Goal: Task Accomplishment & Management: Use online tool/utility

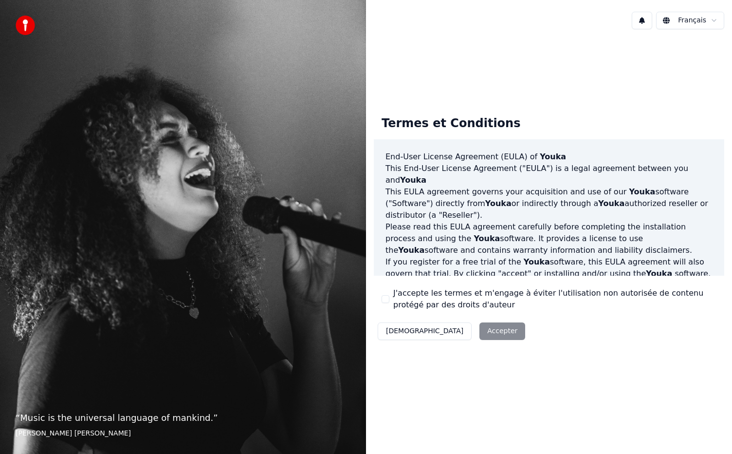
click at [385, 298] on button "J'accepte les termes et m'engage à éviter l'utilisation non autorisée de conten…" at bounding box center [386, 299] width 8 height 8
click at [480, 337] on button "Accepter" at bounding box center [503, 331] width 46 height 18
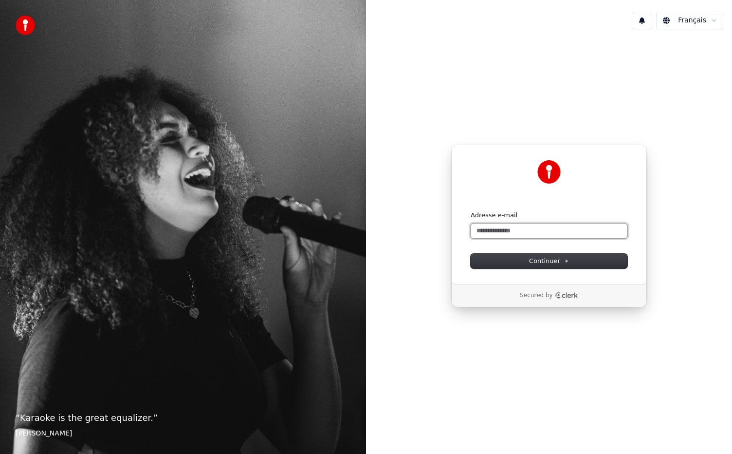
click at [505, 226] on input "Adresse e-mail" at bounding box center [549, 231] width 157 height 15
type input "**********"
click at [558, 229] on input "**********" at bounding box center [549, 231] width 157 height 15
click at [543, 260] on span "Continuer" at bounding box center [549, 261] width 40 height 9
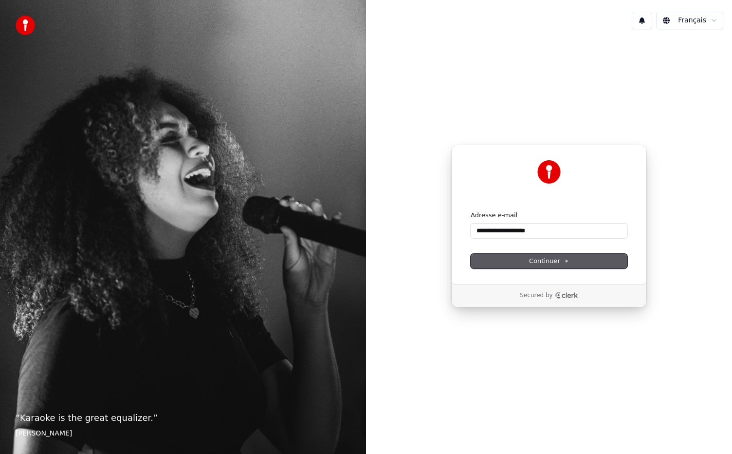
type input "**********"
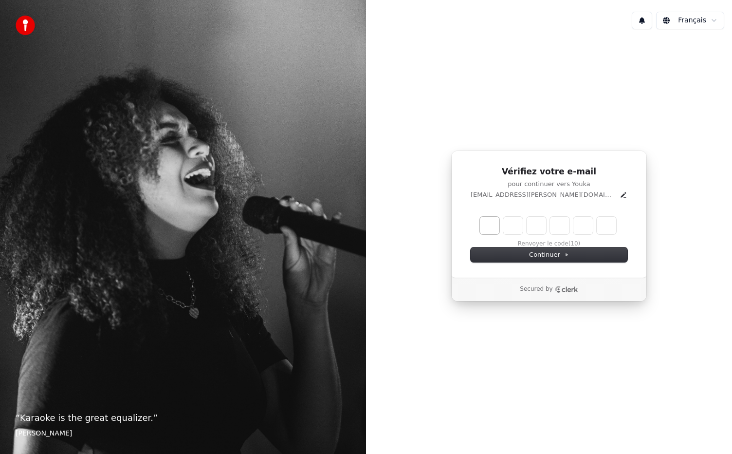
type input "*"
type input "**"
type input "*"
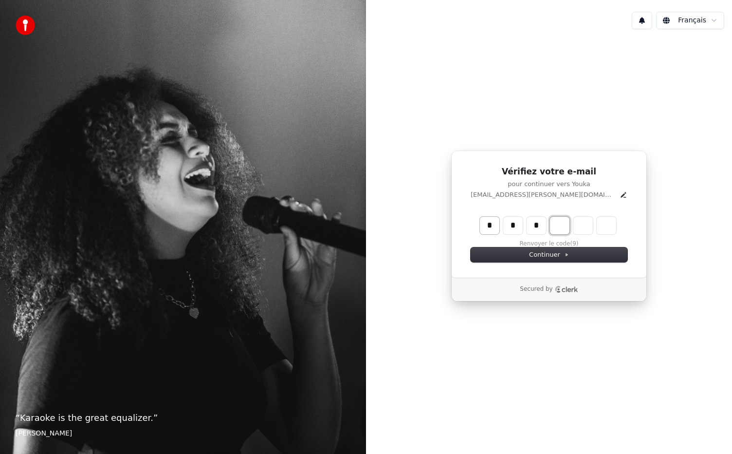
type input "***"
type input "*"
type input "****"
type input "*"
type input "******"
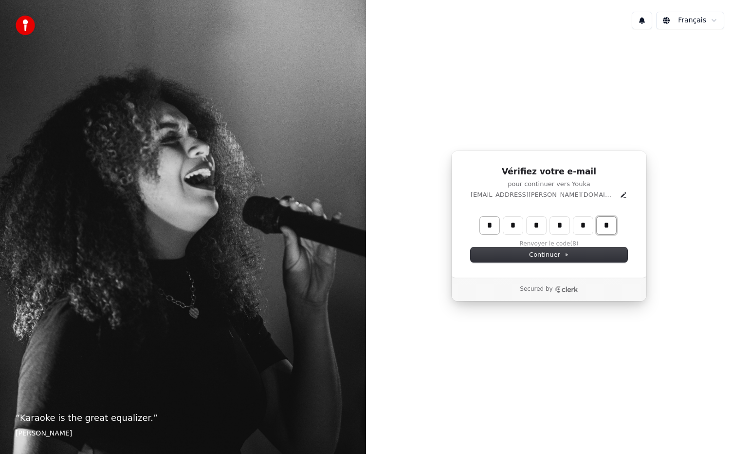
type input "*"
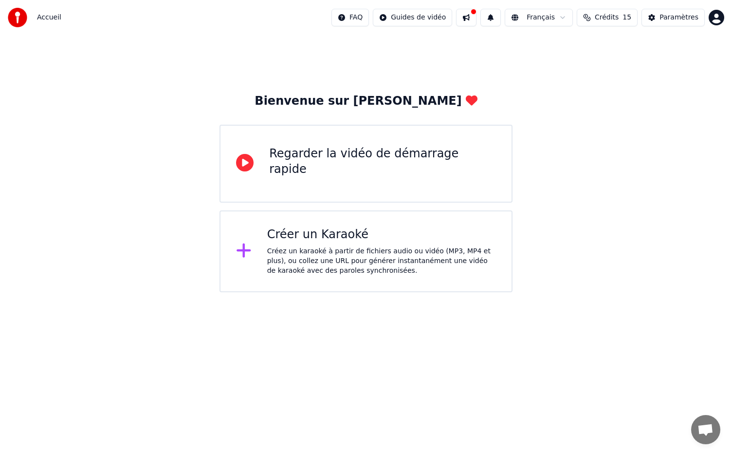
click at [361, 263] on div "Créez un karaoké à partir de fichiers audio ou vidéo (MP3, MP4 et plus), ou col…" at bounding box center [381, 260] width 229 height 29
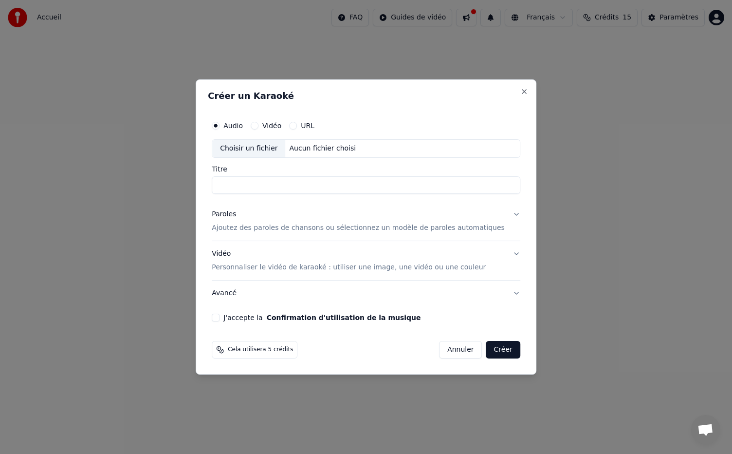
click at [274, 143] on div "Choisir un fichier" at bounding box center [248, 149] width 73 height 18
click at [271, 150] on div "Choisir un fichier" at bounding box center [248, 149] width 73 height 18
type input "**********"
click at [308, 228] on p "Ajoutez des paroles de chansons ou sélectionnez un modèle de paroles automatiqu…" at bounding box center [358, 228] width 293 height 10
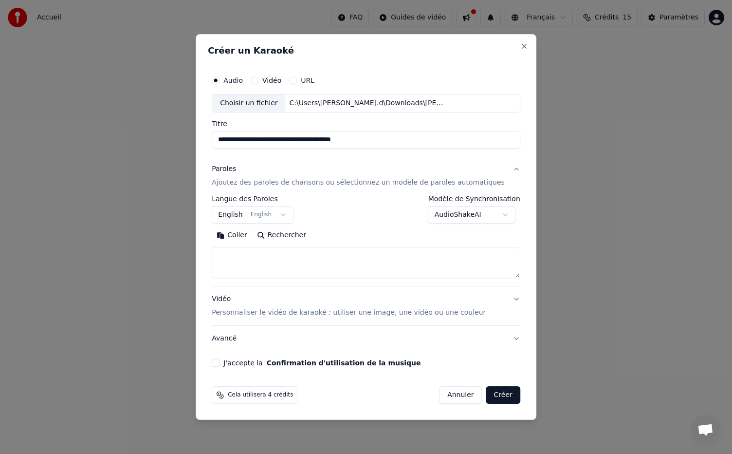
click at [259, 212] on button "English English" at bounding box center [253, 215] width 82 height 18
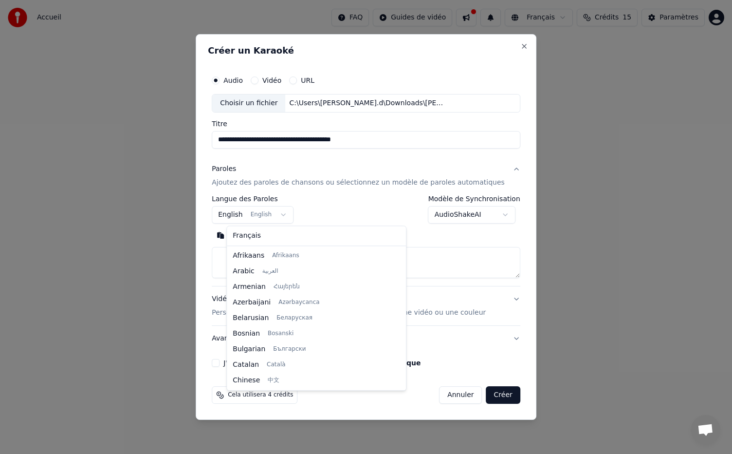
scroll to position [78, 0]
select select "**"
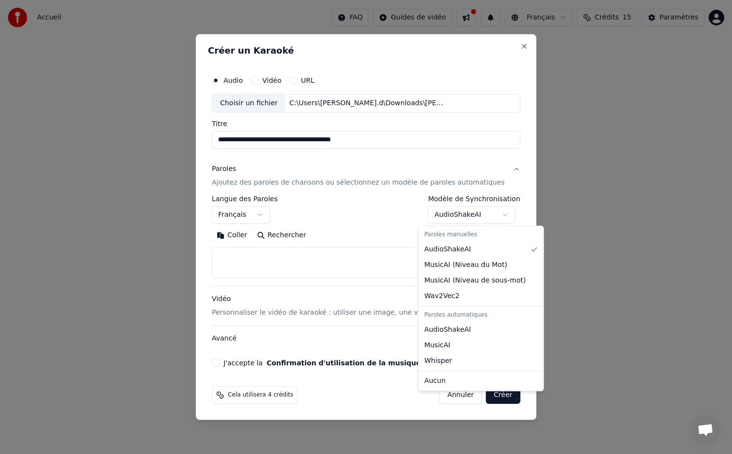
click at [444, 210] on body "**********" at bounding box center [366, 146] width 732 height 292
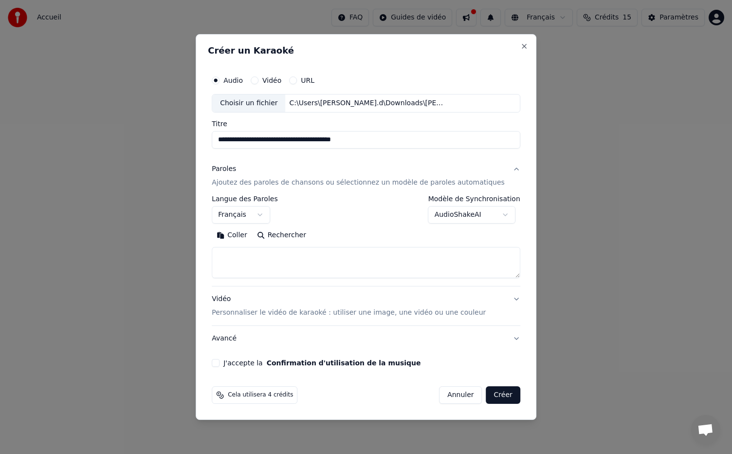
click at [393, 215] on body "**********" at bounding box center [366, 146] width 732 height 292
click at [281, 262] on textarea at bounding box center [366, 262] width 309 height 31
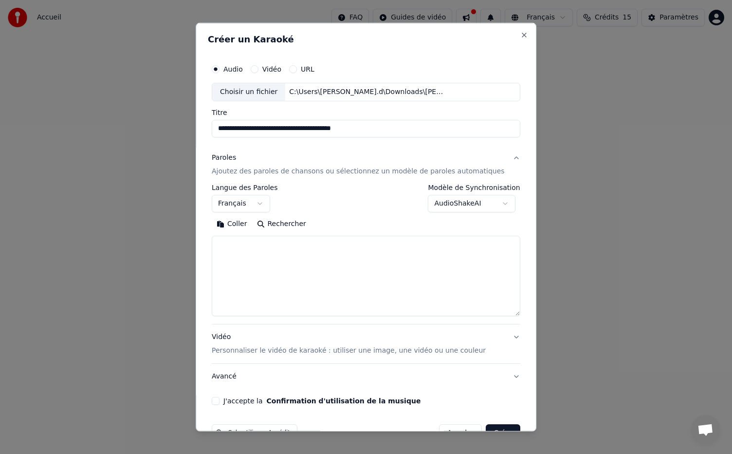
drag, startPoint x: 502, startPoint y: 277, endPoint x: 512, endPoint y: 392, distance: 115.4
click at [512, 392] on div "**********" at bounding box center [366, 227] width 341 height 409
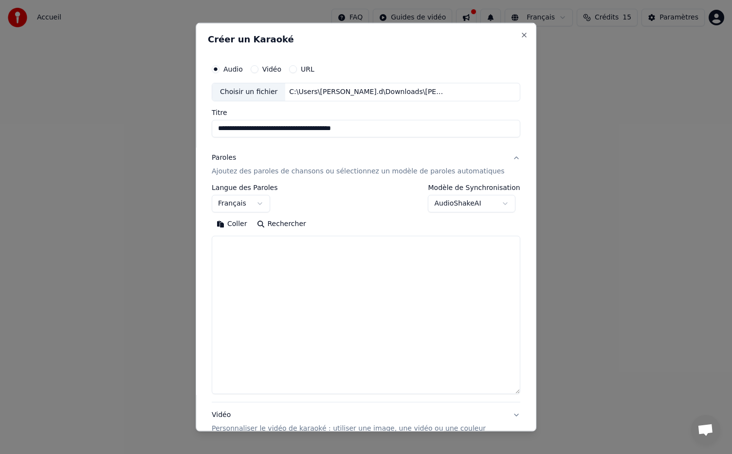
click at [296, 258] on textarea at bounding box center [366, 315] width 309 height 158
click at [315, 169] on p "Ajoutez des paroles de chansons ou sélectionnez un modèle de paroles automatiqu…" at bounding box center [358, 172] width 293 height 10
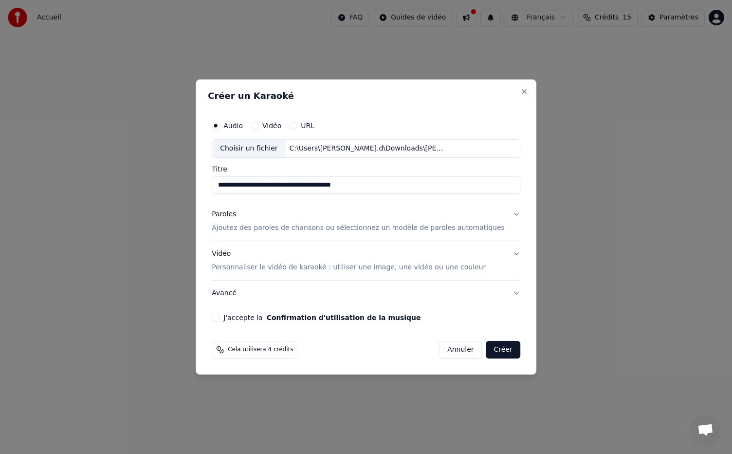
click at [291, 224] on p "Ajoutez des paroles de chansons ou sélectionnez un modèle de paroles automatiqu…" at bounding box center [358, 228] width 293 height 10
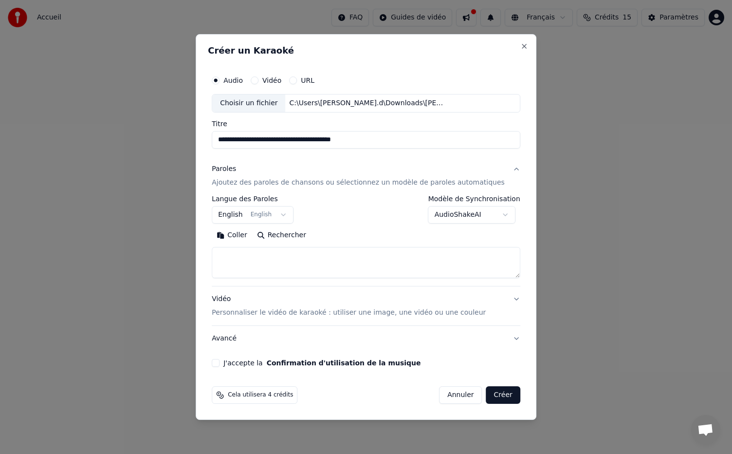
click at [259, 217] on button "English English" at bounding box center [253, 215] width 82 height 18
click at [259, 217] on body "**********" at bounding box center [366, 146] width 732 height 292
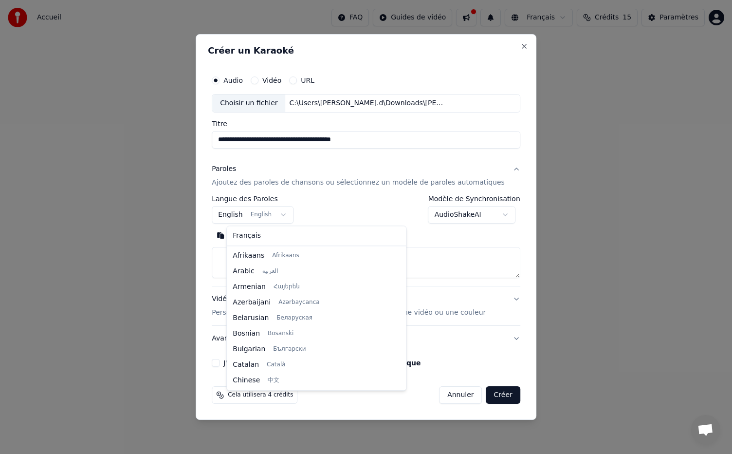
click at [259, 217] on body "**********" at bounding box center [366, 146] width 732 height 292
select select "**"
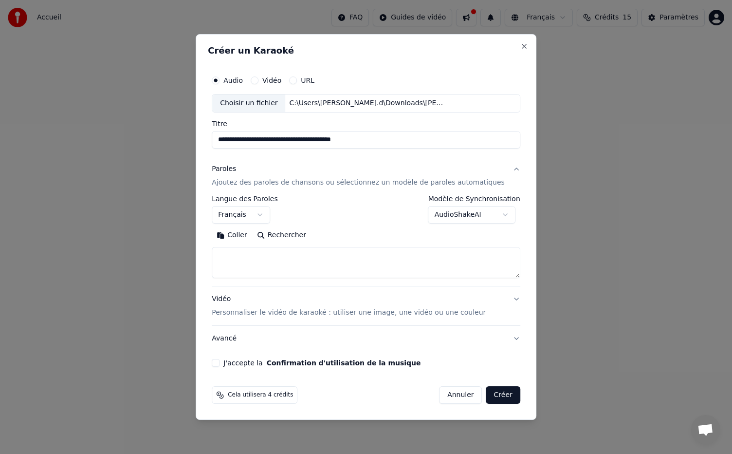
click at [269, 257] on textarea at bounding box center [366, 262] width 309 height 31
paste textarea "**********"
drag, startPoint x: 263, startPoint y: 257, endPoint x: 211, endPoint y: 262, distance: 51.9
click at [211, 262] on div "**********" at bounding box center [366, 227] width 341 height 386
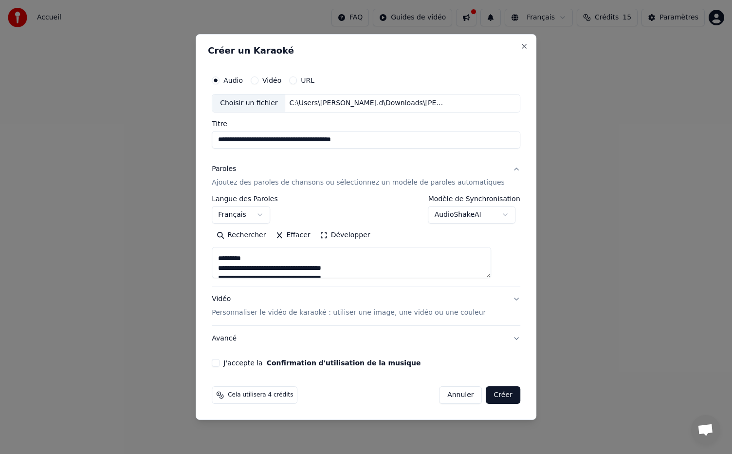
scroll to position [103, 0]
drag, startPoint x: 270, startPoint y: 261, endPoint x: 225, endPoint y: 264, distance: 44.4
click at [225, 264] on div "**********" at bounding box center [366, 219] width 317 height 304
click at [241, 261] on textarea at bounding box center [352, 262] width 280 height 31
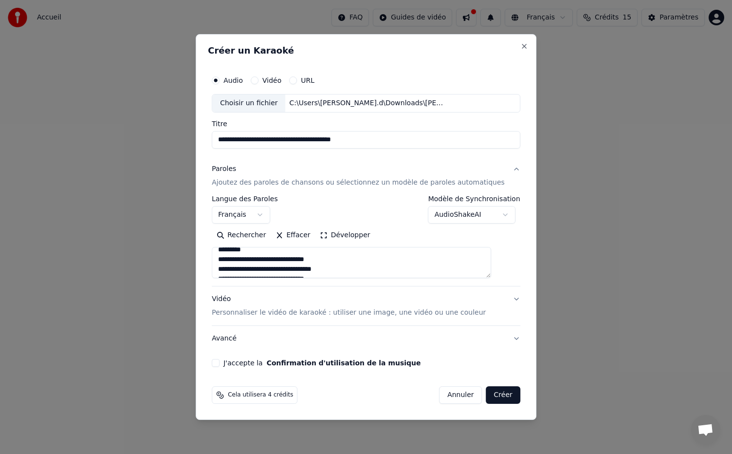
click at [261, 251] on textarea at bounding box center [352, 262] width 280 height 31
click at [273, 272] on textarea at bounding box center [352, 262] width 280 height 31
click at [285, 257] on textarea at bounding box center [352, 262] width 280 height 31
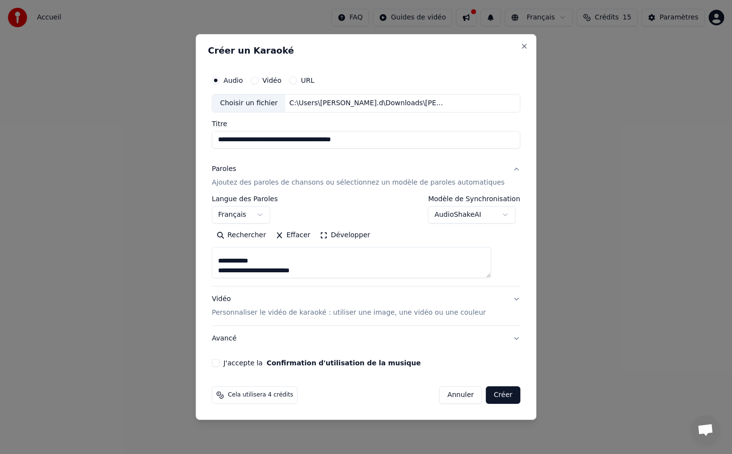
scroll to position [229, 0]
click at [261, 261] on textarea at bounding box center [352, 262] width 280 height 31
click at [313, 269] on textarea at bounding box center [352, 262] width 280 height 31
click at [298, 274] on textarea at bounding box center [352, 262] width 280 height 31
click at [261, 260] on textarea at bounding box center [352, 262] width 280 height 31
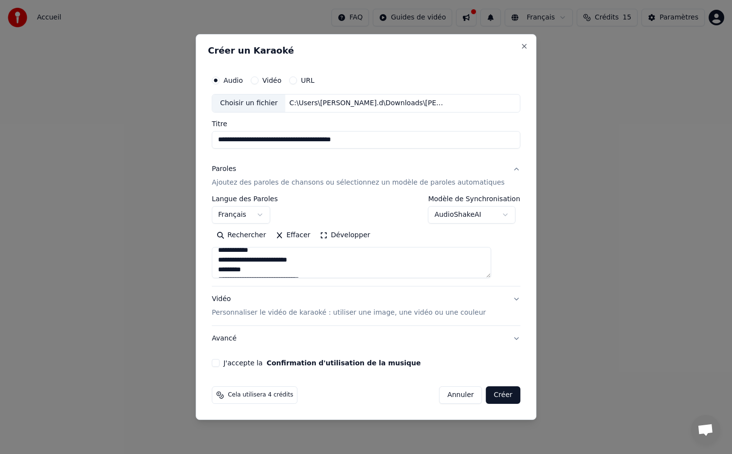
scroll to position [260, 0]
click at [268, 267] on textarea at bounding box center [352, 262] width 280 height 31
click at [275, 259] on textarea at bounding box center [352, 262] width 280 height 31
drag, startPoint x: 275, startPoint y: 259, endPoint x: 294, endPoint y: 255, distance: 19.9
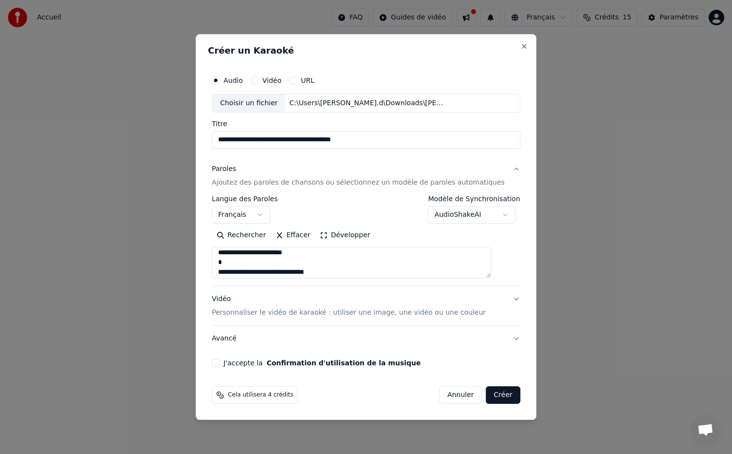
scroll to position [312, 0]
click at [259, 264] on textarea at bounding box center [352, 262] width 280 height 31
click at [257, 263] on textarea at bounding box center [352, 262] width 280 height 31
drag, startPoint x: 306, startPoint y: 264, endPoint x: 236, endPoint y: 263, distance: 70.6
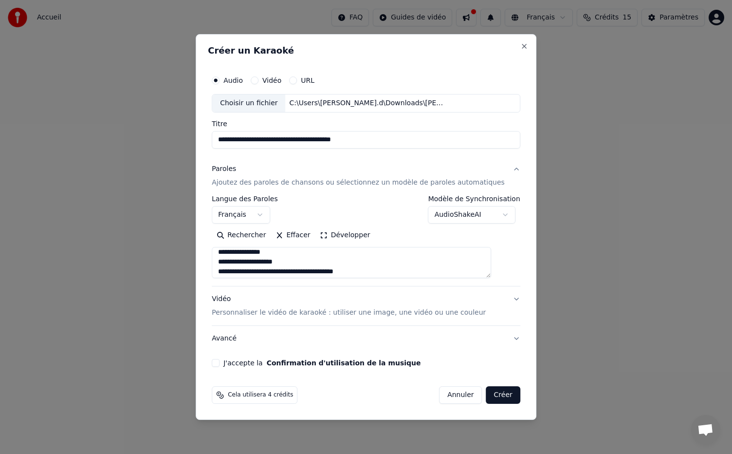
click at [236, 263] on textarea at bounding box center [352, 262] width 280 height 31
click at [306, 256] on textarea at bounding box center [352, 262] width 280 height 31
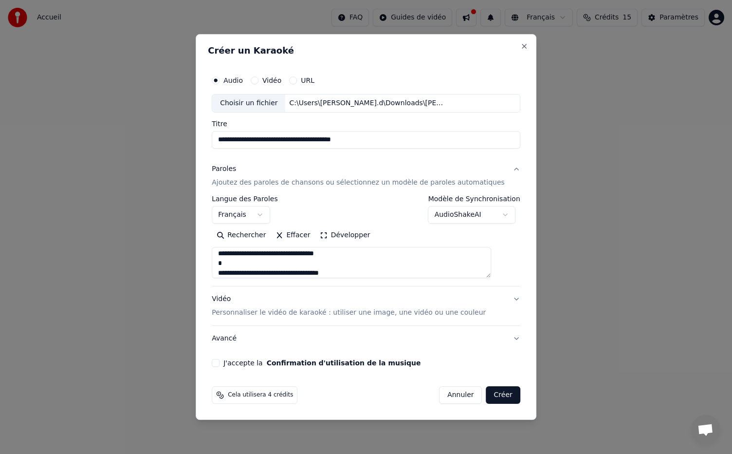
scroll to position [577, 0]
click at [249, 266] on textarea at bounding box center [352, 262] width 280 height 31
drag, startPoint x: 379, startPoint y: 262, endPoint x: 234, endPoint y: 260, distance: 145.6
click at [234, 260] on textarea at bounding box center [352, 262] width 280 height 31
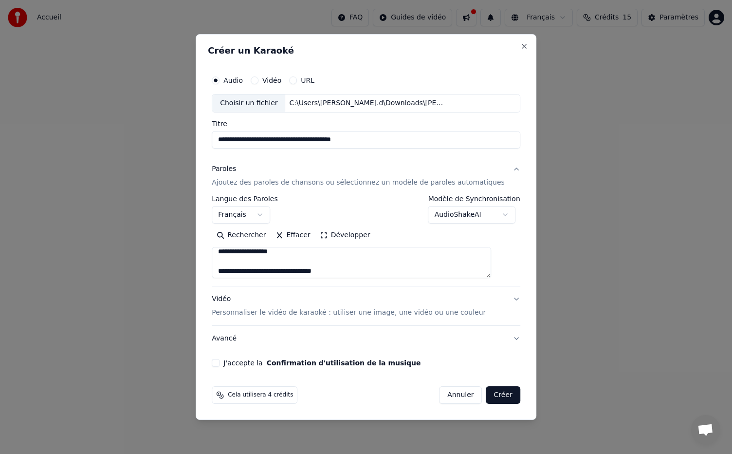
click at [242, 272] on textarea at bounding box center [352, 262] width 280 height 31
click at [243, 264] on textarea at bounding box center [352, 262] width 280 height 31
click at [243, 259] on textarea at bounding box center [352, 262] width 280 height 31
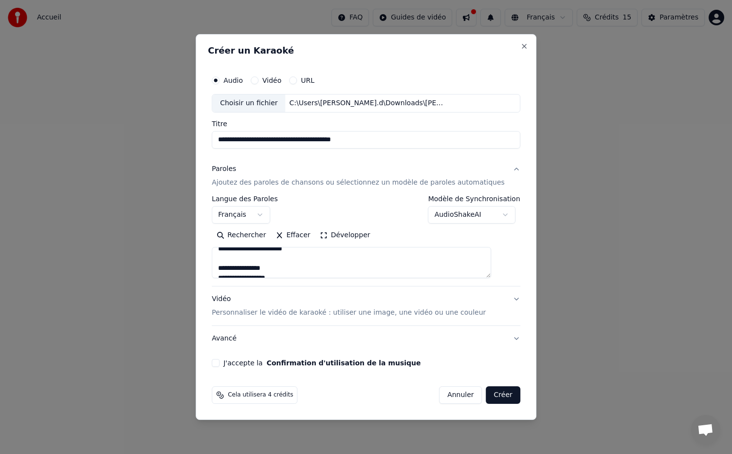
scroll to position [786, 0]
click at [243, 259] on textarea at bounding box center [352, 262] width 280 height 31
type textarea "**********"
click at [220, 363] on button "J'accepte la Confirmation d'utilisation de la musique" at bounding box center [216, 363] width 8 height 8
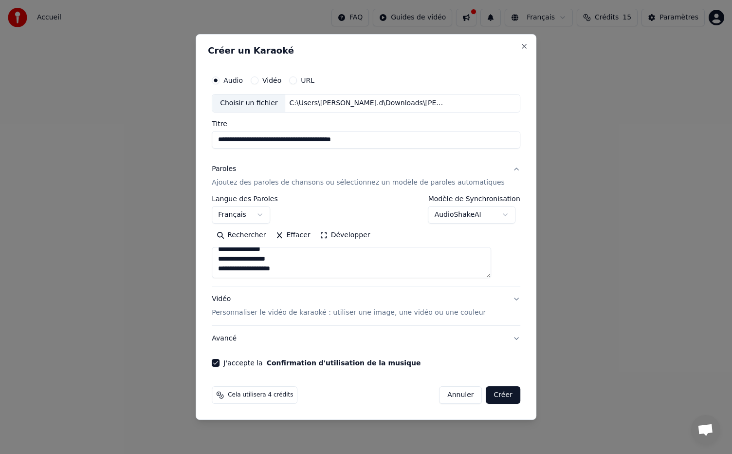
click at [492, 394] on button "Créer" at bounding box center [504, 395] width 34 height 18
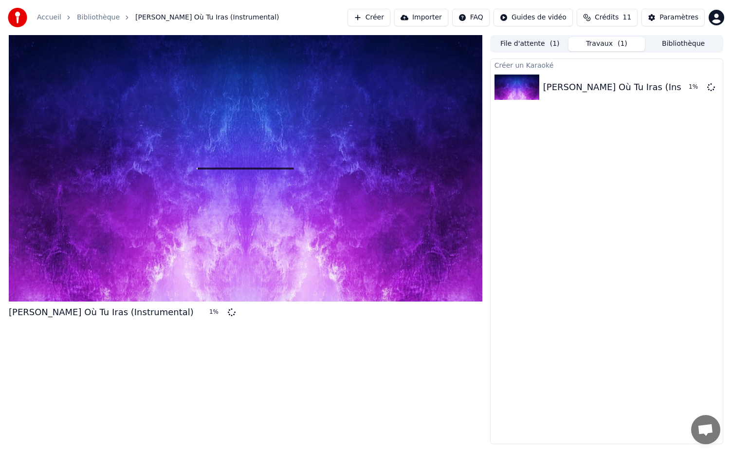
click at [90, 17] on link "Bibliothèque" at bounding box center [98, 18] width 43 height 10
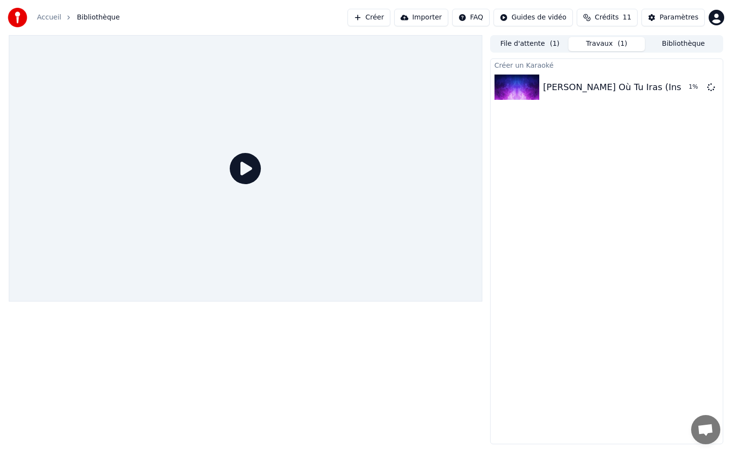
click at [616, 18] on span "Crédits" at bounding box center [607, 18] width 24 height 10
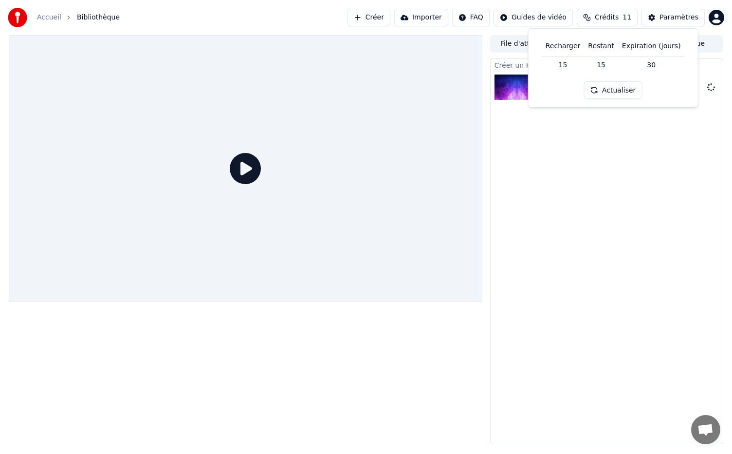
click at [531, 45] on div "Recharger Restant Expiration (jours) 15 15 30 Actualiser" at bounding box center [613, 67] width 170 height 79
click at [514, 44] on button "File d'attente ( 1 )" at bounding box center [530, 44] width 77 height 14
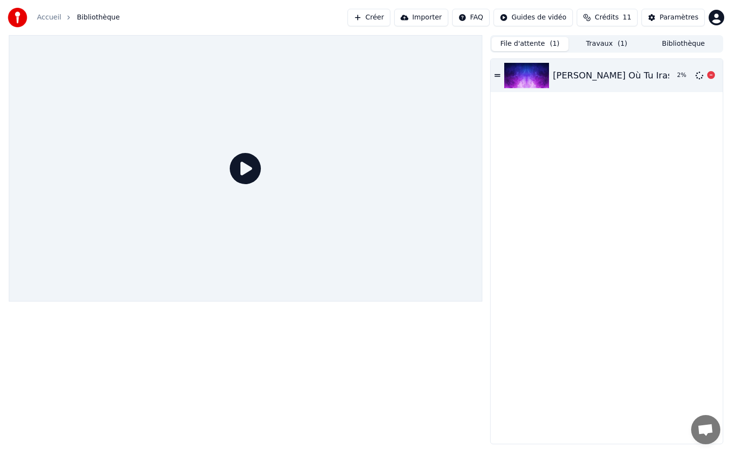
click at [540, 78] on img at bounding box center [527, 75] width 45 height 25
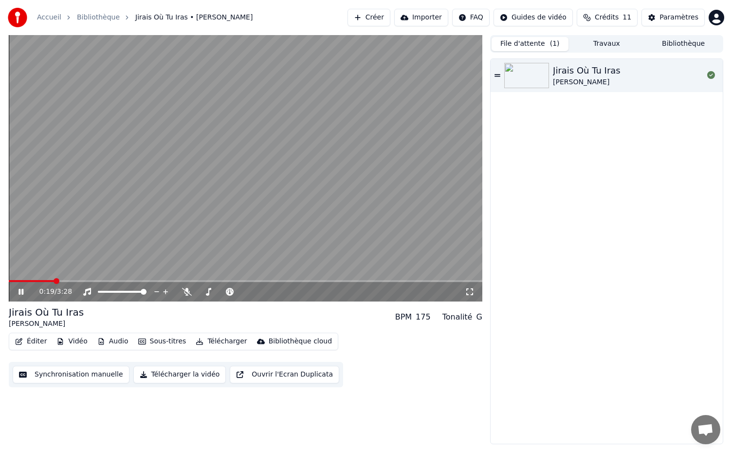
click at [20, 295] on icon at bounding box center [28, 292] width 23 height 8
click at [52, 374] on button "Synchronisation manuelle" at bounding box center [71, 375] width 117 height 18
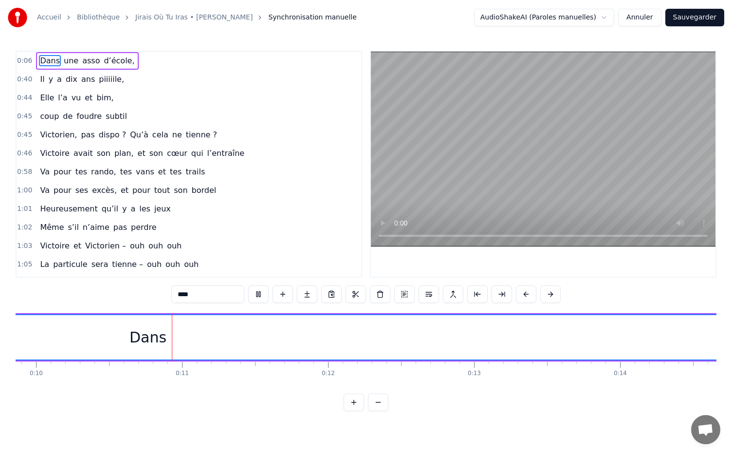
scroll to position [0, 1441]
click at [179, 18] on link "Jirais Où Tu Iras • [PERSON_NAME]" at bounding box center [193, 18] width 117 height 10
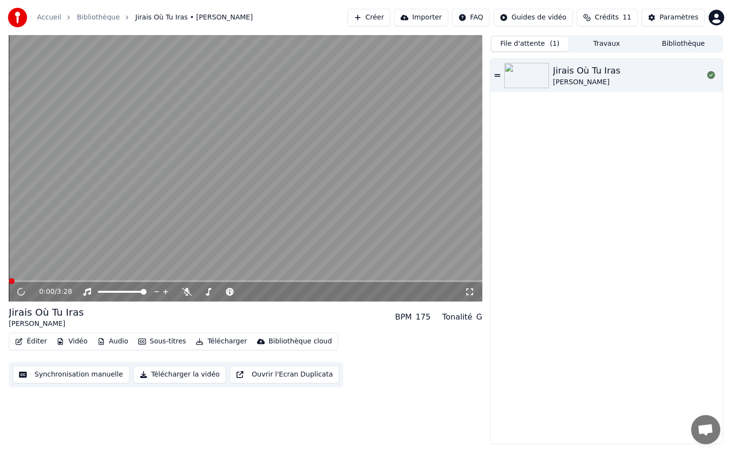
click at [84, 14] on link "Bibliothèque" at bounding box center [98, 18] width 43 height 10
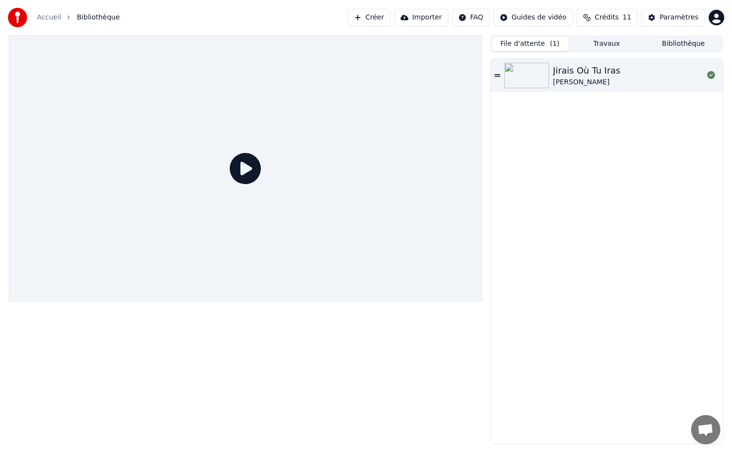
click at [499, 75] on icon at bounding box center [498, 75] width 6 height 7
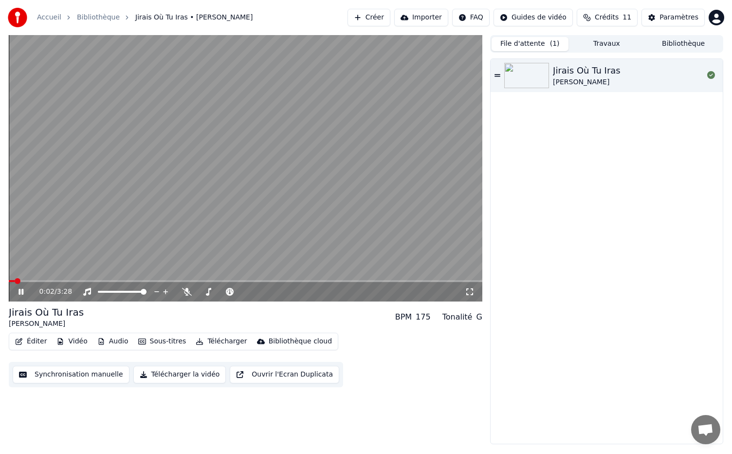
click at [21, 292] on icon at bounding box center [28, 292] width 23 height 8
click at [379, 19] on button "Créer" at bounding box center [369, 18] width 43 height 18
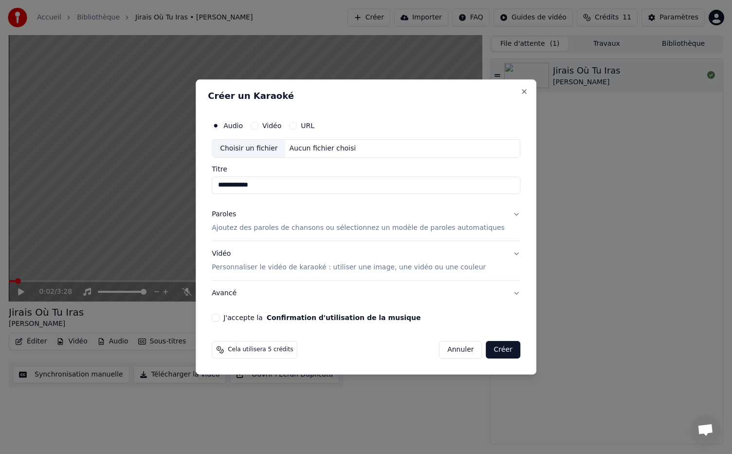
click at [333, 152] on div "Aucun fichier choisi" at bounding box center [323, 149] width 75 height 10
type input "**********"
click at [276, 229] on p "Ajoutez des paroles de chansons ou sélectionnez un modèle de paroles automatiqu…" at bounding box center [358, 228] width 293 height 10
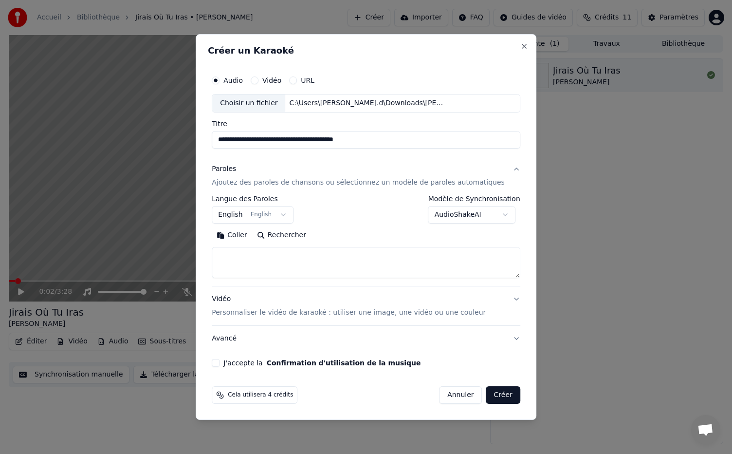
click at [288, 214] on button "English English" at bounding box center [253, 215] width 82 height 18
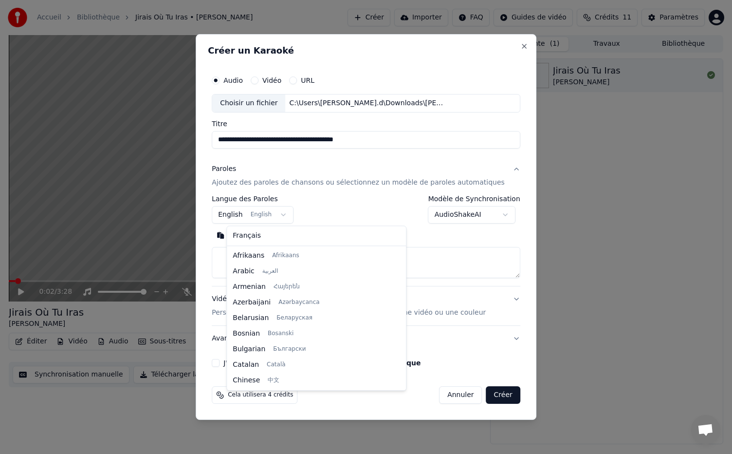
scroll to position [78, 0]
select select "**"
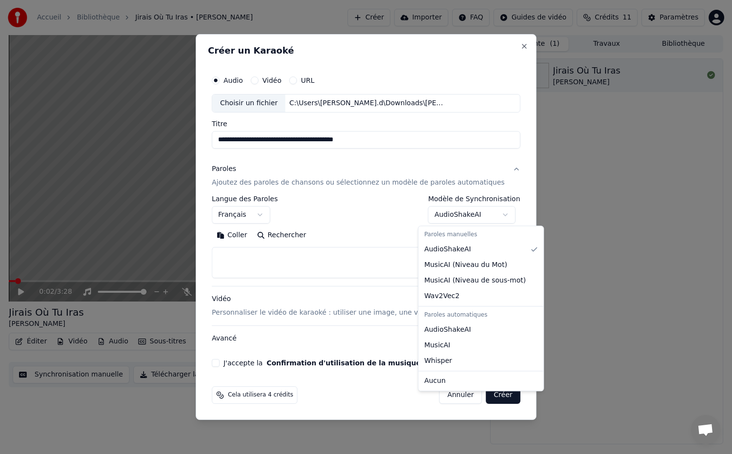
click at [486, 216] on body "**********" at bounding box center [366, 227] width 732 height 454
select select "**********"
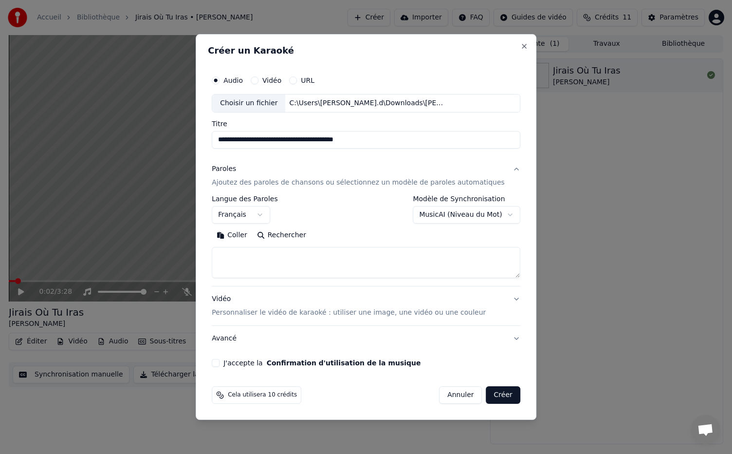
click at [346, 269] on textarea at bounding box center [366, 262] width 309 height 31
paste textarea "**********"
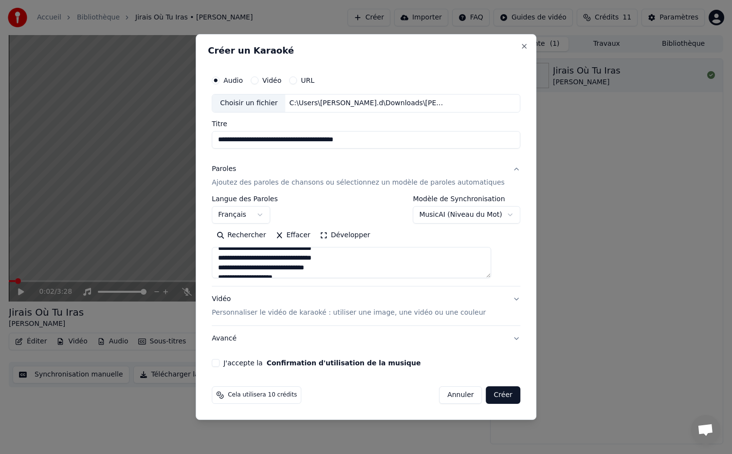
scroll to position [0, 0]
drag, startPoint x: 271, startPoint y: 255, endPoint x: 215, endPoint y: 252, distance: 56.1
click at [215, 252] on div "**********" at bounding box center [366, 227] width 341 height 386
click at [266, 269] on textarea at bounding box center [352, 262] width 280 height 31
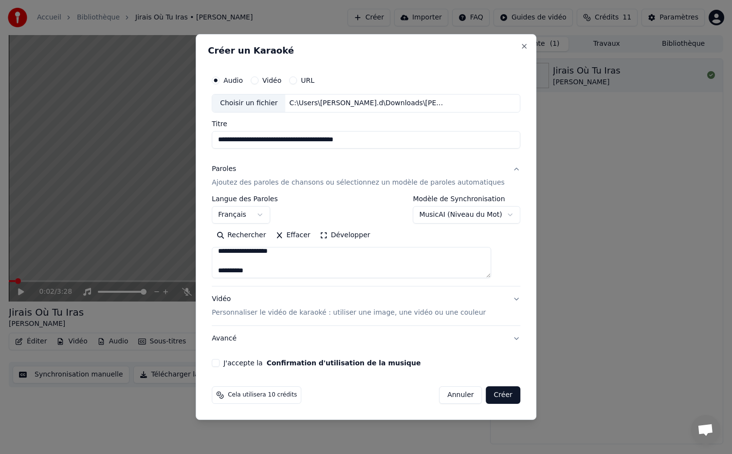
scroll to position [162, 0]
click at [252, 257] on textarea at bounding box center [352, 262] width 280 height 31
drag, startPoint x: 272, startPoint y: 266, endPoint x: 228, endPoint y: 267, distance: 43.9
click at [228, 267] on textarea at bounding box center [352, 262] width 280 height 31
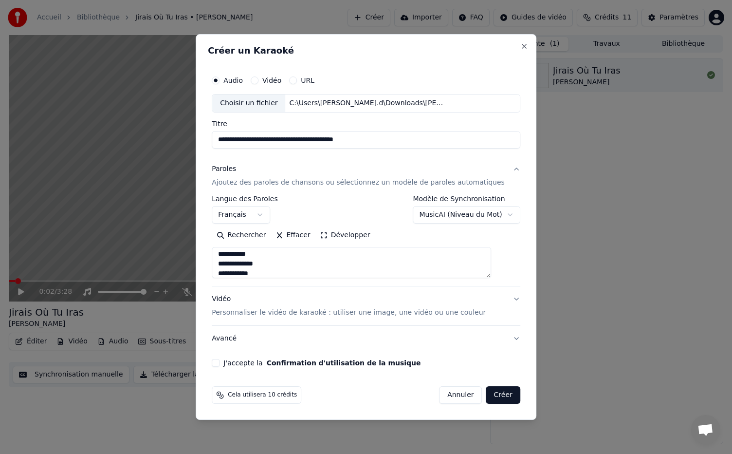
drag, startPoint x: 290, startPoint y: 263, endPoint x: 225, endPoint y: 261, distance: 64.8
click at [225, 261] on div "**********" at bounding box center [366, 219] width 317 height 304
drag, startPoint x: 270, startPoint y: 257, endPoint x: 234, endPoint y: 257, distance: 36.0
click at [234, 257] on textarea at bounding box center [352, 262] width 280 height 31
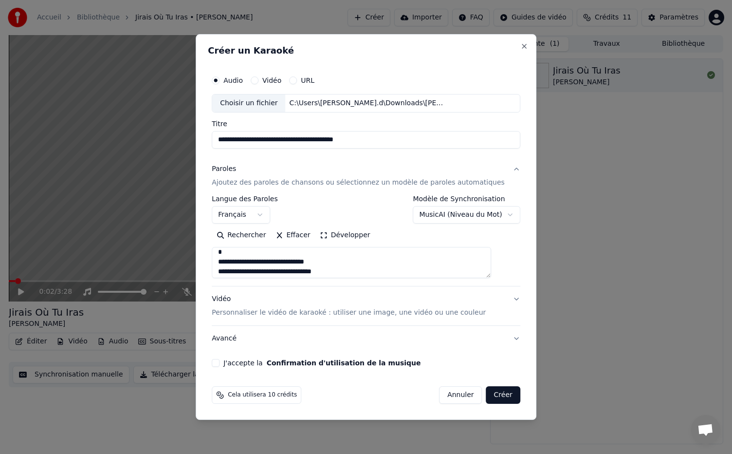
scroll to position [325, 0]
drag, startPoint x: 253, startPoint y: 255, endPoint x: 225, endPoint y: 252, distance: 28.5
click at [225, 252] on div "**********" at bounding box center [366, 219] width 317 height 304
click at [247, 265] on textarea at bounding box center [352, 262] width 280 height 31
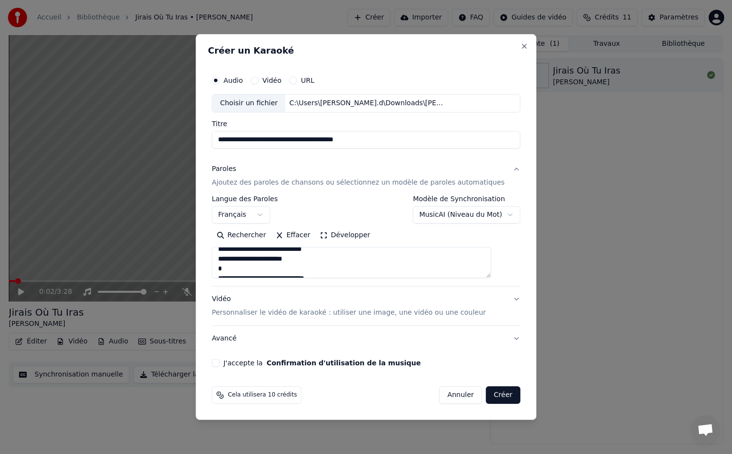
drag, startPoint x: 249, startPoint y: 268, endPoint x: 234, endPoint y: 268, distance: 15.6
click at [234, 268] on textarea at bounding box center [352, 262] width 280 height 31
drag, startPoint x: 309, startPoint y: 269, endPoint x: 231, endPoint y: 264, distance: 77.6
click at [231, 264] on textarea at bounding box center [352, 262] width 280 height 31
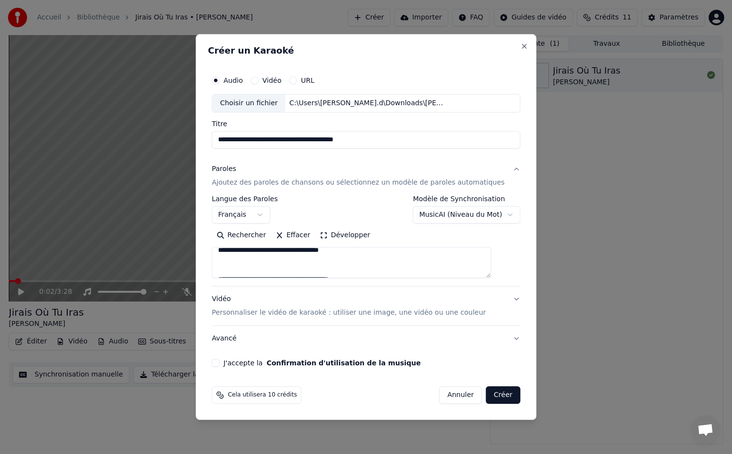
scroll to position [433, 0]
click at [238, 271] on textarea at bounding box center [352, 262] width 280 height 31
drag, startPoint x: 256, startPoint y: 259, endPoint x: 229, endPoint y: 253, distance: 28.0
click at [229, 253] on textarea at bounding box center [352, 262] width 280 height 31
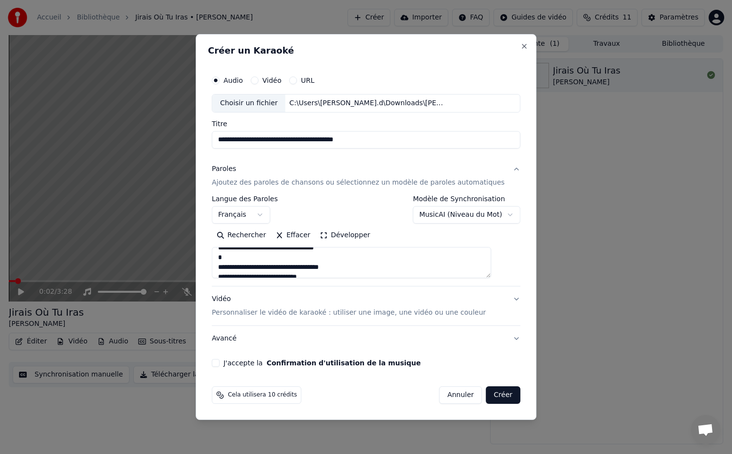
scroll to position [579, 0]
click at [264, 265] on textarea at bounding box center [352, 262] width 280 height 31
drag, startPoint x: 382, startPoint y: 261, endPoint x: 334, endPoint y: 261, distance: 47.7
click at [334, 261] on textarea at bounding box center [352, 262] width 280 height 31
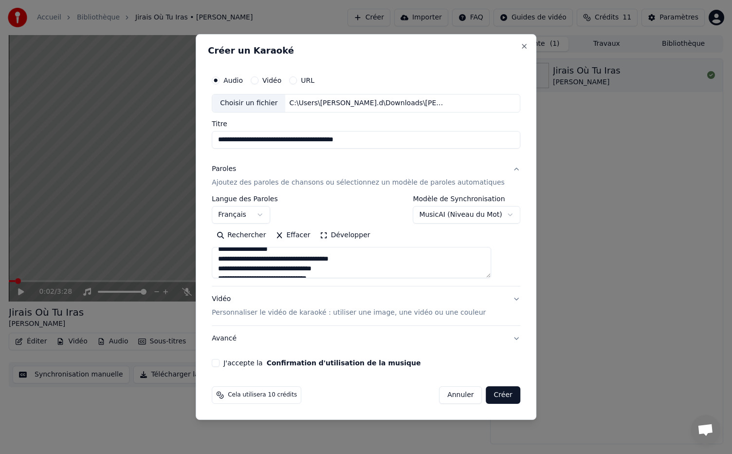
click at [238, 261] on textarea at bounding box center [352, 262] width 280 height 31
drag, startPoint x: 383, startPoint y: 261, endPoint x: 232, endPoint y: 262, distance: 151.0
click at [232, 262] on textarea at bounding box center [352, 262] width 280 height 31
click at [245, 268] on textarea at bounding box center [352, 262] width 280 height 31
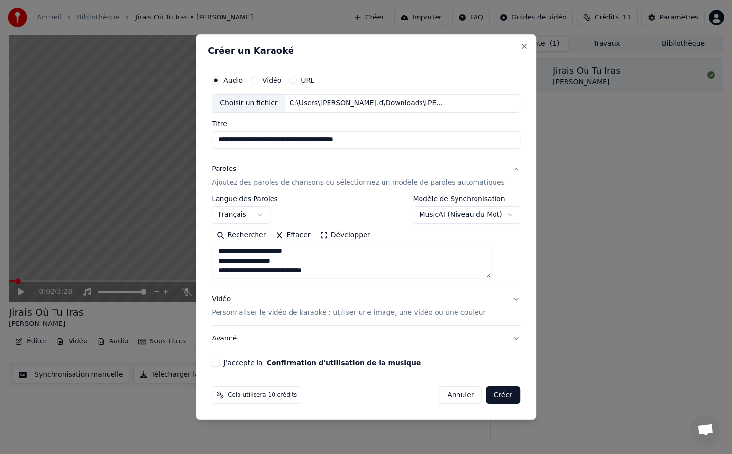
click at [244, 271] on textarea at bounding box center [352, 262] width 280 height 31
click at [244, 254] on textarea at bounding box center [352, 262] width 280 height 31
type textarea "**********"
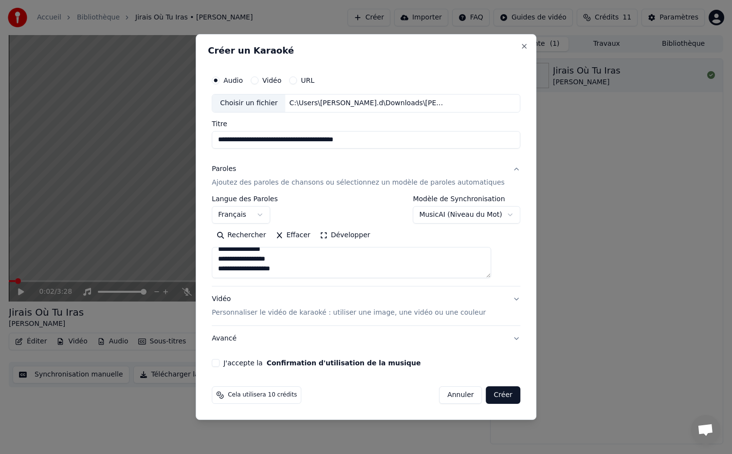
click at [308, 312] on p "Personnaliser le vidéo de karaoké : utiliser une image, une vidéo ou une couleur" at bounding box center [349, 313] width 274 height 10
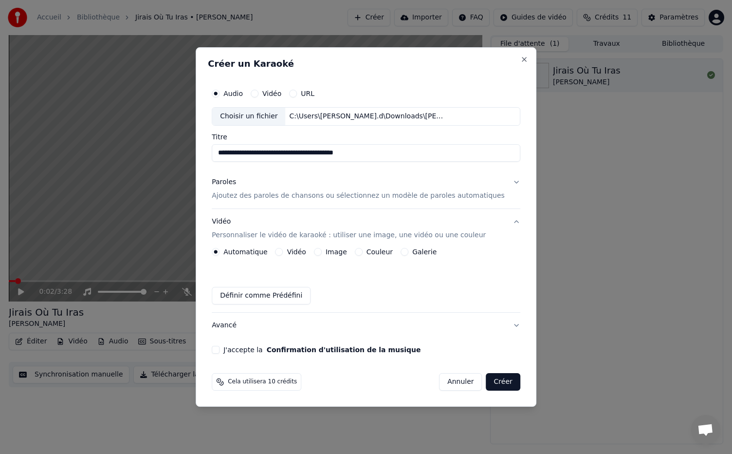
click at [363, 253] on button "Couleur" at bounding box center [359, 252] width 8 height 8
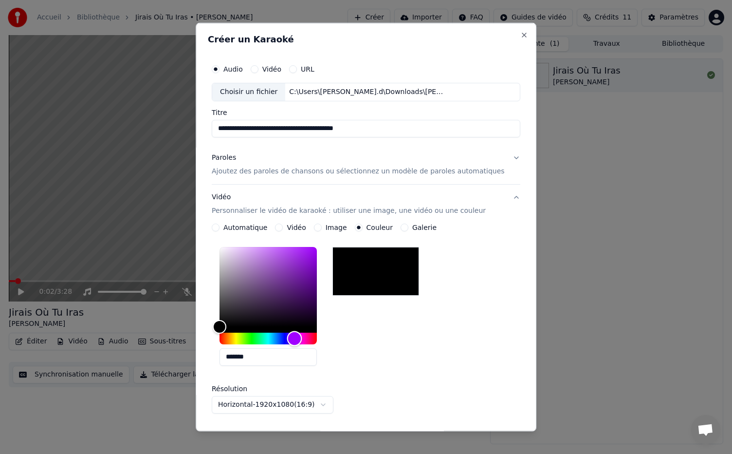
click at [305, 337] on div "Hue" at bounding box center [268, 339] width 97 height 12
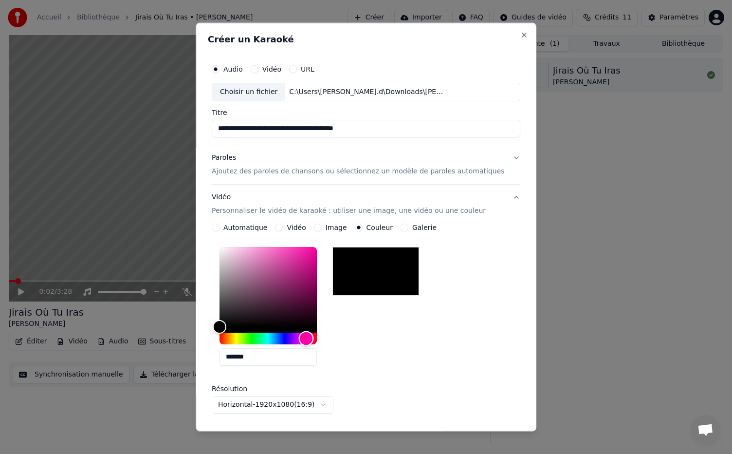
click at [317, 337] on div "Hue" at bounding box center [268, 339] width 97 height 12
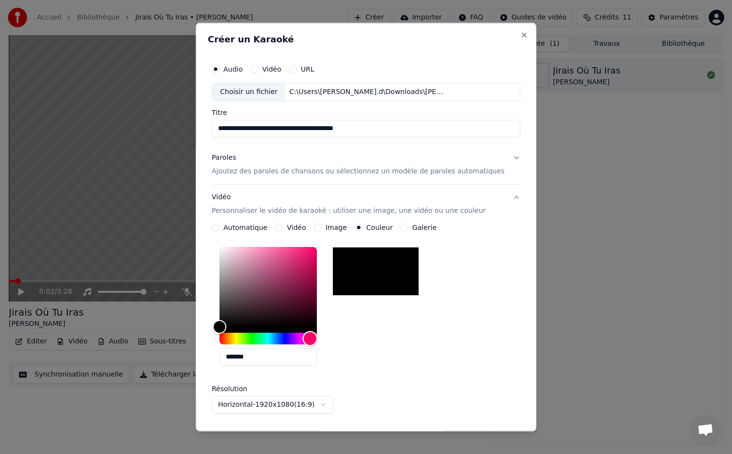
click at [318, 337] on div "Hue" at bounding box center [310, 338] width 15 height 15
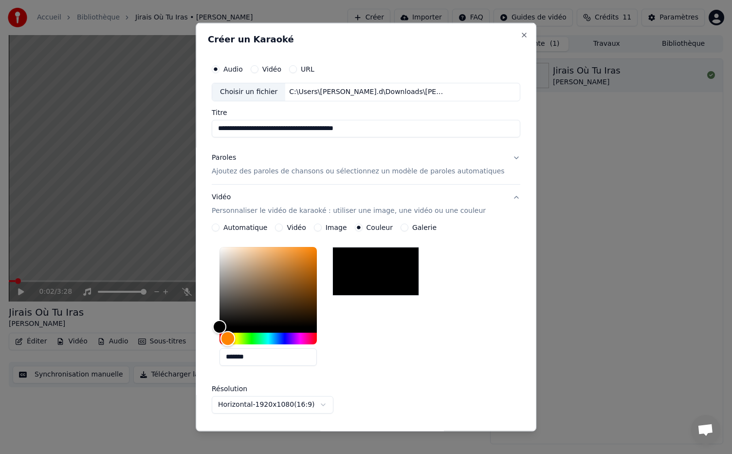
click at [239, 338] on div "Hue" at bounding box center [268, 339] width 97 height 12
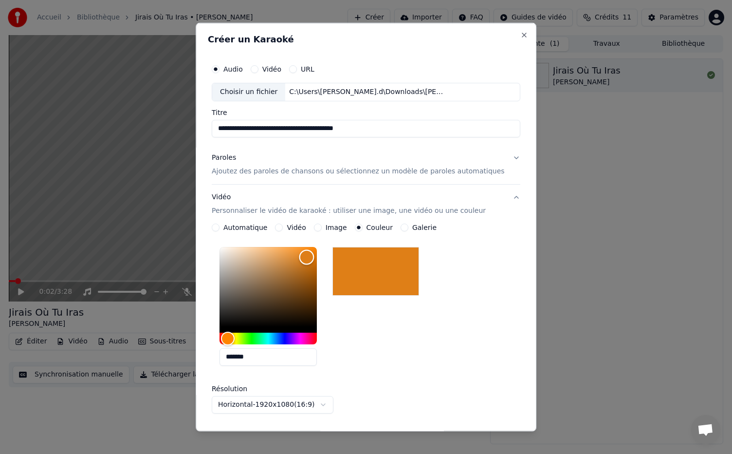
click at [317, 256] on div "Color" at bounding box center [268, 287] width 97 height 80
type input "*******"
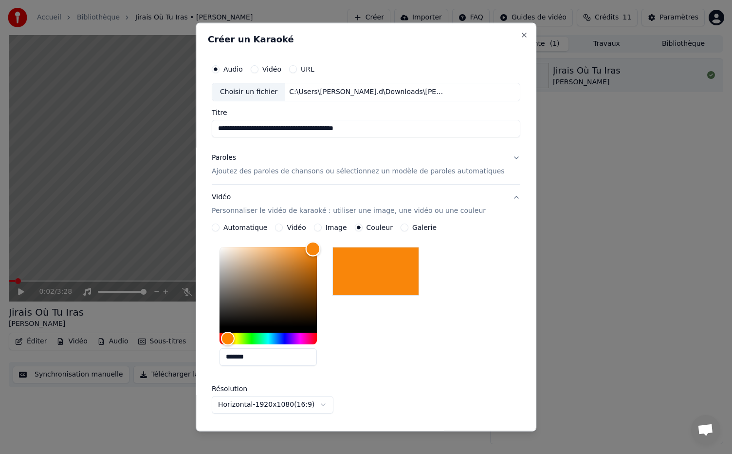
click at [317, 248] on div "Color" at bounding box center [268, 287] width 97 height 80
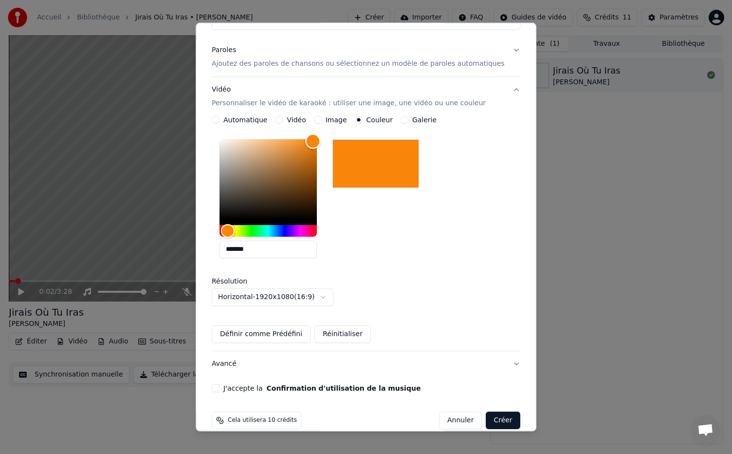
scroll to position [120, 0]
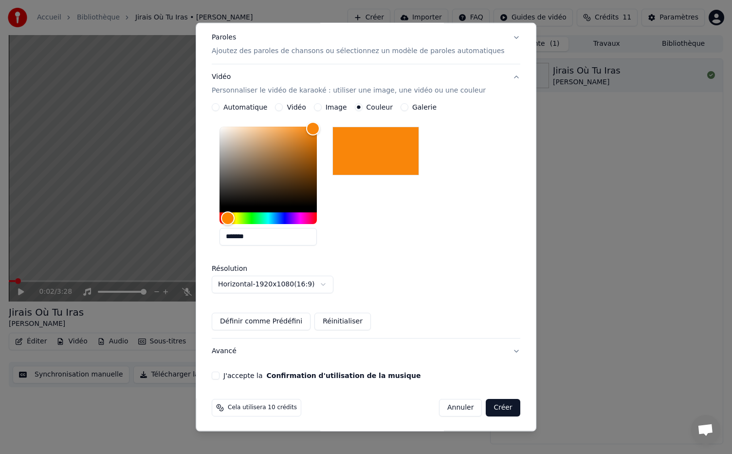
click at [278, 324] on button "Définir comme Prédéfini" at bounding box center [261, 322] width 99 height 18
click at [220, 376] on button "J'accepte la Confirmation d'utilisation de la musique" at bounding box center [216, 376] width 8 height 8
click at [491, 414] on button "Créer" at bounding box center [504, 408] width 34 height 18
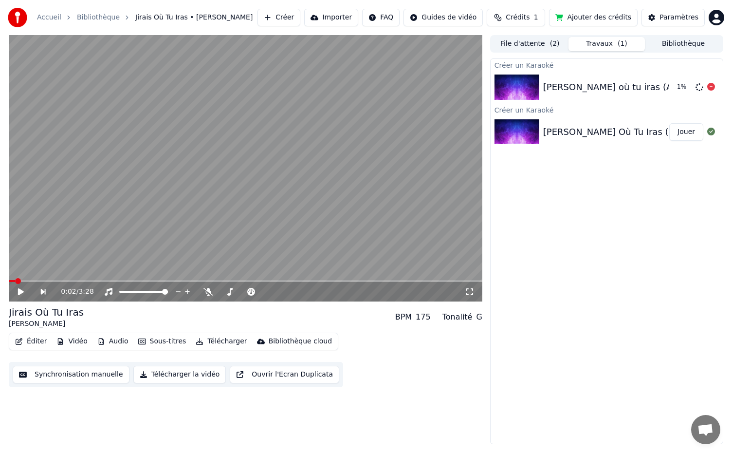
click at [591, 87] on div "[PERSON_NAME] où tu iras (Audio officiel)" at bounding box center [634, 87] width 183 height 14
click at [19, 295] on icon at bounding box center [21, 291] width 6 height 7
click at [22, 292] on icon at bounding box center [21, 292] width 5 height 6
click at [570, 142] on div "[PERSON_NAME] Où Tu Iras (Instrumental) Jouer" at bounding box center [607, 131] width 232 height 33
click at [573, 133] on div "[PERSON_NAME] Où Tu Iras (Instrumental)" at bounding box center [635, 132] width 185 height 14
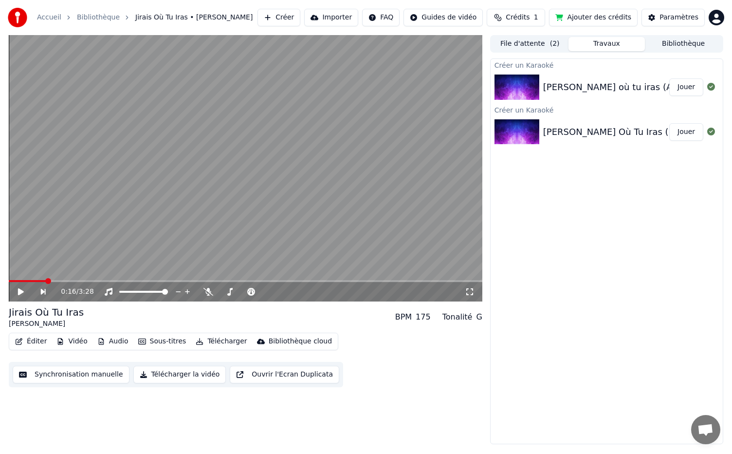
click at [573, 128] on div "[PERSON_NAME] Où Tu Iras (Instrumental)" at bounding box center [635, 132] width 185 height 14
click at [516, 90] on img at bounding box center [517, 87] width 45 height 25
click at [17, 286] on div "0:16 / 3:28" at bounding box center [246, 291] width 474 height 19
click at [19, 294] on icon at bounding box center [21, 291] width 6 height 7
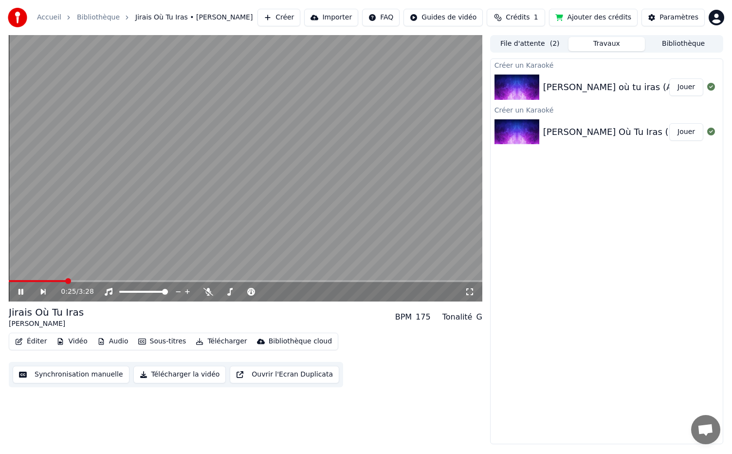
click at [19, 294] on icon at bounding box center [21, 292] width 5 height 6
click at [591, 94] on div "[PERSON_NAME] où tu iras (Audio officiel)" at bounding box center [634, 87] width 183 height 14
click at [130, 281] on span at bounding box center [246, 281] width 474 height 2
click at [22, 293] on icon at bounding box center [28, 292] width 22 height 8
click at [22, 293] on icon at bounding box center [21, 292] width 5 height 6
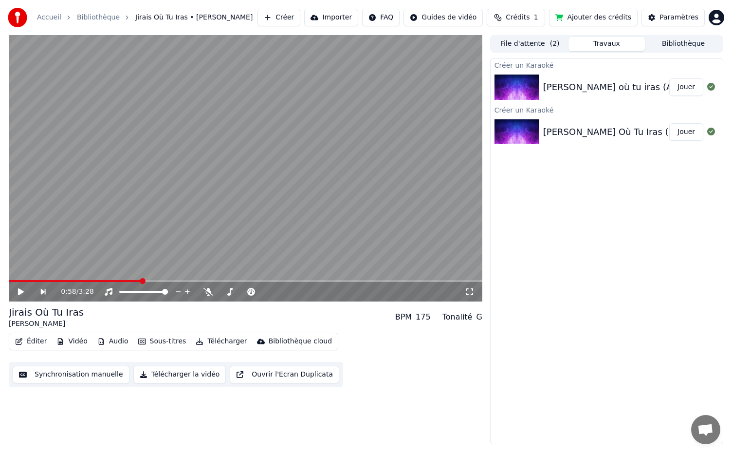
click at [300, 17] on button "Créer" at bounding box center [279, 18] width 43 height 18
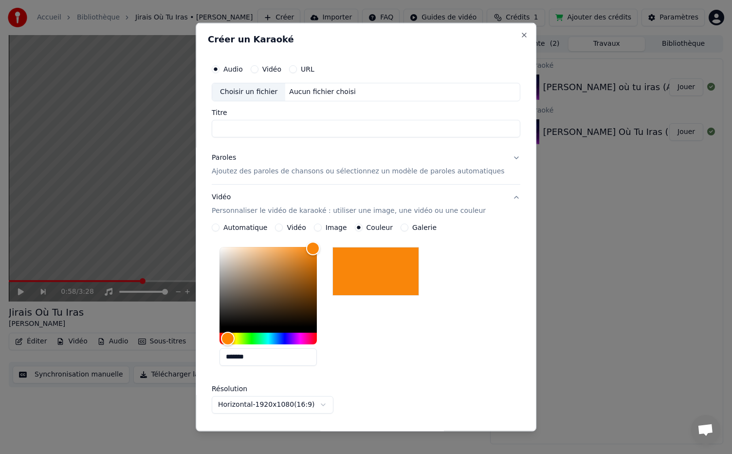
click at [259, 70] on button "Vidéo" at bounding box center [255, 69] width 8 height 8
click at [228, 63] on div "Audio Vidéo URL" at bounding box center [366, 68] width 309 height 19
click at [220, 71] on button "Audio" at bounding box center [216, 69] width 8 height 8
click at [259, 71] on button "Vidéo" at bounding box center [255, 69] width 8 height 8
click at [220, 71] on button "Audio" at bounding box center [216, 69] width 8 height 8
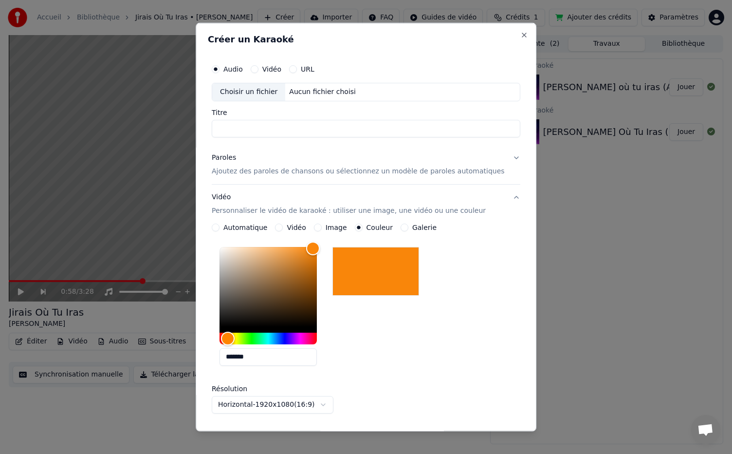
click at [270, 71] on div "Vidéo" at bounding box center [266, 69] width 31 height 8
click at [259, 70] on button "Vidéo" at bounding box center [255, 69] width 8 height 8
click at [257, 92] on div "Choisir un fichier" at bounding box center [248, 92] width 73 height 18
click at [220, 69] on button "Audio" at bounding box center [216, 69] width 8 height 8
click at [263, 95] on div "Choisir un fichier" at bounding box center [248, 92] width 73 height 18
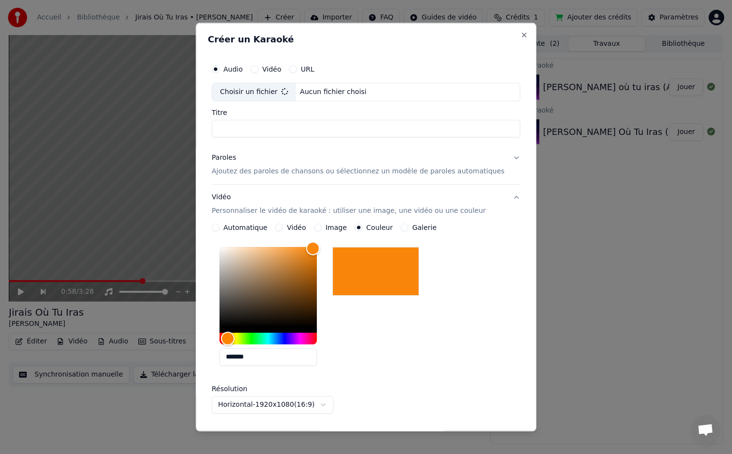
click at [263, 128] on input "Titre" at bounding box center [366, 129] width 309 height 18
type input "*"
type input "**"
click at [247, 173] on p "Ajoutez des paroles de chansons ou sélectionnez un modèle de paroles automatiqu…" at bounding box center [358, 172] width 293 height 10
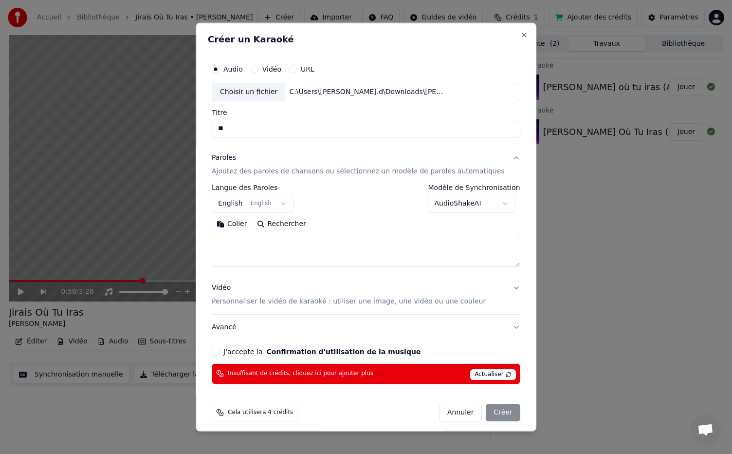
click at [249, 205] on button "English English" at bounding box center [253, 204] width 82 height 18
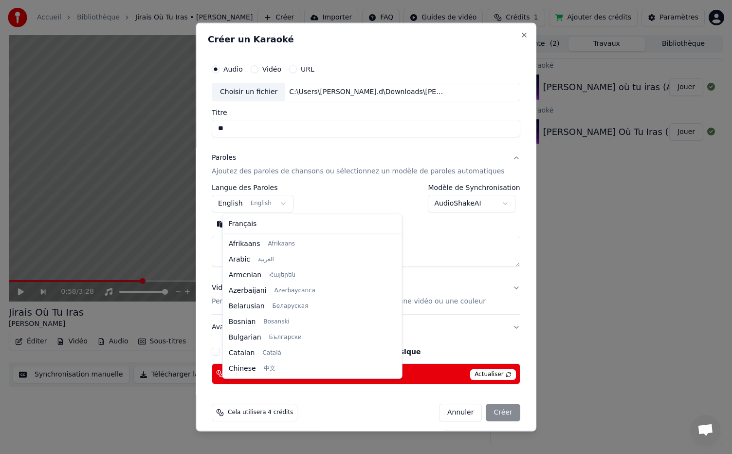
scroll to position [78, 0]
select select "**"
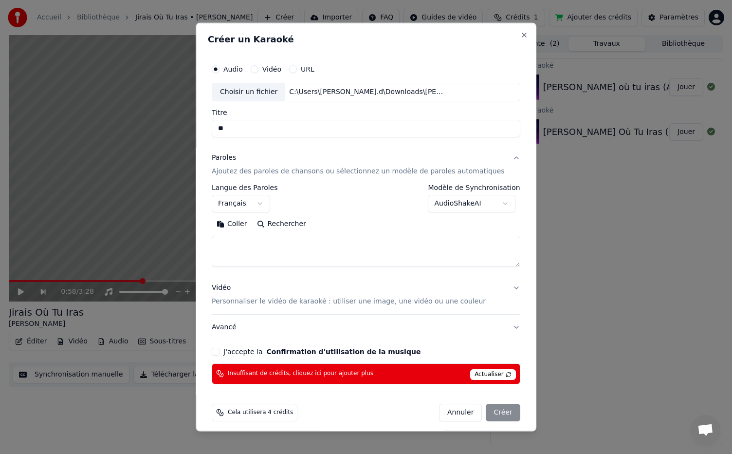
click at [479, 202] on body "**********" at bounding box center [366, 227] width 732 height 454
click at [274, 250] on textarea at bounding box center [366, 251] width 309 height 31
click at [311, 248] on textarea at bounding box center [366, 251] width 309 height 31
paste textarea "**********"
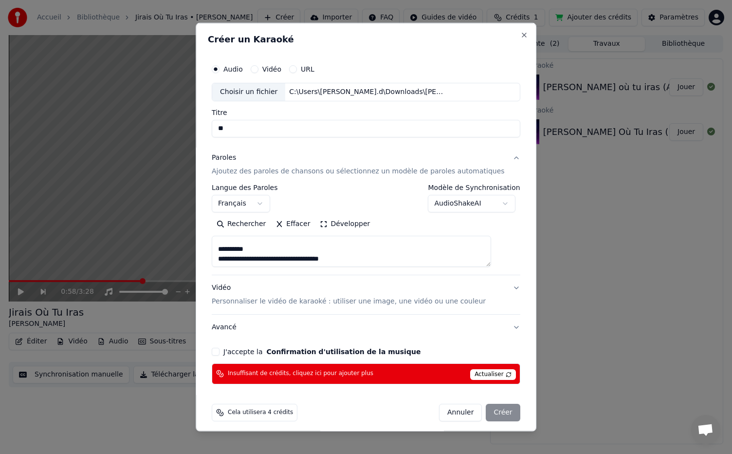
scroll to position [0, 0]
drag, startPoint x: 271, startPoint y: 244, endPoint x: 211, endPoint y: 246, distance: 59.9
click at [211, 246] on div "**********" at bounding box center [366, 227] width 341 height 409
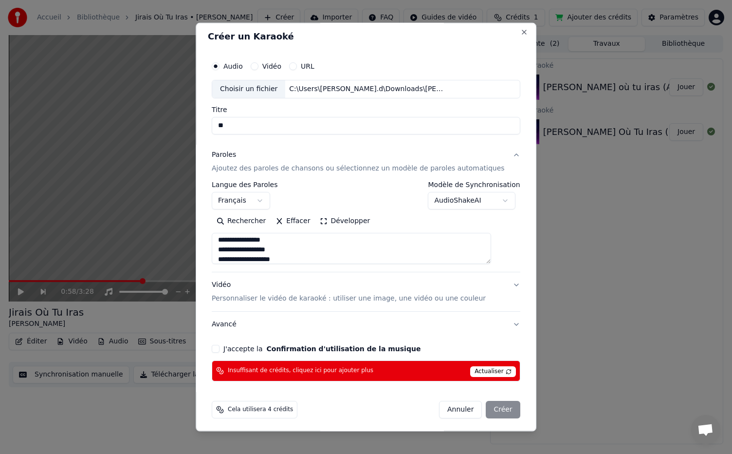
scroll to position [868, 0]
type textarea "**********"
click at [288, 294] on p "Personnaliser le vidéo de karaoké : utiliser une image, une vidéo ou une couleur" at bounding box center [349, 299] width 274 height 10
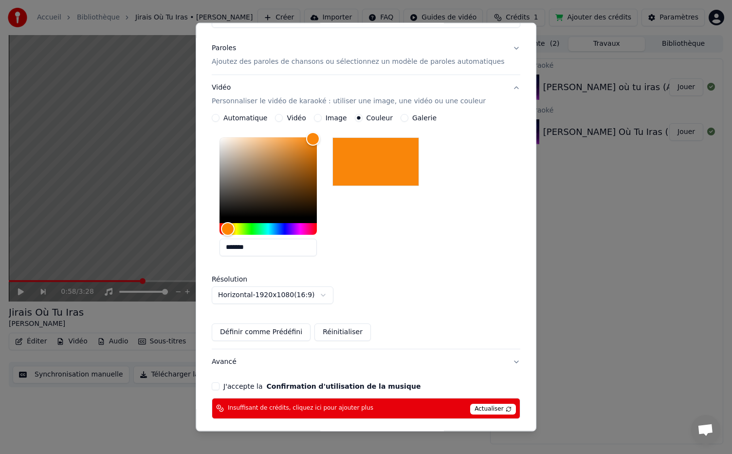
scroll to position [149, 0]
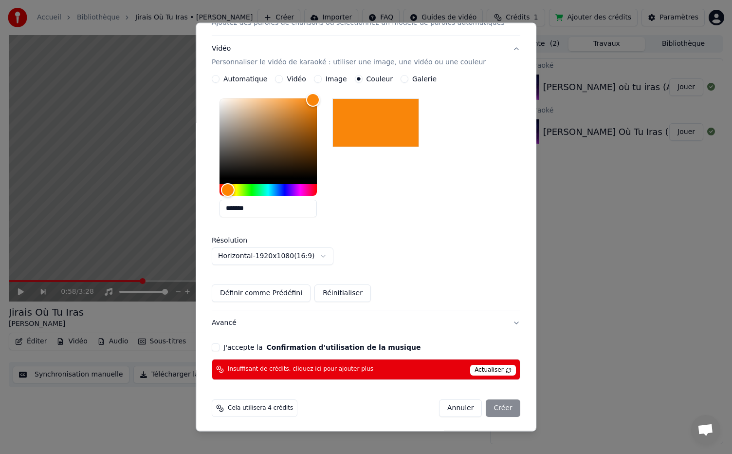
click at [220, 349] on button "J'accepte la Confirmation d'utilisation de la musique" at bounding box center [216, 347] width 8 height 8
click at [287, 317] on button "Avancé" at bounding box center [366, 322] width 309 height 25
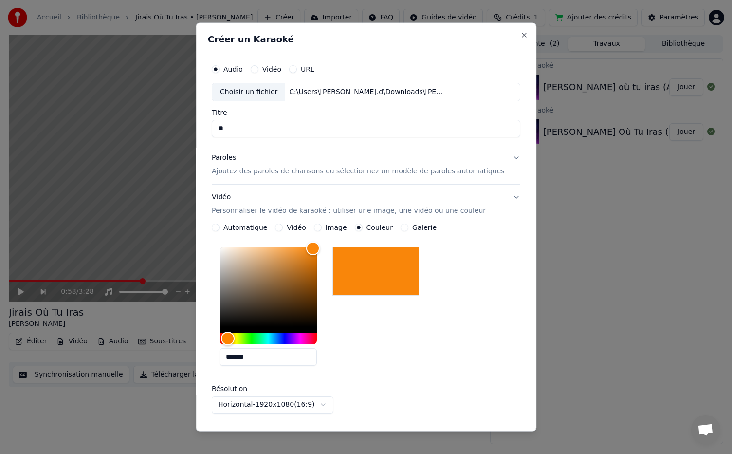
scroll to position [0, 0]
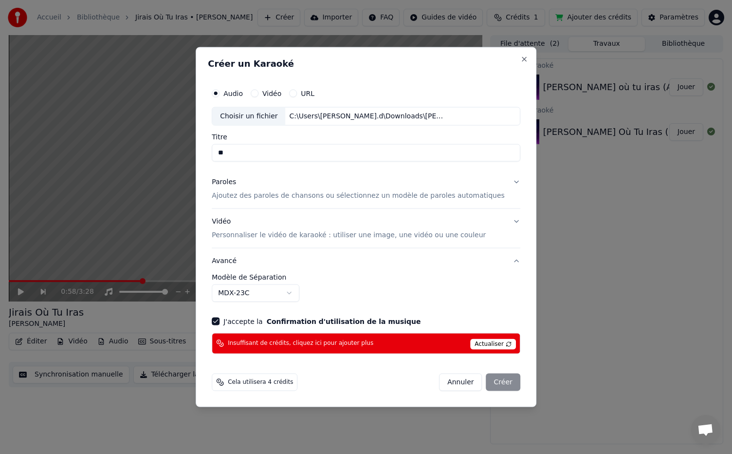
click at [255, 299] on body "**********" at bounding box center [366, 227] width 732 height 454
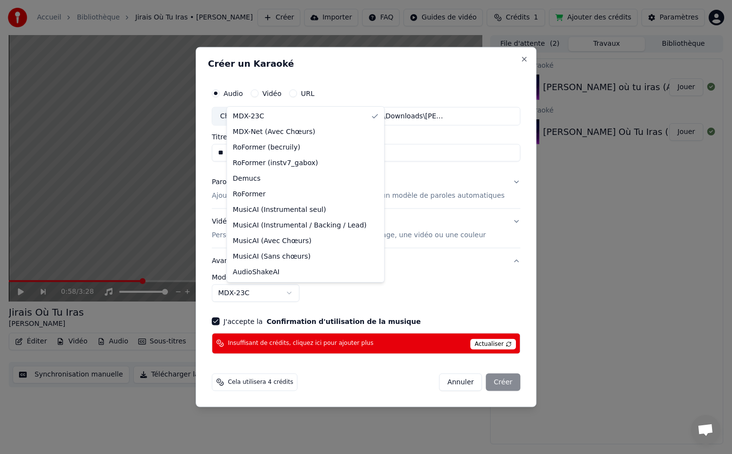
click at [335, 293] on div at bounding box center [366, 227] width 732 height 454
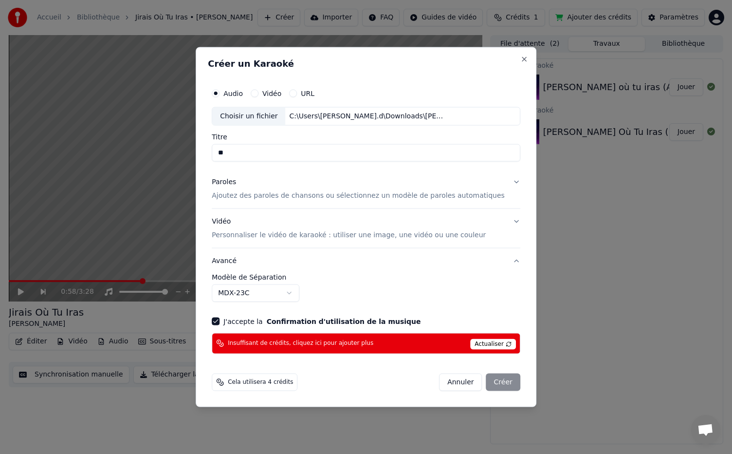
click at [239, 258] on button "Avancé" at bounding box center [366, 260] width 309 height 25
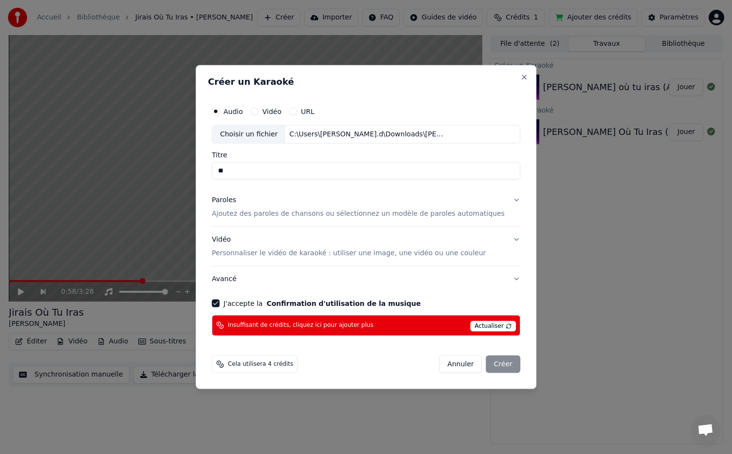
click at [235, 278] on button "Avancé" at bounding box center [366, 278] width 309 height 25
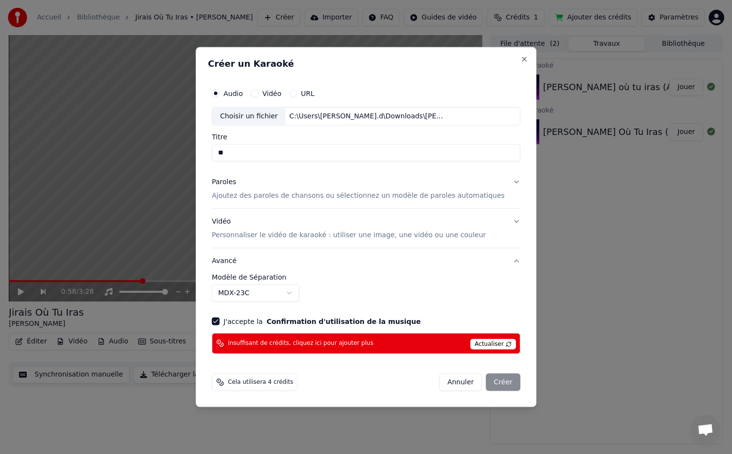
click at [506, 222] on button "Vidéo Personnaliser le vidéo de karaoké : utiliser une image, une vidéo ou une …" at bounding box center [366, 228] width 309 height 39
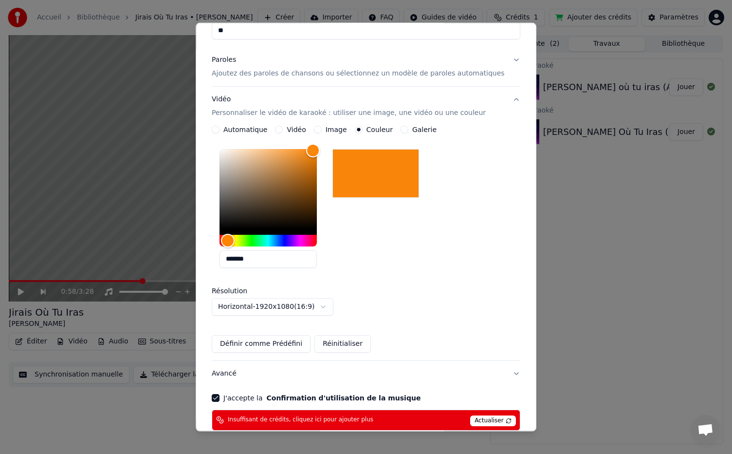
scroll to position [102, 0]
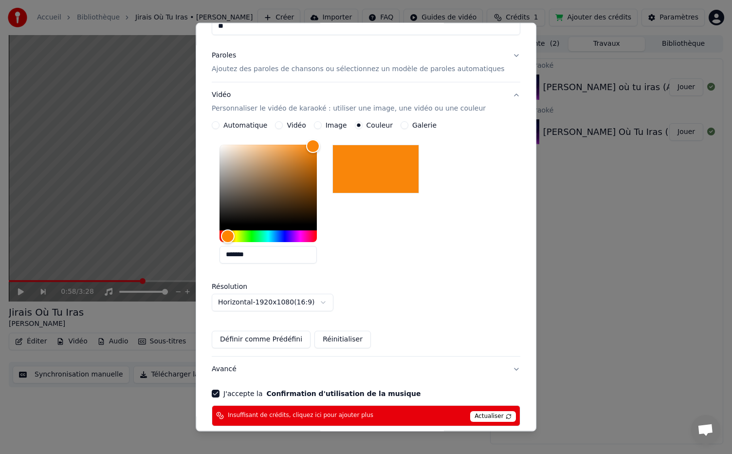
click at [266, 340] on button "Définir comme Prédéfini" at bounding box center [261, 340] width 99 height 18
click at [296, 340] on button "Définir comme Prédéfini" at bounding box center [261, 340] width 99 height 18
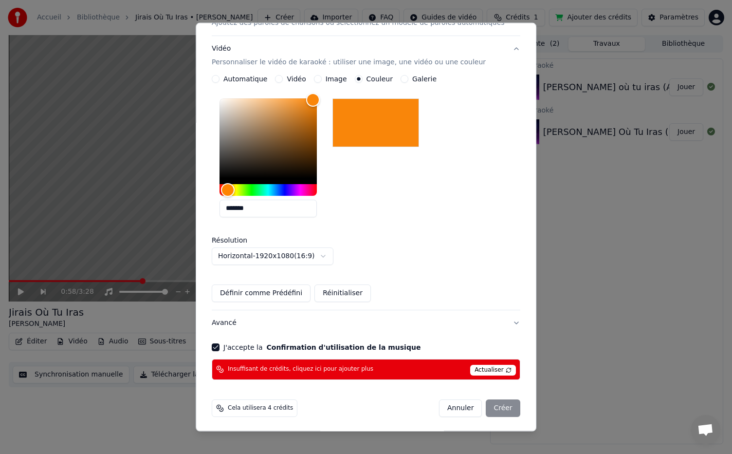
click at [489, 408] on div "Annuler Créer" at bounding box center [479, 408] width 81 height 18
click at [477, 369] on span "Actualiser" at bounding box center [493, 370] width 46 height 11
click at [488, 411] on div "Annuler Créer" at bounding box center [479, 408] width 81 height 18
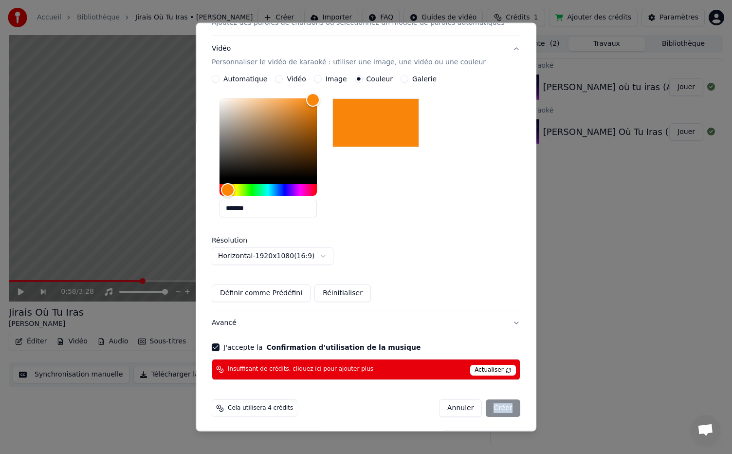
click at [488, 411] on div "Annuler Créer" at bounding box center [479, 408] width 81 height 18
click at [479, 366] on span "Actualiser" at bounding box center [493, 370] width 46 height 11
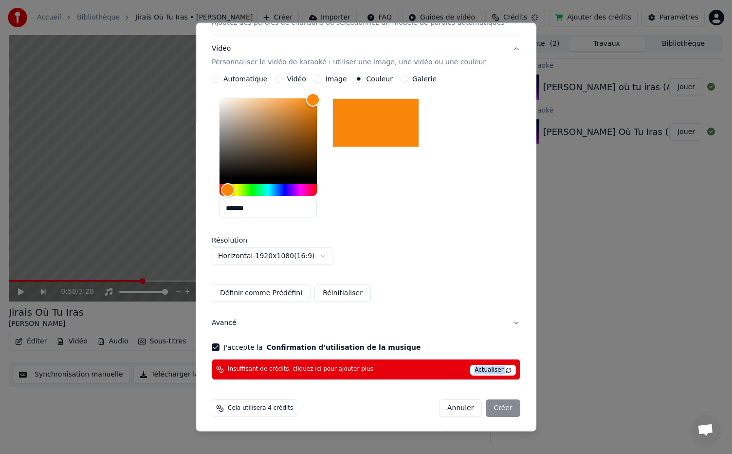
click at [479, 366] on span "Actualiser" at bounding box center [493, 370] width 46 height 11
click at [280, 407] on span "Cela utilisera 4 crédits" at bounding box center [260, 408] width 65 height 8
click at [449, 405] on button "Annuler" at bounding box center [460, 408] width 43 height 18
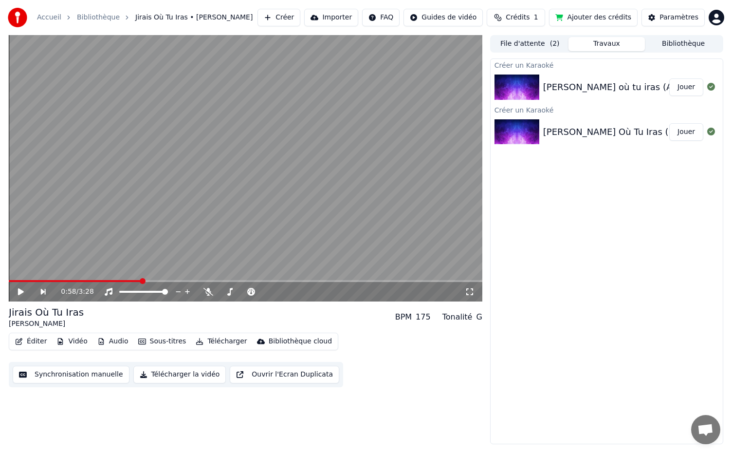
click at [604, 82] on div "[PERSON_NAME] où tu iras (Audio officiel)" at bounding box center [634, 87] width 183 height 14
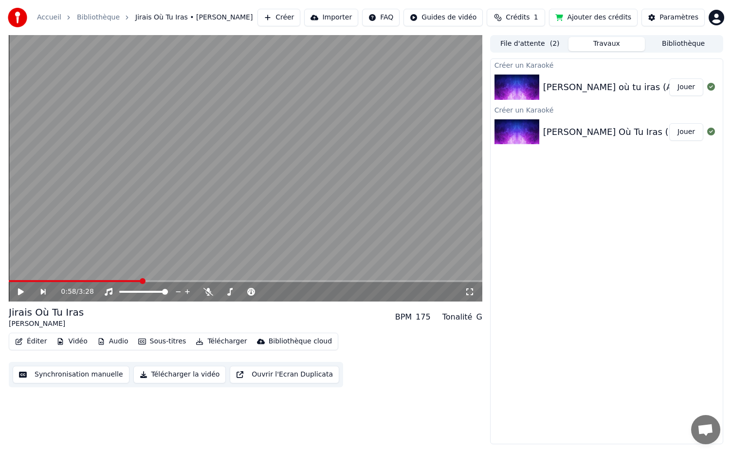
click at [604, 82] on div "[PERSON_NAME] où tu iras (Audio officiel)" at bounding box center [634, 87] width 183 height 14
click at [107, 341] on button "Audio" at bounding box center [113, 342] width 39 height 14
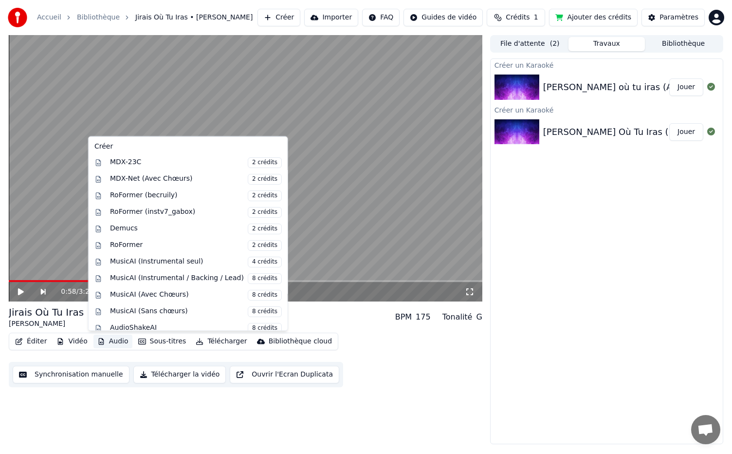
scroll to position [94, 0]
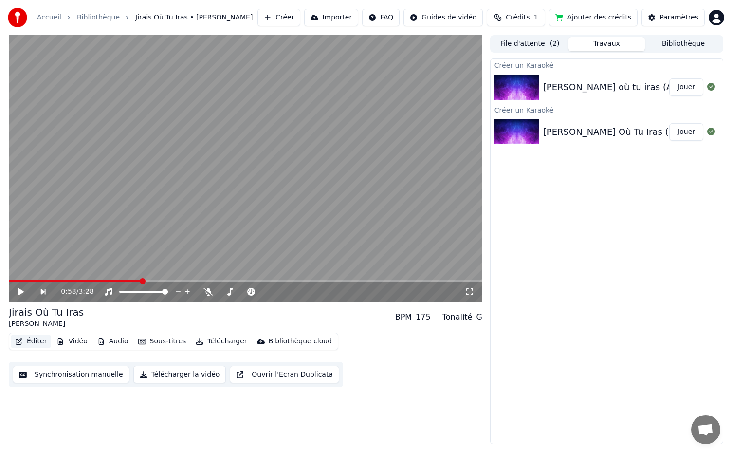
click at [24, 342] on button "Éditer" at bounding box center [30, 342] width 39 height 14
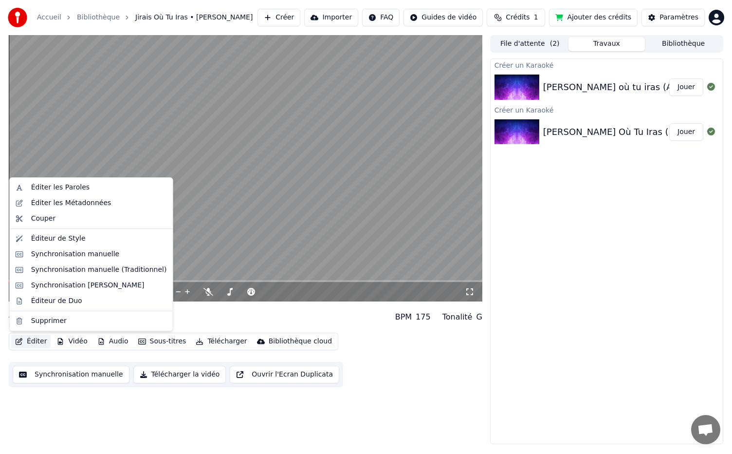
click at [36, 342] on button "Éditer" at bounding box center [30, 342] width 39 height 14
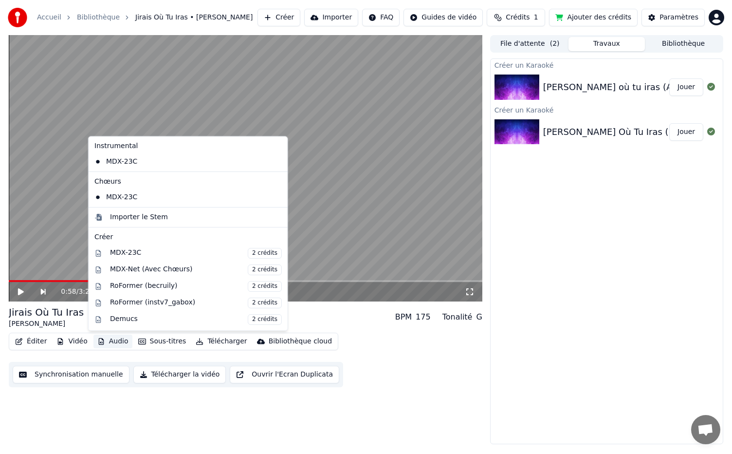
click at [105, 340] on button "Audio" at bounding box center [113, 342] width 39 height 14
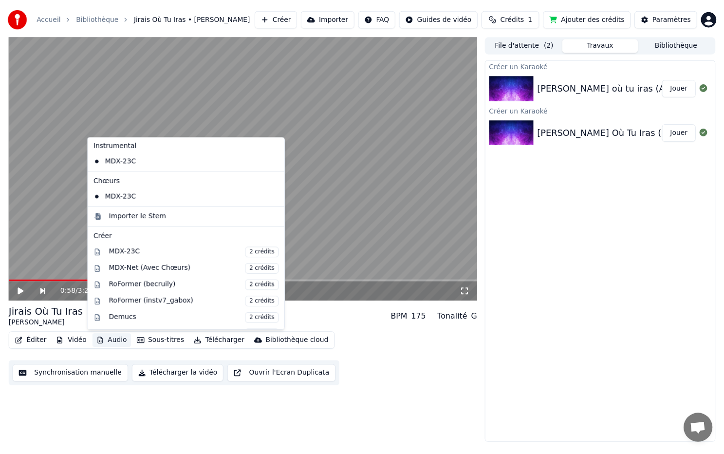
scroll to position [0, 0]
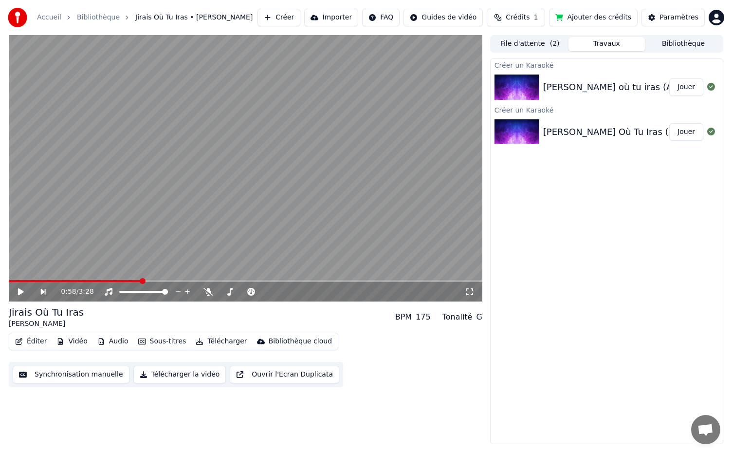
click at [161, 423] on div "0:58 / 3:28 Jirais Où Tu Iras [PERSON_NAME] BPM 175 Tonalité G Éditer Vidéo Aud…" at bounding box center [246, 239] width 474 height 409
click at [536, 47] on button "File d'attente ( 2 )" at bounding box center [530, 44] width 77 height 14
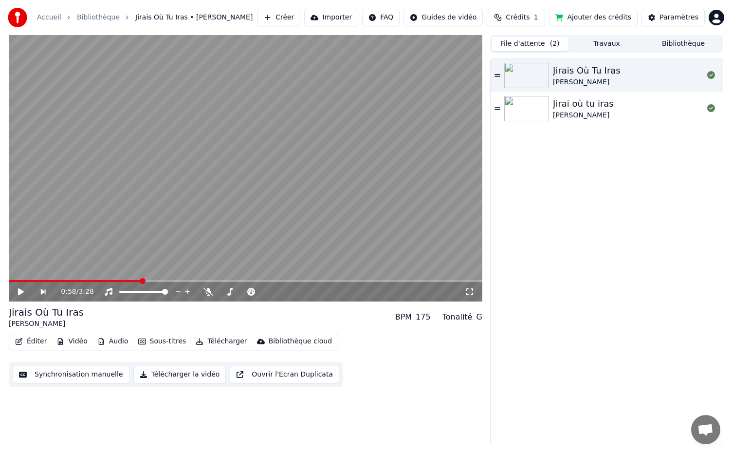
click at [599, 43] on button "Travaux" at bounding box center [607, 44] width 77 height 14
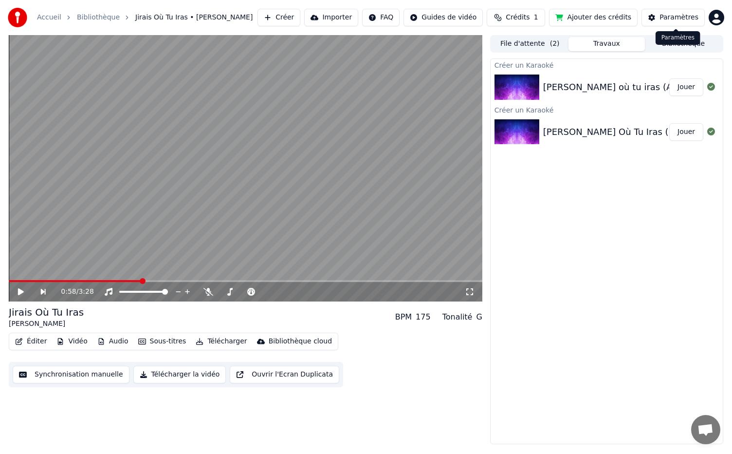
click at [671, 21] on div "Paramètres" at bounding box center [679, 18] width 39 height 10
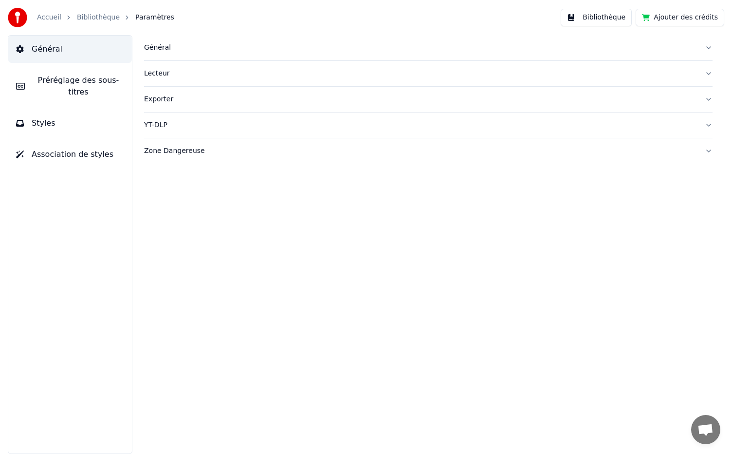
click at [54, 19] on link "Accueil" at bounding box center [49, 18] width 24 height 10
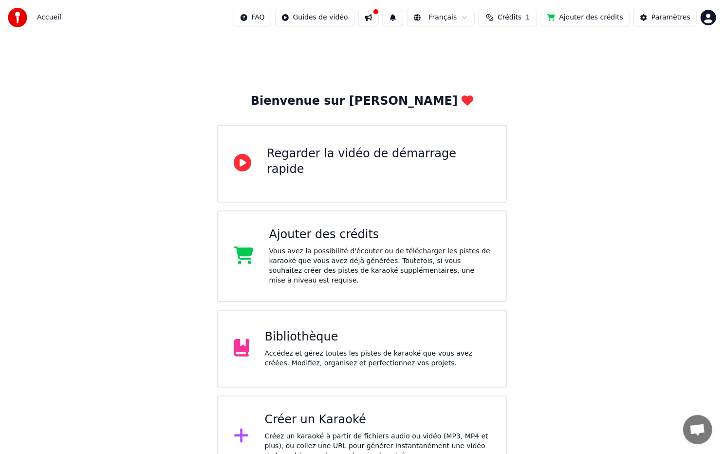
click at [522, 18] on span "Crédits" at bounding box center [510, 18] width 24 height 10
click at [521, 92] on button "Actualiser" at bounding box center [519, 90] width 58 height 18
click at [469, 47] on th "Recharger" at bounding box center [469, 46] width 43 height 19
click at [601, 15] on button "Ajouter des crédits" at bounding box center [585, 18] width 89 height 18
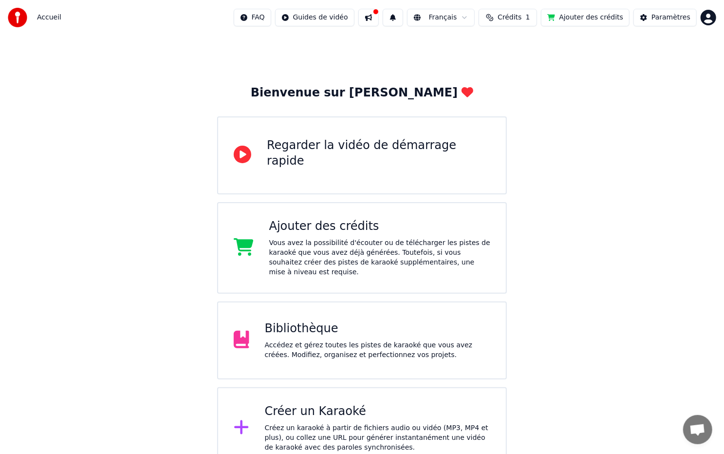
click at [57, 20] on span "Accueil" at bounding box center [49, 18] width 24 height 10
click at [319, 16] on html "Accueil FAQ Guides de vidéo Français Crédits 1 Ajouter des crédits Paramètres B…" at bounding box center [362, 230] width 724 height 477
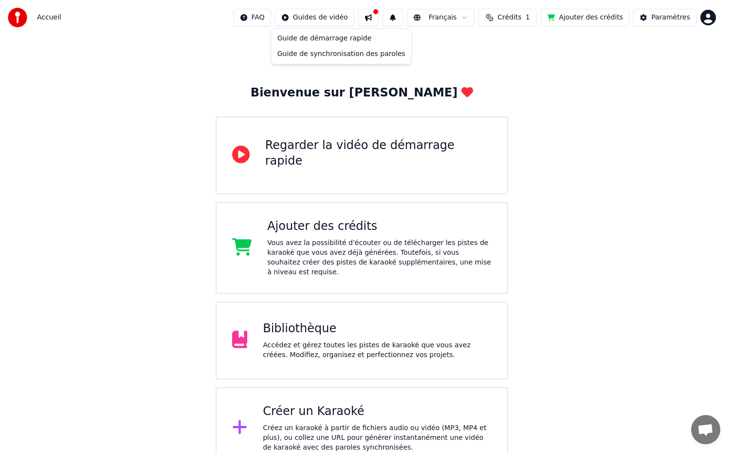
click at [680, 14] on html "Accueil FAQ Guides de vidéo Français Crédits 1 Ajouter des crédits Paramètres B…" at bounding box center [366, 230] width 732 height 477
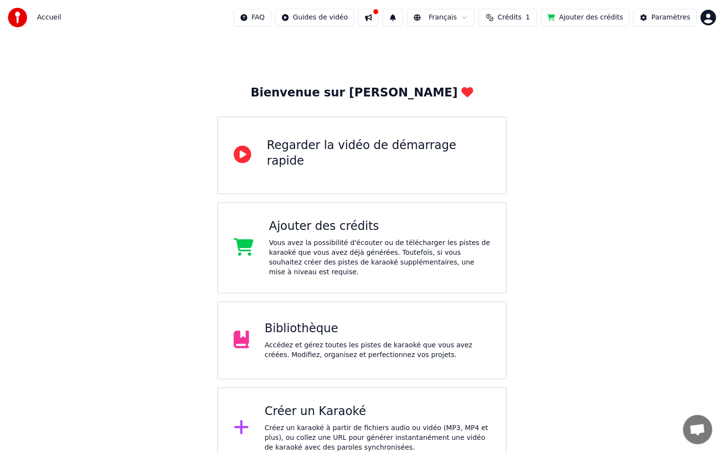
click at [697, 19] on div "FAQ Guides de vidéo Français Crédits 1 Ajouter des crédits Paramètres" at bounding box center [475, 18] width 483 height 18
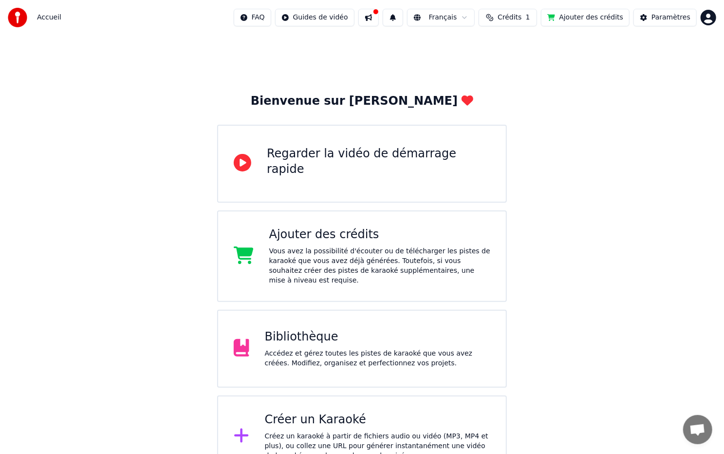
scroll to position [14, 0]
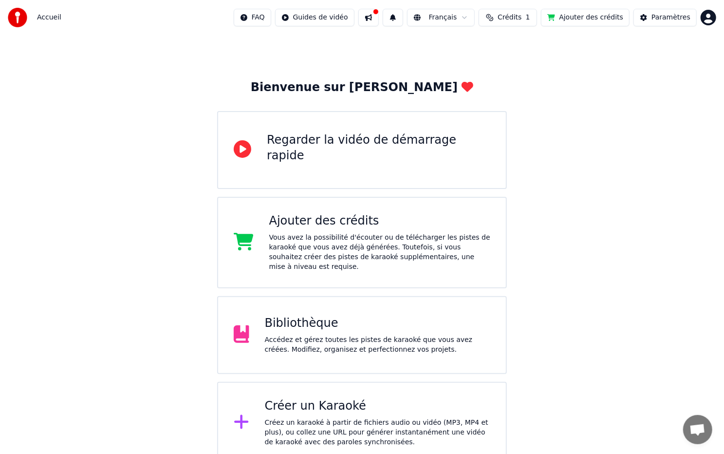
click at [52, 15] on span "Accueil" at bounding box center [49, 18] width 24 height 10
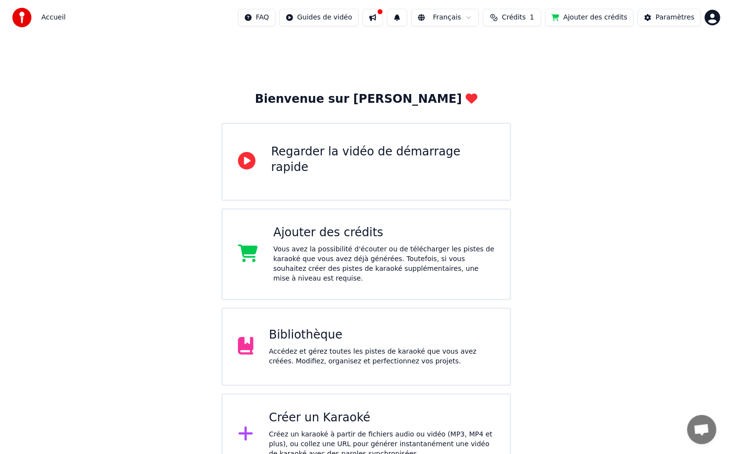
scroll to position [0, 0]
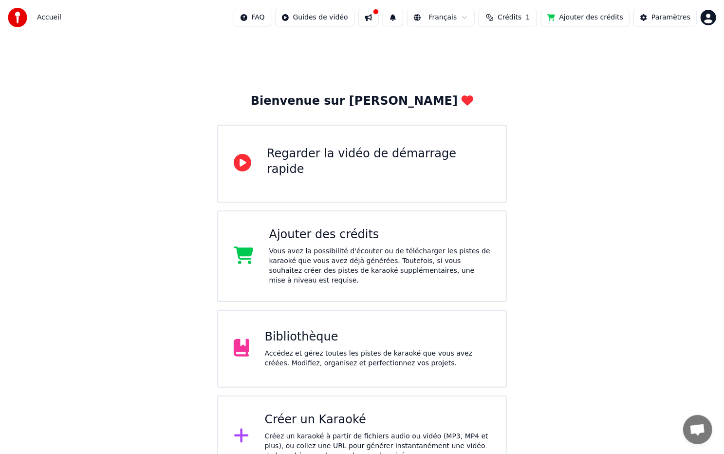
click at [308, 401] on div "Créer un Karaoké Créez un karaoké à partir de fichiers audio ou vidéo (MP3, MP4…" at bounding box center [362, 436] width 290 height 82
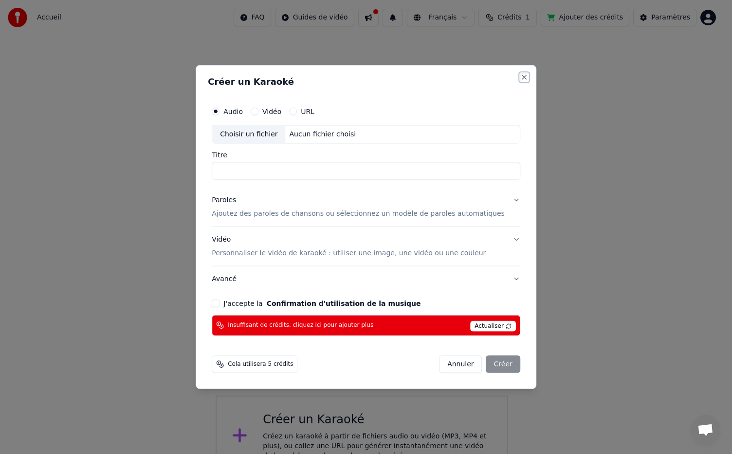
click at [521, 76] on button "Close" at bounding box center [525, 78] width 8 height 8
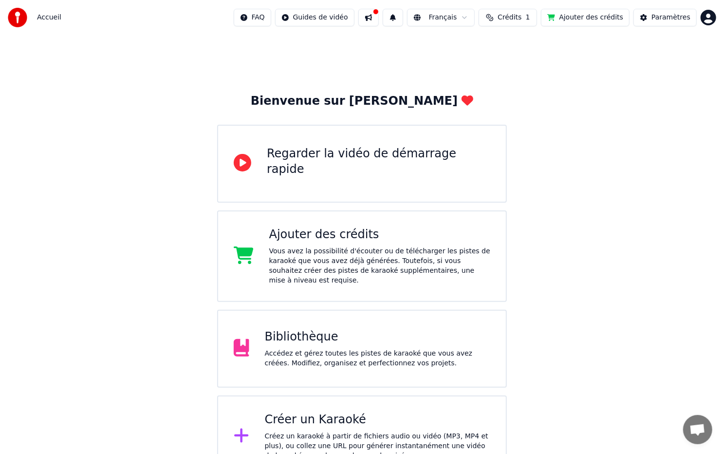
click at [379, 24] on button at bounding box center [368, 18] width 20 height 18
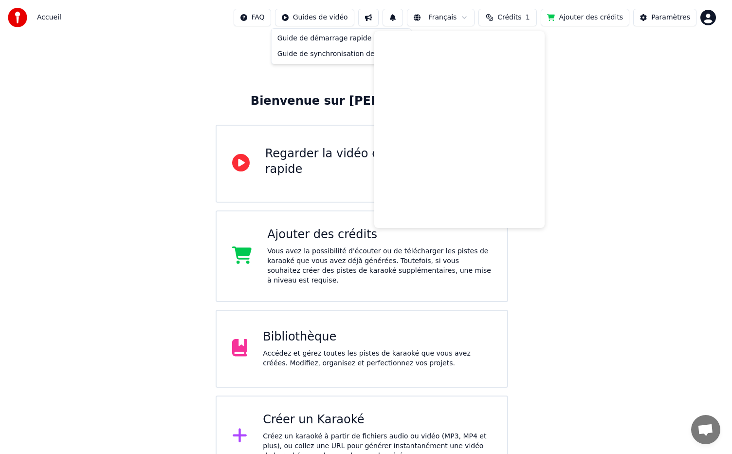
click at [329, 19] on html "Accueil FAQ Guides de vidéo Français Crédits 1 Ajouter des crédits Paramètres B…" at bounding box center [366, 238] width 732 height 477
click at [326, 34] on div "Guide de démarrage rapide" at bounding box center [342, 39] width 136 height 16
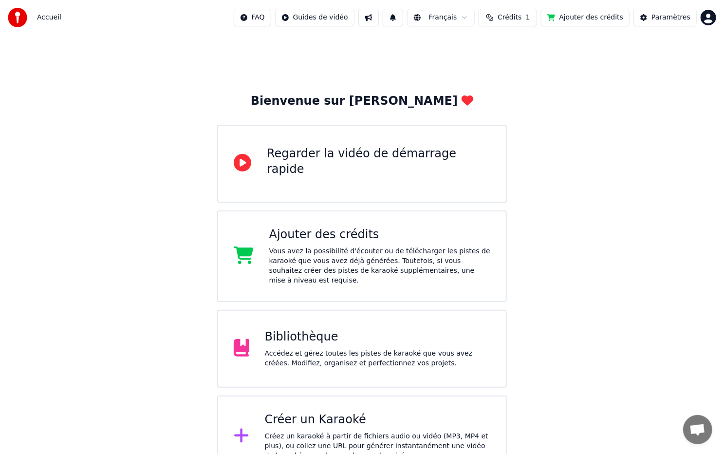
click at [584, 18] on button "Ajouter des crédits" at bounding box center [585, 18] width 89 height 18
click at [301, 330] on div "Bibliothèque" at bounding box center [377, 337] width 225 height 16
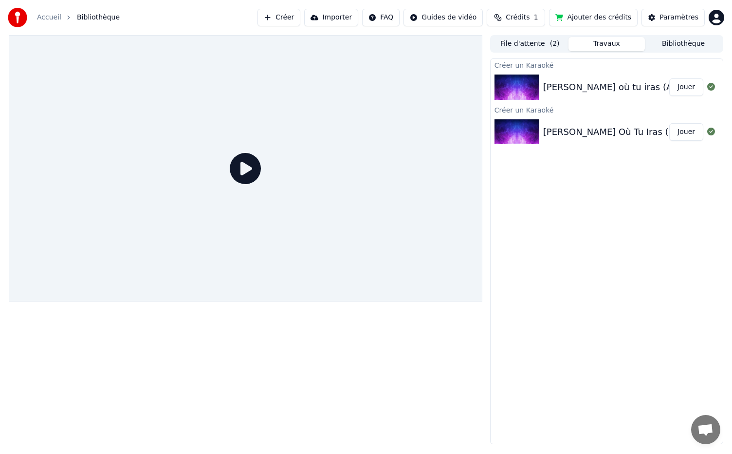
click at [686, 86] on button "Jouer" at bounding box center [687, 87] width 34 height 18
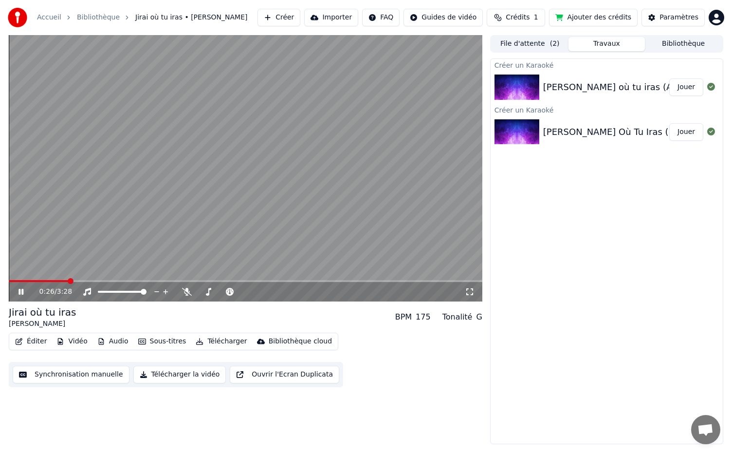
click at [18, 294] on icon at bounding box center [28, 292] width 23 height 8
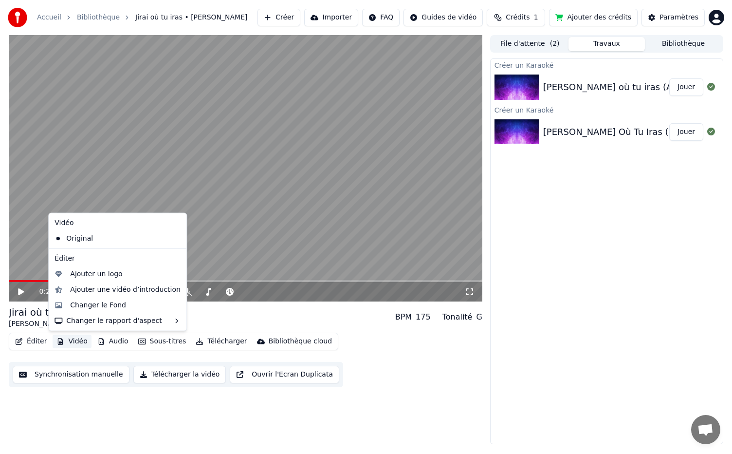
click at [67, 347] on button "Vidéo" at bounding box center [72, 342] width 38 height 14
click at [91, 307] on div "Changer le Fond" at bounding box center [98, 305] width 56 height 10
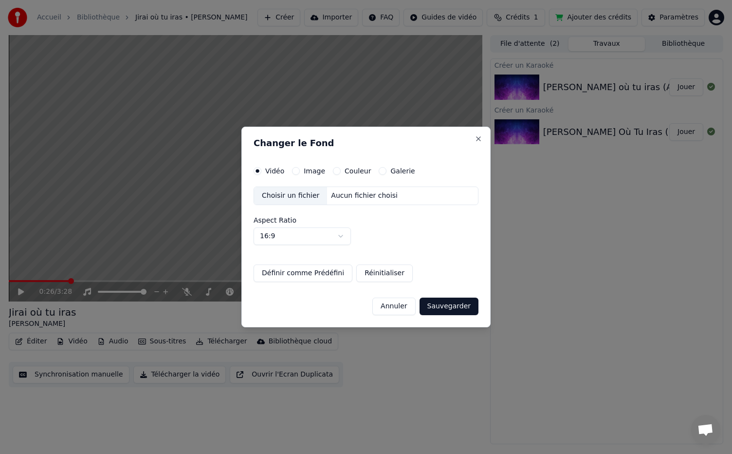
click at [379, 173] on button "Galerie" at bounding box center [383, 171] width 8 height 8
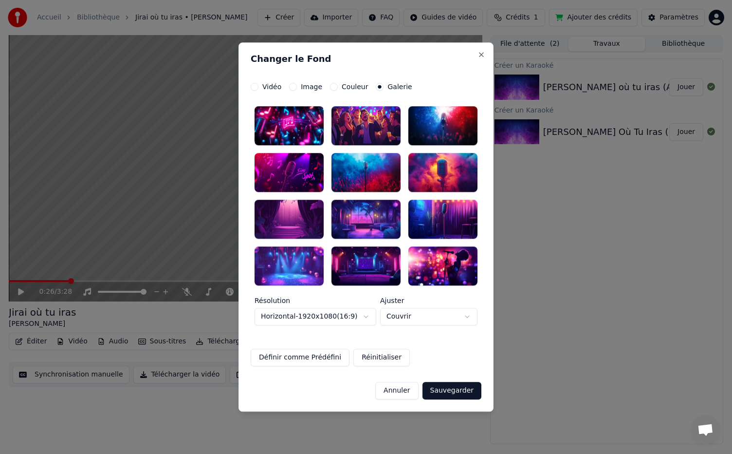
click at [303, 89] on label "Image" at bounding box center [311, 86] width 21 height 7
click at [297, 89] on button "Image" at bounding box center [293, 87] width 8 height 8
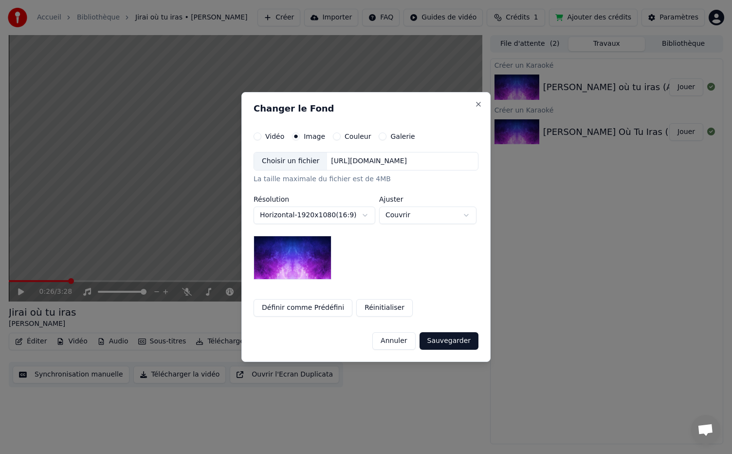
click at [265, 135] on label "Vidéo" at bounding box center [274, 136] width 19 height 7
click at [262, 135] on button "Vidéo" at bounding box center [258, 136] width 8 height 8
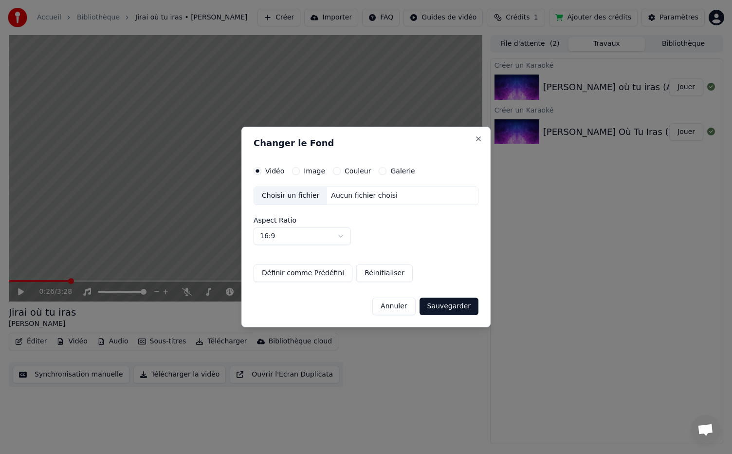
click at [289, 194] on div "Choisir un fichier" at bounding box center [290, 196] width 73 height 18
click at [379, 216] on div "Choisir un fichier Aucun fichier choisi Aspect Ratio 16:9 **** **** *** *** ***" at bounding box center [366, 216] width 225 height 58
click at [477, 139] on button "Close" at bounding box center [479, 139] width 8 height 8
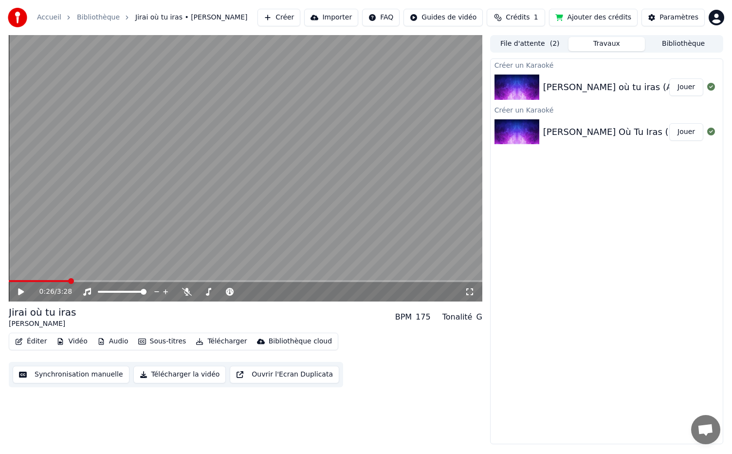
click at [15, 292] on div "0:26 / 3:28" at bounding box center [246, 292] width 466 height 10
click at [16, 278] on video at bounding box center [246, 168] width 474 height 266
click at [9, 280] on span at bounding box center [9, 281] width 0 height 2
click at [9, 278] on span at bounding box center [12, 281] width 6 height 6
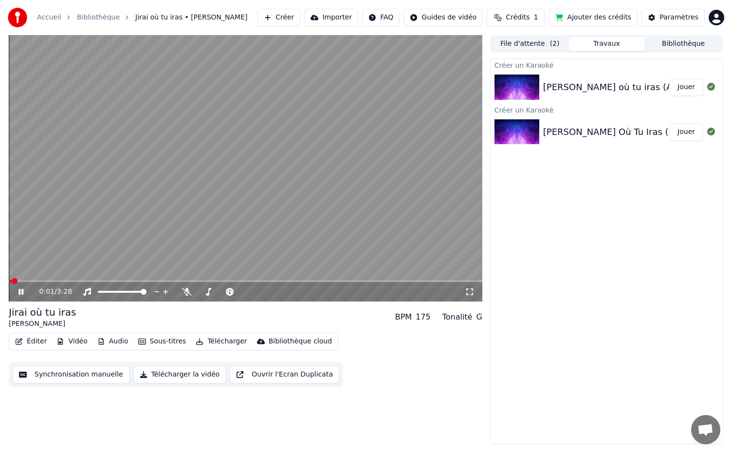
click at [23, 293] on icon at bounding box center [21, 292] width 5 height 6
click at [64, 341] on button "Vidéo" at bounding box center [72, 342] width 38 height 14
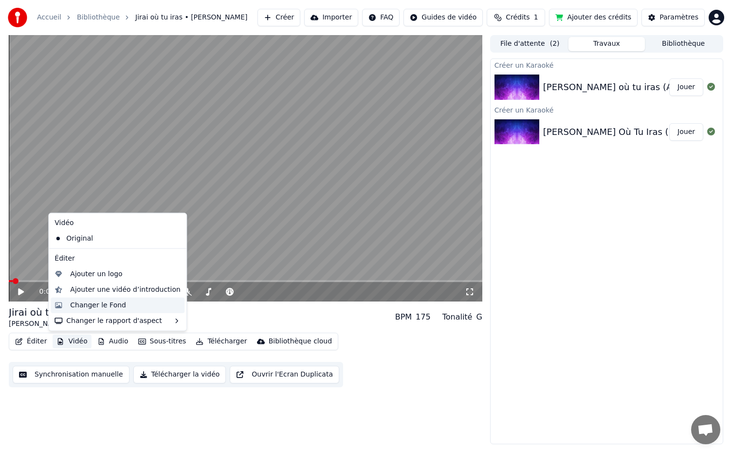
click at [89, 306] on div "Changer le Fond" at bounding box center [98, 305] width 56 height 10
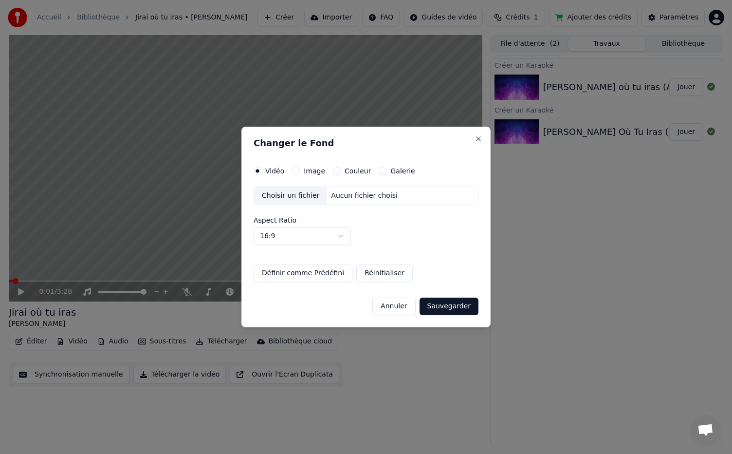
click at [293, 194] on div "Choisir un fichier" at bounding box center [290, 196] width 73 height 18
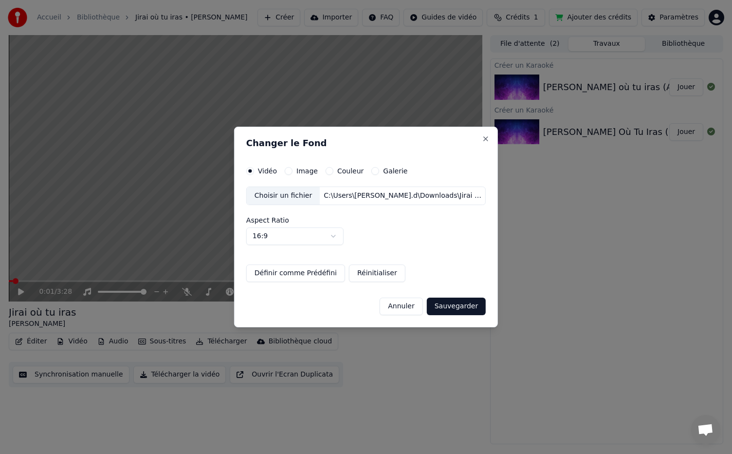
click at [456, 308] on button "Sauvegarder" at bounding box center [456, 307] width 59 height 18
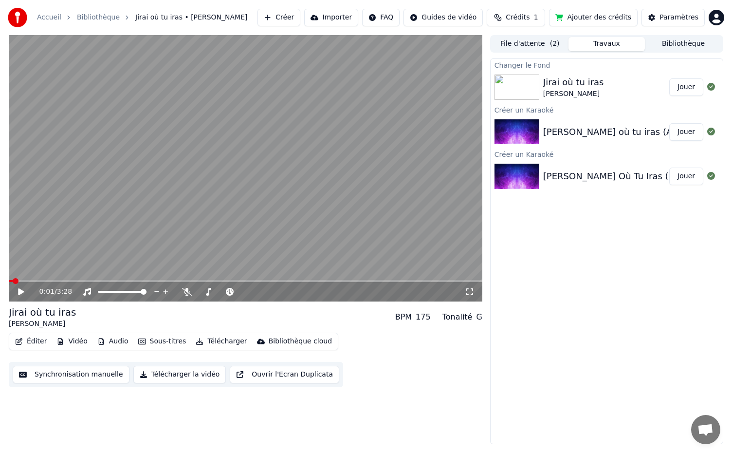
click at [686, 89] on button "Jouer" at bounding box center [687, 87] width 34 height 18
click at [21, 289] on icon at bounding box center [28, 292] width 23 height 8
click at [9, 280] on span at bounding box center [9, 281] width 0 height 2
click at [19, 294] on icon at bounding box center [21, 291] width 6 height 7
click at [19, 294] on icon at bounding box center [21, 292] width 5 height 6
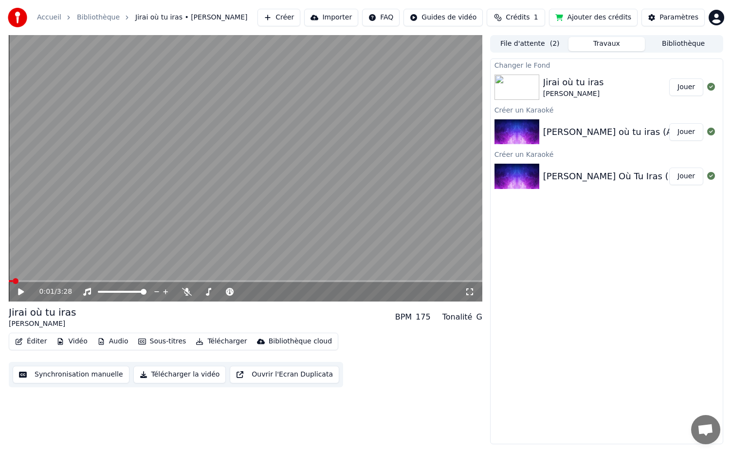
click at [22, 291] on icon at bounding box center [21, 291] width 6 height 7
click at [22, 291] on icon at bounding box center [21, 292] width 5 height 6
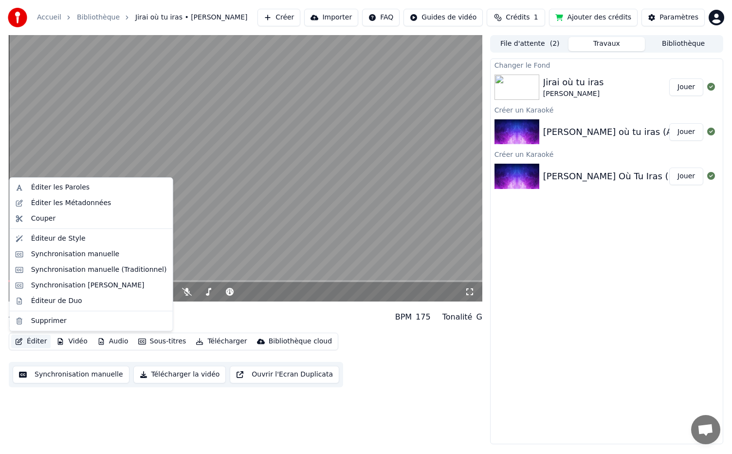
click at [35, 335] on button "Éditer" at bounding box center [30, 342] width 39 height 14
click at [67, 253] on div "Synchronisation manuelle" at bounding box center [75, 254] width 89 height 10
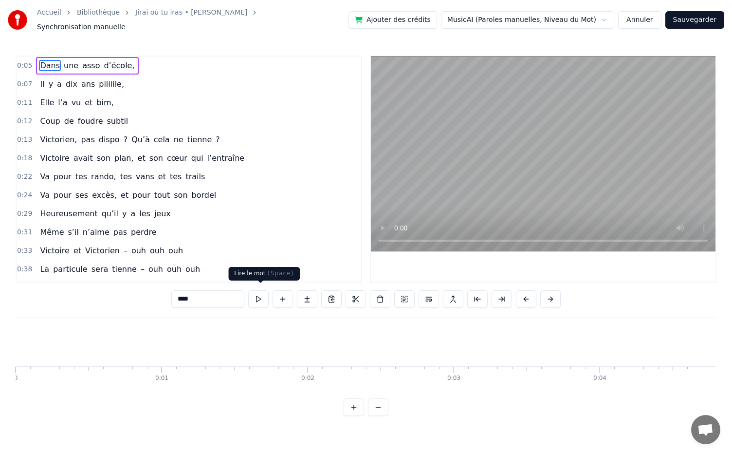
click at [263, 292] on button at bounding box center [258, 299] width 20 height 18
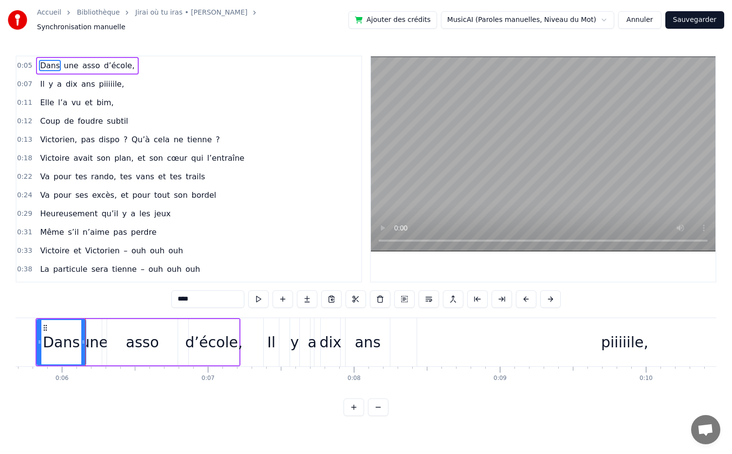
scroll to position [0, 851]
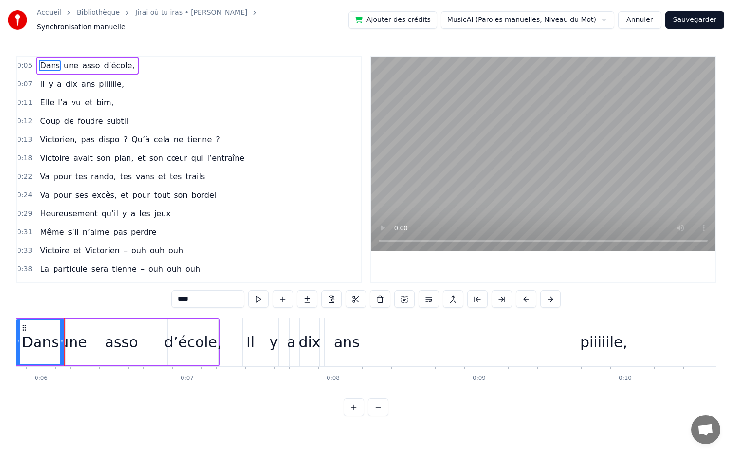
click at [263, 292] on button at bounding box center [258, 299] width 20 height 18
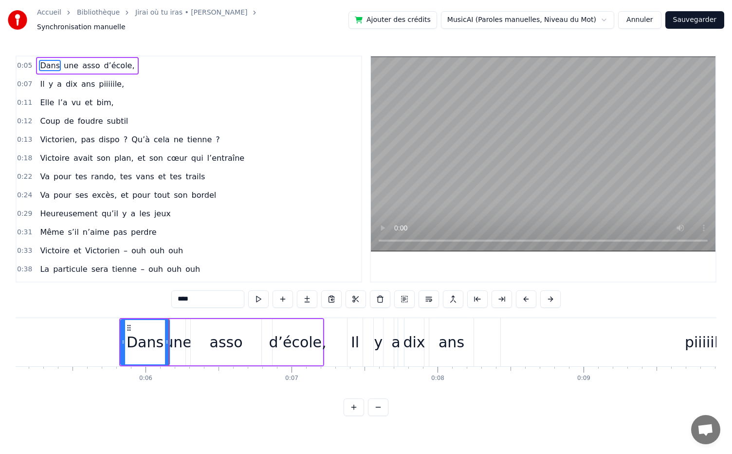
scroll to position [0, 735]
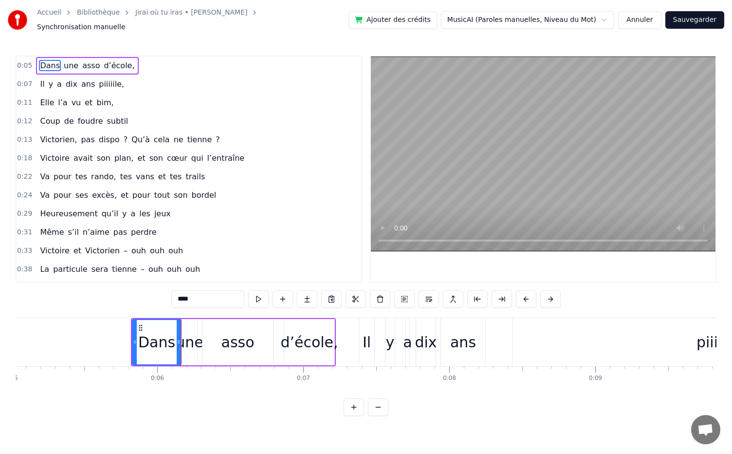
drag, startPoint x: 153, startPoint y: 341, endPoint x: 131, endPoint y: 340, distance: 21.9
click at [131, 340] on div "Dans une asso d’école," at bounding box center [233, 342] width 205 height 48
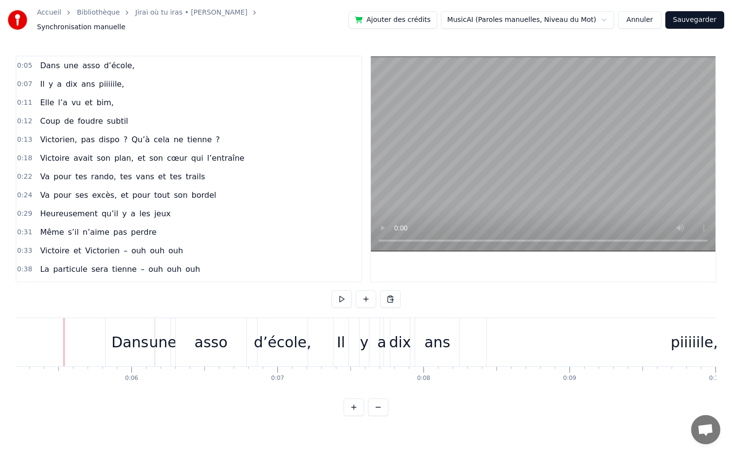
scroll to position [0, 768]
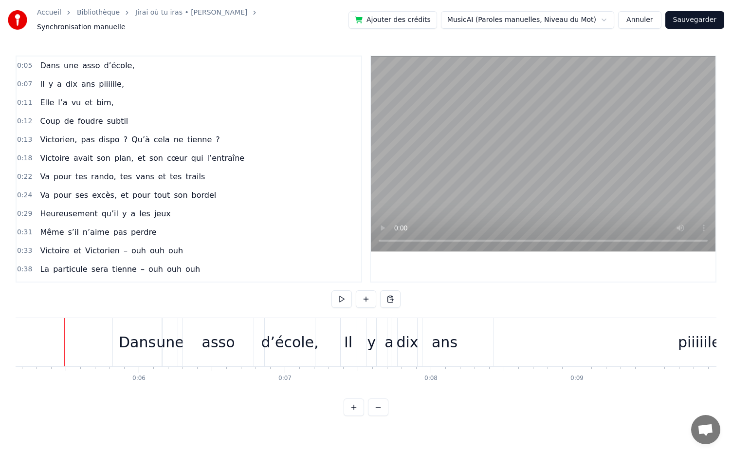
click at [129, 338] on div "Dans" at bounding box center [137, 342] width 37 height 22
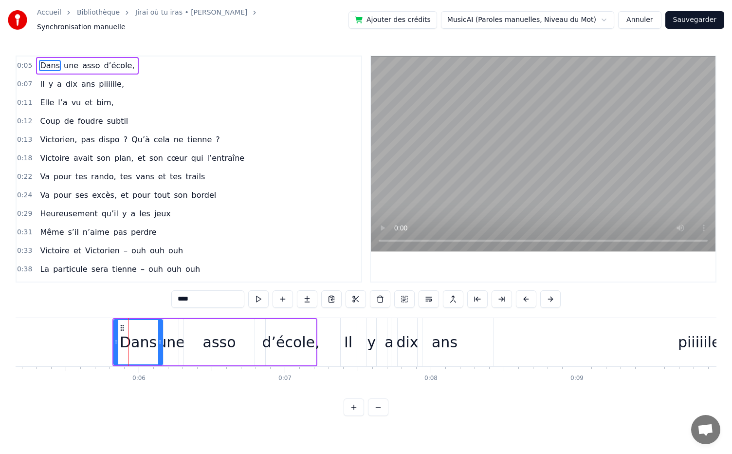
click at [129, 338] on div at bounding box center [129, 342] width 0 height 48
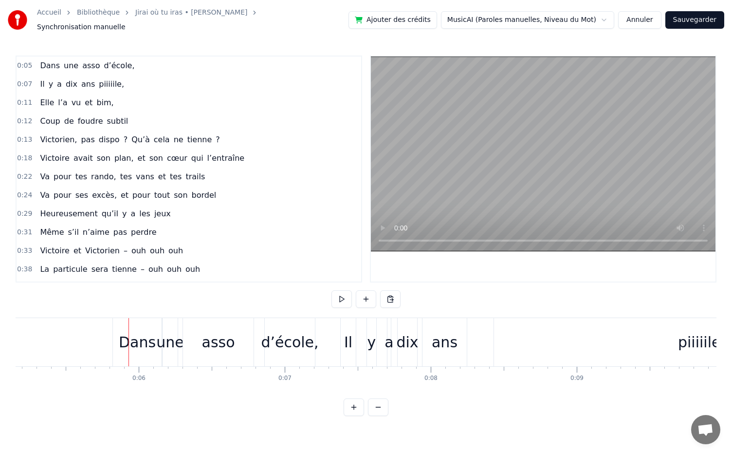
click at [129, 338] on html "Accueil Bibliothèque Jirai où tu iras • [PERSON_NAME] Synchronisation manuelle …" at bounding box center [366, 215] width 732 height 431
drag, startPoint x: 129, startPoint y: 338, endPoint x: 122, endPoint y: 337, distance: 6.9
click at [122, 337] on html "Accueil Bibliothèque Jirai où tu iras • [PERSON_NAME] Synchronisation manuelle …" at bounding box center [366, 215] width 732 height 431
click at [118, 333] on div "Dans" at bounding box center [137, 342] width 49 height 48
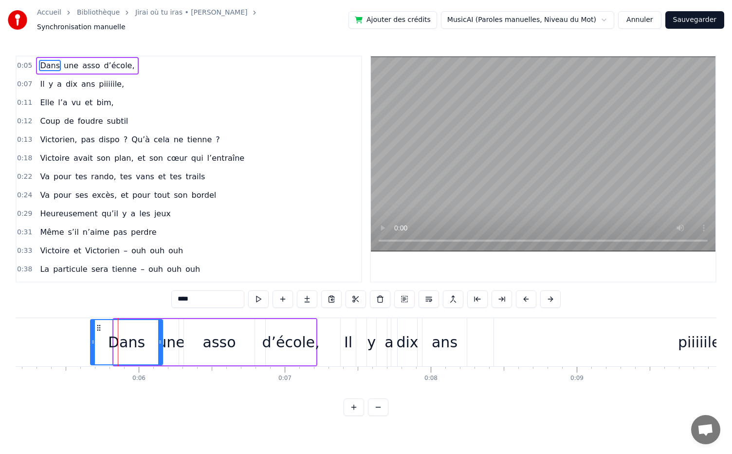
drag, startPoint x: 114, startPoint y: 335, endPoint x: 91, endPoint y: 333, distance: 23.5
click at [91, 333] on div "Dans" at bounding box center [126, 342] width 73 height 46
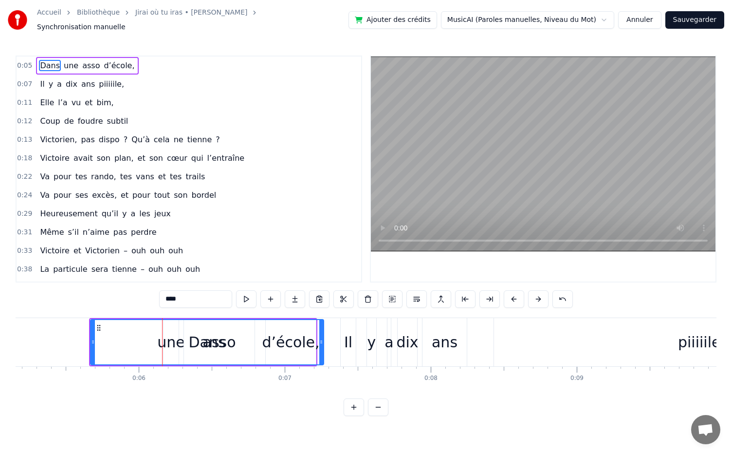
drag, startPoint x: 162, startPoint y: 335, endPoint x: 325, endPoint y: 333, distance: 163.6
click at [323, 338] on icon at bounding box center [321, 342] width 4 height 8
click at [250, 292] on button at bounding box center [246, 299] width 20 height 18
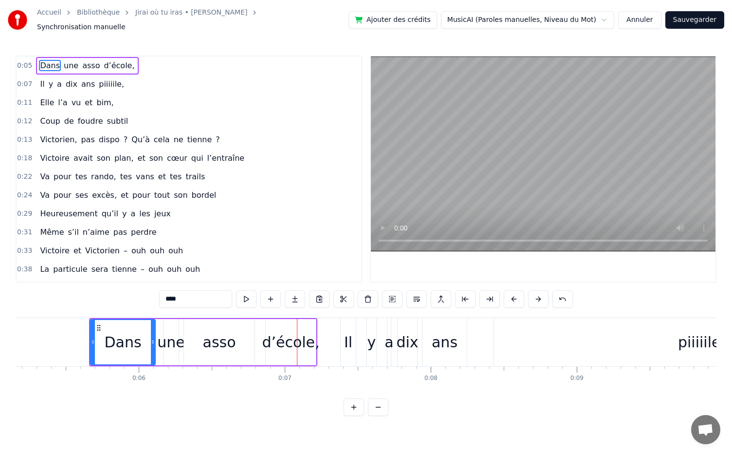
drag, startPoint x: 325, startPoint y: 337, endPoint x: 147, endPoint y: 343, distance: 177.8
click at [154, 343] on div at bounding box center [153, 342] width 4 height 44
drag, startPoint x: 125, startPoint y: 337, endPoint x: 93, endPoint y: 338, distance: 32.6
click at [93, 338] on div "Dans" at bounding box center [123, 342] width 64 height 44
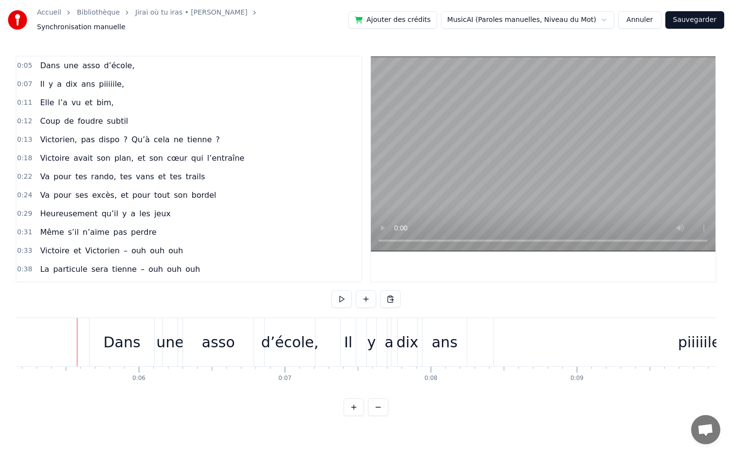
drag, startPoint x: 173, startPoint y: 337, endPoint x: 201, endPoint y: 335, distance: 27.3
click at [201, 335] on div "Dans une asso d’école," at bounding box center [208, 342] width 228 height 48
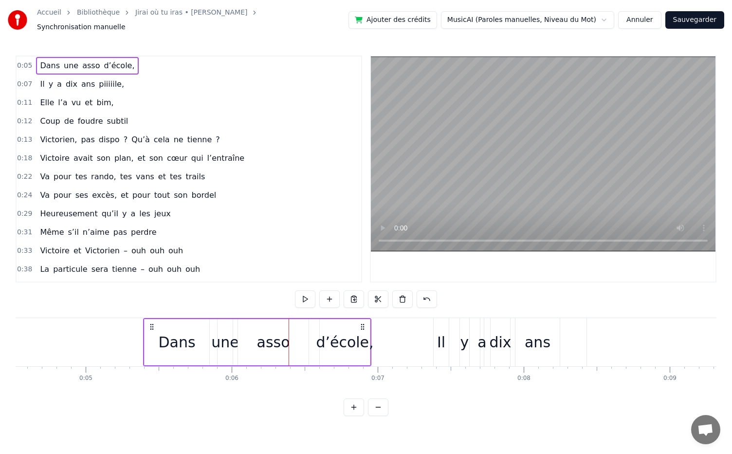
scroll to position [0, 654]
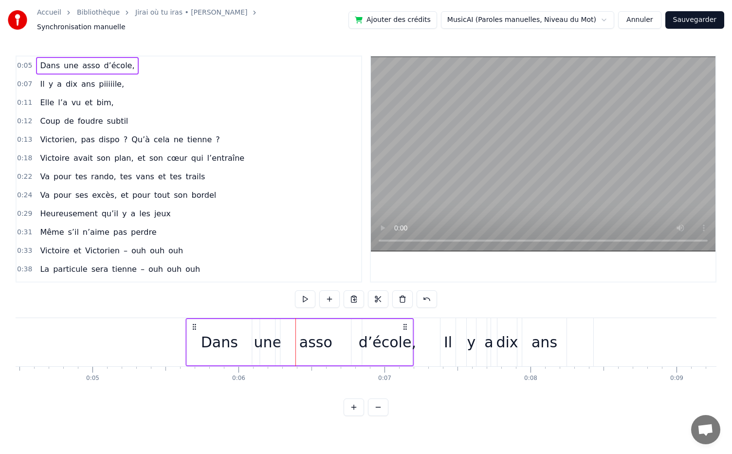
drag, startPoint x: 102, startPoint y: 319, endPoint x: 193, endPoint y: 329, distance: 92.1
click at [193, 329] on div "Dans une asso d’école," at bounding box center [300, 342] width 228 height 48
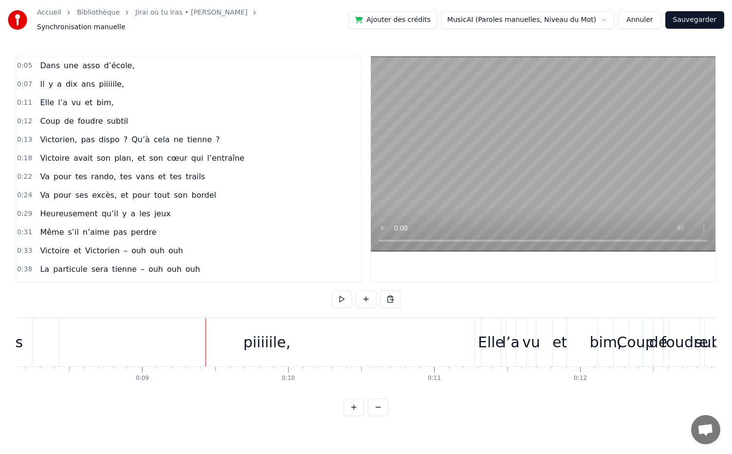
scroll to position [0, 1134]
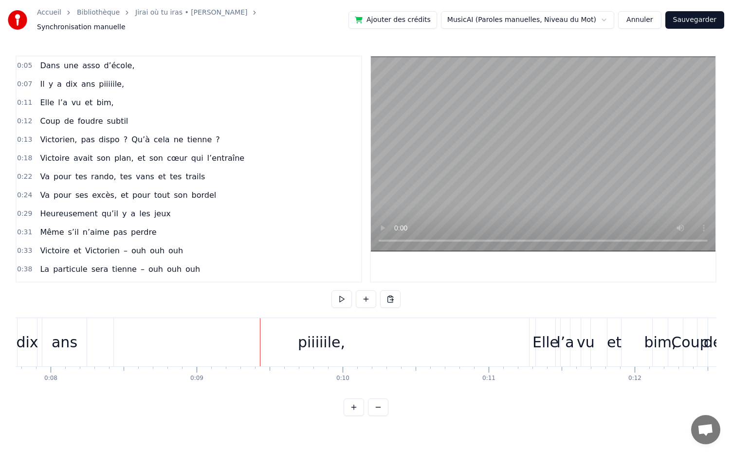
click at [315, 333] on div "piiiiile," at bounding box center [321, 342] width 47 height 22
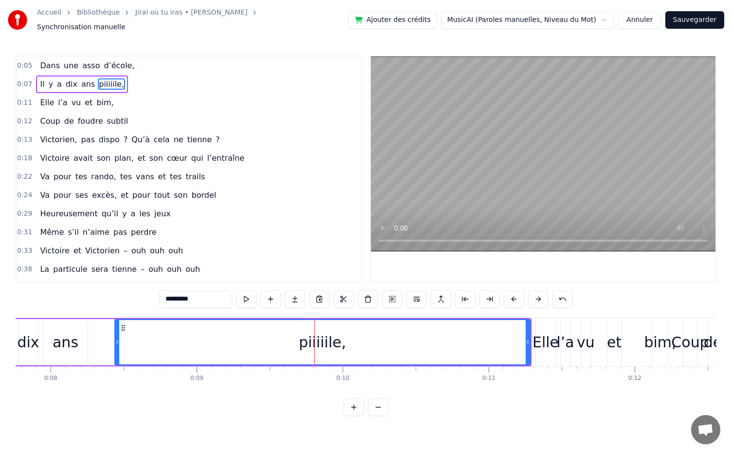
drag, startPoint x: 311, startPoint y: 339, endPoint x: 260, endPoint y: 339, distance: 50.6
click at [260, 339] on div "piiiiile," at bounding box center [322, 342] width 414 height 44
drag, startPoint x: 318, startPoint y: 341, endPoint x: 266, endPoint y: 334, distance: 52.1
click at [266, 334] on div "piiiiile," at bounding box center [322, 342] width 414 height 44
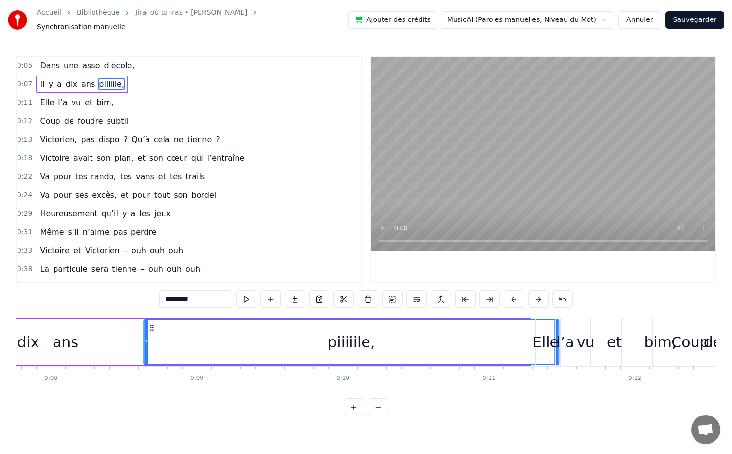
drag, startPoint x: 139, startPoint y: 324, endPoint x: 146, endPoint y: 327, distance: 7.0
click at [144, 325] on div "piiiiile," at bounding box center [351, 342] width 414 height 44
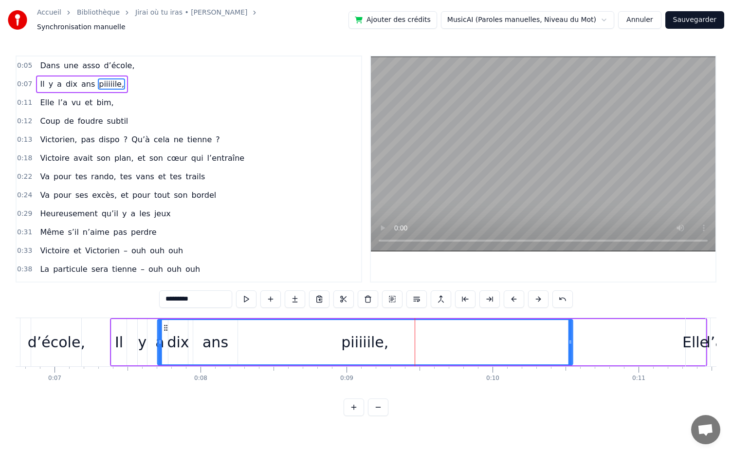
scroll to position [0, 983]
drag, startPoint x: 149, startPoint y: 321, endPoint x: 172, endPoint y: 322, distance: 23.4
click at [172, 324] on icon at bounding box center [173, 328] width 8 height 8
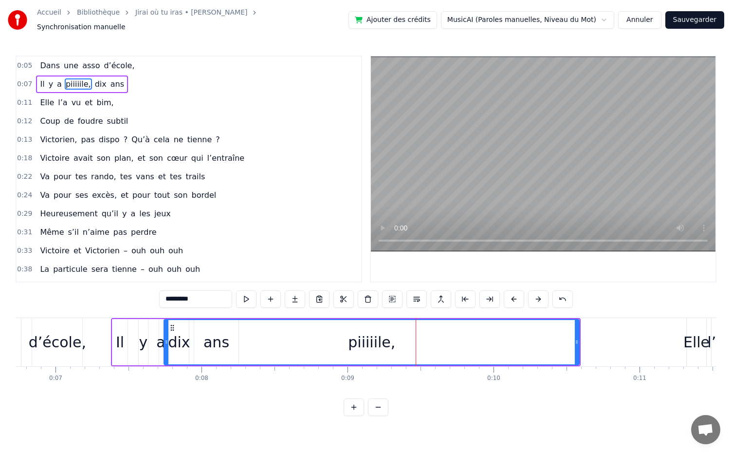
click at [168, 320] on div at bounding box center [167, 342] width 4 height 44
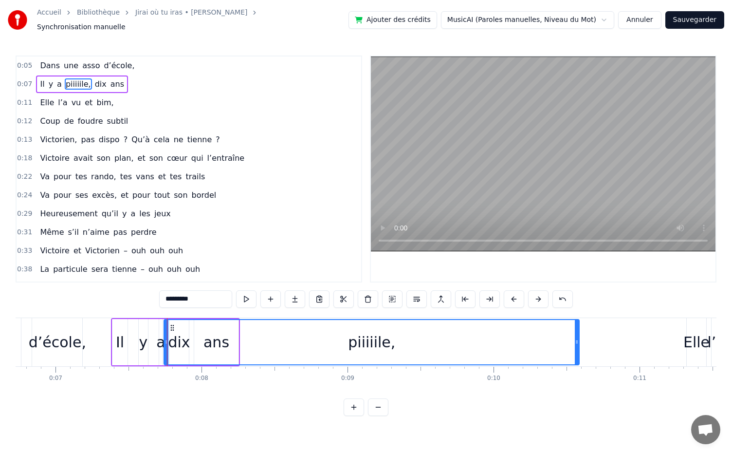
click at [216, 340] on div "piiiiile," at bounding box center [372, 342] width 414 height 44
click at [240, 321] on div "piiiiile," at bounding box center [372, 342] width 414 height 44
click at [132, 318] on div "Il y a piiiiile, dix ans" at bounding box center [175, 342] width 129 height 48
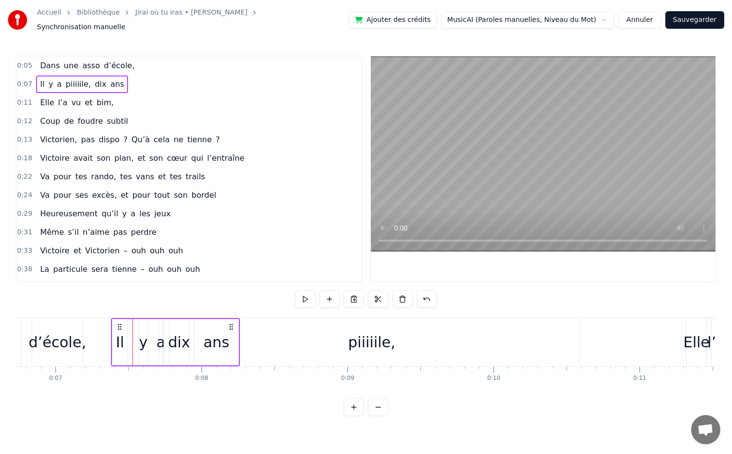
click at [231, 323] on icon at bounding box center [231, 327] width 8 height 8
click at [238, 330] on div "ans" at bounding box center [216, 342] width 44 height 46
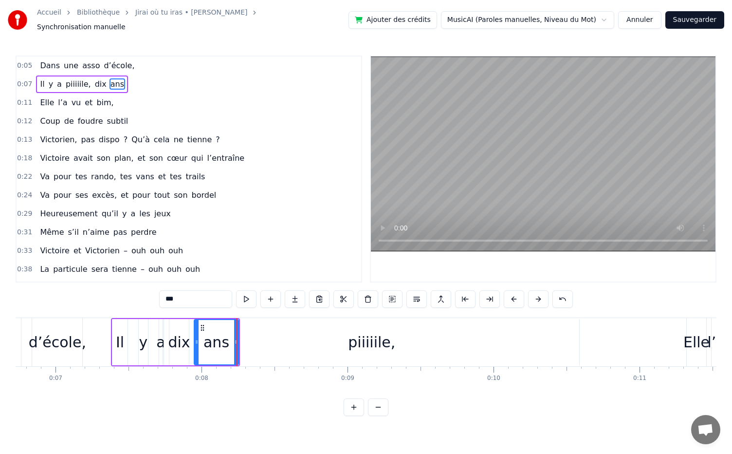
drag, startPoint x: 214, startPoint y: 338, endPoint x: 241, endPoint y: 338, distance: 26.8
click at [240, 338] on div "Il y a piiiiile, dix ans" at bounding box center [175, 342] width 129 height 48
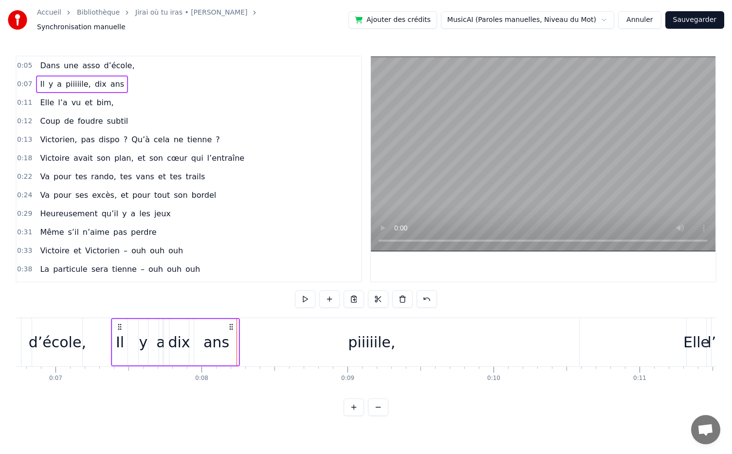
click at [238, 334] on div "ans" at bounding box center [216, 342] width 44 height 46
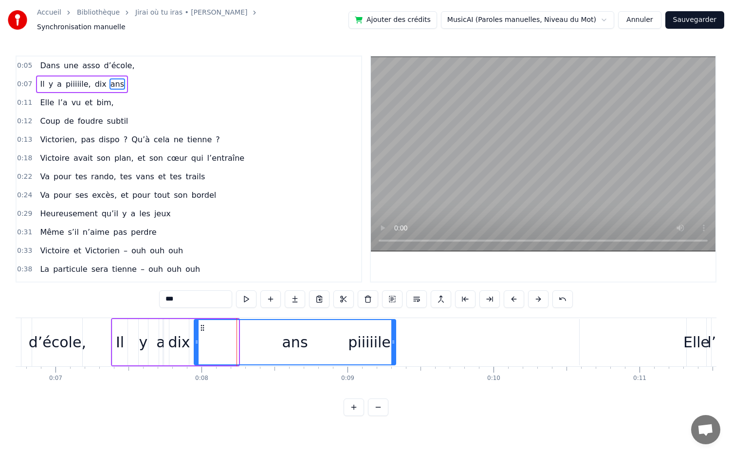
drag, startPoint x: 237, startPoint y: 337, endPoint x: 394, endPoint y: 331, distance: 157.4
click at [394, 331] on div at bounding box center [394, 342] width 4 height 44
drag, startPoint x: 174, startPoint y: 337, endPoint x: 212, endPoint y: 336, distance: 38.0
click at [212, 336] on div "Il y a piiiiile, dix ans" at bounding box center [254, 342] width 286 height 48
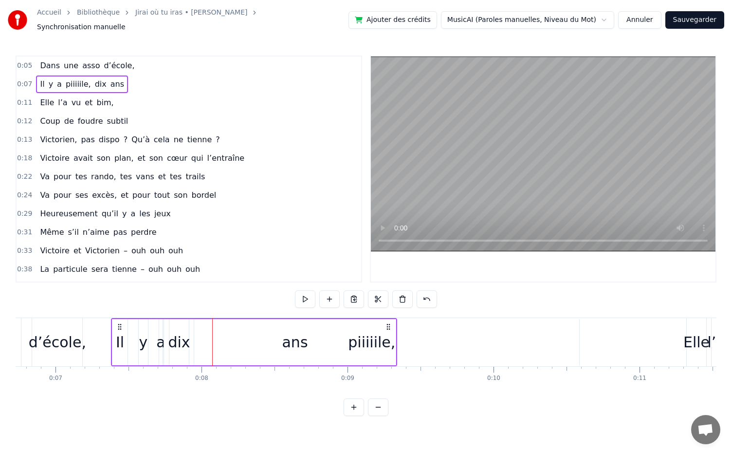
drag, startPoint x: 184, startPoint y: 337, endPoint x: 228, endPoint y: 337, distance: 44.3
click at [228, 337] on div "Il y a piiiiile, dix ans" at bounding box center [254, 342] width 286 height 48
drag, startPoint x: 181, startPoint y: 337, endPoint x: 227, endPoint y: 334, distance: 45.9
click at [227, 334] on div "Il y a piiiiile, dix ans" at bounding box center [254, 342] width 286 height 48
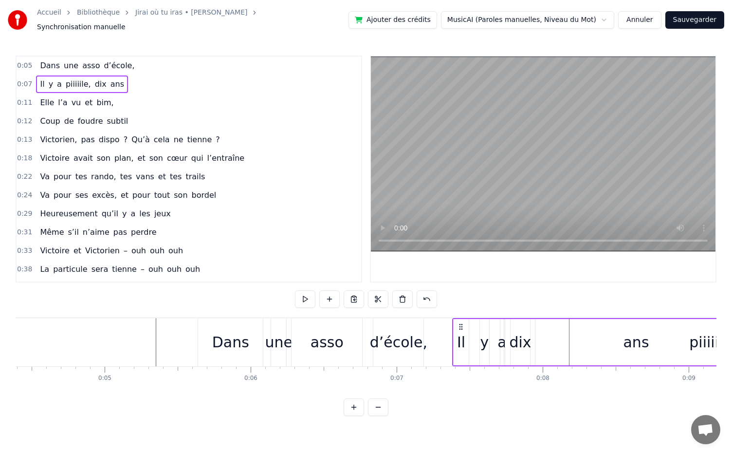
scroll to position [0, 641]
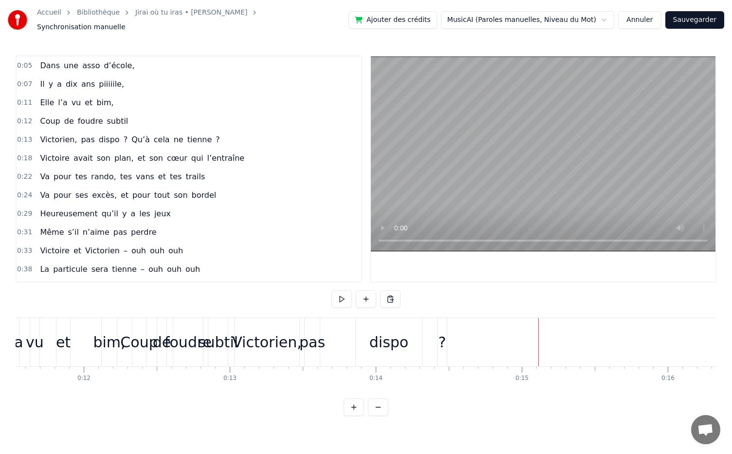
scroll to position [0, 1684]
click at [56, 150] on div "[PERSON_NAME] avait son plan, et son cœur qui l’entraîne" at bounding box center [142, 159] width 212 height 18
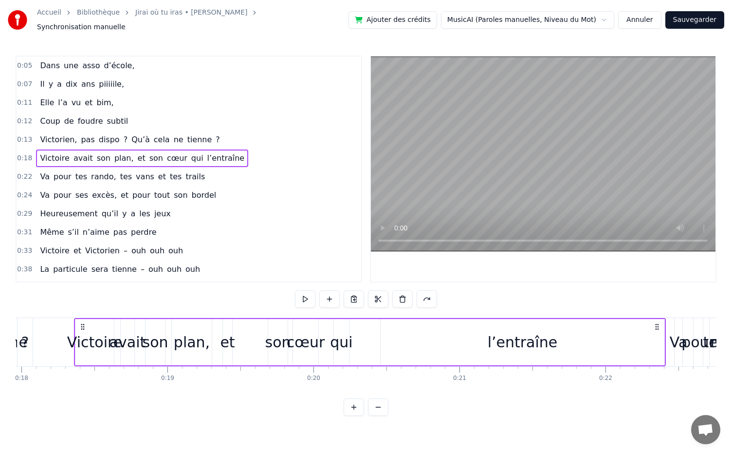
scroll to position [0, 2634]
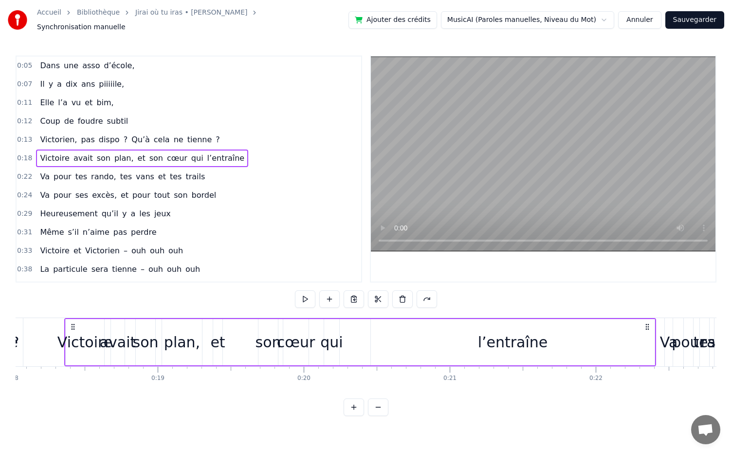
click at [23, 153] on span "0:18" at bounding box center [24, 158] width 15 height 10
click at [42, 152] on span "Victoire" at bounding box center [54, 157] width 31 height 11
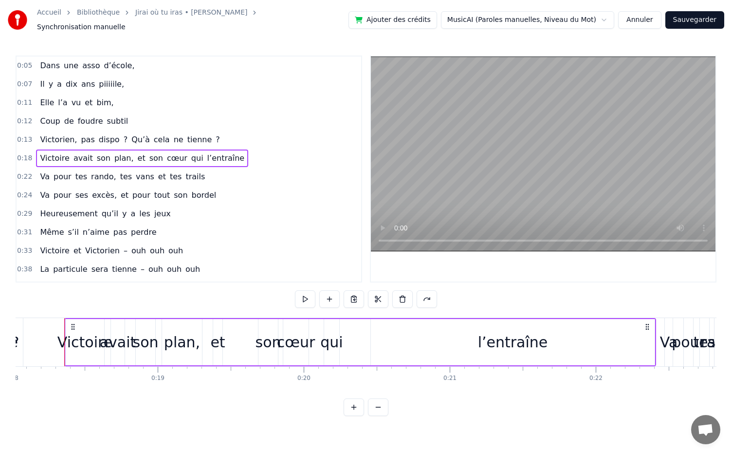
click at [42, 152] on span "Victoire" at bounding box center [54, 157] width 31 height 11
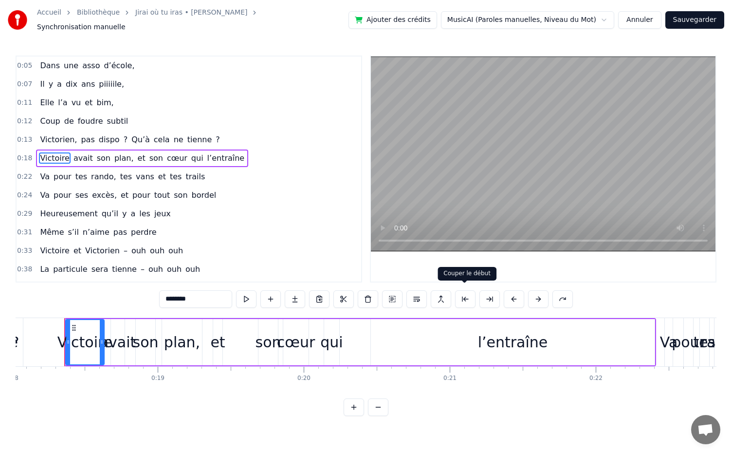
click at [465, 294] on button at bounding box center [465, 299] width 20 height 18
click at [514, 293] on button at bounding box center [514, 299] width 20 height 18
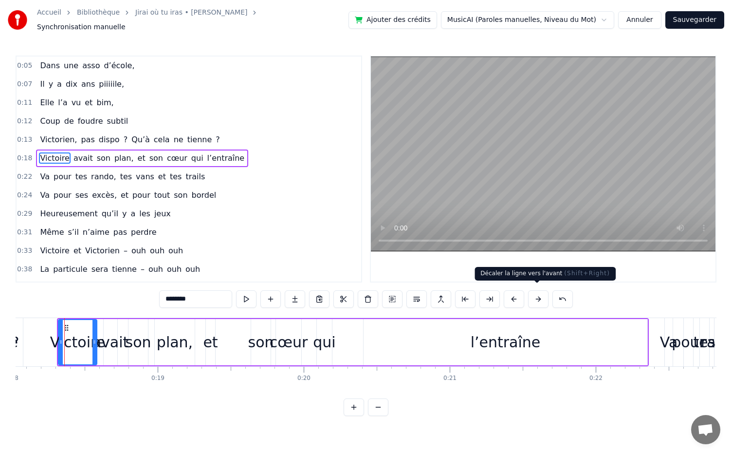
click at [533, 294] on button at bounding box center [538, 299] width 20 height 18
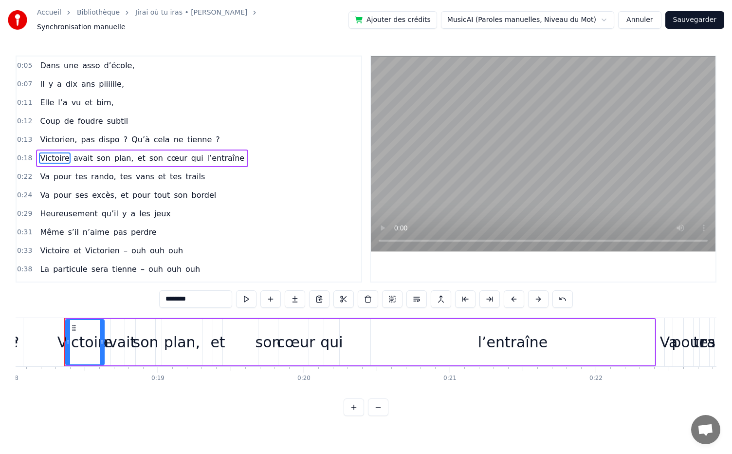
click at [533, 294] on button at bounding box center [538, 299] width 20 height 18
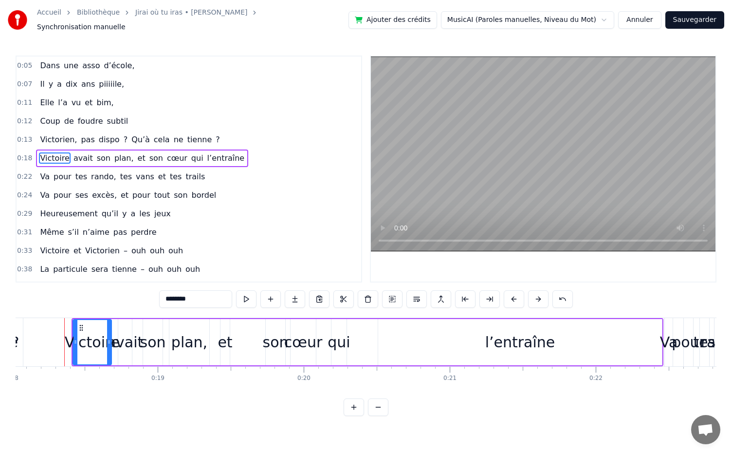
click at [533, 294] on button at bounding box center [538, 299] width 20 height 18
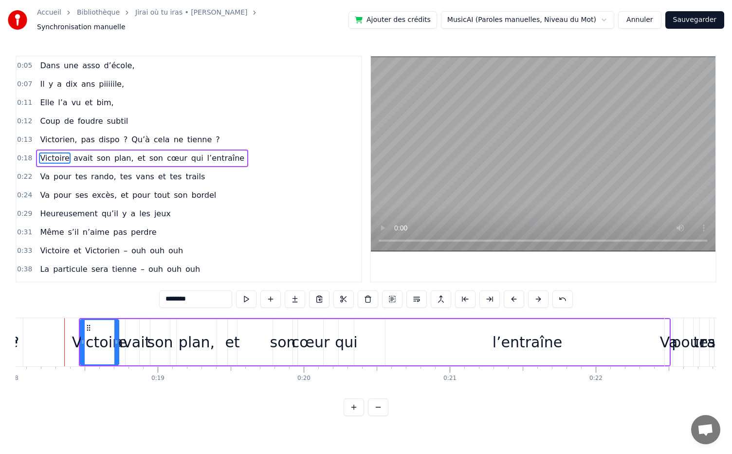
click at [533, 294] on button at bounding box center [538, 299] width 20 height 18
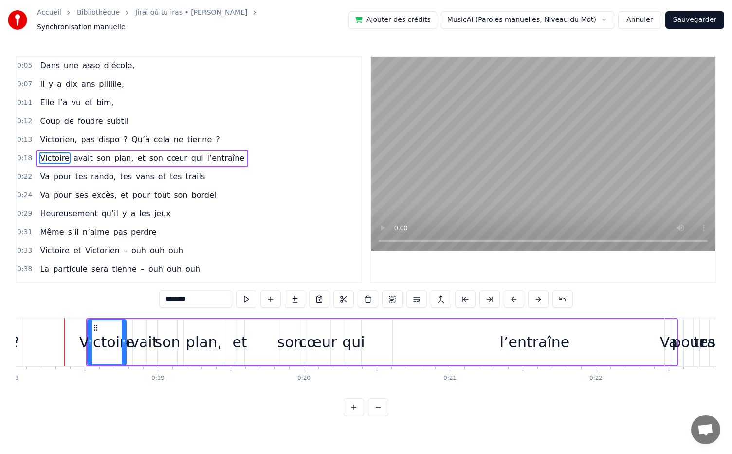
click at [533, 294] on button at bounding box center [538, 299] width 20 height 18
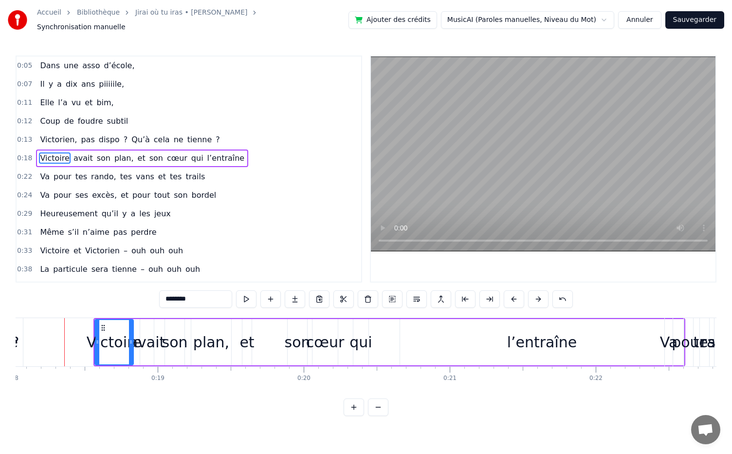
click at [533, 294] on button at bounding box center [538, 299] width 20 height 18
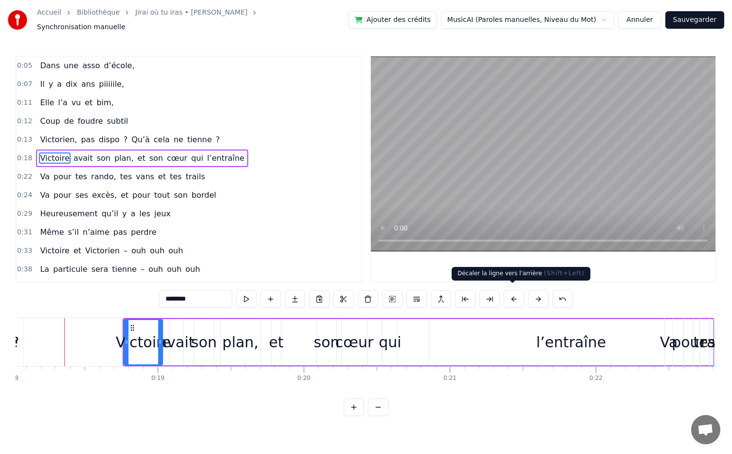
click at [514, 291] on button at bounding box center [514, 299] width 20 height 18
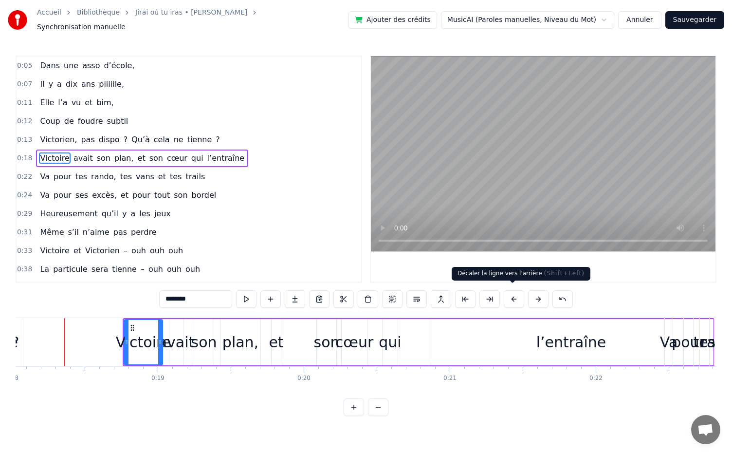
click at [514, 291] on button at bounding box center [514, 299] width 20 height 18
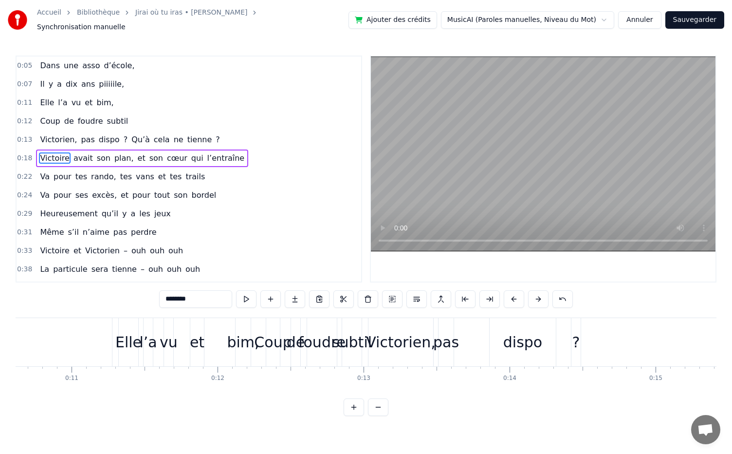
scroll to position [0, 1551]
click at [77, 115] on span "foudre" at bounding box center [90, 120] width 27 height 11
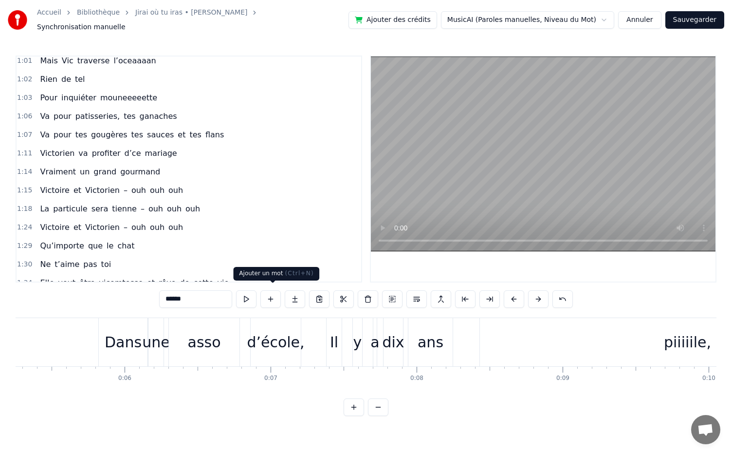
scroll to position [0, 0]
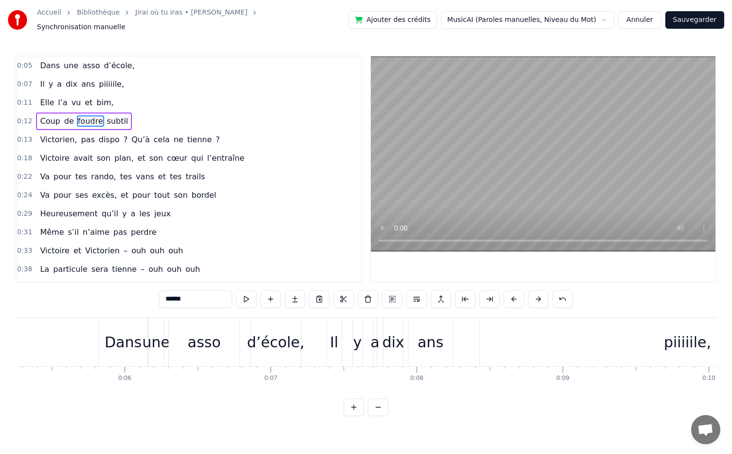
click at [48, 60] on span "Dans" at bounding box center [50, 65] width 22 height 11
type input "****"
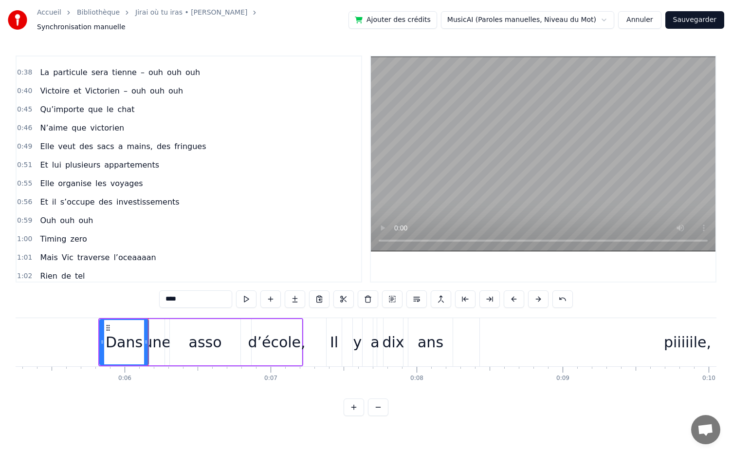
scroll to position [184, 0]
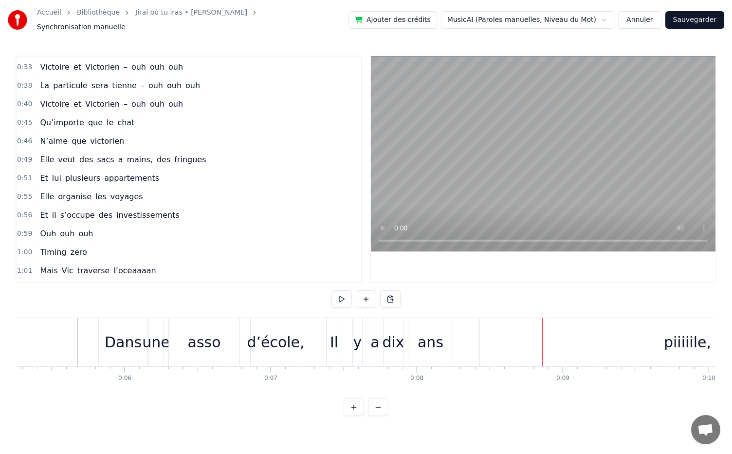
click at [684, 335] on div "piiiiile," at bounding box center [687, 342] width 47 height 22
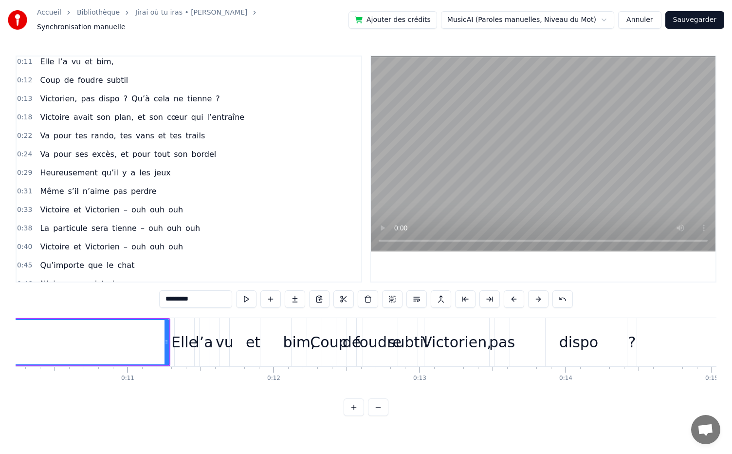
scroll to position [0, 1504]
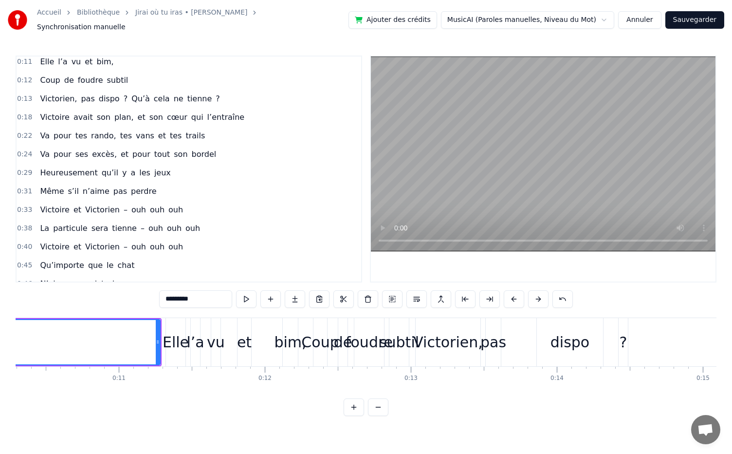
click at [227, 359] on div "Elle l’a vu et bim," at bounding box center [233, 342] width 135 height 48
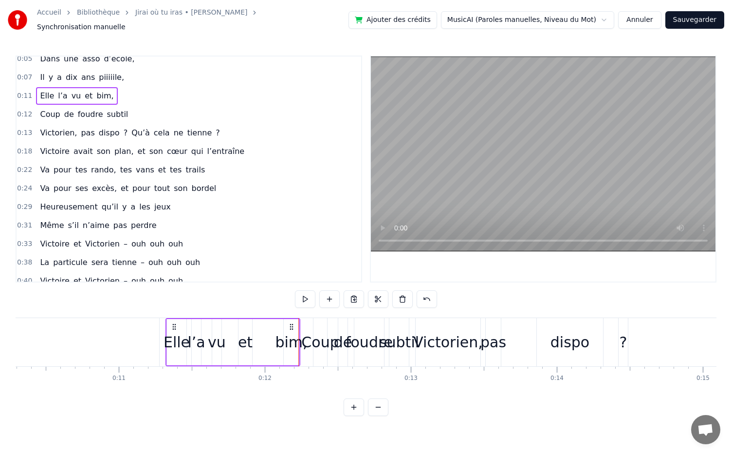
scroll to position [0, 0]
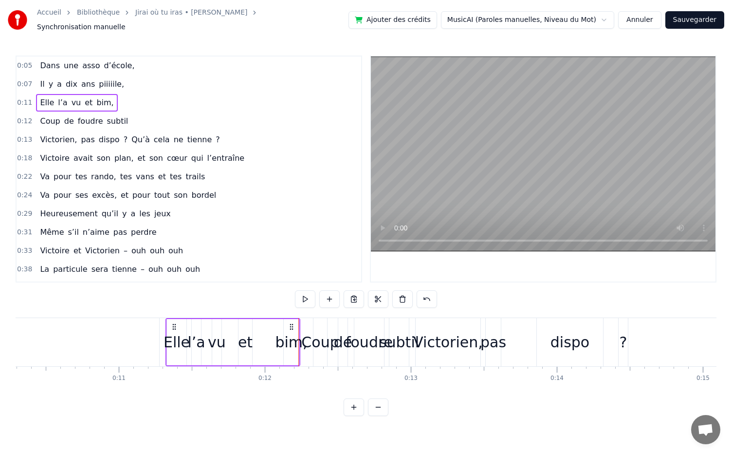
click at [52, 115] on span "Coup" at bounding box center [50, 120] width 22 height 11
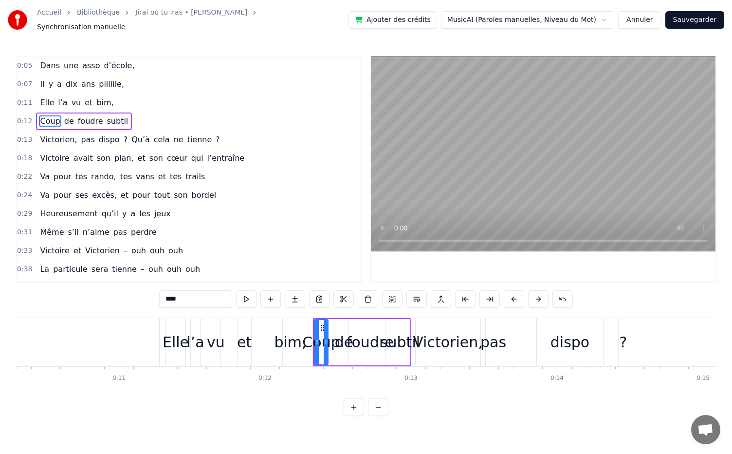
click at [63, 115] on span "de" at bounding box center [69, 120] width 12 height 11
type input "**"
click at [124, 112] on div "0:12 Coup de foudre subtil" at bounding box center [189, 121] width 345 height 19
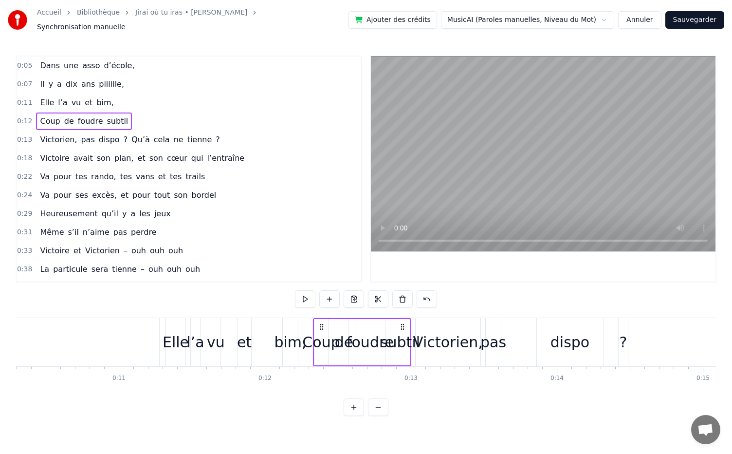
click at [120, 112] on div "Coup de foudre subtil" at bounding box center [84, 121] width 96 height 18
click at [51, 135] on span "Victorien," at bounding box center [58, 139] width 39 height 11
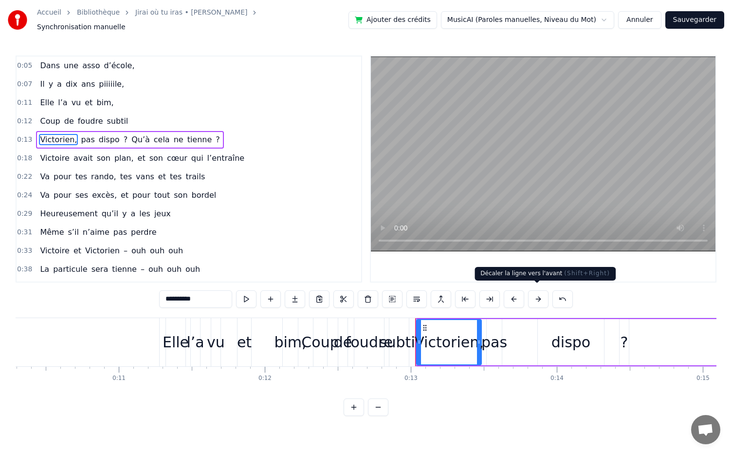
click at [539, 293] on button at bounding box center [538, 299] width 20 height 18
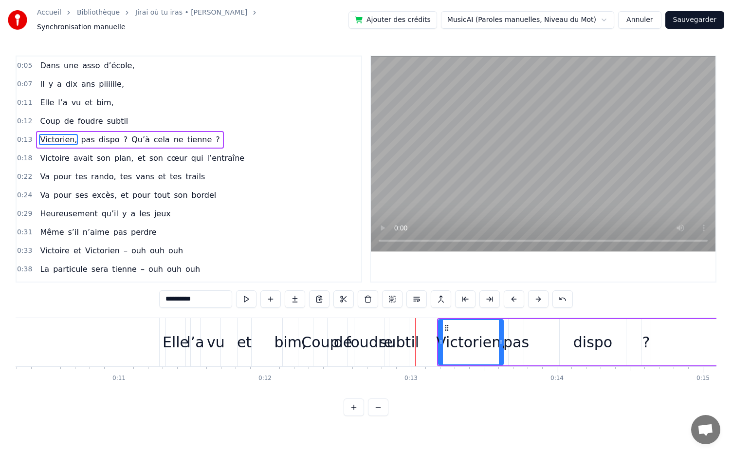
click at [539, 293] on button at bounding box center [538, 299] width 20 height 18
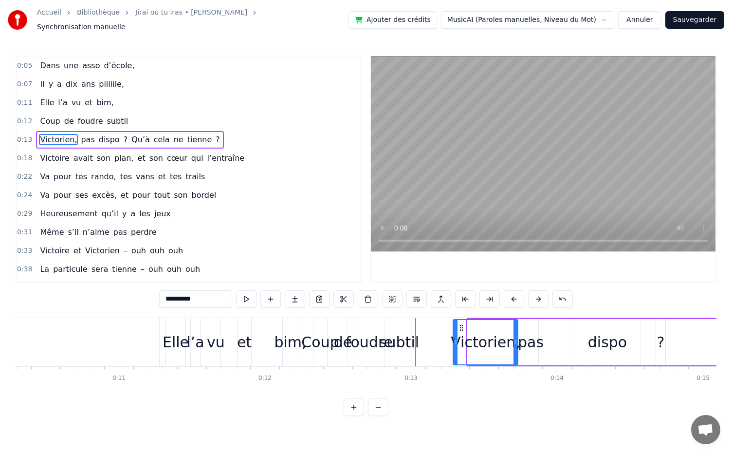
click at [539, 293] on button at bounding box center [538, 299] width 20 height 18
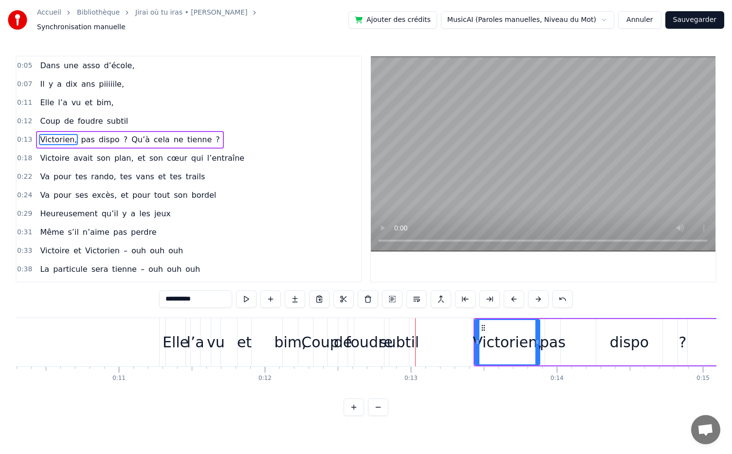
click at [539, 293] on button at bounding box center [538, 299] width 20 height 18
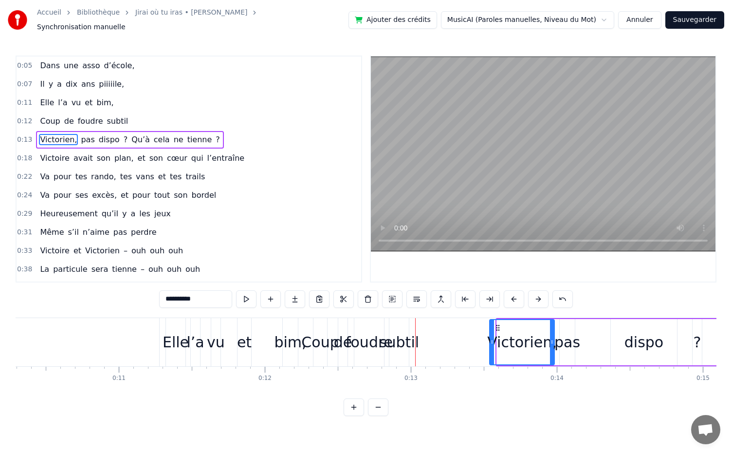
click at [539, 293] on button at bounding box center [538, 299] width 20 height 18
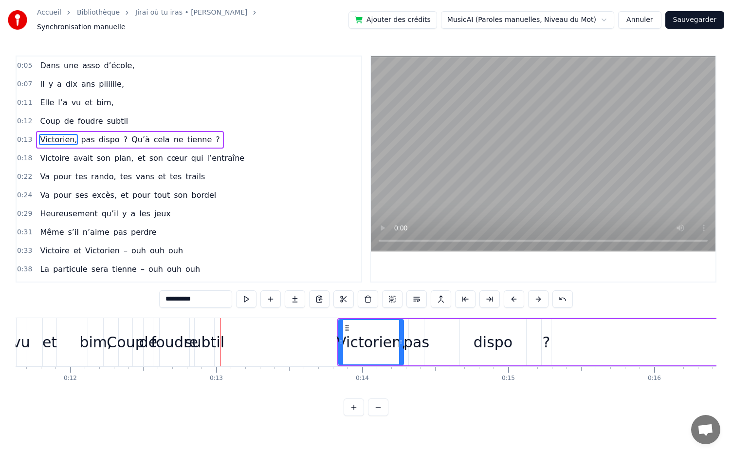
scroll to position [0, 1703]
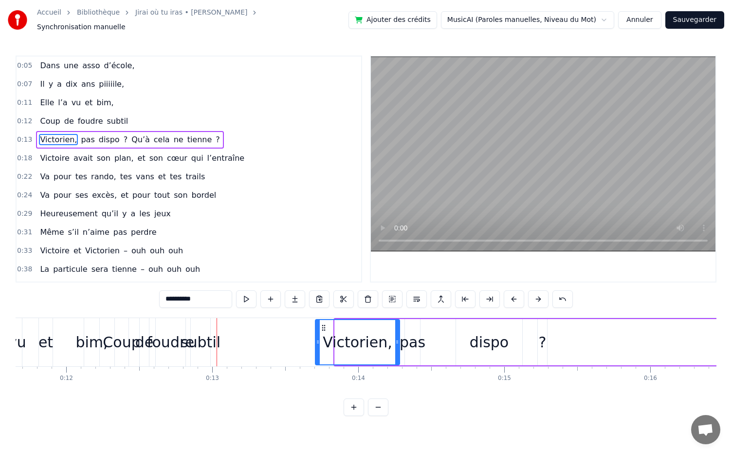
drag, startPoint x: 337, startPoint y: 336, endPoint x: 318, endPoint y: 344, distance: 21.2
click at [318, 344] on div at bounding box center [318, 342] width 4 height 44
click at [316, 320] on div at bounding box center [318, 342] width 4 height 44
click at [538, 296] on button at bounding box center [538, 299] width 20 height 18
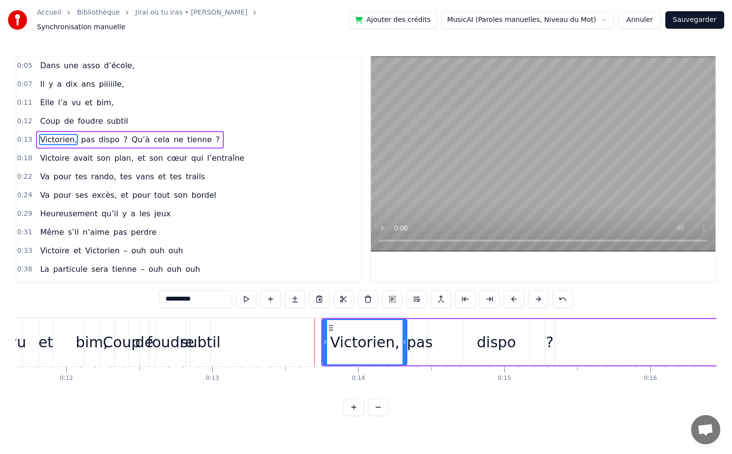
click at [538, 296] on button at bounding box center [538, 299] width 20 height 18
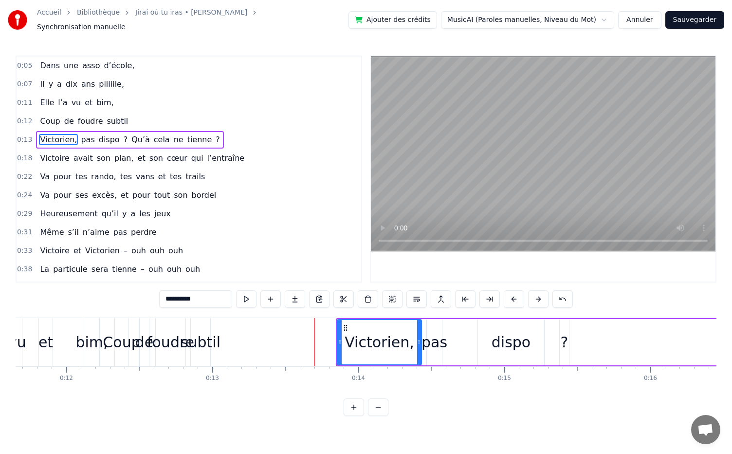
click at [538, 296] on button at bounding box center [538, 299] width 20 height 18
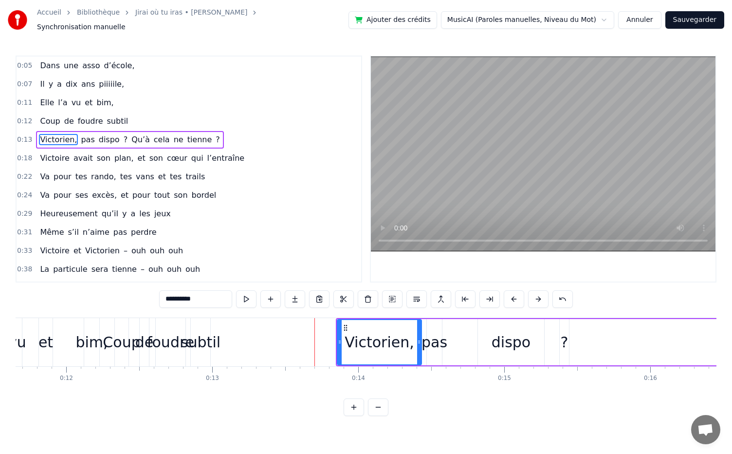
click at [538, 296] on button at bounding box center [538, 299] width 20 height 18
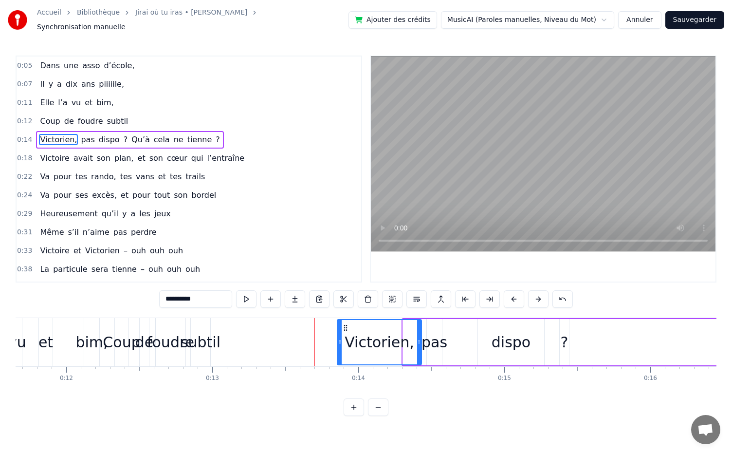
click at [538, 296] on button at bounding box center [538, 299] width 20 height 18
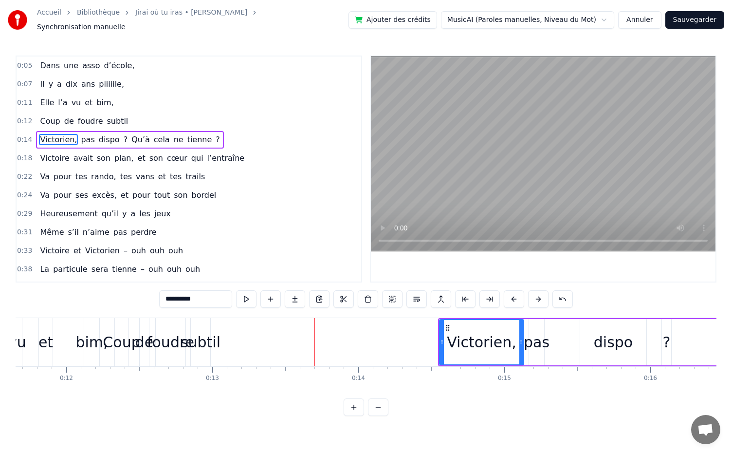
click at [538, 296] on button at bounding box center [538, 299] width 20 height 18
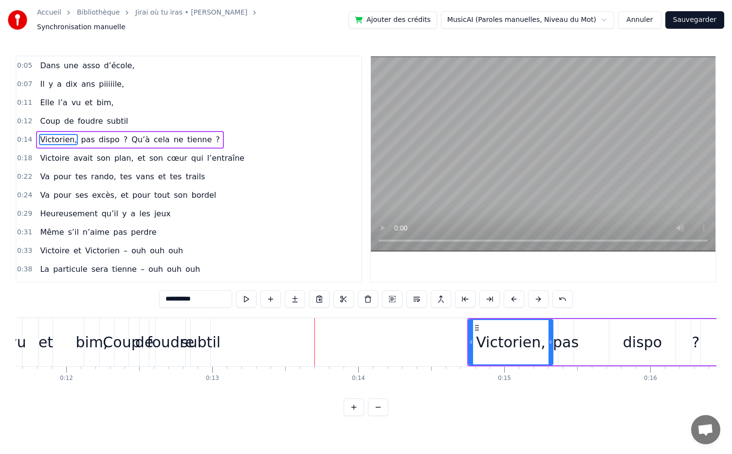
click at [538, 296] on button at bounding box center [538, 299] width 20 height 18
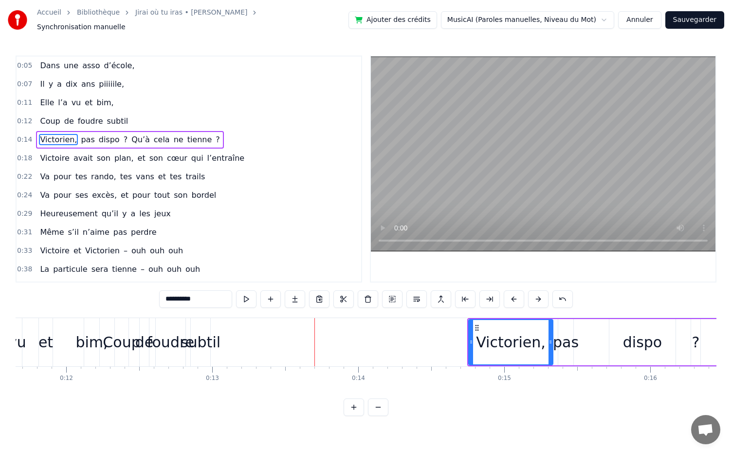
click at [538, 296] on button at bounding box center [538, 299] width 20 height 18
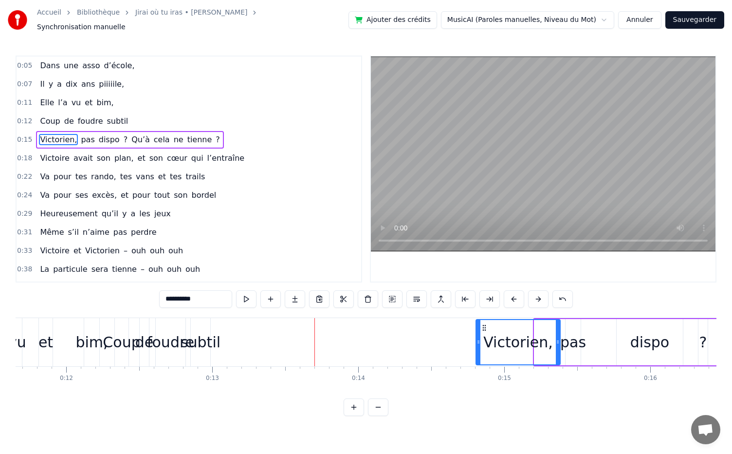
click at [538, 296] on button at bounding box center [538, 299] width 20 height 18
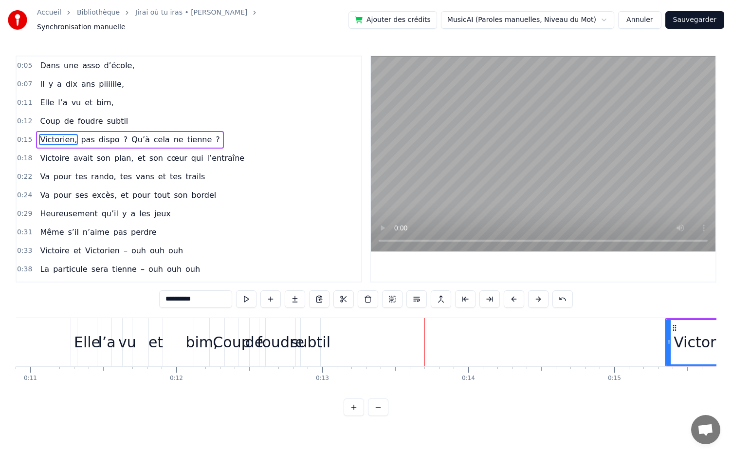
scroll to position [0, 1591]
click at [109, 115] on span "subtil" at bounding box center [117, 120] width 23 height 11
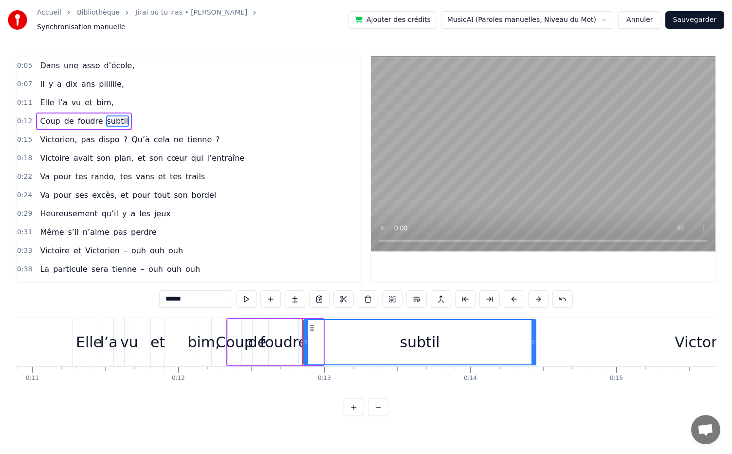
drag, startPoint x: 320, startPoint y: 334, endPoint x: 533, endPoint y: 340, distance: 212.9
click at [533, 340] on icon at bounding box center [534, 342] width 4 height 8
click at [302, 336] on div "foudre" at bounding box center [283, 342] width 47 height 22
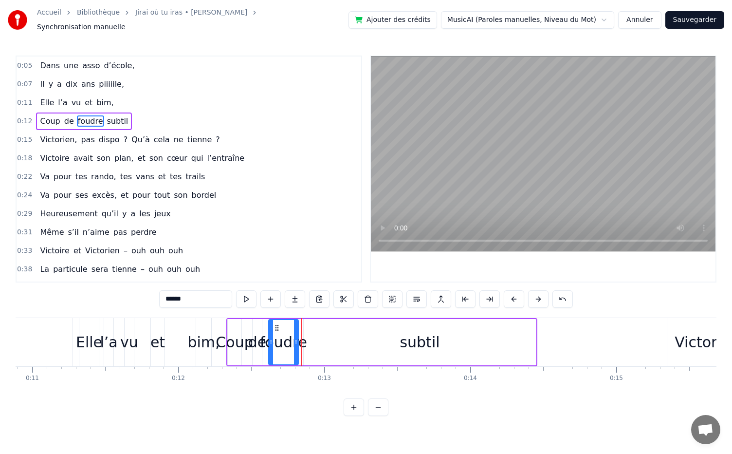
click at [421, 343] on div "subtil" at bounding box center [420, 342] width 40 height 22
type input "******"
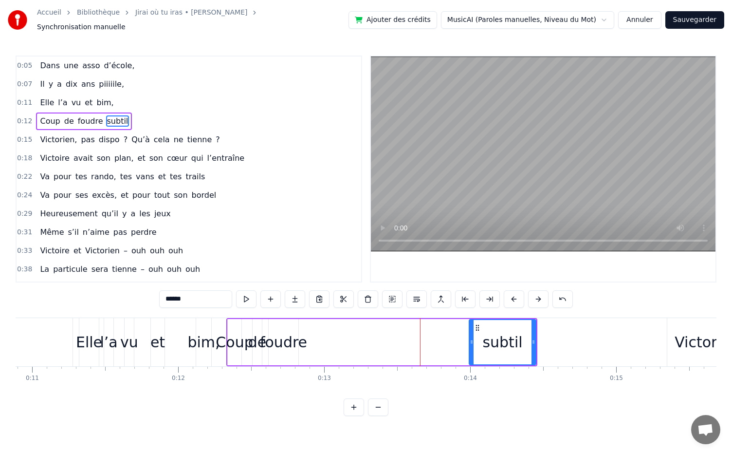
drag, startPoint x: 307, startPoint y: 337, endPoint x: 473, endPoint y: 339, distance: 166.1
click at [473, 339] on icon at bounding box center [472, 342] width 4 height 8
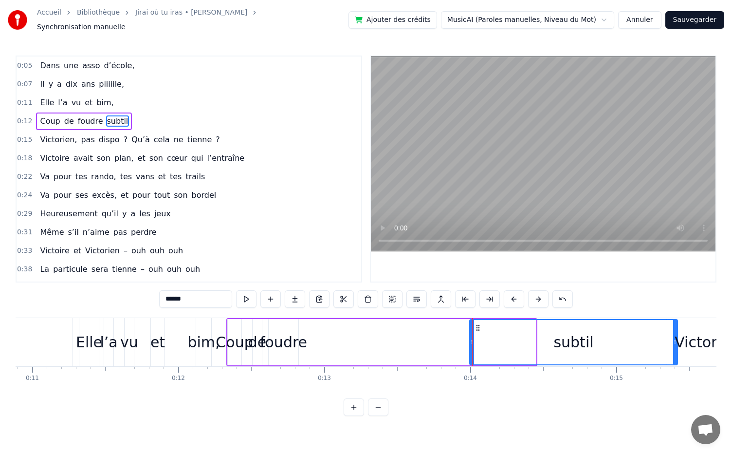
drag, startPoint x: 533, startPoint y: 336, endPoint x: 676, endPoint y: 330, distance: 142.8
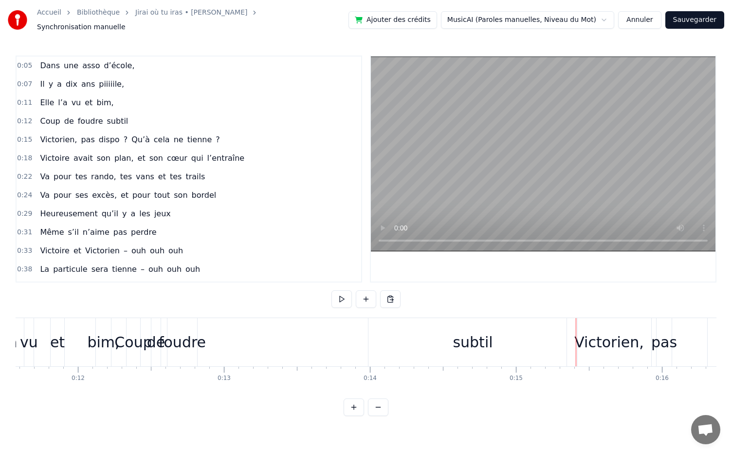
scroll to position [0, 1685]
click at [197, 340] on div "foudre" at bounding box center [188, 342] width 47 height 22
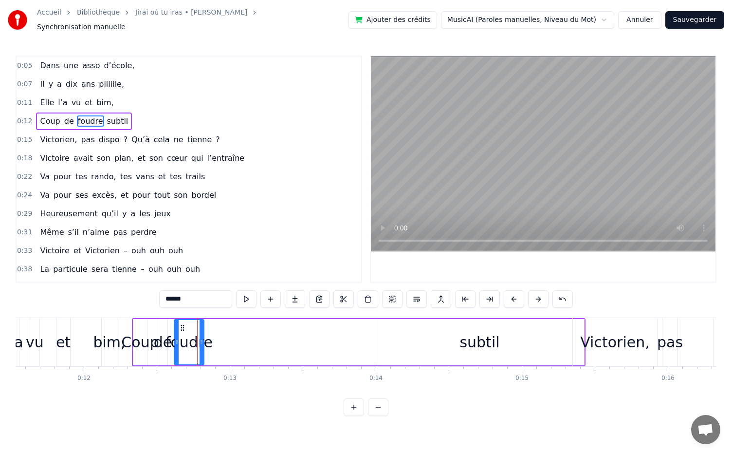
click at [181, 324] on icon at bounding box center [183, 328] width 8 height 8
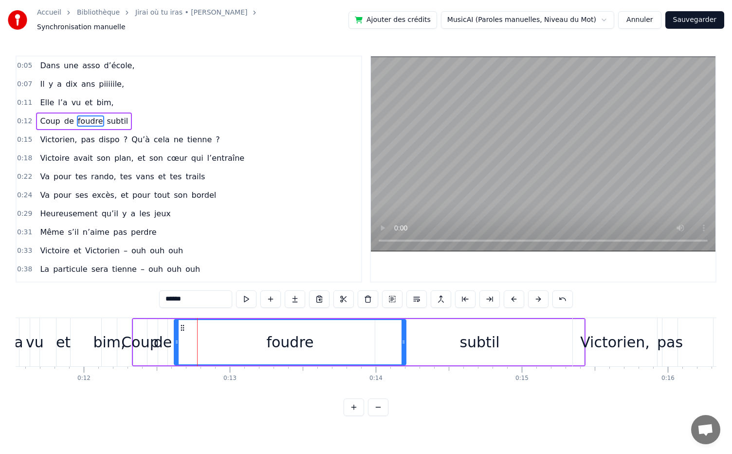
drag, startPoint x: 201, startPoint y: 336, endPoint x: 403, endPoint y: 341, distance: 202.2
click at [403, 341] on div at bounding box center [404, 342] width 4 height 44
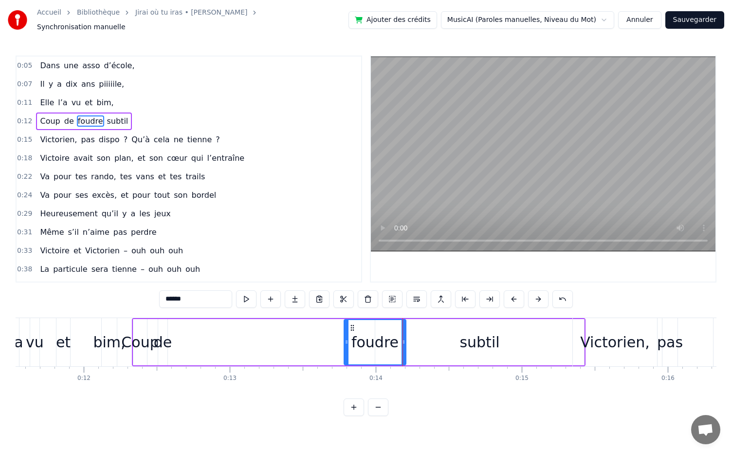
drag, startPoint x: 175, startPoint y: 336, endPoint x: 345, endPoint y: 338, distance: 170.0
click at [345, 338] on icon at bounding box center [347, 342] width 4 height 8
click at [405, 336] on div "foudre" at bounding box center [375, 342] width 63 height 46
click at [405, 336] on div at bounding box center [405, 342] width 0 height 48
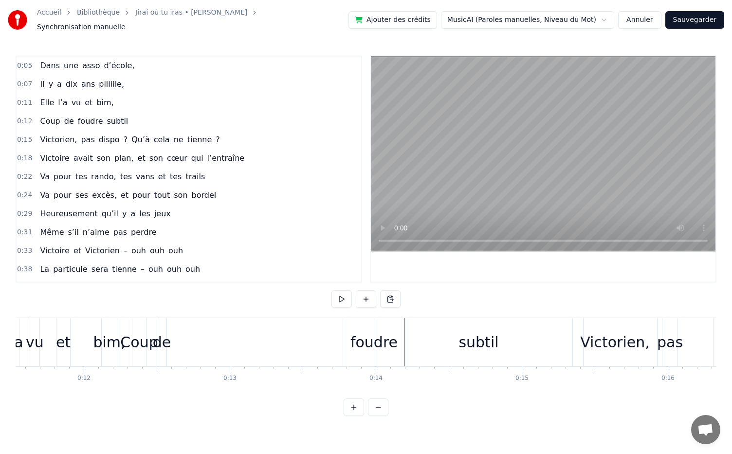
click at [379, 337] on div "subtil" at bounding box center [479, 342] width 209 height 48
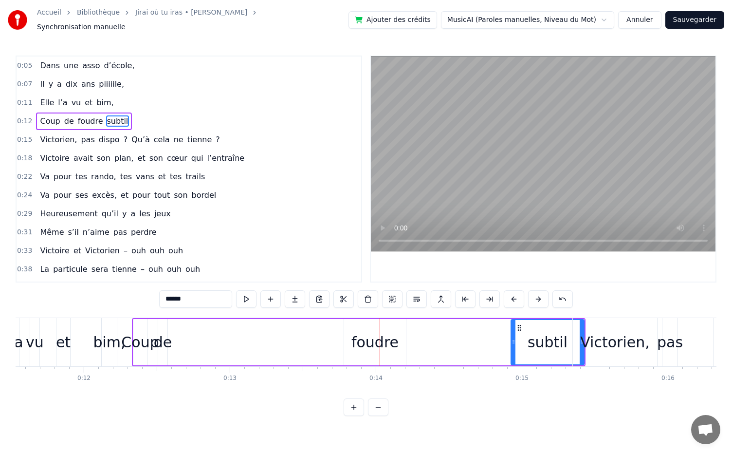
drag, startPoint x: 378, startPoint y: 338, endPoint x: 514, endPoint y: 342, distance: 135.9
click at [514, 342] on div at bounding box center [514, 342] width 4 height 44
drag, startPoint x: 543, startPoint y: 339, endPoint x: 460, endPoint y: 335, distance: 82.9
click at [460, 335] on div "Coup de foudre subtil" at bounding box center [359, 342] width 454 height 48
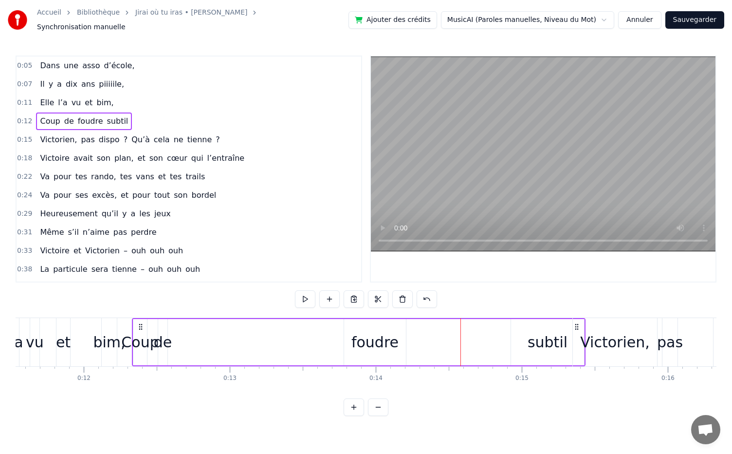
drag, startPoint x: 550, startPoint y: 338, endPoint x: 464, endPoint y: 330, distance: 86.5
click at [464, 330] on div "Coup de foudre subtil" at bounding box center [359, 342] width 454 height 48
drag, startPoint x: 557, startPoint y: 340, endPoint x: 476, endPoint y: 331, distance: 81.4
click at [476, 331] on div "Coup de foudre subtil" at bounding box center [359, 342] width 454 height 48
drag, startPoint x: 544, startPoint y: 340, endPoint x: 488, endPoint y: 332, distance: 56.2
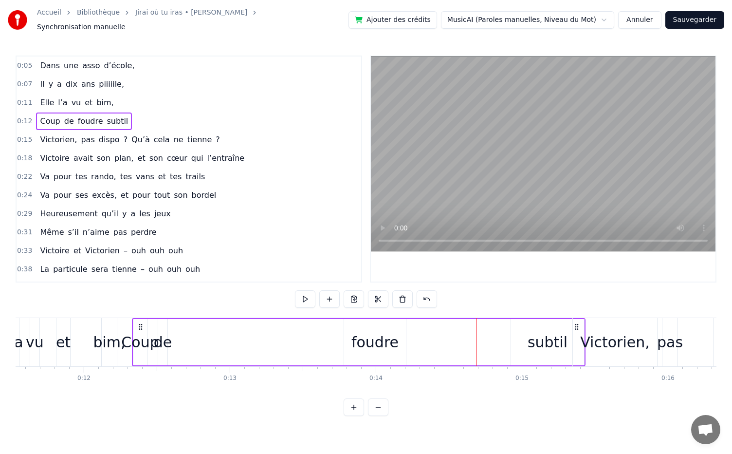
click at [488, 332] on div "Coup de foudre subtil" at bounding box center [359, 342] width 454 height 48
drag, startPoint x: 516, startPoint y: 333, endPoint x: 425, endPoint y: 333, distance: 90.6
click at [425, 333] on div "Coup de foudre subtil" at bounding box center [359, 342] width 454 height 48
drag, startPoint x: 541, startPoint y: 336, endPoint x: 453, endPoint y: 329, distance: 88.4
click at [453, 329] on div "Coup de foudre subtil" at bounding box center [359, 342] width 454 height 48
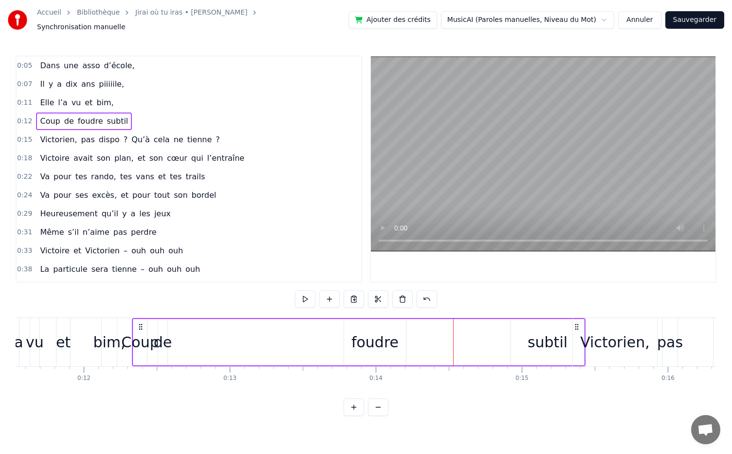
drag, startPoint x: 381, startPoint y: 339, endPoint x: 421, endPoint y: 336, distance: 39.6
click at [421, 336] on div "Coup de foudre subtil" at bounding box center [359, 342] width 454 height 48
click at [577, 321] on div "Victorien," at bounding box center [615, 342] width 84 height 48
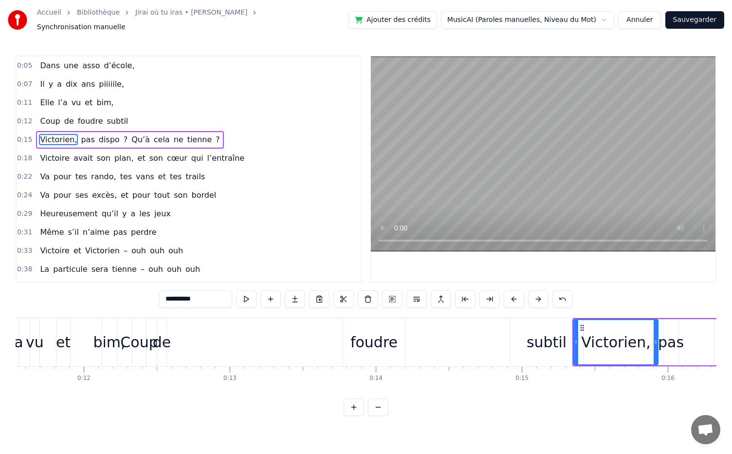
click at [553, 335] on div "subtil" at bounding box center [547, 342] width 40 height 22
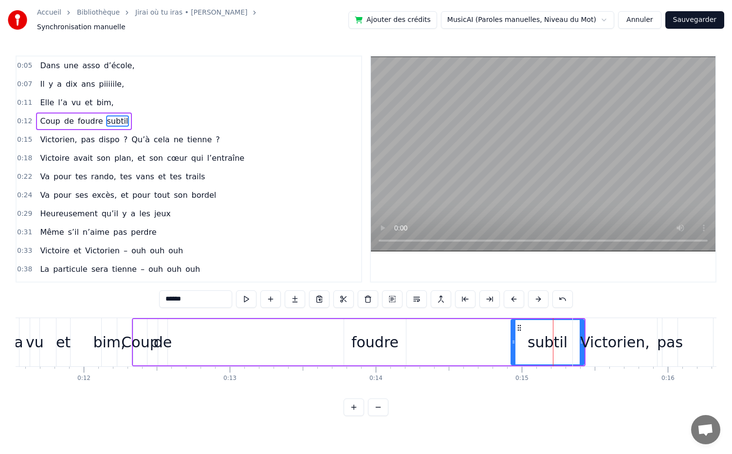
click at [519, 324] on icon at bounding box center [520, 328] width 8 height 8
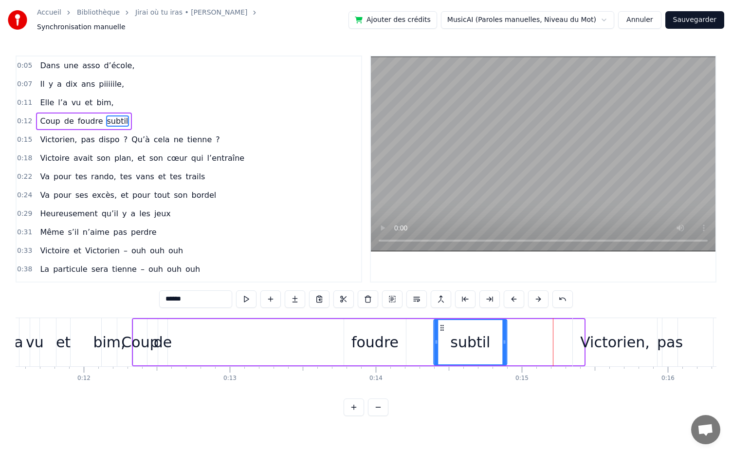
drag, startPoint x: 519, startPoint y: 323, endPoint x: 442, endPoint y: 321, distance: 77.4
click at [442, 324] on icon at bounding box center [442, 328] width 8 height 8
click at [362, 336] on div "foudre" at bounding box center [375, 342] width 47 height 22
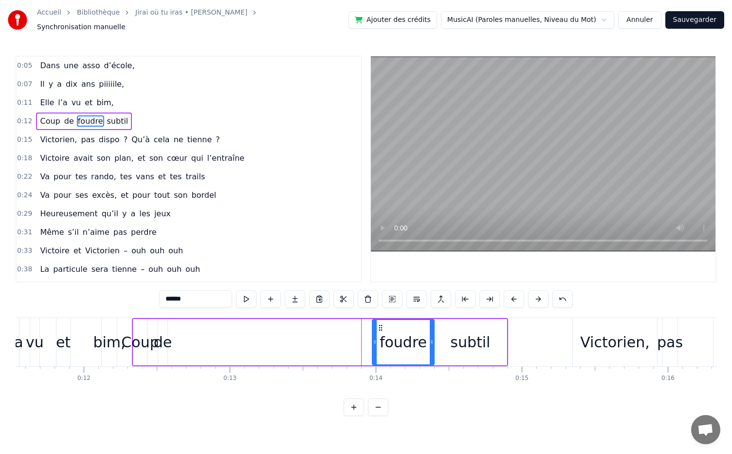
drag, startPoint x: 352, startPoint y: 320, endPoint x: 380, endPoint y: 323, distance: 28.4
click at [380, 324] on icon at bounding box center [381, 328] width 8 height 8
click at [163, 337] on div "de" at bounding box center [163, 342] width 19 height 22
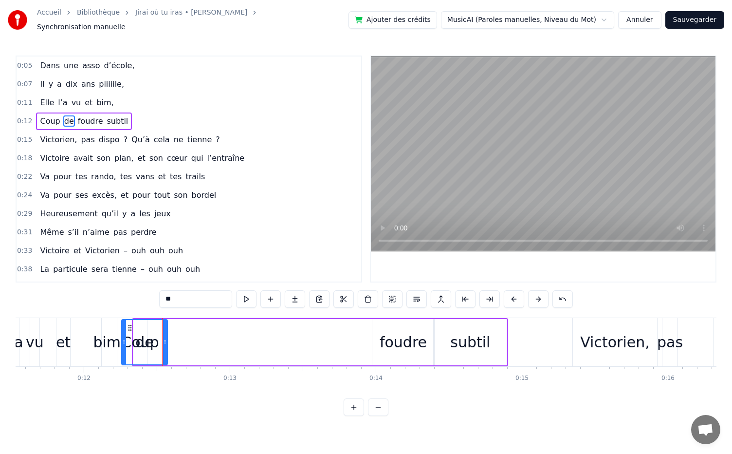
drag, startPoint x: 161, startPoint y: 318, endPoint x: 128, endPoint y: 322, distance: 33.4
click at [124, 320] on div at bounding box center [124, 342] width 4 height 44
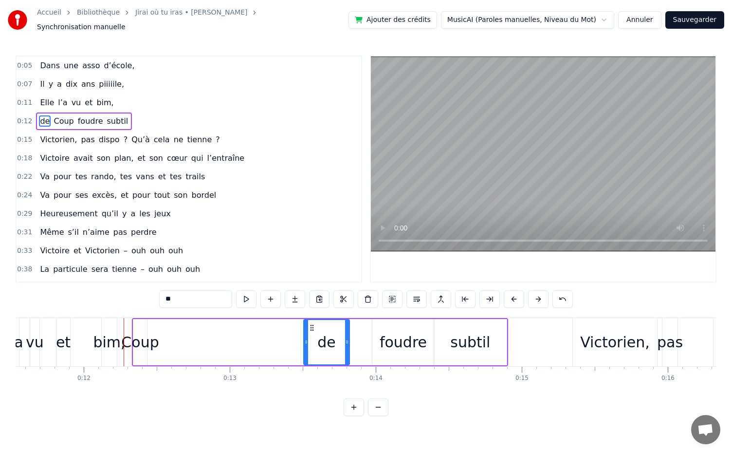
drag, startPoint x: 130, startPoint y: 320, endPoint x: 312, endPoint y: 327, distance: 182.3
click at [144, 340] on div "Coup" at bounding box center [139, 342] width 37 height 22
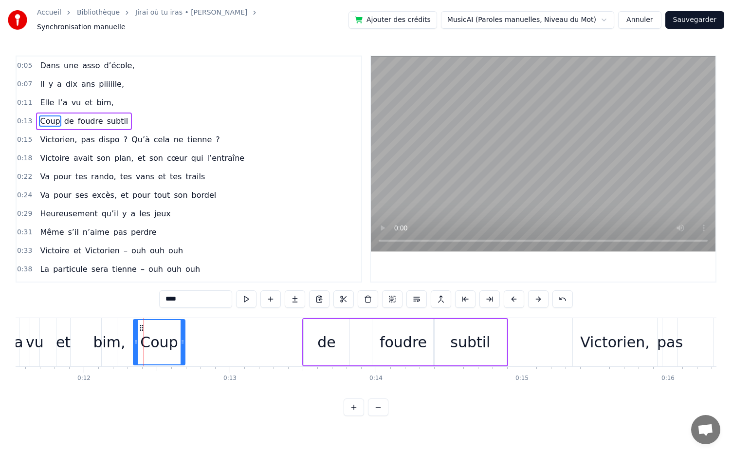
drag, startPoint x: 144, startPoint y: 335, endPoint x: 162, endPoint y: 333, distance: 17.7
click at [184, 339] on icon at bounding box center [183, 342] width 4 height 8
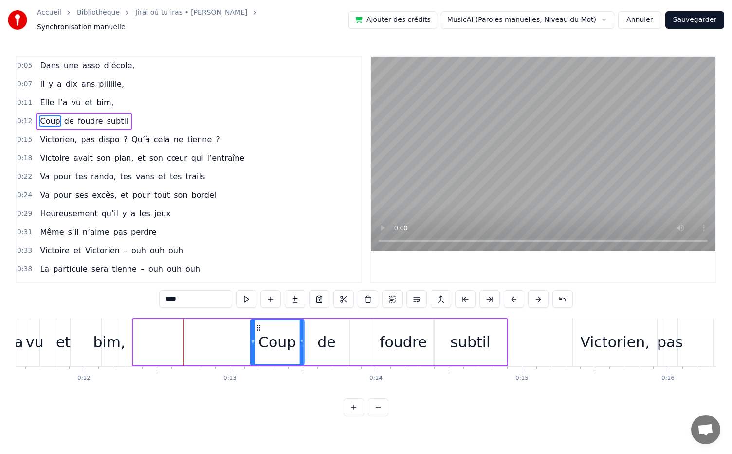
drag, startPoint x: 141, startPoint y: 322, endPoint x: 258, endPoint y: 322, distance: 116.9
click at [258, 324] on icon at bounding box center [259, 328] width 8 height 8
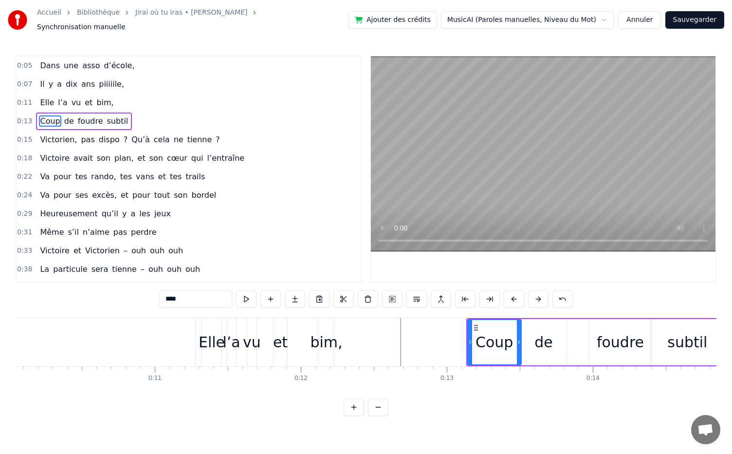
scroll to position [0, 1466]
click at [330, 336] on div "bim," at bounding box center [328, 342] width 32 height 22
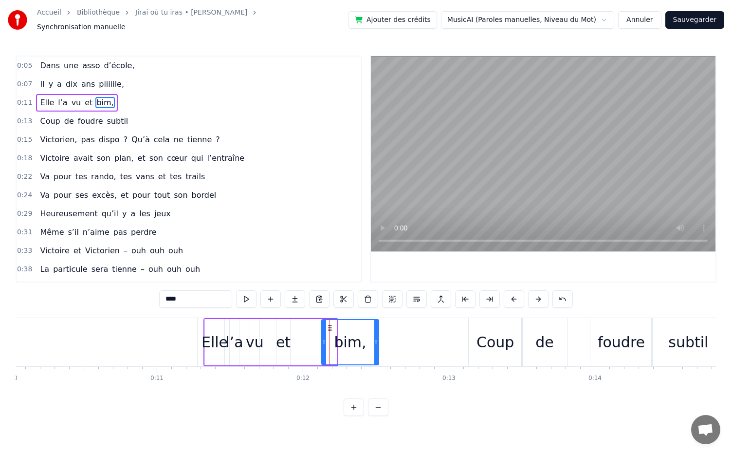
drag, startPoint x: 335, startPoint y: 335, endPoint x: 369, endPoint y: 327, distance: 35.0
click at [378, 330] on div at bounding box center [377, 342] width 4 height 44
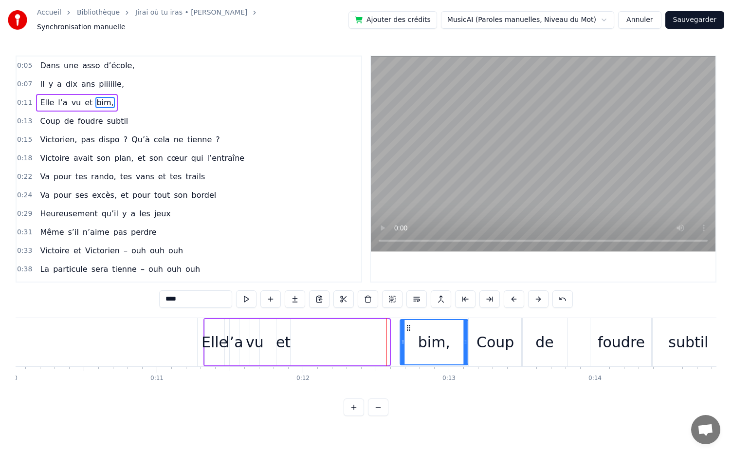
drag, startPoint x: 329, startPoint y: 321, endPoint x: 407, endPoint y: 321, distance: 77.9
click at [407, 324] on icon at bounding box center [409, 328] width 8 height 8
click at [281, 338] on div "et" at bounding box center [283, 342] width 15 height 22
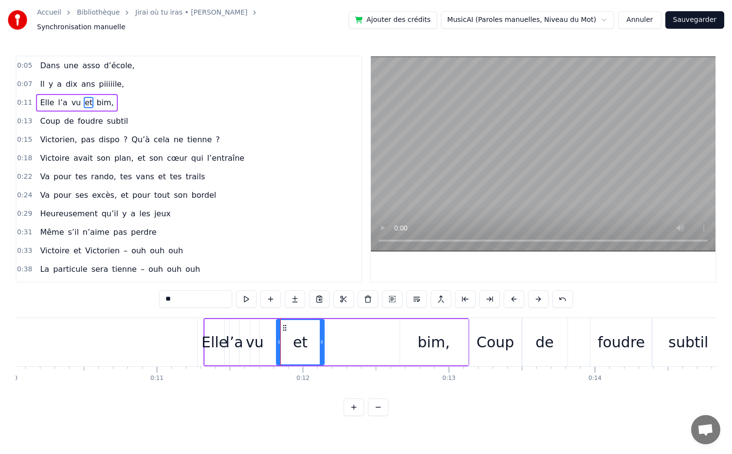
drag, startPoint x: 288, startPoint y: 336, endPoint x: 308, endPoint y: 327, distance: 21.4
click at [323, 338] on icon at bounding box center [322, 342] width 4 height 8
drag, startPoint x: 284, startPoint y: 322, endPoint x: 363, endPoint y: 326, distance: 78.5
click at [363, 326] on div "et" at bounding box center [380, 342] width 48 height 44
click at [256, 338] on div "vu" at bounding box center [255, 342] width 18 height 22
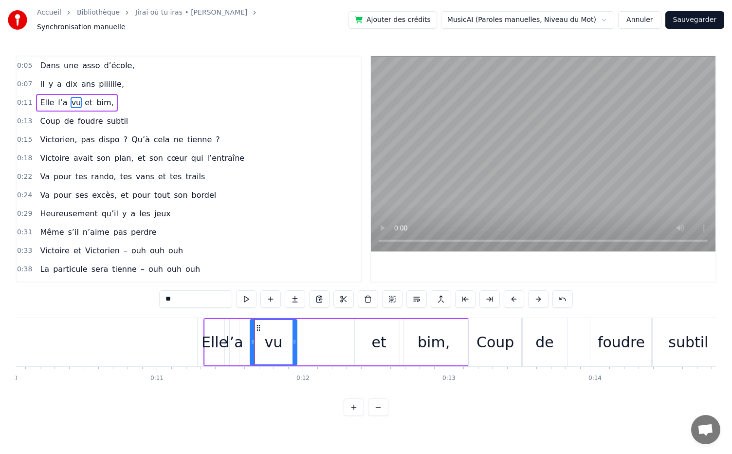
drag, startPoint x: 259, startPoint y: 321, endPoint x: 283, endPoint y: 323, distance: 24.4
click at [298, 326] on div "vu" at bounding box center [274, 342] width 48 height 46
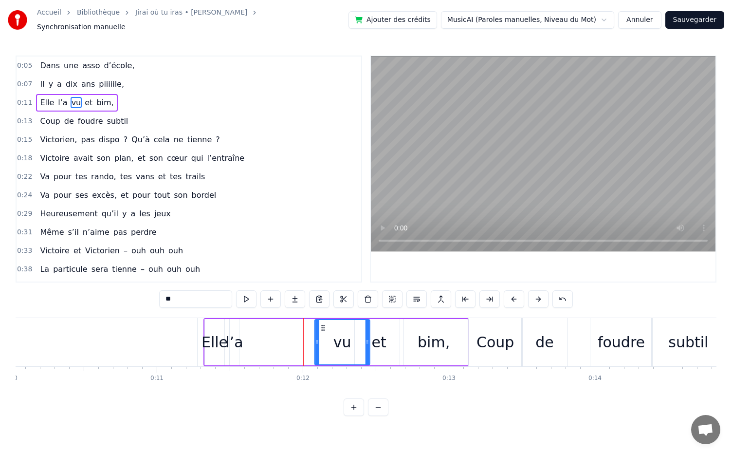
drag, startPoint x: 268, startPoint y: 320, endPoint x: 322, endPoint y: 325, distance: 54.2
click at [322, 325] on icon at bounding box center [323, 328] width 8 height 8
click at [234, 336] on div "l’a" at bounding box center [234, 342] width 18 height 22
click at [239, 324] on icon at bounding box center [238, 328] width 8 height 8
drag, startPoint x: 240, startPoint y: 320, endPoint x: 300, endPoint y: 325, distance: 61.1
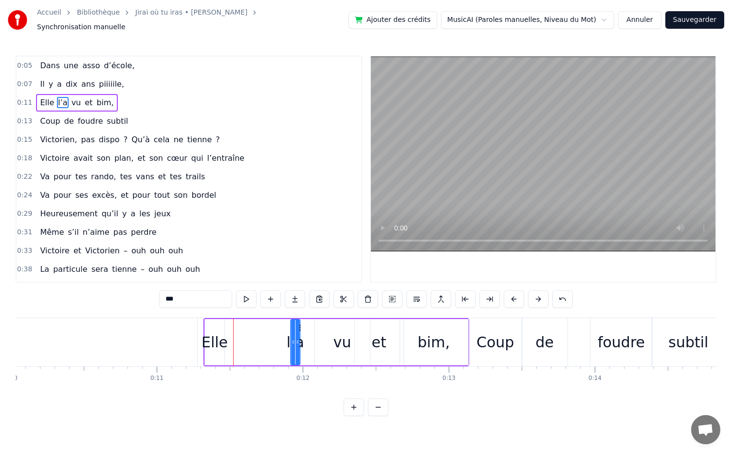
click at [300, 325] on icon at bounding box center [299, 328] width 8 height 8
drag, startPoint x: 297, startPoint y: 333, endPoint x: 315, endPoint y: 333, distance: 17.5
click at [315, 338] on icon at bounding box center [315, 342] width 4 height 8
click at [290, 338] on icon at bounding box center [291, 342] width 4 height 8
drag, startPoint x: 298, startPoint y: 321, endPoint x: 260, endPoint y: 324, distance: 38.1
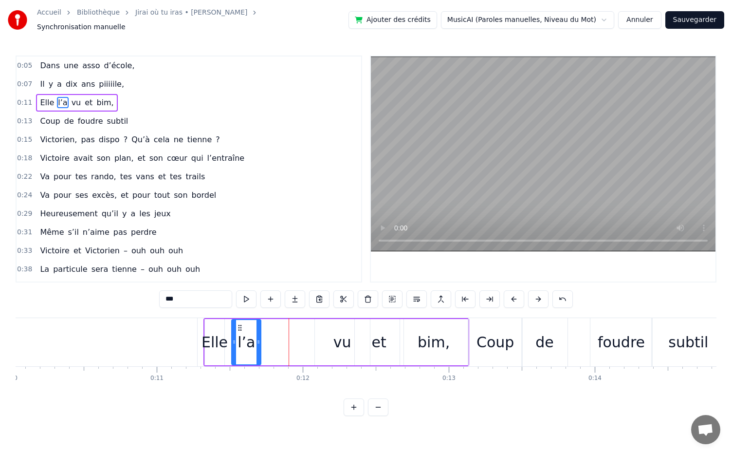
click at [242, 324] on icon at bounding box center [240, 328] width 8 height 8
click at [340, 325] on div "vu" at bounding box center [342, 342] width 55 height 46
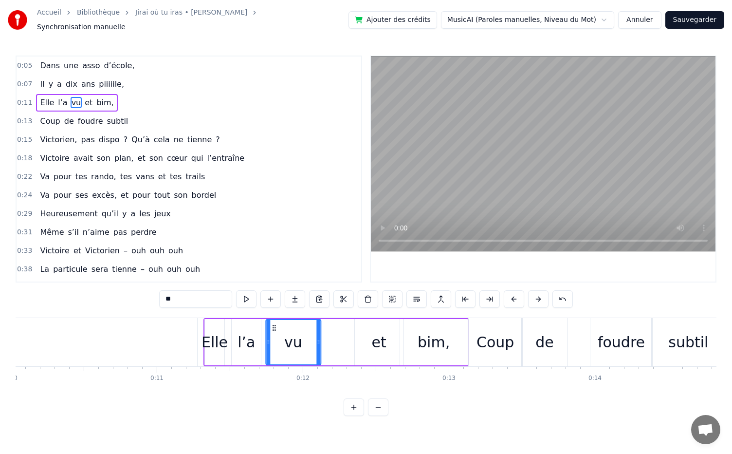
drag, startPoint x: 322, startPoint y: 320, endPoint x: 273, endPoint y: 318, distance: 49.2
click at [273, 324] on icon at bounding box center [274, 328] width 8 height 8
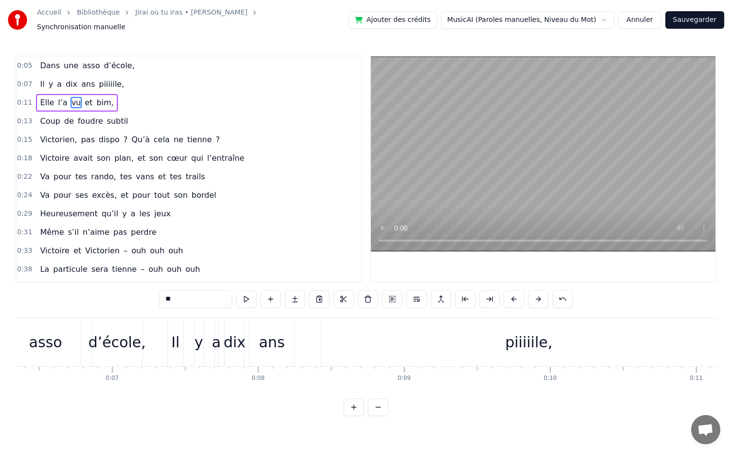
scroll to position [0, 941]
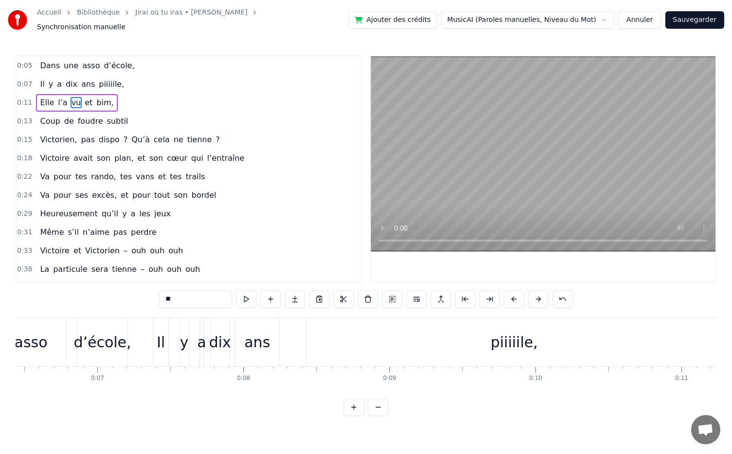
click at [510, 334] on div "piiiiile," at bounding box center [514, 342] width 47 height 22
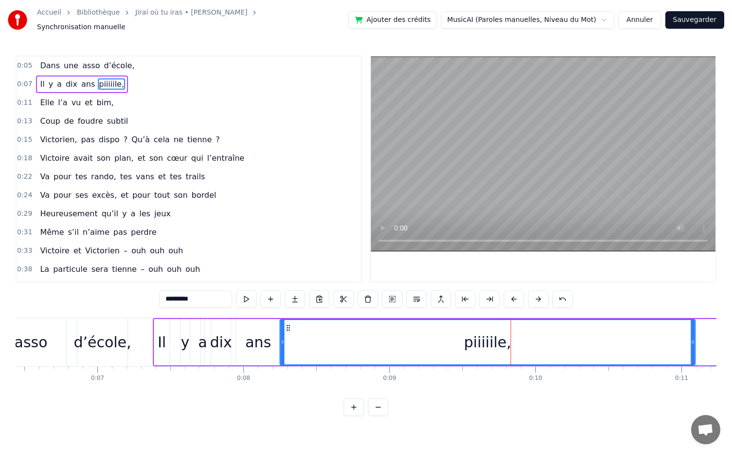
drag, startPoint x: 315, startPoint y: 319, endPoint x: 287, endPoint y: 319, distance: 27.3
click at [289, 320] on div "piiiiile," at bounding box center [488, 342] width 414 height 44
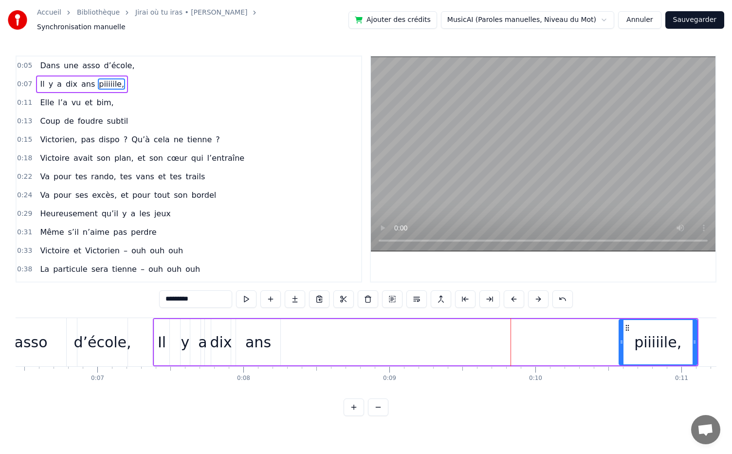
drag, startPoint x: 283, startPoint y: 337, endPoint x: 620, endPoint y: 343, distance: 337.5
click at [620, 343] on div at bounding box center [622, 342] width 4 height 44
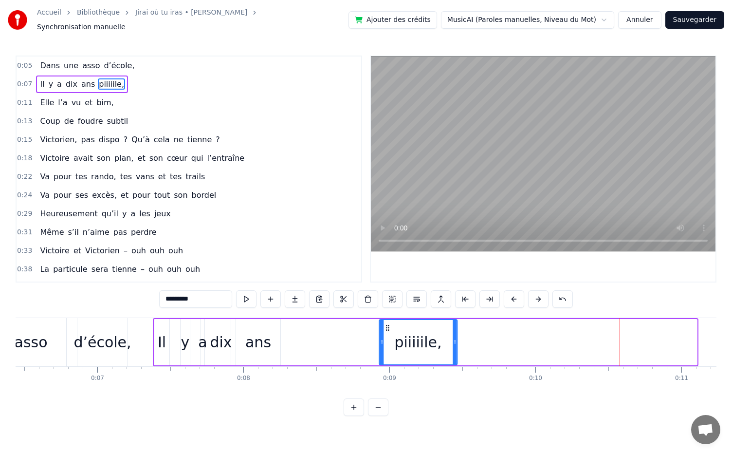
drag, startPoint x: 627, startPoint y: 322, endPoint x: 387, endPoint y: 315, distance: 240.2
click at [387, 320] on div "piiiiile," at bounding box center [418, 342] width 77 height 44
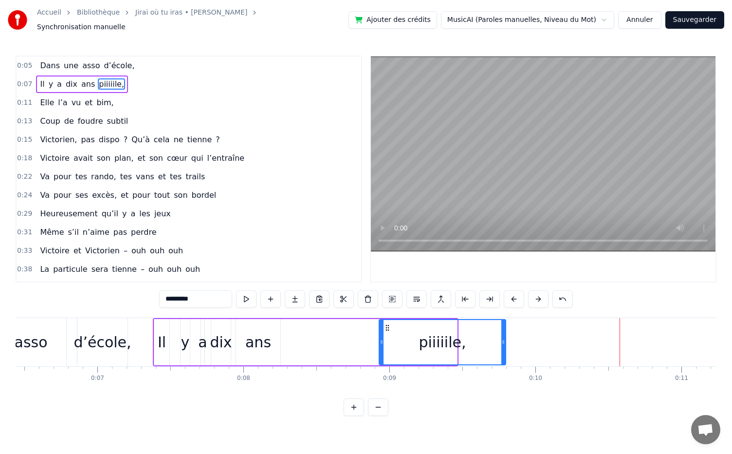
drag, startPoint x: 455, startPoint y: 335, endPoint x: 504, endPoint y: 337, distance: 48.7
click at [504, 338] on icon at bounding box center [504, 342] width 4 height 8
click at [259, 337] on div "ans" at bounding box center [258, 342] width 26 height 22
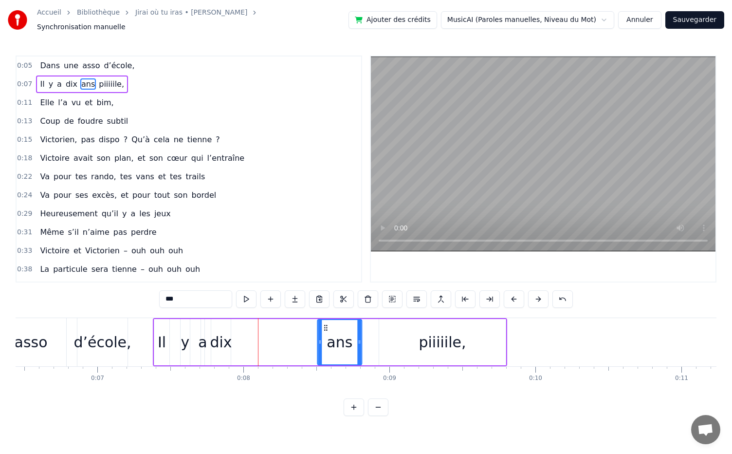
drag, startPoint x: 266, startPoint y: 321, endPoint x: 325, endPoint y: 318, distance: 59.5
click at [325, 320] on div "ans" at bounding box center [339, 342] width 43 height 44
drag, startPoint x: 318, startPoint y: 338, endPoint x: 302, endPoint y: 337, distance: 16.1
click at [302, 338] on icon at bounding box center [304, 342] width 4 height 8
drag, startPoint x: 358, startPoint y: 337, endPoint x: 373, endPoint y: 339, distance: 14.3
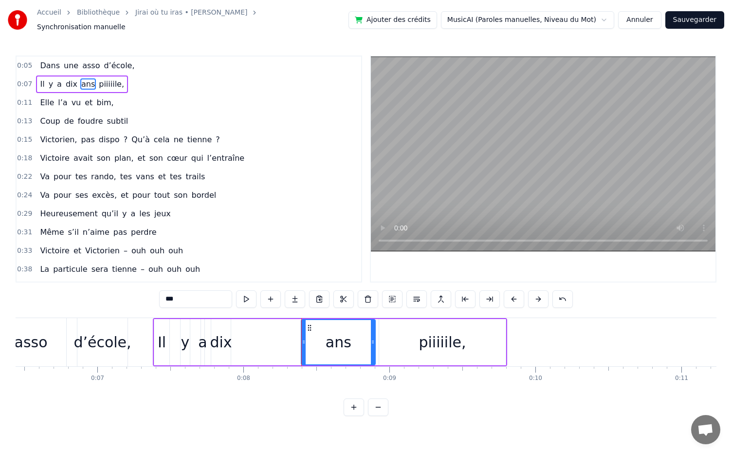
click at [373, 339] on icon at bounding box center [373, 342] width 4 height 8
click at [219, 337] on div "dix" at bounding box center [221, 342] width 22 height 22
type input "***"
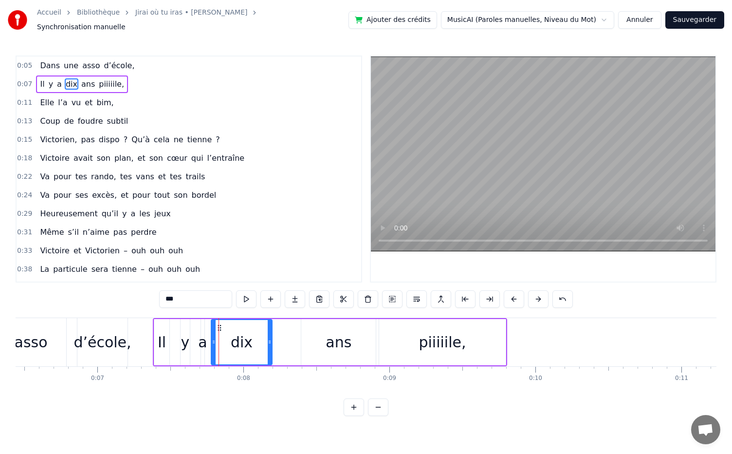
drag, startPoint x: 229, startPoint y: 337, endPoint x: 271, endPoint y: 337, distance: 41.9
click at [271, 338] on icon at bounding box center [270, 342] width 4 height 8
drag, startPoint x: 219, startPoint y: 322, endPoint x: 245, endPoint y: 323, distance: 26.8
click at [245, 324] on icon at bounding box center [246, 328] width 8 height 8
drag, startPoint x: 203, startPoint y: 338, endPoint x: 210, endPoint y: 338, distance: 7.3
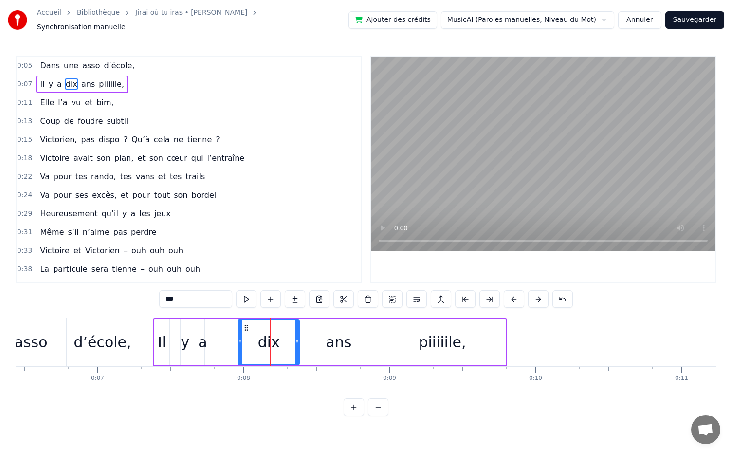
click at [210, 338] on div "[DATE] piiiiile," at bounding box center [330, 342] width 355 height 48
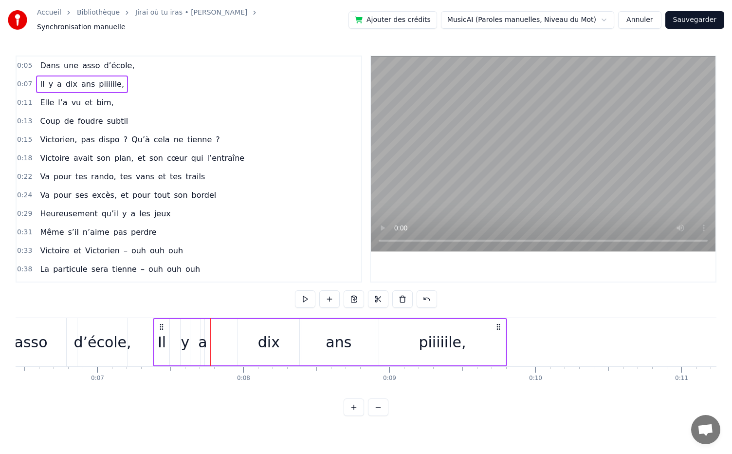
click at [204, 338] on div "a" at bounding box center [202, 342] width 9 height 22
drag, startPoint x: 208, startPoint y: 322, endPoint x: 229, endPoint y: 322, distance: 20.9
click at [229, 327] on circle at bounding box center [229, 327] width 0 height 0
drag, startPoint x: 223, startPoint y: 337, endPoint x: 205, endPoint y: 334, distance: 18.7
click at [205, 334] on div "[DATE] piiiiile," at bounding box center [330, 342] width 355 height 48
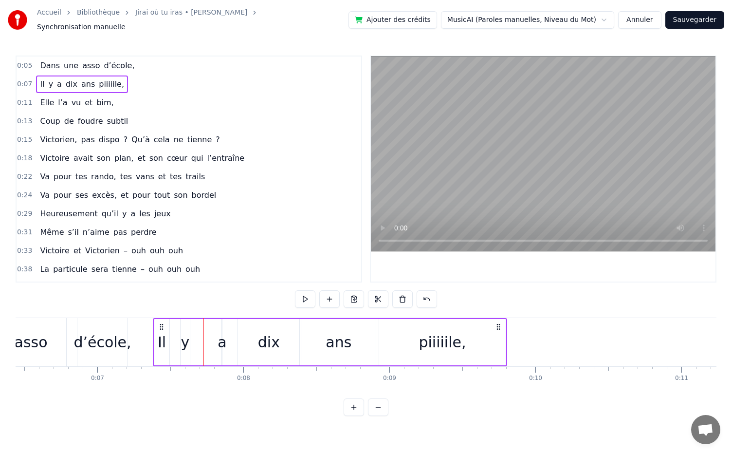
click at [183, 339] on div "y" at bounding box center [185, 342] width 9 height 22
click at [189, 337] on div "y" at bounding box center [185, 342] width 10 height 46
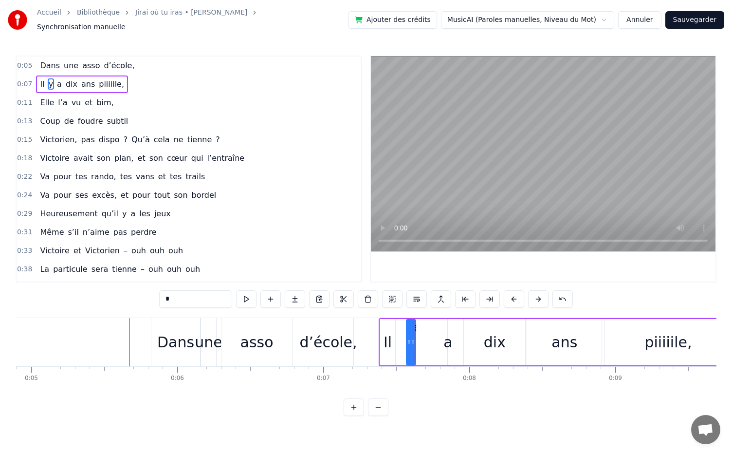
scroll to position [0, 713]
click at [168, 332] on div "Dans" at bounding box center [177, 342] width 37 height 22
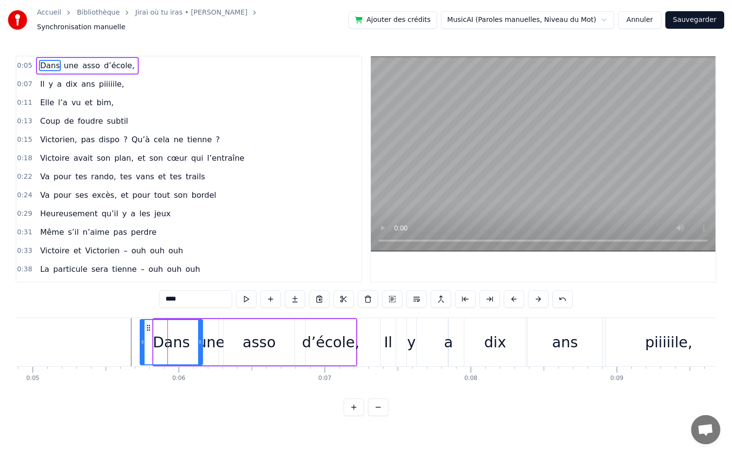
drag, startPoint x: 155, startPoint y: 337, endPoint x: 141, endPoint y: 337, distance: 13.6
click at [141, 338] on icon at bounding box center [143, 342] width 4 height 8
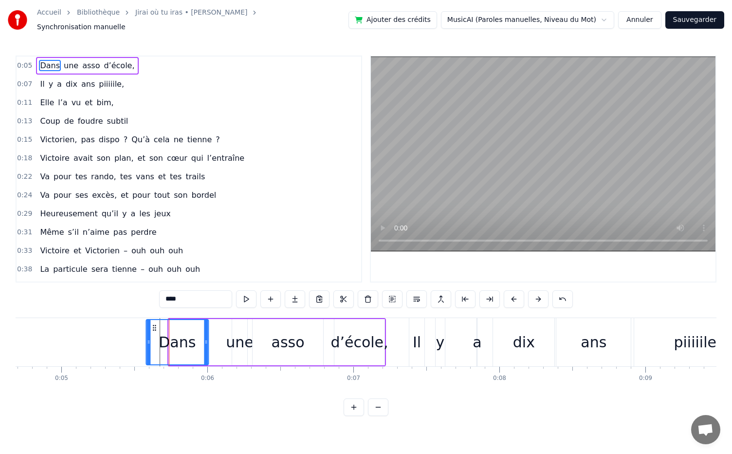
scroll to position [0, 683]
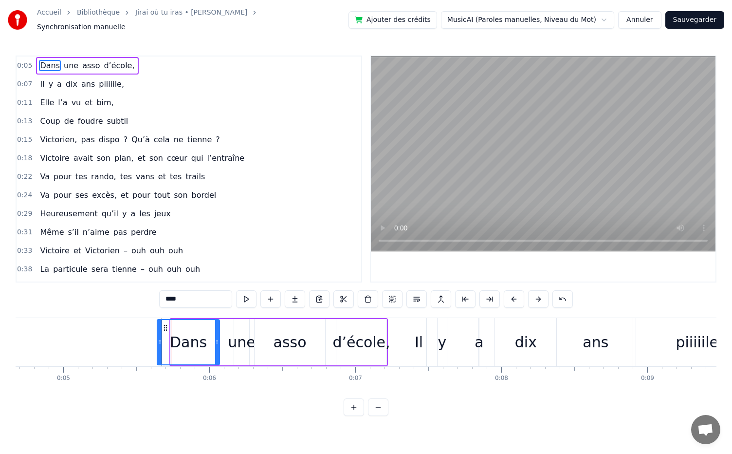
drag, startPoint x: 147, startPoint y: 320, endPoint x: 166, endPoint y: 322, distance: 18.6
click at [166, 324] on icon at bounding box center [166, 328] width 8 height 8
click at [239, 337] on div "une" at bounding box center [241, 342] width 27 height 22
type input "***"
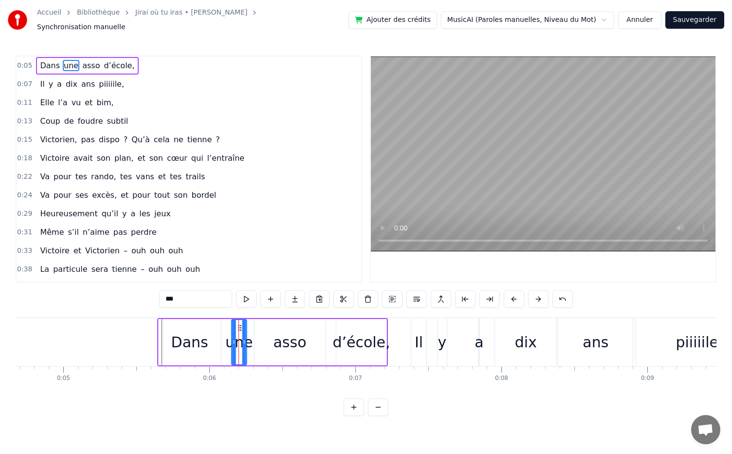
click at [239, 324] on icon at bounding box center [240, 328] width 8 height 8
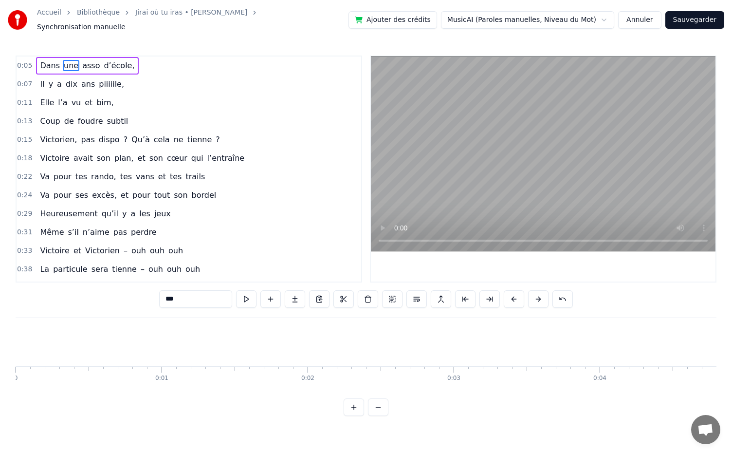
scroll to position [0, 556]
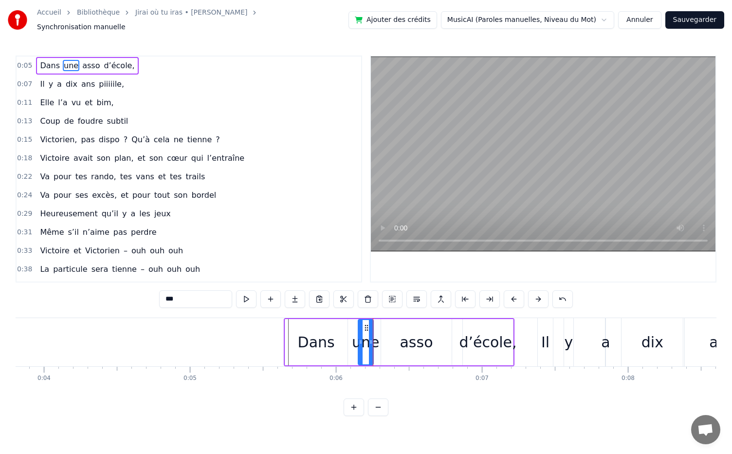
click at [26, 61] on span "0:05" at bounding box center [24, 66] width 15 height 10
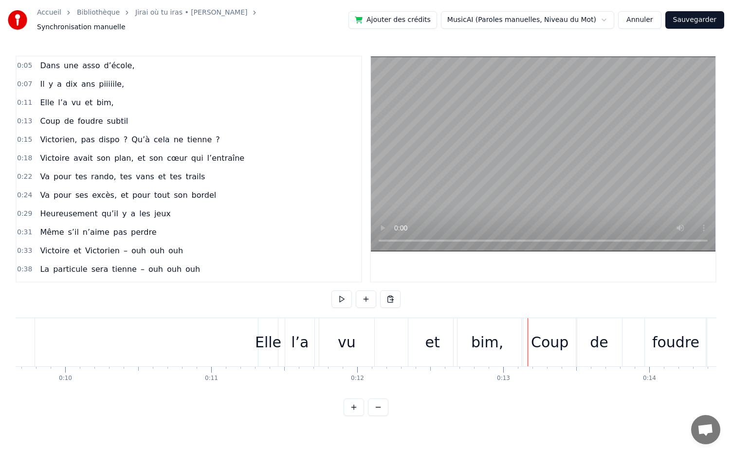
scroll to position [0, 1410]
click at [482, 337] on div "bim," at bounding box center [488, 342] width 32 height 22
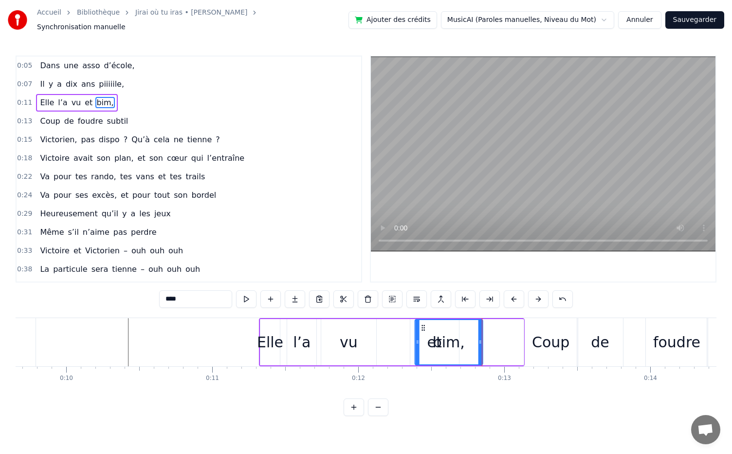
drag, startPoint x: 463, startPoint y: 322, endPoint x: 422, endPoint y: 318, distance: 41.1
click at [422, 324] on icon at bounding box center [423, 328] width 8 height 8
drag, startPoint x: 428, startPoint y: 320, endPoint x: 440, endPoint y: 329, distance: 15.3
click at [443, 324] on icon at bounding box center [439, 328] width 8 height 8
click at [433, 336] on div "et" at bounding box center [435, 342] width 15 height 22
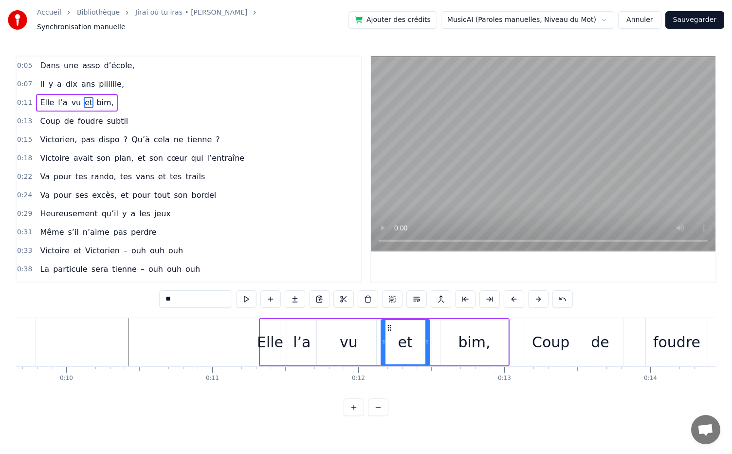
drag, startPoint x: 416, startPoint y: 320, endPoint x: 387, endPoint y: 322, distance: 29.3
click at [387, 324] on icon at bounding box center [390, 328] width 8 height 8
click at [463, 337] on div "bim," at bounding box center [474, 342] width 32 height 22
type input "****"
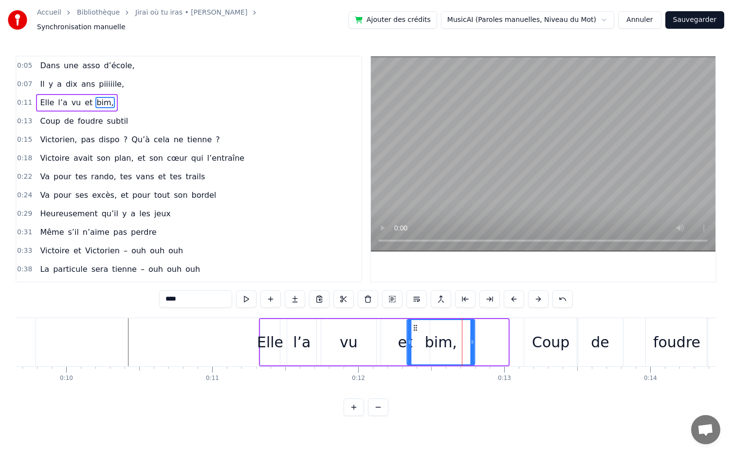
drag, startPoint x: 449, startPoint y: 320, endPoint x: 416, endPoint y: 319, distance: 33.1
click at [416, 324] on icon at bounding box center [416, 328] width 8 height 8
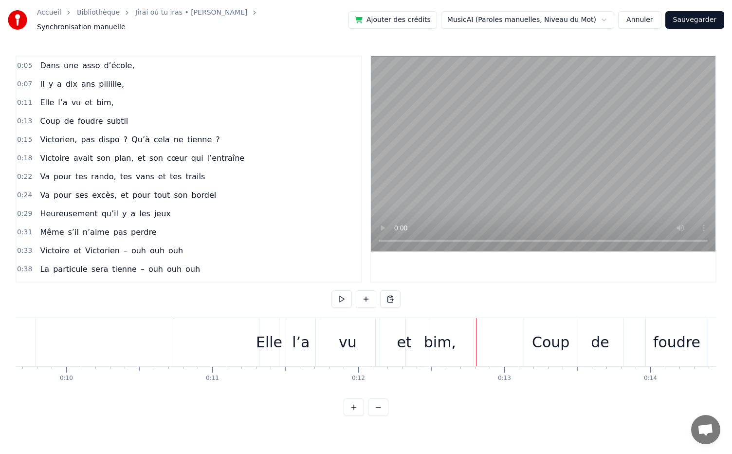
click at [396, 337] on div "et" at bounding box center [404, 342] width 49 height 48
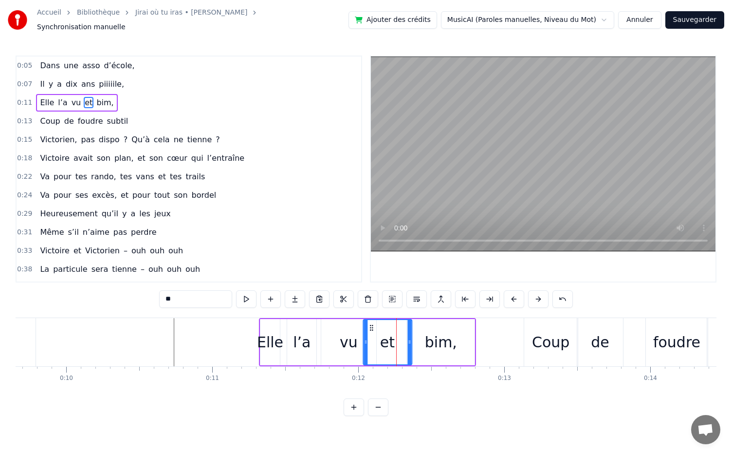
drag, startPoint x: 387, startPoint y: 321, endPoint x: 371, endPoint y: 321, distance: 16.6
click at [371, 324] on icon at bounding box center [372, 328] width 8 height 8
click at [433, 331] on div "bim," at bounding box center [441, 342] width 32 height 22
type input "****"
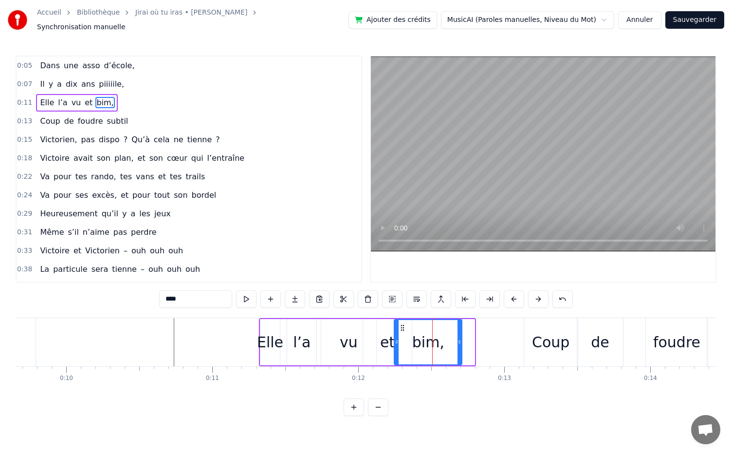
drag, startPoint x: 414, startPoint y: 322, endPoint x: 401, endPoint y: 318, distance: 13.1
click at [401, 324] on icon at bounding box center [403, 328] width 8 height 8
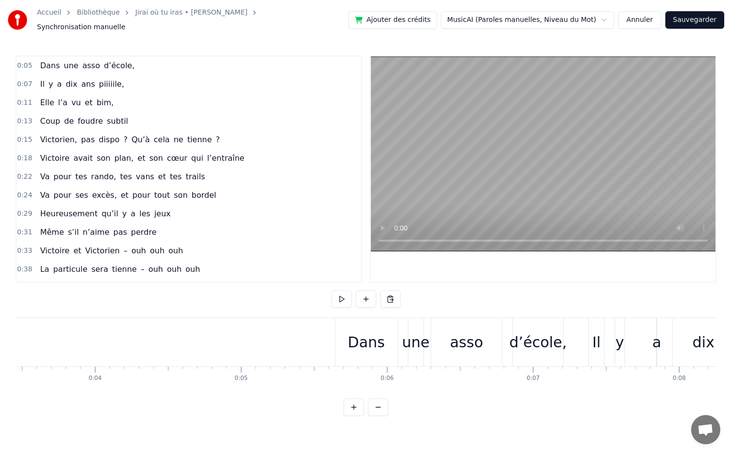
scroll to position [0, 446]
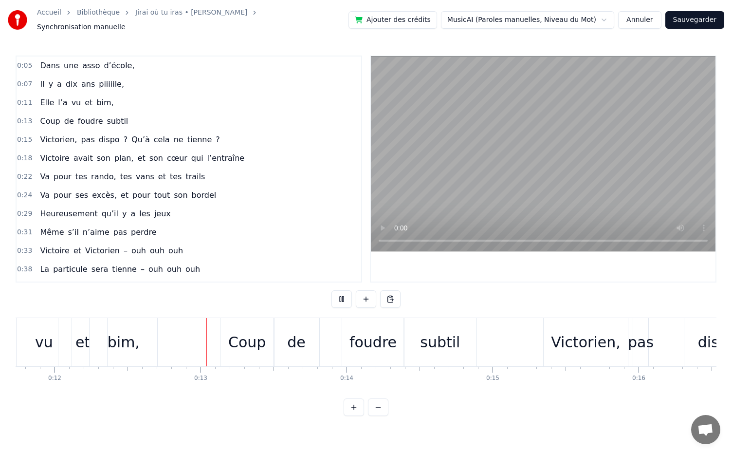
scroll to position [0, 1721]
click at [427, 337] on div "subtil" at bounding box center [434, 342] width 40 height 22
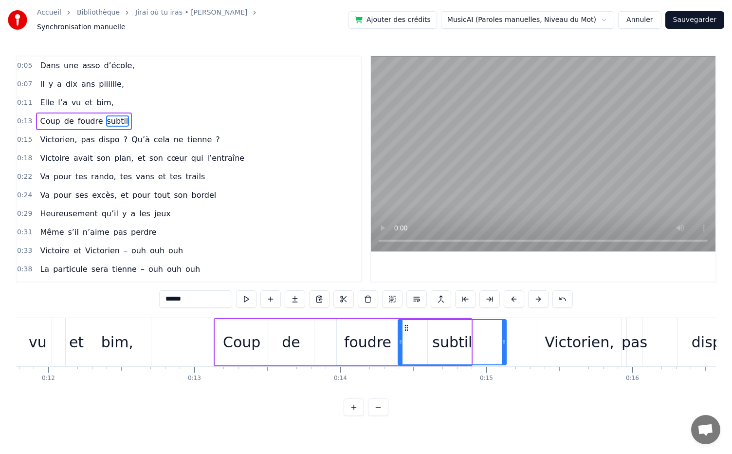
drag, startPoint x: 468, startPoint y: 337, endPoint x: 504, endPoint y: 339, distance: 35.6
click at [504, 339] on icon at bounding box center [504, 342] width 4 height 8
drag, startPoint x: 401, startPoint y: 338, endPoint x: 394, endPoint y: 338, distance: 6.8
click at [394, 338] on icon at bounding box center [394, 342] width 4 height 8
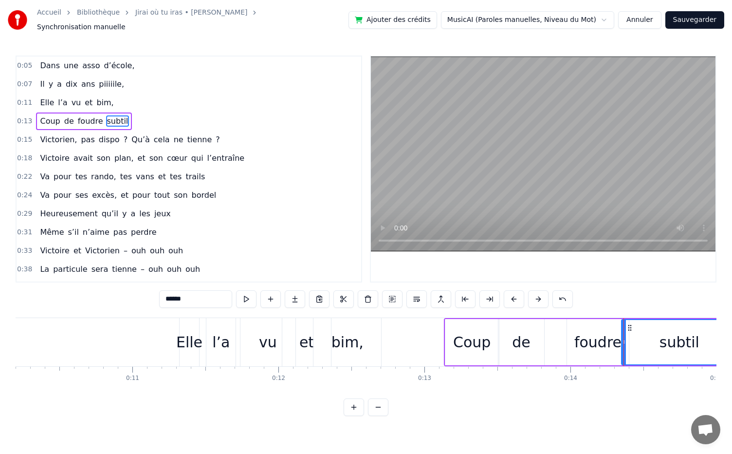
scroll to position [0, 1491]
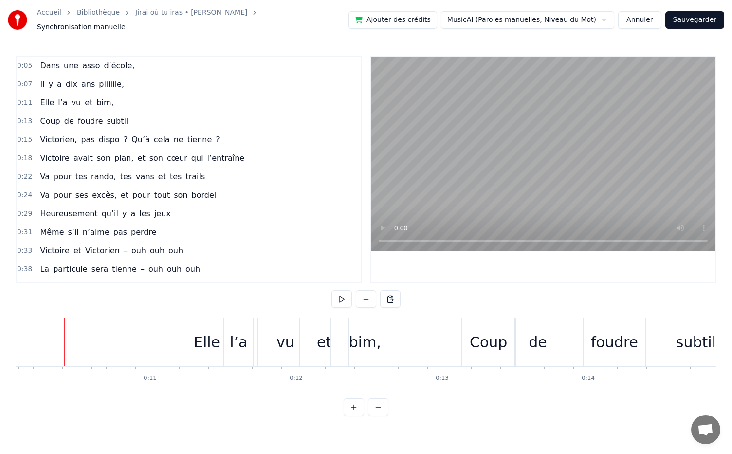
drag, startPoint x: 205, startPoint y: 337, endPoint x: 198, endPoint y: 333, distance: 7.2
click at [198, 333] on div "Elle" at bounding box center [207, 342] width 26 height 22
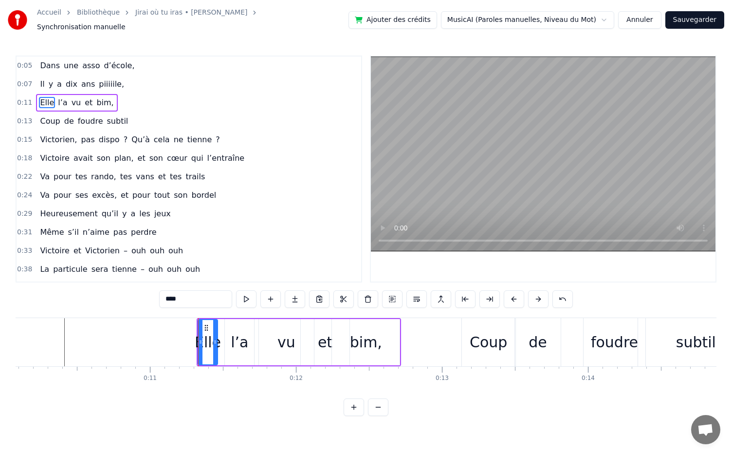
drag, startPoint x: 207, startPoint y: 318, endPoint x: 199, endPoint y: 319, distance: 8.4
click at [199, 320] on div "Elle" at bounding box center [208, 342] width 19 height 44
click at [207, 327] on circle at bounding box center [207, 327] width 0 height 0
drag, startPoint x: 206, startPoint y: 322, endPoint x: 189, endPoint y: 322, distance: 17.5
click at [189, 324] on icon at bounding box center [189, 328] width 8 height 8
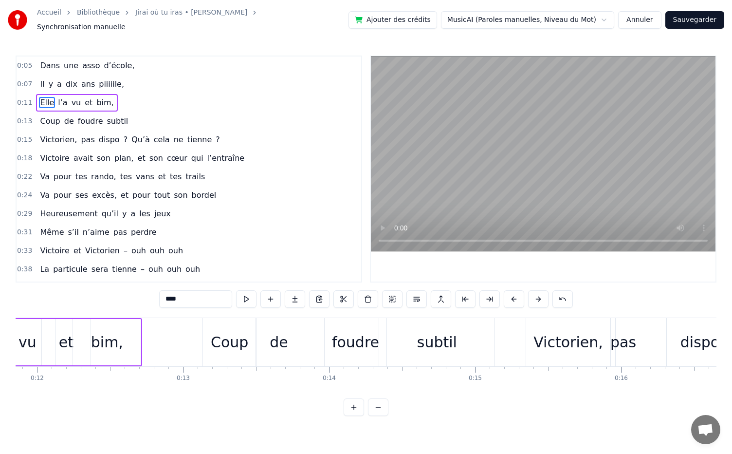
scroll to position [0, 1746]
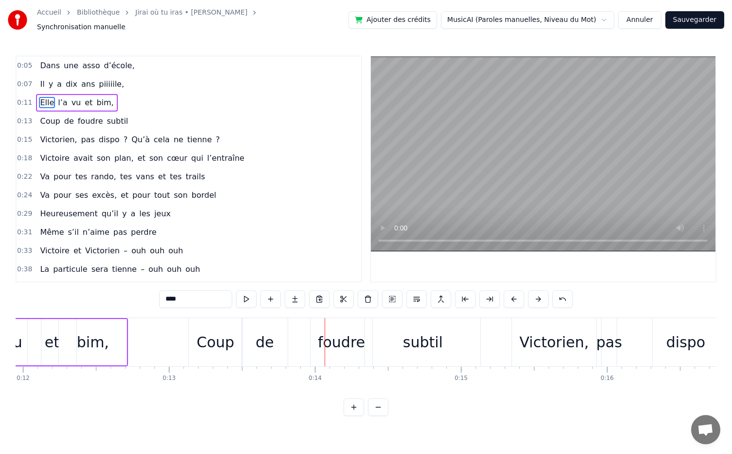
click at [206, 331] on div "Coup" at bounding box center [215, 342] width 37 height 22
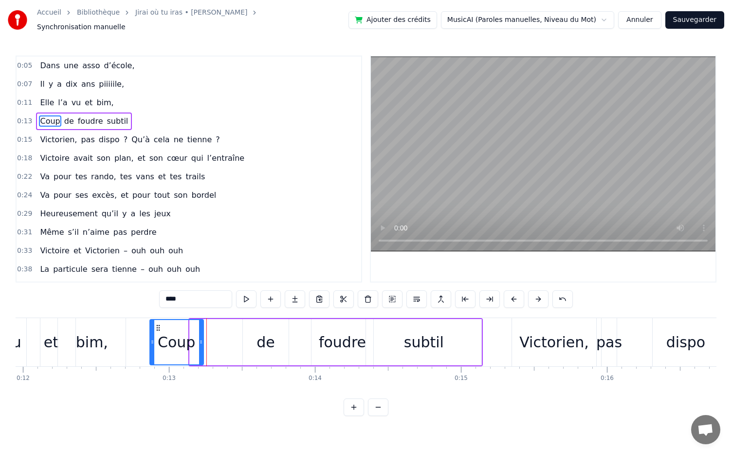
drag, startPoint x: 199, startPoint y: 322, endPoint x: 159, endPoint y: 326, distance: 40.2
click at [159, 326] on icon at bounding box center [158, 328] width 8 height 8
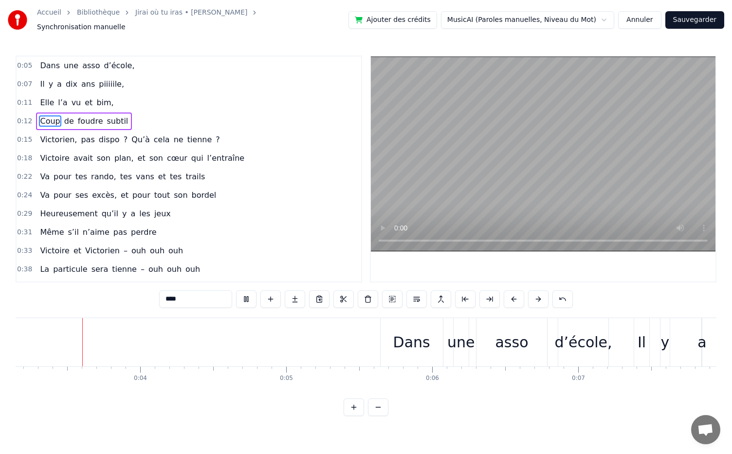
scroll to position [0, 455]
click at [412, 341] on div "Dans" at bounding box center [416, 342] width 37 height 22
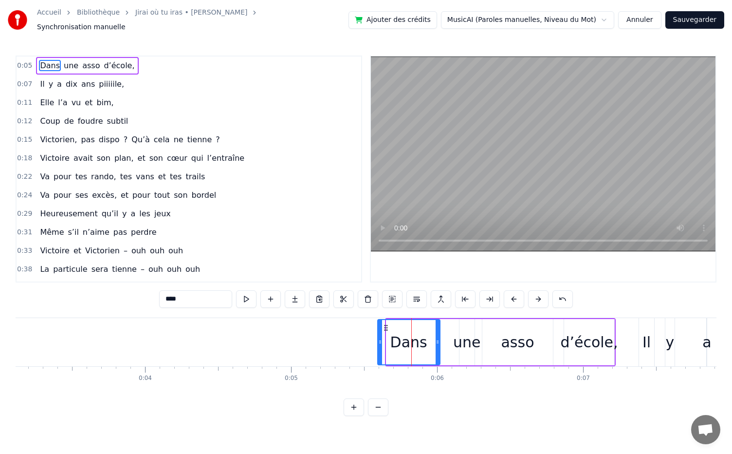
drag, startPoint x: 394, startPoint y: 323, endPoint x: 386, endPoint y: 323, distance: 8.8
click at [386, 324] on icon at bounding box center [386, 328] width 8 height 8
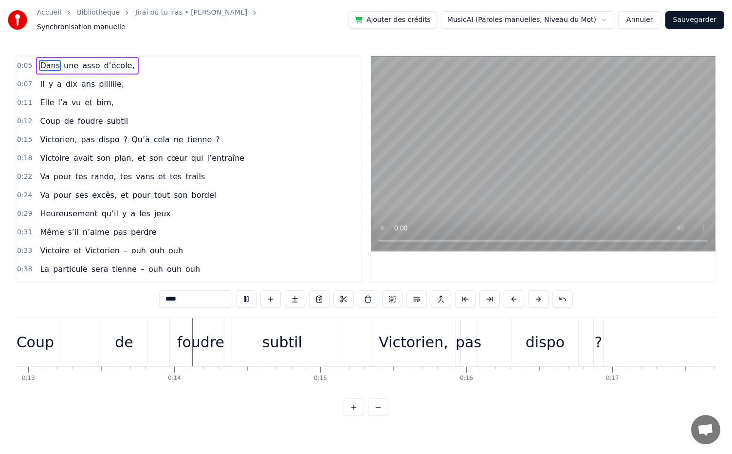
scroll to position [0, 1922]
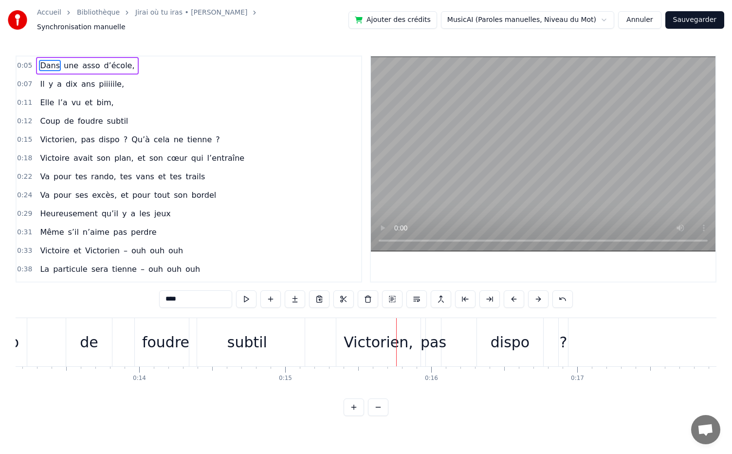
click at [259, 338] on div "subtil" at bounding box center [247, 342] width 40 height 22
type input "******"
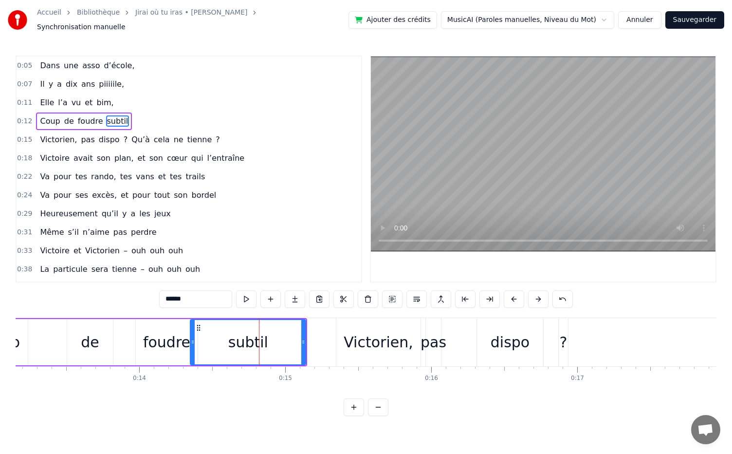
click at [115, 115] on span "subtil" at bounding box center [117, 120] width 23 height 11
click at [251, 293] on button at bounding box center [246, 299] width 20 height 18
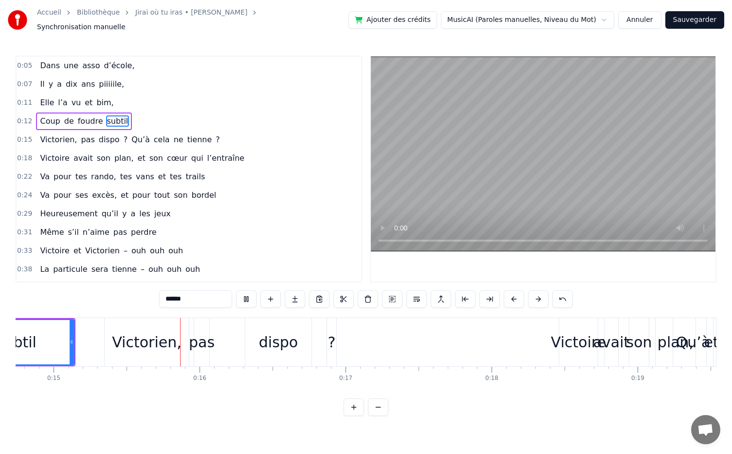
scroll to position [0, 2156]
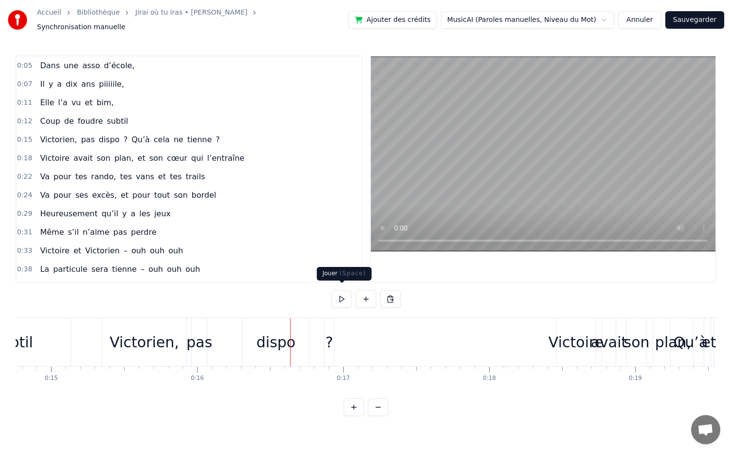
click at [348, 290] on button at bounding box center [342, 299] width 20 height 18
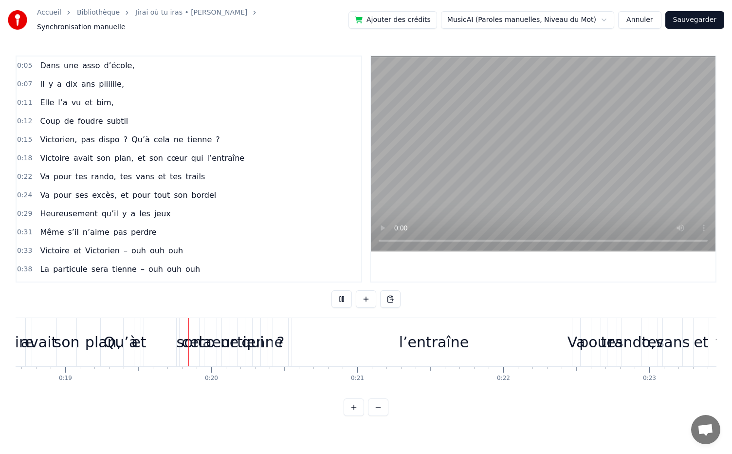
scroll to position [0, 2760]
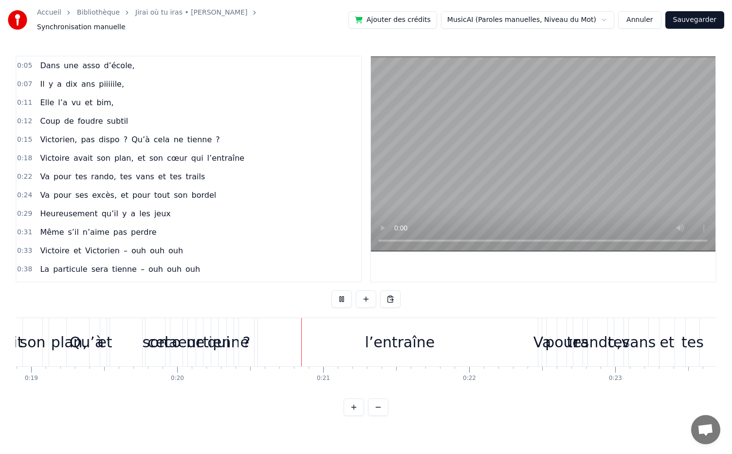
click at [348, 290] on button at bounding box center [342, 299] width 20 height 18
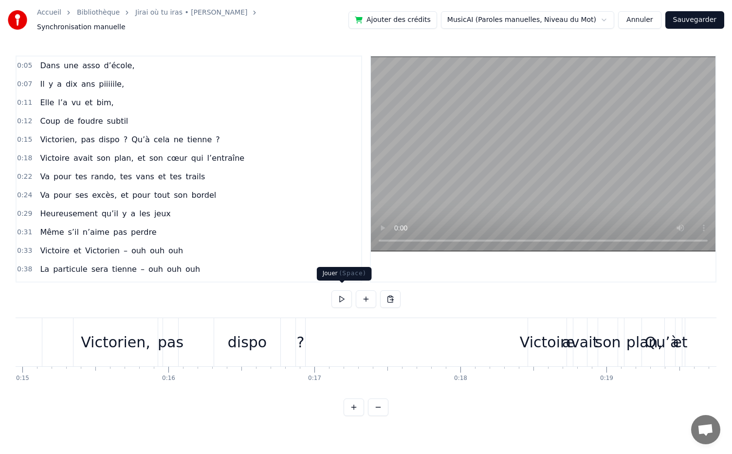
scroll to position [0, 2186]
click at [116, 331] on div "Victorien," at bounding box center [115, 342] width 70 height 22
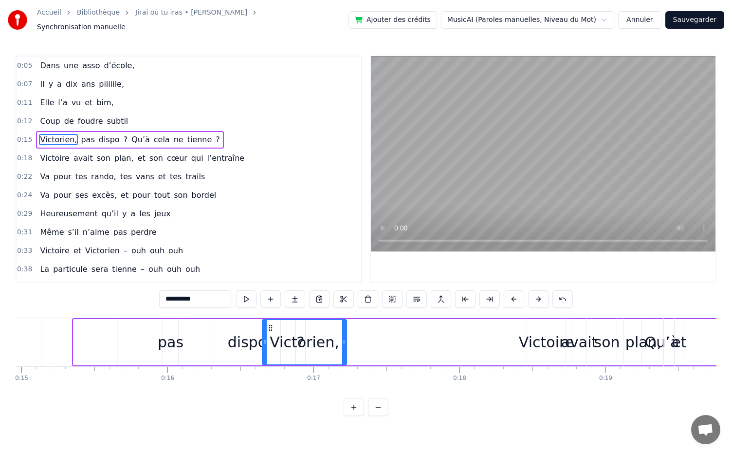
drag, startPoint x: 80, startPoint y: 321, endPoint x: 269, endPoint y: 338, distance: 189.7
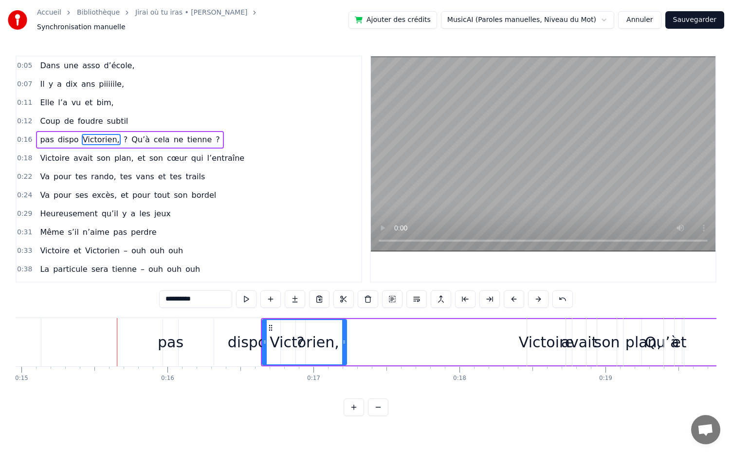
click at [169, 322] on div "pas" at bounding box center [170, 342] width 15 height 46
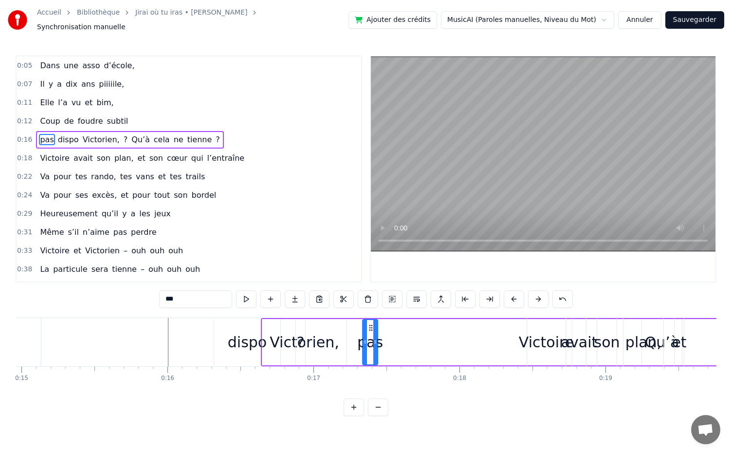
drag, startPoint x: 170, startPoint y: 323, endPoint x: 371, endPoint y: 353, distance: 202.3
click at [250, 347] on div "dispo" at bounding box center [247, 342] width 39 height 22
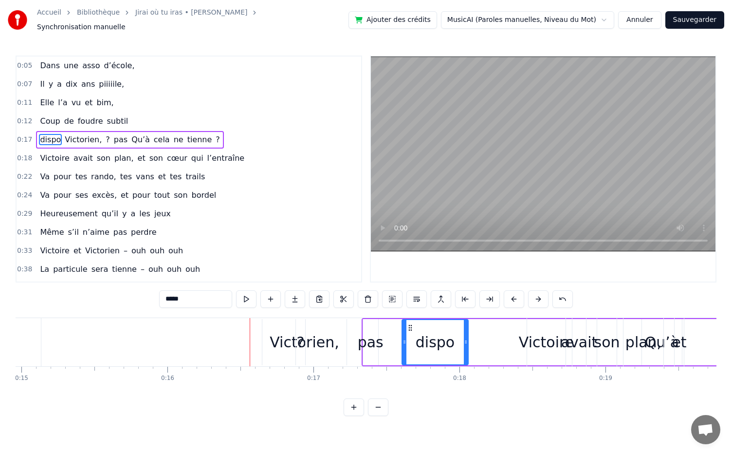
drag, startPoint x: 223, startPoint y: 322, endPoint x: 411, endPoint y: 339, distance: 188.8
click at [300, 337] on div "?" at bounding box center [301, 342] width 8 height 22
type input "*"
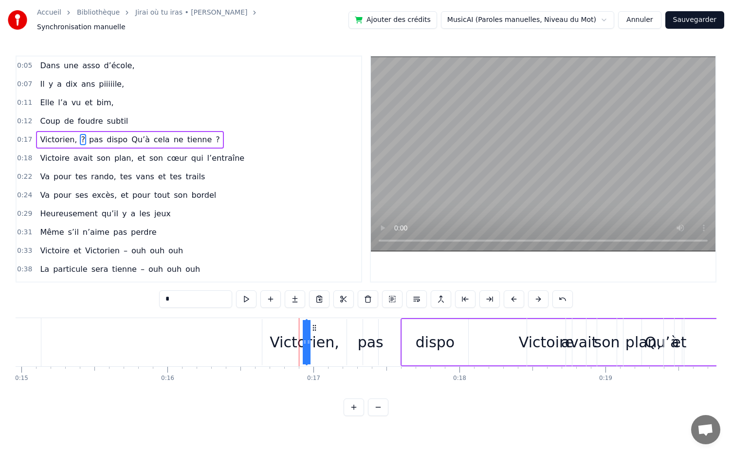
drag, startPoint x: 299, startPoint y: 321, endPoint x: 380, endPoint y: 335, distance: 82.0
click at [401, 335] on div "Victorien, ? pas dispo Qu’à cela ne tienne ?" at bounding box center [616, 342] width 431 height 48
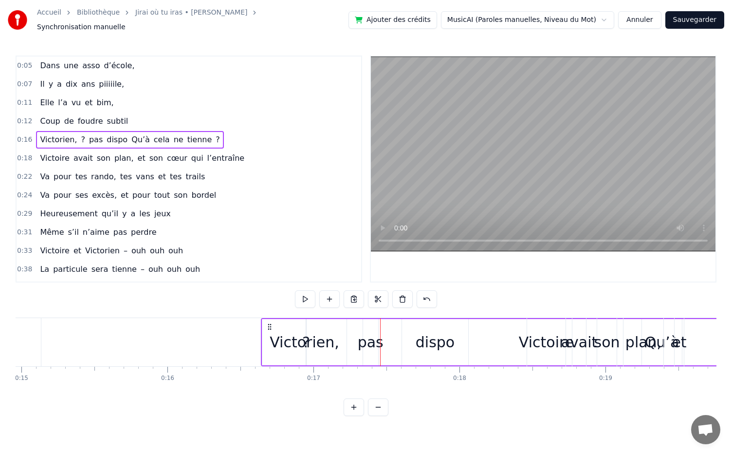
click at [305, 334] on div "?" at bounding box center [306, 342] width 8 height 22
drag, startPoint x: 314, startPoint y: 323, endPoint x: 468, endPoint y: 343, distance: 155.2
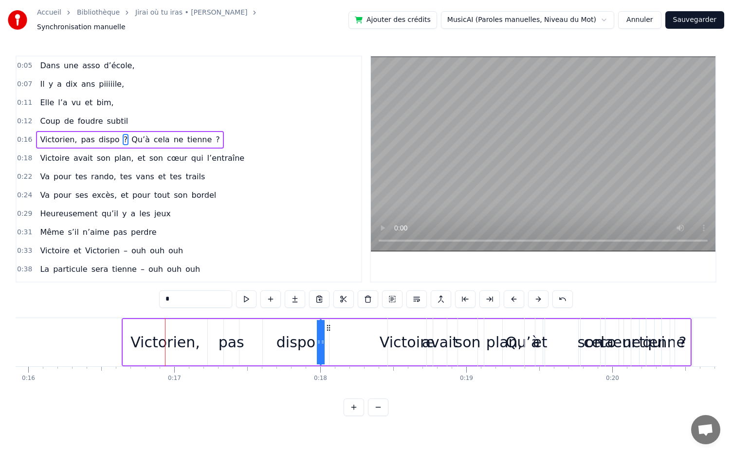
scroll to position [0, 2328]
click at [535, 341] on div "et" at bounding box center [537, 342] width 15 height 22
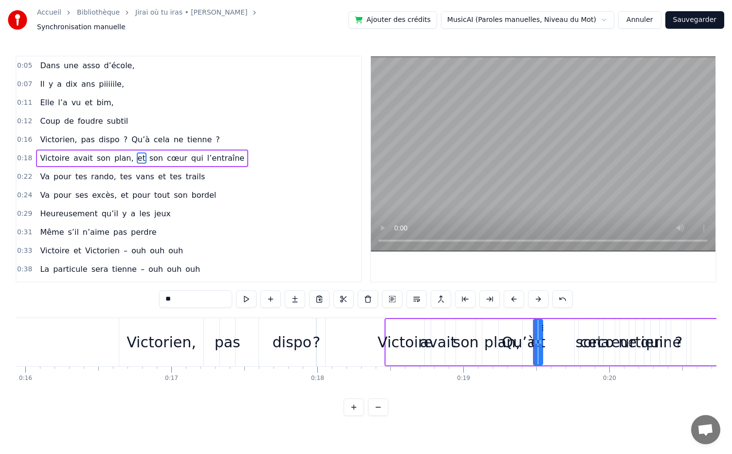
click at [507, 341] on div "plan," at bounding box center [503, 342] width 36 height 22
type input "*****"
click at [488, 324] on icon at bounding box center [491, 328] width 8 height 8
drag, startPoint x: 488, startPoint y: 323, endPoint x: 483, endPoint y: 327, distance: 6.2
click at [483, 327] on div "plan," at bounding box center [498, 342] width 39 height 44
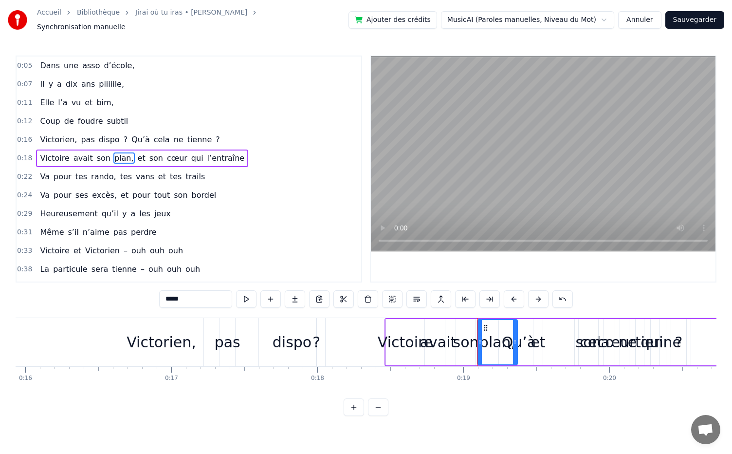
click at [523, 339] on div "[PERSON_NAME] avait son plan, et son cœur qui l’entraîne" at bounding box center [681, 342] width 592 height 48
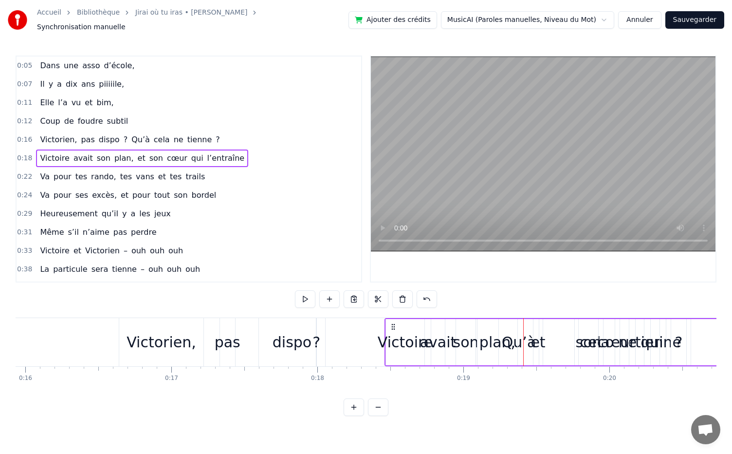
click at [530, 332] on div "[PERSON_NAME] avait son plan, et son cœur qui l’entraîne" at bounding box center [681, 342] width 592 height 48
click at [518, 340] on div "[PERSON_NAME] avait son plan, et son cœur qui l’entraîne" at bounding box center [681, 342] width 592 height 48
click at [514, 355] on div "plan," at bounding box center [498, 342] width 40 height 46
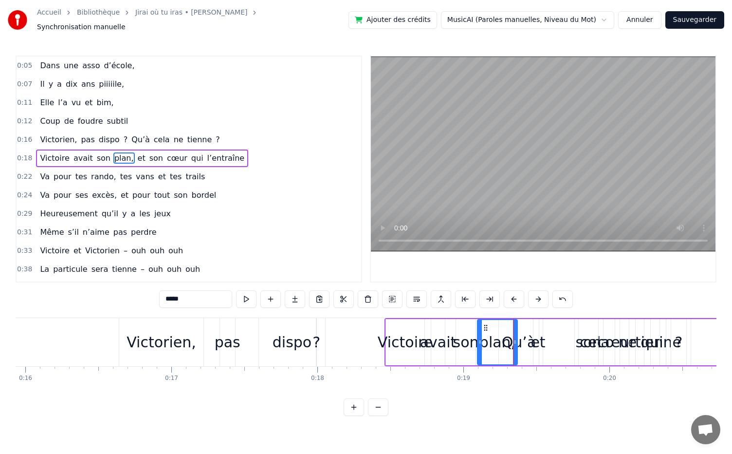
click at [526, 350] on div "[PERSON_NAME] avait son plan, et son cœur qui l’entraîne" at bounding box center [681, 342] width 592 height 48
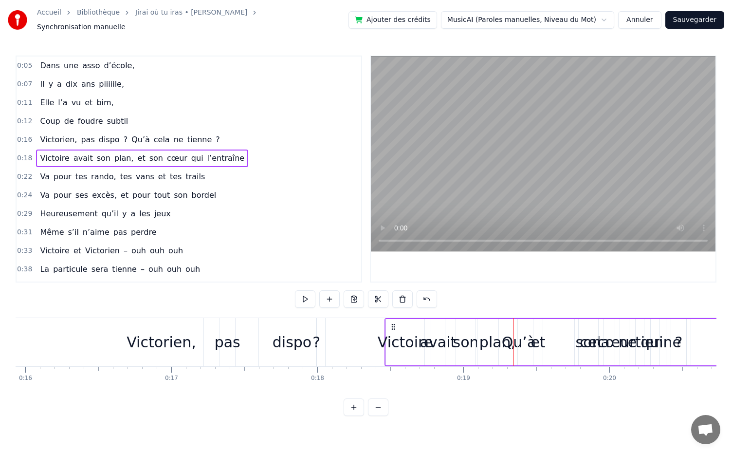
click at [517, 342] on div "plan," at bounding box center [497, 342] width 41 height 46
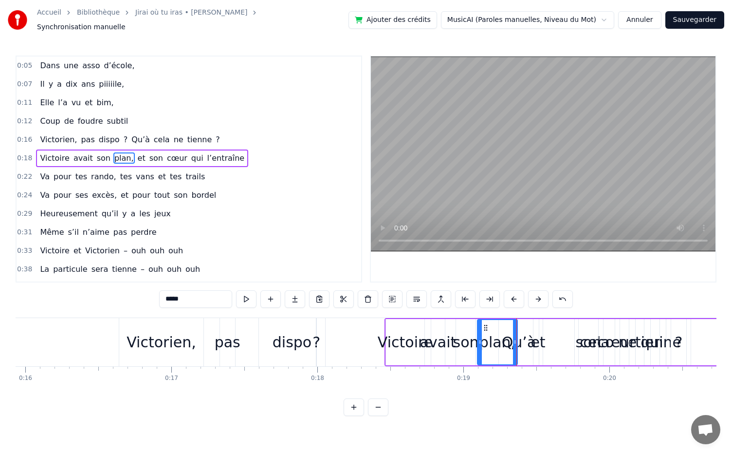
click at [527, 340] on div "[PERSON_NAME] avait son plan, et son cœur qui l’entraîne" at bounding box center [681, 342] width 592 height 48
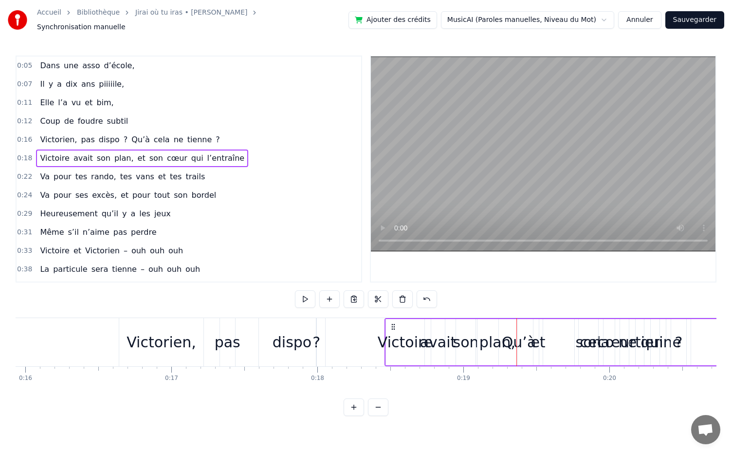
click at [524, 334] on div "[PERSON_NAME] avait son plan, et son cœur qui l’entraîne" at bounding box center [681, 342] width 592 height 48
click at [518, 325] on div "[PERSON_NAME] avait son plan, et son cœur qui l’entraîne" at bounding box center [681, 342] width 592 height 48
click at [544, 338] on div "et" at bounding box center [538, 342] width 15 height 22
click at [510, 338] on div "plan," at bounding box center [498, 342] width 36 height 22
type input "*****"
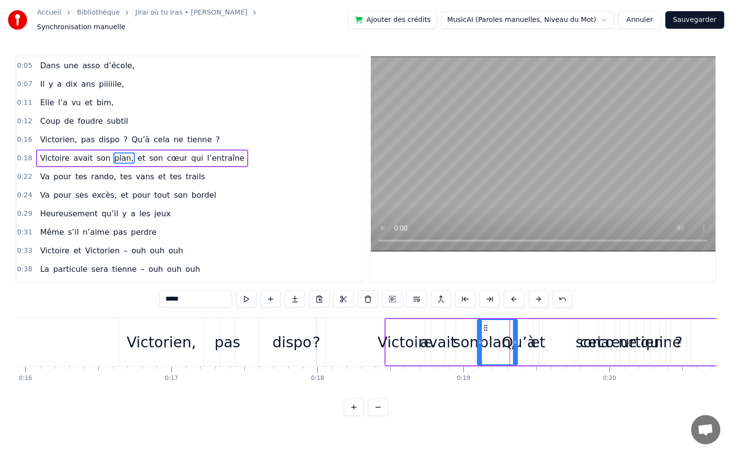
click at [529, 343] on div "[PERSON_NAME] avait son plan, et son cœur qui l’entraîne" at bounding box center [681, 342] width 592 height 48
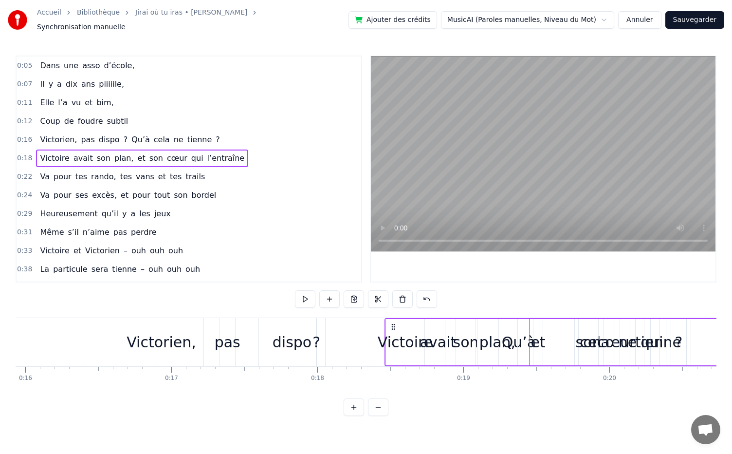
click at [514, 342] on div "plan," at bounding box center [498, 342] width 40 height 46
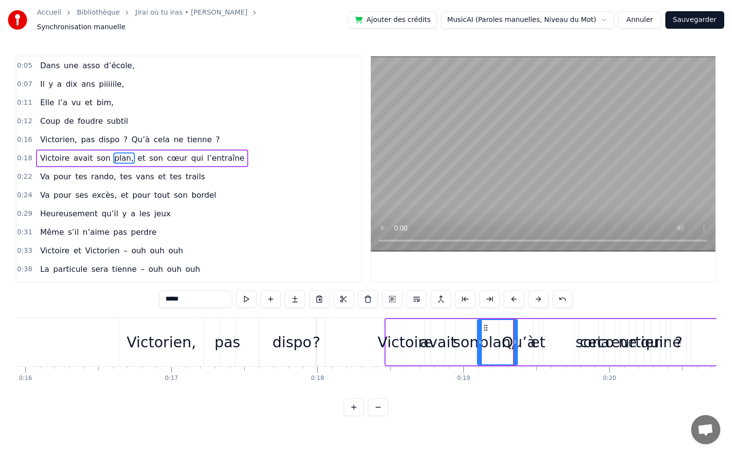
click at [528, 339] on div "[PERSON_NAME] avait son plan, et son cœur qui l’entraîne" at bounding box center [681, 342] width 592 height 48
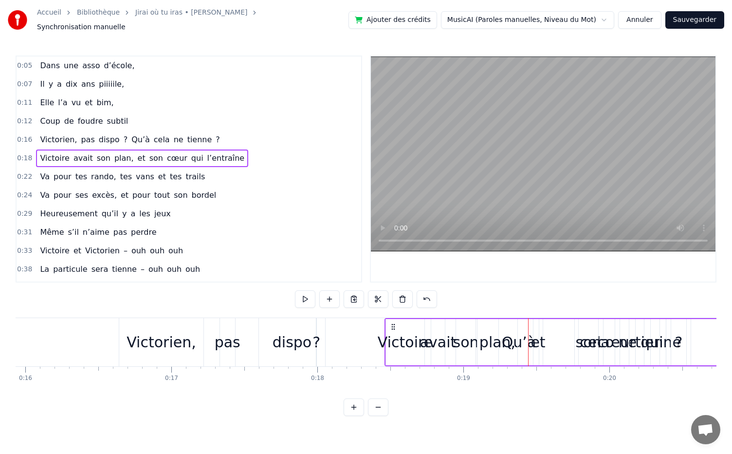
click at [521, 346] on div "[PERSON_NAME] avait son plan, et son cœur qui l’entraîne" at bounding box center [681, 342] width 592 height 48
click at [515, 351] on div "plan," at bounding box center [498, 342] width 40 height 46
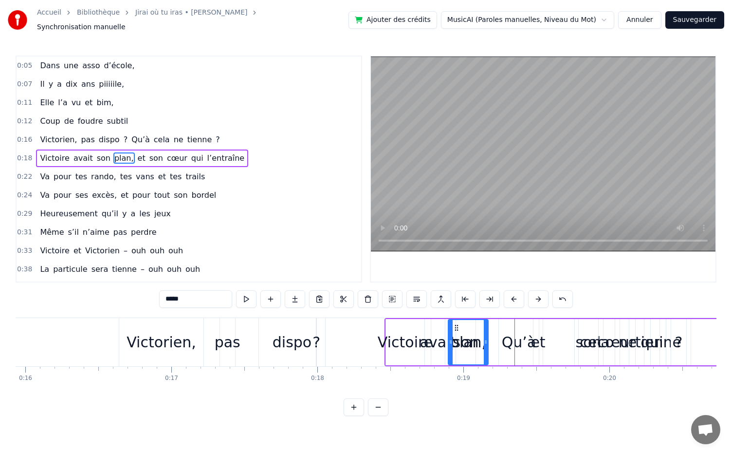
drag, startPoint x: 488, startPoint y: 321, endPoint x: 459, endPoint y: 327, distance: 29.9
click at [459, 327] on div "plan," at bounding box center [468, 342] width 39 height 44
click at [509, 342] on div "[PERSON_NAME] avait plan, son et son cœur qui l’entraîne" at bounding box center [681, 342] width 592 height 48
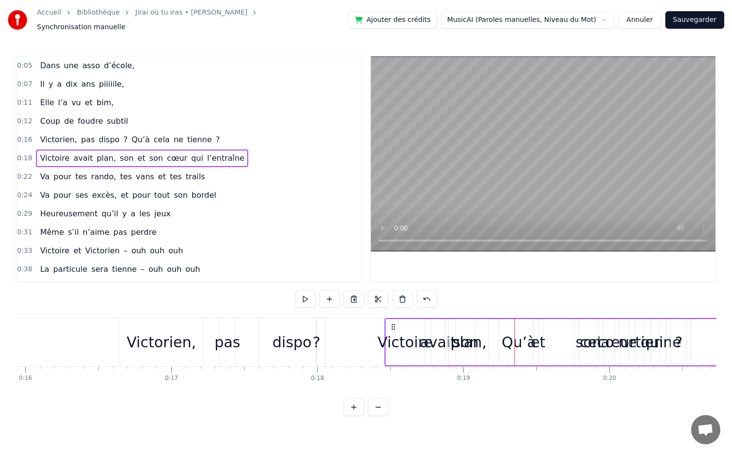
click at [510, 340] on div "[PERSON_NAME] avait plan, son et son cœur qui l’entraîne" at bounding box center [681, 342] width 592 height 48
click at [534, 342] on div "et" at bounding box center [538, 342] width 15 height 22
click at [521, 342] on div "[PERSON_NAME] avait plan, son et son cœur qui l’entraîne" at bounding box center [681, 342] width 592 height 48
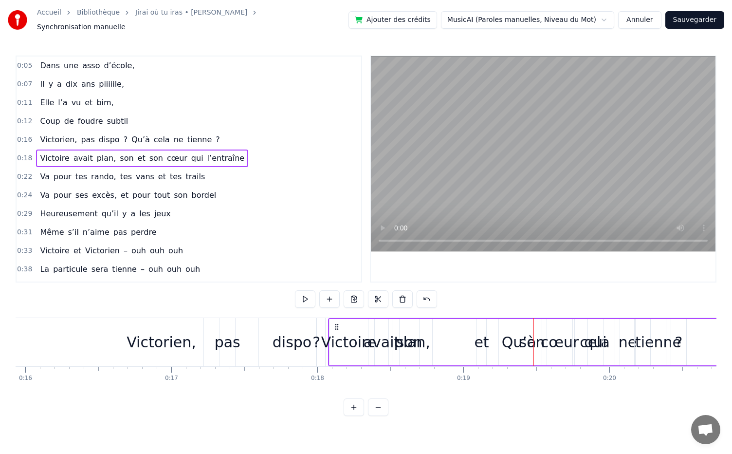
drag, startPoint x: 394, startPoint y: 319, endPoint x: 338, endPoint y: 336, distance: 58.9
click at [338, 336] on div "[PERSON_NAME] avait plan, son et son cœur qui l’entraîne" at bounding box center [624, 342] width 592 height 48
click at [410, 344] on div "son" at bounding box center [410, 342] width 26 height 22
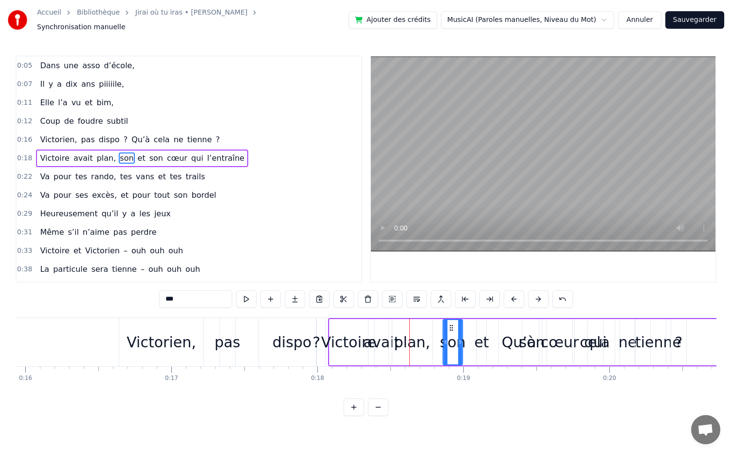
drag, startPoint x: 407, startPoint y: 325, endPoint x: 450, endPoint y: 335, distance: 44.4
click at [450, 335] on div "son" at bounding box center [453, 342] width 19 height 44
drag, startPoint x: 451, startPoint y: 324, endPoint x: 398, endPoint y: 334, distance: 53.6
click at [398, 334] on div "son" at bounding box center [400, 342] width 19 height 44
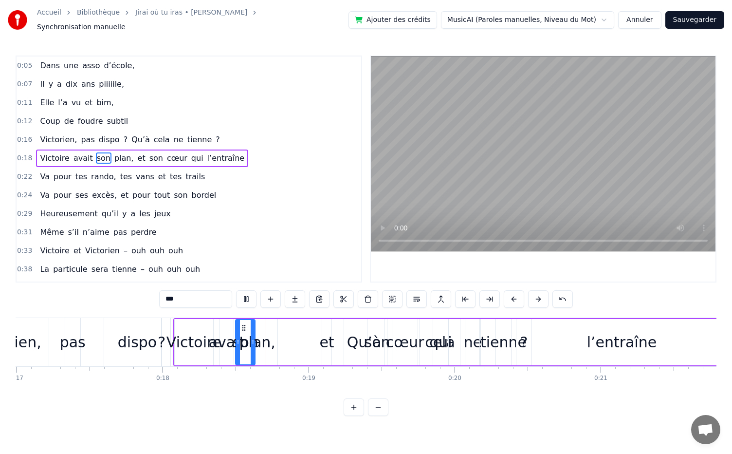
scroll to position [0, 2606]
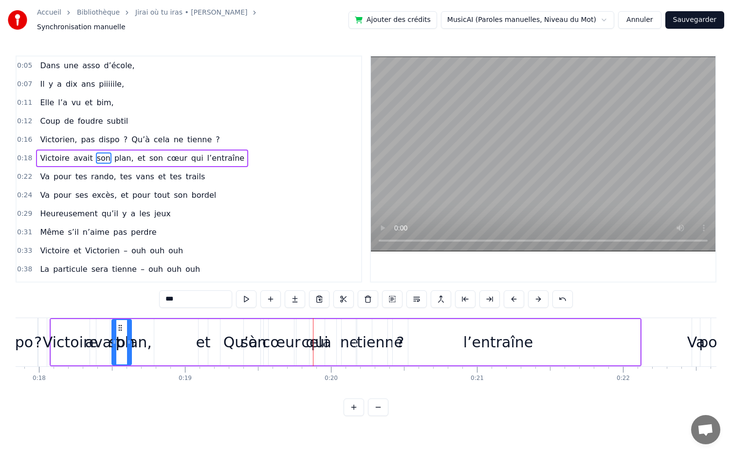
click at [171, 117] on div "0:12 Coup de foudre subtil" at bounding box center [189, 121] width 345 height 19
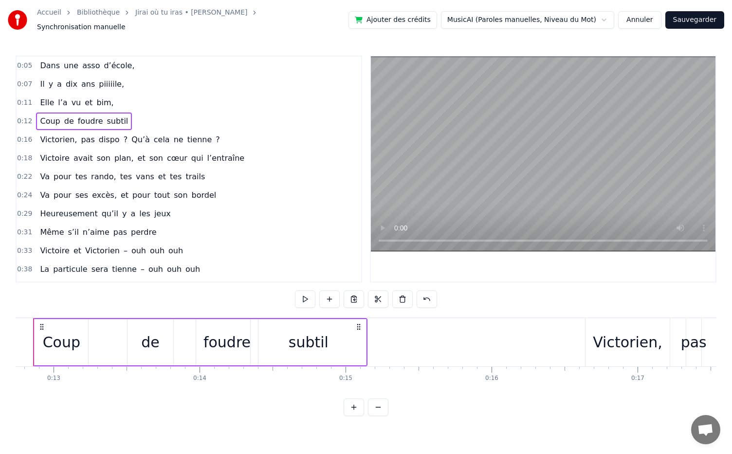
scroll to position [0, 1830]
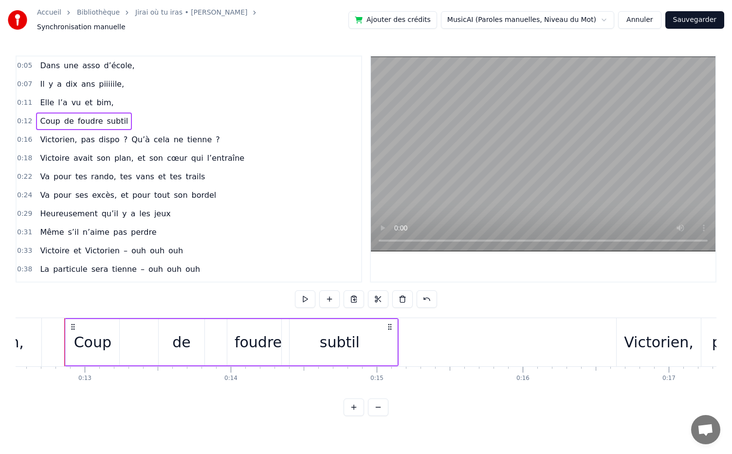
click at [128, 119] on div "0:12 Coup de foudre subtil" at bounding box center [189, 121] width 345 height 19
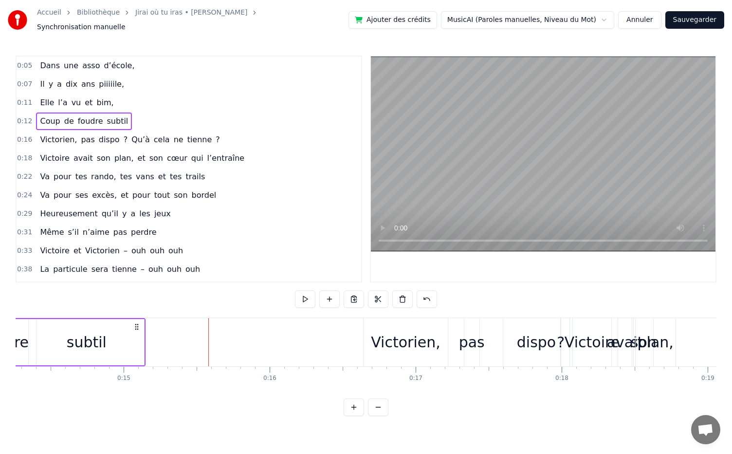
scroll to position [0, 2227]
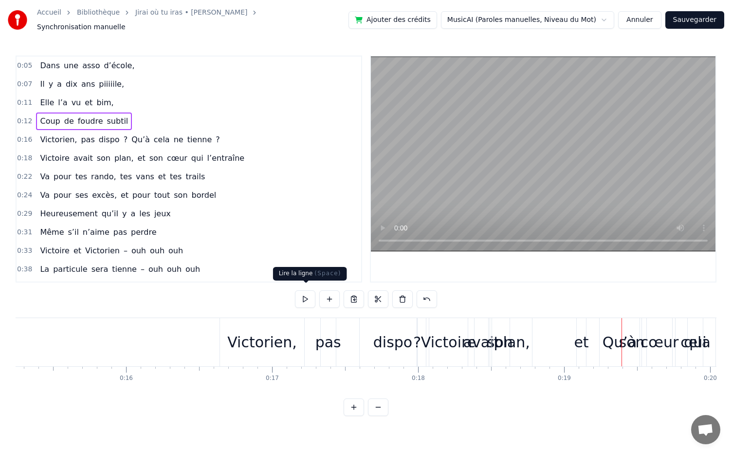
click at [310, 296] on button at bounding box center [305, 299] width 20 height 18
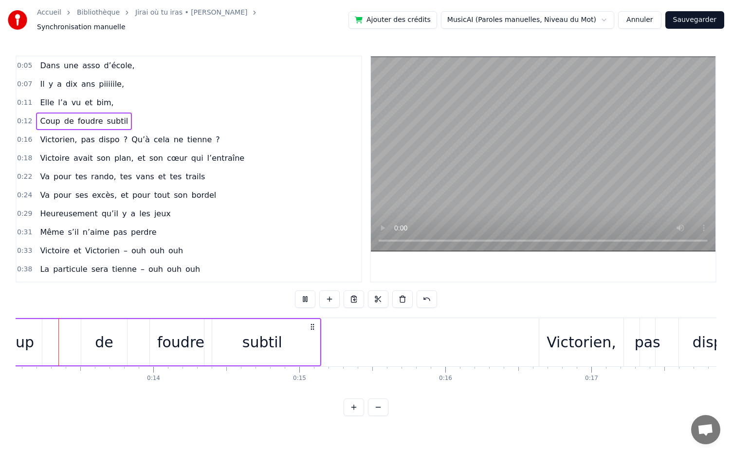
click at [310, 296] on button at bounding box center [305, 299] width 20 height 18
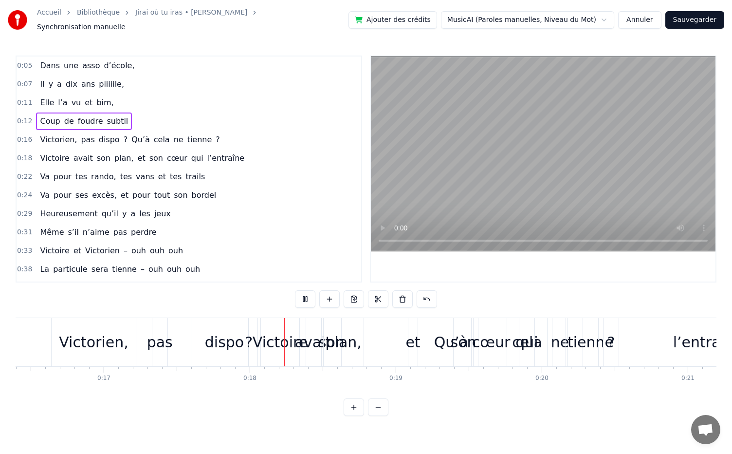
scroll to position [0, 2544]
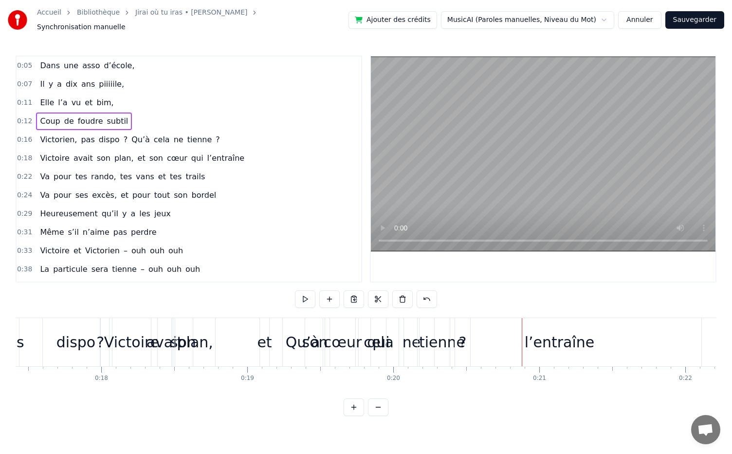
click at [163, 318] on div "avait" at bounding box center [165, 342] width 14 height 48
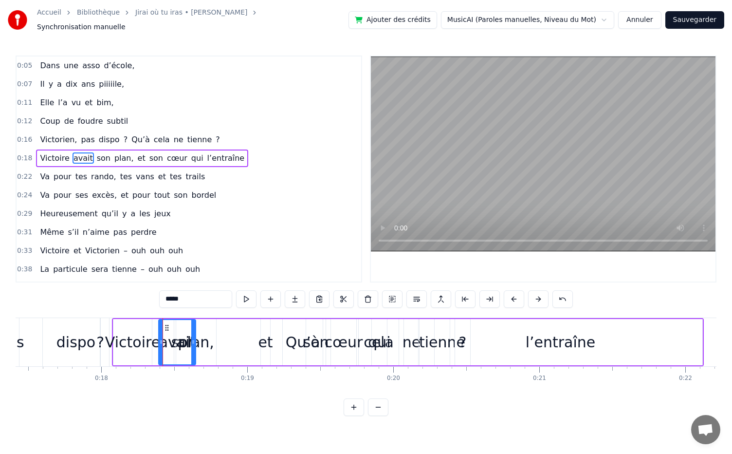
drag, startPoint x: 168, startPoint y: 323, endPoint x: 191, endPoint y: 330, distance: 24.3
click at [191, 330] on div at bounding box center [193, 342] width 4 height 44
click at [202, 346] on div "plan," at bounding box center [196, 342] width 36 height 22
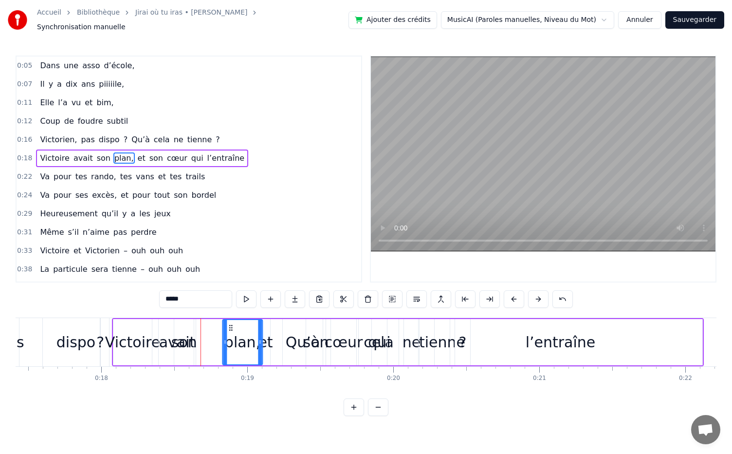
drag, startPoint x: 185, startPoint y: 325, endPoint x: 231, endPoint y: 333, distance: 47.0
click at [231, 333] on div "plan," at bounding box center [242, 342] width 39 height 44
click at [179, 324] on div "son" at bounding box center [183, 342] width 19 height 46
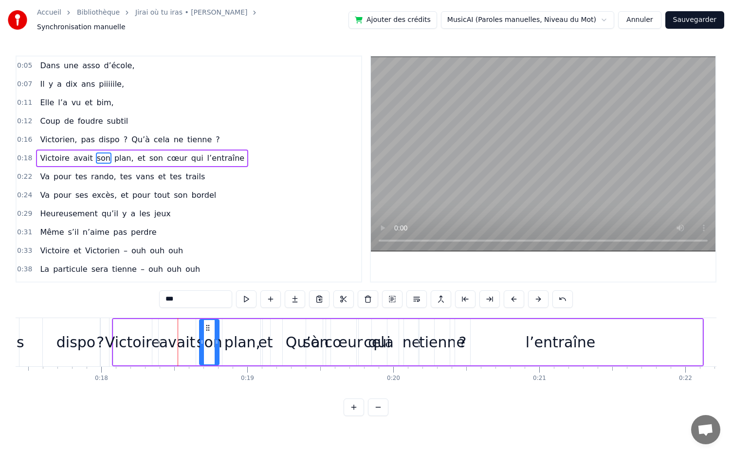
drag, startPoint x: 181, startPoint y: 322, endPoint x: 206, endPoint y: 328, distance: 26.0
click at [206, 328] on div "son" at bounding box center [209, 342] width 19 height 44
click at [443, 334] on div "l’entraîne" at bounding box center [561, 342] width 284 height 46
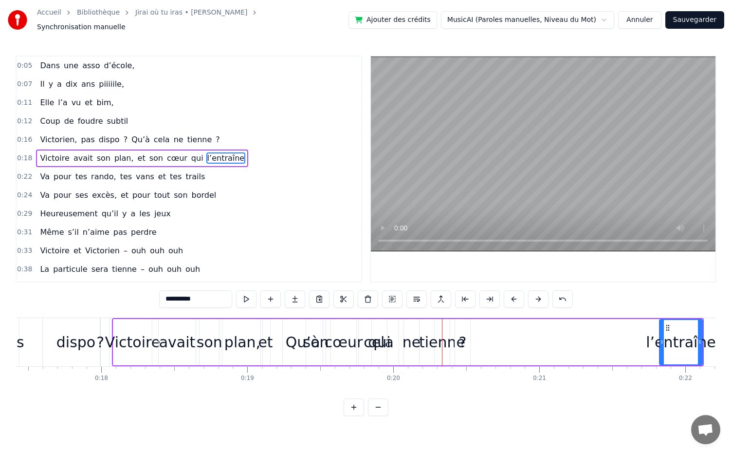
drag, startPoint x: 420, startPoint y: 336, endPoint x: 661, endPoint y: 348, distance: 241.4
click at [661, 348] on div at bounding box center [662, 342] width 4 height 44
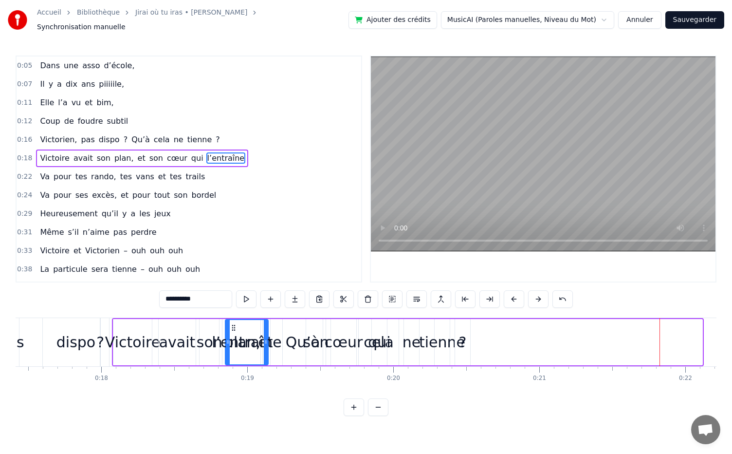
drag, startPoint x: 670, startPoint y: 322, endPoint x: 231, endPoint y: 311, distance: 439.4
click at [231, 311] on div "0:05 Dans une asso d’école, 0:07 [DATE] piiiiile, 0:11 Elle l’a vu et bim, 0:12…" at bounding box center [366, 236] width 701 height 360
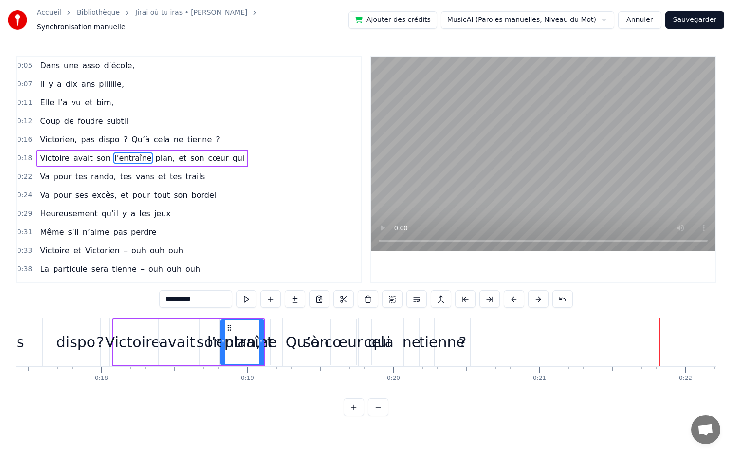
click at [293, 333] on div "Qu’à" at bounding box center [303, 342] width 35 height 22
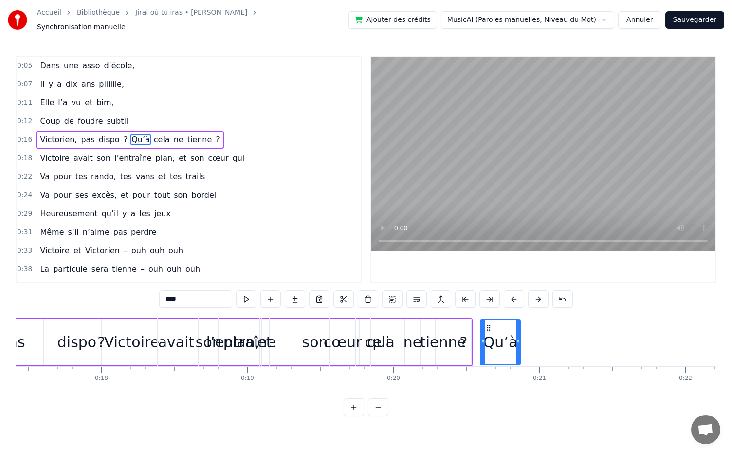
drag, startPoint x: 291, startPoint y: 319, endPoint x: 489, endPoint y: 334, distance: 198.3
click at [383, 341] on div "qui" at bounding box center [378, 342] width 22 height 22
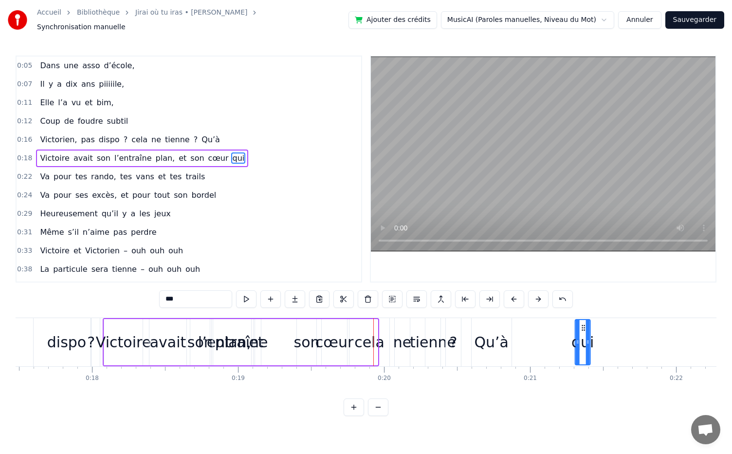
scroll to position [0, 2555]
drag, startPoint x: 382, startPoint y: 322, endPoint x: 558, endPoint y: 360, distance: 180.2
click at [558, 360] on div "qui" at bounding box center [560, 342] width 16 height 46
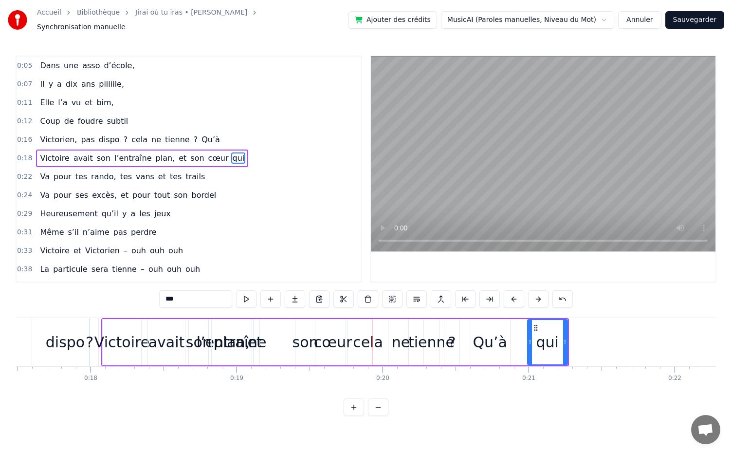
drag, startPoint x: 555, startPoint y: 337, endPoint x: 530, endPoint y: 337, distance: 24.9
click at [530, 338] on icon at bounding box center [530, 342] width 4 height 8
drag, startPoint x: 535, startPoint y: 323, endPoint x: 277, endPoint y: 315, distance: 258.2
click at [277, 320] on div "qui" at bounding box center [289, 342] width 39 height 44
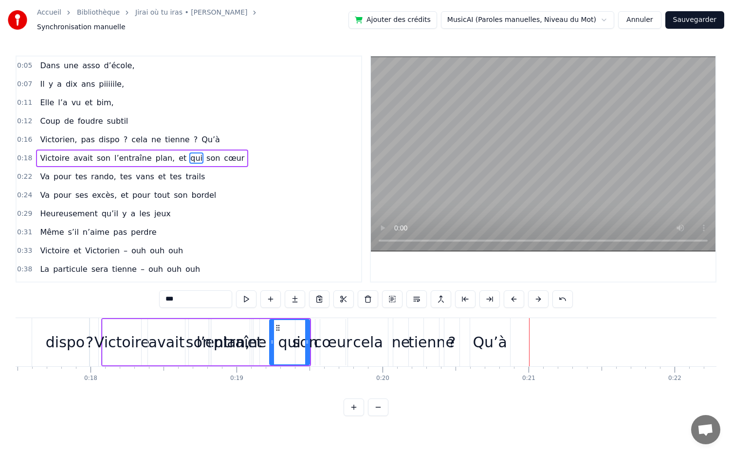
click at [205, 340] on div "l’entraîne" at bounding box center [232, 342] width 70 height 22
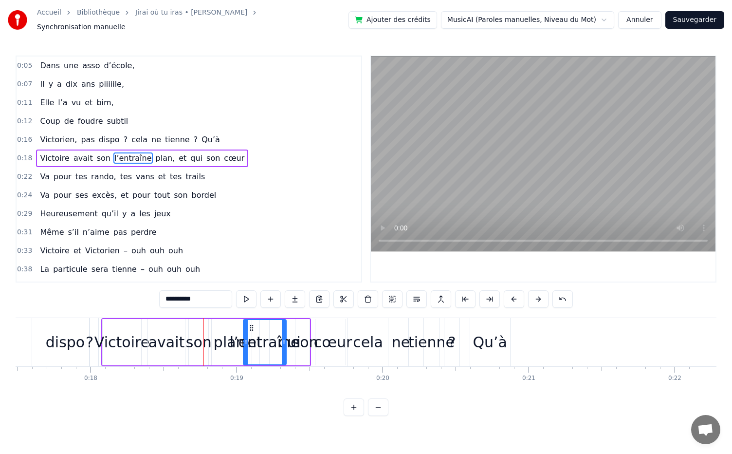
drag, startPoint x: 219, startPoint y: 324, endPoint x: 252, endPoint y: 353, distance: 43.5
click at [262, 346] on div "l’entraîne" at bounding box center [265, 342] width 70 height 22
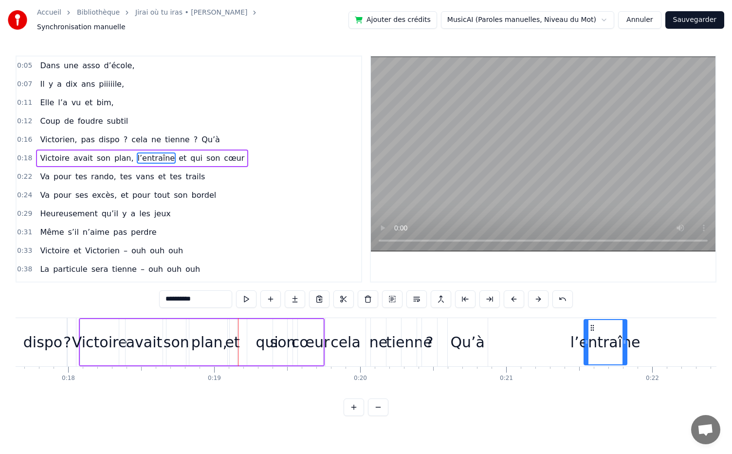
scroll to position [0, 2578]
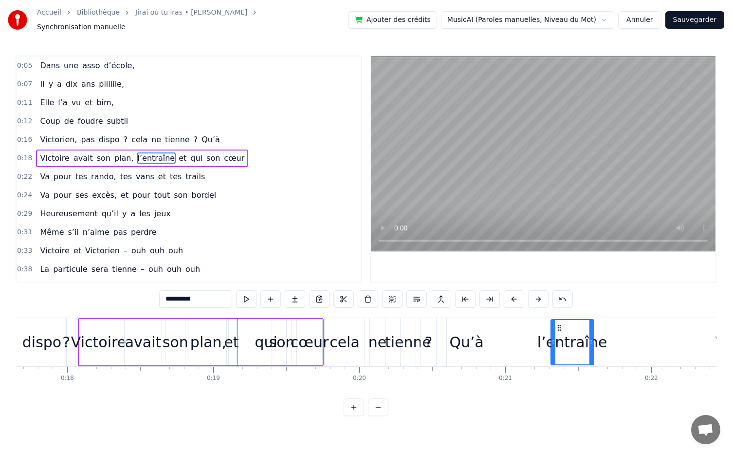
drag, startPoint x: 428, startPoint y: 326, endPoint x: 559, endPoint y: 363, distance: 136.6
click at [288, 342] on div "son" at bounding box center [282, 342] width 26 height 22
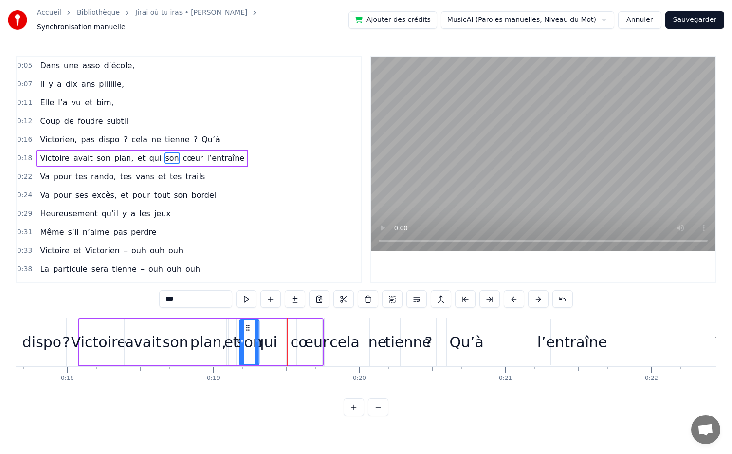
drag, startPoint x: 281, startPoint y: 319, endPoint x: 248, endPoint y: 322, distance: 32.8
click at [248, 324] on icon at bounding box center [248, 328] width 8 height 8
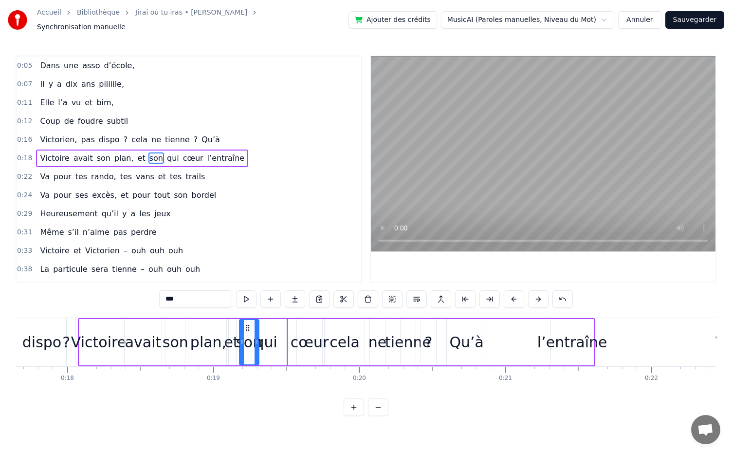
click at [267, 333] on div "qui" at bounding box center [266, 342] width 22 height 22
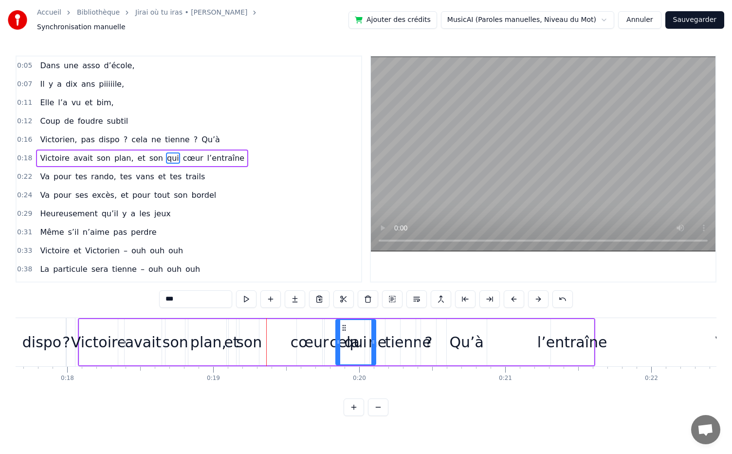
drag, startPoint x: 254, startPoint y: 320, endPoint x: 344, endPoint y: 324, distance: 89.7
click at [317, 341] on div "cœur" at bounding box center [310, 342] width 38 height 22
type input "****"
drag, startPoint x: 305, startPoint y: 318, endPoint x: 281, endPoint y: 322, distance: 24.7
click at [281, 322] on div "[PERSON_NAME] avait son plan, et son cœur qui l’entraîne" at bounding box center [337, 342] width 518 height 48
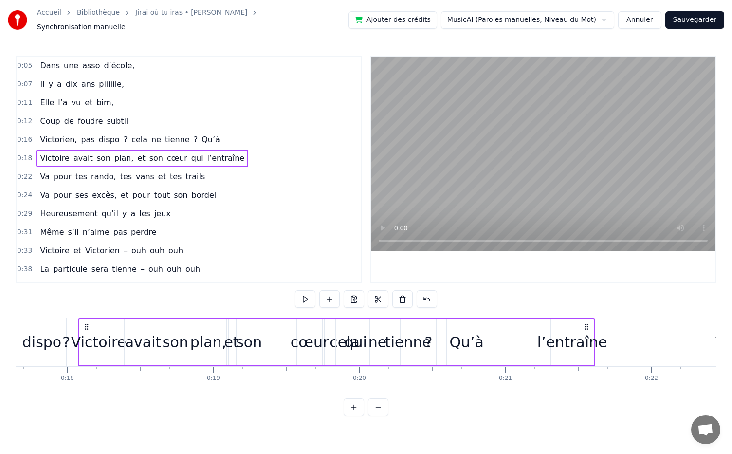
click at [307, 331] on div "cœur" at bounding box center [310, 342] width 38 height 22
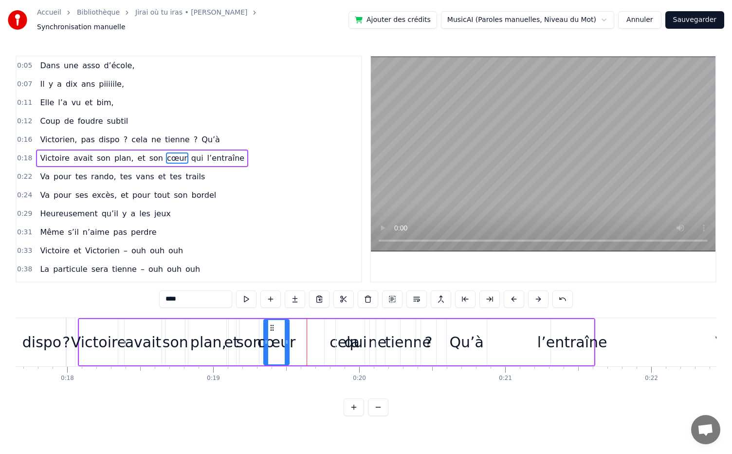
drag, startPoint x: 305, startPoint y: 322, endPoint x: 272, endPoint y: 322, distance: 33.1
click at [272, 324] on icon at bounding box center [272, 328] width 8 height 8
click at [343, 339] on div "qui" at bounding box center [356, 342] width 40 height 46
type input "***"
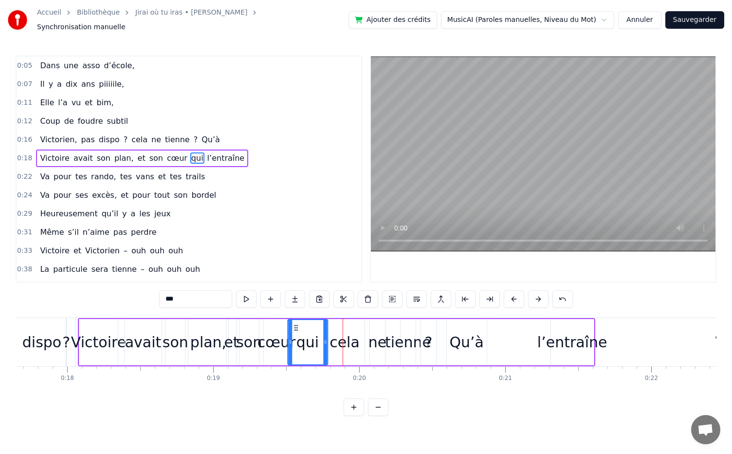
drag, startPoint x: 343, startPoint y: 323, endPoint x: 295, endPoint y: 322, distance: 48.2
click at [295, 327] on circle at bounding box center [295, 327] width 0 height 0
click at [341, 318] on div "[PERSON_NAME] avait son plan, et son cœur qui l’entraîne" at bounding box center [337, 342] width 518 height 48
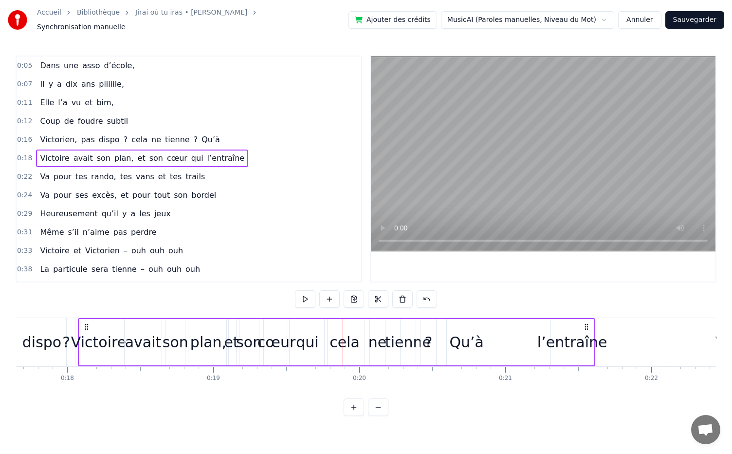
click at [345, 346] on div "[PERSON_NAME] avait son plan, et son cœur qui l’entraîne" at bounding box center [337, 342] width 518 height 48
click at [335, 336] on div "[PERSON_NAME] avait son plan, et son cœur qui l’entraîne" at bounding box center [337, 342] width 518 height 48
click at [351, 340] on div "[PERSON_NAME] avait son plan, et son cœur qui l’entraîne" at bounding box center [337, 342] width 518 height 48
click at [102, 336] on div "Victoire" at bounding box center [98, 342] width 55 height 22
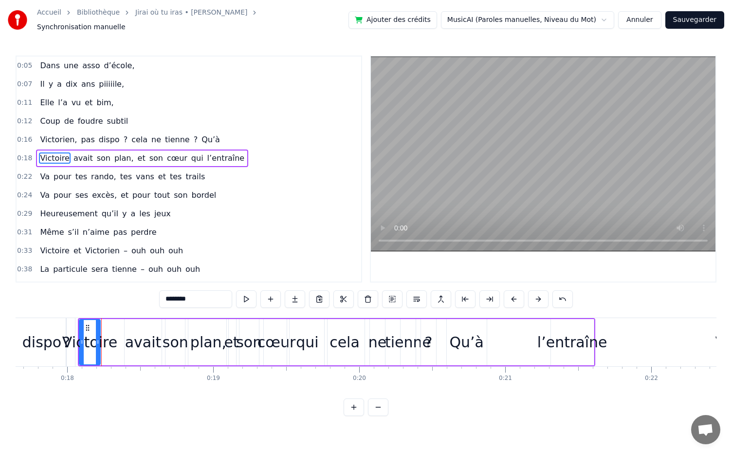
drag, startPoint x: 115, startPoint y: 337, endPoint x: 97, endPoint y: 337, distance: 17.5
click at [97, 338] on icon at bounding box center [98, 342] width 4 height 8
click at [136, 337] on div "avait" at bounding box center [143, 342] width 37 height 22
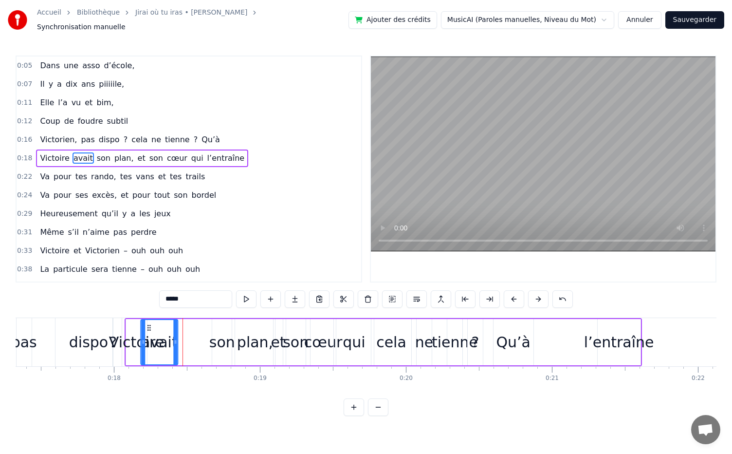
scroll to position [0, 2530]
drag, startPoint x: 131, startPoint y: 322, endPoint x: 168, endPoint y: 333, distance: 37.6
click at [168, 333] on div "avait" at bounding box center [179, 342] width 36 height 44
click at [229, 341] on div "son" at bounding box center [223, 342] width 26 height 22
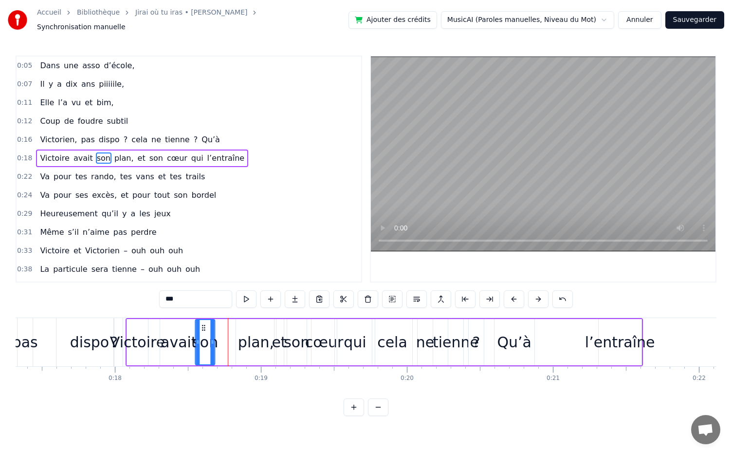
drag, startPoint x: 221, startPoint y: 323, endPoint x: 204, endPoint y: 323, distance: 17.5
click at [204, 324] on icon at bounding box center [204, 328] width 8 height 8
click at [256, 344] on div "plan," at bounding box center [256, 342] width 36 height 22
drag, startPoint x: 245, startPoint y: 323, endPoint x: 225, endPoint y: 322, distance: 20.5
click at [225, 324] on icon at bounding box center [224, 328] width 8 height 8
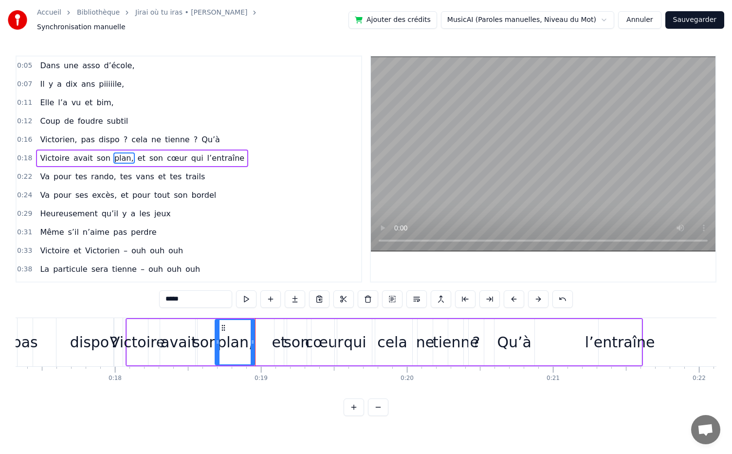
click at [278, 322] on div "et" at bounding box center [279, 342] width 9 height 46
click at [248, 341] on div "plan," at bounding box center [235, 342] width 40 height 46
drag, startPoint x: 223, startPoint y: 322, endPoint x: 231, endPoint y: 324, distance: 7.9
click at [231, 324] on icon at bounding box center [231, 328] width 8 height 8
click at [206, 331] on div "son" at bounding box center [205, 342] width 26 height 22
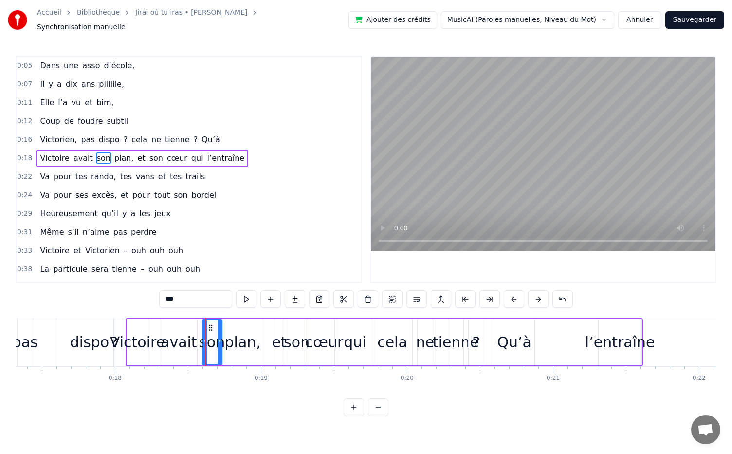
drag, startPoint x: 200, startPoint y: 320, endPoint x: 207, endPoint y: 325, distance: 8.5
click at [207, 325] on icon at bounding box center [211, 328] width 8 height 8
click at [184, 341] on div "avait" at bounding box center [179, 342] width 37 height 22
click at [139, 345] on div "Victoire" at bounding box center [137, 342] width 55 height 22
type input "********"
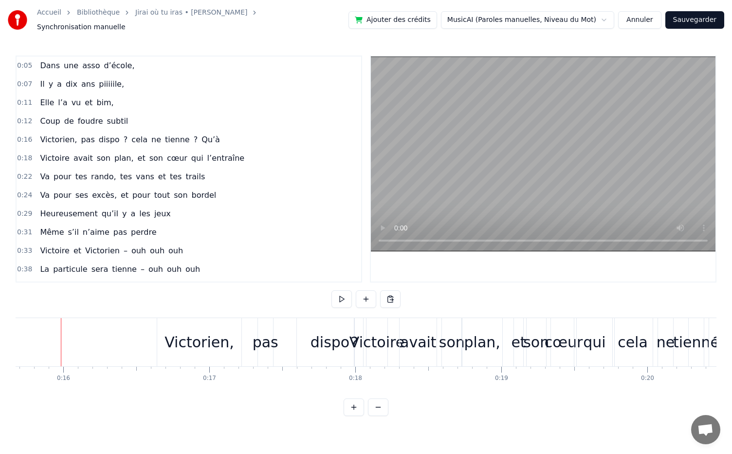
scroll to position [0, 2286]
click at [270, 337] on div "pas" at bounding box center [269, 342] width 26 height 22
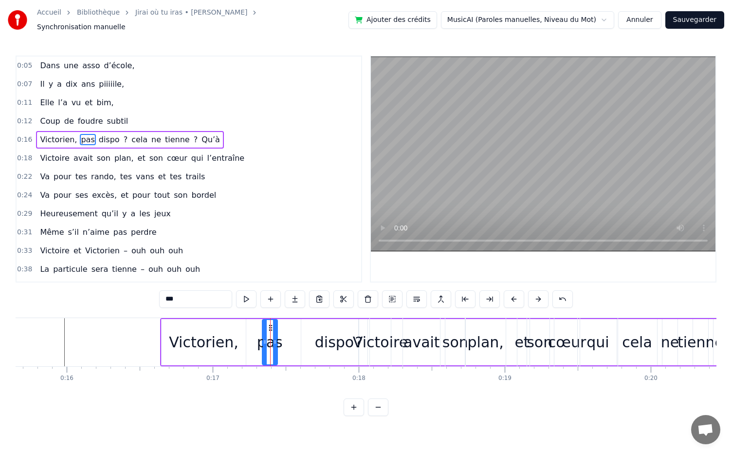
drag, startPoint x: 270, startPoint y: 322, endPoint x: 249, endPoint y: 322, distance: 20.9
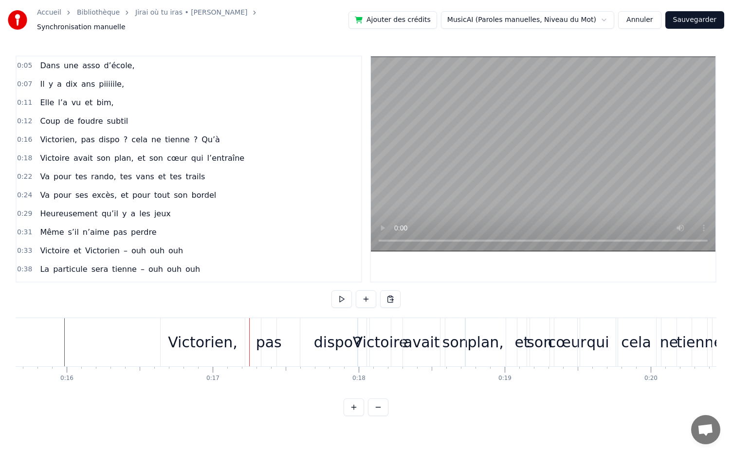
click at [268, 325] on div "pas" at bounding box center [269, 342] width 15 height 48
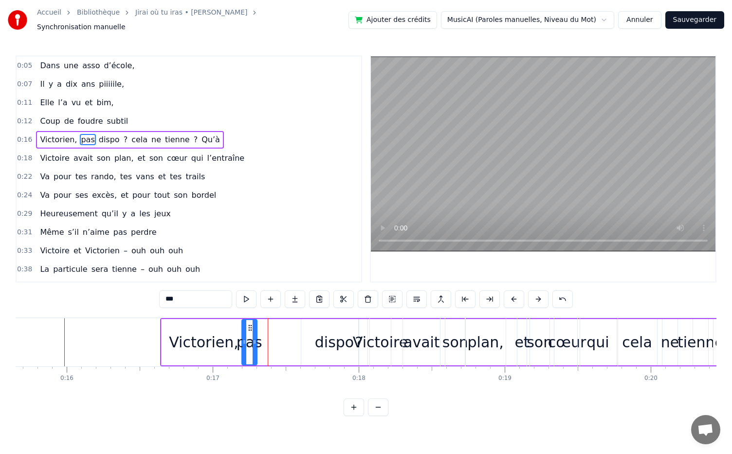
drag, startPoint x: 269, startPoint y: 322, endPoint x: 248, endPoint y: 320, distance: 20.6
click at [248, 324] on icon at bounding box center [250, 328] width 8 height 8
click at [327, 332] on div "dispo" at bounding box center [334, 342] width 39 height 22
type input "*****"
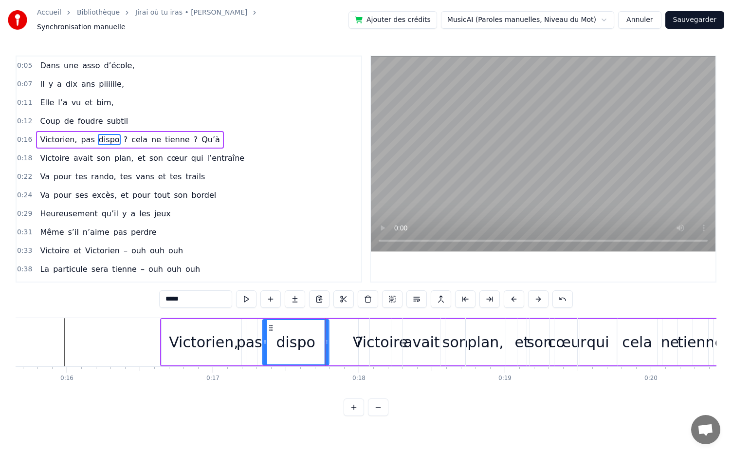
drag, startPoint x: 308, startPoint y: 320, endPoint x: 269, endPoint y: 318, distance: 39.0
click at [269, 320] on div "dispo" at bounding box center [295, 342] width 65 height 44
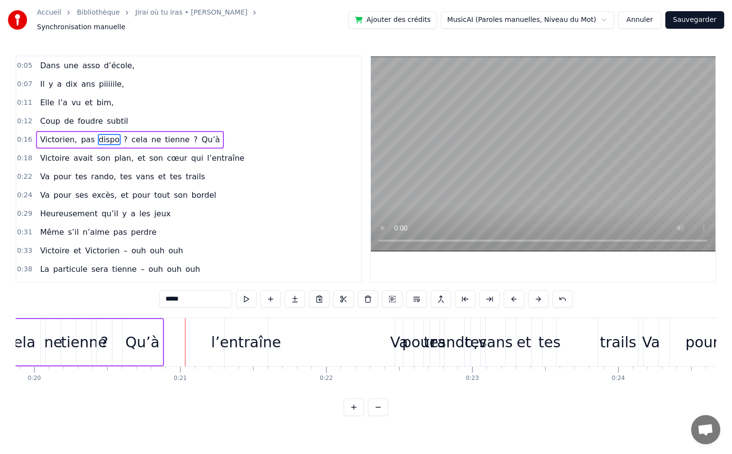
scroll to position [0, 2904]
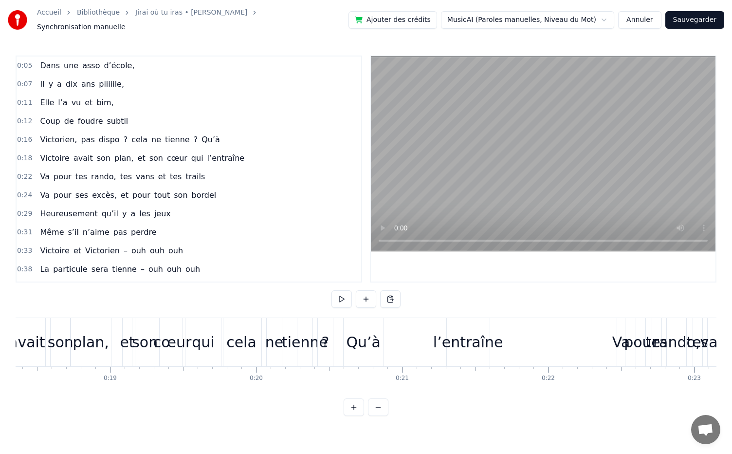
scroll to position [0, 2684]
click at [366, 339] on div "[PERSON_NAME] avait son plan, et son cœur qui l’entraîne" at bounding box center [231, 342] width 518 height 48
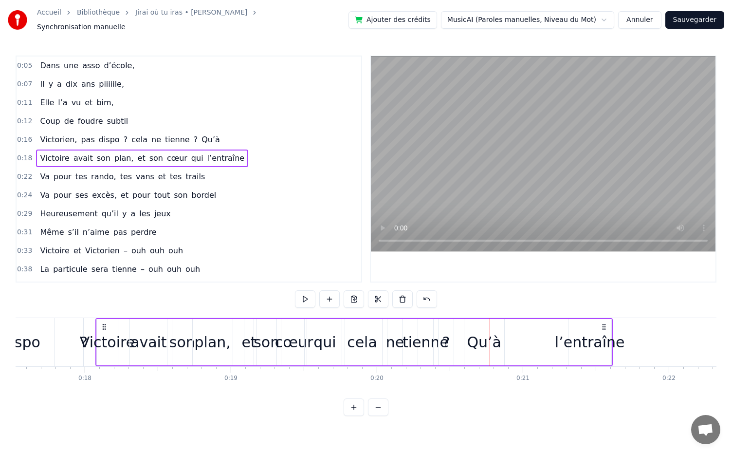
scroll to position [0, 2561]
click at [195, 378] on div "Dans une asso d’école, [DATE] piiiiile, Elle l’a vu et bim, Coup de foudre subt…" at bounding box center [366, 354] width 701 height 73
click at [166, 336] on div "avait" at bounding box center [148, 342] width 37 height 46
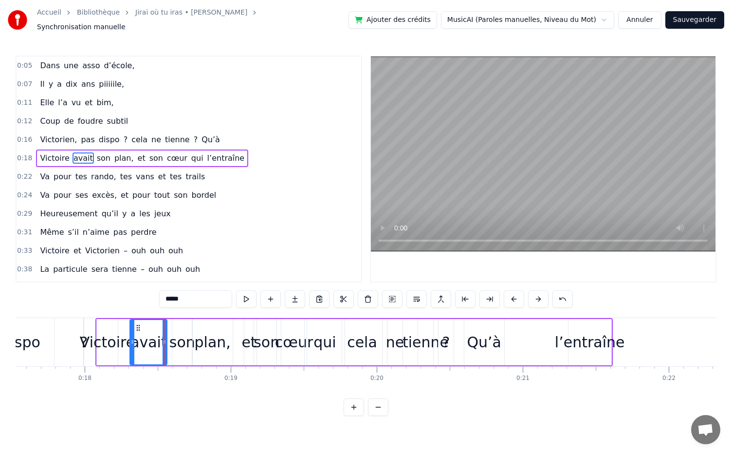
click at [85, 339] on div "Victoire" at bounding box center [107, 342] width 55 height 22
type input "********"
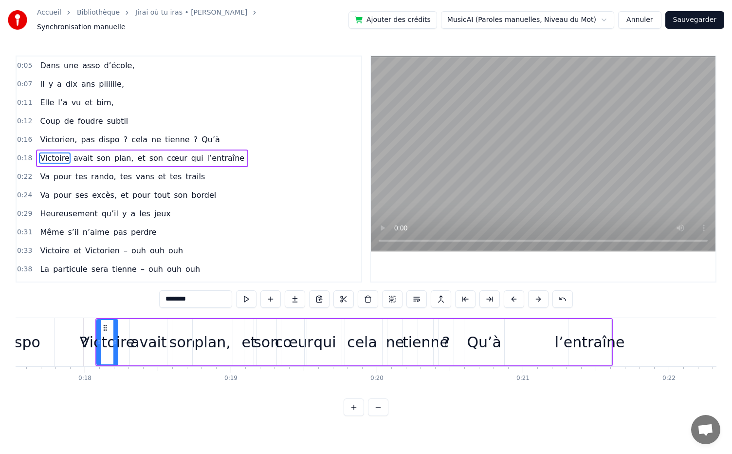
click at [77, 342] on div "Victorien, pas dispo ? cela ne tienne ? Qu’à" at bounding box center [196, 342] width 621 height 48
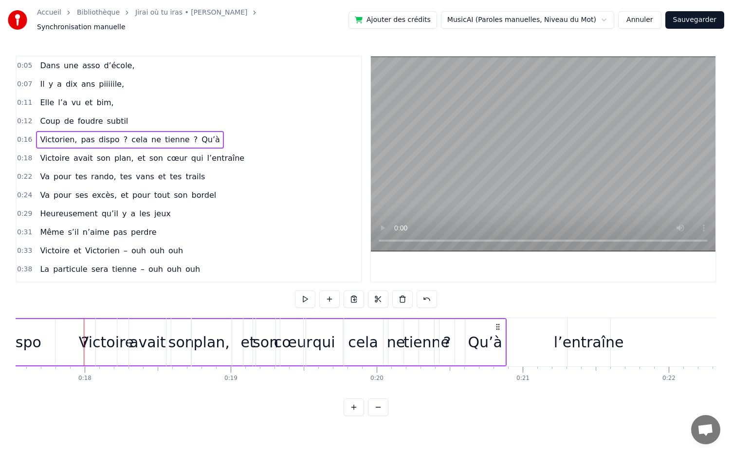
click at [84, 338] on div at bounding box center [84, 342] width 0 height 48
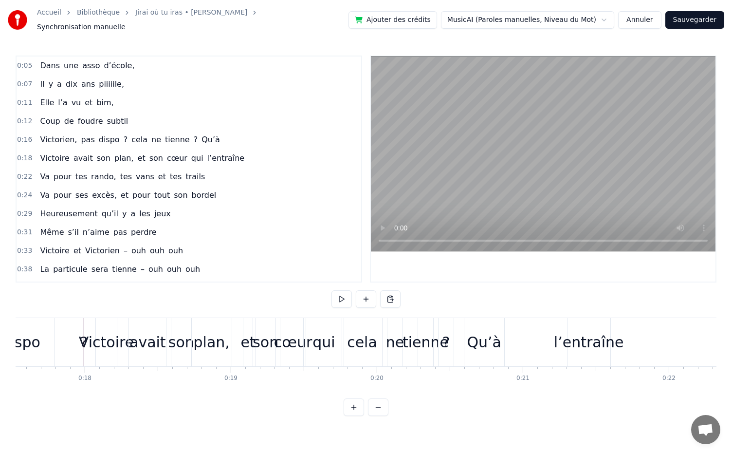
drag, startPoint x: 84, startPoint y: 340, endPoint x: 43, endPoint y: 337, distance: 40.6
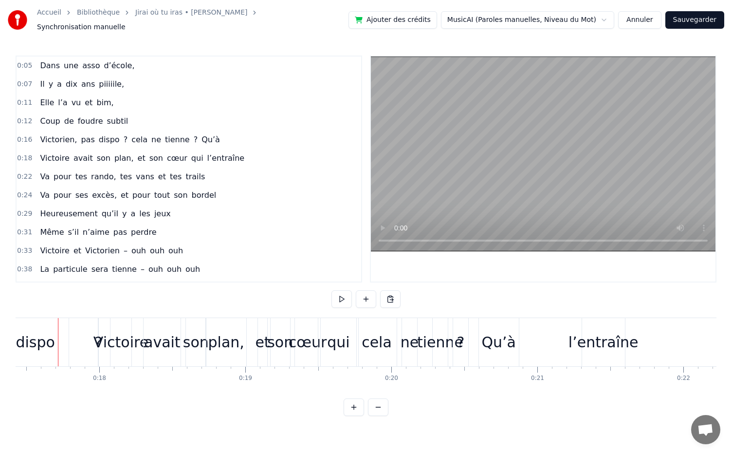
scroll to position [0, 2540]
click at [106, 337] on div "Victoire" at bounding box center [127, 342] width 55 height 22
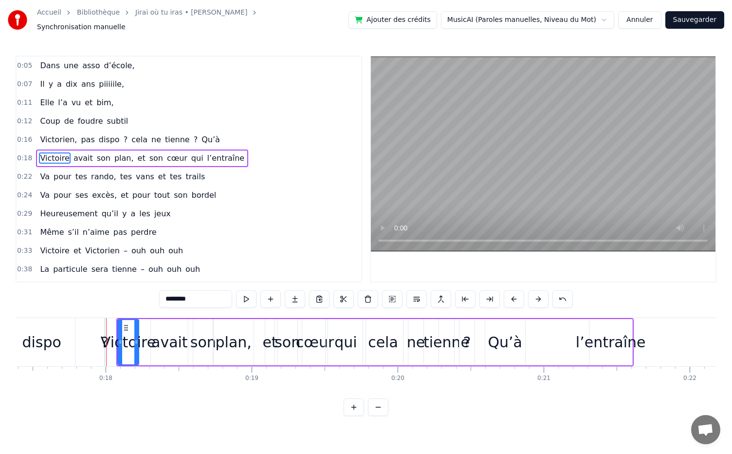
click at [106, 324] on div at bounding box center [106, 342] width 0 height 48
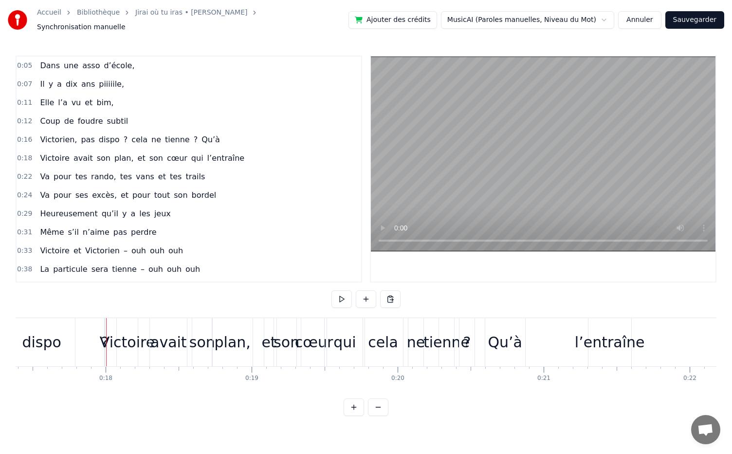
click at [103, 334] on div "Victoire" at bounding box center [127, 342] width 55 height 22
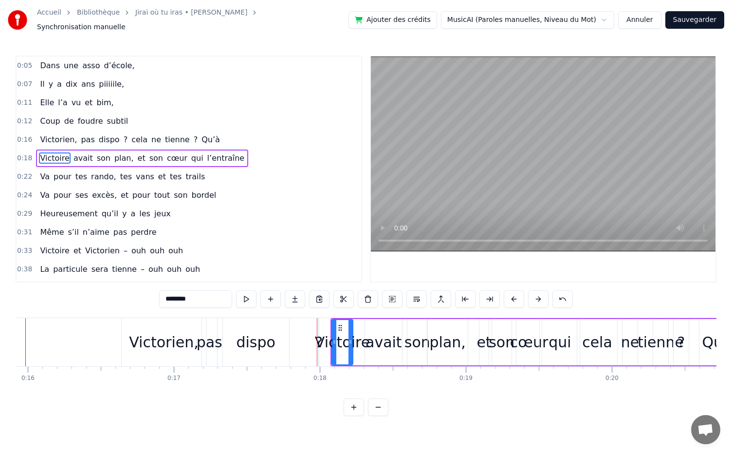
scroll to position [0, 2327]
drag, startPoint x: 241, startPoint y: 337, endPoint x: 225, endPoint y: 337, distance: 16.1
click at [225, 337] on div "dispo" at bounding box center [254, 342] width 66 height 48
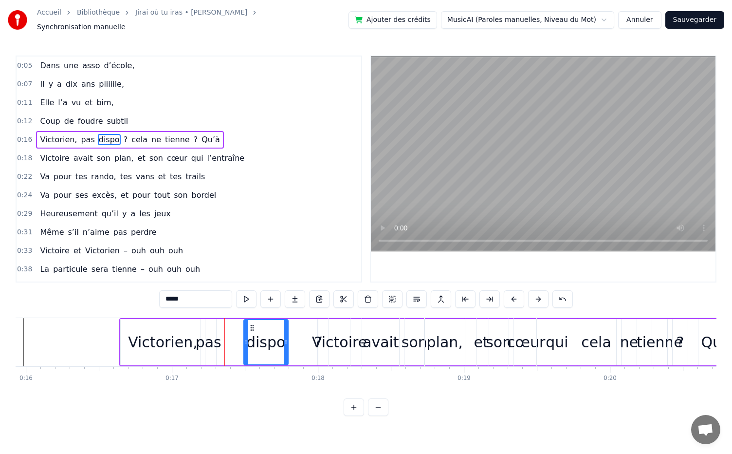
drag, startPoint x: 223, startPoint y: 337, endPoint x: 245, endPoint y: 340, distance: 22.1
click at [245, 340] on icon at bounding box center [246, 342] width 4 height 8
drag, startPoint x: 252, startPoint y: 325, endPoint x: 228, endPoint y: 322, distance: 24.1
click at [228, 324] on icon at bounding box center [228, 328] width 8 height 8
click at [317, 336] on div "Victoire" at bounding box center [339, 342] width 55 height 22
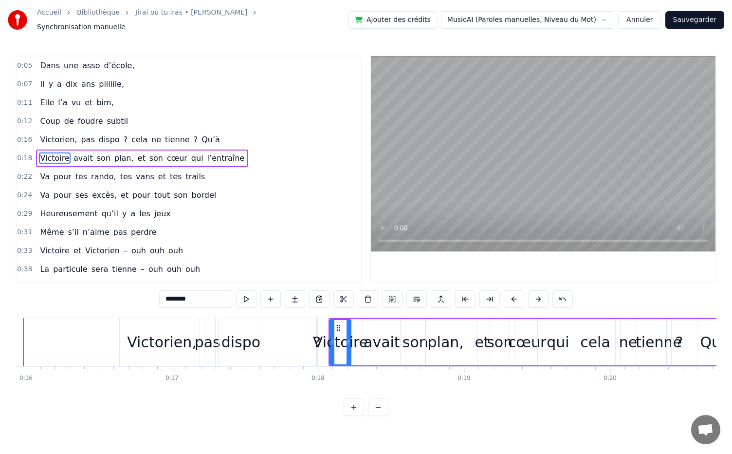
click at [315, 337] on div "?" at bounding box center [317, 342] width 8 height 22
type input "*"
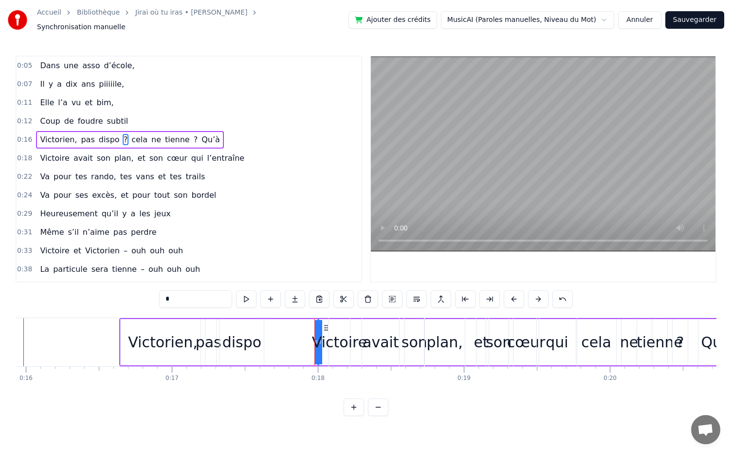
click at [315, 337] on div at bounding box center [315, 342] width 0 height 48
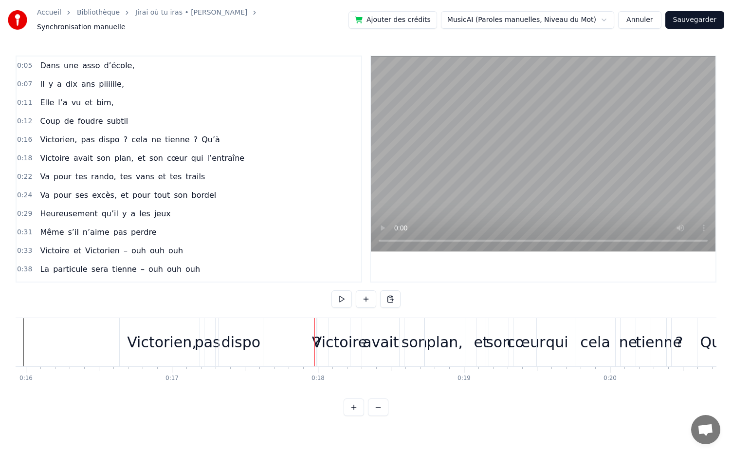
click at [318, 331] on div "Victoire" at bounding box center [339, 342] width 55 height 22
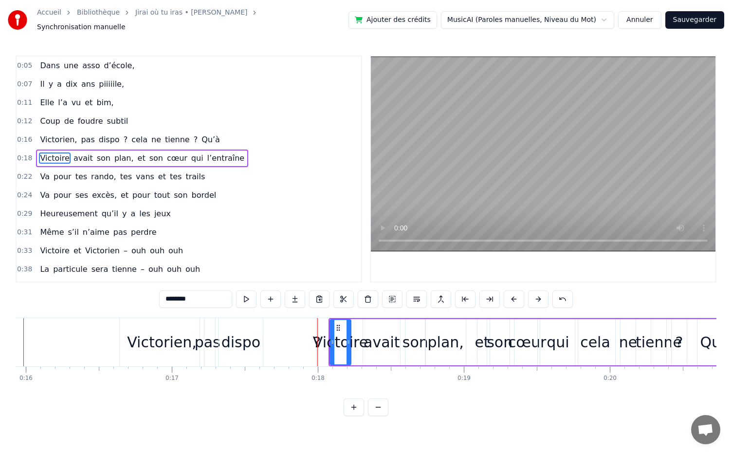
click at [316, 336] on div "Victoire" at bounding box center [340, 342] width 55 height 22
click at [316, 348] on div "Victoire" at bounding box center [340, 342] width 55 height 22
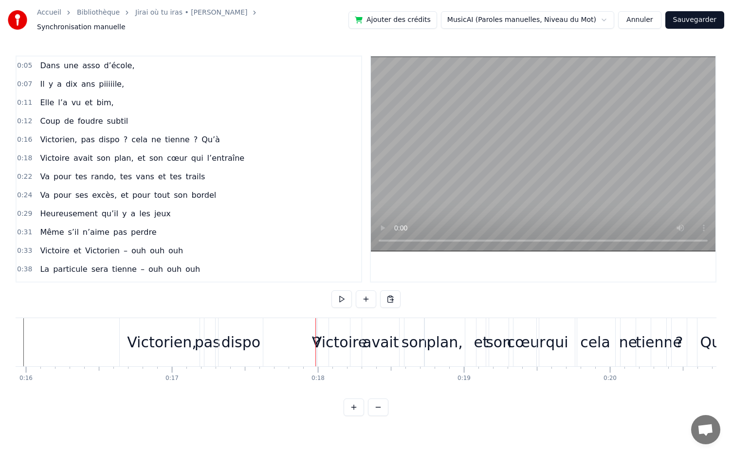
click at [316, 349] on div at bounding box center [316, 342] width 0 height 48
click at [317, 337] on div "Victoire" at bounding box center [339, 342] width 55 height 22
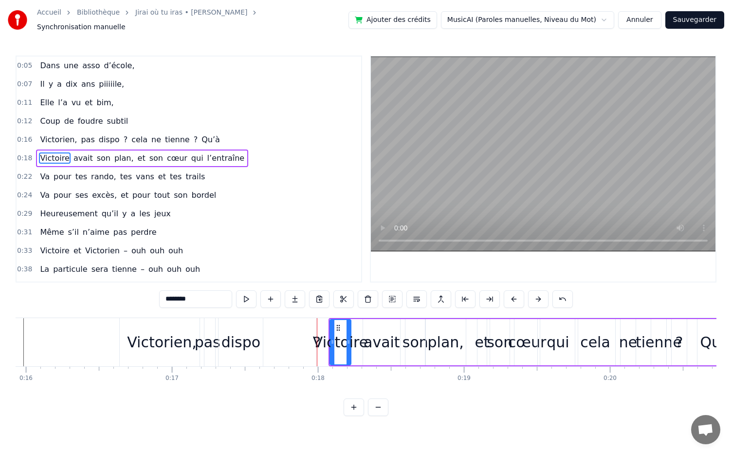
click at [316, 336] on div "?" at bounding box center [317, 342] width 8 height 22
type input "*"
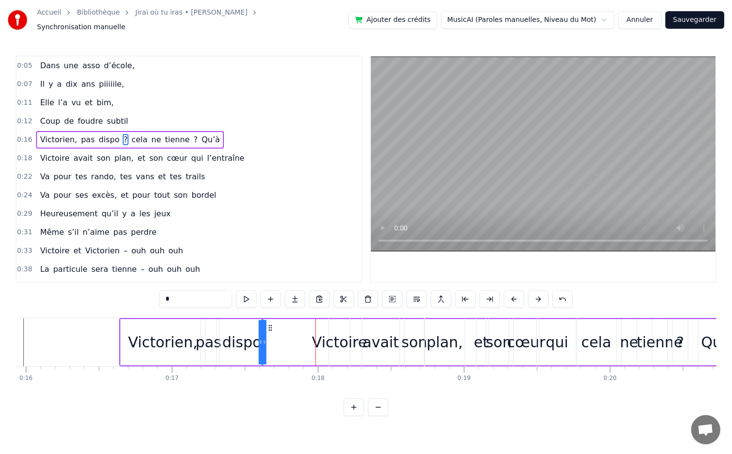
drag, startPoint x: 326, startPoint y: 324, endPoint x: 271, endPoint y: 322, distance: 55.6
click at [271, 324] on icon at bounding box center [271, 328] width 8 height 8
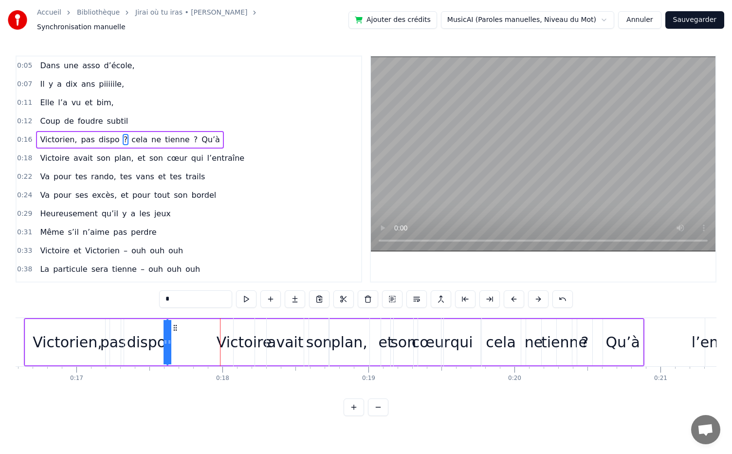
scroll to position [0, 2423]
click at [640, 334] on div "[PERSON_NAME] avait son plan, et son cœur qui l’entraîne" at bounding box center [492, 342] width 518 height 48
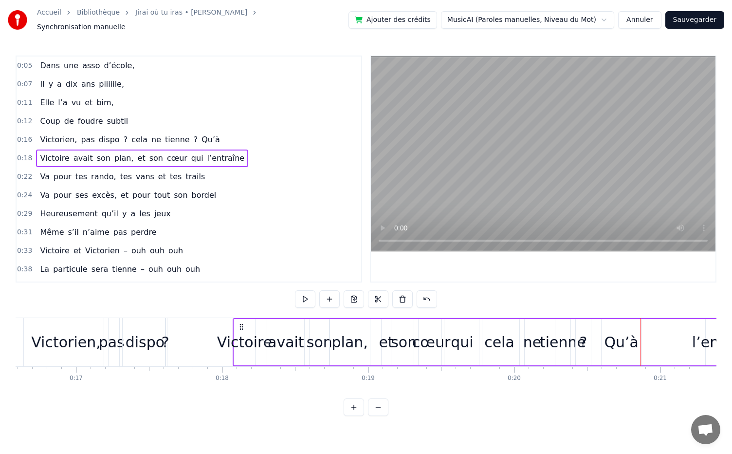
click at [624, 339] on div "[PERSON_NAME] avait son plan, et son cœur qui l’entraîne" at bounding box center [492, 342] width 518 height 48
click at [611, 330] on div "[PERSON_NAME] avait son plan, et son cœur qui l’entraîne" at bounding box center [492, 342] width 518 height 48
click at [609, 346] on div "[PERSON_NAME] avait son plan, et son cœur qui l’entraîne" at bounding box center [492, 342] width 518 height 48
click at [628, 337] on div "[PERSON_NAME] avait son plan, et son cœur qui l’entraîne" at bounding box center [492, 342] width 518 height 48
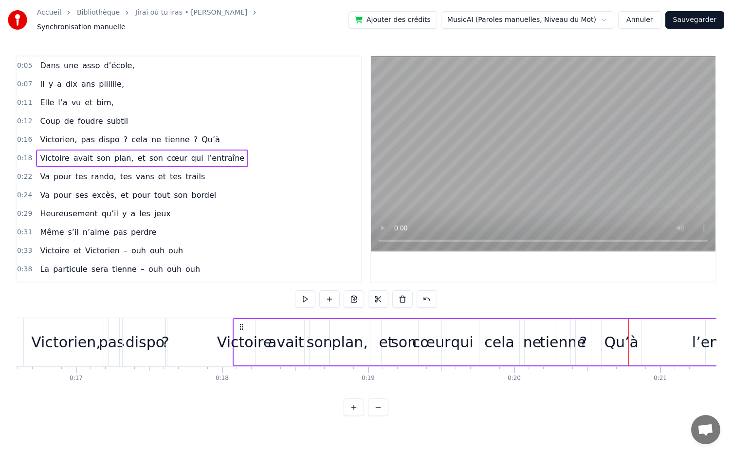
click at [614, 342] on div "[PERSON_NAME] avait son plan, et son cœur qui l’entraîne" at bounding box center [492, 342] width 518 height 48
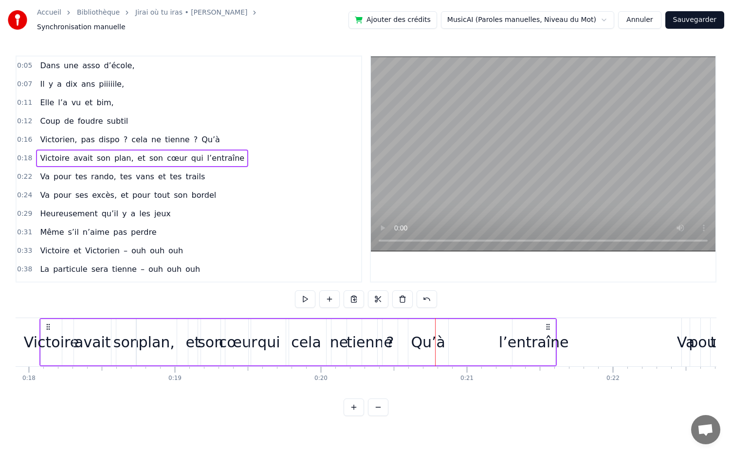
scroll to position [0, 2596]
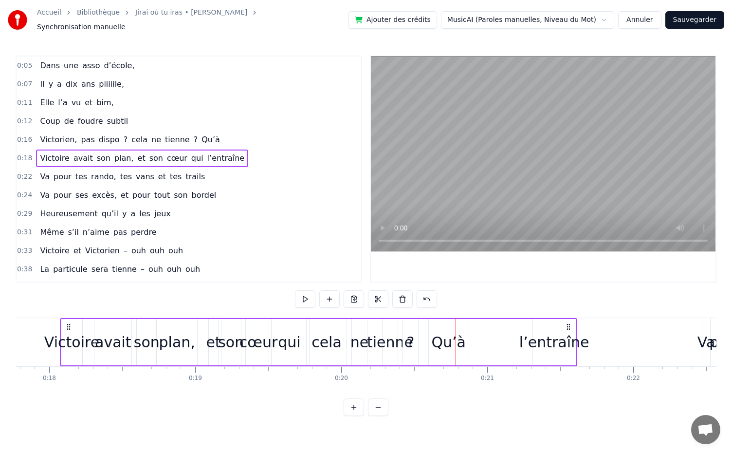
click at [488, 335] on div "[PERSON_NAME] avait son plan, et son cœur qui l’entraîne" at bounding box center [319, 342] width 518 height 48
click at [446, 330] on div "[PERSON_NAME] avait son plan, et son cœur qui l’entraîne" at bounding box center [319, 342] width 518 height 48
click at [446, 339] on div at bounding box center [446, 342] width 0 height 48
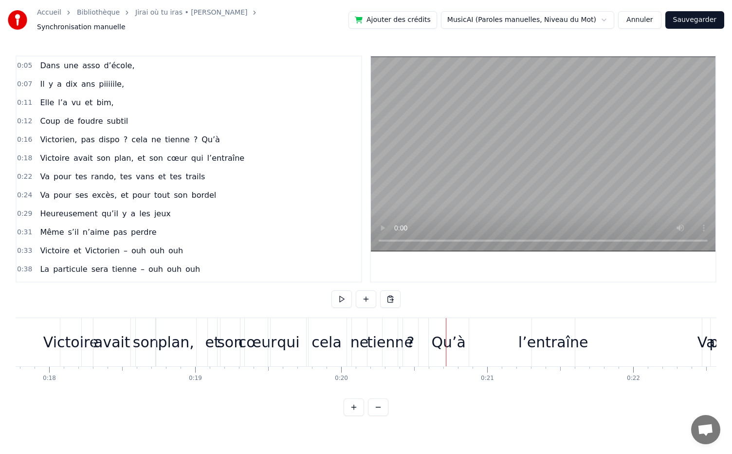
click at [446, 339] on div at bounding box center [446, 342] width 0 height 48
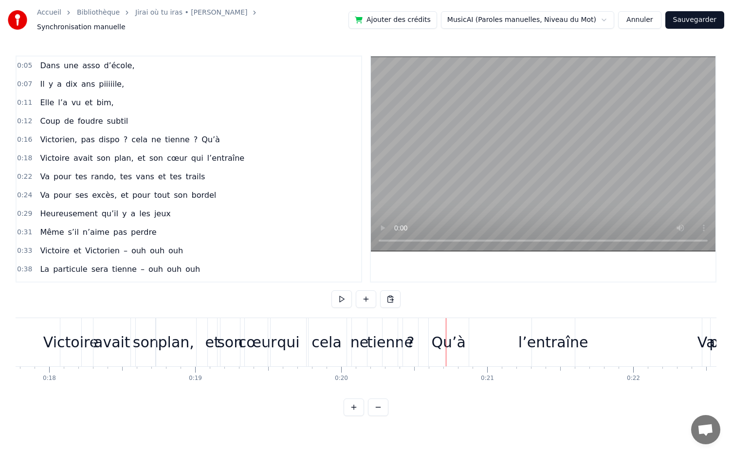
drag, startPoint x: 446, startPoint y: 339, endPoint x: 456, endPoint y: 355, distance: 18.4
drag, startPoint x: 451, startPoint y: 309, endPoint x: 447, endPoint y: 301, distance: 9.2
click at [447, 301] on div "0:05 Dans une asso d’école, 0:07 [DATE] piiiiile, 0:11 Elle l’a vu et bim, 0:12…" at bounding box center [366, 236] width 701 height 360
click at [441, 340] on div "[PERSON_NAME] avait son plan, et son cœur qui l’entraîne" at bounding box center [319, 342] width 518 height 48
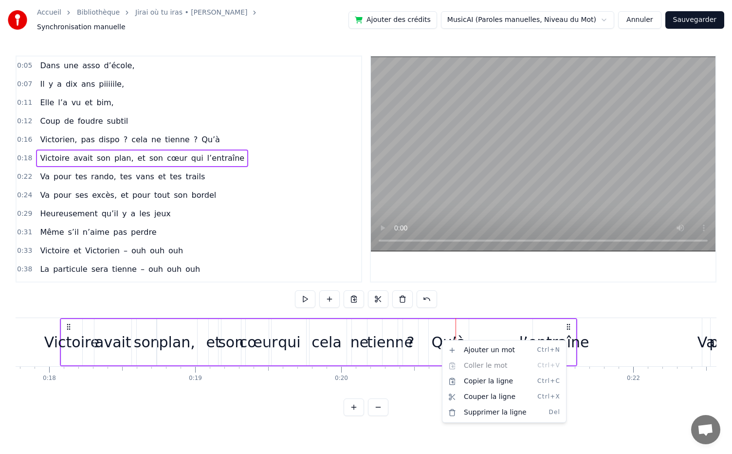
click at [441, 335] on html "Accueil Bibliothèque Jirai où tu iras • [PERSON_NAME] Synchronisation manuelle …" at bounding box center [366, 215] width 732 height 431
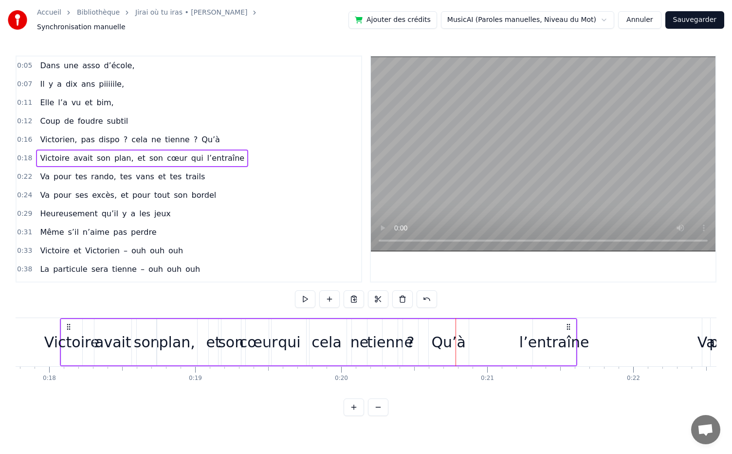
click at [441, 335] on div "[PERSON_NAME] avait son plan, et son cœur qui l’entraîne" at bounding box center [319, 342] width 518 height 48
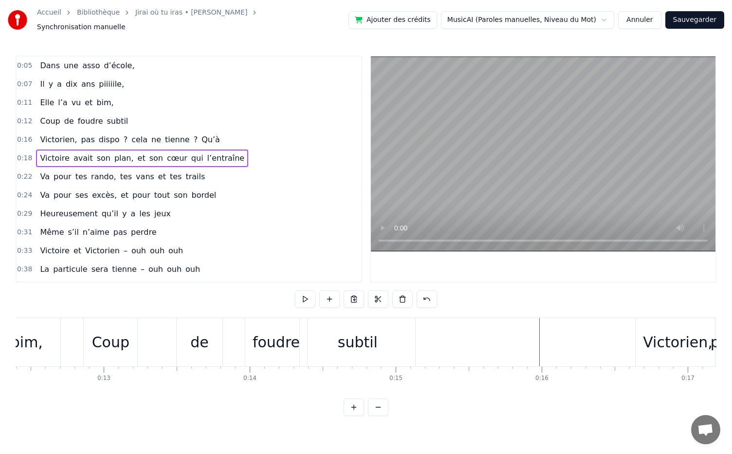
scroll to position [0, 1575]
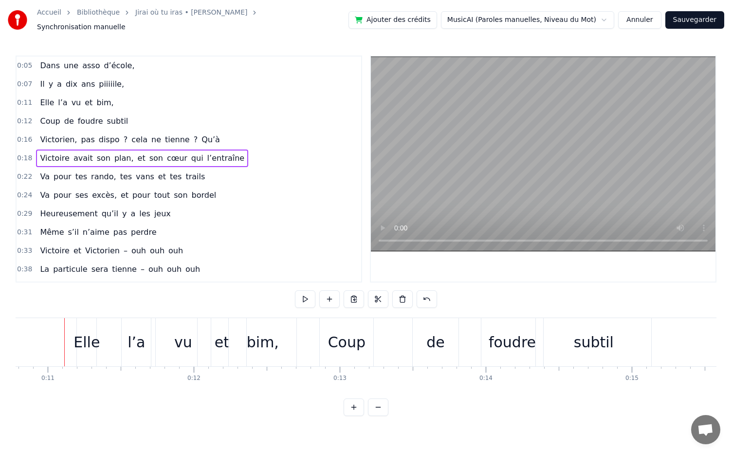
drag, startPoint x: 187, startPoint y: 131, endPoint x: 125, endPoint y: 130, distance: 61.9
click at [125, 131] on div "Victorien, pas dispo ? cela ne tienne ? Qu’à" at bounding box center [129, 140] width 187 height 18
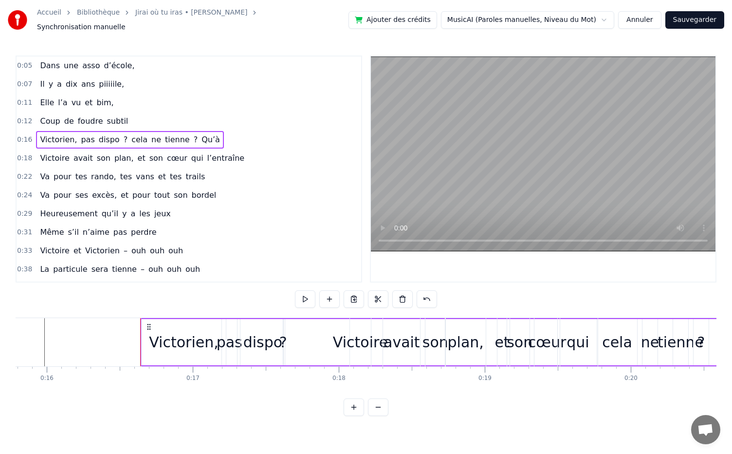
scroll to position [0, 2382]
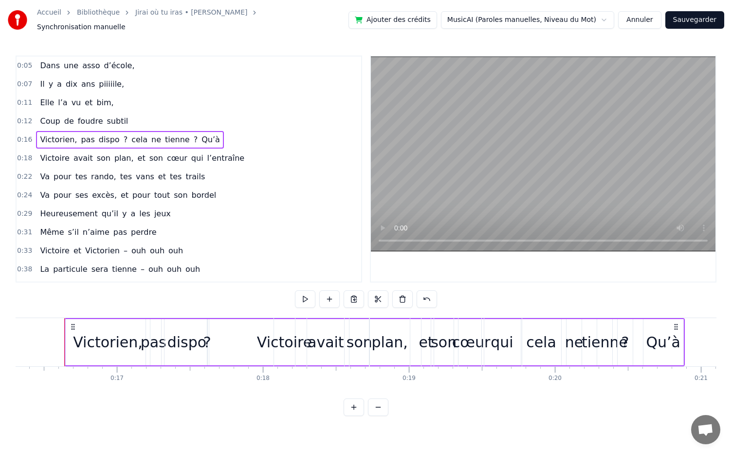
click at [201, 134] on span "Qu’à" at bounding box center [211, 139] width 20 height 11
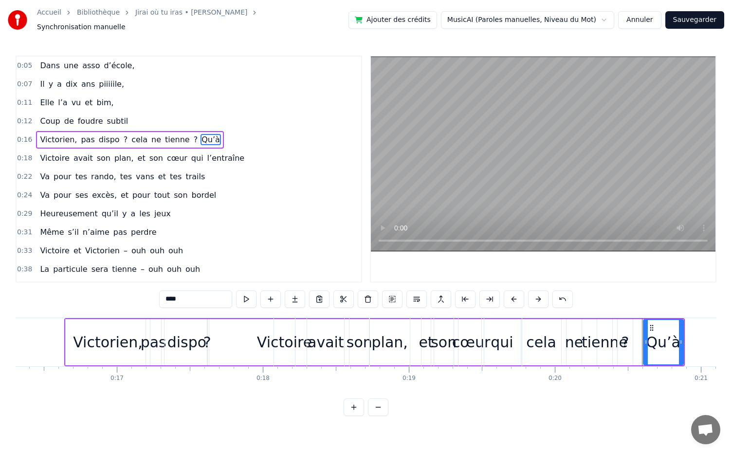
drag, startPoint x: 654, startPoint y: 324, endPoint x: 600, endPoint y: 311, distance: 55.3
click at [587, 311] on div "0:05 Dans une asso d’école, 0:07 [DATE] piiiiile, 0:11 Elle l’a vu et bim, 0:12…" at bounding box center [366, 236] width 701 height 360
click at [201, 134] on span "Qu’à" at bounding box center [211, 139] width 20 height 11
drag, startPoint x: 183, startPoint y: 134, endPoint x: 148, endPoint y: 126, distance: 36.1
click at [148, 131] on div "Victorien, pas dispo ? cela ne tienne ? Qu’à" at bounding box center [129, 140] width 187 height 18
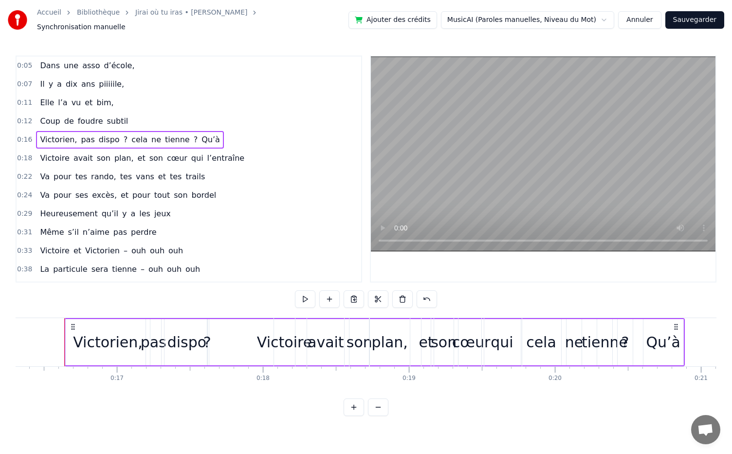
click at [131, 134] on span "cela" at bounding box center [140, 139] width 18 height 11
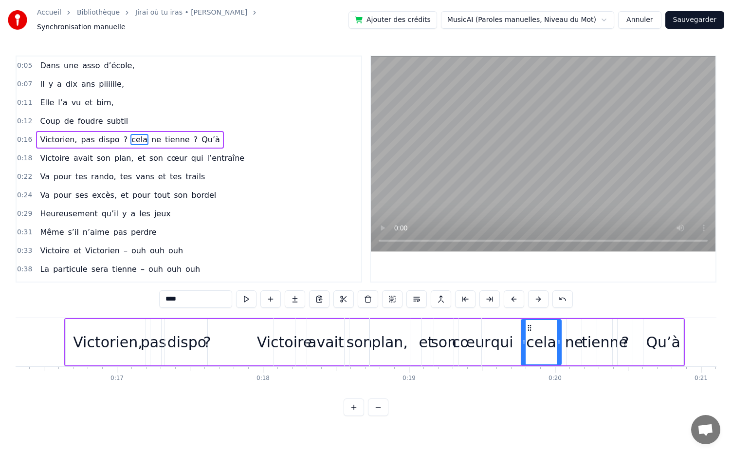
drag, startPoint x: 194, startPoint y: 135, endPoint x: 117, endPoint y: 136, distance: 77.0
click at [117, 136] on div "Victorien, pas dispo ? cela ne tienne ? Qu’à" at bounding box center [129, 140] width 187 height 18
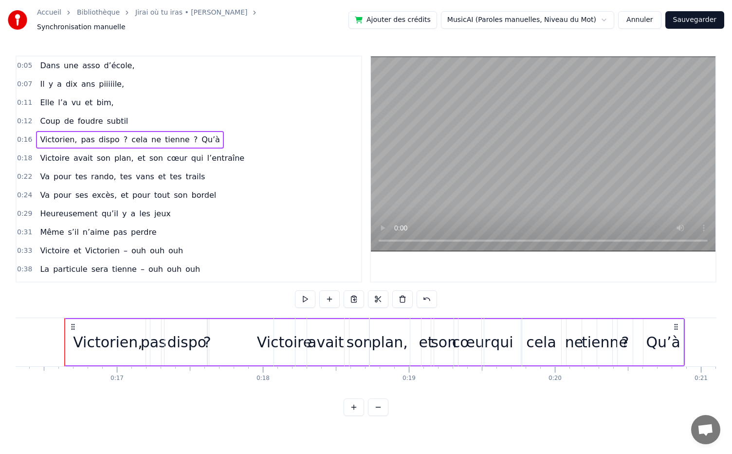
click at [131, 134] on span "cela" at bounding box center [140, 139] width 18 height 11
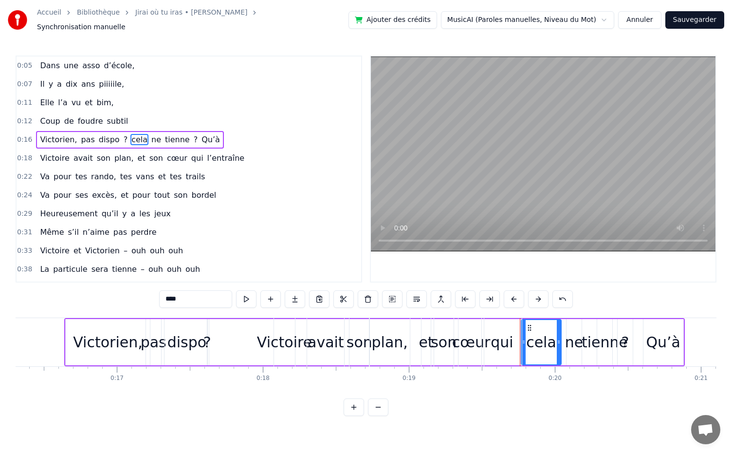
click at [661, 334] on div "[PERSON_NAME] avait son plan, et son cœur qui l’entraîne" at bounding box center [533, 342] width 518 height 48
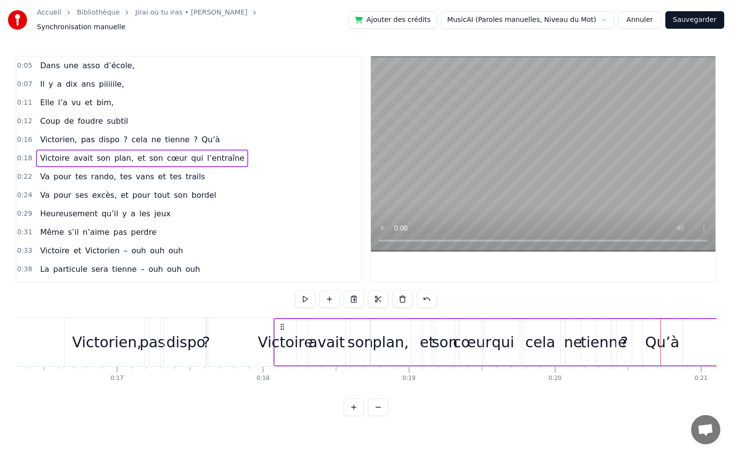
click at [647, 343] on div "[PERSON_NAME] avait son plan, et son cœur qui l’entraîne" at bounding box center [533, 342] width 518 height 48
click at [661, 338] on div "[PERSON_NAME] avait son plan, et son cœur qui l’entraîne" at bounding box center [533, 342] width 518 height 48
click at [655, 377] on div "Dans une asso d’école, [DATE] piiiiile, Elle l’a vu et bim, Coup de foudre subt…" at bounding box center [366, 354] width 701 height 73
click at [600, 333] on div "[PERSON_NAME] avait son plan, et son cœur qui l’entraîne" at bounding box center [533, 342] width 518 height 48
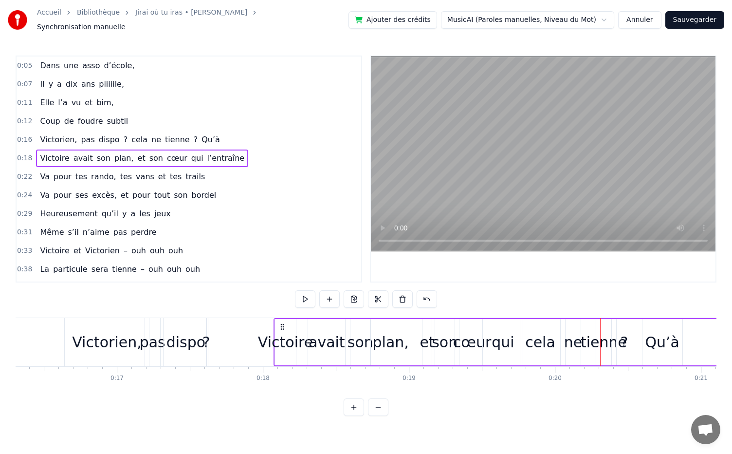
click at [595, 292] on div "0:05 Dans une asso d’école, 0:07 [DATE] piiiiile, 0:11 Elle l’a vu et bim, 0:12…" at bounding box center [366, 236] width 701 height 360
click at [668, 344] on div "[PERSON_NAME] avait son plan, et son cœur qui l’entraîne" at bounding box center [533, 342] width 518 height 48
click at [201, 136] on span "Qu’à" at bounding box center [211, 139] width 20 height 11
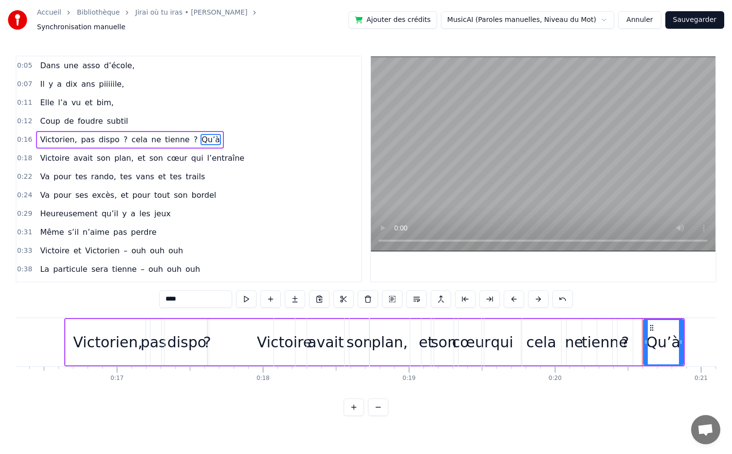
drag, startPoint x: 654, startPoint y: 322, endPoint x: 324, endPoint y: 369, distance: 332.6
click at [324, 369] on div "Dans une asso d’école, [DATE] piiiiile, Elle l’a vu et bim, Coup de foudre subt…" at bounding box center [366, 354] width 701 height 73
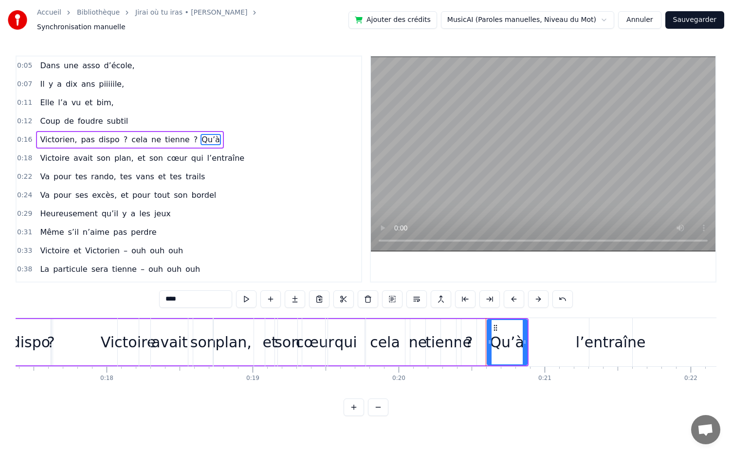
scroll to position [0, 2576]
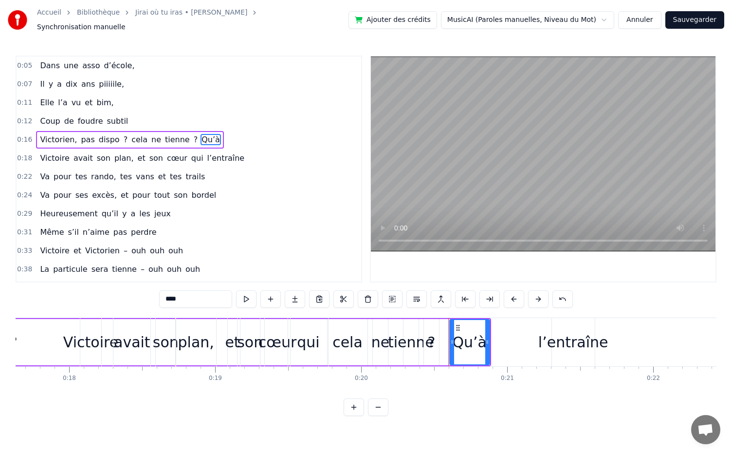
drag, startPoint x: 458, startPoint y: 322, endPoint x: 524, endPoint y: 337, distance: 66.9
click at [524, 337] on div "[PERSON_NAME] avait son plan, et son cœur qui l’entraîne" at bounding box center [339, 342] width 518 height 48
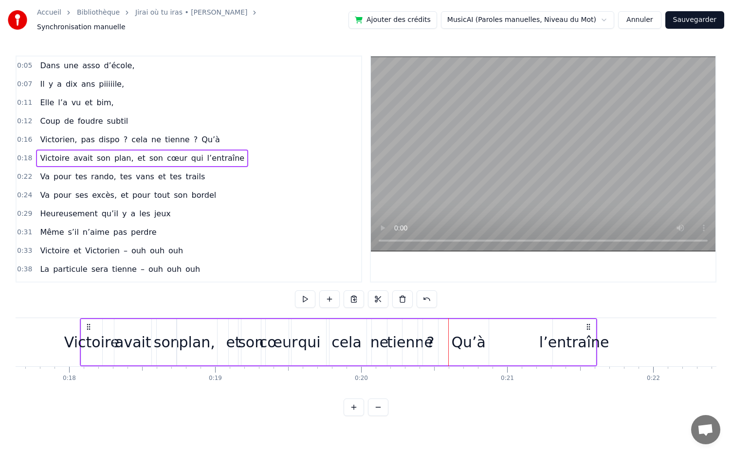
click at [469, 326] on div "[PERSON_NAME] avait son plan, et son cœur qui l’entraîne" at bounding box center [339, 342] width 518 height 48
click at [201, 137] on span "Qu’à" at bounding box center [211, 139] width 20 height 11
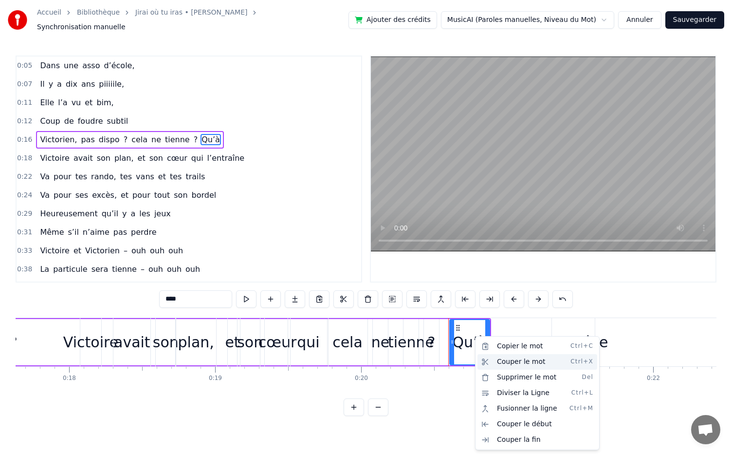
click at [500, 359] on div "Couper le mot Ctrl+X" at bounding box center [538, 362] width 120 height 16
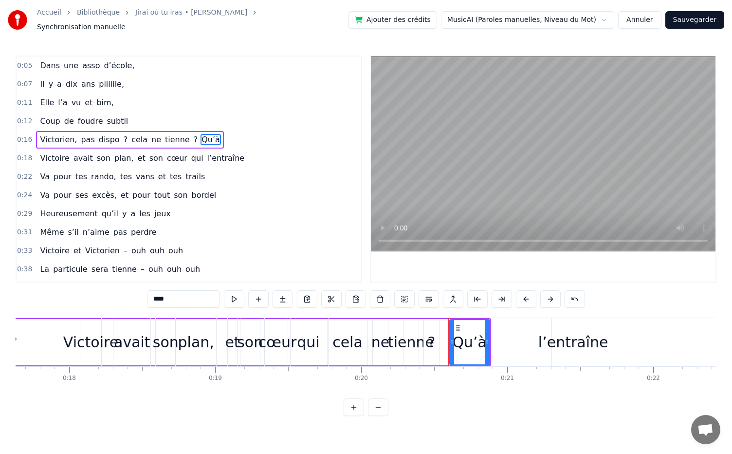
click at [352, 321] on div "[PERSON_NAME] avait son plan, et son cœur qui l’entraîne" at bounding box center [339, 342] width 518 height 48
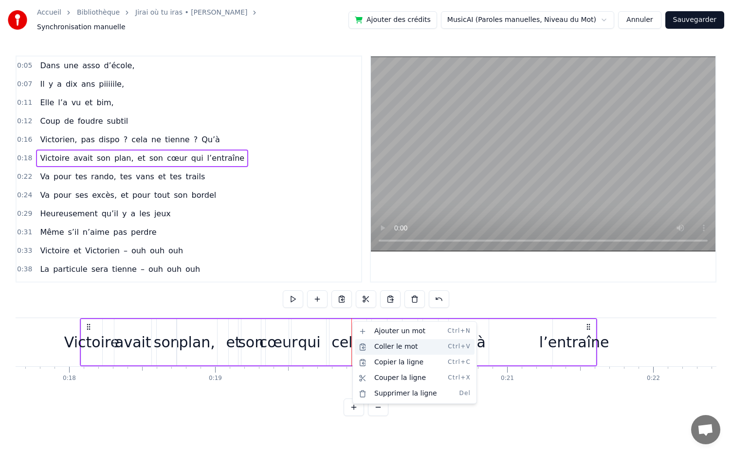
click at [379, 350] on div "Coller le mot Ctrl+V" at bounding box center [415, 347] width 120 height 16
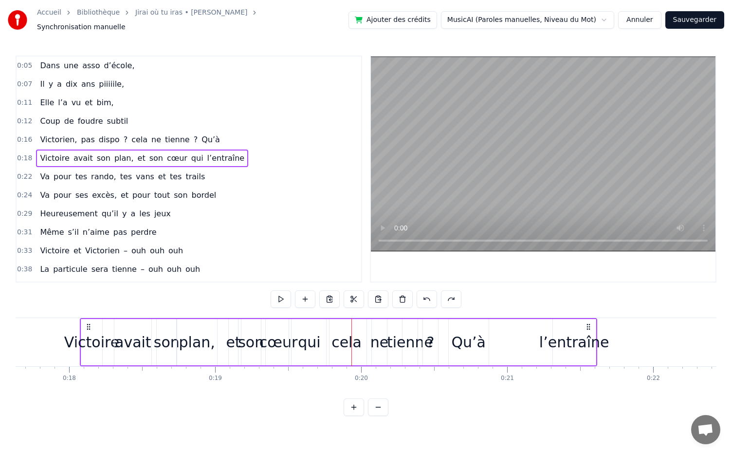
click at [470, 344] on div "[PERSON_NAME] avait son plan, et son cœur qui l’entraîne" at bounding box center [339, 342] width 518 height 48
click at [201, 134] on span "Qu’à" at bounding box center [211, 139] width 20 height 11
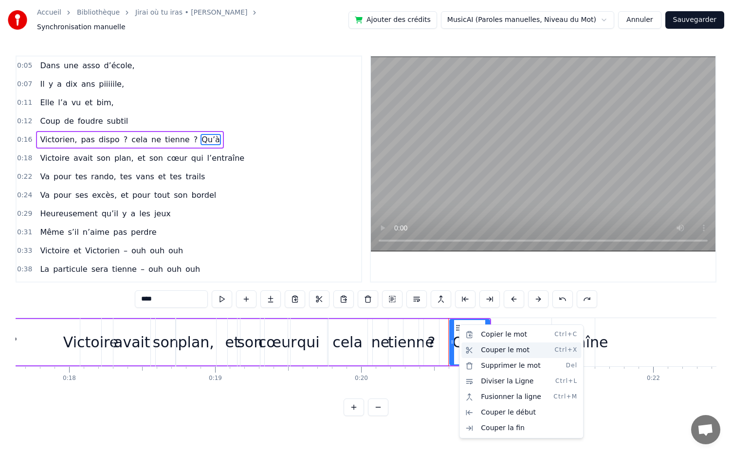
click at [492, 345] on div "Couper le mot Ctrl+X" at bounding box center [522, 350] width 120 height 16
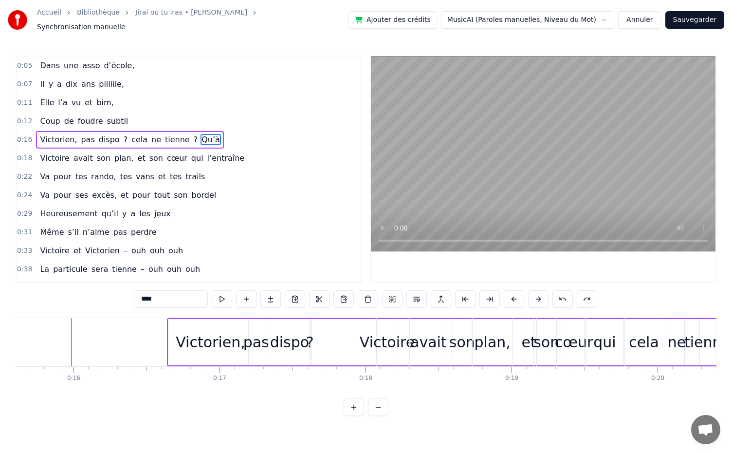
scroll to position [0, 2278]
click at [323, 336] on div "Victorien, pas dispo ? cela ne tienne ? Qu’à" at bounding box center [479, 342] width 621 height 48
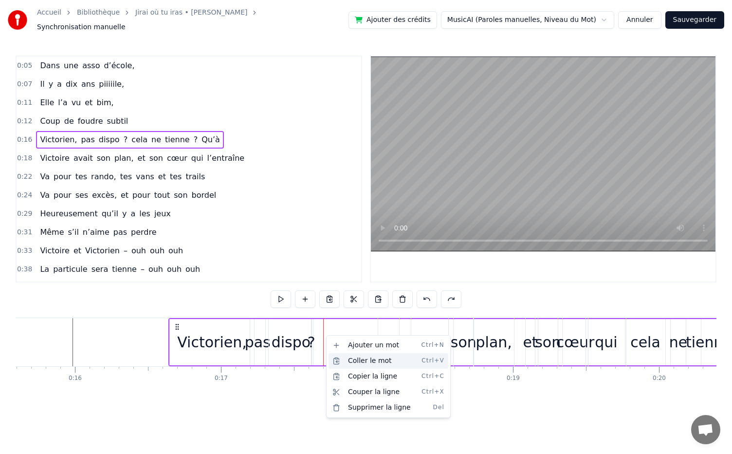
click at [353, 360] on div "Coller le mot Ctrl+V" at bounding box center [389, 361] width 120 height 16
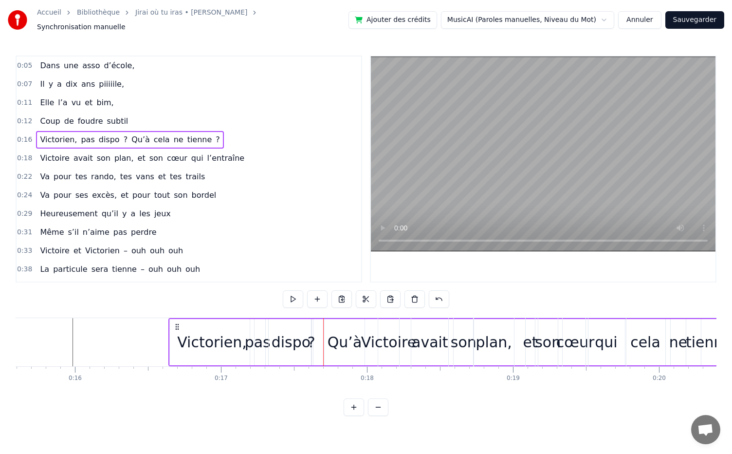
click at [643, 340] on div "[PERSON_NAME] avait son plan, et son cœur qui l’entraîne" at bounding box center [637, 342] width 518 height 48
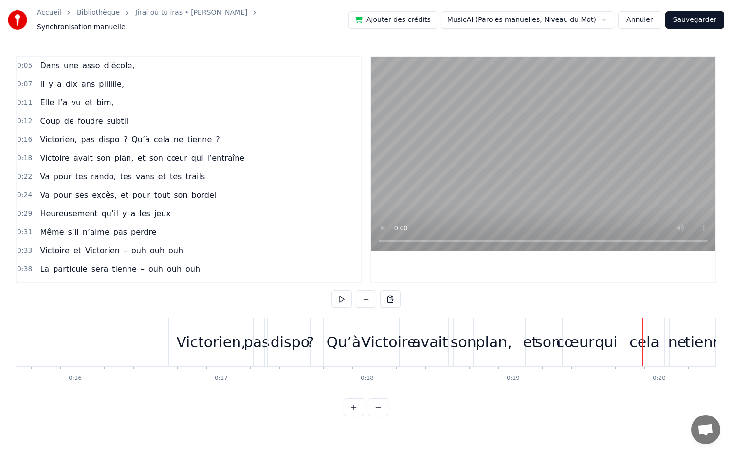
click at [638, 348] on div "[PERSON_NAME] avait son plan, et son cœur qui l’entraîne" at bounding box center [637, 342] width 518 height 48
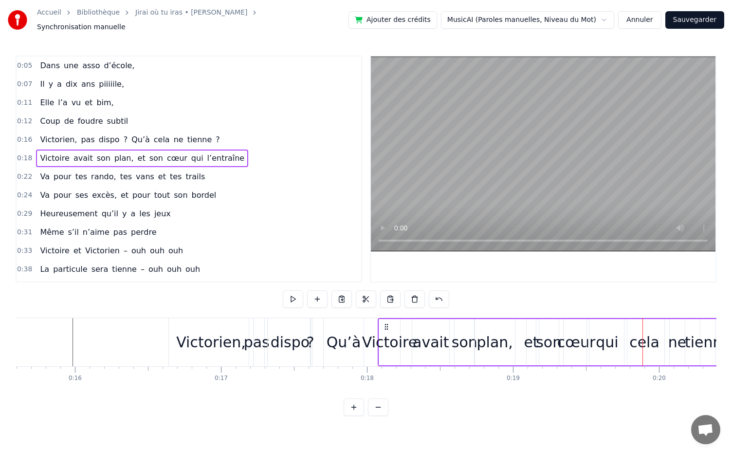
click at [626, 377] on div "Dans une asso d’école, [DATE] piiiiile, Elle l’a vu et bim, Coup de foudre subt…" at bounding box center [366, 354] width 701 height 73
click at [627, 402] on div "0:05 Dans une asso d’école, 0:07 [DATE] piiiiile, 0:11 Elle l’a vu et bim, 0:12…" at bounding box center [366, 236] width 701 height 360
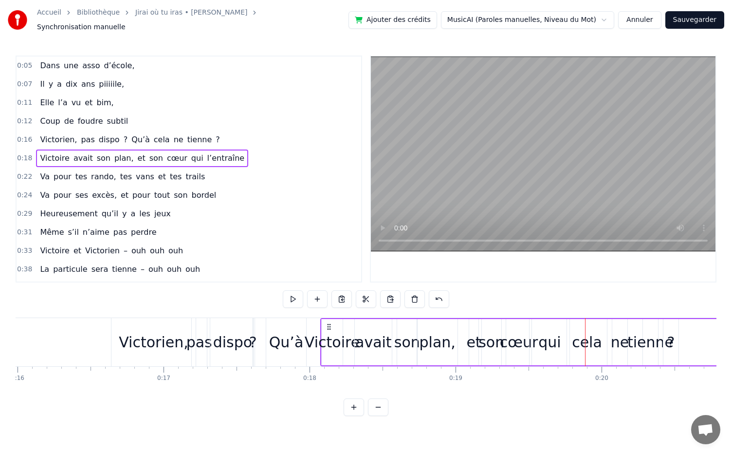
scroll to position [0, 2328]
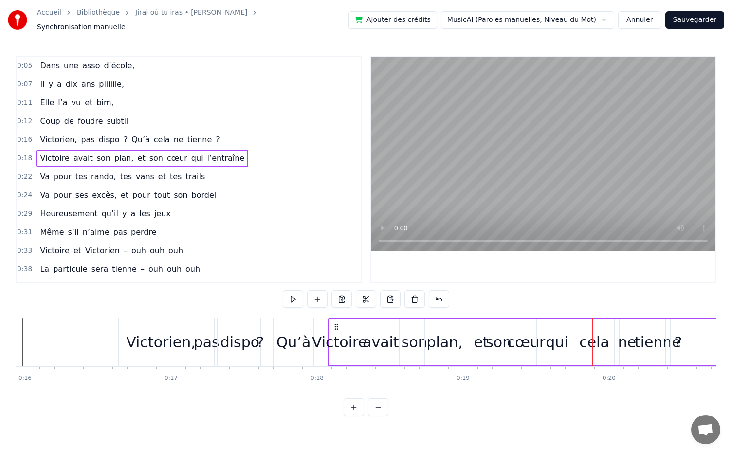
drag, startPoint x: 593, startPoint y: 341, endPoint x: 599, endPoint y: 338, distance: 7.0
click at [599, 338] on div "[PERSON_NAME] avait son plan, et son cœur qui l’entraîne" at bounding box center [587, 342] width 518 height 48
click at [586, 381] on div "Dans une asso d’école, [DATE] piiiiile, Elle l’a vu et bim, Coup de foudre subt…" at bounding box center [366, 354] width 701 height 73
click at [548, 308] on div "0:05 Dans une asso d’école, 0:07 [DATE] piiiiile, 0:11 Elle l’a vu et bim, 0:12…" at bounding box center [366, 236] width 701 height 360
click at [542, 291] on div "0:05 Dans une asso d’école, 0:07 [DATE] piiiiile, 0:11 Elle l’a vu et bim, 0:12…" at bounding box center [366, 236] width 701 height 360
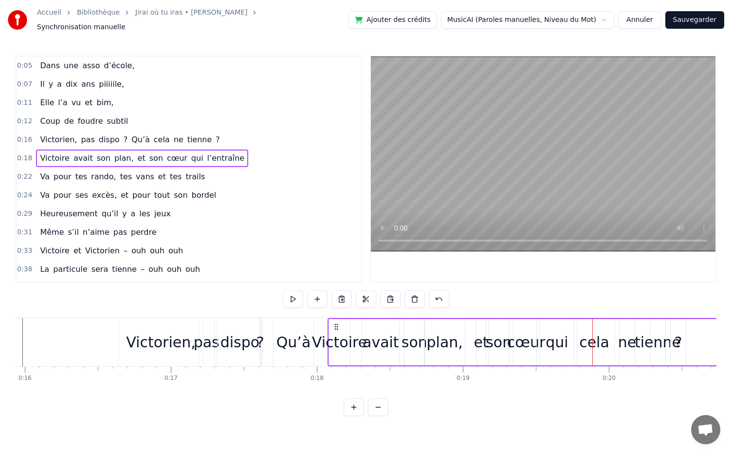
click at [595, 341] on div "[PERSON_NAME] avait son plan, et son cœur qui l’entraîne" at bounding box center [587, 342] width 518 height 48
click at [338, 324] on icon at bounding box center [337, 327] width 8 height 8
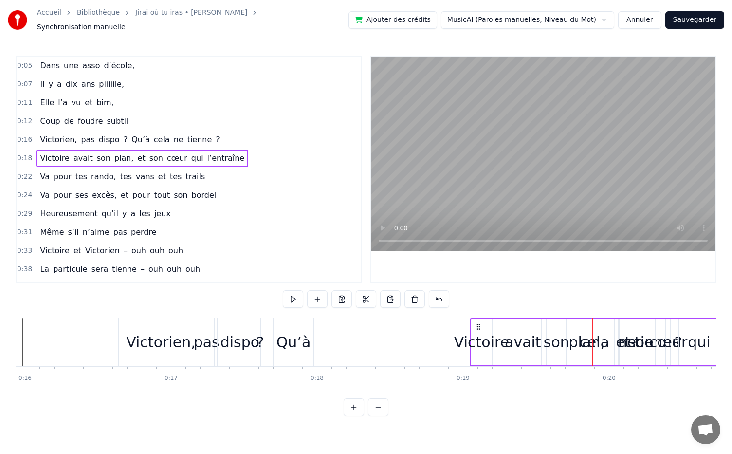
drag, startPoint x: 336, startPoint y: 323, endPoint x: 475, endPoint y: 343, distance: 140.7
click at [475, 343] on div "[PERSON_NAME] avait son plan, et son cœur qui l’entraîne" at bounding box center [729, 342] width 518 height 48
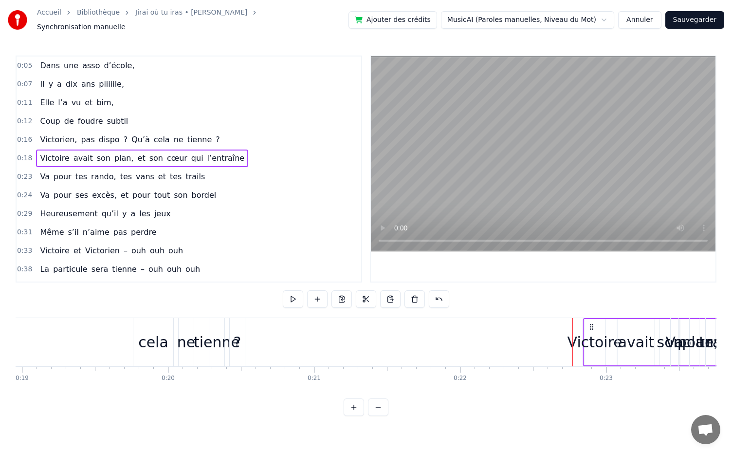
scroll to position [0, 2770]
drag, startPoint x: 262, startPoint y: 318, endPoint x: 517, endPoint y: 349, distance: 256.0
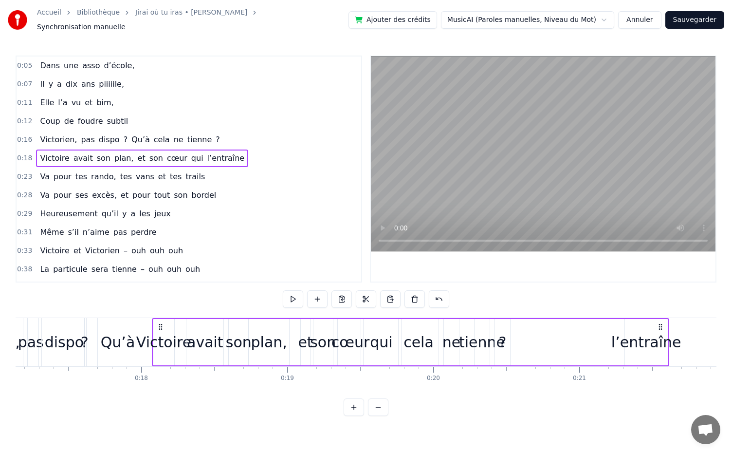
scroll to position [0, 2504]
click at [165, 319] on div "Victoire" at bounding box center [163, 342] width 21 height 46
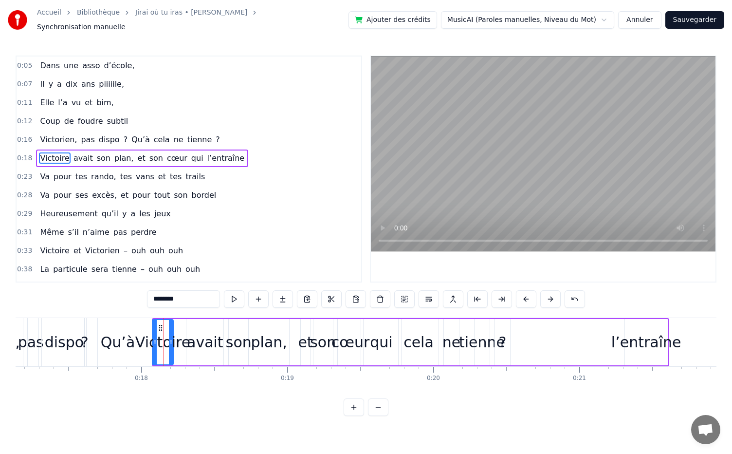
drag, startPoint x: 161, startPoint y: 326, endPoint x: 160, endPoint y: 316, distance: 9.8
click at [160, 320] on div "Victoire" at bounding box center [163, 342] width 20 height 44
click at [194, 324] on div "avait" at bounding box center [205, 342] width 37 height 46
type input "*****"
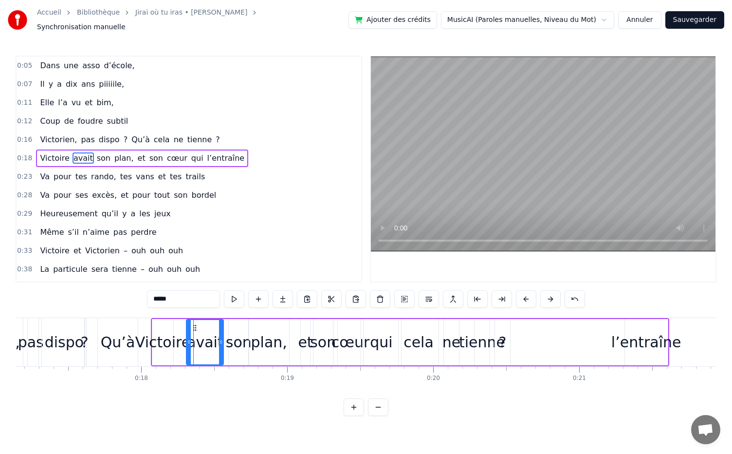
click at [550, 337] on div "[PERSON_NAME] avait son plan, et son cœur qui l’entraîne" at bounding box center [410, 342] width 519 height 48
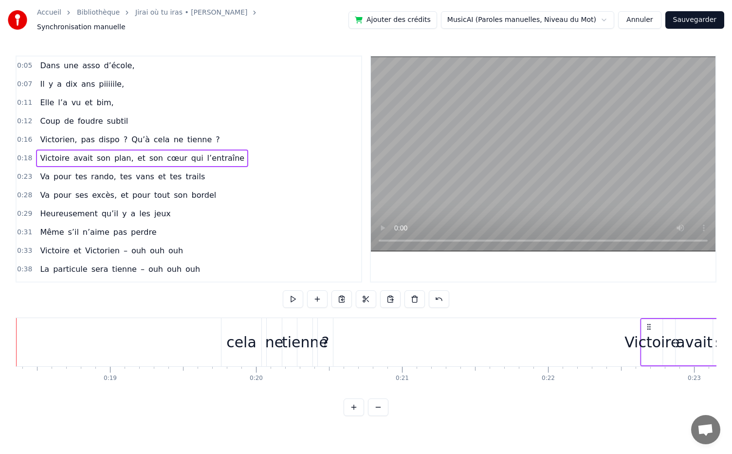
scroll to position [0, 2687]
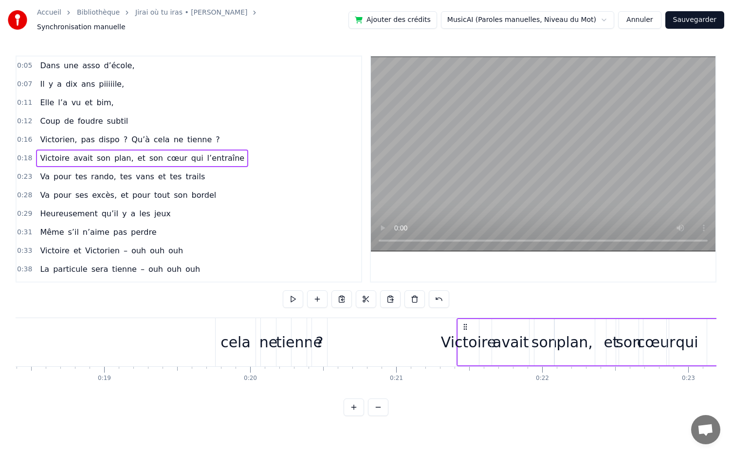
drag, startPoint x: 162, startPoint y: 320, endPoint x: 468, endPoint y: 327, distance: 305.9
click at [468, 327] on div "[PERSON_NAME] avait son plan, et son cœur qui l’entraîne" at bounding box center [716, 342] width 519 height 48
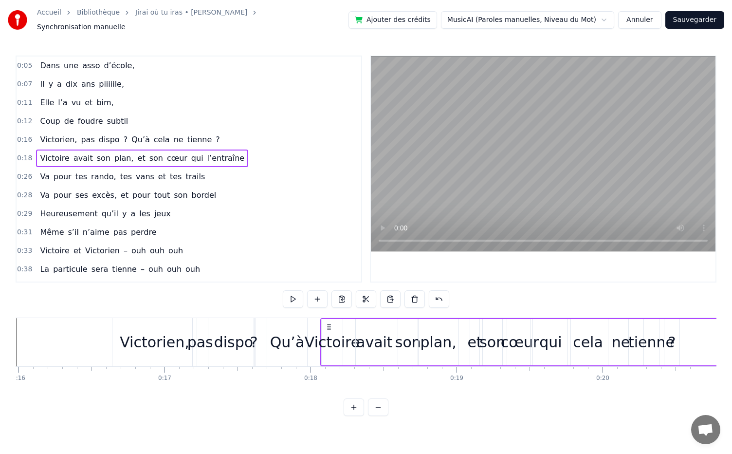
scroll to position [0, 2334]
click at [256, 337] on div "?" at bounding box center [255, 342] width 8 height 22
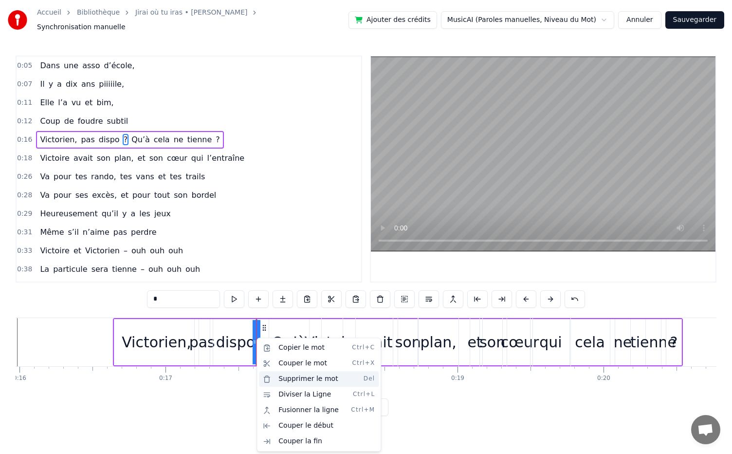
click at [292, 378] on div "Supprimer le mot Del" at bounding box center [319, 379] width 120 height 16
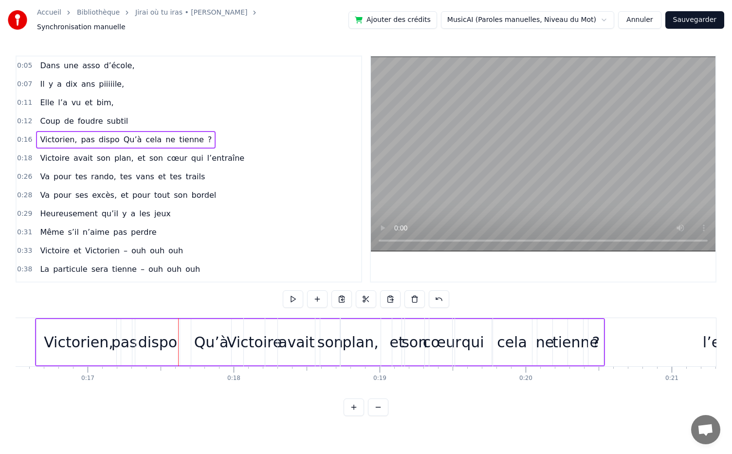
scroll to position [0, 2416]
click at [508, 338] on div "[PERSON_NAME] avait son plan, et son cœur qui l’entraîne" at bounding box center [499, 342] width 519 height 48
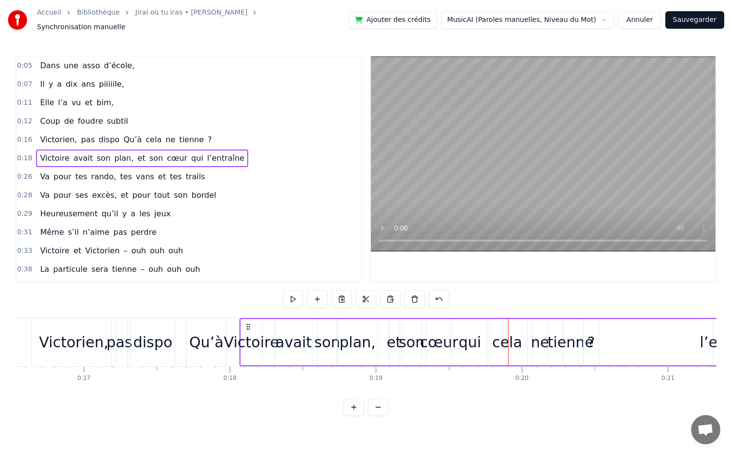
click at [250, 333] on div "Victoire" at bounding box center [251, 342] width 55 height 22
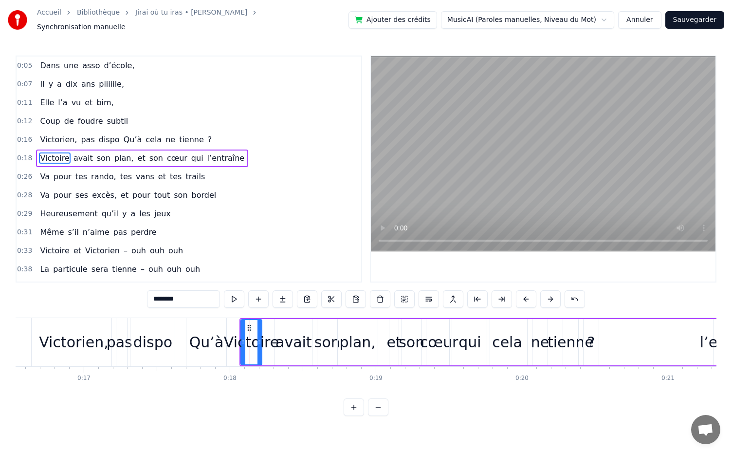
drag, startPoint x: 251, startPoint y: 323, endPoint x: 225, endPoint y: 325, distance: 26.4
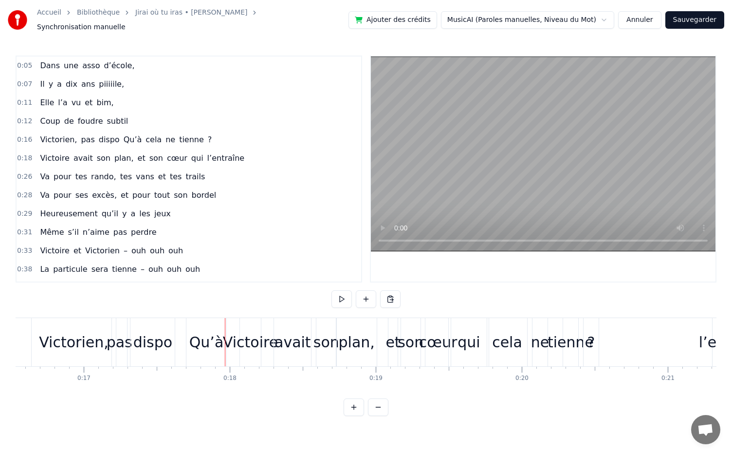
click at [251, 342] on div "Victoire" at bounding box center [250, 342] width 55 height 22
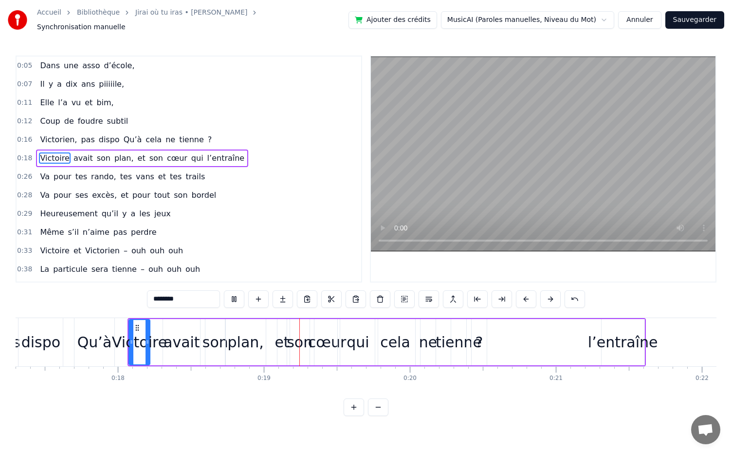
scroll to position [0, 2672]
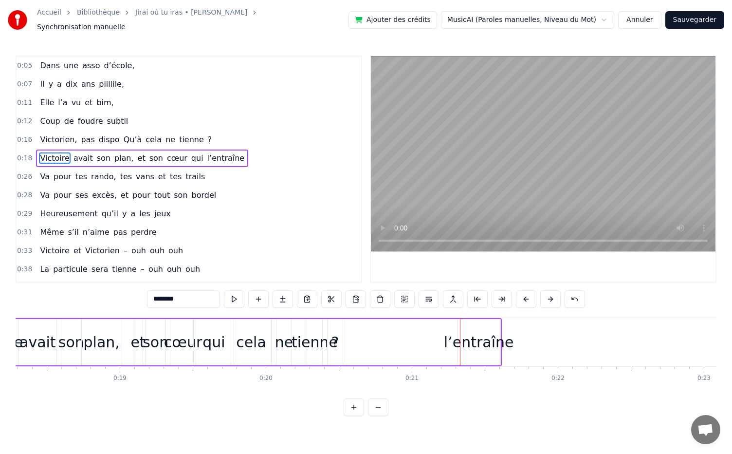
click at [305, 350] on div "[PERSON_NAME] avait son plan, et son cœur qui l’entraîne" at bounding box center [242, 342] width 519 height 48
click at [311, 342] on div "[PERSON_NAME] avait son plan, et son cœur qui l’entraîne" at bounding box center [242, 342] width 519 height 48
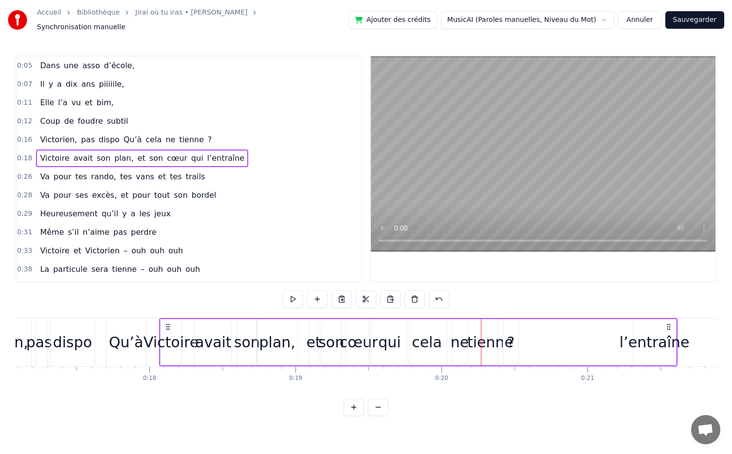
scroll to position [0, 2495]
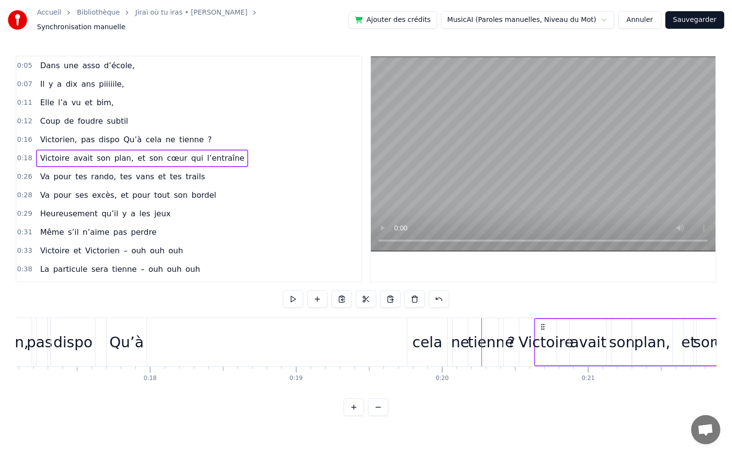
drag, startPoint x: 166, startPoint y: 324, endPoint x: 540, endPoint y: 342, distance: 374.9
click at [423, 331] on div "cela" at bounding box center [427, 342] width 30 height 22
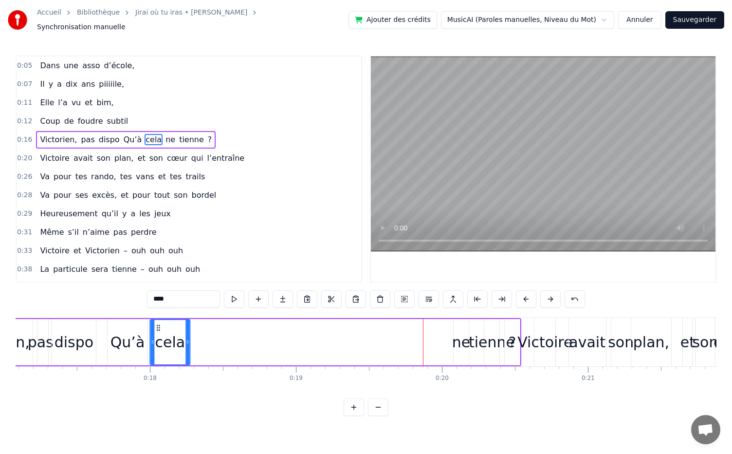
drag, startPoint x: 415, startPoint y: 325, endPoint x: 157, endPoint y: 320, distance: 258.6
click at [157, 324] on icon at bounding box center [158, 328] width 8 height 8
click at [468, 334] on div "ne" at bounding box center [461, 342] width 18 height 22
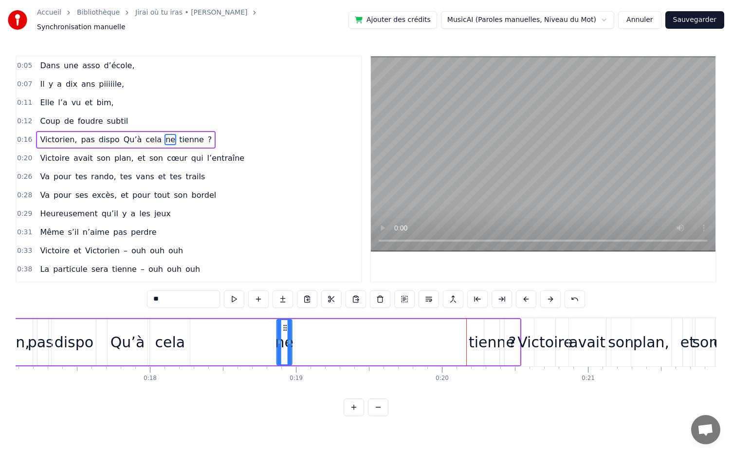
drag, startPoint x: 463, startPoint y: 319, endPoint x: 285, endPoint y: 326, distance: 177.4
click at [285, 326] on icon at bounding box center [285, 328] width 8 height 8
drag, startPoint x: 280, startPoint y: 336, endPoint x: 225, endPoint y: 336, distance: 54.5
click at [225, 341] on circle at bounding box center [225, 341] width 0 height 0
click at [484, 335] on div "tienne" at bounding box center [492, 342] width 46 height 22
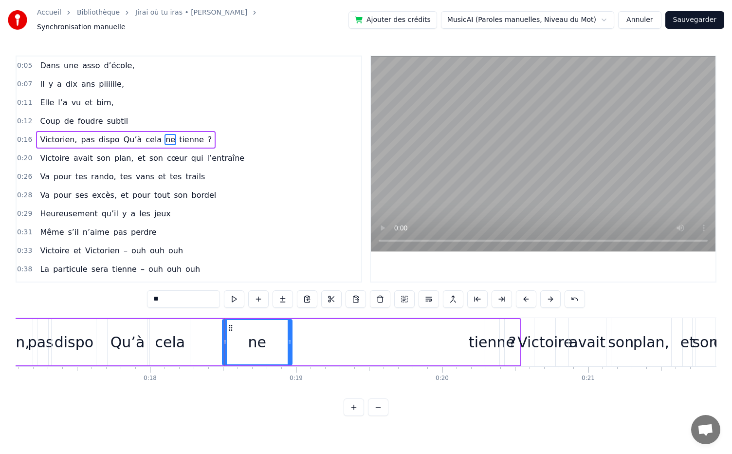
type input "******"
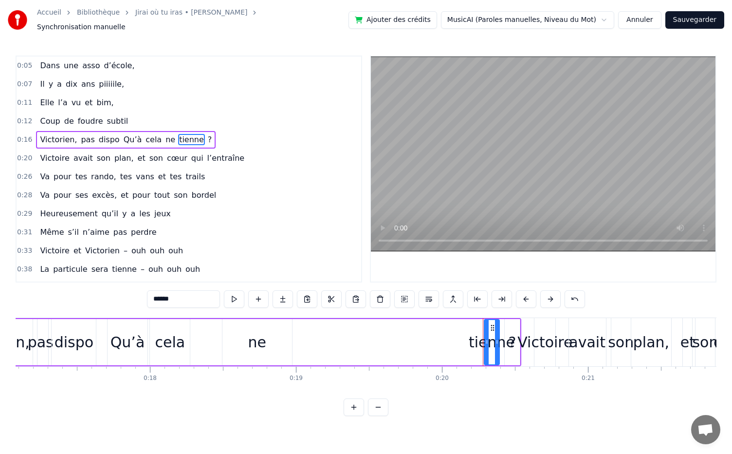
click at [475, 337] on div "tienne" at bounding box center [492, 342] width 46 height 22
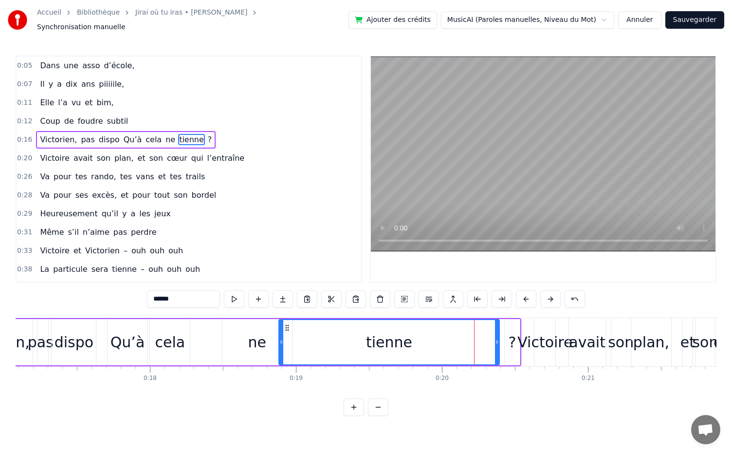
drag, startPoint x: 488, startPoint y: 337, endPoint x: 282, endPoint y: 344, distance: 205.6
click at [282, 344] on div at bounding box center [282, 342] width 4 height 44
drag, startPoint x: 497, startPoint y: 337, endPoint x: 507, endPoint y: 338, distance: 10.8
click at [507, 338] on icon at bounding box center [508, 342] width 4 height 8
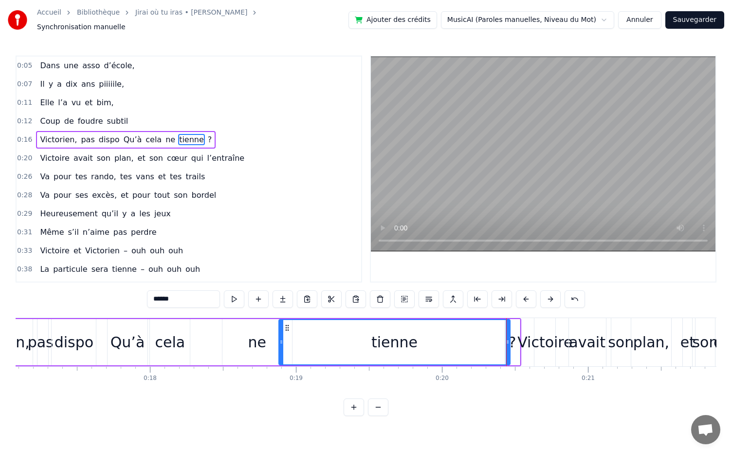
click at [507, 338] on icon at bounding box center [508, 342] width 4 height 8
drag, startPoint x: 507, startPoint y: 338, endPoint x: 565, endPoint y: 343, distance: 57.6
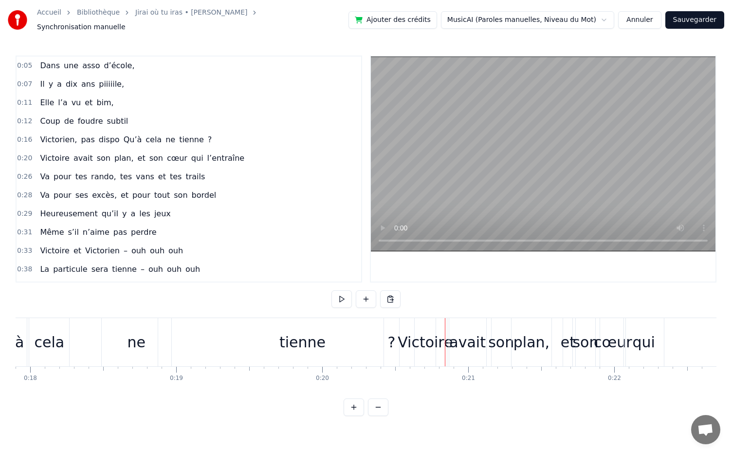
scroll to position [0, 2616]
click at [475, 333] on div "avait" at bounding box center [467, 342] width 37 height 22
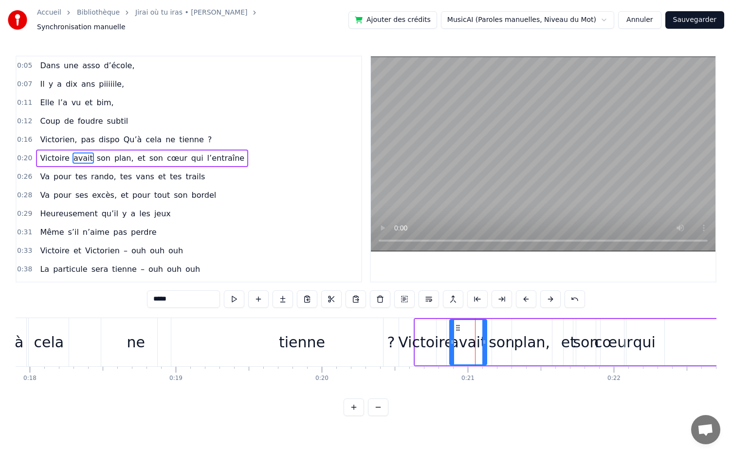
click at [419, 322] on div "Victoire" at bounding box center [425, 342] width 21 height 46
type input "********"
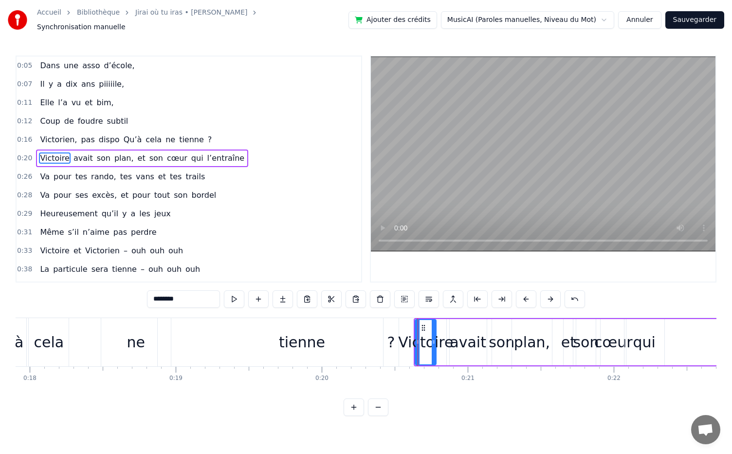
click at [485, 379] on div "Dans une asso d’école, [DATE] piiiiile, Elle l’a vu et bim, Coup de foudre subt…" at bounding box center [366, 354] width 701 height 73
click at [672, 324] on div "[PERSON_NAME] avait son plan, et son cœur qui l’entraîne" at bounding box center [673, 342] width 519 height 48
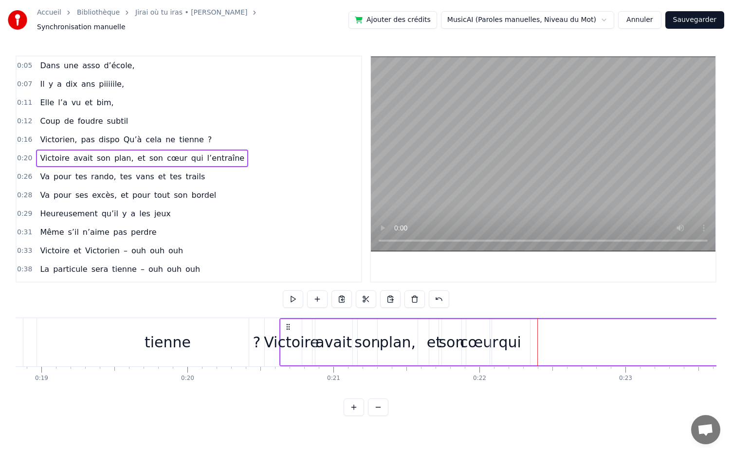
scroll to position [0, 2749]
click at [596, 342] on div "[PERSON_NAME] avait son plan, et son cœur qui l’entraîne" at bounding box center [540, 342] width 519 height 48
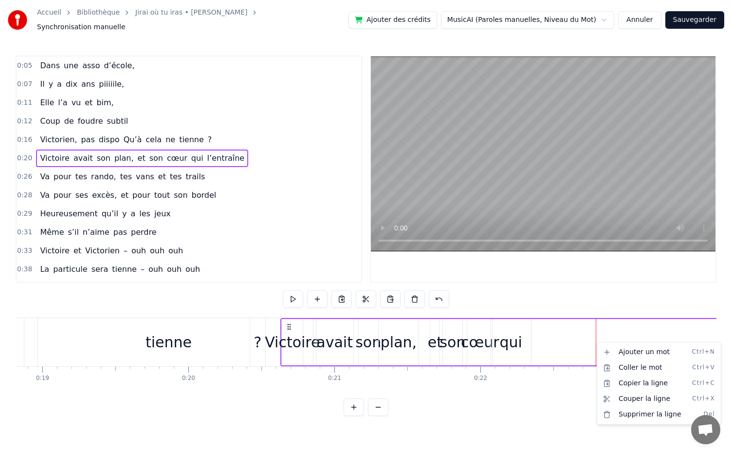
click at [548, 337] on html "Accueil Bibliothèque Jirai où tu iras • [PERSON_NAME] Synchronisation manuelle …" at bounding box center [366, 215] width 732 height 431
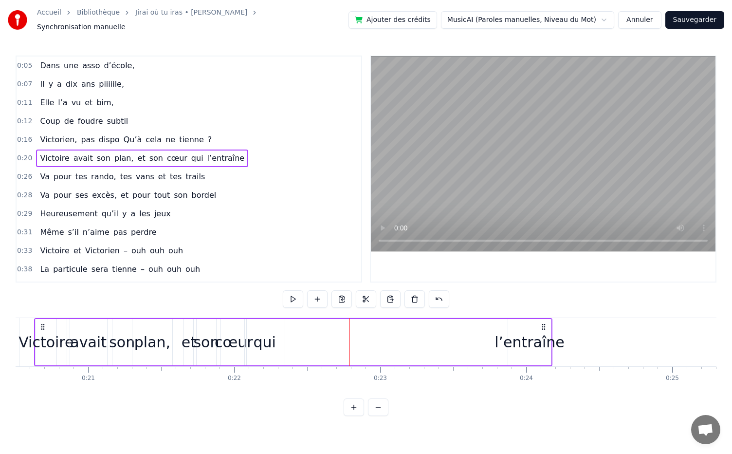
scroll to position [0, 2997]
drag, startPoint x: 526, startPoint y: 334, endPoint x: 522, endPoint y: 335, distance: 4.9
click at [522, 335] on div "l’entraîne" at bounding box center [528, 342] width 70 height 22
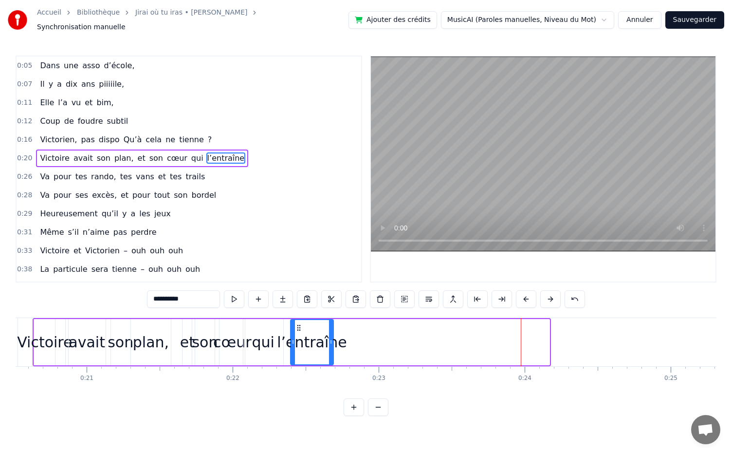
drag, startPoint x: 513, startPoint y: 322, endPoint x: 301, endPoint y: 332, distance: 212.5
click at [301, 332] on div "l’entraîne" at bounding box center [312, 342] width 42 height 44
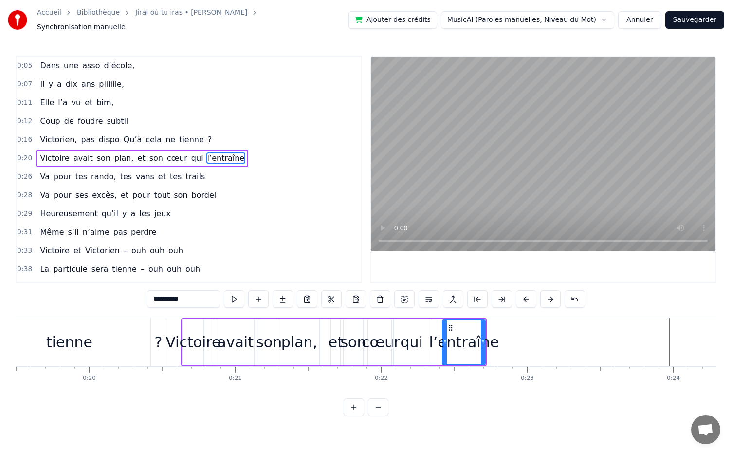
scroll to position [0, 2840]
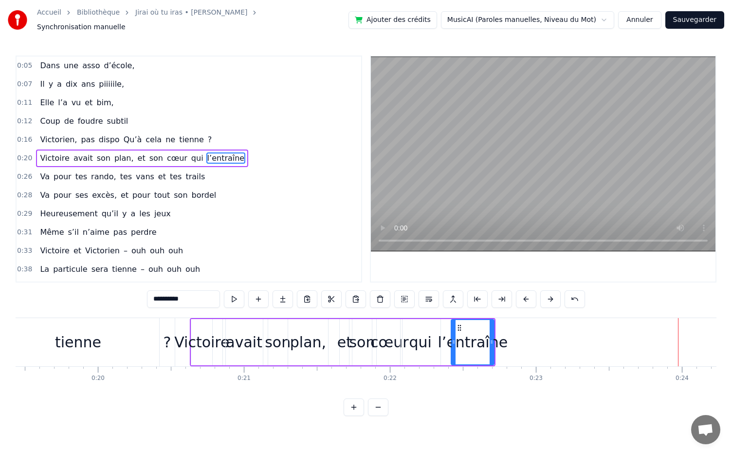
click at [182, 324] on div "tienne" at bounding box center [78, 342] width 289 height 48
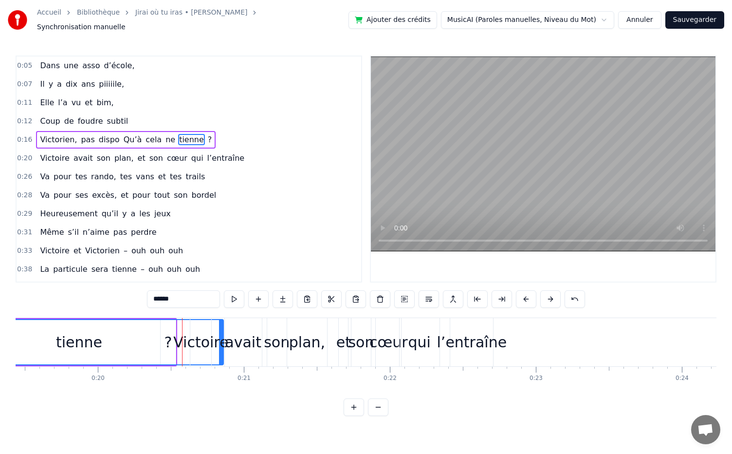
click at [278, 333] on div "son" at bounding box center [277, 342] width 26 height 22
type input "***"
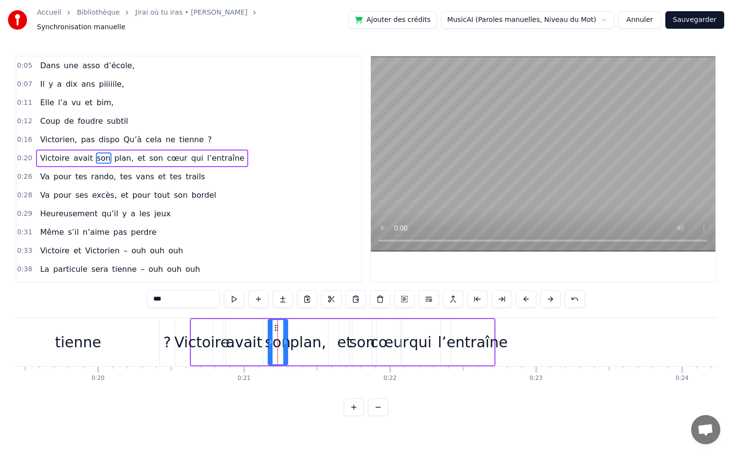
click at [220, 320] on div "[PERSON_NAME] avait son plan, et son cœur qui l’entraîne" at bounding box center [343, 342] width 306 height 48
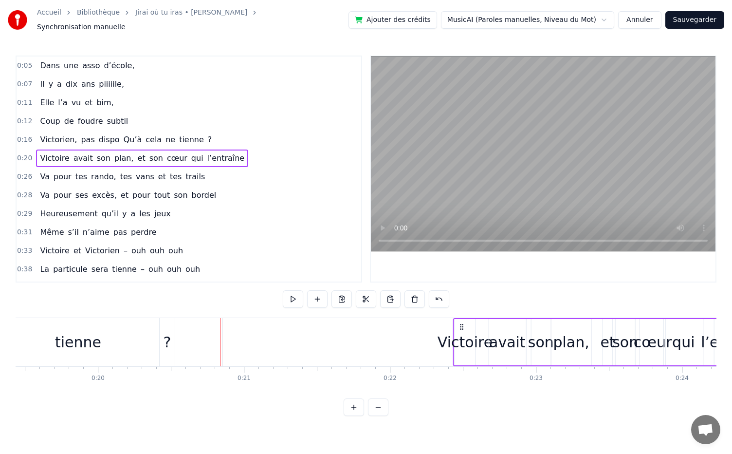
drag, startPoint x: 196, startPoint y: 320, endPoint x: 460, endPoint y: 337, distance: 264.0
click at [460, 337] on div "[PERSON_NAME] avait son plan, et son cœur qui l’entraîne" at bounding box center [606, 342] width 306 height 48
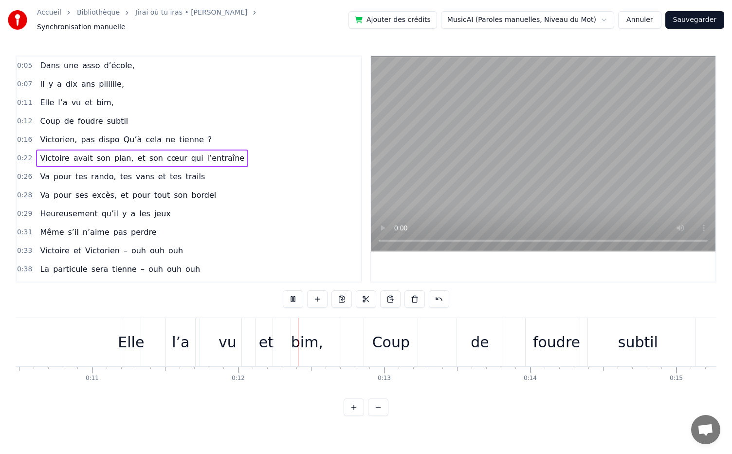
scroll to position [0, 1674]
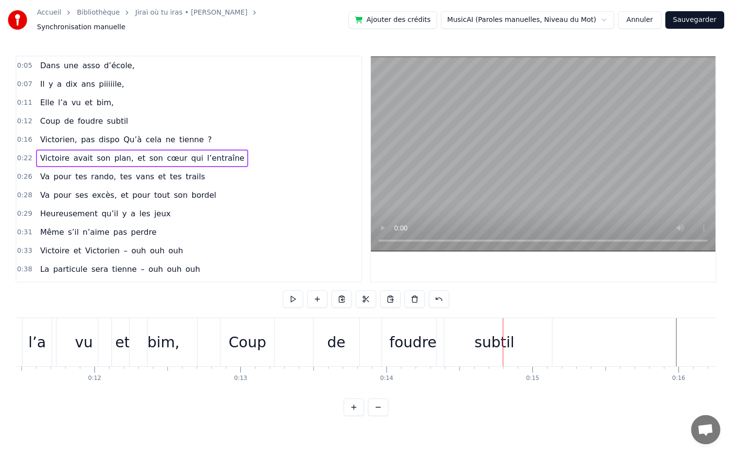
click at [339, 345] on div "de" at bounding box center [336, 342] width 19 height 22
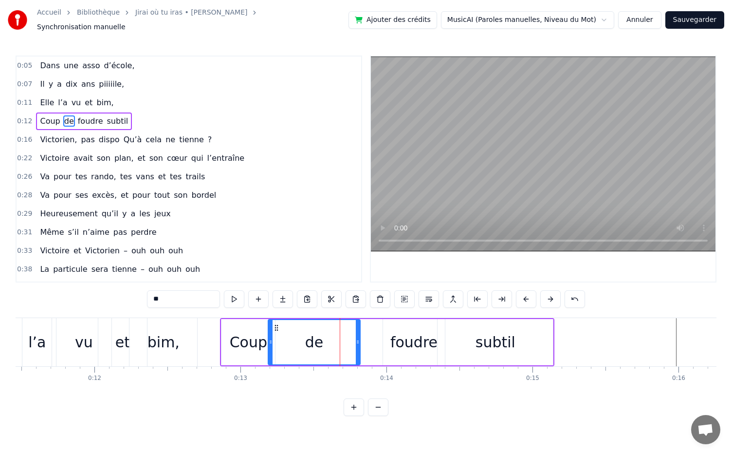
drag, startPoint x: 318, startPoint y: 336, endPoint x: 271, endPoint y: 336, distance: 46.3
click at [271, 338] on icon at bounding box center [271, 342] width 4 height 8
click at [402, 337] on div "foudre" at bounding box center [414, 342] width 47 height 22
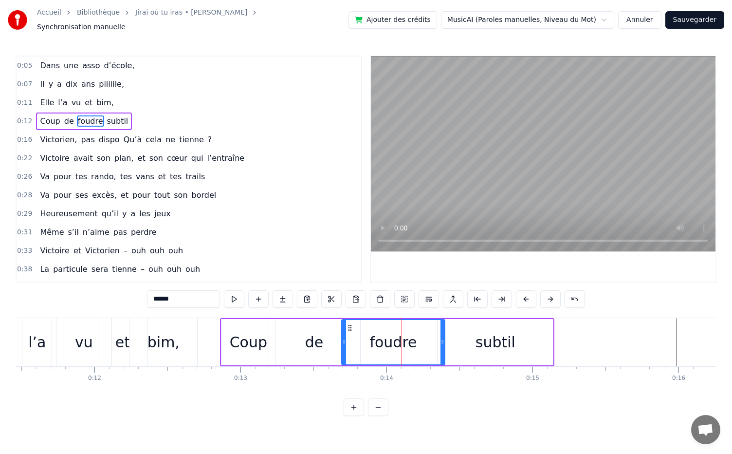
drag, startPoint x: 384, startPoint y: 337, endPoint x: 343, endPoint y: 337, distance: 41.4
click at [343, 338] on icon at bounding box center [344, 342] width 4 height 8
click at [445, 336] on div "foudre" at bounding box center [393, 342] width 104 height 46
drag, startPoint x: 441, startPoint y: 337, endPoint x: 458, endPoint y: 338, distance: 16.6
click at [458, 338] on icon at bounding box center [459, 342] width 4 height 8
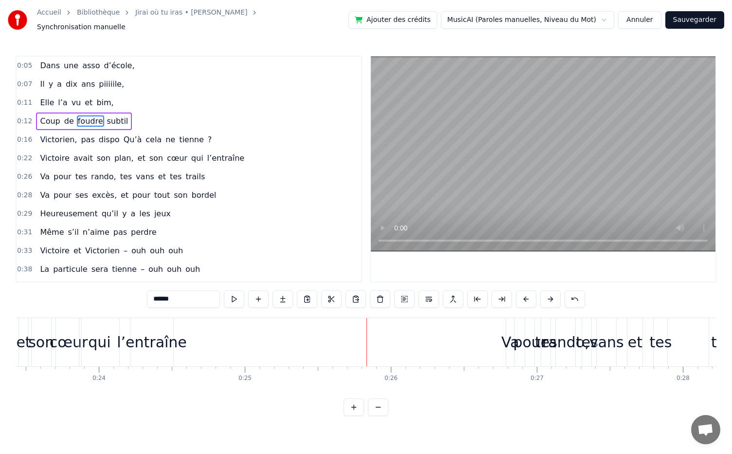
scroll to position [0, 3421]
click at [170, 337] on div "l’entraîne" at bounding box center [154, 342] width 70 height 22
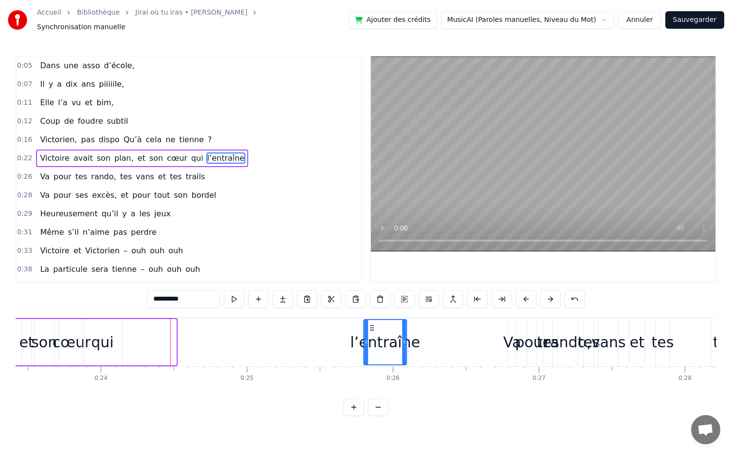
drag, startPoint x: 142, startPoint y: 322, endPoint x: 372, endPoint y: 353, distance: 232.4
click at [372, 353] on div "l’entraîne" at bounding box center [385, 342] width 42 height 44
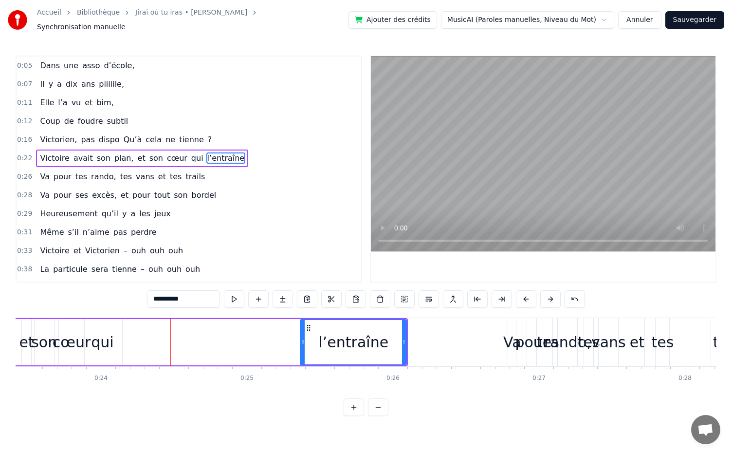
drag, startPoint x: 365, startPoint y: 339, endPoint x: 300, endPoint y: 336, distance: 65.3
click at [301, 338] on icon at bounding box center [303, 342] width 4 height 8
click at [94, 343] on div "qui" at bounding box center [102, 342] width 22 height 22
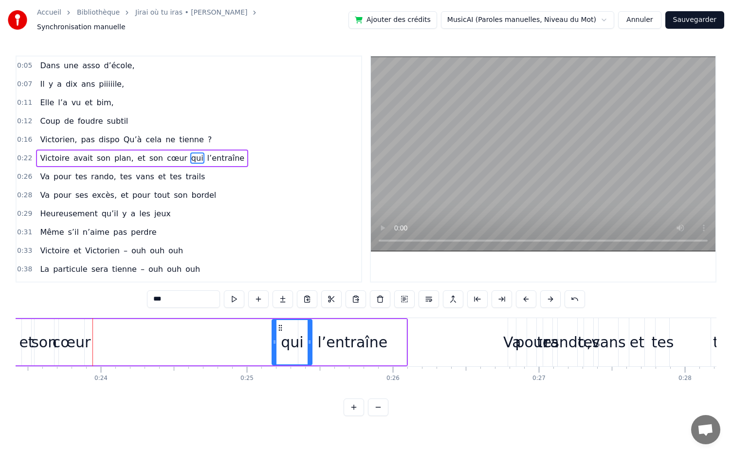
drag, startPoint x: 94, startPoint y: 322, endPoint x: 281, endPoint y: 342, distance: 187.6
click at [281, 342] on div "qui" at bounding box center [292, 342] width 39 height 44
drag, startPoint x: 274, startPoint y: 336, endPoint x: 237, endPoint y: 333, distance: 37.6
click at [237, 338] on icon at bounding box center [237, 342] width 4 height 8
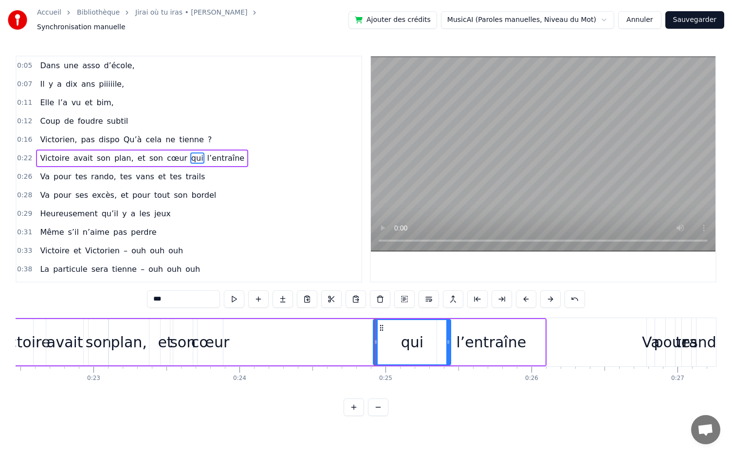
scroll to position [0, 3282]
click at [211, 337] on div "cœur" at bounding box center [211, 342] width 38 height 22
type input "****"
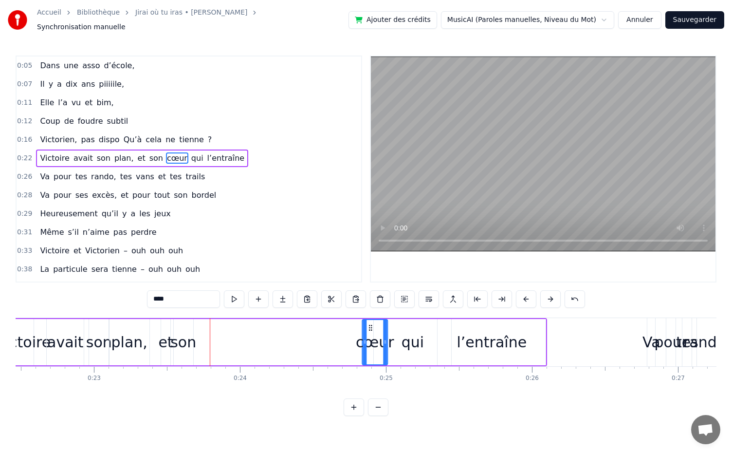
drag, startPoint x: 206, startPoint y: 322, endPoint x: 369, endPoint y: 338, distance: 163.9
click at [369, 338] on div "cœur" at bounding box center [375, 342] width 24 height 44
click at [361, 338] on div "cœur" at bounding box center [375, 342] width 38 height 22
drag, startPoint x: 366, startPoint y: 337, endPoint x: 338, endPoint y: 334, distance: 28.0
click at [338, 338] on icon at bounding box center [338, 342] width 4 height 8
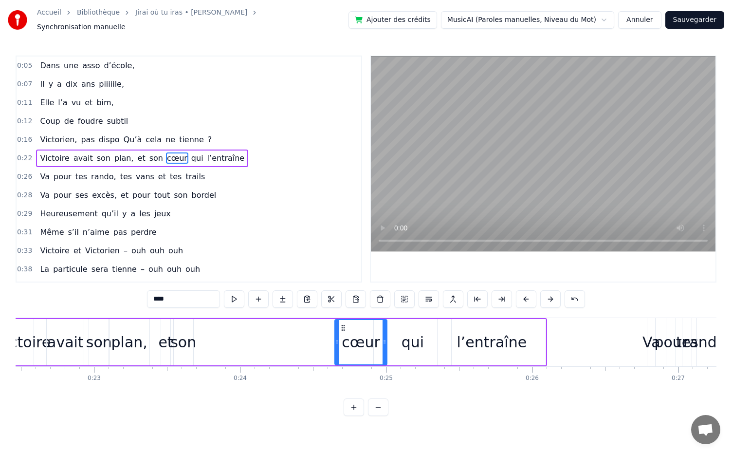
drag, startPoint x: 188, startPoint y: 341, endPoint x: 291, endPoint y: 347, distance: 103.4
click at [291, 347] on div "[PERSON_NAME] avait son plan, et son cœur qui l’entraîne" at bounding box center [279, 342] width 536 height 48
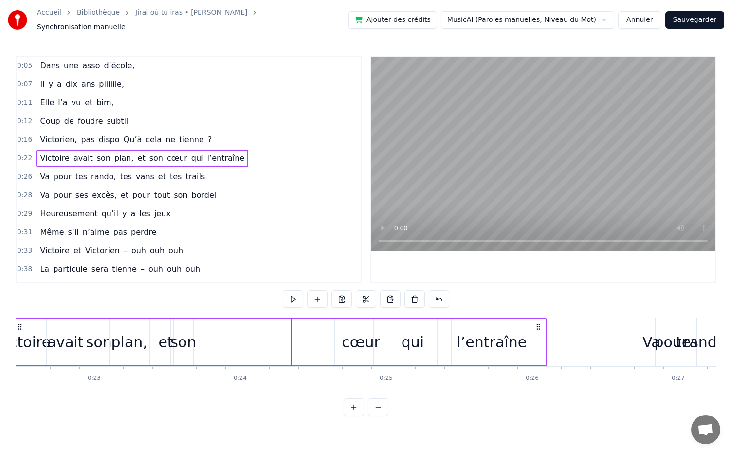
drag, startPoint x: 183, startPoint y: 344, endPoint x: 288, endPoint y: 357, distance: 106.0
click at [288, 357] on div "[PERSON_NAME] avait son plan, et son cœur qui l’entraîne" at bounding box center [279, 342] width 536 height 48
click at [179, 334] on div "son" at bounding box center [183, 342] width 26 height 22
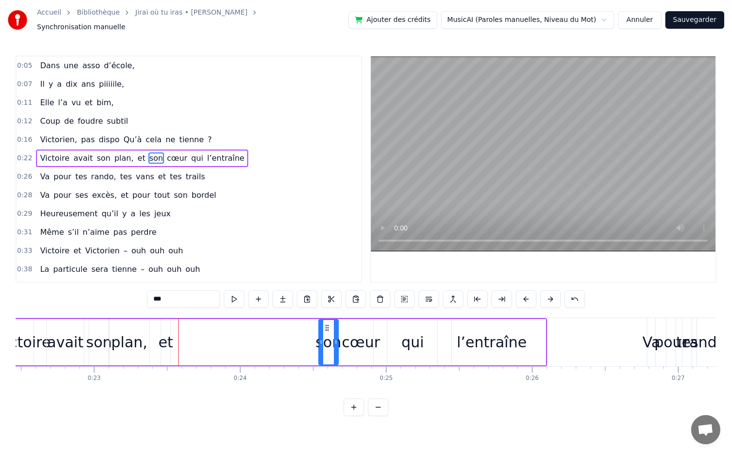
drag, startPoint x: 180, startPoint y: 320, endPoint x: 325, endPoint y: 337, distance: 146.2
click at [325, 337] on div "son" at bounding box center [328, 342] width 19 height 44
drag, startPoint x: 320, startPoint y: 336, endPoint x: 296, endPoint y: 335, distance: 24.4
click at [296, 338] on icon at bounding box center [297, 342] width 4 height 8
click at [166, 340] on div "et" at bounding box center [165, 342] width 15 height 22
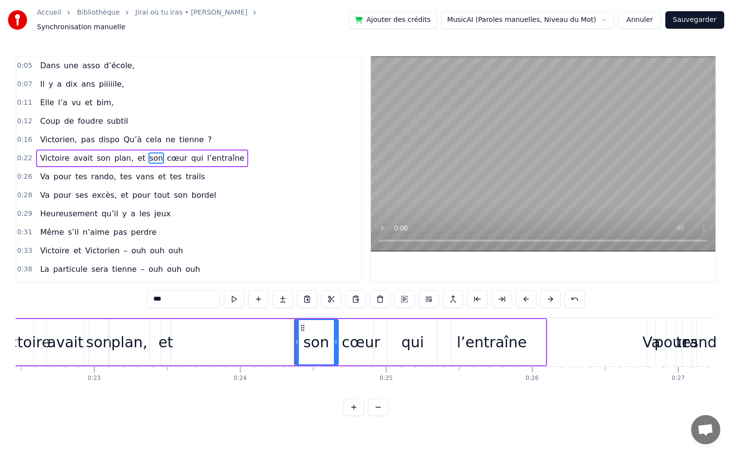
type input "**"
drag, startPoint x: 166, startPoint y: 340, endPoint x: 291, endPoint y: 356, distance: 126.2
click at [291, 356] on div "[PERSON_NAME] avait son plan, et son cœur qui l’entraîne" at bounding box center [279, 342] width 536 height 48
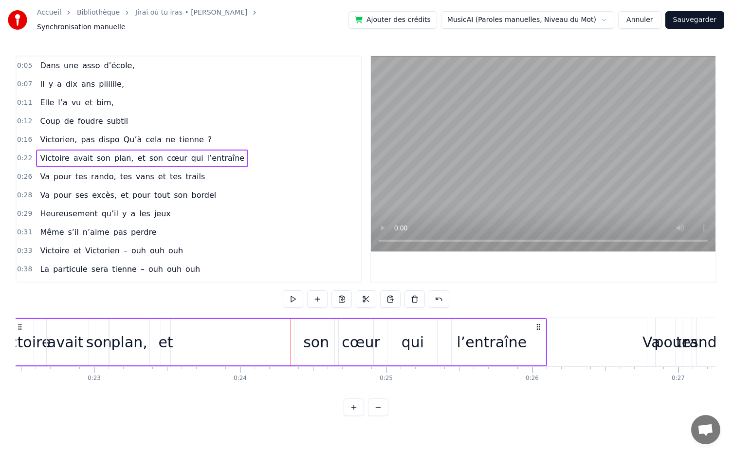
click at [168, 324] on div "et" at bounding box center [165, 342] width 9 height 46
click at [168, 324] on div at bounding box center [168, 342] width 4 height 44
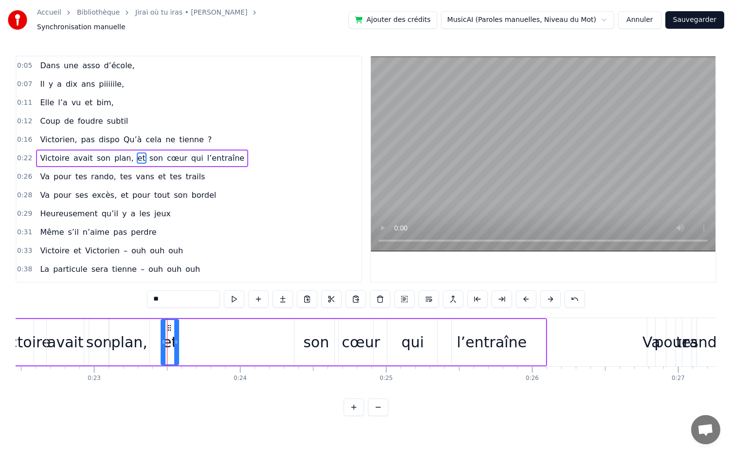
drag, startPoint x: 168, startPoint y: 323, endPoint x: 176, endPoint y: 336, distance: 15.1
click at [176, 336] on div at bounding box center [176, 342] width 4 height 44
drag, startPoint x: 169, startPoint y: 324, endPoint x: 284, endPoint y: 345, distance: 116.3
click at [284, 345] on div "et" at bounding box center [284, 342] width 17 height 44
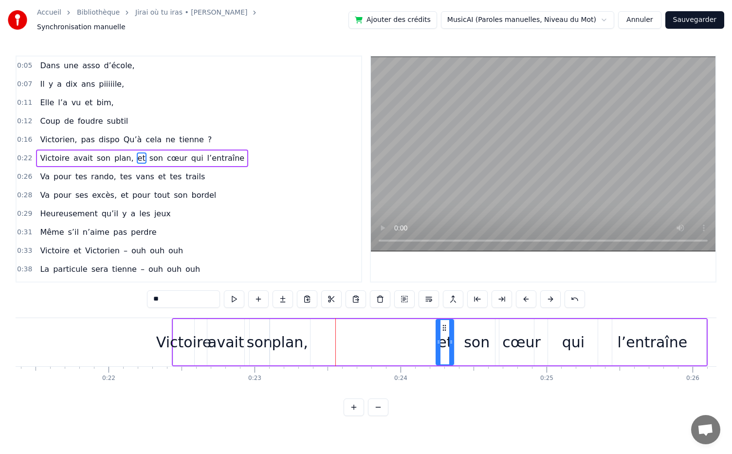
scroll to position [0, 3121]
click at [274, 321] on div "plan," at bounding box center [290, 342] width 40 height 46
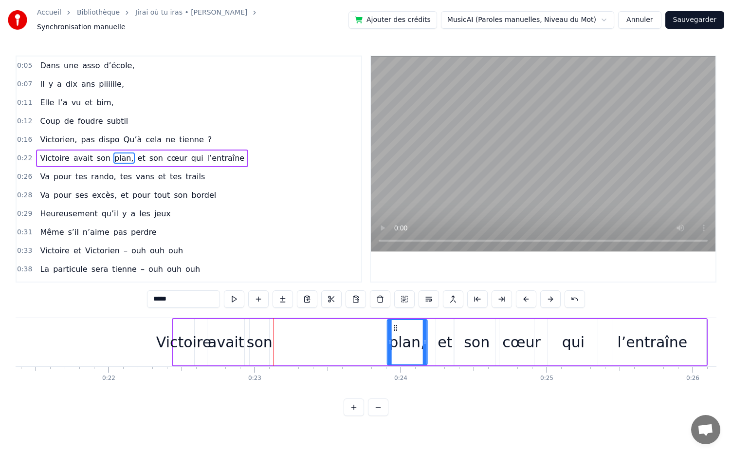
drag, startPoint x: 280, startPoint y: 325, endPoint x: 396, endPoint y: 335, distance: 117.3
click at [396, 335] on div "plan," at bounding box center [407, 342] width 39 height 44
click at [254, 323] on div "son" at bounding box center [259, 342] width 19 height 46
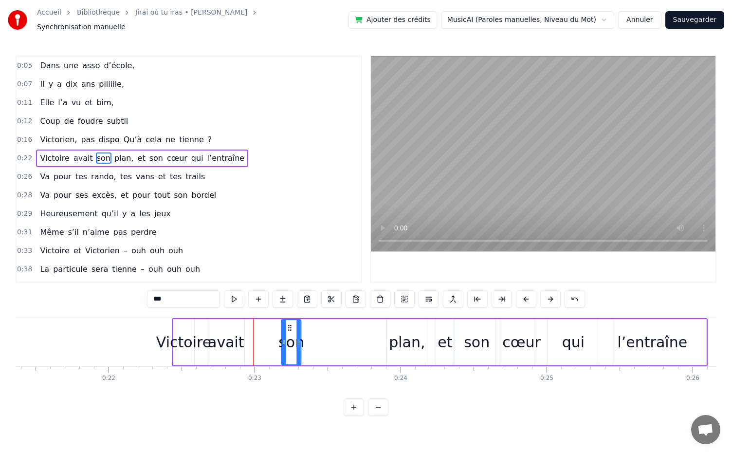
drag, startPoint x: 257, startPoint y: 320, endPoint x: 289, endPoint y: 337, distance: 36.4
click at [289, 337] on div "son" at bounding box center [291, 342] width 19 height 44
click at [291, 320] on div "son" at bounding box center [291, 342] width 19 height 44
click at [400, 336] on div "plan," at bounding box center [407, 342] width 36 height 22
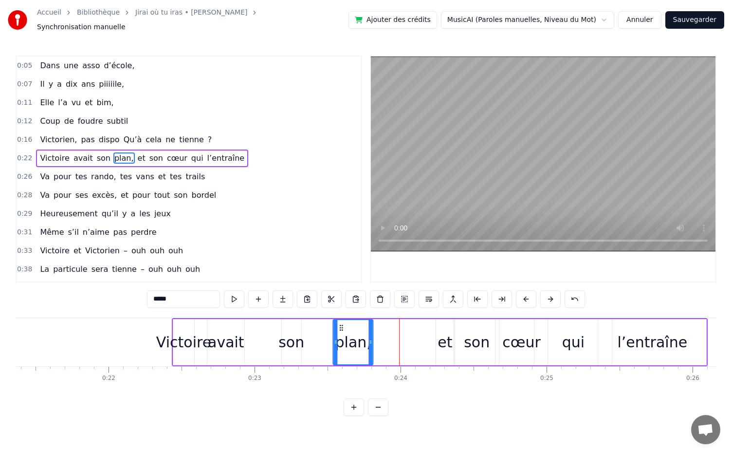
drag, startPoint x: 395, startPoint y: 321, endPoint x: 341, endPoint y: 321, distance: 54.5
click at [341, 324] on icon at bounding box center [342, 328] width 8 height 8
click at [286, 331] on div "son" at bounding box center [292, 342] width 26 height 22
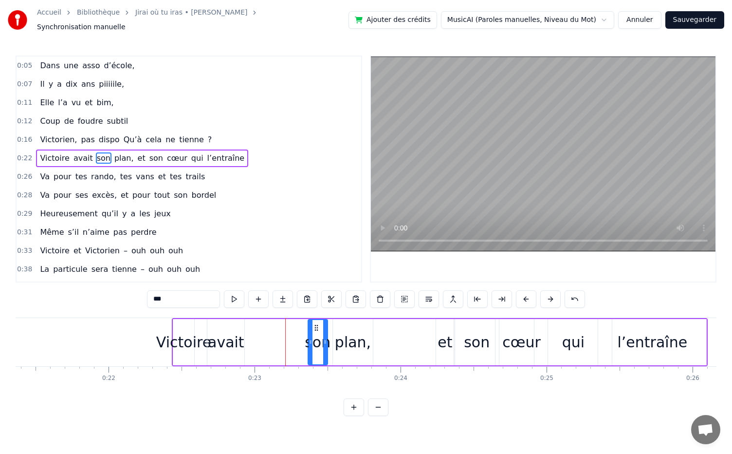
drag, startPoint x: 288, startPoint y: 320, endPoint x: 314, endPoint y: 328, distance: 27.4
click at [314, 328] on div "son" at bounding box center [318, 342] width 19 height 44
click at [225, 342] on div "avait" at bounding box center [226, 342] width 37 height 22
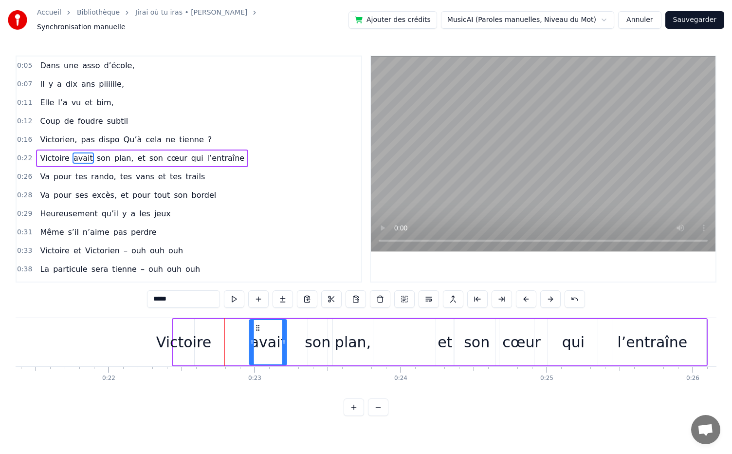
drag, startPoint x: 215, startPoint y: 323, endPoint x: 258, endPoint y: 332, distance: 43.8
click at [258, 332] on div "avait" at bounding box center [268, 342] width 36 height 44
click at [181, 331] on div "Victoire" at bounding box center [183, 342] width 55 height 22
type input "********"
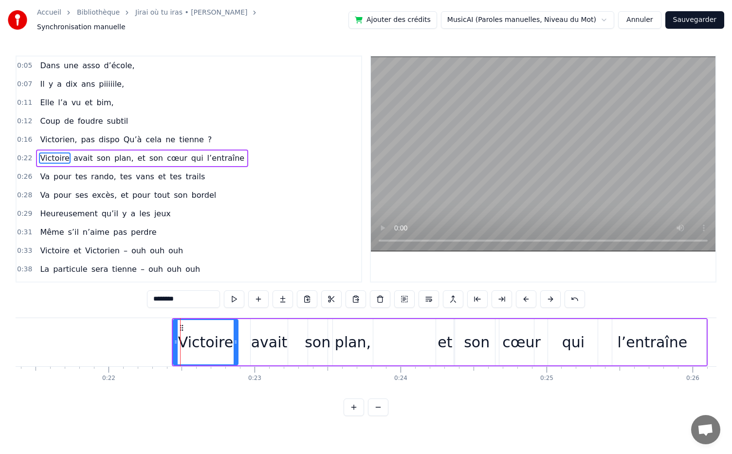
drag, startPoint x: 193, startPoint y: 339, endPoint x: 237, endPoint y: 340, distance: 43.8
click at [237, 340] on icon at bounding box center [236, 342] width 4 height 8
drag, startPoint x: 177, startPoint y: 335, endPoint x: 132, endPoint y: 332, distance: 44.4
click at [132, 332] on div at bounding box center [132, 342] width 4 height 44
drag, startPoint x: 130, startPoint y: 336, endPoint x: 159, endPoint y: 340, distance: 30.0
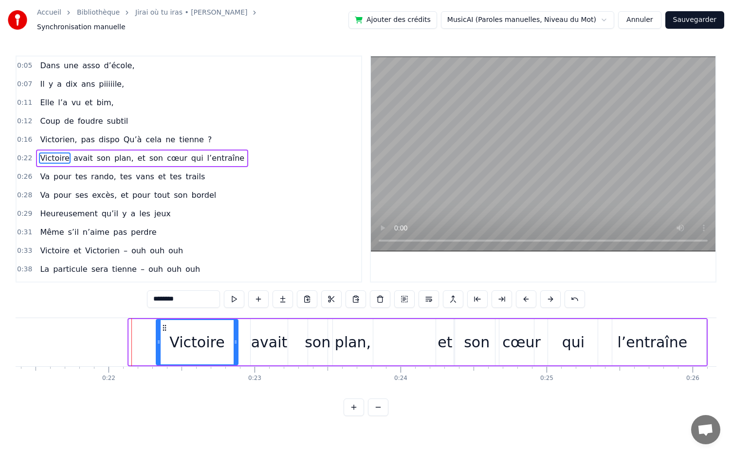
click at [157, 341] on div at bounding box center [159, 342] width 4 height 44
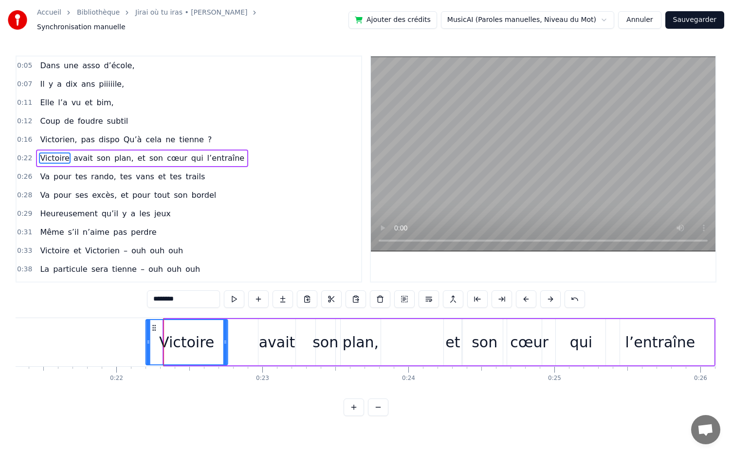
drag, startPoint x: 165, startPoint y: 324, endPoint x: 150, endPoint y: 324, distance: 14.6
click at [150, 324] on icon at bounding box center [154, 328] width 8 height 8
click at [164, 324] on div "Victoire" at bounding box center [205, 342] width 83 height 46
drag, startPoint x: 150, startPoint y: 324, endPoint x: 158, endPoint y: 325, distance: 7.9
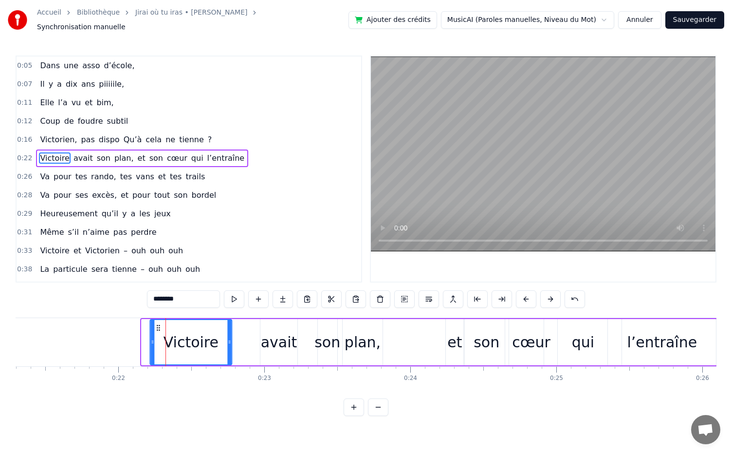
click at [158, 325] on icon at bounding box center [158, 328] width 8 height 8
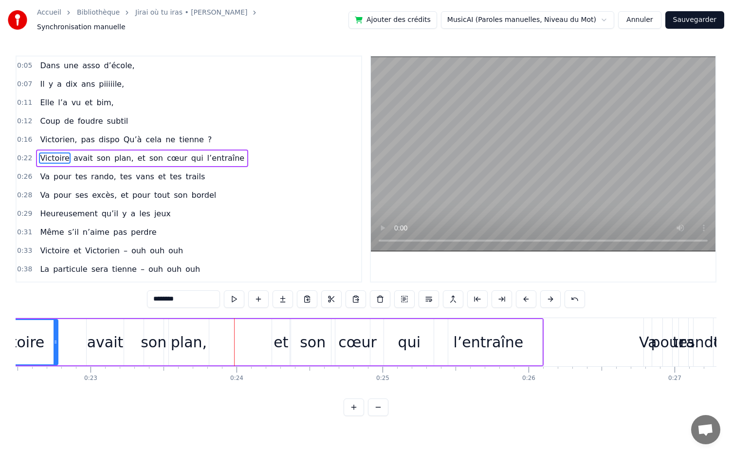
scroll to position [0, 3284]
click at [227, 342] on div "[PERSON_NAME] avait son plan, et son cœur qui l’entraîne" at bounding box center [261, 342] width 570 height 48
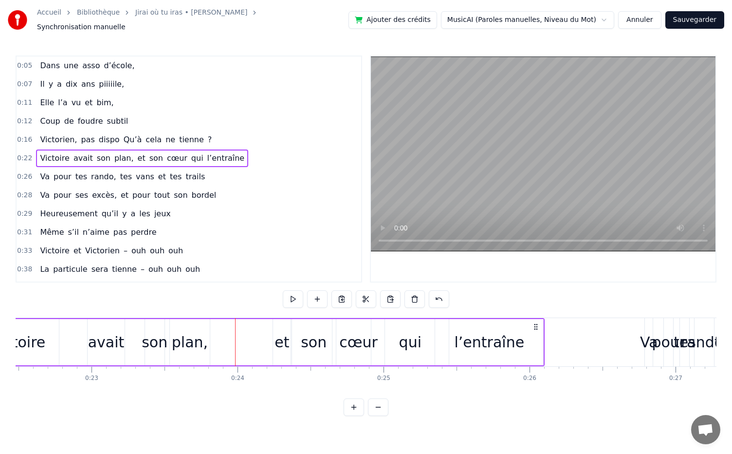
click at [299, 298] on button at bounding box center [293, 299] width 20 height 18
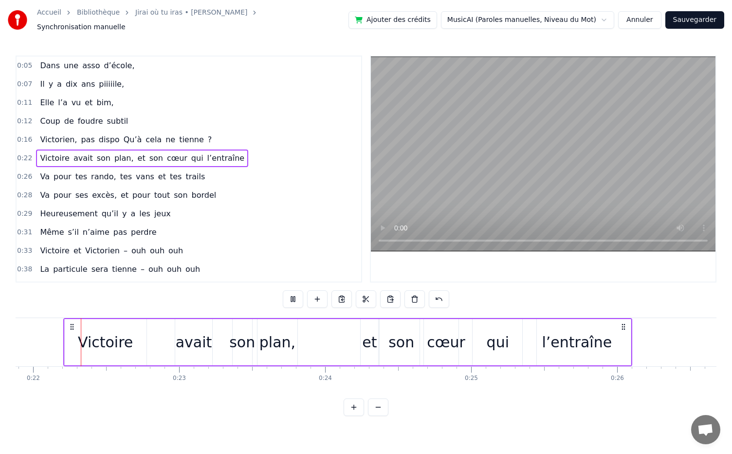
scroll to position [0, 3196]
click at [299, 298] on button at bounding box center [293, 299] width 20 height 18
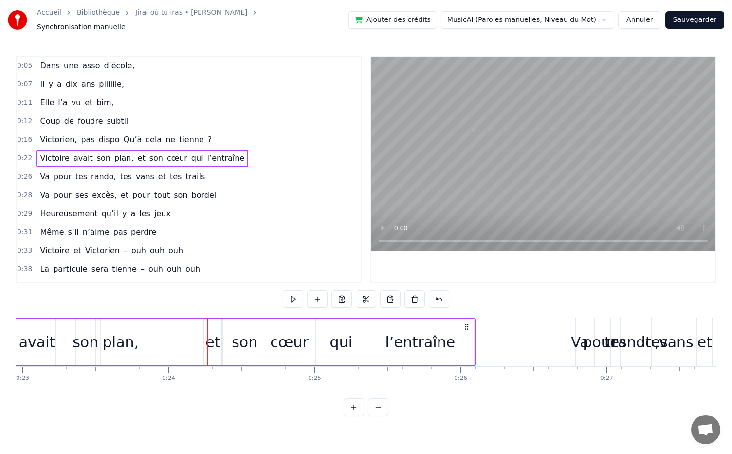
scroll to position [0, 3326]
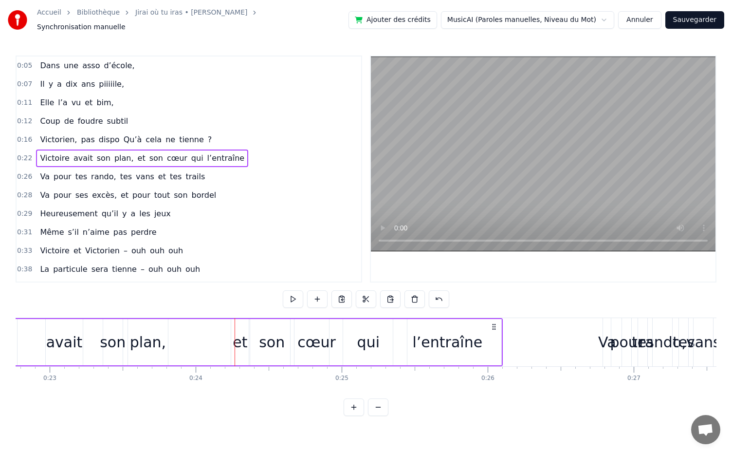
drag, startPoint x: 244, startPoint y: 339, endPoint x: 206, endPoint y: 337, distance: 38.5
click at [206, 337] on div "[PERSON_NAME] avait son plan, et son cœur qui l’entraîne" at bounding box center [219, 342] width 570 height 48
click at [241, 343] on div "et" at bounding box center [240, 342] width 15 height 22
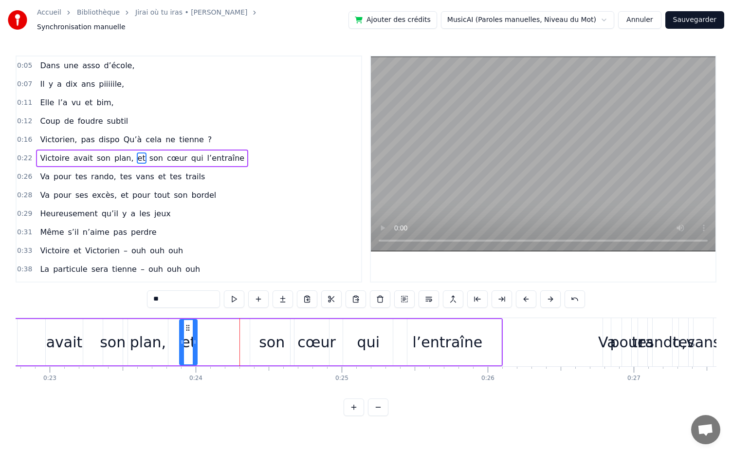
drag, startPoint x: 241, startPoint y: 322, endPoint x: 189, endPoint y: 322, distance: 51.6
click at [189, 327] on circle at bounding box center [189, 327] width 0 height 0
click at [272, 340] on div "son" at bounding box center [272, 342] width 26 height 22
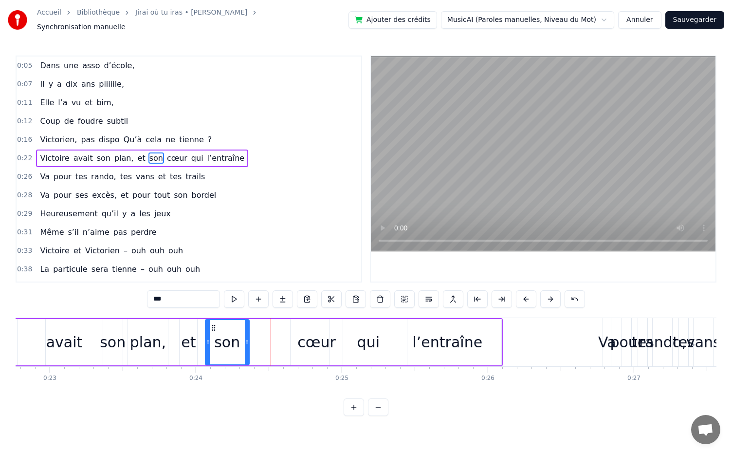
drag, startPoint x: 259, startPoint y: 321, endPoint x: 215, endPoint y: 322, distance: 44.3
click at [215, 324] on icon at bounding box center [214, 328] width 8 height 8
click at [303, 331] on div "cœur" at bounding box center [317, 342] width 38 height 22
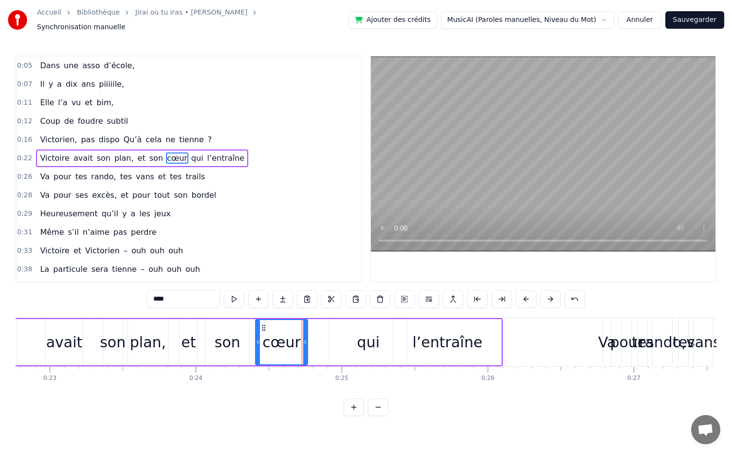
drag, startPoint x: 298, startPoint y: 320, endPoint x: 262, endPoint y: 324, distance: 35.8
click at [262, 324] on icon at bounding box center [264, 328] width 8 height 8
drag, startPoint x: 306, startPoint y: 337, endPoint x: 321, endPoint y: 339, distance: 15.2
click at [321, 339] on icon at bounding box center [320, 342] width 4 height 8
click at [425, 335] on div "l’entraîne" at bounding box center [447, 342] width 70 height 22
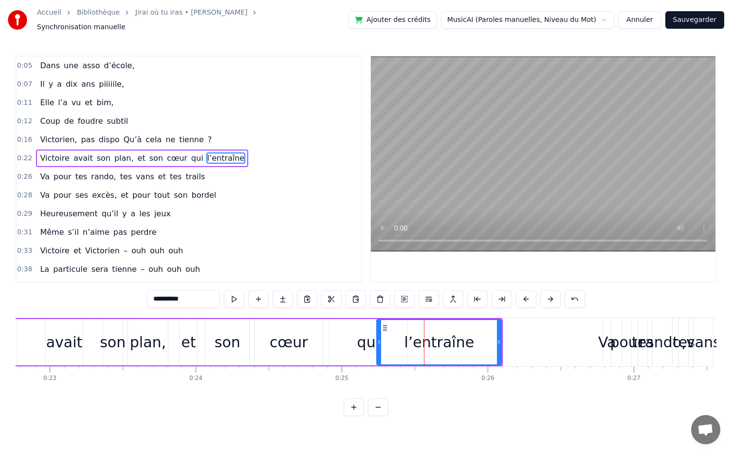
drag, startPoint x: 395, startPoint y: 335, endPoint x: 378, endPoint y: 335, distance: 16.6
click at [378, 338] on icon at bounding box center [379, 342] width 4 height 8
click at [367, 343] on div "qui" at bounding box center [368, 342] width 22 height 22
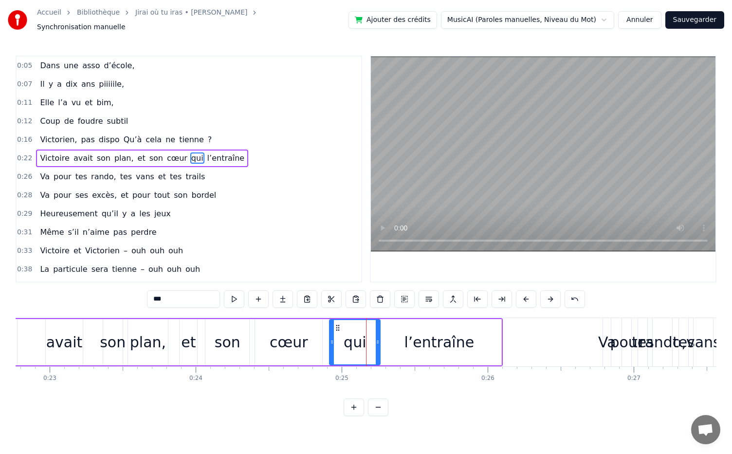
drag, startPoint x: 404, startPoint y: 338, endPoint x: 378, endPoint y: 338, distance: 25.8
click at [378, 343] on circle at bounding box center [377, 343] width 0 height 0
drag, startPoint x: 338, startPoint y: 323, endPoint x: 318, endPoint y: 323, distance: 19.5
click at [318, 324] on icon at bounding box center [319, 328] width 8 height 8
click at [411, 339] on div "l’entraîne" at bounding box center [439, 342] width 70 height 22
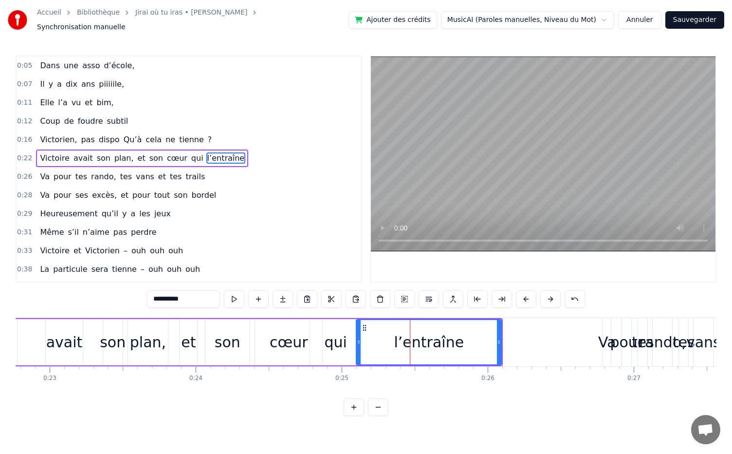
drag, startPoint x: 379, startPoint y: 337, endPoint x: 358, endPoint y: 337, distance: 20.9
click at [358, 338] on icon at bounding box center [359, 342] width 4 height 8
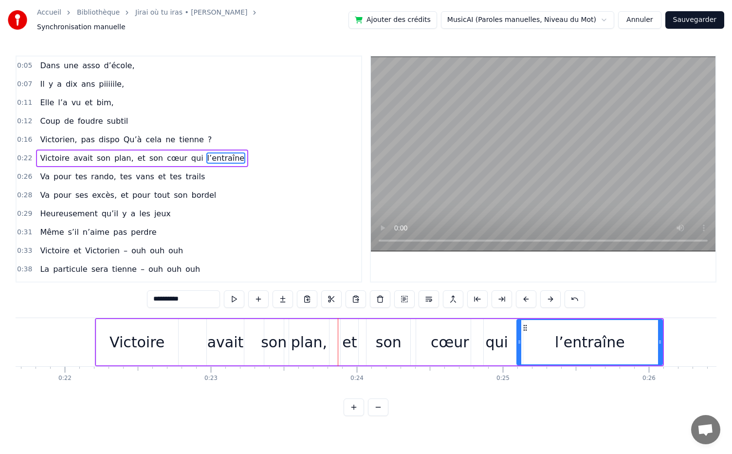
scroll to position [0, 3160]
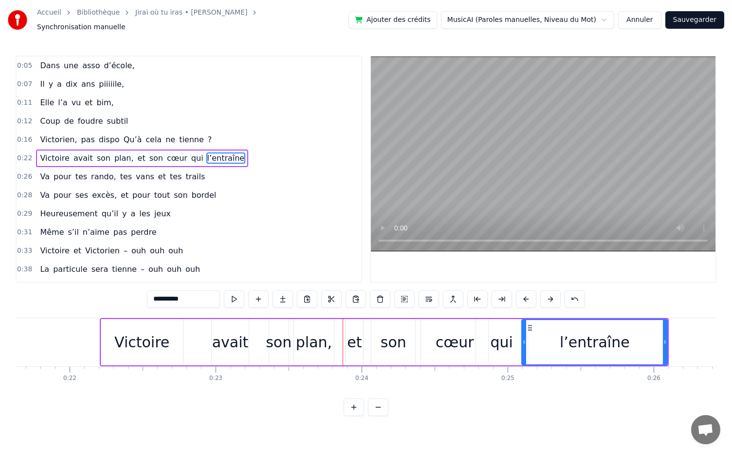
click at [167, 335] on div "Victoire" at bounding box center [142, 342] width 82 height 46
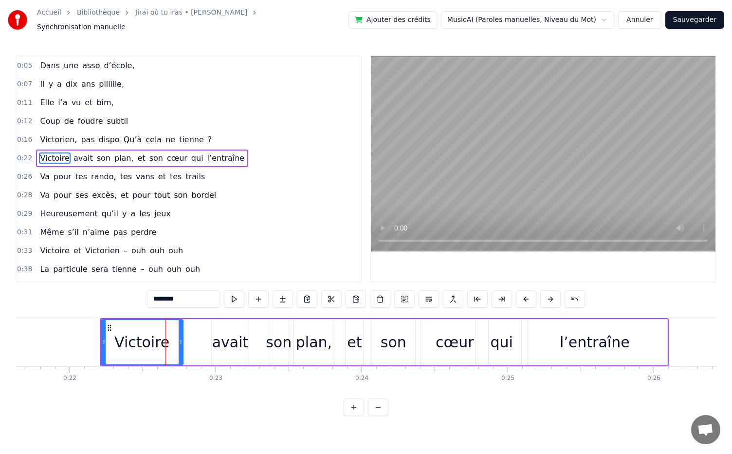
click at [231, 341] on div "avait" at bounding box center [230, 342] width 37 height 22
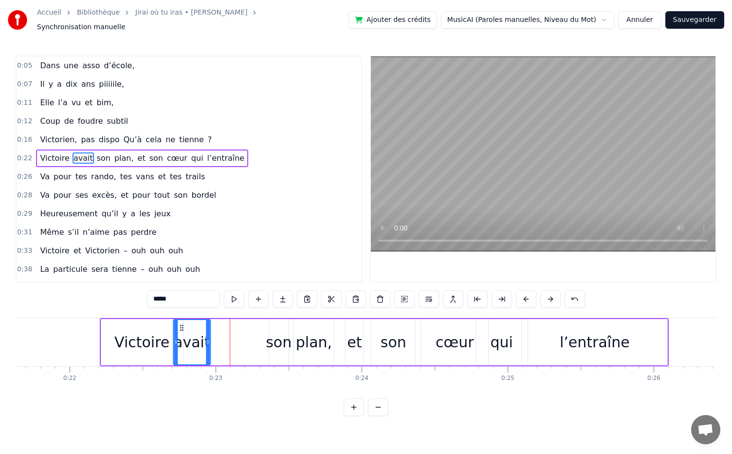
drag, startPoint x: 221, startPoint y: 322, endPoint x: 182, endPoint y: 322, distance: 38.5
click at [182, 324] on icon at bounding box center [182, 328] width 8 height 8
click at [278, 343] on div "son" at bounding box center [279, 342] width 26 height 22
type input "***"
drag, startPoint x: 276, startPoint y: 327, endPoint x: 236, endPoint y: 328, distance: 39.9
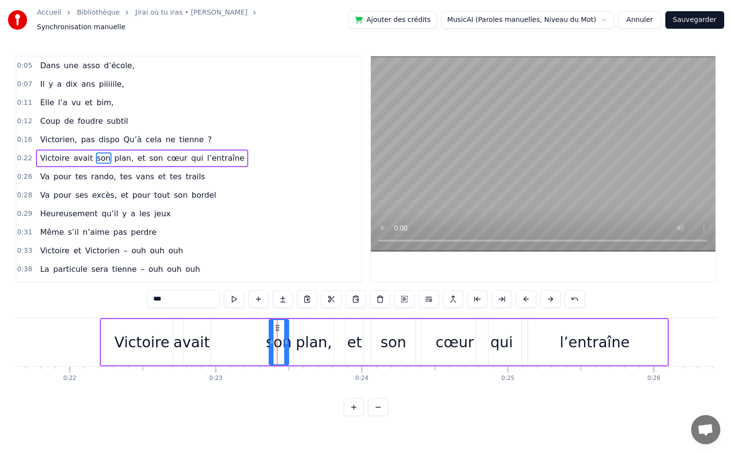
click at [236, 328] on div "[PERSON_NAME] avait son plan, et son cœur qui l’entraîne" at bounding box center [385, 342] width 570 height 48
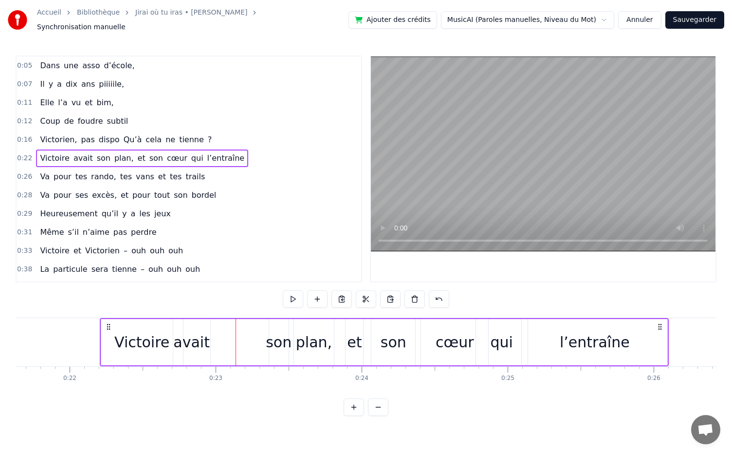
click at [281, 331] on div "son" at bounding box center [279, 342] width 26 height 22
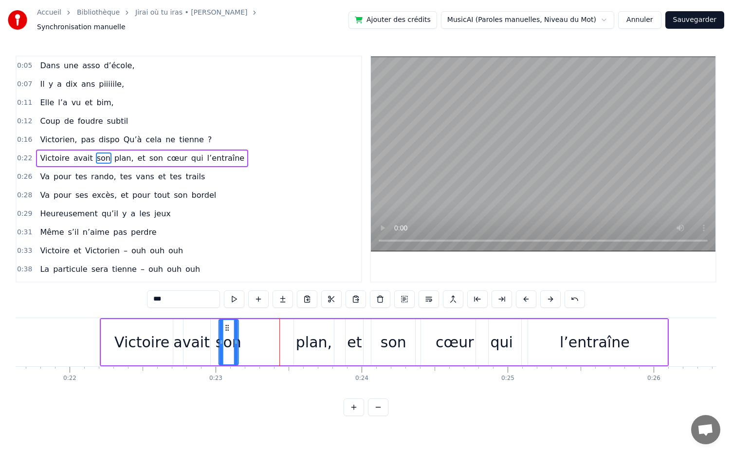
drag, startPoint x: 277, startPoint y: 321, endPoint x: 226, endPoint y: 320, distance: 50.6
click at [226, 324] on icon at bounding box center [227, 328] width 8 height 8
click at [324, 344] on div "plan," at bounding box center [314, 342] width 36 height 22
type input "*****"
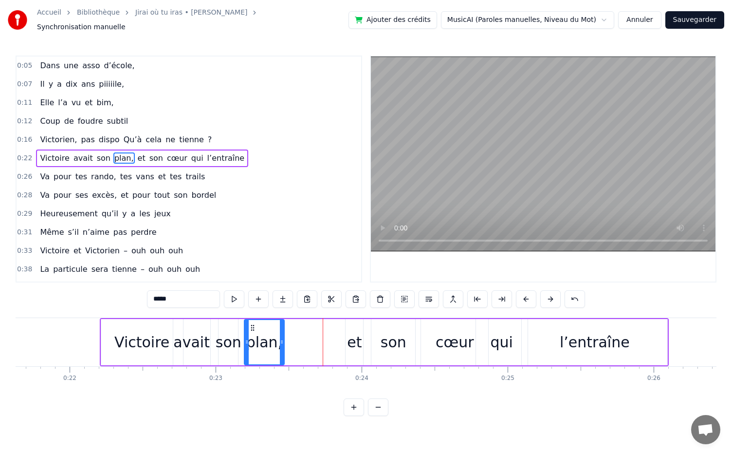
drag, startPoint x: 301, startPoint y: 319, endPoint x: 252, endPoint y: 323, distance: 49.8
click at [252, 324] on icon at bounding box center [253, 328] width 8 height 8
click at [318, 345] on div "[PERSON_NAME] avait son plan, et son cœur qui l’entraîne" at bounding box center [385, 342] width 570 height 48
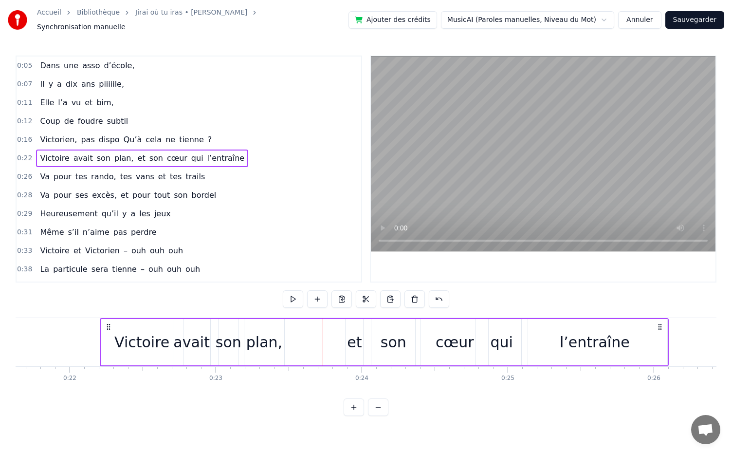
click at [279, 338] on div "plan," at bounding box center [264, 342] width 36 height 22
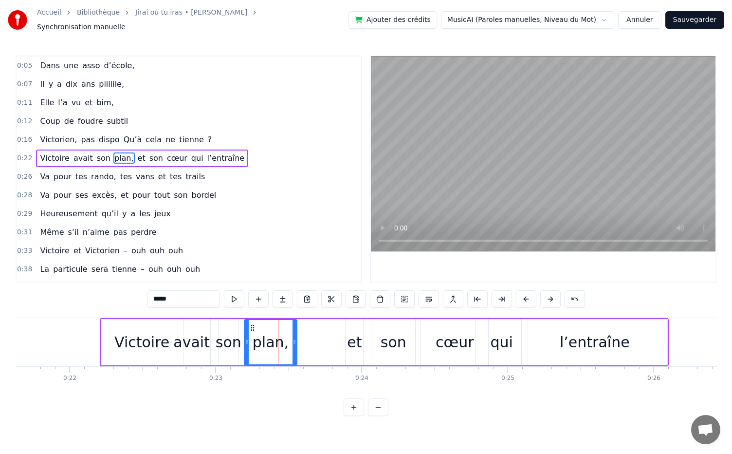
drag, startPoint x: 281, startPoint y: 338, endPoint x: 294, endPoint y: 338, distance: 13.6
click at [294, 338] on icon at bounding box center [295, 342] width 4 height 8
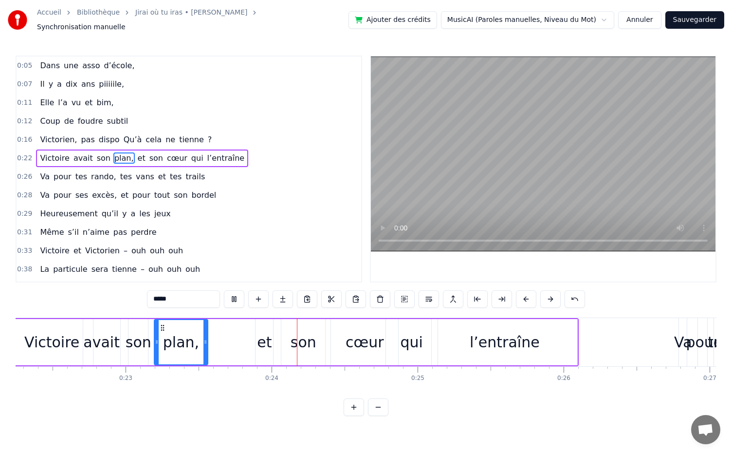
scroll to position [0, 3395]
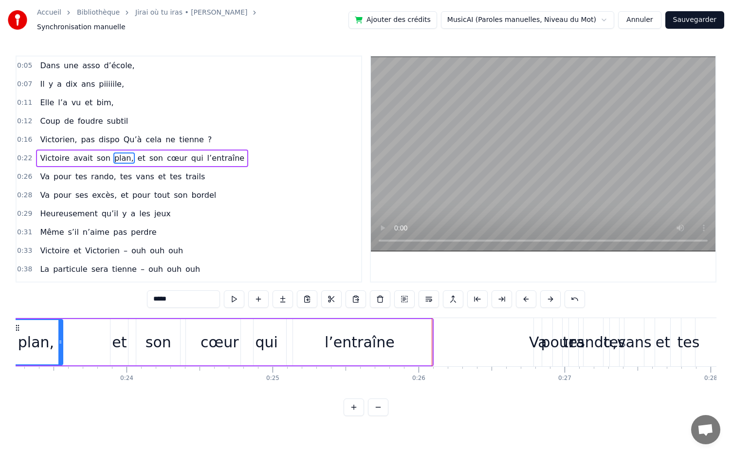
click at [271, 338] on div "qui" at bounding box center [266, 342] width 22 height 22
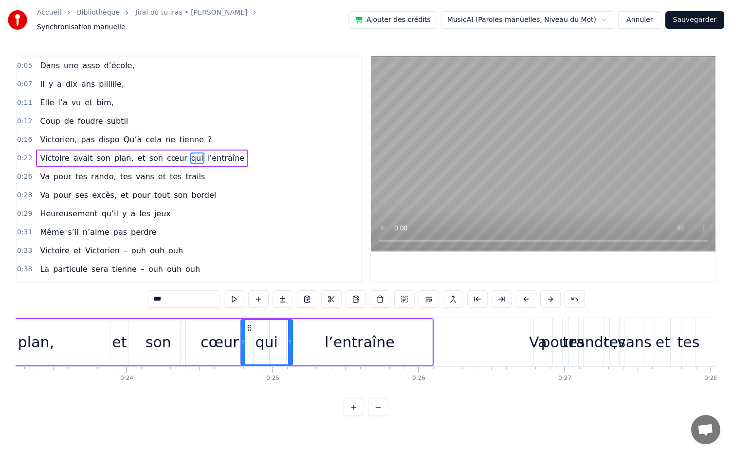
click at [217, 336] on div "cœur" at bounding box center [220, 342] width 38 height 22
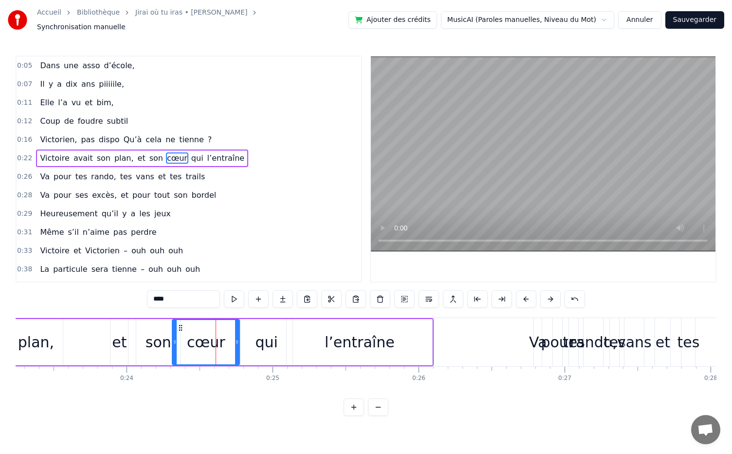
drag, startPoint x: 195, startPoint y: 323, endPoint x: 181, endPoint y: 323, distance: 13.6
click at [181, 324] on icon at bounding box center [181, 328] width 8 height 8
click at [265, 342] on div "qui" at bounding box center [266, 342] width 22 height 22
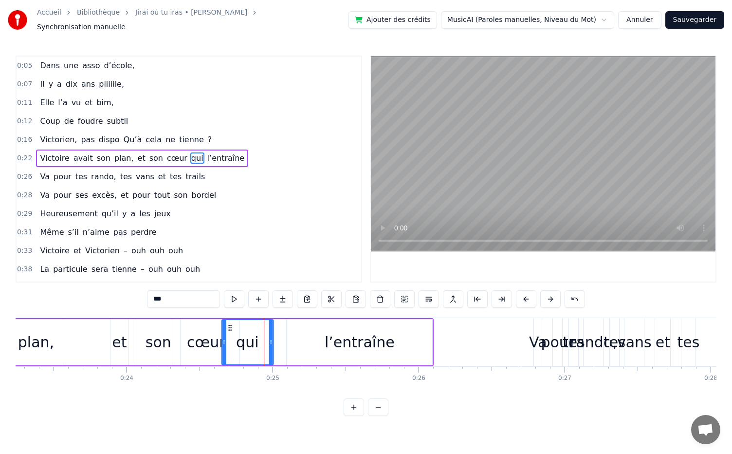
drag, startPoint x: 247, startPoint y: 321, endPoint x: 228, endPoint y: 321, distance: 19.0
click at [228, 324] on icon at bounding box center [230, 328] width 8 height 8
click at [340, 331] on div "l’entraîne" at bounding box center [360, 342] width 70 height 22
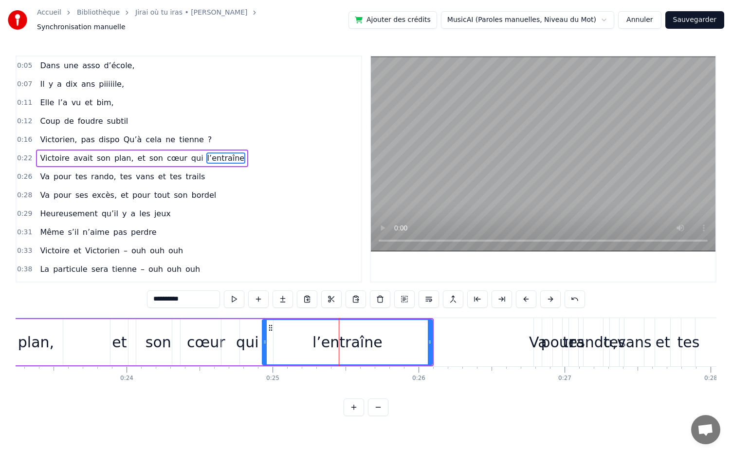
drag, startPoint x: 288, startPoint y: 339, endPoint x: 264, endPoint y: 340, distance: 24.4
click at [264, 340] on icon at bounding box center [265, 342] width 4 height 8
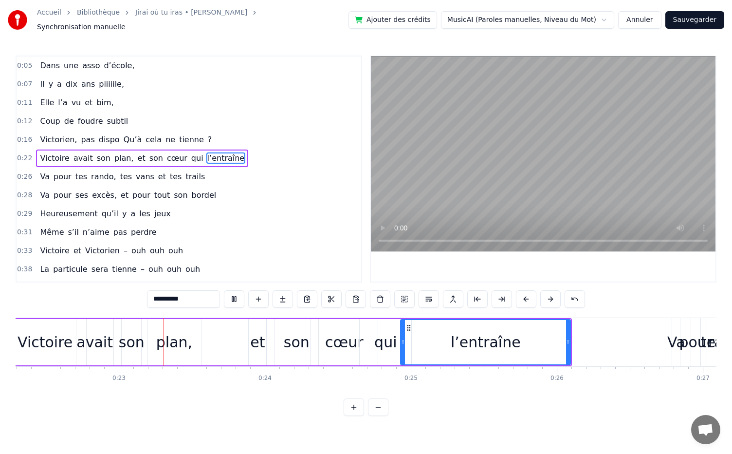
scroll to position [0, 3259]
click at [260, 348] on div "et" at bounding box center [255, 342] width 18 height 46
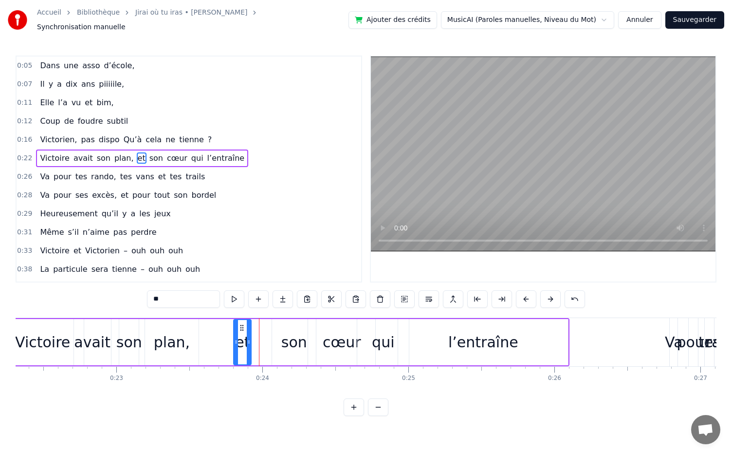
drag, startPoint x: 253, startPoint y: 321, endPoint x: 241, endPoint y: 322, distance: 12.7
click at [241, 324] on icon at bounding box center [242, 328] width 8 height 8
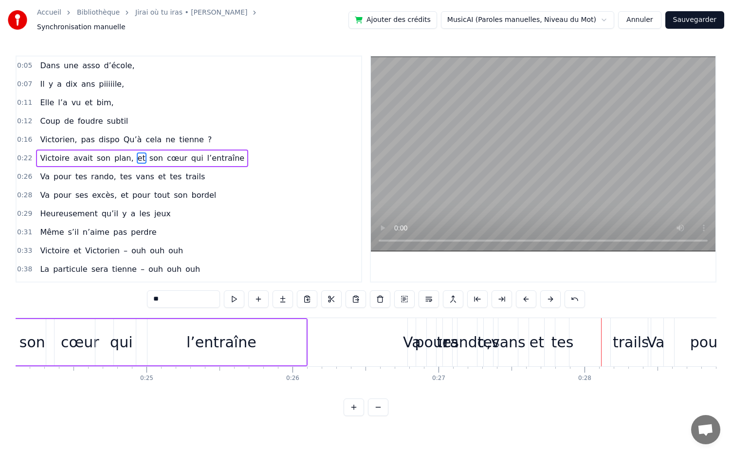
scroll to position [0, 3520]
click at [161, 331] on div "l’entraîne" at bounding box center [223, 342] width 170 height 46
type input "**********"
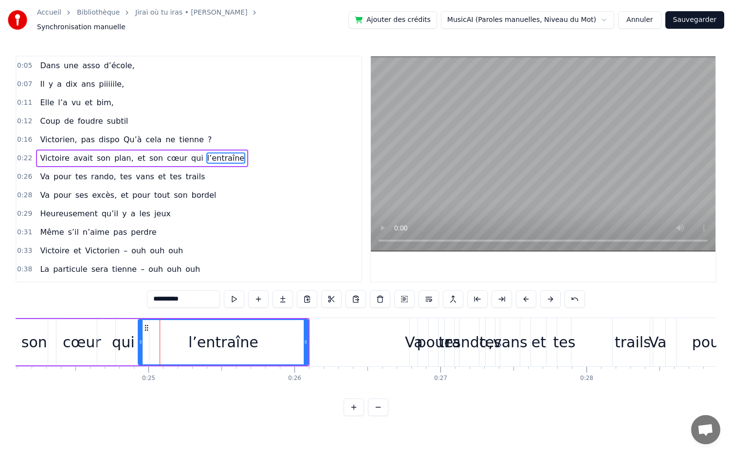
click at [109, 300] on div "0:05 Dans une asso d’école, 0:07 [DATE] piiiiile, 0:11 Elle l’a vu et bim, 0:12…" at bounding box center [366, 236] width 701 height 360
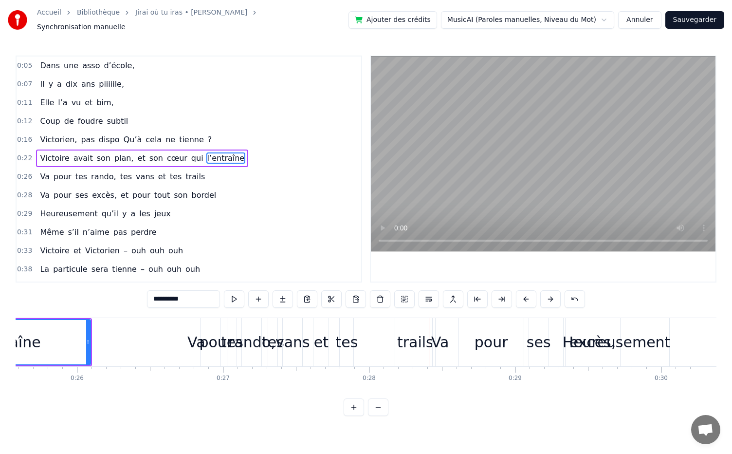
scroll to position [0, 3736]
click at [210, 354] on div "Va pour tes rando, tes vans et tes trails" at bounding box center [316, 342] width 246 height 48
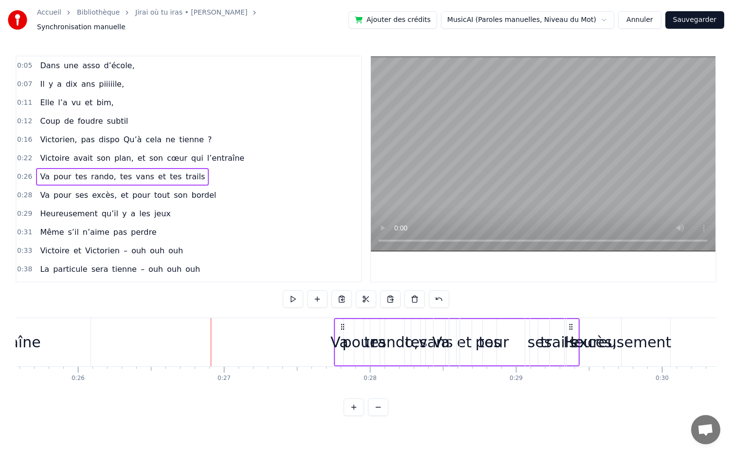
drag, startPoint x: 199, startPoint y: 321, endPoint x: 340, endPoint y: 350, distance: 144.1
click at [340, 350] on div "Va pour tes rando, tes vans et tes trails" at bounding box center [457, 342] width 246 height 48
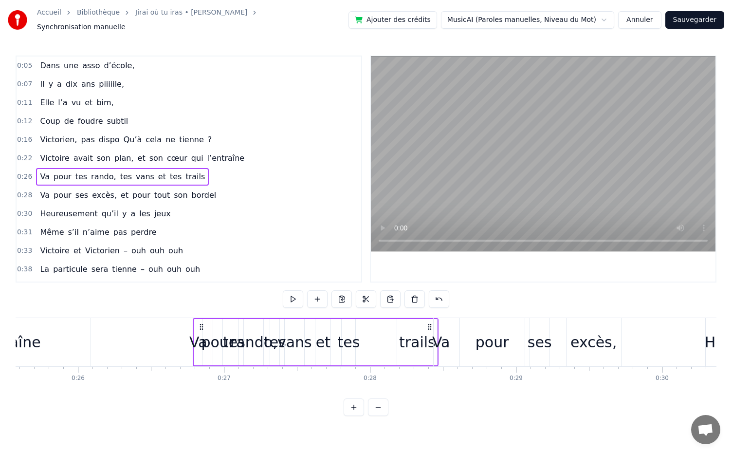
click at [197, 323] on div "Va" at bounding box center [198, 342] width 8 height 46
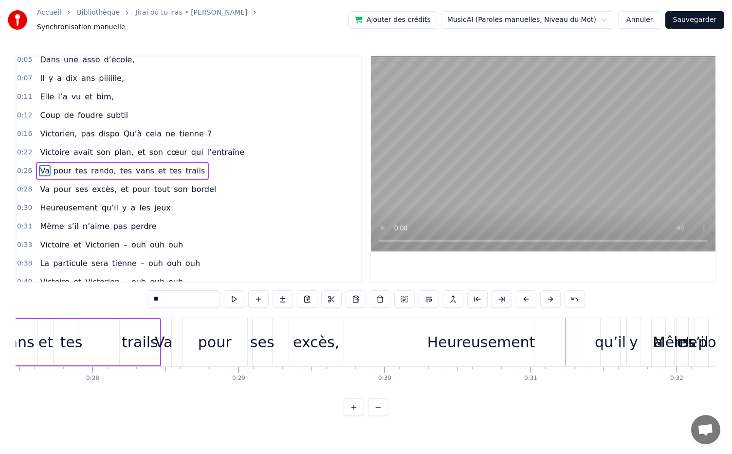
scroll to position [0, 4002]
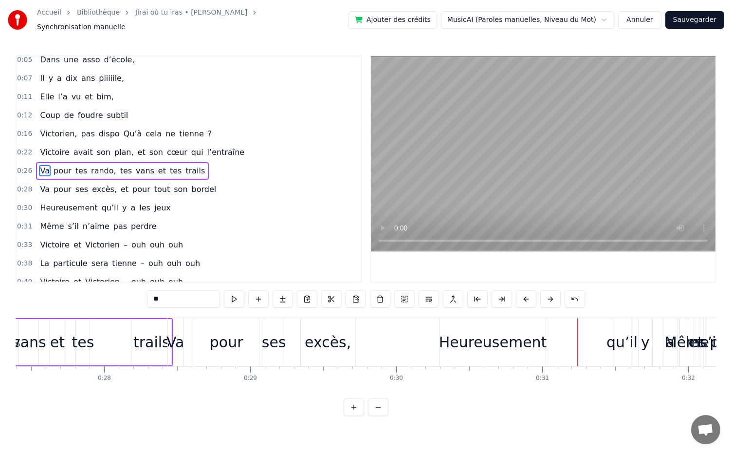
click at [192, 337] on div "Va pour ses excès, et pour tout son bordel" at bounding box center [521, 342] width 706 height 48
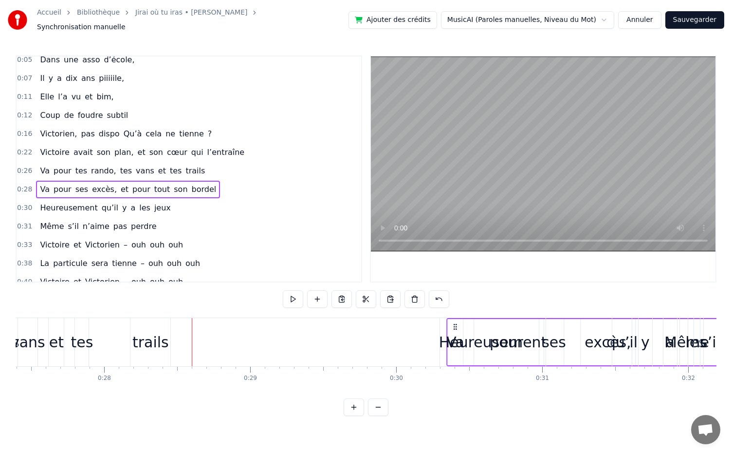
drag, startPoint x: 175, startPoint y: 325, endPoint x: 454, endPoint y: 389, distance: 286.2
click at [454, 389] on div "Dans une asso d’école, [DATE] piiiiile, Elle l’a vu et bim, Coup de foudre subt…" at bounding box center [366, 354] width 701 height 73
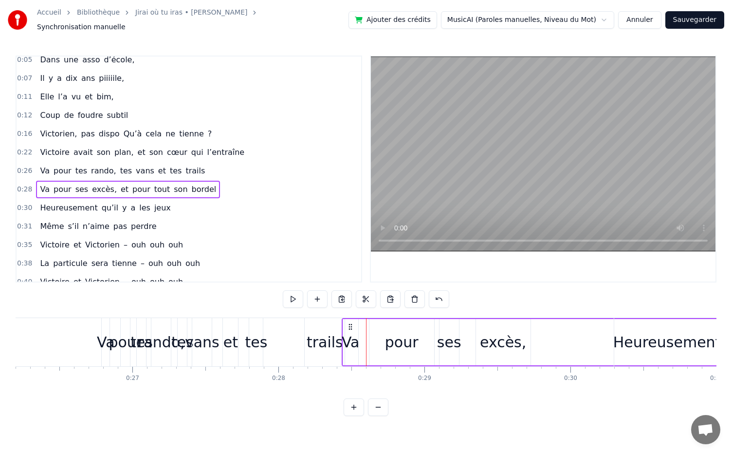
scroll to position [0, 3785]
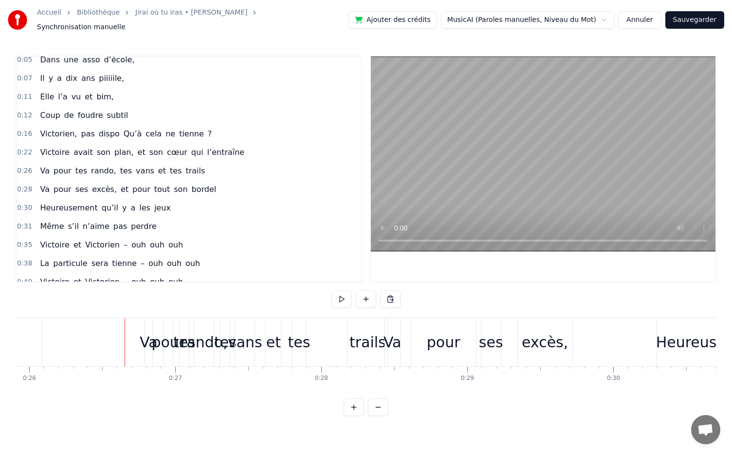
click at [150, 336] on div "Va" at bounding box center [149, 342] width 18 height 22
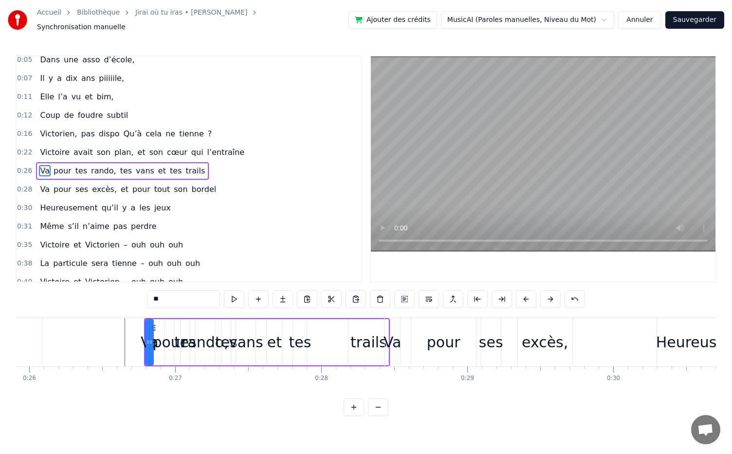
click at [148, 320] on div at bounding box center [148, 342] width 4 height 44
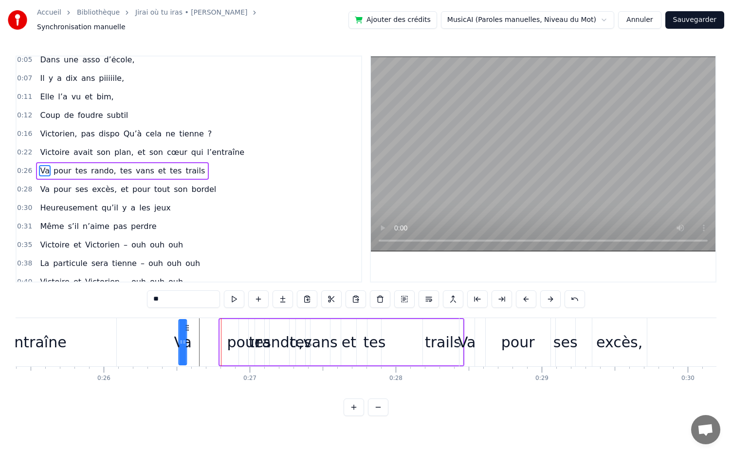
scroll to position [0, 3709]
drag, startPoint x: 155, startPoint y: 320, endPoint x: 220, endPoint y: 338, distance: 66.8
click at [212, 338] on div "Va" at bounding box center [209, 342] width 7 height 44
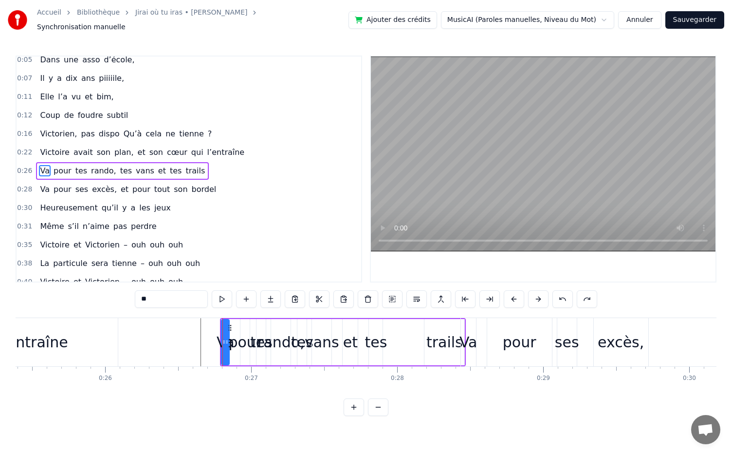
click at [230, 324] on icon at bounding box center [230, 328] width 8 height 8
click at [227, 327] on div "Va" at bounding box center [223, 342] width 7 height 44
click at [281, 324] on div "rando," at bounding box center [280, 342] width 19 height 46
click at [225, 322] on div "Va" at bounding box center [226, 342] width 8 height 46
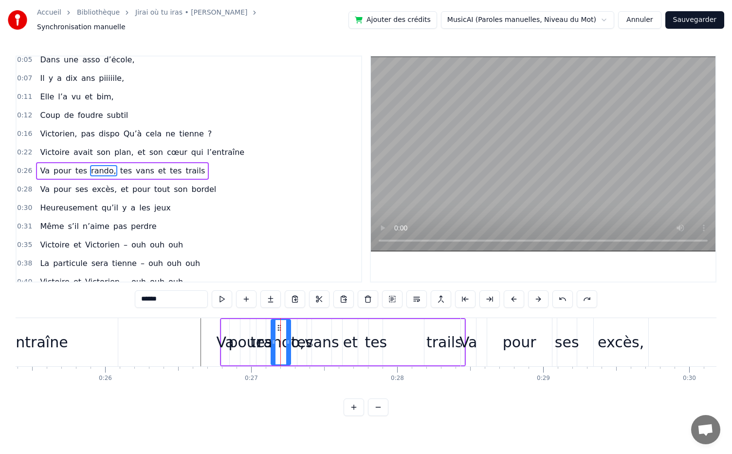
type input "**"
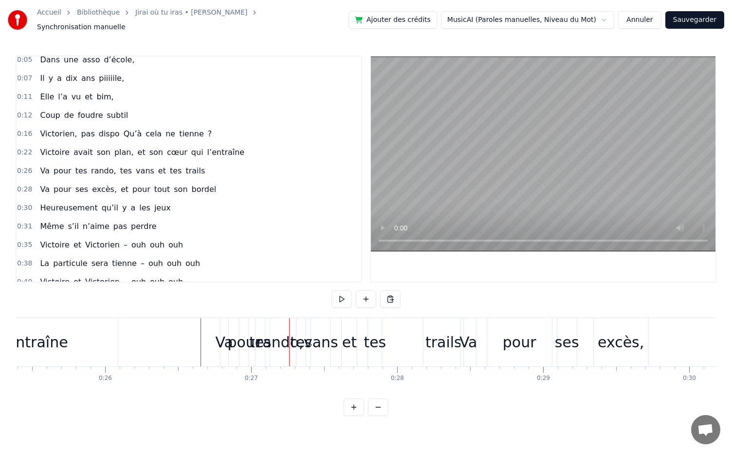
click at [397, 325] on div "Va pour tes rando, tes vans et tes trails" at bounding box center [343, 342] width 246 height 48
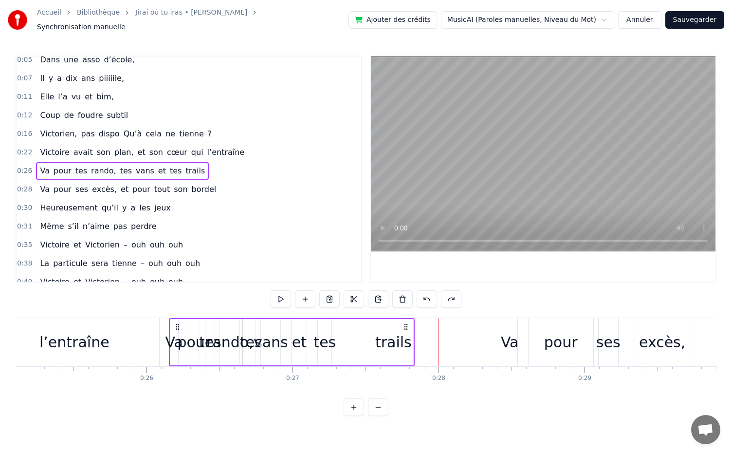
scroll to position [0, 3648]
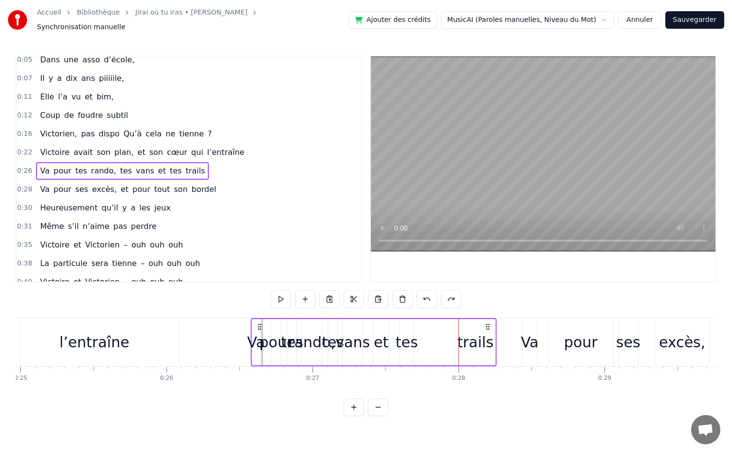
drag, startPoint x: 230, startPoint y: 322, endPoint x: 261, endPoint y: 343, distance: 36.9
click at [261, 343] on div "Va pour tes rando, tes vans et tes trails" at bounding box center [374, 342] width 246 height 48
drag, startPoint x: 309, startPoint y: 343, endPoint x: 342, endPoint y: 347, distance: 33.3
click at [342, 347] on div "Va pour tes rando, tes vans et tes trails" at bounding box center [374, 342] width 246 height 48
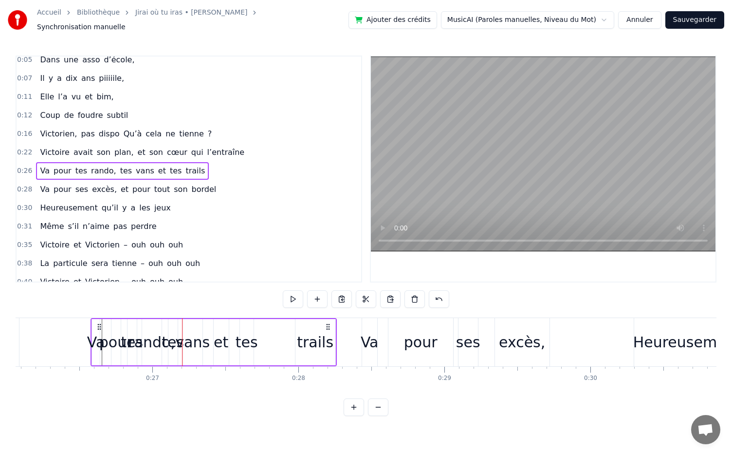
scroll to position [0, 3808]
click at [384, 334] on div "Va pour ses excès, et pour tout son bordel" at bounding box center [714, 342] width 706 height 48
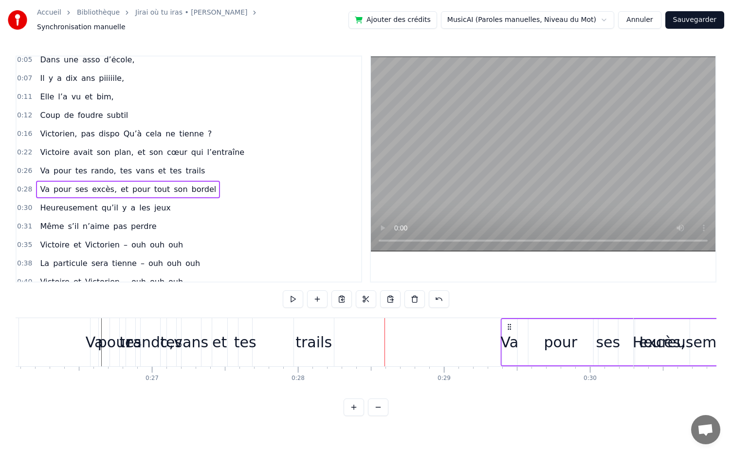
drag, startPoint x: 368, startPoint y: 324, endPoint x: 507, endPoint y: 325, distance: 139.3
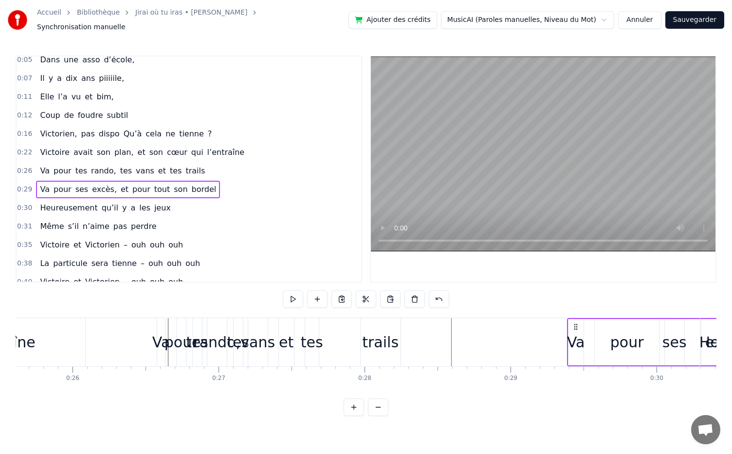
scroll to position [0, 3741]
click at [310, 325] on div "tes" at bounding box center [313, 342] width 14 height 48
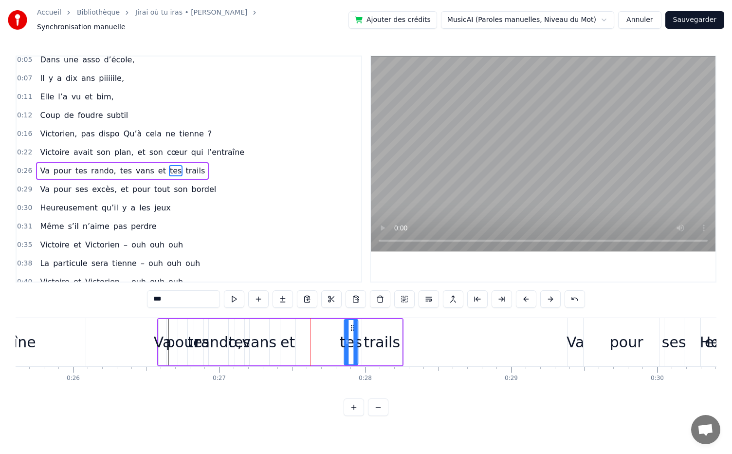
drag, startPoint x: 315, startPoint y: 319, endPoint x: 352, endPoint y: 330, distance: 39.0
click at [352, 330] on div "tes" at bounding box center [351, 342] width 13 height 44
click at [286, 323] on div "et" at bounding box center [288, 342] width 15 height 46
type input "**"
drag, startPoint x: 286, startPoint y: 322, endPoint x: 331, endPoint y: 330, distance: 45.6
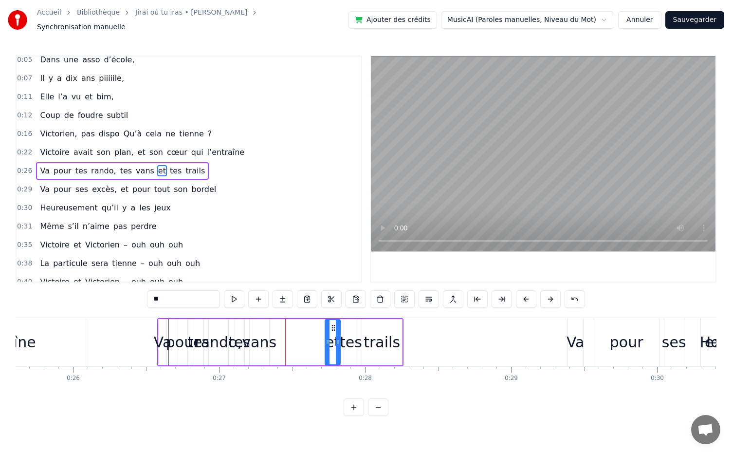
click at [331, 330] on div "et" at bounding box center [333, 342] width 14 height 44
drag, startPoint x: 251, startPoint y: 320, endPoint x: 275, endPoint y: 334, distance: 27.5
click at [275, 334] on div "Va pour tes rando, tes vans et tes trails" at bounding box center [280, 342] width 246 height 48
click at [261, 338] on div "vans" at bounding box center [259, 342] width 35 height 22
drag, startPoint x: 254, startPoint y: 321, endPoint x: 305, endPoint y: 335, distance: 52.5
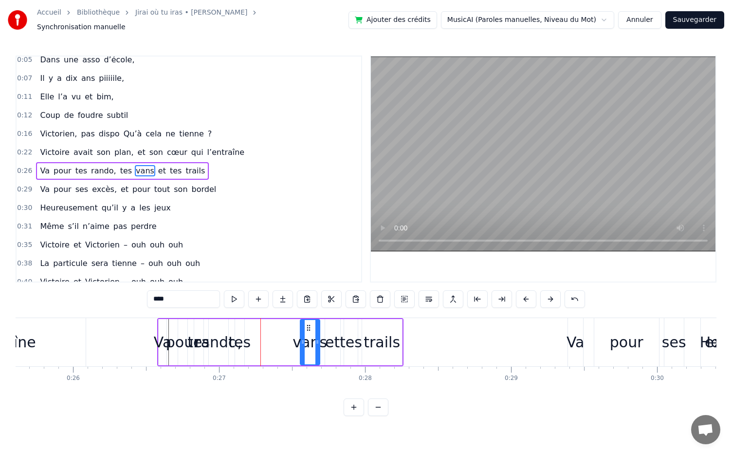
click at [305, 335] on div "vans" at bounding box center [310, 342] width 19 height 44
click at [240, 319] on div "tes" at bounding box center [239, 342] width 9 height 46
type input "***"
click at [240, 321] on div at bounding box center [240, 342] width 0 height 48
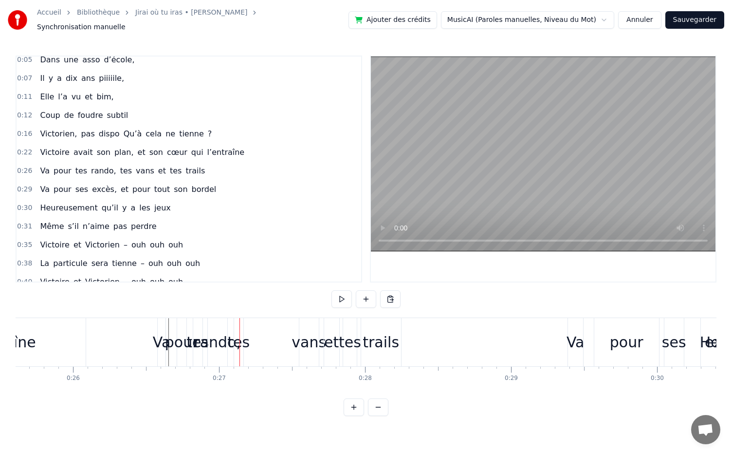
click at [240, 321] on div at bounding box center [240, 342] width 0 height 48
click at [257, 339] on div "Va pour tes rando, tes vans et tes trails" at bounding box center [280, 342] width 246 height 48
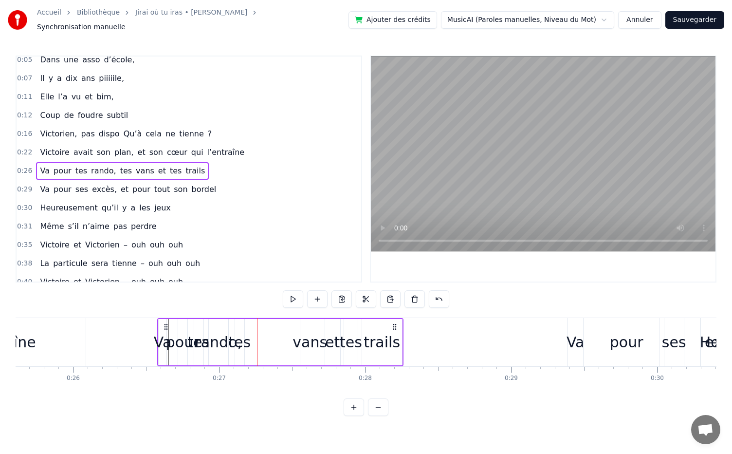
click at [240, 337] on div "tes" at bounding box center [239, 342] width 22 height 22
drag, startPoint x: 239, startPoint y: 327, endPoint x: 285, endPoint y: 337, distance: 47.9
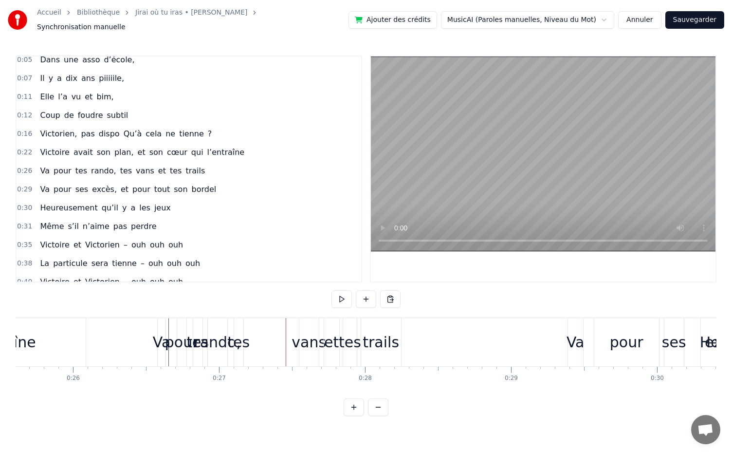
click at [243, 340] on div "tes" at bounding box center [238, 342] width 22 height 22
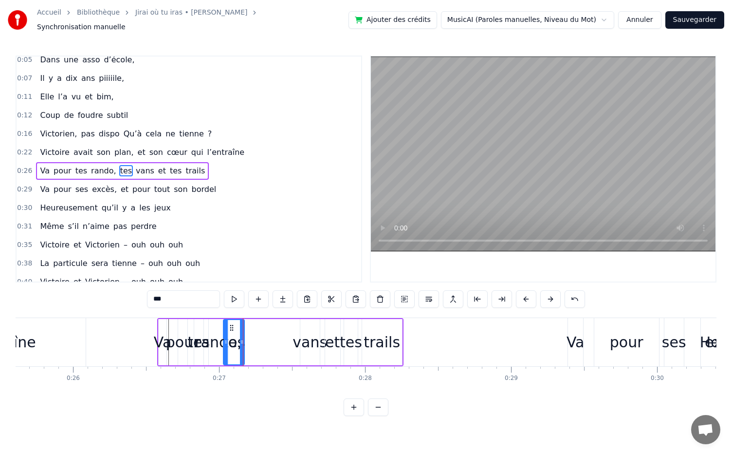
drag, startPoint x: 237, startPoint y: 337, endPoint x: 225, endPoint y: 345, distance: 14.0
click at [225, 345] on div at bounding box center [226, 342] width 4 height 44
drag, startPoint x: 233, startPoint y: 323, endPoint x: 285, endPoint y: 330, distance: 52.6
click at [285, 330] on div "tes" at bounding box center [286, 342] width 20 height 44
click at [199, 336] on div "rando," at bounding box center [218, 342] width 47 height 22
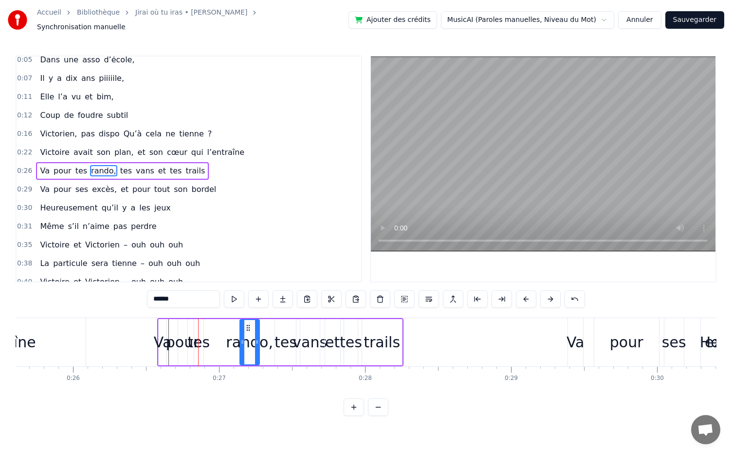
drag, startPoint x: 215, startPoint y: 322, endPoint x: 246, endPoint y: 326, distance: 31.5
click at [246, 326] on icon at bounding box center [248, 328] width 8 height 8
click at [199, 340] on div "tes" at bounding box center [198, 342] width 22 height 22
click at [204, 341] on div "tes" at bounding box center [198, 342] width 22 height 22
drag, startPoint x: 201, startPoint y: 336, endPoint x: 216, endPoint y: 337, distance: 15.7
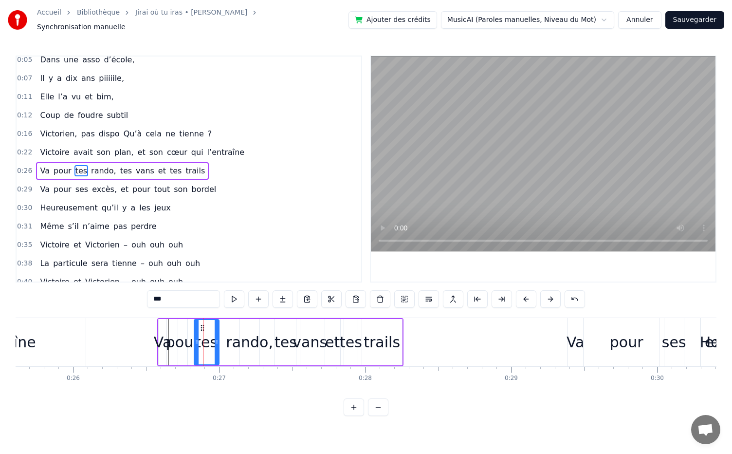
click at [216, 338] on icon at bounding box center [217, 342] width 4 height 8
drag, startPoint x: 203, startPoint y: 323, endPoint x: 211, endPoint y: 326, distance: 8.6
click at [211, 326] on icon at bounding box center [211, 328] width 8 height 8
click at [179, 324] on div "pour" at bounding box center [182, 342] width 9 height 46
drag, startPoint x: 181, startPoint y: 336, endPoint x: 175, endPoint y: 336, distance: 5.8
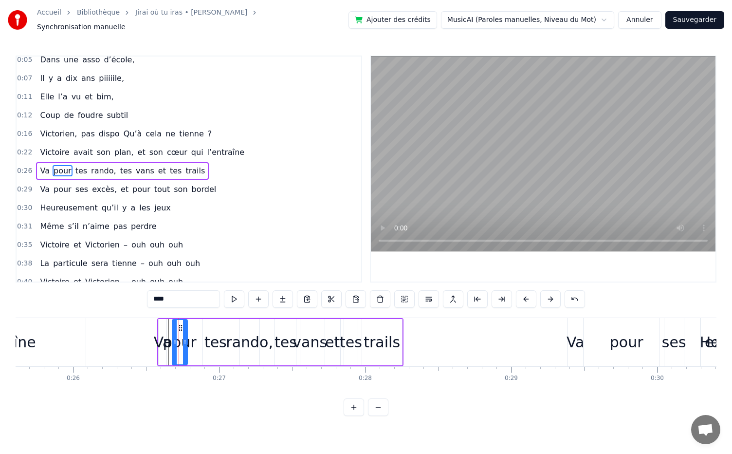
click at [175, 338] on icon at bounding box center [175, 342] width 4 height 8
drag, startPoint x: 179, startPoint y: 323, endPoint x: 187, endPoint y: 326, distance: 7.9
click at [187, 326] on div "pour" at bounding box center [187, 342] width 14 height 44
click at [276, 379] on div "Dans une asso d’école, [DATE] piiiiile, Elle l’a vu et bim, Coup de foudre subt…" at bounding box center [366, 354] width 701 height 73
click at [218, 334] on div "tes" at bounding box center [216, 342] width 22 height 22
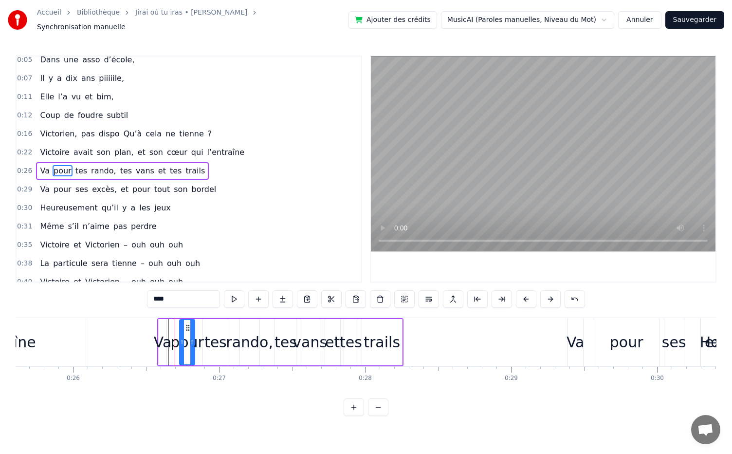
type input "***"
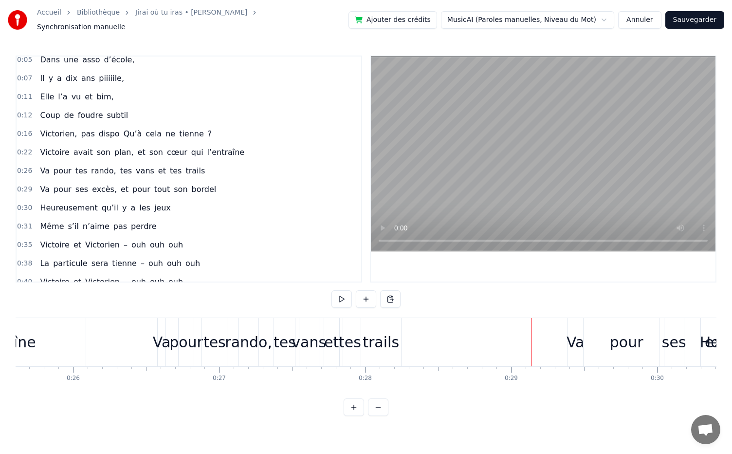
click at [275, 341] on div "tes" at bounding box center [285, 342] width 22 height 22
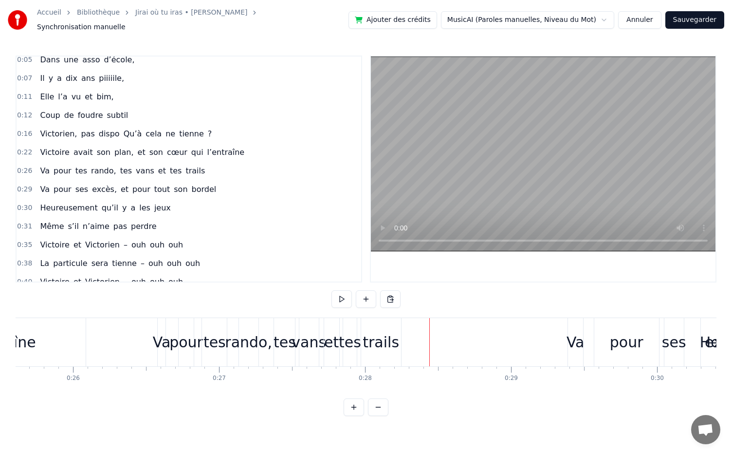
click at [334, 322] on div "et" at bounding box center [331, 342] width 15 height 48
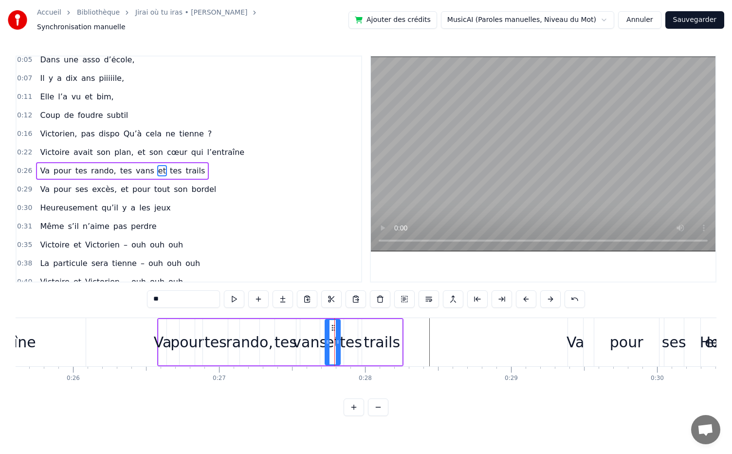
click at [230, 331] on div "rando," at bounding box center [249, 342] width 47 height 22
type input "******"
click at [358, 357] on div "Va pour tes rando, tes vans et tes trails" at bounding box center [280, 342] width 246 height 48
drag, startPoint x: 161, startPoint y: 321, endPoint x: 168, endPoint y: 320, distance: 7.0
click at [168, 320] on div "Va pour tes rando, tes vans et tes trails" at bounding box center [280, 342] width 246 height 48
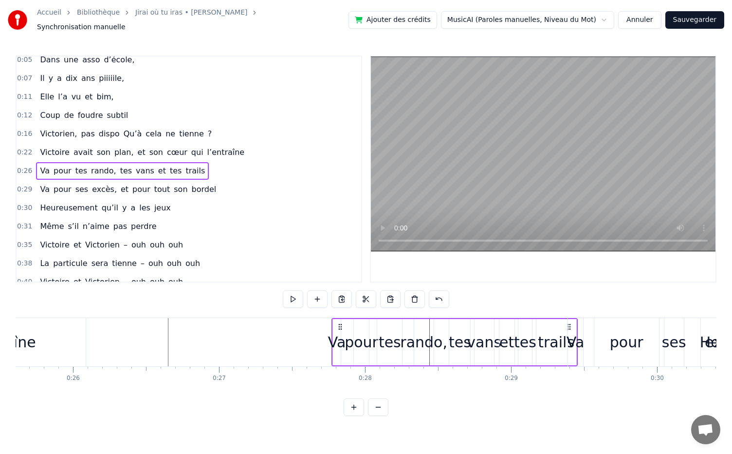
drag, startPoint x: 165, startPoint y: 322, endPoint x: 339, endPoint y: 344, distance: 175.7
click at [339, 344] on div "Va pour tes rando, tes vans et tes trails" at bounding box center [455, 342] width 246 height 48
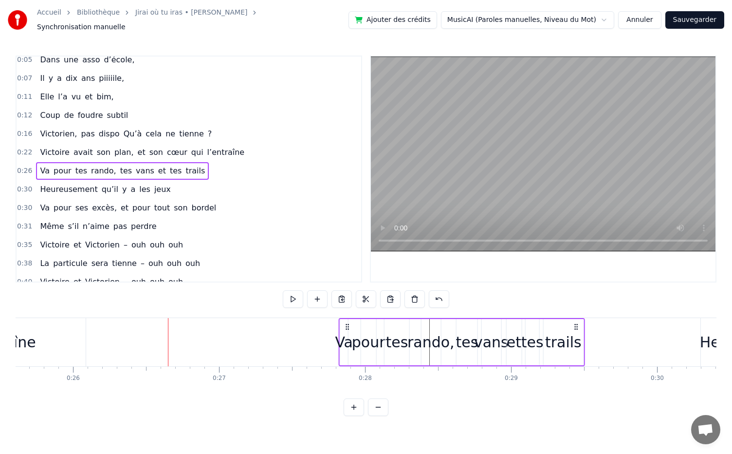
drag, startPoint x: 165, startPoint y: 322, endPoint x: 346, endPoint y: 332, distance: 181.5
click at [346, 332] on div "Va pour tes rando, tes vans et tes trails" at bounding box center [462, 342] width 246 height 48
drag, startPoint x: 346, startPoint y: 321, endPoint x: 340, endPoint y: 321, distance: 5.8
click at [340, 326] on circle at bounding box center [340, 326] width 0 height 0
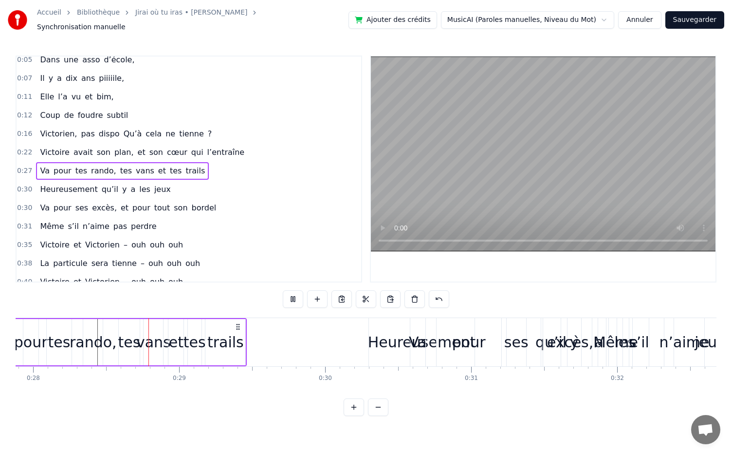
scroll to position [0, 4076]
click at [384, 342] on div "Heureusement" at bounding box center [419, 342] width 108 height 22
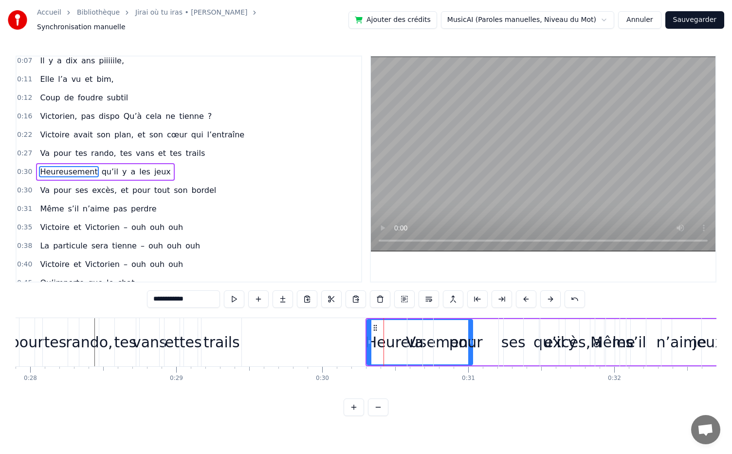
scroll to position [24, 0]
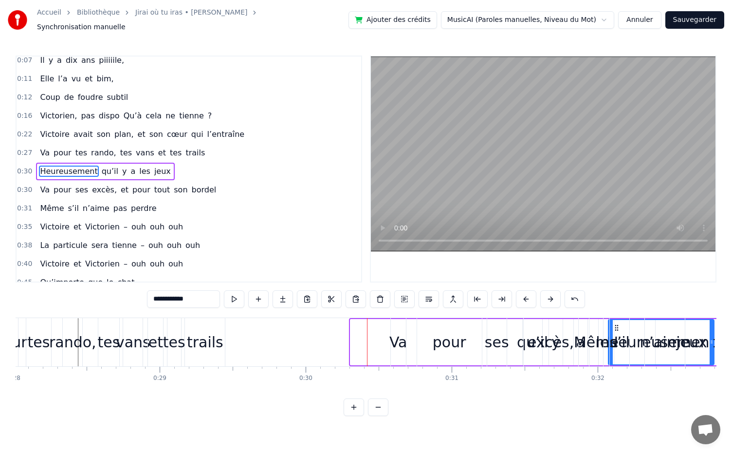
drag, startPoint x: 375, startPoint y: 320, endPoint x: 607, endPoint y: 328, distance: 232.9
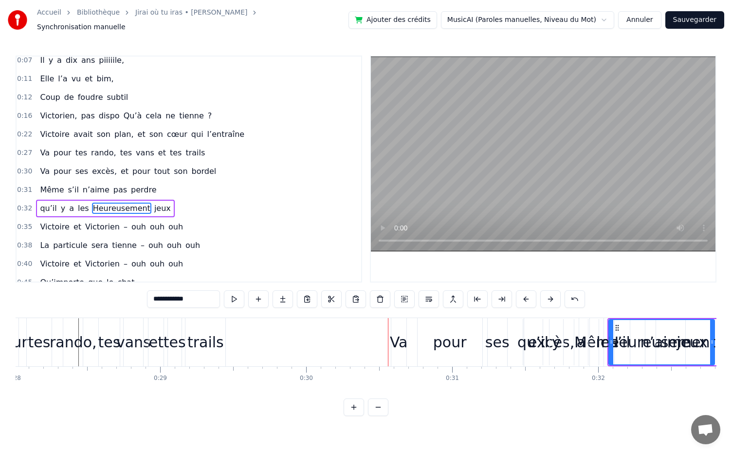
scroll to position [0, 4091]
click at [206, 342] on div "trails" at bounding box center [206, 342] width 37 height 22
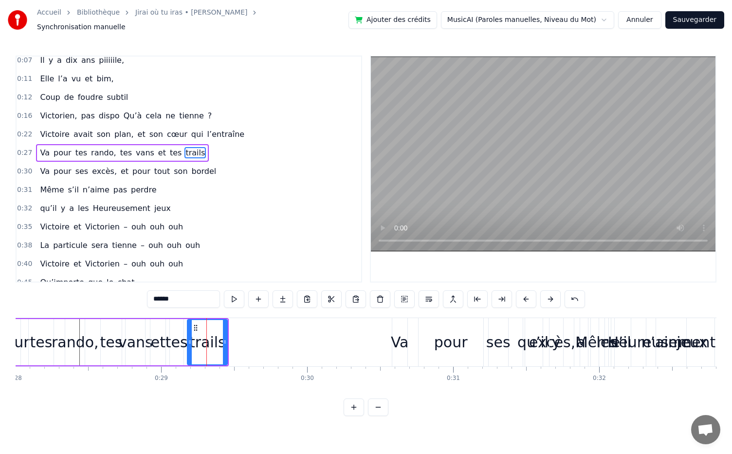
scroll to position [6, 0]
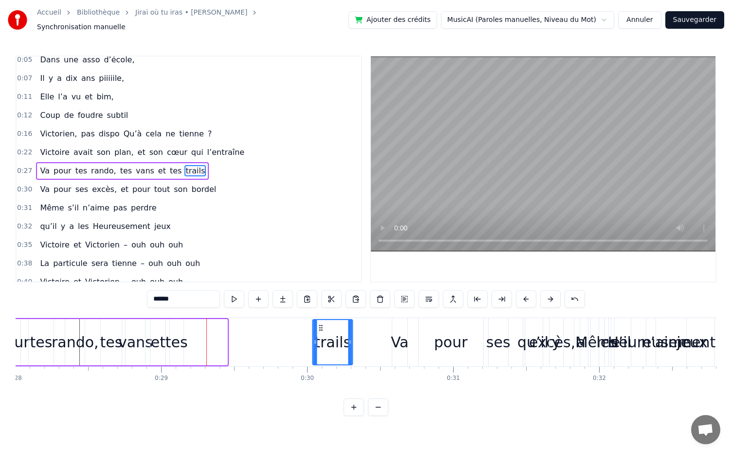
drag, startPoint x: 196, startPoint y: 321, endPoint x: 321, endPoint y: 338, distance: 126.2
click at [321, 338] on div "trails" at bounding box center [333, 342] width 39 height 44
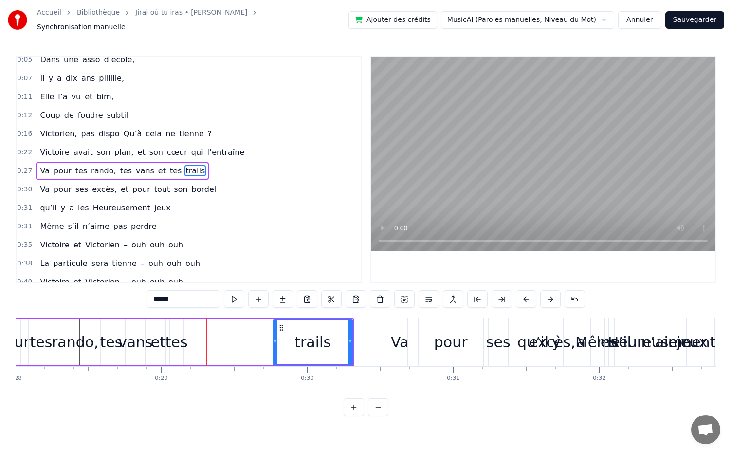
drag, startPoint x: 314, startPoint y: 337, endPoint x: 274, endPoint y: 334, distance: 40.0
click at [274, 338] on icon at bounding box center [276, 342] width 4 height 8
click at [174, 334] on div "tes" at bounding box center [177, 342] width 22 height 22
drag, startPoint x: 178, startPoint y: 321, endPoint x: 286, endPoint y: 345, distance: 110.6
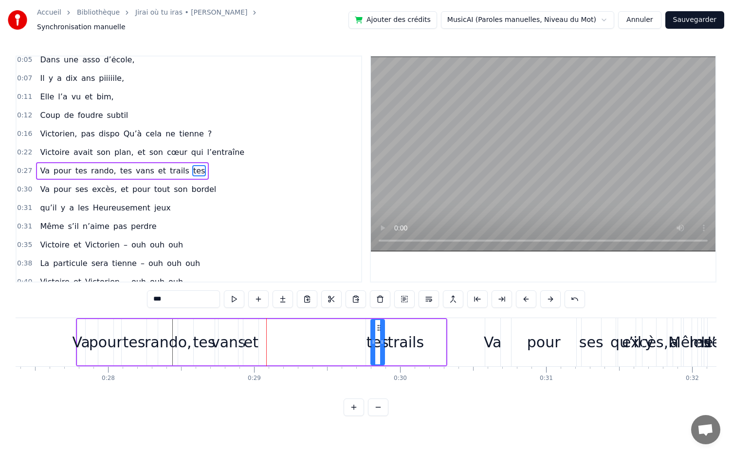
scroll to position [0, 3998]
click at [249, 324] on div "et" at bounding box center [251, 342] width 15 height 46
drag, startPoint x: 253, startPoint y: 320, endPoint x: 355, endPoint y: 340, distance: 103.6
click at [355, 340] on div "et" at bounding box center [353, 342] width 14 height 44
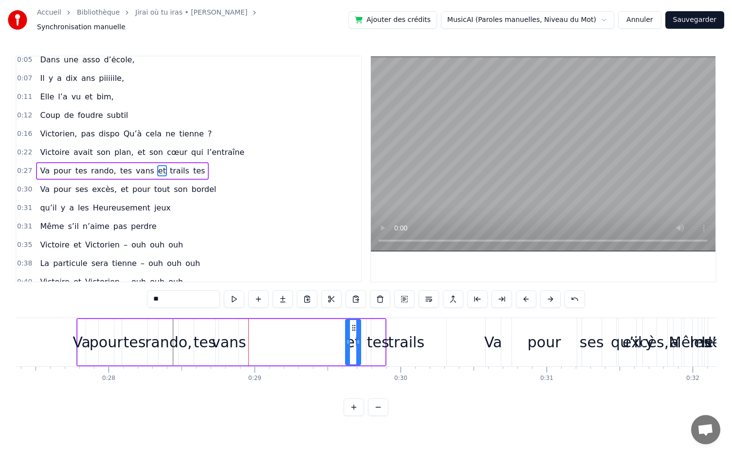
click at [225, 340] on div "vans" at bounding box center [229, 342] width 35 height 22
type input "****"
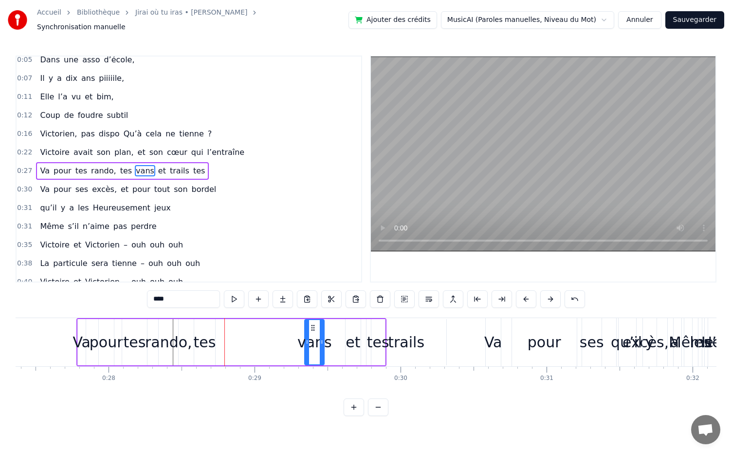
drag, startPoint x: 226, startPoint y: 323, endPoint x: 312, endPoint y: 331, distance: 86.1
click at [312, 331] on div "vans" at bounding box center [314, 342] width 19 height 44
drag, startPoint x: 200, startPoint y: 335, endPoint x: 271, endPoint y: 343, distance: 72.1
click at [271, 343] on div "Va pour tes rando, tes vans et trails tes" at bounding box center [231, 342] width 310 height 48
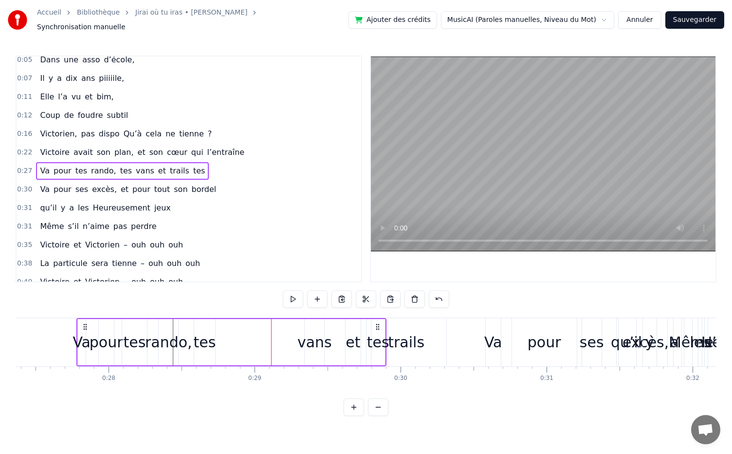
click at [205, 336] on div "tes" at bounding box center [205, 342] width 22 height 22
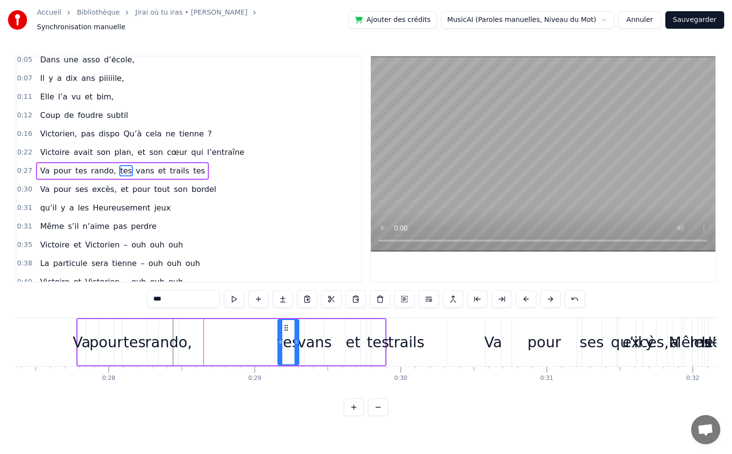
drag, startPoint x: 203, startPoint y: 321, endPoint x: 287, endPoint y: 335, distance: 84.8
click at [287, 335] on div "tes" at bounding box center [289, 342] width 20 height 44
click at [164, 340] on div "rando," at bounding box center [168, 342] width 47 height 22
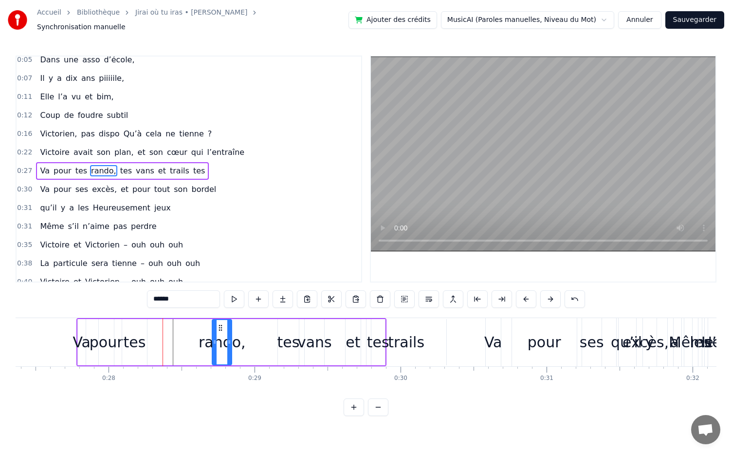
drag, startPoint x: 166, startPoint y: 325, endPoint x: 220, endPoint y: 333, distance: 54.1
click at [220, 333] on div "rando," at bounding box center [222, 342] width 19 height 44
drag, startPoint x: 229, startPoint y: 337, endPoint x: 262, endPoint y: 338, distance: 33.1
click at [262, 338] on icon at bounding box center [263, 342] width 4 height 8
click at [133, 338] on div "tes" at bounding box center [135, 342] width 22 height 22
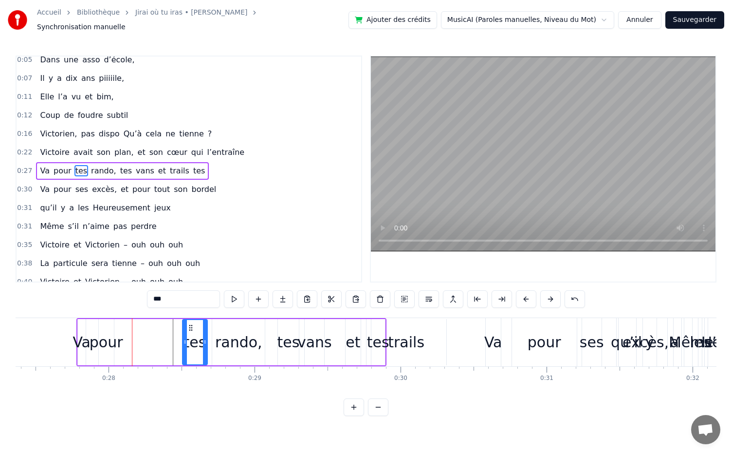
drag, startPoint x: 131, startPoint y: 323, endPoint x: 191, endPoint y: 331, distance: 61.0
click at [191, 331] on div "tes" at bounding box center [195, 342] width 24 height 44
click at [102, 319] on div "pour" at bounding box center [106, 342] width 15 height 46
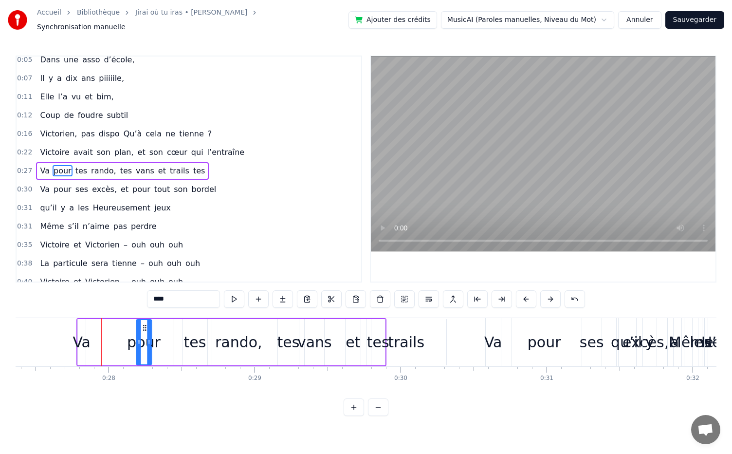
drag, startPoint x: 106, startPoint y: 322, endPoint x: 143, endPoint y: 329, distance: 38.1
click at [143, 329] on div "pour" at bounding box center [144, 342] width 14 height 44
click at [85, 333] on div "Va" at bounding box center [82, 342] width 18 height 22
type input "**"
drag, startPoint x: 82, startPoint y: 337, endPoint x: 98, endPoint y: 338, distance: 15.7
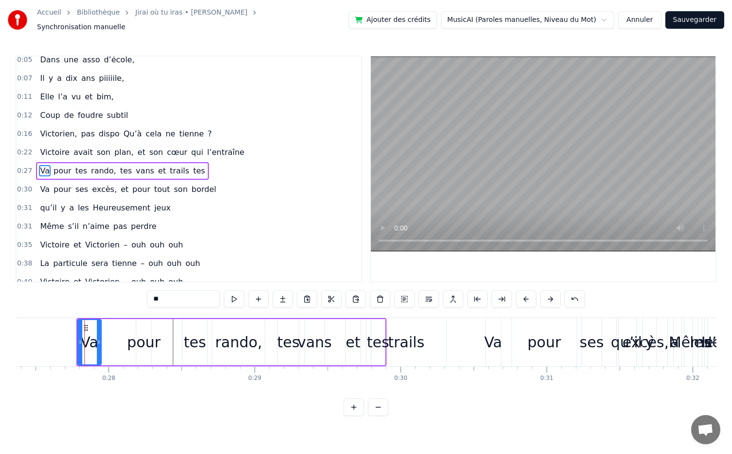
click at [98, 338] on icon at bounding box center [99, 342] width 4 height 8
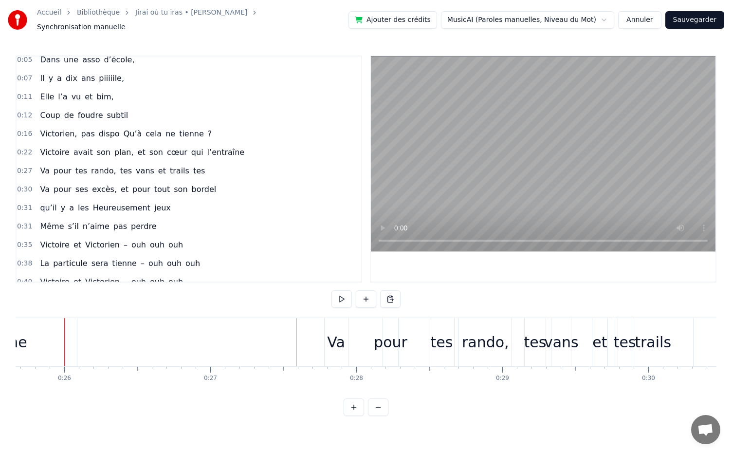
scroll to position [0, 3750]
click at [393, 333] on div "pour" at bounding box center [391, 342] width 34 height 22
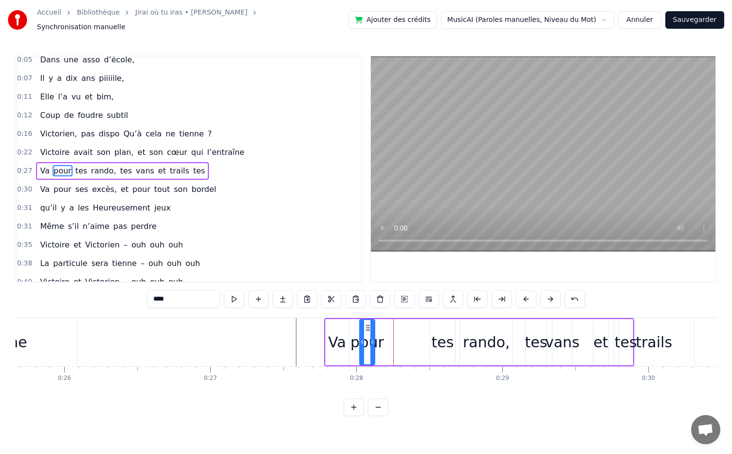
drag, startPoint x: 390, startPoint y: 318, endPoint x: 365, endPoint y: 320, distance: 24.4
click at [365, 324] on icon at bounding box center [368, 328] width 8 height 8
click at [441, 337] on div "tes" at bounding box center [443, 342] width 22 height 22
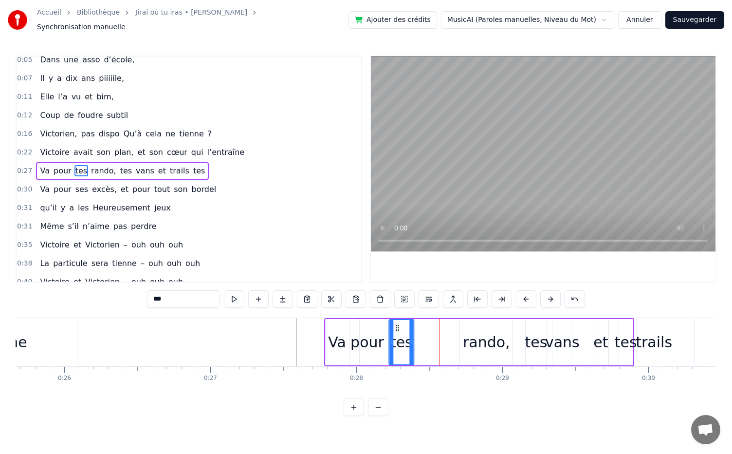
drag, startPoint x: 438, startPoint y: 323, endPoint x: 396, endPoint y: 325, distance: 41.4
click at [396, 325] on icon at bounding box center [397, 328] width 8 height 8
click at [473, 342] on div "rando," at bounding box center [486, 342] width 47 height 22
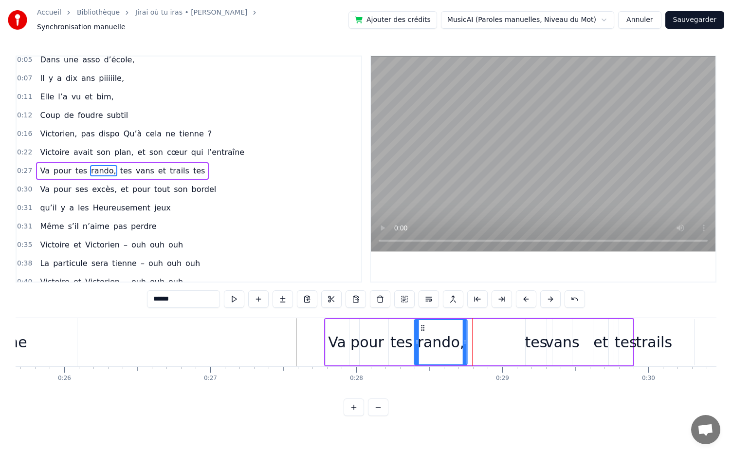
drag, startPoint x: 467, startPoint y: 323, endPoint x: 422, endPoint y: 330, distance: 45.7
click at [422, 330] on div "rando," at bounding box center [441, 342] width 52 height 44
click at [401, 341] on div "tes" at bounding box center [402, 342] width 22 height 22
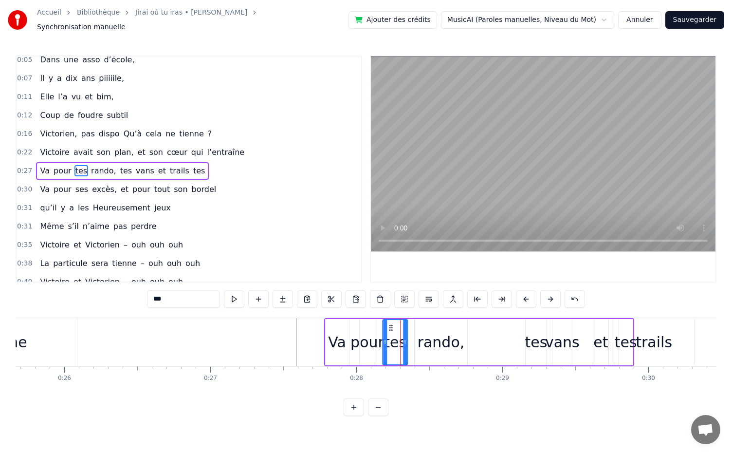
drag, startPoint x: 396, startPoint y: 321, endPoint x: 391, endPoint y: 322, distance: 5.9
click at [391, 324] on icon at bounding box center [392, 328] width 8 height 8
click at [426, 343] on div "rando," at bounding box center [441, 342] width 47 height 22
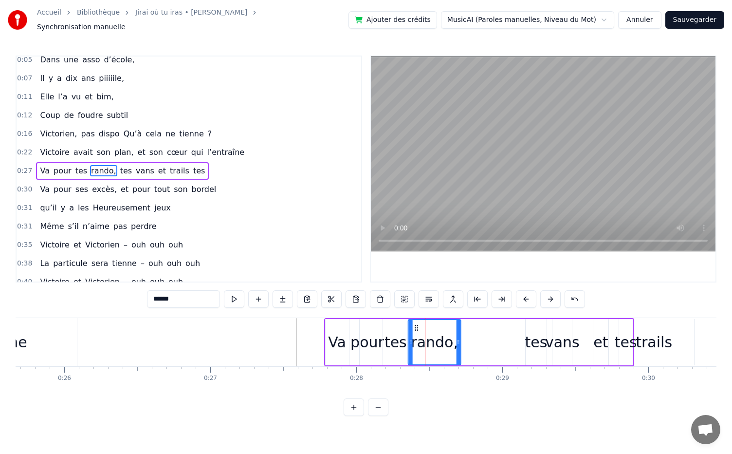
drag, startPoint x: 422, startPoint y: 322, endPoint x: 415, endPoint y: 322, distance: 6.3
click at [415, 327] on circle at bounding box center [415, 327] width 0 height 0
click at [541, 341] on div "tes" at bounding box center [536, 342] width 22 height 22
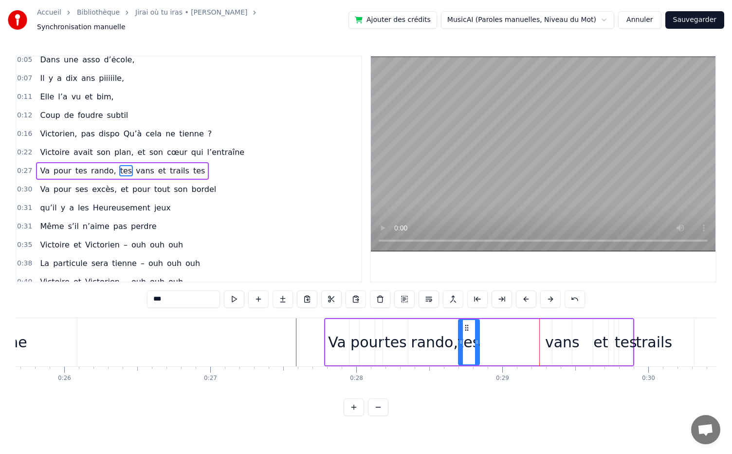
drag, startPoint x: 532, startPoint y: 322, endPoint x: 465, endPoint y: 325, distance: 67.3
click at [465, 325] on icon at bounding box center [467, 328] width 8 height 8
click at [564, 343] on div "vans" at bounding box center [562, 342] width 35 height 22
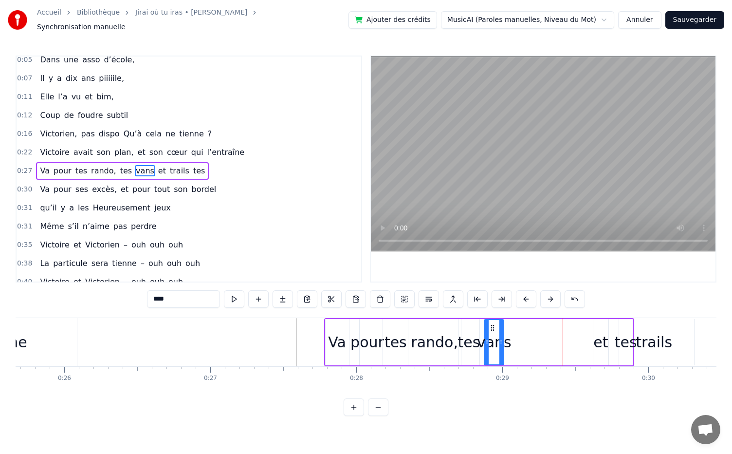
drag, startPoint x: 558, startPoint y: 322, endPoint x: 490, endPoint y: 326, distance: 68.3
click at [490, 326] on div "vans" at bounding box center [494, 342] width 19 height 44
drag, startPoint x: 501, startPoint y: 337, endPoint x: 526, endPoint y: 342, distance: 25.8
click at [526, 342] on div at bounding box center [527, 342] width 4 height 44
click at [604, 338] on div "et" at bounding box center [601, 342] width 15 height 22
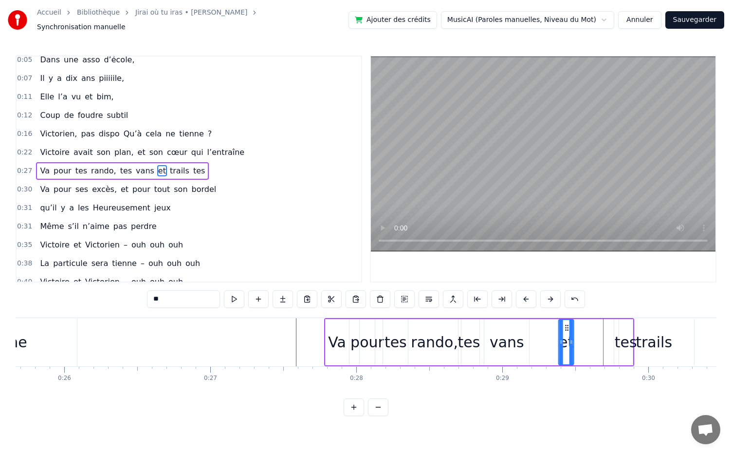
drag, startPoint x: 601, startPoint y: 321, endPoint x: 566, endPoint y: 327, distance: 35.1
click at [566, 327] on div "et" at bounding box center [567, 342] width 14 height 44
click at [626, 341] on div "tes" at bounding box center [626, 342] width 22 height 22
type input "***"
drag, startPoint x: 623, startPoint y: 325, endPoint x: 595, endPoint y: 326, distance: 28.3
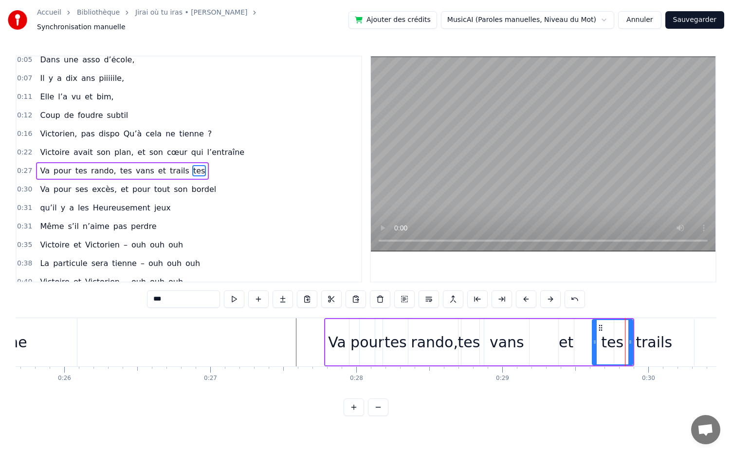
click at [595, 326] on div "tes" at bounding box center [612, 342] width 39 height 44
drag, startPoint x: 600, startPoint y: 322, endPoint x: 592, endPoint y: 324, distance: 7.9
click at [592, 324] on icon at bounding box center [591, 328] width 8 height 8
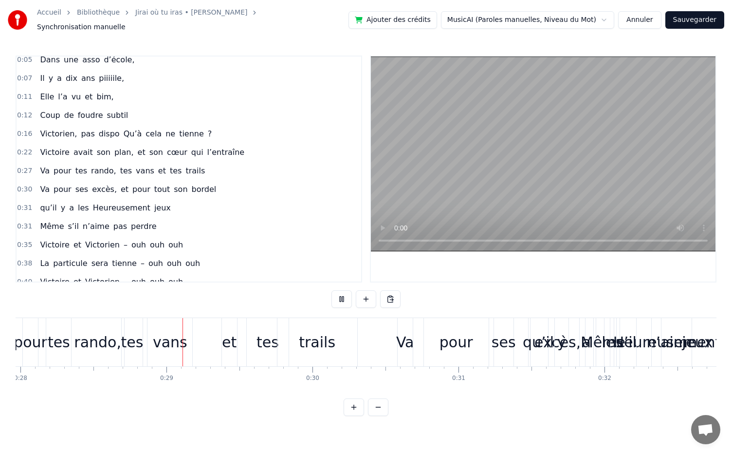
scroll to position [0, 4092]
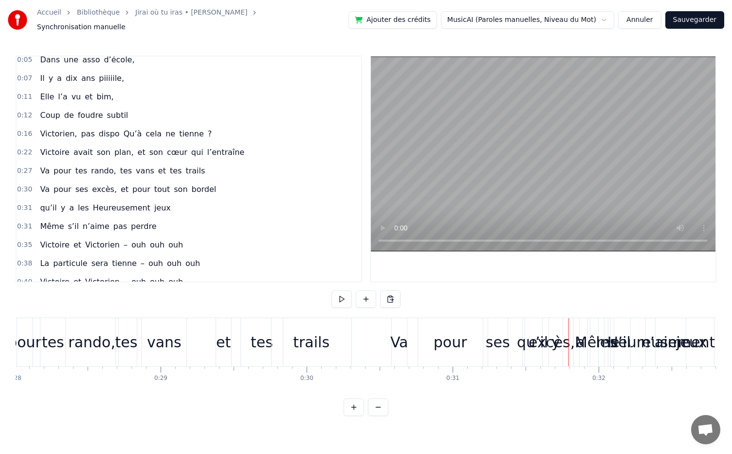
click at [450, 331] on div "pour" at bounding box center [451, 342] width 34 height 22
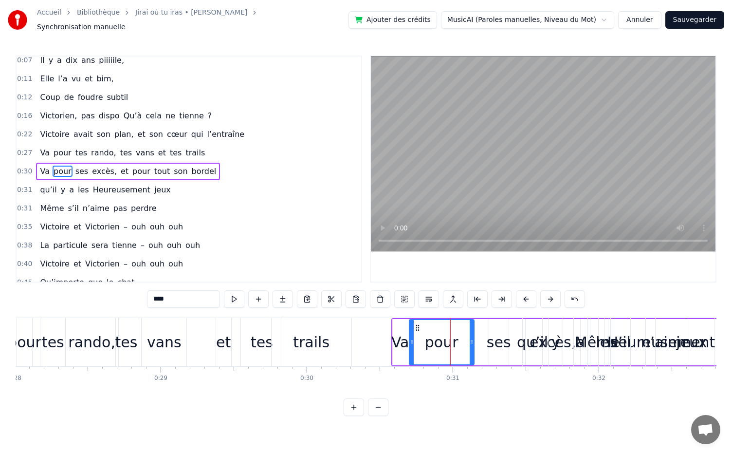
drag, startPoint x: 427, startPoint y: 323, endPoint x: 417, endPoint y: 323, distance: 9.7
click at [417, 324] on icon at bounding box center [418, 328] width 8 height 8
click at [494, 337] on div "ses" at bounding box center [499, 342] width 24 height 22
drag, startPoint x: 495, startPoint y: 319, endPoint x: 467, endPoint y: 322, distance: 28.0
click at [467, 324] on icon at bounding box center [470, 328] width 8 height 8
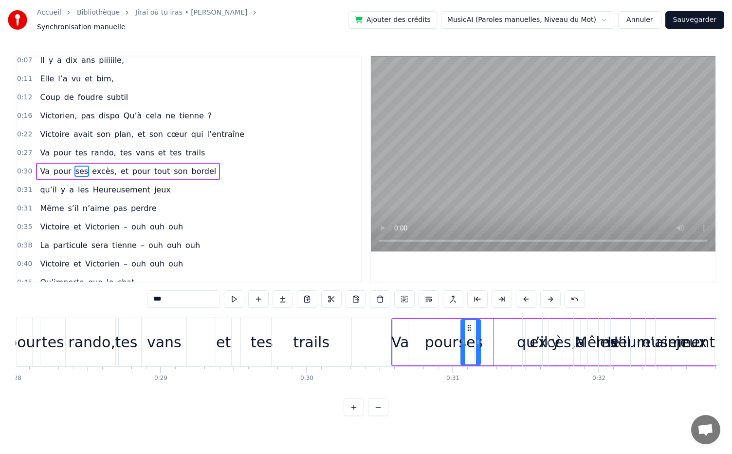
click at [524, 336] on div "qu’il" at bounding box center [532, 342] width 31 height 22
type input "*****"
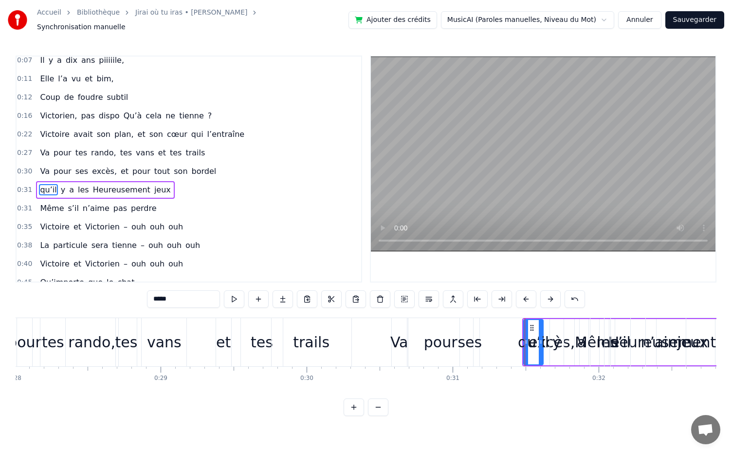
scroll to position [42, 0]
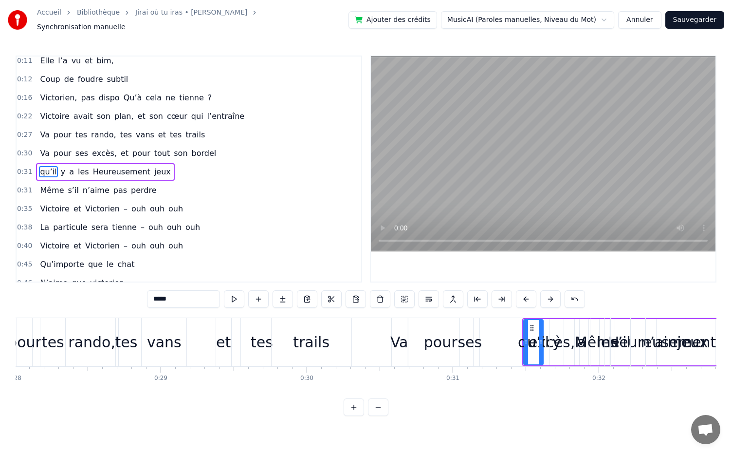
drag, startPoint x: 531, startPoint y: 317, endPoint x: 499, endPoint y: 320, distance: 32.3
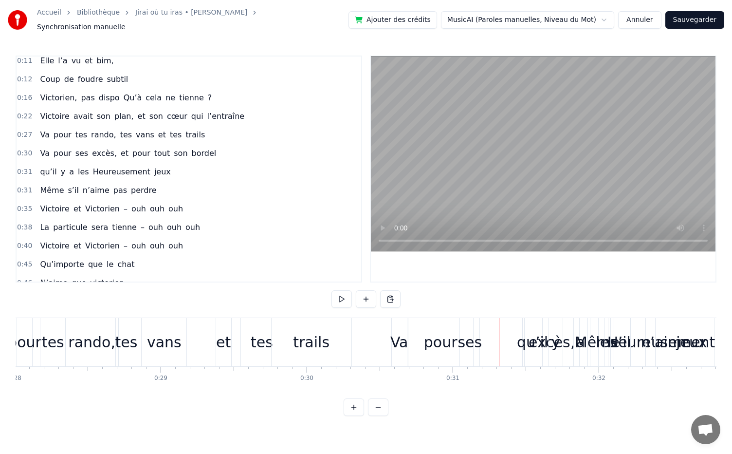
click at [533, 336] on div "qu’il" at bounding box center [532, 342] width 31 height 22
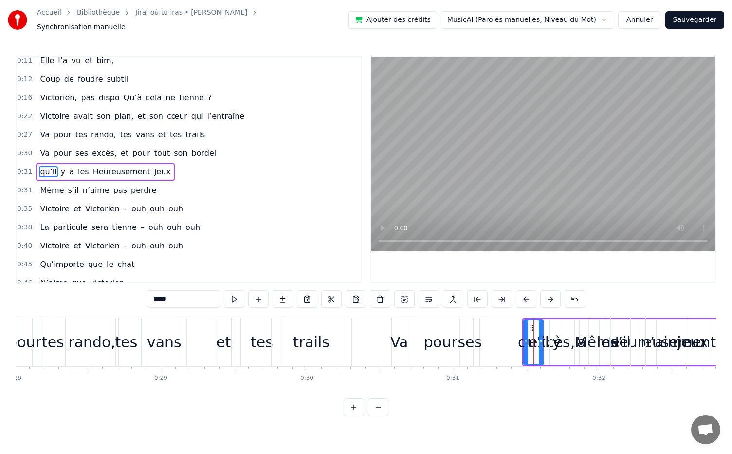
drag, startPoint x: 533, startPoint y: 321, endPoint x: 490, endPoint y: 320, distance: 42.4
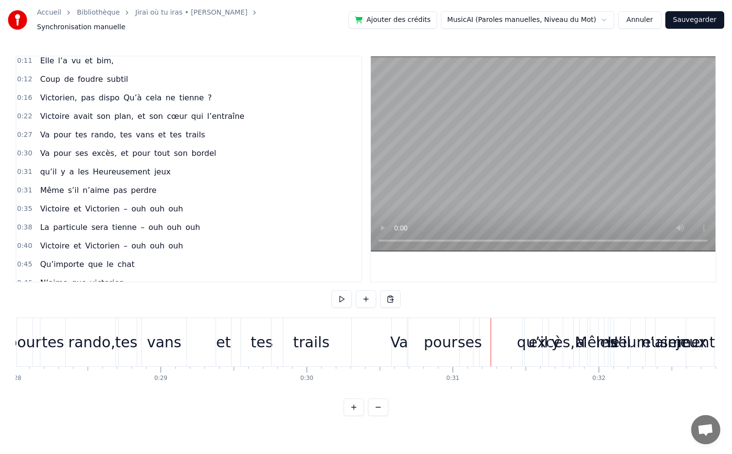
click at [556, 342] on div "y" at bounding box center [556, 342] width 9 height 22
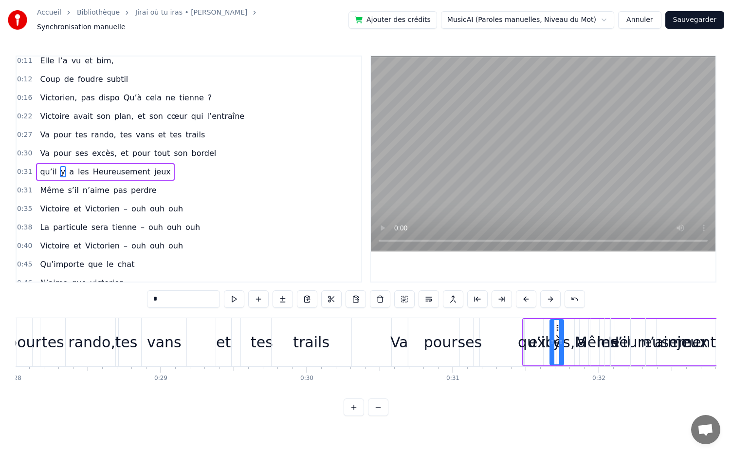
click at [560, 322] on div at bounding box center [562, 342] width 4 height 44
drag, startPoint x: 557, startPoint y: 324, endPoint x: 498, endPoint y: 325, distance: 59.4
click at [498, 330] on circle at bounding box center [498, 330] width 0 height 0
drag, startPoint x: 498, startPoint y: 325, endPoint x: 581, endPoint y: 333, distance: 84.1
click at [556, 345] on div "excès," at bounding box center [552, 342] width 46 height 22
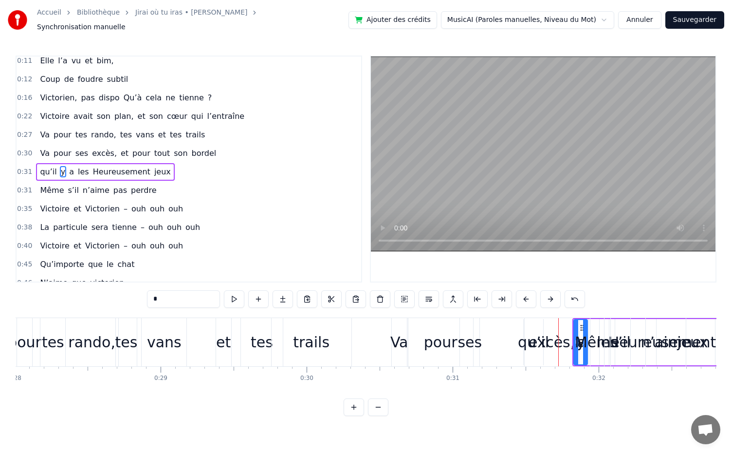
type input "******"
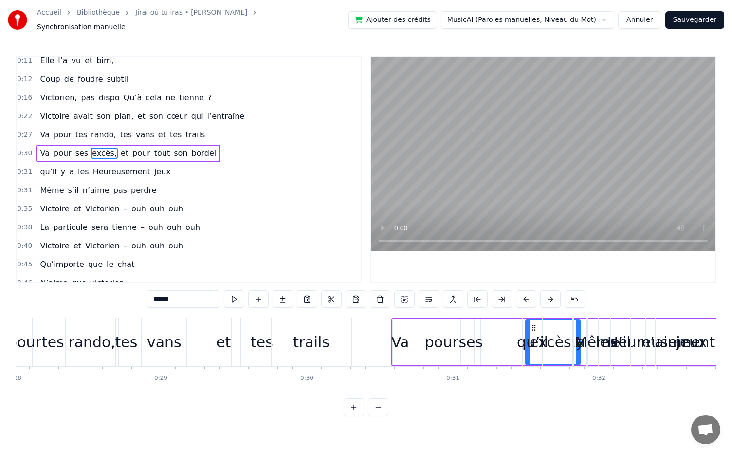
scroll to position [24, 0]
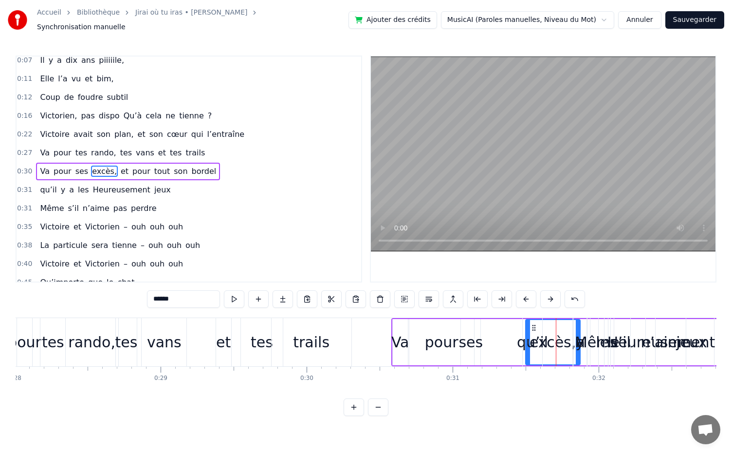
drag, startPoint x: 533, startPoint y: 319, endPoint x: 487, endPoint y: 325, distance: 45.7
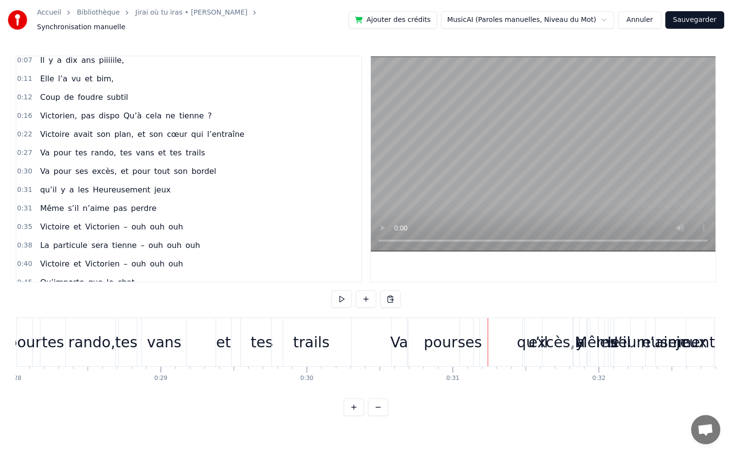
click at [543, 334] on div "qu’il" at bounding box center [532, 342] width 31 height 22
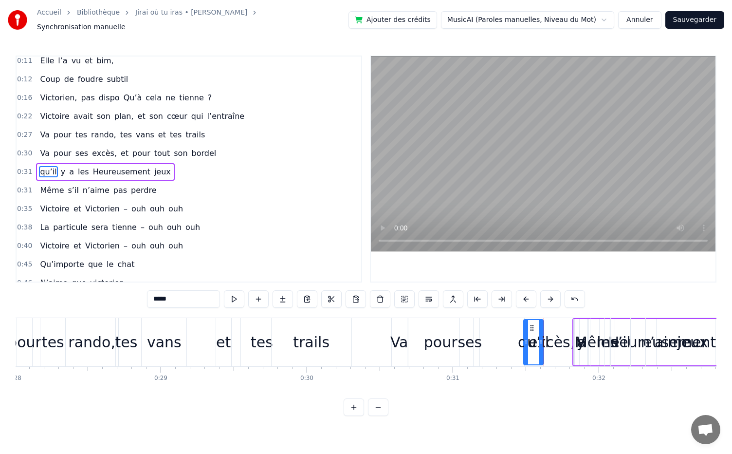
click at [554, 335] on div "excès," at bounding box center [552, 342] width 46 height 22
type input "******"
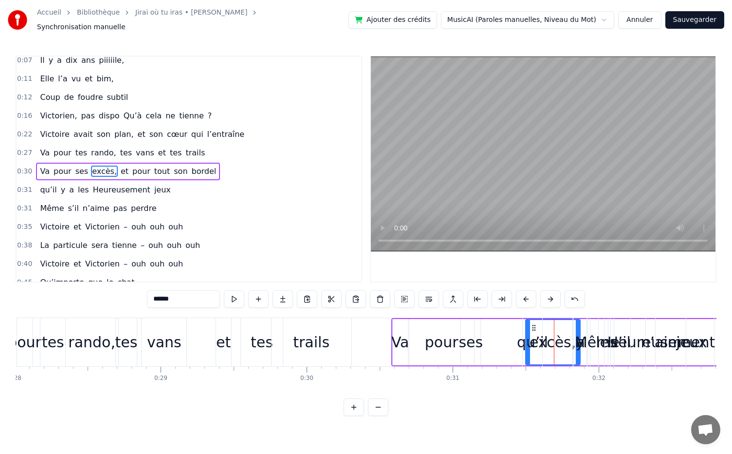
drag, startPoint x: 536, startPoint y: 322, endPoint x: 492, endPoint y: 329, distance: 43.9
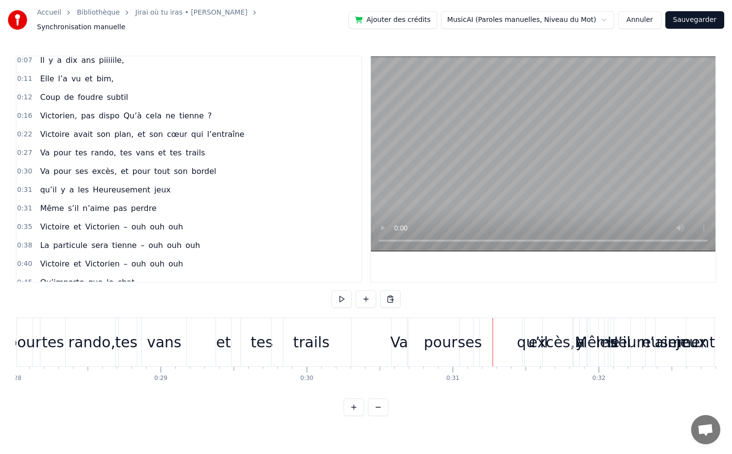
click at [558, 332] on div "excès," at bounding box center [552, 342] width 46 height 22
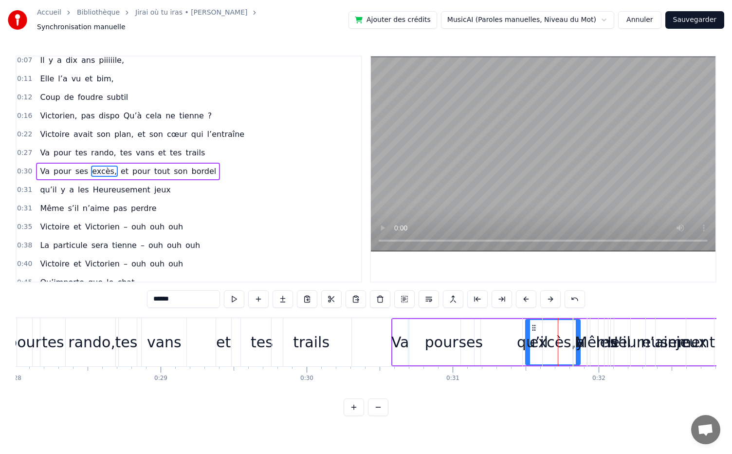
drag, startPoint x: 533, startPoint y: 321, endPoint x: 512, endPoint y: 322, distance: 21.0
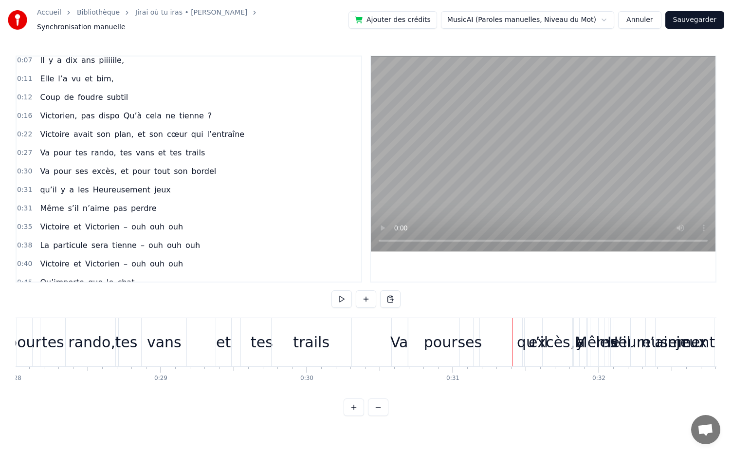
click at [552, 341] on div "excès," at bounding box center [552, 342] width 46 height 22
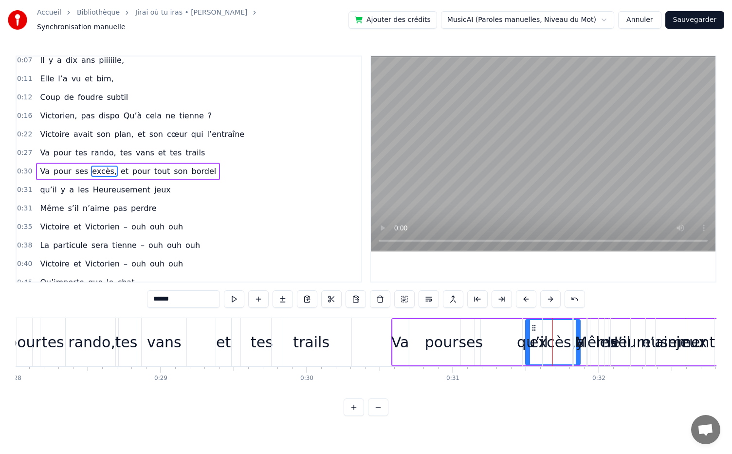
drag, startPoint x: 534, startPoint y: 322, endPoint x: 519, endPoint y: 326, distance: 15.7
click at [523, 326] on div "qu’il" at bounding box center [532, 342] width 19 height 48
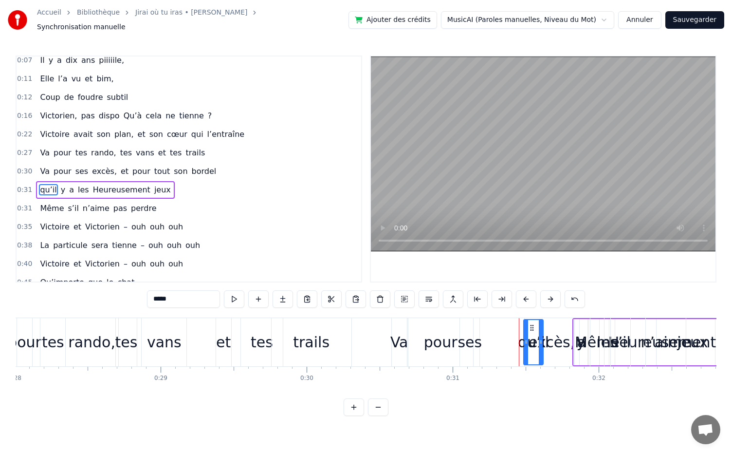
scroll to position [42, 0]
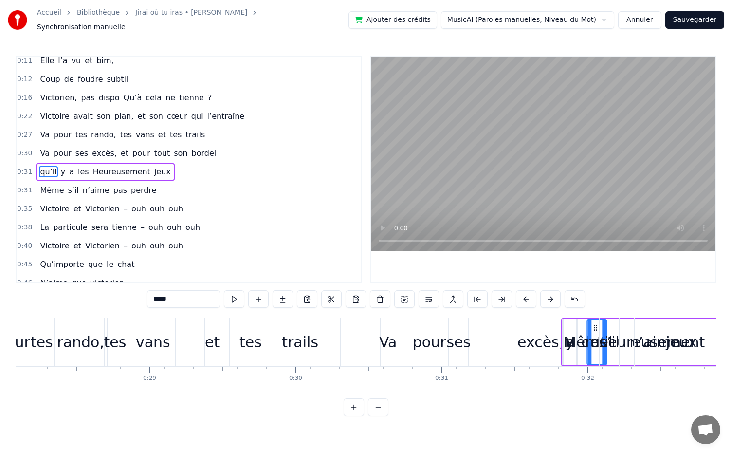
drag, startPoint x: 532, startPoint y: 322, endPoint x: 602, endPoint y: 320, distance: 70.2
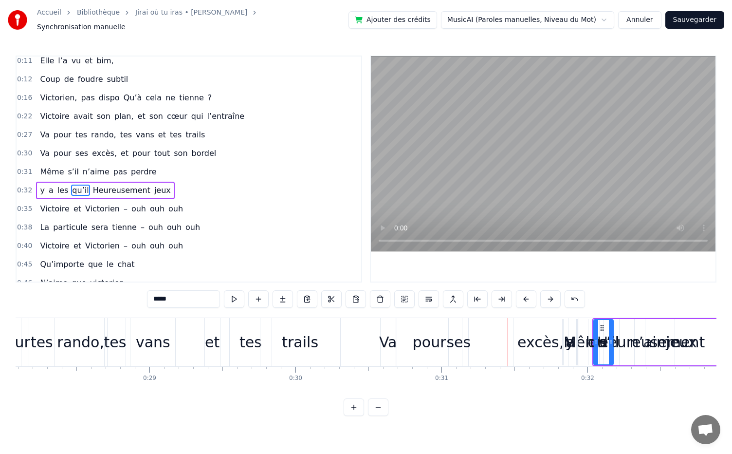
scroll to position [0, 4103]
click at [538, 338] on div "excès," at bounding box center [540, 342] width 46 height 22
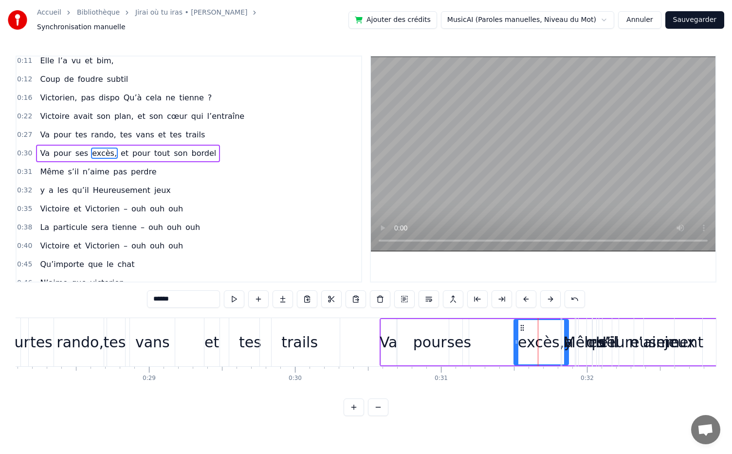
scroll to position [24, 0]
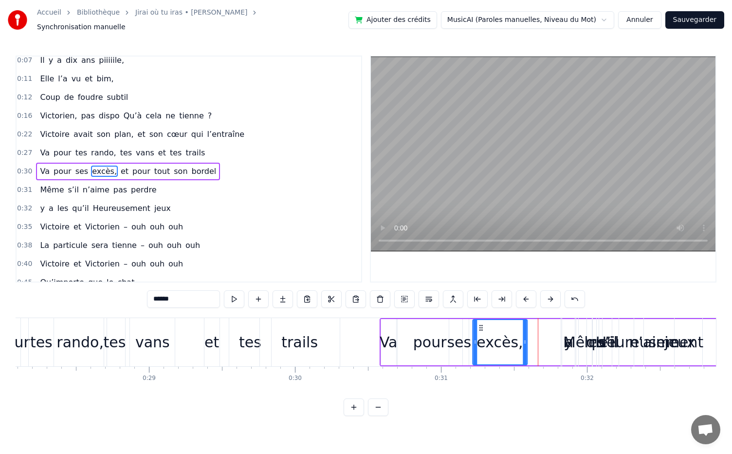
drag, startPoint x: 522, startPoint y: 323, endPoint x: 481, endPoint y: 325, distance: 41.4
click at [481, 325] on icon at bounding box center [481, 328] width 8 height 8
click at [415, 348] on div "pour" at bounding box center [430, 342] width 34 height 22
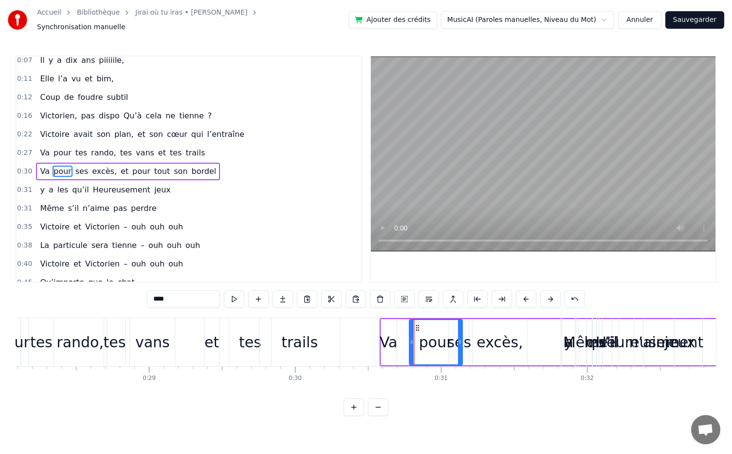
drag, startPoint x: 398, startPoint y: 340, endPoint x: 410, endPoint y: 341, distance: 11.7
click at [410, 341] on div at bounding box center [412, 342] width 4 height 44
drag, startPoint x: 417, startPoint y: 323, endPoint x: 402, endPoint y: 323, distance: 14.6
click at [402, 324] on icon at bounding box center [403, 328] width 8 height 8
click at [465, 340] on div "ses" at bounding box center [459, 342] width 24 height 22
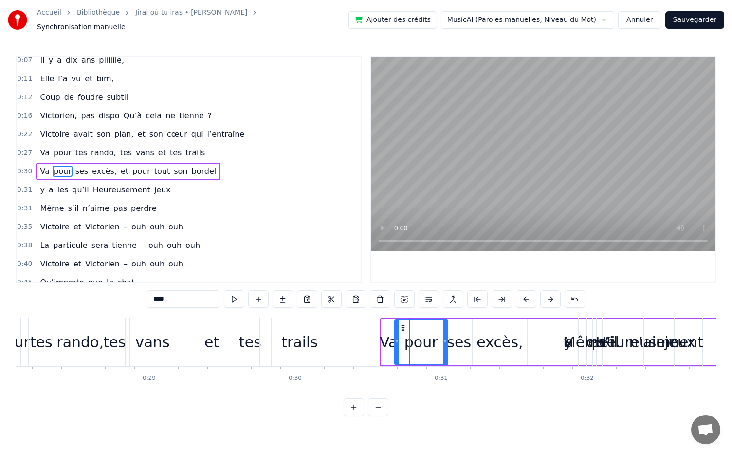
type input "***"
drag, startPoint x: 454, startPoint y: 322, endPoint x: 440, endPoint y: 322, distance: 13.6
click at [440, 324] on icon at bounding box center [444, 328] width 8 height 8
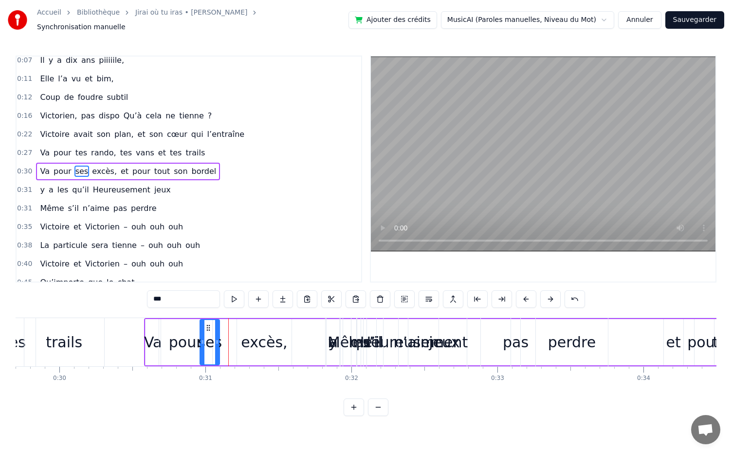
scroll to position [0, 4338]
click at [451, 339] on div "Même s’il n’aime pas perdre" at bounding box center [478, 342] width 268 height 48
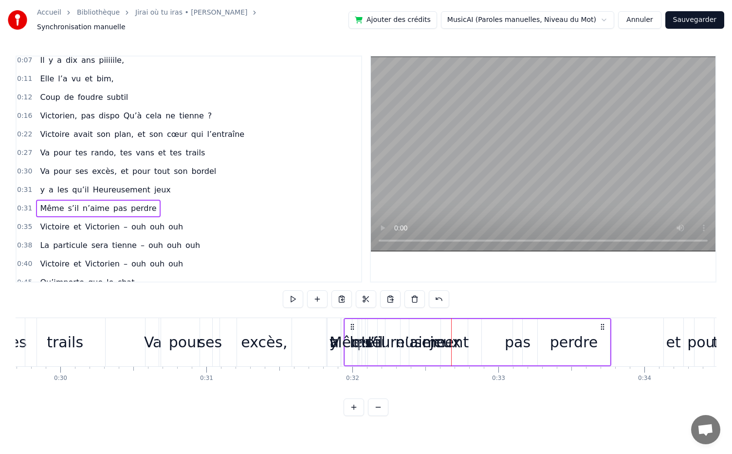
drag, startPoint x: 345, startPoint y: 325, endPoint x: 400, endPoint y: 330, distance: 55.3
click at [400, 330] on div "Même s’il n’aime pas perdre" at bounding box center [478, 342] width 268 height 48
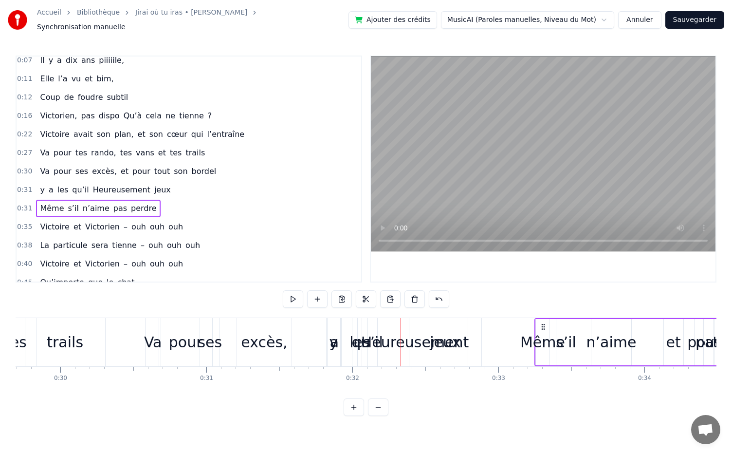
drag, startPoint x: 352, startPoint y: 322, endPoint x: 543, endPoint y: 340, distance: 192.2
click at [543, 340] on div "Même s’il n’aime pas perdre" at bounding box center [669, 342] width 268 height 48
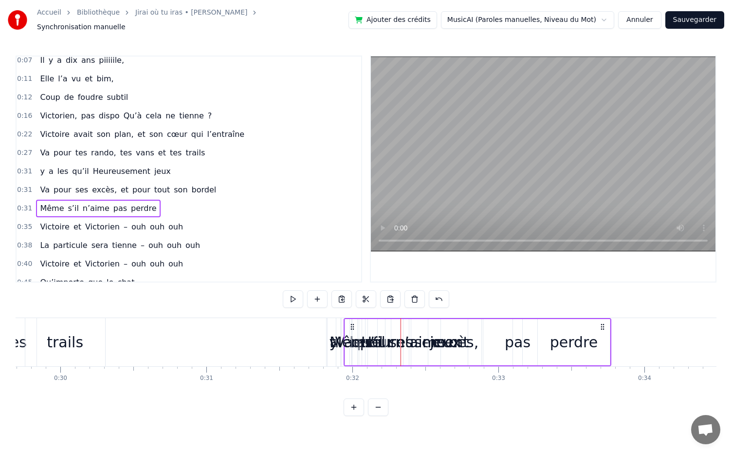
drag, startPoint x: 352, startPoint y: 326, endPoint x: 442, endPoint y: 325, distance: 90.1
click at [442, 325] on div "Même s’il n’aime pas perdre" at bounding box center [478, 342] width 268 height 48
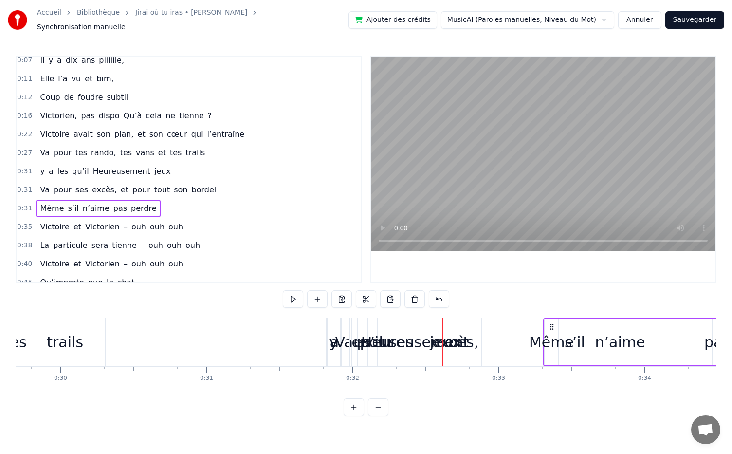
drag, startPoint x: 352, startPoint y: 323, endPoint x: 552, endPoint y: 322, distance: 200.6
click at [552, 323] on icon at bounding box center [552, 327] width 8 height 8
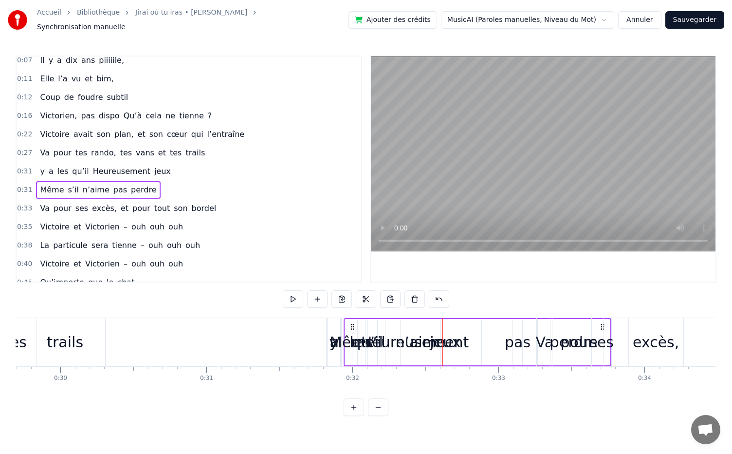
click at [326, 355] on div "y" at bounding box center [333, 342] width 15 height 48
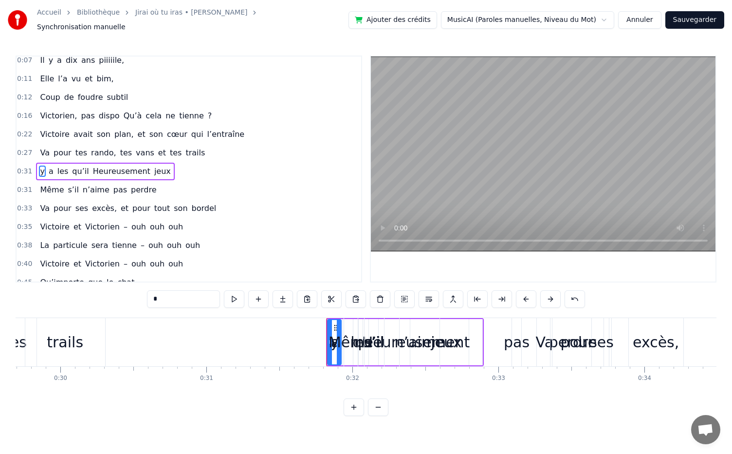
click at [397, 379] on div "Dans une asso d’école, [DATE] piiiiile, Elle l’a vu et bim, Coup de foudre subt…" at bounding box center [366, 354] width 701 height 73
click at [97, 343] on div "trails" at bounding box center [65, 342] width 80 height 48
type input "******"
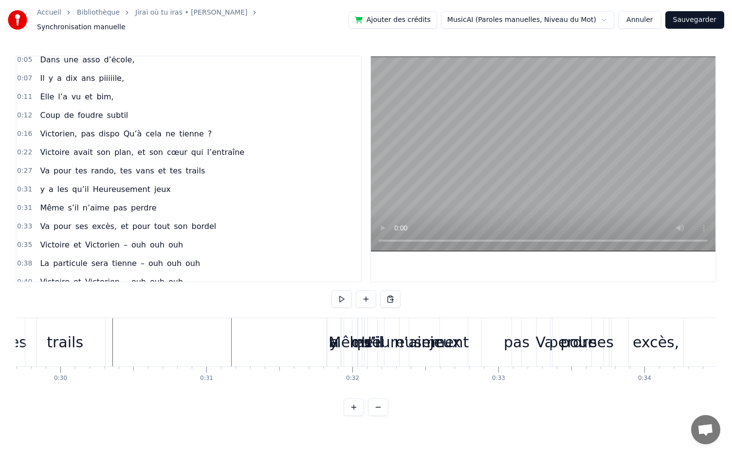
click at [545, 337] on div "Va" at bounding box center [545, 342] width 18 height 22
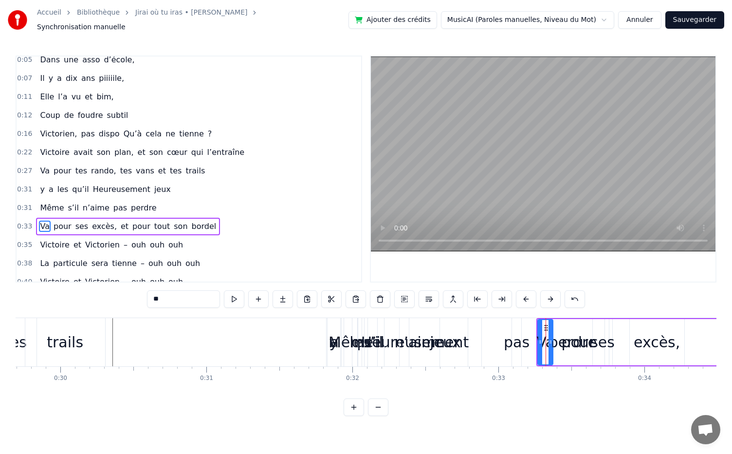
scroll to position [60, 0]
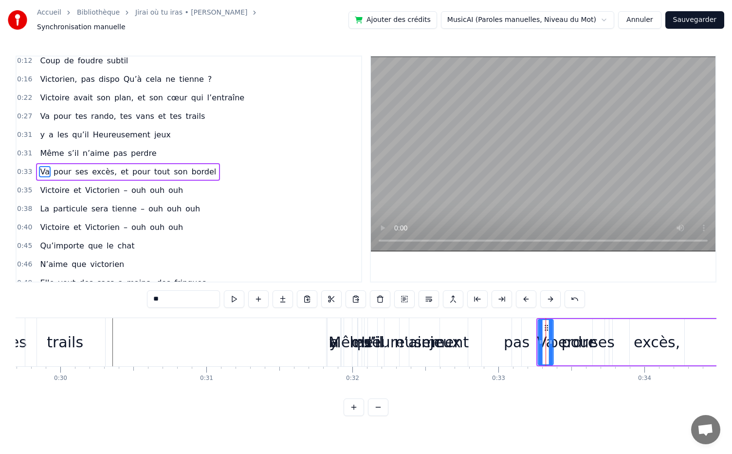
drag, startPoint x: 546, startPoint y: 322, endPoint x: 547, endPoint y: 329, distance: 6.8
click at [547, 329] on div "Va" at bounding box center [546, 342] width 14 height 44
click at [621, 298] on div "0:05 Dans une asso d’école, 0:07 [DATE] piiiiile, 0:11 Elle l’a vu et bim, 0:12…" at bounding box center [366, 236] width 701 height 360
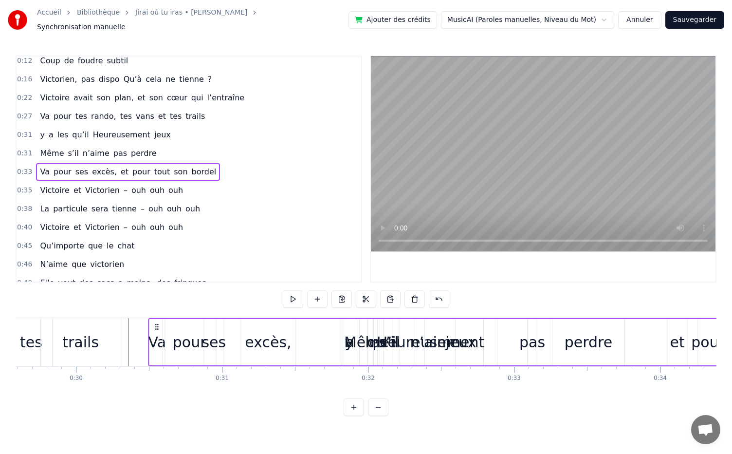
scroll to position [0, 4321]
drag, startPoint x: 337, startPoint y: 321, endPoint x: 165, endPoint y: 344, distance: 173.4
click at [165, 344] on div "Va pour ses excès, et pour tout son bordel" at bounding box center [509, 342] width 706 height 48
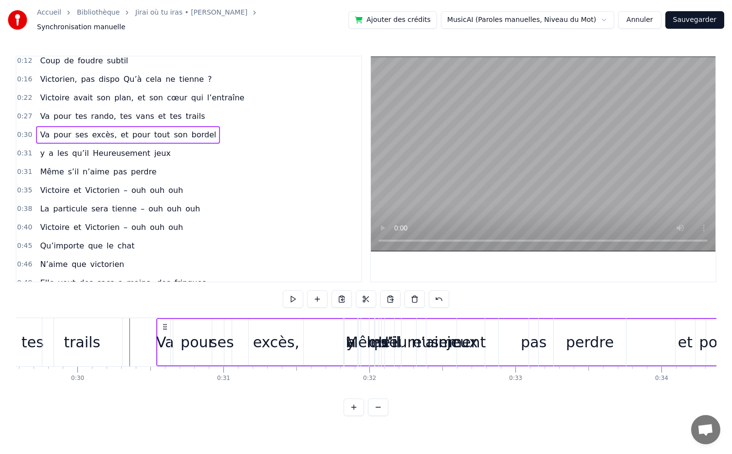
click at [256, 324] on div "excès," at bounding box center [276, 342] width 55 height 46
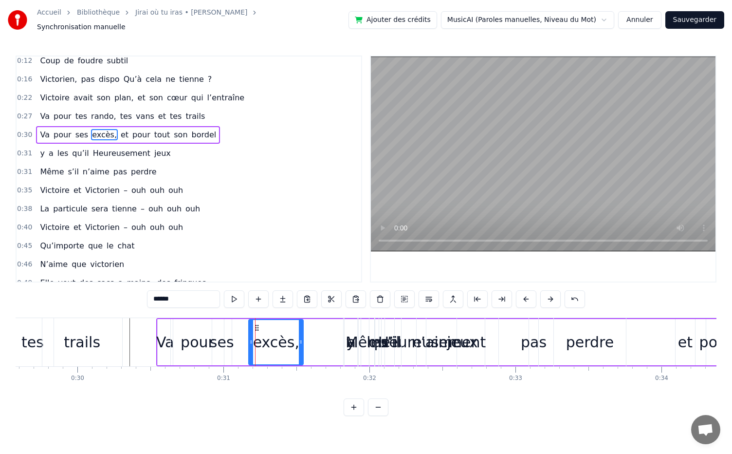
scroll to position [24, 0]
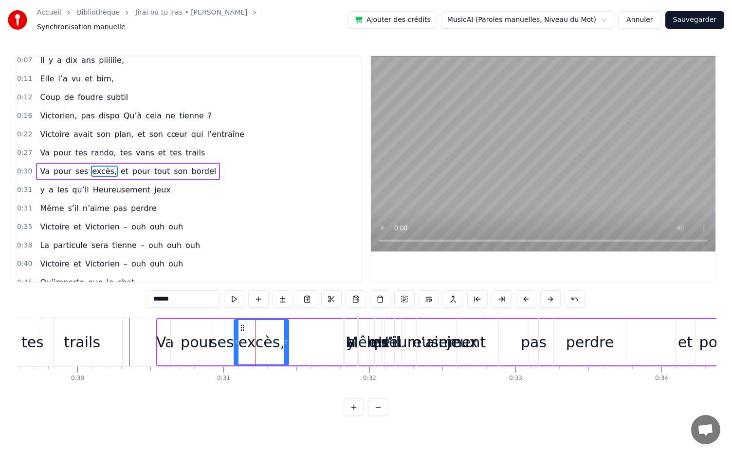
drag, startPoint x: 256, startPoint y: 324, endPoint x: 242, endPoint y: 326, distance: 14.8
click at [242, 326] on icon at bounding box center [243, 328] width 8 height 8
click at [284, 337] on div "excès," at bounding box center [262, 342] width 54 height 44
drag, startPoint x: 287, startPoint y: 337, endPoint x: 275, endPoint y: 339, distance: 12.4
click at [275, 339] on icon at bounding box center [274, 342] width 4 height 8
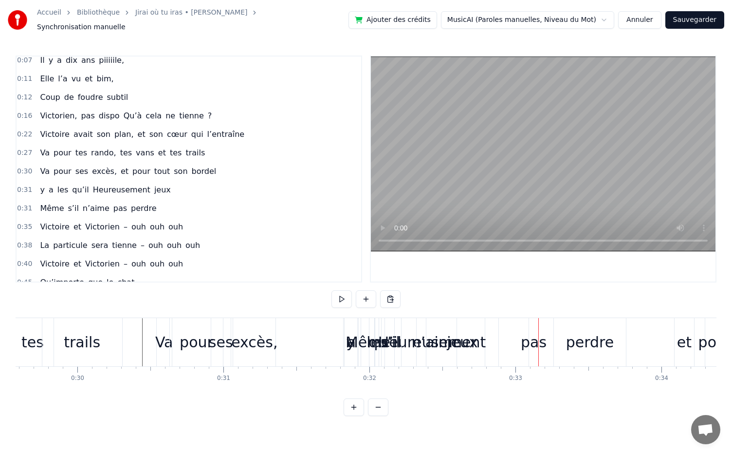
click at [684, 338] on div "et" at bounding box center [684, 342] width 15 height 22
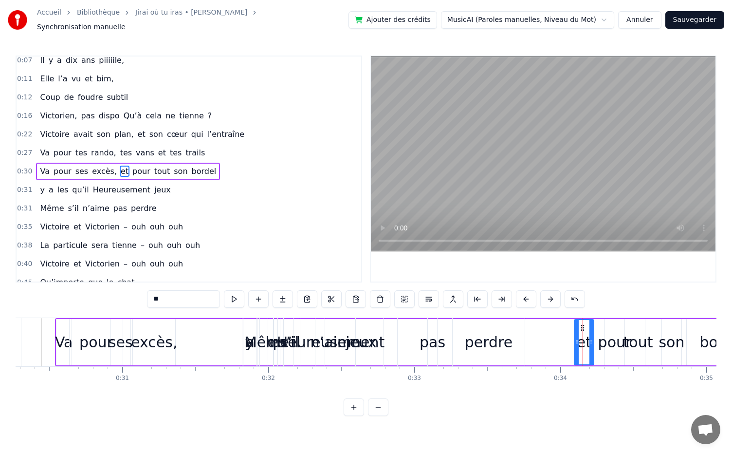
scroll to position [0, 4422]
drag, startPoint x: 583, startPoint y: 323, endPoint x: 229, endPoint y: 348, distance: 355.4
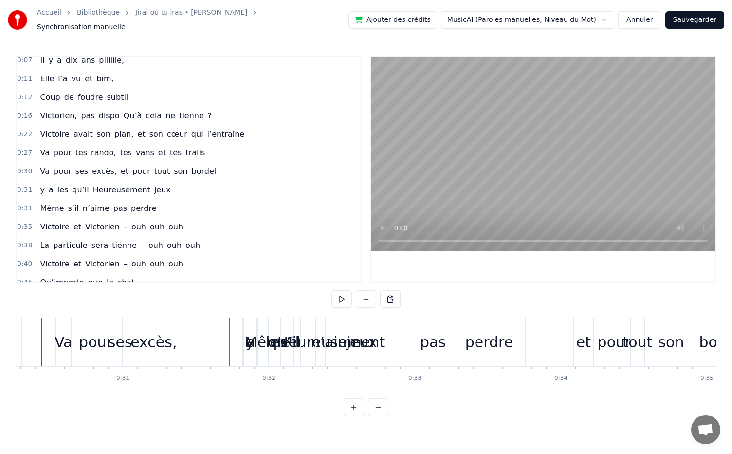
click at [583, 325] on div "et" at bounding box center [583, 342] width 19 height 48
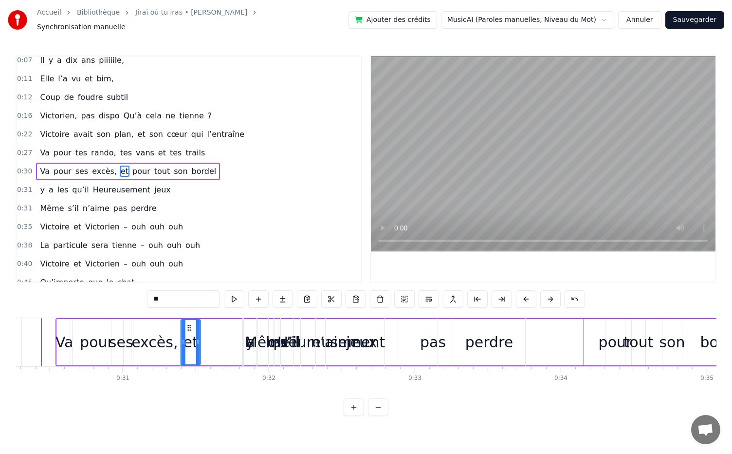
drag, startPoint x: 581, startPoint y: 321, endPoint x: 187, endPoint y: 326, distance: 394.0
click at [187, 326] on div "et" at bounding box center [191, 342] width 19 height 44
click at [484, 332] on div "perdre" at bounding box center [490, 342] width 48 height 22
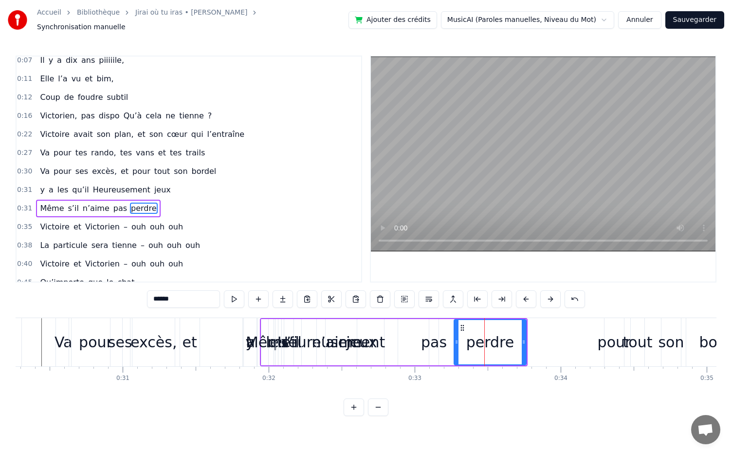
scroll to position [60, 0]
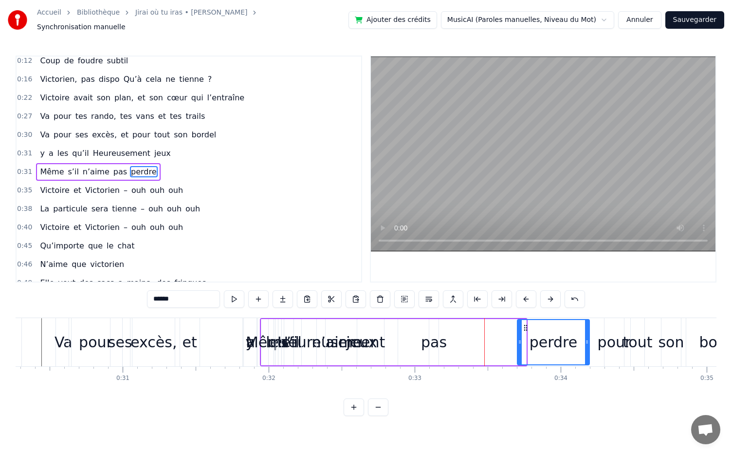
drag, startPoint x: 470, startPoint y: 323, endPoint x: 525, endPoint y: 326, distance: 55.6
click at [525, 326] on icon at bounding box center [526, 328] width 8 height 8
click at [434, 340] on div "pas" at bounding box center [434, 342] width 26 height 22
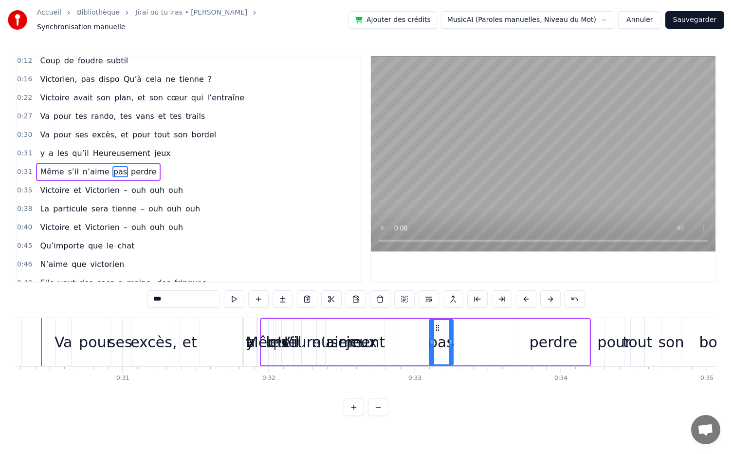
drag, startPoint x: 434, startPoint y: 322, endPoint x: 448, endPoint y: 324, distance: 13.7
click at [449, 324] on div at bounding box center [451, 342] width 4 height 44
drag, startPoint x: 474, startPoint y: 324, endPoint x: 519, endPoint y: 325, distance: 44.8
click at [519, 325] on icon at bounding box center [519, 328] width 8 height 8
click at [356, 343] on div "n’aime" at bounding box center [337, 342] width 50 height 22
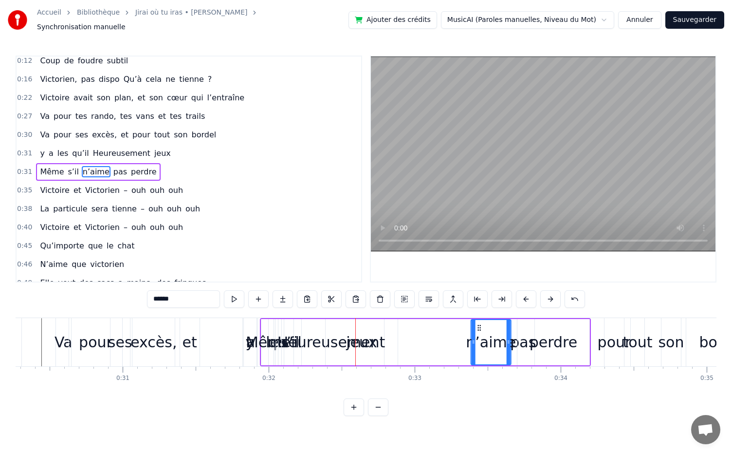
drag, startPoint x: 323, startPoint y: 320, endPoint x: 477, endPoint y: 334, distance: 154.9
click at [477, 334] on div "n’aime" at bounding box center [491, 342] width 39 height 44
click at [272, 339] on div "Même" at bounding box center [268, 342] width 45 height 22
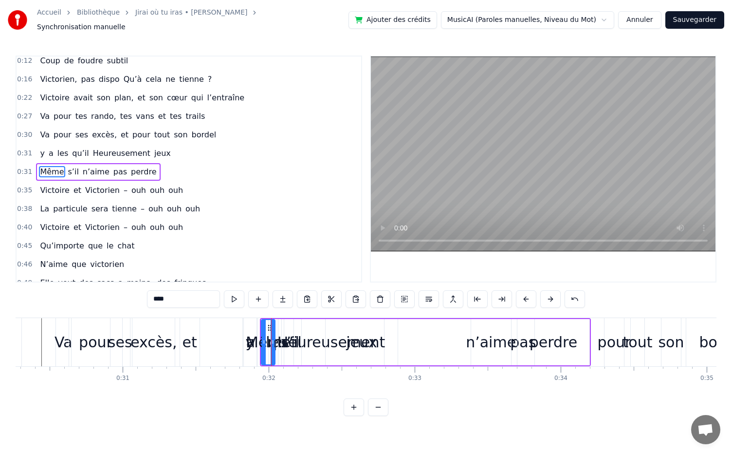
click at [259, 335] on div "Même" at bounding box center [268, 342] width 45 height 22
click at [253, 335] on div "Même" at bounding box center [268, 342] width 45 height 22
drag, startPoint x: 267, startPoint y: 321, endPoint x: 443, endPoint y: 334, distance: 176.3
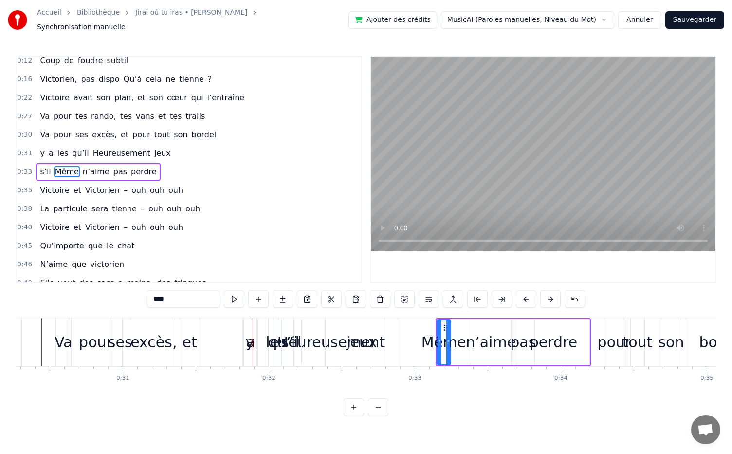
click at [287, 339] on div "s’il" at bounding box center [291, 342] width 20 height 22
drag, startPoint x: 290, startPoint y: 322, endPoint x: 463, endPoint y: 326, distance: 173.4
click at [613, 336] on div "pour" at bounding box center [615, 342] width 34 height 22
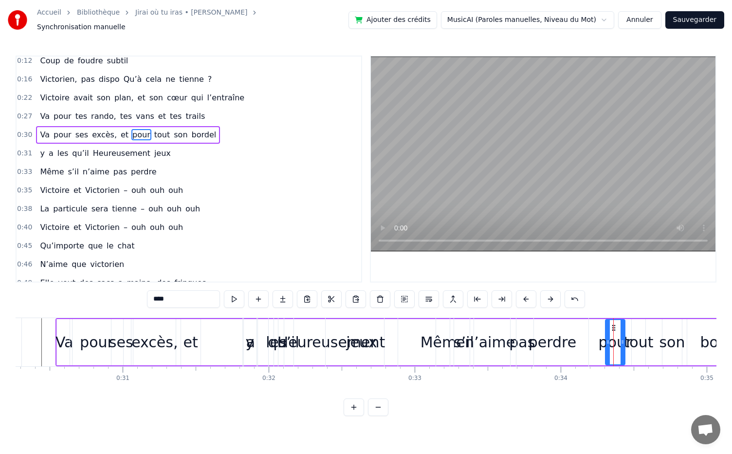
scroll to position [24, 0]
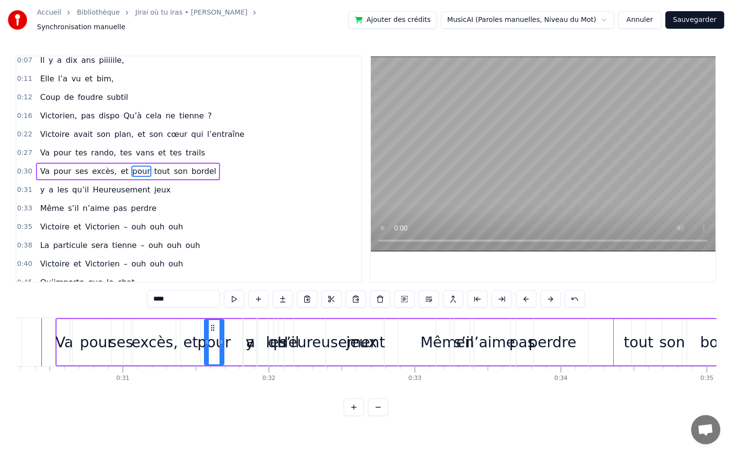
drag, startPoint x: 616, startPoint y: 323, endPoint x: 214, endPoint y: 340, distance: 401.7
click at [214, 340] on div "pour" at bounding box center [214, 342] width 19 height 44
click at [191, 337] on div "et" at bounding box center [191, 342] width 15 height 22
drag, startPoint x: 188, startPoint y: 320, endPoint x: 183, endPoint y: 320, distance: 5.4
click at [183, 325] on circle at bounding box center [183, 325] width 0 height 0
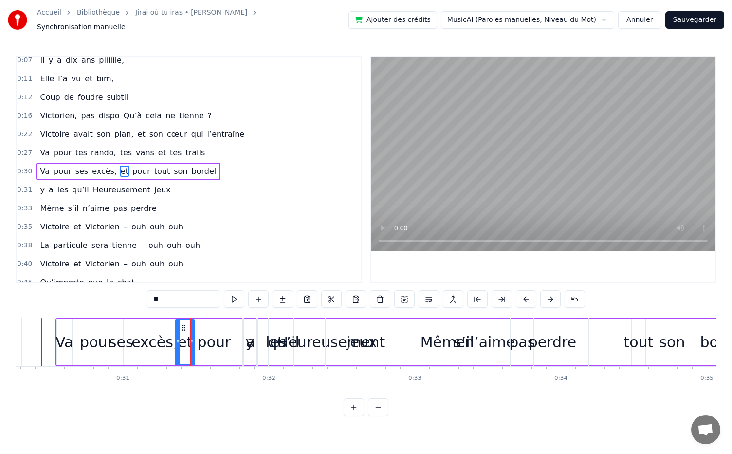
click at [206, 337] on div "pour" at bounding box center [215, 342] width 34 height 22
type input "****"
drag, startPoint x: 212, startPoint y: 321, endPoint x: 205, endPoint y: 321, distance: 7.8
click at [205, 324] on icon at bounding box center [205, 328] width 8 height 8
drag, startPoint x: 251, startPoint y: 343, endPoint x: 310, endPoint y: 351, distance: 59.9
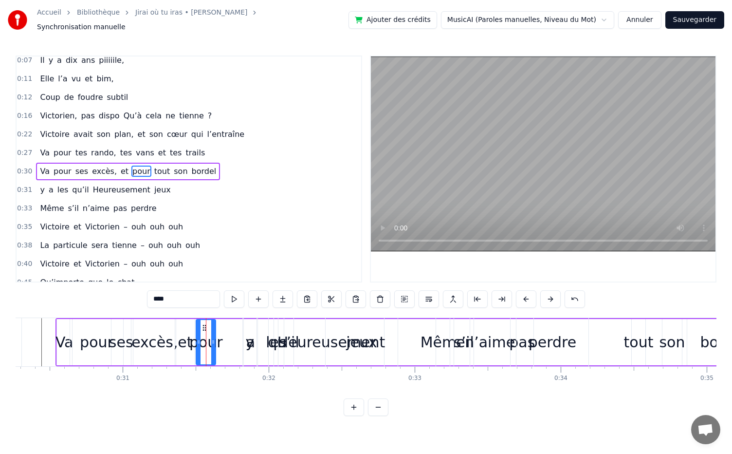
click at [310, 351] on div "y a les qu’il Heureusement jeux" at bounding box center [322, 342] width 158 height 48
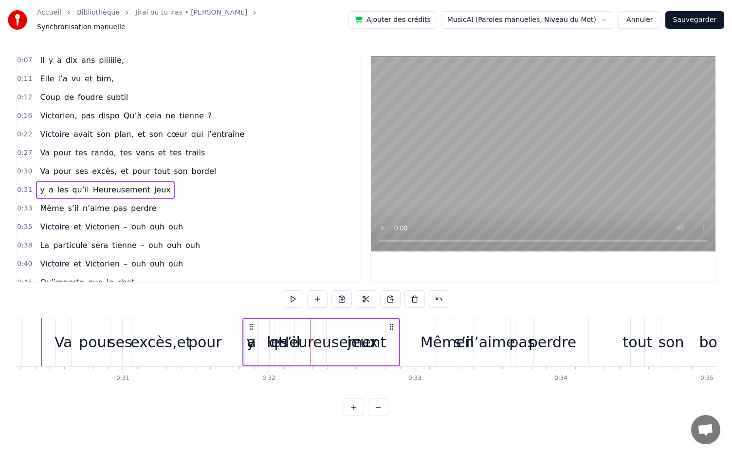
drag, startPoint x: 292, startPoint y: 335, endPoint x: 303, endPoint y: 338, distance: 11.7
click at [303, 338] on div "Heureusement" at bounding box center [333, 342] width 108 height 22
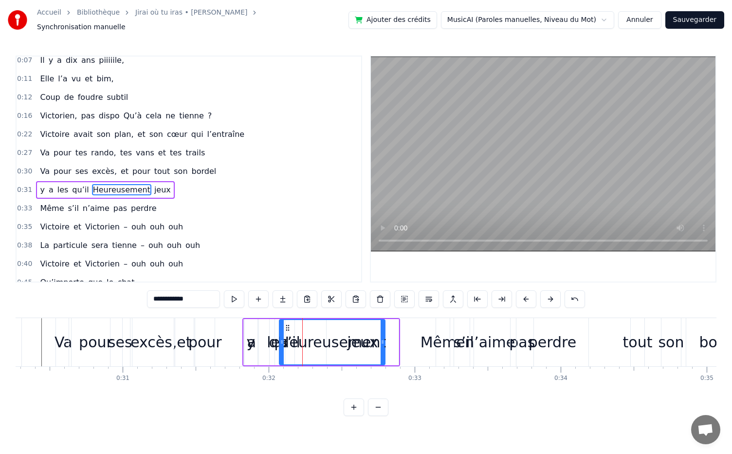
scroll to position [42, 0]
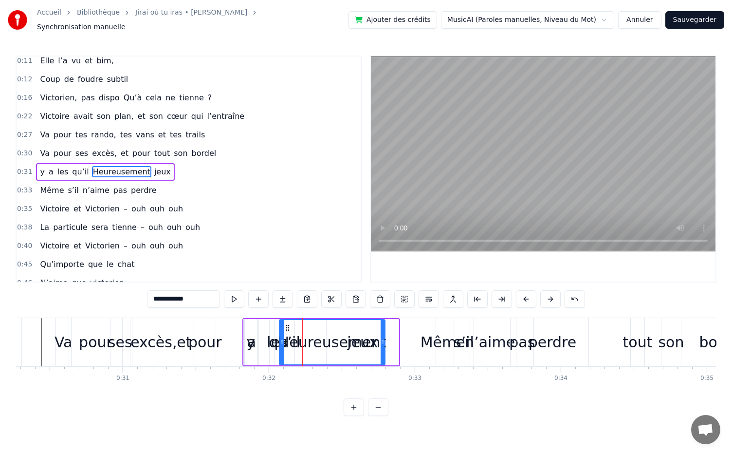
click at [648, 341] on div "tout" at bounding box center [638, 342] width 30 height 22
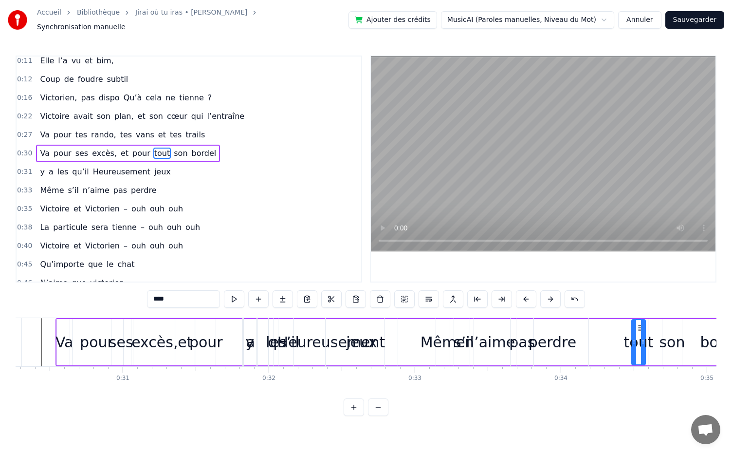
scroll to position [24, 0]
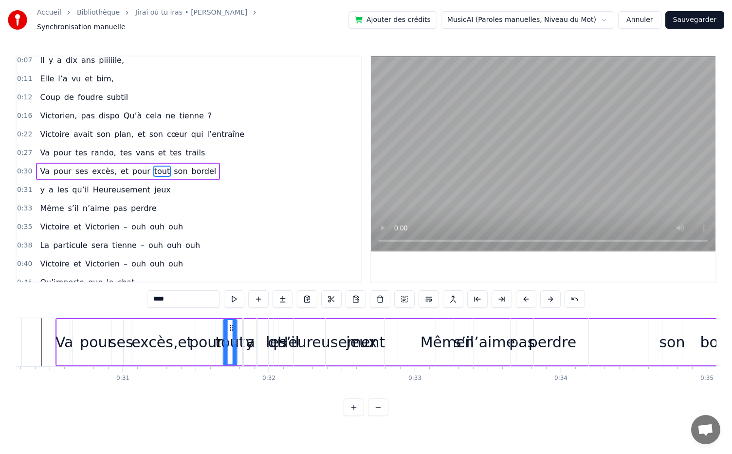
drag, startPoint x: 638, startPoint y: 323, endPoint x: 230, endPoint y: 351, distance: 409.6
click at [230, 351] on div "tout" at bounding box center [230, 342] width 13 height 44
click at [254, 344] on div "a" at bounding box center [251, 342] width 14 height 48
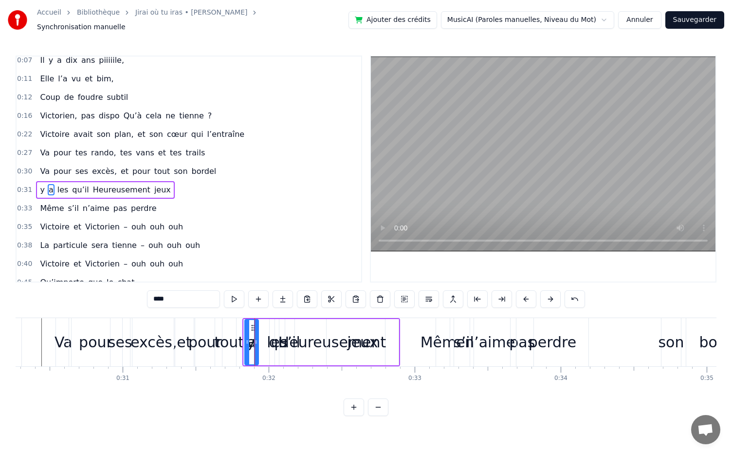
type input "*"
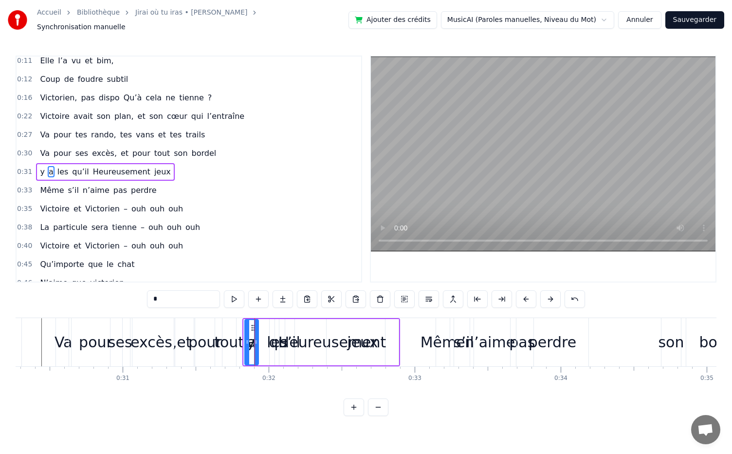
scroll to position [42, 0]
drag, startPoint x: 254, startPoint y: 322, endPoint x: 351, endPoint y: 328, distance: 96.6
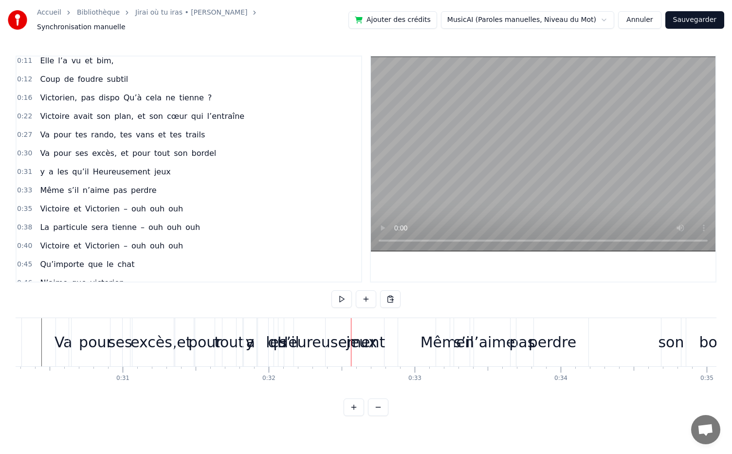
click at [239, 333] on div "tout" at bounding box center [229, 342] width 30 height 22
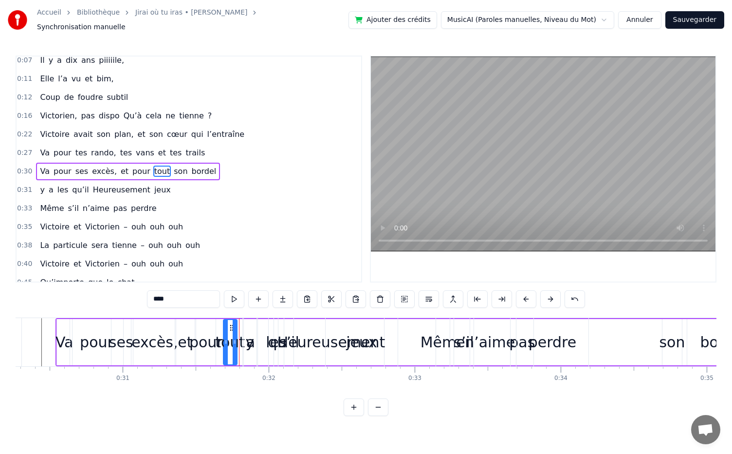
click at [254, 335] on div "a" at bounding box center [251, 342] width 14 height 48
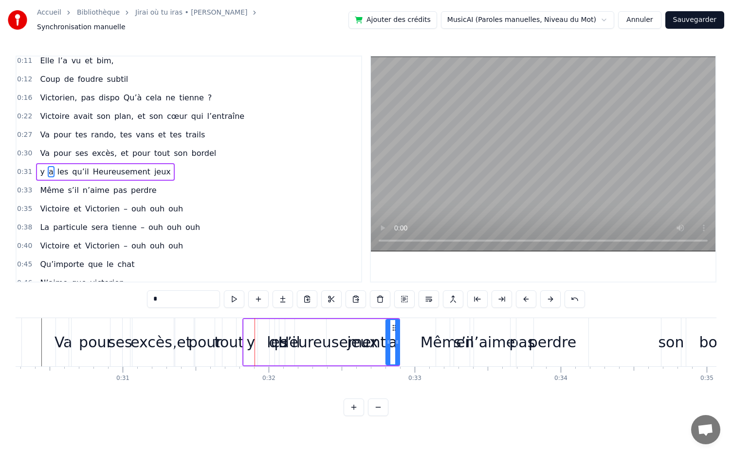
drag, startPoint x: 251, startPoint y: 319, endPoint x: 393, endPoint y: 328, distance: 141.5
click at [251, 339] on div "y" at bounding box center [250, 342] width 9 height 22
drag, startPoint x: 251, startPoint y: 322, endPoint x: 408, endPoint y: 330, distance: 157.0
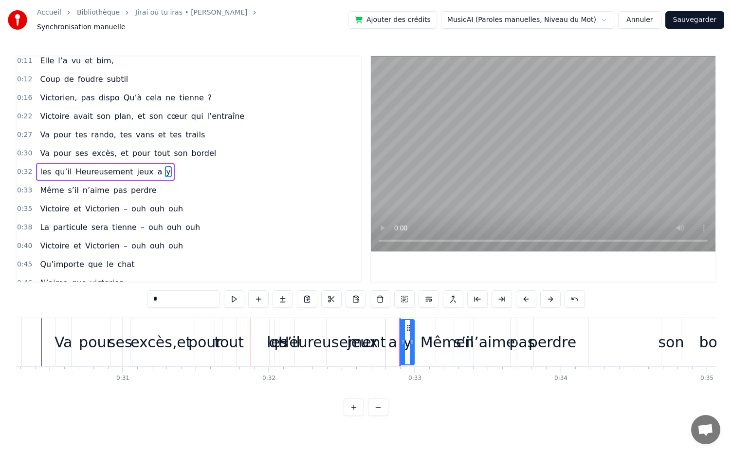
click at [288, 343] on div "Heureusement" at bounding box center [333, 342] width 108 height 22
type input "**********"
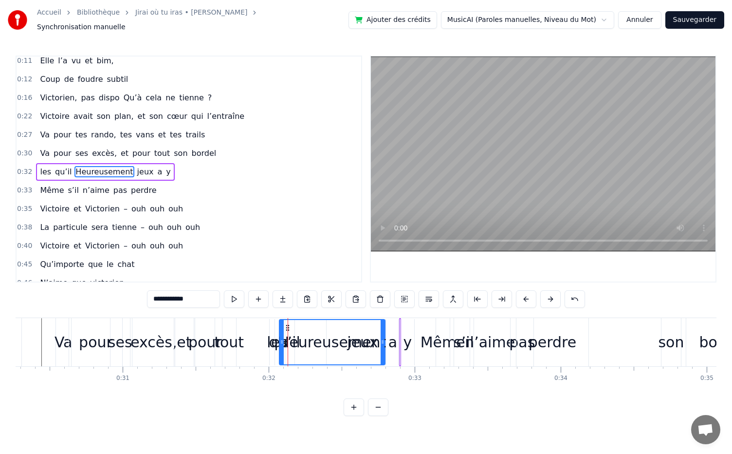
drag, startPoint x: 287, startPoint y: 321, endPoint x: 321, endPoint y: 324, distance: 34.7
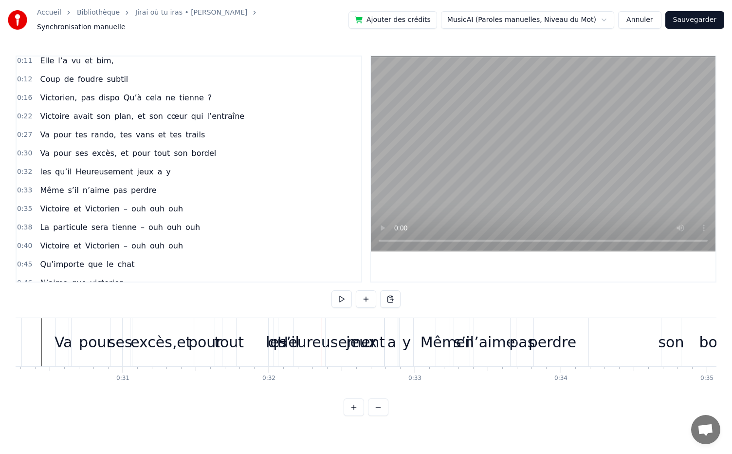
click at [304, 352] on div "Heureusement" at bounding box center [332, 342] width 106 height 48
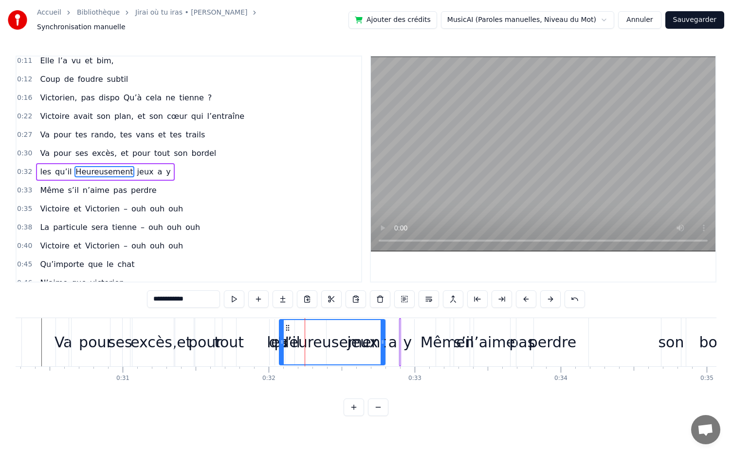
click at [550, 336] on div "perdre" at bounding box center [553, 342] width 48 height 22
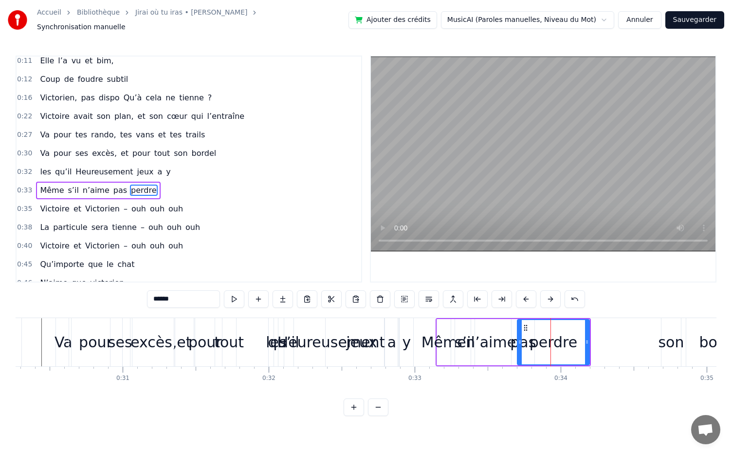
scroll to position [60, 0]
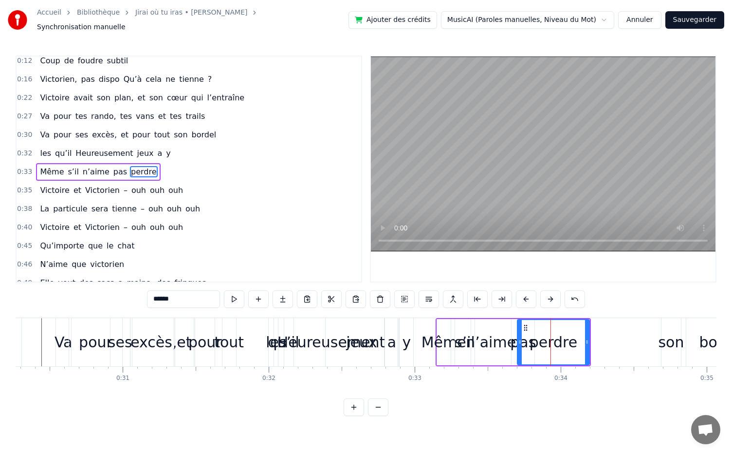
click at [530, 338] on div "perdre" at bounding box center [553, 342] width 71 height 44
click at [501, 337] on div "n’aime" at bounding box center [491, 342] width 50 height 22
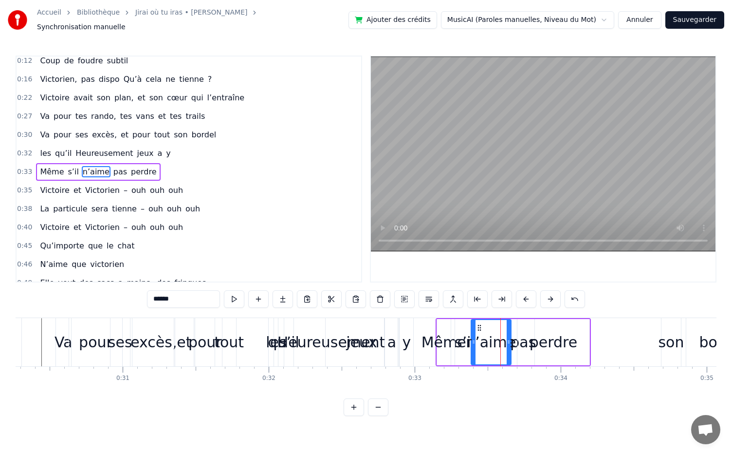
click at [453, 336] on div "Même" at bounding box center [444, 342] width 45 height 22
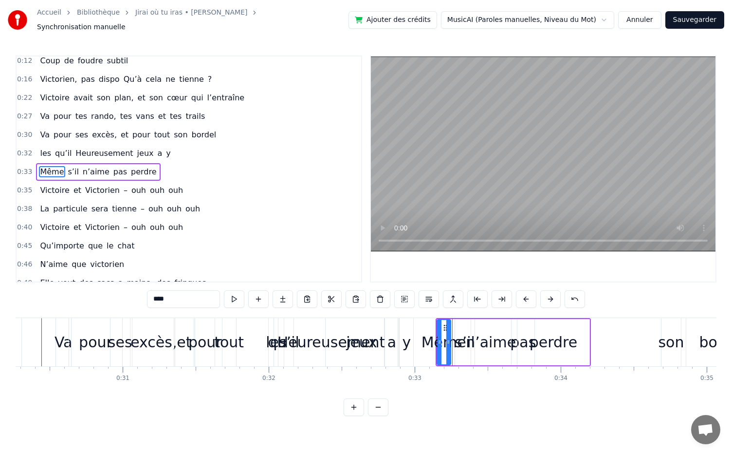
click at [431, 332] on div "Même" at bounding box center [444, 342] width 45 height 22
drag, startPoint x: 445, startPoint y: 321, endPoint x: 439, endPoint y: 328, distance: 9.0
click at [439, 328] on div "Même" at bounding box center [437, 342] width 13 height 44
click at [455, 332] on div "Même" at bounding box center [437, 342] width 45 height 22
click at [461, 336] on div "s’il" at bounding box center [465, 342] width 20 height 22
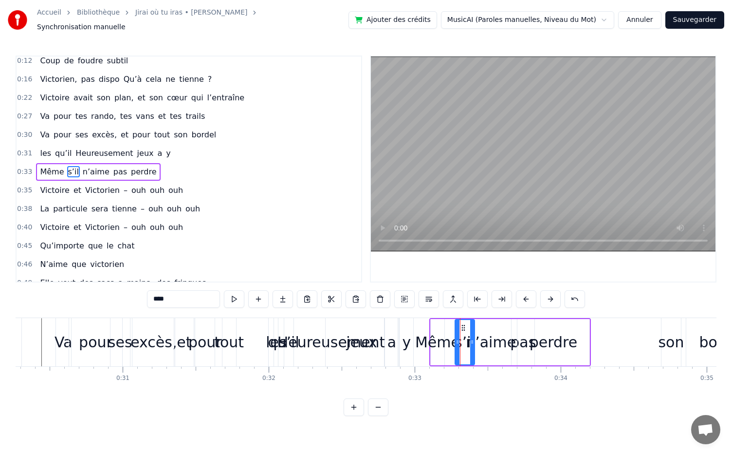
click at [477, 339] on div "n’aime" at bounding box center [491, 342] width 50 height 22
click at [585, 326] on div "perdre" at bounding box center [554, 342] width 72 height 46
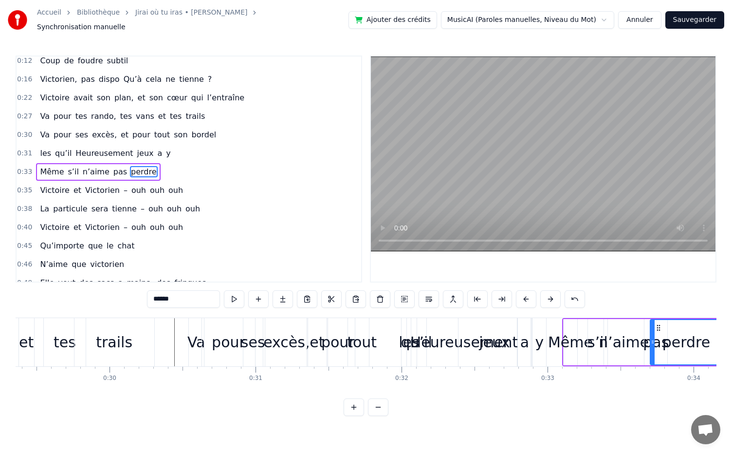
scroll to position [0, 4289]
click at [418, 322] on div "Heureusement" at bounding box center [464, 342] width 106 height 48
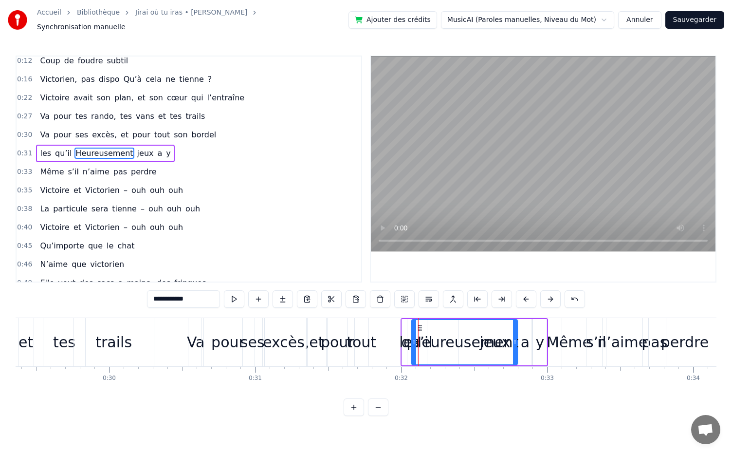
scroll to position [42, 0]
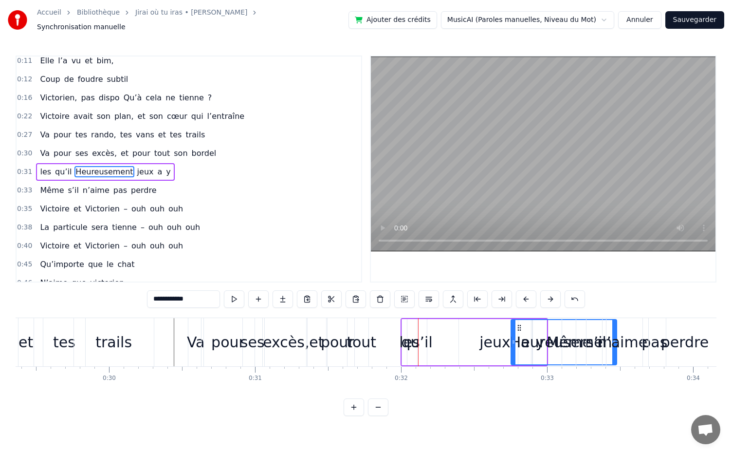
drag, startPoint x: 422, startPoint y: 324, endPoint x: 523, endPoint y: 322, distance: 100.3
click at [415, 344] on div "qu’il" at bounding box center [417, 342] width 31 height 22
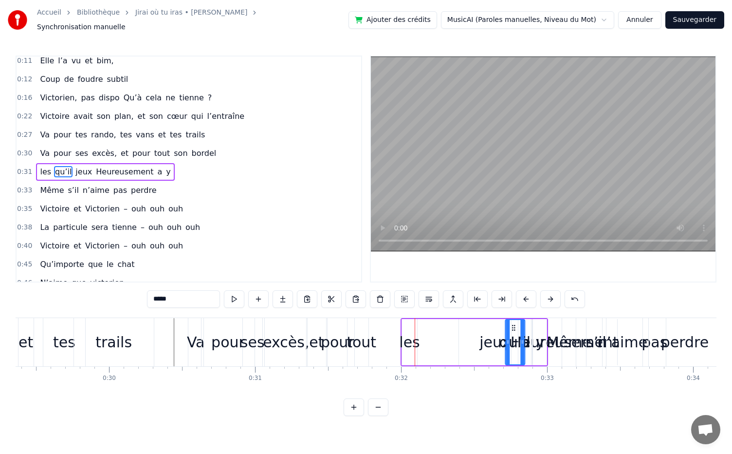
drag, startPoint x: 415, startPoint y: 324, endPoint x: 513, endPoint y: 321, distance: 98.4
click at [407, 341] on div "les" at bounding box center [409, 342] width 20 height 22
drag, startPoint x: 410, startPoint y: 323, endPoint x: 562, endPoint y: 324, distance: 151.9
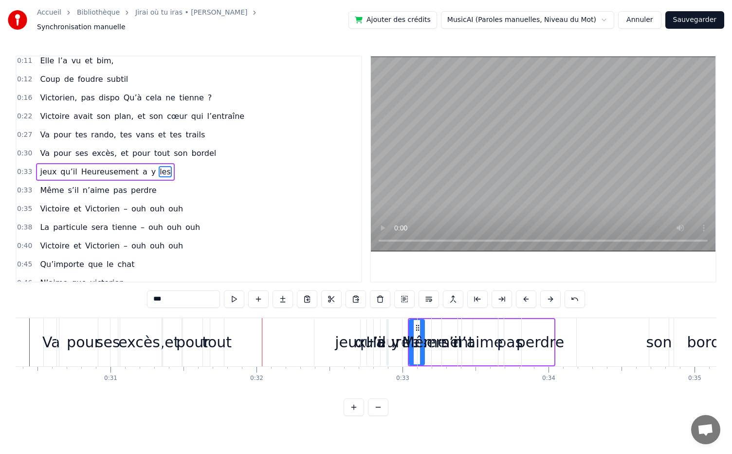
scroll to position [0, 4436]
click at [649, 337] on div "son" at bounding box center [657, 342] width 26 height 22
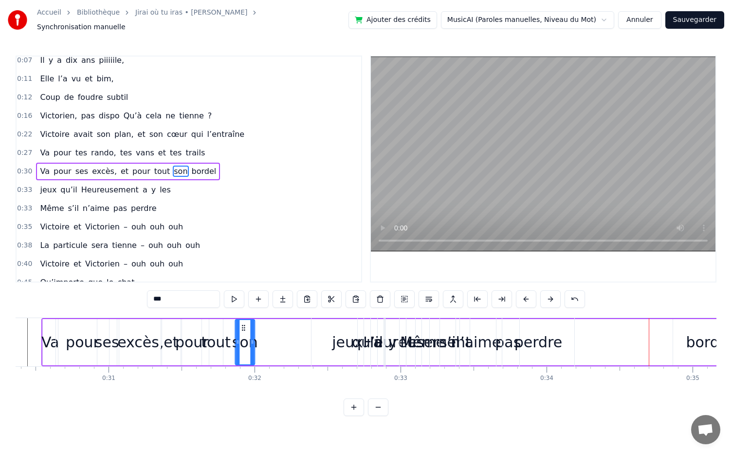
drag, startPoint x: 654, startPoint y: 323, endPoint x: 241, endPoint y: 329, distance: 413.5
click at [241, 329] on div "son" at bounding box center [245, 342] width 19 height 44
click at [693, 346] on div "bordel" at bounding box center [709, 342] width 46 height 22
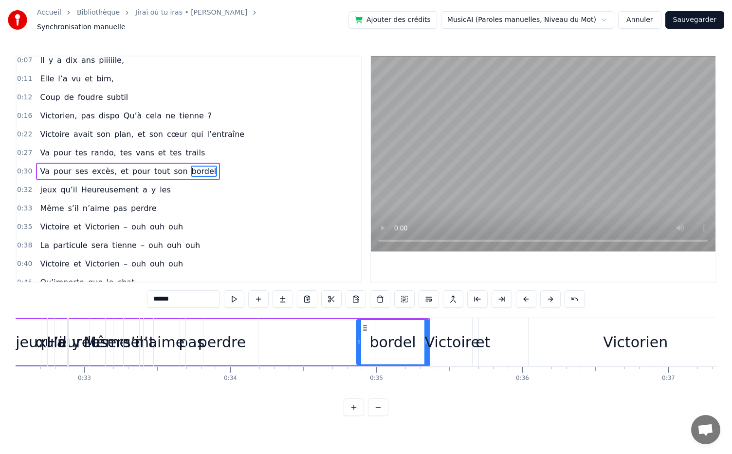
scroll to position [0, 4751]
click at [371, 320] on div "bordel" at bounding box center [394, 342] width 71 height 44
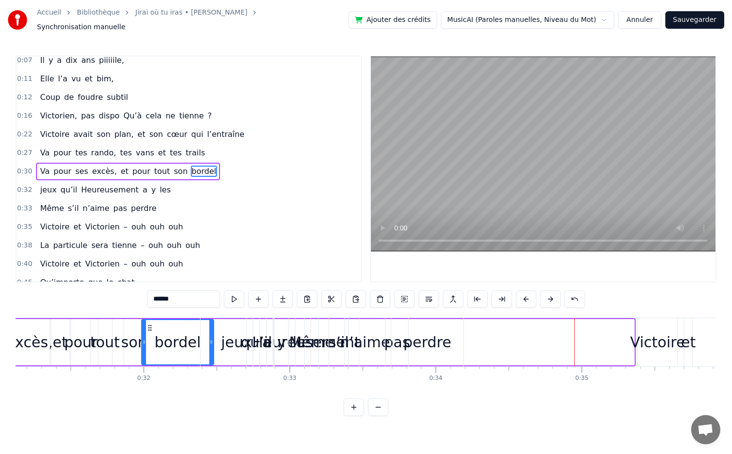
scroll to position [0, 4544]
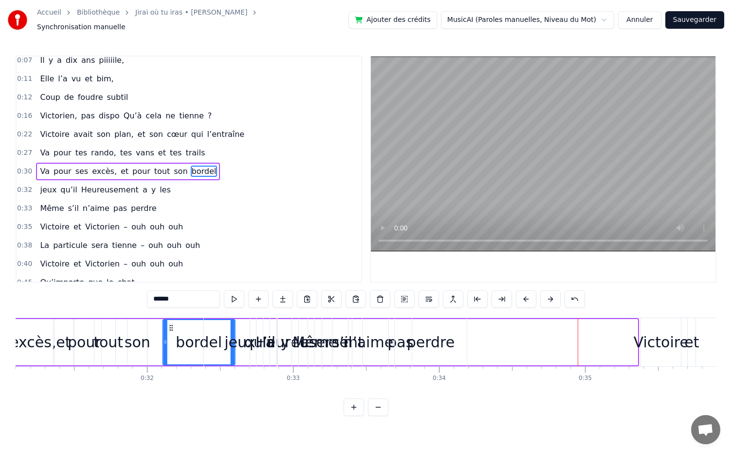
drag, startPoint x: 367, startPoint y: 322, endPoint x: 172, endPoint y: 334, distance: 195.1
click at [172, 334] on div "bordel" at bounding box center [199, 342] width 71 height 44
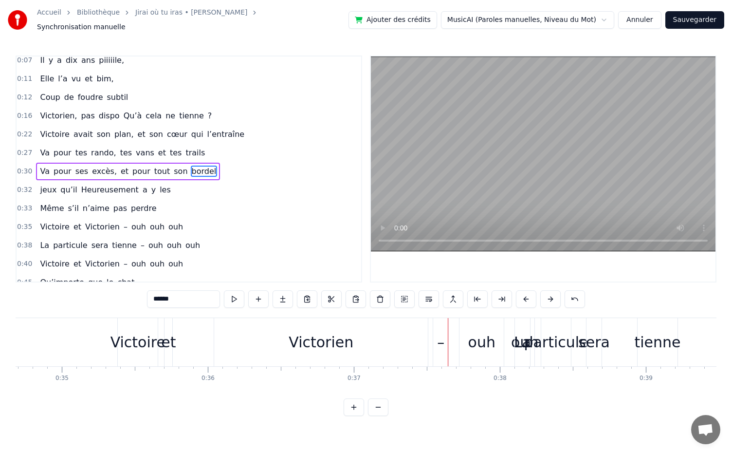
scroll to position [0, 5067]
click at [305, 323] on div "Victorien" at bounding box center [322, 342] width 214 height 48
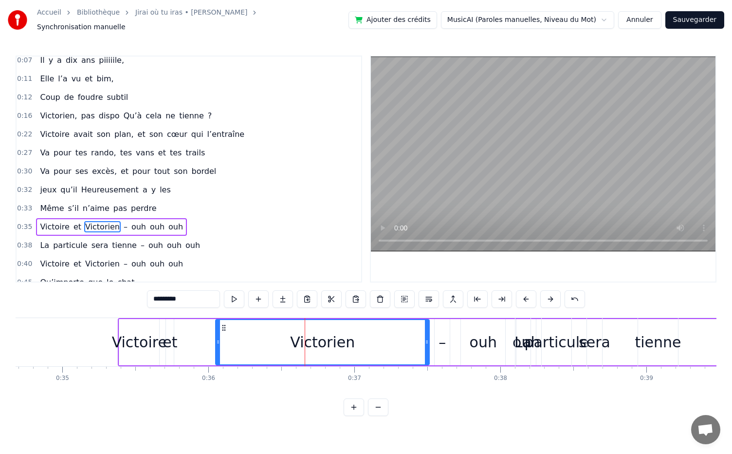
scroll to position [78, 0]
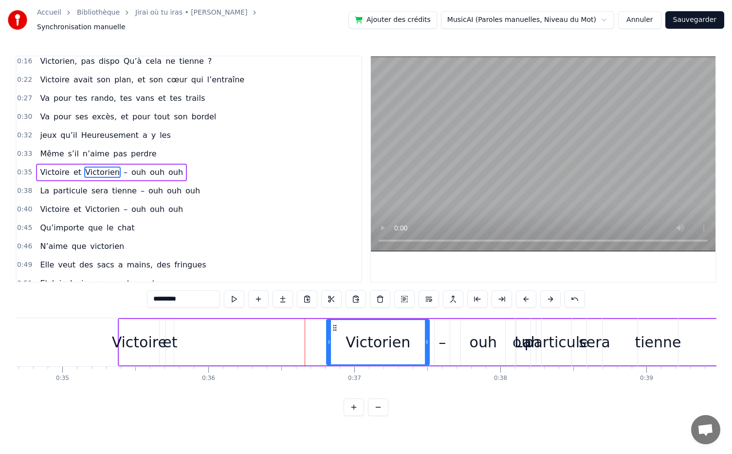
drag, startPoint x: 216, startPoint y: 338, endPoint x: 328, endPoint y: 335, distance: 112.1
click at [328, 338] on icon at bounding box center [329, 342] width 4 height 8
click at [140, 345] on div "Victoire" at bounding box center [139, 342] width 55 height 22
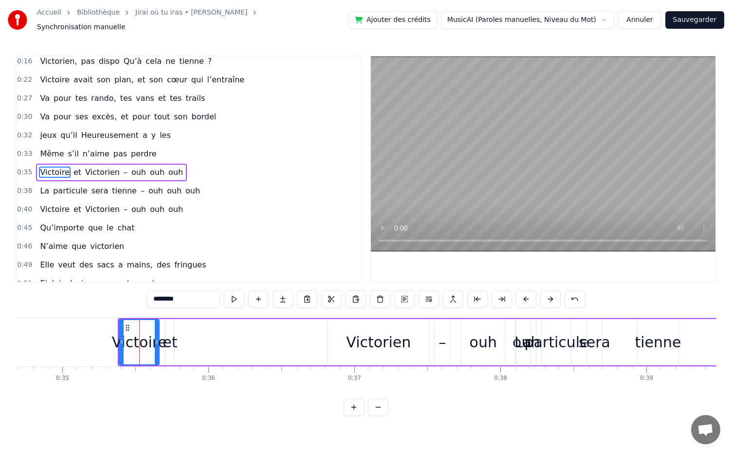
click at [170, 341] on div "et" at bounding box center [170, 342] width 15 height 22
drag, startPoint x: 172, startPoint y: 322, endPoint x: 185, endPoint y: 337, distance: 19.3
click at [185, 337] on div at bounding box center [184, 342] width 4 height 44
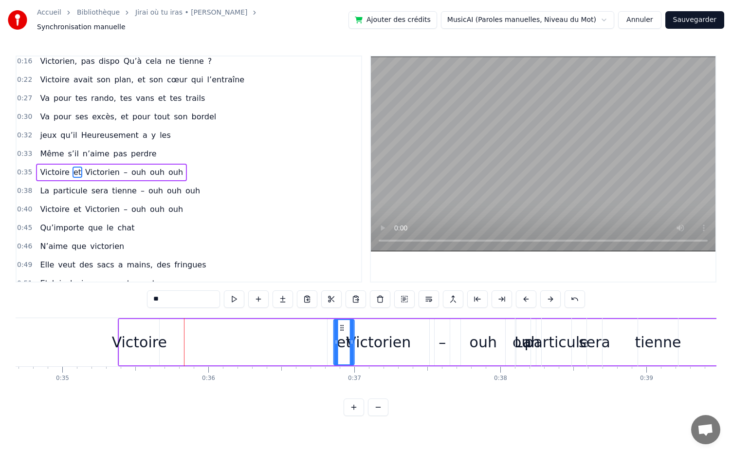
drag, startPoint x: 175, startPoint y: 322, endPoint x: 343, endPoint y: 339, distance: 168.3
click at [393, 339] on div "Victorien" at bounding box center [378, 342] width 65 height 22
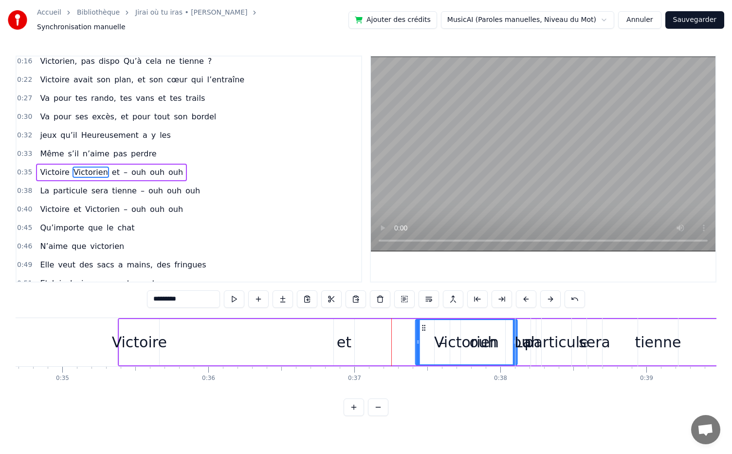
drag, startPoint x: 335, startPoint y: 322, endPoint x: 427, endPoint y: 326, distance: 91.6
click at [349, 339] on div "et" at bounding box center [344, 342] width 15 height 22
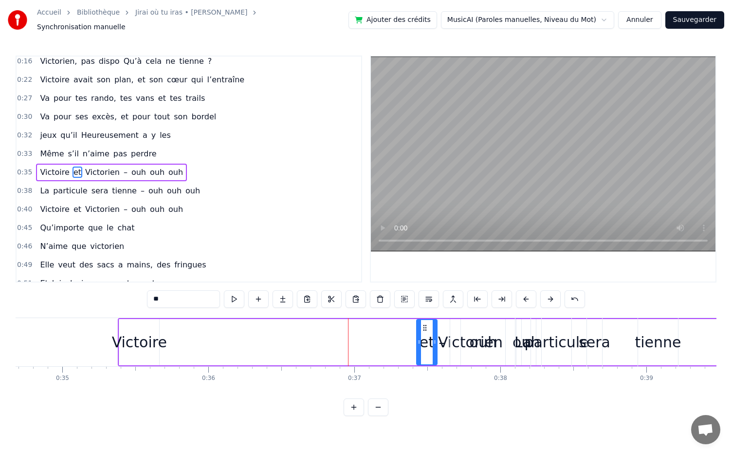
drag, startPoint x: 342, startPoint y: 322, endPoint x: 428, endPoint y: 329, distance: 85.5
click at [428, 329] on div "et" at bounding box center [426, 342] width 19 height 44
click at [132, 341] on div "Victoire" at bounding box center [139, 342] width 55 height 22
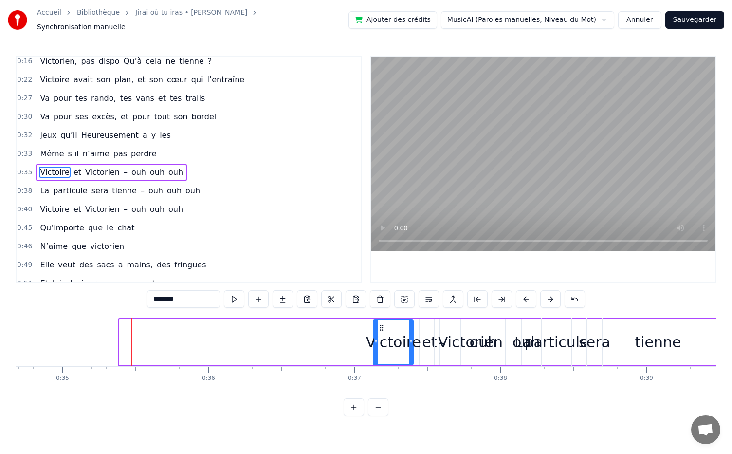
drag, startPoint x: 128, startPoint y: 321, endPoint x: 378, endPoint y: 359, distance: 253.2
click at [378, 359] on div "Victoire" at bounding box center [393, 342] width 39 height 44
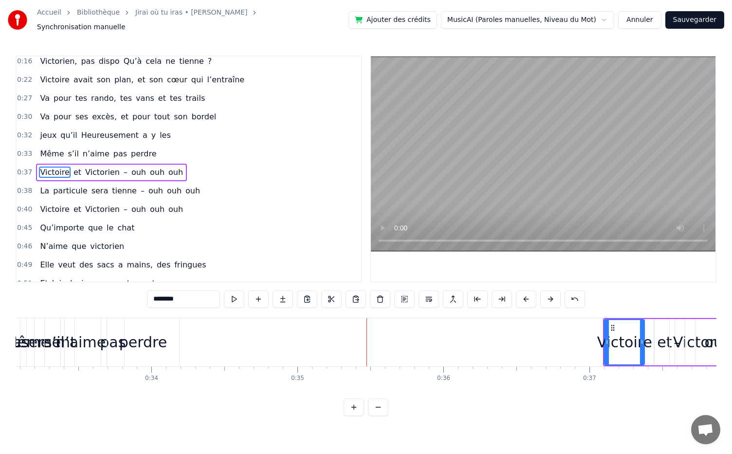
scroll to position [0, 4830]
click at [147, 334] on div "perdre" at bounding box center [145, 342] width 48 height 22
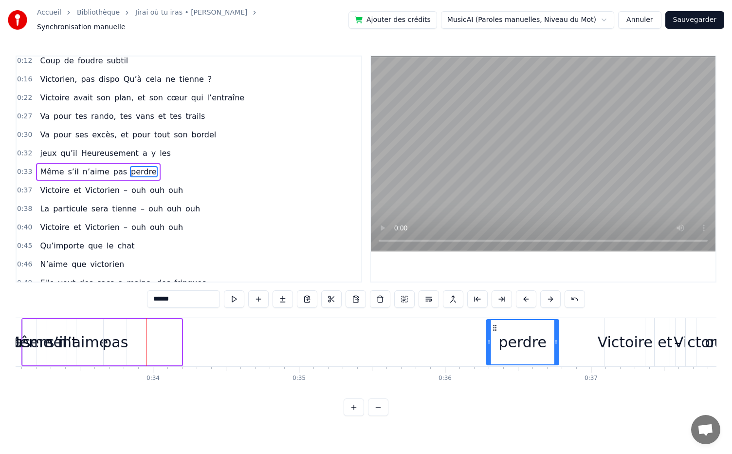
drag, startPoint x: 118, startPoint y: 321, endPoint x: 495, endPoint y: 318, distance: 377.0
click at [495, 320] on div "perdre" at bounding box center [522, 342] width 71 height 44
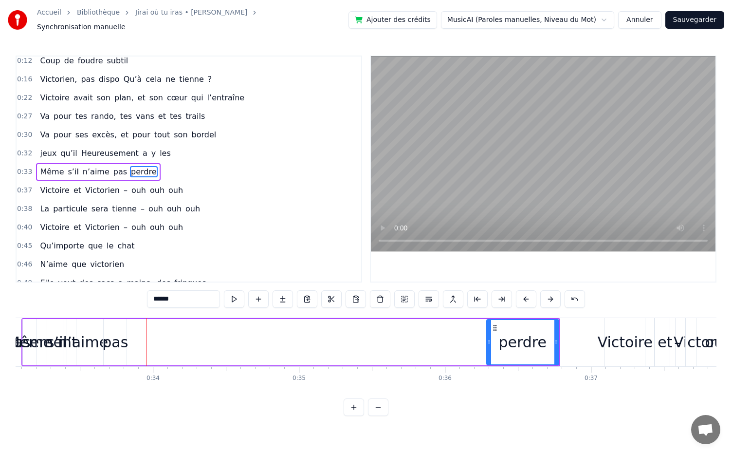
click at [110, 331] on div "pas" at bounding box center [115, 342] width 26 height 22
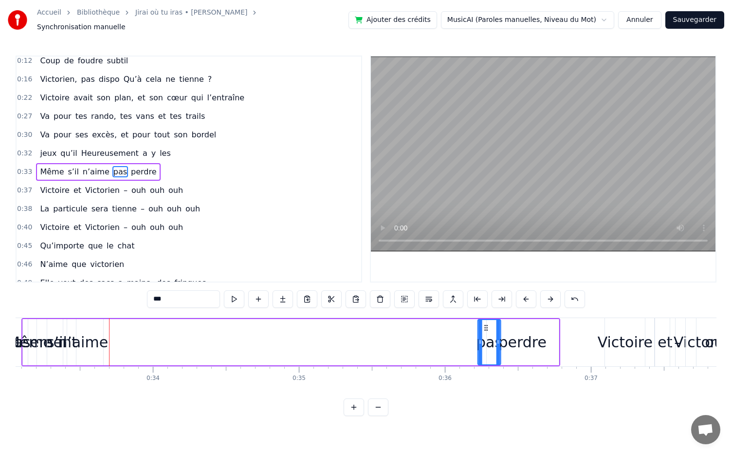
drag, startPoint x: 110, startPoint y: 321, endPoint x: 484, endPoint y: 338, distance: 374.9
click at [484, 338] on div "pas" at bounding box center [490, 342] width 22 height 44
click at [100, 337] on div "n’aime" at bounding box center [83, 342] width 50 height 22
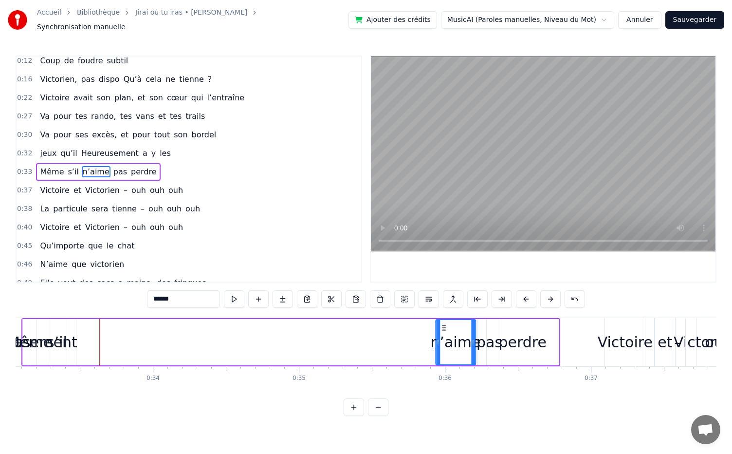
drag, startPoint x: 70, startPoint y: 321, endPoint x: 443, endPoint y: 356, distance: 374.2
click at [443, 356] on div "n’aime" at bounding box center [455, 342] width 39 height 44
click at [58, 343] on div "s’il" at bounding box center [57, 342] width 20 height 22
type input "****"
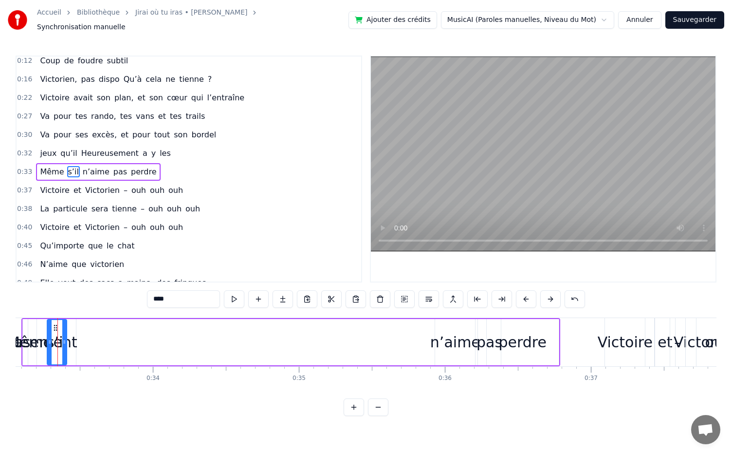
scroll to position [0, 4823]
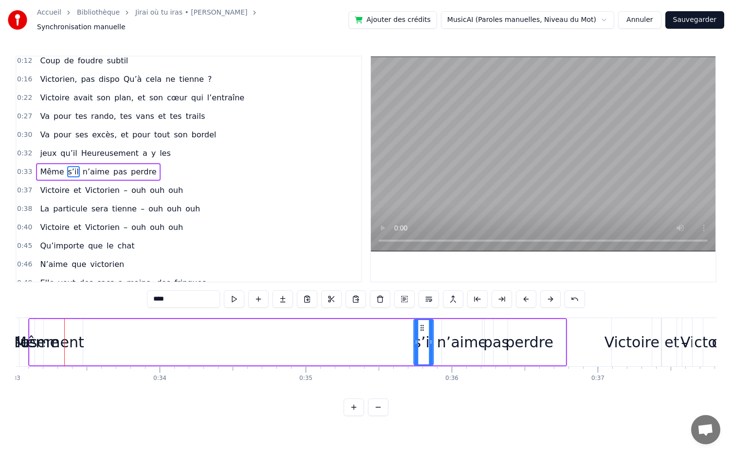
drag, startPoint x: 61, startPoint y: 321, endPoint x: 421, endPoint y: 329, distance: 360.0
click at [421, 329] on div "s’il" at bounding box center [423, 342] width 19 height 44
click at [67, 341] on div "Même s’il n’aime pas perdre" at bounding box center [297, 342] width 539 height 48
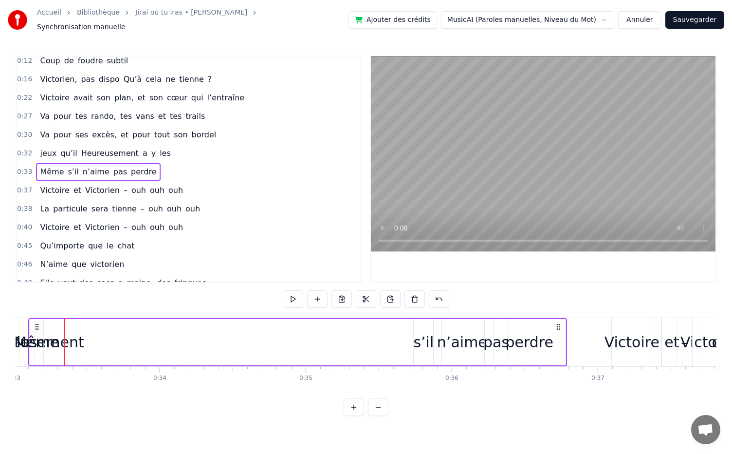
click at [41, 335] on div "Même" at bounding box center [36, 342] width 45 height 22
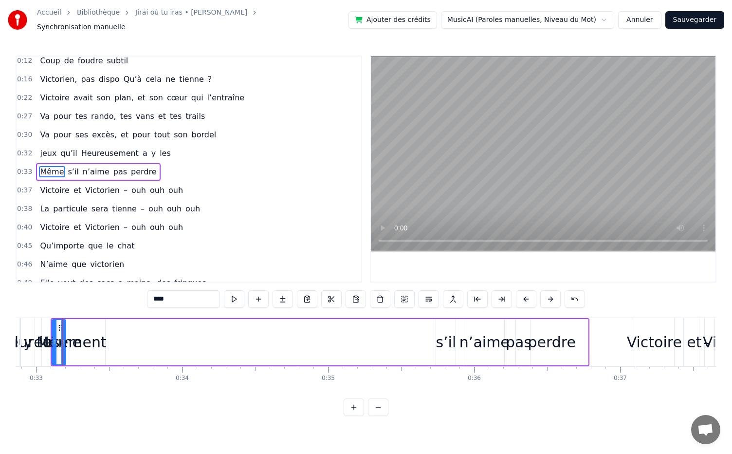
scroll to position [0, 4799]
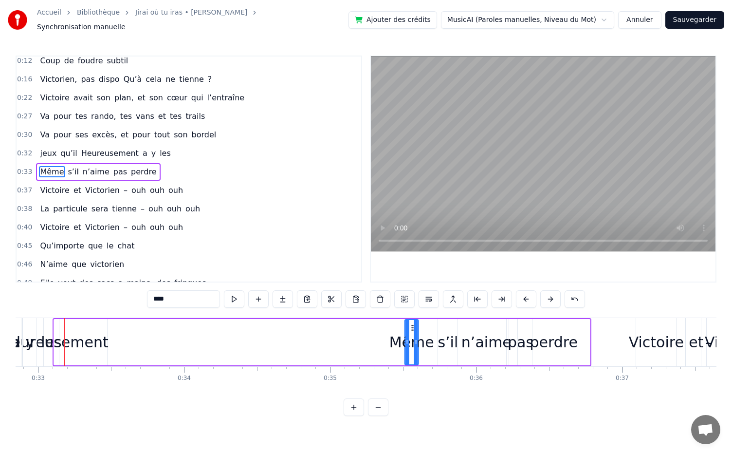
drag, startPoint x: 62, startPoint y: 323, endPoint x: 413, endPoint y: 344, distance: 351.3
click at [413, 344] on div "Même" at bounding box center [412, 342] width 13 height 44
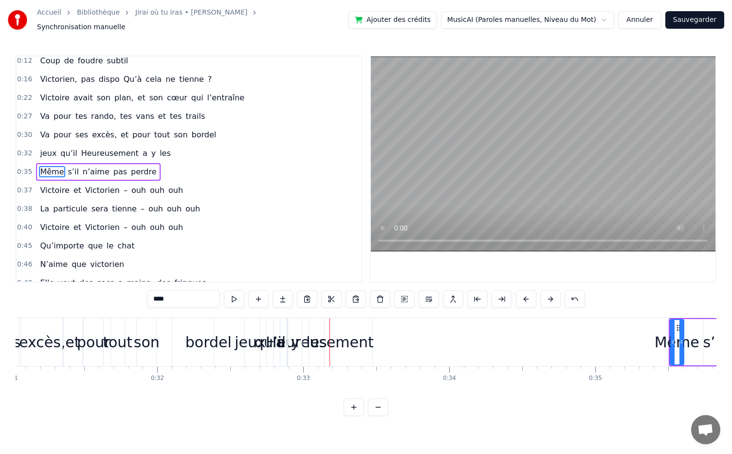
scroll to position [0, 4533]
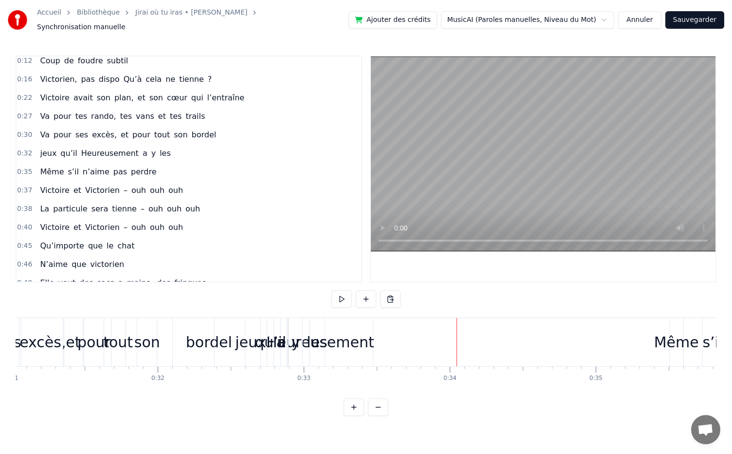
click at [360, 334] on div "Heureusement" at bounding box center [320, 342] width 108 height 22
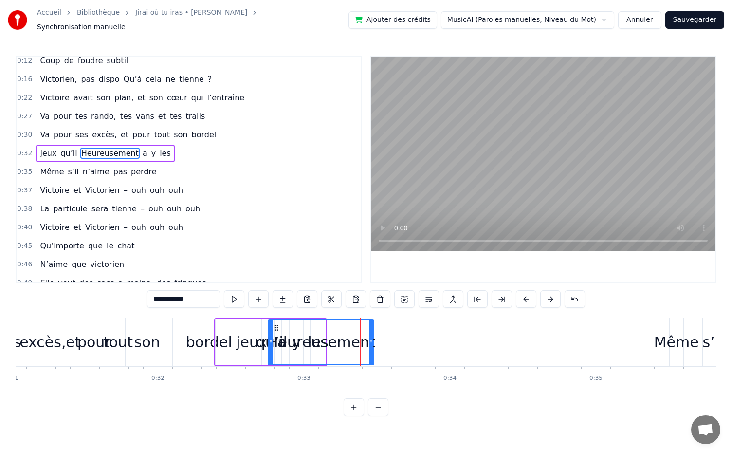
scroll to position [42, 0]
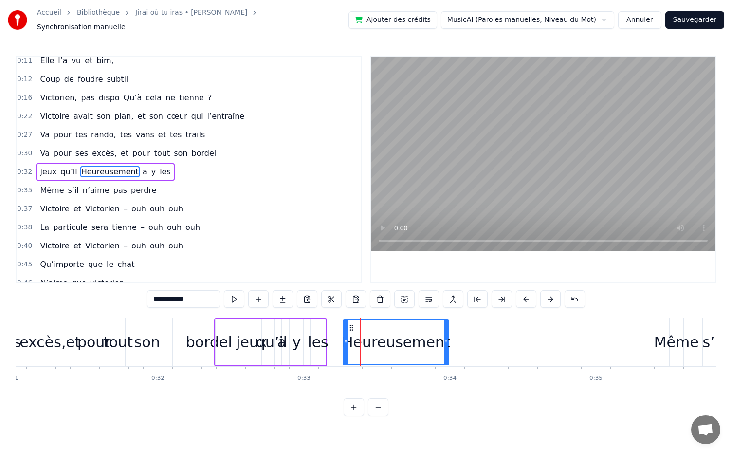
drag, startPoint x: 327, startPoint y: 325, endPoint x: 352, endPoint y: 331, distance: 25.6
click at [265, 342] on div "qu’il" at bounding box center [271, 342] width 31 height 22
type input "*****"
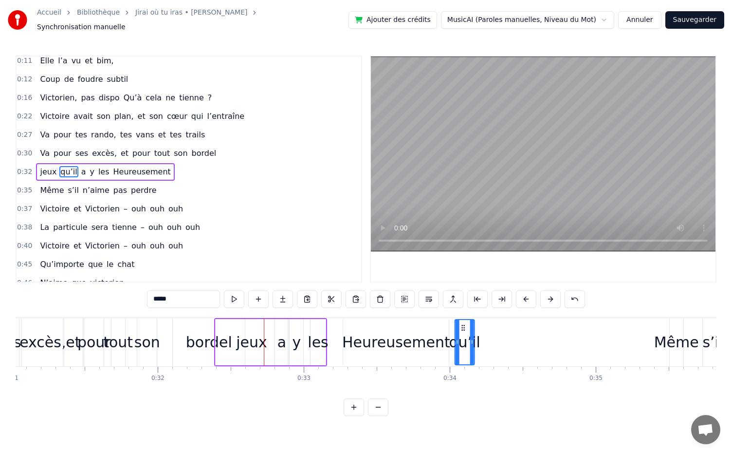
drag, startPoint x: 270, startPoint y: 323, endPoint x: 463, endPoint y: 328, distance: 192.9
drag, startPoint x: 301, startPoint y: 335, endPoint x: 437, endPoint y: 336, distance: 136.4
click at [437, 336] on div "jeux a y les Heureusement qu’il" at bounding box center [332, 342] width 236 height 48
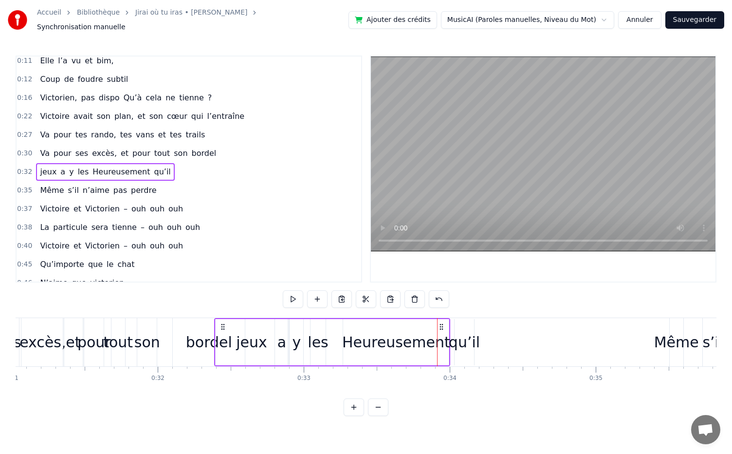
click at [293, 344] on div "y" at bounding box center [296, 342] width 9 height 22
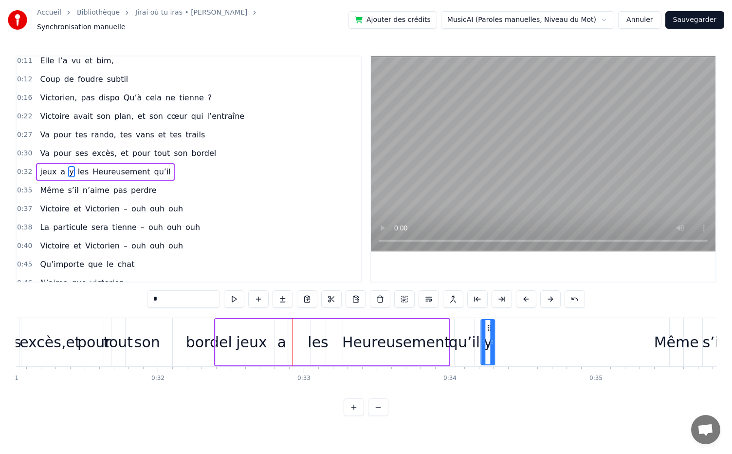
drag, startPoint x: 298, startPoint y: 324, endPoint x: 489, endPoint y: 358, distance: 194.5
click at [281, 345] on div "a" at bounding box center [282, 342] width 9 height 22
drag, startPoint x: 282, startPoint y: 322, endPoint x: 504, endPoint y: 332, distance: 221.3
click at [320, 343] on div "les" at bounding box center [318, 342] width 20 height 22
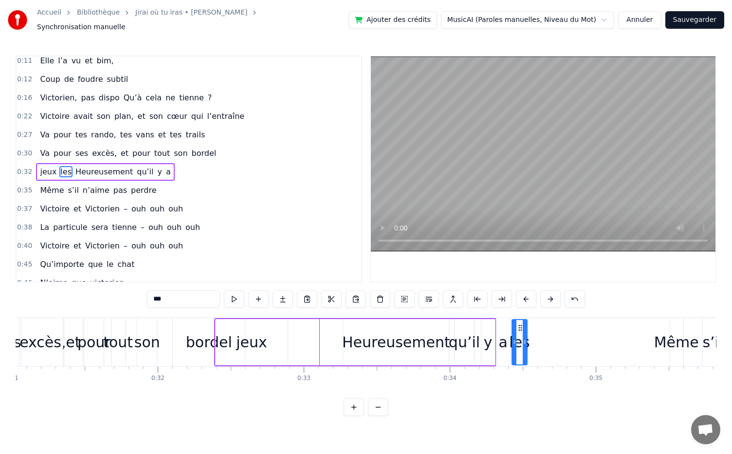
drag, startPoint x: 317, startPoint y: 322, endPoint x: 518, endPoint y: 340, distance: 202.4
click at [258, 336] on div "jeux" at bounding box center [251, 342] width 31 height 22
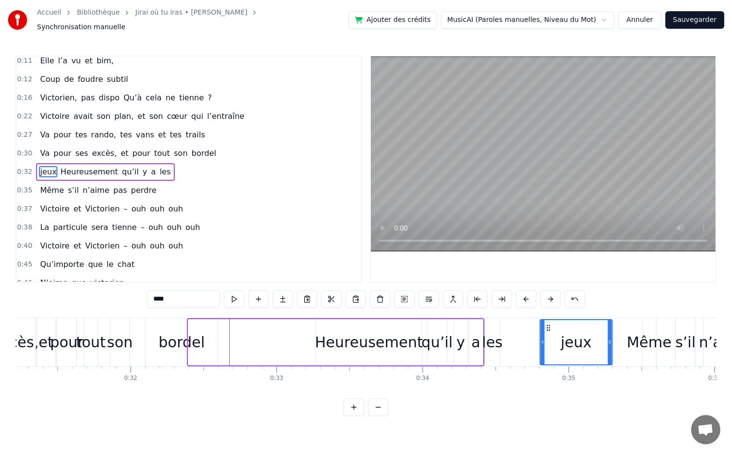
scroll to position [0, 4561]
drag, startPoint x: 224, startPoint y: 321, endPoint x: 574, endPoint y: 320, distance: 350.2
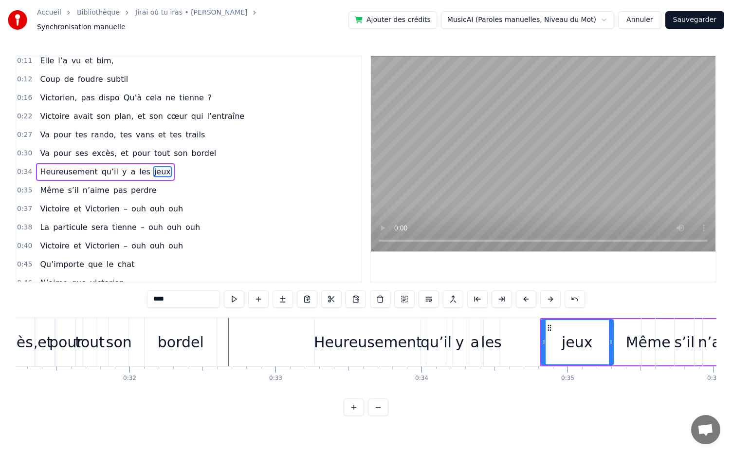
click at [188, 343] on div "bordel" at bounding box center [181, 342] width 46 height 22
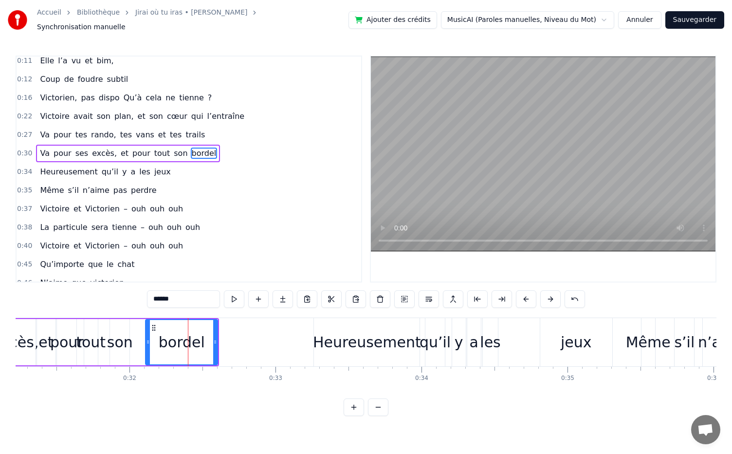
scroll to position [24, 0]
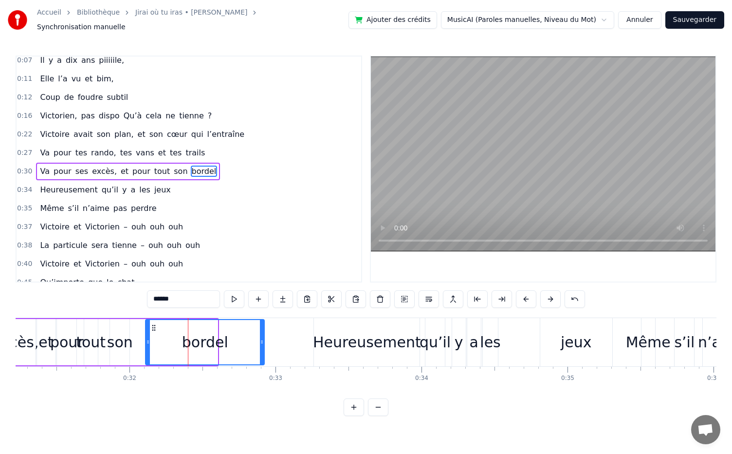
drag, startPoint x: 216, startPoint y: 336, endPoint x: 263, endPoint y: 337, distance: 46.8
click at [263, 338] on icon at bounding box center [262, 342] width 4 height 8
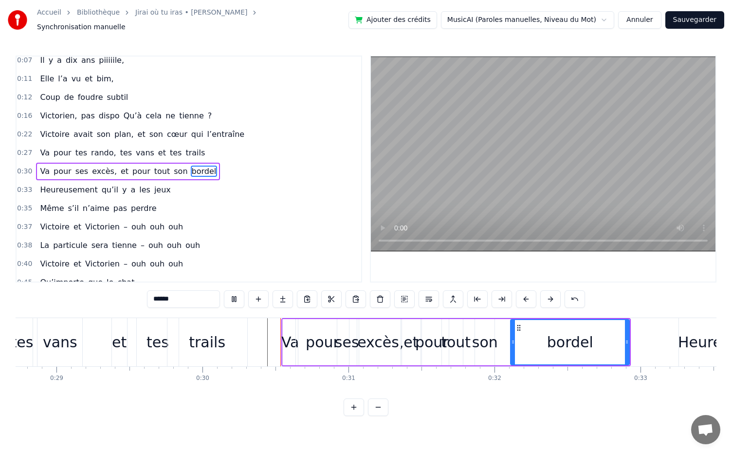
scroll to position [0, 4300]
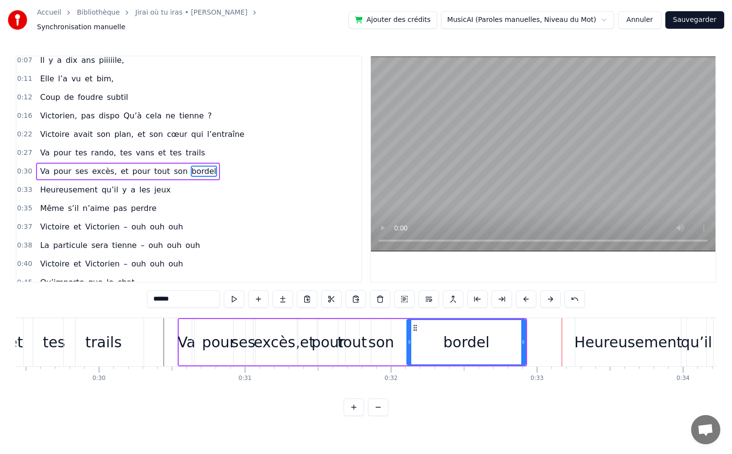
click at [592, 341] on div "Heureusement" at bounding box center [629, 342] width 108 height 22
type input "**********"
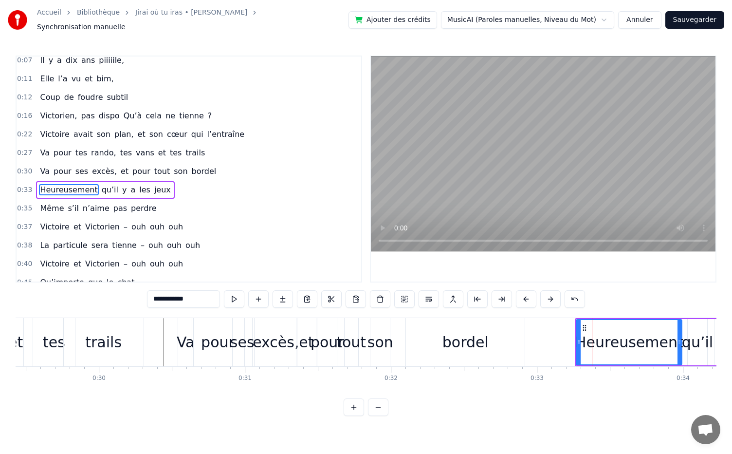
scroll to position [42, 0]
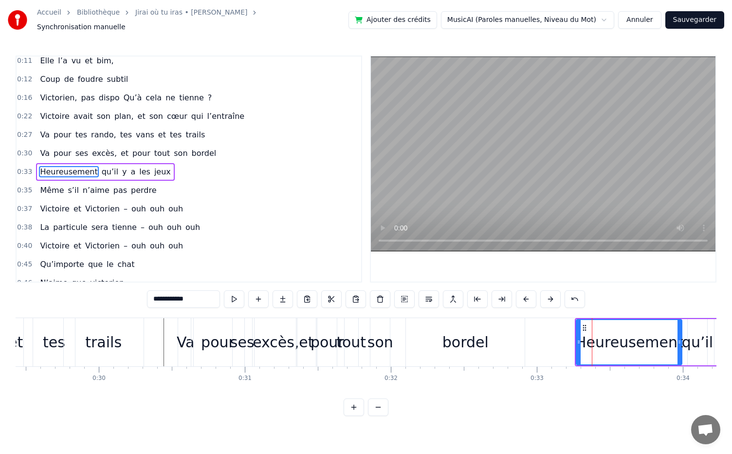
click at [200, 144] on div "0:30 Va pour ses excès, et pour tout son bordel" at bounding box center [189, 153] width 345 height 19
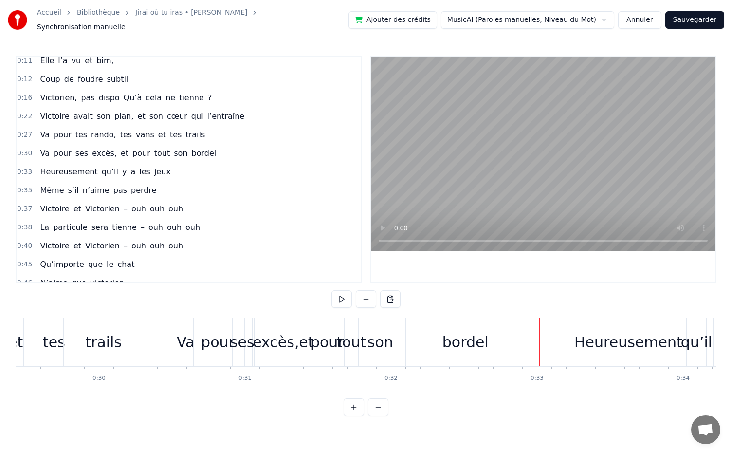
click at [597, 332] on div "Heureusement" at bounding box center [629, 342] width 108 height 22
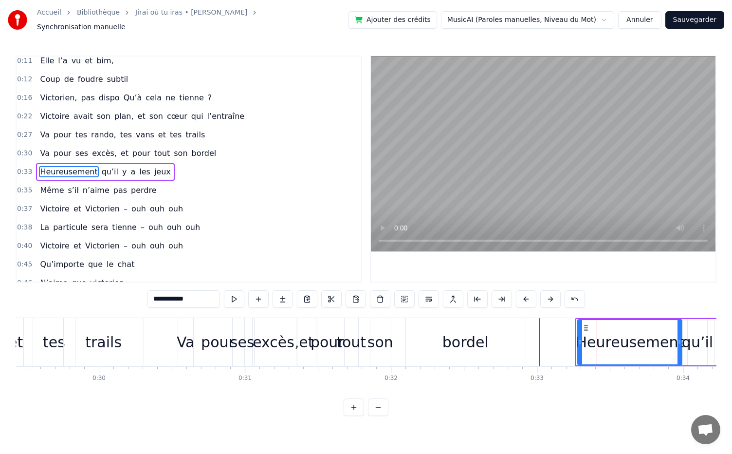
click at [580, 341] on div at bounding box center [581, 342] width 4 height 44
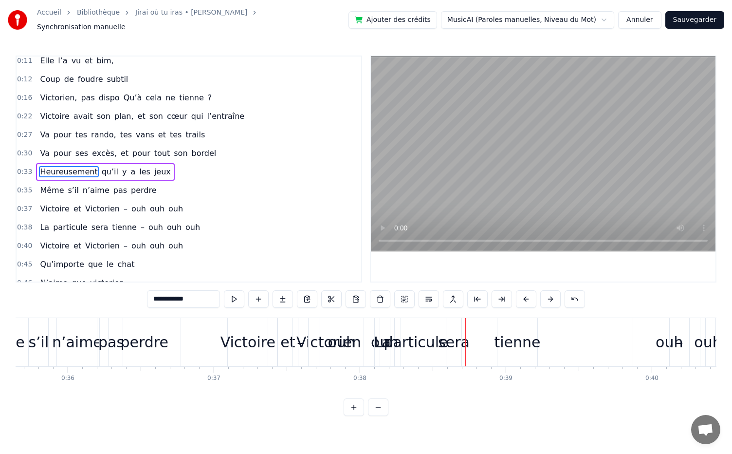
scroll to position [0, 5207]
drag, startPoint x: 511, startPoint y: 338, endPoint x: 540, endPoint y: 341, distance: 28.9
click at [540, 341] on div "La particule sera tienne – ouh ouh ouh" at bounding box center [611, 342] width 472 height 48
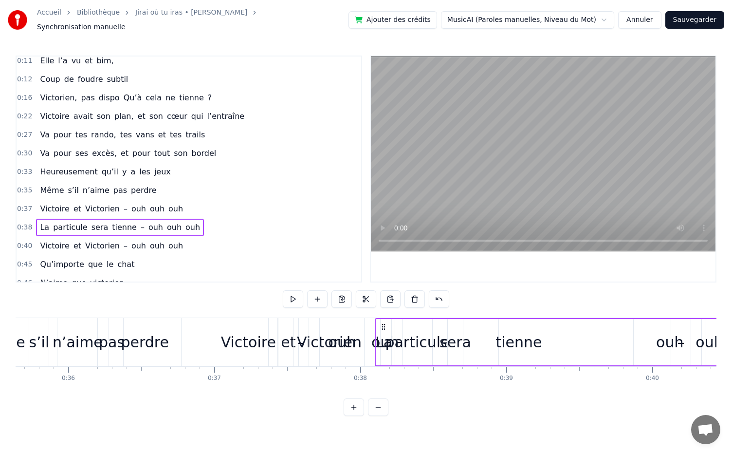
click at [507, 322] on div "tienne" at bounding box center [519, 342] width 40 height 46
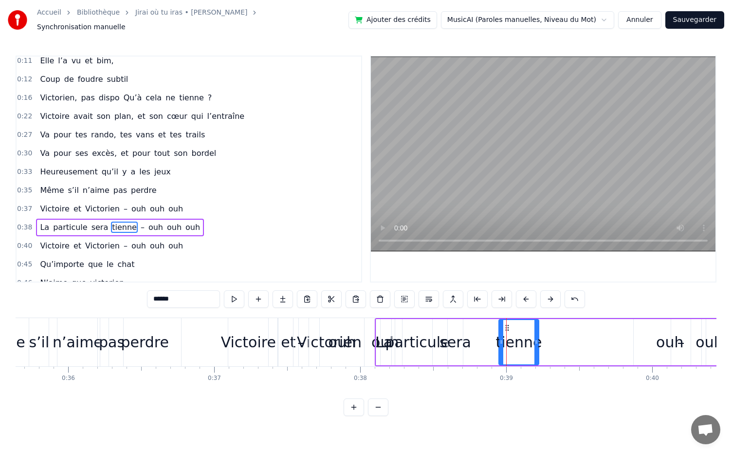
scroll to position [96, 0]
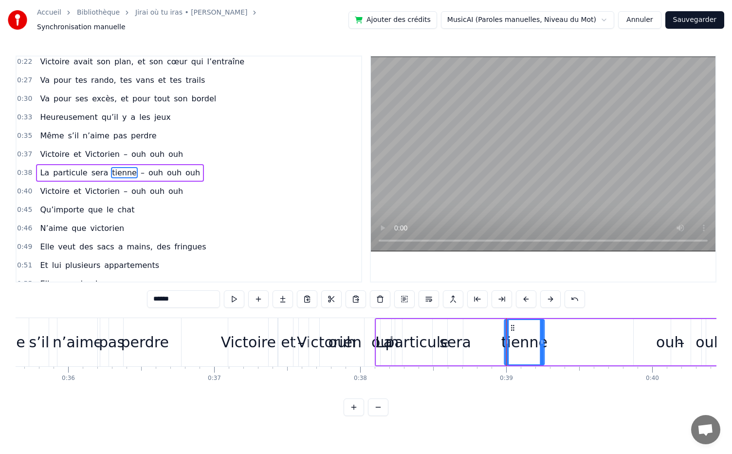
drag, startPoint x: 507, startPoint y: 322, endPoint x: 512, endPoint y: 322, distance: 5.4
click at [512, 324] on icon at bounding box center [513, 328] width 8 height 8
click at [385, 320] on div "La" at bounding box center [383, 342] width 15 height 46
click at [386, 327] on circle at bounding box center [385, 327] width 0 height 0
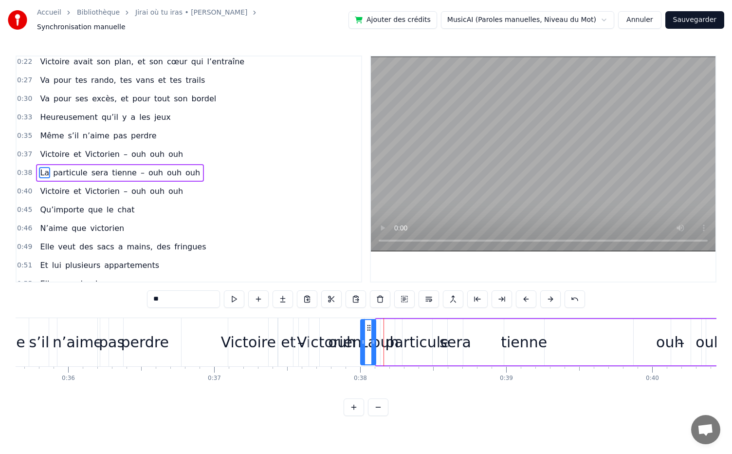
drag, startPoint x: 386, startPoint y: 324, endPoint x: 369, endPoint y: 333, distance: 18.7
click at [369, 333] on div "La" at bounding box center [368, 342] width 14 height 44
click at [416, 319] on div "particule" at bounding box center [418, 342] width 30 height 46
type input "*********"
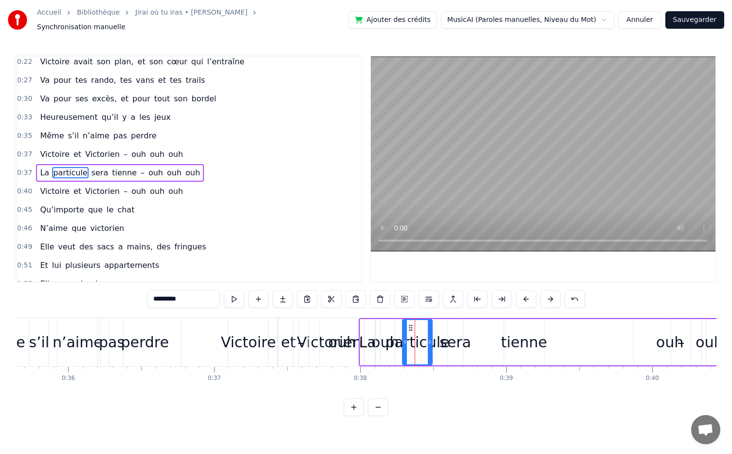
click at [580, 337] on div "La particule sera tienne – ouh ouh ouh" at bounding box center [603, 342] width 488 height 48
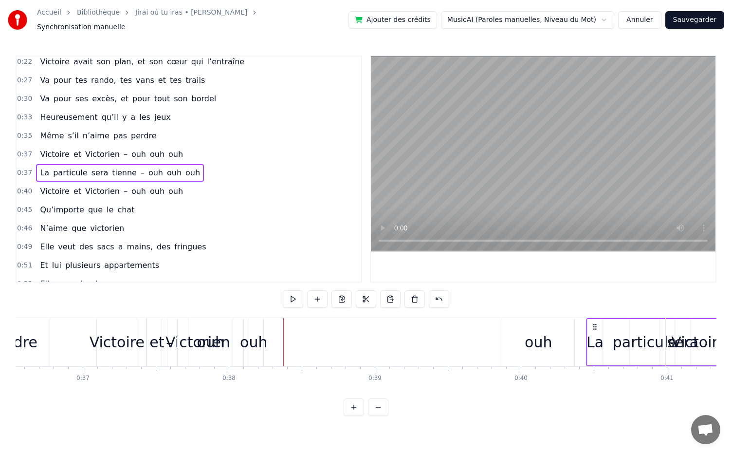
scroll to position [0, 5339]
drag, startPoint x: 368, startPoint y: 321, endPoint x: 576, endPoint y: 345, distance: 208.8
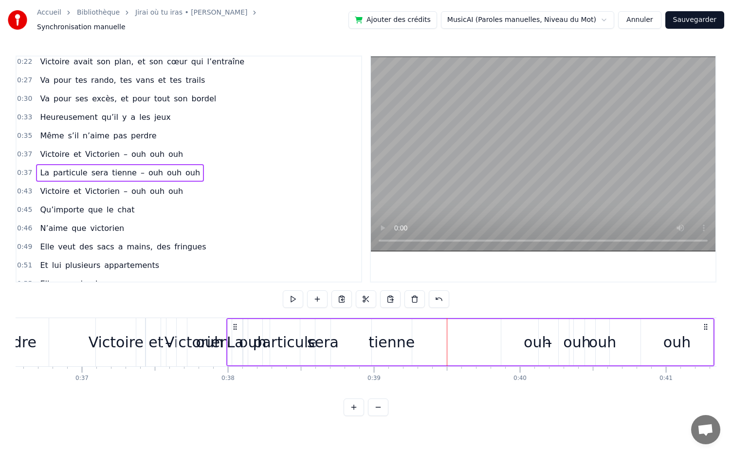
click at [247, 345] on div "La particule sera tienne – ouh ouh ouh" at bounding box center [470, 342] width 488 height 48
click at [251, 339] on div "La particule sera tienne – ouh ouh ouh" at bounding box center [470, 342] width 488 height 48
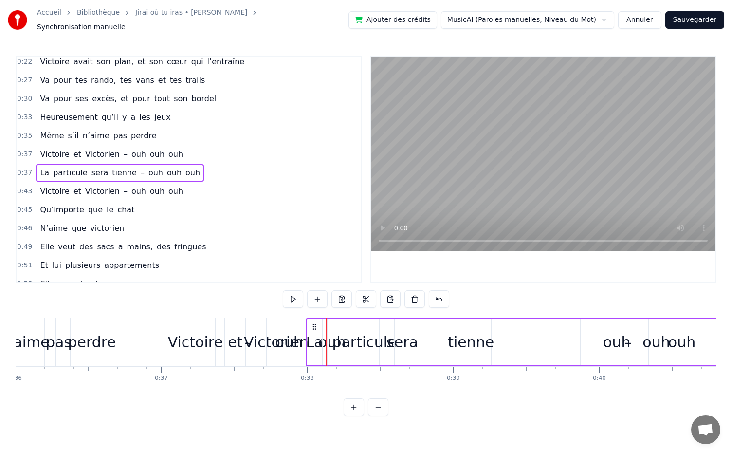
scroll to position [0, 5260]
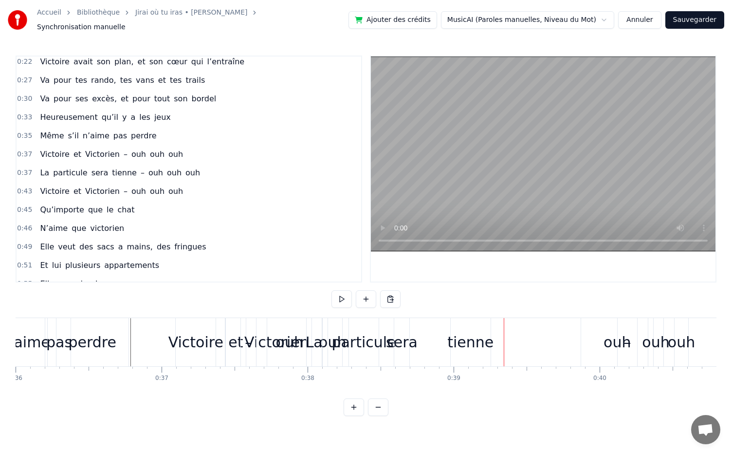
click at [456, 319] on div "tienne" at bounding box center [471, 342] width 40 height 48
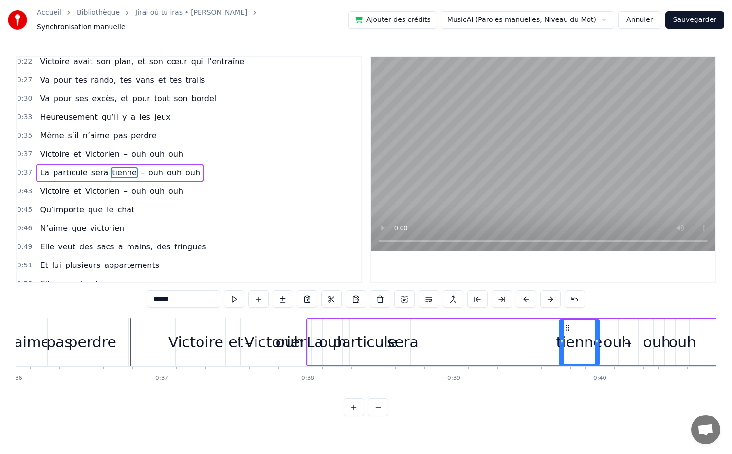
drag, startPoint x: 462, startPoint y: 325, endPoint x: 569, endPoint y: 337, distance: 108.3
click at [569, 337] on div "tienne" at bounding box center [579, 342] width 39 height 44
click at [402, 338] on div "sera" at bounding box center [403, 342] width 32 height 22
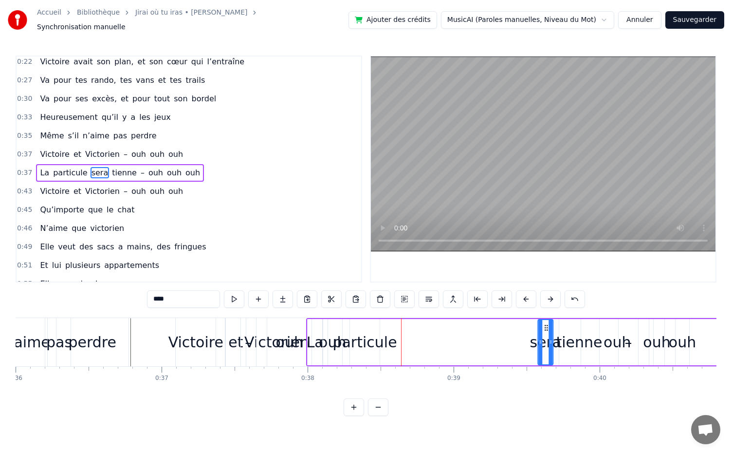
drag, startPoint x: 402, startPoint y: 321, endPoint x: 544, endPoint y: 354, distance: 146.5
click at [544, 354] on div "sera" at bounding box center [546, 342] width 14 height 44
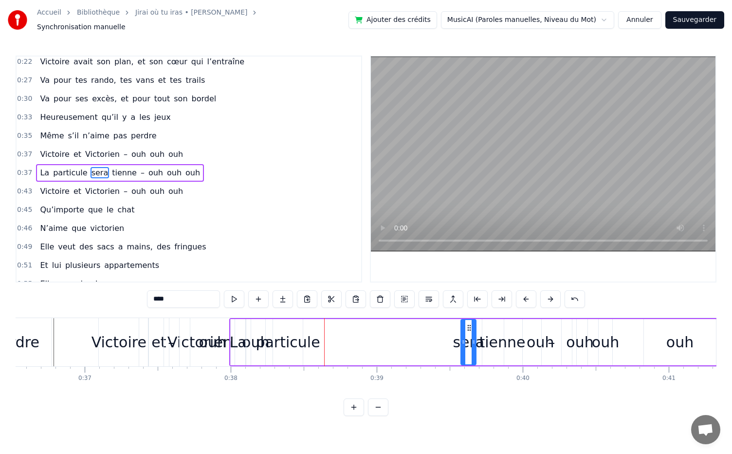
scroll to position [0, 5334]
click at [296, 344] on div "particule" at bounding box center [290, 342] width 64 height 22
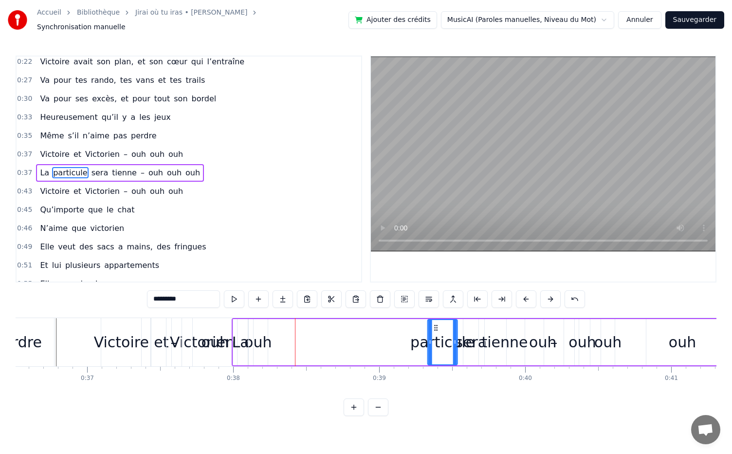
drag, startPoint x: 282, startPoint y: 323, endPoint x: 434, endPoint y: 361, distance: 157.1
click at [434, 361] on div "Dans une asso d’école, [DATE] piiiiile, Elle l’a vu et bim, Coup de foudre subt…" at bounding box center [366, 354] width 701 height 73
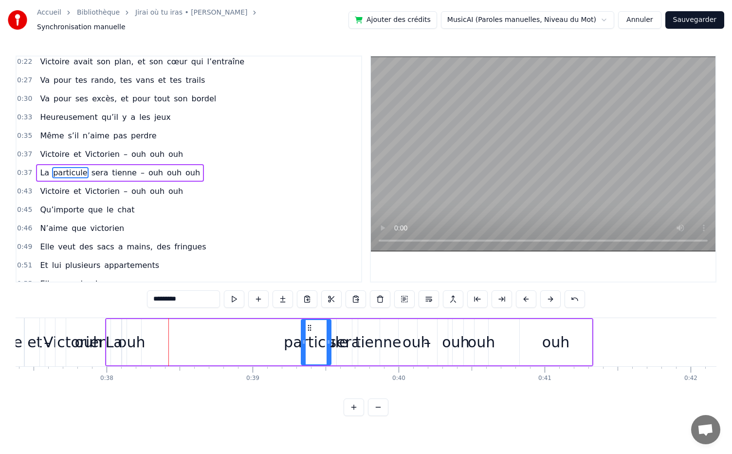
scroll to position [0, 5464]
click at [543, 343] on div "ouh" at bounding box center [552, 342] width 27 height 22
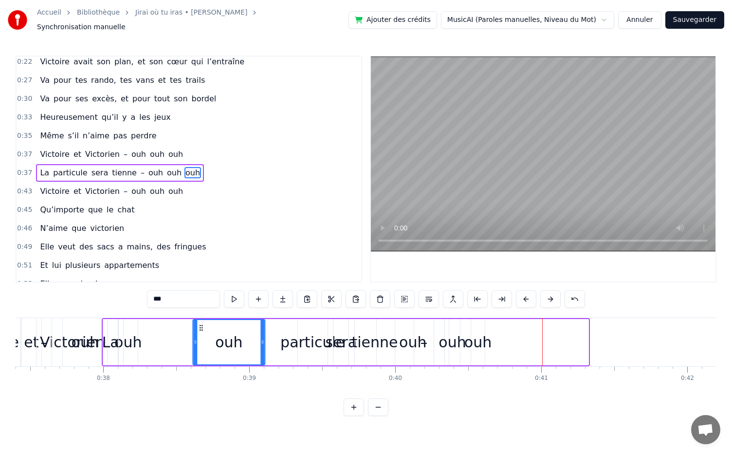
drag, startPoint x: 527, startPoint y: 325, endPoint x: 197, endPoint y: 347, distance: 330.9
click at [197, 347] on div "ouh" at bounding box center [228, 342] width 71 height 44
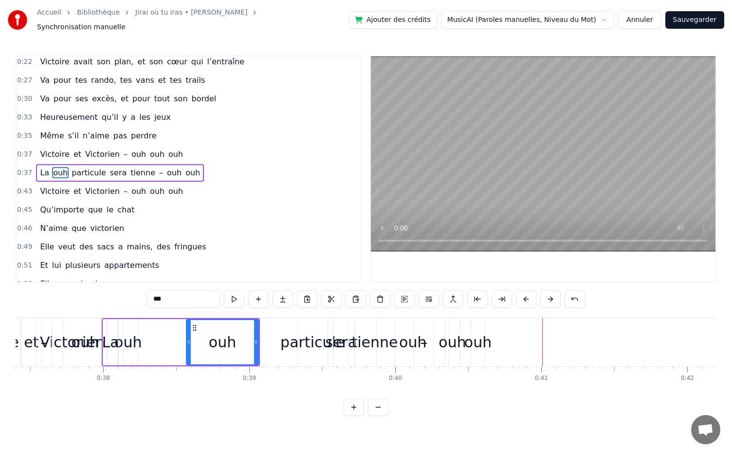
click at [303, 354] on div "particule" at bounding box center [313, 342] width 30 height 46
type input "*********"
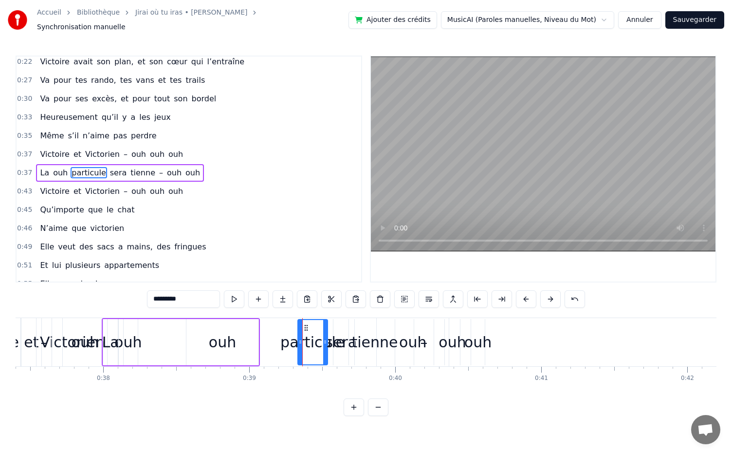
click at [280, 346] on div "Victoire et [PERSON_NAME] – ouh ouh ouh" at bounding box center [211, 342] width 481 height 48
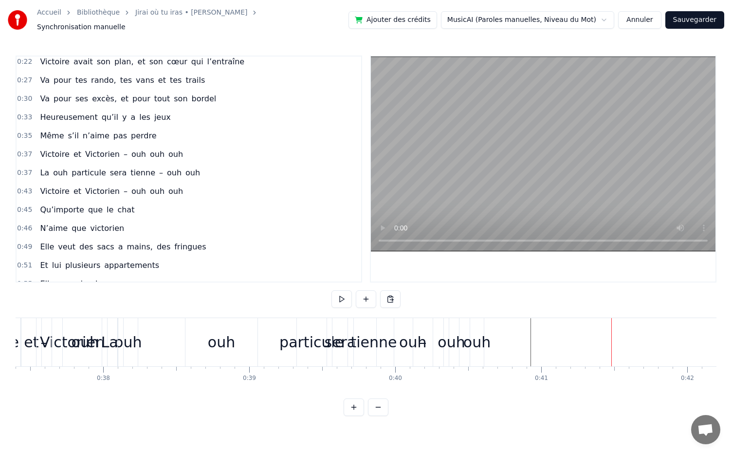
click at [109, 340] on div "La" at bounding box center [109, 342] width 17 height 22
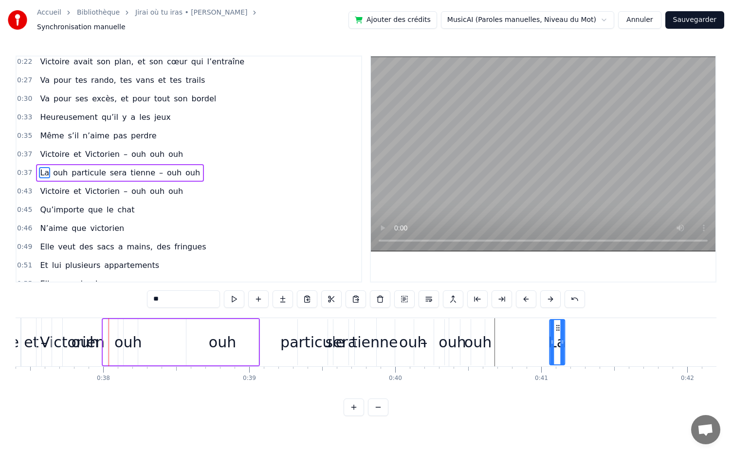
drag, startPoint x: 112, startPoint y: 322, endPoint x: 559, endPoint y: 362, distance: 448.4
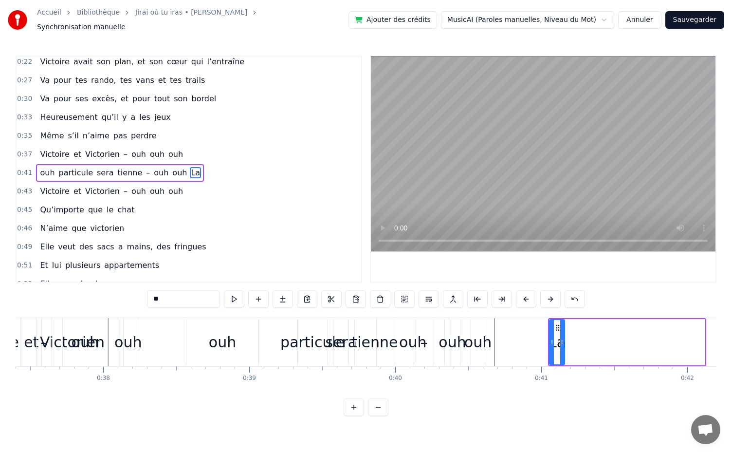
click at [293, 343] on div "particule" at bounding box center [313, 342] width 64 height 22
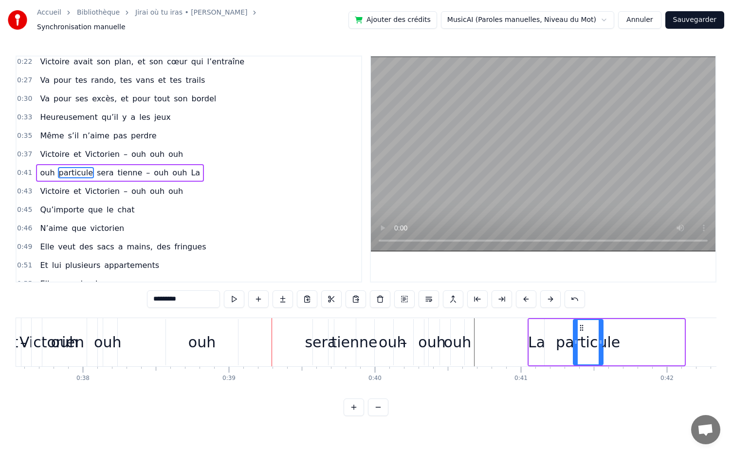
scroll to position [0, 5488]
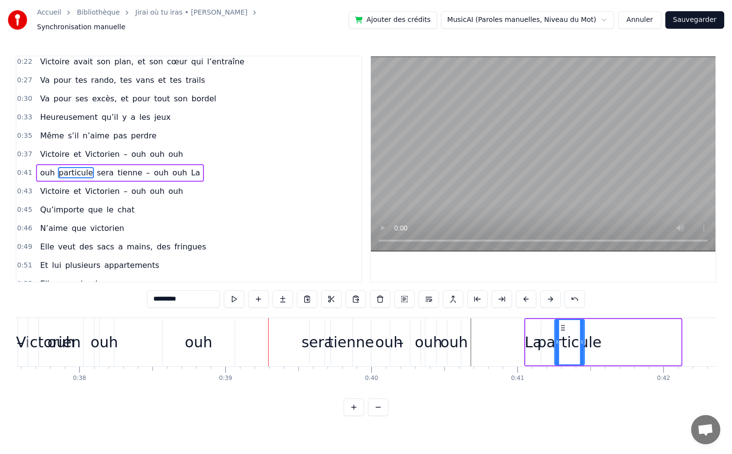
drag, startPoint x: 308, startPoint y: 321, endPoint x: 568, endPoint y: 345, distance: 261.1
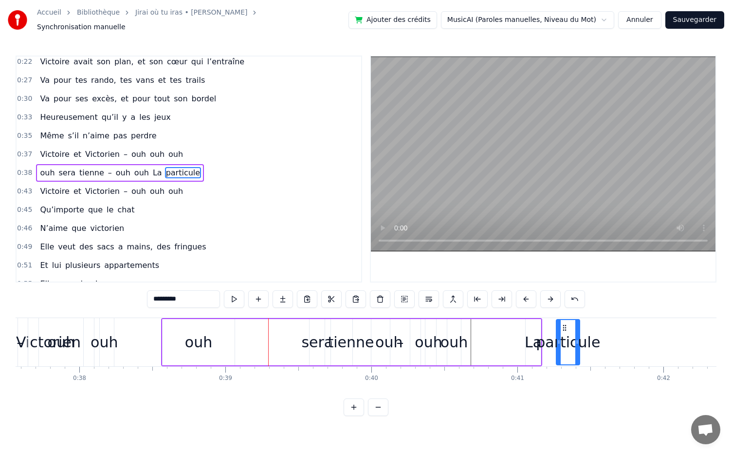
drag, startPoint x: 584, startPoint y: 337, endPoint x: 578, endPoint y: 339, distance: 6.8
click at [578, 339] on icon at bounding box center [578, 342] width 4 height 8
click at [563, 327] on div "particule" at bounding box center [565, 342] width 22 height 44
click at [313, 347] on div "sera" at bounding box center [317, 342] width 32 height 22
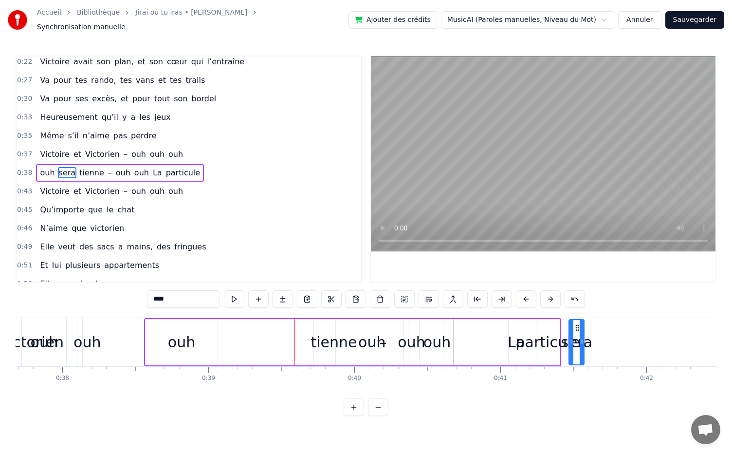
scroll to position [0, 5505]
drag, startPoint x: 316, startPoint y: 323, endPoint x: 576, endPoint y: 339, distance: 261.0
click at [321, 339] on div "tienne" at bounding box center [334, 342] width 46 height 22
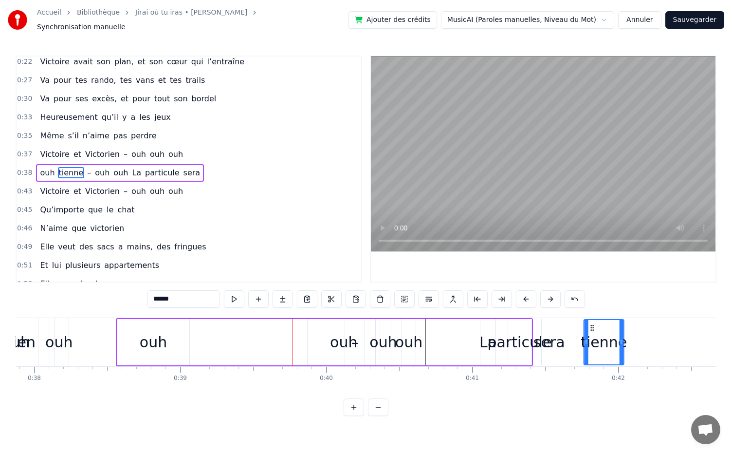
scroll to position [0, 5539]
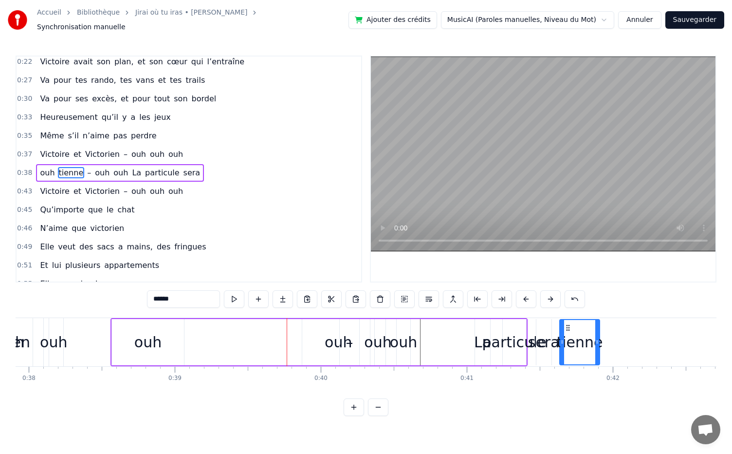
drag, startPoint x: 322, startPoint y: 322, endPoint x: 568, endPoint y: 350, distance: 247.4
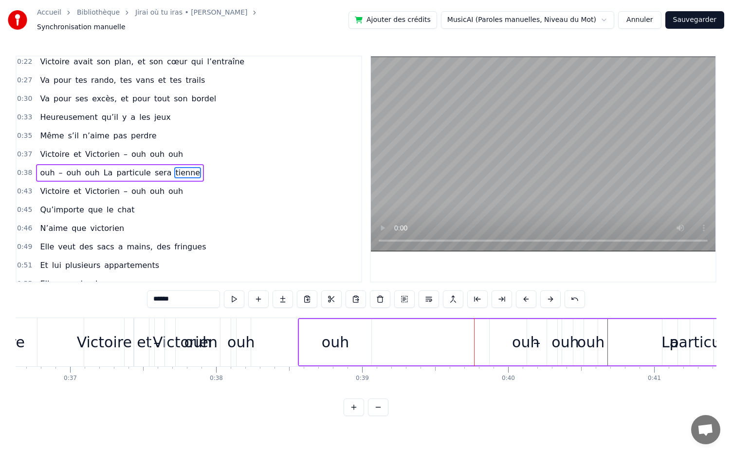
scroll to position [0, 5349]
click at [341, 336] on div "ouh" at bounding box center [337, 342] width 27 height 22
type input "***"
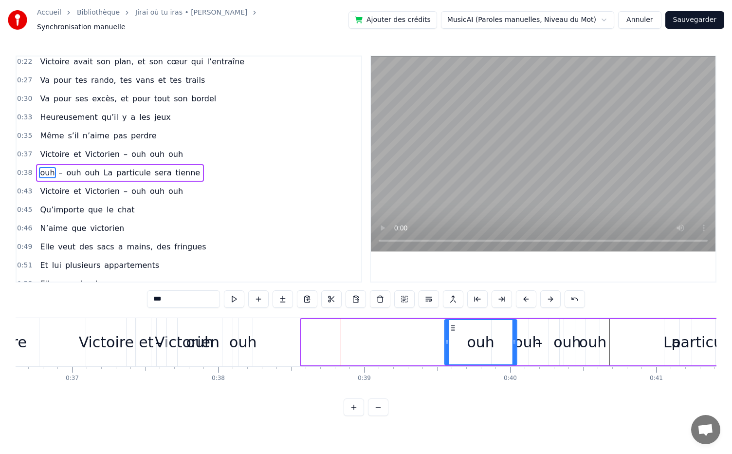
drag, startPoint x: 312, startPoint y: 322, endPoint x: 456, endPoint y: 331, distance: 143.9
click at [456, 331] on div "ouh" at bounding box center [481, 342] width 71 height 44
click at [590, 345] on div "ouh" at bounding box center [593, 342] width 27 height 22
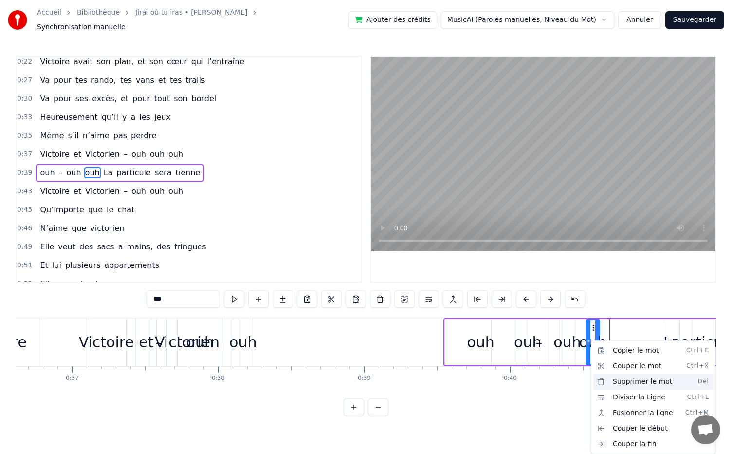
click at [632, 379] on div "Supprimer le mot Del" at bounding box center [654, 382] width 120 height 16
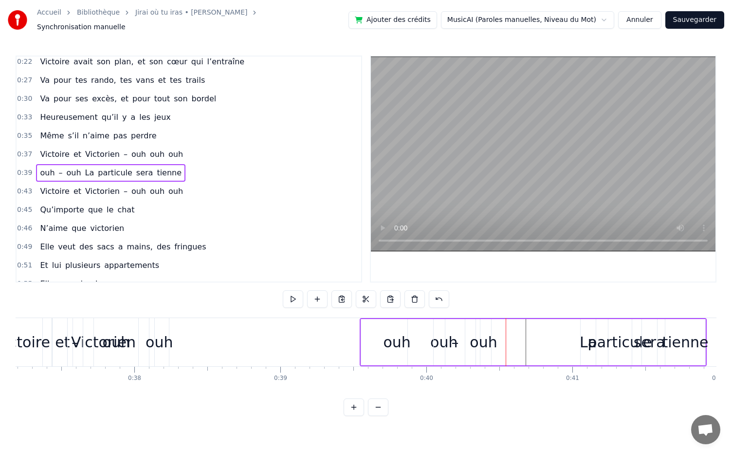
scroll to position [0, 5430]
click at [487, 337] on div "ouh" at bounding box center [486, 342] width 27 height 22
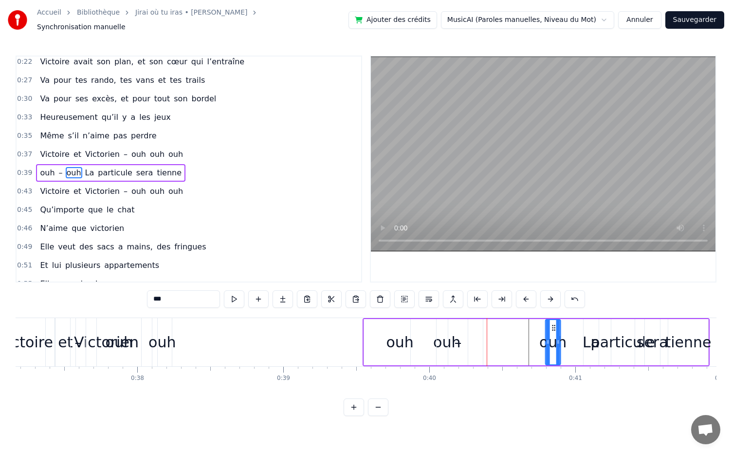
drag, startPoint x: 488, startPoint y: 322, endPoint x: 555, endPoint y: 335, distance: 67.9
click at [555, 335] on div "ouh" at bounding box center [553, 342] width 14 height 44
click at [442, 333] on div "ouh – ouh La particule sera tienne" at bounding box center [536, 342] width 347 height 48
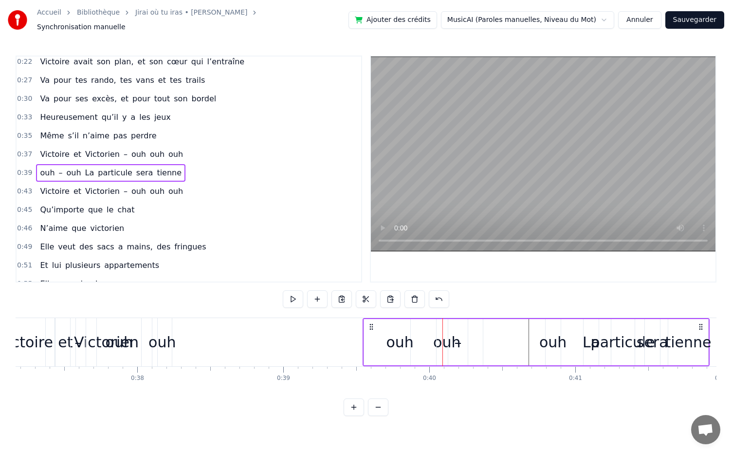
click at [455, 337] on div "–" at bounding box center [458, 342] width 7 height 22
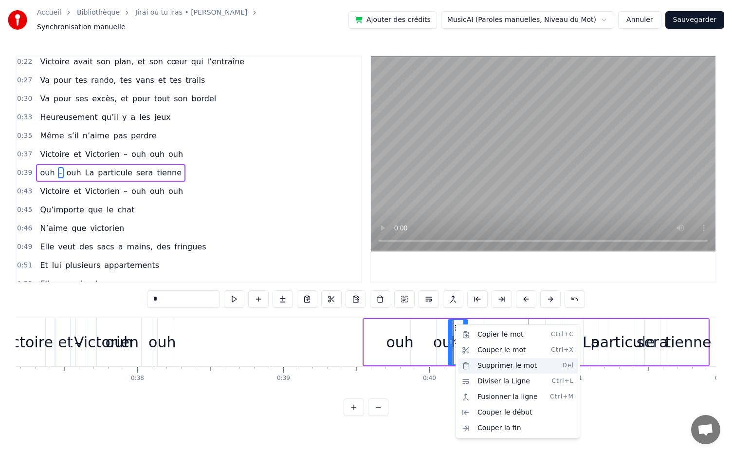
click at [506, 366] on div "Supprimer le mot Del" at bounding box center [518, 366] width 120 height 16
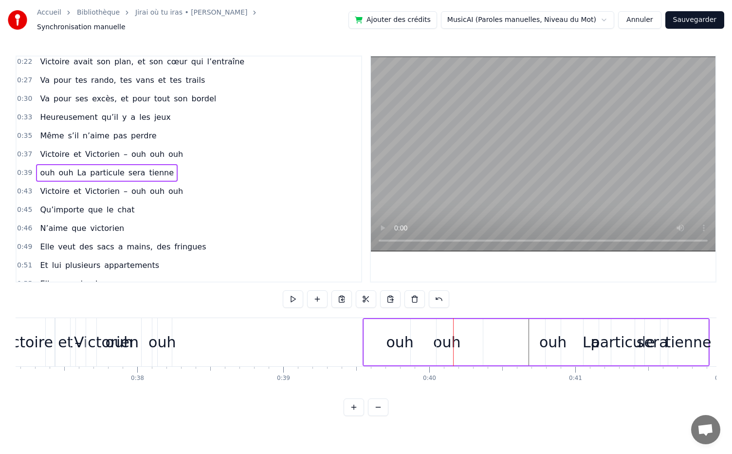
click at [443, 341] on div "ouh ouh La particule sera tienne" at bounding box center [536, 342] width 347 height 48
click at [451, 338] on div "ouh ouh La particule sera tienne" at bounding box center [536, 342] width 347 height 48
click at [479, 331] on div "ouh ouh La particule sera tienne" at bounding box center [536, 342] width 347 height 48
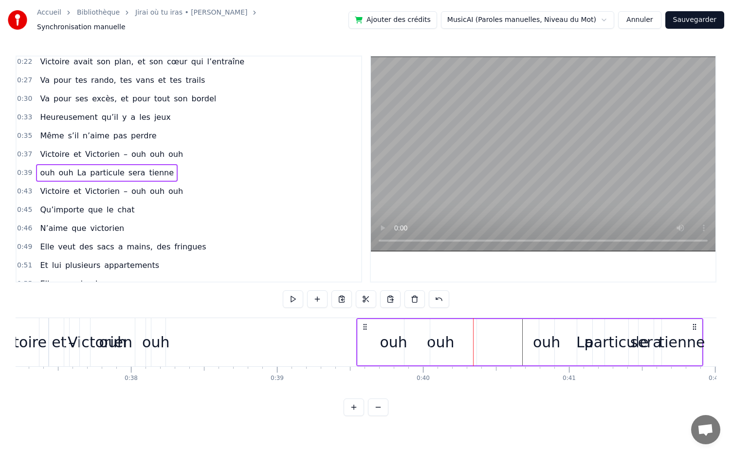
scroll to position [0, 5444]
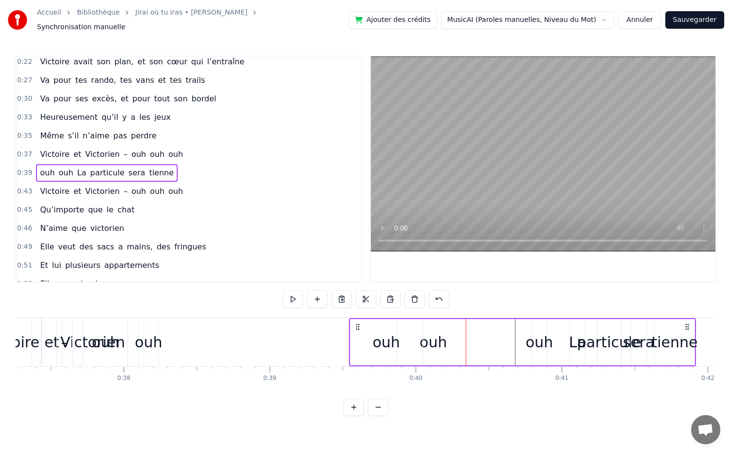
click at [436, 340] on div "ouh ouh La particule sera tienne" at bounding box center [522, 342] width 347 height 48
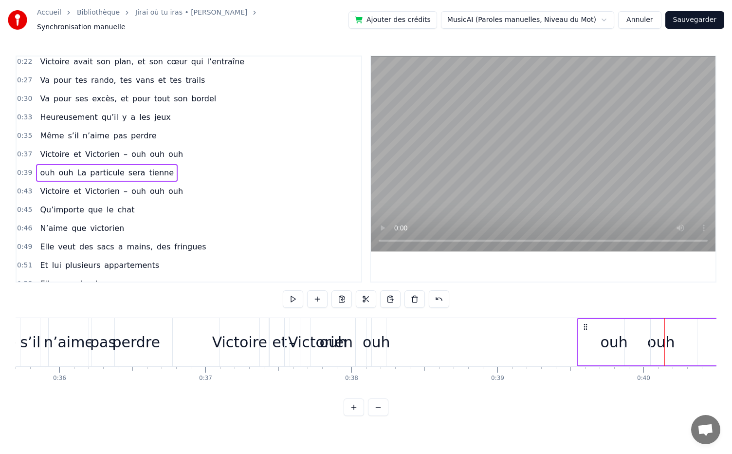
scroll to position [0, 5215]
click at [374, 331] on div "ouh" at bounding box center [377, 342] width 27 height 22
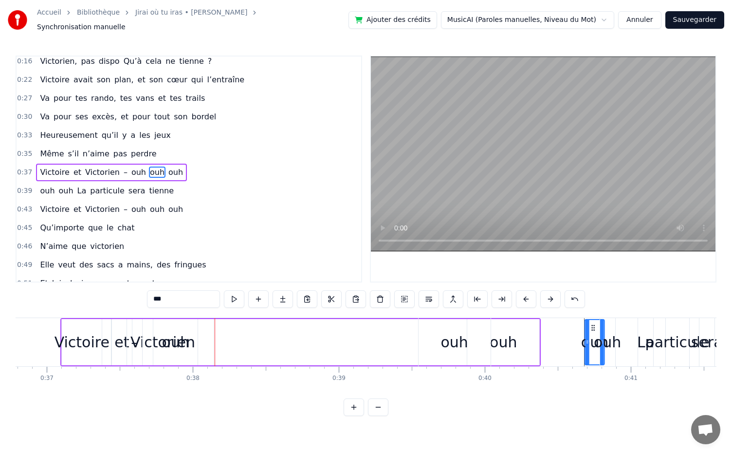
scroll to position [0, 5377]
drag, startPoint x: 376, startPoint y: 318, endPoint x: 562, endPoint y: 371, distance: 192.4
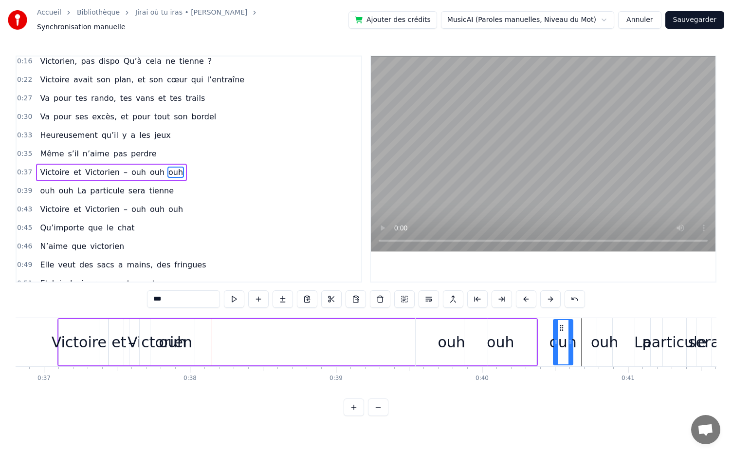
click at [180, 340] on div "ouh" at bounding box center [172, 342] width 27 height 22
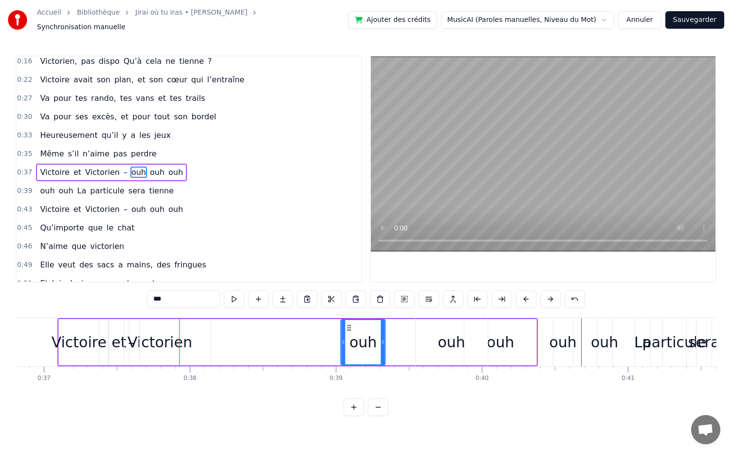
drag, startPoint x: 157, startPoint y: 323, endPoint x: 348, endPoint y: 365, distance: 195.4
click at [348, 365] on div "Dans une asso d’école, [DATE] piiiiile, Elle l’a vu et bim, Coup de foudre subt…" at bounding box center [366, 354] width 701 height 73
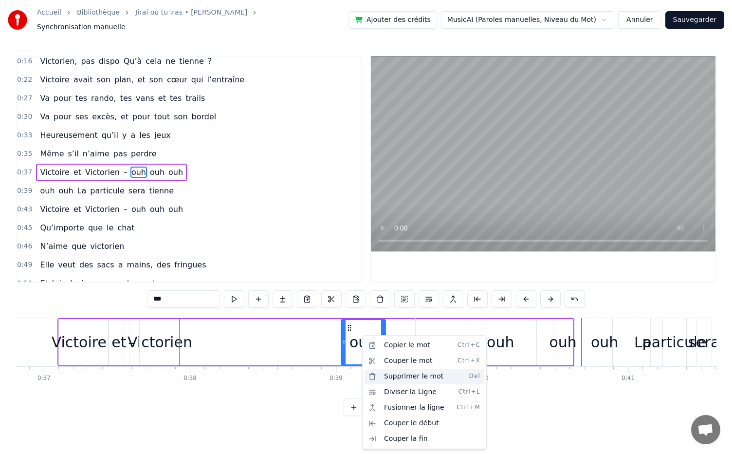
click at [411, 380] on div "Supprimer le mot Del" at bounding box center [425, 377] width 120 height 16
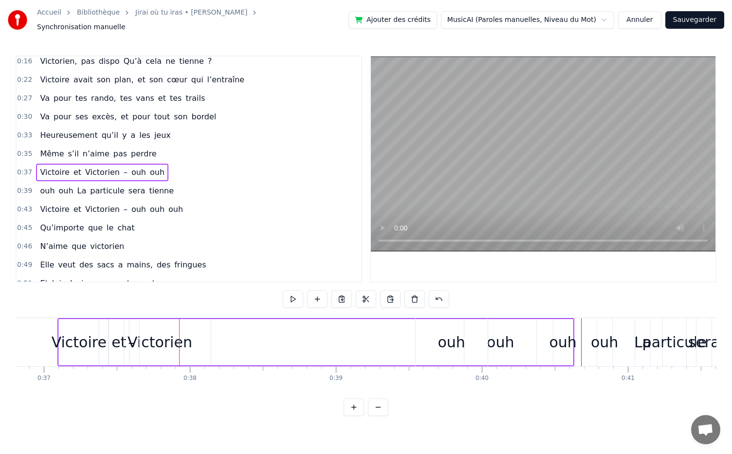
click at [82, 333] on div "Victoire" at bounding box center [79, 342] width 55 height 22
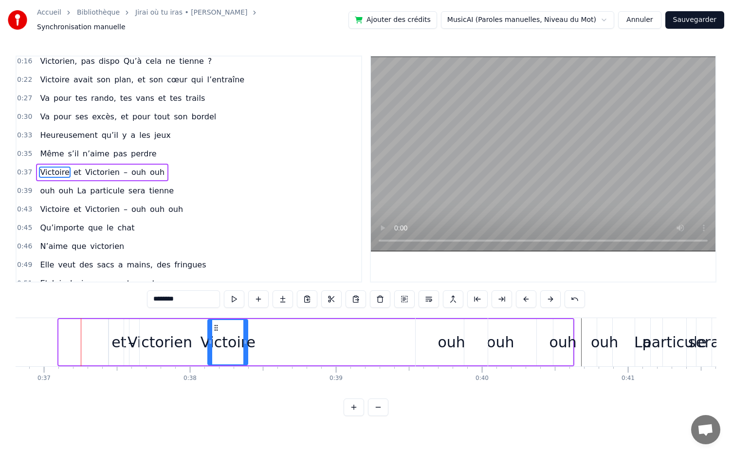
drag, startPoint x: 68, startPoint y: 323, endPoint x: 217, endPoint y: 343, distance: 150.4
click at [125, 340] on div "–" at bounding box center [131, 342] width 15 height 46
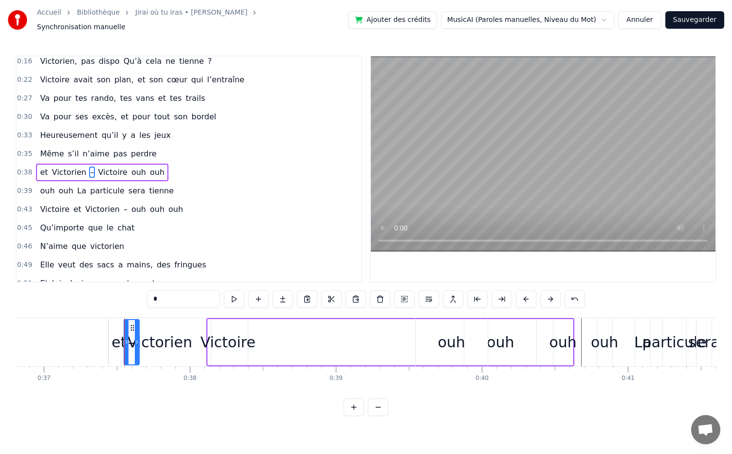
click at [119, 340] on div "Victorien" at bounding box center [160, 342] width 102 height 46
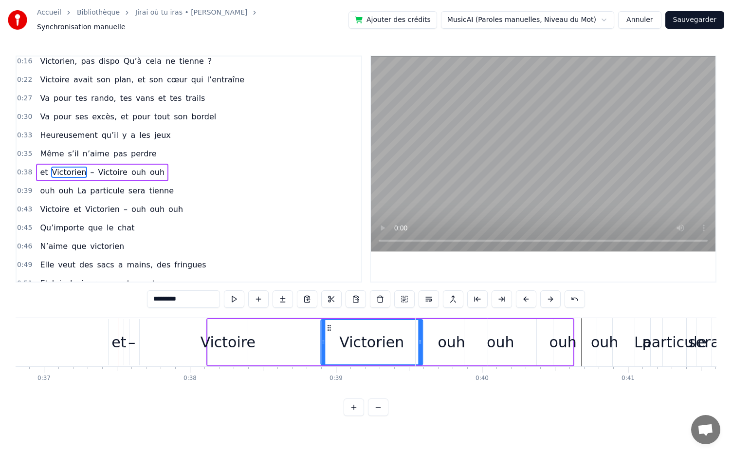
drag, startPoint x: 118, startPoint y: 325, endPoint x: 330, endPoint y: 362, distance: 215.1
click at [120, 337] on div "et" at bounding box center [119, 342] width 15 height 22
type input "**"
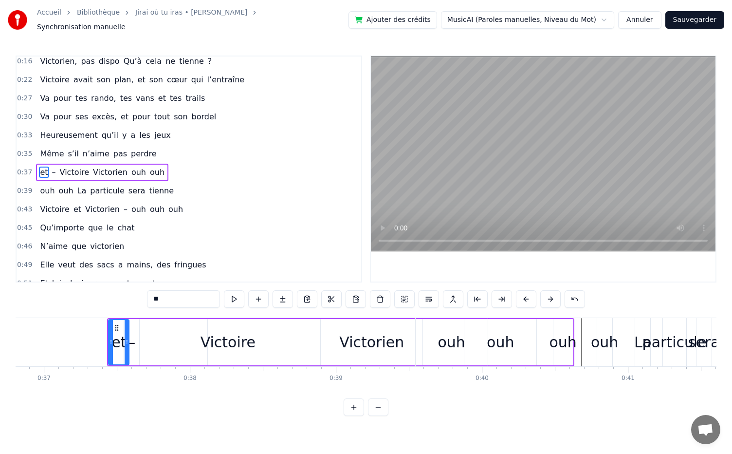
drag, startPoint x: 119, startPoint y: 323, endPoint x: 298, endPoint y: 341, distance: 180.1
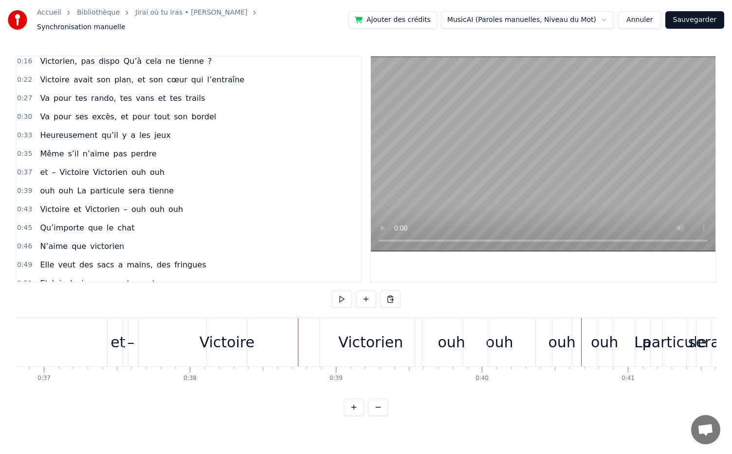
click at [112, 331] on div "et" at bounding box center [118, 342] width 15 height 22
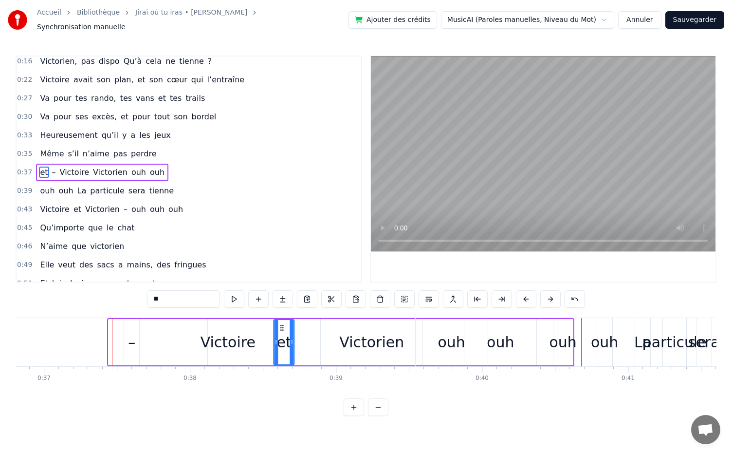
drag, startPoint x: 117, startPoint y: 320, endPoint x: 282, endPoint y: 351, distance: 167.8
click at [338, 344] on div "Victorien" at bounding box center [372, 342] width 102 height 46
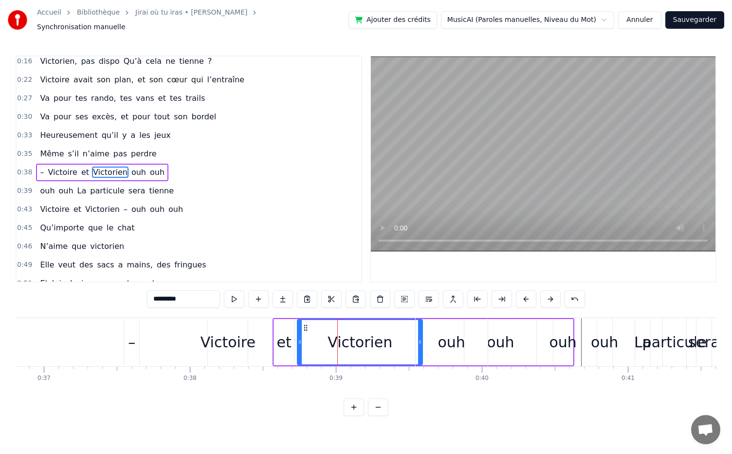
drag, startPoint x: 322, startPoint y: 338, endPoint x: 299, endPoint y: 338, distance: 23.4
click at [299, 338] on icon at bounding box center [300, 342] width 4 height 8
click at [136, 342] on div "–" at bounding box center [131, 342] width 15 height 46
type input "*"
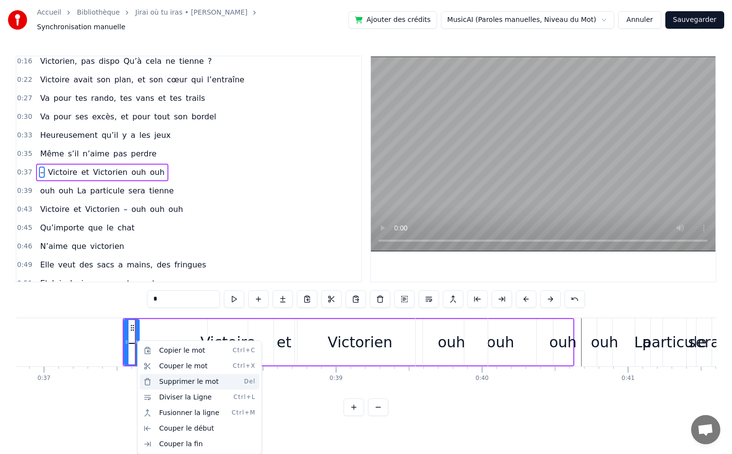
click at [203, 383] on div "Supprimer le mot Del" at bounding box center [200, 382] width 120 height 16
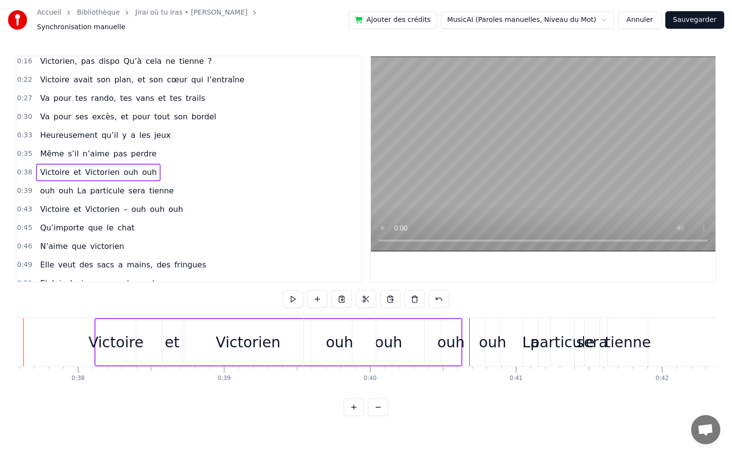
scroll to position [0, 5489]
click at [498, 343] on div "ouh" at bounding box center [492, 342] width 27 height 22
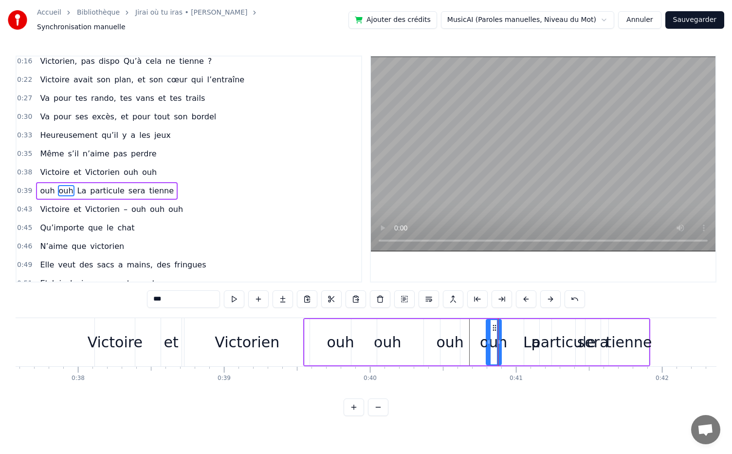
scroll to position [96, 0]
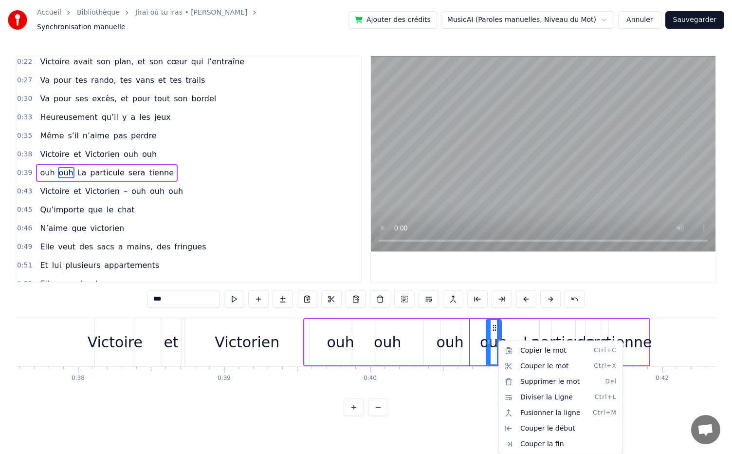
click at [393, 334] on html "Accueil Bibliothèque Jirai où tu iras • [PERSON_NAME] Synchronisation manuelle …" at bounding box center [366, 215] width 732 height 431
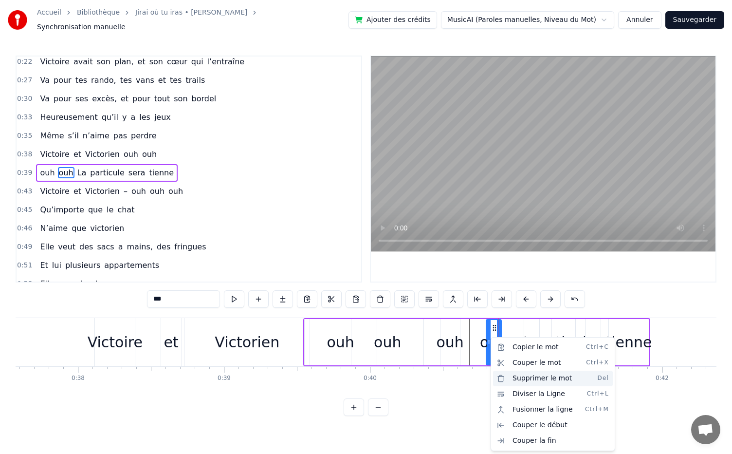
click at [534, 379] on div "Supprimer le mot Del" at bounding box center [553, 379] width 120 height 16
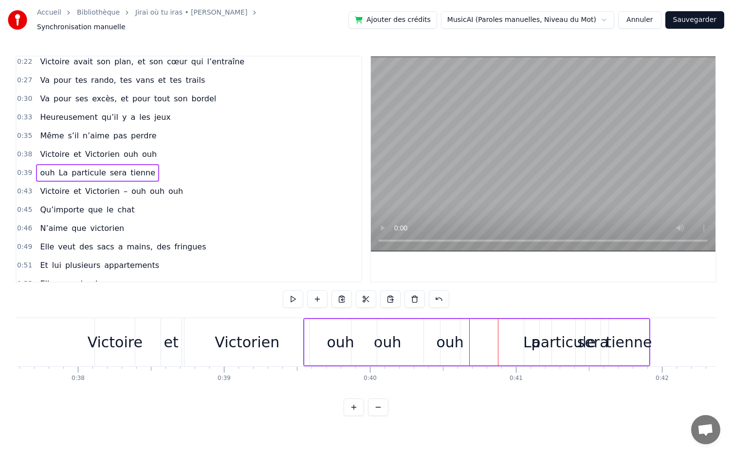
click at [456, 340] on div "ouh La particule sera tienne" at bounding box center [476, 342] width 347 height 48
click at [446, 343] on div "ouh La particule sera tienne" at bounding box center [476, 342] width 347 height 48
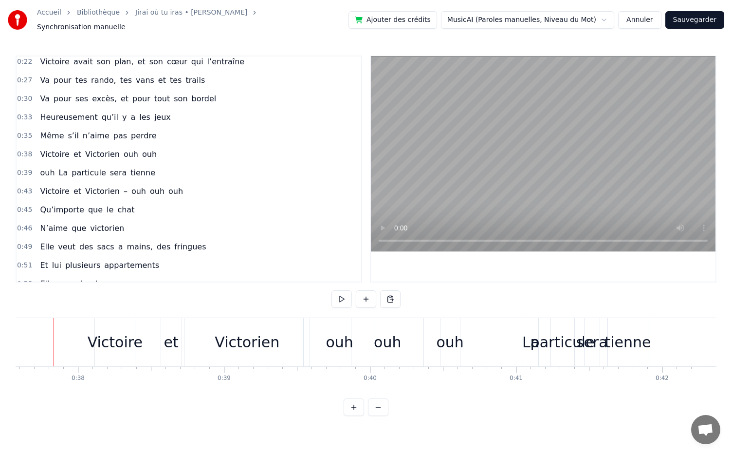
scroll to position [0, 5479]
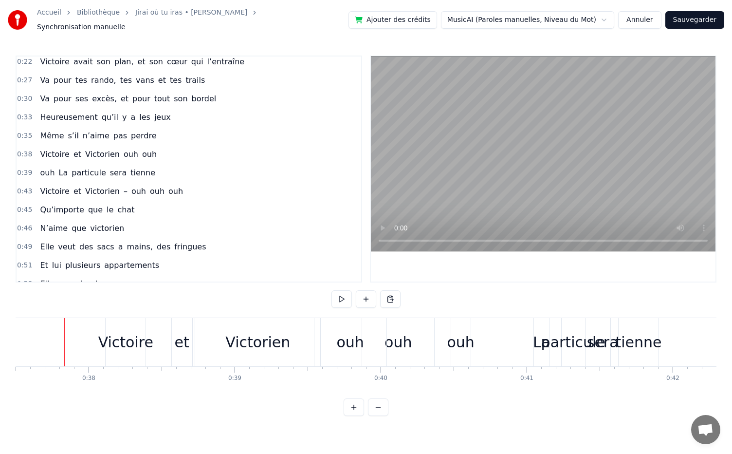
click at [383, 222] on div "0:05 Dans une asso d’école, 0:07 [DATE] piiiiile, 0:11 Elle l’a vu et bim, 0:12…" at bounding box center [366, 236] width 701 height 360
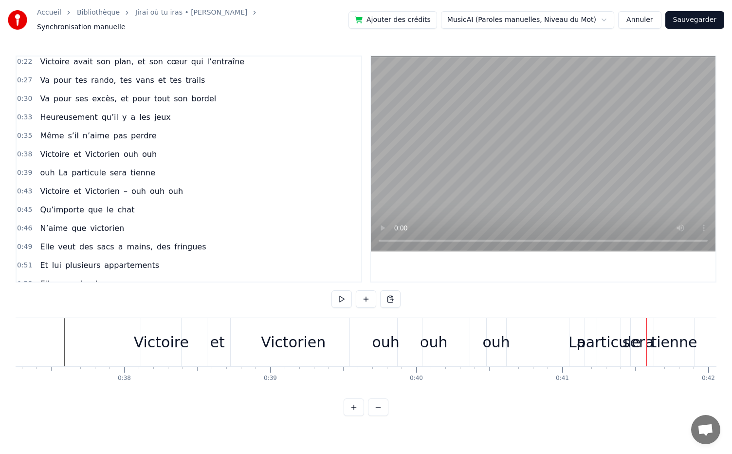
click at [504, 346] on div "ouh La particule sera tienne" at bounding box center [526, 342] width 347 height 48
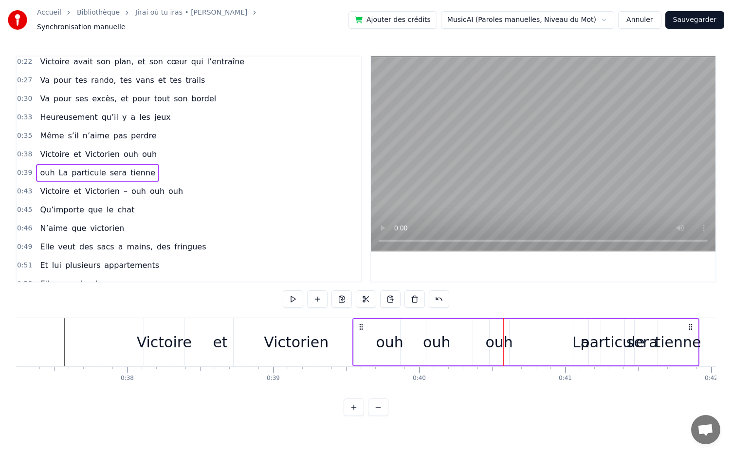
click at [521, 344] on div "ouh La particule sera tienne" at bounding box center [526, 342] width 347 height 48
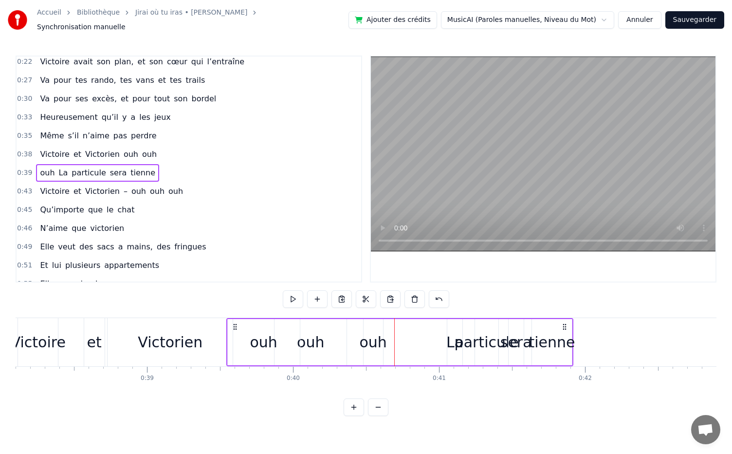
scroll to position [0, 5568]
click at [384, 339] on div "ouh La particule sera tienne" at bounding box center [398, 342] width 347 height 48
click at [373, 340] on div "ouh La particule sera tienne" at bounding box center [398, 342] width 347 height 48
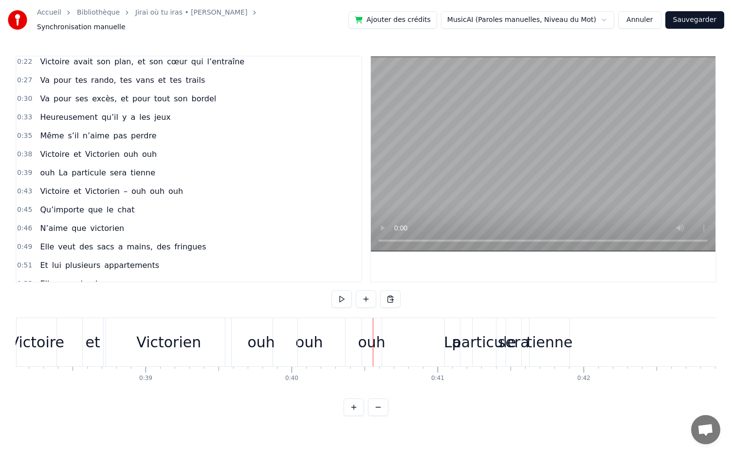
click at [373, 340] on div at bounding box center [373, 342] width 0 height 48
drag, startPoint x: 373, startPoint y: 340, endPoint x: 360, endPoint y: 331, distance: 15.7
click at [544, 354] on div "tienne" at bounding box center [550, 342] width 40 height 48
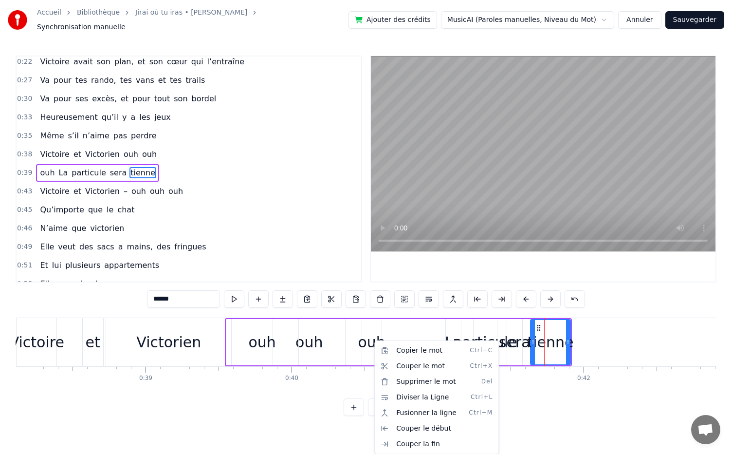
click at [374, 341] on html "Accueil Bibliothèque Jirai où tu iras • [PERSON_NAME] Synchronisation manuelle …" at bounding box center [366, 215] width 732 height 431
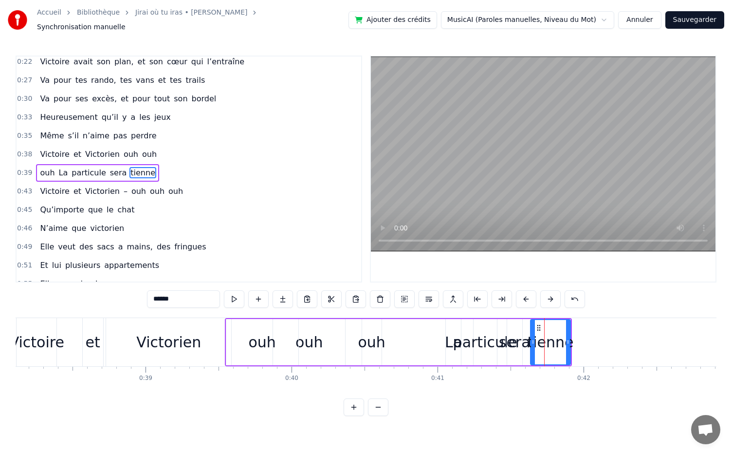
click at [141, 149] on span "ouh" at bounding box center [149, 154] width 17 height 11
type input "***"
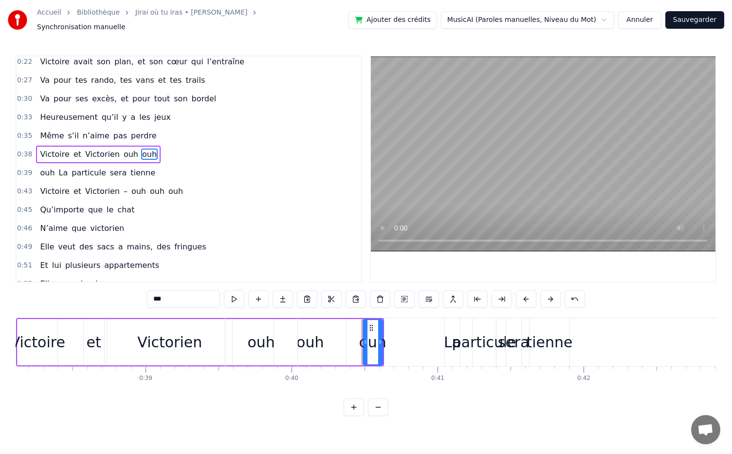
scroll to position [78, 0]
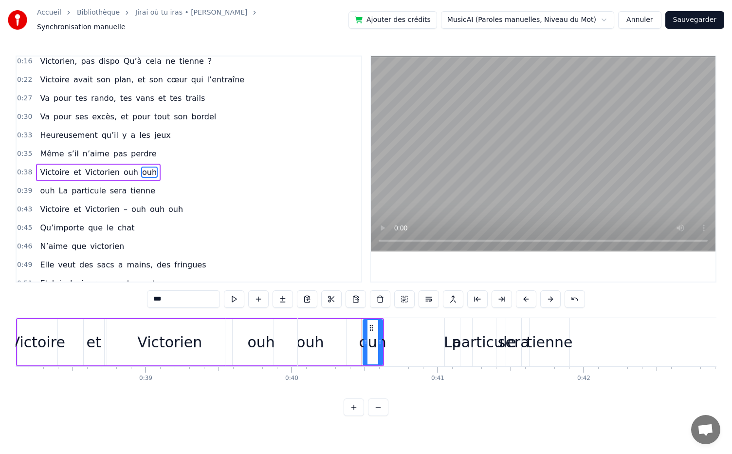
click at [43, 185] on span "ouh" at bounding box center [47, 190] width 17 height 11
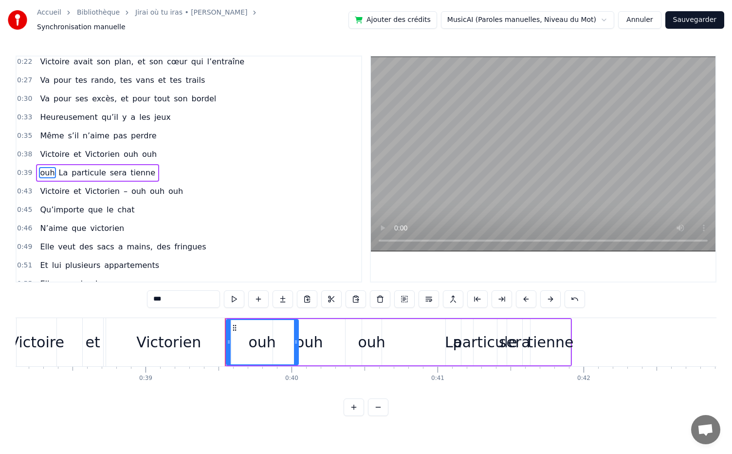
scroll to position [96, 0]
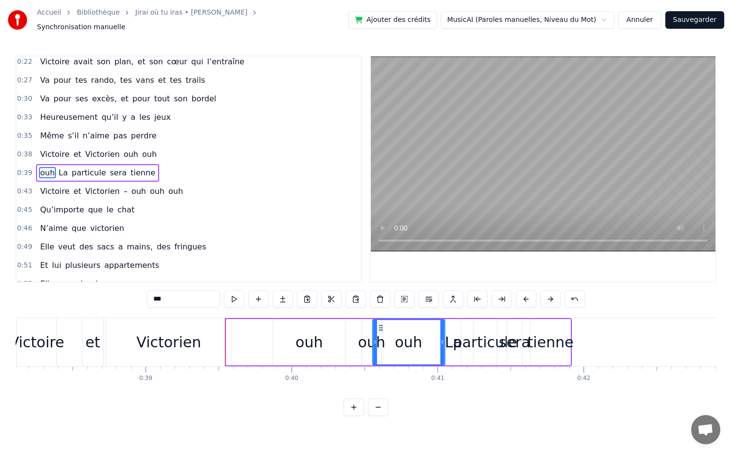
drag, startPoint x: 235, startPoint y: 321, endPoint x: 381, endPoint y: 329, distance: 146.8
click at [381, 329] on div "ouh" at bounding box center [408, 342] width 71 height 44
click at [367, 341] on div "ouh" at bounding box center [371, 342] width 27 height 22
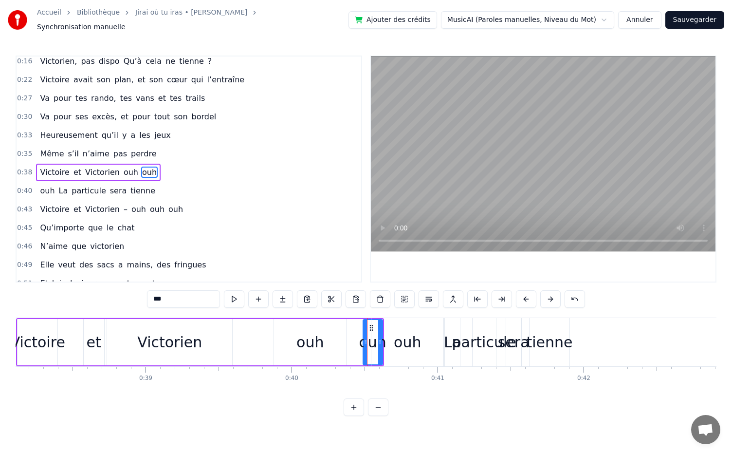
drag, startPoint x: 371, startPoint y: 324, endPoint x: 257, endPoint y: 339, distance: 115.0
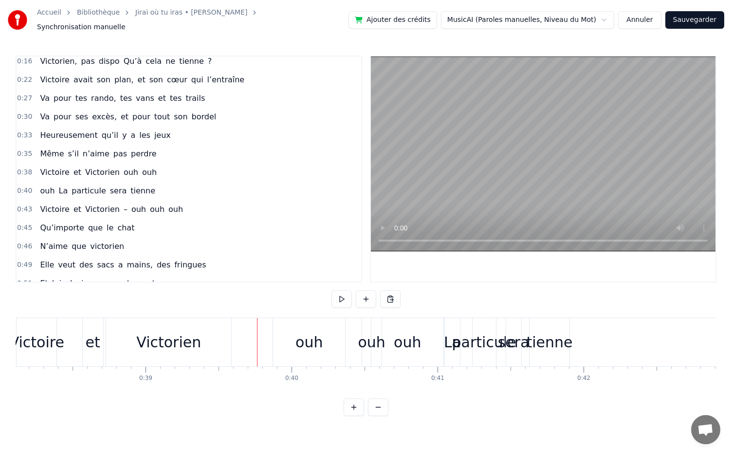
click at [375, 342] on div "ouh" at bounding box center [408, 342] width 72 height 48
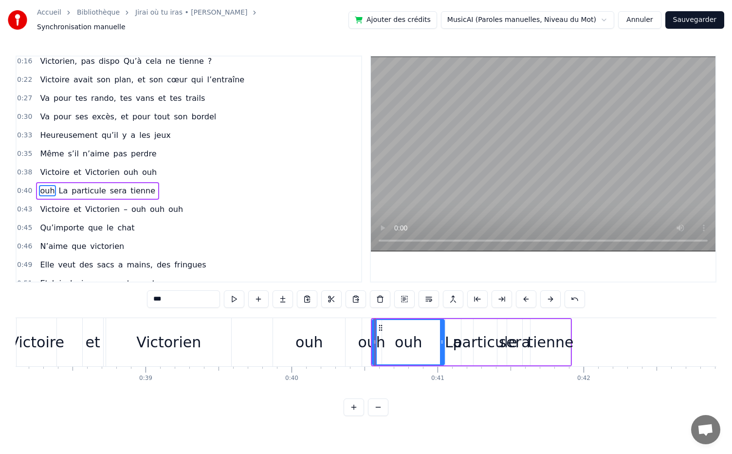
scroll to position [96, 0]
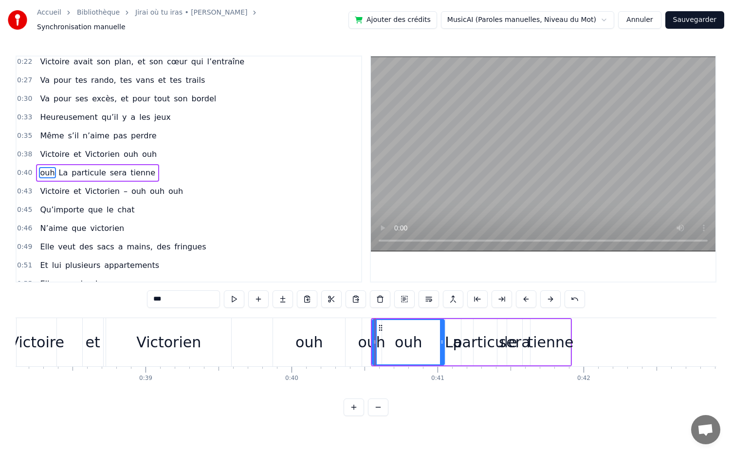
click at [364, 335] on div "ouh" at bounding box center [371, 342] width 27 height 22
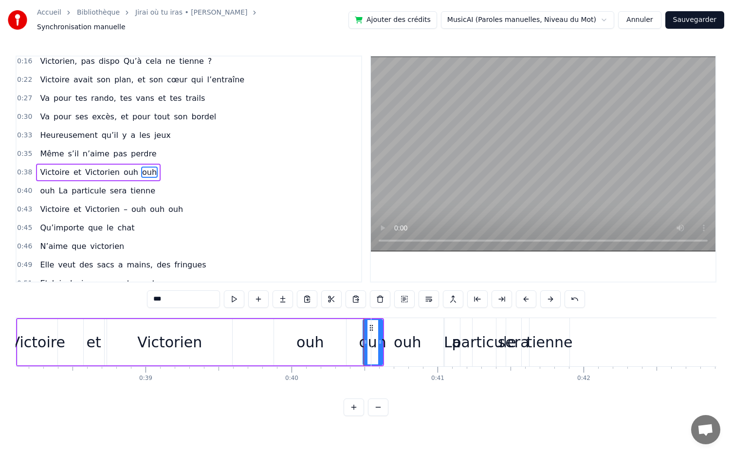
drag, startPoint x: 371, startPoint y: 323, endPoint x: 294, endPoint y: 319, distance: 77.0
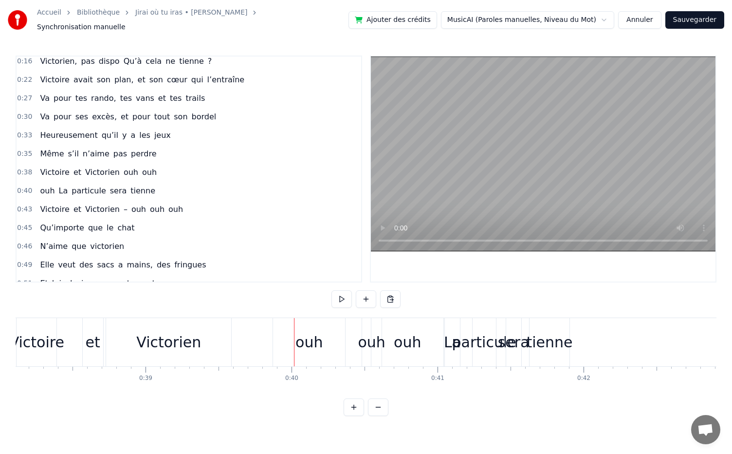
click at [367, 338] on div "ouh" at bounding box center [371, 342] width 27 height 22
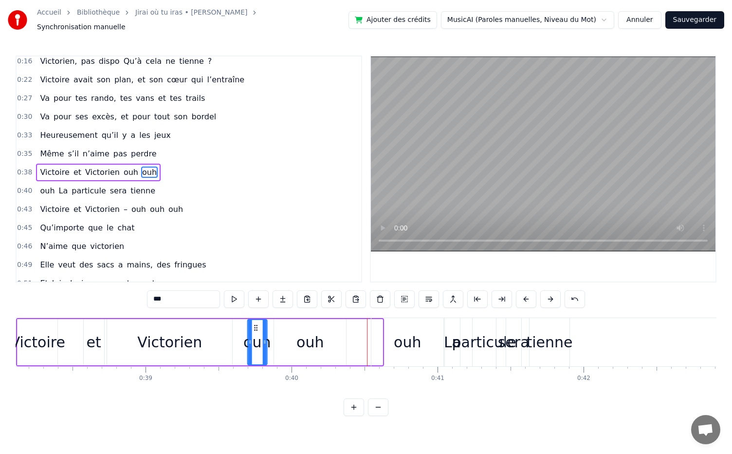
drag, startPoint x: 371, startPoint y: 323, endPoint x: 255, endPoint y: 317, distance: 115.6
click at [255, 320] on div "ouh" at bounding box center [257, 342] width 19 height 44
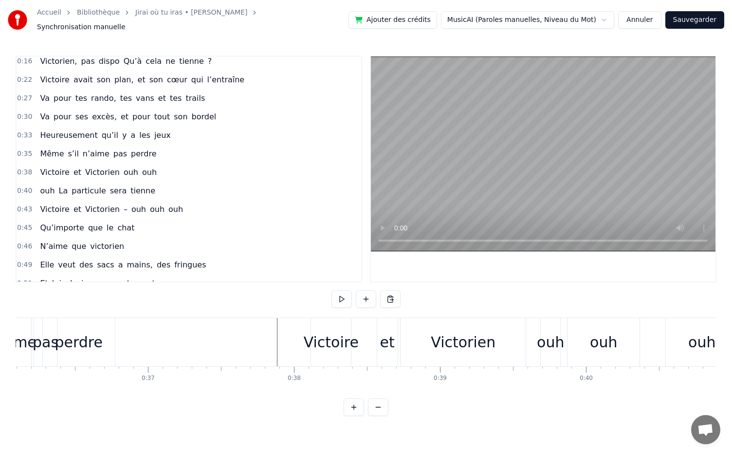
scroll to position [0, 5273]
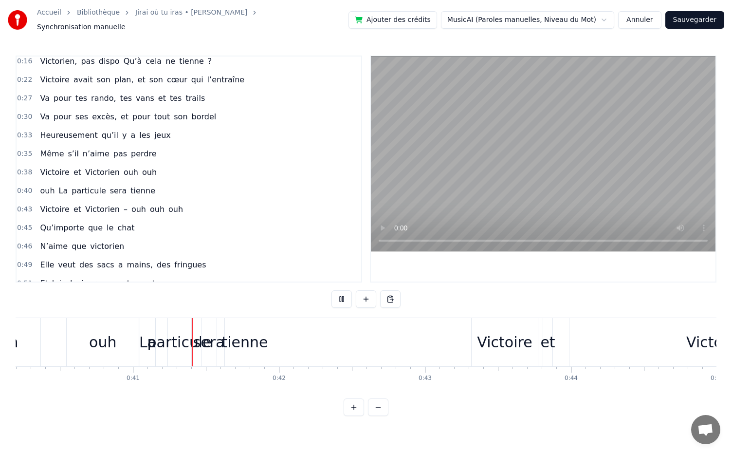
scroll to position [0, 5883]
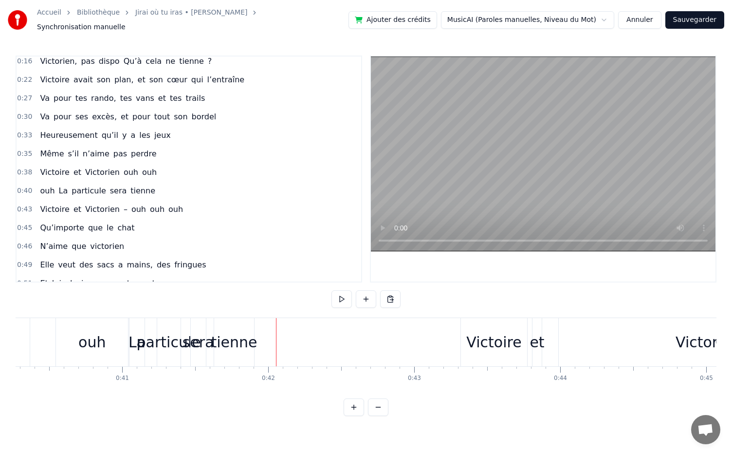
click at [47, 185] on span "ouh" at bounding box center [47, 190] width 17 height 11
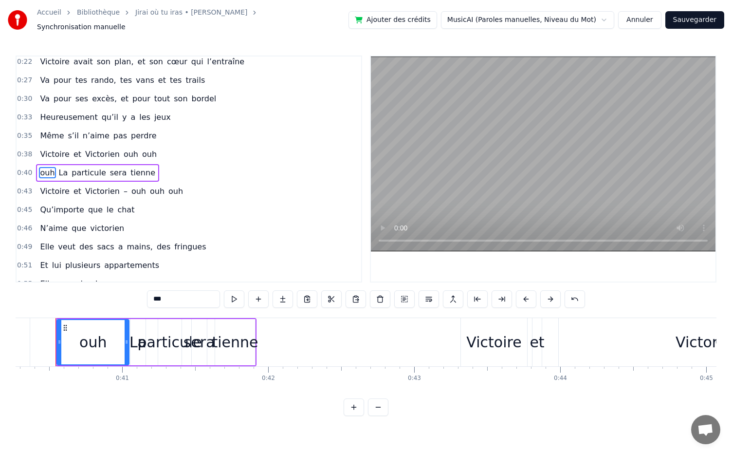
scroll to position [0, 5875]
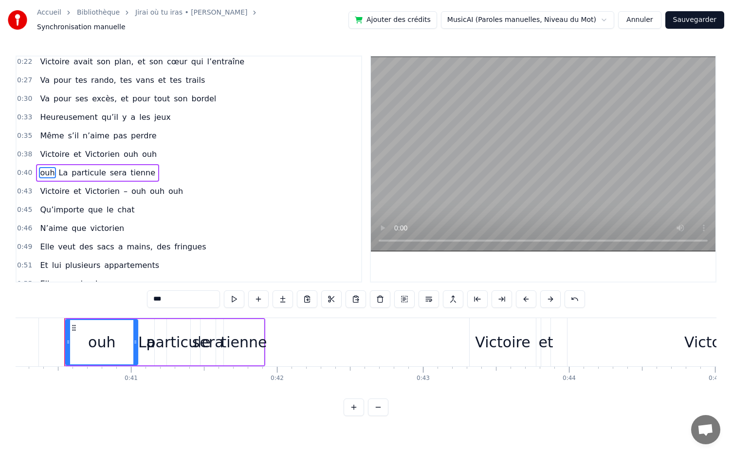
drag, startPoint x: 46, startPoint y: 164, endPoint x: 142, endPoint y: 149, distance: 97.1
click at [142, 149] on div "0:05 Dans une asso d’école, 0:07 [DATE] piiiiile, 0:11 Elle l’a vu et bim, 0:12…" at bounding box center [189, 169] width 347 height 227
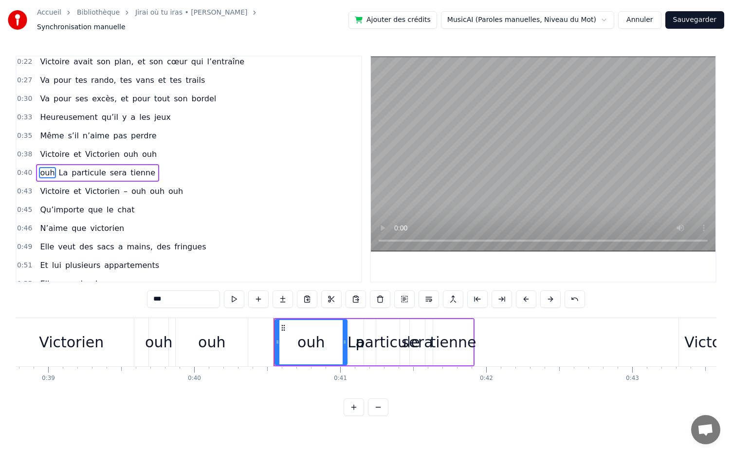
scroll to position [0, 5650]
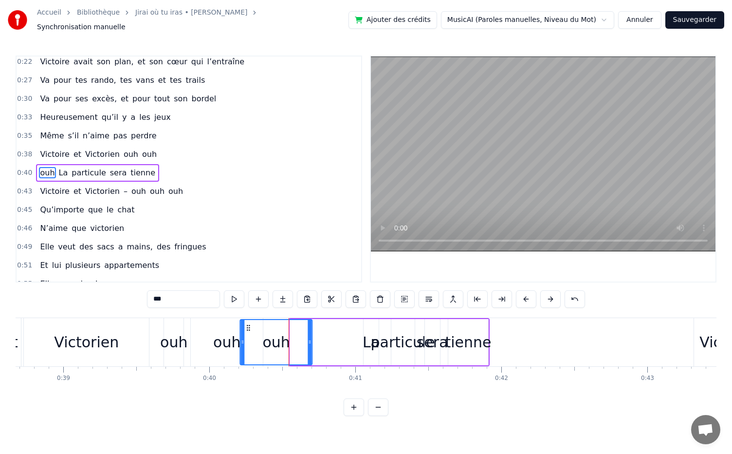
drag, startPoint x: 299, startPoint y: 321, endPoint x: 249, endPoint y: 320, distance: 50.2
click at [249, 324] on icon at bounding box center [249, 328] width 8 height 8
drag, startPoint x: 309, startPoint y: 338, endPoint x: 325, endPoint y: 340, distance: 16.6
click at [325, 340] on icon at bounding box center [327, 342] width 4 height 8
click at [355, 312] on div "0:05 Dans une asso d’école, 0:07 [DATE] piiiiile, 0:11 Elle l’a vu et bim, 0:12…" at bounding box center [366, 236] width 701 height 360
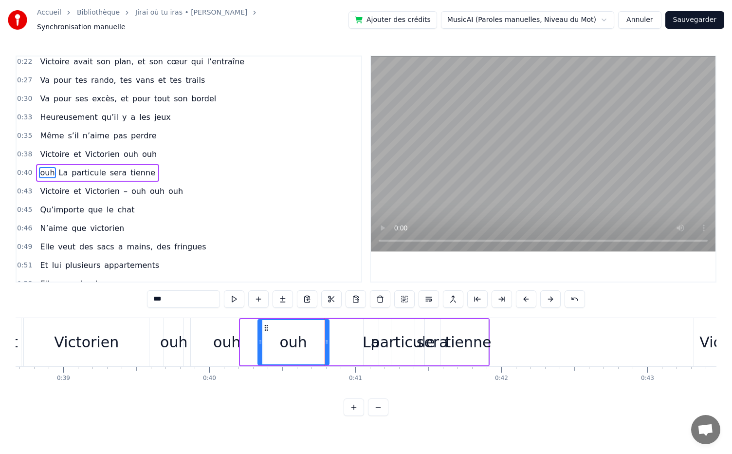
drag, startPoint x: 242, startPoint y: 338, endPoint x: 259, endPoint y: 340, distance: 17.6
click at [259, 340] on icon at bounding box center [261, 342] width 4 height 8
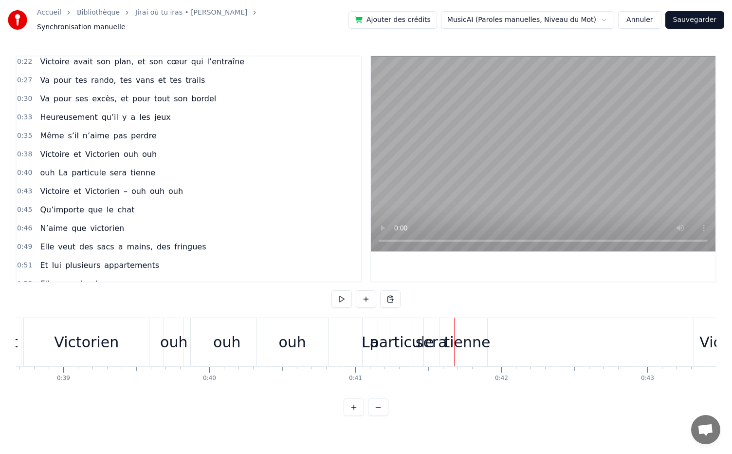
click at [355, 342] on div "ouh La particule sera tienne" at bounding box center [373, 342] width 233 height 48
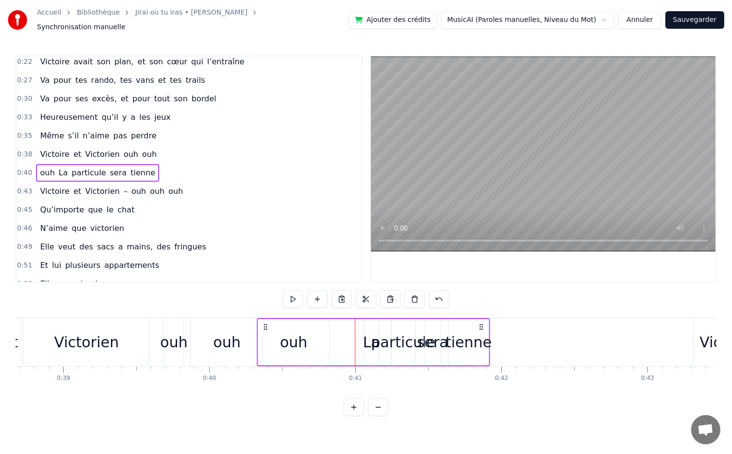
drag, startPoint x: 265, startPoint y: 322, endPoint x: 267, endPoint y: 344, distance: 22.0
click at [267, 344] on div "ouh La particule sera tienne" at bounding box center [373, 342] width 233 height 48
click at [263, 323] on icon at bounding box center [266, 327] width 8 height 8
click at [46, 167] on span "ouh" at bounding box center [47, 172] width 17 height 11
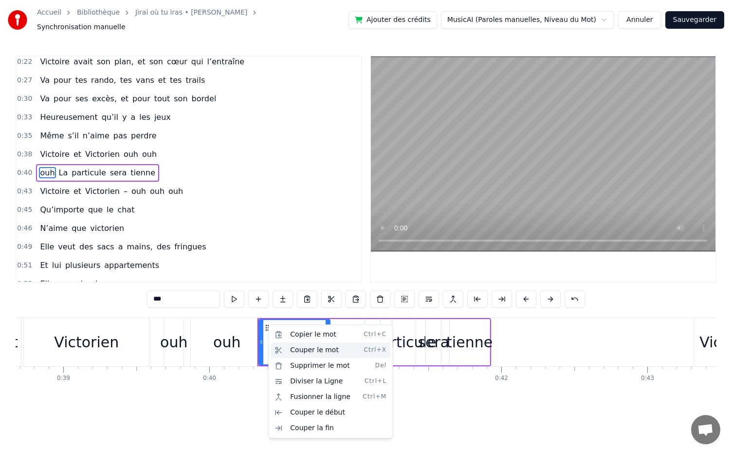
click at [304, 353] on div "Couper le mot Ctrl+X" at bounding box center [331, 350] width 120 height 16
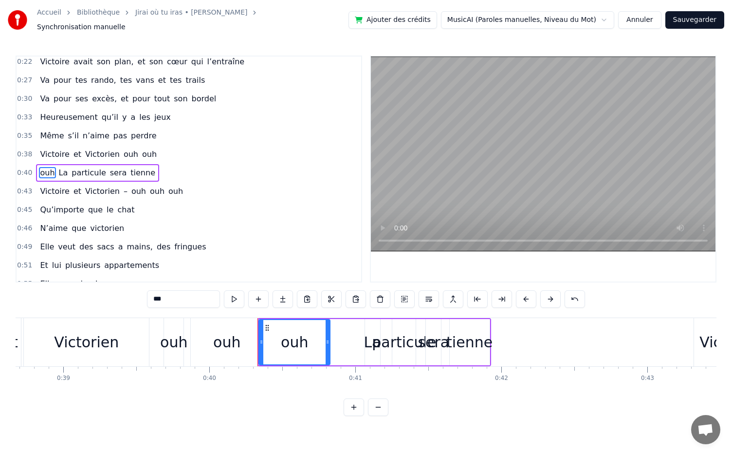
click at [201, 339] on div "ouh" at bounding box center [227, 342] width 72 height 48
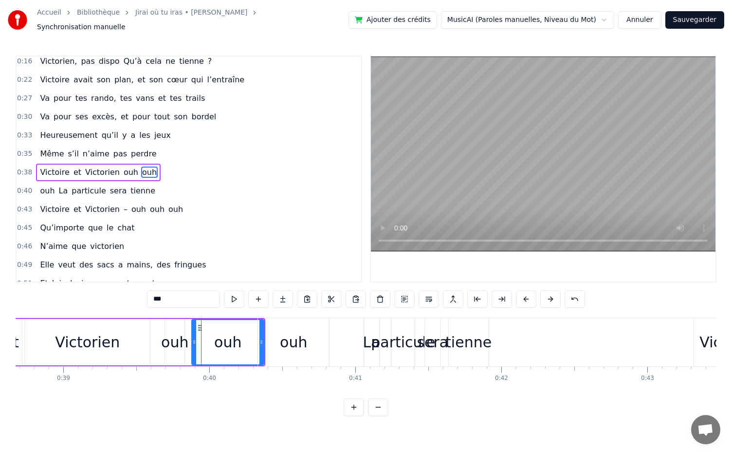
click at [140, 337] on div "Victorien" at bounding box center [87, 342] width 125 height 46
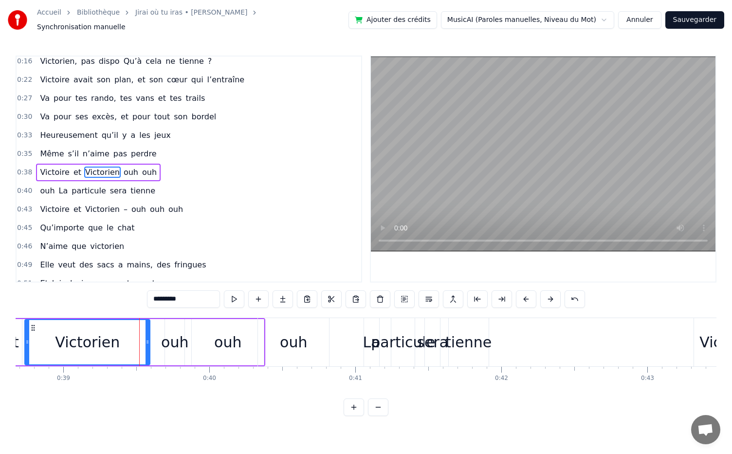
click at [195, 343] on div "ouh" at bounding box center [228, 342] width 72 height 46
type input "***"
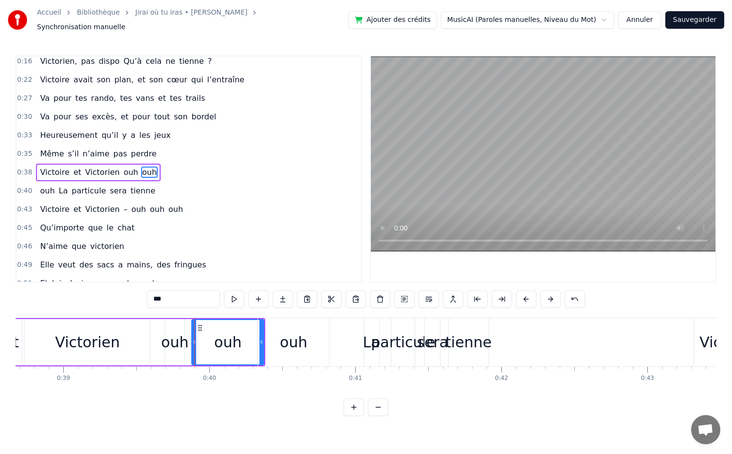
click at [195, 341] on div at bounding box center [194, 342] width 4 height 44
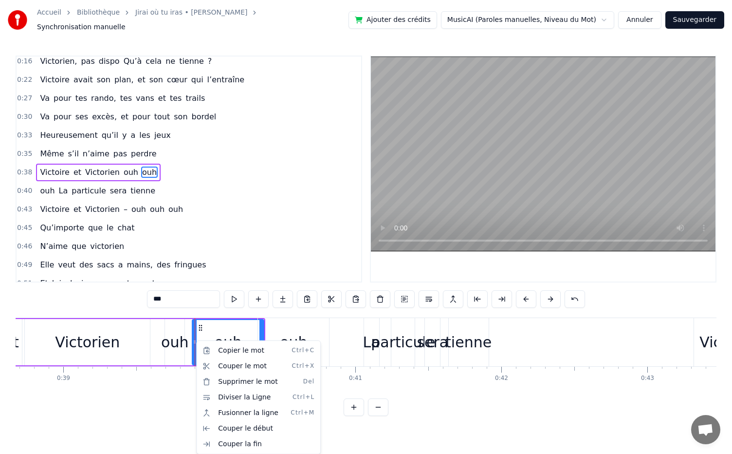
click at [302, 332] on div "ouh" at bounding box center [293, 342] width 27 height 22
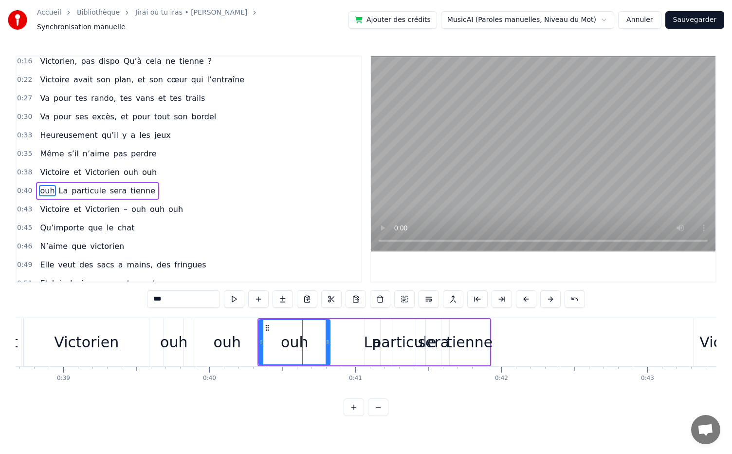
scroll to position [96, 0]
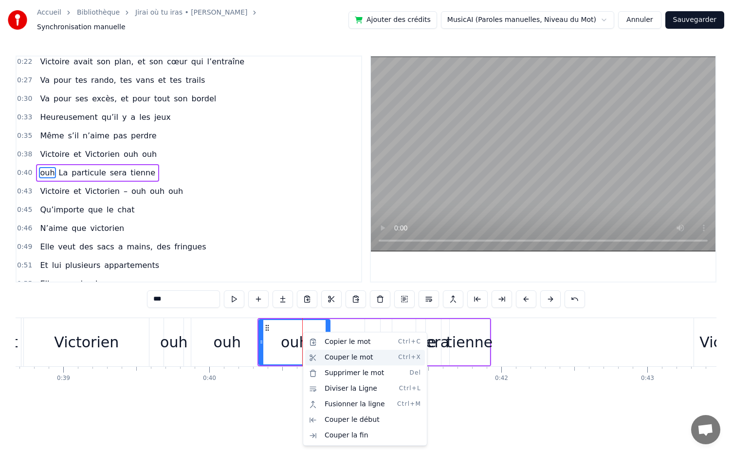
click at [359, 363] on div "Couper le mot Ctrl+X" at bounding box center [365, 358] width 120 height 16
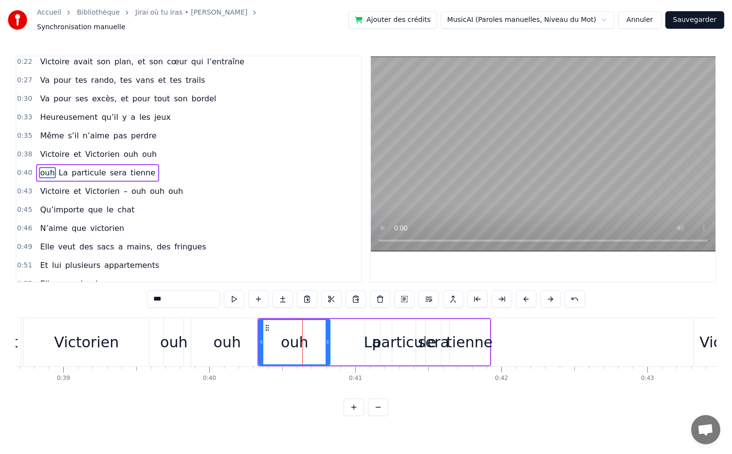
click at [199, 342] on div "ouh" at bounding box center [227, 342] width 72 height 48
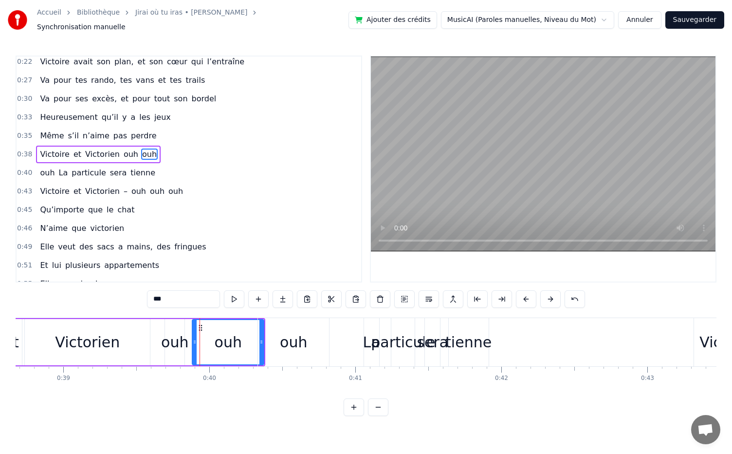
scroll to position [78, 0]
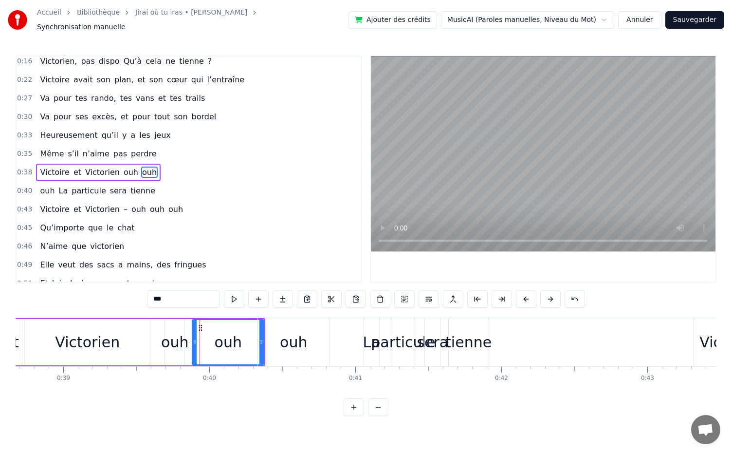
click at [189, 343] on div "Victoire et [PERSON_NAME] ouh ouh" at bounding box center [100, 342] width 332 height 48
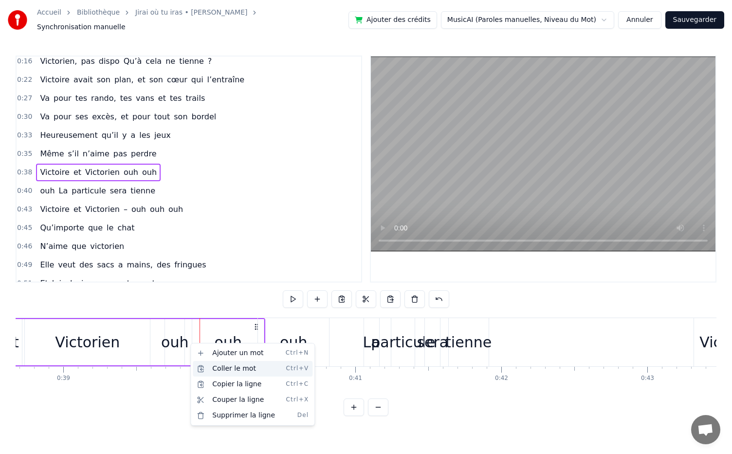
click at [225, 367] on div "Coller le mot Ctrl+V" at bounding box center [253, 369] width 120 height 16
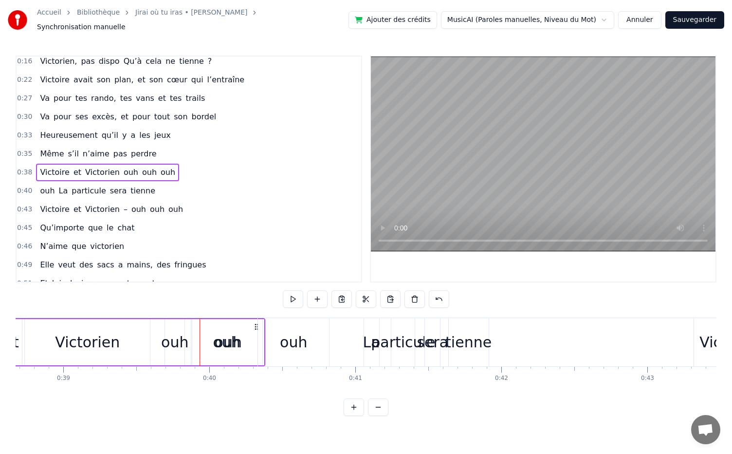
click at [305, 340] on div "ouh" at bounding box center [293, 342] width 27 height 22
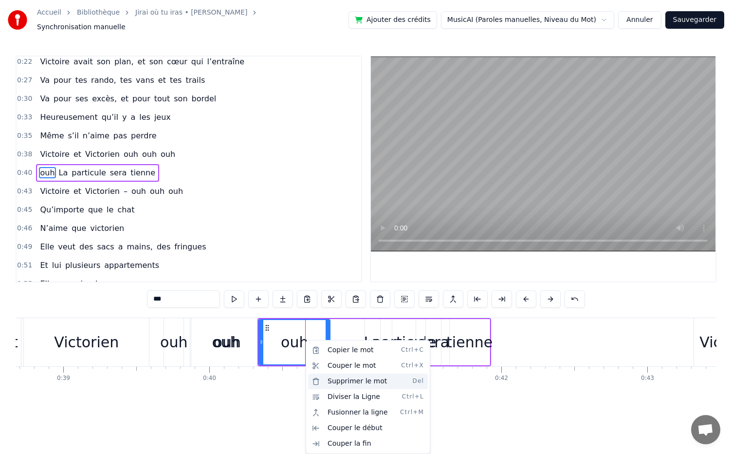
click at [353, 383] on div "Supprimer le mot Del" at bounding box center [368, 382] width 120 height 16
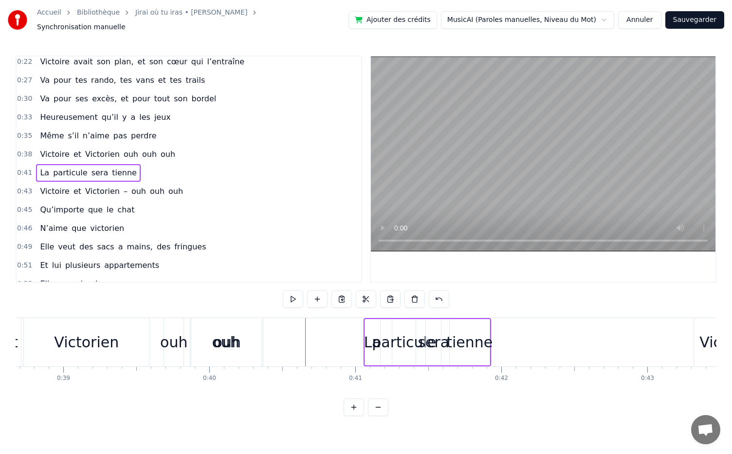
click at [236, 343] on div "ouh" at bounding box center [227, 342] width 27 height 22
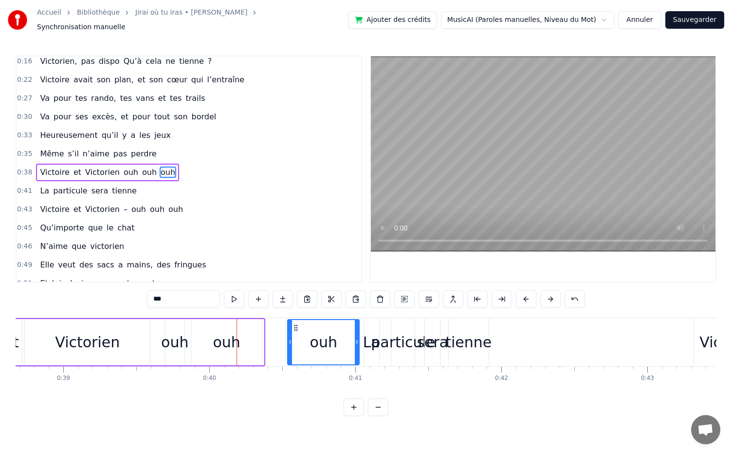
drag, startPoint x: 199, startPoint y: 324, endPoint x: 295, endPoint y: 345, distance: 97.6
click at [295, 345] on div "ouh" at bounding box center [323, 342] width 71 height 44
click at [230, 340] on div "ouh" at bounding box center [226, 342] width 27 height 22
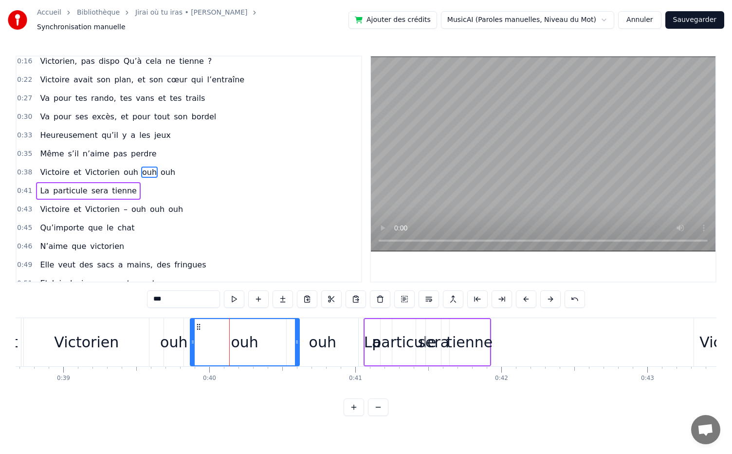
drag, startPoint x: 258, startPoint y: 338, endPoint x: 296, endPoint y: 343, distance: 38.3
click at [296, 343] on div at bounding box center [297, 342] width 4 height 46
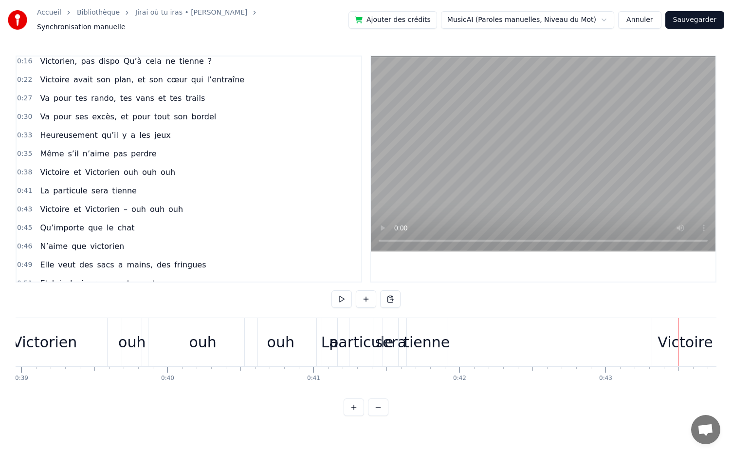
scroll to position [0, 5687]
click at [137, 339] on div "ouh" at bounding box center [136, 342] width 27 height 22
click at [143, 335] on div "ouh" at bounding box center [136, 342] width 27 height 22
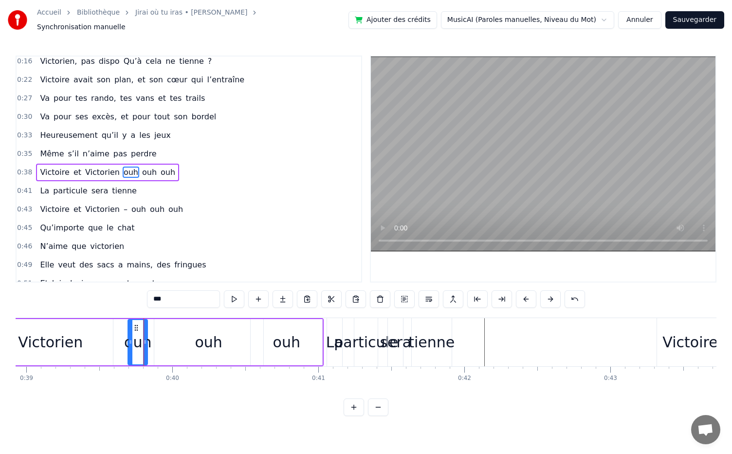
click at [135, 344] on div "ouh" at bounding box center [137, 342] width 27 height 22
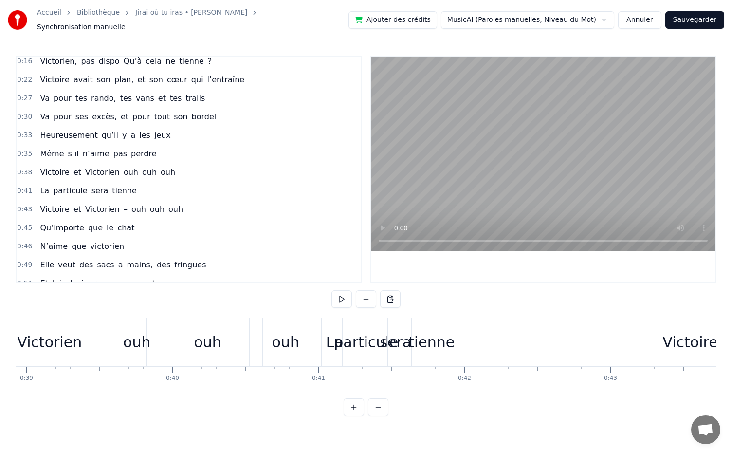
click at [140, 342] on div "ouh" at bounding box center [136, 342] width 27 height 22
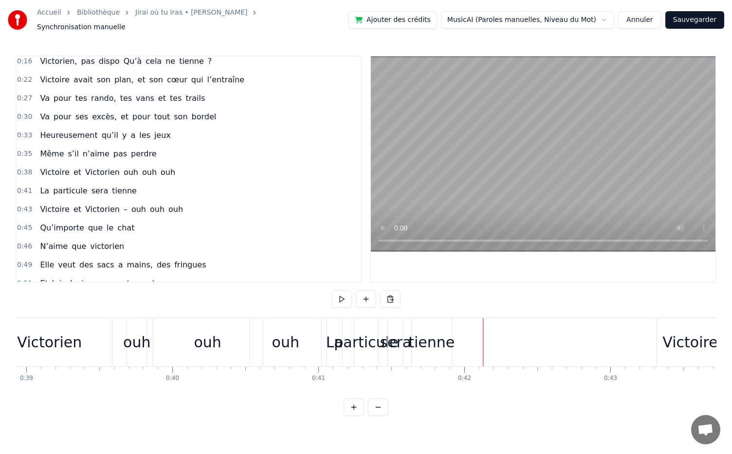
click at [134, 342] on div "ouh" at bounding box center [136, 342] width 27 height 22
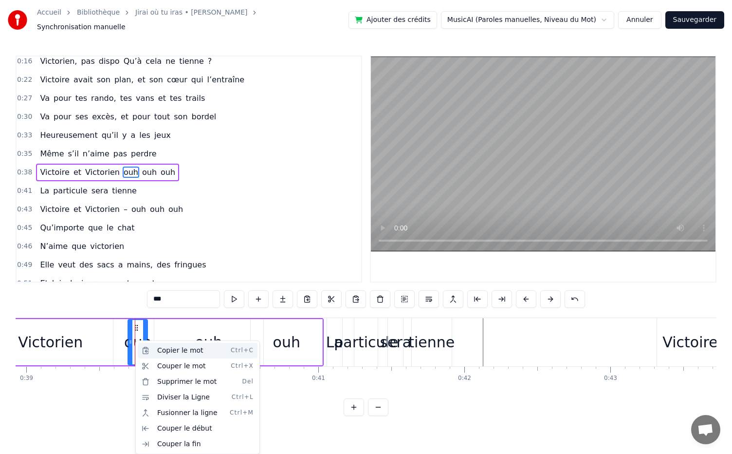
click at [187, 355] on div "Copier le mot Ctrl+C" at bounding box center [198, 351] width 120 height 16
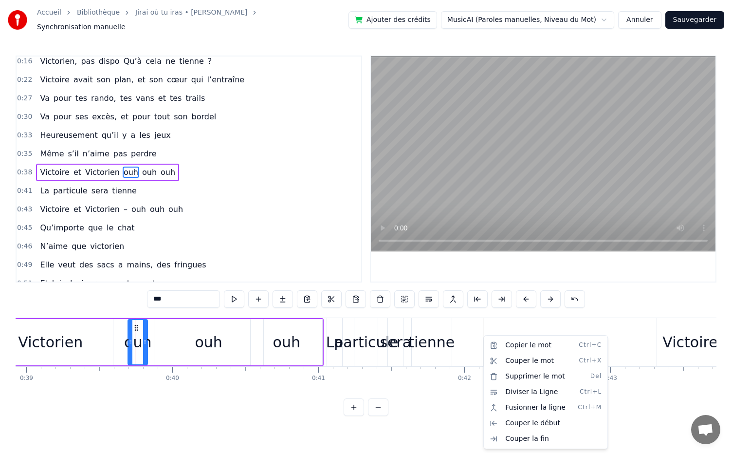
click at [483, 327] on html "Accueil Bibliothèque Jirai où tu iras • [PERSON_NAME] Synchronisation manuelle …" at bounding box center [366, 215] width 732 height 431
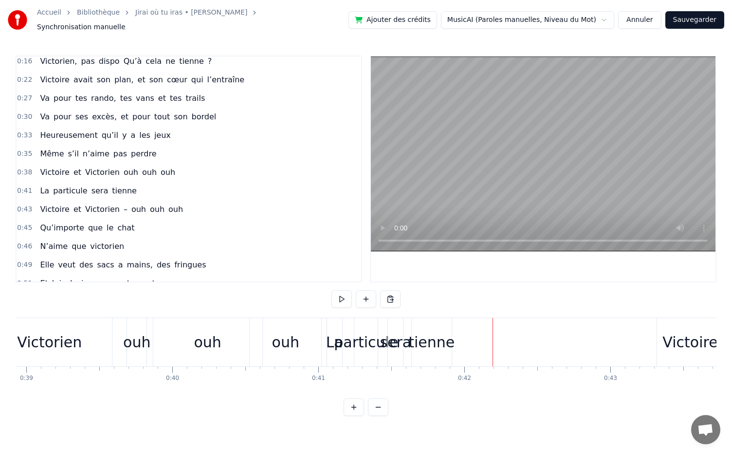
click at [518, 347] on div "Nouvelle ligne Ctrl+N" at bounding box center [558, 344] width 120 height 16
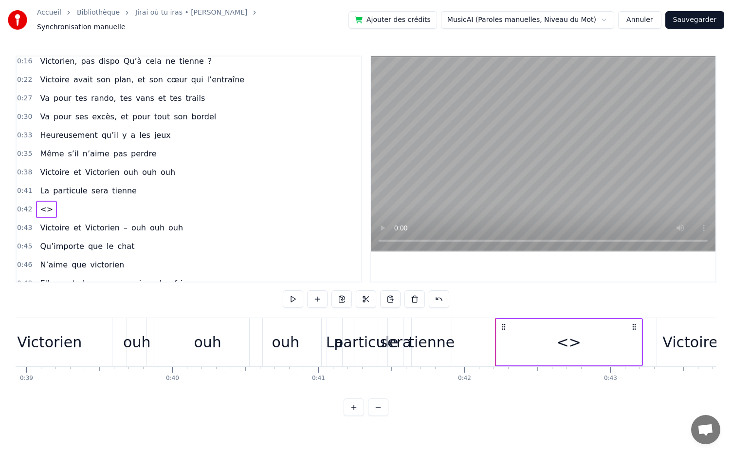
click at [134, 341] on div "ouh" at bounding box center [136, 342] width 27 height 22
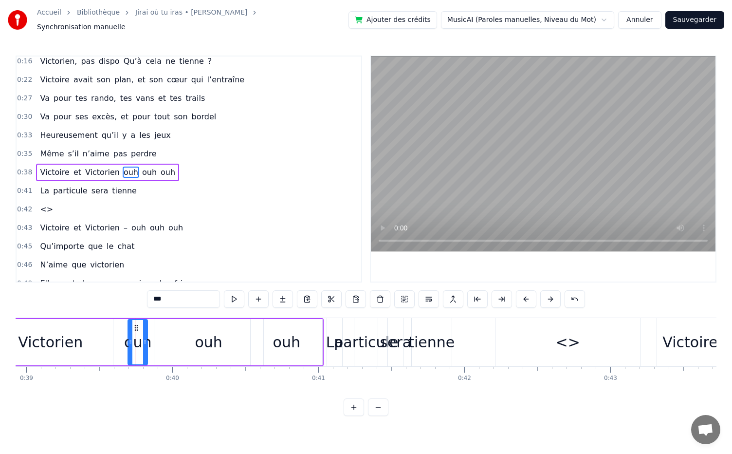
click at [504, 334] on div "<>" at bounding box center [568, 342] width 145 height 48
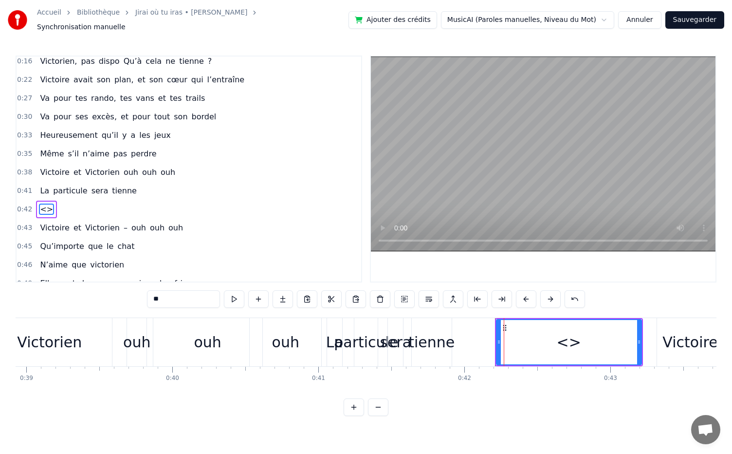
scroll to position [115, 0]
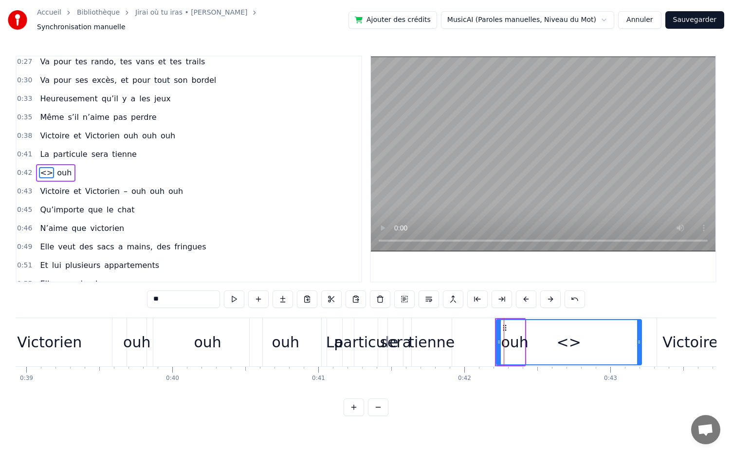
click at [206, 348] on div "ouh" at bounding box center [207, 342] width 27 height 22
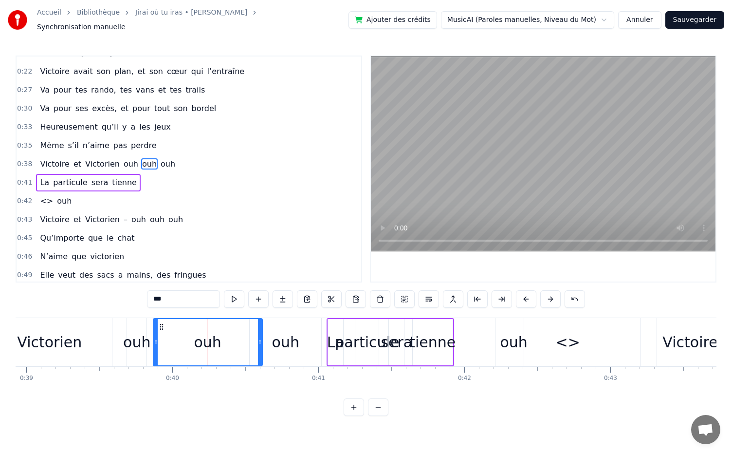
scroll to position [78, 0]
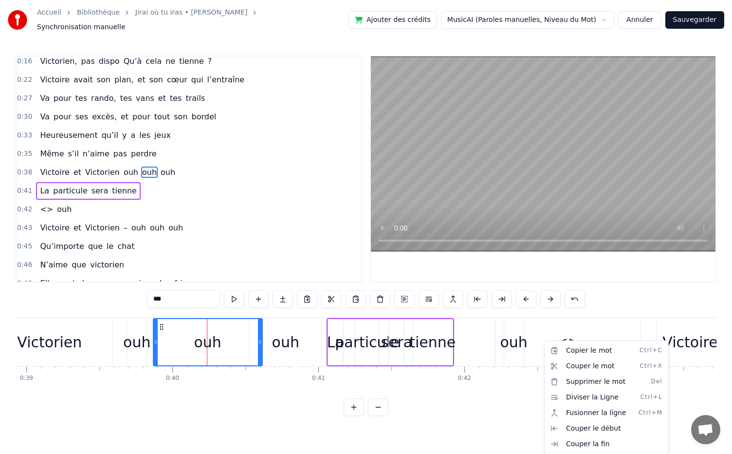
click at [537, 341] on html "Accueil Bibliothèque Jirai où tu iras • [PERSON_NAME] Synchronisation manuelle …" at bounding box center [366, 215] width 732 height 431
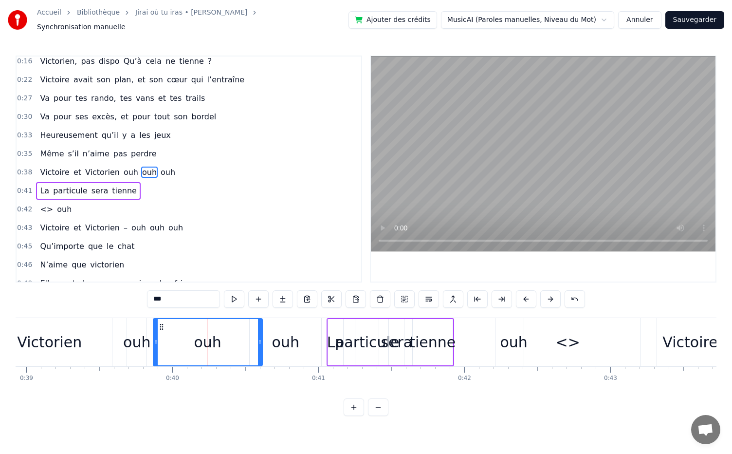
click at [219, 333] on div "ouh" at bounding box center [207, 342] width 27 height 22
click at [561, 341] on div "<>" at bounding box center [568, 342] width 24 height 22
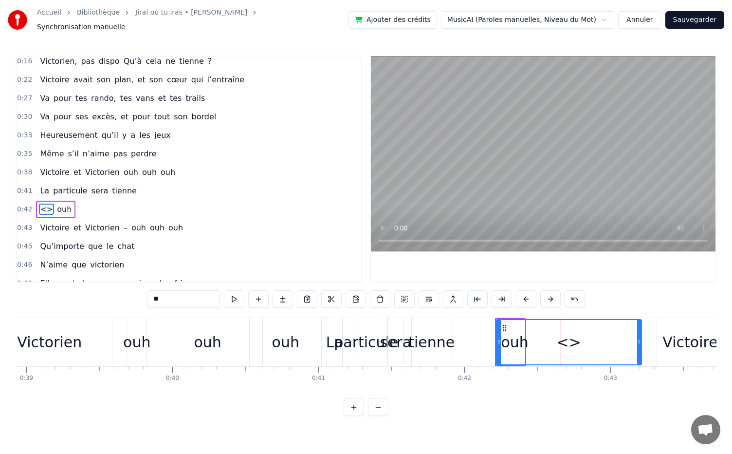
scroll to position [115, 0]
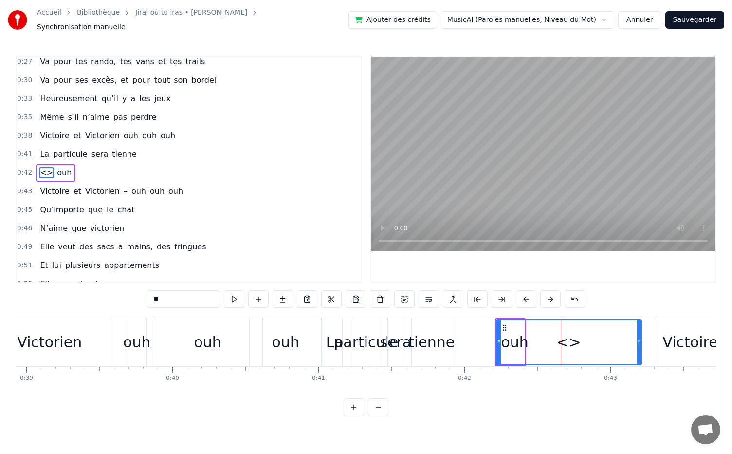
click at [143, 339] on div "ouh" at bounding box center [136, 342] width 27 height 22
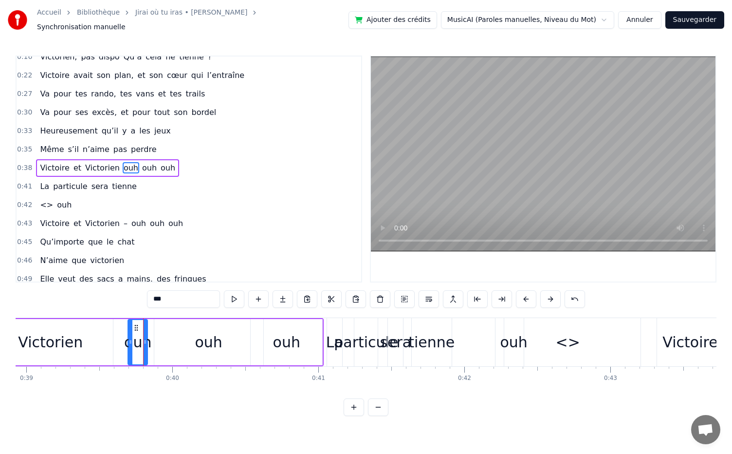
scroll to position [78, 0]
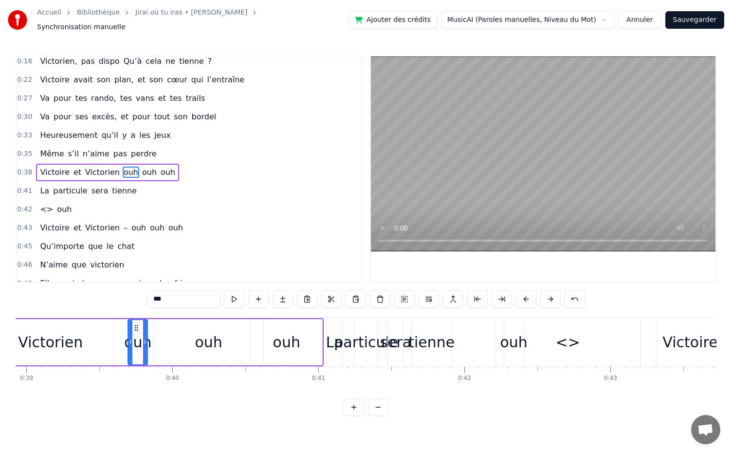
click at [219, 343] on div "ouh" at bounding box center [208, 342] width 27 height 22
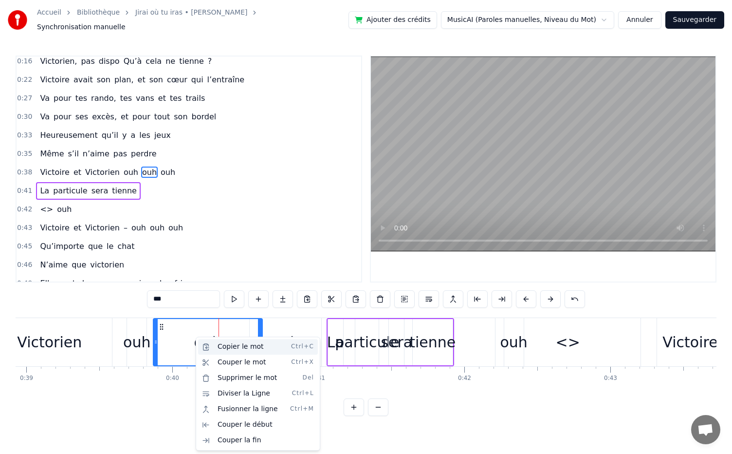
click at [234, 344] on div "Copier le mot Ctrl+C" at bounding box center [258, 347] width 120 height 16
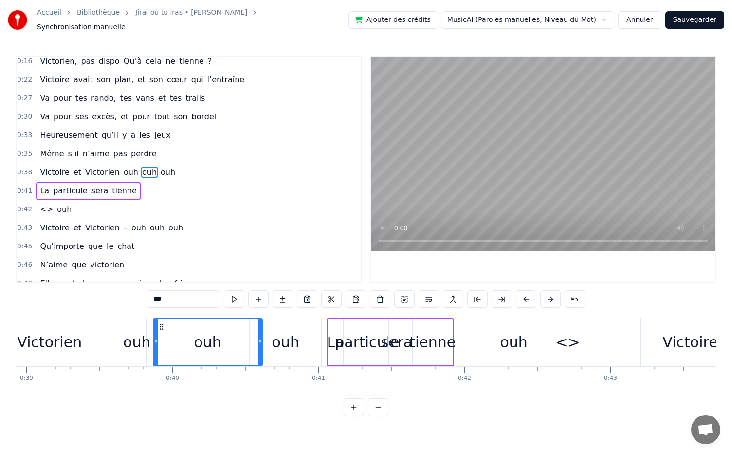
click at [556, 338] on div "<>" at bounding box center [568, 342] width 145 height 48
type input "**"
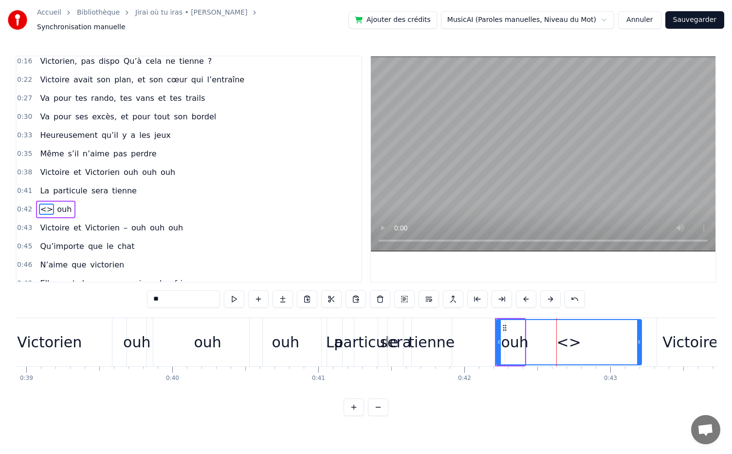
scroll to position [115, 0]
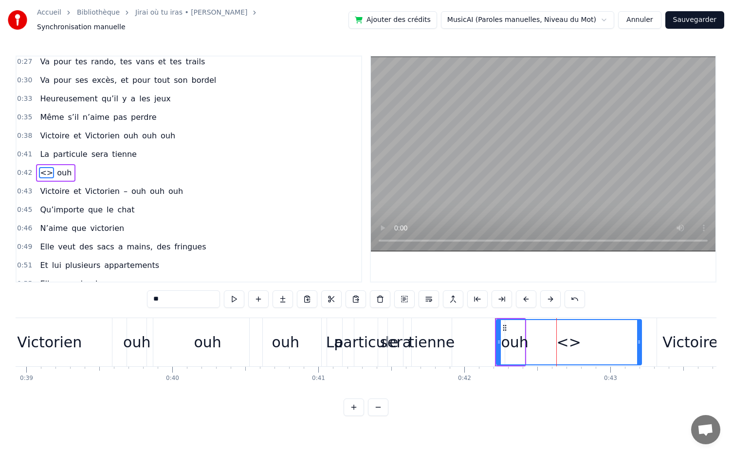
click at [525, 333] on div "<>" at bounding box center [569, 342] width 144 height 44
click at [536, 340] on div "<>" at bounding box center [569, 342] width 144 height 44
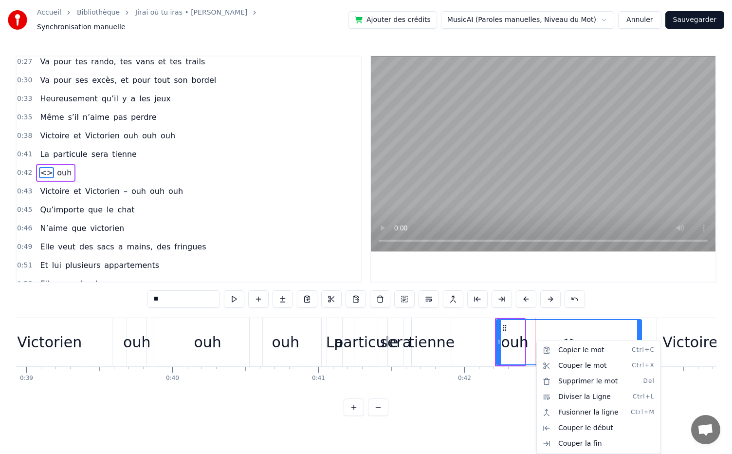
click at [203, 337] on html "Accueil Bibliothèque Jirai où tu iras • [PERSON_NAME] Synchronisation manuelle …" at bounding box center [366, 215] width 732 height 431
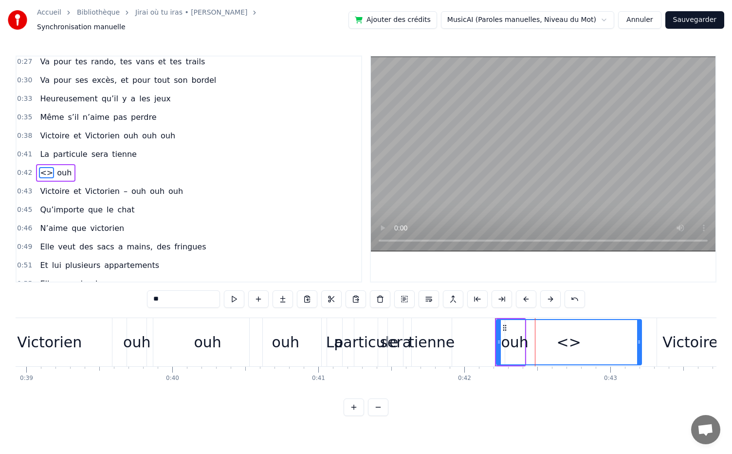
click at [538, 333] on div "<>" at bounding box center [569, 342] width 144 height 44
click at [45, 167] on span "<>" at bounding box center [46, 172] width 15 height 11
click at [67, 165] on div "<> ouh" at bounding box center [55, 173] width 39 height 18
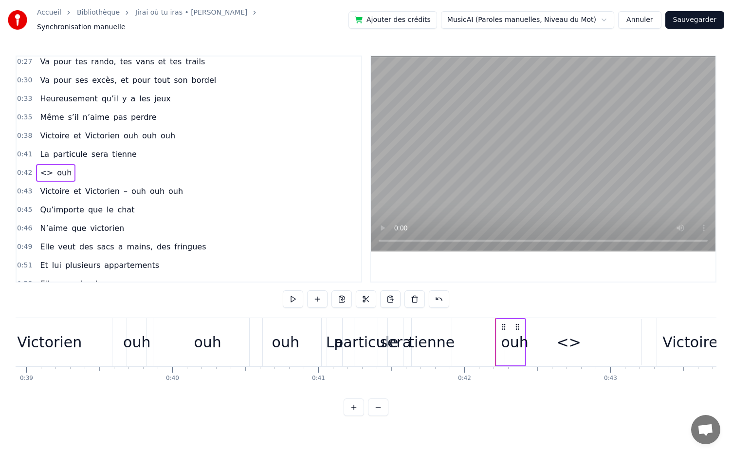
click at [63, 167] on span "ouh" at bounding box center [64, 172] width 17 height 11
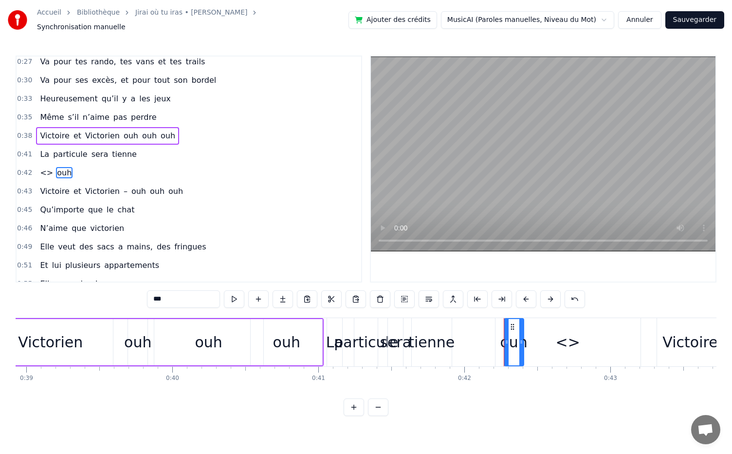
click at [61, 167] on span "ouh" at bounding box center [64, 172] width 17 height 11
click at [64, 167] on span "ouh" at bounding box center [64, 172] width 17 height 11
click at [46, 167] on span "<>" at bounding box center [46, 172] width 15 height 11
type input "**"
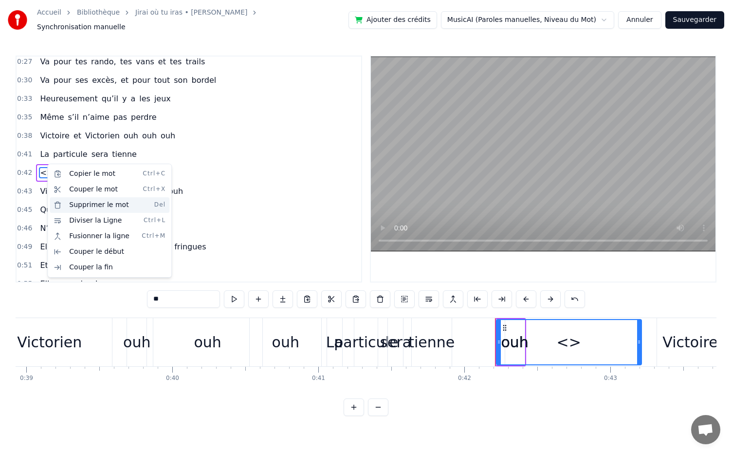
click at [98, 197] on div "Supprimer le mot Del" at bounding box center [110, 205] width 120 height 16
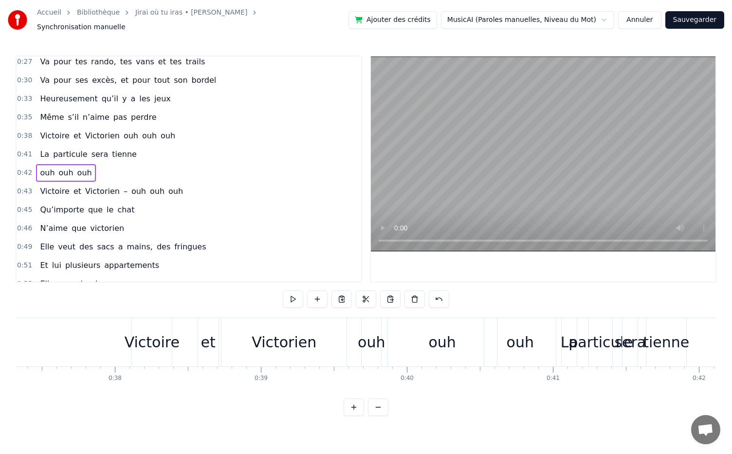
scroll to position [0, 5451]
click at [91, 332] on div at bounding box center [91, 342] width 0 height 48
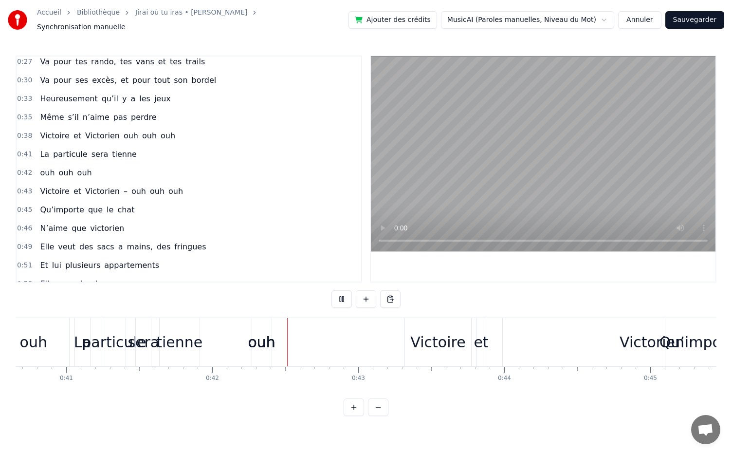
scroll to position [0, 6061]
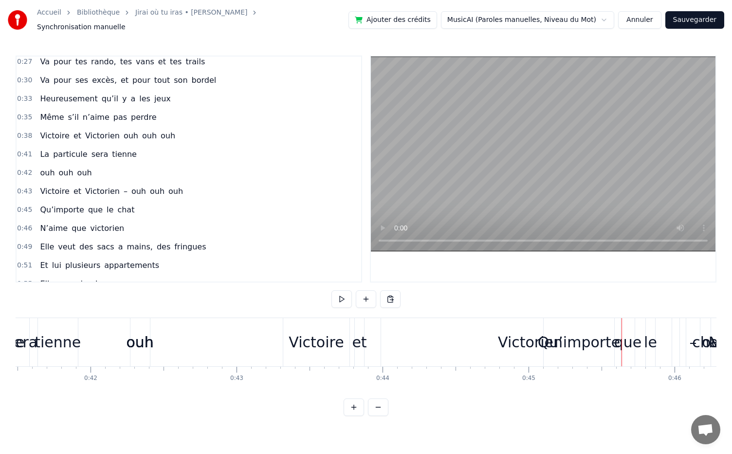
click at [514, 337] on div "Victorien" at bounding box center [530, 342] width 65 height 22
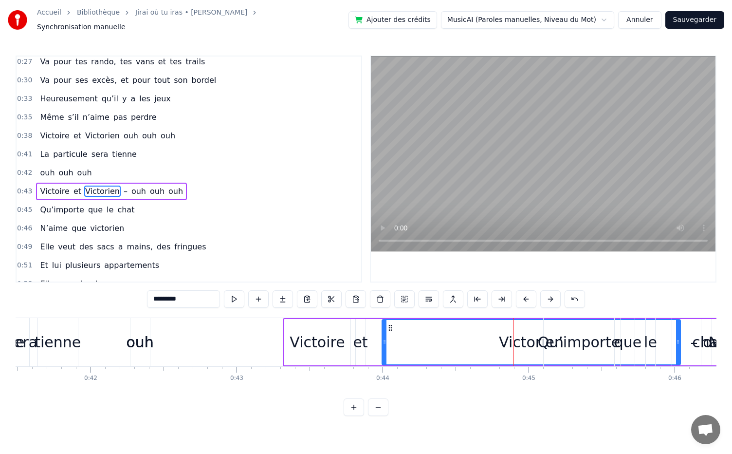
scroll to position [133, 0]
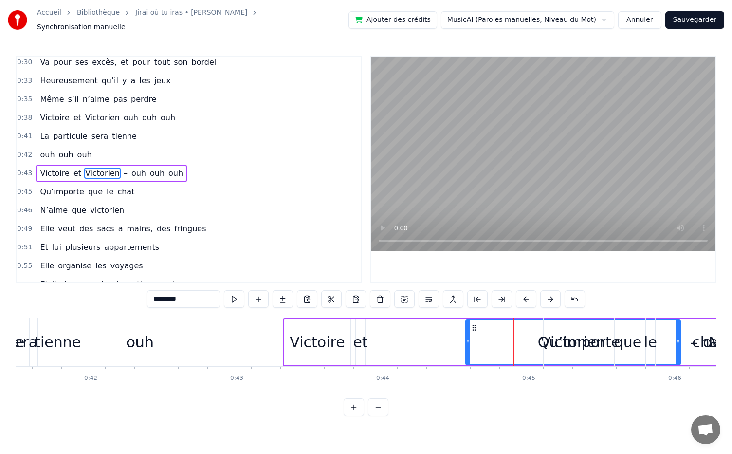
drag, startPoint x: 385, startPoint y: 336, endPoint x: 468, endPoint y: 339, distance: 83.3
click at [468, 339] on icon at bounding box center [469, 342] width 4 height 8
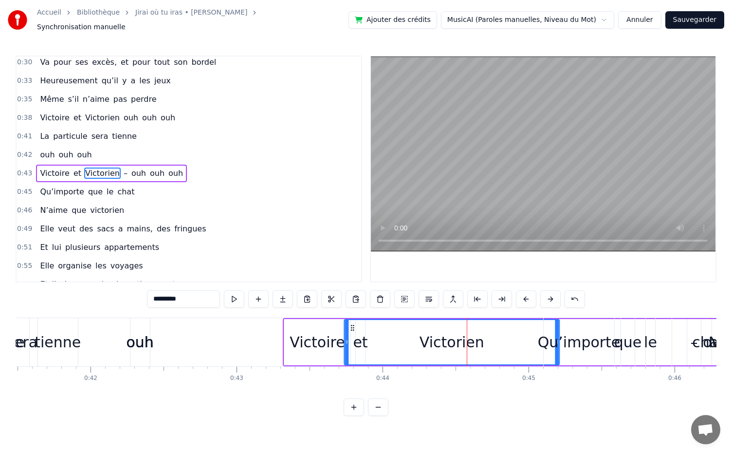
drag, startPoint x: 476, startPoint y: 322, endPoint x: 355, endPoint y: 333, distance: 121.7
click at [355, 333] on div "Victorien" at bounding box center [452, 342] width 214 height 44
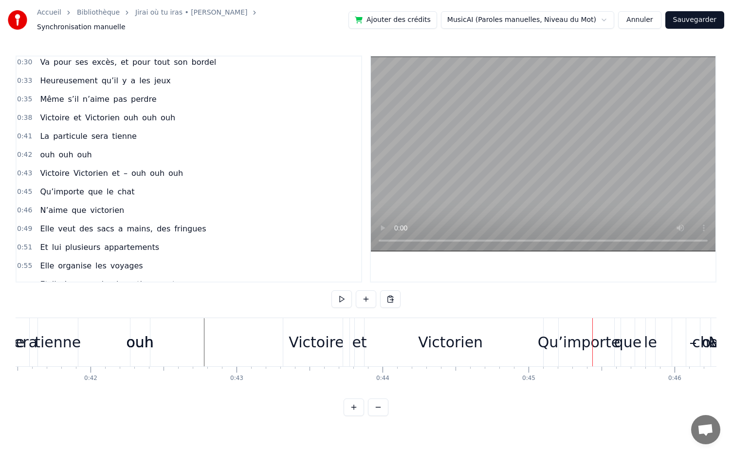
click at [462, 339] on div "Victorien" at bounding box center [450, 342] width 65 height 22
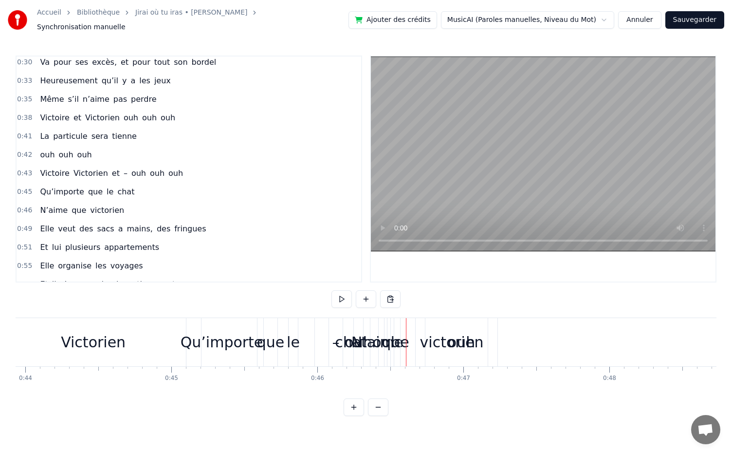
scroll to position [0, 6445]
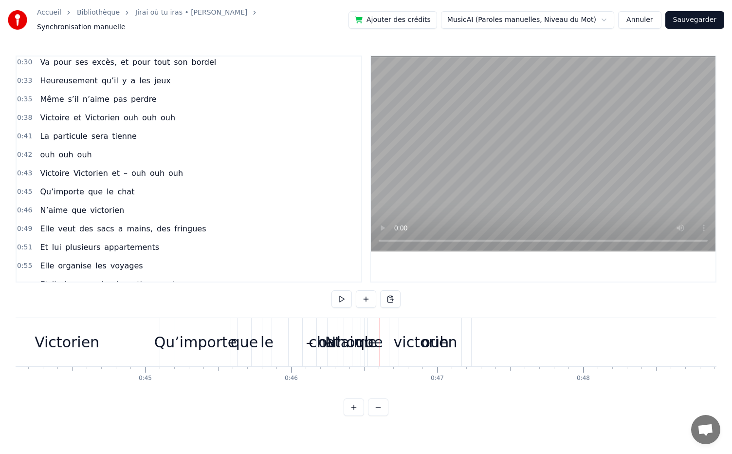
click at [426, 337] on div "victorien" at bounding box center [426, 342] width 64 height 22
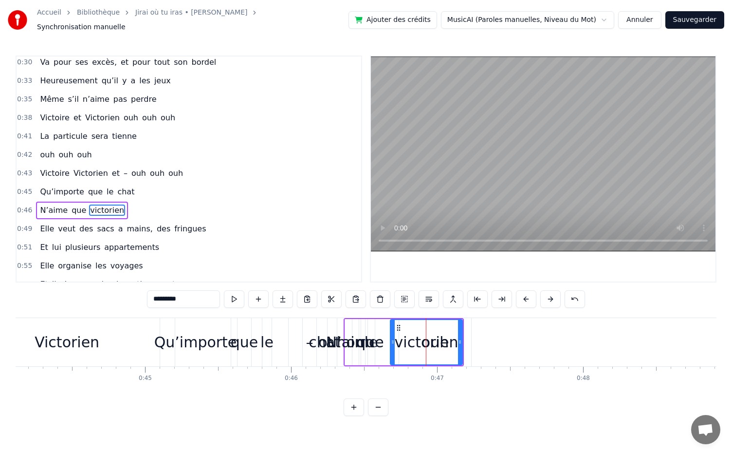
scroll to position [169, 0]
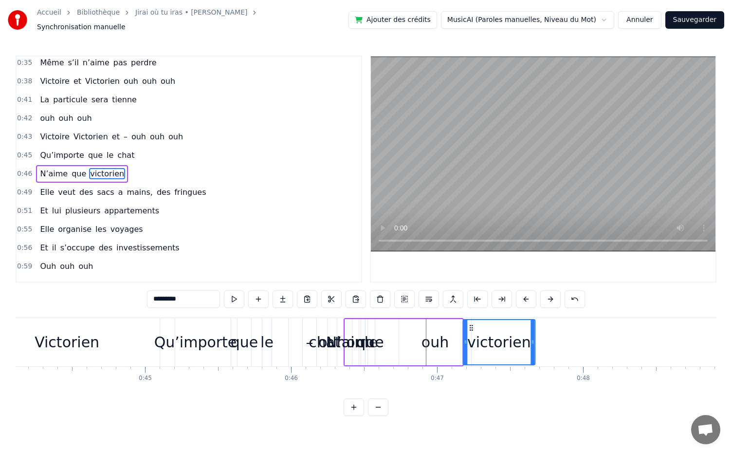
drag, startPoint x: 399, startPoint y: 322, endPoint x: 472, endPoint y: 323, distance: 73.1
click at [472, 324] on icon at bounding box center [472, 328] width 8 height 8
click at [441, 340] on div "N’aime que [PERSON_NAME]" at bounding box center [440, 342] width 193 height 48
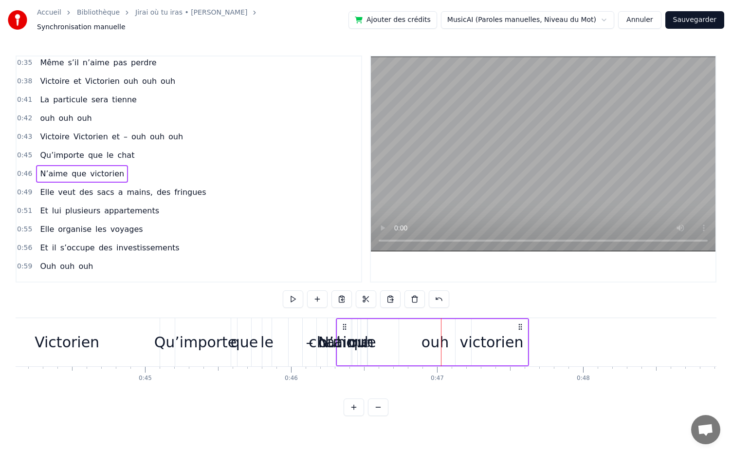
drag, startPoint x: 354, startPoint y: 321, endPoint x: 347, endPoint y: 322, distance: 6.9
click at [347, 323] on icon at bounding box center [345, 327] width 8 height 8
click at [417, 341] on div "N’aime que [PERSON_NAME]" at bounding box center [433, 342] width 193 height 48
click at [443, 345] on div "N’aime que [PERSON_NAME]" at bounding box center [433, 342] width 193 height 48
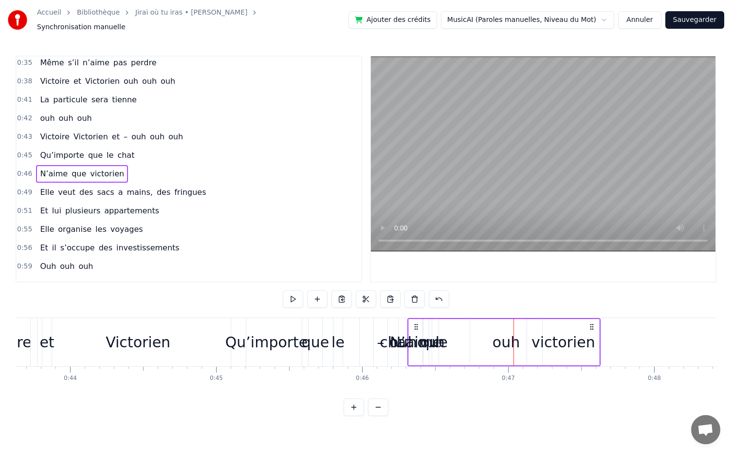
scroll to position [0, 6379]
drag, startPoint x: 383, startPoint y: 345, endPoint x: 342, endPoint y: 341, distance: 41.1
click at [342, 341] on div "Qu’importe que le chat" at bounding box center [328, 342] width 204 height 48
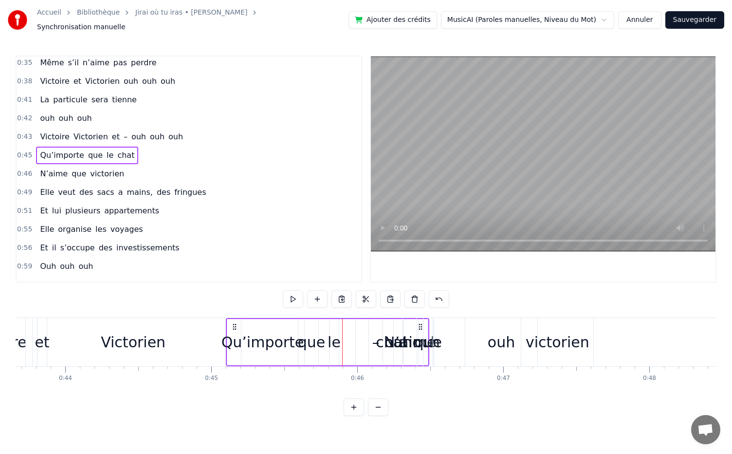
click at [383, 339] on div "chat" at bounding box center [392, 342] width 32 height 22
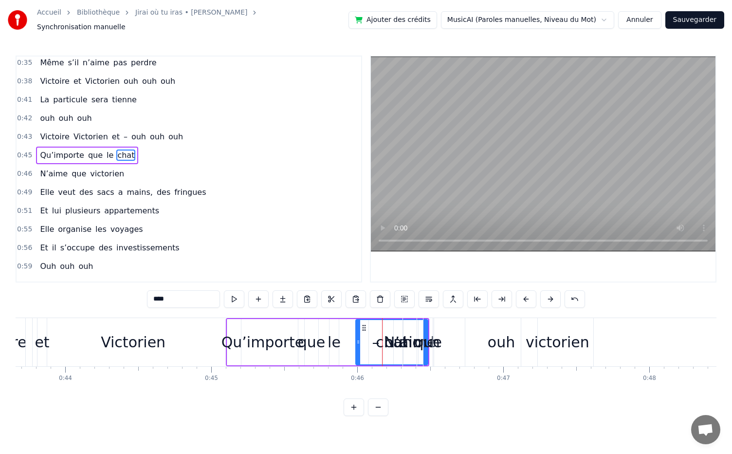
scroll to position [151, 0]
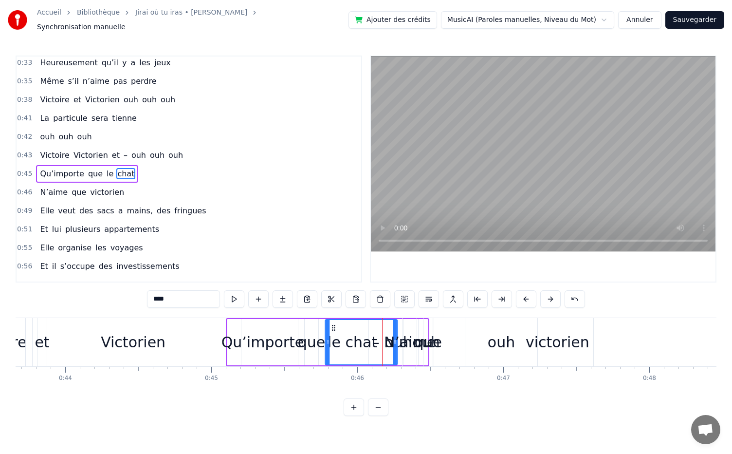
drag, startPoint x: 362, startPoint y: 319, endPoint x: 332, endPoint y: 318, distance: 30.2
click at [332, 320] on div "chat" at bounding box center [361, 342] width 71 height 44
click at [394, 331] on div "N’aime" at bounding box center [410, 342] width 52 height 22
type input "******"
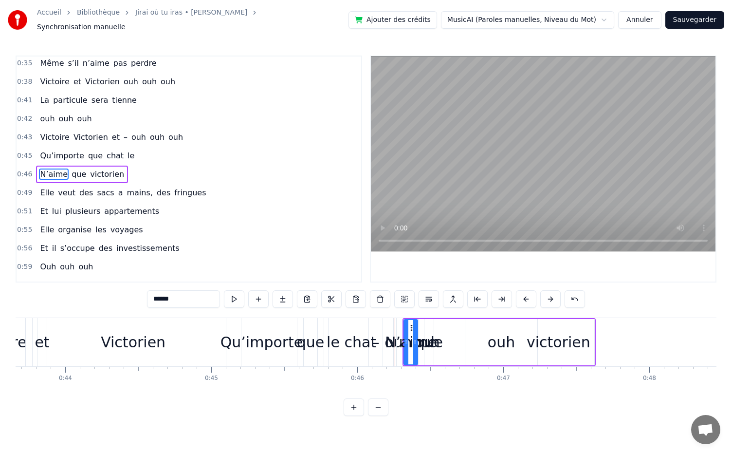
scroll to position [169, 0]
drag, startPoint x: 410, startPoint y: 323, endPoint x: 349, endPoint y: 320, distance: 61.4
click at [349, 324] on icon at bounding box center [351, 328] width 8 height 8
click at [390, 337] on div "N’aime que [PERSON_NAME]" at bounding box center [468, 342] width 255 height 48
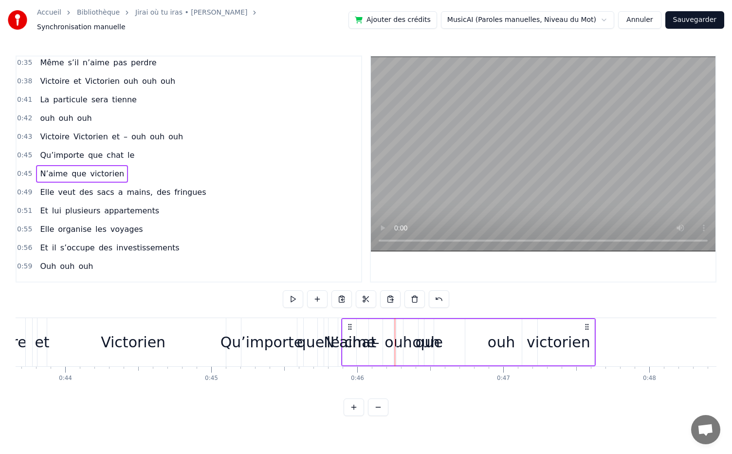
click at [131, 131] on span "ouh" at bounding box center [139, 136] width 17 height 11
click at [131, 129] on div "0:05 Dans une asso d’école, 0:07 [DATE] piiiiile, 0:11 Elle l’a vu et bim, 0:12…" at bounding box center [189, 169] width 347 height 227
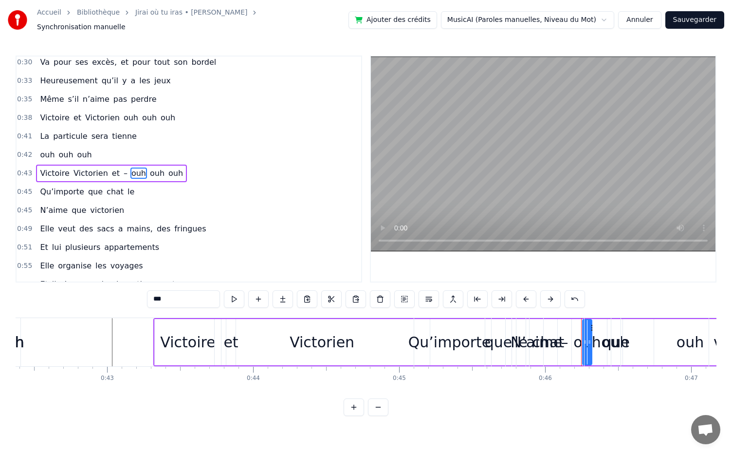
scroll to position [0, 6179]
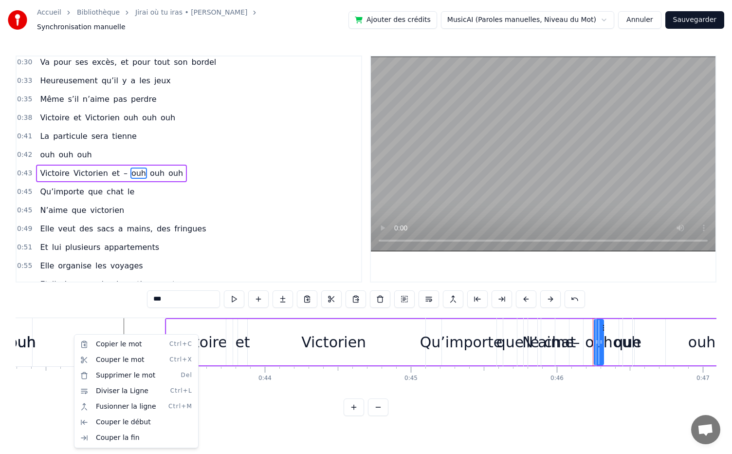
click at [86, 320] on html "Accueil Bibliothèque Jirai où tu iras • [PERSON_NAME] Synchronisation manuelle …" at bounding box center [366, 215] width 732 height 431
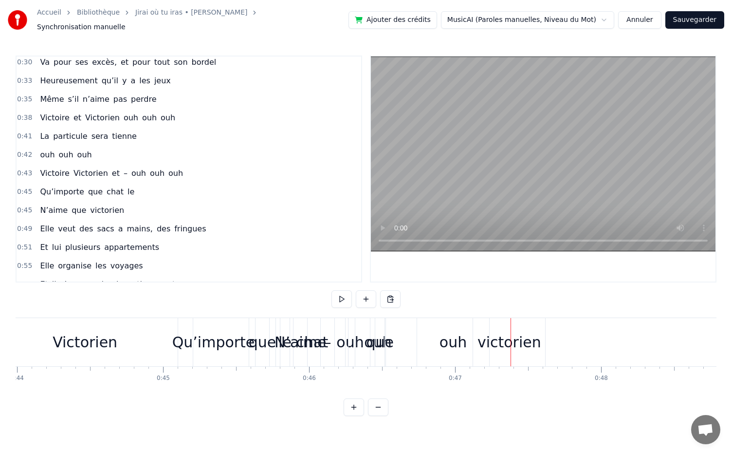
scroll to position [0, 6426]
click at [131, 168] on span "ouh" at bounding box center [139, 173] width 17 height 11
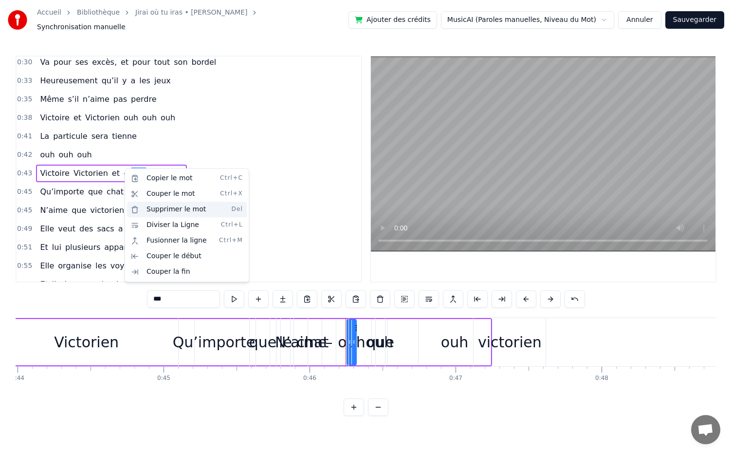
click at [172, 214] on div "Supprimer le mot Del" at bounding box center [187, 210] width 120 height 16
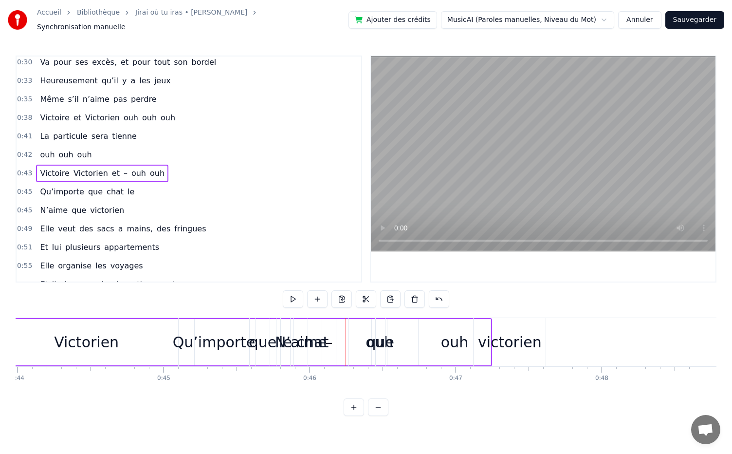
click at [123, 168] on span "–" at bounding box center [126, 173] width 6 height 11
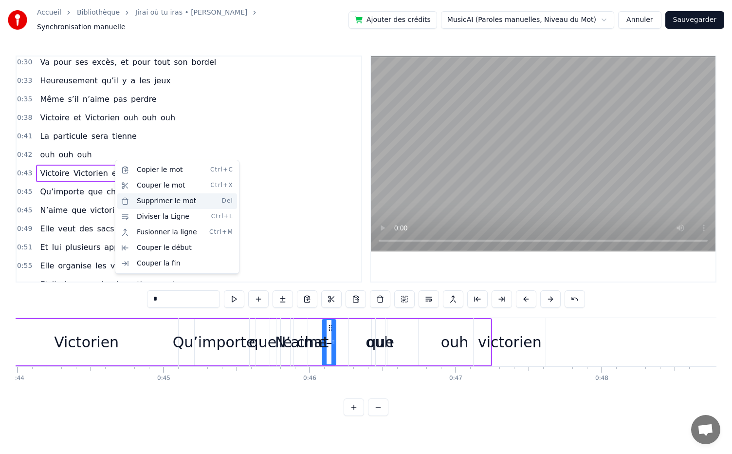
click at [151, 198] on div "Supprimer le mot Del" at bounding box center [177, 201] width 120 height 16
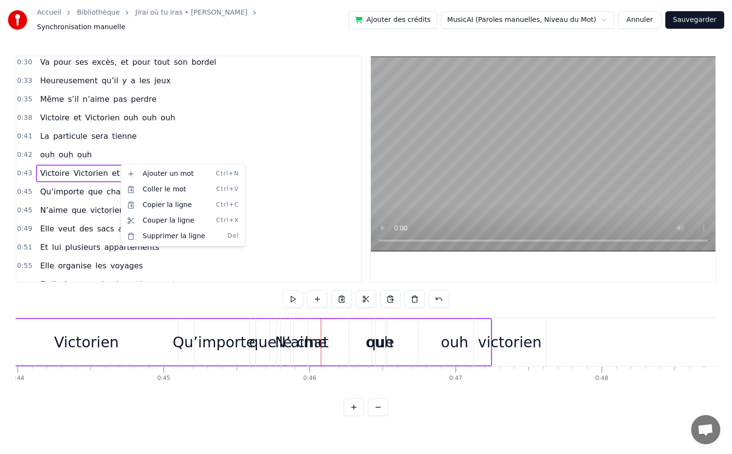
click at [111, 158] on html "Accueil Bibliothèque Jirai où tu iras • [PERSON_NAME] Synchronisation manuelle …" at bounding box center [366, 215] width 732 height 431
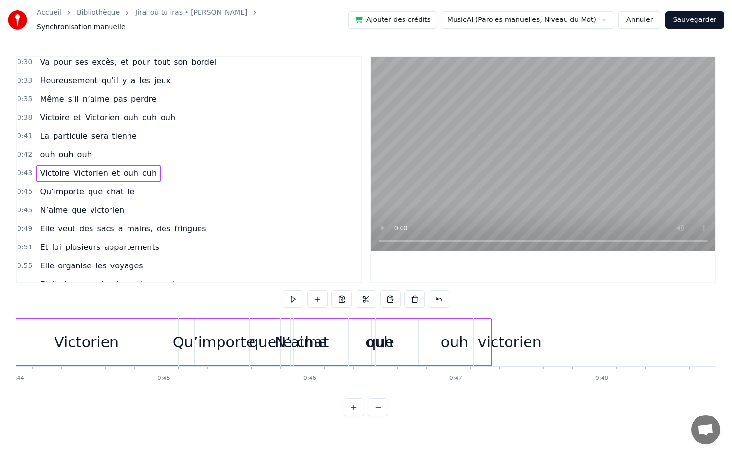
click at [123, 168] on span "ouh" at bounding box center [131, 173] width 17 height 11
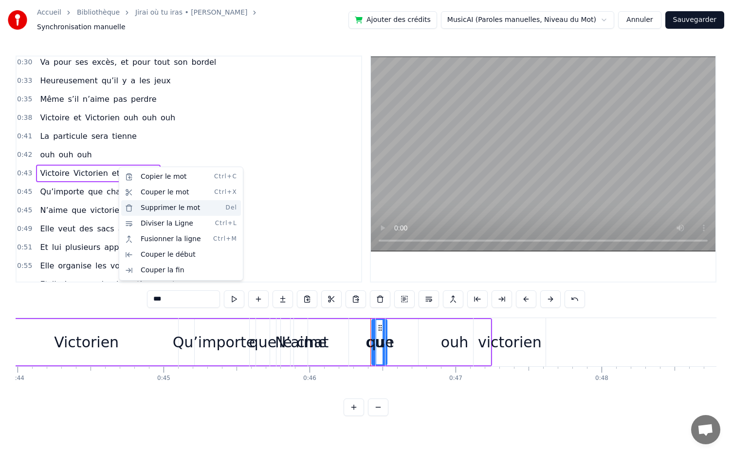
click at [166, 209] on div "Supprimer le mot Del" at bounding box center [181, 208] width 120 height 16
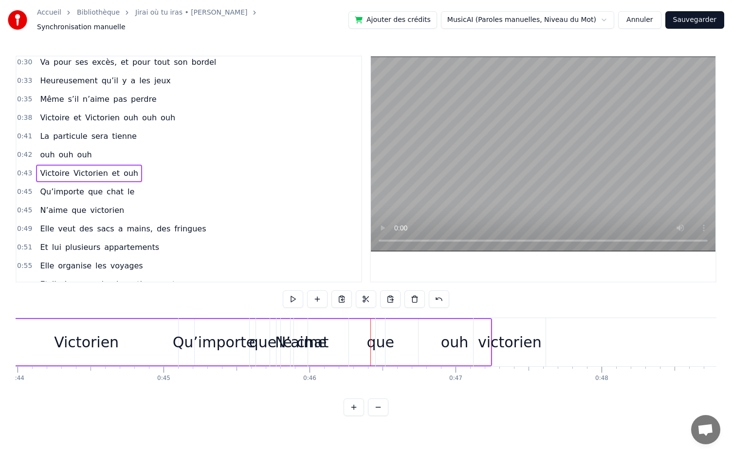
click at [123, 168] on span "ouh" at bounding box center [131, 173] width 17 height 11
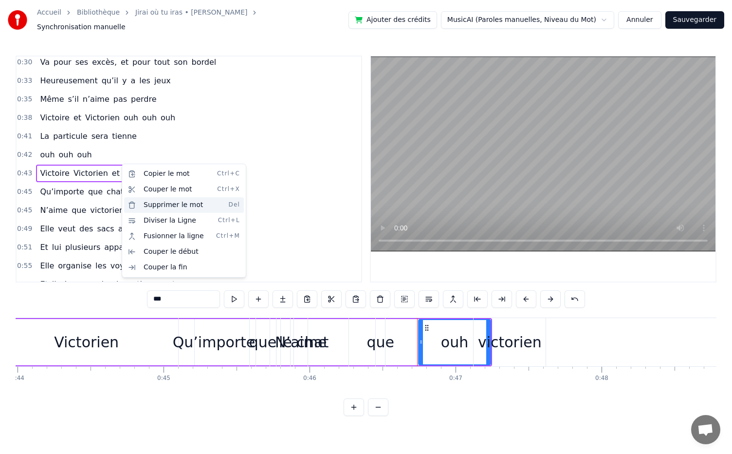
click at [170, 202] on div "Supprimer le mot Del" at bounding box center [184, 205] width 120 height 16
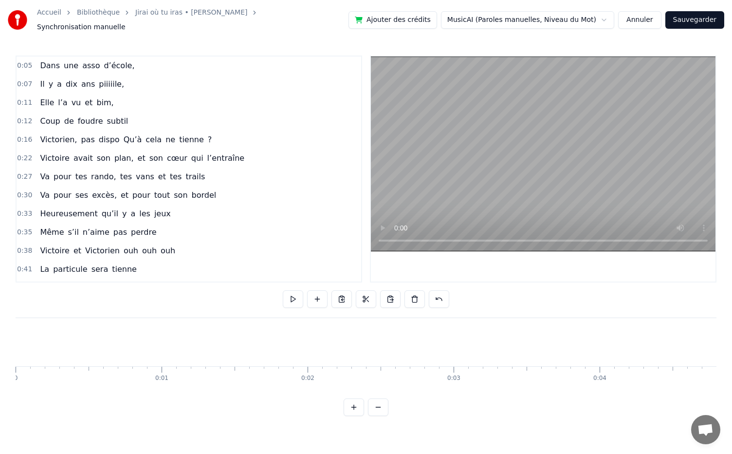
scroll to position [133, 0]
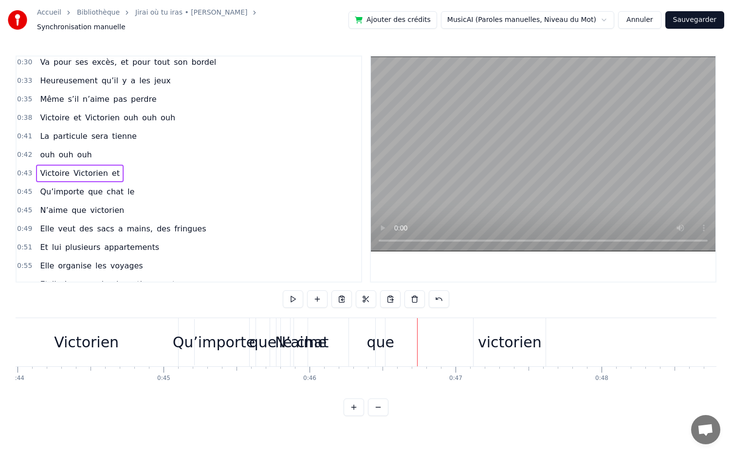
click at [111, 168] on span "et" at bounding box center [116, 173] width 10 height 11
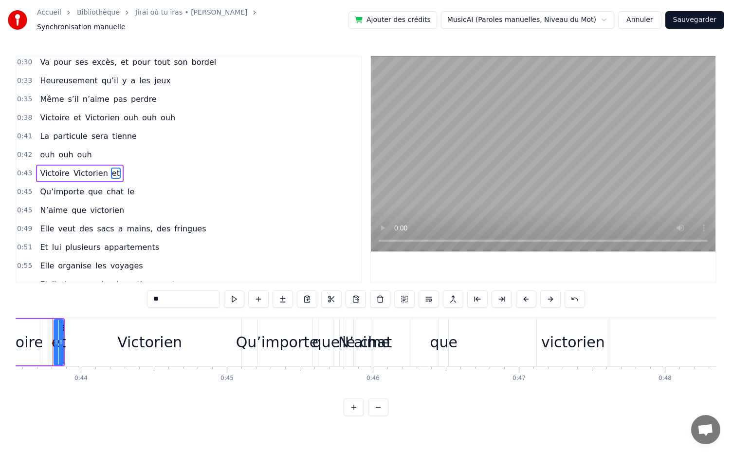
scroll to position [0, 6351]
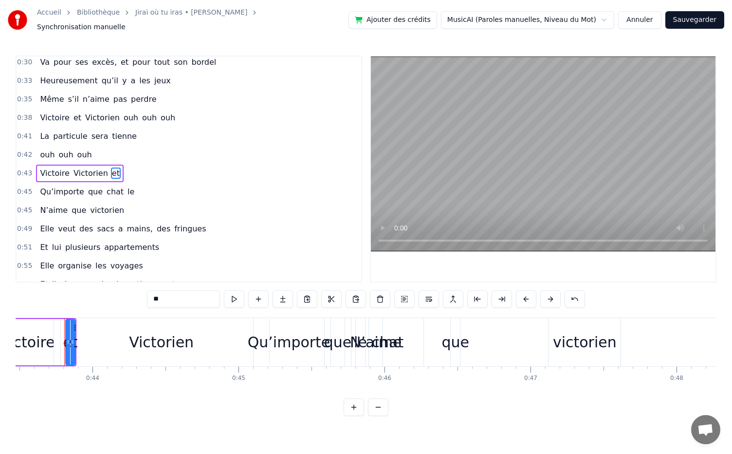
click at [111, 168] on span "et" at bounding box center [116, 173] width 10 height 11
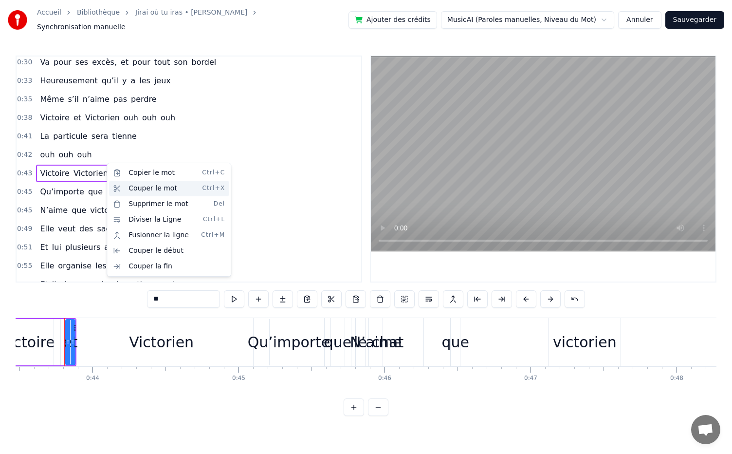
click at [138, 188] on div "Couper le mot Ctrl+X" at bounding box center [169, 189] width 120 height 16
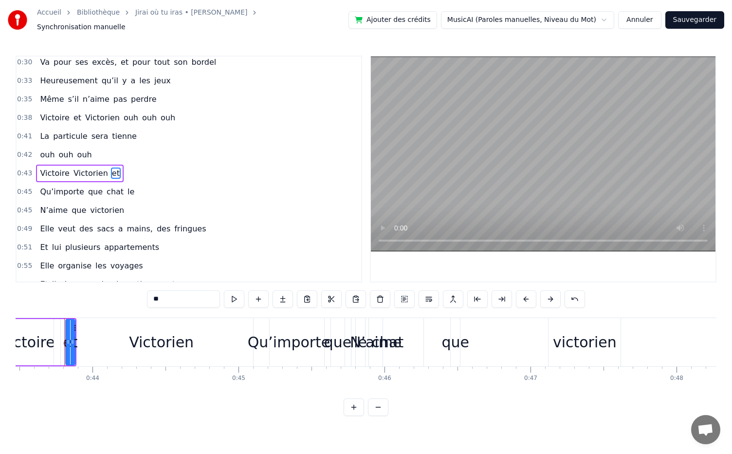
click at [65, 165] on div "Victoire Victorien et" at bounding box center [79, 174] width 87 height 18
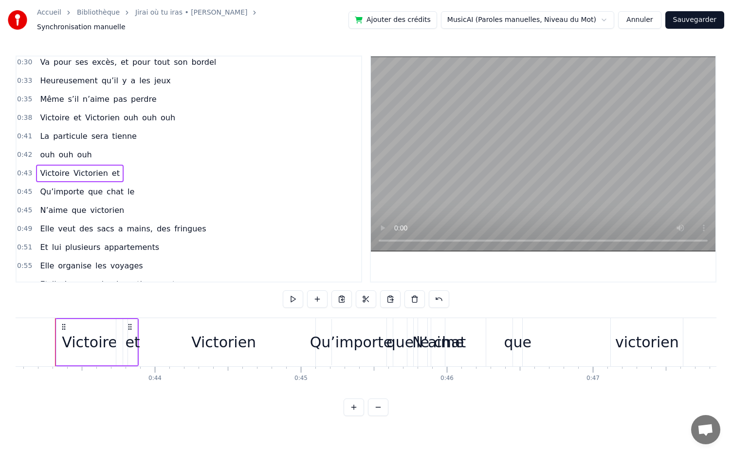
scroll to position [0, 6280]
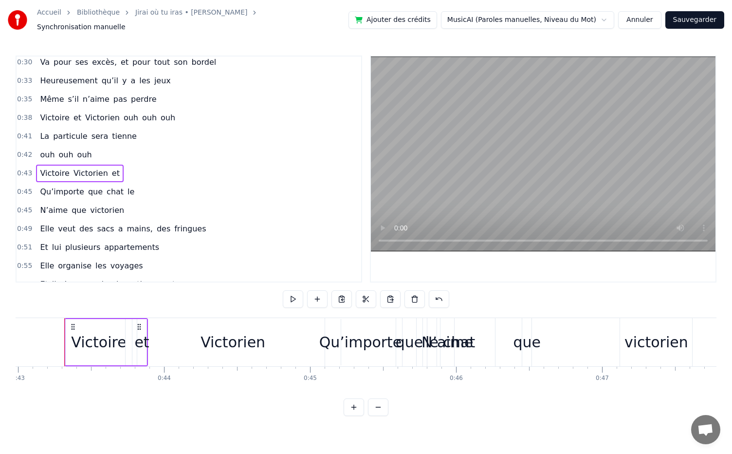
drag, startPoint x: 103, startPoint y: 162, endPoint x: 61, endPoint y: 163, distance: 41.9
click at [61, 165] on div "Victoire Victorien et" at bounding box center [79, 174] width 87 height 18
click at [64, 168] on span "Victoire" at bounding box center [54, 174] width 31 height 12
click at [140, 334] on div "et" at bounding box center [140, 342] width 15 height 22
drag, startPoint x: 144, startPoint y: 324, endPoint x: 146, endPoint y: 331, distance: 6.8
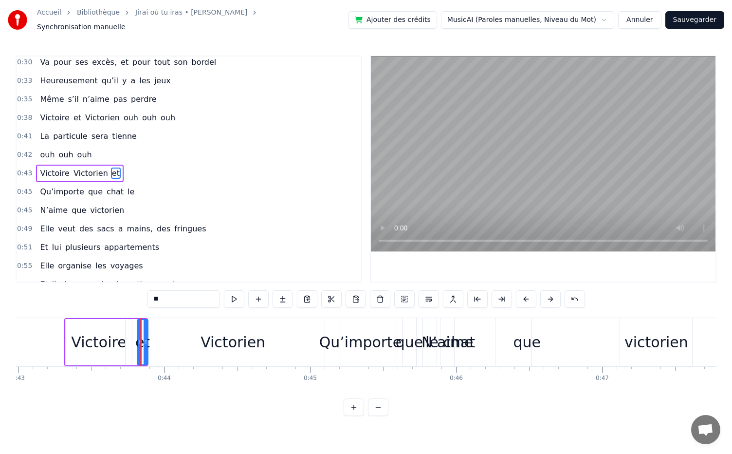
click at [146, 331] on div at bounding box center [146, 342] width 4 height 44
drag, startPoint x: 144, startPoint y: 321, endPoint x: 160, endPoint y: 321, distance: 15.6
click at [160, 324] on icon at bounding box center [161, 328] width 8 height 8
click at [204, 338] on div "Victorien" at bounding box center [233, 342] width 65 height 22
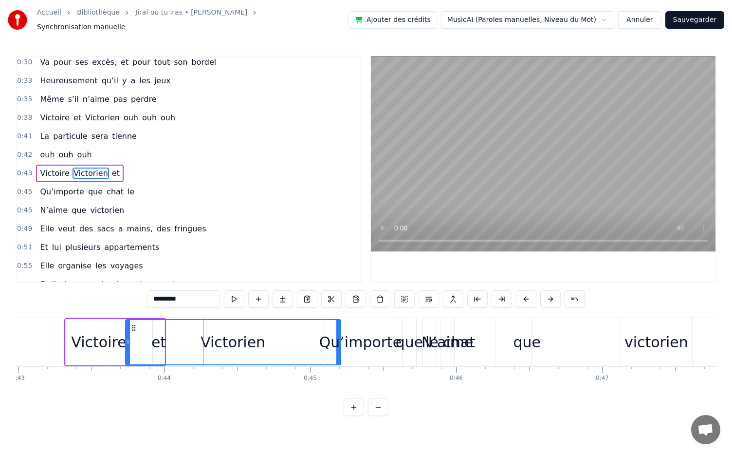
click at [125, 336] on div "Victorien" at bounding box center [233, 342] width 216 height 46
drag, startPoint x: 130, startPoint y: 338, endPoint x: 173, endPoint y: 344, distance: 44.2
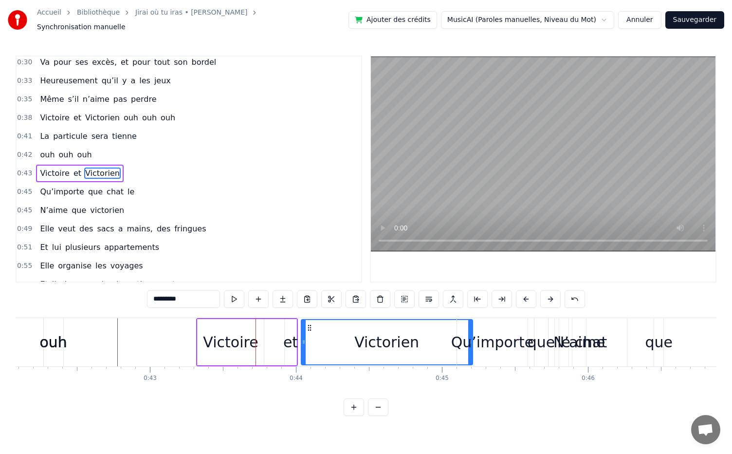
scroll to position [0, 6141]
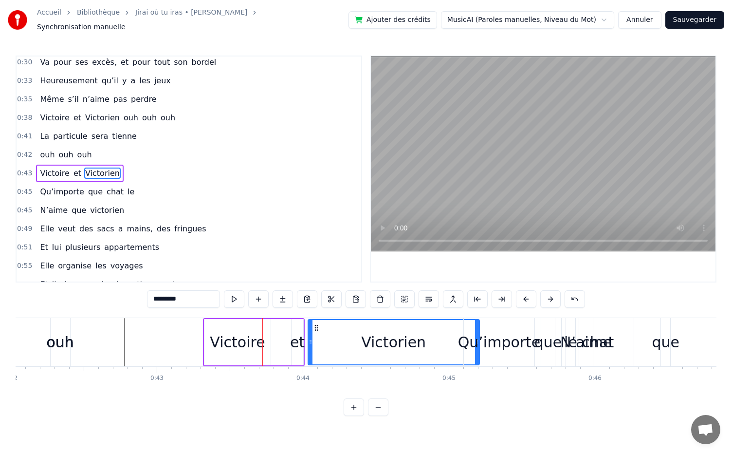
click at [229, 333] on div "Victoire" at bounding box center [237, 342] width 55 height 22
type input "********"
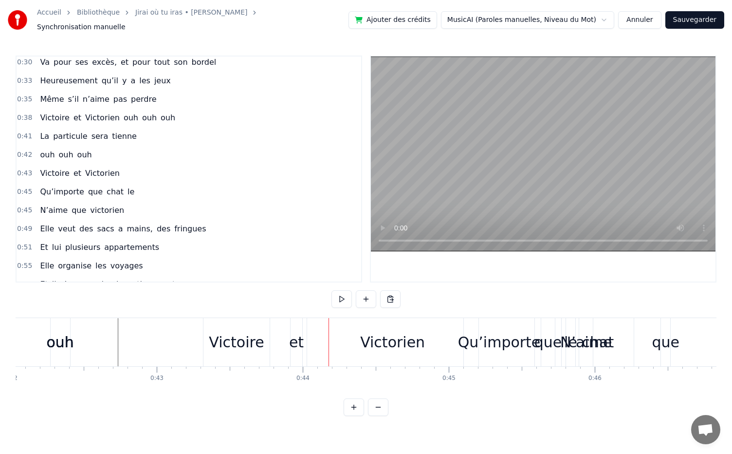
drag, startPoint x: 173, startPoint y: 375, endPoint x: 208, endPoint y: 359, distance: 38.4
click at [223, 351] on div "Victoire" at bounding box center [237, 342] width 66 height 48
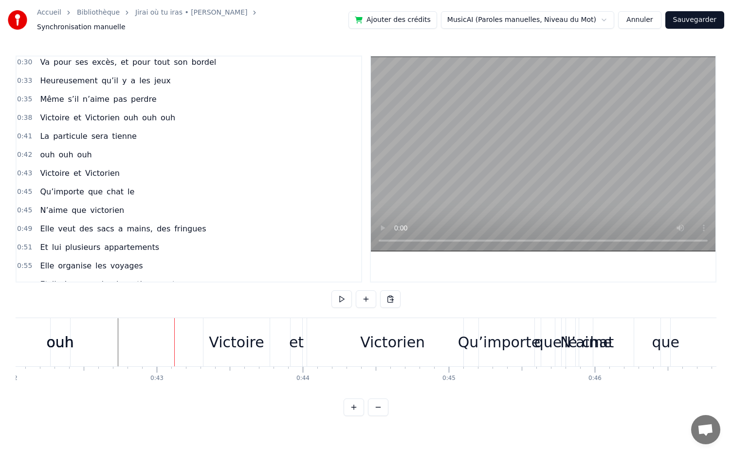
click at [221, 331] on div "Victoire" at bounding box center [236, 342] width 55 height 22
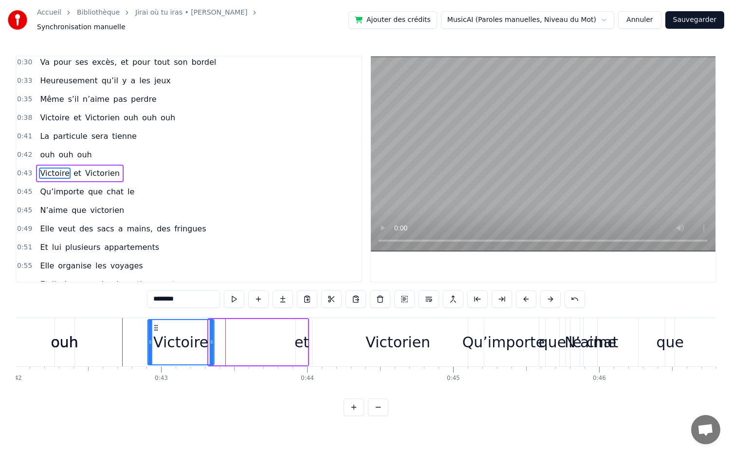
drag, startPoint x: 214, startPoint y: 322, endPoint x: 155, endPoint y: 321, distance: 58.9
click at [155, 324] on icon at bounding box center [156, 328] width 8 height 8
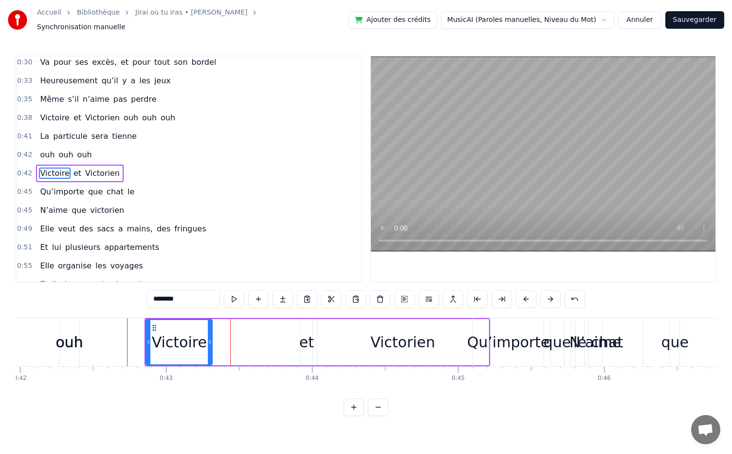
click at [309, 339] on div "et" at bounding box center [307, 342] width 15 height 22
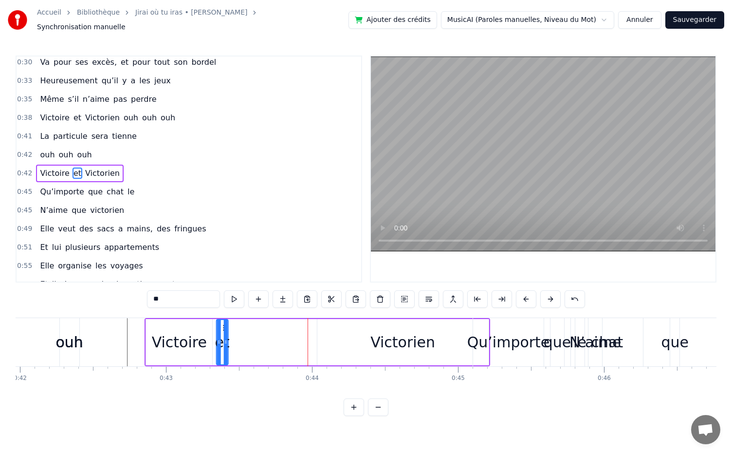
drag, startPoint x: 307, startPoint y: 321, endPoint x: 222, endPoint y: 321, distance: 84.7
click at [222, 324] on icon at bounding box center [225, 328] width 8 height 8
click at [380, 337] on div "Victorien" at bounding box center [403, 342] width 65 height 22
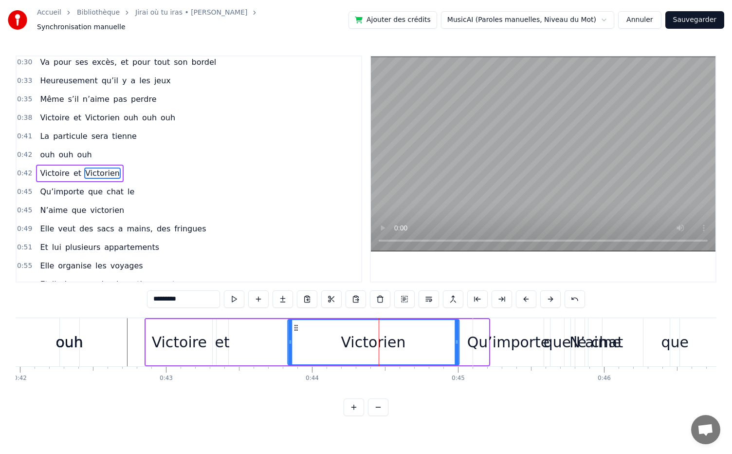
drag, startPoint x: 325, startPoint y: 321, endPoint x: 296, endPoint y: 331, distance: 30.8
click at [296, 331] on div "Victorien" at bounding box center [373, 342] width 170 height 44
click at [226, 342] on div "et" at bounding box center [222, 342] width 15 height 22
type input "**"
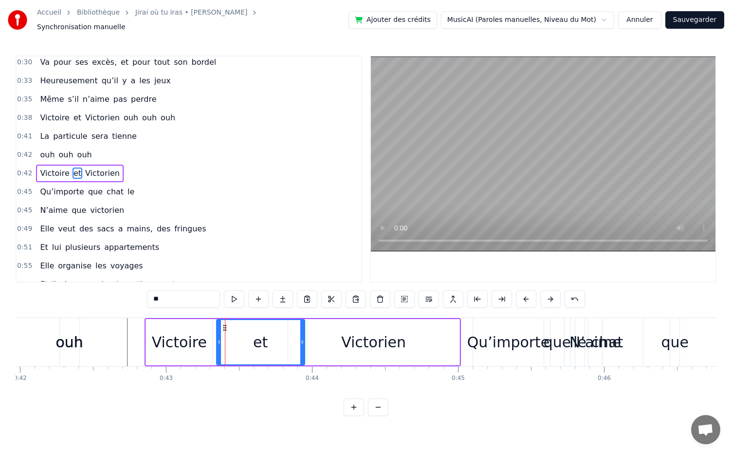
drag, startPoint x: 225, startPoint y: 339, endPoint x: 302, endPoint y: 342, distance: 76.5
click at [302, 342] on div at bounding box center [302, 342] width 4 height 44
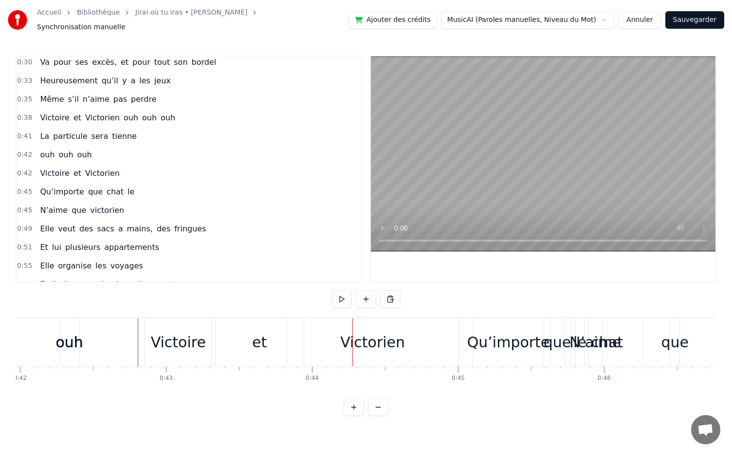
click at [175, 343] on div "Victoire" at bounding box center [178, 342] width 55 height 22
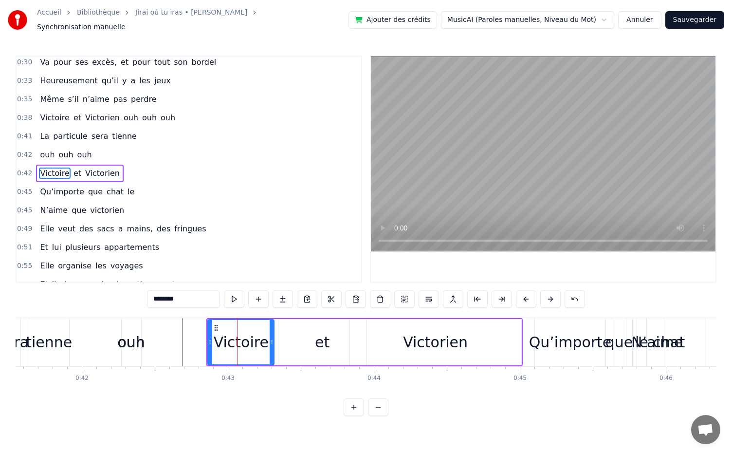
scroll to position [0, 6074]
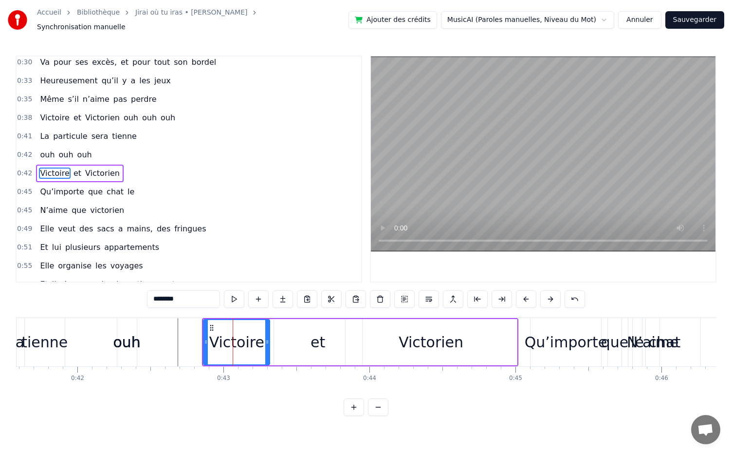
click at [409, 347] on div "Victorien" at bounding box center [431, 342] width 65 height 22
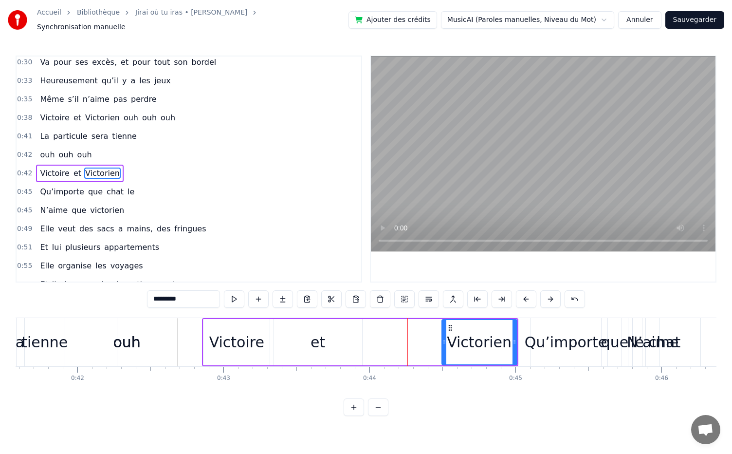
drag, startPoint x: 349, startPoint y: 338, endPoint x: 446, endPoint y: 334, distance: 96.5
click at [446, 338] on icon at bounding box center [445, 342] width 4 height 8
click at [318, 338] on div "et" at bounding box center [318, 342] width 15 height 22
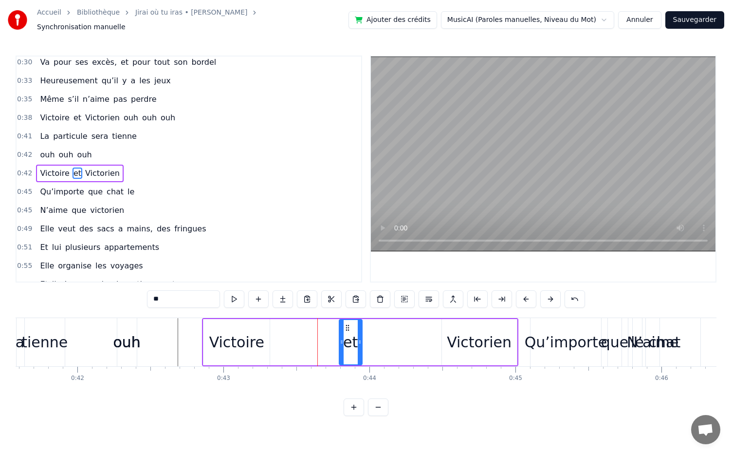
drag, startPoint x: 276, startPoint y: 336, endPoint x: 341, endPoint y: 340, distance: 65.4
click at [341, 340] on icon at bounding box center [342, 342] width 4 height 8
drag, startPoint x: 346, startPoint y: 324, endPoint x: 427, endPoint y: 345, distance: 83.0
click at [427, 345] on div "et" at bounding box center [431, 342] width 22 height 44
click at [246, 336] on div "Victoire" at bounding box center [236, 342] width 55 height 22
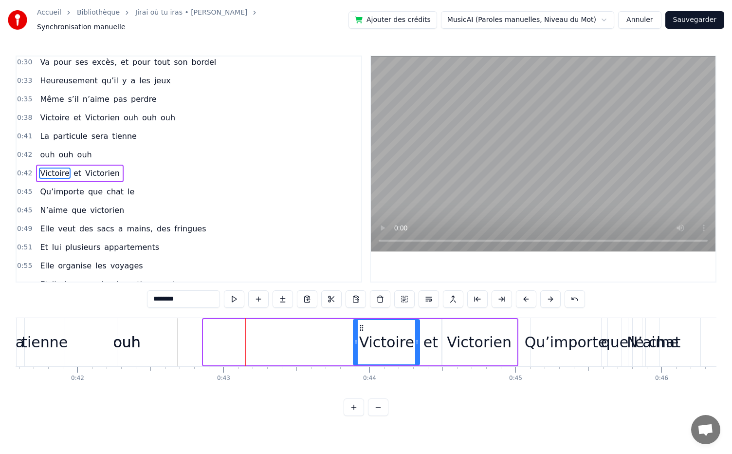
drag, startPoint x: 211, startPoint y: 323, endPoint x: 361, endPoint y: 342, distance: 151.1
click at [361, 342] on div "Victoire" at bounding box center [386, 342] width 65 height 44
drag, startPoint x: 356, startPoint y: 337, endPoint x: 385, endPoint y: 345, distance: 29.8
click at [385, 345] on div at bounding box center [385, 342] width 4 height 44
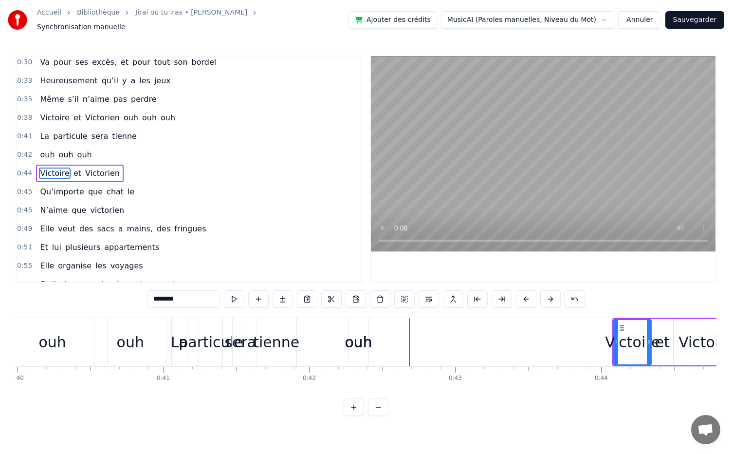
scroll to position [0, 5850]
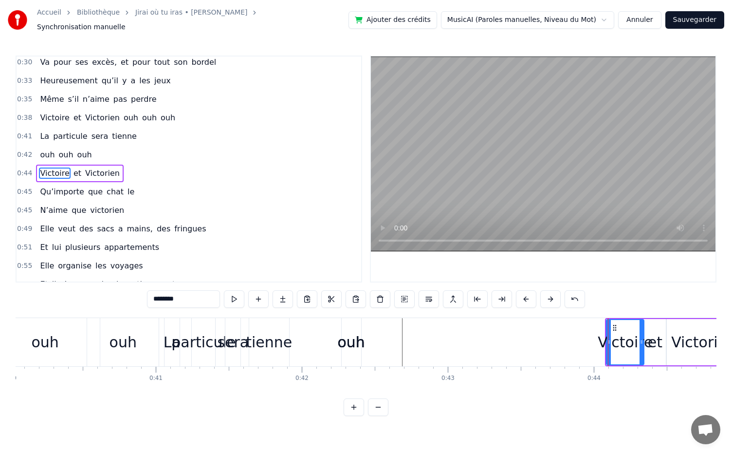
click at [353, 335] on div "ouh" at bounding box center [351, 342] width 27 height 22
type input "***"
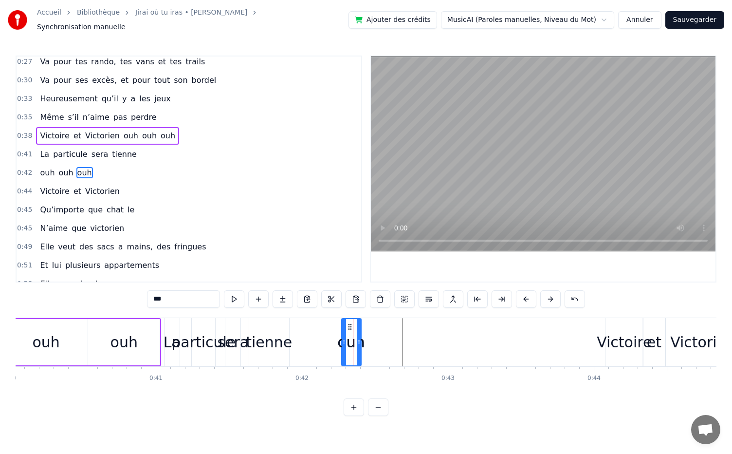
click at [60, 167] on span "ouh" at bounding box center [66, 172] width 17 height 11
click at [45, 167] on span "ouh" at bounding box center [47, 172] width 17 height 11
drag, startPoint x: 348, startPoint y: 322, endPoint x: 573, endPoint y: 338, distance: 225.1
click at [349, 331] on div "ouh" at bounding box center [350, 342] width 27 height 22
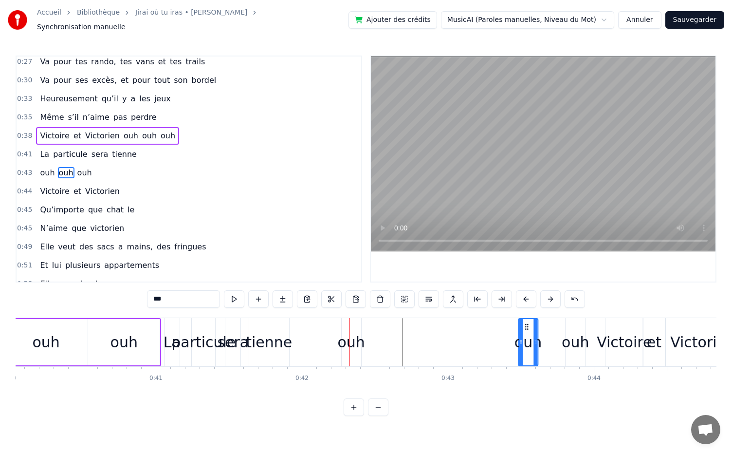
drag, startPoint x: 347, startPoint y: 321, endPoint x: 524, endPoint y: 331, distance: 177.5
click at [524, 331] on div "ouh" at bounding box center [528, 342] width 19 height 46
click at [350, 337] on div at bounding box center [350, 342] width 0 height 48
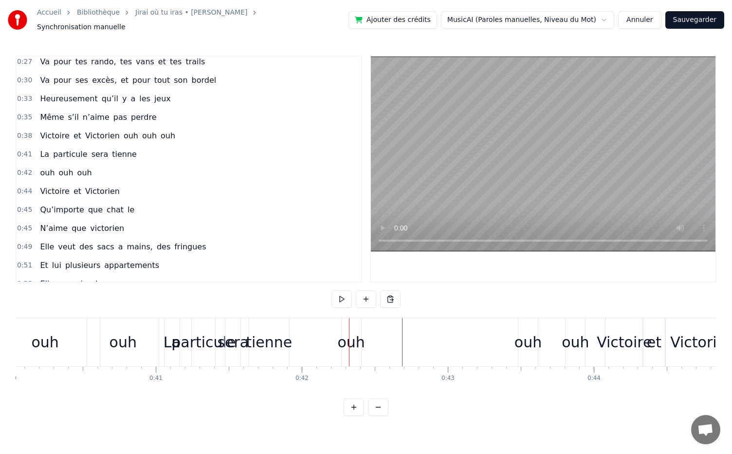
click at [351, 318] on div "ouh" at bounding box center [351, 342] width 19 height 48
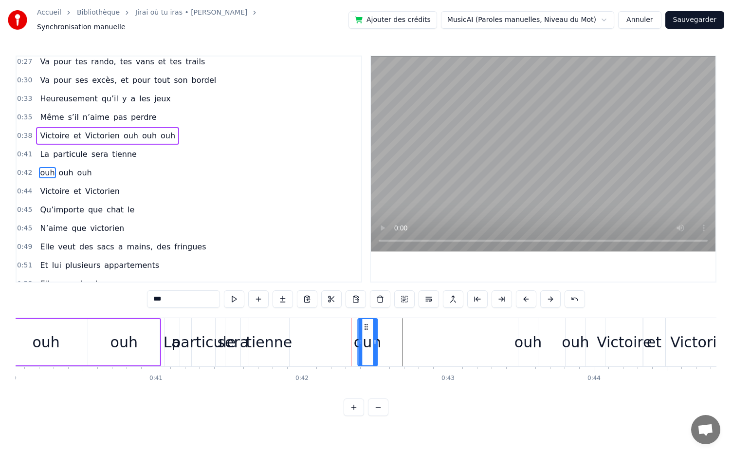
drag, startPoint x: 350, startPoint y: 322, endPoint x: 366, endPoint y: 321, distance: 16.6
click at [366, 323] on icon at bounding box center [366, 327] width 8 height 8
click at [378, 337] on div "ouh" at bounding box center [367, 342] width 27 height 22
drag, startPoint x: 375, startPoint y: 339, endPoint x: 402, endPoint y: 336, distance: 27.4
click at [399, 338] on icon at bounding box center [397, 342] width 4 height 8
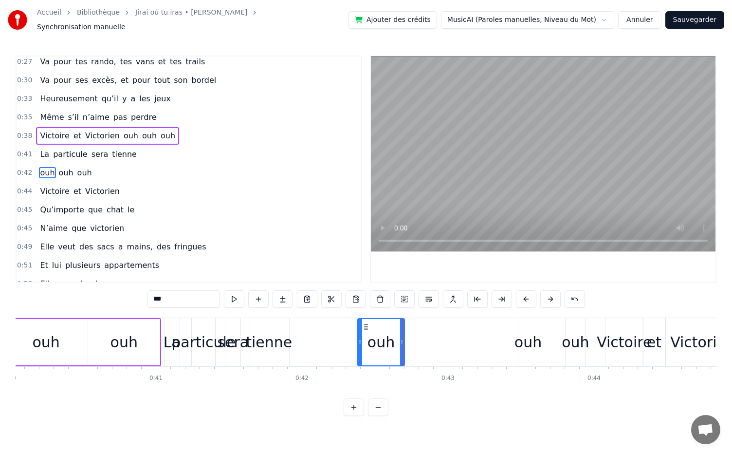
click at [524, 333] on div "ouh" at bounding box center [528, 342] width 27 height 22
drag, startPoint x: 526, startPoint y: 317, endPoint x: 466, endPoint y: 322, distance: 60.6
click at [466, 322] on div "ouh ouh ouh" at bounding box center [472, 342] width 230 height 48
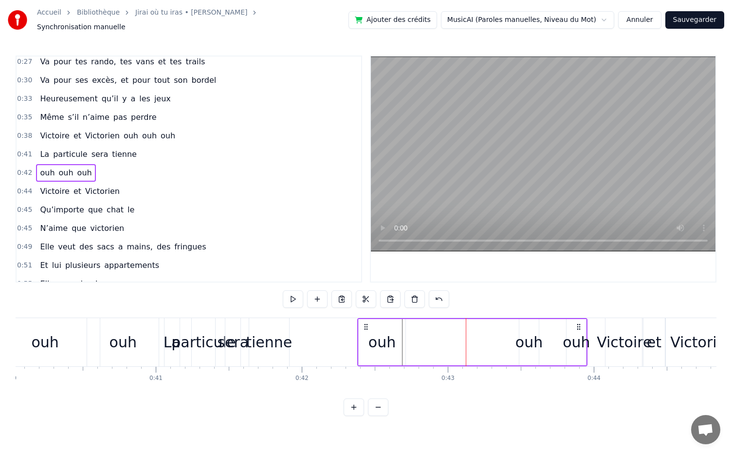
click at [533, 341] on div "ouh" at bounding box center [529, 342] width 27 height 22
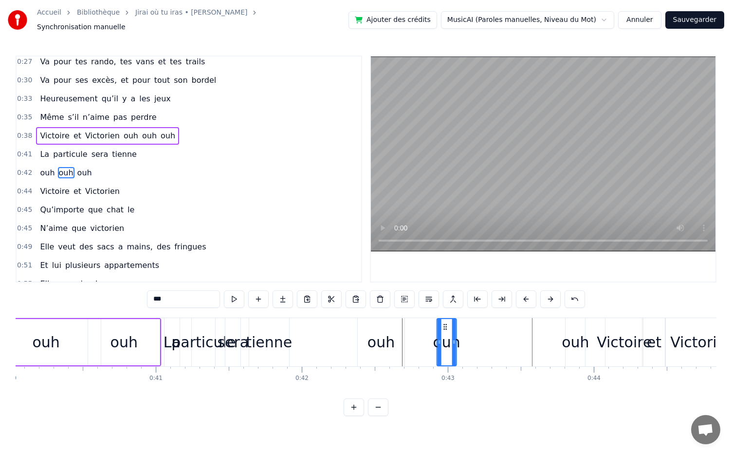
drag, startPoint x: 524, startPoint y: 320, endPoint x: 442, endPoint y: 325, distance: 81.4
click at [442, 325] on icon at bounding box center [446, 327] width 8 height 8
drag, startPoint x: 452, startPoint y: 337, endPoint x: 478, endPoint y: 336, distance: 25.3
click at [478, 338] on icon at bounding box center [480, 342] width 4 height 8
click at [576, 339] on div "ouh" at bounding box center [575, 342] width 27 height 22
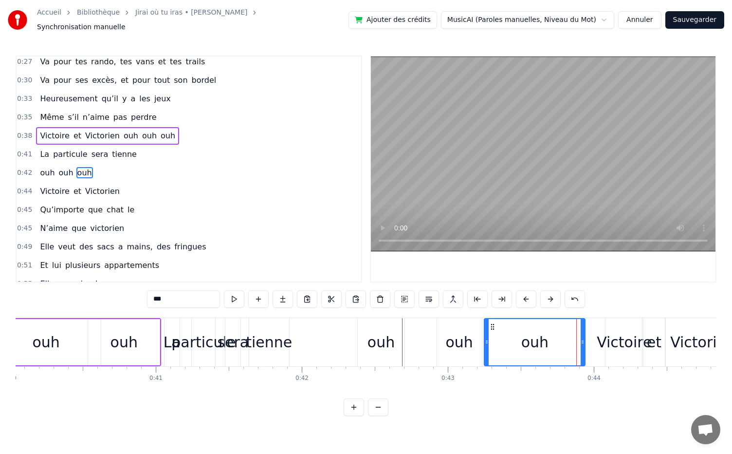
drag, startPoint x: 566, startPoint y: 338, endPoint x: 485, endPoint y: 340, distance: 81.3
click at [485, 340] on icon at bounding box center [487, 342] width 4 height 8
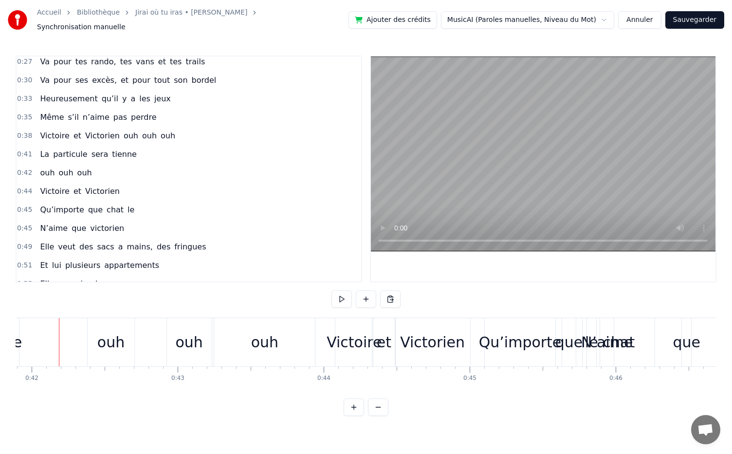
scroll to position [0, 6115]
click at [164, 357] on div "ouh ouh ouh" at bounding box center [208, 342] width 230 height 48
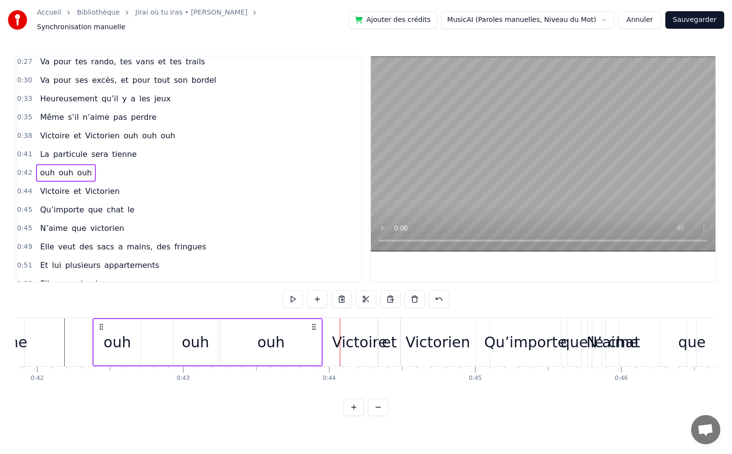
click at [277, 341] on div "ouh" at bounding box center [271, 342] width 27 height 22
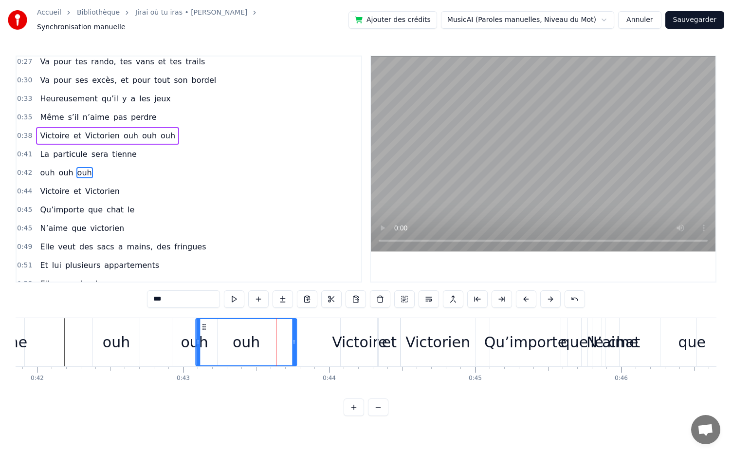
drag, startPoint x: 229, startPoint y: 322, endPoint x: 206, endPoint y: 324, distance: 23.9
click at [206, 324] on icon at bounding box center [205, 327] width 8 height 8
click at [336, 339] on div "Victoire" at bounding box center [359, 342] width 55 height 22
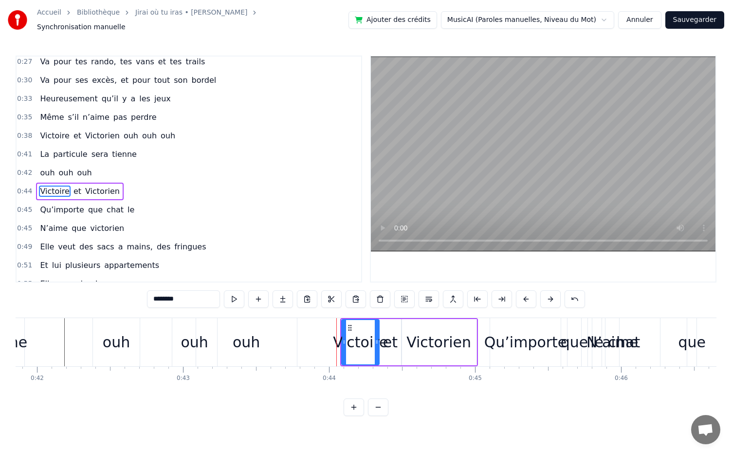
scroll to position [133, 0]
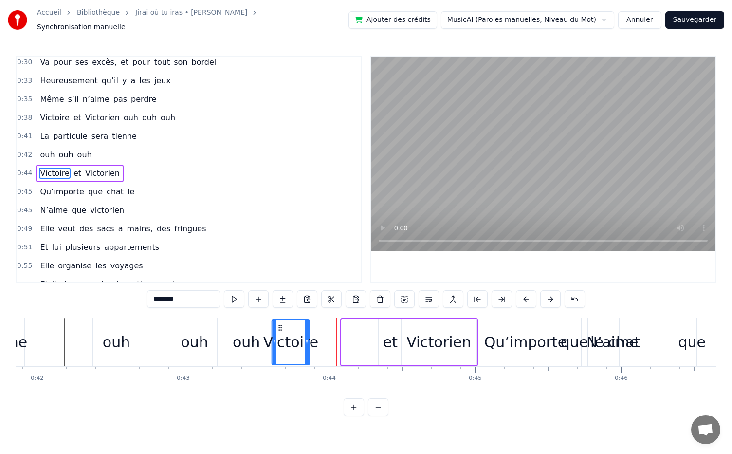
drag, startPoint x: 351, startPoint y: 323, endPoint x: 281, endPoint y: 325, distance: 69.7
click at [281, 325] on icon at bounding box center [281, 328] width 8 height 8
click at [393, 340] on div "et" at bounding box center [390, 342] width 15 height 22
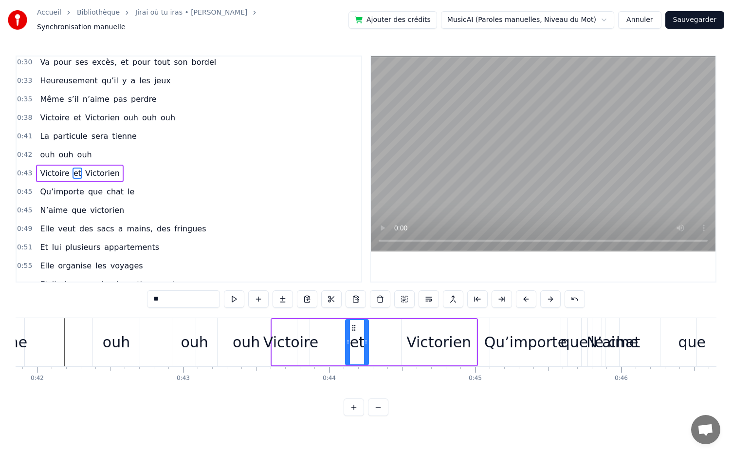
drag, startPoint x: 386, startPoint y: 322, endPoint x: 353, endPoint y: 324, distance: 33.2
click at [353, 324] on icon at bounding box center [354, 328] width 8 height 8
click at [431, 336] on div "Victorien" at bounding box center [439, 342] width 65 height 22
type input "*********"
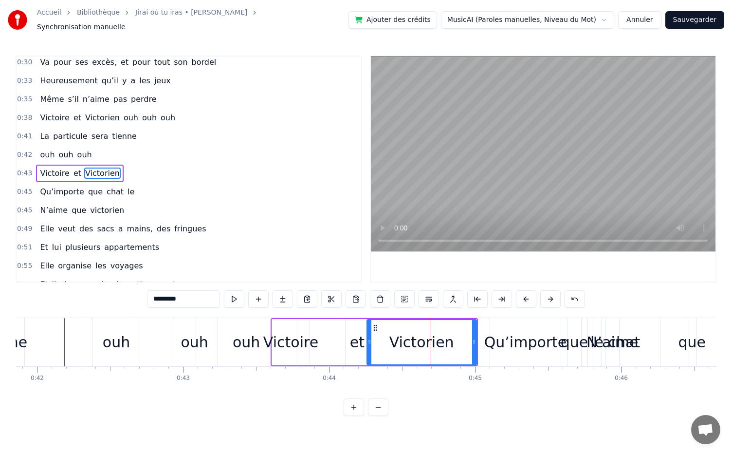
drag, startPoint x: 402, startPoint y: 338, endPoint x: 367, endPoint y: 339, distance: 34.6
click at [368, 339] on icon at bounding box center [370, 342] width 4 height 8
drag, startPoint x: 472, startPoint y: 337, endPoint x: 454, endPoint y: 338, distance: 18.5
click at [454, 338] on icon at bounding box center [456, 342] width 4 height 8
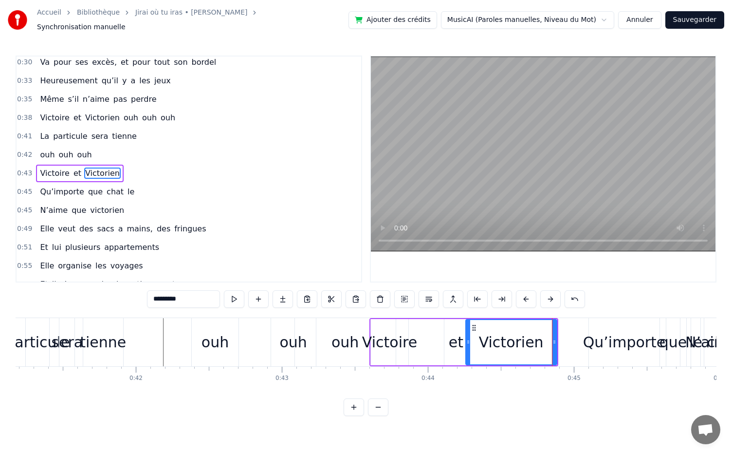
scroll to position [0, 6013]
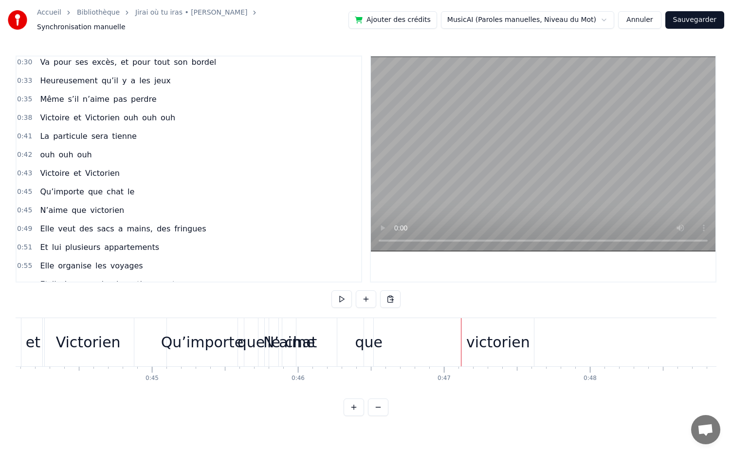
scroll to position [0, 6429]
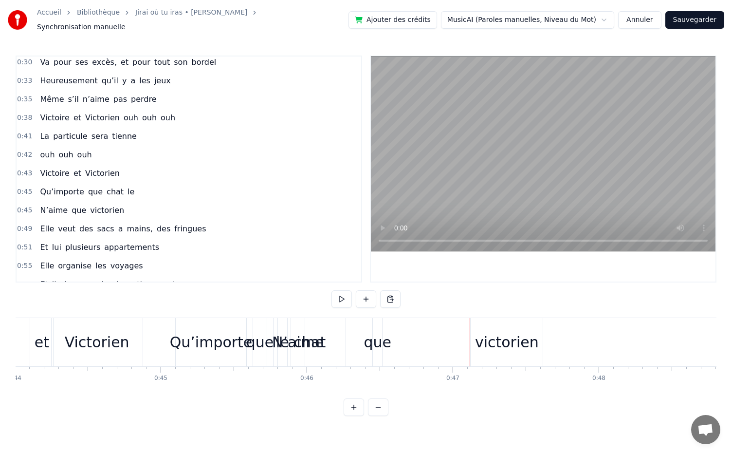
click at [127, 186] on span "le" at bounding box center [131, 191] width 9 height 11
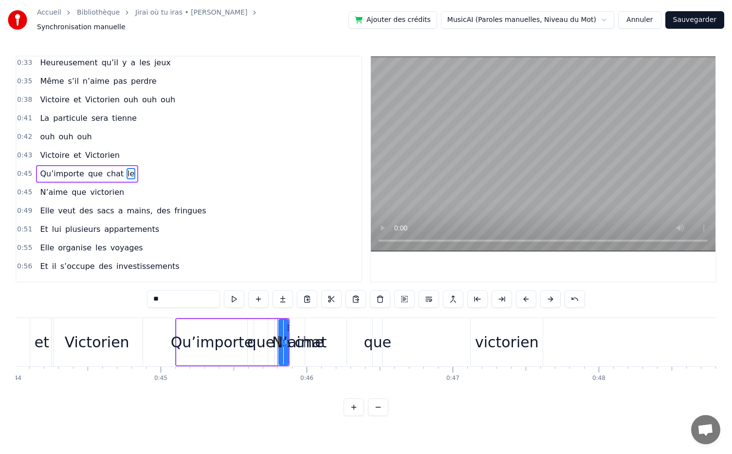
scroll to position [151, 0]
drag, startPoint x: 288, startPoint y: 323, endPoint x: 276, endPoint y: 324, distance: 12.7
click at [276, 324] on icon at bounding box center [275, 328] width 8 height 8
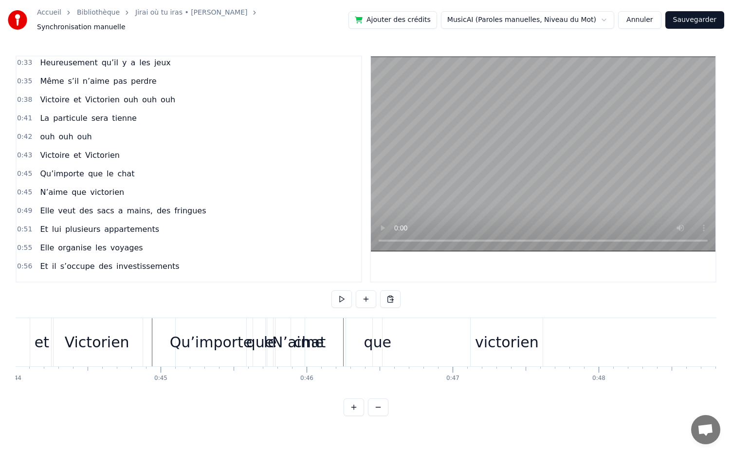
click at [282, 336] on div "N’aime" at bounding box center [298, 342] width 52 height 22
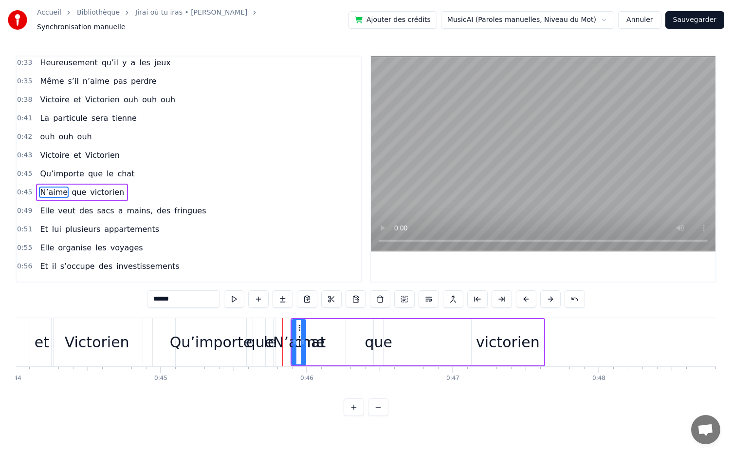
scroll to position [169, 0]
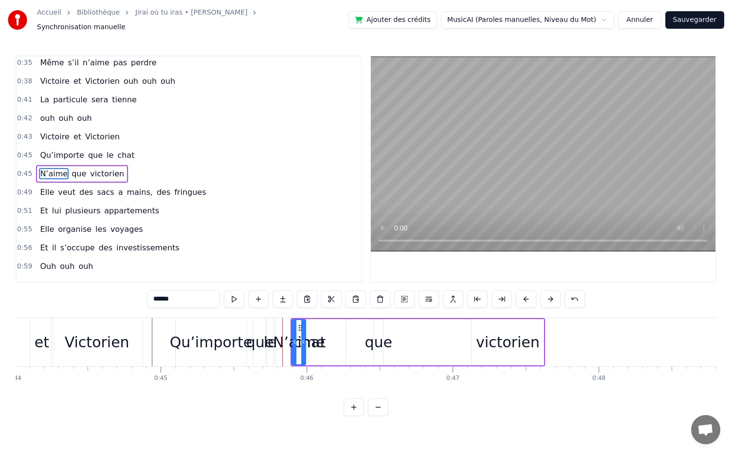
click at [379, 338] on div "que" at bounding box center [379, 342] width 28 height 22
drag, startPoint x: 379, startPoint y: 322, endPoint x: 383, endPoint y: 327, distance: 6.2
click at [384, 327] on div at bounding box center [386, 342] width 4 height 44
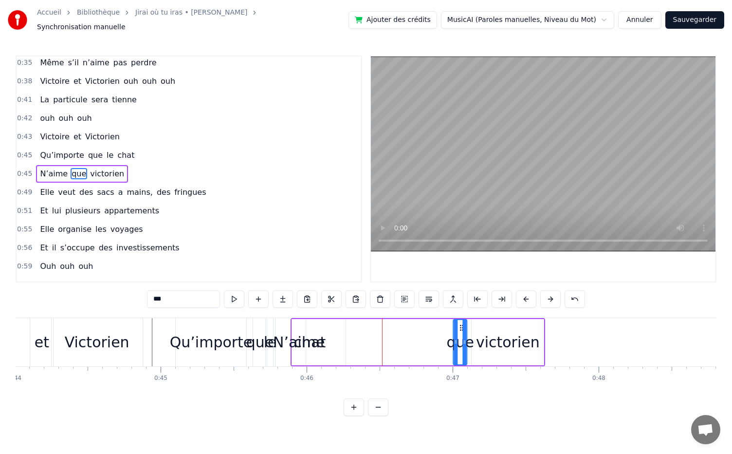
drag, startPoint x: 381, startPoint y: 324, endPoint x: 462, endPoint y: 326, distance: 81.3
click at [462, 326] on icon at bounding box center [462, 328] width 8 height 8
click at [281, 338] on div "N’aime" at bounding box center [299, 342] width 52 height 22
type input "******"
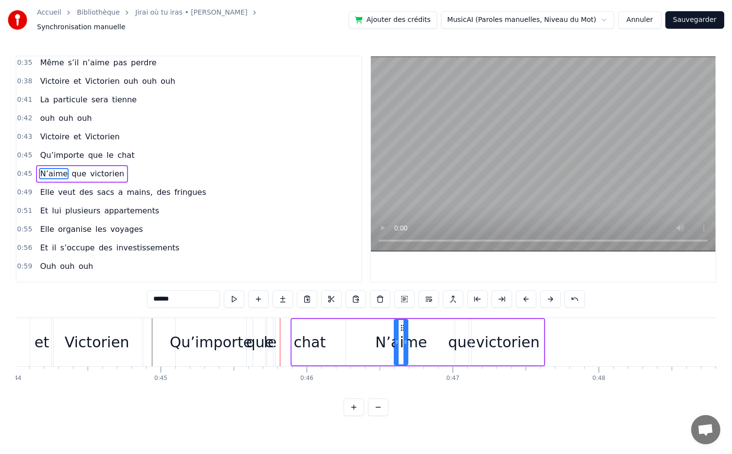
drag, startPoint x: 297, startPoint y: 322, endPoint x: 400, endPoint y: 318, distance: 103.3
click at [400, 320] on div "N’aime" at bounding box center [401, 342] width 13 height 44
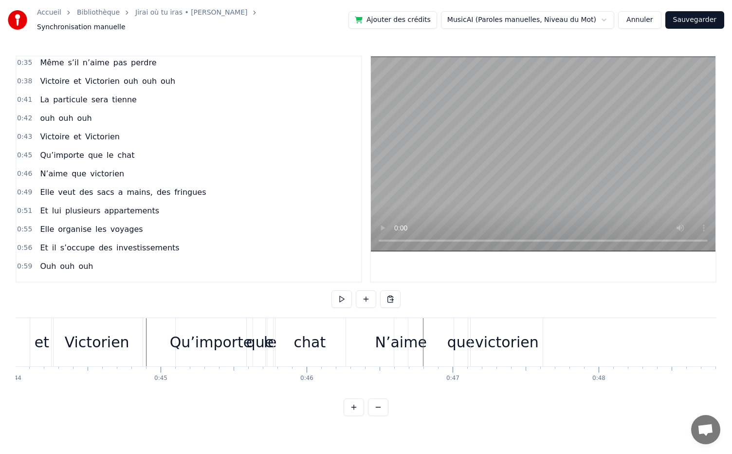
click at [315, 344] on div "chat" at bounding box center [310, 342] width 32 height 22
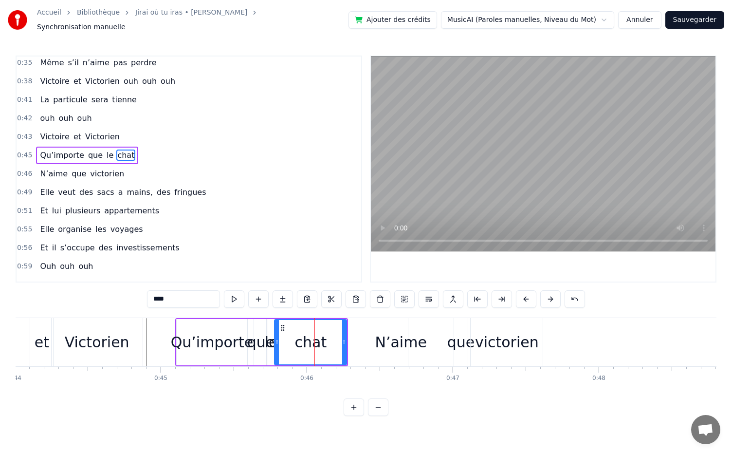
scroll to position [151, 0]
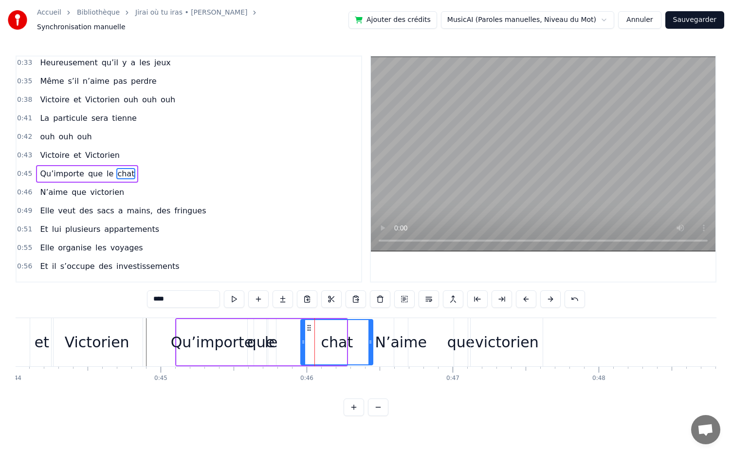
drag, startPoint x: 281, startPoint y: 322, endPoint x: 308, endPoint y: 326, distance: 27.1
click at [308, 326] on icon at bounding box center [309, 328] width 8 height 8
click at [393, 343] on div "N’aime" at bounding box center [401, 342] width 52 height 22
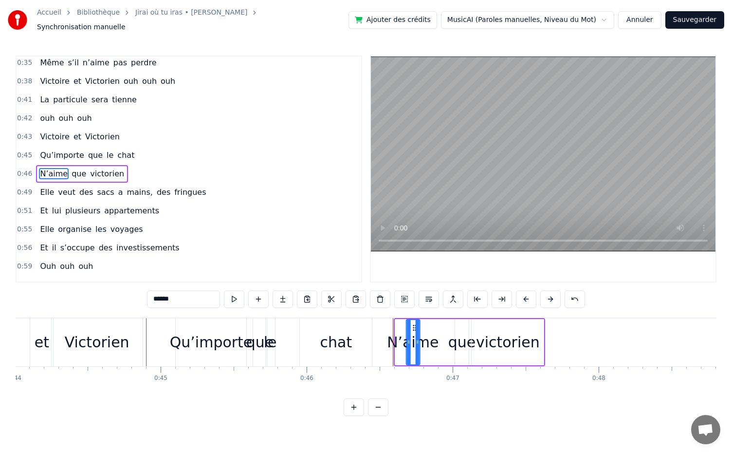
drag, startPoint x: 402, startPoint y: 323, endPoint x: 413, endPoint y: 323, distance: 10.7
click at [413, 327] on circle at bounding box center [413, 327] width 0 height 0
click at [267, 339] on div "le" at bounding box center [270, 342] width 13 height 22
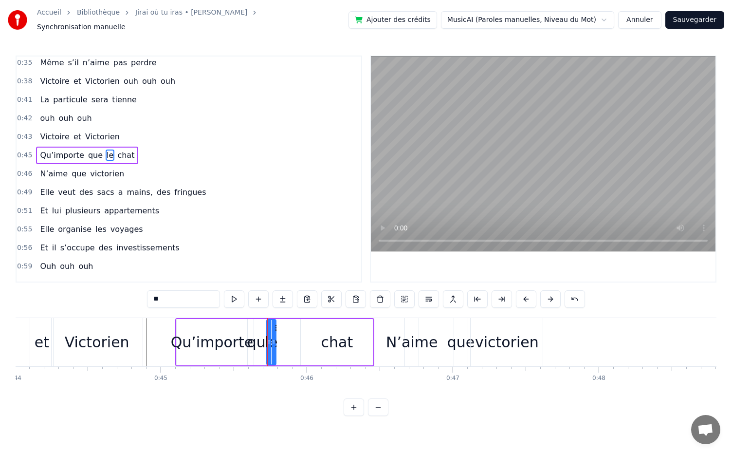
scroll to position [151, 0]
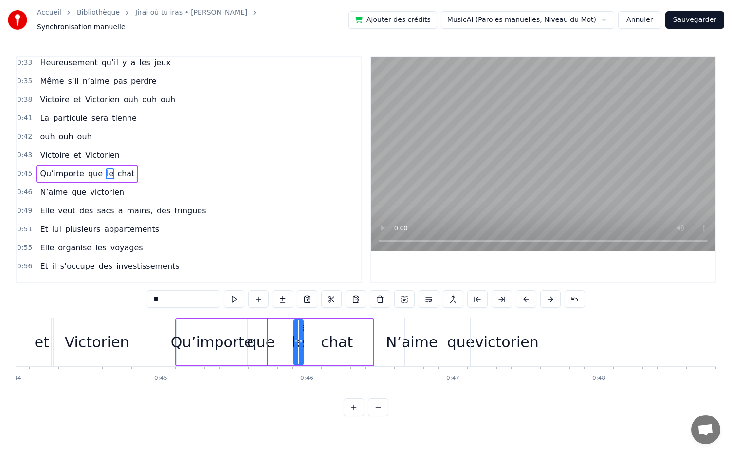
drag, startPoint x: 277, startPoint y: 324, endPoint x: 305, endPoint y: 328, distance: 28.5
click at [303, 328] on div "le" at bounding box center [299, 342] width 8 height 44
click at [273, 336] on div "que" at bounding box center [261, 342] width 28 height 22
type input "***"
drag, startPoint x: 261, startPoint y: 321, endPoint x: 277, endPoint y: 322, distance: 16.6
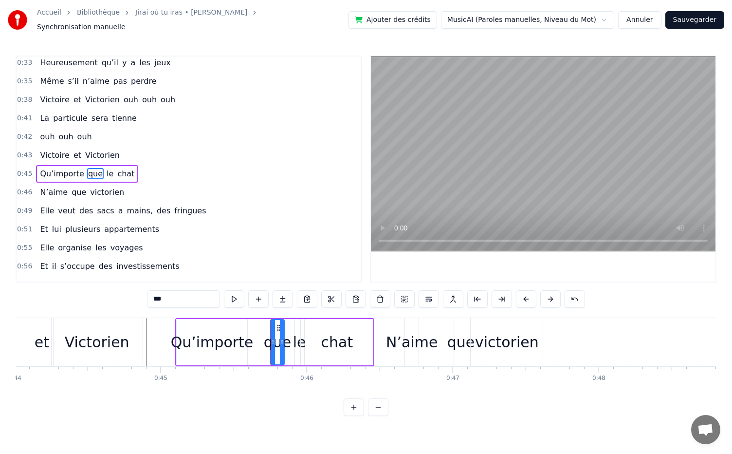
click at [277, 324] on icon at bounding box center [279, 328] width 8 height 8
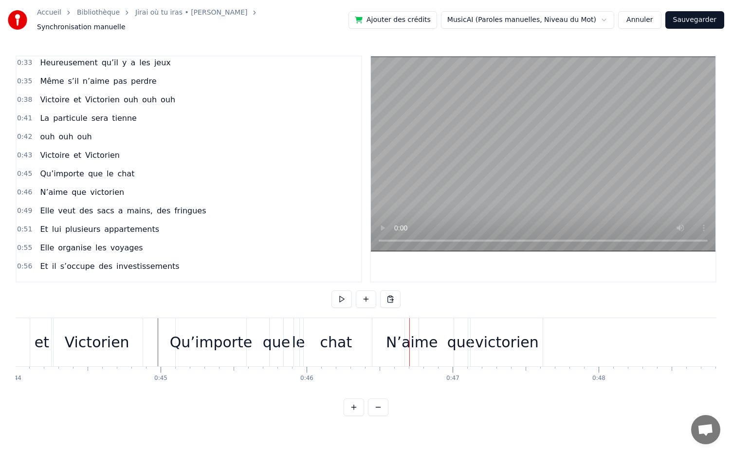
click at [290, 344] on div "Qu’importe que le chat" at bounding box center [274, 342] width 199 height 48
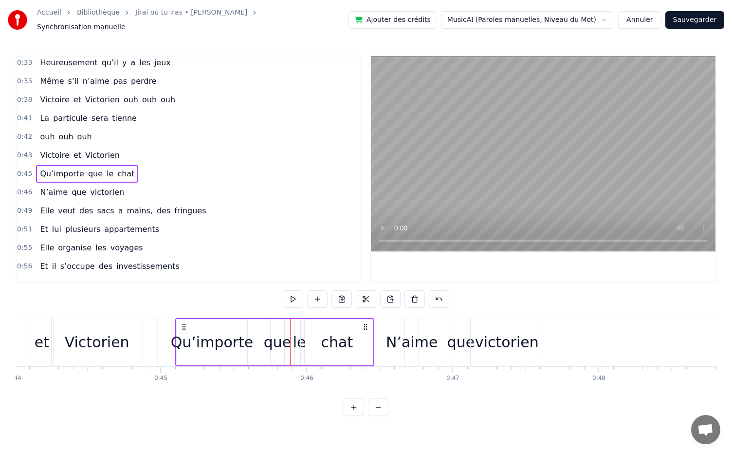
click at [279, 342] on div "que" at bounding box center [278, 342] width 28 height 22
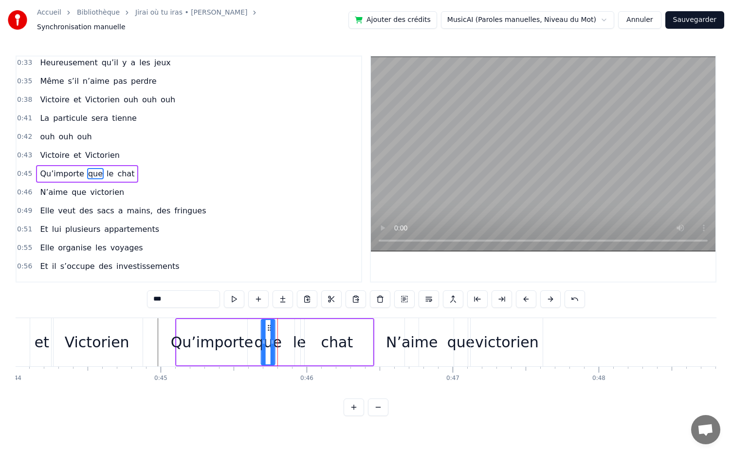
drag, startPoint x: 278, startPoint y: 320, endPoint x: 269, endPoint y: 320, distance: 9.3
click at [269, 325] on circle at bounding box center [268, 325] width 0 height 0
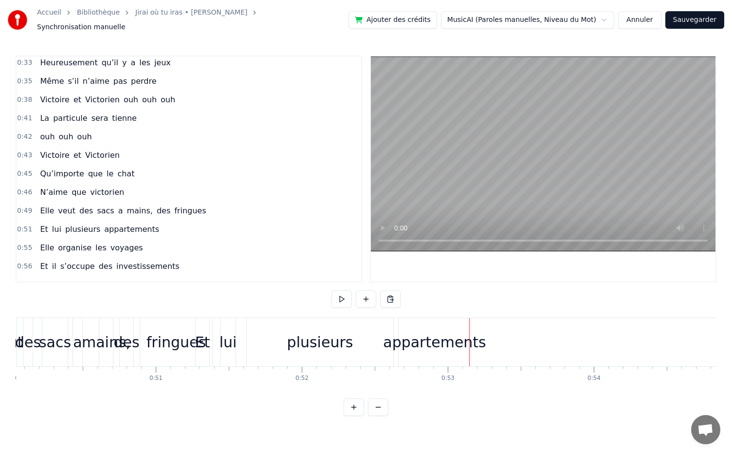
scroll to position [0, 7312]
click at [261, 345] on div "plusieurs" at bounding box center [319, 342] width 147 height 48
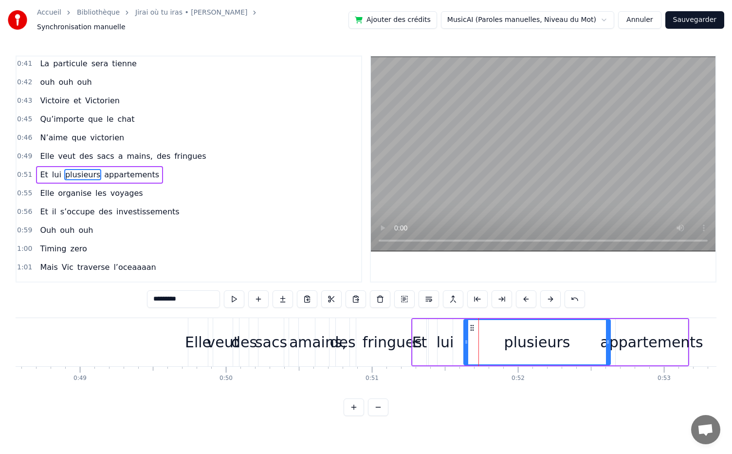
scroll to position [0, 7094]
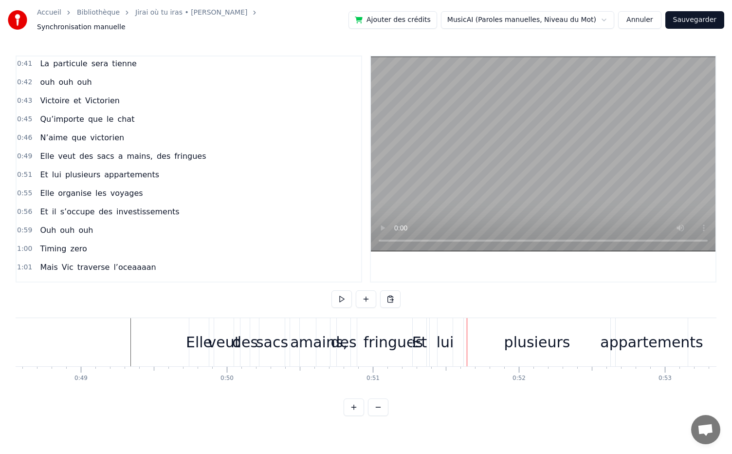
click at [424, 334] on div "Et" at bounding box center [419, 342] width 15 height 22
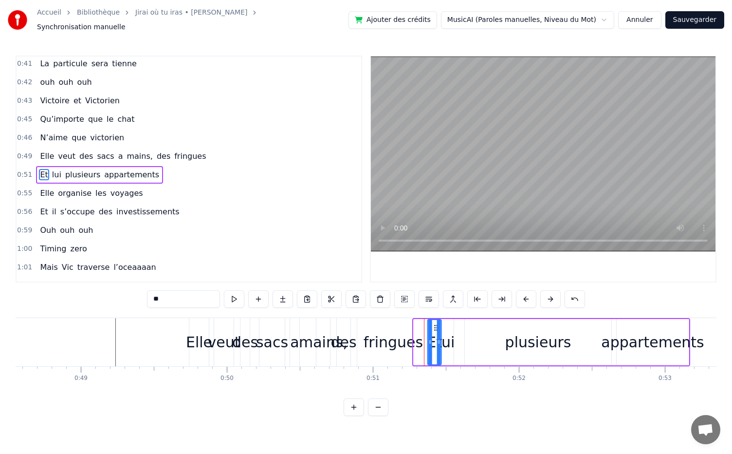
drag, startPoint x: 422, startPoint y: 322, endPoint x: 436, endPoint y: 322, distance: 14.1
click at [437, 327] on circle at bounding box center [437, 327] width 0 height 0
click at [446, 340] on div "lui" at bounding box center [447, 342] width 18 height 22
drag, startPoint x: 446, startPoint y: 322, endPoint x: 453, endPoint y: 324, distance: 7.4
click at [453, 324] on icon at bounding box center [454, 328] width 8 height 8
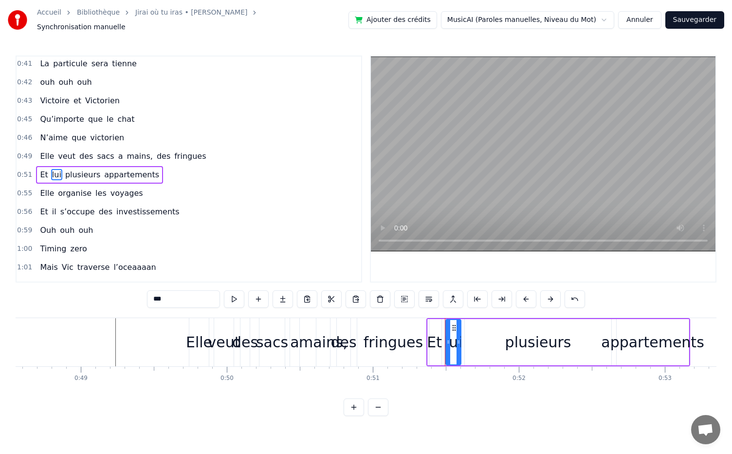
click at [528, 345] on div "plusieurs" at bounding box center [539, 342] width 66 height 22
type input "*********"
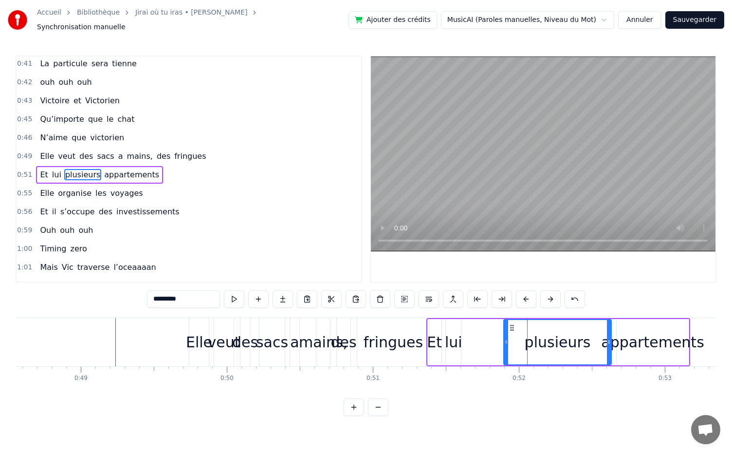
drag, startPoint x: 467, startPoint y: 338, endPoint x: 510, endPoint y: 339, distance: 43.9
click at [508, 339] on icon at bounding box center [507, 342] width 4 height 8
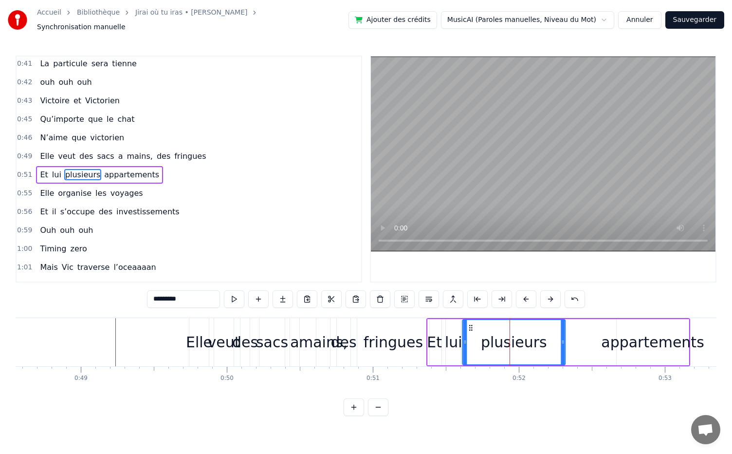
drag, startPoint x: 516, startPoint y: 323, endPoint x: 470, endPoint y: 333, distance: 46.8
click at [470, 333] on div "plusieurs" at bounding box center [514, 342] width 102 height 44
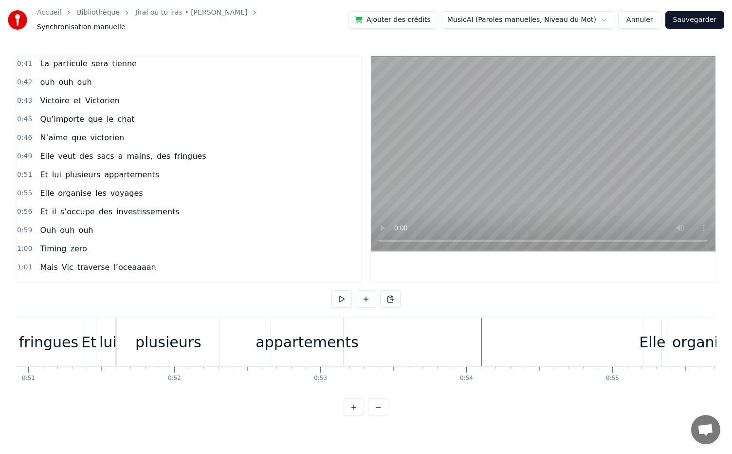
scroll to position [0, 7432]
click at [320, 356] on div "appartements" at bounding box center [314, 342] width 72 height 48
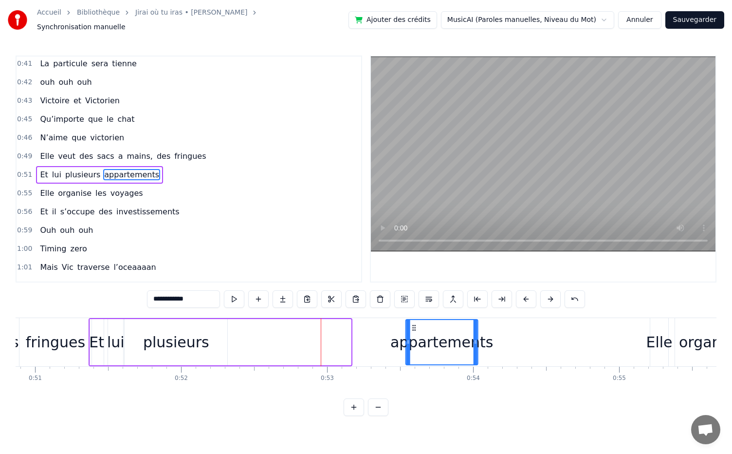
drag, startPoint x: 286, startPoint y: 321, endPoint x: 413, endPoint y: 331, distance: 127.0
click at [413, 331] on div "appartements" at bounding box center [442, 342] width 71 height 44
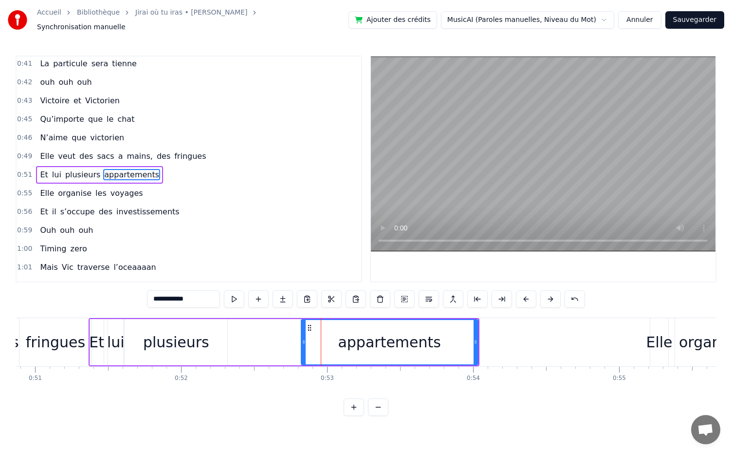
drag, startPoint x: 408, startPoint y: 334, endPoint x: 303, endPoint y: 335, distance: 104.7
click at [303, 338] on icon at bounding box center [304, 342] width 4 height 8
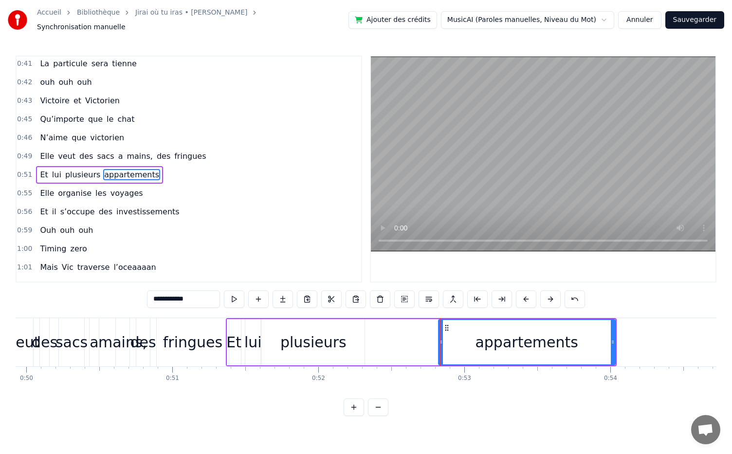
scroll to position [0, 7291]
click at [324, 339] on div "plusieurs" at bounding box center [317, 342] width 66 height 22
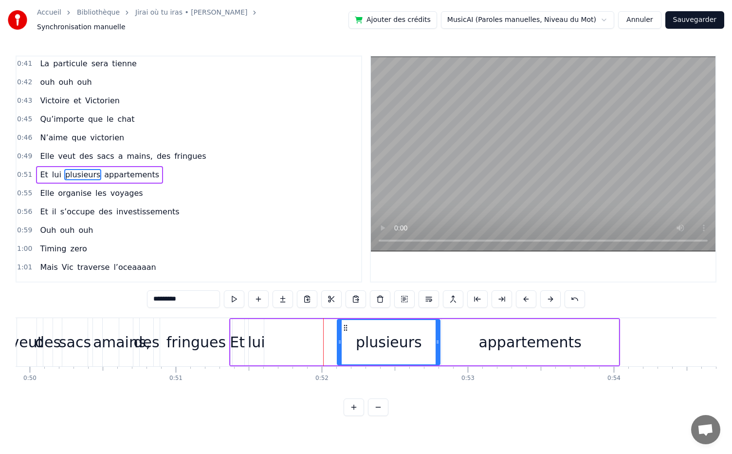
drag, startPoint x: 271, startPoint y: 323, endPoint x: 343, endPoint y: 339, distance: 73.7
click at [343, 339] on div "plusieurs" at bounding box center [389, 342] width 102 height 44
click at [501, 331] on div "appartements" at bounding box center [530, 342] width 103 height 22
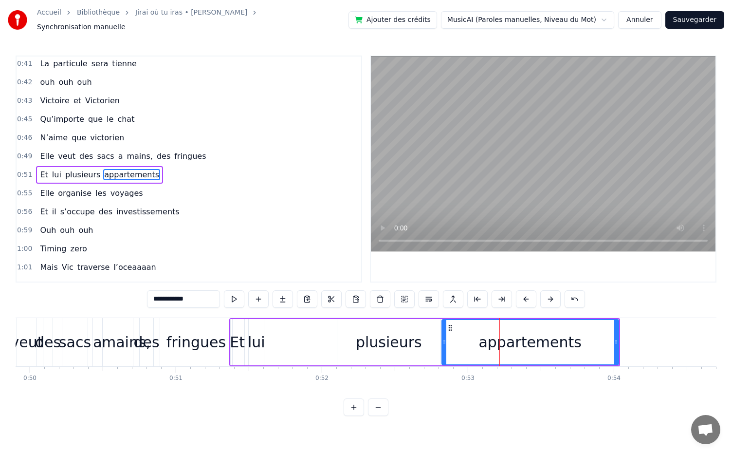
click at [404, 340] on div "plusieurs" at bounding box center [389, 342] width 66 height 22
type input "*********"
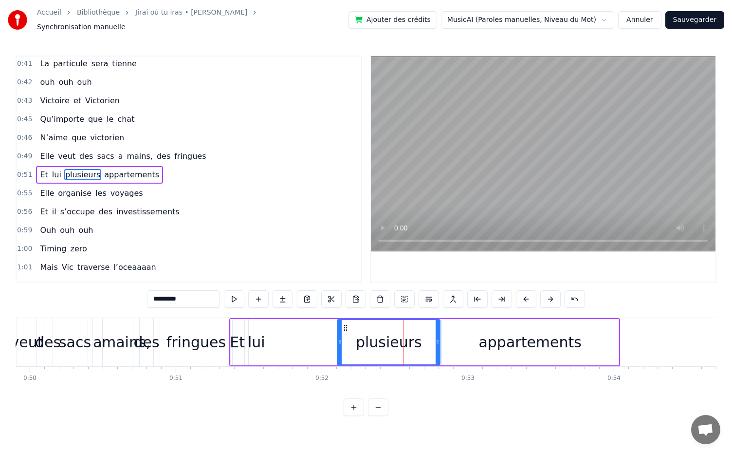
drag, startPoint x: 259, startPoint y: 342, endPoint x: 300, endPoint y: 347, distance: 40.7
click at [300, 347] on div "Et lui plusieurs appartements" at bounding box center [424, 342] width 391 height 48
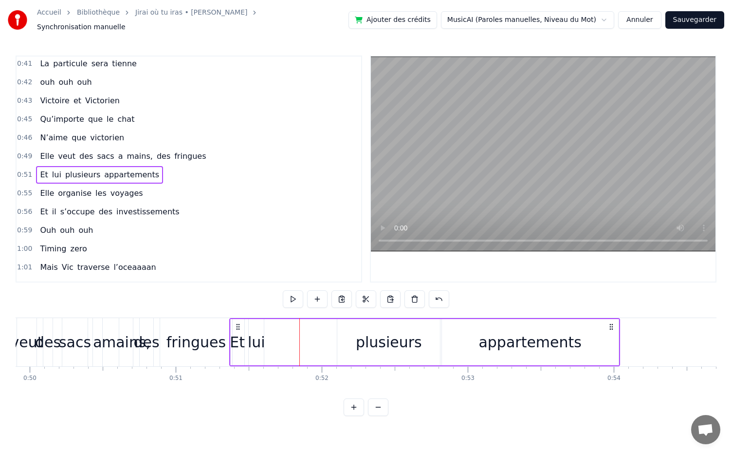
click at [258, 333] on div "lui" at bounding box center [257, 342] width 18 height 22
drag, startPoint x: 256, startPoint y: 322, endPoint x: 290, endPoint y: 329, distance: 34.9
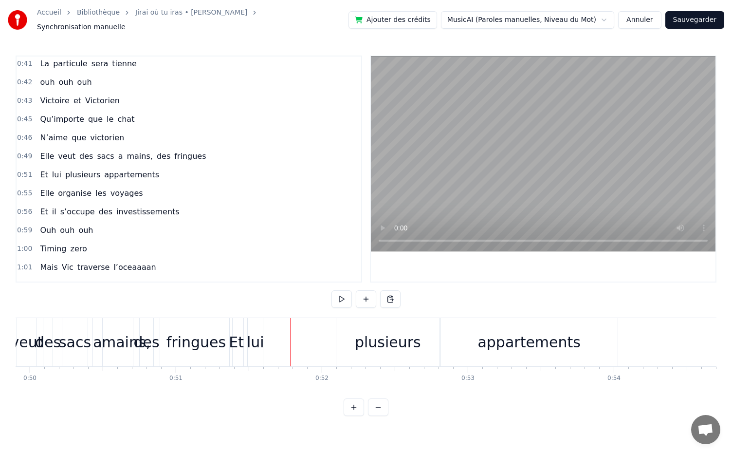
click at [253, 340] on div "lui" at bounding box center [256, 342] width 18 height 22
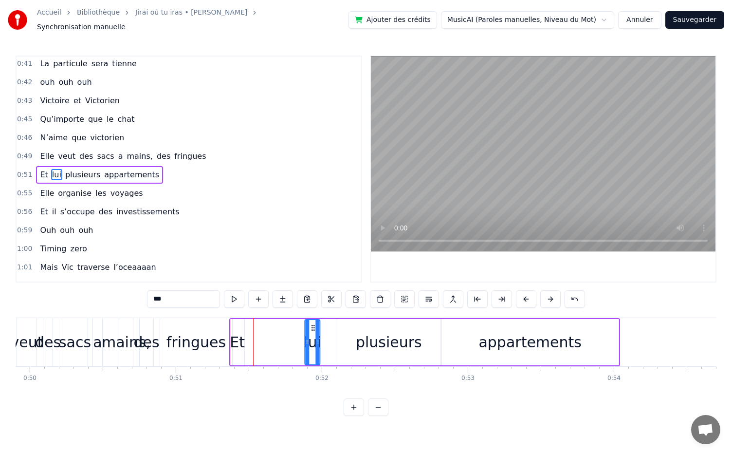
drag, startPoint x: 257, startPoint y: 319, endPoint x: 313, endPoint y: 339, distance: 59.5
click at [313, 339] on div "lui" at bounding box center [313, 342] width 14 height 44
click at [239, 336] on div "Et" at bounding box center [237, 342] width 15 height 22
drag, startPoint x: 241, startPoint y: 339, endPoint x: 261, endPoint y: 343, distance: 20.3
click at [261, 343] on div at bounding box center [262, 342] width 4 height 44
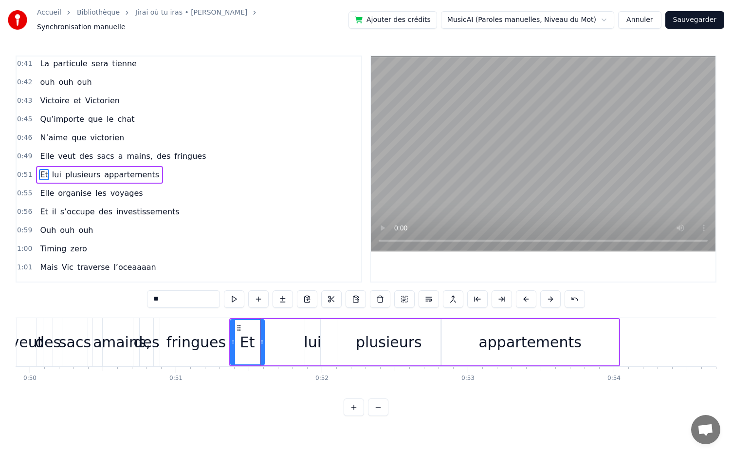
click at [311, 337] on div "lui" at bounding box center [313, 342] width 18 height 22
type input "***"
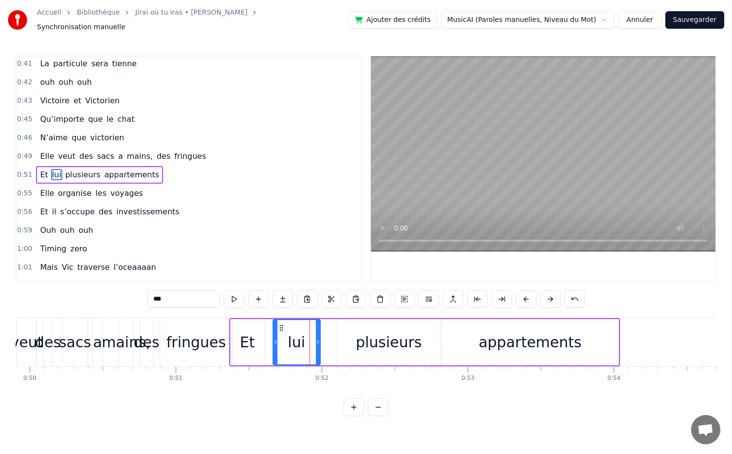
drag, startPoint x: 306, startPoint y: 338, endPoint x: 272, endPoint y: 335, distance: 33.8
click at [274, 338] on icon at bounding box center [276, 342] width 4 height 8
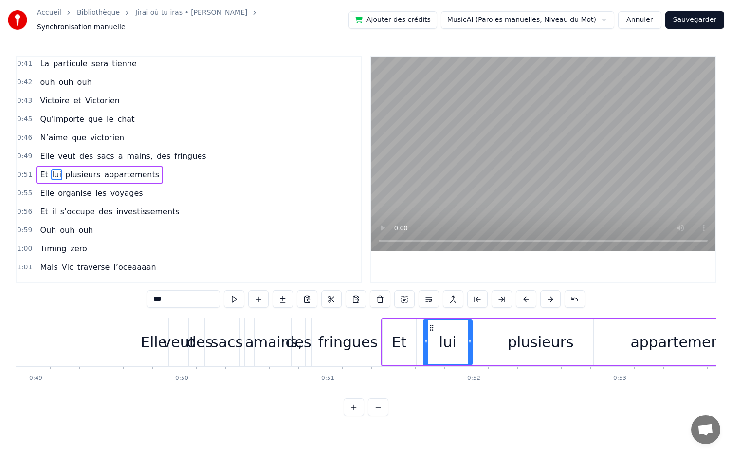
scroll to position [0, 7134]
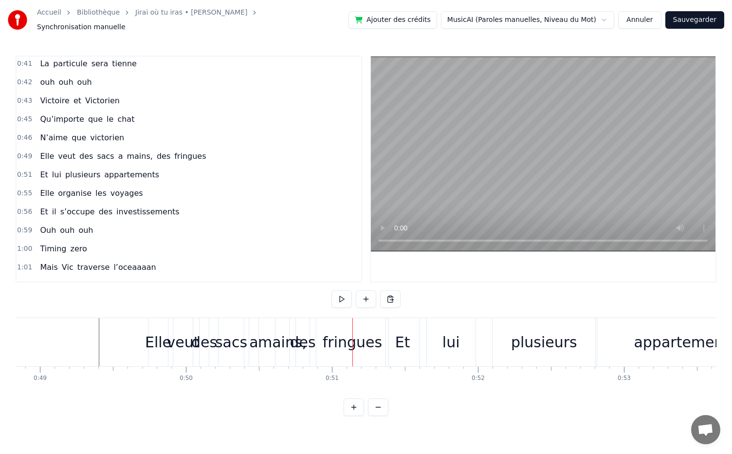
click at [359, 346] on div "fringues" at bounding box center [352, 342] width 59 height 22
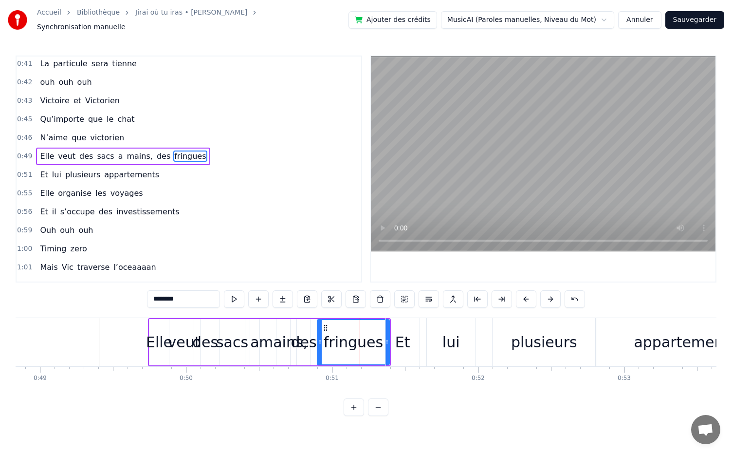
scroll to position [187, 0]
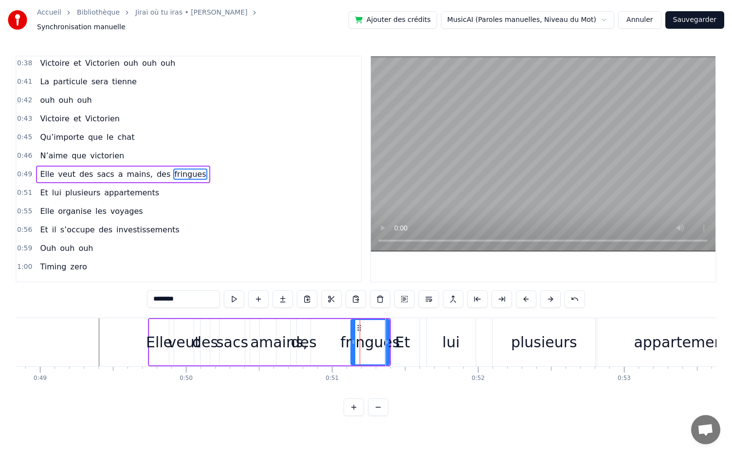
drag, startPoint x: 320, startPoint y: 334, endPoint x: 354, endPoint y: 345, distance: 35.4
click at [354, 345] on div at bounding box center [354, 342] width 4 height 44
click at [311, 337] on div "des" at bounding box center [304, 342] width 26 height 22
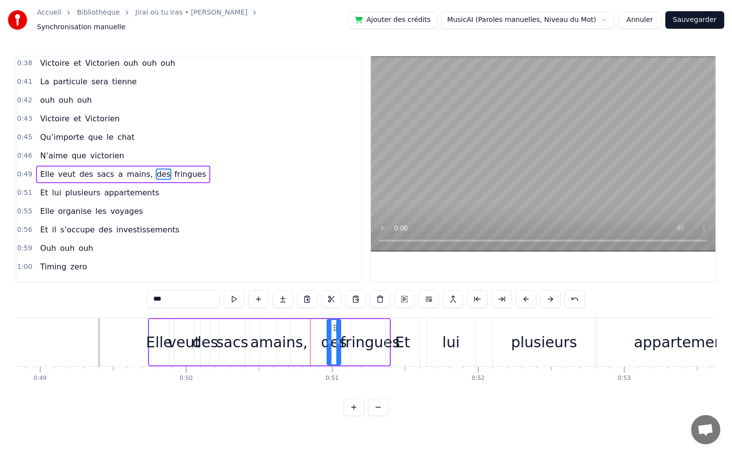
drag, startPoint x: 305, startPoint y: 324, endPoint x: 335, endPoint y: 336, distance: 32.4
click at [335, 336] on div "des" at bounding box center [334, 342] width 13 height 44
click at [286, 336] on div "mains," at bounding box center [283, 342] width 49 height 22
drag, startPoint x: 284, startPoint y: 322, endPoint x: 299, endPoint y: 327, distance: 15.9
click at [299, 327] on div "mains," at bounding box center [298, 342] width 13 height 44
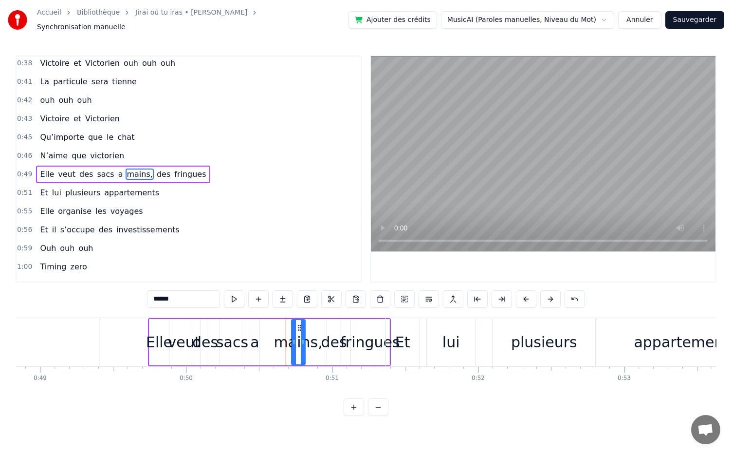
click at [257, 339] on div "a" at bounding box center [254, 342] width 9 height 22
drag, startPoint x: 259, startPoint y: 323, endPoint x: 278, endPoint y: 327, distance: 18.9
click at [278, 327] on div "a" at bounding box center [273, 342] width 10 height 46
click at [238, 331] on div "sacs" at bounding box center [232, 342] width 32 height 22
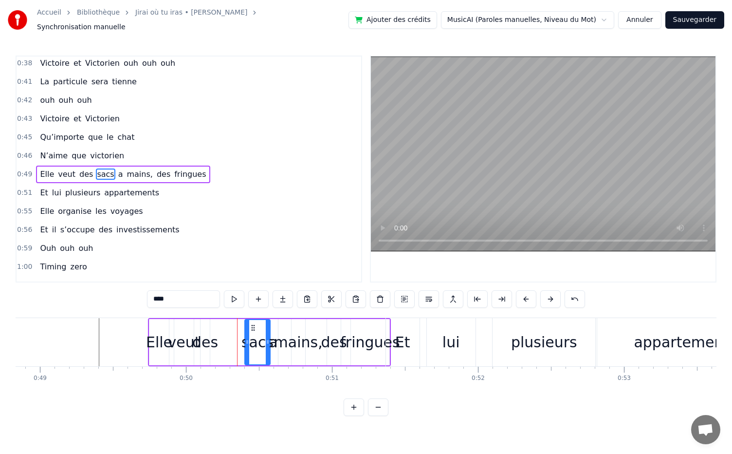
drag, startPoint x: 227, startPoint y: 319, endPoint x: 253, endPoint y: 325, distance: 26.1
click at [253, 325] on icon at bounding box center [253, 328] width 8 height 8
click at [201, 337] on div "des" at bounding box center [205, 342] width 26 height 22
drag, startPoint x: 210, startPoint y: 321, endPoint x: 236, endPoint y: 330, distance: 26.8
click at [235, 330] on div "des" at bounding box center [230, 342] width 8 height 44
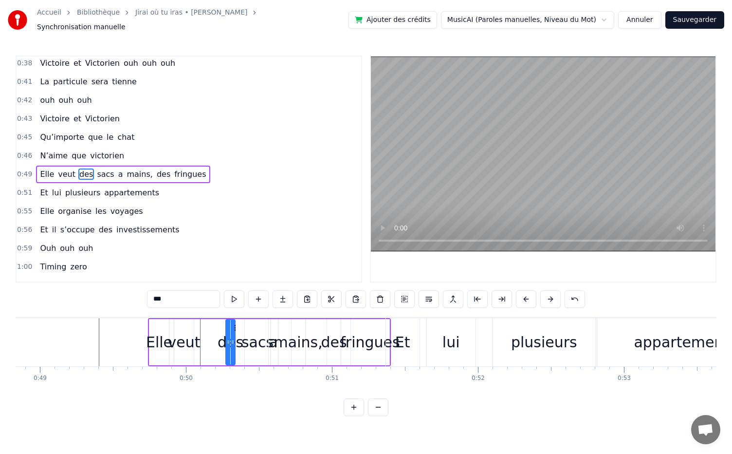
click at [185, 336] on div "veut" at bounding box center [184, 342] width 33 height 22
drag, startPoint x: 183, startPoint y: 320, endPoint x: 202, endPoint y: 326, distance: 19.9
click at [202, 326] on icon at bounding box center [201, 328] width 8 height 8
click at [166, 337] on div "Elle" at bounding box center [159, 342] width 26 height 22
type input "****"
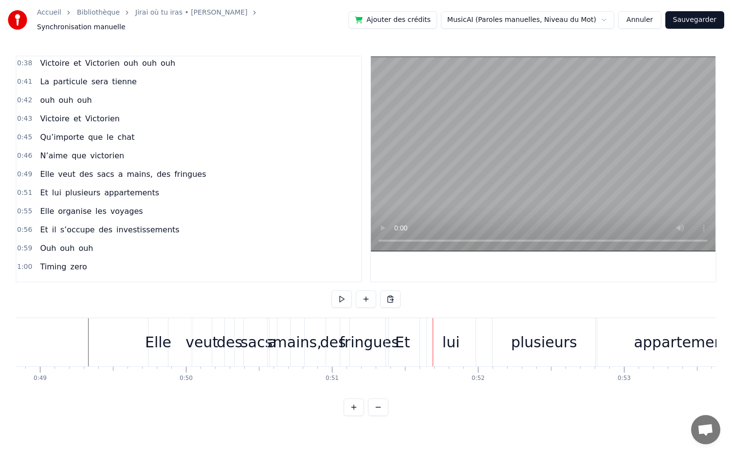
click at [402, 343] on div "Et" at bounding box center [402, 342] width 15 height 22
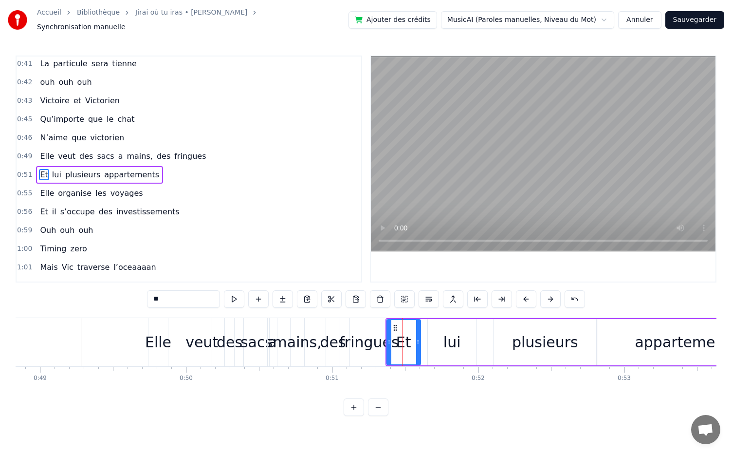
scroll to position [206, 0]
drag, startPoint x: 396, startPoint y: 322, endPoint x: 420, endPoint y: 332, distance: 26.0
click at [420, 332] on div "Et" at bounding box center [428, 342] width 33 height 44
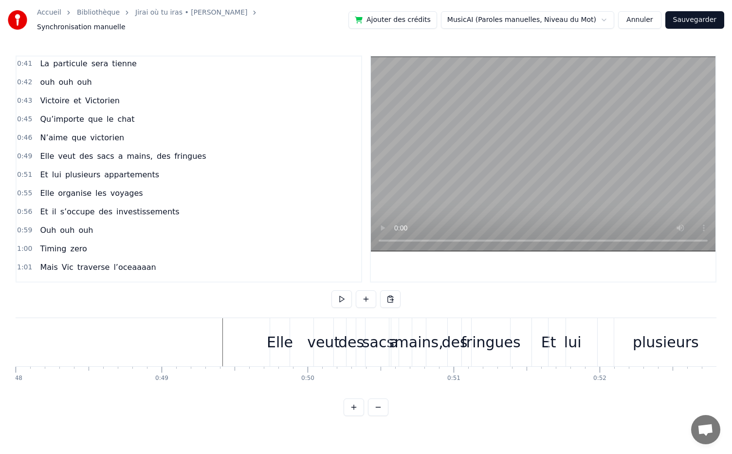
scroll to position [0, 6989]
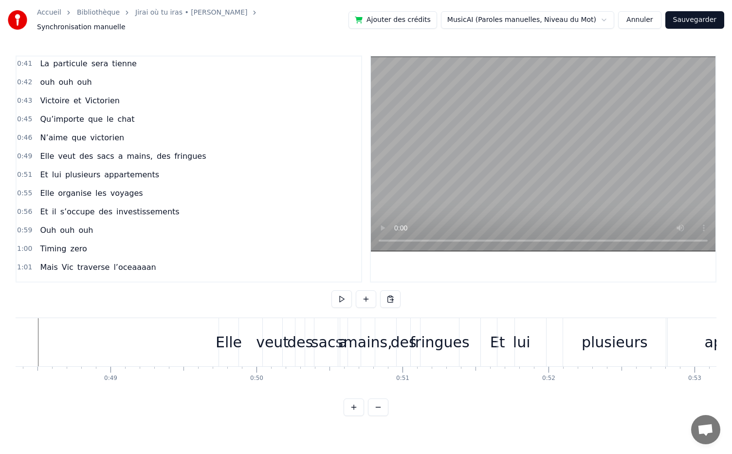
scroll to position [0, 7057]
click at [382, 225] on div "0:05 Dans une asso d’école, 0:07 Il y a dix ans piiiiile, 0:11 Elle l’a vu et b…" at bounding box center [366, 236] width 701 height 360
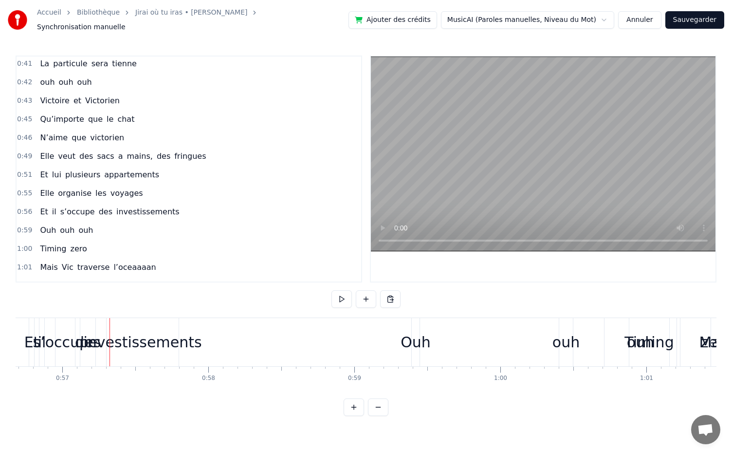
scroll to position [0, 8326]
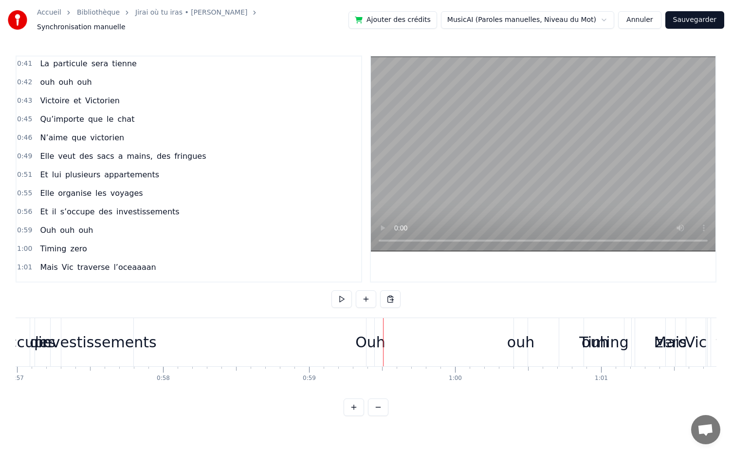
click at [105, 349] on div "investissements" at bounding box center [97, 342] width 72 height 48
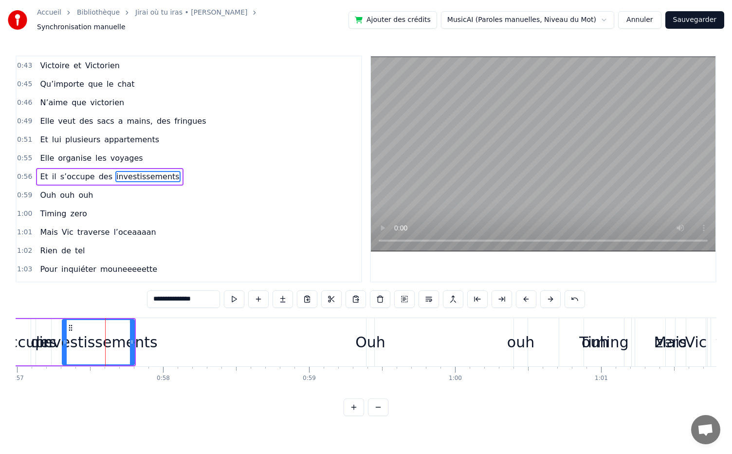
scroll to position [242, 0]
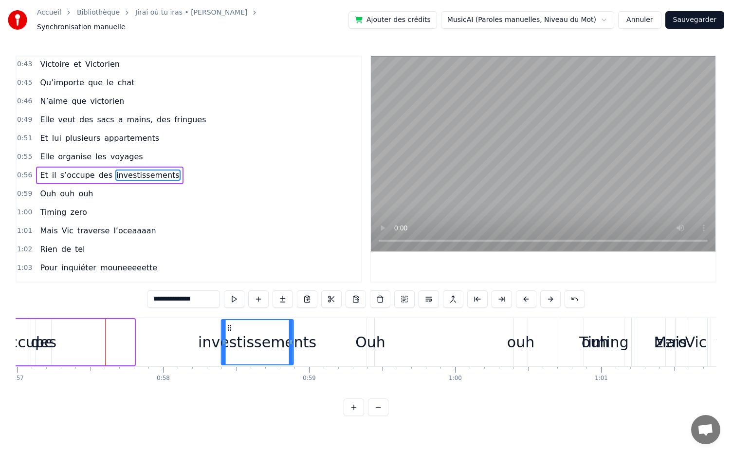
drag, startPoint x: 71, startPoint y: 325, endPoint x: 230, endPoint y: 339, distance: 159.3
click at [230, 339] on div "investissements" at bounding box center [257, 342] width 71 height 44
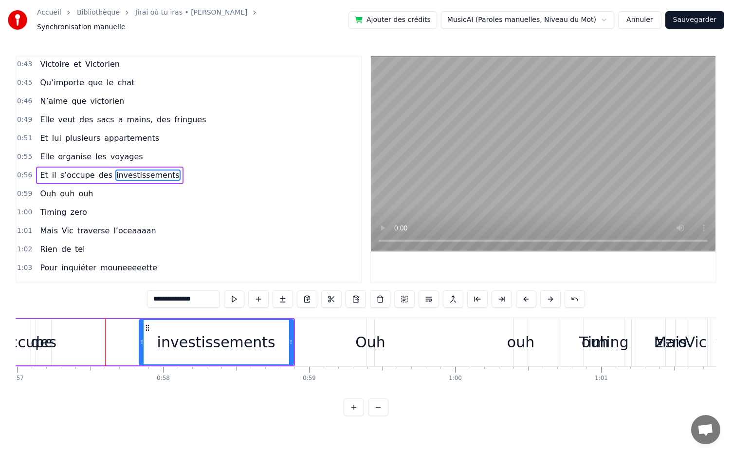
drag, startPoint x: 224, startPoint y: 337, endPoint x: 141, endPoint y: 338, distance: 82.3
click at [141, 338] on icon at bounding box center [142, 342] width 4 height 8
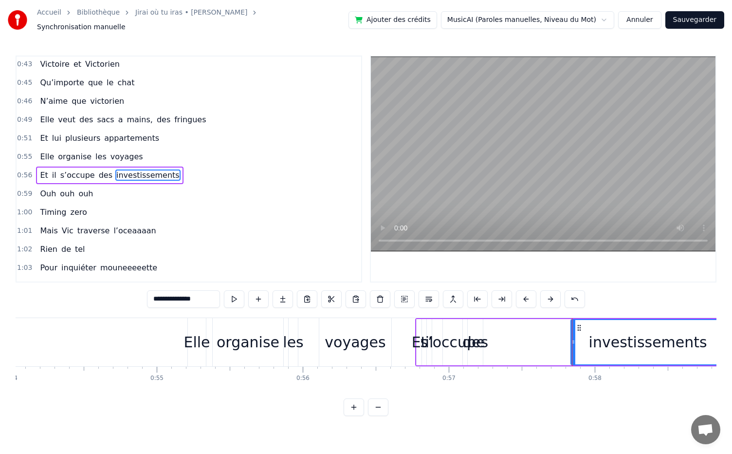
scroll to position [0, 7892]
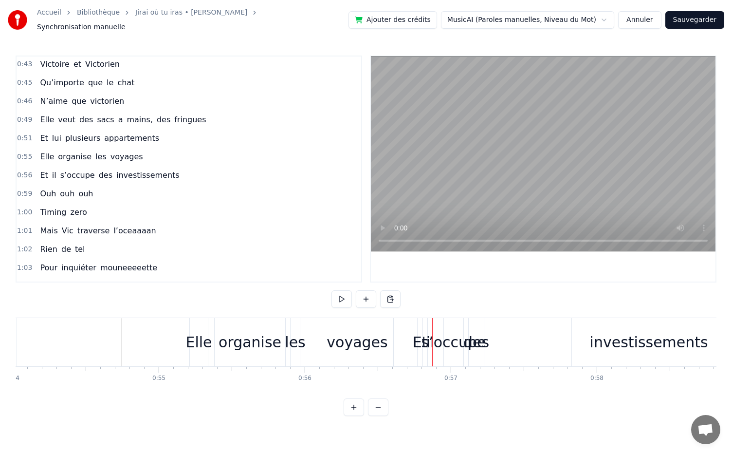
click at [465, 343] on div "des" at bounding box center [477, 342] width 26 height 22
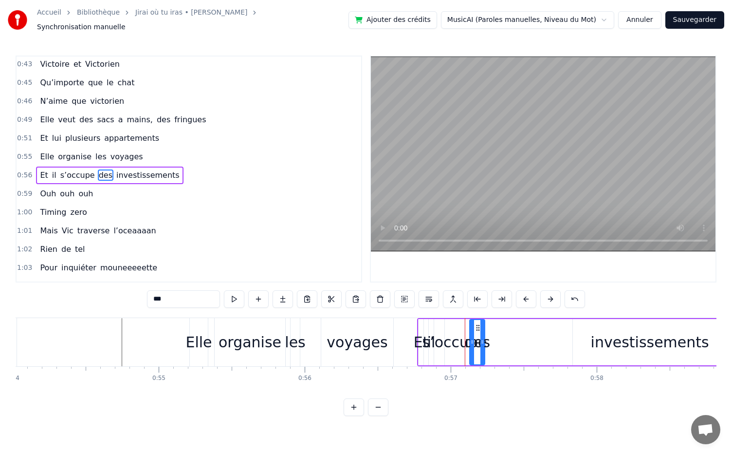
drag, startPoint x: 476, startPoint y: 341, endPoint x: 494, endPoint y: 339, distance: 17.6
click at [494, 339] on div "Et il s’occupe des investissements" at bounding box center [573, 342] width 312 height 48
click at [480, 332] on div "des" at bounding box center [478, 342] width 26 height 22
drag, startPoint x: 476, startPoint y: 322, endPoint x: 579, endPoint y: 341, distance: 104.5
click at [579, 341] on div "des" at bounding box center [580, 342] width 14 height 44
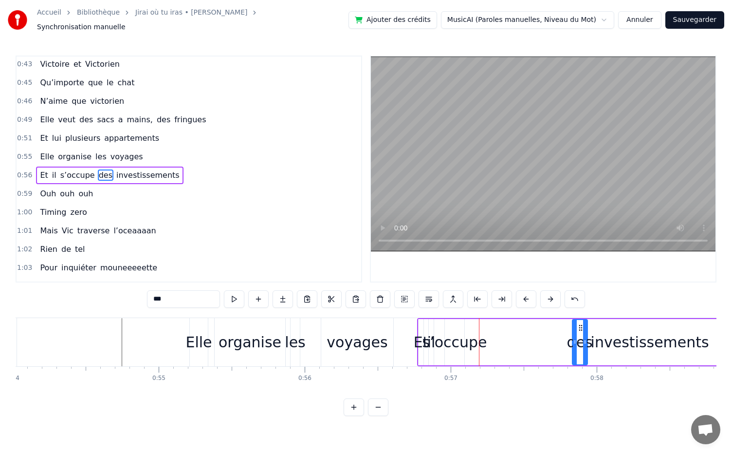
click at [454, 338] on div "s’occupe" at bounding box center [454, 342] width 65 height 22
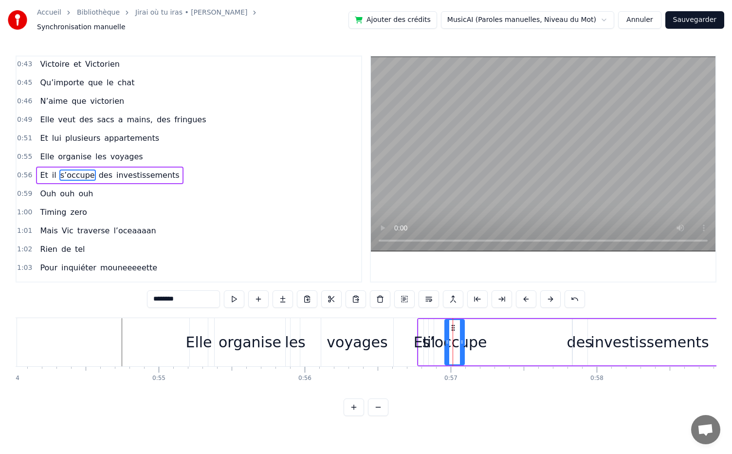
type input "********"
drag, startPoint x: 453, startPoint y: 321, endPoint x: 522, endPoint y: 329, distance: 69.6
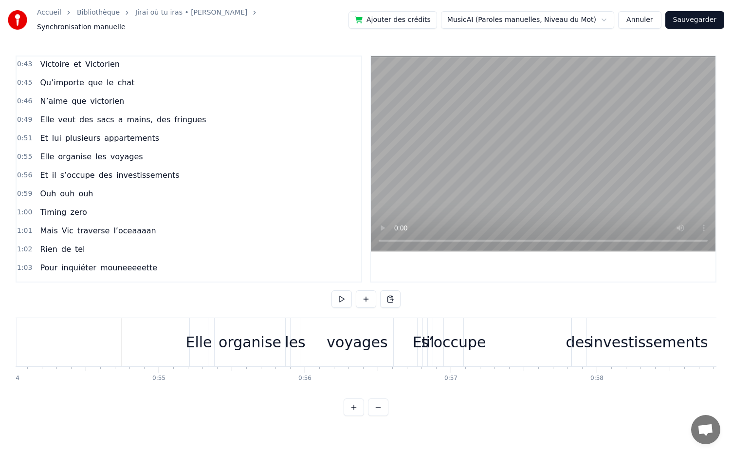
click at [455, 331] on div "s’occupe" at bounding box center [453, 342] width 65 height 22
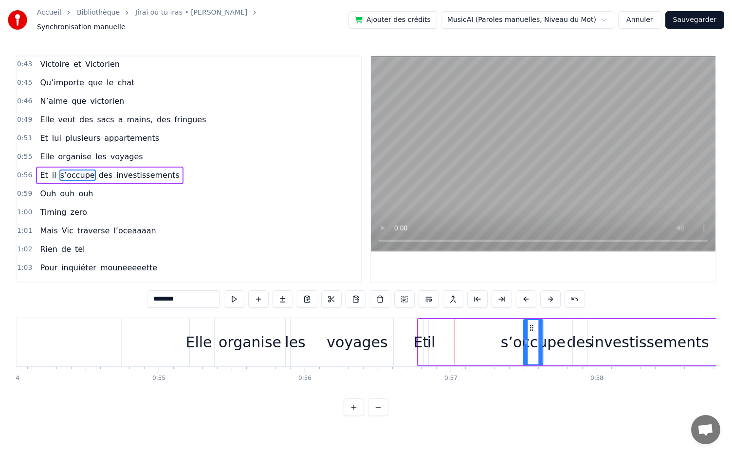
drag, startPoint x: 452, startPoint y: 323, endPoint x: 502, endPoint y: 344, distance: 53.9
click at [531, 340] on div "s’occupe" at bounding box center [533, 342] width 19 height 44
click at [430, 337] on div "il" at bounding box center [432, 342] width 8 height 22
type input "**"
drag, startPoint x: 436, startPoint y: 324, endPoint x: 488, endPoint y: 332, distance: 52.8
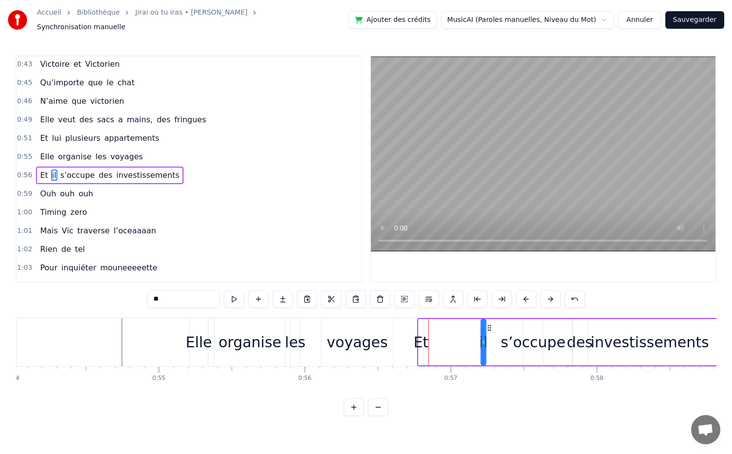
click at [488, 332] on div "Et il s’occupe des investissements" at bounding box center [573, 342] width 312 height 48
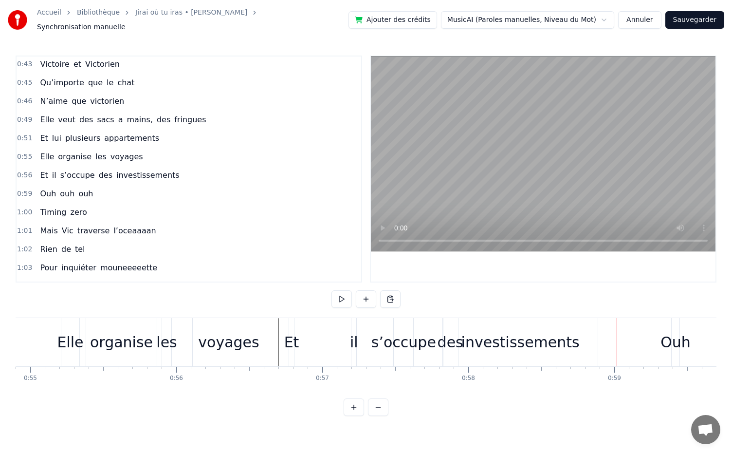
scroll to position [0, 8020]
drag, startPoint x: 355, startPoint y: 344, endPoint x: 318, endPoint y: 344, distance: 36.5
click at [318, 344] on div "Et il s’occupe des investissements" at bounding box center [445, 342] width 312 height 48
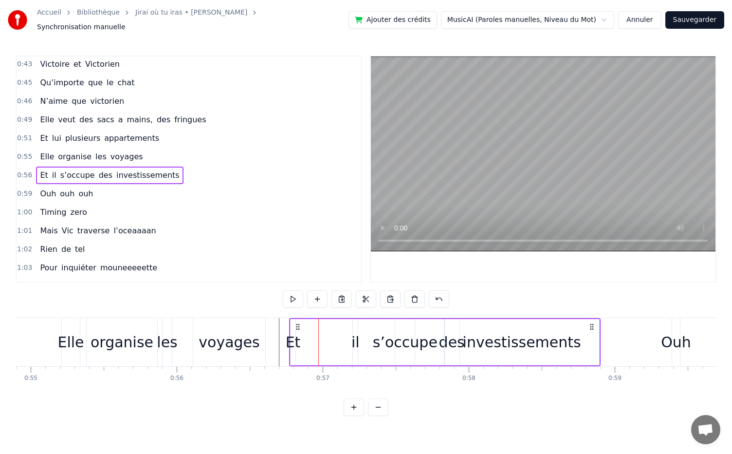
click at [357, 333] on div "il" at bounding box center [356, 342] width 8 height 22
drag, startPoint x: 355, startPoint y: 335, endPoint x: 326, endPoint y: 336, distance: 28.8
click at [326, 336] on div "Et il s’occupe des investissements" at bounding box center [445, 342] width 312 height 48
click at [295, 335] on div "Et" at bounding box center [293, 342] width 15 height 22
click at [295, 337] on div "Et" at bounding box center [293, 342] width 15 height 22
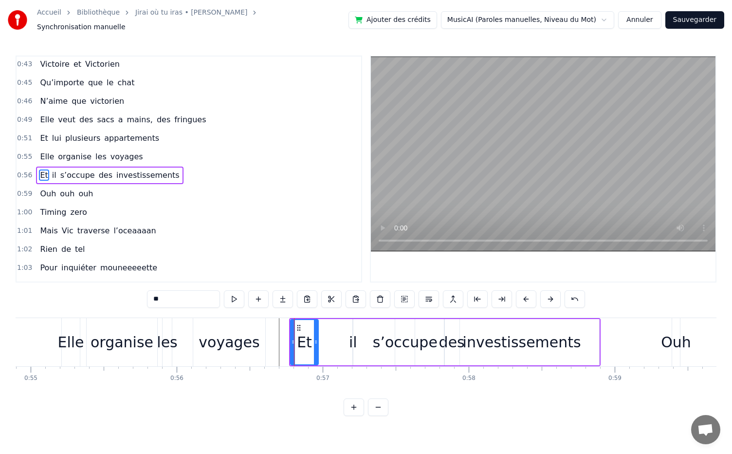
drag, startPoint x: 294, startPoint y: 338, endPoint x: 317, endPoint y: 339, distance: 22.9
click at [317, 339] on icon at bounding box center [316, 342] width 4 height 8
click at [354, 339] on div "il" at bounding box center [353, 342] width 8 height 22
type input "**"
drag, startPoint x: 352, startPoint y: 339, endPoint x: 338, endPoint y: 337, distance: 13.2
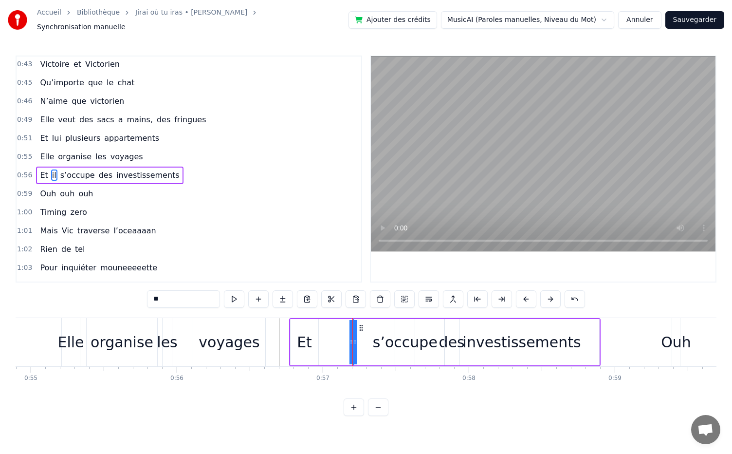
click at [338, 337] on div "Et il s’occupe des investissements" at bounding box center [445, 342] width 312 height 48
click at [354, 339] on div "il" at bounding box center [353, 342] width 8 height 22
drag, startPoint x: 354, startPoint y: 338, endPoint x: 365, endPoint y: 338, distance: 10.7
click at [365, 338] on div "Et il s’occupe des investissements" at bounding box center [445, 342] width 312 height 48
click at [351, 338] on div "il" at bounding box center [353, 342] width 8 height 22
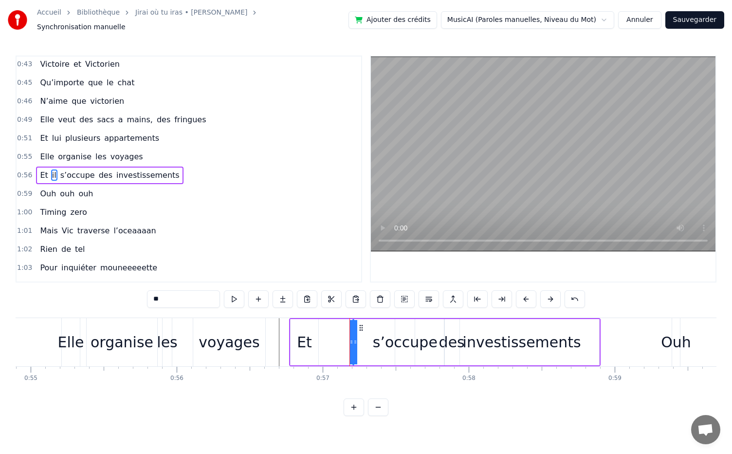
drag, startPoint x: 351, startPoint y: 338, endPoint x: 334, endPoint y: 337, distance: 16.6
click at [334, 337] on div "Et il s’occupe des investissements" at bounding box center [445, 342] width 312 height 48
click at [353, 339] on div "il" at bounding box center [353, 342] width 8 height 22
drag, startPoint x: 351, startPoint y: 338, endPoint x: 341, endPoint y: 337, distance: 9.3
click at [341, 337] on div "Et il s’occupe des investissements" at bounding box center [445, 342] width 312 height 48
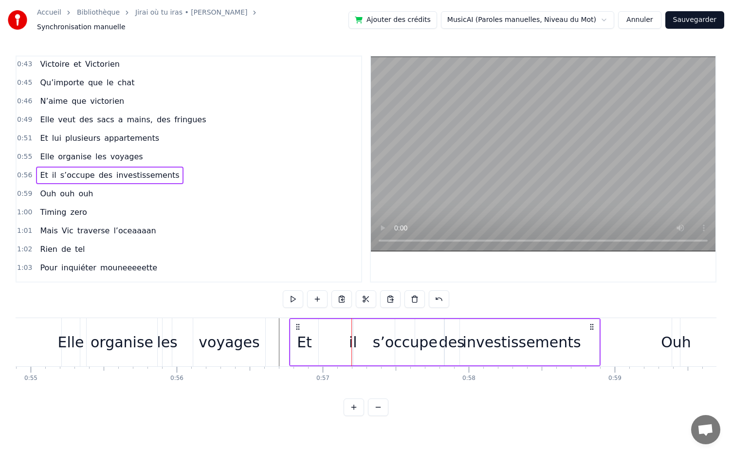
click at [353, 338] on div "il" at bounding box center [353, 342] width 8 height 22
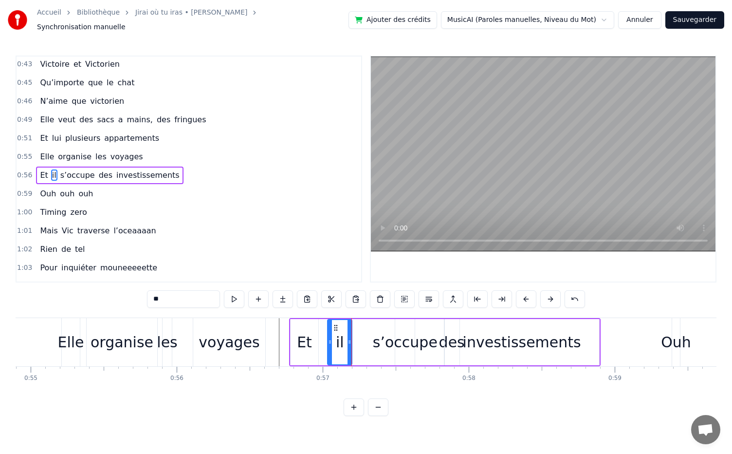
drag, startPoint x: 355, startPoint y: 338, endPoint x: 329, endPoint y: 334, distance: 25.7
click at [329, 338] on icon at bounding box center [330, 342] width 4 height 8
drag, startPoint x: 334, startPoint y: 324, endPoint x: 322, endPoint y: 326, distance: 11.8
click at [322, 326] on icon at bounding box center [324, 328] width 8 height 8
click at [393, 348] on div "s’occupe" at bounding box center [405, 342] width 65 height 22
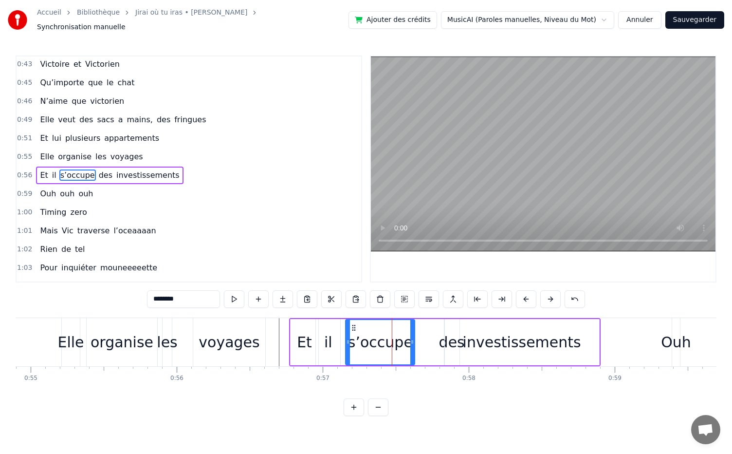
drag, startPoint x: 396, startPoint y: 337, endPoint x: 347, endPoint y: 340, distance: 49.7
click at [347, 340] on icon at bounding box center [348, 342] width 4 height 8
click at [448, 340] on div "investissements" at bounding box center [522, 342] width 154 height 46
type input "**********"
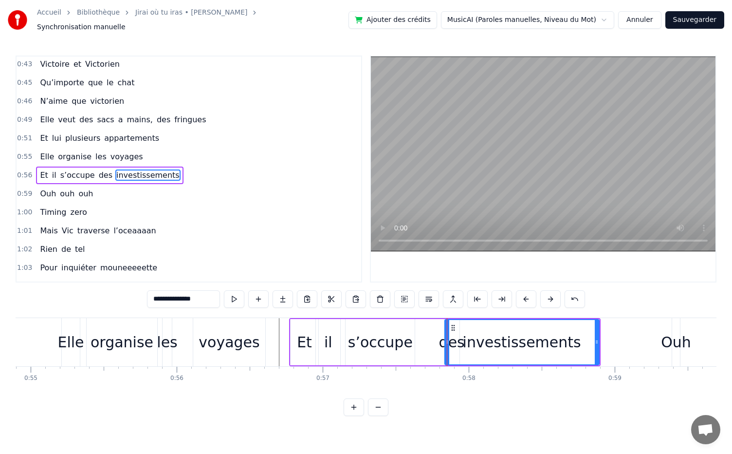
click at [458, 340] on div "investissements" at bounding box center [522, 342] width 153 height 44
click at [432, 340] on div "Et il s’occupe des investissements" at bounding box center [445, 342] width 312 height 48
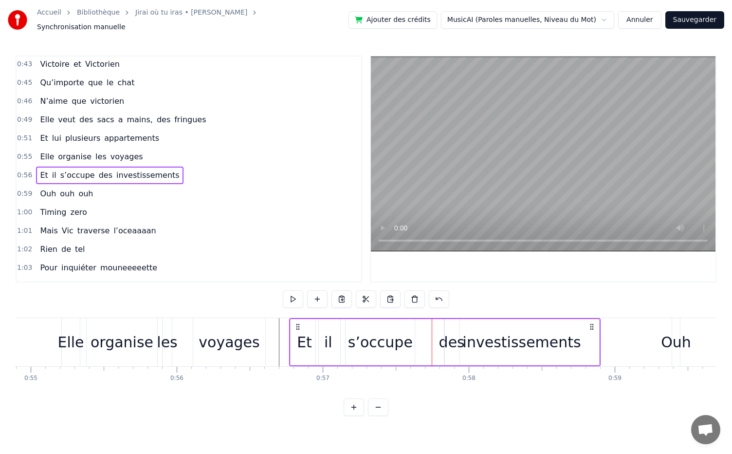
click at [454, 346] on div "investissements" at bounding box center [522, 342] width 154 height 46
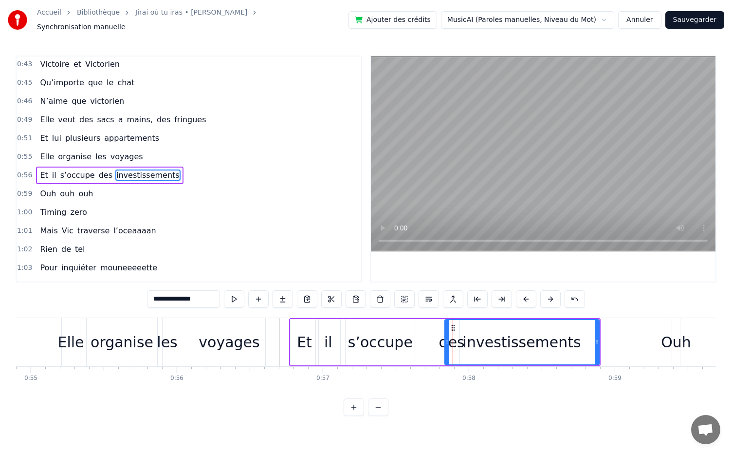
click at [441, 346] on div "des" at bounding box center [452, 342] width 26 height 22
type input "***"
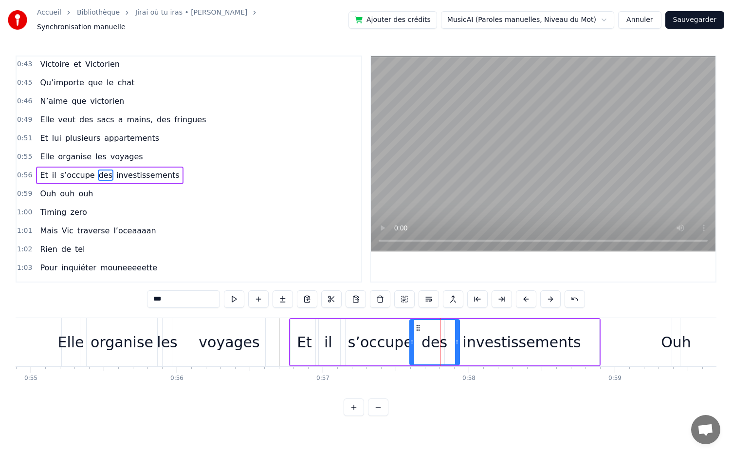
drag, startPoint x: 445, startPoint y: 337, endPoint x: 409, endPoint y: 338, distance: 36.1
click at [411, 338] on icon at bounding box center [413, 342] width 4 height 8
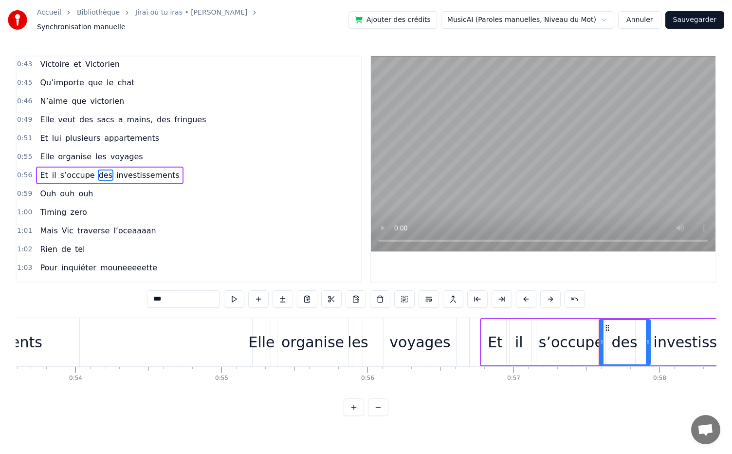
scroll to position [0, 7829]
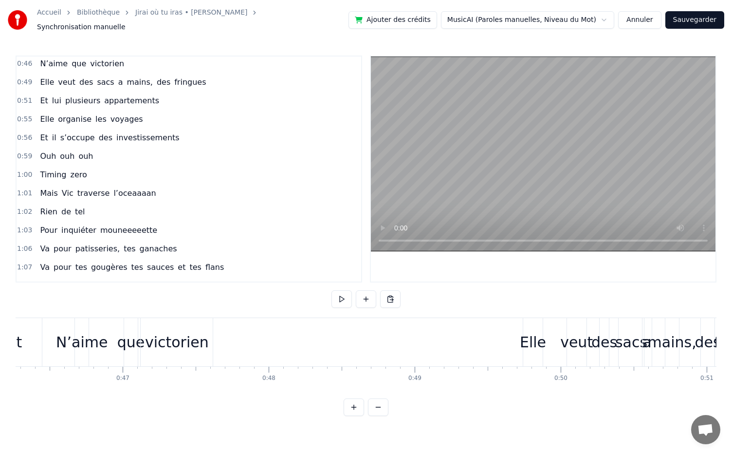
scroll to position [0, 6718]
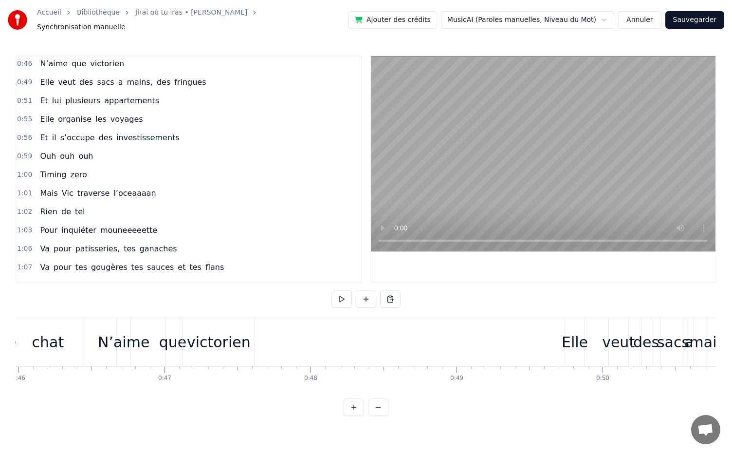
click at [347, 299] on button at bounding box center [342, 299] width 20 height 18
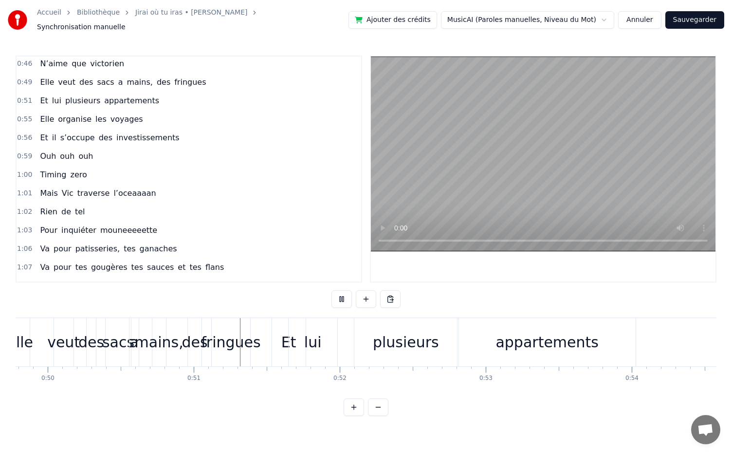
scroll to position [0, 7364]
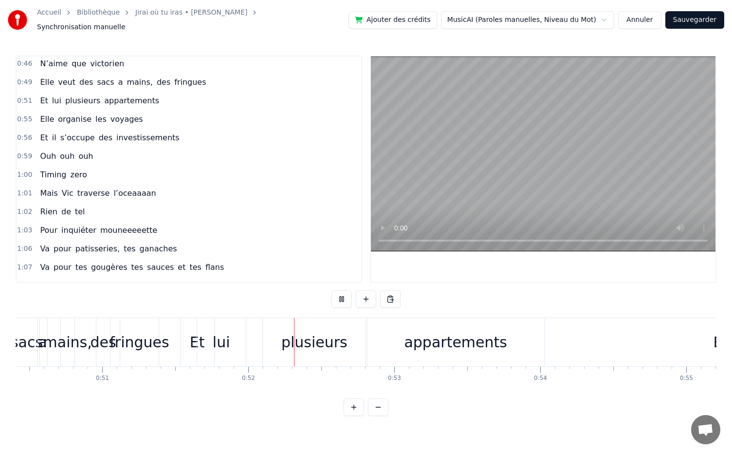
click at [347, 299] on button at bounding box center [342, 299] width 20 height 18
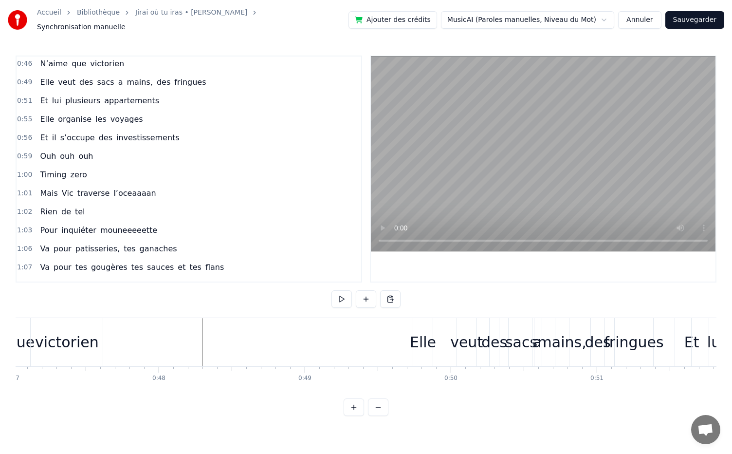
scroll to position [0, 6869]
click at [343, 290] on button at bounding box center [342, 299] width 20 height 18
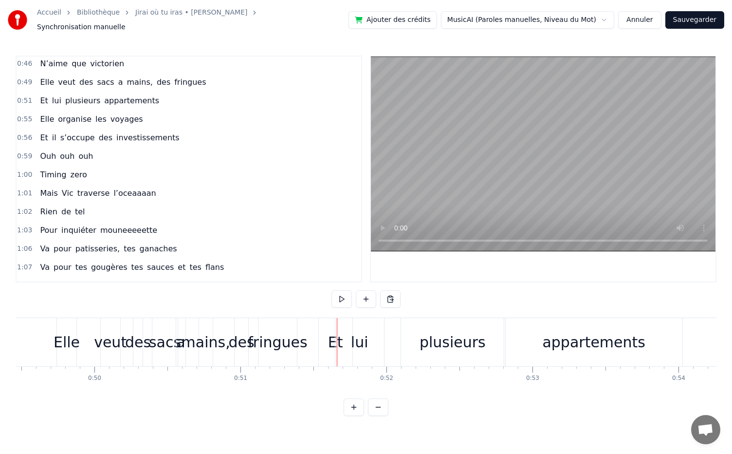
scroll to position [0, 7226]
click at [281, 345] on div "fringues" at bounding box center [277, 342] width 59 height 22
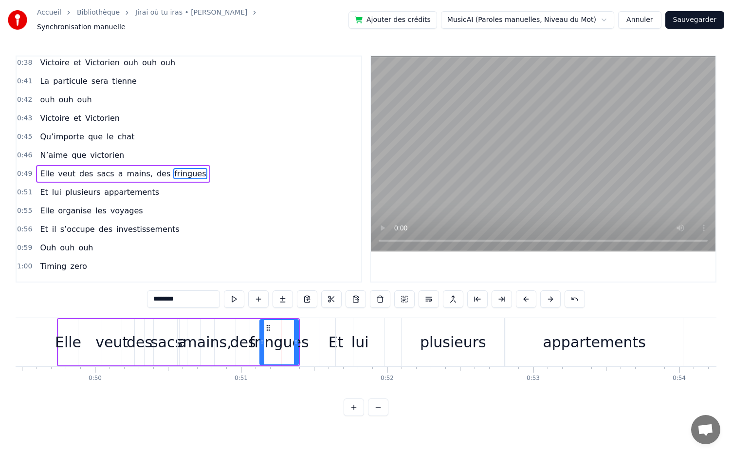
scroll to position [187, 0]
drag, startPoint x: 277, startPoint y: 324, endPoint x: 294, endPoint y: 328, distance: 17.0
click at [294, 328] on div "fringues" at bounding box center [305, 342] width 37 height 44
click at [239, 339] on div "des" at bounding box center [243, 342] width 26 height 22
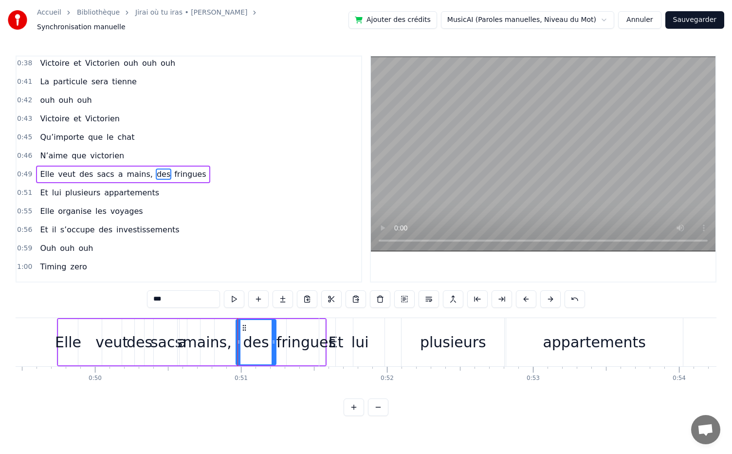
drag, startPoint x: 245, startPoint y: 322, endPoint x: 272, endPoint y: 330, distance: 27.3
click at [272, 330] on div at bounding box center [274, 342] width 4 height 44
drag, startPoint x: 237, startPoint y: 336, endPoint x: 251, endPoint y: 340, distance: 15.3
click at [251, 340] on icon at bounding box center [253, 342] width 4 height 8
click at [210, 339] on div "mains," at bounding box center [207, 342] width 49 height 22
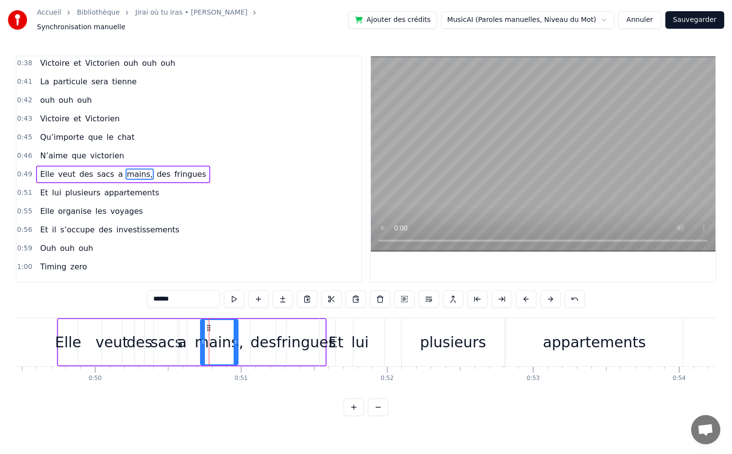
drag, startPoint x: 212, startPoint y: 337, endPoint x: 237, endPoint y: 337, distance: 24.3
click at [237, 338] on icon at bounding box center [236, 342] width 4 height 8
click at [212, 324] on icon at bounding box center [213, 328] width 8 height 8
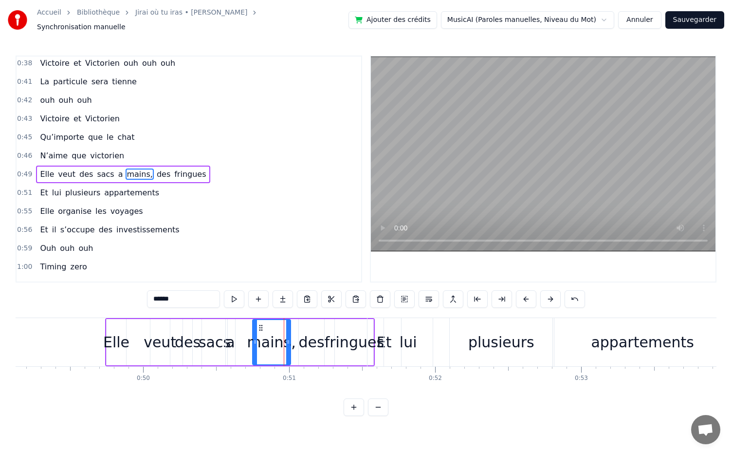
scroll to position [0, 7173]
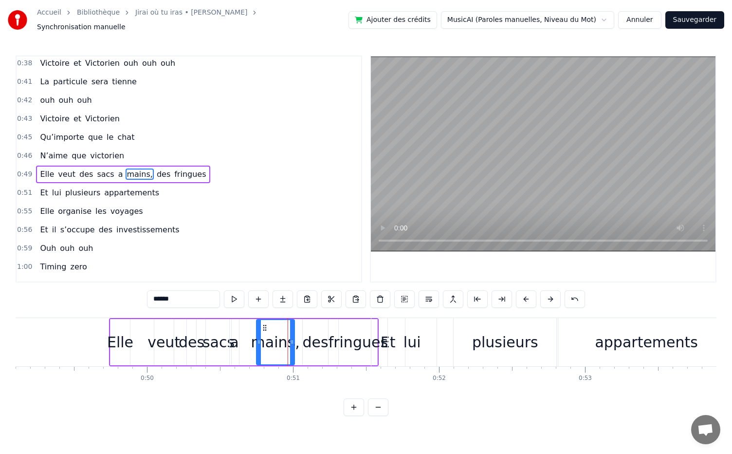
click at [230, 339] on div "a" at bounding box center [234, 342] width 9 height 46
drag, startPoint x: 240, startPoint y: 322, endPoint x: 252, endPoint y: 325, distance: 12.9
click at [252, 325] on icon at bounding box center [251, 328] width 8 height 8
click at [222, 331] on div "sacs" at bounding box center [219, 342] width 32 height 22
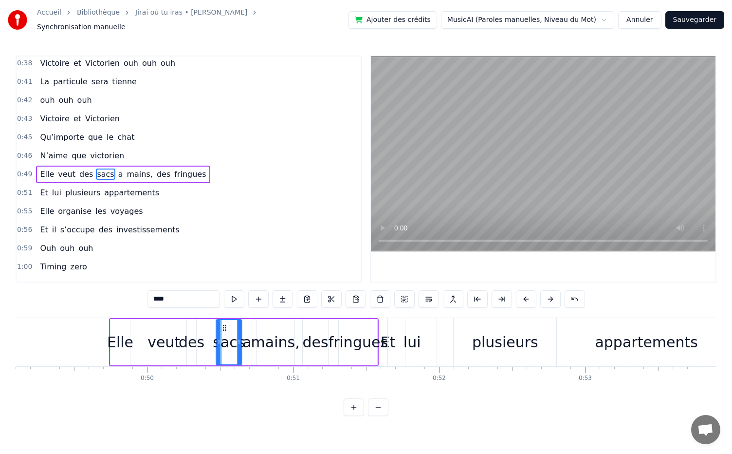
drag, startPoint x: 215, startPoint y: 322, endPoint x: 225, endPoint y: 325, distance: 10.6
click at [225, 325] on icon at bounding box center [225, 328] width 8 height 8
click at [193, 331] on div "des" at bounding box center [192, 342] width 26 height 22
drag, startPoint x: 195, startPoint y: 331, endPoint x: 205, endPoint y: 333, distance: 10.4
click at [205, 333] on div at bounding box center [204, 342] width 4 height 44
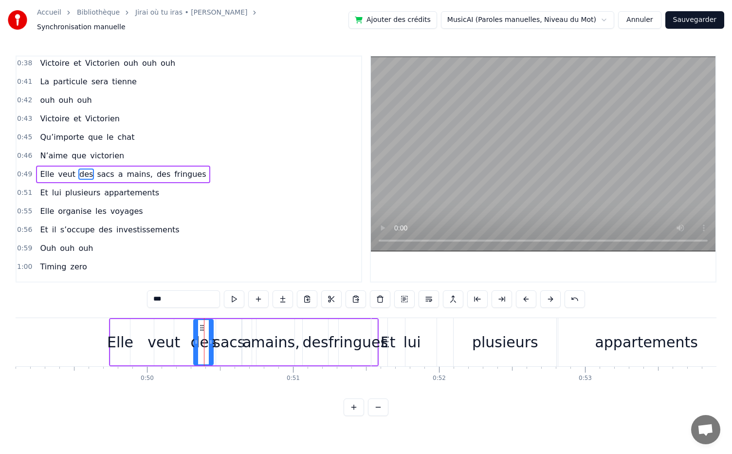
drag, startPoint x: 196, startPoint y: 323, endPoint x: 205, endPoint y: 328, distance: 10.2
click at [205, 328] on div "des" at bounding box center [203, 342] width 19 height 44
click at [170, 332] on div "veut" at bounding box center [164, 342] width 33 height 22
drag, startPoint x: 171, startPoint y: 337, endPoint x: 187, endPoint y: 340, distance: 16.0
click at [187, 340] on icon at bounding box center [187, 342] width 4 height 8
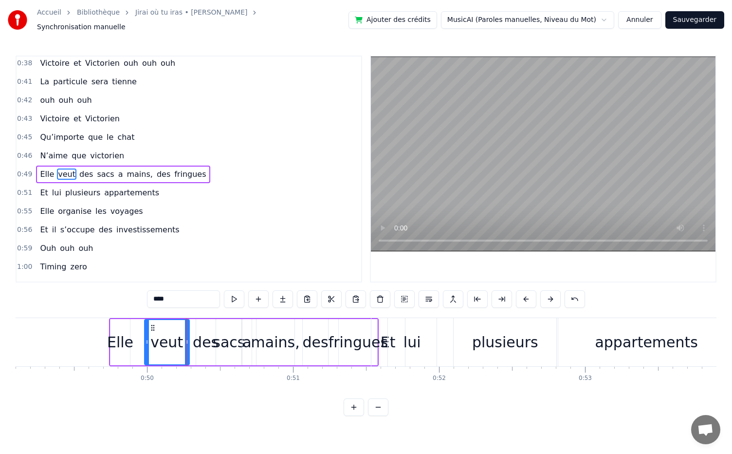
drag, startPoint x: 156, startPoint y: 338, endPoint x: 146, endPoint y: 338, distance: 9.7
click at [146, 338] on icon at bounding box center [147, 342] width 4 height 8
click at [129, 338] on div "Elle" at bounding box center [120, 342] width 26 height 22
type input "****"
click at [132, 338] on div "Elle veut des sacs a mains, des fringues" at bounding box center [244, 342] width 270 height 48
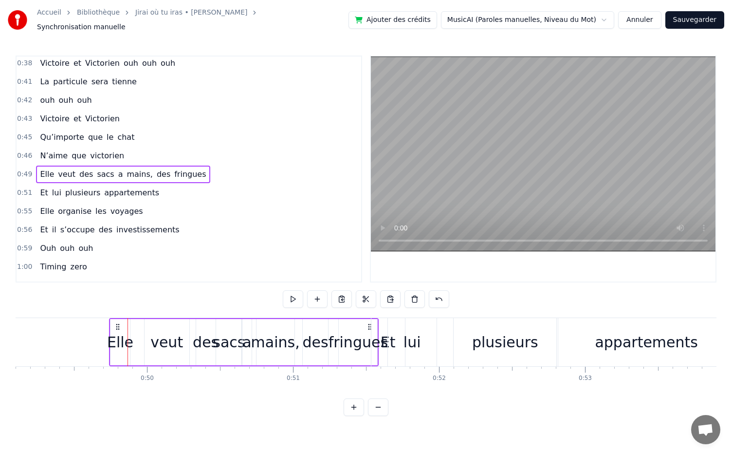
click at [127, 338] on div "Elle" at bounding box center [120, 342] width 26 height 22
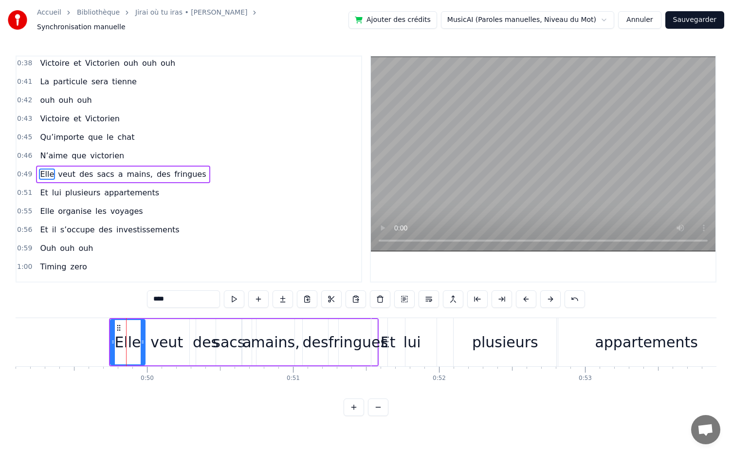
drag, startPoint x: 127, startPoint y: 338, endPoint x: 142, endPoint y: 339, distance: 15.1
click at [142, 339] on icon at bounding box center [143, 342] width 4 height 8
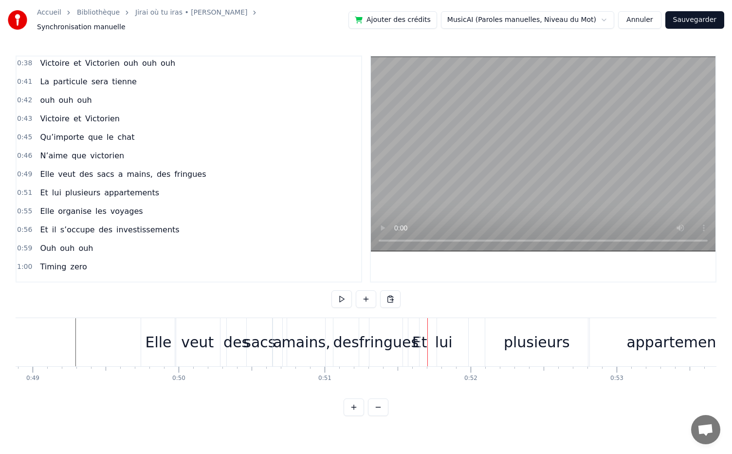
drag, startPoint x: 145, startPoint y: 166, endPoint x: 149, endPoint y: 162, distance: 5.5
click at [156, 169] on span "des" at bounding box center [164, 174] width 16 height 11
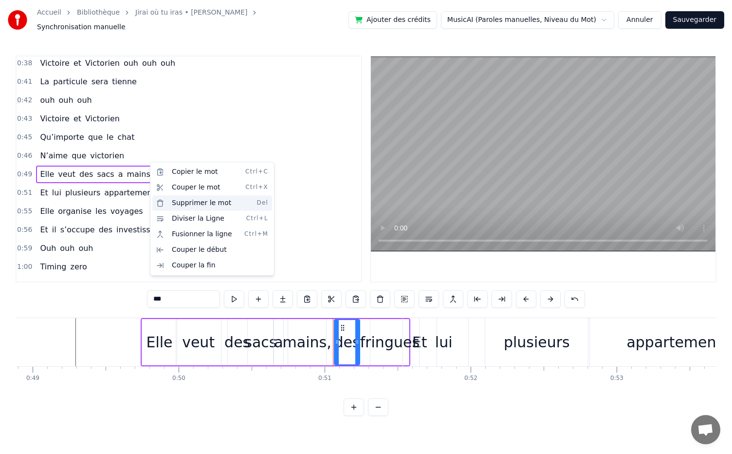
click at [201, 203] on div "Supprimer le mot Del" at bounding box center [212, 203] width 120 height 16
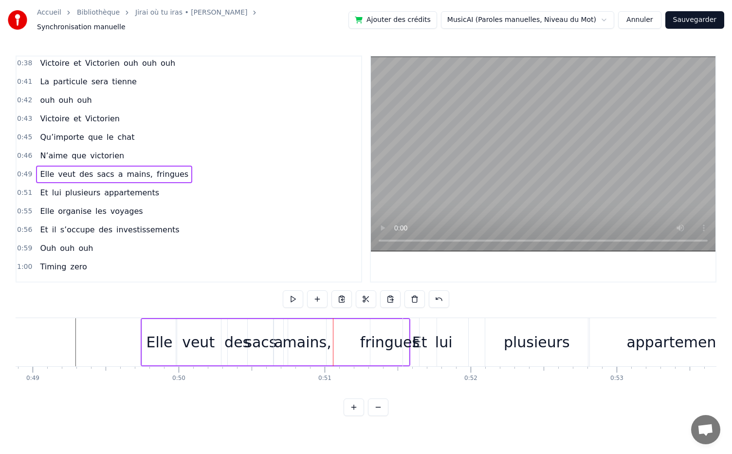
click at [156, 169] on span "fringues" at bounding box center [173, 174] width 34 height 11
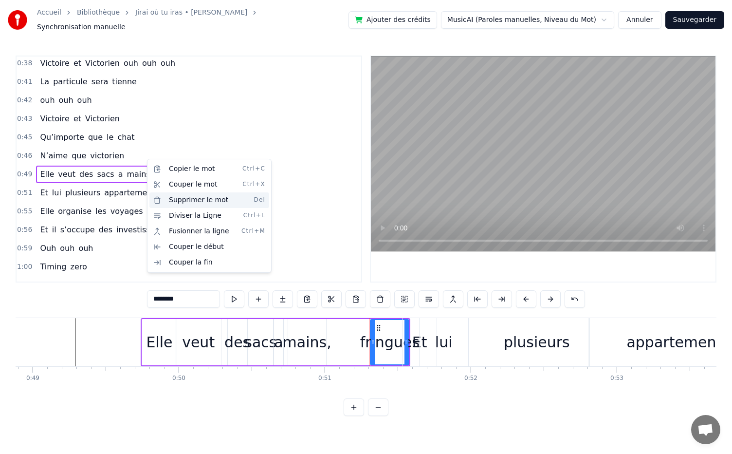
click at [202, 202] on div "Supprimer le mot Del" at bounding box center [210, 200] width 120 height 16
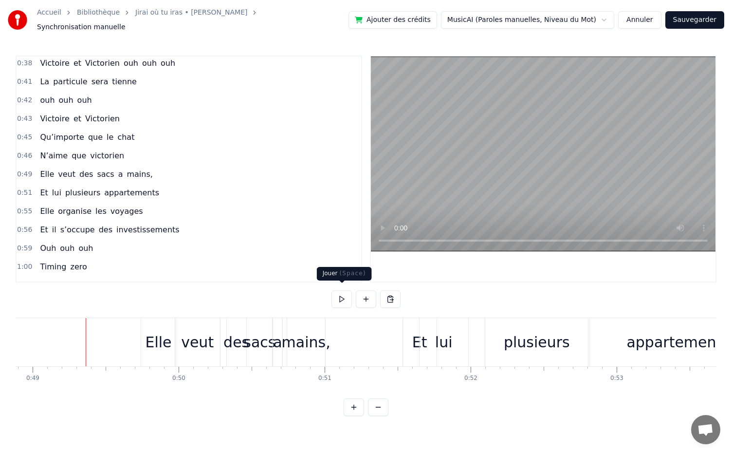
click at [341, 298] on button at bounding box center [342, 299] width 20 height 18
click at [337, 295] on button at bounding box center [342, 299] width 20 height 18
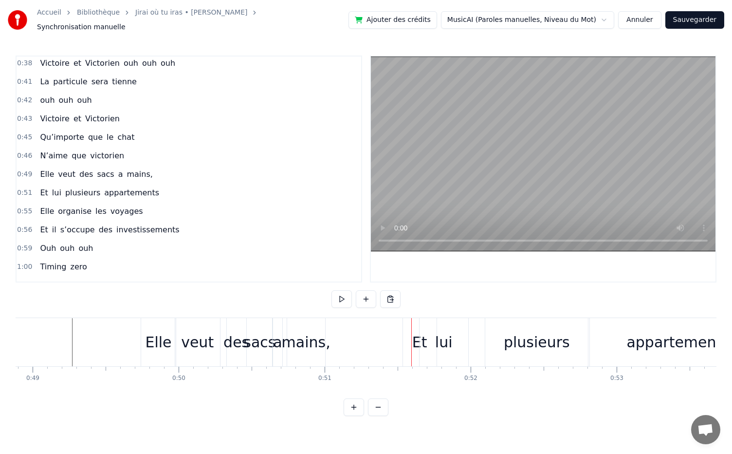
click at [414, 339] on div "Et" at bounding box center [419, 342] width 15 height 22
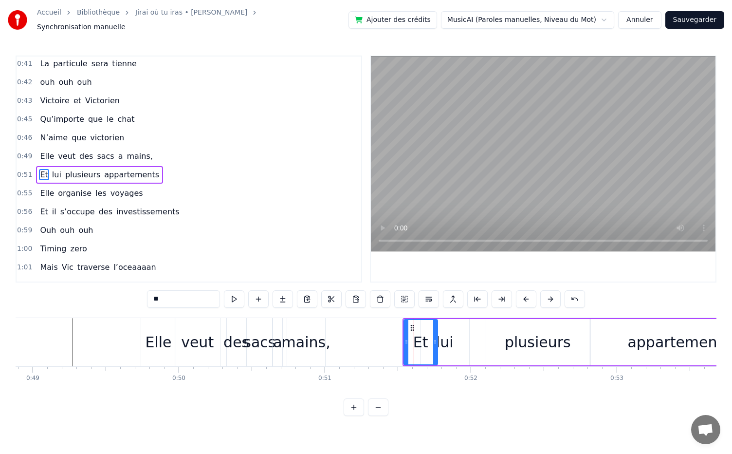
scroll to position [206, 0]
drag, startPoint x: 412, startPoint y: 320, endPoint x: 380, endPoint y: 320, distance: 32.1
click at [380, 324] on icon at bounding box center [381, 328] width 8 height 8
click at [438, 337] on div "lui" at bounding box center [445, 342] width 18 height 22
drag, startPoint x: 428, startPoint y: 322, endPoint x: 412, endPoint y: 322, distance: 15.6
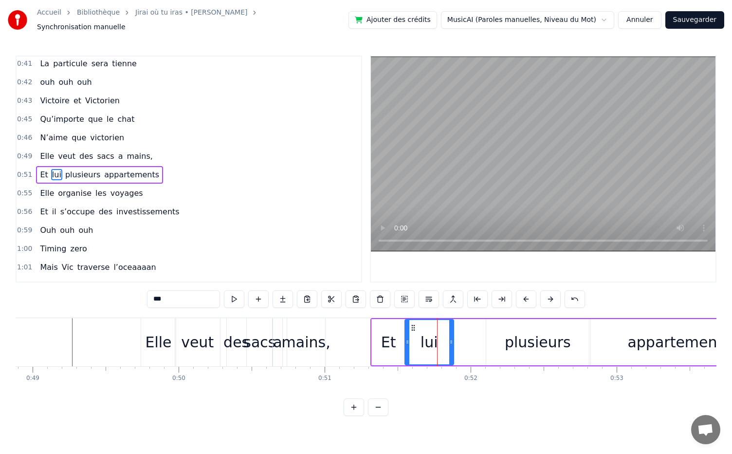
click at [412, 327] on circle at bounding box center [412, 327] width 0 height 0
click at [523, 342] on div "plusieurs" at bounding box center [538, 342] width 66 height 22
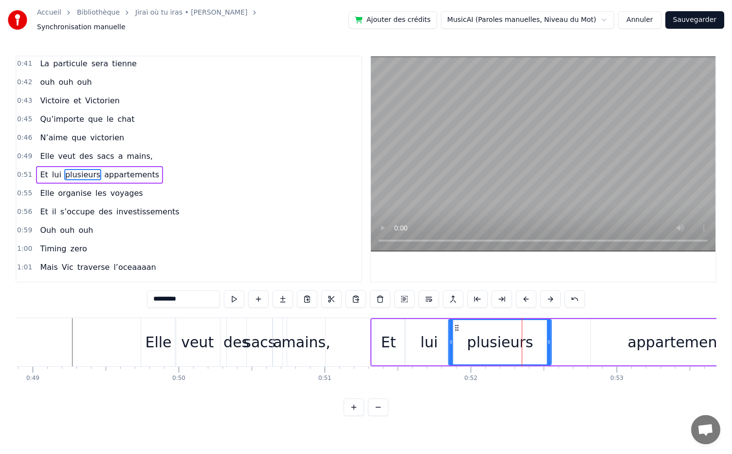
drag, startPoint x: 494, startPoint y: 323, endPoint x: 456, endPoint y: 326, distance: 38.1
click at [456, 326] on icon at bounding box center [457, 328] width 8 height 8
click at [643, 337] on div "appartements" at bounding box center [679, 342] width 103 height 22
type input "**********"
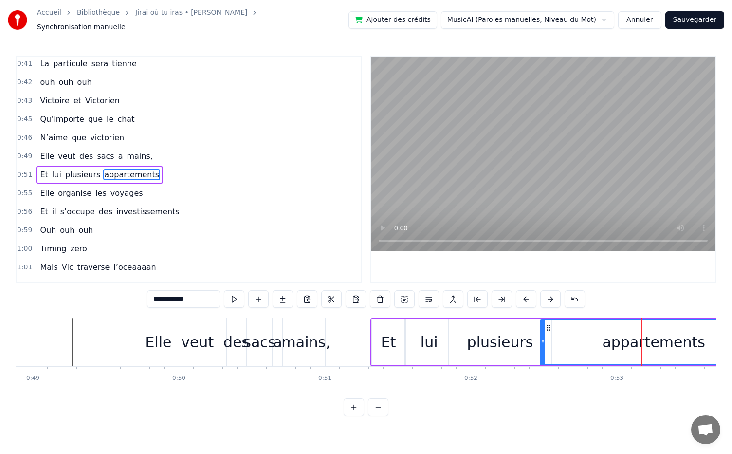
drag, startPoint x: 593, startPoint y: 337, endPoint x: 542, endPoint y: 339, distance: 51.2
click at [542, 339] on icon at bounding box center [543, 342] width 4 height 8
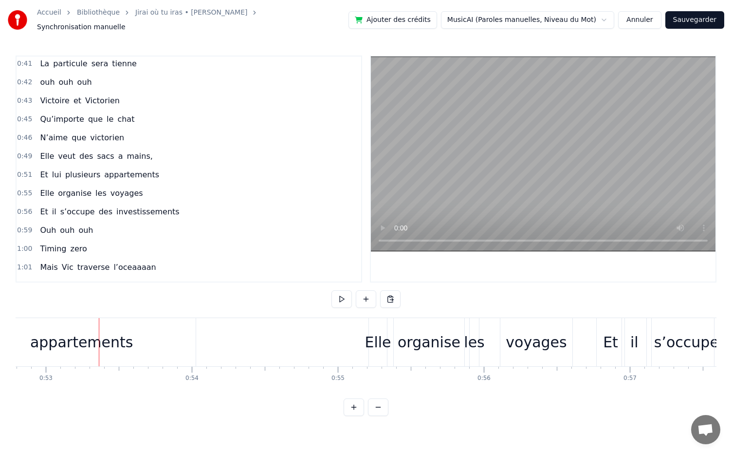
scroll to position [0, 7747]
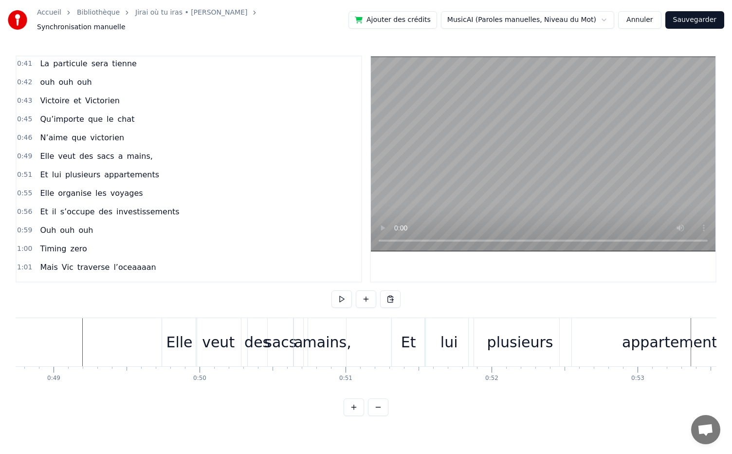
click at [656, 345] on div "appartements" at bounding box center [674, 342] width 103 height 22
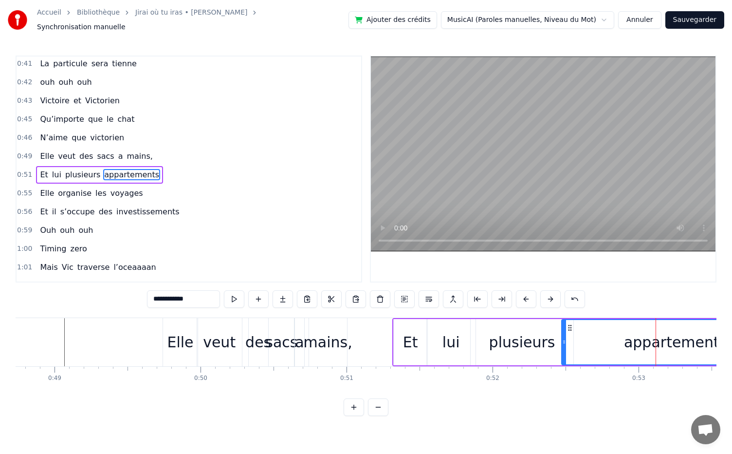
click at [563, 344] on div at bounding box center [564, 342] width 4 height 44
click at [530, 347] on div "plusieurs" at bounding box center [522, 342] width 66 height 22
type input "*********"
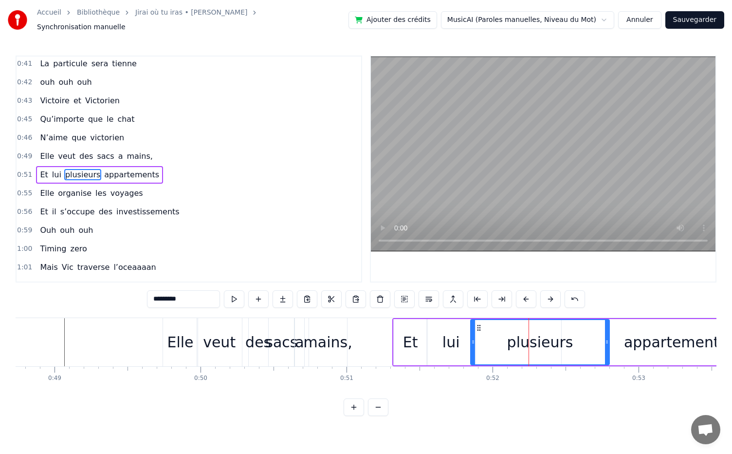
drag, startPoint x: 572, startPoint y: 339, endPoint x: 608, endPoint y: 341, distance: 36.1
click at [608, 341] on icon at bounding box center [607, 342] width 4 height 8
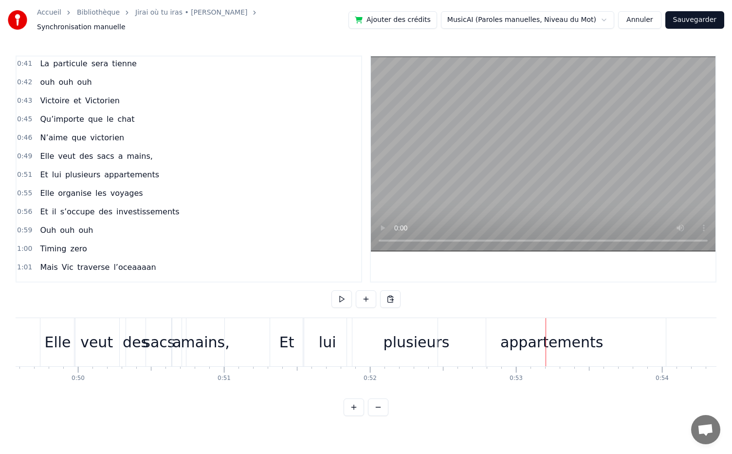
scroll to position [0, 7225]
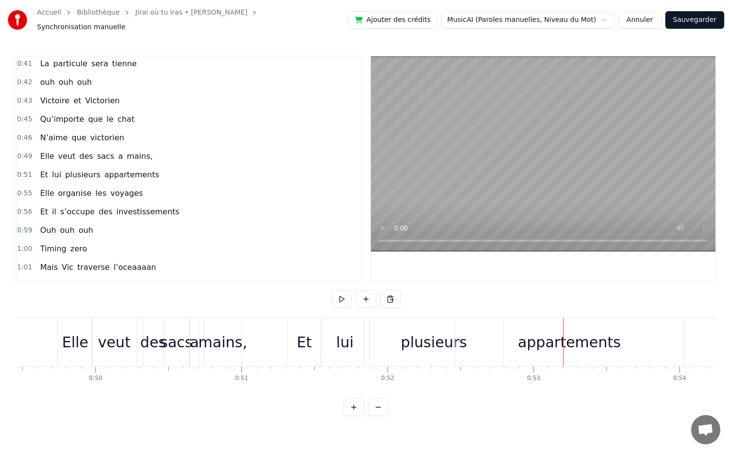
click at [346, 339] on div "lui" at bounding box center [346, 342] width 18 height 22
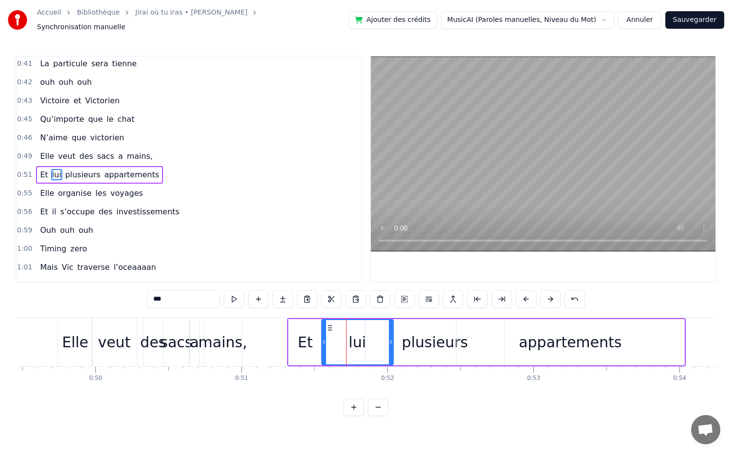
drag, startPoint x: 367, startPoint y: 337, endPoint x: 392, endPoint y: 338, distance: 24.4
click at [392, 338] on icon at bounding box center [391, 342] width 4 height 8
click at [430, 344] on div "plusieurs" at bounding box center [435, 342] width 66 height 22
type input "*********"
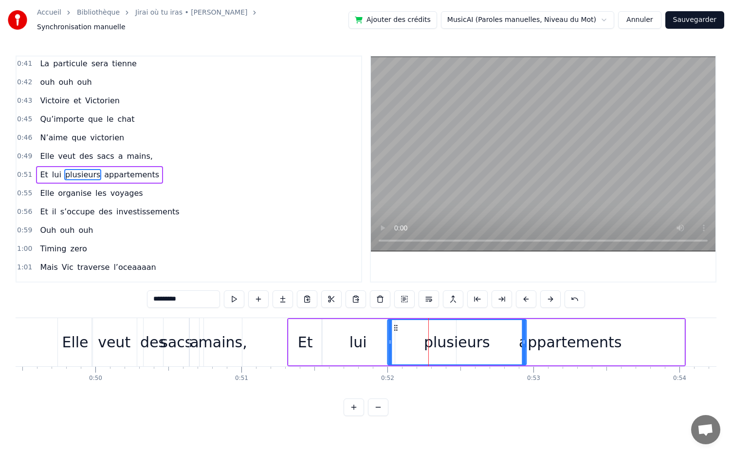
drag, startPoint x: 373, startPoint y: 322, endPoint x: 395, endPoint y: 325, distance: 22.2
click at [395, 325] on icon at bounding box center [396, 328] width 8 height 8
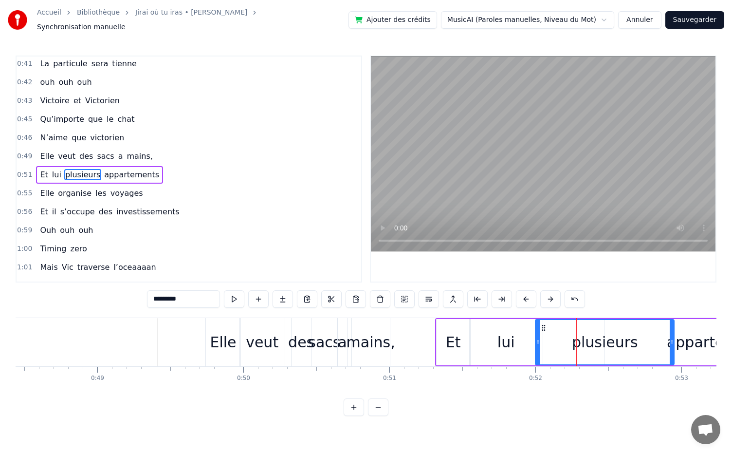
scroll to position [0, 7075]
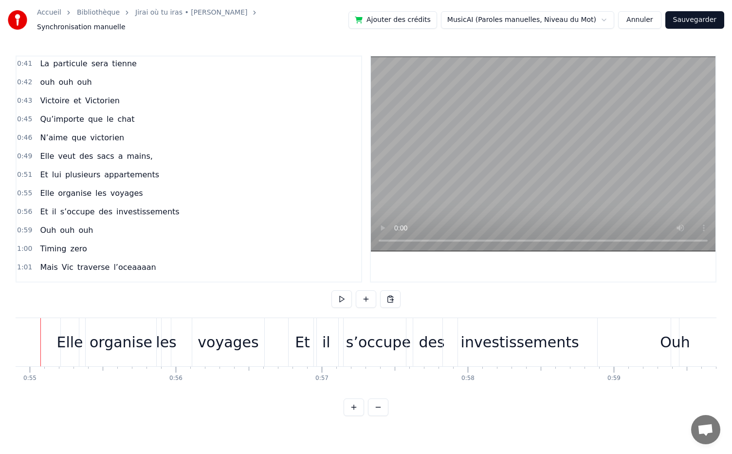
scroll to position [0, 7997]
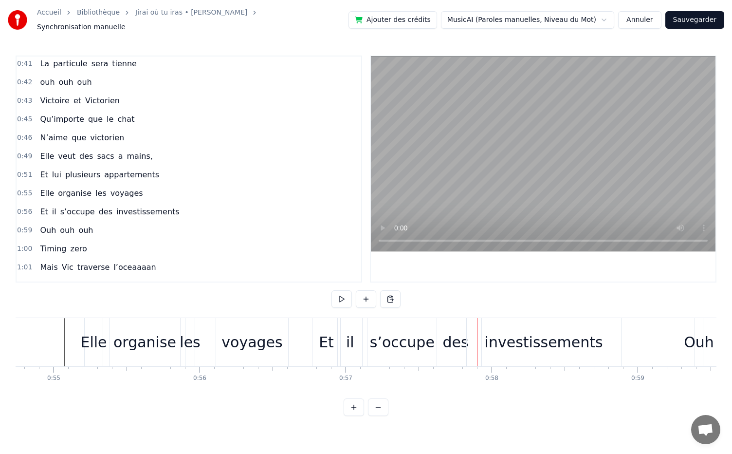
click at [320, 344] on div "Et" at bounding box center [326, 342] width 15 height 22
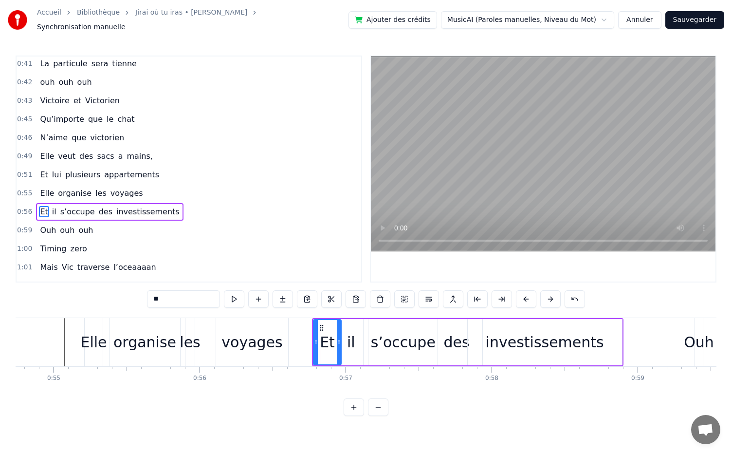
scroll to position [242, 0]
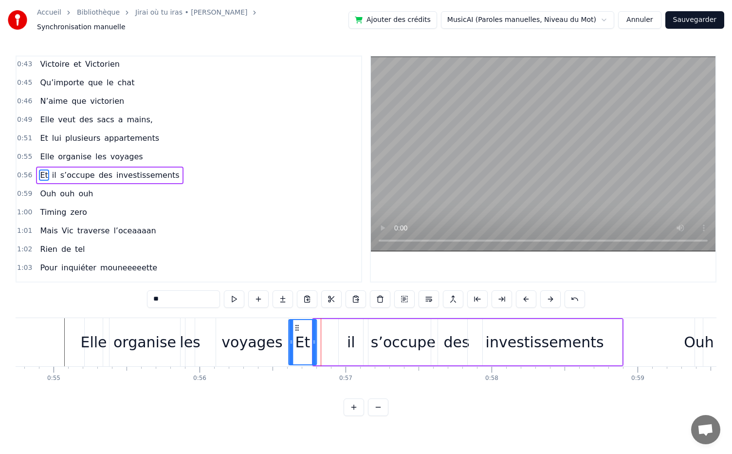
drag, startPoint x: 321, startPoint y: 320, endPoint x: 296, endPoint y: 322, distance: 24.9
click at [296, 324] on icon at bounding box center [297, 328] width 8 height 8
click at [350, 342] on div "il" at bounding box center [351, 342] width 8 height 22
drag, startPoint x: 347, startPoint y: 320, endPoint x: 321, endPoint y: 322, distance: 25.4
click at [321, 324] on icon at bounding box center [322, 328] width 8 height 8
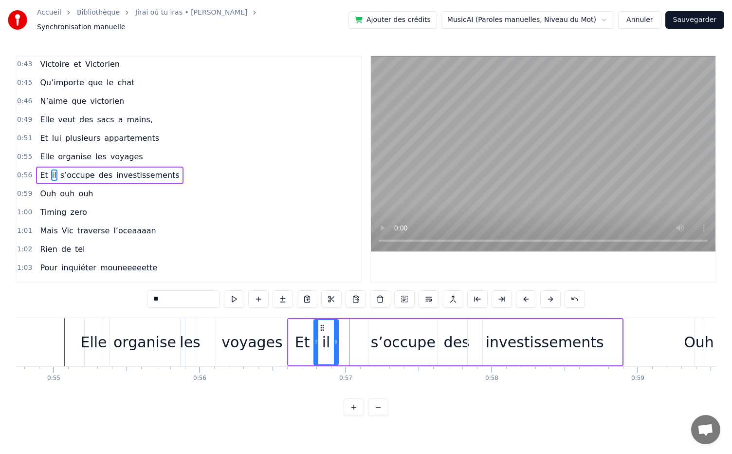
click at [386, 347] on div "s’occupe" at bounding box center [403, 342] width 65 height 22
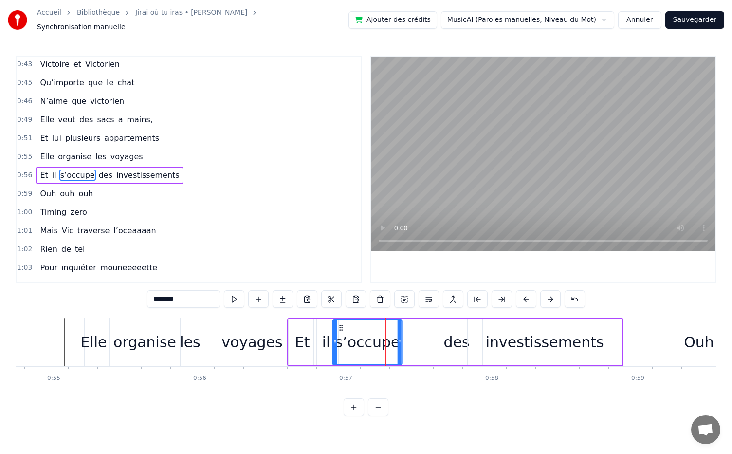
drag, startPoint x: 376, startPoint y: 322, endPoint x: 340, endPoint y: 325, distance: 36.2
click at [340, 325] on icon at bounding box center [341, 328] width 8 height 8
drag, startPoint x: 398, startPoint y: 339, endPoint x: 368, endPoint y: 343, distance: 30.9
click at [368, 343] on div at bounding box center [367, 342] width 4 height 44
click at [451, 344] on div "des" at bounding box center [457, 342] width 26 height 22
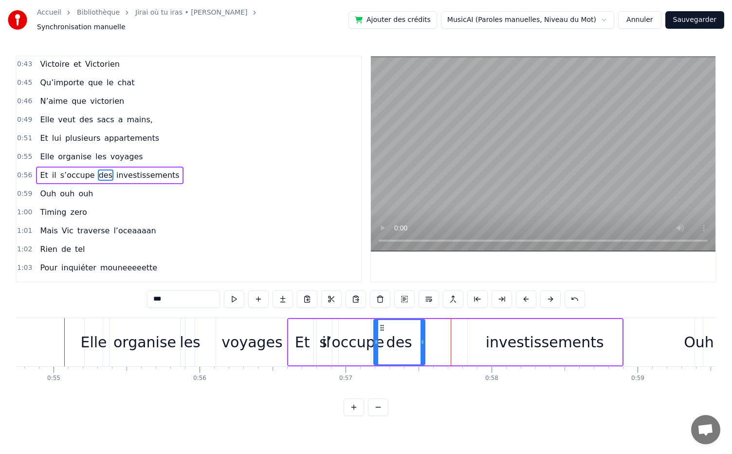
drag, startPoint x: 438, startPoint y: 323, endPoint x: 381, endPoint y: 328, distance: 57.7
click at [381, 328] on div "des" at bounding box center [400, 342] width 50 height 44
click at [502, 347] on div "investissements" at bounding box center [545, 342] width 118 height 22
type input "**********"
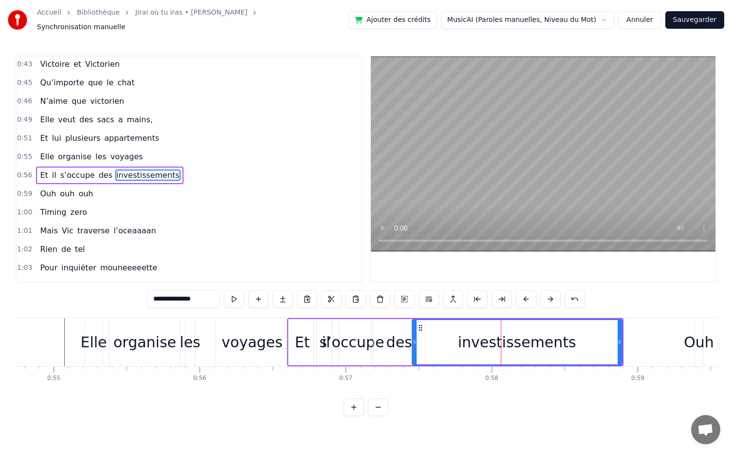
drag, startPoint x: 468, startPoint y: 338, endPoint x: 413, endPoint y: 338, distance: 55.5
click at [413, 338] on icon at bounding box center [415, 342] width 4 height 8
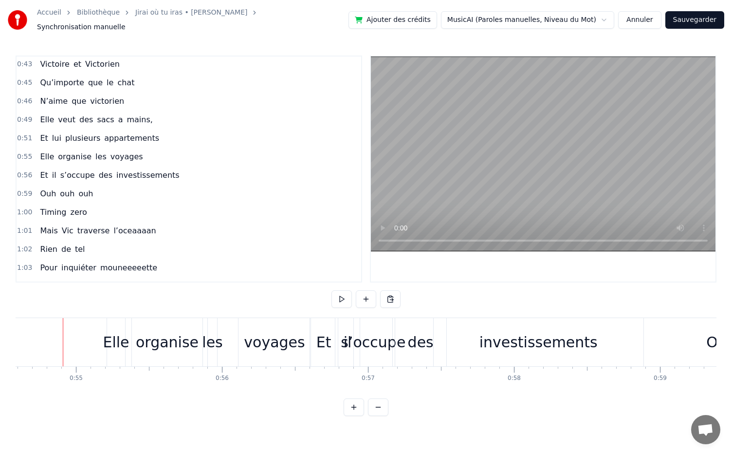
scroll to position [0, 7973]
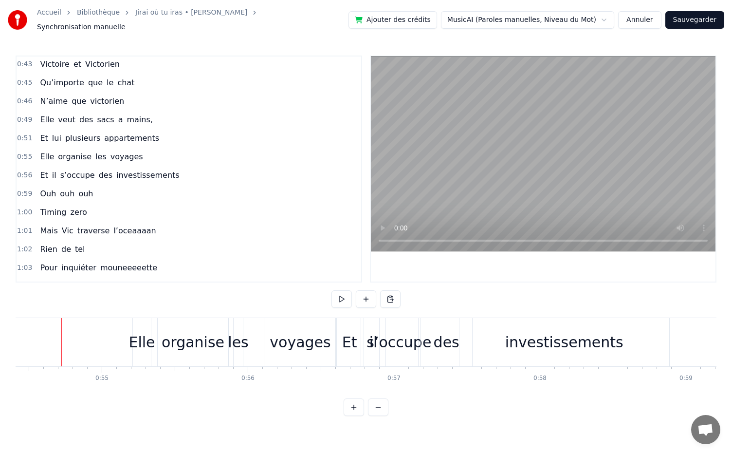
scroll to position [0, 7946]
click at [405, 339] on div "s’occupe" at bounding box center [402, 342] width 65 height 22
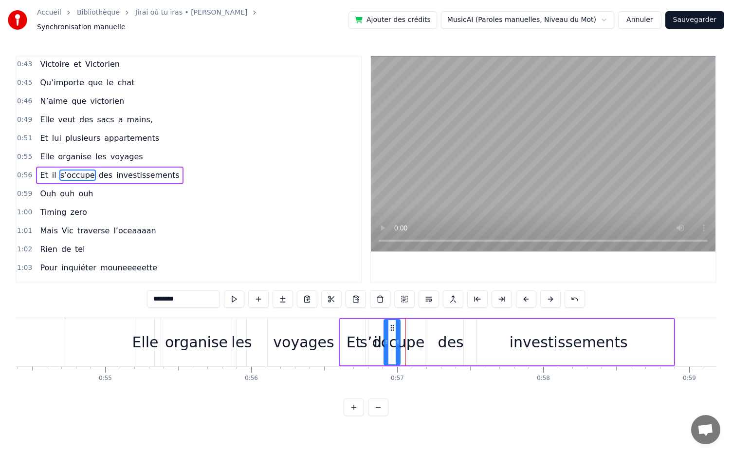
drag, startPoint x: 419, startPoint y: 338, endPoint x: 396, endPoint y: 338, distance: 22.4
click at [396, 338] on icon at bounding box center [398, 342] width 4 height 8
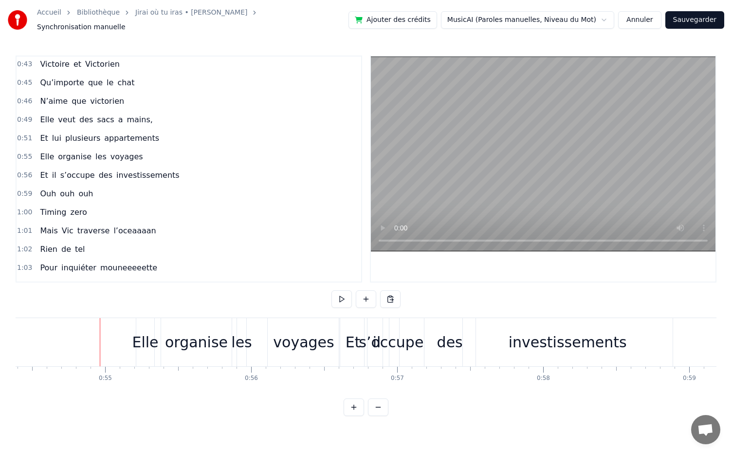
click at [457, 342] on div "des" at bounding box center [450, 342] width 26 height 22
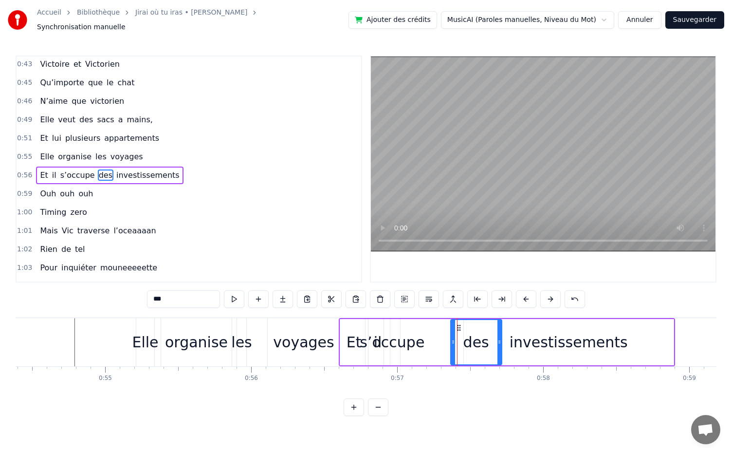
drag, startPoint x: 434, startPoint y: 322, endPoint x: 460, endPoint y: 327, distance: 25.7
click at [460, 327] on div "des" at bounding box center [476, 342] width 50 height 44
click at [402, 341] on div "s’occupe" at bounding box center [392, 342] width 65 height 22
type input "********"
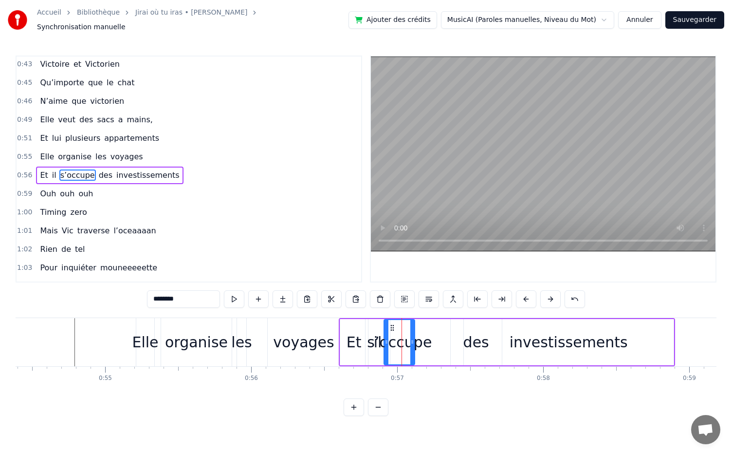
drag, startPoint x: 398, startPoint y: 336, endPoint x: 414, endPoint y: 336, distance: 15.6
click at [414, 338] on icon at bounding box center [413, 342] width 4 height 8
drag, startPoint x: 391, startPoint y: 324, endPoint x: 412, endPoint y: 328, distance: 20.7
click at [412, 328] on div "s’occupe" at bounding box center [420, 342] width 31 height 44
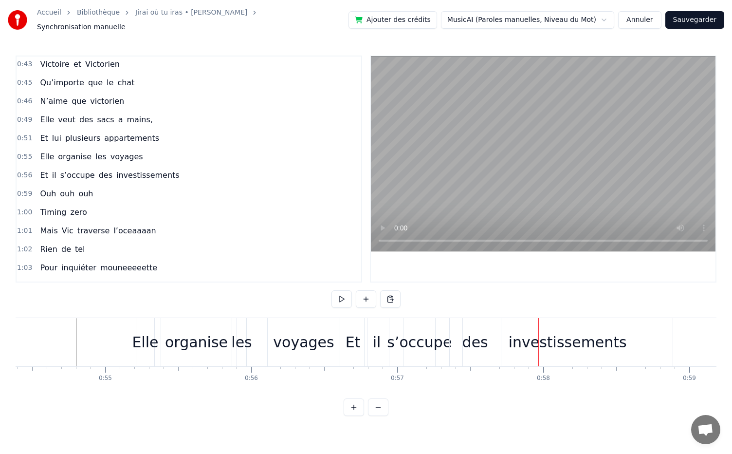
click at [425, 335] on div "s’occupe" at bounding box center [419, 342] width 65 height 22
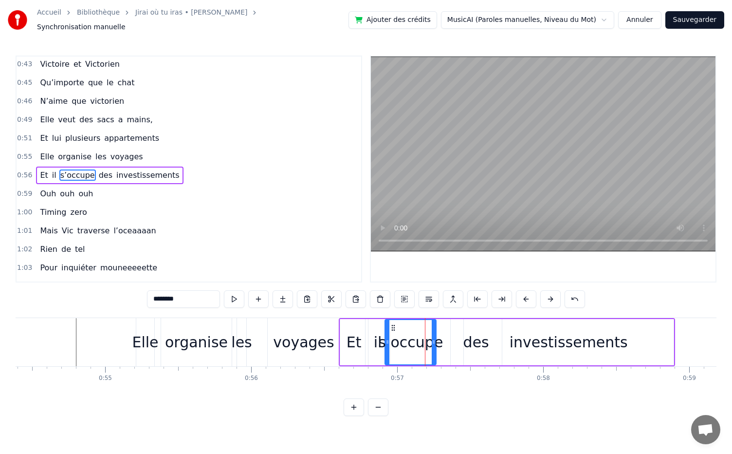
drag, startPoint x: 407, startPoint y: 338, endPoint x: 388, endPoint y: 339, distance: 19.5
click at [388, 339] on icon at bounding box center [388, 342] width 4 height 8
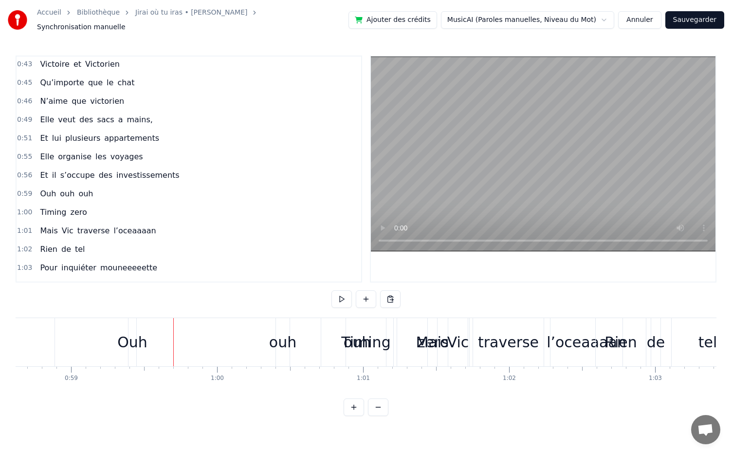
scroll to position [0, 8567]
click at [206, 328] on div "Ouh ouh ouh" at bounding box center [259, 342] width 268 height 48
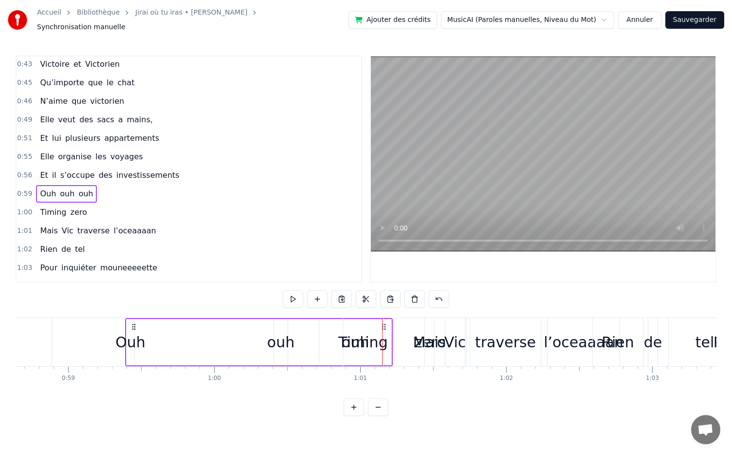
drag, startPoint x: 282, startPoint y: 338, endPoint x: 217, endPoint y: 339, distance: 65.3
click at [217, 339] on div "Ouh ouh ouh" at bounding box center [259, 342] width 268 height 48
click at [280, 347] on div "ouh" at bounding box center [280, 342] width 27 height 22
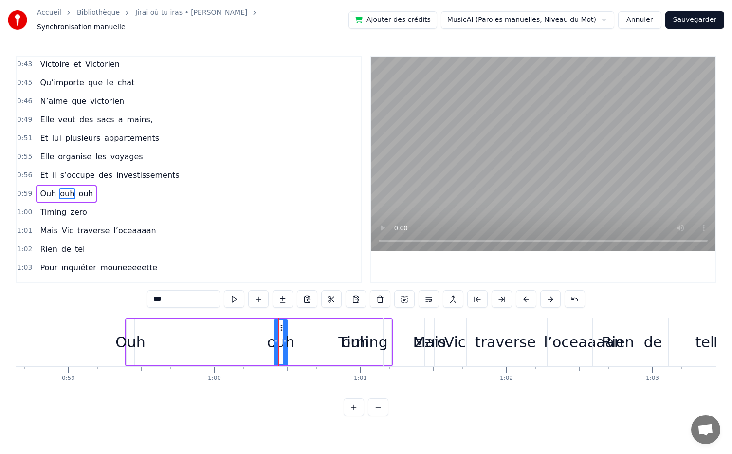
scroll to position [260, 0]
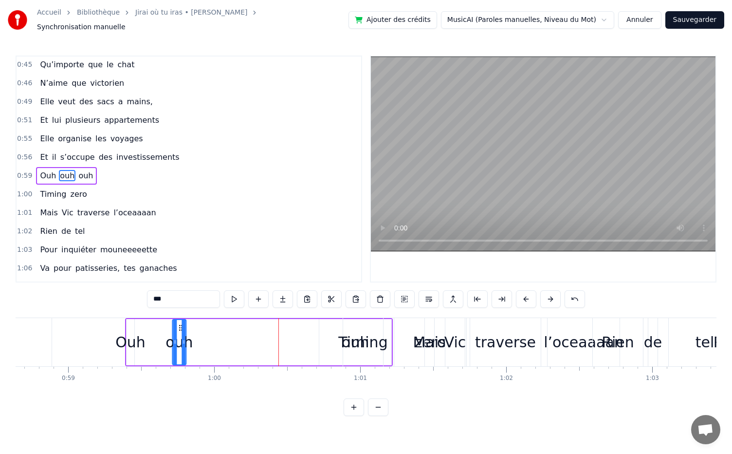
drag, startPoint x: 280, startPoint y: 323, endPoint x: 178, endPoint y: 341, distance: 103.3
click at [178, 341] on div "ouh" at bounding box center [179, 342] width 13 height 44
click at [361, 339] on div "Timing" at bounding box center [362, 342] width 49 height 22
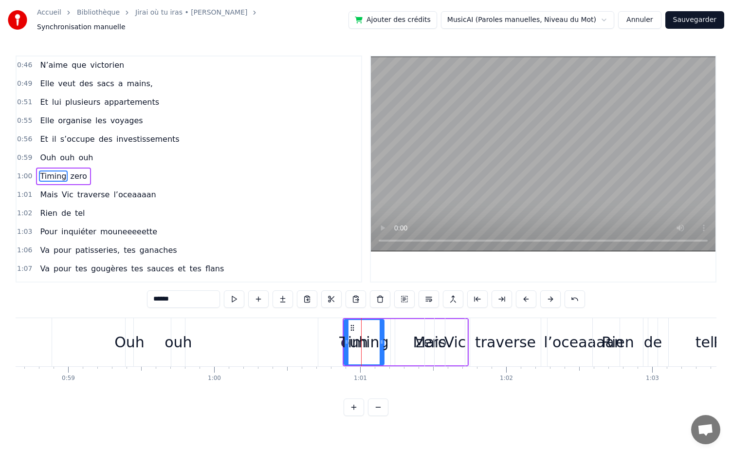
scroll to position [279, 0]
drag, startPoint x: 351, startPoint y: 321, endPoint x: 384, endPoint y: 356, distance: 48.3
click at [384, 356] on div "Timing" at bounding box center [396, 342] width 39 height 44
click at [356, 345] on div "ouh" at bounding box center [354, 342] width 27 height 22
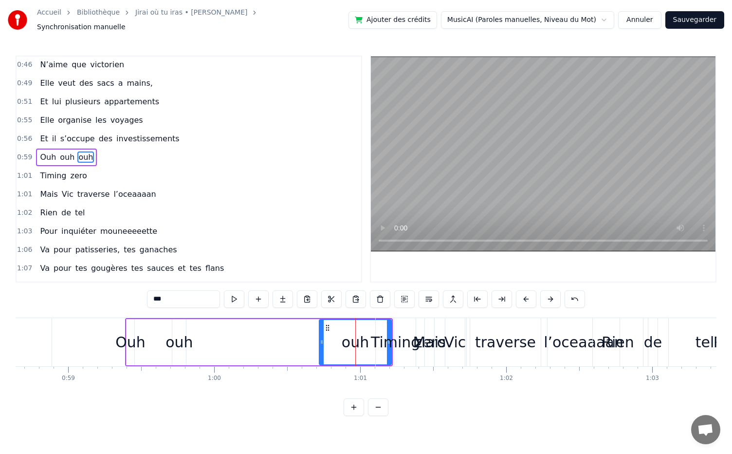
scroll to position [260, 0]
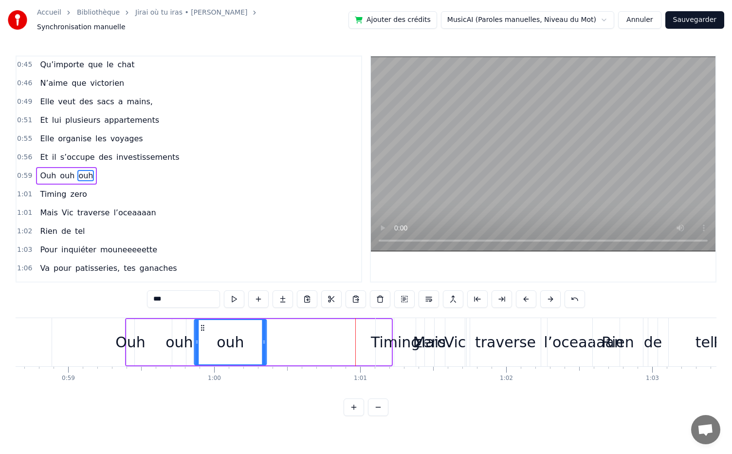
drag, startPoint x: 326, startPoint y: 324, endPoint x: 201, endPoint y: 330, distance: 125.3
click at [201, 330] on div "ouh" at bounding box center [230, 342] width 71 height 44
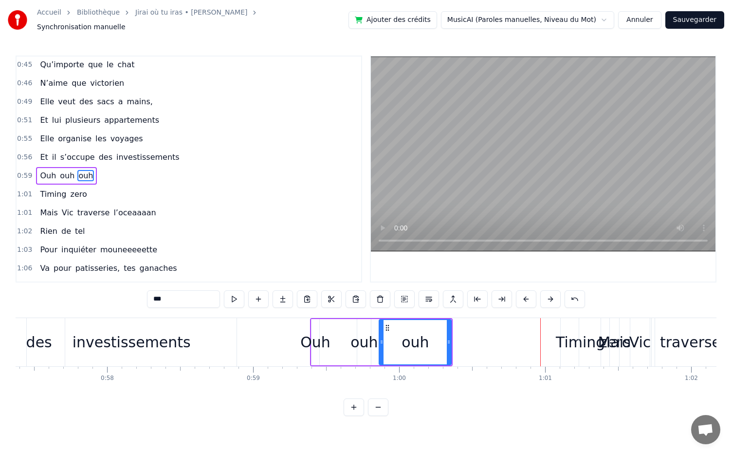
scroll to position [0, 8341]
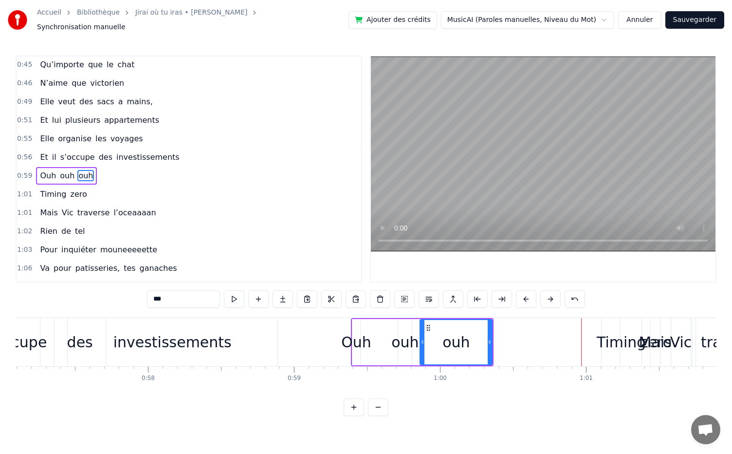
click at [270, 346] on div "investissements" at bounding box center [173, 342] width 210 height 48
type input "**********"
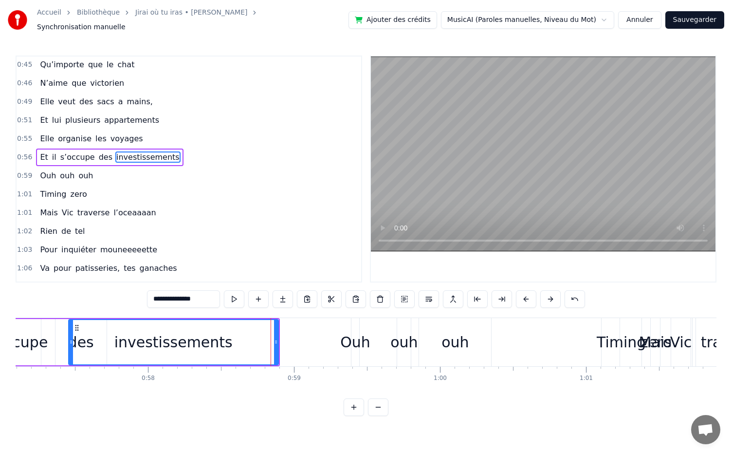
scroll to position [242, 0]
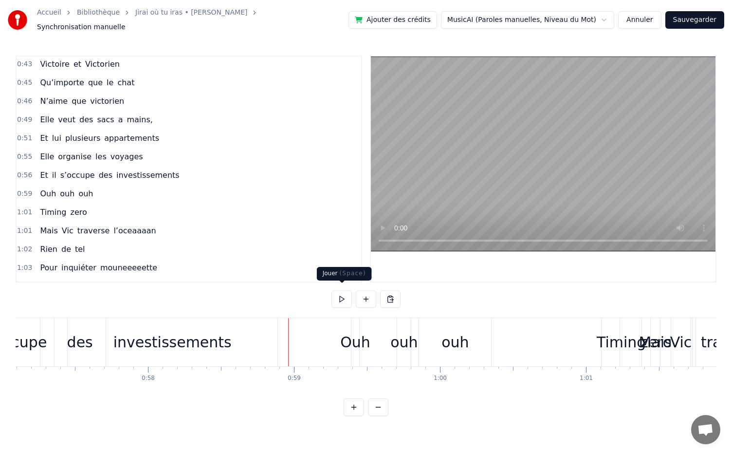
click at [347, 295] on button at bounding box center [342, 299] width 20 height 18
click at [277, 347] on div "investissements" at bounding box center [172, 342] width 211 height 48
click at [611, 340] on div "Timing" at bounding box center [621, 342] width 49 height 22
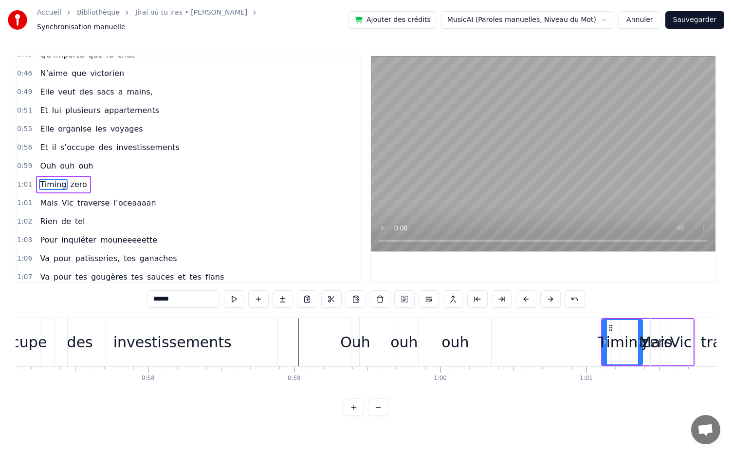
scroll to position [279, 0]
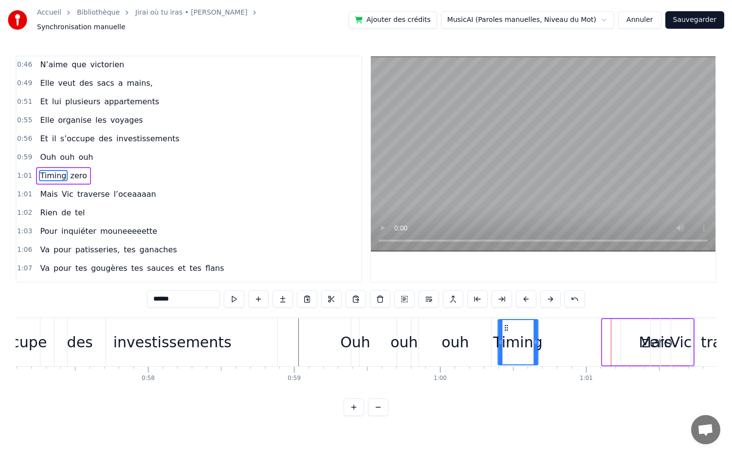
drag, startPoint x: 609, startPoint y: 323, endPoint x: 505, endPoint y: 332, distance: 104.5
click at [505, 332] on div "Timing" at bounding box center [518, 342] width 39 height 44
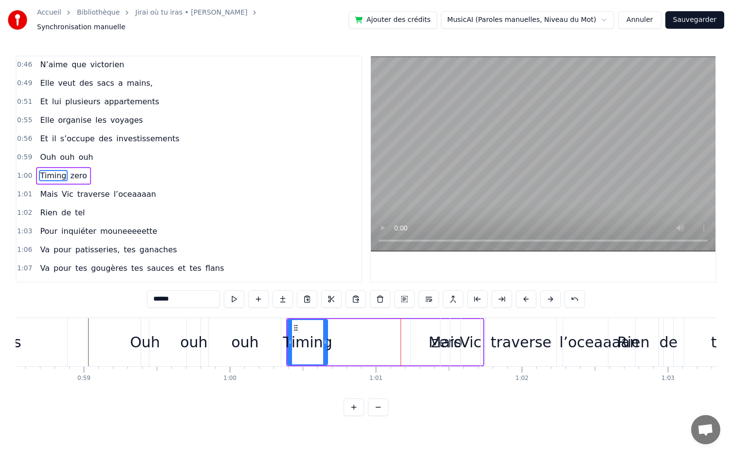
scroll to position [0, 8553]
click at [438, 344] on div "Mais" at bounding box center [444, 342] width 33 height 22
type input "****"
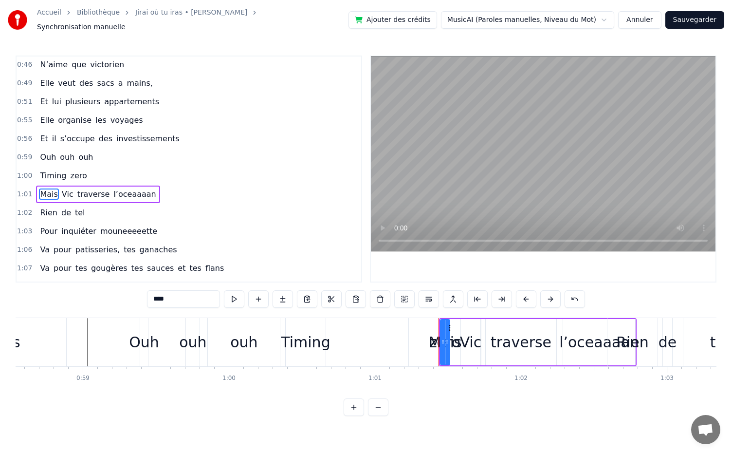
scroll to position [297, 0]
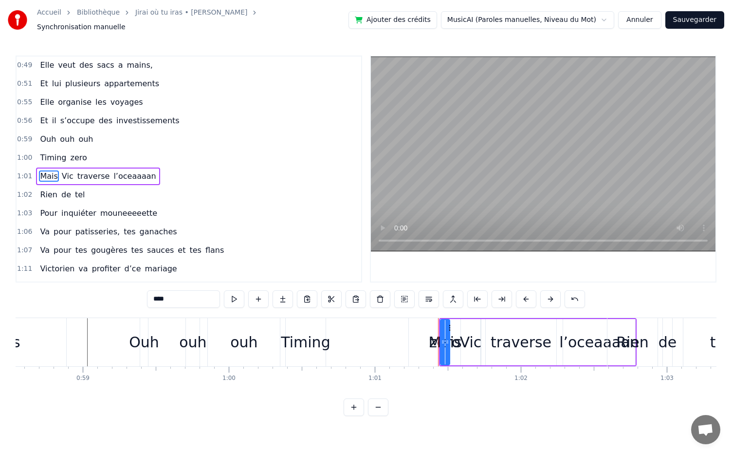
drag, startPoint x: 437, startPoint y: 339, endPoint x: 375, endPoint y: 337, distance: 62.4
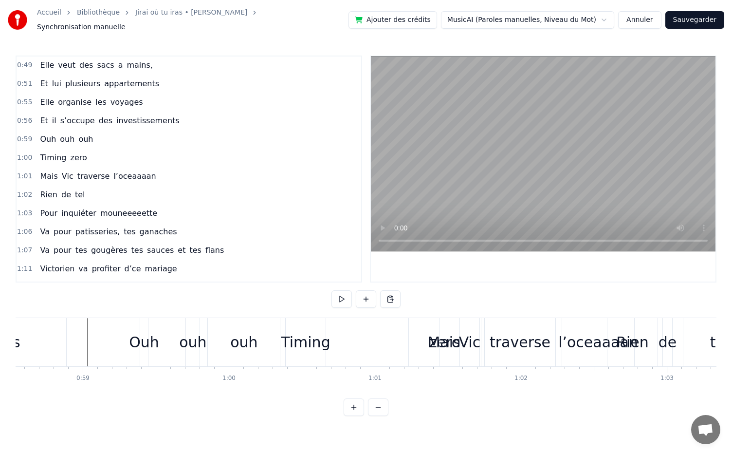
click at [446, 340] on div "Mais" at bounding box center [444, 342] width 33 height 22
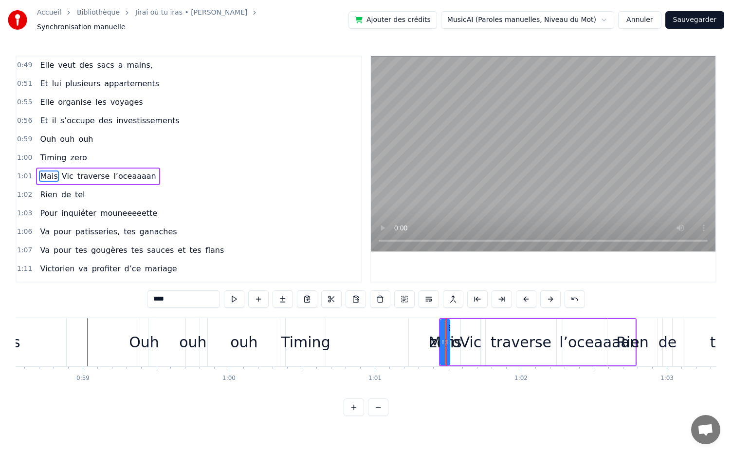
drag, startPoint x: 446, startPoint y: 340, endPoint x: 344, endPoint y: 338, distance: 102.3
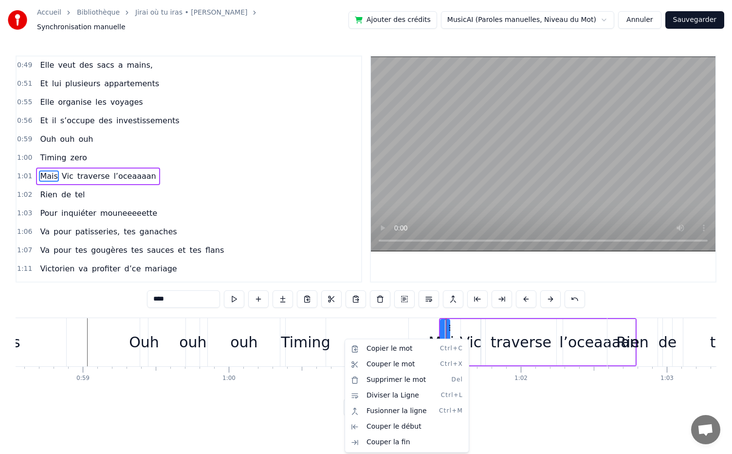
click at [445, 332] on html "Accueil Bibliothèque Jirai où tu iras • Céline Dion Synchronisation manuelle Aj…" at bounding box center [366, 215] width 732 height 431
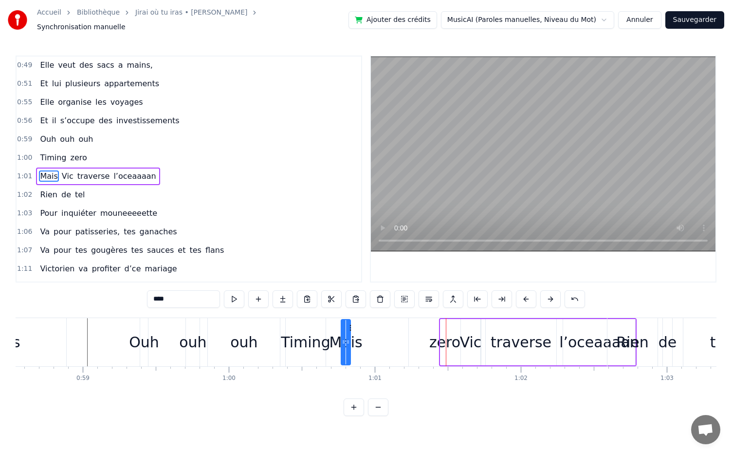
drag, startPoint x: 449, startPoint y: 323, endPoint x: 350, endPoint y: 327, distance: 99.4
click at [350, 327] on div "Mais" at bounding box center [346, 342] width 8 height 44
drag, startPoint x: 351, startPoint y: 323, endPoint x: 370, endPoint y: 326, distance: 19.7
click at [370, 326] on div "Mais" at bounding box center [366, 342] width 8 height 44
click at [442, 340] on div "Mais Vic traverse l’oceaaaan" at bounding box center [498, 342] width 277 height 48
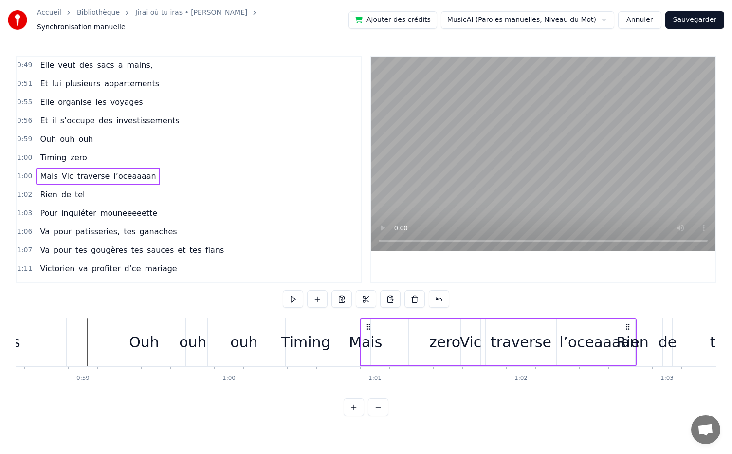
click at [450, 339] on div "Mais Vic traverse l’oceaaaan" at bounding box center [498, 342] width 277 height 48
click at [492, 344] on div "traverse" at bounding box center [521, 342] width 71 height 46
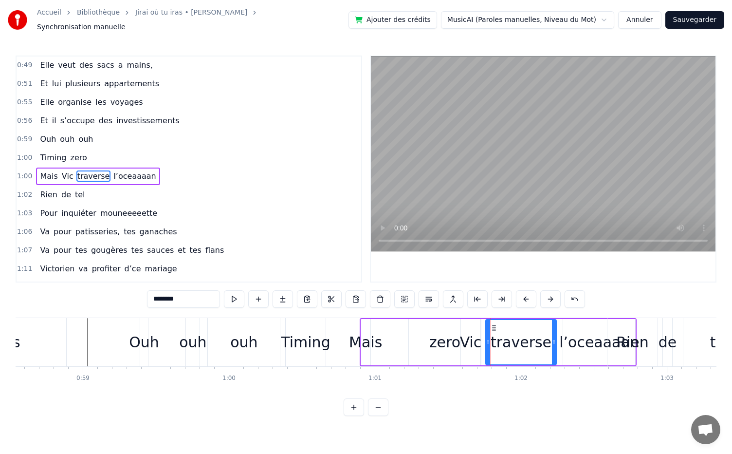
click at [449, 337] on div "Mais Vic traverse l’oceaaaan" at bounding box center [498, 342] width 277 height 48
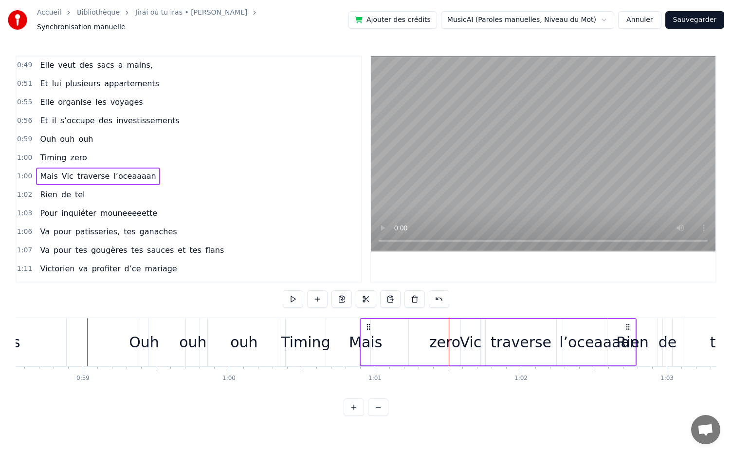
click at [70, 152] on span "zero" at bounding box center [79, 157] width 19 height 11
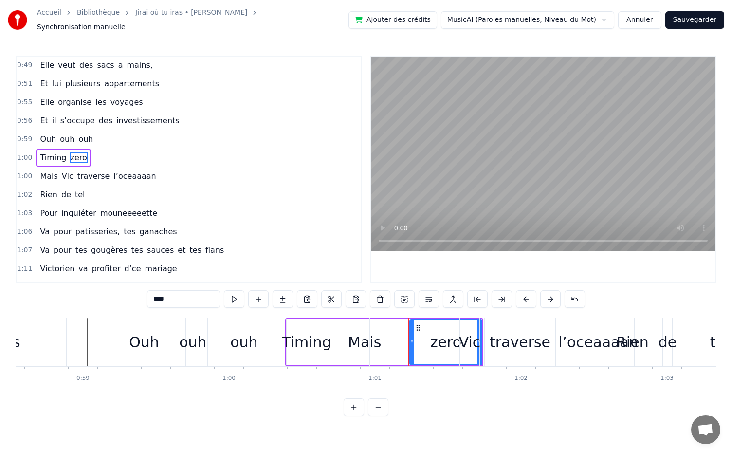
scroll to position [279, 0]
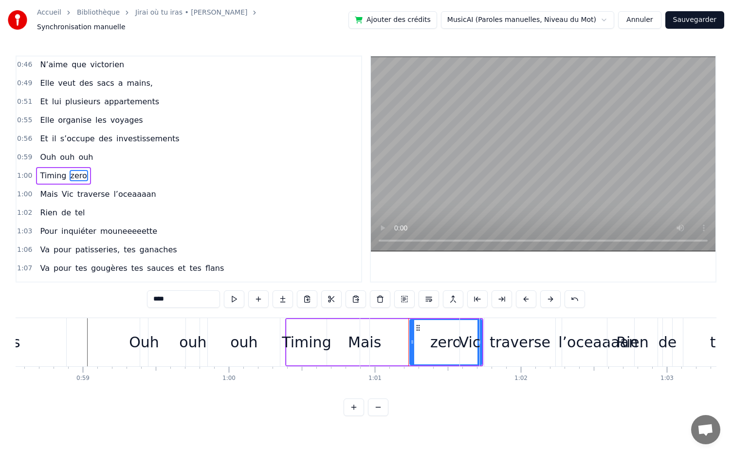
drag, startPoint x: 418, startPoint y: 322, endPoint x: 425, endPoint y: 323, distance: 6.9
click at [425, 323] on div "Mais Vic traverse l’oceaaaan" at bounding box center [498, 342] width 277 height 48
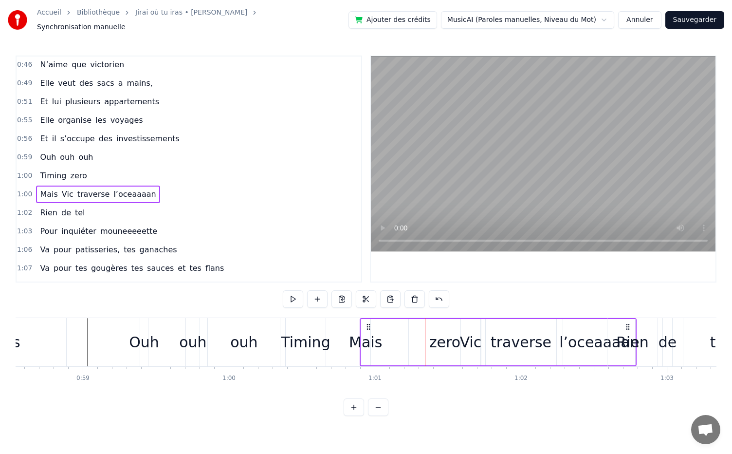
click at [73, 170] on span "zero" at bounding box center [79, 175] width 19 height 11
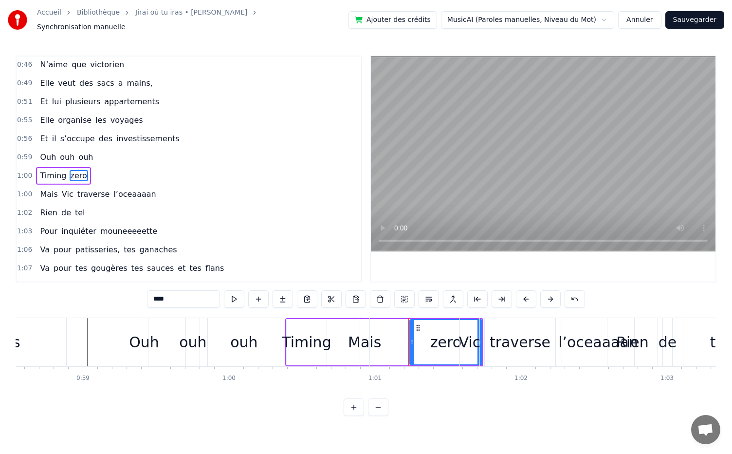
click at [412, 336] on div "Mais Vic traverse l’oceaaaan" at bounding box center [498, 342] width 277 height 48
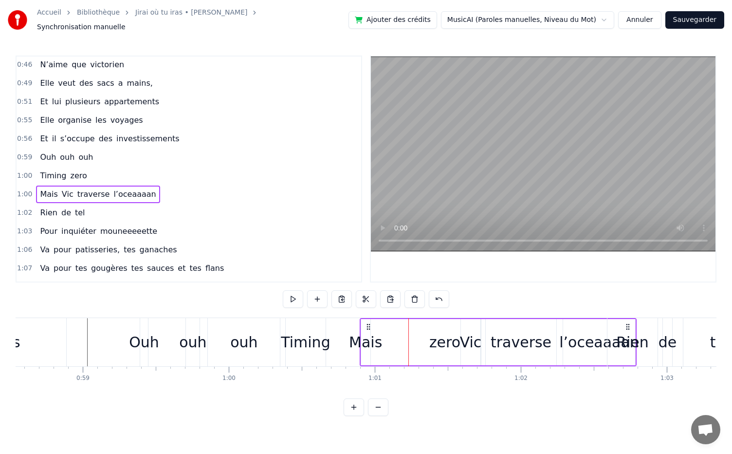
click at [447, 338] on div "Mais Vic traverse l’oceaaaan" at bounding box center [498, 342] width 277 height 48
click at [71, 170] on span "zero" at bounding box center [79, 175] width 19 height 11
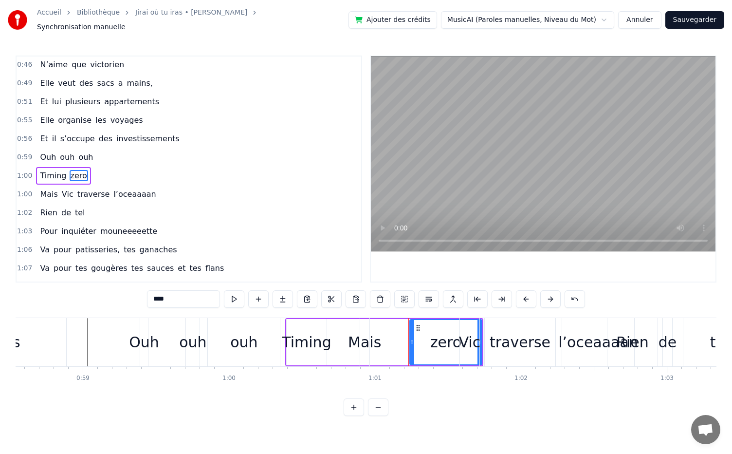
drag, startPoint x: 418, startPoint y: 321, endPoint x: 422, endPoint y: 325, distance: 5.5
click at [422, 325] on div "Mais Vic traverse l’oceaaaan" at bounding box center [498, 342] width 277 height 48
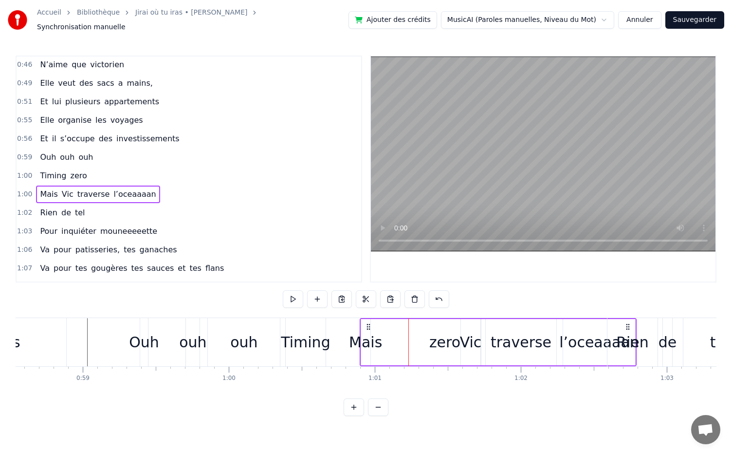
click at [445, 338] on div "Mais Vic traverse l’oceaaaan" at bounding box center [498, 342] width 277 height 48
click at [455, 343] on div "Mais Vic traverse l’oceaaaan" at bounding box center [498, 342] width 277 height 48
click at [70, 170] on span "zero" at bounding box center [79, 175] width 19 height 11
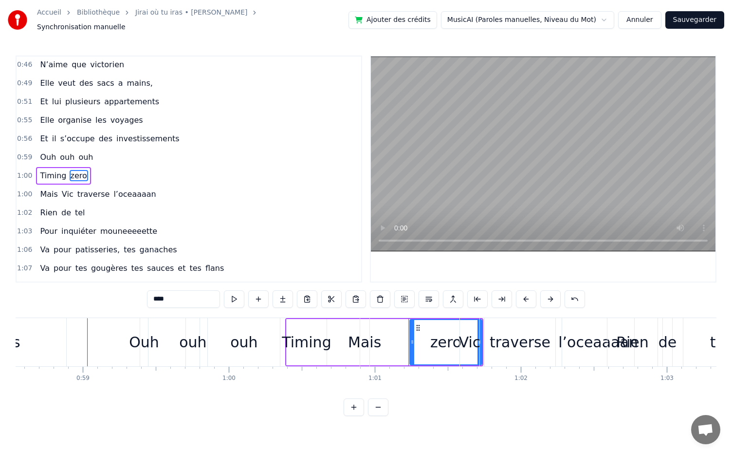
click at [71, 170] on span "zero" at bounding box center [79, 175] width 19 height 11
drag, startPoint x: 416, startPoint y: 322, endPoint x: 360, endPoint y: 331, distance: 56.7
click at [360, 331] on div "Mais Vic traverse l’oceaaaan" at bounding box center [498, 342] width 277 height 48
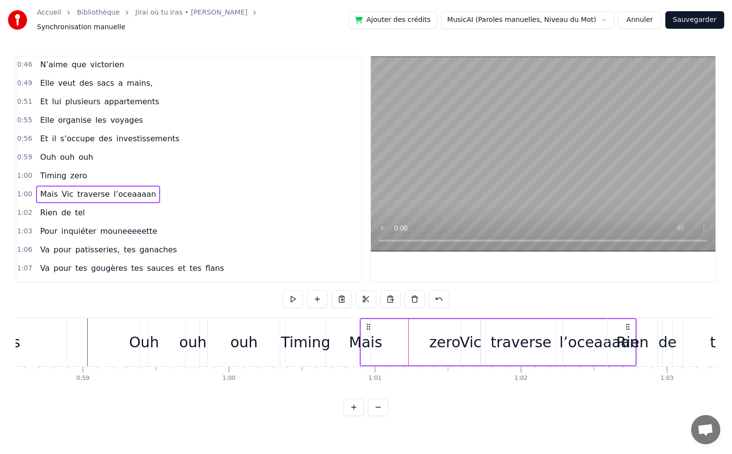
click at [368, 326] on circle at bounding box center [367, 326] width 0 height 0
drag, startPoint x: 360, startPoint y: 348, endPoint x: 366, endPoint y: 348, distance: 5.9
click at [366, 348] on div "Mais Vic traverse l’oceaaaan" at bounding box center [498, 342] width 277 height 48
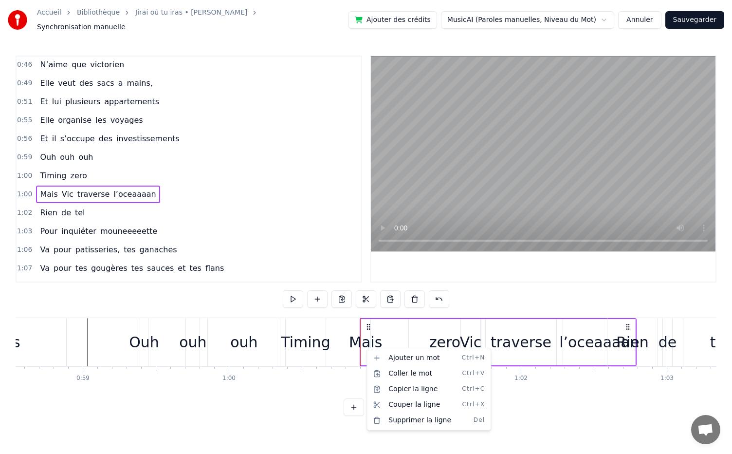
click at [372, 321] on html "Accueil Bibliothèque Jirai où tu iras • Céline Dion Synchronisation manuelle Aj…" at bounding box center [366, 215] width 732 height 431
click at [367, 326] on circle at bounding box center [367, 326] width 0 height 0
click at [346, 348] on div "Timing zero" at bounding box center [384, 342] width 198 height 48
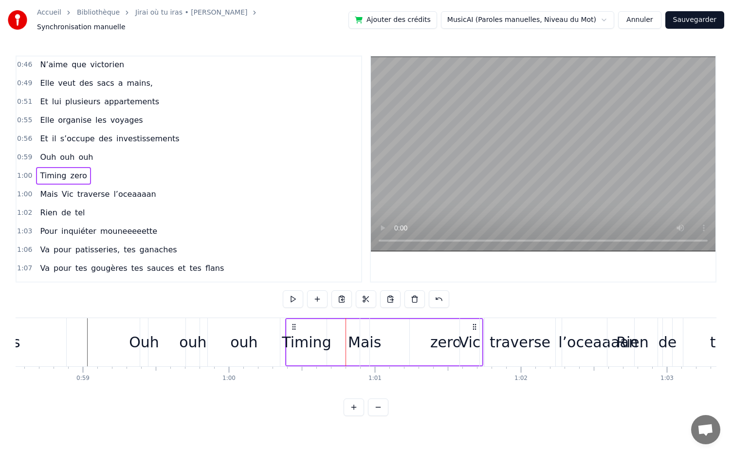
click at [379, 340] on div "Mais" at bounding box center [364, 342] width 33 height 22
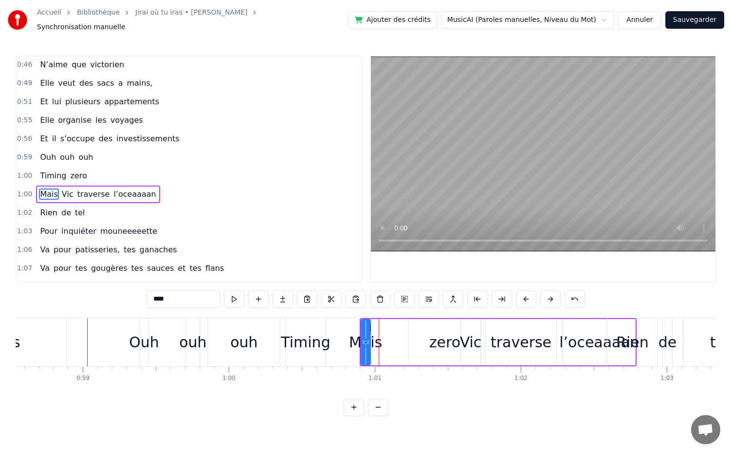
scroll to position [297, 0]
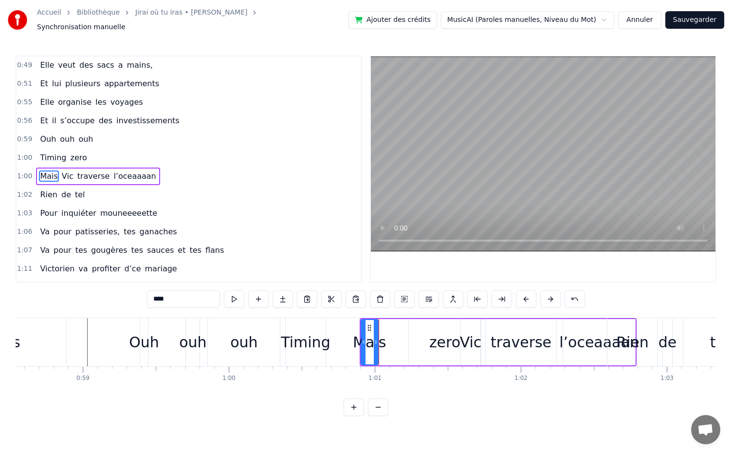
drag, startPoint x: 369, startPoint y: 335, endPoint x: 377, endPoint y: 335, distance: 7.8
click at [377, 338] on icon at bounding box center [376, 342] width 4 height 8
drag, startPoint x: 368, startPoint y: 322, endPoint x: 463, endPoint y: 354, distance: 99.6
click at [463, 354] on div "Mais" at bounding box center [464, 342] width 16 height 44
click at [441, 336] on div "zero" at bounding box center [445, 342] width 31 height 22
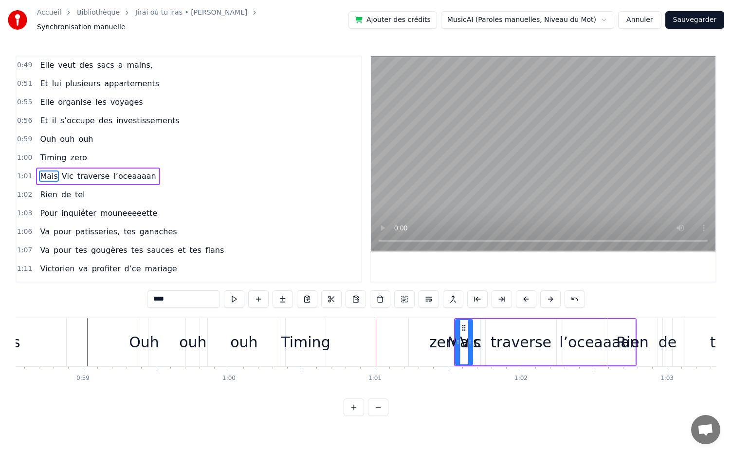
scroll to position [279, 0]
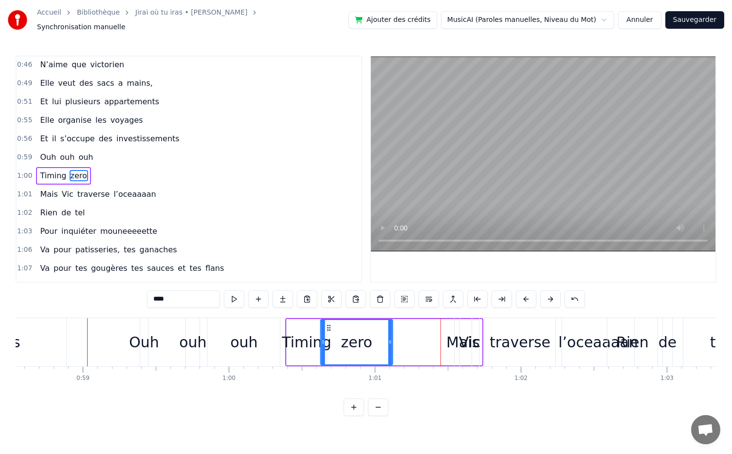
drag, startPoint x: 418, startPoint y: 323, endPoint x: 329, endPoint y: 318, distance: 89.3
click at [329, 320] on div "zero" at bounding box center [356, 342] width 71 height 44
drag, startPoint x: 321, startPoint y: 338, endPoint x: 332, endPoint y: 339, distance: 11.2
click at [332, 339] on div "zero" at bounding box center [363, 342] width 62 height 46
click at [453, 338] on div "Mais" at bounding box center [463, 342] width 33 height 22
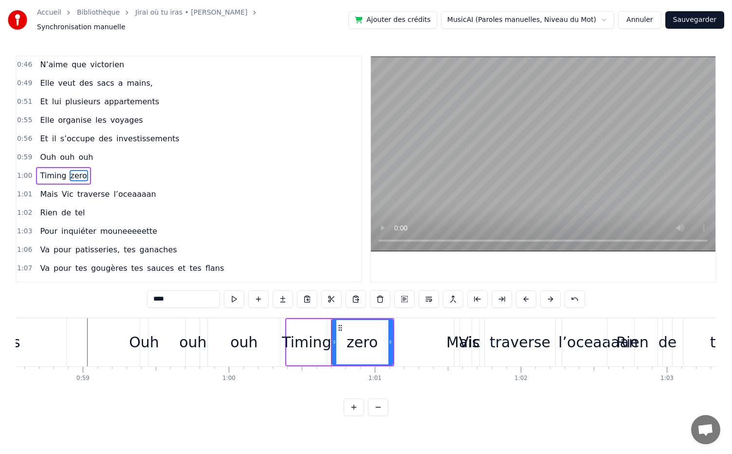
type input "****"
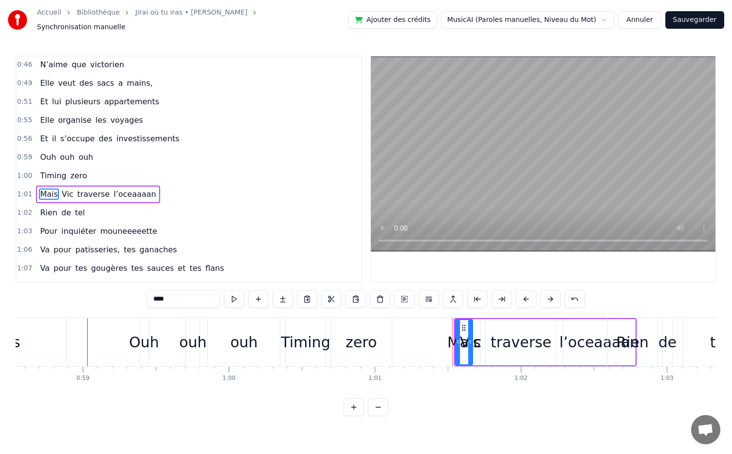
scroll to position [297, 0]
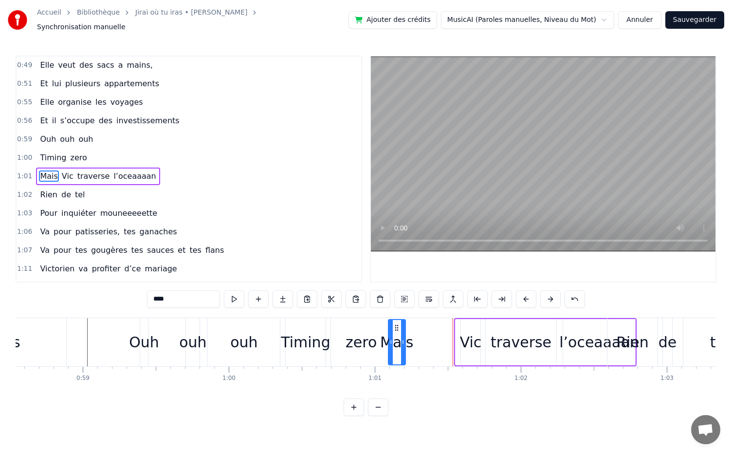
drag, startPoint x: 463, startPoint y: 323, endPoint x: 395, endPoint y: 328, distance: 67.4
click at [395, 328] on div "Mais" at bounding box center [397, 342] width 16 height 44
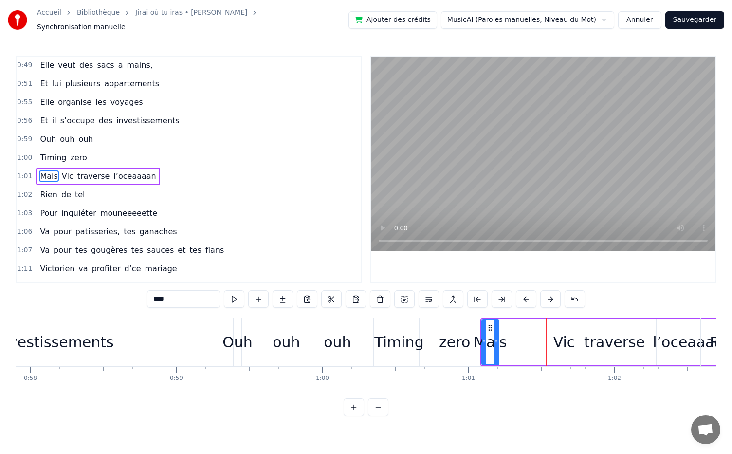
scroll to position [0, 8458]
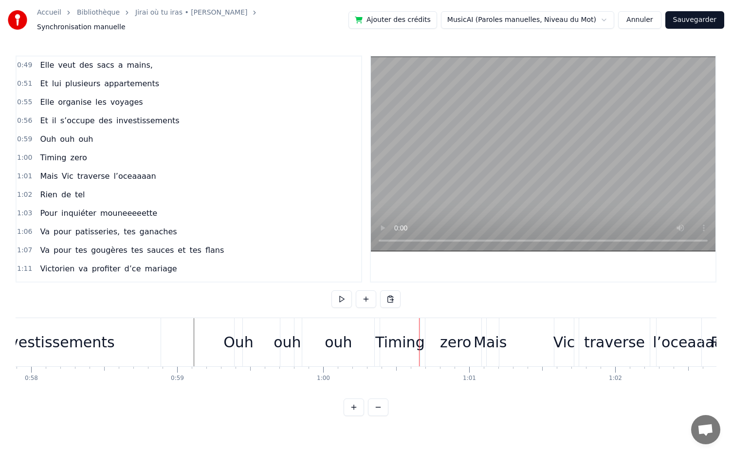
click at [394, 341] on div "Timing" at bounding box center [399, 342] width 49 height 22
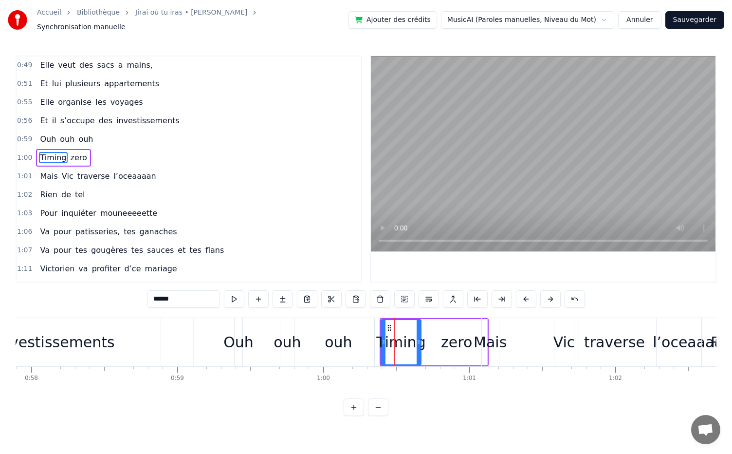
scroll to position [279, 0]
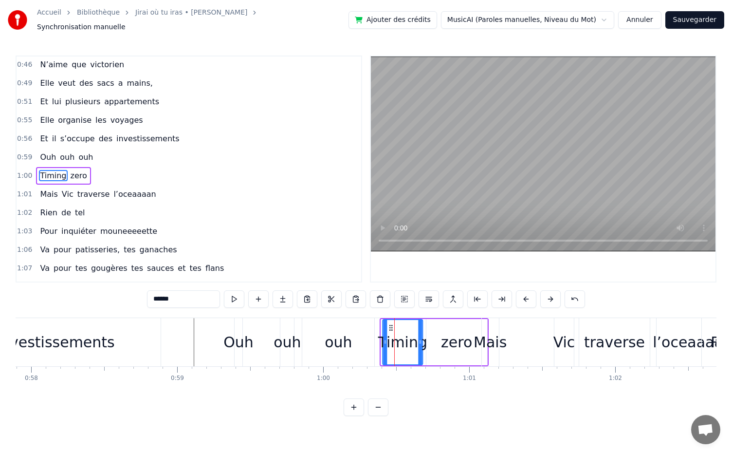
drag, startPoint x: 390, startPoint y: 322, endPoint x: 392, endPoint y: 328, distance: 6.5
click at [392, 328] on div "Timing" at bounding box center [402, 342] width 39 height 44
click at [457, 347] on div "zero" at bounding box center [456, 342] width 31 height 22
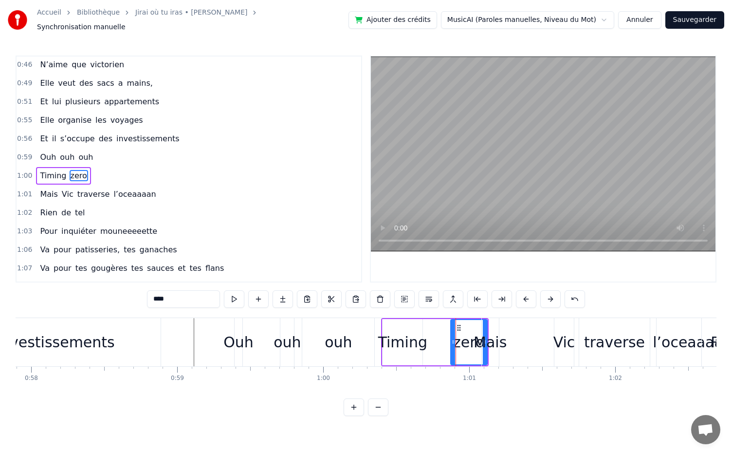
drag, startPoint x: 428, startPoint y: 337, endPoint x: 453, endPoint y: 340, distance: 25.5
click at [453, 340] on icon at bounding box center [453, 342] width 4 height 8
click at [414, 343] on div "Timing" at bounding box center [402, 342] width 49 height 22
type input "******"
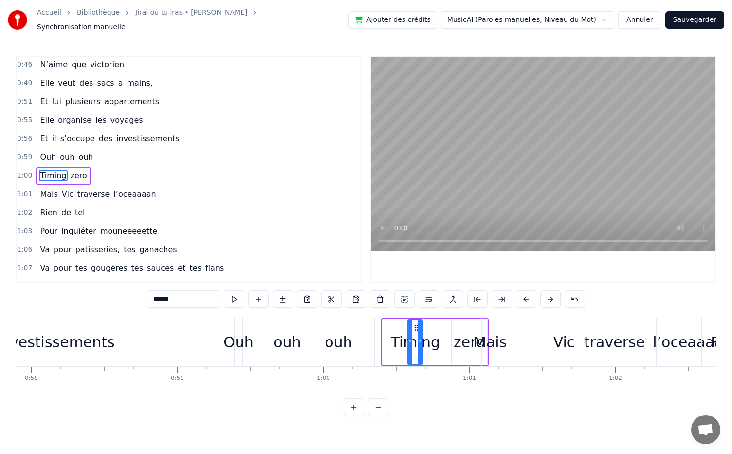
drag, startPoint x: 384, startPoint y: 337, endPoint x: 410, endPoint y: 341, distance: 26.2
click at [410, 341] on div at bounding box center [411, 342] width 4 height 44
drag, startPoint x: 418, startPoint y: 324, endPoint x: 424, endPoint y: 332, distance: 9.1
click at [425, 332] on div at bounding box center [427, 342] width 4 height 44
drag, startPoint x: 415, startPoint y: 323, endPoint x: 435, endPoint y: 328, distance: 20.6
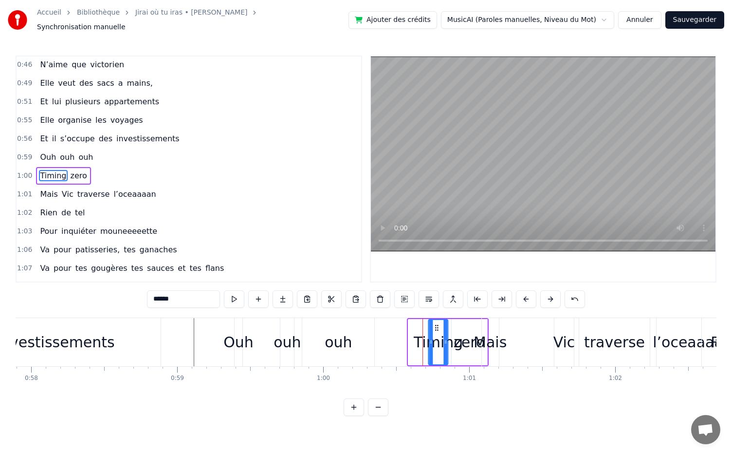
click at [435, 328] on div "Timing" at bounding box center [439, 342] width 19 height 44
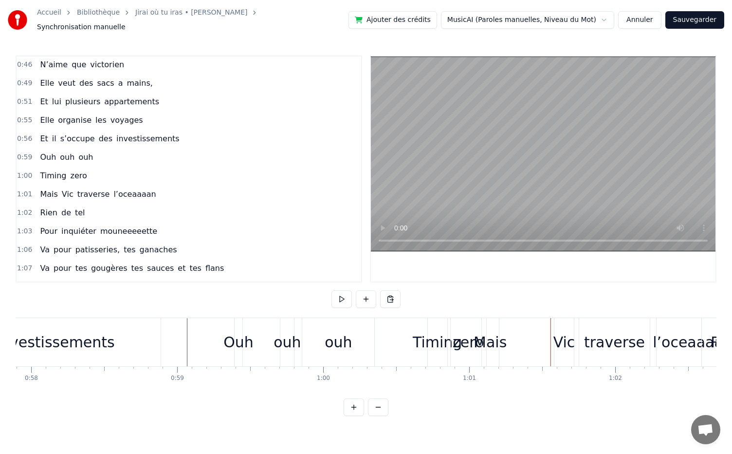
click at [567, 344] on div "Vic" at bounding box center [565, 342] width 22 height 22
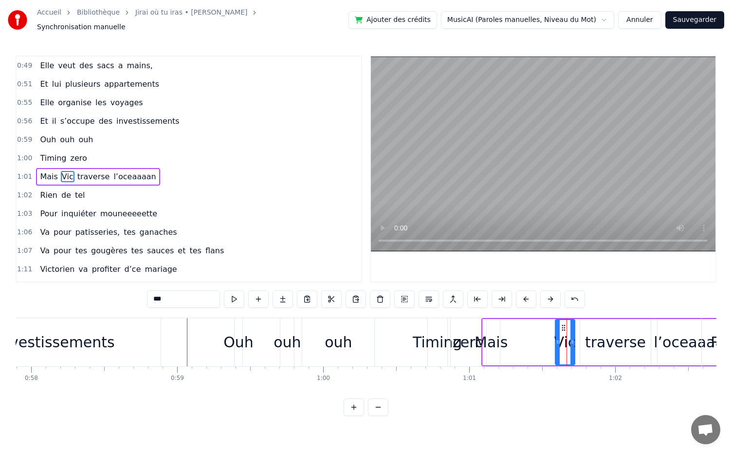
scroll to position [297, 0]
drag, startPoint x: 565, startPoint y: 322, endPoint x: 517, endPoint y: 326, distance: 47.9
click at [517, 326] on icon at bounding box center [516, 328] width 8 height 8
click at [610, 338] on div "traverse" at bounding box center [615, 342] width 61 height 22
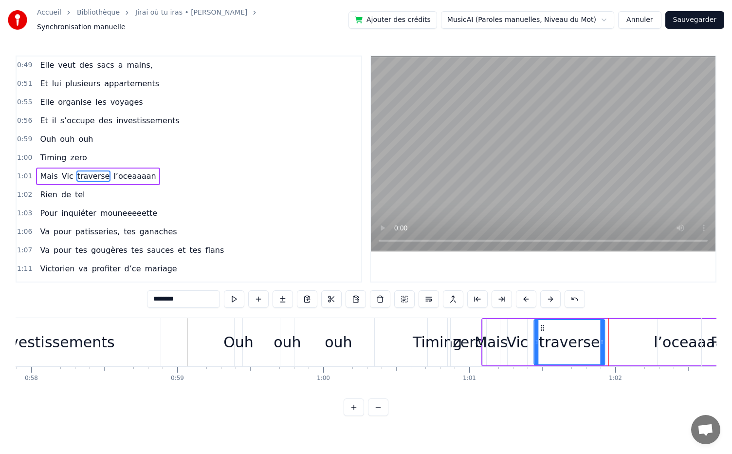
drag, startPoint x: 589, startPoint y: 323, endPoint x: 543, endPoint y: 329, distance: 46.6
click at [543, 329] on div "traverse" at bounding box center [570, 342] width 70 height 44
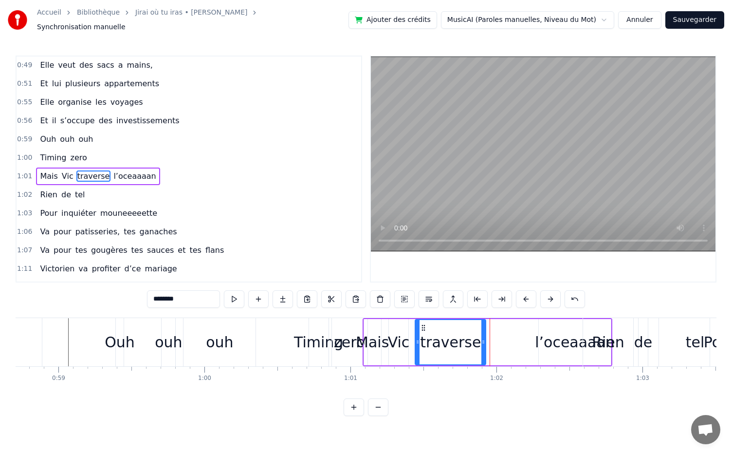
scroll to position [0, 8577]
click at [547, 331] on div "l’oceaaaan" at bounding box center [575, 342] width 80 height 22
type input "**********"
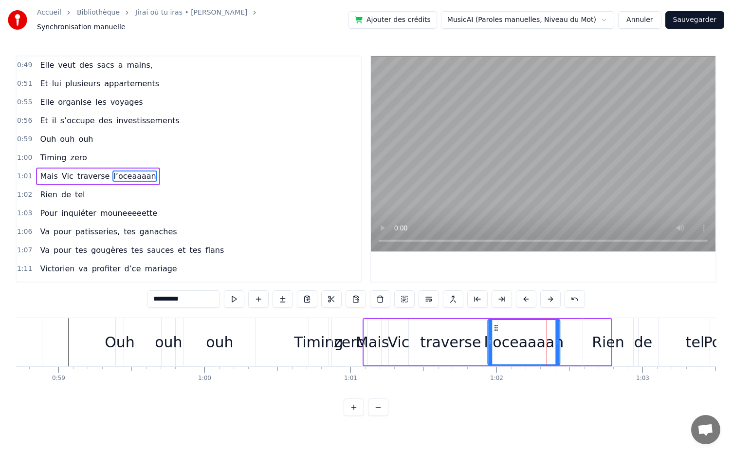
drag, startPoint x: 547, startPoint y: 321, endPoint x: 497, endPoint y: 330, distance: 51.4
click at [497, 330] on div "l’oceaaaan" at bounding box center [523, 342] width 71 height 44
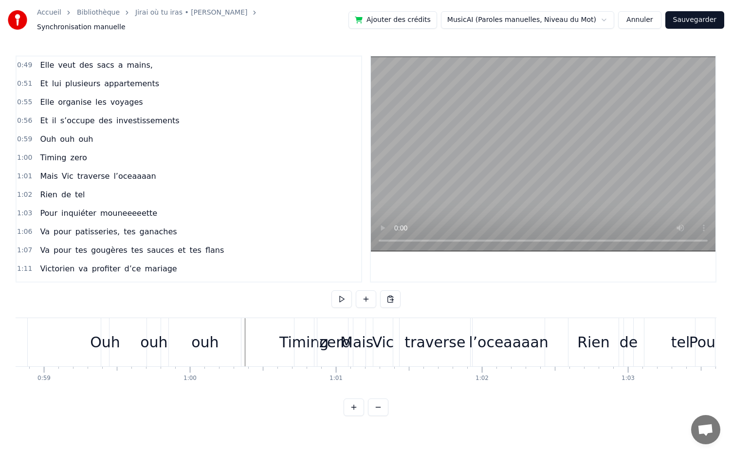
scroll to position [0, 8590]
click at [343, 295] on button at bounding box center [342, 299] width 20 height 18
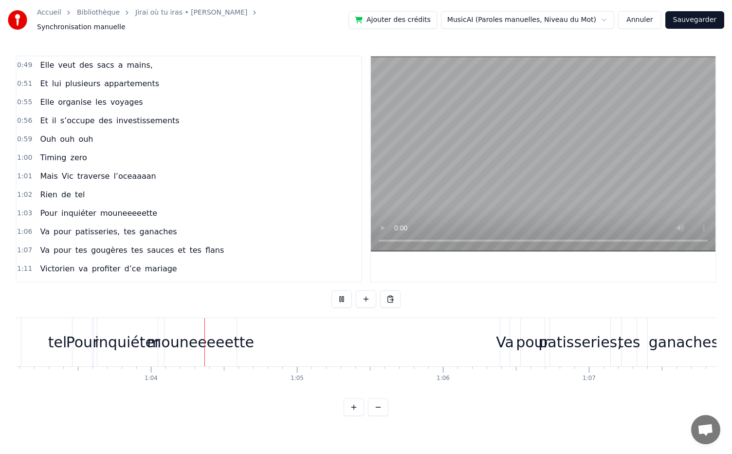
scroll to position [0, 9249]
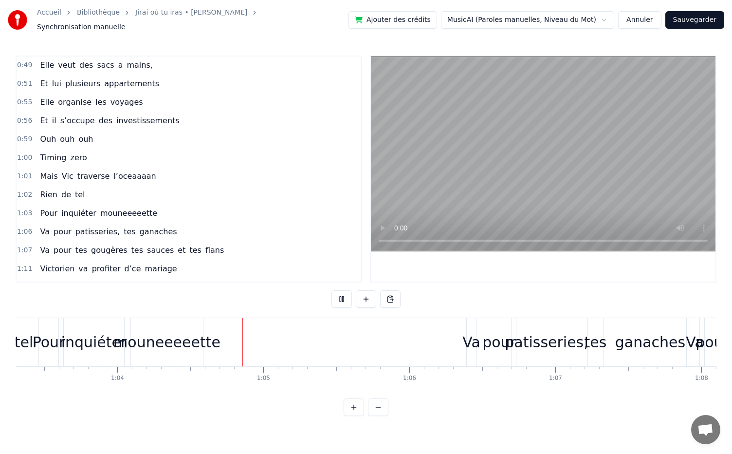
click at [343, 295] on button at bounding box center [342, 299] width 20 height 18
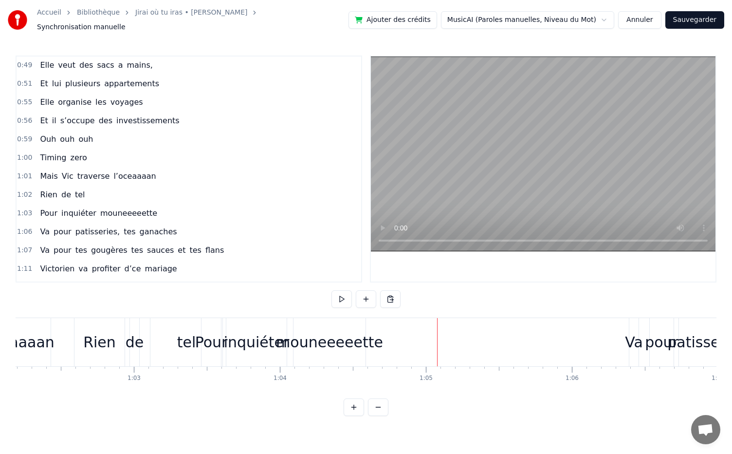
scroll to position [0, 9085]
click at [107, 353] on div "Rien" at bounding box center [100, 342] width 50 height 48
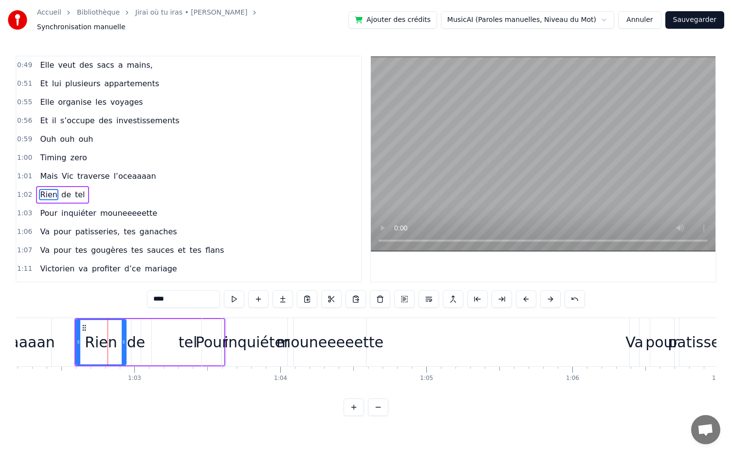
scroll to position [315, 0]
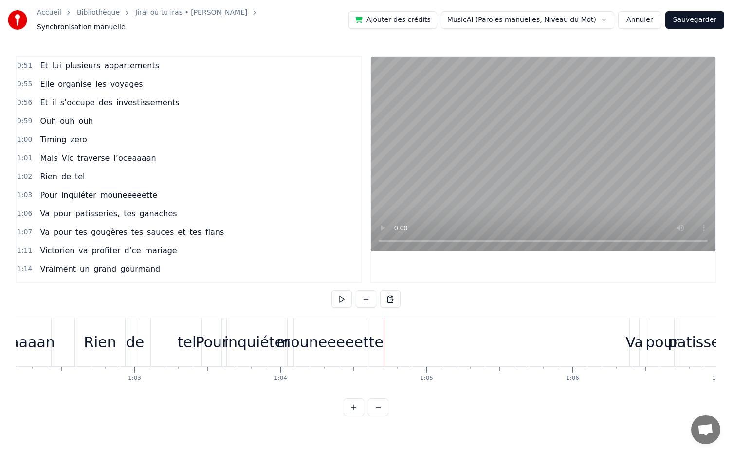
click at [173, 332] on div "tel" at bounding box center [187, 342] width 72 height 48
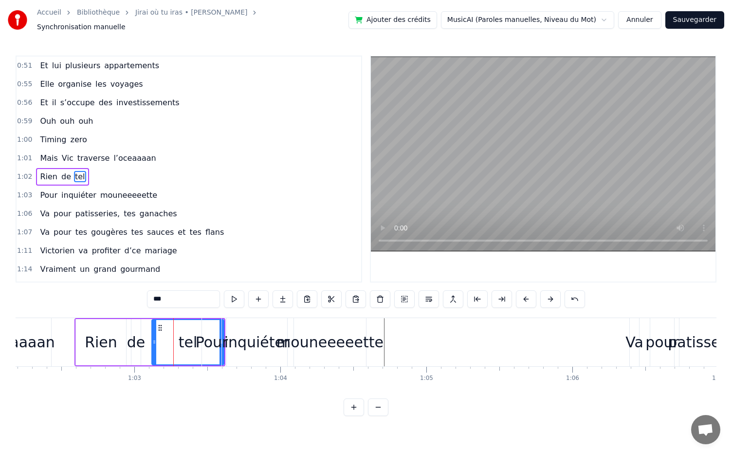
click at [134, 311] on div "0:05 Dans une asso d’école, 0:07 Il y a dix ans piiiiile, 0:11 Elle l’a vu et b…" at bounding box center [366, 236] width 701 height 360
click at [112, 312] on div "0:05 Dans une asso d’école, 0:07 Il y a dix ans piiiiile, 0:11 Elle l’a vu et b…" at bounding box center [366, 236] width 701 height 360
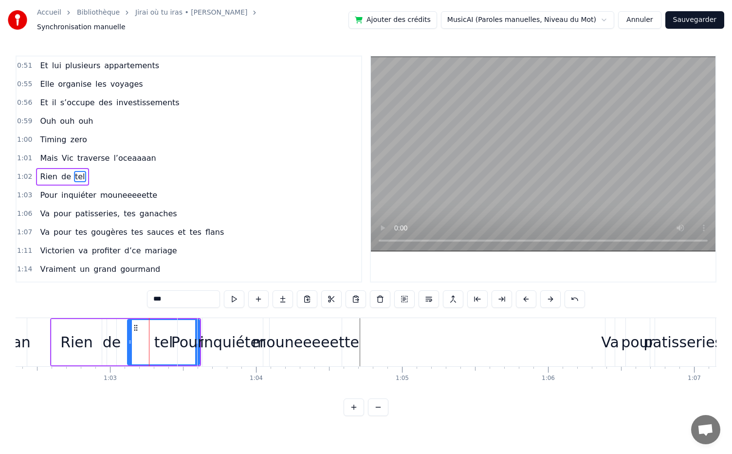
scroll to position [0, 9122]
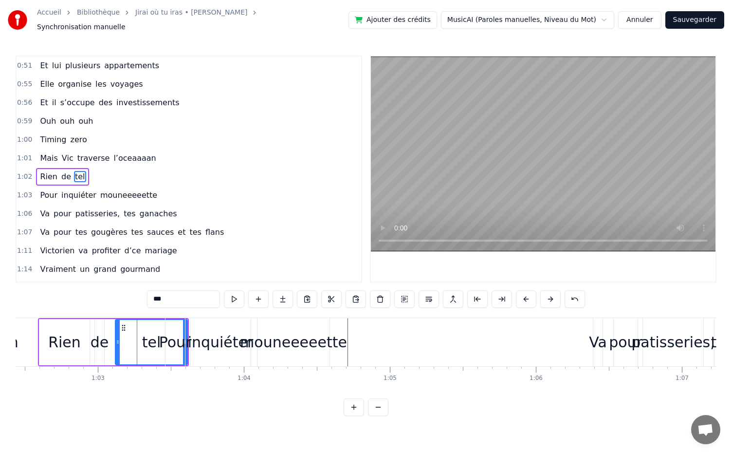
click at [309, 337] on div "mouneeeeette" at bounding box center [293, 342] width 107 height 22
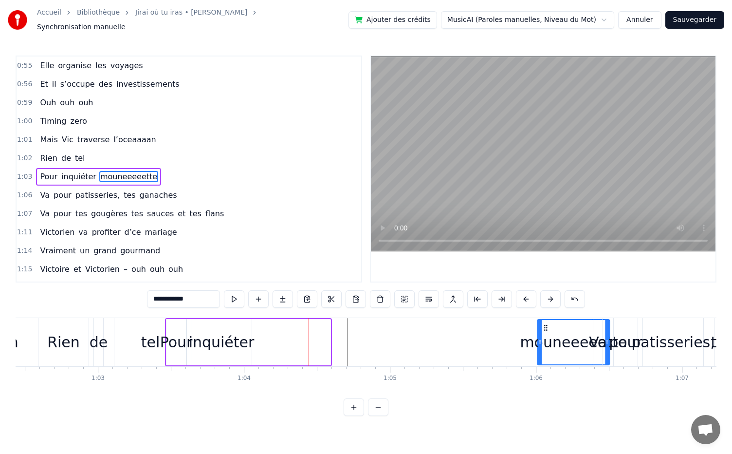
drag, startPoint x: 268, startPoint y: 322, endPoint x: 547, endPoint y: 341, distance: 280.2
click at [547, 341] on div "mouneeeeette" at bounding box center [573, 342] width 71 height 44
click at [231, 334] on div "inquiéter" at bounding box center [222, 342] width 66 height 22
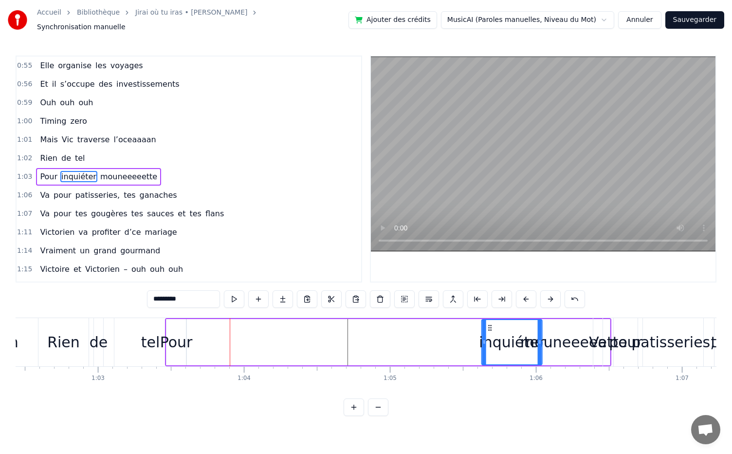
drag, startPoint x: 200, startPoint y: 324, endPoint x: 489, endPoint y: 350, distance: 290.9
click at [489, 350] on div "inquiéter" at bounding box center [512, 342] width 59 height 44
click at [174, 320] on div "Pour" at bounding box center [176, 342] width 19 height 46
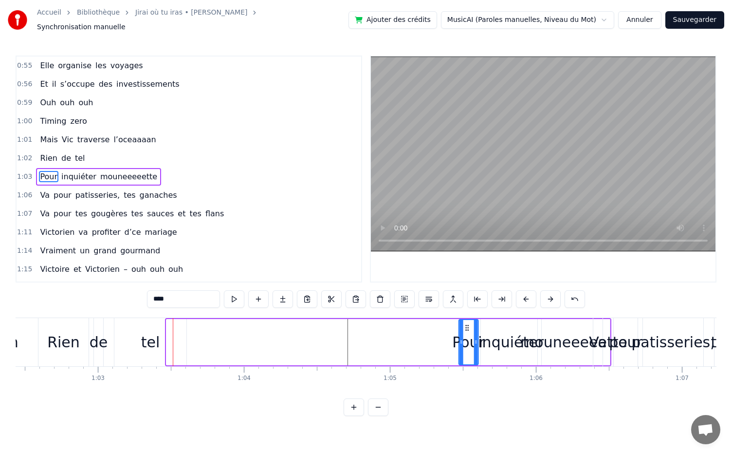
drag, startPoint x: 174, startPoint y: 321, endPoint x: 467, endPoint y: 365, distance: 296.0
click at [467, 365] on div "Dans une asso d’école, Il y a dix ans piiiiile, Elle l’a vu et bim, Coup de fou…" at bounding box center [366, 354] width 701 height 73
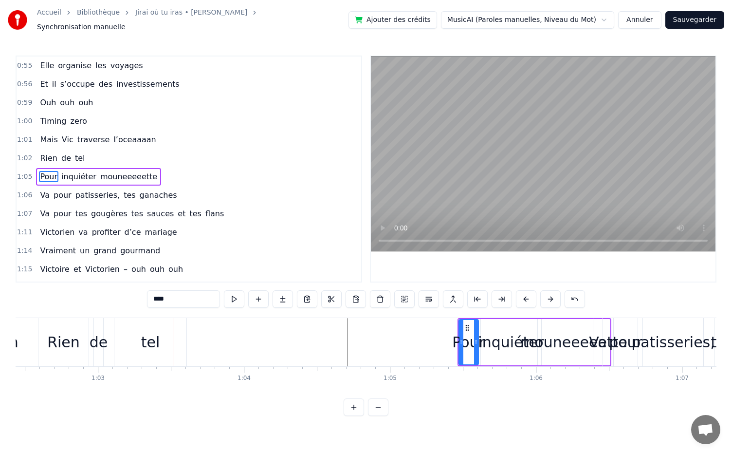
click at [146, 331] on div "tel" at bounding box center [150, 342] width 19 height 22
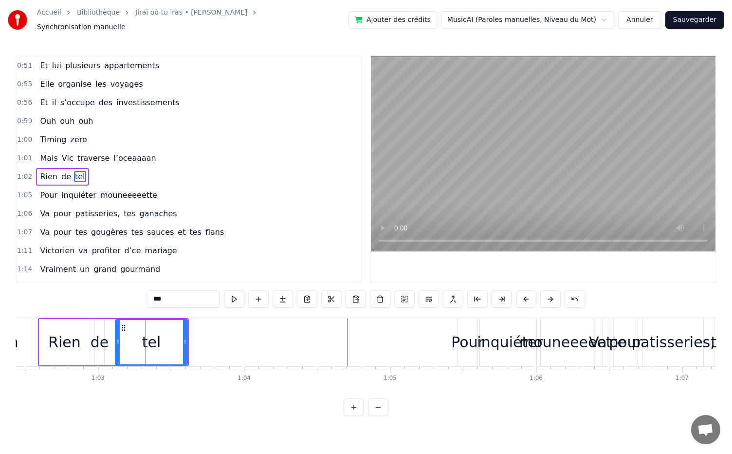
click at [115, 336] on div "tel" at bounding box center [151, 342] width 73 height 46
drag, startPoint x: 118, startPoint y: 337, endPoint x: 166, endPoint y: 343, distance: 48.6
click at [164, 343] on div at bounding box center [162, 342] width 4 height 44
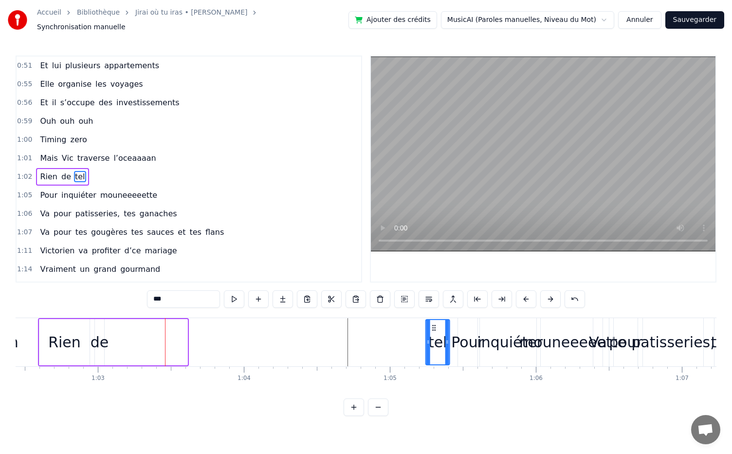
drag, startPoint x: 182, startPoint y: 322, endPoint x: 437, endPoint y: 381, distance: 261.8
click at [437, 381] on div "Dans une asso d’école, Il y a dix ans piiiiile, Elle l’a vu et bim, Coup de fou…" at bounding box center [366, 354] width 701 height 73
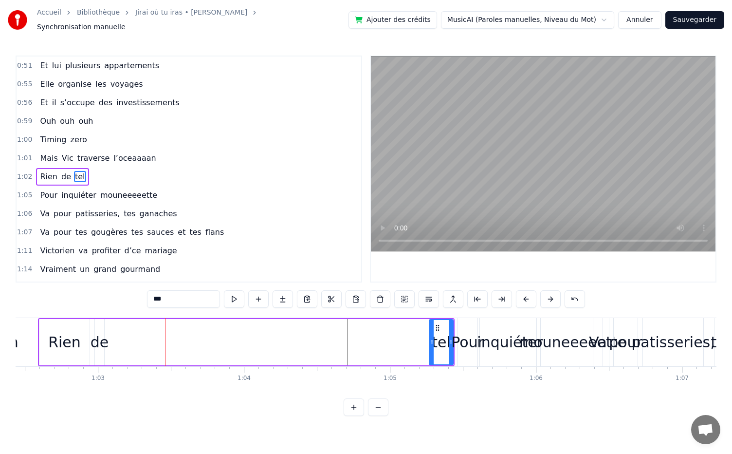
click at [100, 337] on div "de" at bounding box center [100, 342] width 19 height 22
drag, startPoint x: 103, startPoint y: 322, endPoint x: 123, endPoint y: 347, distance: 31.5
click at [123, 347] on div at bounding box center [122, 342] width 4 height 44
drag, startPoint x: 105, startPoint y: 323, endPoint x: 426, endPoint y: 368, distance: 324.1
click at [426, 368] on div "Dans une asso d’école, Il y a dix ans piiiiile, Elle l’a vu et bim, Coup de fou…" at bounding box center [366, 354] width 701 height 73
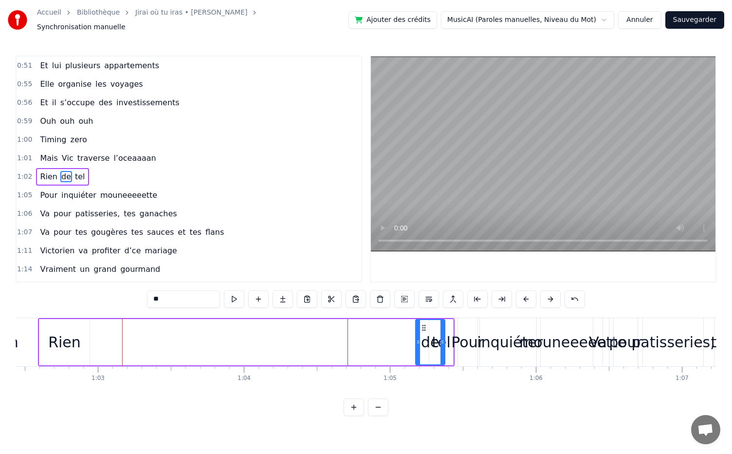
click at [76, 341] on div "Rien" at bounding box center [64, 342] width 33 height 22
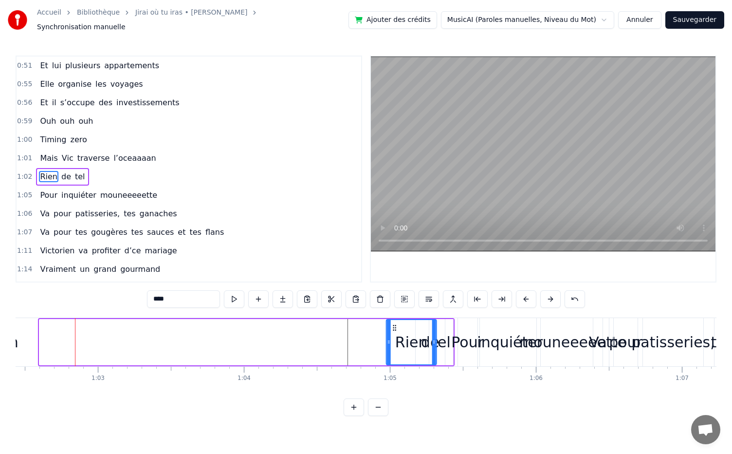
drag, startPoint x: 44, startPoint y: 323, endPoint x: 361, endPoint y: 379, distance: 321.4
click at [393, 374] on div "Dans une asso d’école, Il y a dix ans piiiiile, Elle l’a vu et bim, Coup de fou…" at bounding box center [366, 354] width 701 height 73
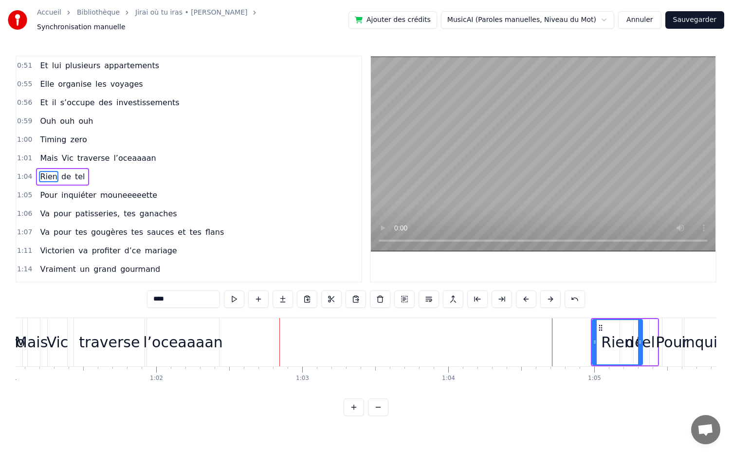
scroll to position [0, 8916]
click at [201, 331] on div "l’oceaaaan" at bounding box center [184, 342] width 80 height 22
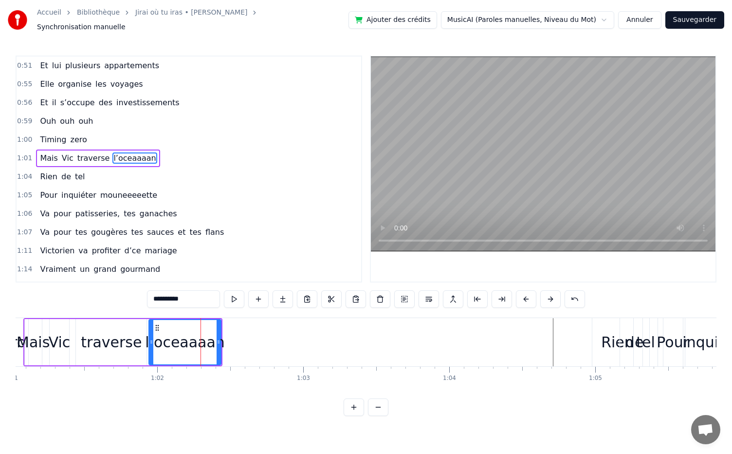
scroll to position [297, 0]
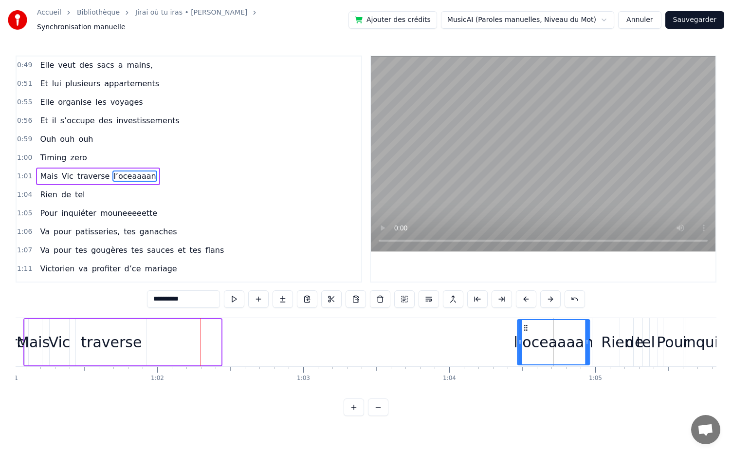
drag, startPoint x: 155, startPoint y: 322, endPoint x: 524, endPoint y: 354, distance: 370.9
click at [524, 354] on div "l’oceaaaan" at bounding box center [553, 342] width 71 height 44
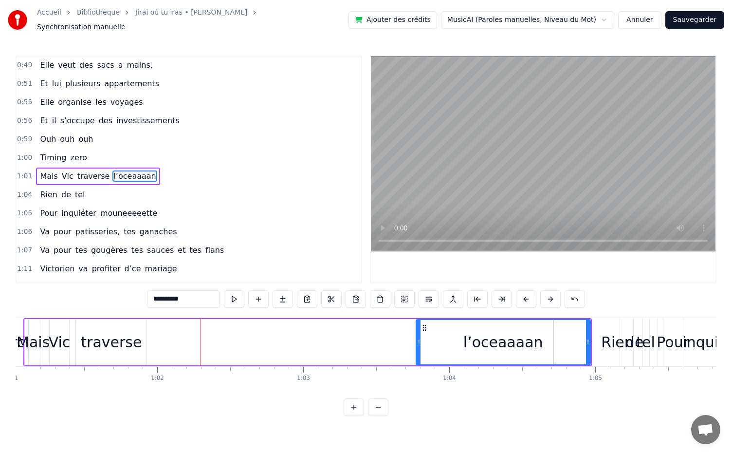
drag, startPoint x: 520, startPoint y: 338, endPoint x: 418, endPoint y: 333, distance: 102.4
click at [418, 338] on icon at bounding box center [419, 342] width 4 height 8
click at [108, 337] on div "traverse" at bounding box center [111, 342] width 61 height 22
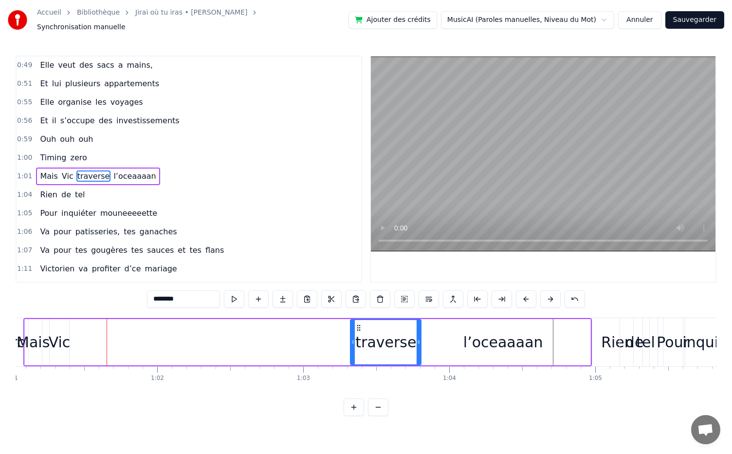
drag, startPoint x: 83, startPoint y: 324, endPoint x: 357, endPoint y: 358, distance: 276.8
click at [357, 358] on div "traverse" at bounding box center [386, 342] width 70 height 44
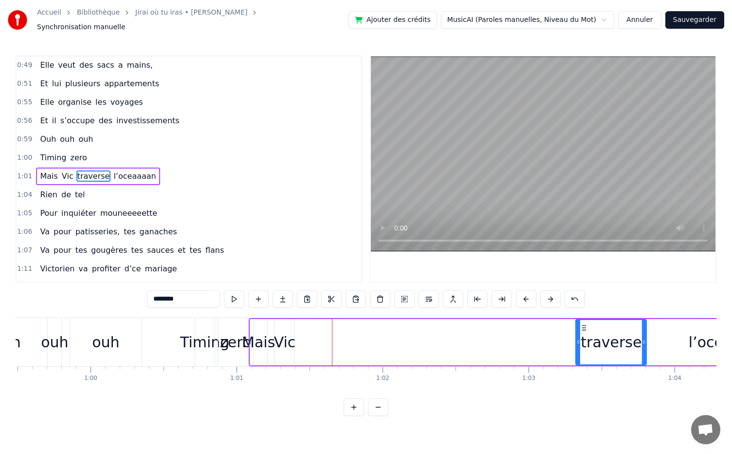
scroll to position [0, 8690]
click at [287, 343] on div "Vic" at bounding box center [286, 342] width 22 height 22
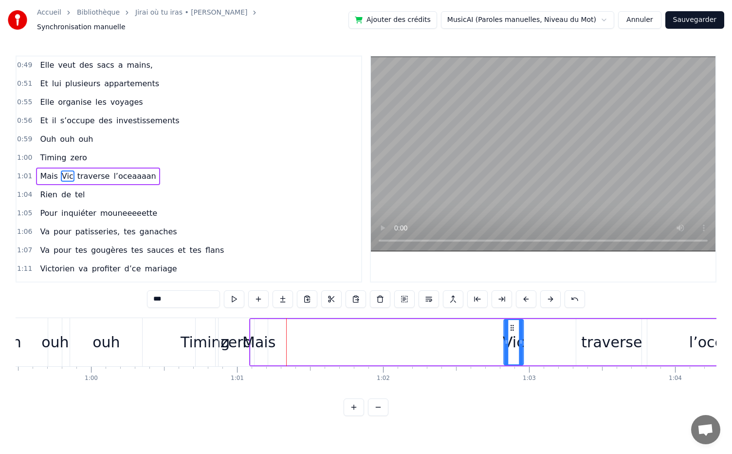
drag, startPoint x: 282, startPoint y: 323, endPoint x: 510, endPoint y: 363, distance: 231.0
click at [510, 363] on div "Dans une asso d’école, Il y a dix ans piiiiile, Elle l’a vu et bim, Coup de fou…" at bounding box center [366, 354] width 701 height 73
drag, startPoint x: 521, startPoint y: 337, endPoint x: 576, endPoint y: 346, distance: 55.7
click at [576, 346] on div at bounding box center [575, 342] width 4 height 44
click at [246, 339] on div "Mais" at bounding box center [259, 342] width 33 height 22
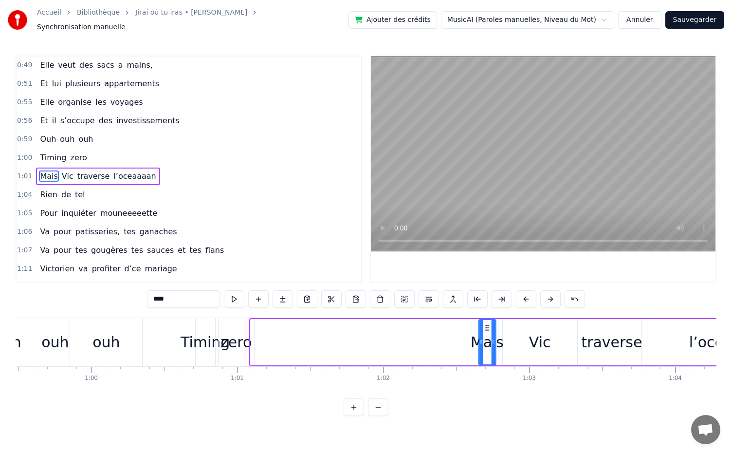
drag, startPoint x: 257, startPoint y: 321, endPoint x: 486, endPoint y: 385, distance: 237.3
click at [486, 385] on div "Dans une asso d’école, Il y a dix ans piiiiile, Elle l’a vu et bim, Coup de fou…" at bounding box center [366, 354] width 701 height 73
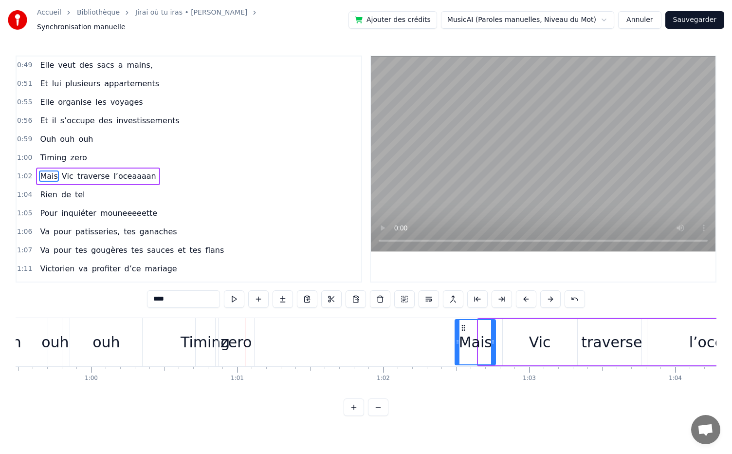
drag, startPoint x: 480, startPoint y: 335, endPoint x: 457, endPoint y: 335, distance: 23.4
click at [457, 338] on icon at bounding box center [458, 342] width 4 height 8
click at [235, 334] on div "zero" at bounding box center [236, 342] width 31 height 22
type input "****"
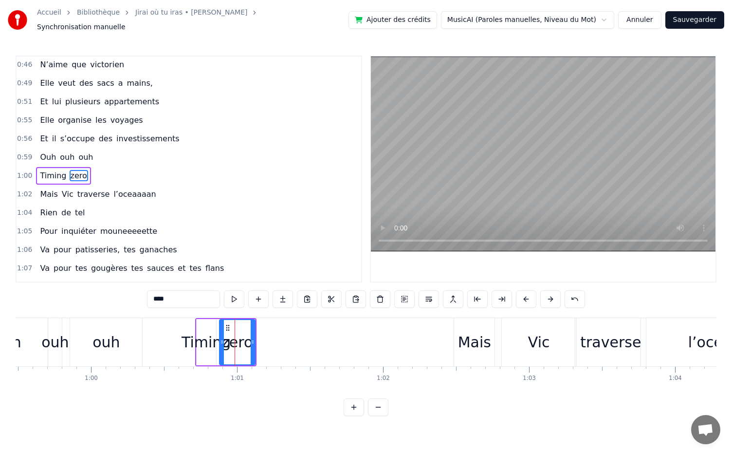
drag, startPoint x: 227, startPoint y: 318, endPoint x: 367, endPoint y: 343, distance: 142.4
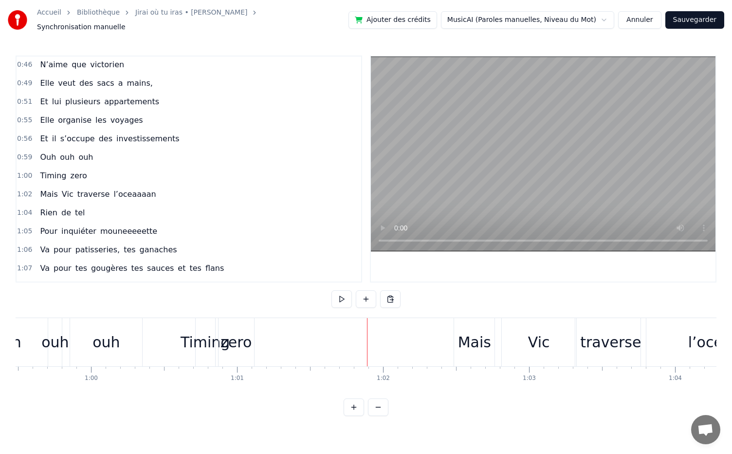
click at [228, 337] on div "zero" at bounding box center [236, 342] width 31 height 22
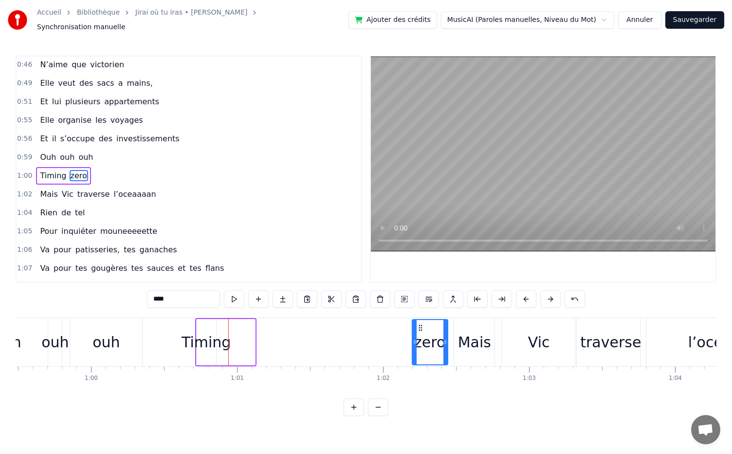
drag, startPoint x: 227, startPoint y: 321, endPoint x: 420, endPoint y: 351, distance: 195.6
click at [420, 351] on div "zero" at bounding box center [430, 342] width 35 height 44
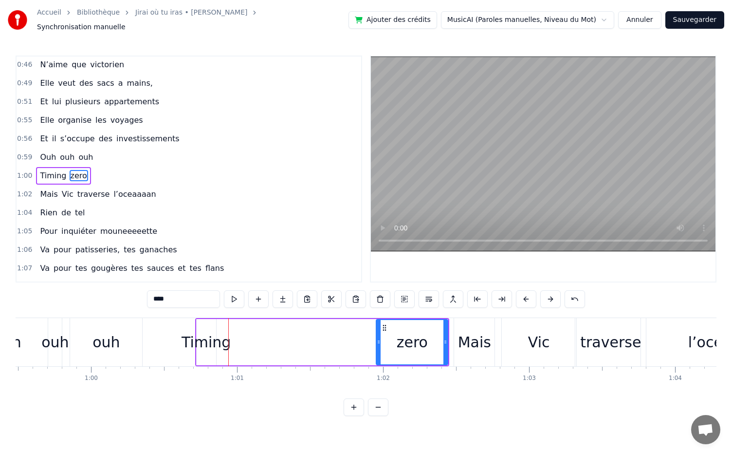
drag, startPoint x: 414, startPoint y: 338, endPoint x: 378, endPoint y: 336, distance: 36.1
click at [378, 338] on icon at bounding box center [379, 342] width 4 height 8
click at [218, 338] on div "Timing" at bounding box center [206, 342] width 49 height 22
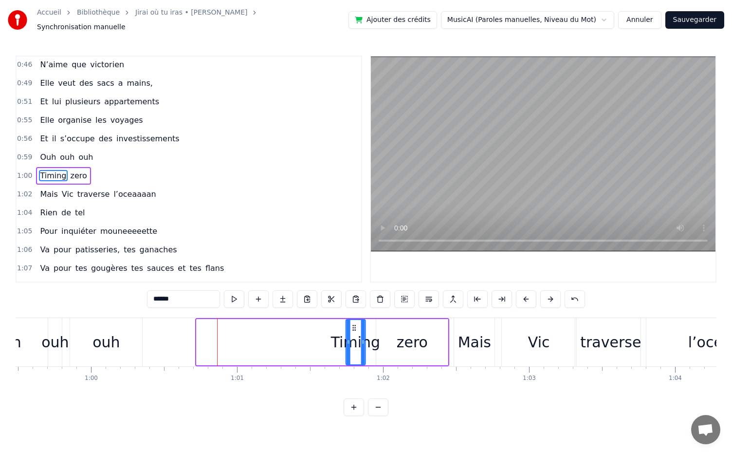
drag, startPoint x: 204, startPoint y: 322, endPoint x: 354, endPoint y: 353, distance: 152.5
click at [354, 353] on div "Timing" at bounding box center [355, 342] width 19 height 44
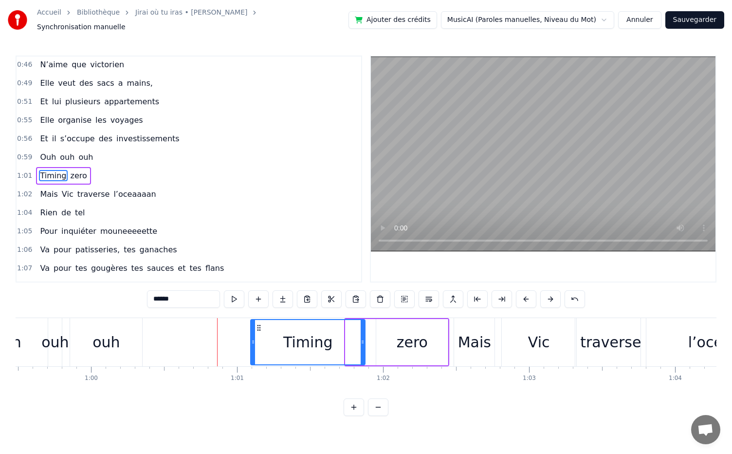
drag, startPoint x: 346, startPoint y: 337, endPoint x: 251, endPoint y: 328, distance: 95.4
click at [251, 328] on div at bounding box center [253, 342] width 4 height 44
click at [139, 333] on div "ouh" at bounding box center [106, 342] width 72 height 48
type input "***"
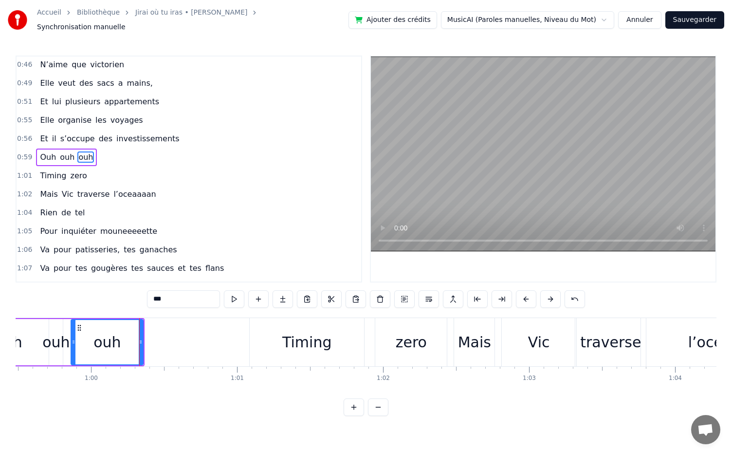
scroll to position [260, 0]
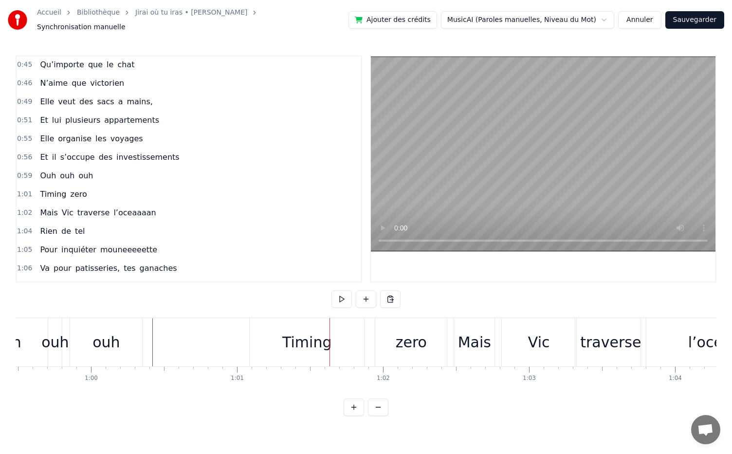
click at [298, 337] on div "Timing" at bounding box center [306, 342] width 49 height 22
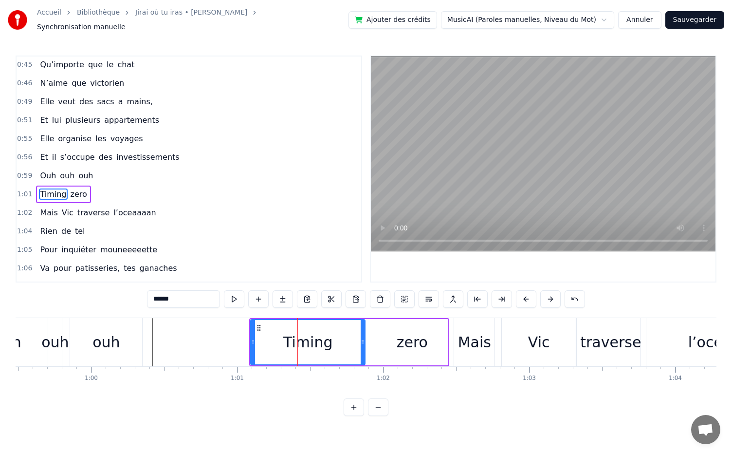
scroll to position [279, 0]
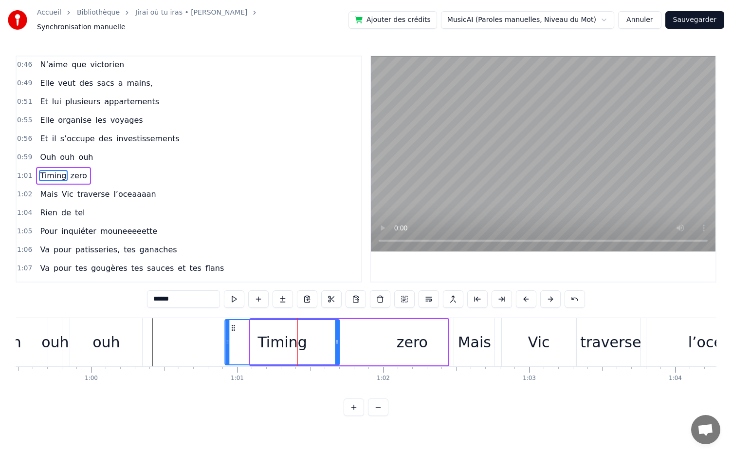
drag, startPoint x: 259, startPoint y: 324, endPoint x: 233, endPoint y: 323, distance: 25.8
click at [233, 324] on icon at bounding box center [234, 328] width 8 height 8
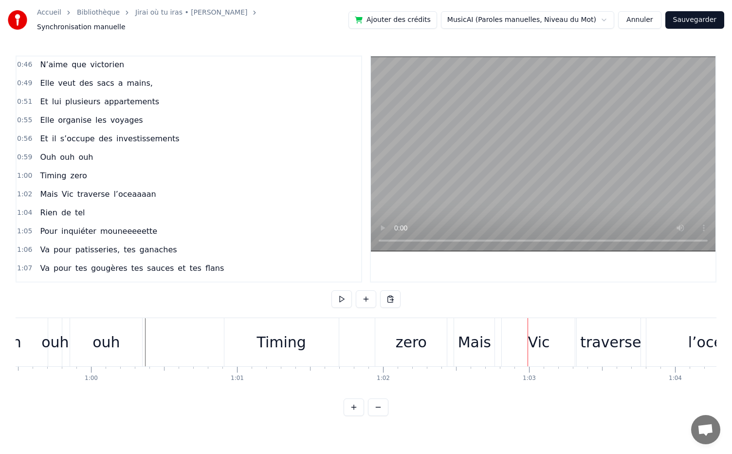
click at [474, 338] on div "Mais" at bounding box center [474, 342] width 33 height 22
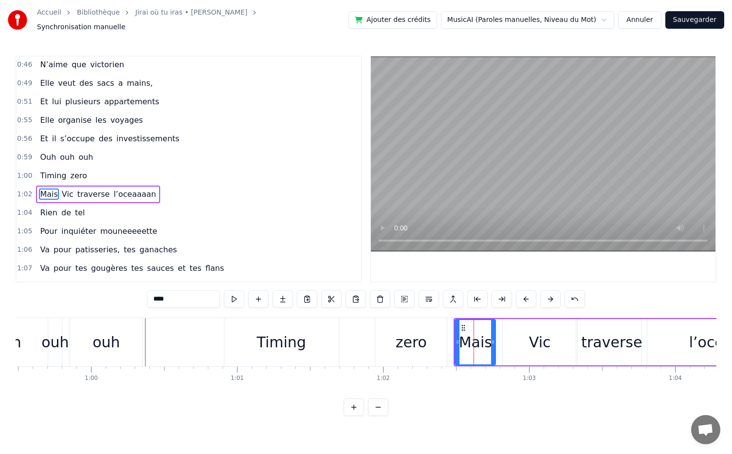
scroll to position [297, 0]
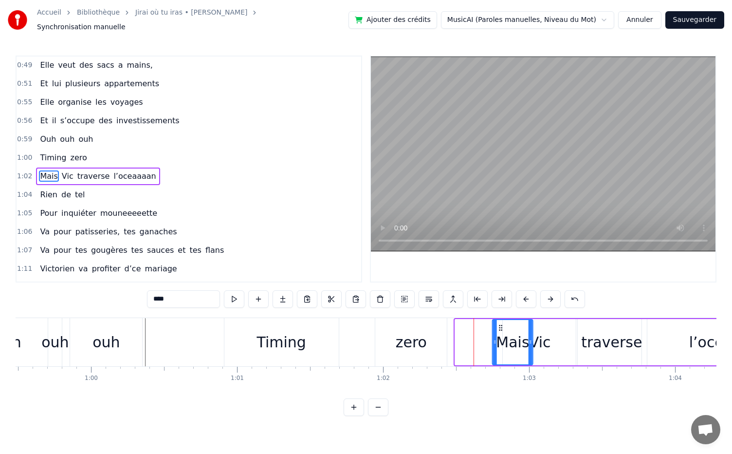
drag, startPoint x: 460, startPoint y: 319, endPoint x: 497, endPoint y: 328, distance: 38.6
click at [497, 328] on div "Mais" at bounding box center [512, 342] width 39 height 44
click at [548, 338] on div "Vic" at bounding box center [540, 342] width 22 height 22
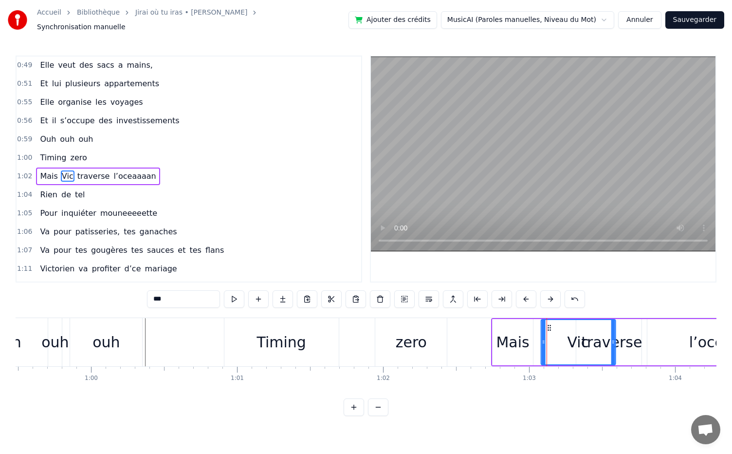
drag, startPoint x: 508, startPoint y: 323, endPoint x: 547, endPoint y: 333, distance: 40.0
click at [630, 340] on div "traverse" at bounding box center [611, 342] width 61 height 22
type input "********"
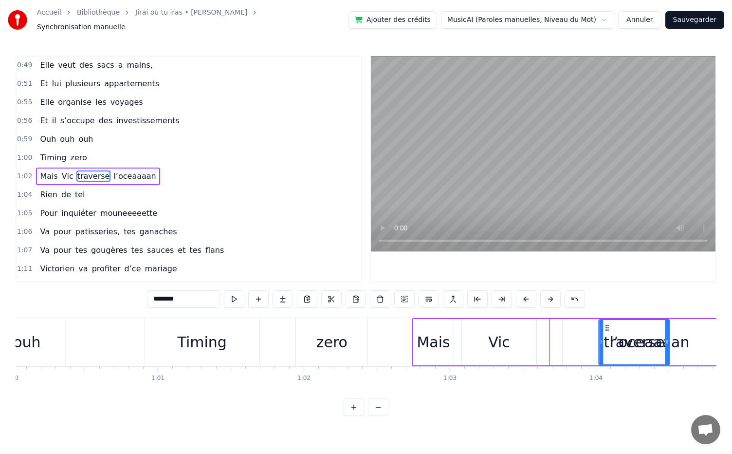
scroll to position [0, 8773]
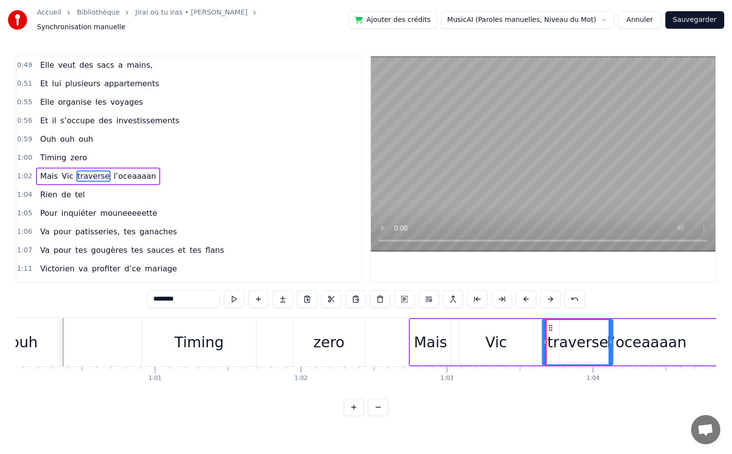
drag, startPoint x: 583, startPoint y: 326, endPoint x: 549, endPoint y: 327, distance: 34.1
click at [549, 327] on div "traverse" at bounding box center [578, 342] width 70 height 44
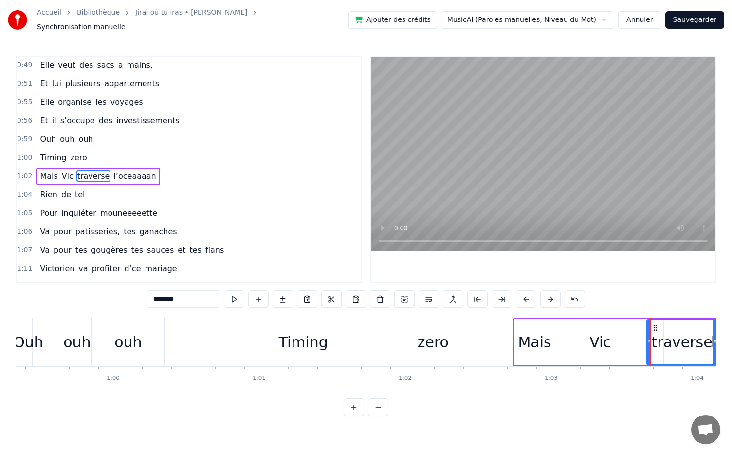
scroll to position [0, 8666]
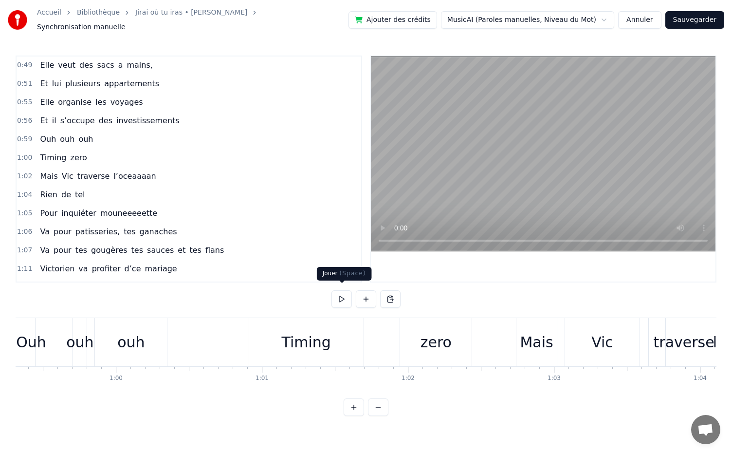
click at [338, 290] on button at bounding box center [342, 299] width 20 height 18
click at [540, 338] on div "Mais" at bounding box center [536, 342] width 33 height 22
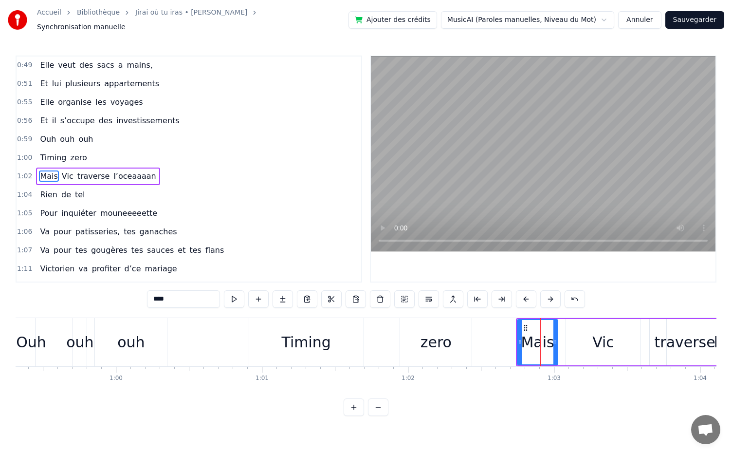
drag, startPoint x: 524, startPoint y: 318, endPoint x: 559, endPoint y: 323, distance: 35.4
click at [559, 323] on div "Mais Vic traverse l’oceaaaan" at bounding box center [679, 342] width 327 height 48
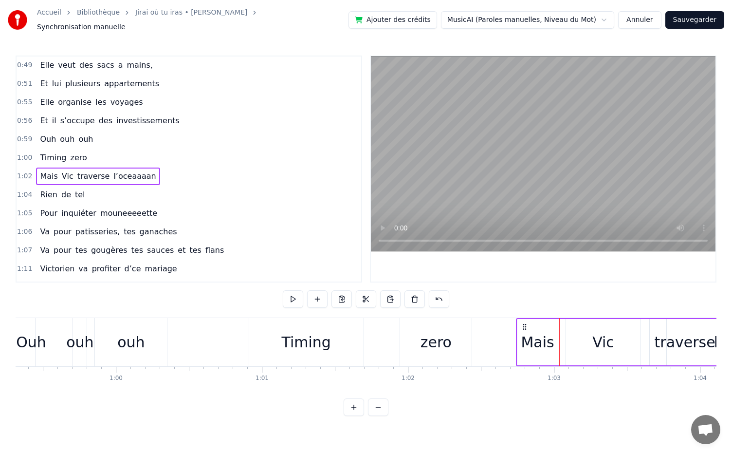
click at [524, 323] on icon at bounding box center [525, 327] width 8 height 8
drag, startPoint x: 524, startPoint y: 321, endPoint x: 565, endPoint y: 330, distance: 41.3
click at [565, 330] on div "Mais Vic traverse l’oceaaaan" at bounding box center [720, 342] width 327 height 48
click at [566, 330] on div "Vic" at bounding box center [603, 342] width 75 height 46
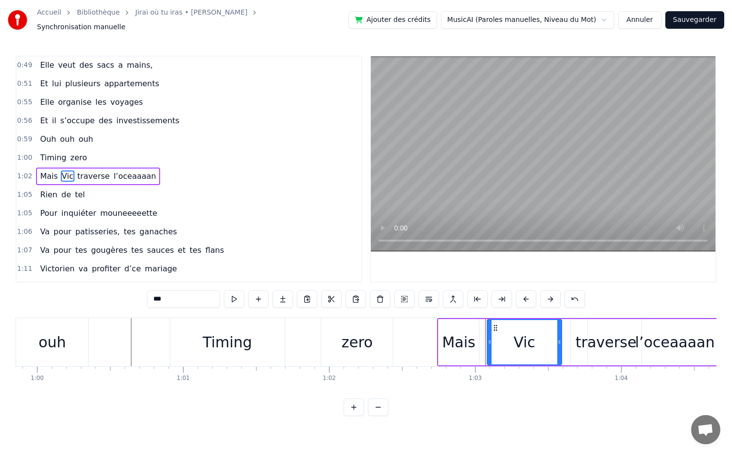
scroll to position [0, 8745]
click at [486, 337] on div "Vic" at bounding box center [523, 342] width 75 height 46
drag, startPoint x: 488, startPoint y: 338, endPoint x: 514, endPoint y: 341, distance: 26.0
click at [514, 341] on div at bounding box center [513, 342] width 4 height 44
drag, startPoint x: 519, startPoint y: 322, endPoint x: 535, endPoint y: 324, distance: 16.2
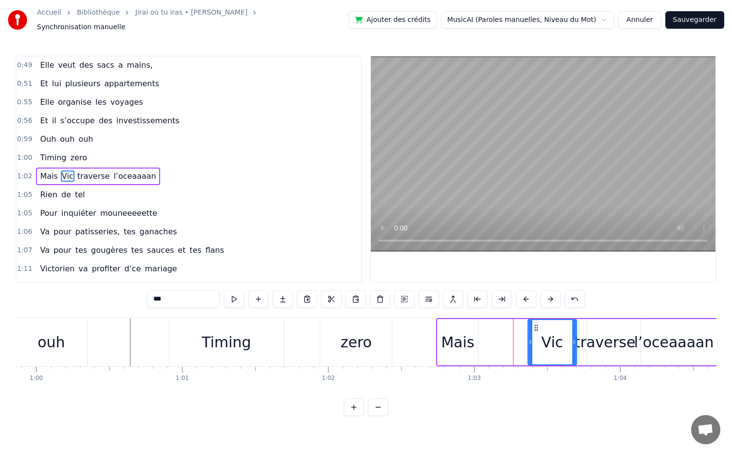
click at [535, 324] on icon at bounding box center [537, 328] width 8 height 8
click at [453, 331] on div "Mais" at bounding box center [457, 342] width 33 height 22
type input "****"
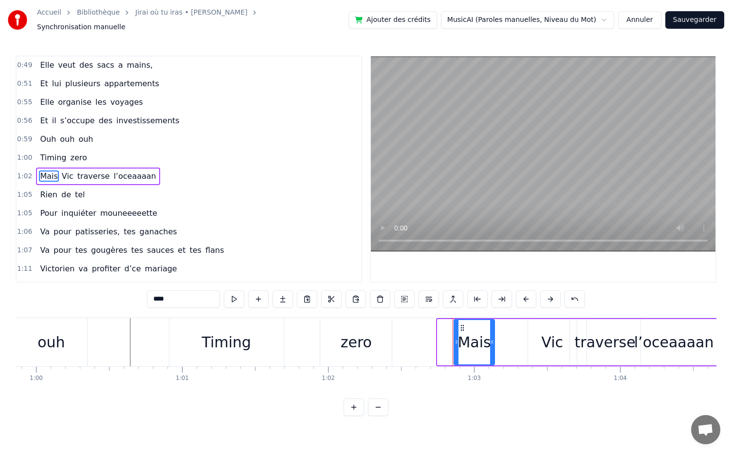
drag, startPoint x: 445, startPoint y: 320, endPoint x: 462, endPoint y: 325, distance: 17.1
click at [462, 325] on icon at bounding box center [463, 328] width 8 height 8
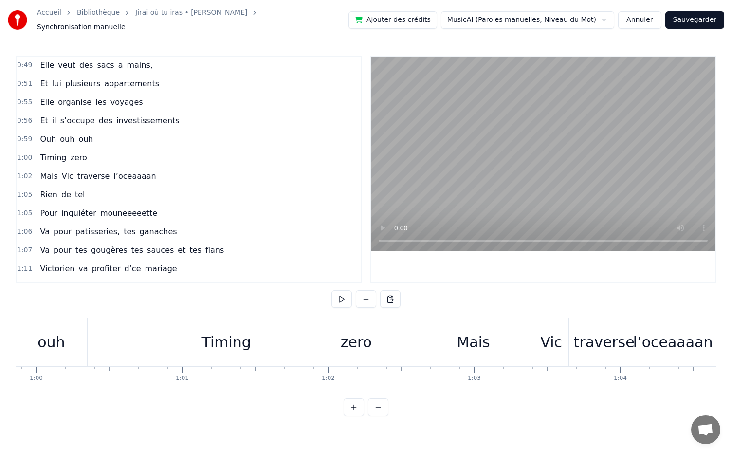
click at [340, 284] on div "0:05 Dans une asso d’école, 0:07 Il y a dix ans piiiiile, 0:11 Elle l’a vu et b…" at bounding box center [366, 236] width 701 height 360
click at [342, 295] on button at bounding box center [342, 299] width 20 height 18
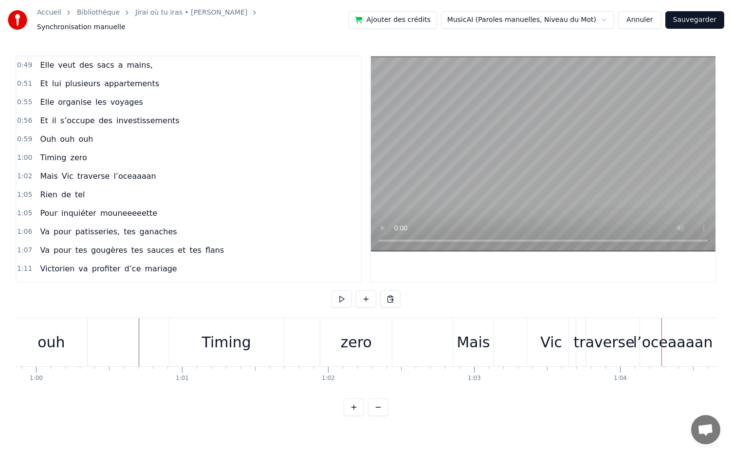
click at [548, 335] on div "Vic" at bounding box center [552, 342] width 22 height 22
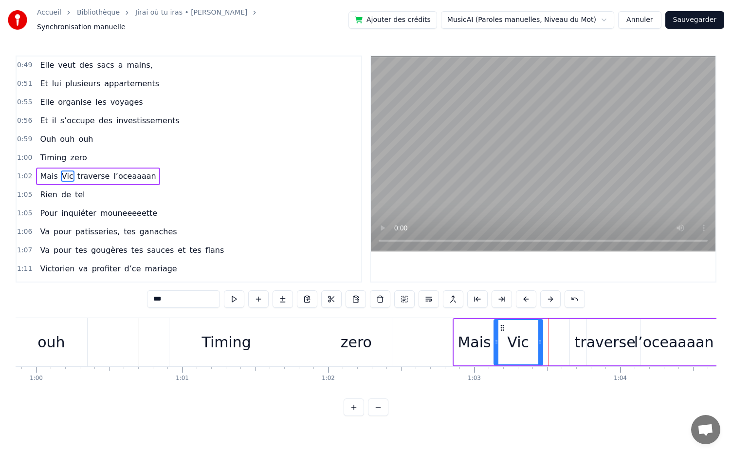
drag, startPoint x: 534, startPoint y: 324, endPoint x: 500, endPoint y: 322, distance: 34.1
click at [500, 324] on icon at bounding box center [503, 328] width 8 height 8
click at [591, 338] on div "l’oceaaaan" at bounding box center [674, 342] width 174 height 46
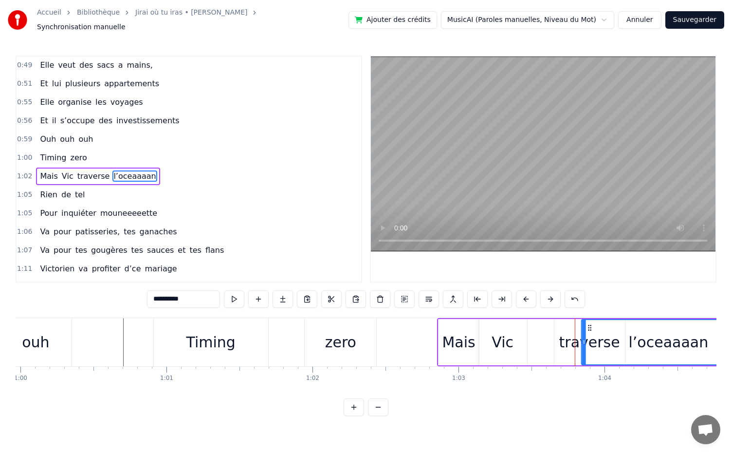
click at [589, 326] on div "l’oceaaaan" at bounding box center [668, 342] width 173 height 44
click at [571, 336] on div "traverse" at bounding box center [589, 342] width 61 height 22
type input "********"
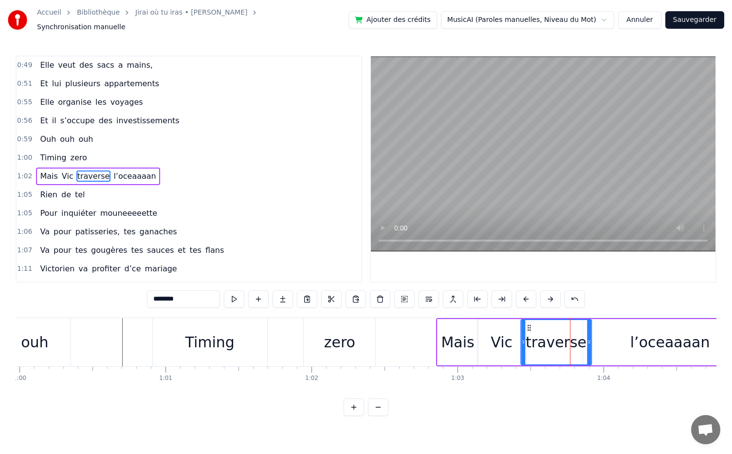
drag, startPoint x: 560, startPoint y: 325, endPoint x: 524, endPoint y: 322, distance: 36.2
click at [525, 324] on icon at bounding box center [529, 328] width 8 height 8
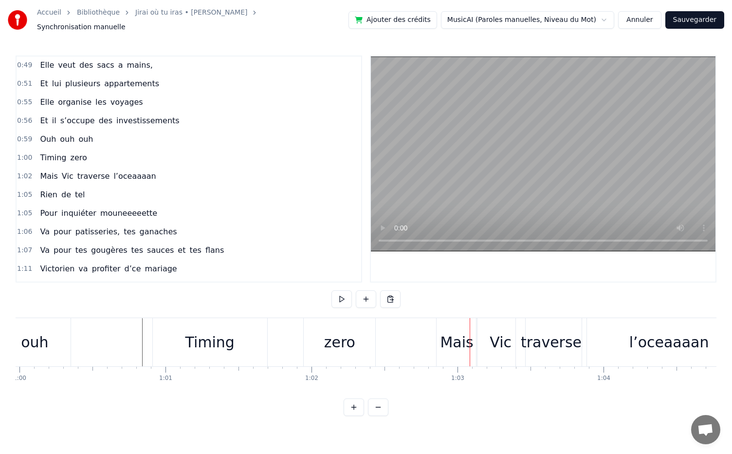
click at [456, 344] on div "Mais" at bounding box center [456, 342] width 33 height 22
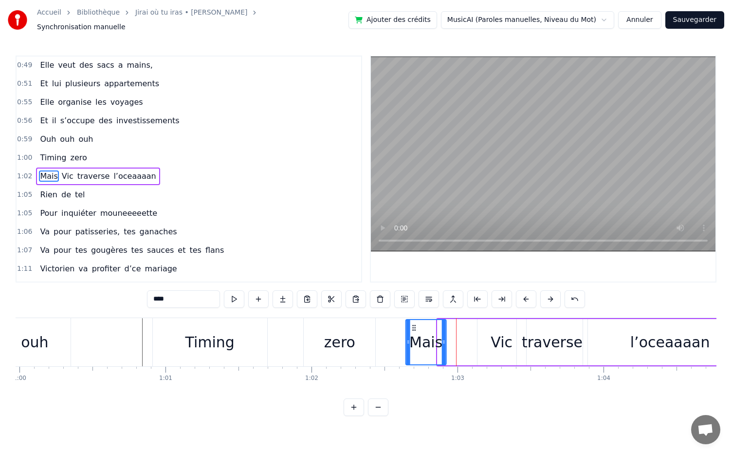
drag, startPoint x: 448, startPoint y: 321, endPoint x: 414, endPoint y: 329, distance: 35.0
click at [414, 329] on div "Mais" at bounding box center [426, 342] width 39 height 44
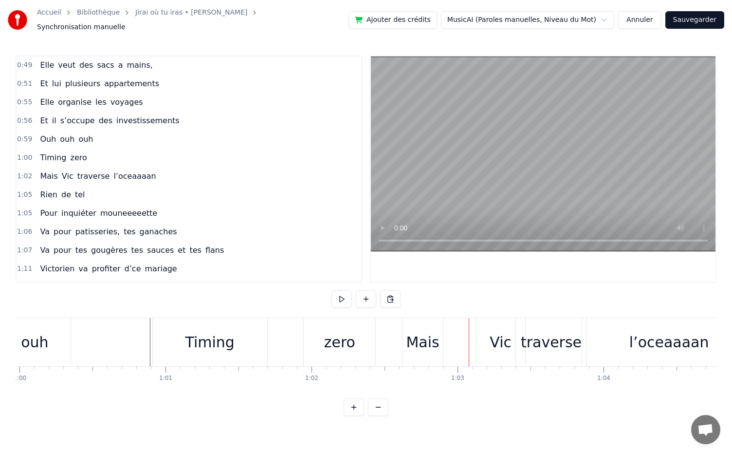
click at [60, 152] on span "Timing" at bounding box center [53, 157] width 28 height 11
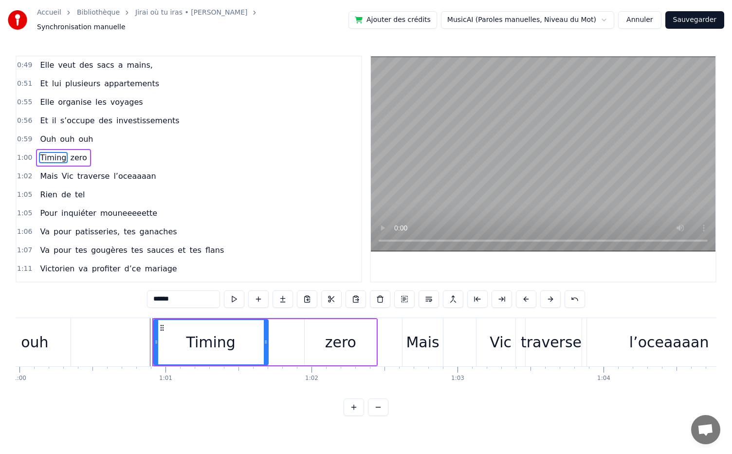
scroll to position [279, 0]
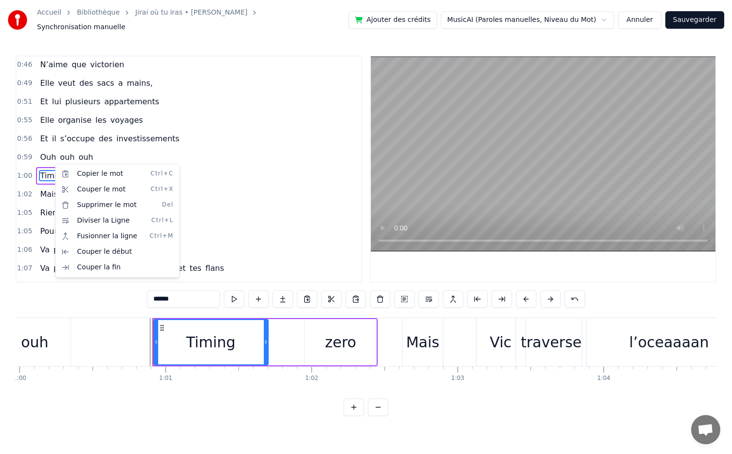
click at [701, 16] on html "Accueil Bibliothèque Jirai où tu iras • Céline Dion Synchronisation manuelle Aj…" at bounding box center [366, 215] width 732 height 431
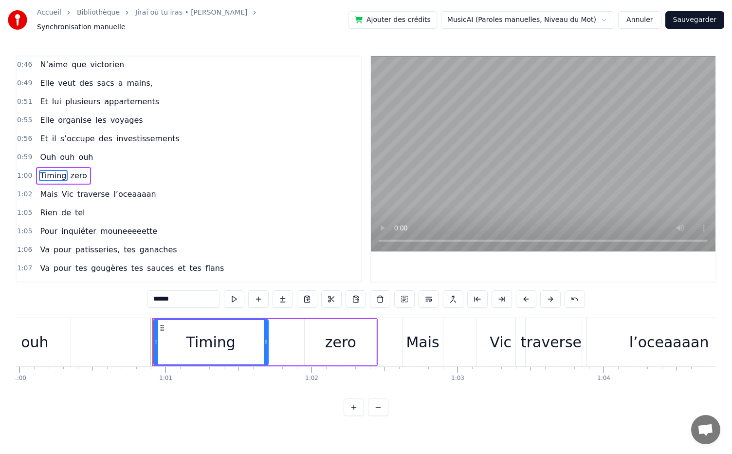
click at [701, 16] on button "Sauvegarder" at bounding box center [695, 20] width 59 height 18
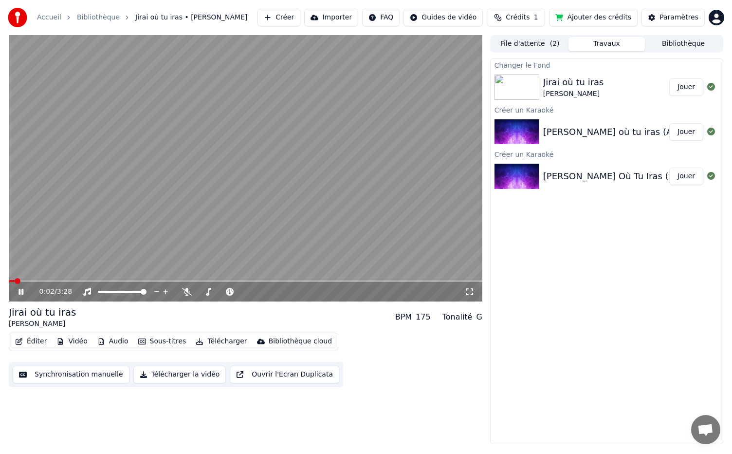
click at [21, 291] on icon at bounding box center [21, 292] width 5 height 6
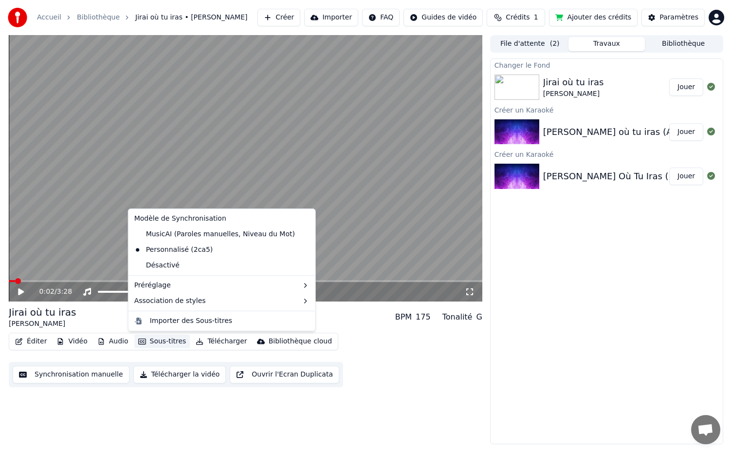
click at [157, 342] on button "Sous-titres" at bounding box center [162, 342] width 56 height 14
click at [196, 248] on div "Personnalisé (2ca5)" at bounding box center [174, 250] width 87 height 16
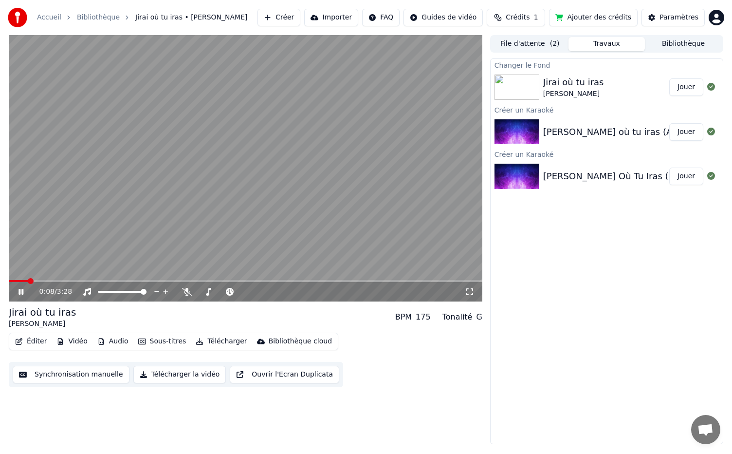
click at [25, 289] on icon at bounding box center [28, 292] width 23 height 8
click at [37, 342] on button "Éditer" at bounding box center [30, 342] width 39 height 14
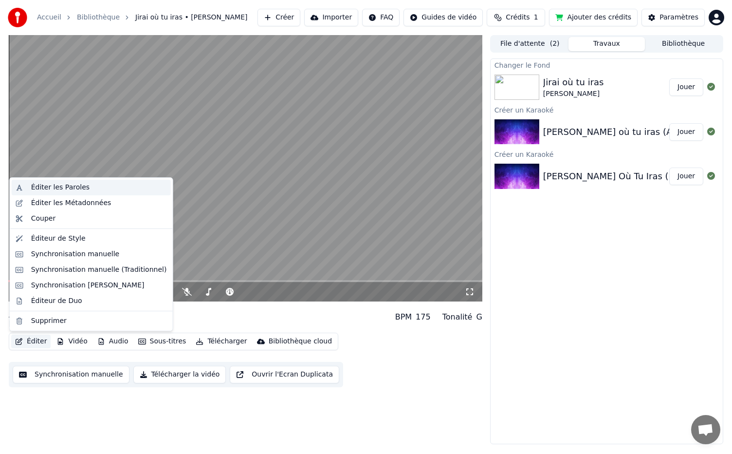
click at [79, 187] on div "Éditer les Paroles" at bounding box center [60, 188] width 58 height 10
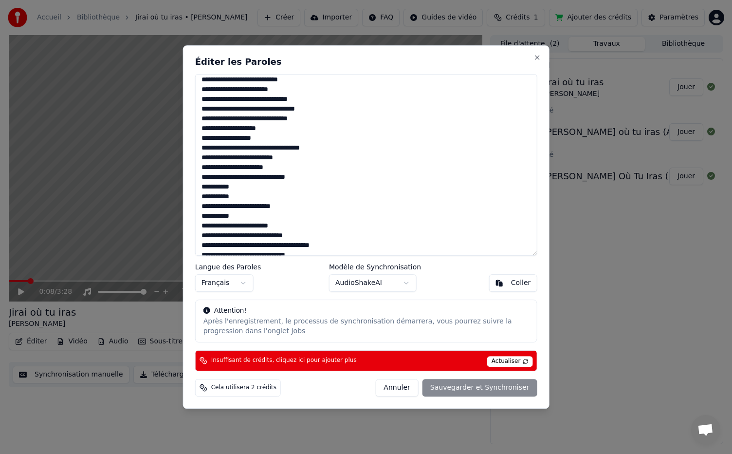
scroll to position [82, 0]
drag, startPoint x: 240, startPoint y: 196, endPoint x: 203, endPoint y: 194, distance: 37.0
click at [203, 194] on textarea at bounding box center [366, 165] width 342 height 182
click at [487, 387] on div "Annuler Sauvegarder et Synchroniser" at bounding box center [456, 388] width 162 height 18
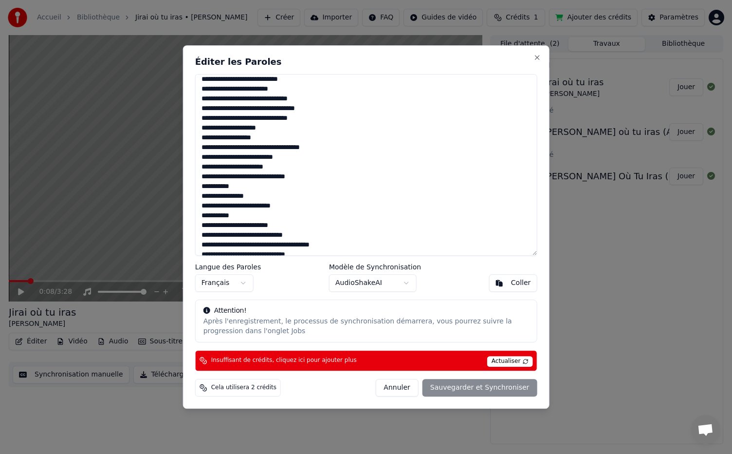
click at [487, 387] on div "Annuler Sauvegarder et Synchroniser" at bounding box center [456, 388] width 162 height 18
click at [521, 360] on span "Actualiser" at bounding box center [510, 361] width 46 height 11
click at [489, 386] on div "Annuler Sauvegarder et Synchroniser" at bounding box center [456, 388] width 162 height 18
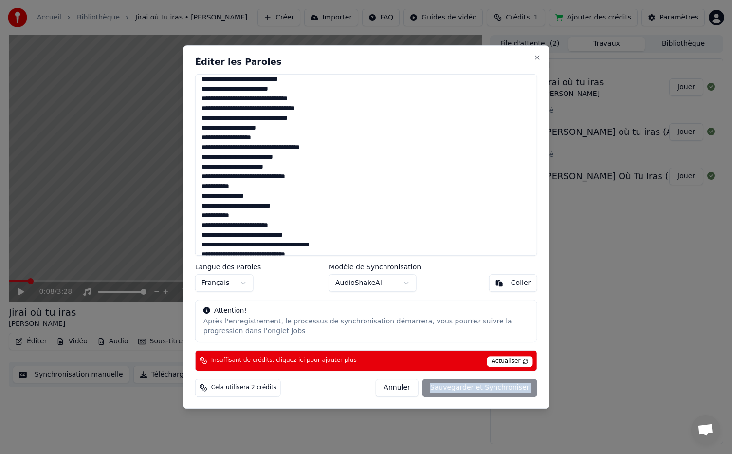
click at [489, 386] on div "Annuler Sauvegarder et Synchroniser" at bounding box center [456, 388] width 162 height 18
click at [536, 58] on button "Close" at bounding box center [537, 58] width 8 height 8
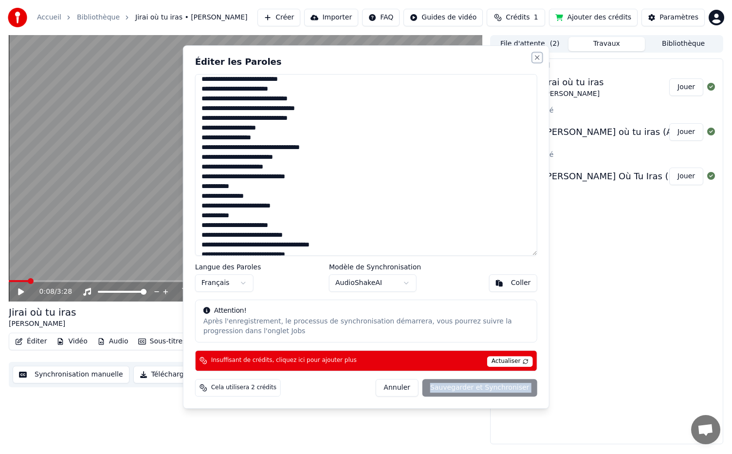
type textarea "**********"
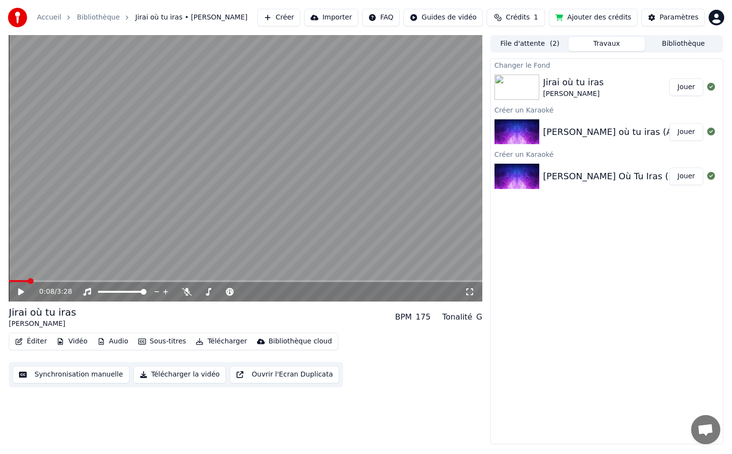
click at [68, 380] on button "Synchronisation manuelle" at bounding box center [71, 375] width 117 height 18
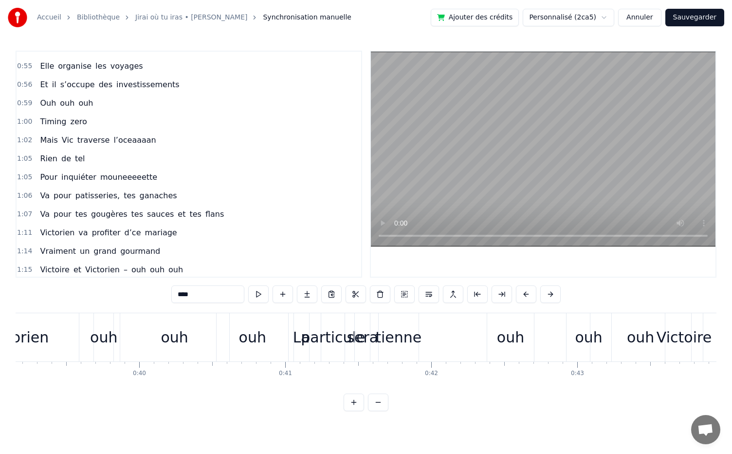
scroll to position [328, 0]
click at [508, 17] on button "Ajouter des crédits" at bounding box center [475, 18] width 89 height 18
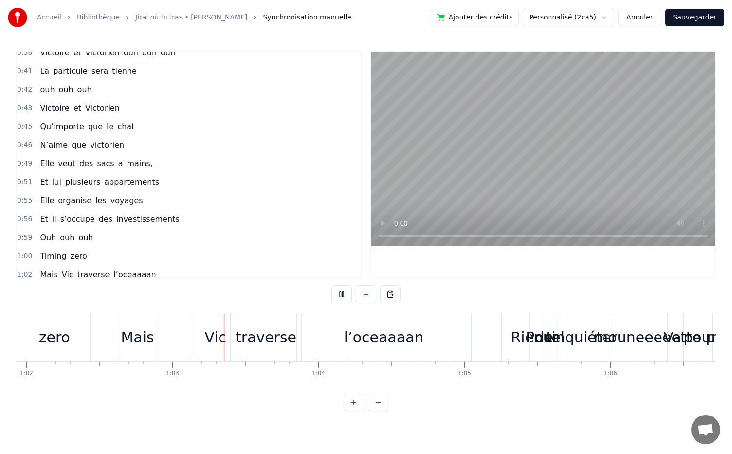
scroll to position [0, 9095]
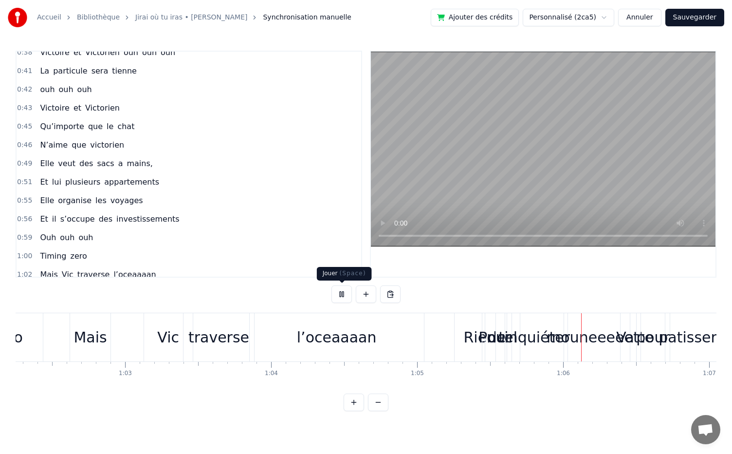
click at [340, 295] on button at bounding box center [342, 294] width 20 height 18
click at [347, 293] on button at bounding box center [342, 294] width 20 height 18
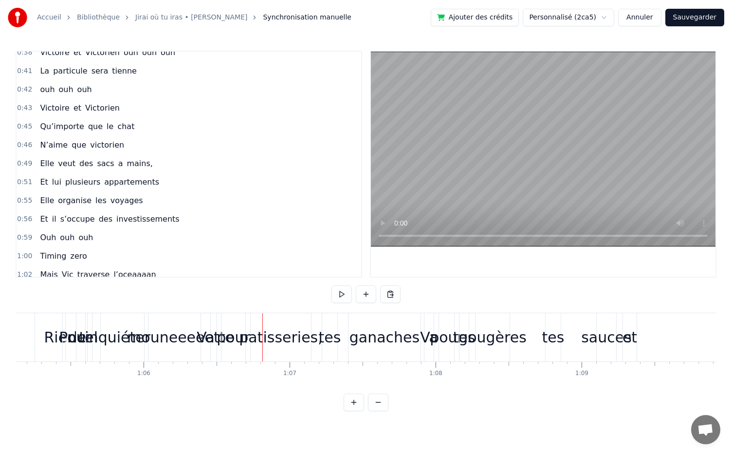
scroll to position [0, 9486]
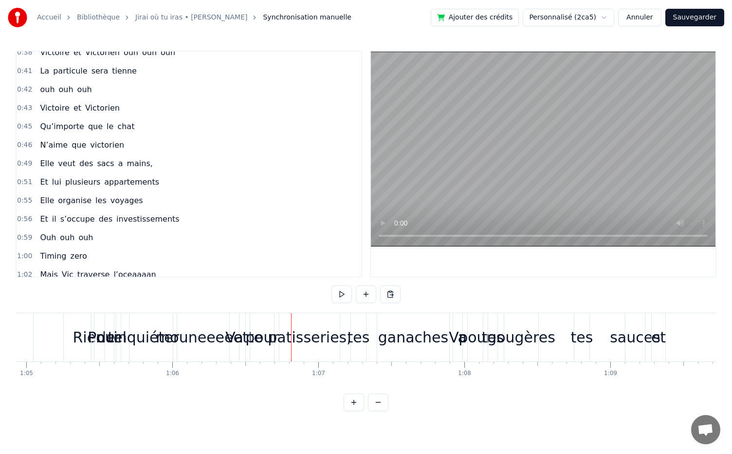
drag, startPoint x: 72, startPoint y: 318, endPoint x: 195, endPoint y: 336, distance: 124.0
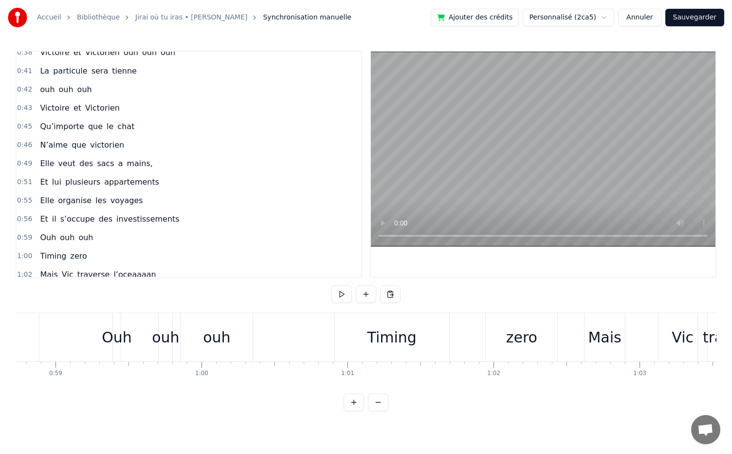
scroll to position [0, 8579]
click at [232, 321] on div "ouh" at bounding box center [217, 337] width 72 height 48
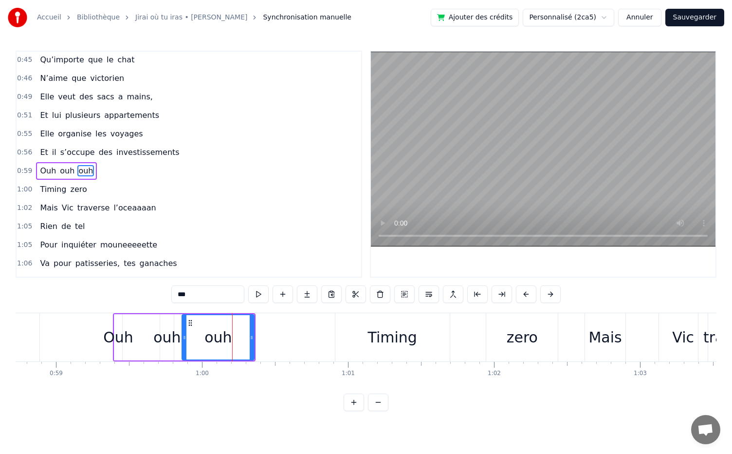
scroll to position [260, 0]
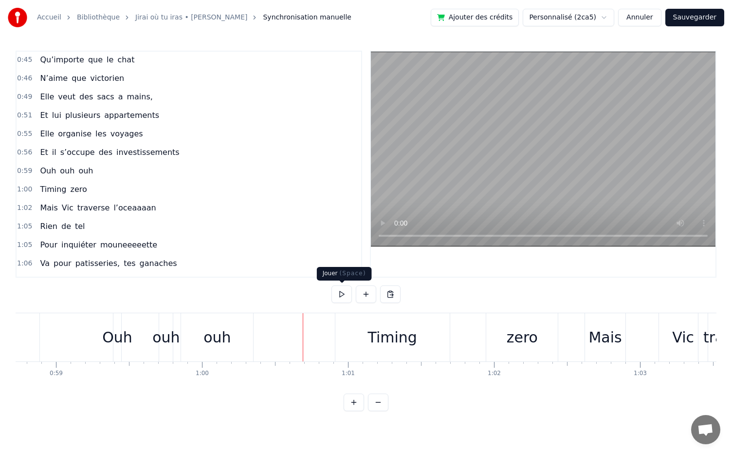
click at [340, 298] on button at bounding box center [342, 294] width 20 height 18
click at [606, 349] on div "Mais" at bounding box center [605, 337] width 40 height 48
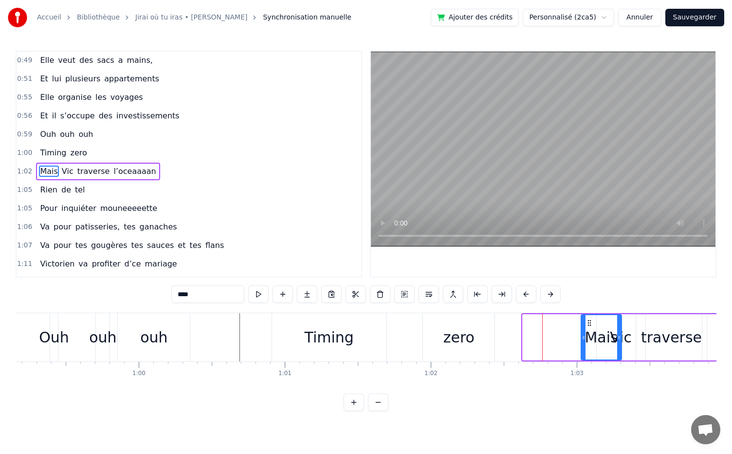
scroll to position [0, 8649]
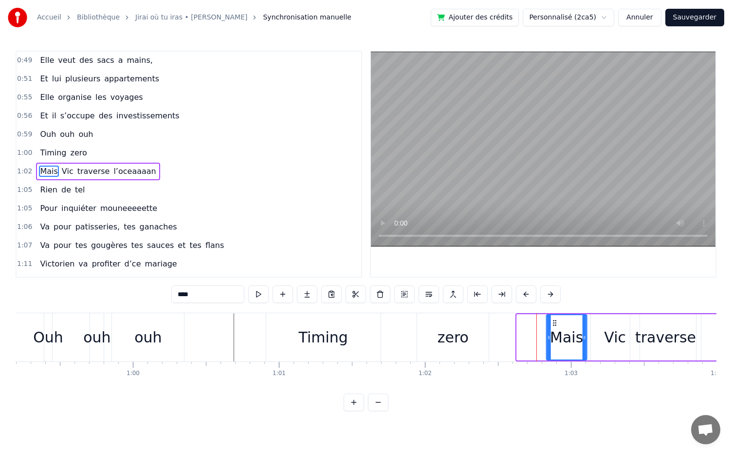
drag, startPoint x: 597, startPoint y: 318, endPoint x: 559, endPoint y: 334, distance: 41.5
click at [559, 334] on div "Mais" at bounding box center [566, 337] width 39 height 44
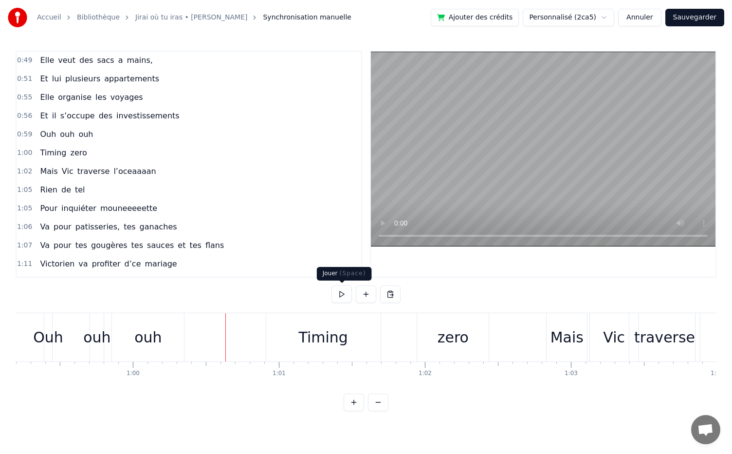
click at [337, 295] on button at bounding box center [342, 294] width 20 height 18
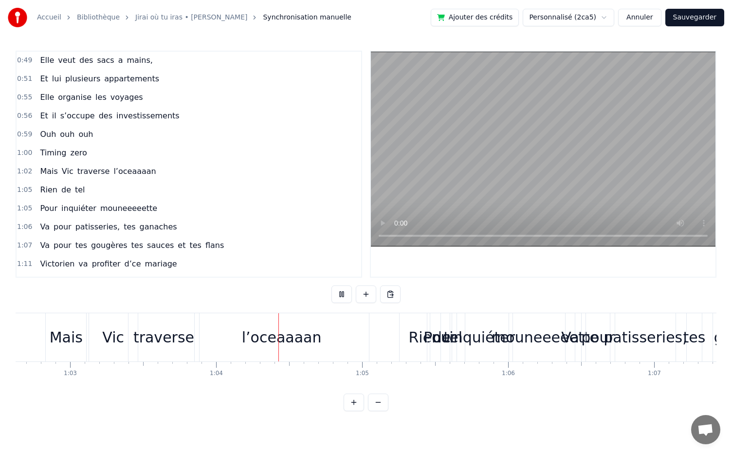
scroll to position [0, 9275]
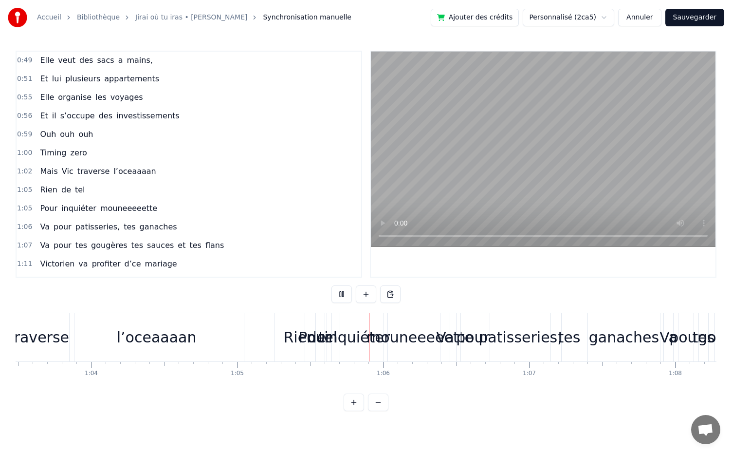
click at [337, 295] on button at bounding box center [342, 294] width 20 height 18
click at [286, 323] on div "Rien" at bounding box center [300, 337] width 50 height 48
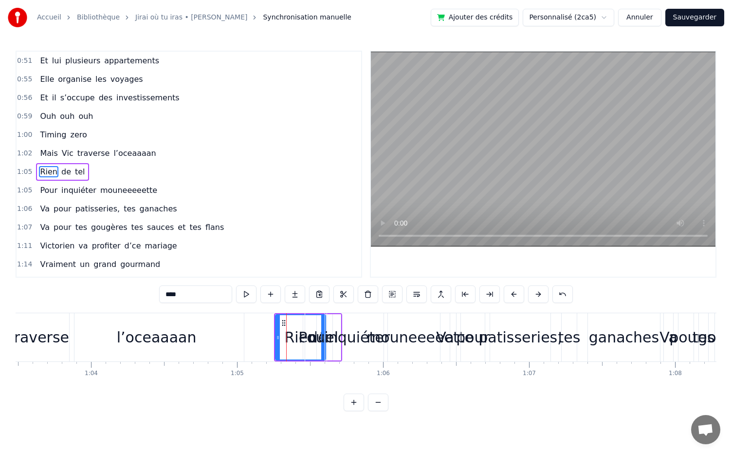
scroll to position [315, 0]
click at [413, 360] on div "mouneeeeette" at bounding box center [420, 337] width 73 height 48
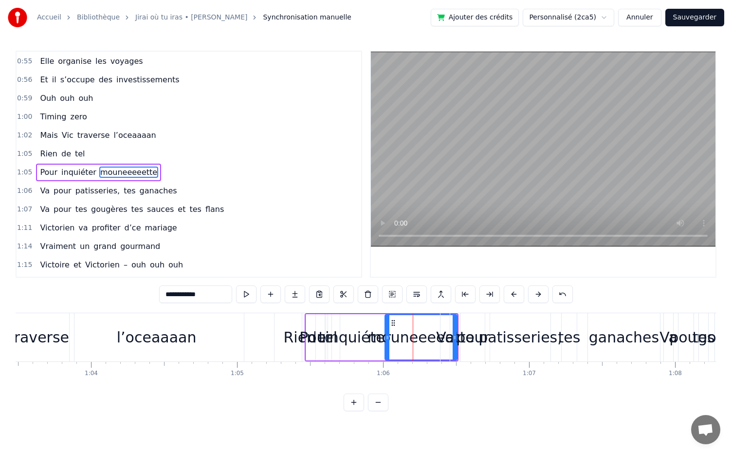
scroll to position [333, 0]
click at [390, 307] on div "0:05 Dans une asso d’école, 0:07 Il y a dix ans piiiiile, 0:11 Elle l’a vu et b…" at bounding box center [366, 231] width 701 height 360
click at [283, 325] on div "Rien" at bounding box center [300, 337] width 50 height 48
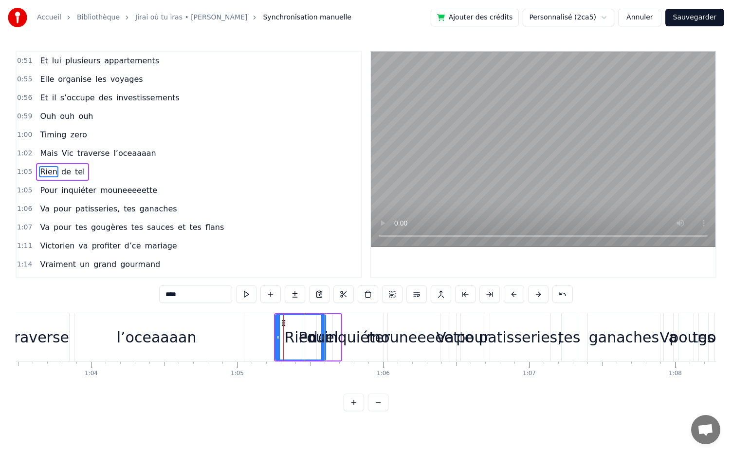
click at [337, 322] on div "inquiéter" at bounding box center [357, 337] width 60 height 48
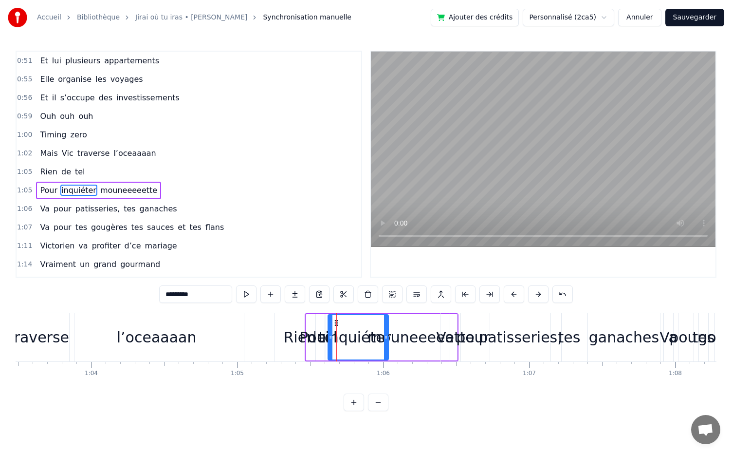
scroll to position [333, 0]
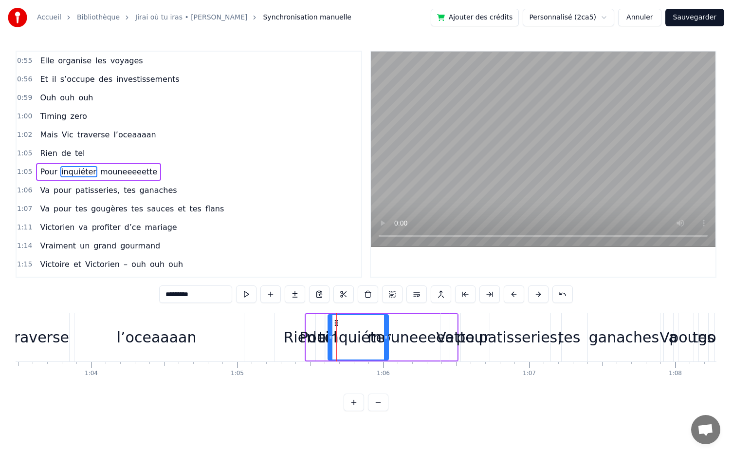
click at [284, 316] on div "Rien" at bounding box center [300, 337] width 50 height 48
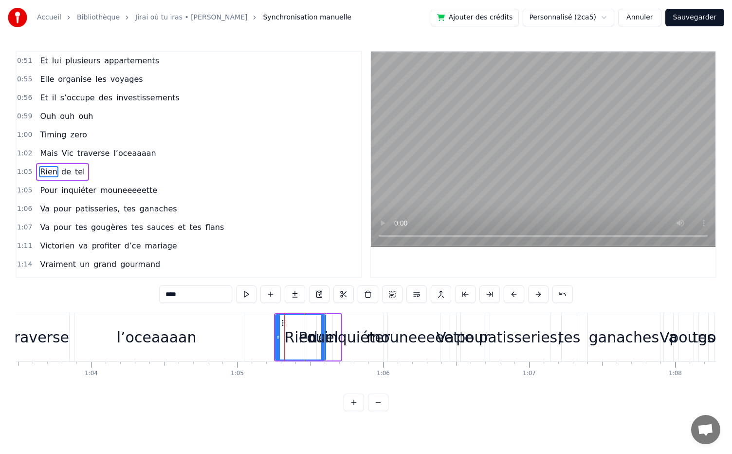
click at [311, 341] on div "Pour" at bounding box center [315, 337] width 33 height 22
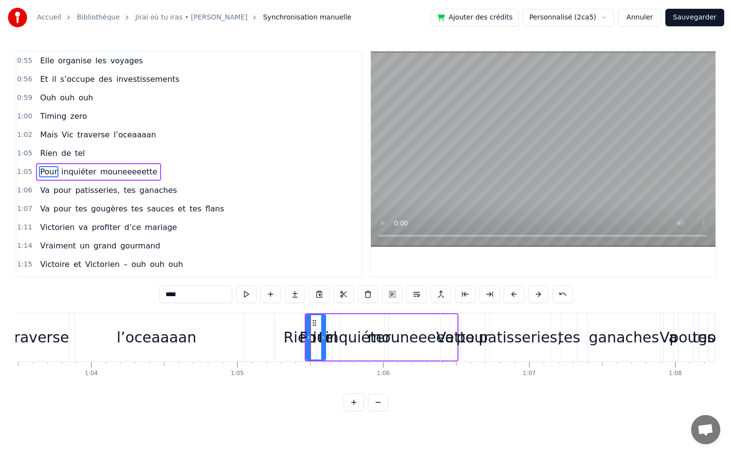
click at [474, 346] on div "pour" at bounding box center [473, 337] width 34 height 22
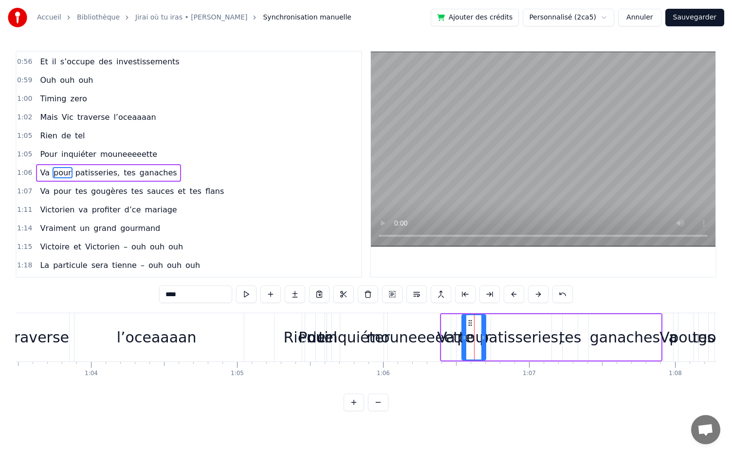
scroll to position [351, 0]
click at [449, 327] on div "Va" at bounding box center [446, 337] width 18 height 22
type input "**"
click at [454, 313] on div "Va pour patisseries, tes ganaches" at bounding box center [551, 337] width 223 height 48
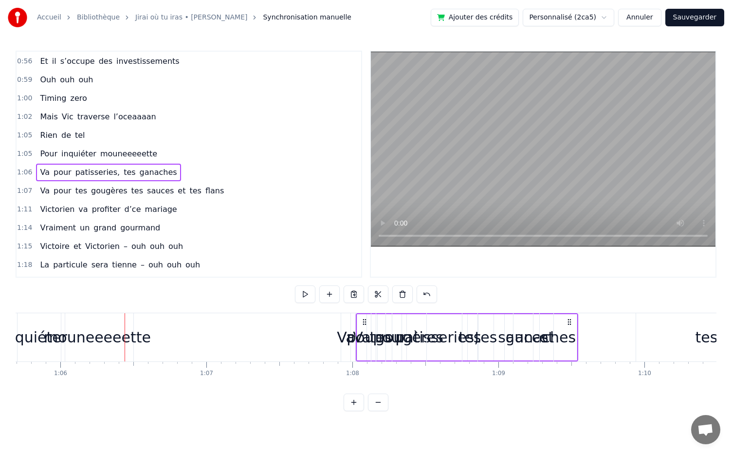
scroll to position [0, 9609]
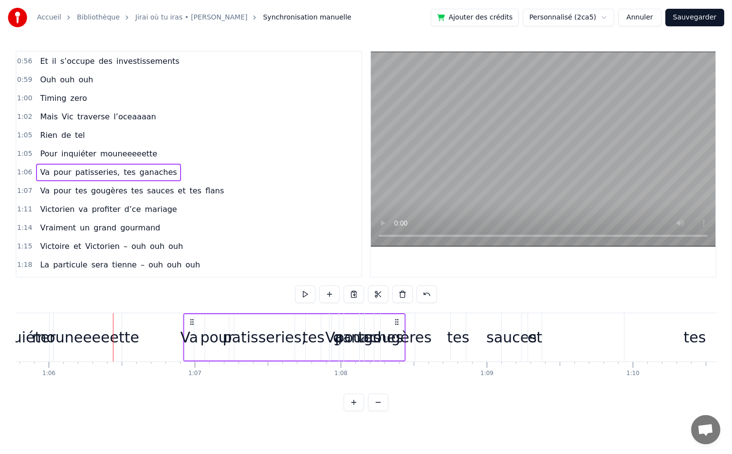
drag, startPoint x: 655, startPoint y: 322, endPoint x: 398, endPoint y: 377, distance: 262.9
click at [398, 377] on div "Dans une asso d’école, Il y a dix ans piiiiile, Elle l’a vu et bim, Coup de fou…" at bounding box center [366, 349] width 701 height 73
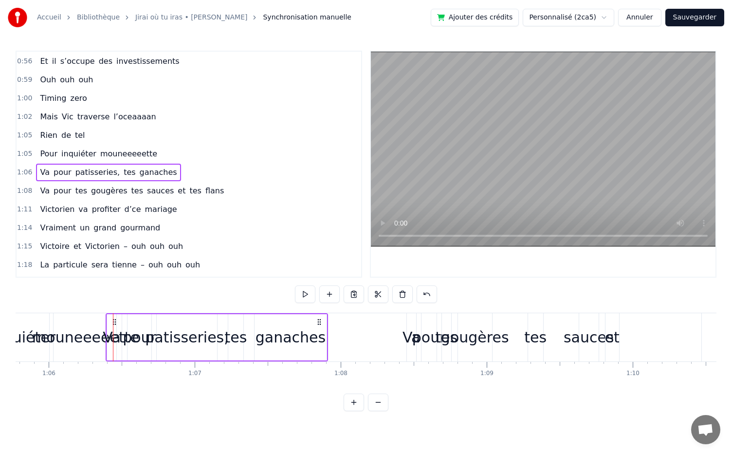
click at [407, 330] on div "Va" at bounding box center [412, 337] width 18 height 22
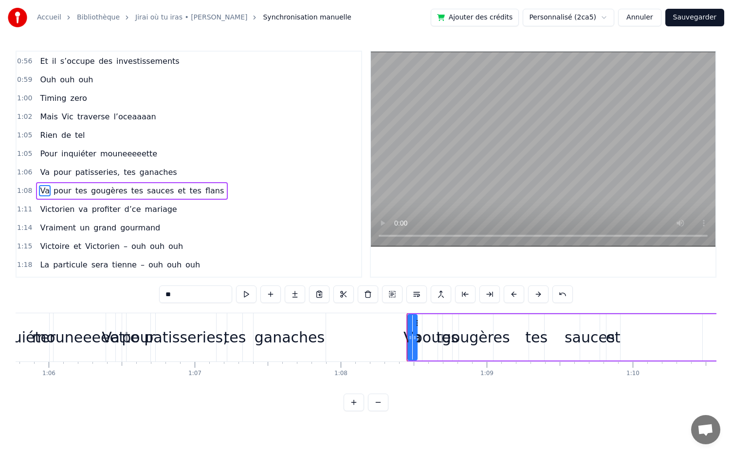
scroll to position [369, 0]
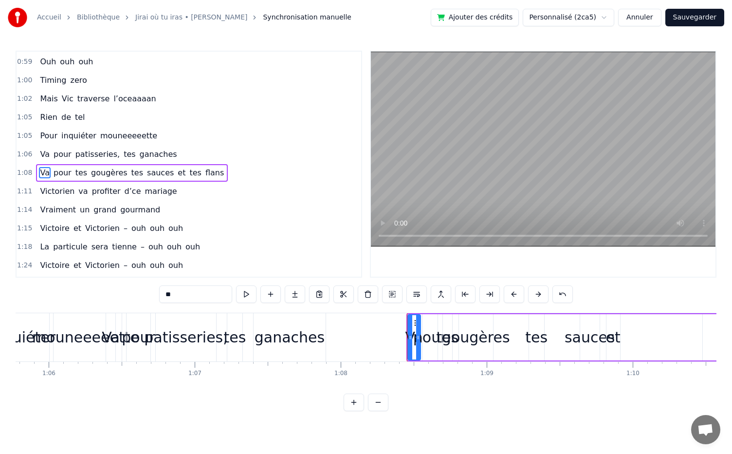
drag, startPoint x: 416, startPoint y: 322, endPoint x: 420, endPoint y: 328, distance: 7.2
click at [420, 328] on div at bounding box center [418, 337] width 4 height 44
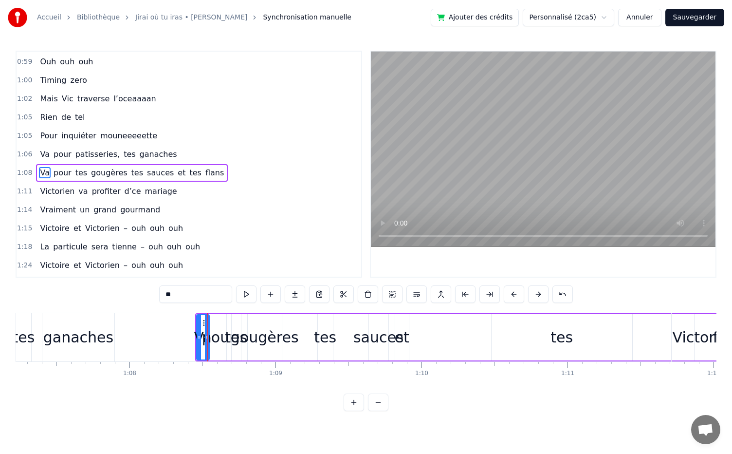
scroll to position [0, 9816]
click at [263, 323] on div "gougères" at bounding box center [270, 337] width 34 height 46
type input "********"
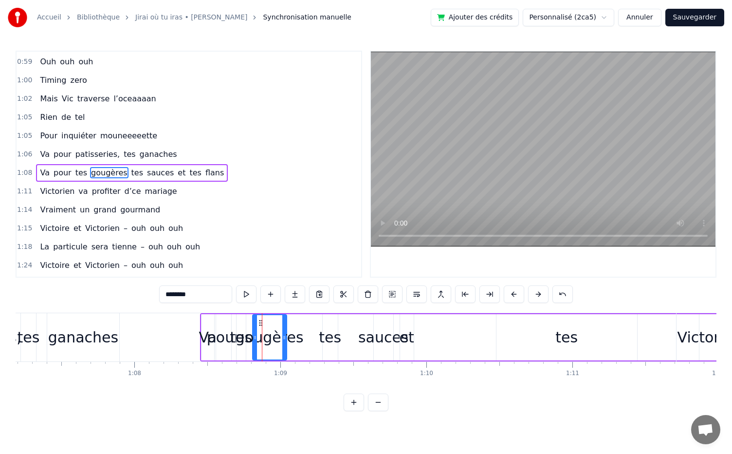
click at [233, 320] on div "Va pour tes gougères tes sauces et tes flans" at bounding box center [486, 337] width 573 height 48
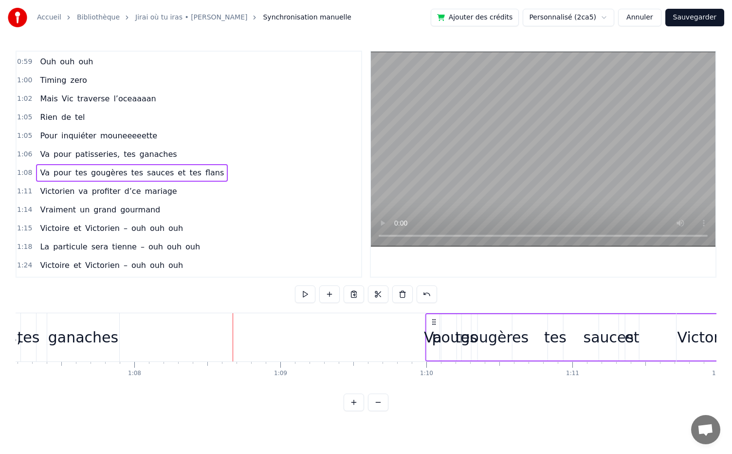
drag, startPoint x: 206, startPoint y: 322, endPoint x: 431, endPoint y: 344, distance: 226.1
click at [431, 344] on div "Va pour tes gougères tes sauces et tes flans" at bounding box center [711, 337] width 573 height 48
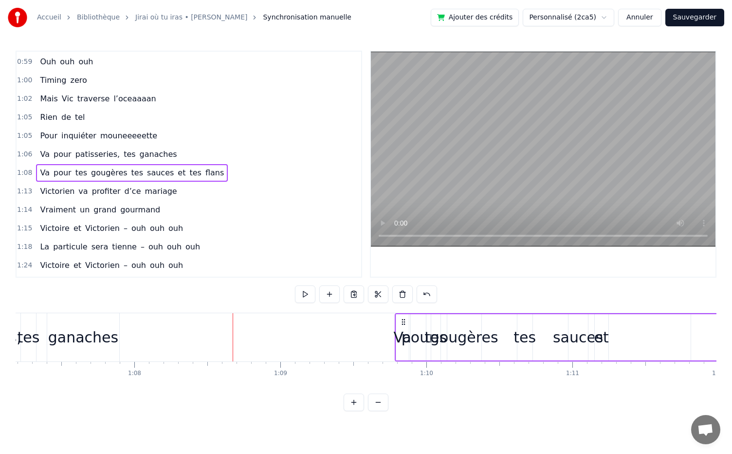
drag, startPoint x: 206, startPoint y: 321, endPoint x: 403, endPoint y: 343, distance: 197.9
click at [403, 343] on div "Va pour tes gougères tes sauces et tes flans" at bounding box center [681, 337] width 573 height 48
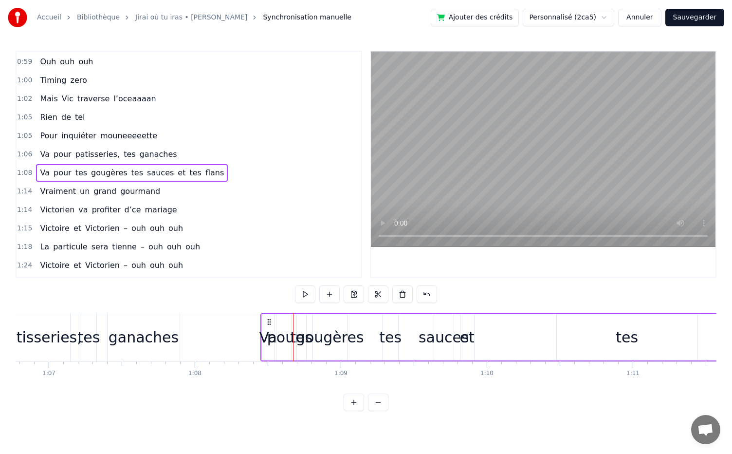
scroll to position [0, 9777]
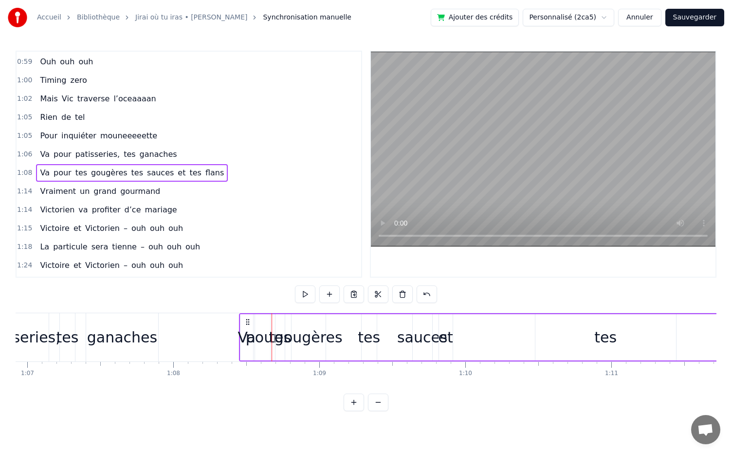
click at [615, 339] on div "tes" at bounding box center [606, 337] width 22 height 22
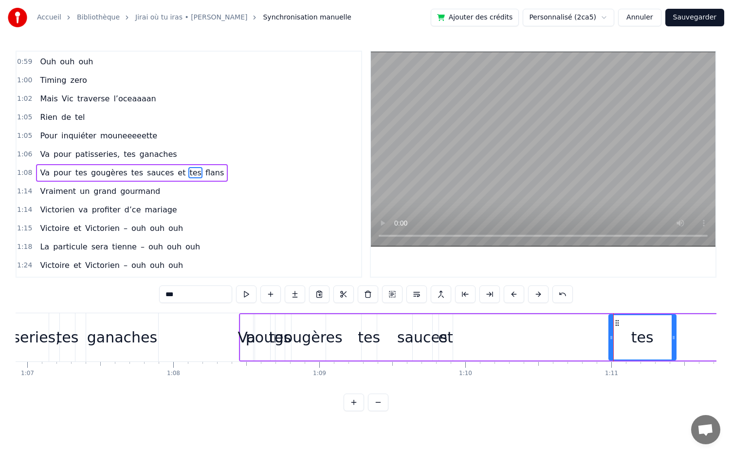
drag, startPoint x: 537, startPoint y: 335, endPoint x: 620, endPoint y: 331, distance: 83.9
click at [614, 331] on div at bounding box center [612, 337] width 4 height 44
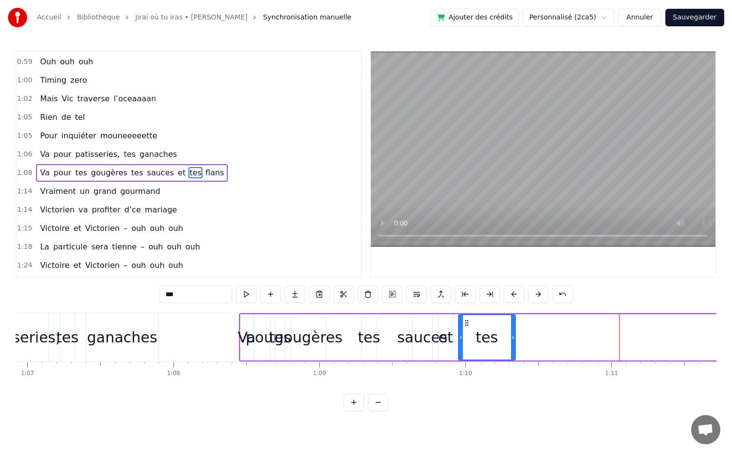
drag, startPoint x: 629, startPoint y: 323, endPoint x: 468, endPoint y: 331, distance: 161.4
click at [468, 331] on div "tes" at bounding box center [487, 337] width 56 height 44
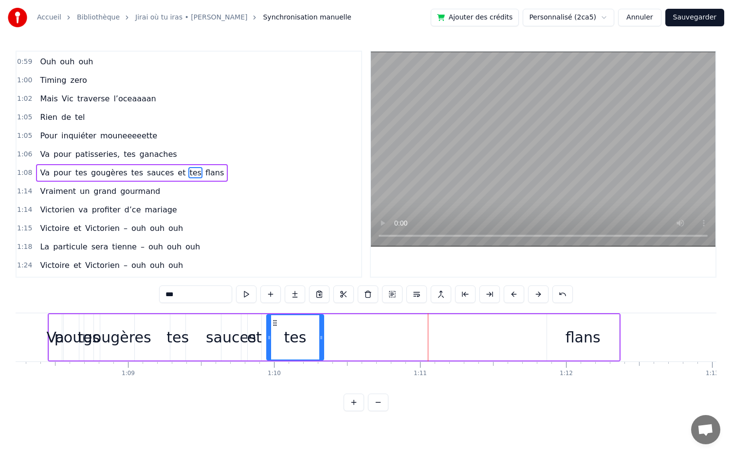
scroll to position [0, 9966]
click at [591, 343] on div "flans" at bounding box center [585, 337] width 35 height 22
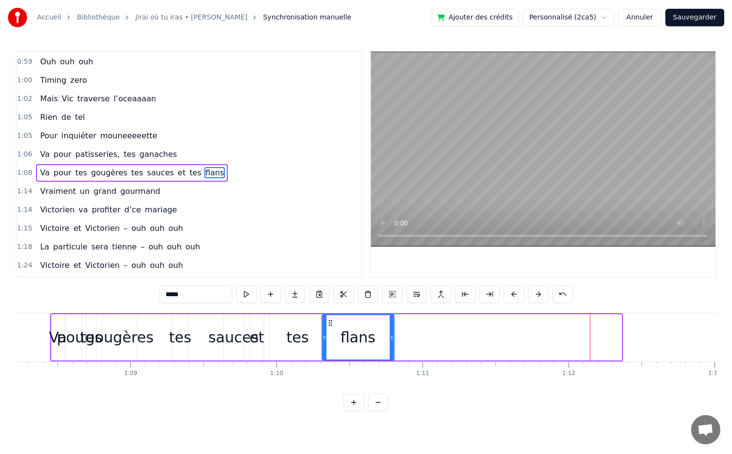
drag, startPoint x: 560, startPoint y: 322, endPoint x: 329, endPoint y: 337, distance: 231.4
click at [329, 337] on div "flans" at bounding box center [357, 337] width 71 height 44
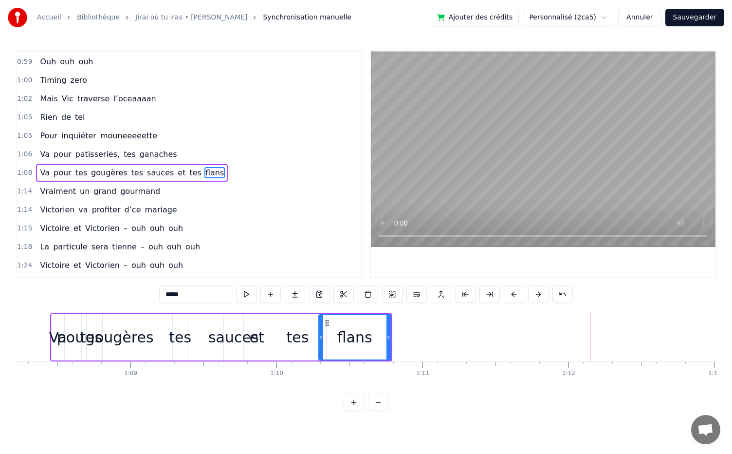
click at [116, 312] on div "0:05 Dans une asso d’école, 0:07 Il y a dix ans piiiiile, 0:11 Elle l’a vu et b…" at bounding box center [366, 231] width 701 height 360
click at [253, 350] on div "et" at bounding box center [257, 337] width 14 height 46
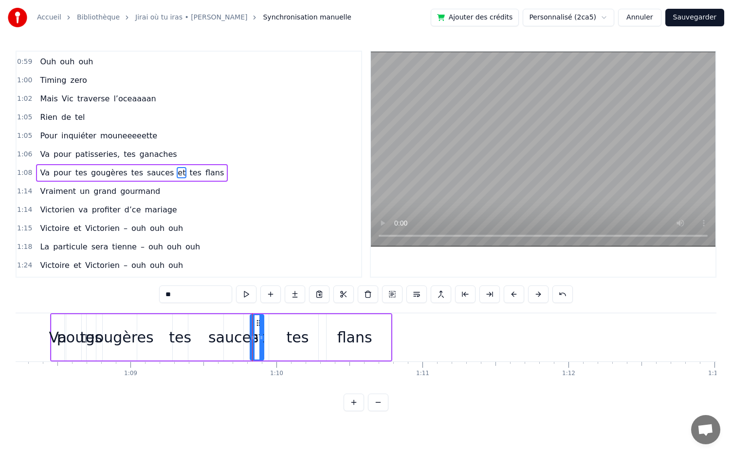
click at [271, 353] on div "tes" at bounding box center [297, 337] width 57 height 46
type input "***"
click at [268, 350] on div "Va pour tes gougères tes sauces et tes flans" at bounding box center [221, 337] width 342 height 48
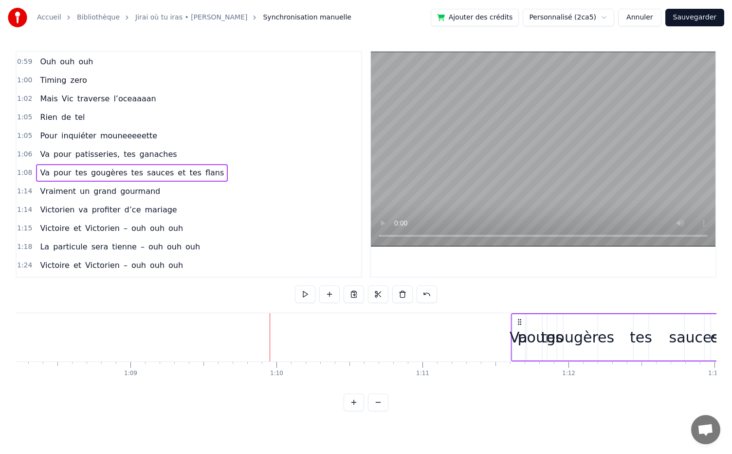
drag, startPoint x: 57, startPoint y: 323, endPoint x: 511, endPoint y: 350, distance: 454.6
click at [511, 350] on div "Va pour tes gougères tes sauces et tes flans" at bounding box center [682, 337] width 342 height 48
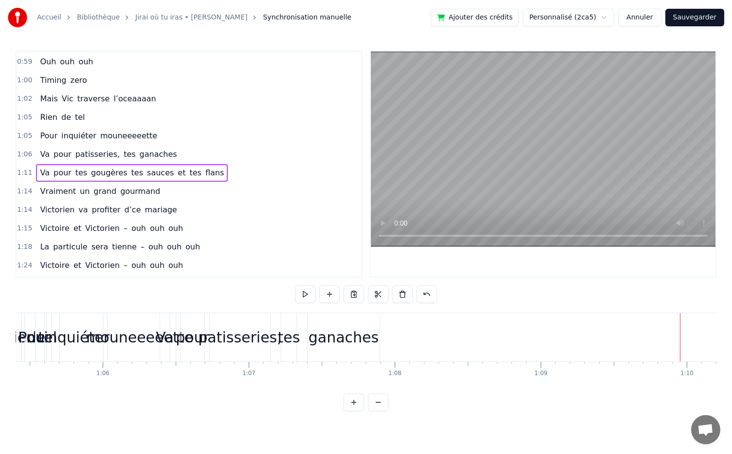
scroll to position [0, 9553]
click at [365, 324] on div "ganaches" at bounding box center [346, 337] width 72 height 48
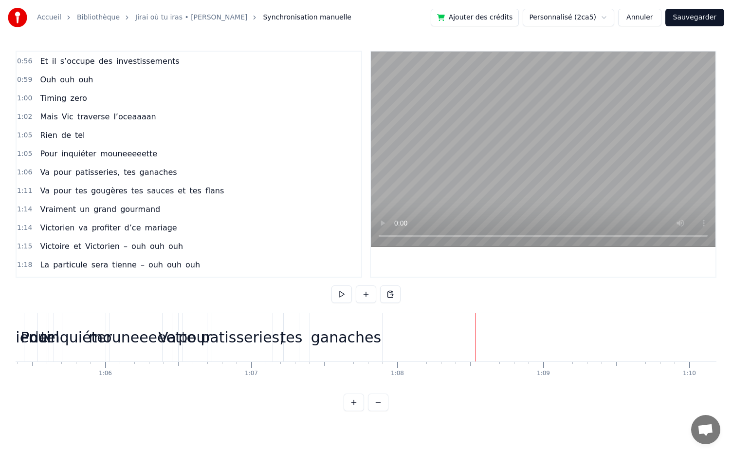
click at [307, 353] on div "Va pour patisseries, tes ganaches" at bounding box center [273, 337] width 223 height 48
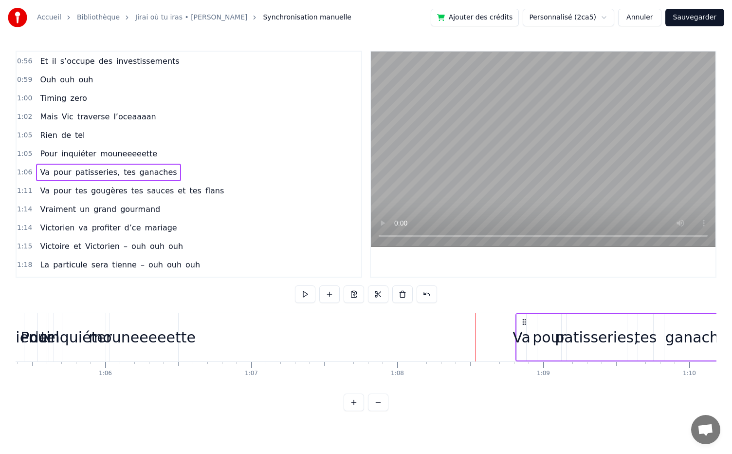
drag, startPoint x: 172, startPoint y: 323, endPoint x: 526, endPoint y: 315, distance: 353.7
click at [526, 315] on div "Va pour patisseries, tes ganaches" at bounding box center [627, 337] width 223 height 48
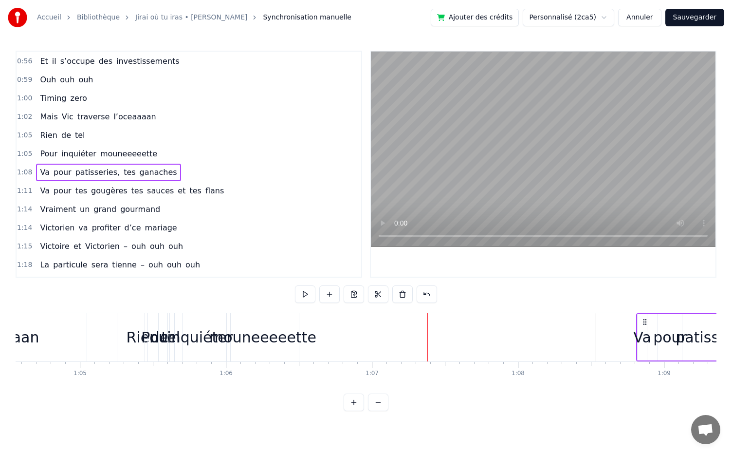
scroll to position [0, 9433]
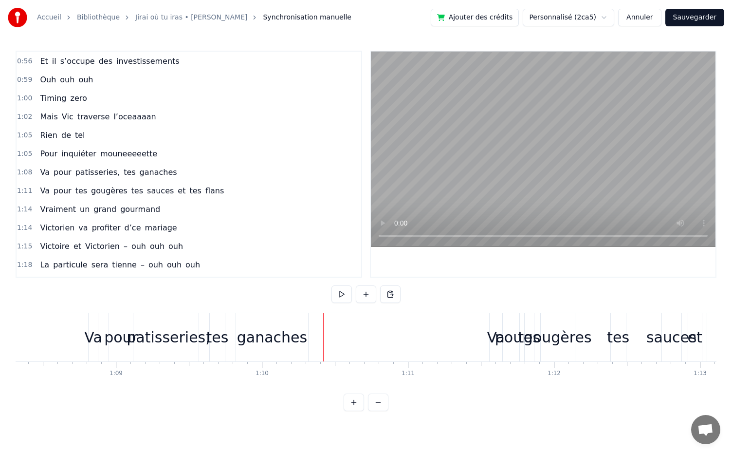
scroll to position [0, 9980]
click at [234, 352] on div "Va pour patisseries, tes ganaches" at bounding box center [200, 337] width 223 height 48
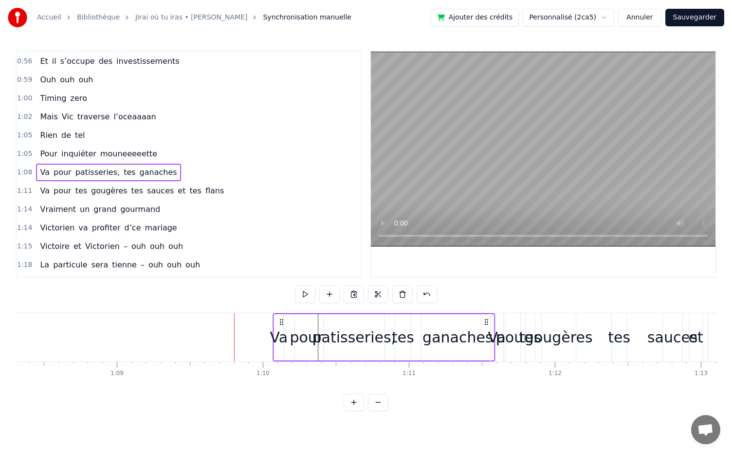
drag, startPoint x: 98, startPoint y: 319, endPoint x: 281, endPoint y: 326, distance: 183.7
click at [281, 326] on div "Va pour patisseries, tes ganaches" at bounding box center [384, 337] width 223 height 48
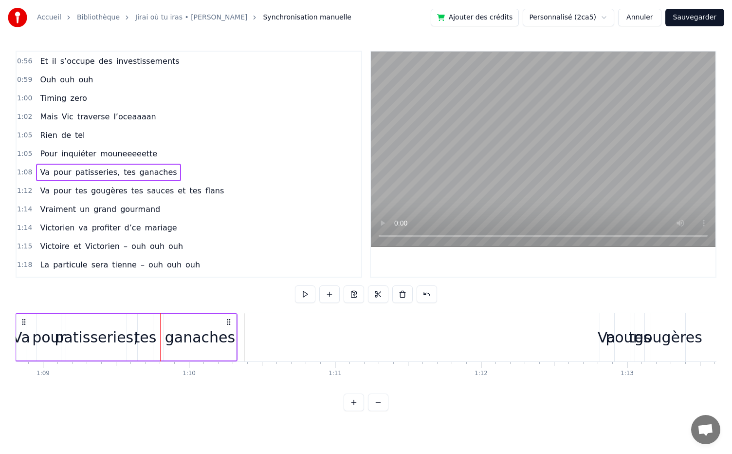
scroll to position [0, 10053]
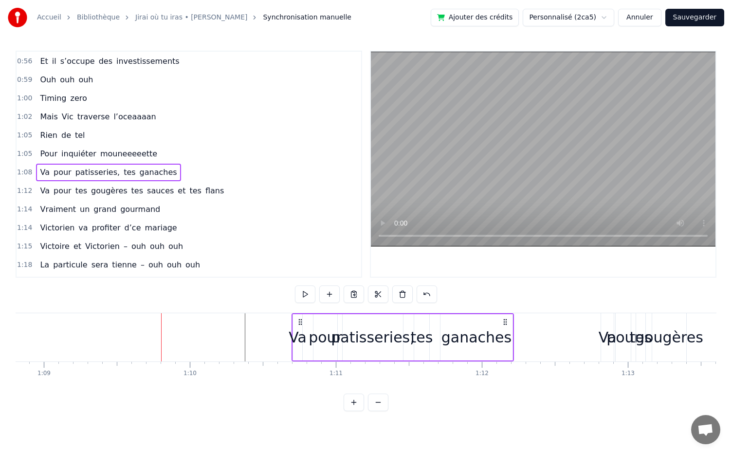
drag, startPoint x: 229, startPoint y: 319, endPoint x: 507, endPoint y: 329, distance: 278.2
click at [507, 329] on div "Va pour patisseries, tes ganaches" at bounding box center [403, 337] width 223 height 48
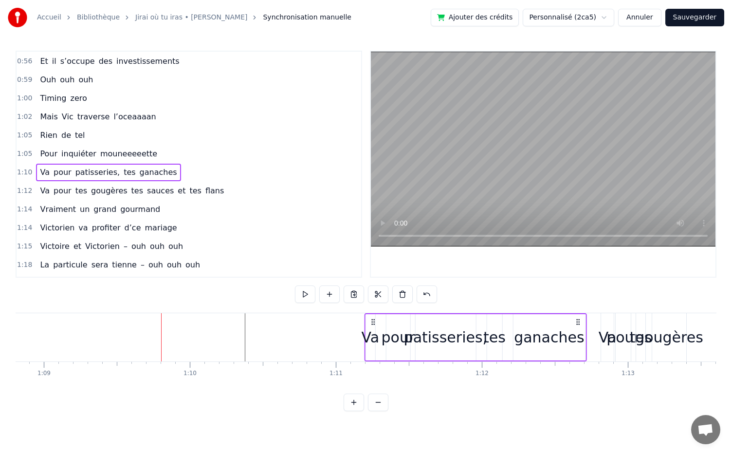
drag, startPoint x: 507, startPoint y: 320, endPoint x: 579, endPoint y: 335, distance: 72.6
click at [579, 335] on div "Va pour patisseries, tes ganaches" at bounding box center [475, 337] width 223 height 48
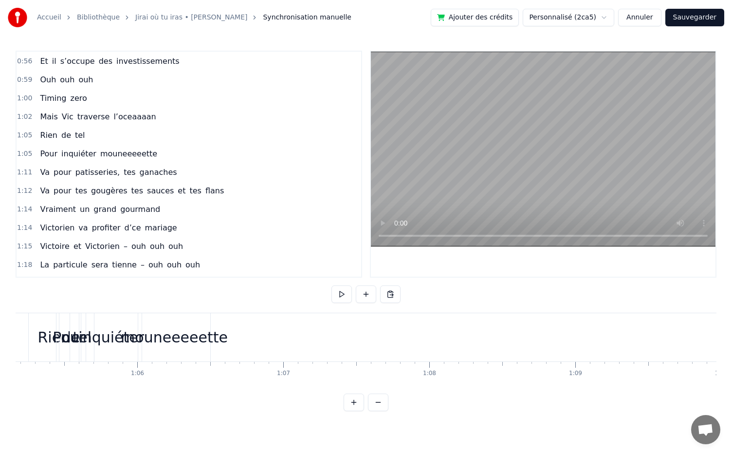
scroll to position [0, 9524]
click at [189, 336] on div "mouneeeeette" at bounding box center [171, 337] width 107 height 22
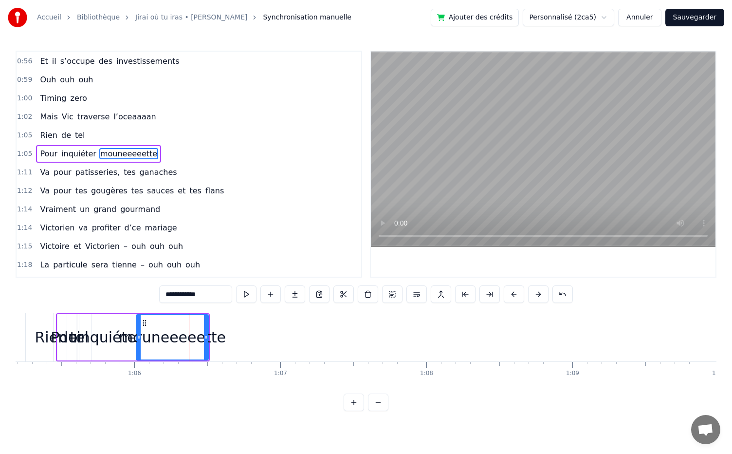
scroll to position [333, 0]
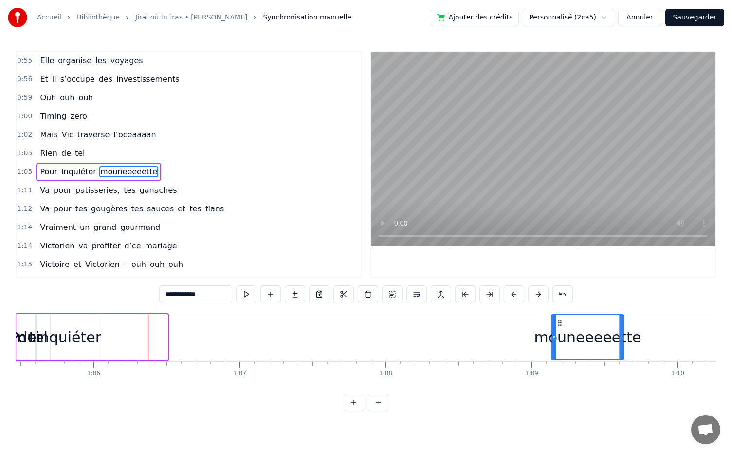
drag, startPoint x: 145, startPoint y: 321, endPoint x: 606, endPoint y: 306, distance: 461.4
click at [606, 306] on div "0:05 Dans une asso d’école, 0:07 Il y a dix ans piiiiile, 0:11 Elle l’a vu et b…" at bounding box center [366, 231] width 701 height 360
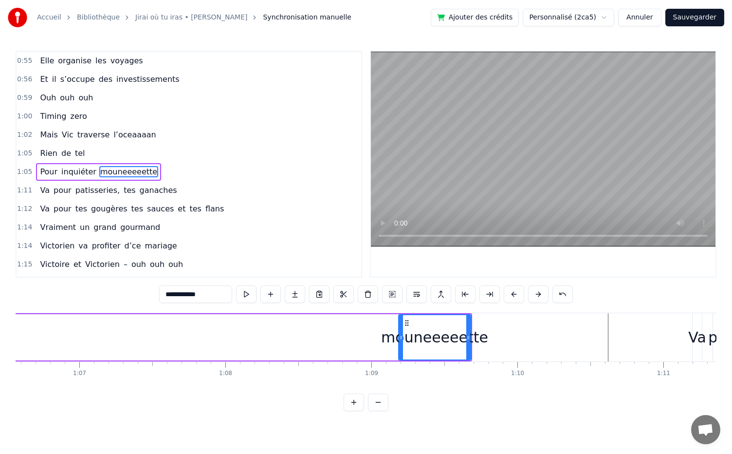
scroll to position [0, 9725]
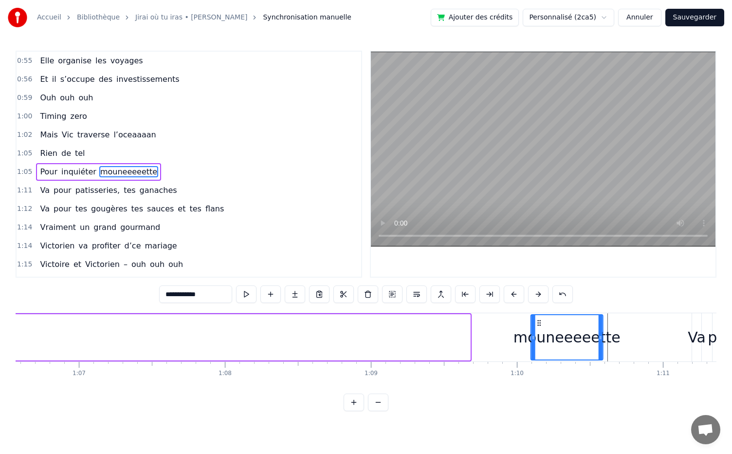
drag, startPoint x: 408, startPoint y: 324, endPoint x: 541, endPoint y: 335, distance: 133.3
click at [541, 335] on div "mouneeeeette" at bounding box center [567, 337] width 71 height 44
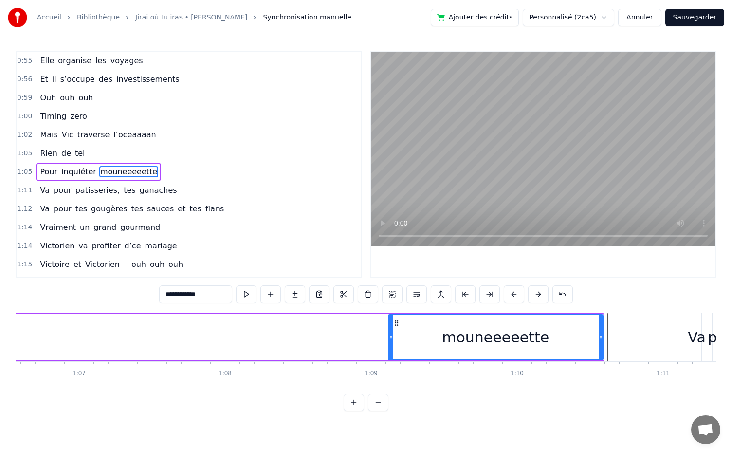
drag, startPoint x: 532, startPoint y: 337, endPoint x: 390, endPoint y: 356, distance: 143.9
click at [390, 356] on div at bounding box center [391, 337] width 4 height 44
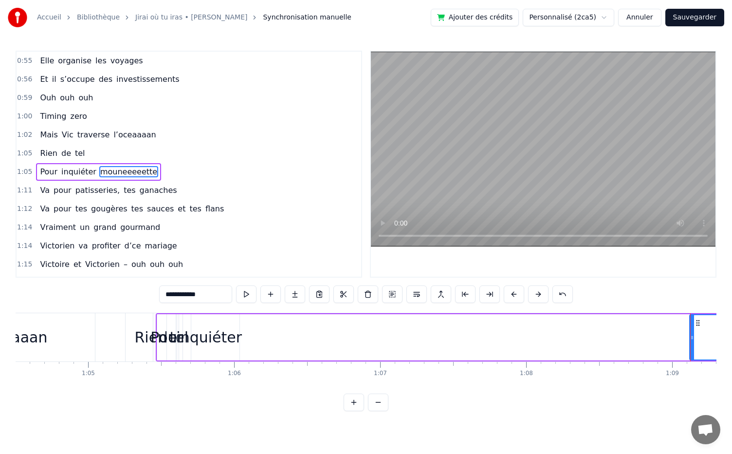
scroll to position [0, 9423]
click at [197, 342] on div "inquiéter" at bounding box center [210, 337] width 66 height 22
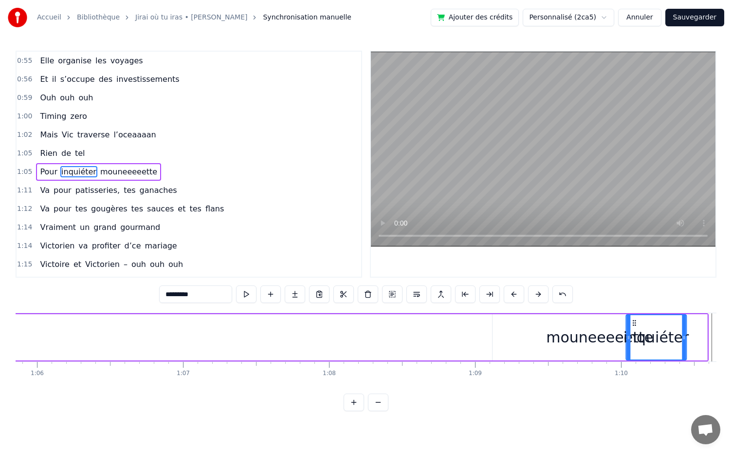
scroll to position [0, 9622]
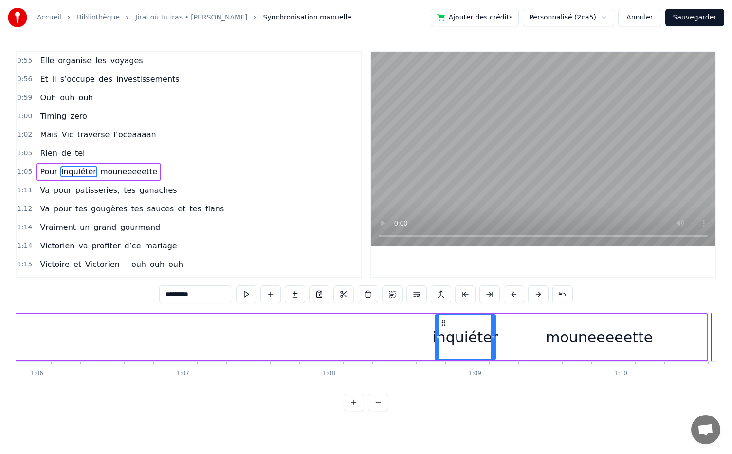
drag, startPoint x: 188, startPoint y: 323, endPoint x: 444, endPoint y: 335, distance: 255.9
click at [444, 335] on div "inquiéter" at bounding box center [465, 337] width 59 height 44
drag, startPoint x: 494, startPoint y: 337, endPoint x: 514, endPoint y: 339, distance: 20.1
click at [514, 339] on icon at bounding box center [513, 338] width 4 height 8
drag, startPoint x: 435, startPoint y: 338, endPoint x: 381, endPoint y: 346, distance: 55.1
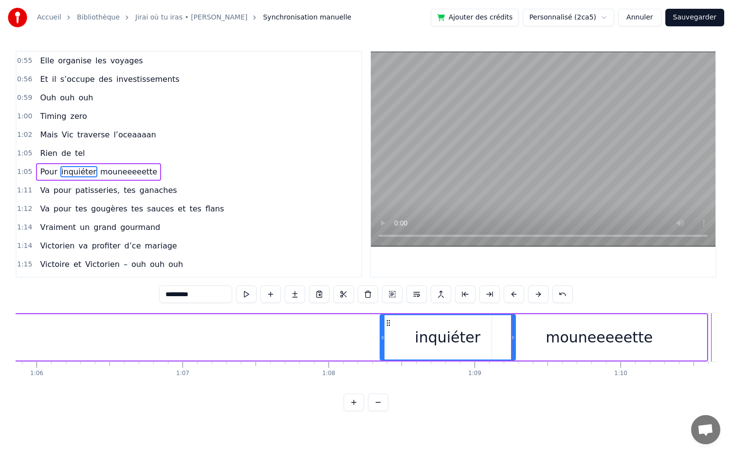
click at [381, 346] on div at bounding box center [383, 337] width 4 height 44
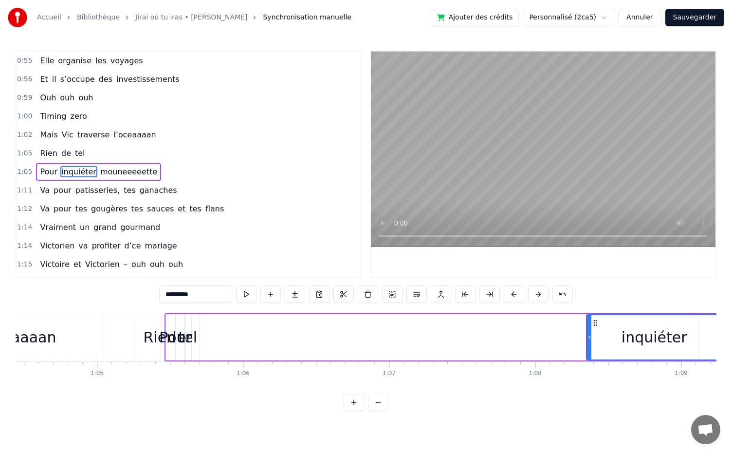
scroll to position [0, 9414]
click at [191, 339] on div "Pour" at bounding box center [177, 337] width 33 height 22
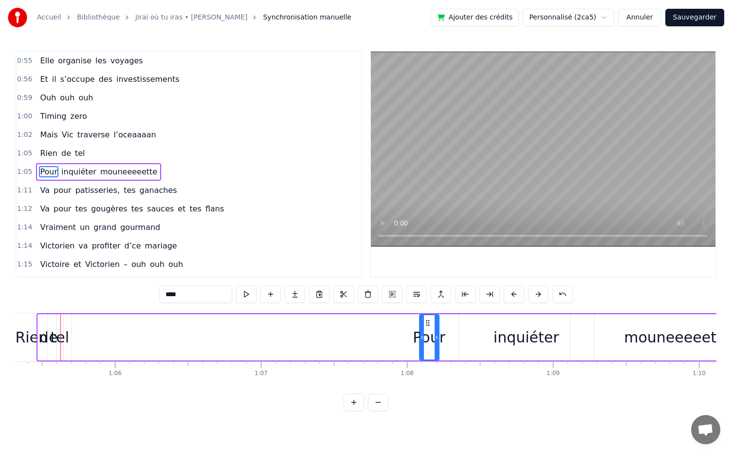
scroll to position [0, 9547]
drag, startPoint x: 175, startPoint y: 322, endPoint x: 571, endPoint y: 369, distance: 398.1
click at [571, 369] on div "Dans une asso d’école, Il y a dix ans piiiiile, Elle l’a vu et bim, Coup de fou…" at bounding box center [366, 349] width 701 height 73
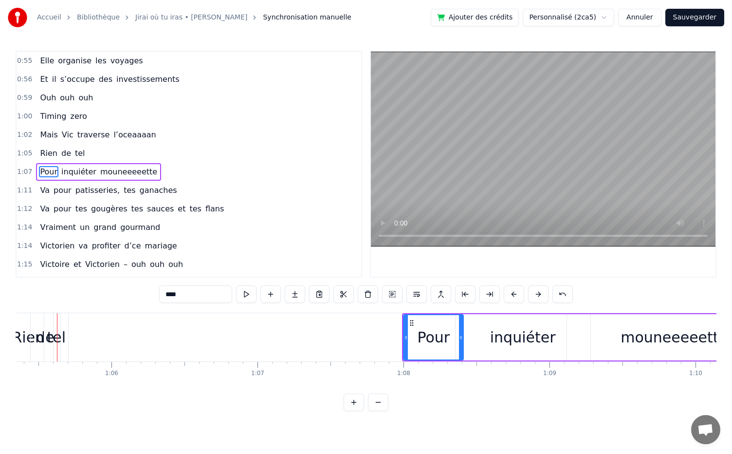
drag, startPoint x: 421, startPoint y: 335, endPoint x: 462, endPoint y: 337, distance: 41.0
click at [462, 337] on icon at bounding box center [461, 338] width 4 height 8
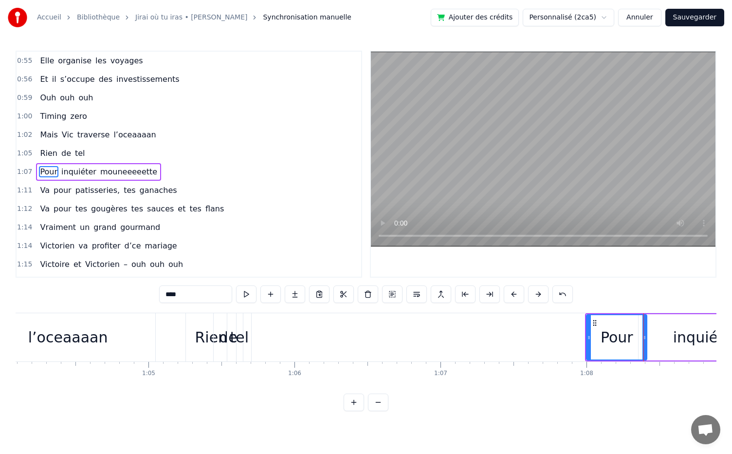
scroll to position [0, 9363]
click at [237, 342] on div "tel" at bounding box center [240, 337] width 19 height 22
type input "***"
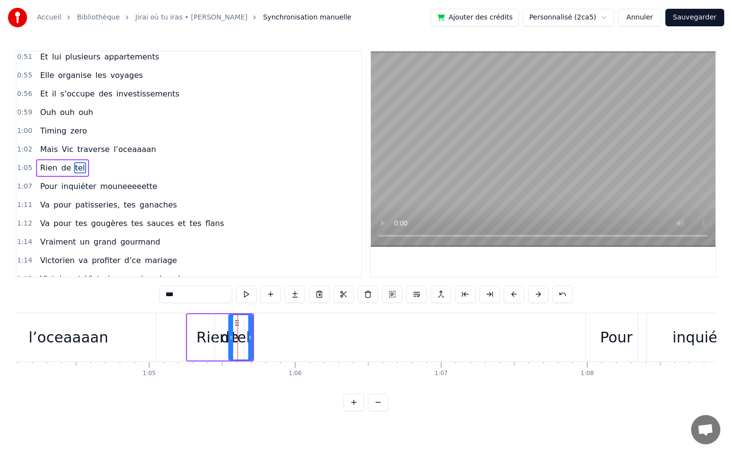
scroll to position [315, 0]
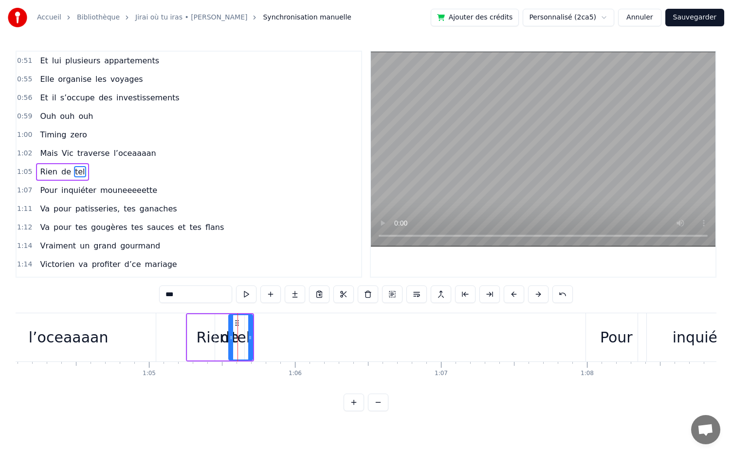
click at [238, 342] on div at bounding box center [238, 337] width 0 height 48
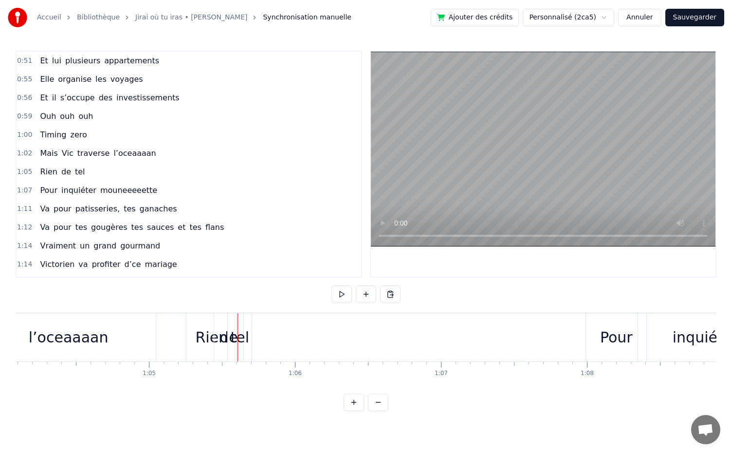
click at [247, 347] on div "tel" at bounding box center [240, 337] width 19 height 22
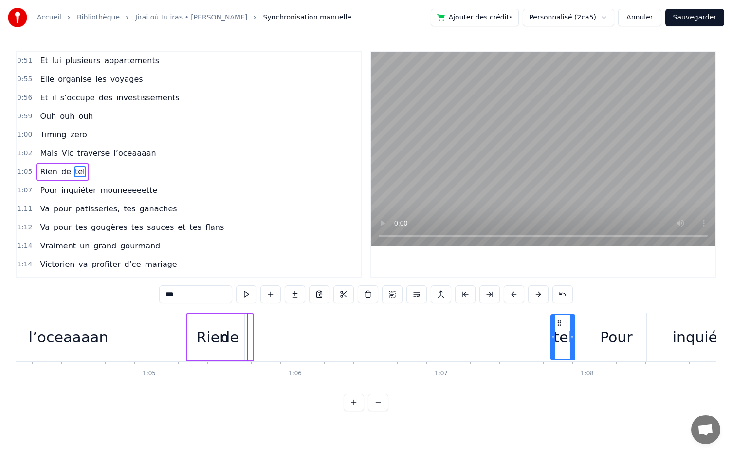
drag, startPoint x: 235, startPoint y: 322, endPoint x: 558, endPoint y: 348, distance: 323.4
click at [558, 348] on div "tel" at bounding box center [563, 337] width 23 height 44
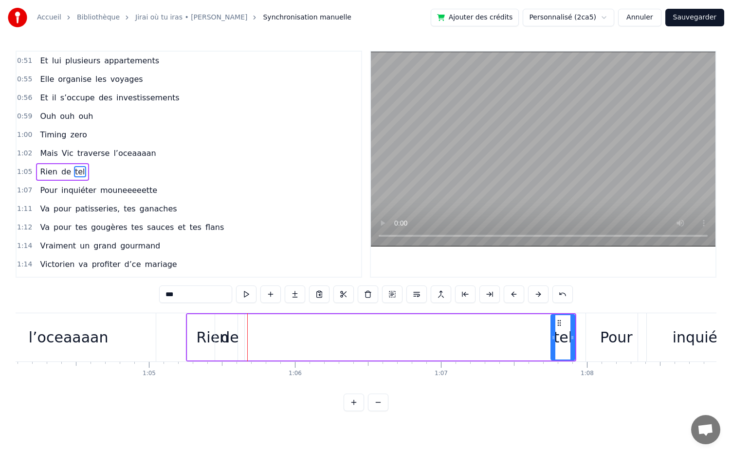
click at [231, 346] on div "de" at bounding box center [230, 337] width 19 height 22
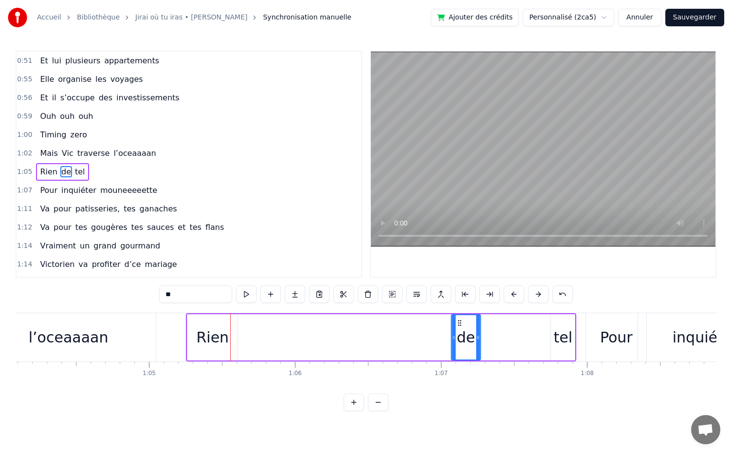
drag, startPoint x: 223, startPoint y: 319, endPoint x: 459, endPoint y: 345, distance: 237.1
click at [459, 345] on div "de" at bounding box center [466, 337] width 28 height 44
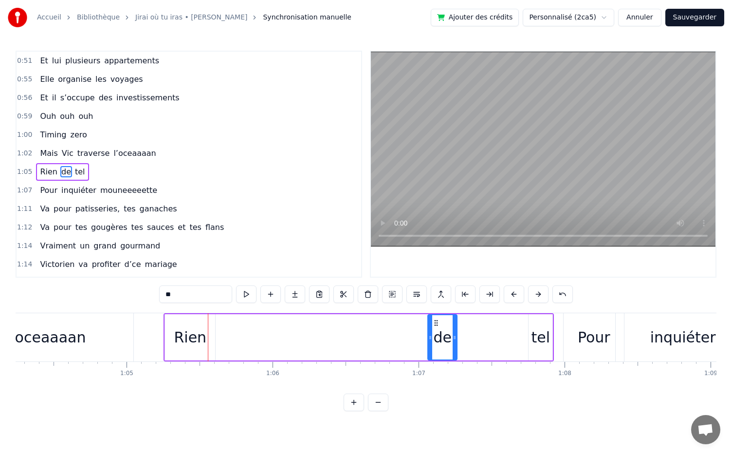
scroll to position [0, 9385]
click at [185, 328] on div "Rien" at bounding box center [190, 337] width 33 height 22
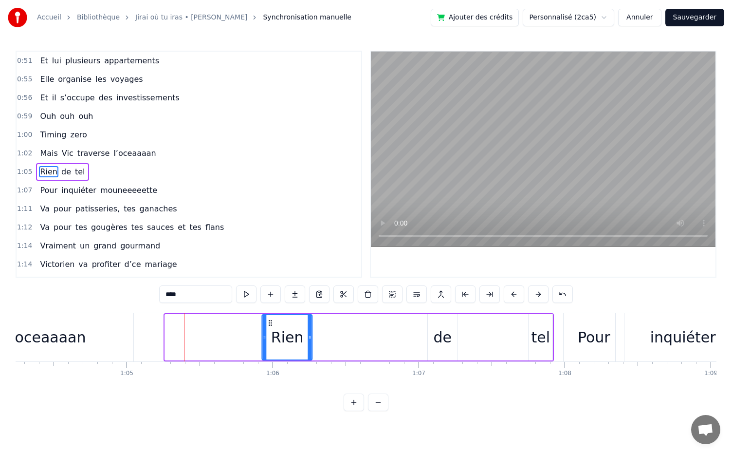
drag, startPoint x: 175, startPoint y: 322, endPoint x: 272, endPoint y: 329, distance: 97.2
click at [272, 329] on div "Rien" at bounding box center [287, 337] width 49 height 44
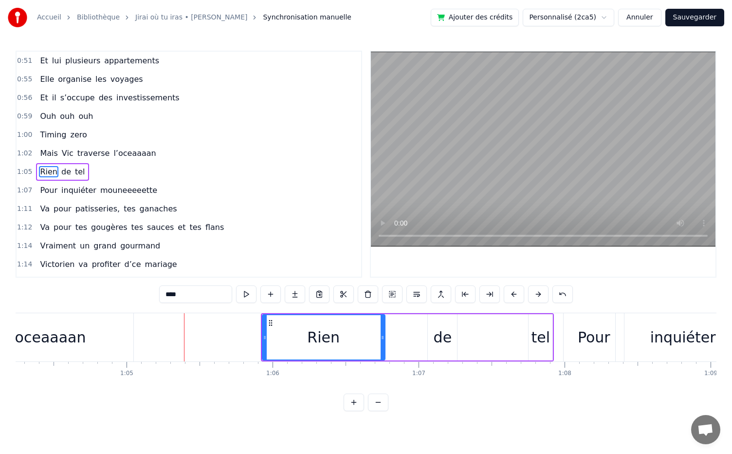
drag, startPoint x: 308, startPoint y: 336, endPoint x: 381, endPoint y: 348, distance: 74.1
click at [381, 348] on div at bounding box center [383, 337] width 4 height 44
click at [443, 339] on div "de" at bounding box center [443, 337] width 19 height 22
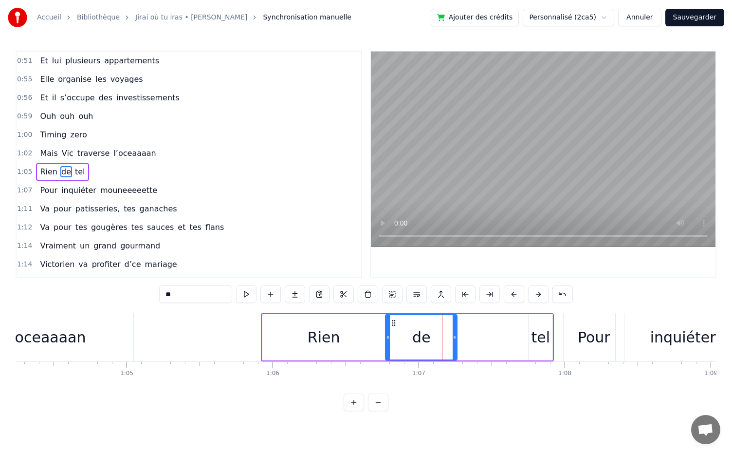
drag, startPoint x: 429, startPoint y: 341, endPoint x: 387, endPoint y: 339, distance: 42.4
click at [387, 339] on icon at bounding box center [388, 338] width 4 height 8
click at [543, 339] on div "tel" at bounding box center [541, 337] width 19 height 22
type input "***"
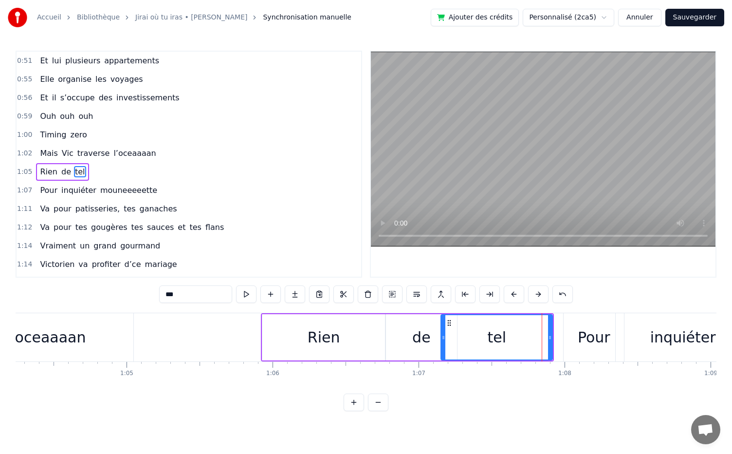
drag, startPoint x: 530, startPoint y: 338, endPoint x: 442, endPoint y: 338, distance: 87.7
click at [442, 338] on icon at bounding box center [444, 338] width 4 height 8
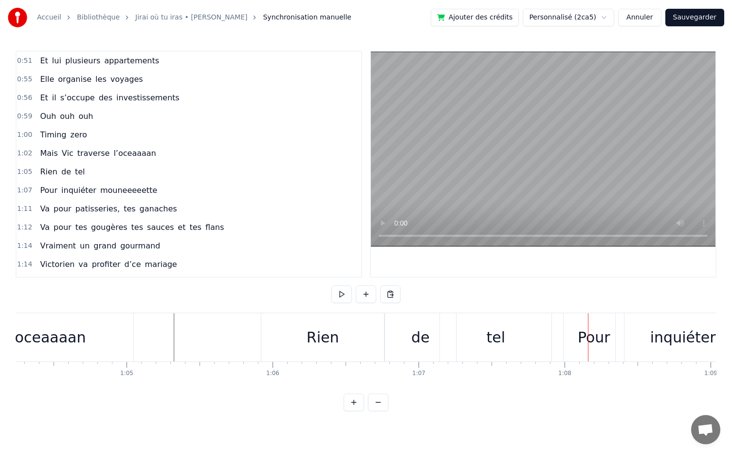
click at [597, 341] on div "Pour" at bounding box center [594, 337] width 33 height 22
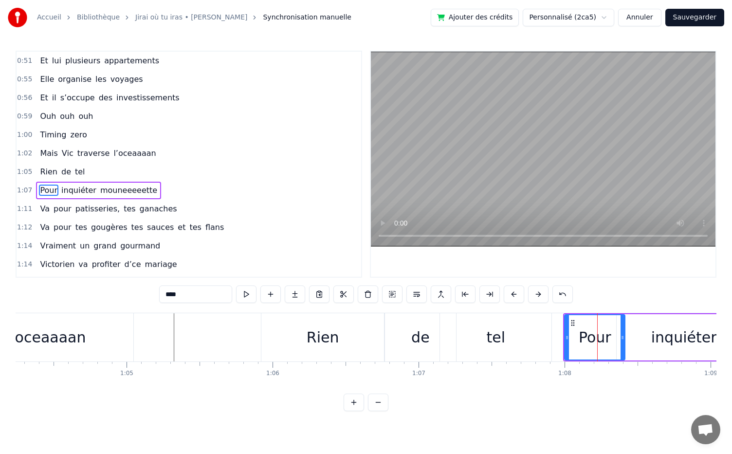
scroll to position [333, 0]
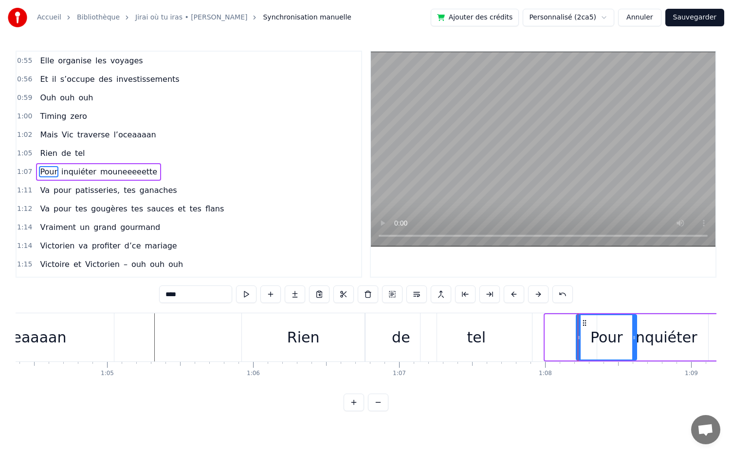
drag, startPoint x: 574, startPoint y: 326, endPoint x: 588, endPoint y: 324, distance: 14.2
click at [595, 328] on div "Pour" at bounding box center [606, 337] width 59 height 44
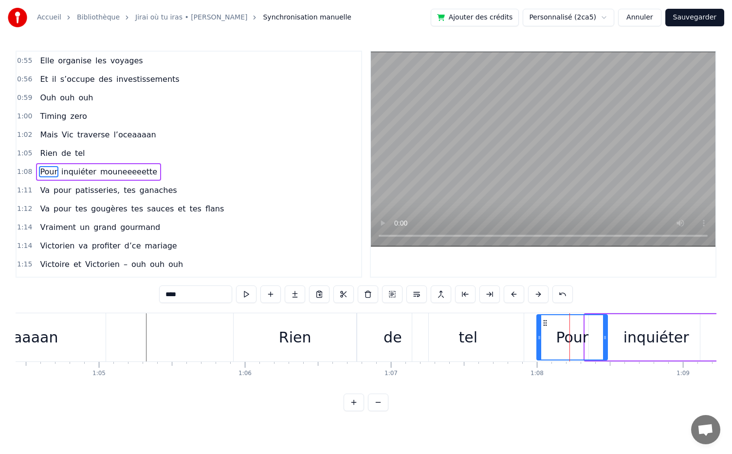
drag, startPoint x: 588, startPoint y: 324, endPoint x: 606, endPoint y: 323, distance: 17.6
click at [606, 323] on div at bounding box center [605, 337] width 4 height 44
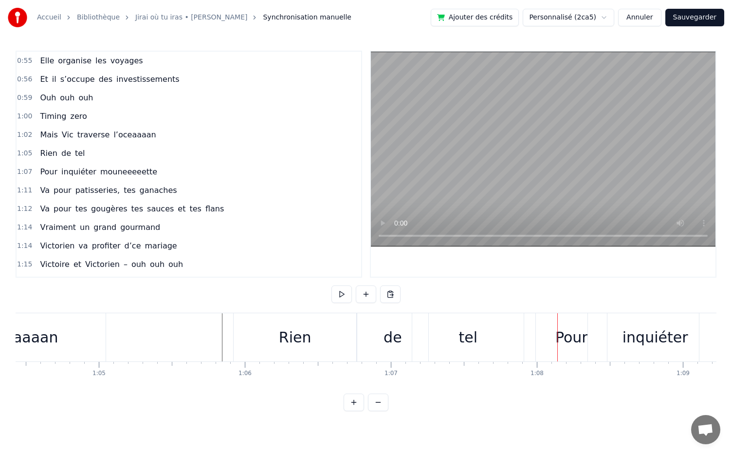
drag, startPoint x: 304, startPoint y: 333, endPoint x: 342, endPoint y: 332, distance: 38.0
click at [342, 332] on div "Rien" at bounding box center [295, 337] width 123 height 48
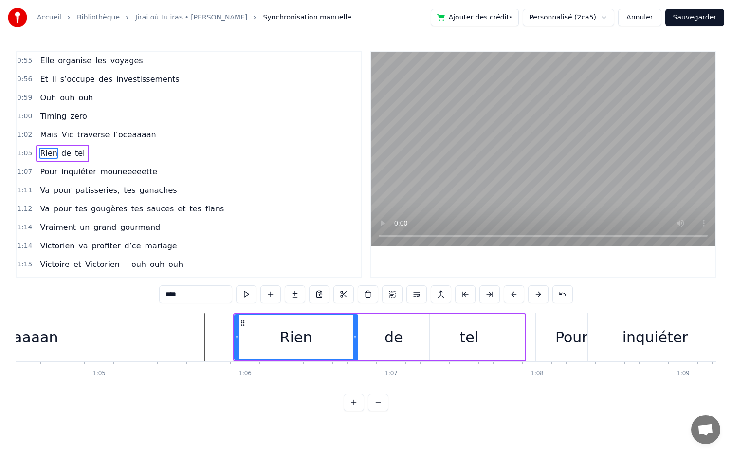
scroll to position [315, 0]
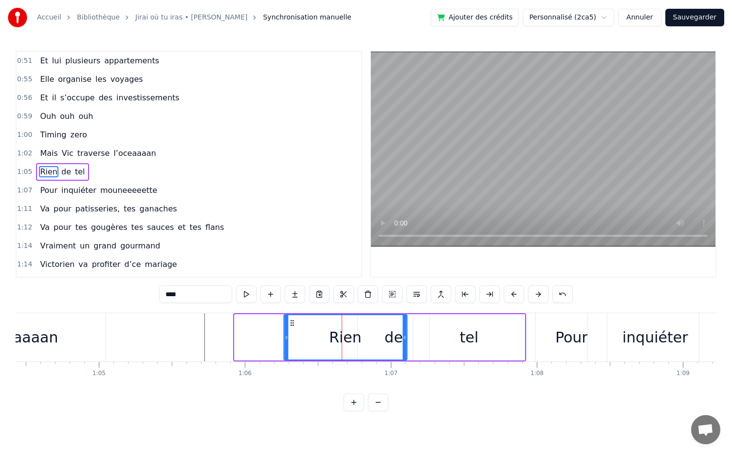
drag, startPoint x: 242, startPoint y: 320, endPoint x: 291, endPoint y: 326, distance: 49.6
click at [291, 326] on icon at bounding box center [292, 323] width 8 height 8
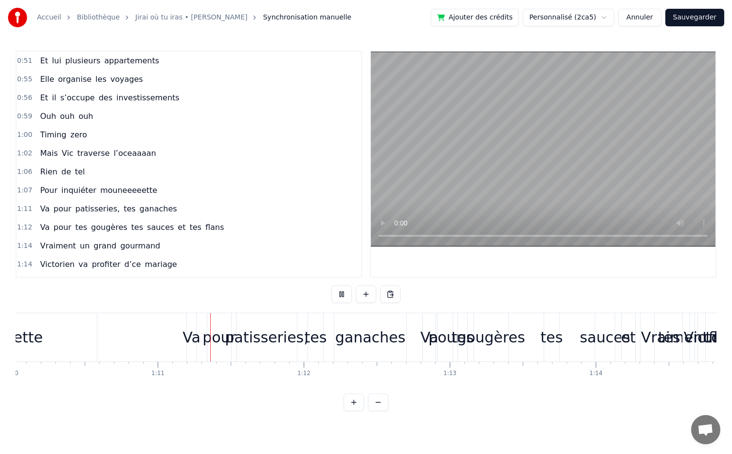
scroll to position [0, 10230]
click at [346, 294] on button at bounding box center [342, 294] width 20 height 18
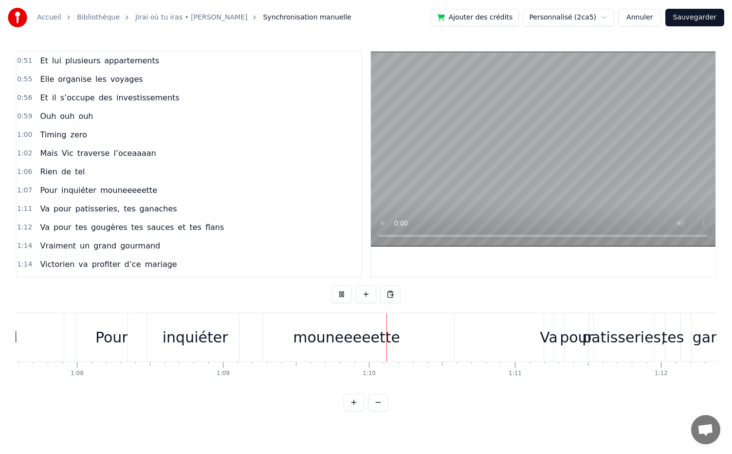
scroll to position [0, 10113]
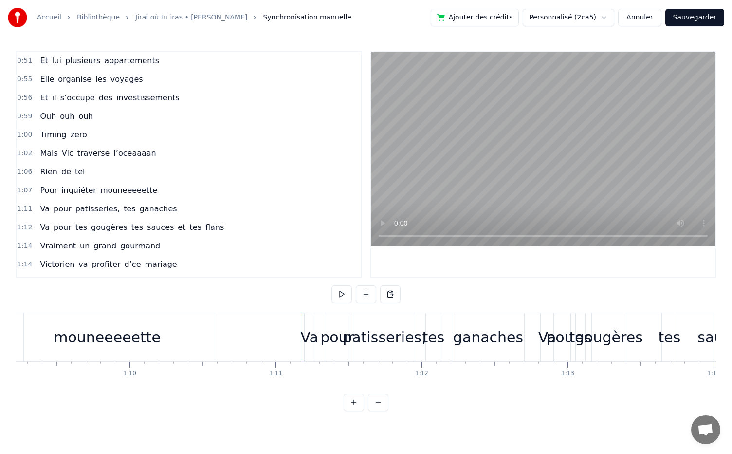
click at [242, 302] on div "0:05 Dans une asso d’école, 0:07 Il y a dix ans piiiiile, 0:11 Elle l’a vu et b…" at bounding box center [366, 231] width 701 height 360
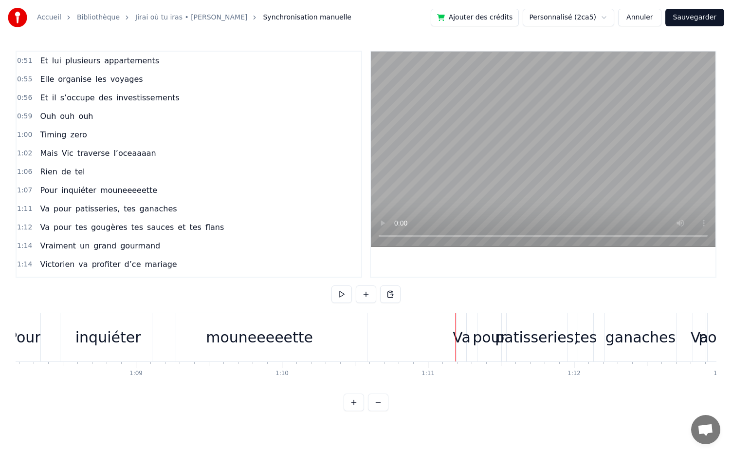
scroll to position [0, 9960]
click at [292, 351] on div "mouneeeeette" at bounding box center [260, 337] width 215 height 48
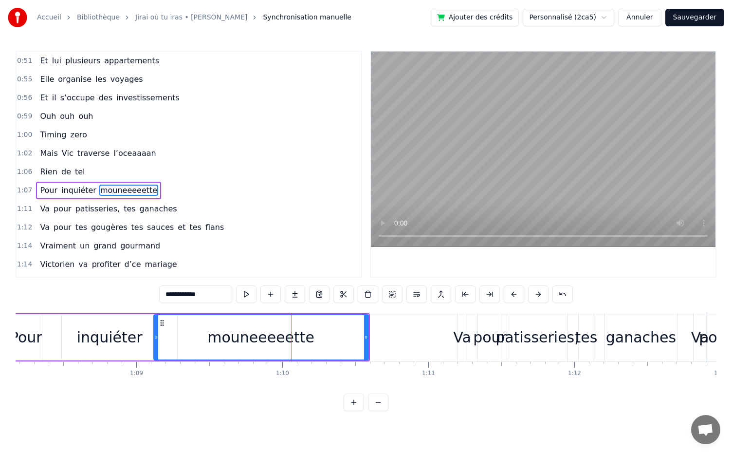
scroll to position [333, 0]
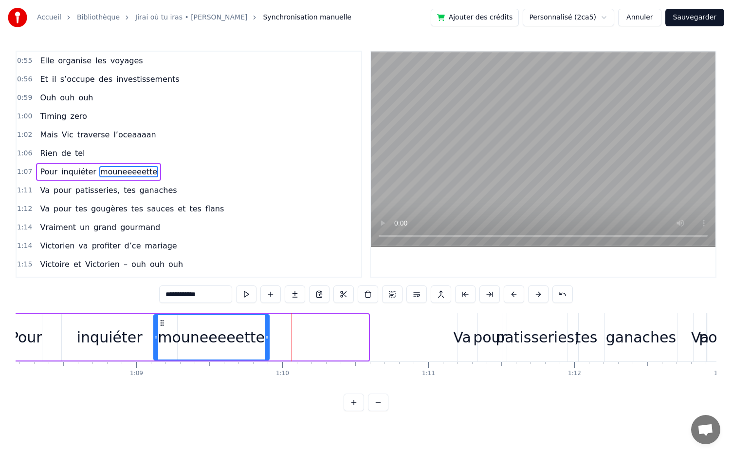
drag, startPoint x: 364, startPoint y: 339, endPoint x: 265, endPoint y: 352, distance: 100.1
click at [265, 352] on div at bounding box center [267, 337] width 4 height 44
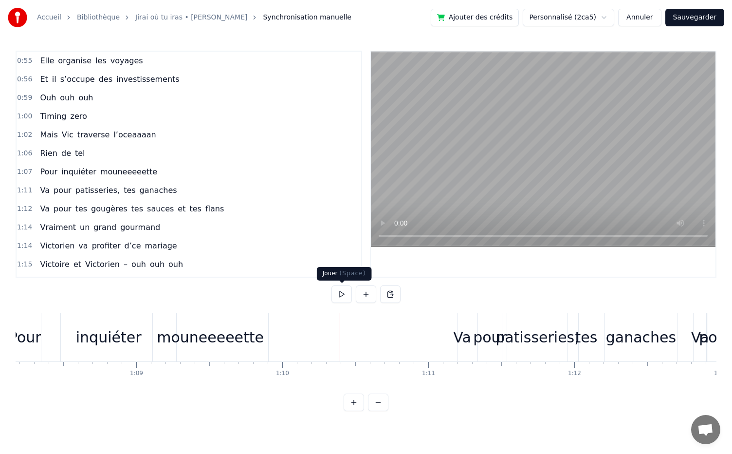
click at [340, 297] on button at bounding box center [342, 294] width 20 height 18
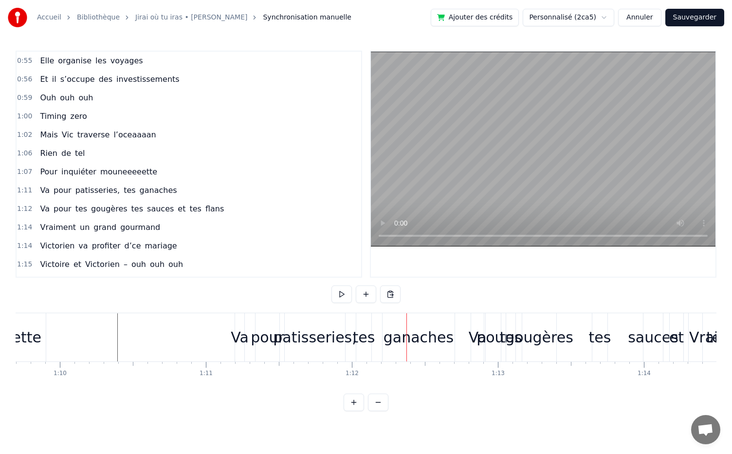
scroll to position [0, 10187]
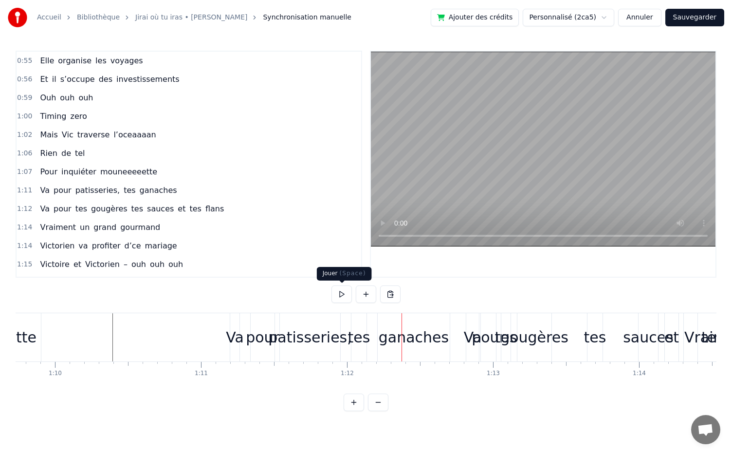
click at [345, 294] on button at bounding box center [342, 294] width 20 height 18
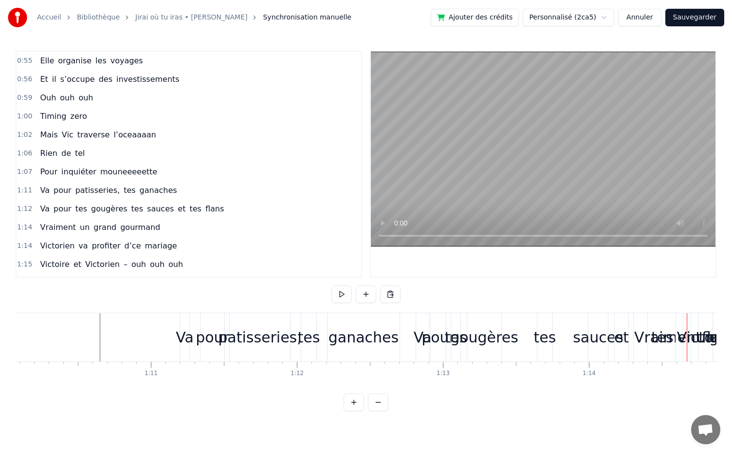
scroll to position [0, 10238]
click at [185, 333] on div "Va" at bounding box center [185, 337] width 18 height 22
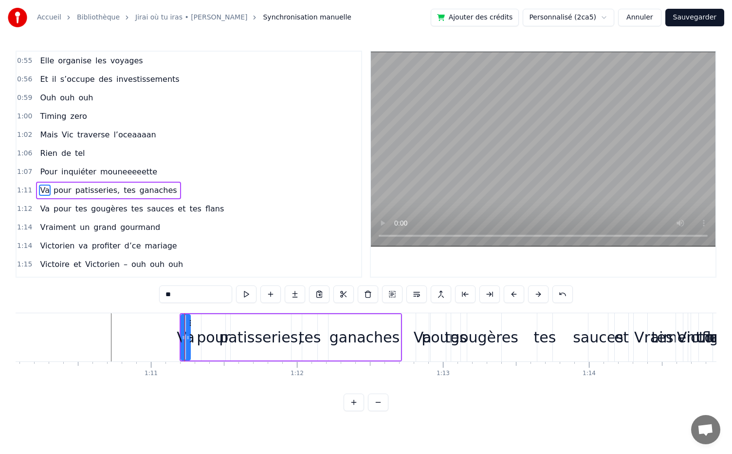
scroll to position [351, 0]
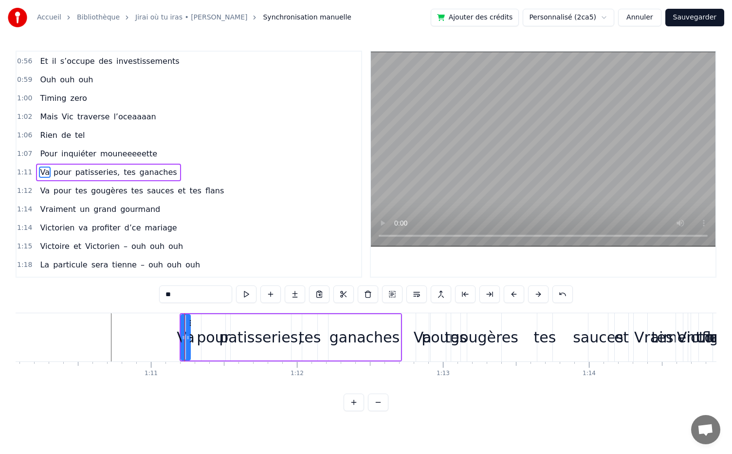
click at [324, 352] on div "Va pour patisseries, tes ganaches" at bounding box center [291, 337] width 223 height 48
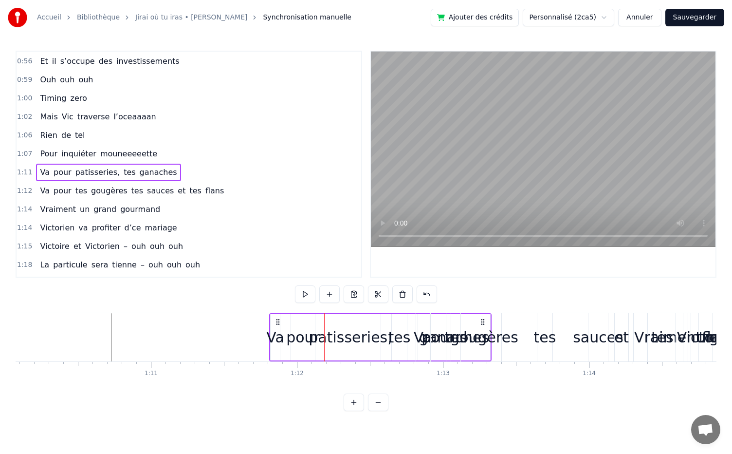
drag, startPoint x: 192, startPoint y: 321, endPoint x: 281, endPoint y: 326, distance: 89.7
click at [281, 326] on div "Va pour patisseries, tes ganaches" at bounding box center [380, 337] width 223 height 48
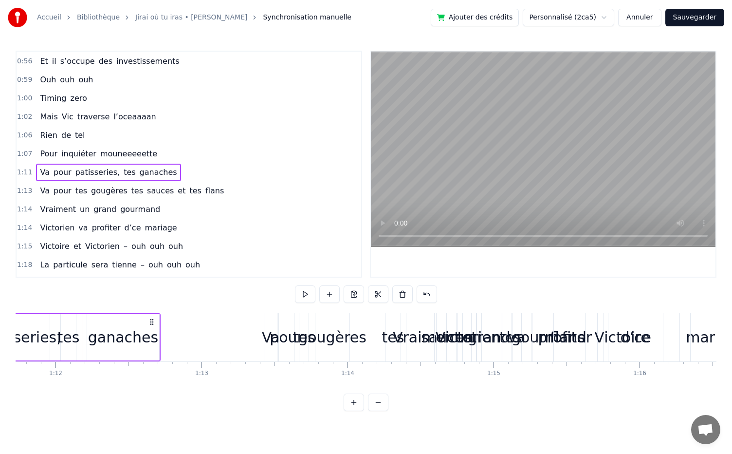
scroll to position [0, 10480]
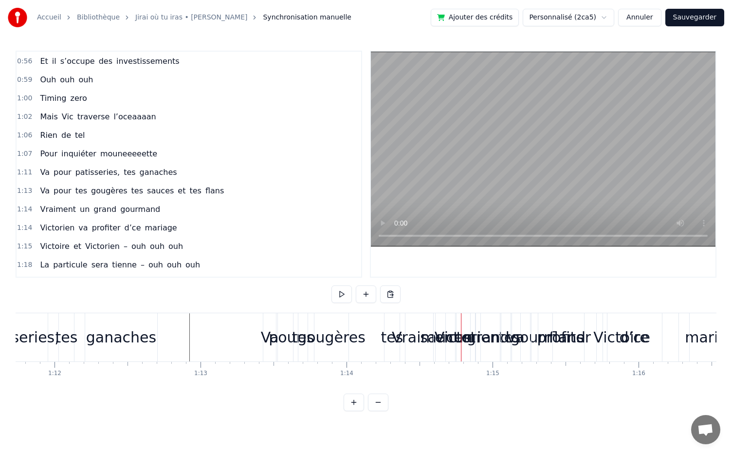
click at [273, 324] on div "Va" at bounding box center [269, 337] width 13 height 48
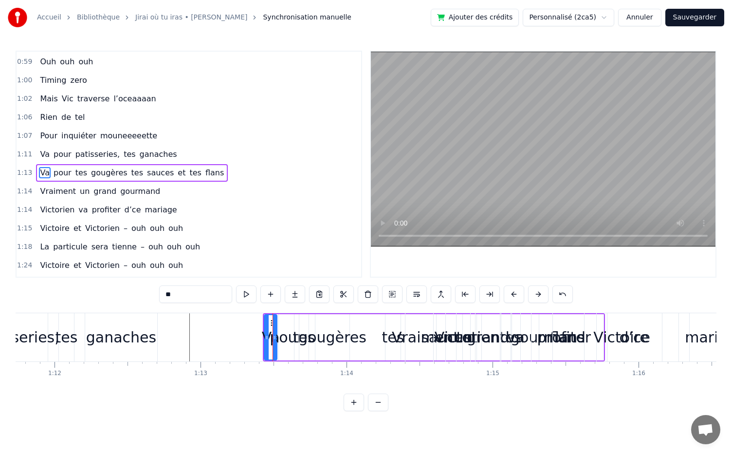
scroll to position [369, 0]
drag, startPoint x: 271, startPoint y: 322, endPoint x: 269, endPoint y: 328, distance: 6.8
click at [269, 328] on div "Va" at bounding box center [268, 337] width 12 height 44
click at [386, 359] on div "tes" at bounding box center [393, 337] width 16 height 46
type input "***"
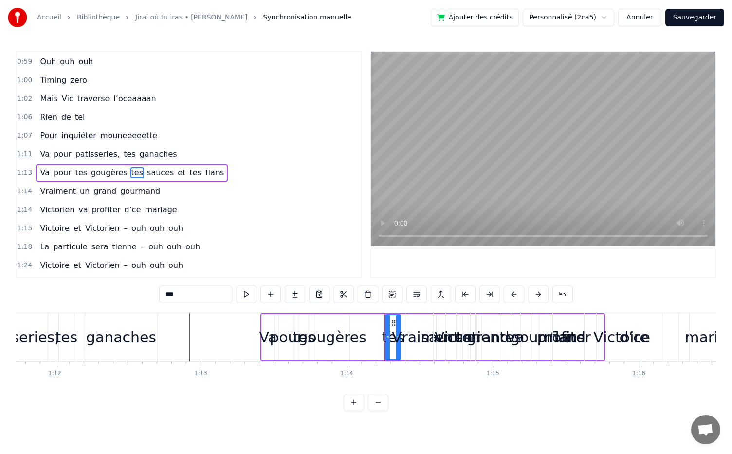
click at [371, 349] on div "Va pour tes gougères tes sauces et tes flans" at bounding box center [433, 337] width 345 height 48
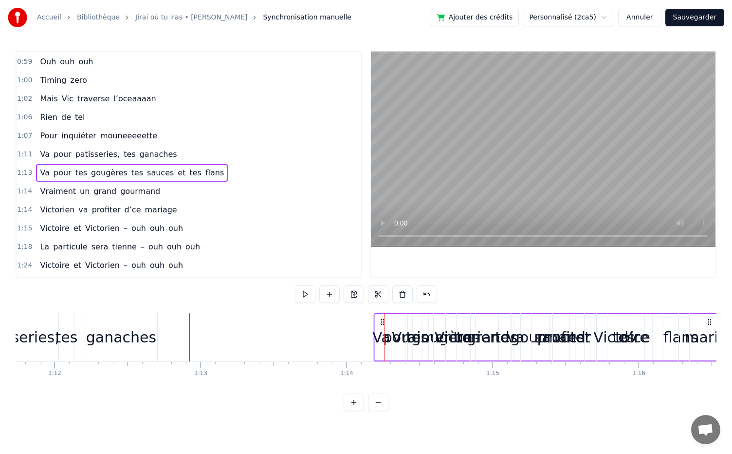
drag, startPoint x: 266, startPoint y: 322, endPoint x: 379, endPoint y: 344, distance: 114.5
click at [379, 344] on div "Va pour tes gougères tes sauces et tes flans" at bounding box center [546, 337] width 345 height 48
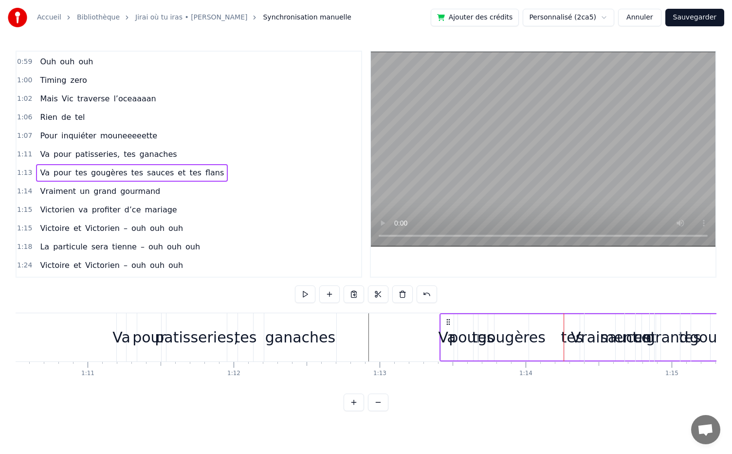
scroll to position [0, 10300]
click at [235, 354] on div "Va pour patisseries, tes ganaches" at bounding box center [228, 337] width 223 height 48
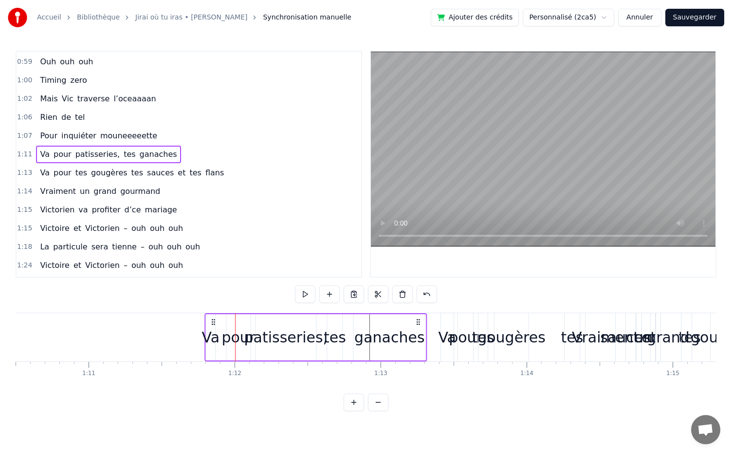
drag, startPoint x: 133, startPoint y: 321, endPoint x: 211, endPoint y: 332, distance: 78.6
click at [211, 332] on div "Va pour patisseries, tes ganaches" at bounding box center [316, 337] width 223 height 48
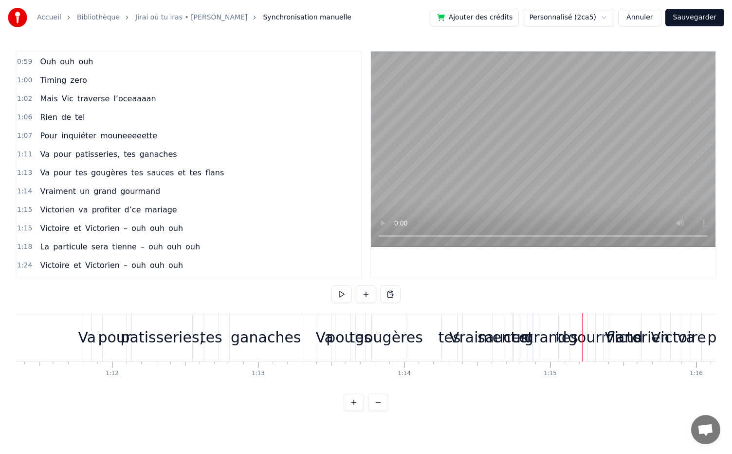
scroll to position [0, 10423]
click at [429, 351] on div "Va pour tes gougères tes sauces et tes flans" at bounding box center [490, 337] width 345 height 48
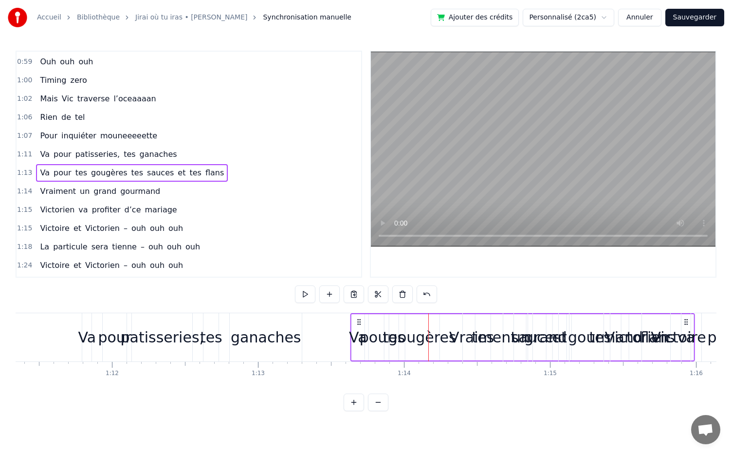
drag, startPoint x: 327, startPoint y: 319, endPoint x: 359, endPoint y: 349, distance: 43.8
click at [359, 349] on div "Va pour tes gougères tes sauces et tes flans" at bounding box center [522, 337] width 345 height 48
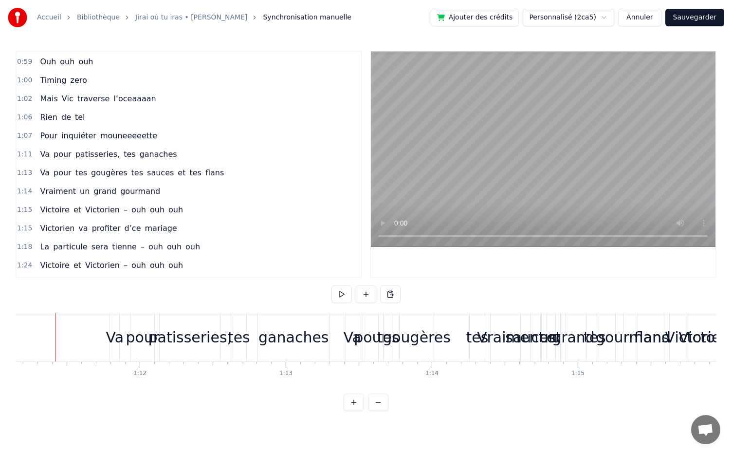
scroll to position [0, 10386]
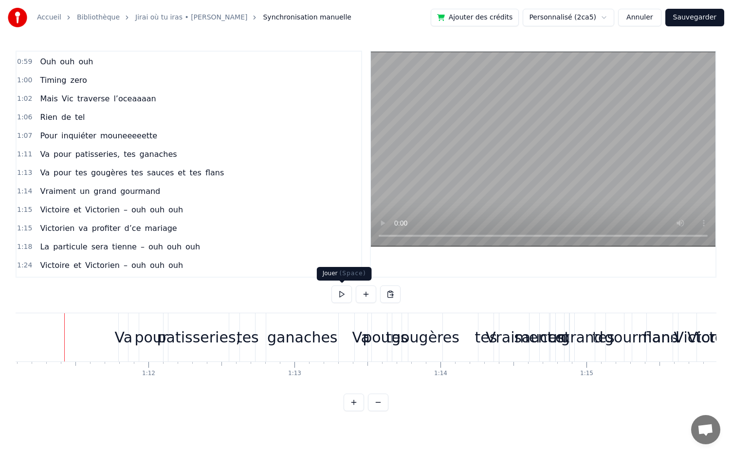
click at [346, 291] on button at bounding box center [342, 294] width 20 height 18
click at [463, 359] on div "Va pour tes gougères tes sauces et tes flans" at bounding box center [527, 337] width 345 height 48
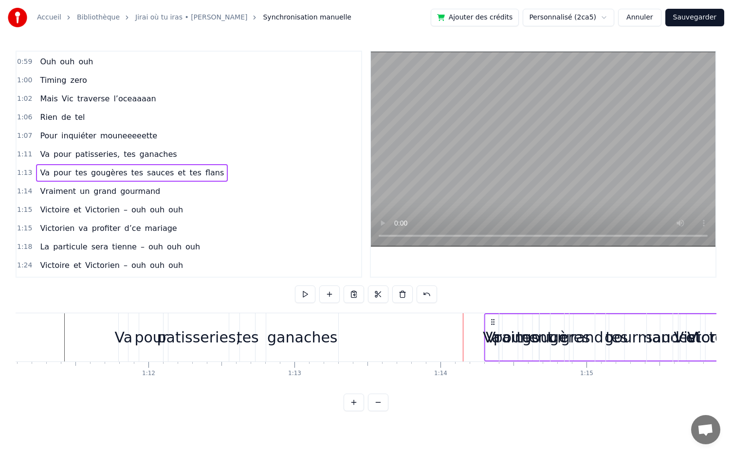
drag, startPoint x: 362, startPoint y: 320, endPoint x: 492, endPoint y: 340, distance: 131.6
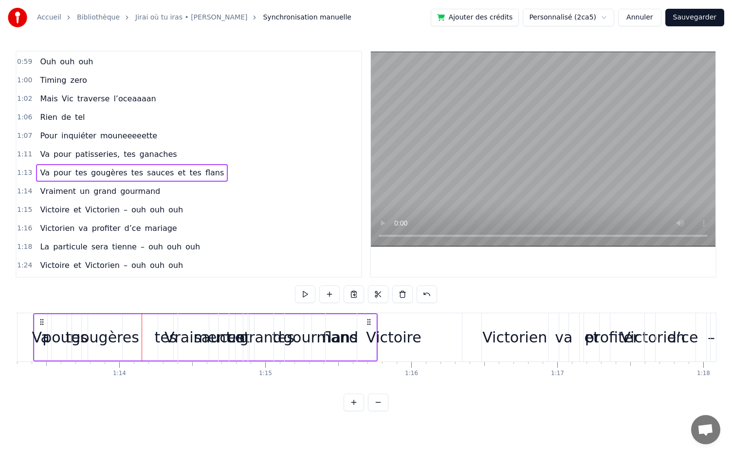
scroll to position [0, 10708]
click at [436, 327] on div "Victoire" at bounding box center [394, 337] width 136 height 48
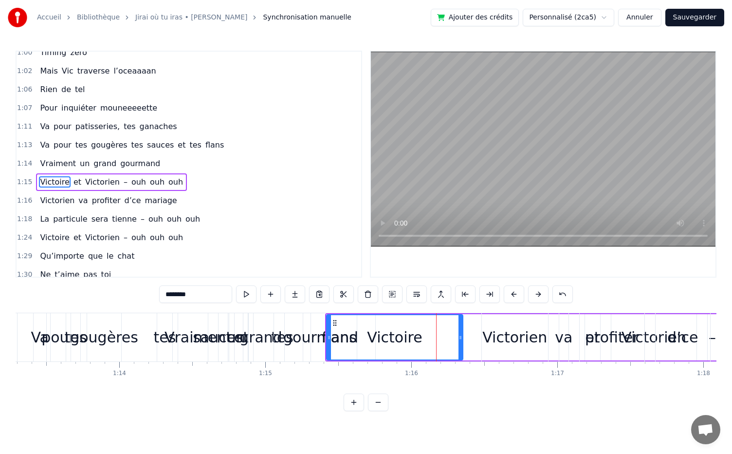
scroll to position [406, 0]
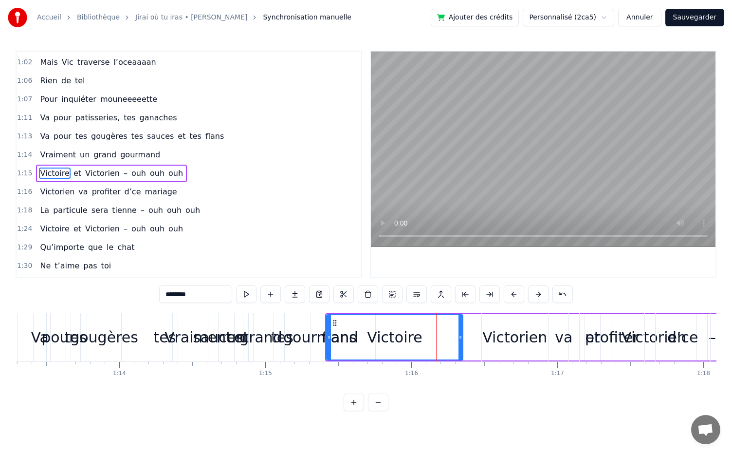
click at [472, 349] on div "Victoire et [PERSON_NAME] – ouh ouh ouh" at bounding box center [604, 337] width 559 height 48
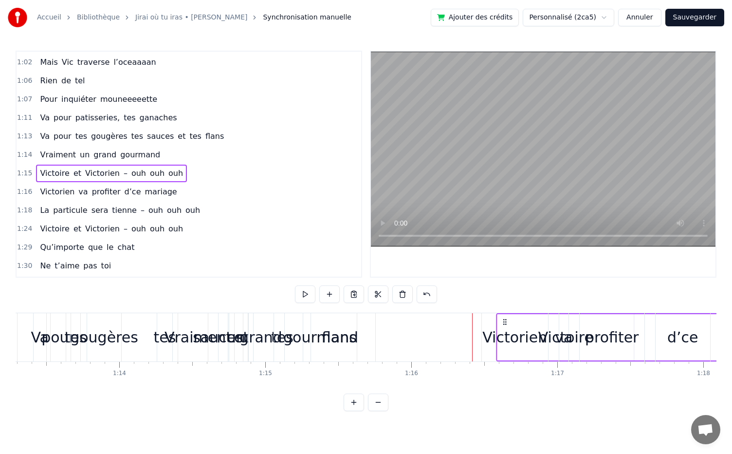
drag, startPoint x: 333, startPoint y: 321, endPoint x: 505, endPoint y: 333, distance: 171.8
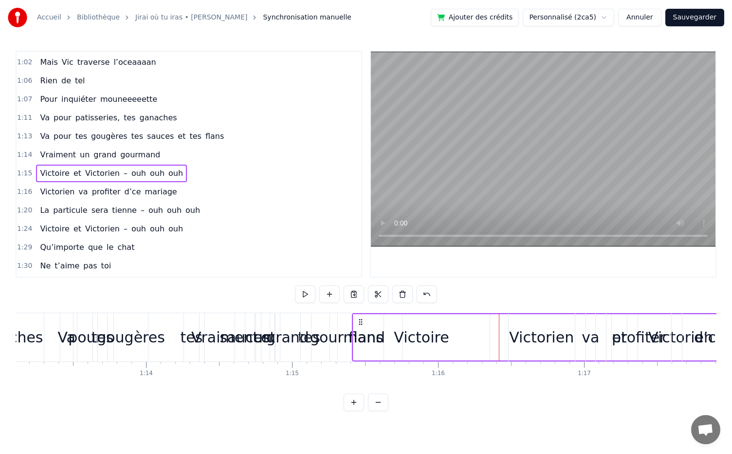
scroll to position [0, 10680]
click at [265, 355] on div "un" at bounding box center [264, 337] width 14 height 48
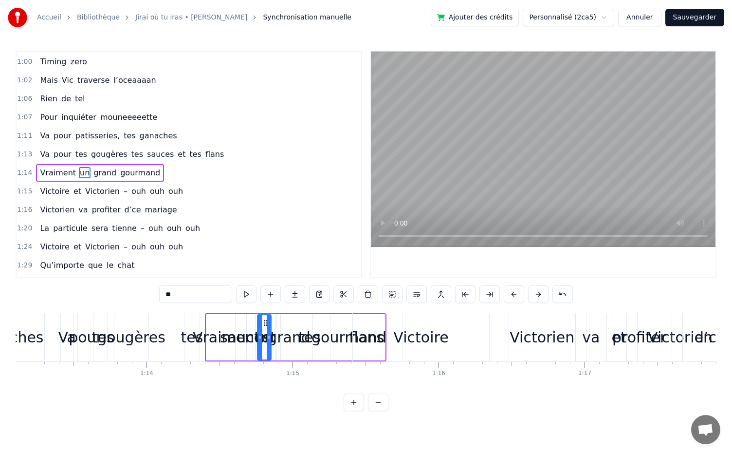
click at [312, 355] on div "Vraiment un grand gourmand" at bounding box center [296, 337] width 182 height 48
click at [216, 319] on div "Vraiment un grand gourmand" at bounding box center [296, 337] width 182 height 48
click at [216, 321] on div at bounding box center [216, 337] width 0 height 48
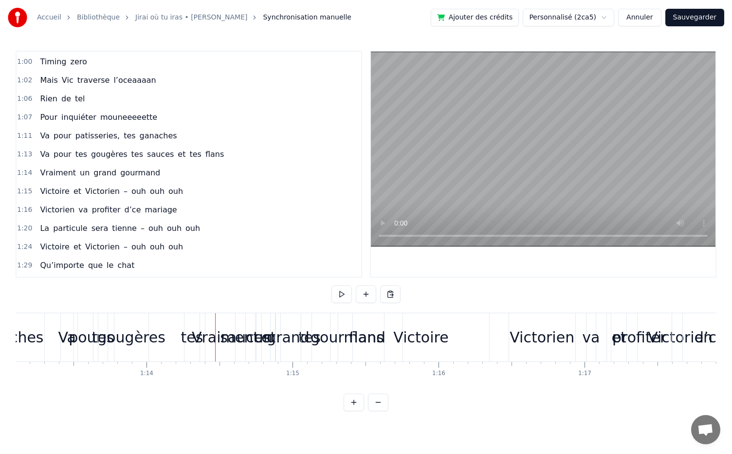
click at [390, 352] on div "Victoire" at bounding box center [421, 337] width 136 height 48
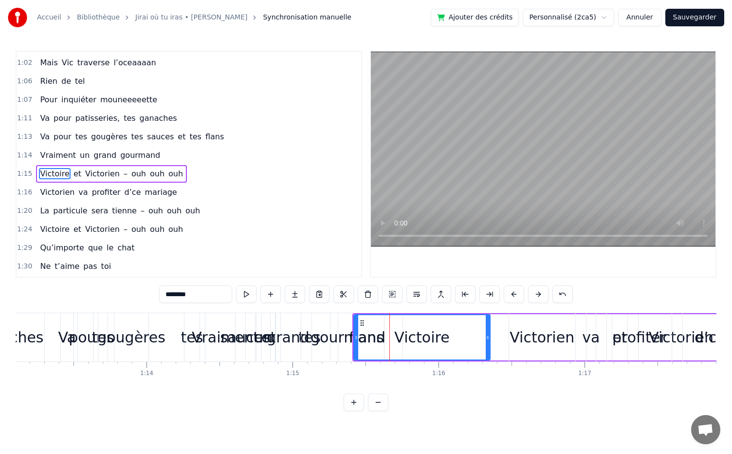
scroll to position [406, 0]
click at [308, 358] on div "Vraiment un grand gourmand" at bounding box center [296, 337] width 182 height 48
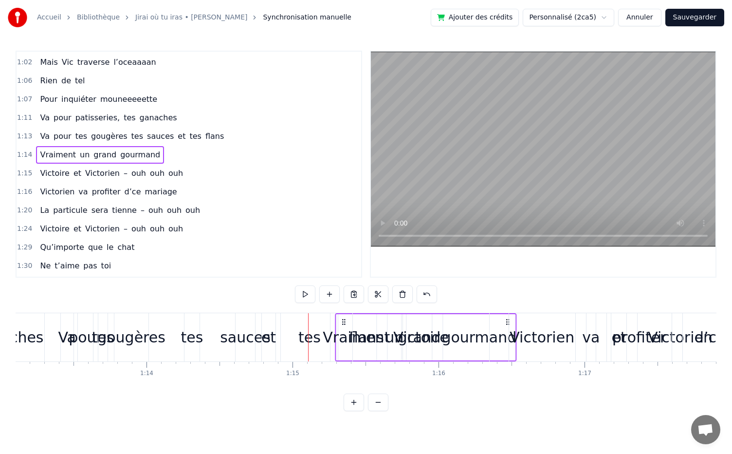
drag, startPoint x: 213, startPoint y: 324, endPoint x: 343, endPoint y: 354, distance: 133.4
click at [343, 354] on div "Vraiment un grand gourmand" at bounding box center [426, 337] width 182 height 48
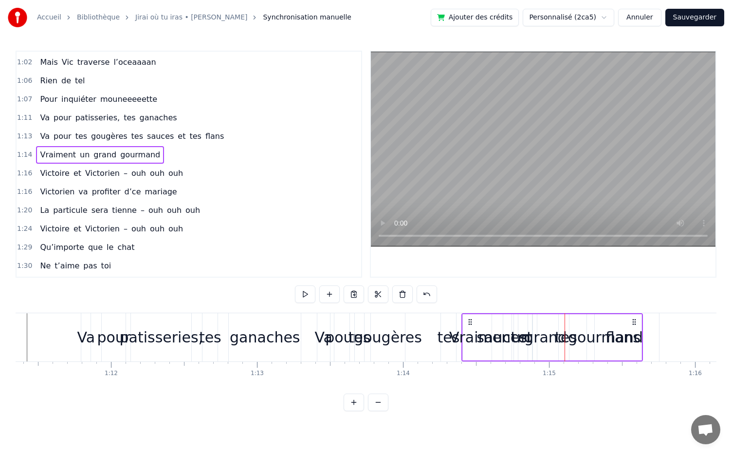
scroll to position [0, 10418]
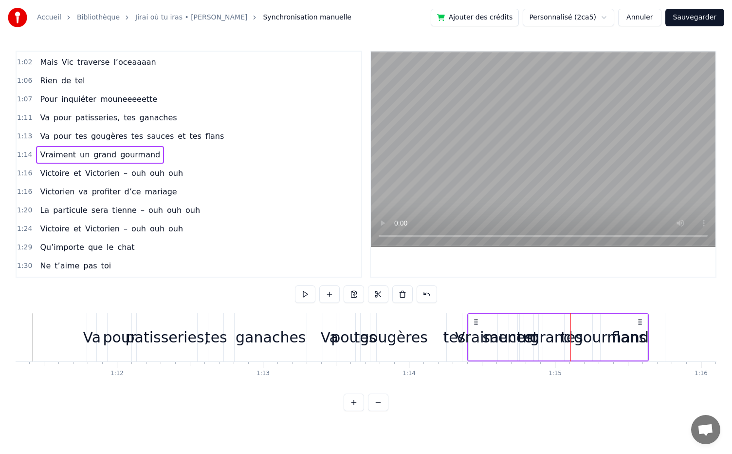
click at [11, 325] on div "Accueil Bibliothèque Jirai où tu iras • Céline Dion Synchronisation manuelle Aj…" at bounding box center [366, 205] width 732 height 411
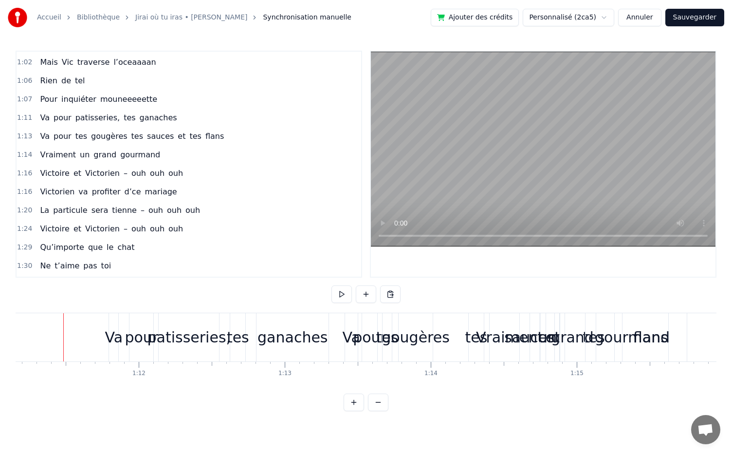
scroll to position [0, 10395]
click at [339, 289] on button at bounding box center [342, 294] width 20 height 18
click at [464, 357] on div "Va pour tes gougères tes sauces et tes flans" at bounding box center [518, 337] width 345 height 48
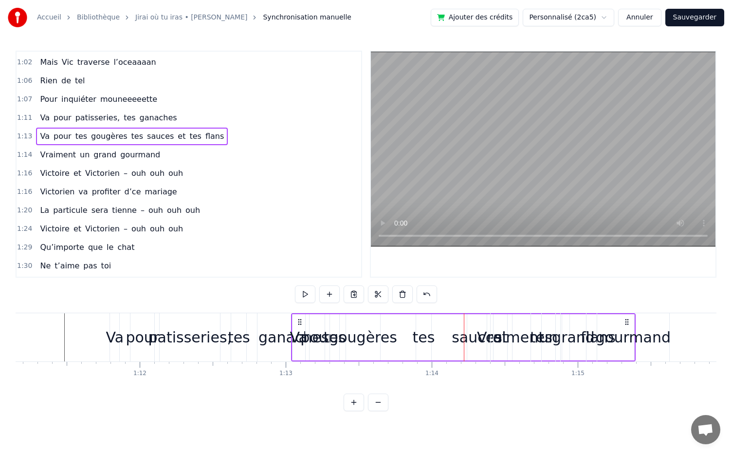
drag, startPoint x: 356, startPoint y: 322, endPoint x: 302, endPoint y: 348, distance: 60.3
click at [302, 348] on div "Va pour tes gougères tes sauces et tes flans" at bounding box center [463, 337] width 345 height 48
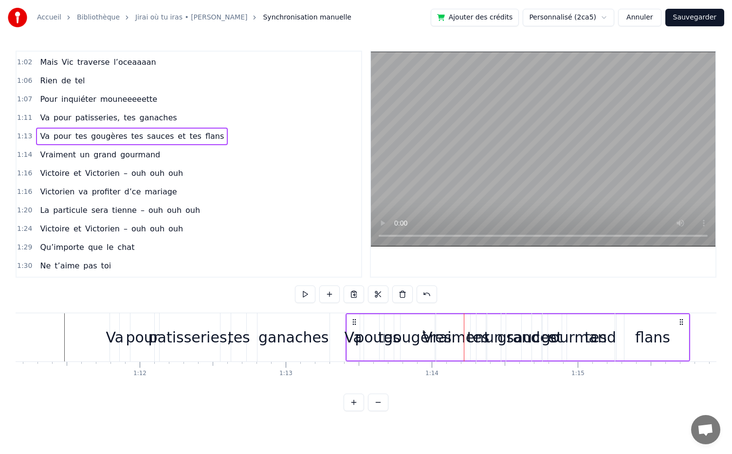
click at [590, 355] on div "gourmand" at bounding box center [579, 337] width 72 height 48
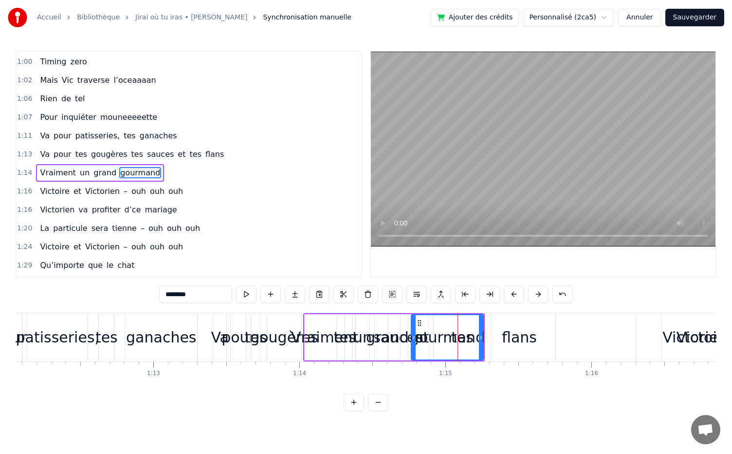
scroll to position [0, 10528]
click at [85, 164] on div "Vraiment un grand gourmand" at bounding box center [100, 173] width 128 height 18
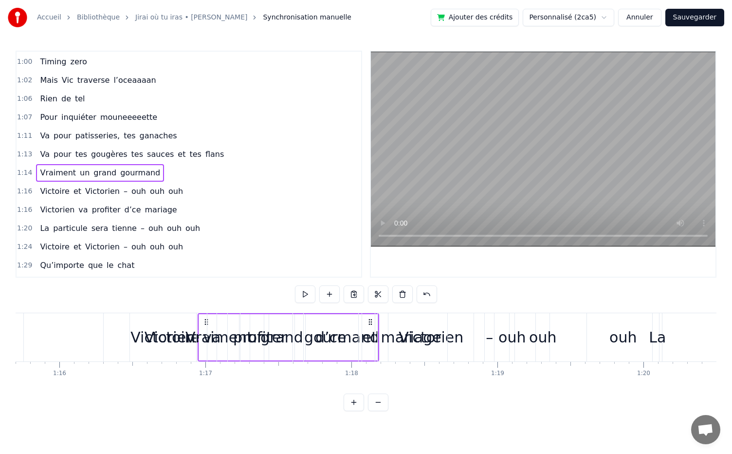
scroll to position [0, 11046]
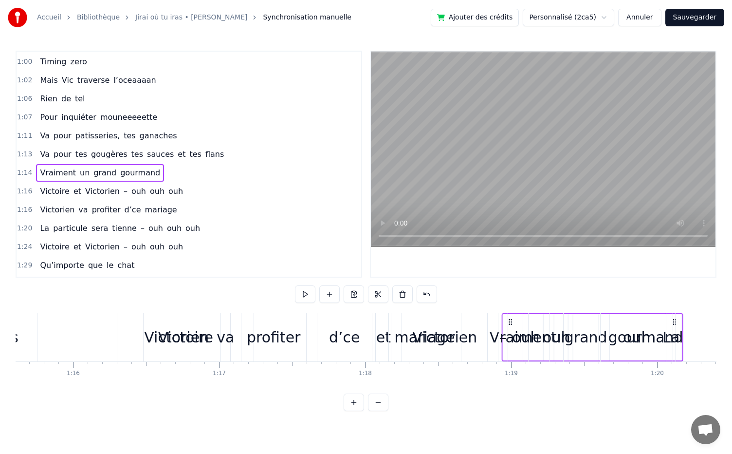
drag, startPoint x: 310, startPoint y: 323, endPoint x: 509, endPoint y: 382, distance: 208.2
click at [509, 382] on div "Dans une asso d’école, Il y a dix ans piiiiile, Elle l’a vu et bim, Coup de fou…" at bounding box center [366, 349] width 701 height 73
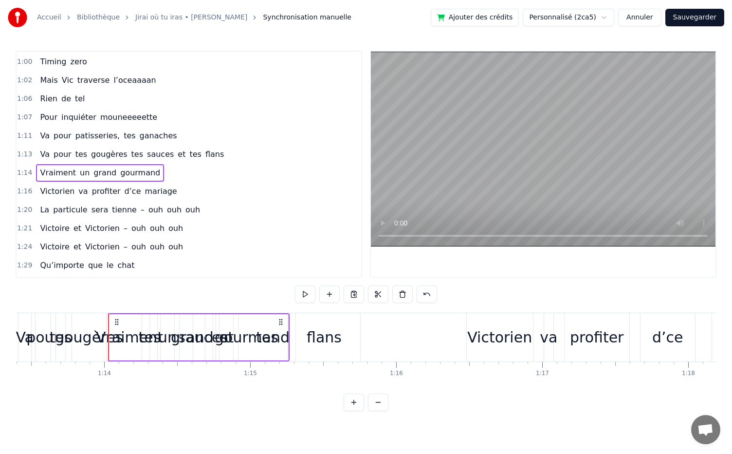
scroll to position [0, 10738]
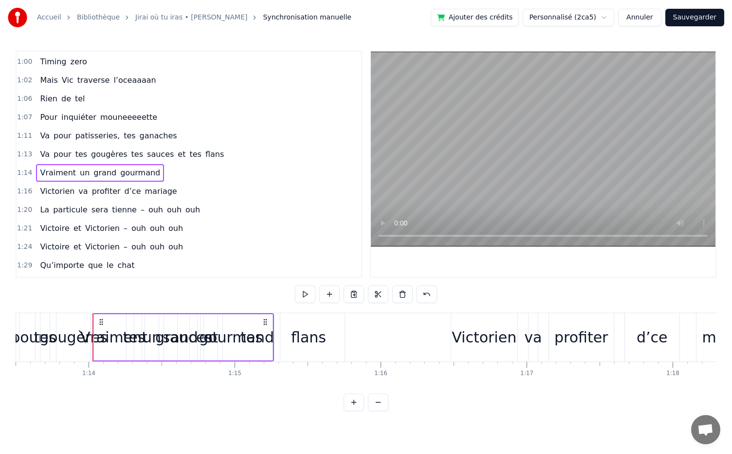
click at [523, 357] on div "Victorien va profiter d’ce mariage" at bounding box center [611, 337] width 320 height 48
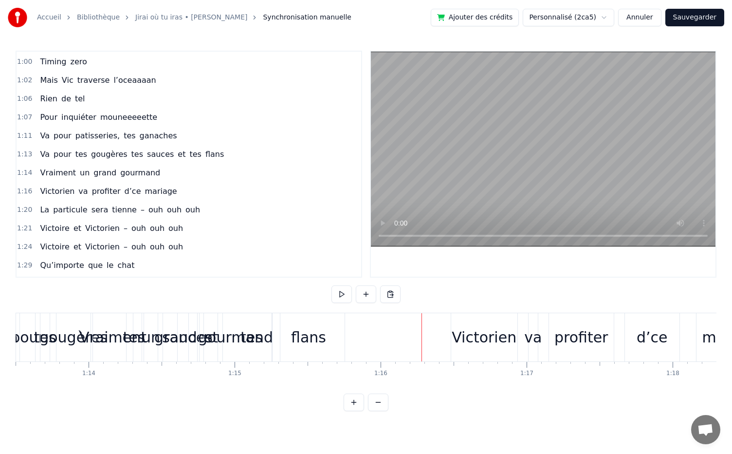
click at [523, 352] on div "Victorien va profiter d’ce mariage" at bounding box center [611, 337] width 320 height 48
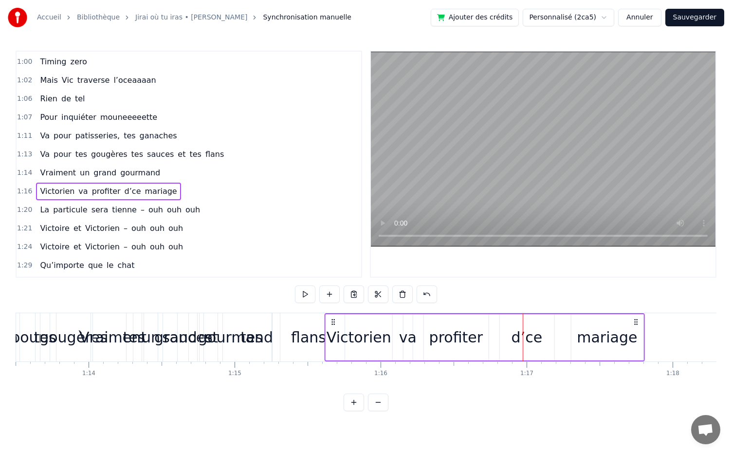
drag, startPoint x: 460, startPoint y: 323, endPoint x: 334, endPoint y: 336, distance: 126.8
click at [334, 336] on div "Victorien va profiter d’ce mariage" at bounding box center [484, 337] width 320 height 48
click at [112, 164] on div "Vraiment un grand gourmand" at bounding box center [100, 173] width 128 height 18
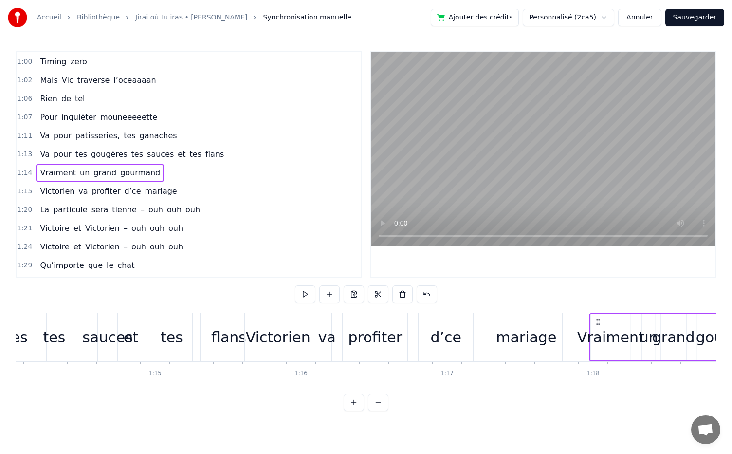
scroll to position [0, 10820]
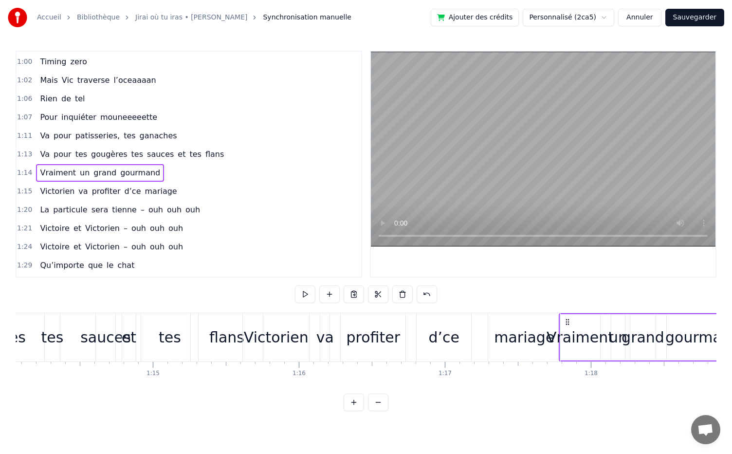
drag, startPoint x: 100, startPoint y: 324, endPoint x: 566, endPoint y: 367, distance: 468.5
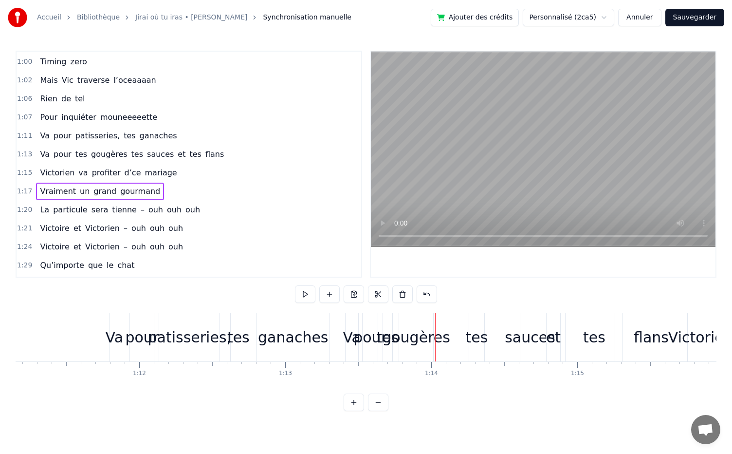
scroll to position [0, 10395]
click at [457, 353] on div "Va pour tes gougères tes sauces et tes flans" at bounding box center [517, 337] width 345 height 48
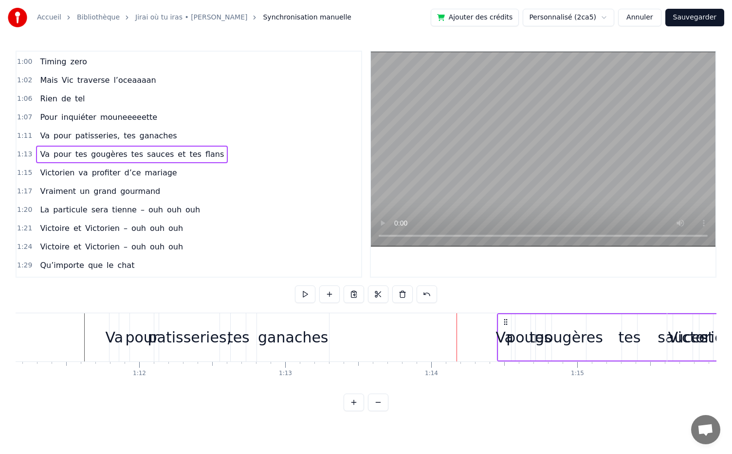
drag, startPoint x: 350, startPoint y: 323, endPoint x: 502, endPoint y: 337, distance: 152.6
click at [502, 337] on div "Va pour tes gougères tes sauces et tes flans" at bounding box center [669, 337] width 345 height 48
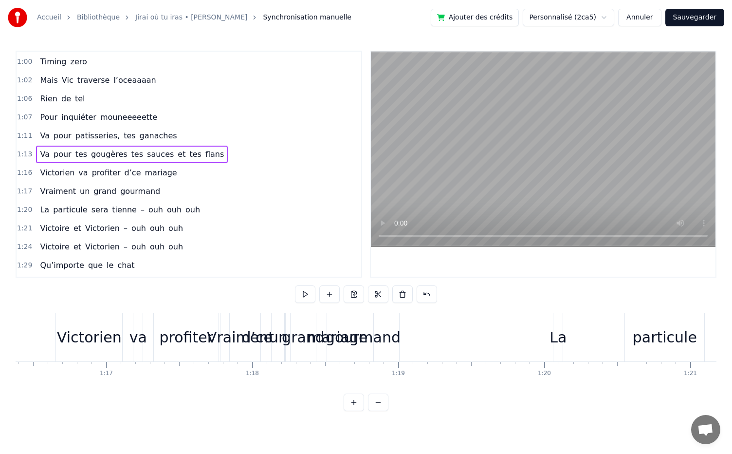
scroll to position [0, 11179]
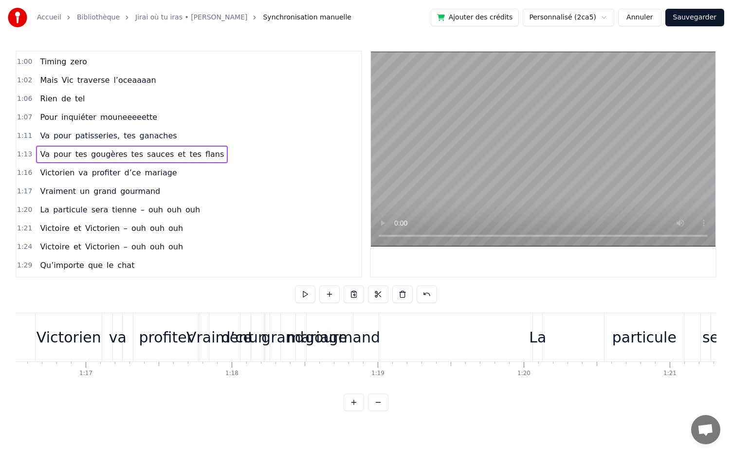
click at [114, 183] on div "Vraiment un grand gourmand" at bounding box center [100, 192] width 128 height 18
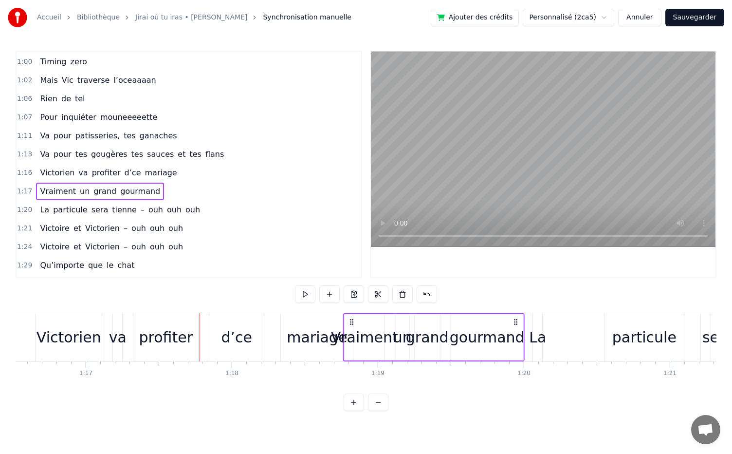
drag, startPoint x: 206, startPoint y: 321, endPoint x: 349, endPoint y: 333, distance: 144.1
click at [349, 333] on div "Vraiment un grand gourmand" at bounding box center [434, 337] width 182 height 48
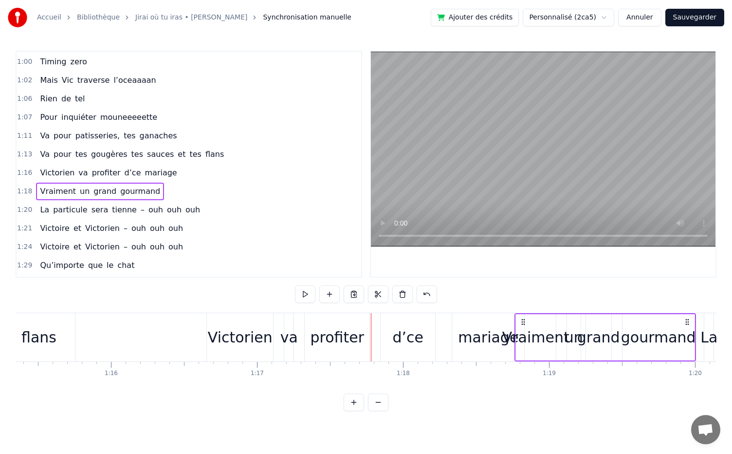
scroll to position [0, 11007]
click at [281, 357] on div "Victorien va profiter d’ce mariage" at bounding box center [367, 337] width 320 height 48
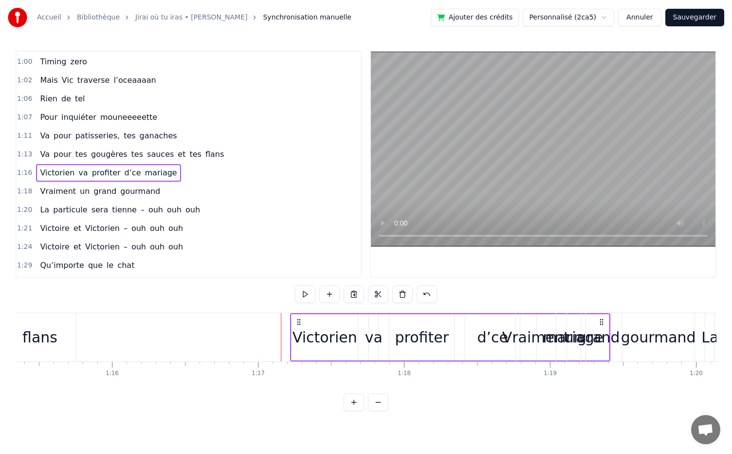
drag, startPoint x: 217, startPoint y: 325, endPoint x: 300, endPoint y: 332, distance: 83.6
click at [300, 332] on div "Victorien va profiter d’ce mariage" at bounding box center [450, 337] width 320 height 48
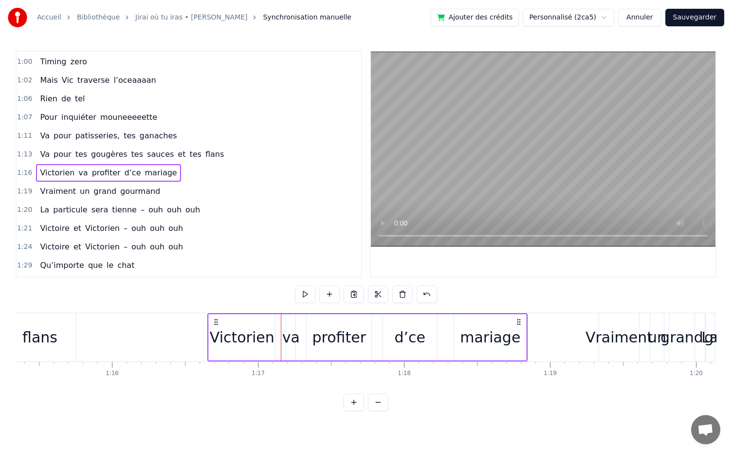
click at [467, 317] on div "mariage" at bounding box center [490, 337] width 72 height 46
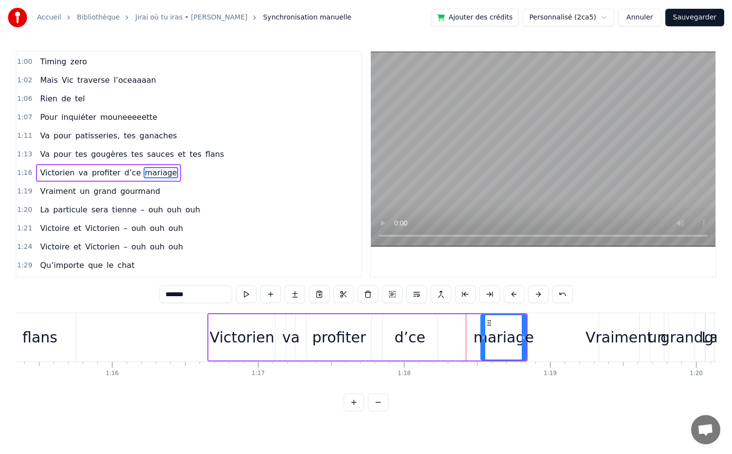
drag, startPoint x: 456, startPoint y: 339, endPoint x: 489, endPoint y: 342, distance: 33.3
click at [486, 342] on div at bounding box center [484, 337] width 4 height 44
click at [426, 345] on div "d’ce" at bounding box center [410, 337] width 55 height 46
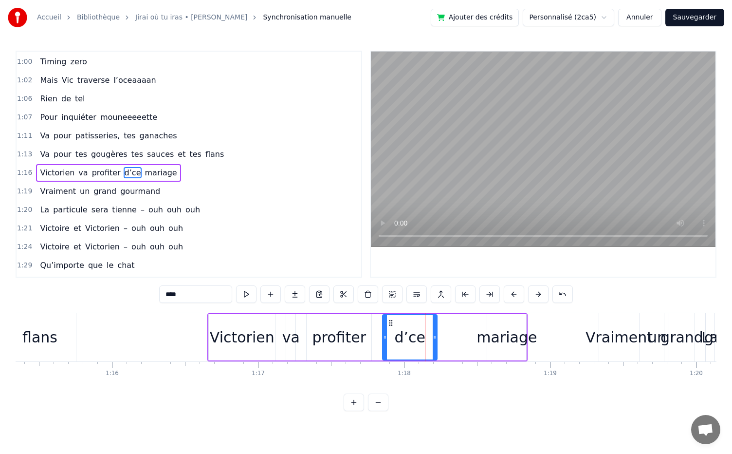
click at [382, 338] on div "d’ce" at bounding box center [410, 337] width 56 height 46
drag, startPoint x: 385, startPoint y: 339, endPoint x: 422, endPoint y: 338, distance: 37.0
click at [411, 338] on icon at bounding box center [409, 338] width 4 height 8
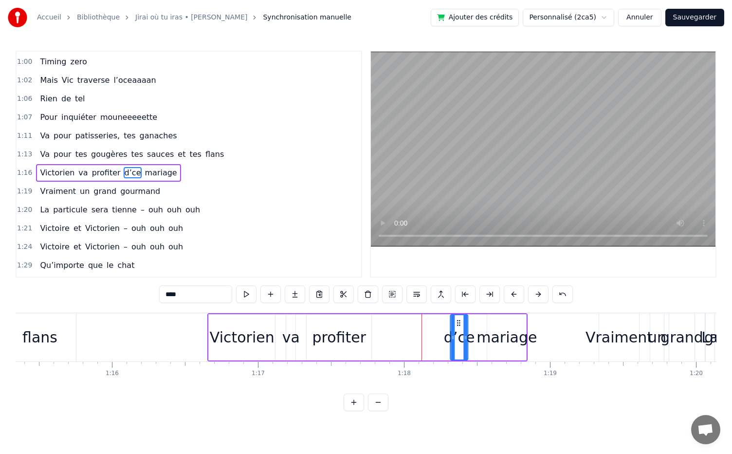
drag, startPoint x: 426, startPoint y: 326, endPoint x: 460, endPoint y: 329, distance: 34.2
click at [460, 329] on div "d’ce" at bounding box center [459, 337] width 17 height 44
click at [345, 347] on div "profiter" at bounding box center [340, 337] width 54 height 22
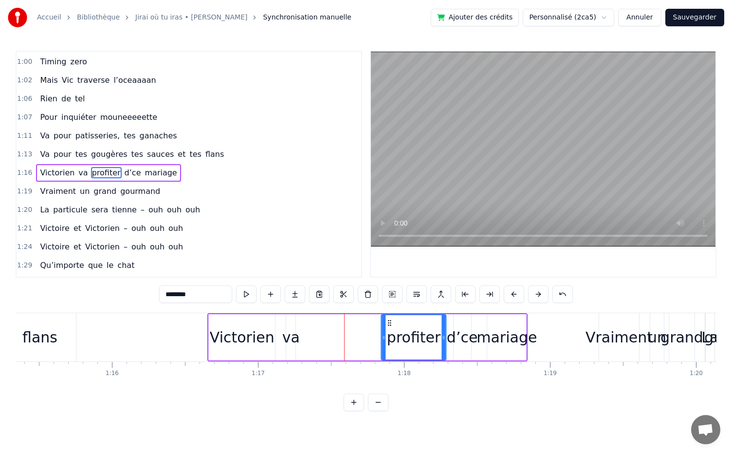
drag, startPoint x: 316, startPoint y: 325, endPoint x: 390, endPoint y: 331, distance: 74.8
click at [390, 331] on div "profiter" at bounding box center [414, 337] width 64 height 44
click at [290, 334] on div "va" at bounding box center [291, 337] width 18 height 22
type input "**"
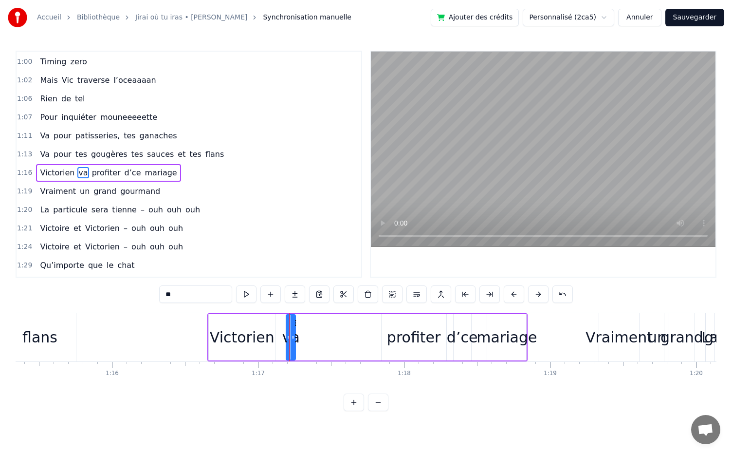
click at [296, 334] on div "va" at bounding box center [291, 337] width 18 height 22
drag, startPoint x: 294, startPoint y: 338, endPoint x: 304, endPoint y: 338, distance: 10.2
click at [304, 338] on icon at bounding box center [302, 338] width 4 height 8
drag, startPoint x: 292, startPoint y: 327, endPoint x: 348, endPoint y: 342, distance: 58.0
click at [348, 342] on div "Victorien va profiter d’ce mariage" at bounding box center [367, 337] width 320 height 48
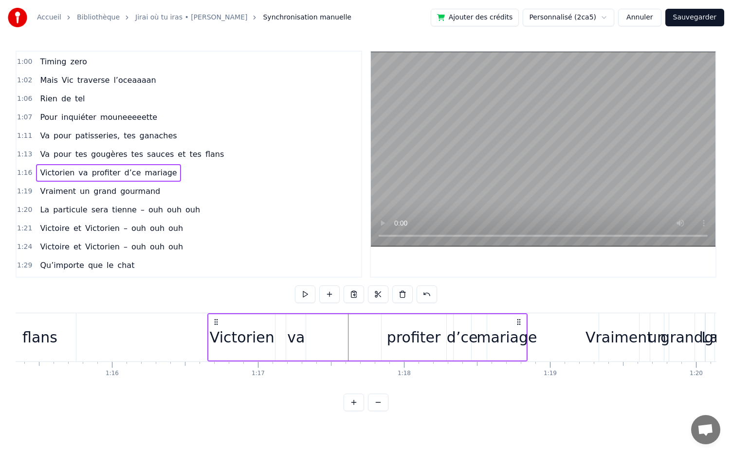
click at [299, 343] on div "va" at bounding box center [296, 337] width 18 height 22
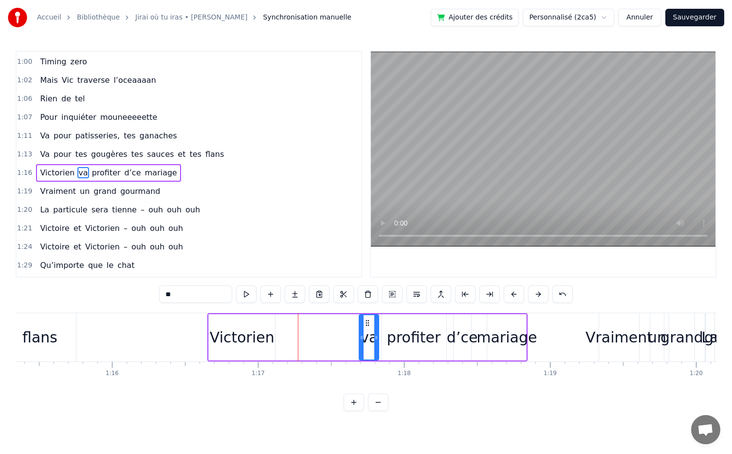
drag, startPoint x: 293, startPoint y: 320, endPoint x: 372, endPoint y: 336, distance: 80.9
click at [372, 336] on div "va" at bounding box center [369, 337] width 19 height 44
click at [257, 339] on div "Victorien" at bounding box center [242, 337] width 65 height 22
type input "*********"
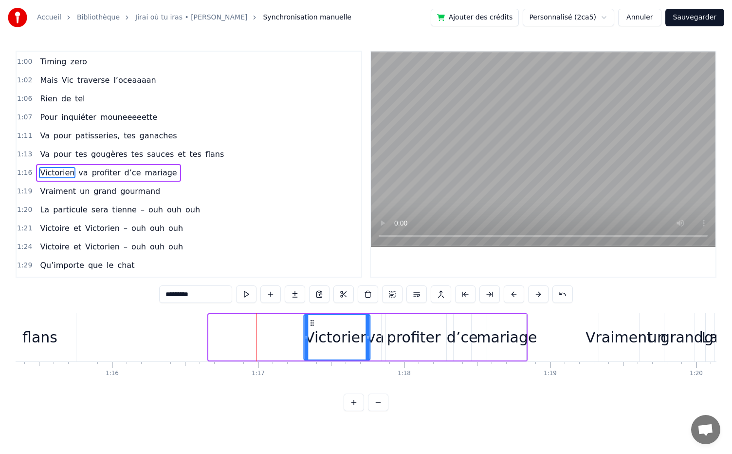
drag, startPoint x: 214, startPoint y: 321, endPoint x: 309, endPoint y: 335, distance: 95.9
click at [309, 335] on div "Victorien" at bounding box center [337, 337] width 65 height 44
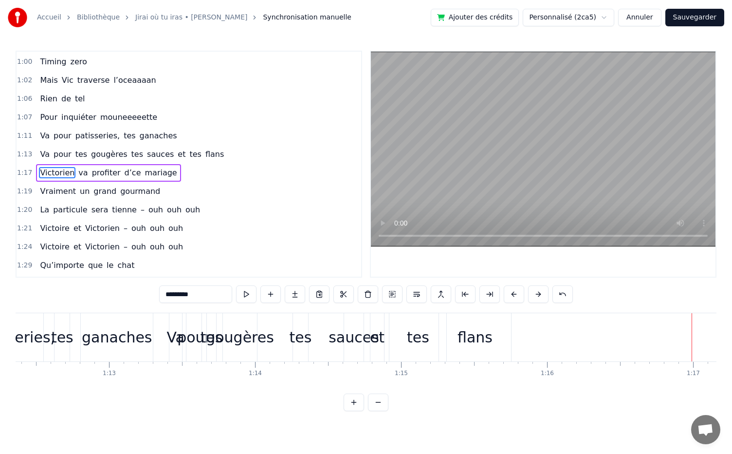
scroll to position [0, 10569]
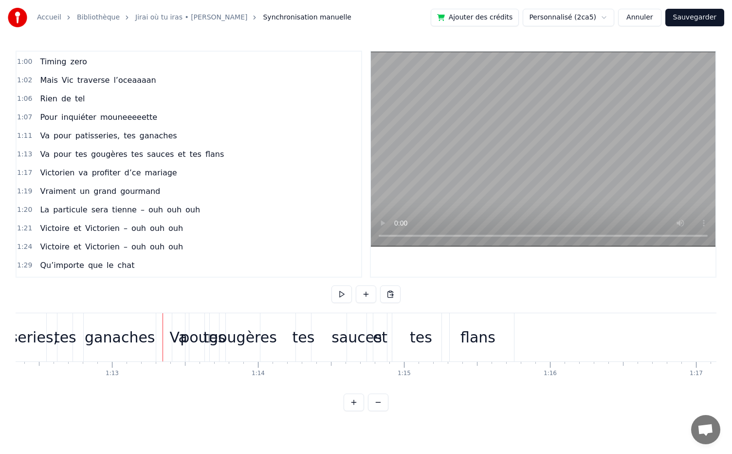
click at [141, 146] on div "Va pour tes gougères tes sauces et tes flans" at bounding box center [132, 155] width 192 height 18
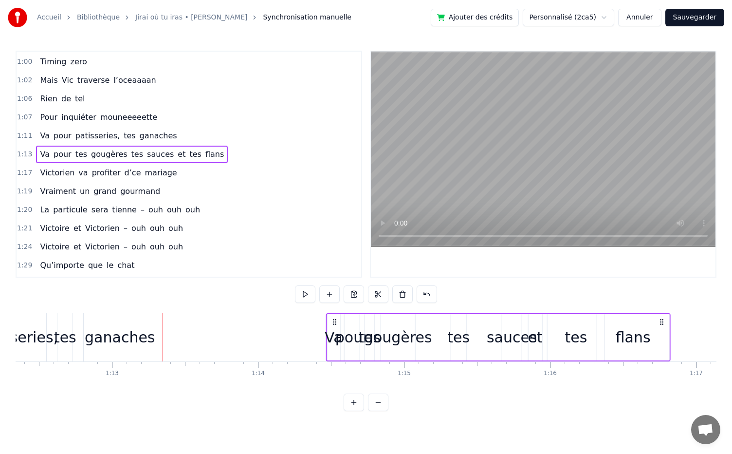
drag, startPoint x: 183, startPoint y: 320, endPoint x: 337, endPoint y: 325, distance: 154.5
click at [337, 325] on icon at bounding box center [335, 322] width 8 height 8
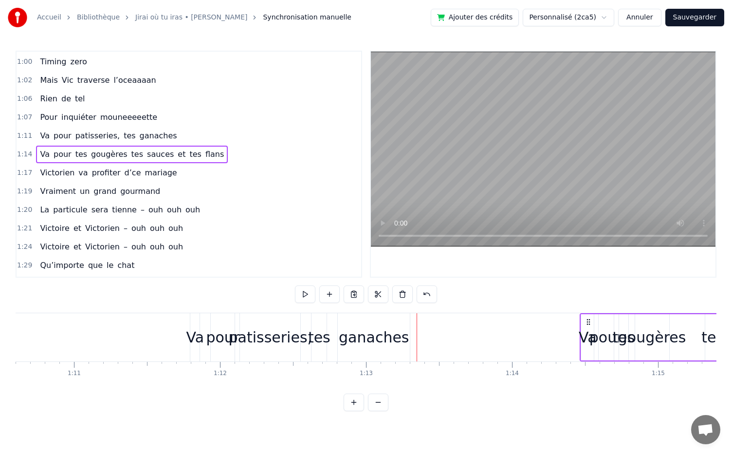
scroll to position [0, 10315]
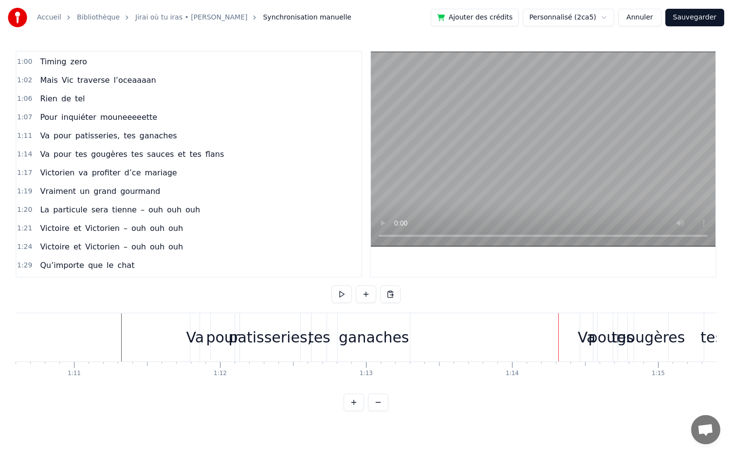
click at [376, 342] on div "ganaches" at bounding box center [374, 337] width 70 height 22
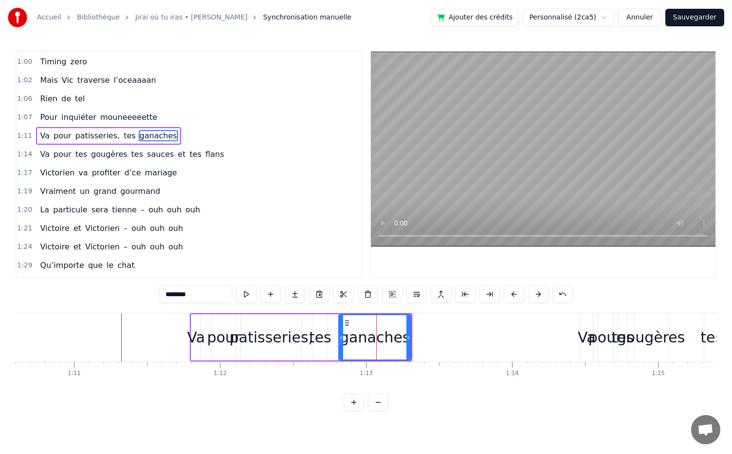
scroll to position [351, 0]
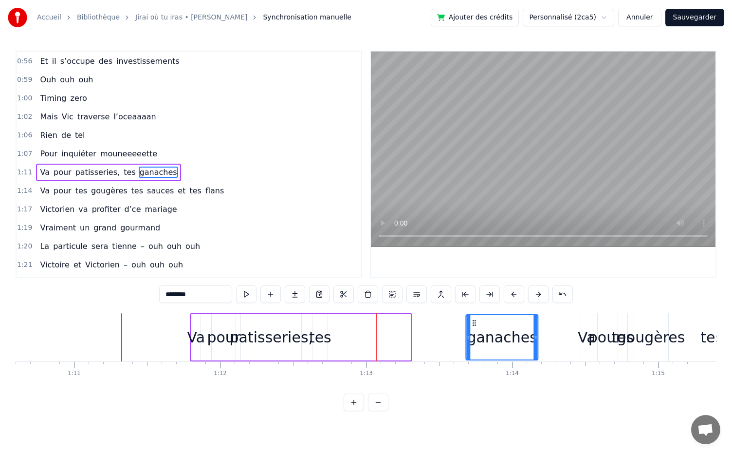
drag, startPoint x: 347, startPoint y: 323, endPoint x: 474, endPoint y: 341, distance: 128.9
click at [474, 341] on div "ganaches" at bounding box center [502, 337] width 71 height 44
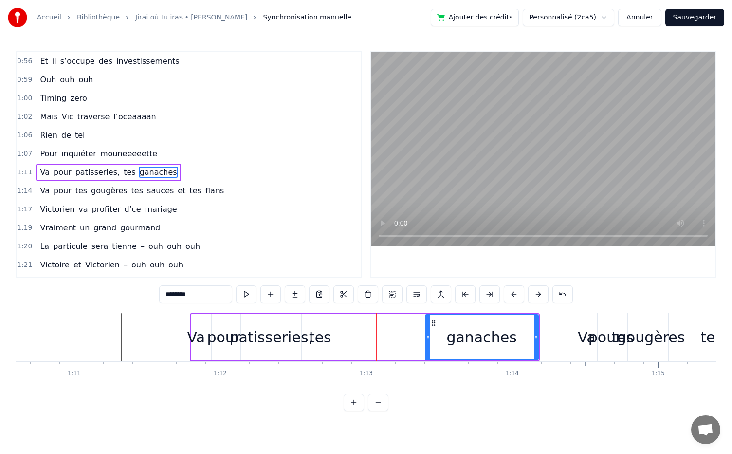
drag, startPoint x: 467, startPoint y: 337, endPoint x: 426, endPoint y: 339, distance: 41.4
click at [426, 339] on icon at bounding box center [428, 338] width 4 height 8
click at [327, 340] on div "tes" at bounding box center [320, 337] width 22 height 22
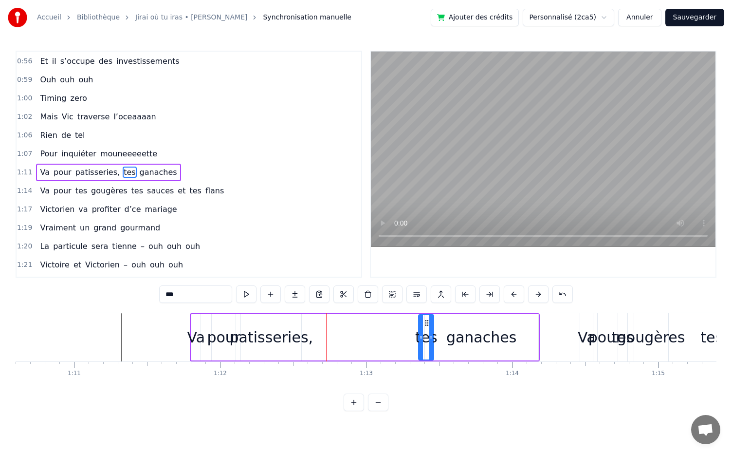
drag, startPoint x: 321, startPoint y: 321, endPoint x: 428, endPoint y: 340, distance: 107.9
click at [428, 340] on div "tes" at bounding box center [426, 337] width 14 height 44
click at [292, 339] on div "patisseries," at bounding box center [272, 337] width 84 height 22
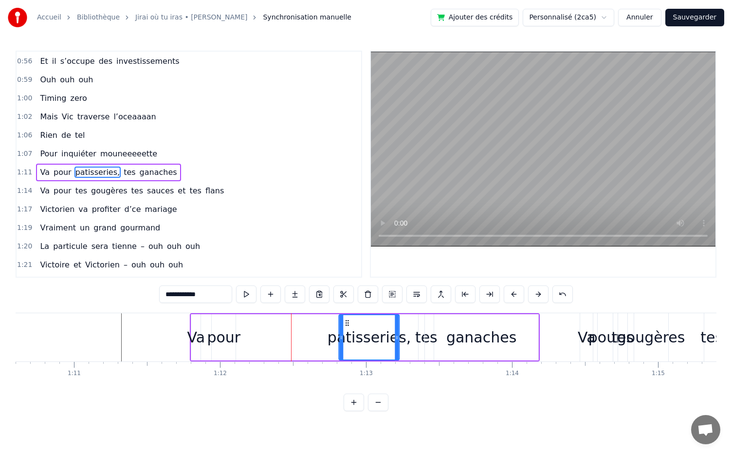
drag, startPoint x: 248, startPoint y: 325, endPoint x: 347, endPoint y: 333, distance: 98.7
click at [347, 333] on div "patisseries," at bounding box center [369, 337] width 59 height 44
drag, startPoint x: 341, startPoint y: 337, endPoint x: 301, endPoint y: 339, distance: 40.0
click at [301, 339] on icon at bounding box center [302, 338] width 4 height 8
click at [235, 338] on div "pour" at bounding box center [224, 337] width 34 height 22
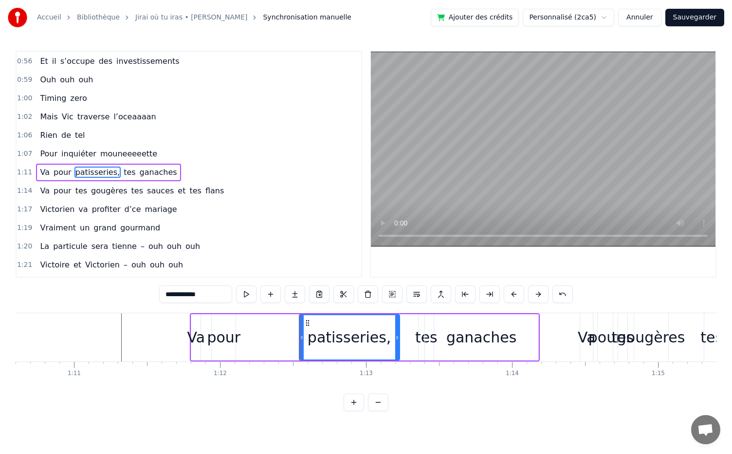
type input "****"
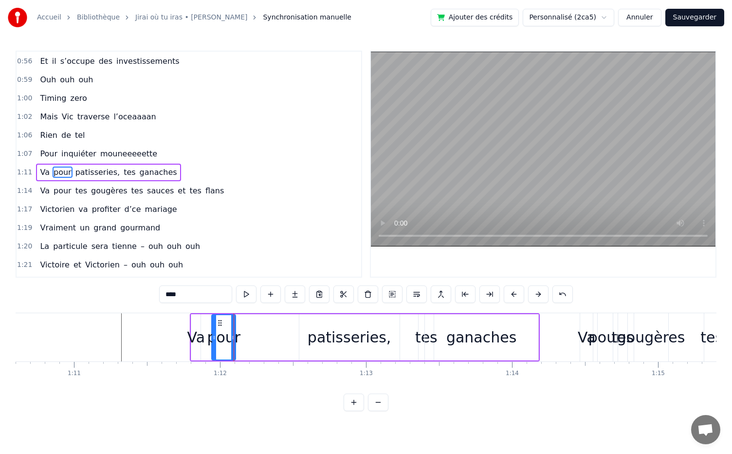
drag, startPoint x: 234, startPoint y: 337, endPoint x: 240, endPoint y: 337, distance: 5.9
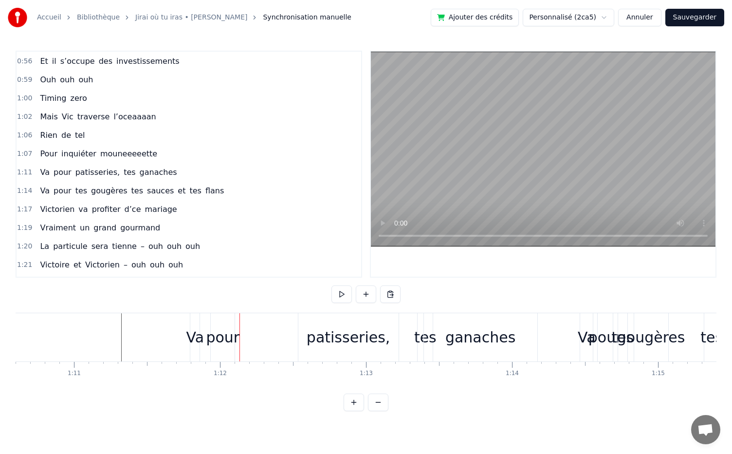
click at [224, 336] on div "pour" at bounding box center [223, 337] width 34 height 22
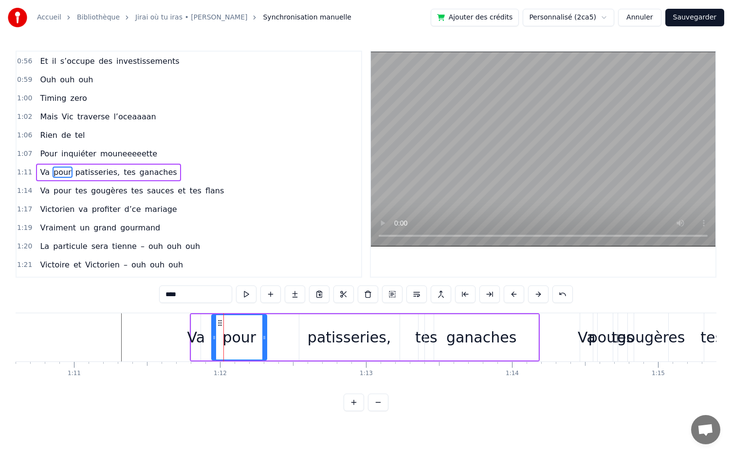
drag, startPoint x: 233, startPoint y: 339, endPoint x: 263, endPoint y: 340, distance: 29.7
click at [263, 340] on icon at bounding box center [264, 338] width 4 height 8
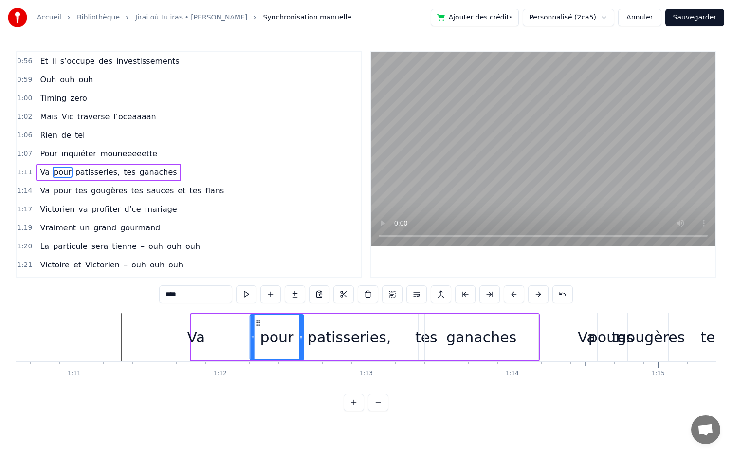
drag, startPoint x: 220, startPoint y: 324, endPoint x: 259, endPoint y: 328, distance: 39.2
click at [259, 328] on div "pour" at bounding box center [277, 337] width 53 height 44
click at [200, 337] on div "Va" at bounding box center [196, 337] width 18 height 22
type input "**"
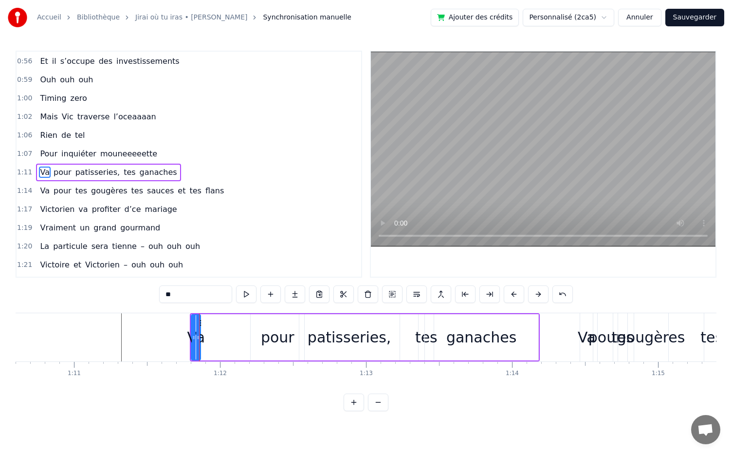
drag, startPoint x: 199, startPoint y: 337, endPoint x: 218, endPoint y: 338, distance: 19.0
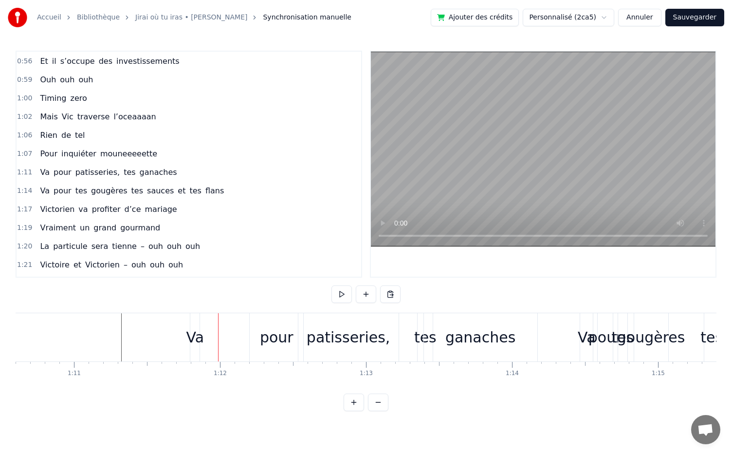
click at [201, 336] on div "Va" at bounding box center [196, 337] width 18 height 22
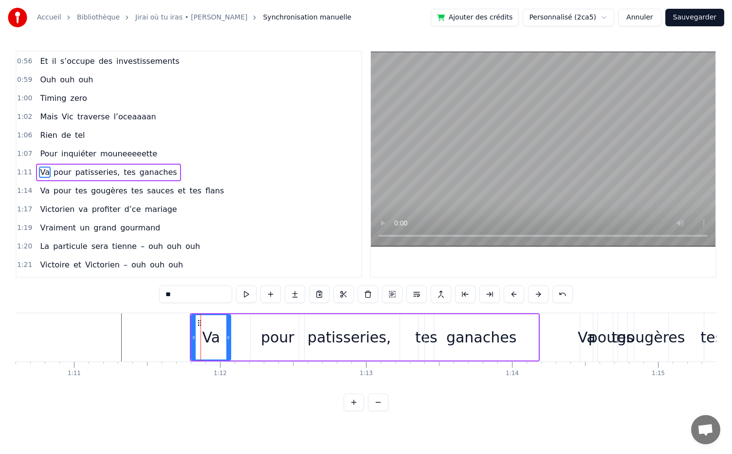
drag, startPoint x: 199, startPoint y: 338, endPoint x: 229, endPoint y: 339, distance: 30.2
click at [229, 339] on icon at bounding box center [228, 338] width 4 height 8
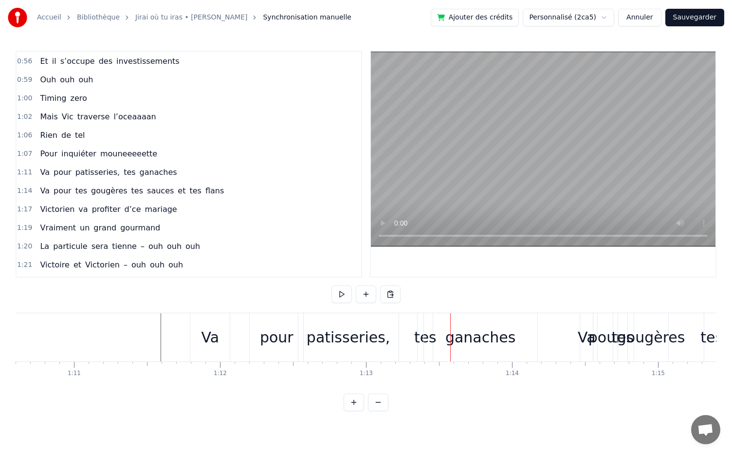
click at [77, 185] on span "tes" at bounding box center [82, 190] width 14 height 11
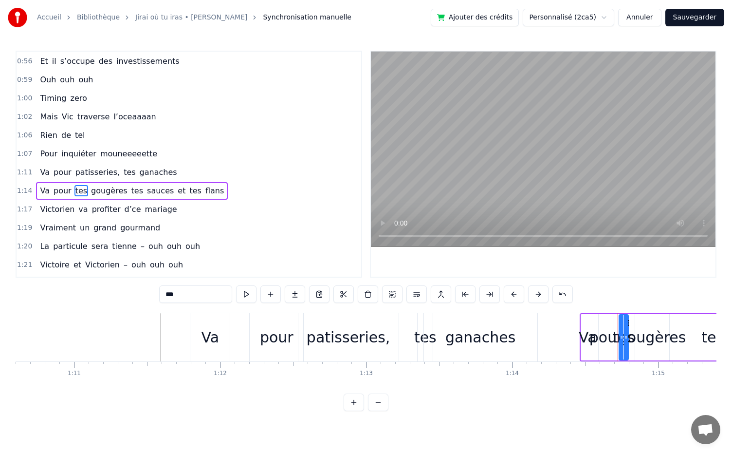
scroll to position [369, 0]
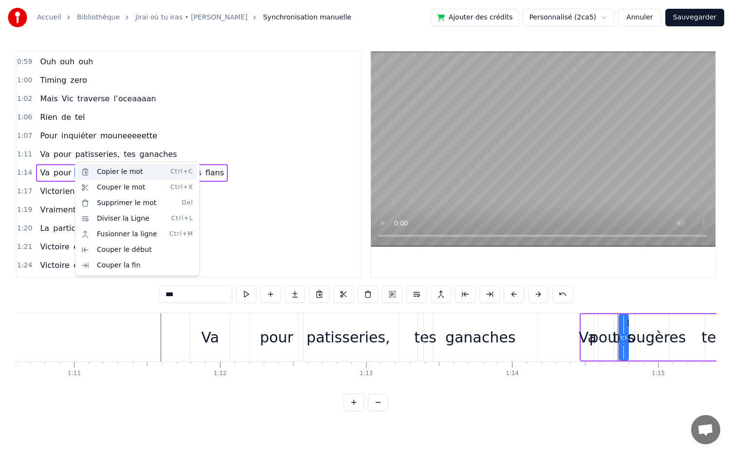
click at [101, 173] on div "Copier le mot Ctrl+C" at bounding box center [137, 172] width 120 height 16
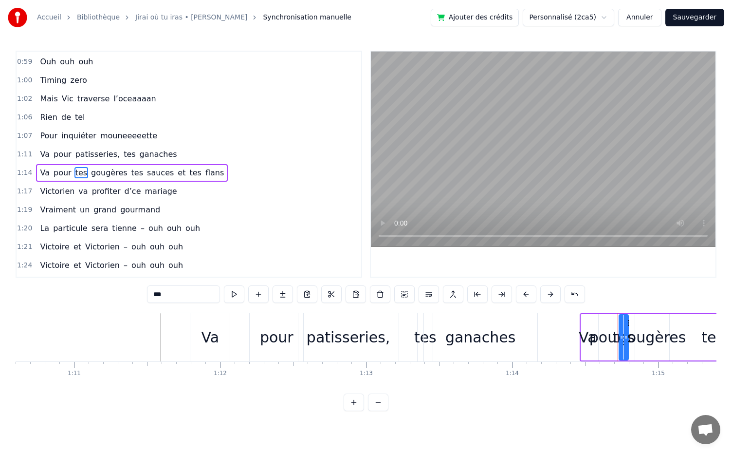
click at [78, 149] on span "patisseries," at bounding box center [98, 154] width 46 height 11
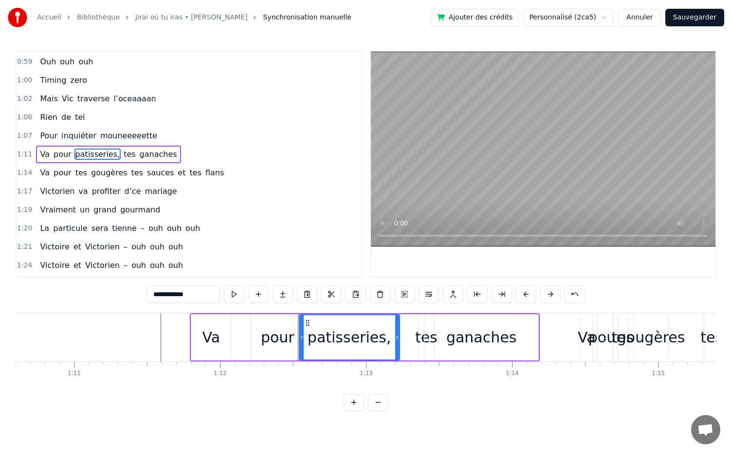
scroll to position [351, 0]
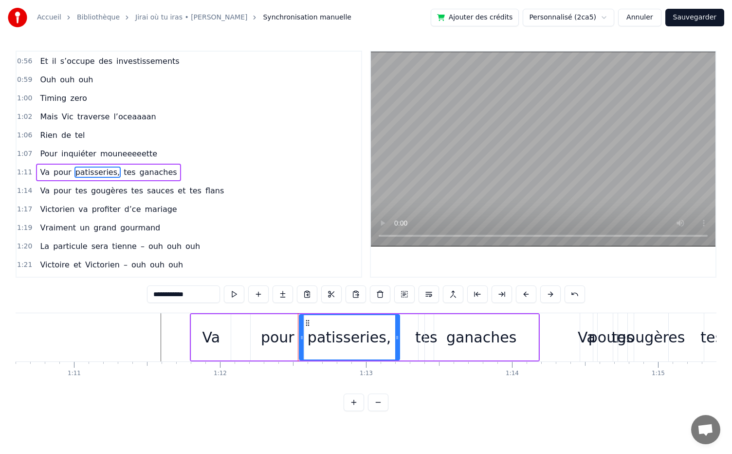
click at [266, 325] on div "pour" at bounding box center [278, 337] width 54 height 46
type input "****"
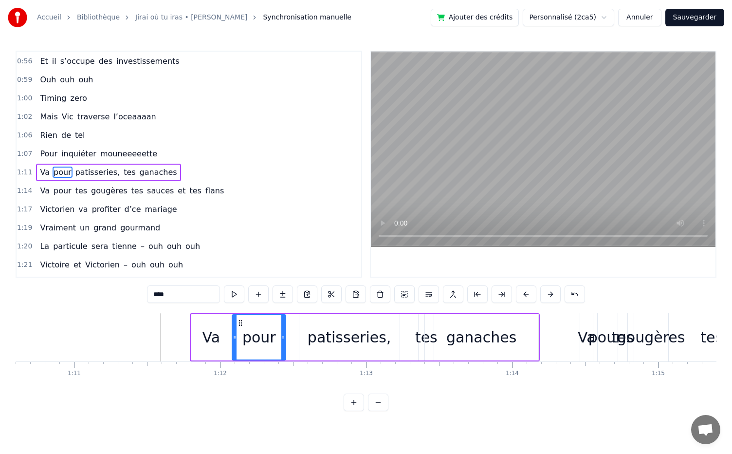
drag, startPoint x: 257, startPoint y: 322, endPoint x: 239, endPoint y: 322, distance: 18.5
click at [239, 322] on icon at bounding box center [241, 323] width 8 height 8
click at [297, 347] on div "Va pour patisseries, tes ganaches" at bounding box center [365, 337] width 350 height 48
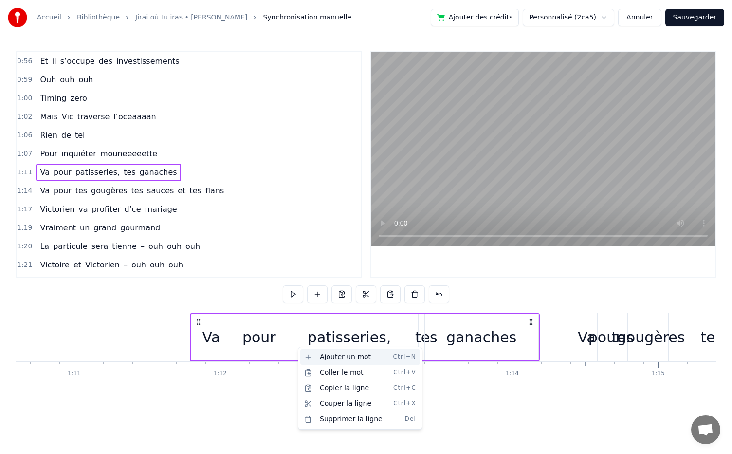
click at [323, 359] on div "Ajouter un mot Ctrl+N" at bounding box center [360, 357] width 120 height 16
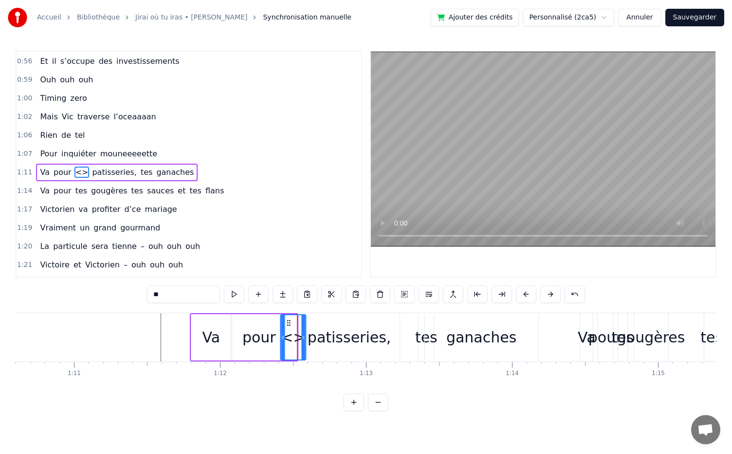
drag, startPoint x: 307, startPoint y: 322, endPoint x: 289, endPoint y: 322, distance: 18.0
click at [289, 322] on icon at bounding box center [289, 323] width 8 height 8
click at [290, 336] on div "<>" at bounding box center [293, 337] width 24 height 22
click at [75, 167] on span "<>" at bounding box center [82, 172] width 15 height 11
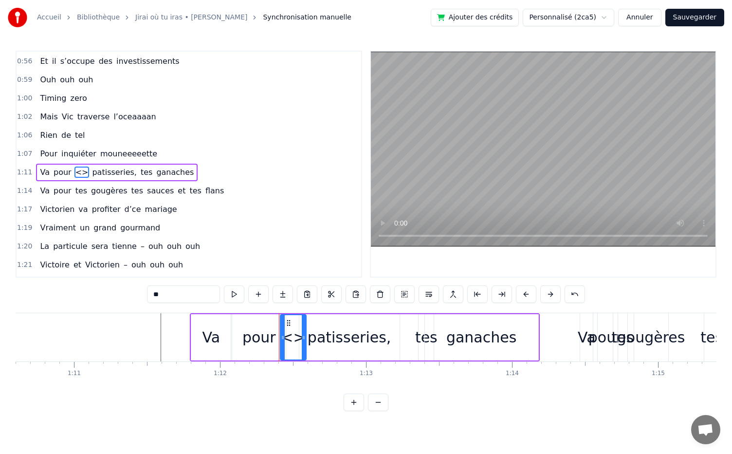
click at [75, 167] on span "<>" at bounding box center [82, 172] width 15 height 11
click at [75, 185] on span "tes" at bounding box center [82, 190] width 14 height 11
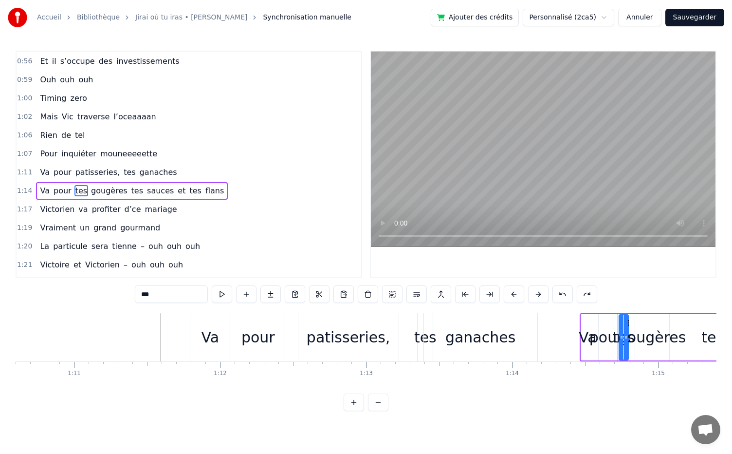
scroll to position [369, 0]
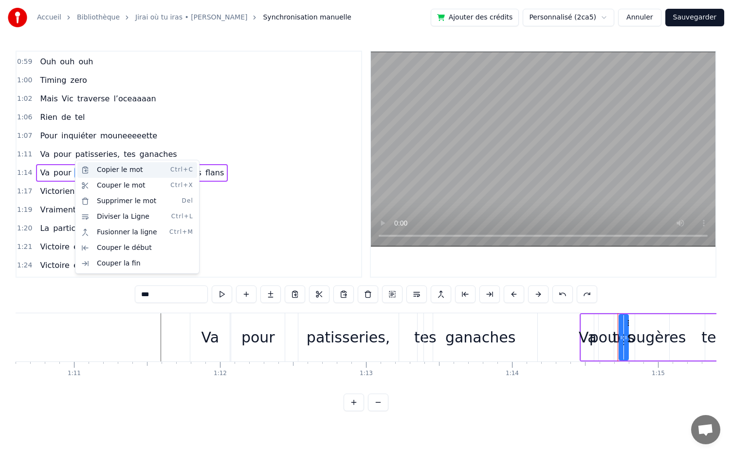
click at [112, 174] on div "Copier le mot Ctrl+C" at bounding box center [137, 170] width 120 height 16
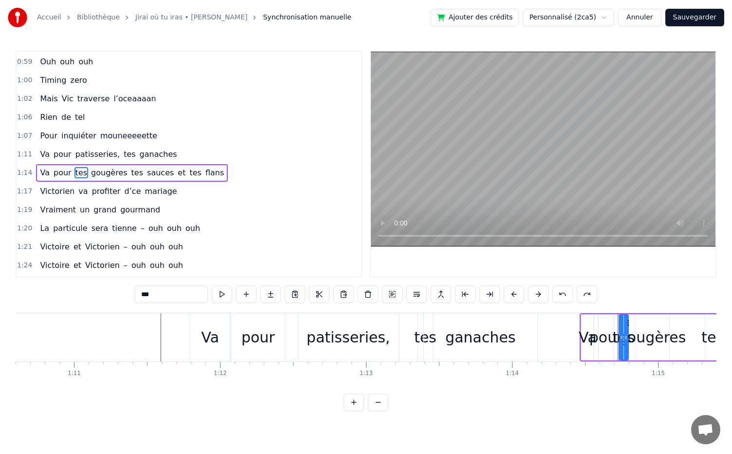
click at [293, 345] on div "Va pour patisseries, tes ganaches" at bounding box center [365, 337] width 350 height 48
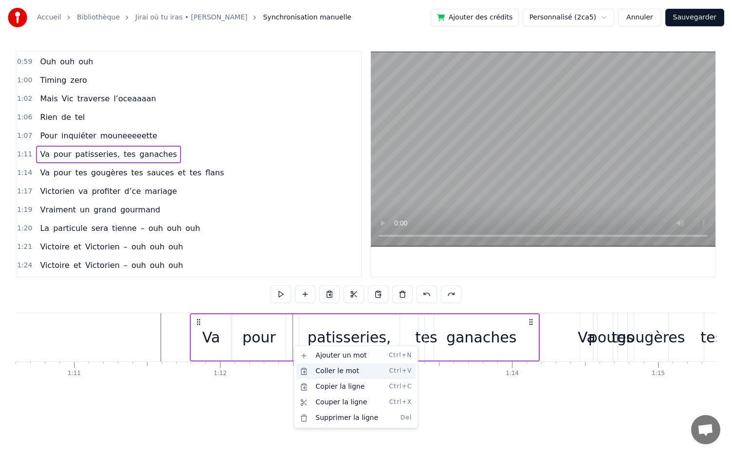
click at [327, 371] on div "Coller le mot Ctrl+V" at bounding box center [356, 371] width 120 height 16
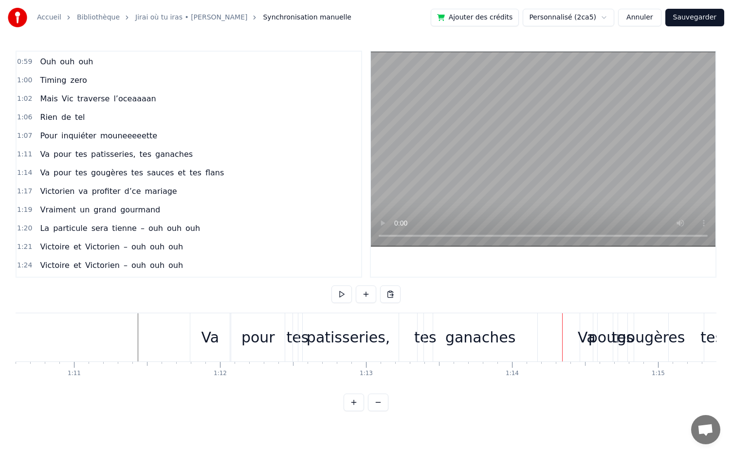
click at [489, 340] on div "ganaches" at bounding box center [481, 337] width 70 height 22
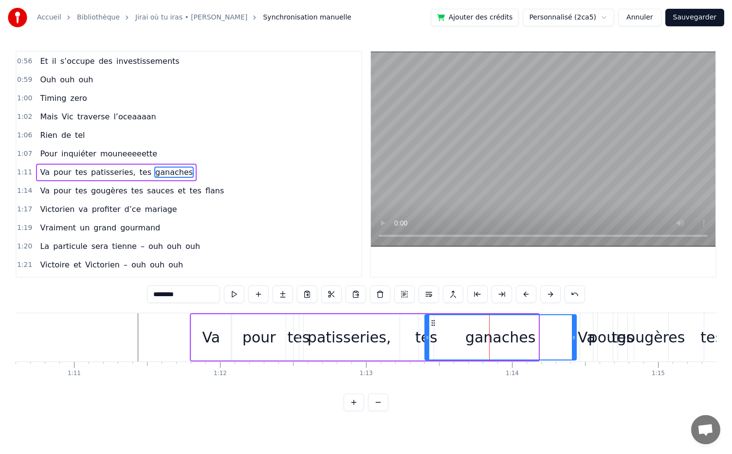
drag, startPoint x: 537, startPoint y: 339, endPoint x: 575, endPoint y: 341, distance: 38.0
click at [575, 341] on div at bounding box center [574, 337] width 4 height 44
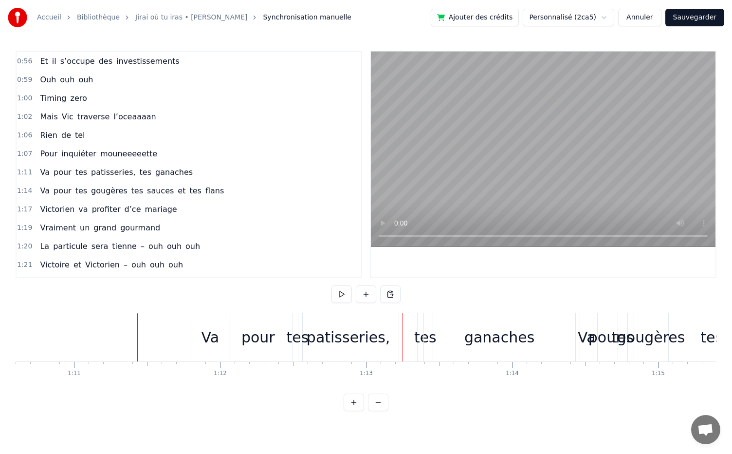
click at [420, 339] on div "tes" at bounding box center [425, 337] width 22 height 22
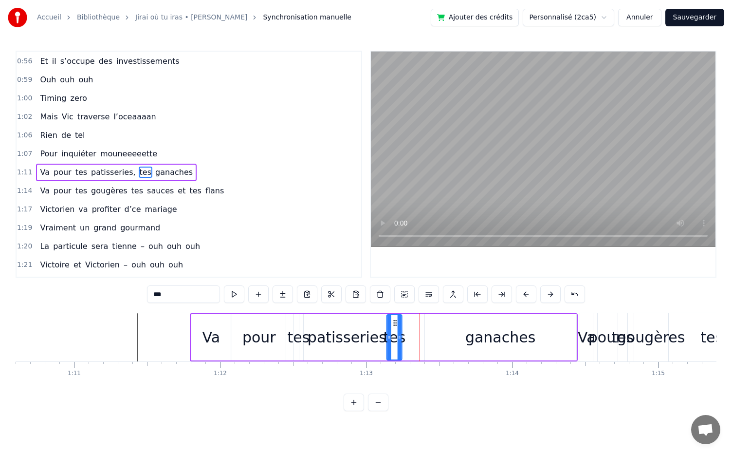
drag, startPoint x: 426, startPoint y: 323, endPoint x: 394, endPoint y: 326, distance: 31.8
click at [394, 326] on div "tes" at bounding box center [395, 337] width 14 height 44
click at [271, 336] on div "pour" at bounding box center [260, 337] width 34 height 22
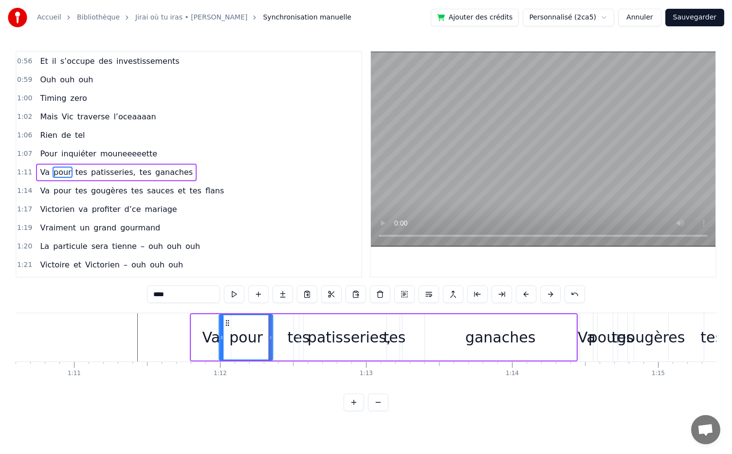
drag, startPoint x: 242, startPoint y: 323, endPoint x: 229, endPoint y: 323, distance: 12.2
click at [229, 323] on icon at bounding box center [228, 323] width 8 height 8
click at [297, 342] on div "tes" at bounding box center [299, 337] width 22 height 22
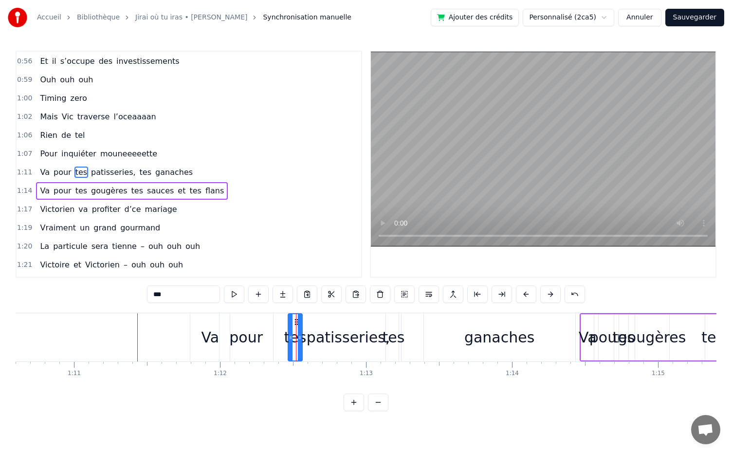
drag, startPoint x: 294, startPoint y: 341, endPoint x: 289, endPoint y: 341, distance: 4.9
click at [289, 341] on div at bounding box center [291, 337] width 4 height 46
drag, startPoint x: 296, startPoint y: 320, endPoint x: 274, endPoint y: 324, distance: 22.7
click at [274, 324] on icon at bounding box center [275, 322] width 8 height 8
click at [330, 344] on div "patisseries," at bounding box center [349, 337] width 84 height 22
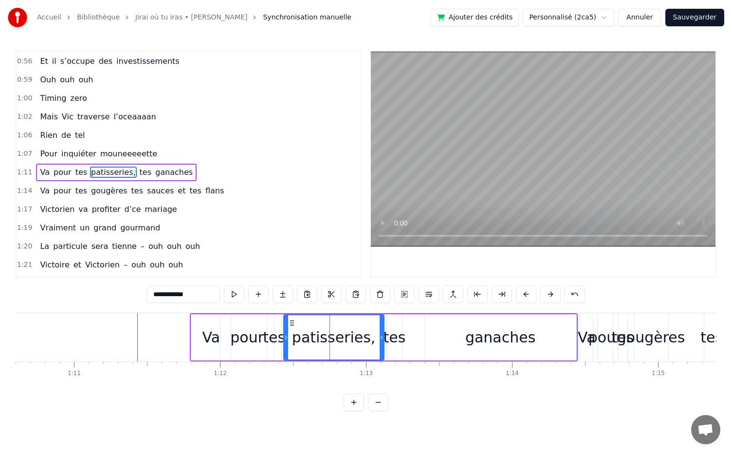
drag, startPoint x: 308, startPoint y: 323, endPoint x: 292, endPoint y: 323, distance: 15.6
click at [292, 323] on icon at bounding box center [292, 323] width 8 height 8
click at [392, 342] on div "tes" at bounding box center [395, 337] width 22 height 22
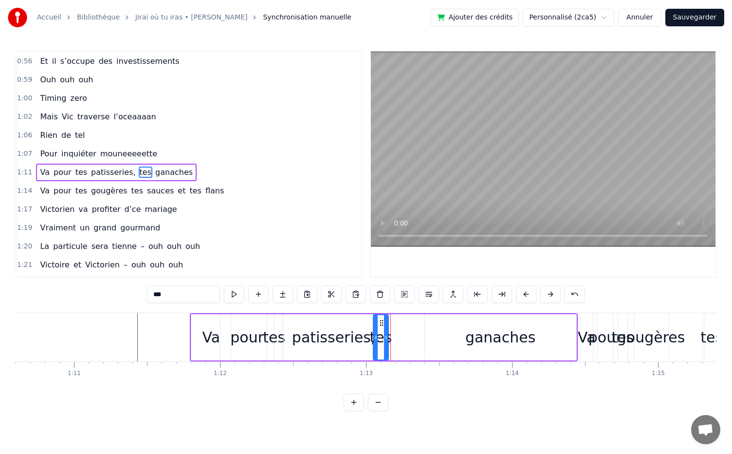
drag, startPoint x: 394, startPoint y: 319, endPoint x: 381, endPoint y: 321, distance: 13.8
click at [381, 321] on icon at bounding box center [382, 323] width 8 height 8
click at [502, 343] on div "ganaches" at bounding box center [501, 337] width 70 height 22
type input "********"
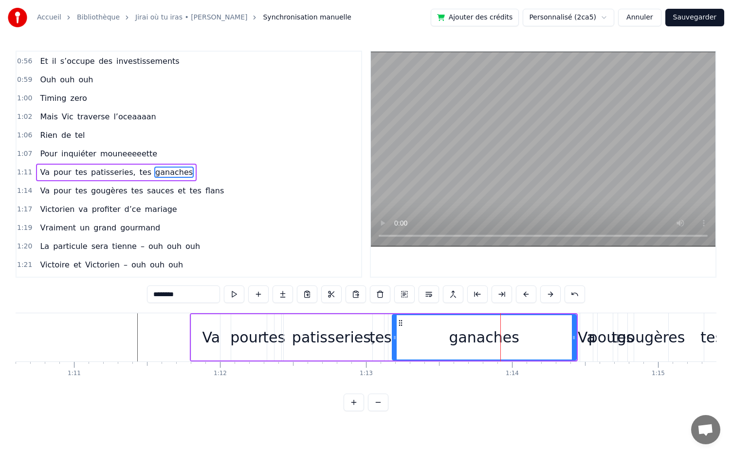
drag, startPoint x: 426, startPoint y: 338, endPoint x: 393, endPoint y: 343, distance: 33.0
click at [393, 343] on div at bounding box center [395, 337] width 4 height 44
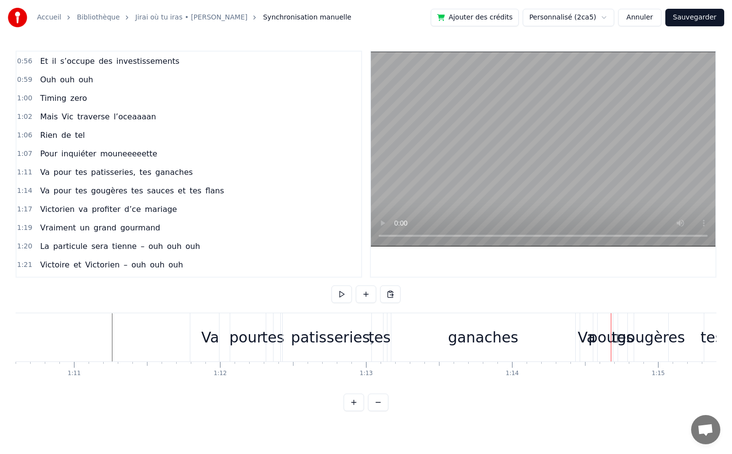
click at [505, 348] on div "ganaches" at bounding box center [483, 337] width 70 height 22
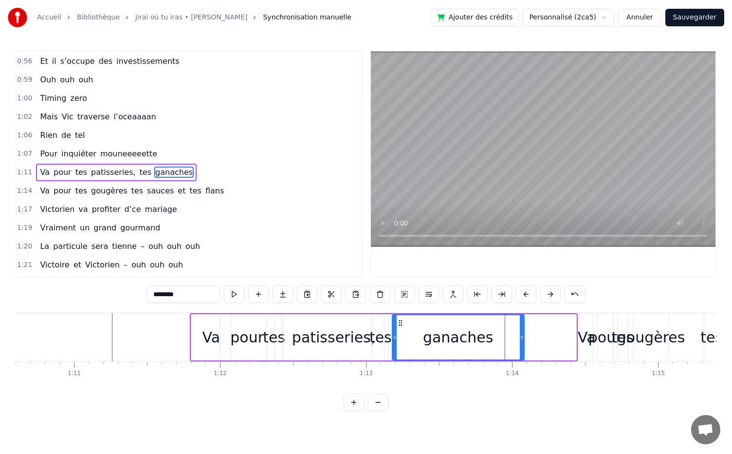
drag, startPoint x: 574, startPoint y: 337, endPoint x: 522, endPoint y: 340, distance: 51.7
click at [522, 340] on icon at bounding box center [522, 338] width 4 height 8
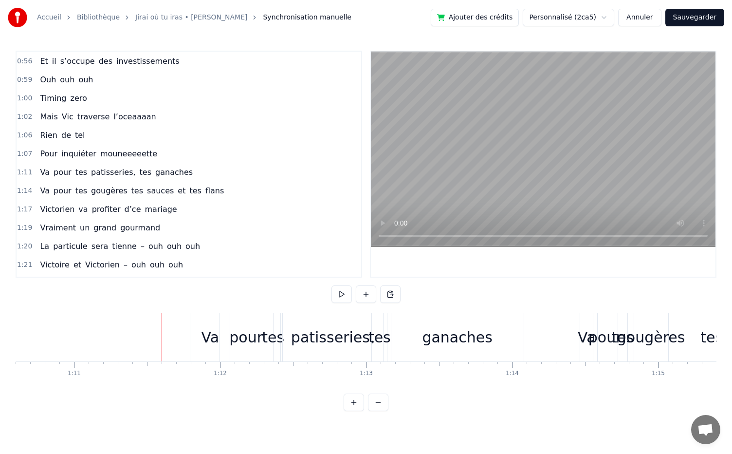
click at [341, 288] on button at bounding box center [342, 294] width 20 height 18
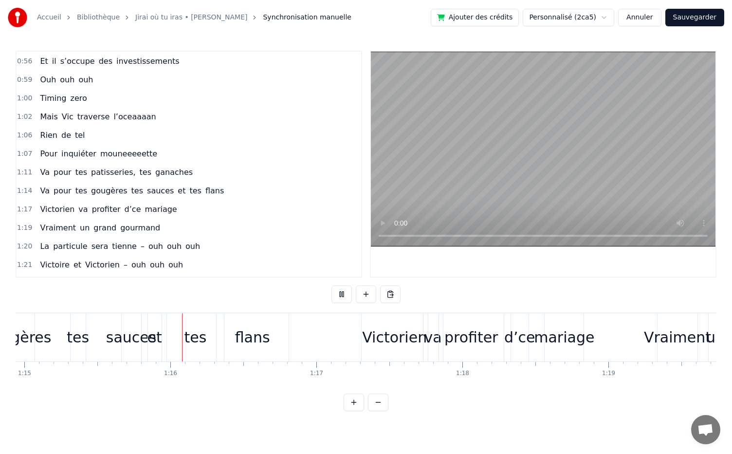
scroll to position [0, 10960]
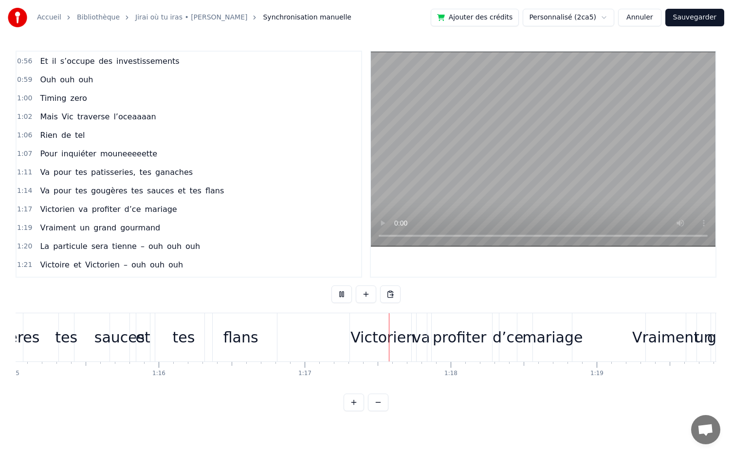
click at [341, 288] on button at bounding box center [342, 294] width 20 height 18
click at [366, 328] on div "Victorien" at bounding box center [383, 337] width 65 height 22
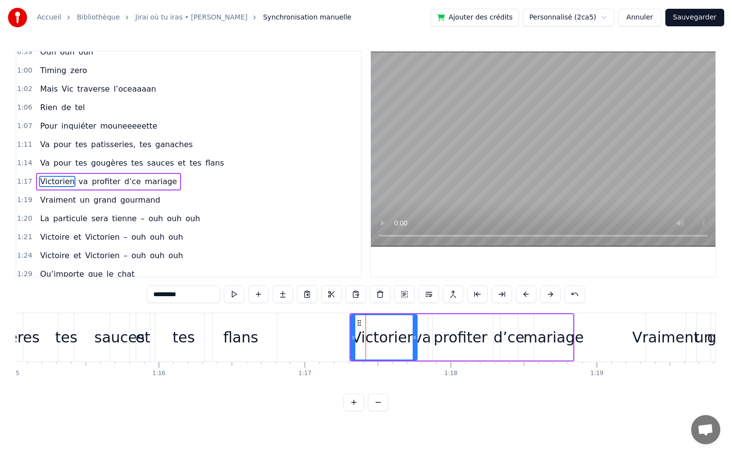
scroll to position [388, 0]
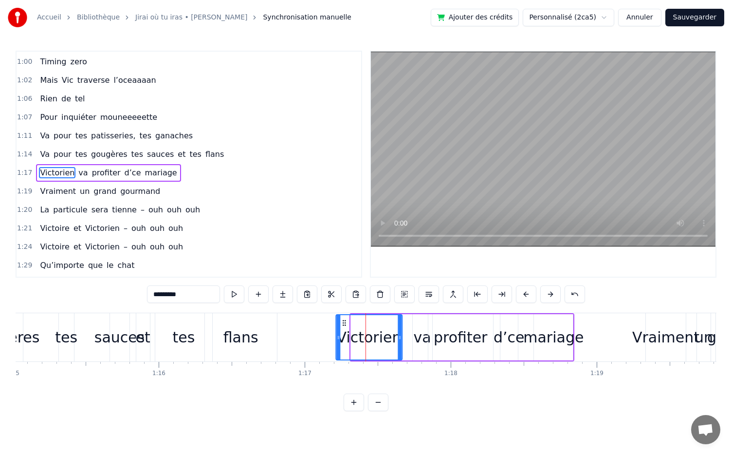
drag, startPoint x: 358, startPoint y: 319, endPoint x: 344, endPoint y: 318, distance: 14.6
click at [344, 319] on icon at bounding box center [344, 323] width 8 height 8
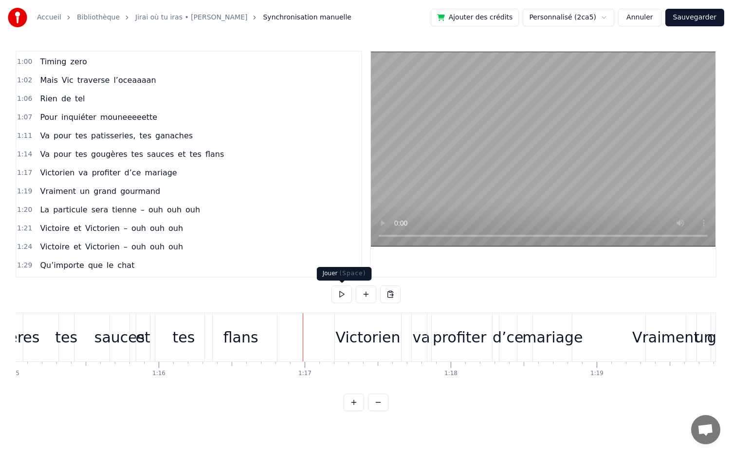
click at [343, 296] on button at bounding box center [342, 294] width 20 height 18
click at [535, 346] on div "mariage" at bounding box center [553, 337] width 60 height 22
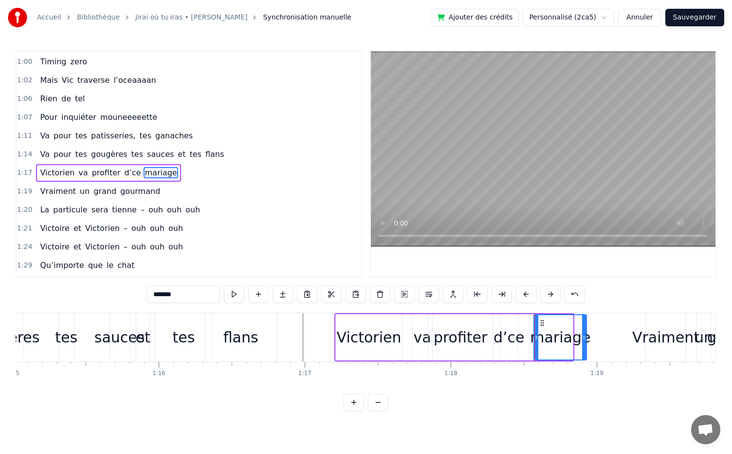
drag, startPoint x: 570, startPoint y: 337, endPoint x: 596, endPoint y: 337, distance: 26.3
click at [586, 337] on icon at bounding box center [584, 338] width 4 height 8
click at [596, 337] on icon at bounding box center [597, 338] width 4 height 8
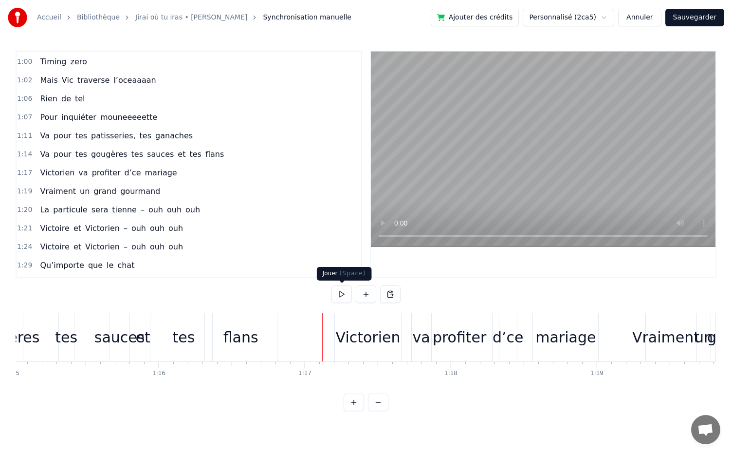
click at [333, 292] on button at bounding box center [342, 294] width 20 height 18
click at [344, 296] on button at bounding box center [342, 294] width 20 height 18
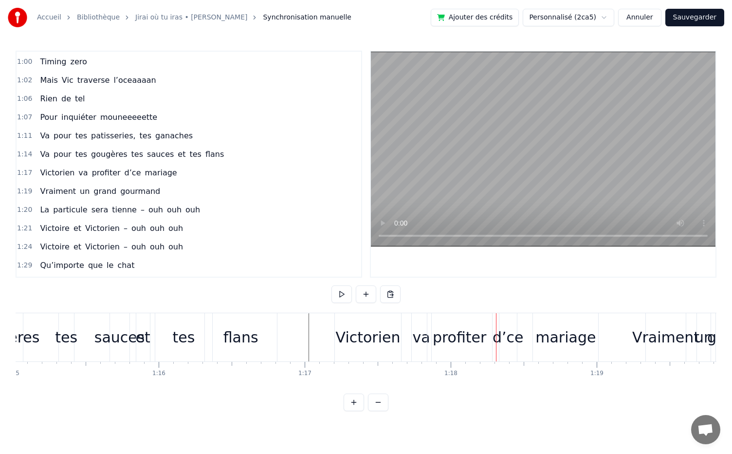
click at [344, 296] on button at bounding box center [342, 294] width 20 height 18
click at [595, 340] on div "mariage" at bounding box center [565, 337] width 65 height 48
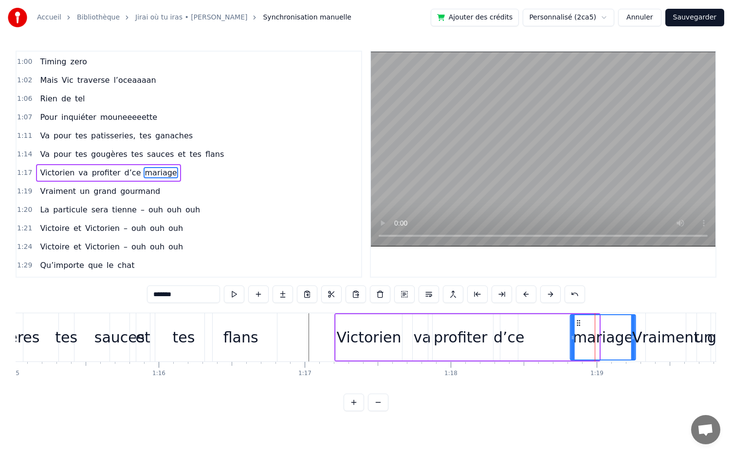
drag, startPoint x: 543, startPoint y: 321, endPoint x: 579, endPoint y: 328, distance: 37.2
click at [579, 328] on div "mariage" at bounding box center [603, 337] width 64 height 44
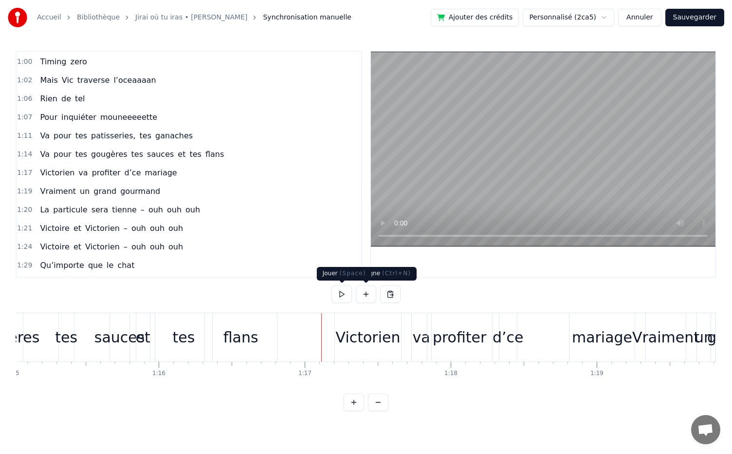
click at [337, 298] on button at bounding box center [342, 294] width 20 height 18
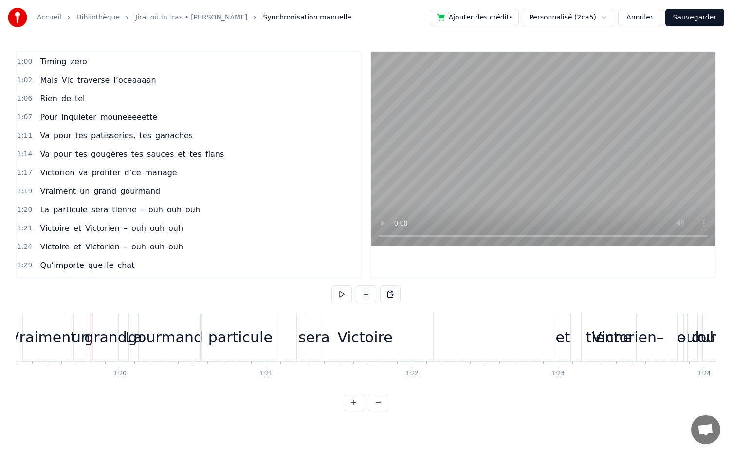
scroll to position [0, 11610]
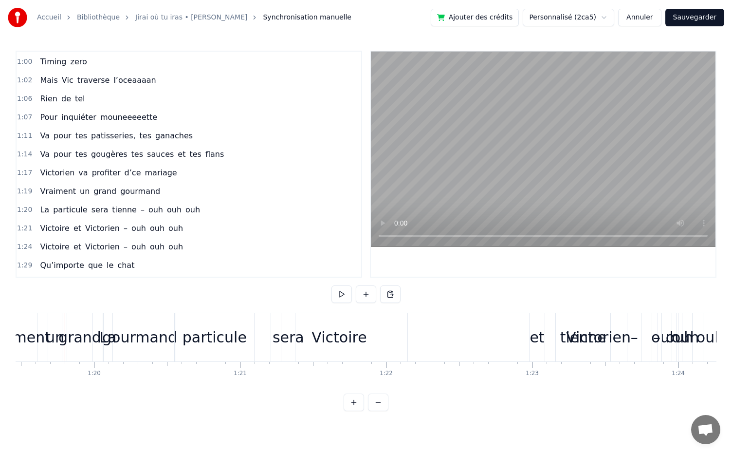
click at [479, 350] on div "Victoire et [PERSON_NAME] – ouh ouh ouh" at bounding box center [550, 337] width 559 height 48
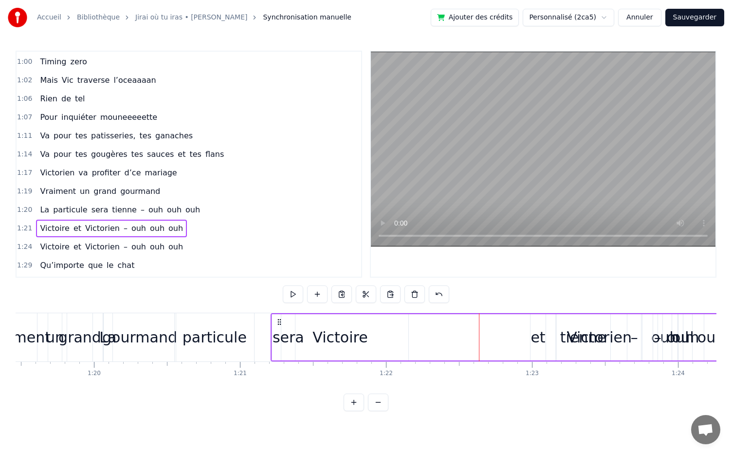
click at [263, 352] on div "La particule sera tienne – ouh ouh ouh" at bounding box center [542, 337] width 879 height 48
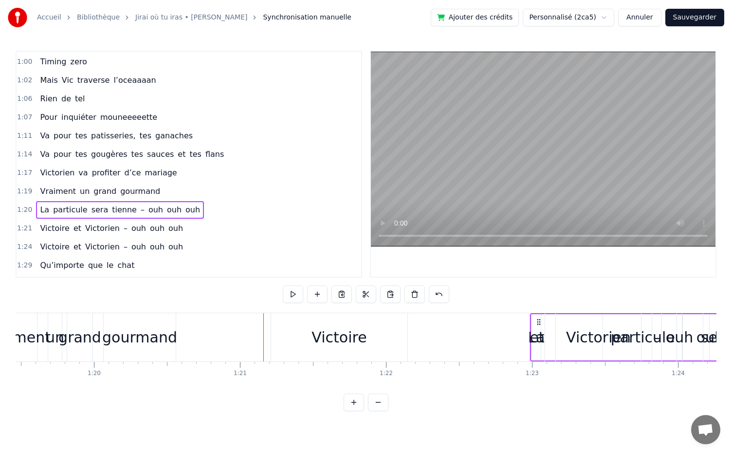
drag, startPoint x: 110, startPoint y: 319, endPoint x: 558, endPoint y: 356, distance: 449.6
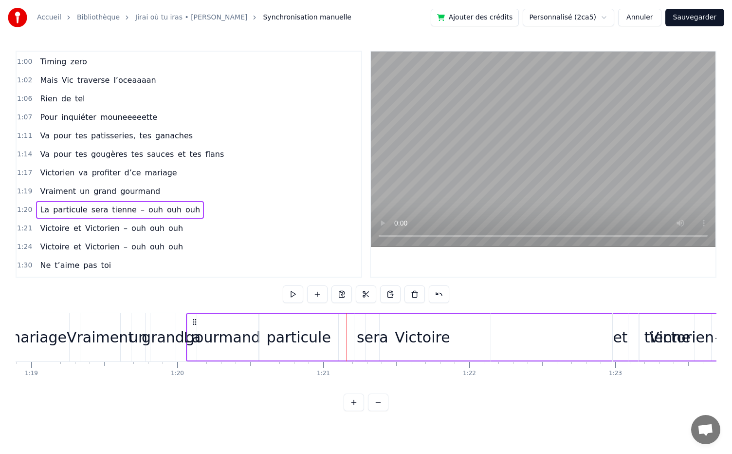
scroll to position [0, 11510]
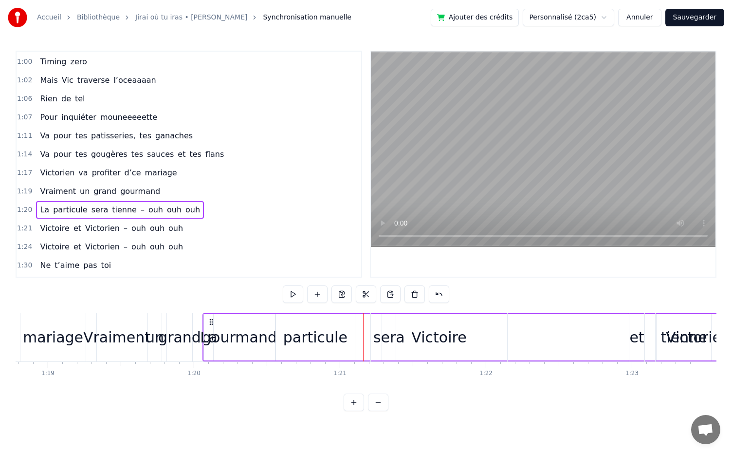
click at [92, 363] on div at bounding box center [92, 363] width 0 height 2
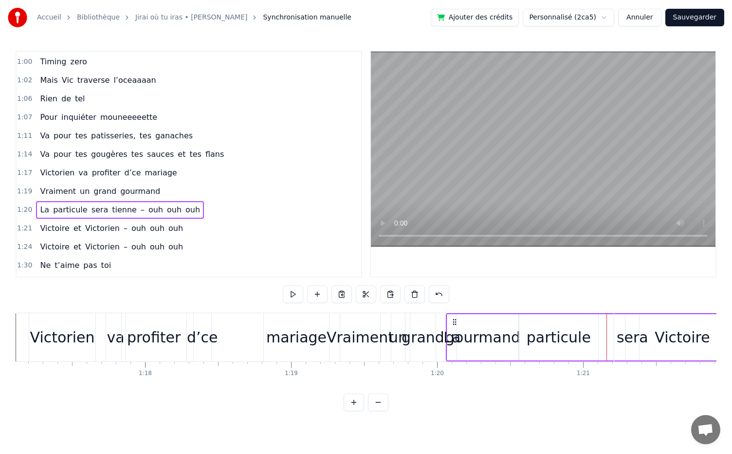
scroll to position [0, 11243]
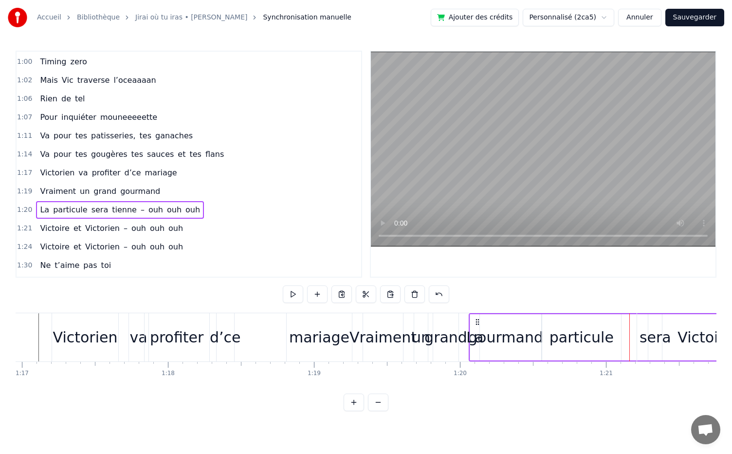
click at [6, 341] on div "Accueil Bibliothèque Jirai où tu iras • Céline Dion Synchronisation manuelle Aj…" at bounding box center [366, 205] width 732 height 411
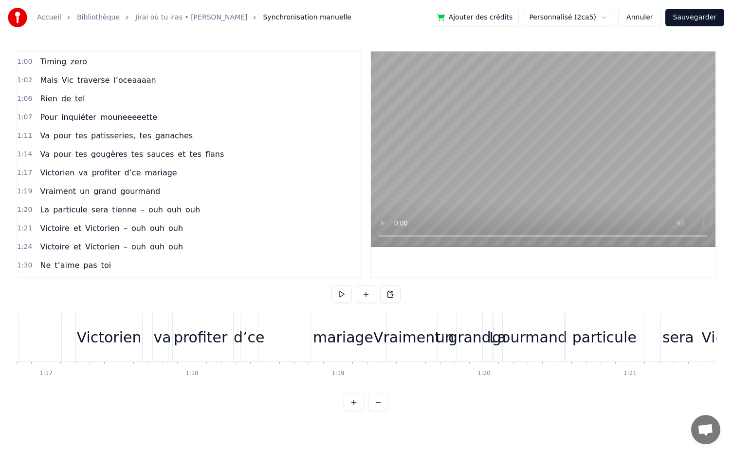
scroll to position [0, 11216]
click at [345, 290] on button at bounding box center [342, 294] width 20 height 18
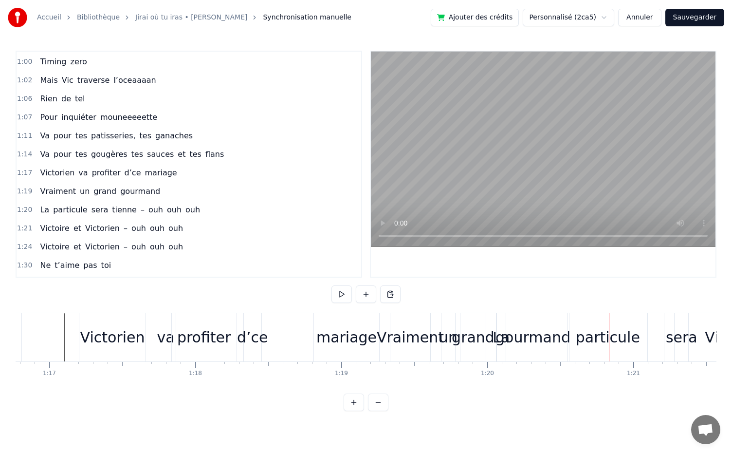
click at [345, 290] on button at bounding box center [342, 294] width 20 height 18
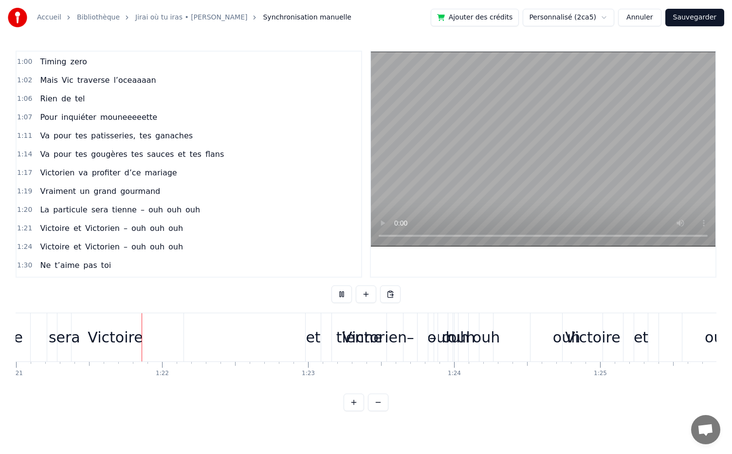
click at [345, 290] on button at bounding box center [342, 294] width 20 height 18
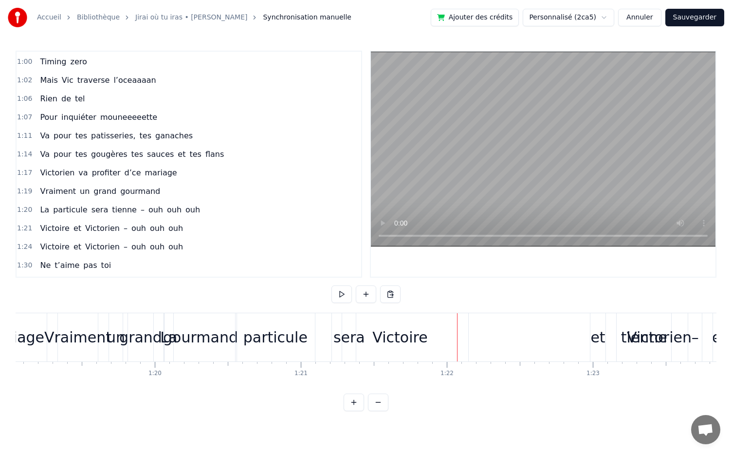
scroll to position [0, 11549]
click at [410, 335] on div "Victoire" at bounding box center [400, 337] width 55 height 22
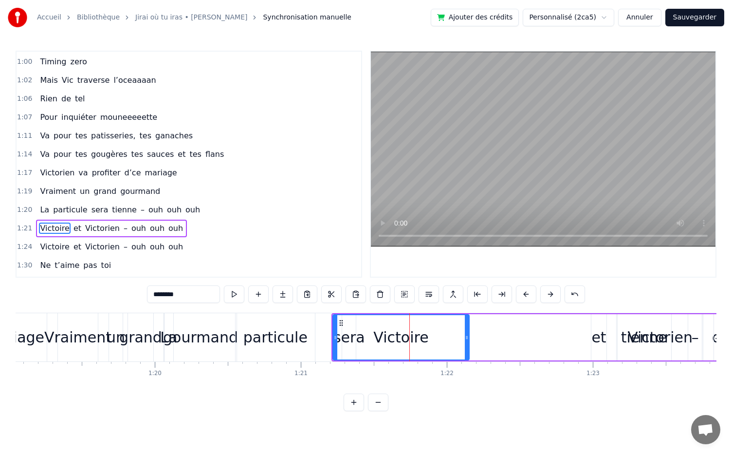
scroll to position [442, 0]
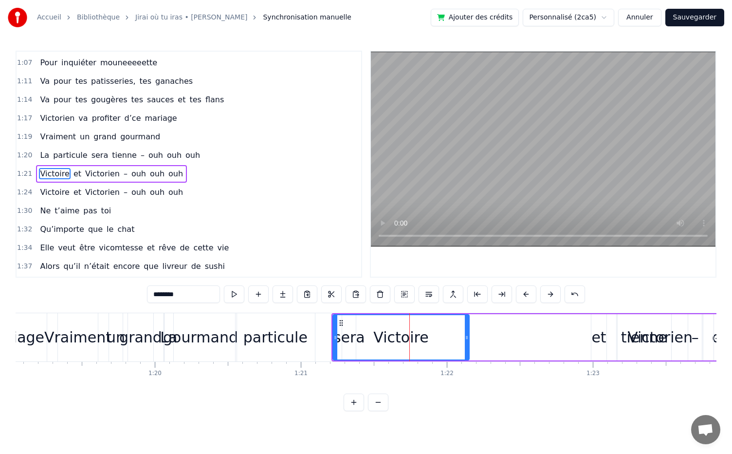
click at [335, 322] on div at bounding box center [336, 337] width 4 height 44
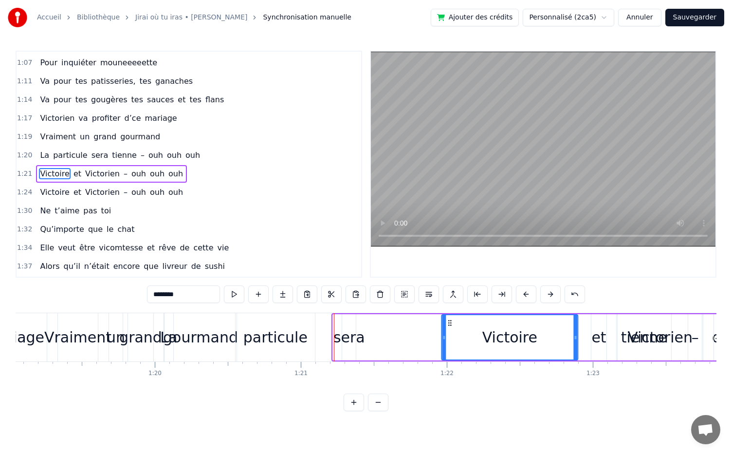
drag, startPoint x: 340, startPoint y: 322, endPoint x: 448, endPoint y: 338, distance: 109.3
click at [448, 338] on div "Victoire" at bounding box center [509, 337] width 135 height 44
click at [618, 346] on div "Victorien" at bounding box center [660, 337] width 85 height 46
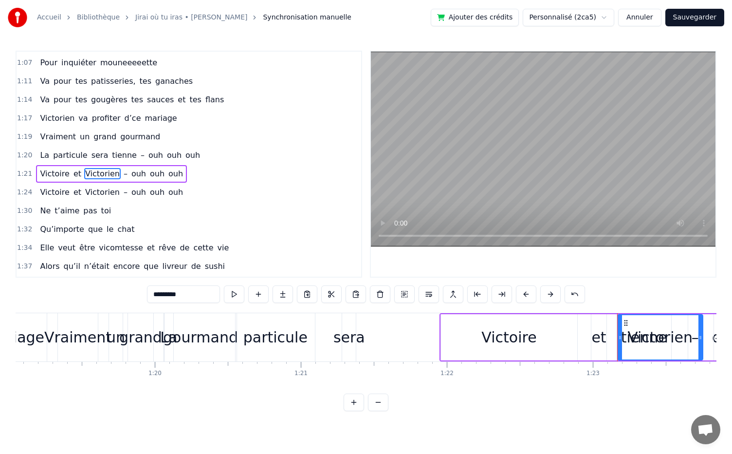
click at [565, 342] on div "Victoire" at bounding box center [509, 337] width 136 height 46
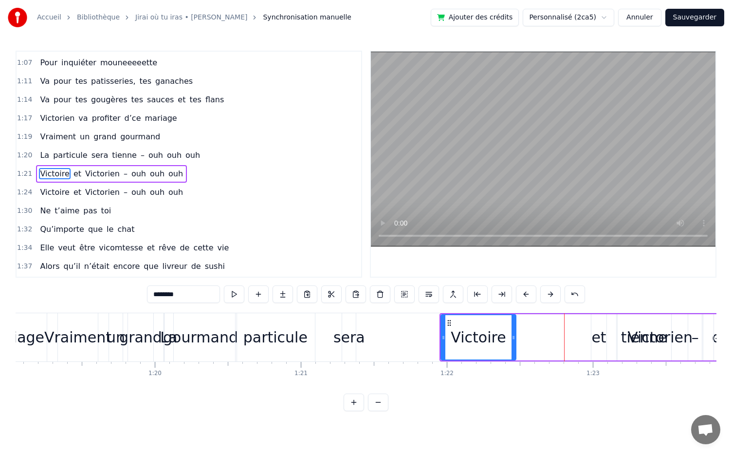
drag, startPoint x: 575, startPoint y: 336, endPoint x: 513, endPoint y: 353, distance: 63.6
click at [513, 353] on div at bounding box center [514, 337] width 4 height 44
click at [597, 341] on div "et" at bounding box center [599, 337] width 15 height 22
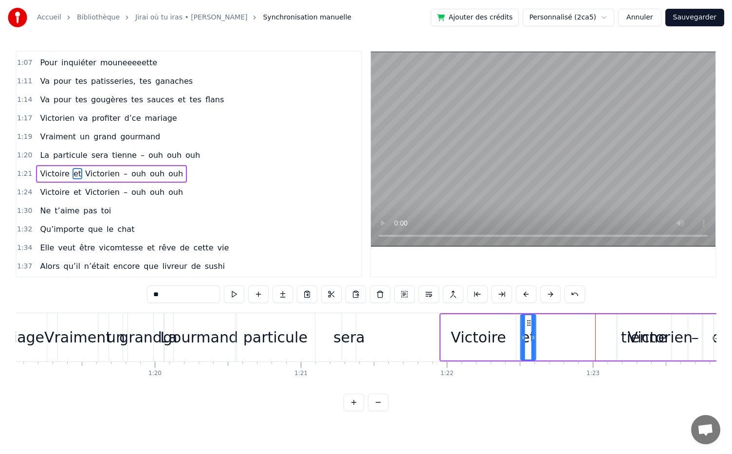
drag, startPoint x: 600, startPoint y: 322, endPoint x: 529, endPoint y: 336, distance: 72.4
click at [529, 336] on div "et" at bounding box center [529, 337] width 14 height 44
click at [677, 335] on div "Victorien" at bounding box center [660, 337] width 65 height 22
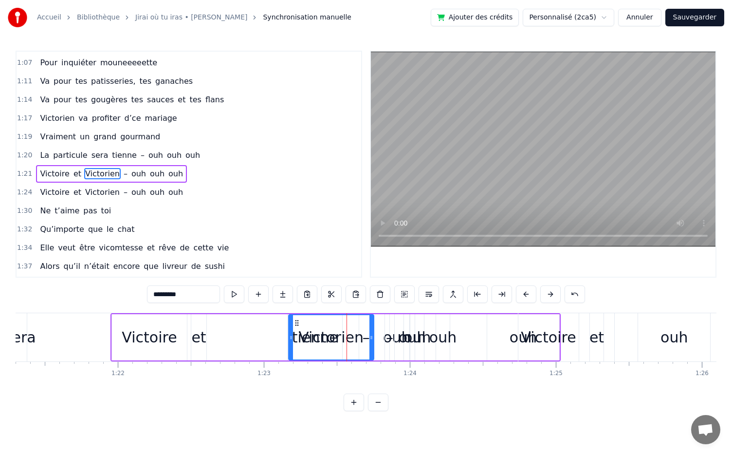
scroll to position [0, 11873]
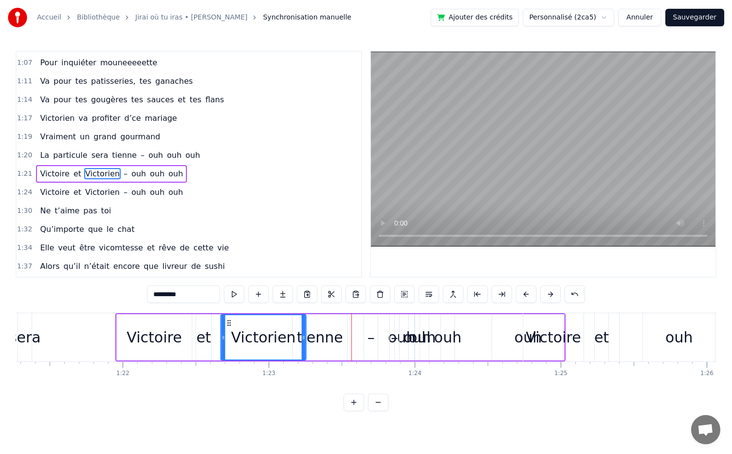
drag, startPoint x: 301, startPoint y: 321, endPoint x: 228, endPoint y: 338, distance: 75.0
click at [228, 338] on div "Victorien" at bounding box center [264, 337] width 84 height 44
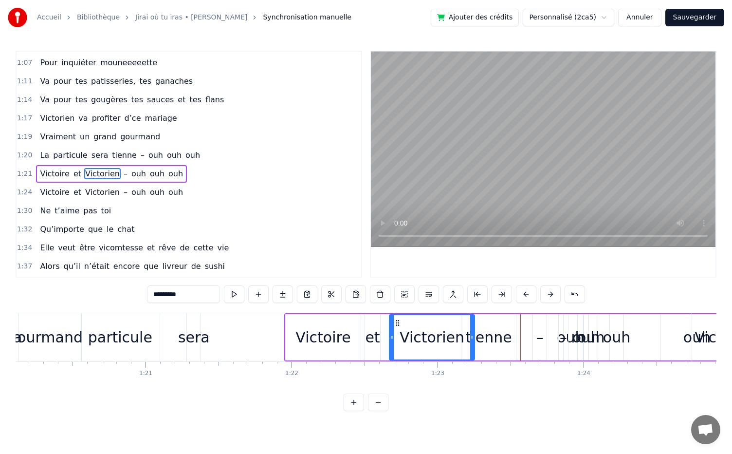
scroll to position [0, 11704]
click at [202, 341] on div "sera" at bounding box center [195, 337] width 32 height 22
type input "****"
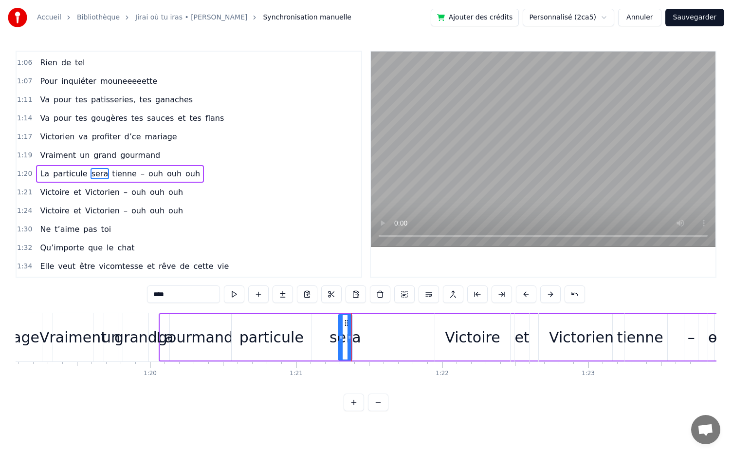
scroll to position [0, 11551]
click at [184, 339] on div "La particule sera tienne – ouh ouh ouh" at bounding box center [600, 337] width 879 height 48
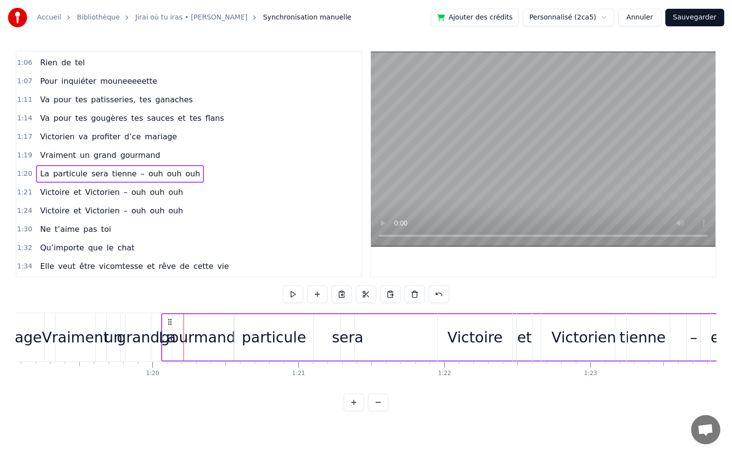
click at [165, 340] on div "La" at bounding box center [167, 337] width 17 height 22
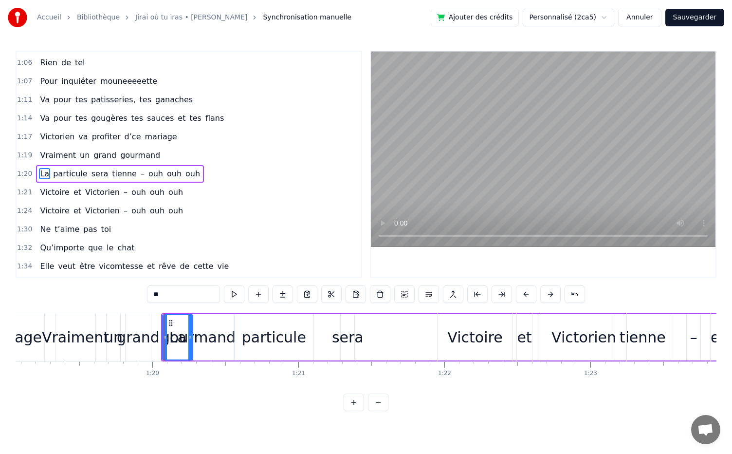
drag, startPoint x: 169, startPoint y: 336, endPoint x: 190, endPoint y: 319, distance: 26.7
click at [190, 319] on div at bounding box center [190, 337] width 4 height 44
drag, startPoint x: 172, startPoint y: 322, endPoint x: 225, endPoint y: 328, distance: 52.9
click at [225, 328] on div "La" at bounding box center [232, 337] width 29 height 44
click at [343, 343] on div "sera" at bounding box center [348, 337] width 32 height 22
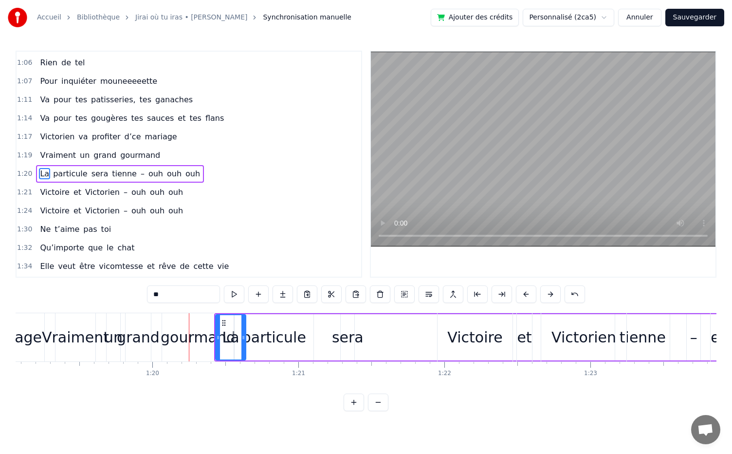
type input "****"
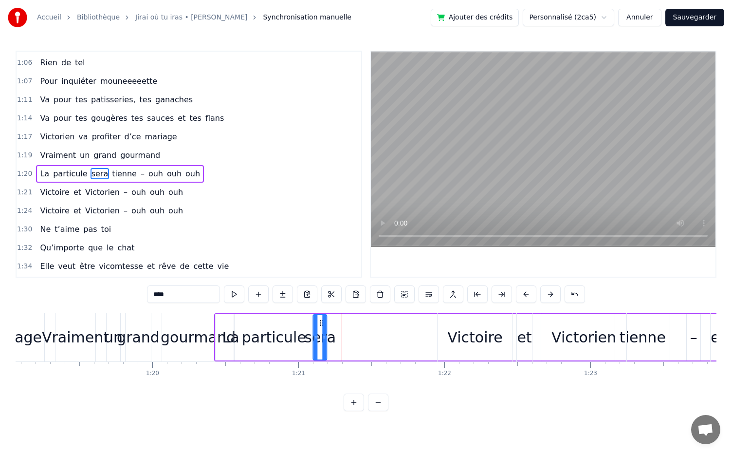
drag, startPoint x: 345, startPoint y: 319, endPoint x: 316, endPoint y: 327, distance: 30.1
click at [316, 327] on div "sera" at bounding box center [320, 337] width 13 height 44
click at [638, 333] on div "Victoire et [PERSON_NAME] – ouh ouh ouh" at bounding box center [662, 337] width 450 height 48
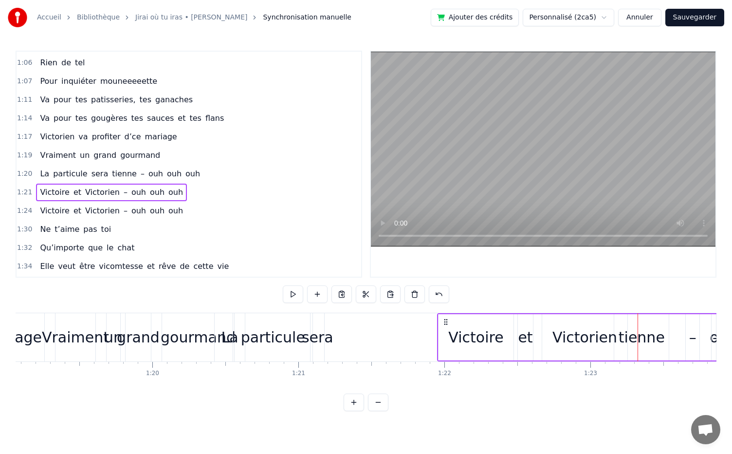
click at [634, 341] on div "Victoire et [PERSON_NAME] – ouh ouh ouh" at bounding box center [662, 337] width 450 height 48
click at [647, 353] on div "Victoire et [PERSON_NAME] – ouh ouh ouh" at bounding box center [662, 337] width 450 height 48
drag, startPoint x: 656, startPoint y: 366, endPoint x: 542, endPoint y: 292, distance: 136.3
click at [542, 292] on div "0:05 Dans une asso d’école, 0:07 Il y a dix ans piiiiile, 0:11 Elle l’a vu et b…" at bounding box center [366, 231] width 701 height 360
click at [111, 168] on span "tienne" at bounding box center [124, 173] width 27 height 11
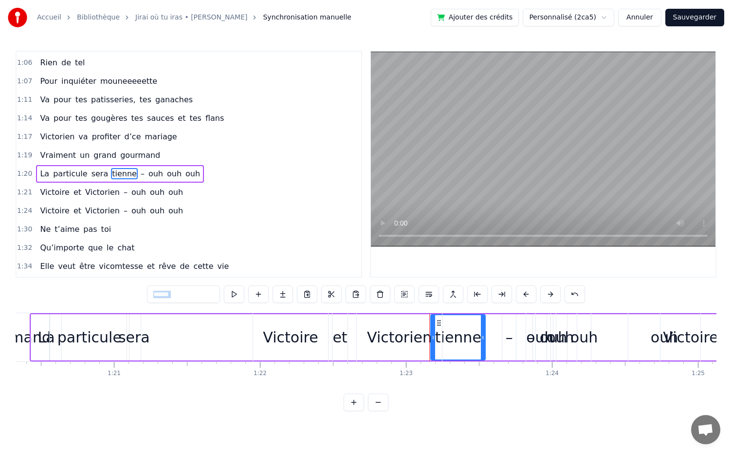
scroll to position [0, 11748]
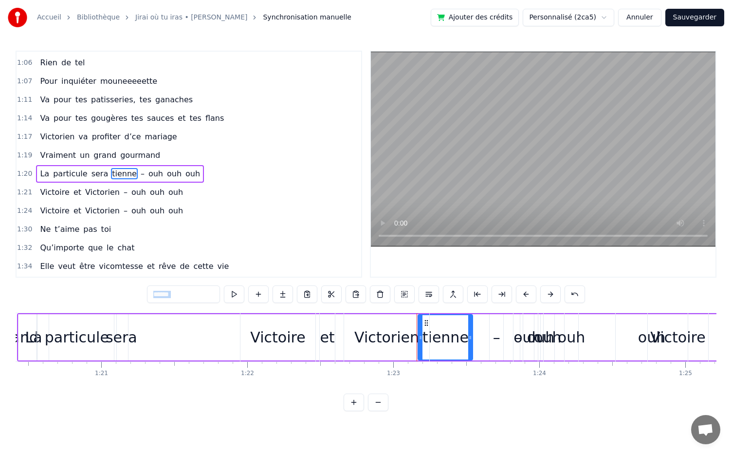
click at [280, 329] on div "Victoire" at bounding box center [277, 337] width 55 height 22
type input "********"
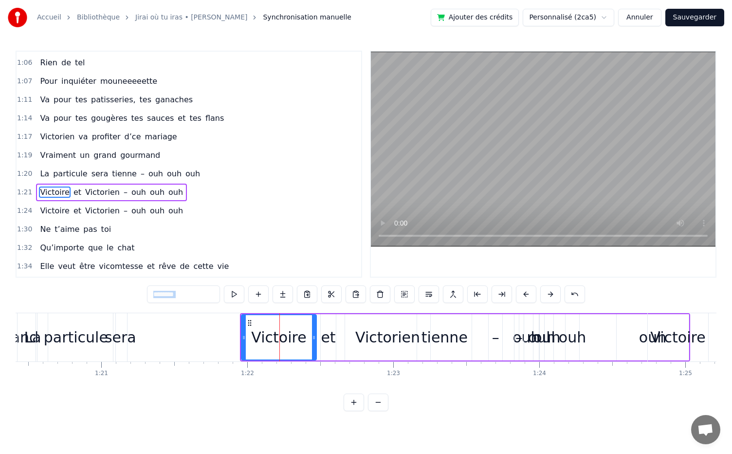
scroll to position [442, 0]
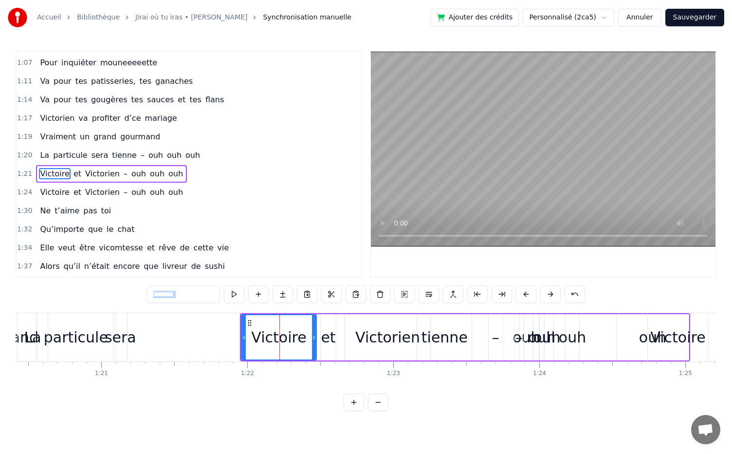
click at [342, 355] on div "Victoire et [PERSON_NAME] – ouh ouh ouh" at bounding box center [465, 337] width 450 height 48
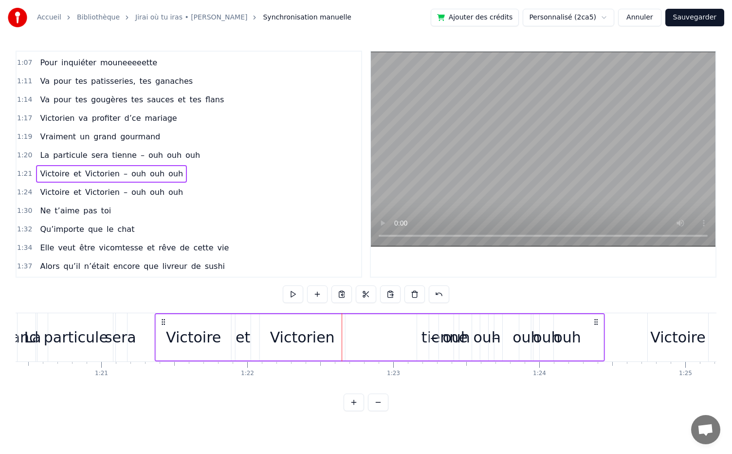
drag, startPoint x: 248, startPoint y: 323, endPoint x: 163, endPoint y: 325, distance: 85.2
click at [163, 325] on icon at bounding box center [164, 322] width 8 height 8
click at [131, 168] on span "ouh" at bounding box center [139, 173] width 17 height 11
drag, startPoint x: 462, startPoint y: 324, endPoint x: 351, endPoint y: 335, distance: 111.6
click at [348, 335] on div "ouh" at bounding box center [346, 337] width 4 height 44
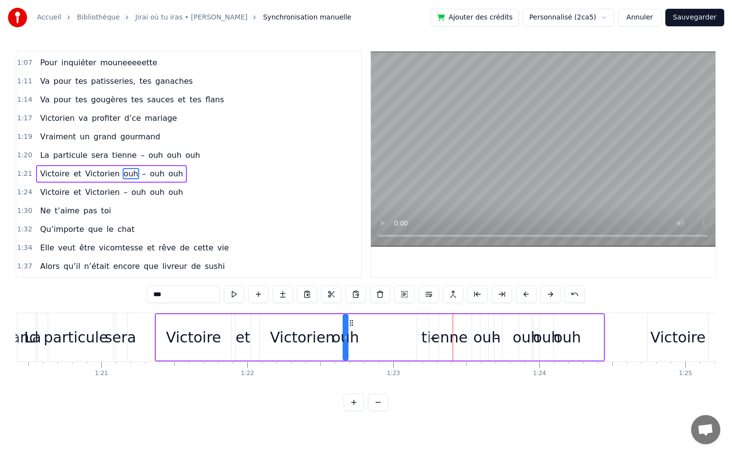
click at [149, 168] on span "ouh" at bounding box center [157, 173] width 17 height 11
drag, startPoint x: 489, startPoint y: 323, endPoint x: 375, endPoint y: 318, distance: 114.0
click at [375, 318] on div "ouh" at bounding box center [374, 337] width 13 height 44
click at [168, 168] on span "ouh" at bounding box center [176, 173] width 17 height 11
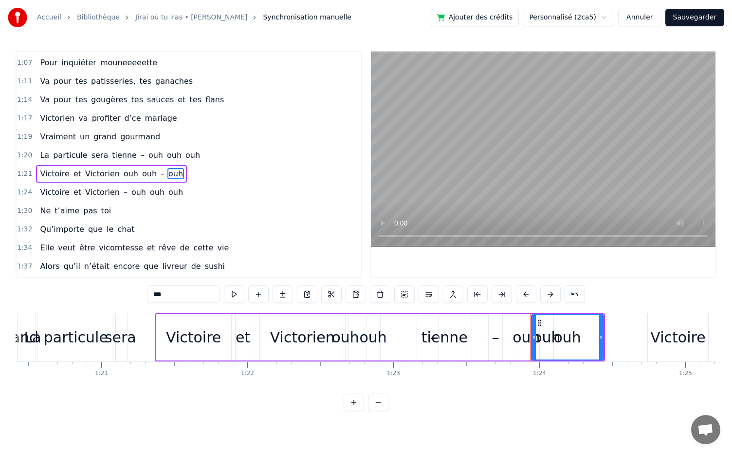
drag, startPoint x: 540, startPoint y: 326, endPoint x: 426, endPoint y: 328, distance: 114.0
click at [426, 328] on div "Victoire et Victorien ouh ouh – ouh" at bounding box center [380, 337] width 450 height 48
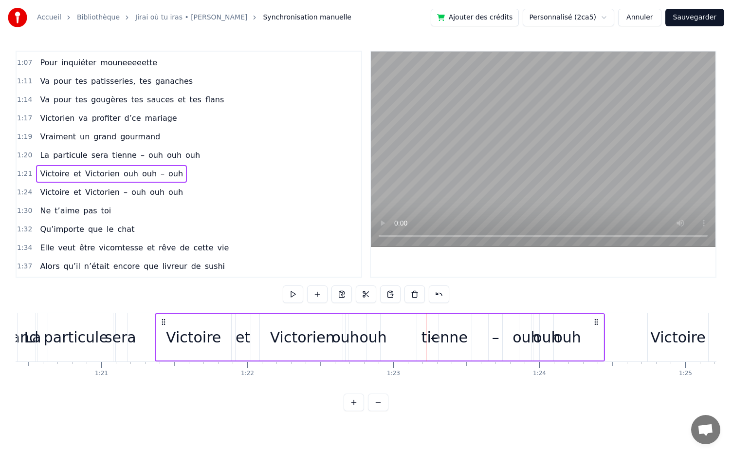
click at [168, 168] on span "ouh" at bounding box center [176, 173] width 17 height 11
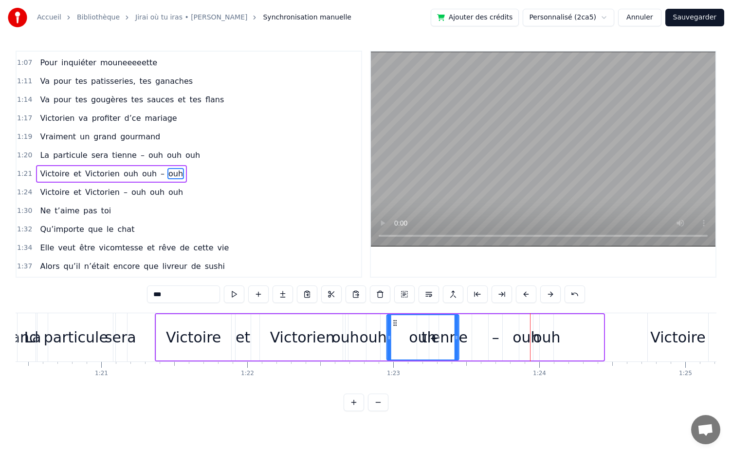
drag, startPoint x: 540, startPoint y: 323, endPoint x: 394, endPoint y: 325, distance: 145.6
click at [394, 325] on icon at bounding box center [395, 323] width 8 height 8
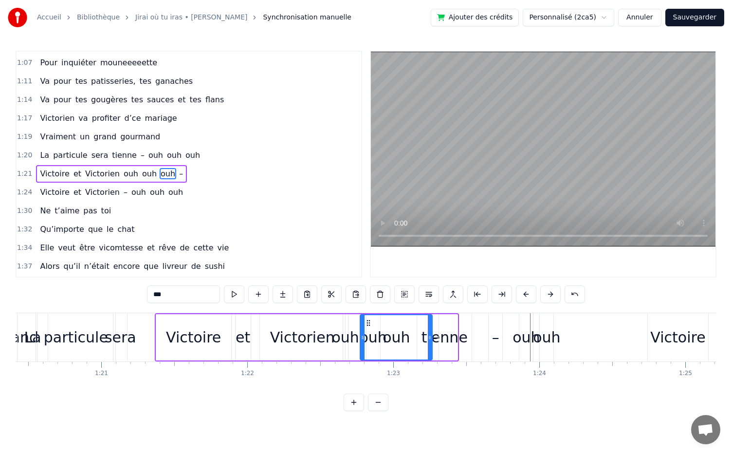
drag, startPoint x: 397, startPoint y: 324, endPoint x: 372, endPoint y: 321, distance: 25.5
click at [372, 321] on icon at bounding box center [369, 323] width 8 height 8
click at [547, 339] on div "ouh" at bounding box center [546, 337] width 27 height 22
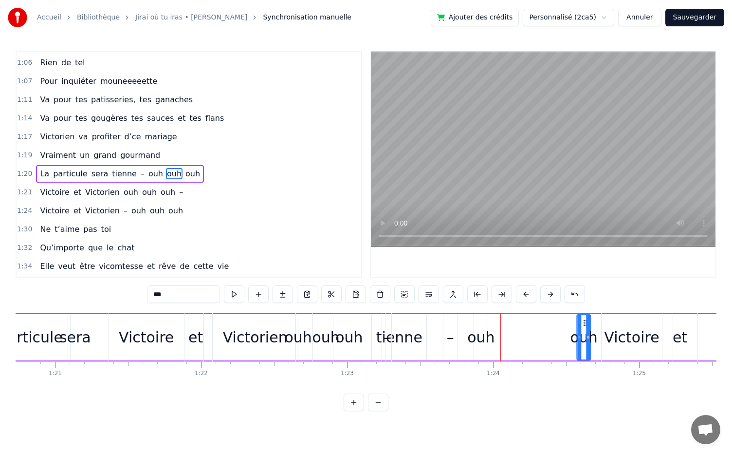
scroll to position [0, 11799]
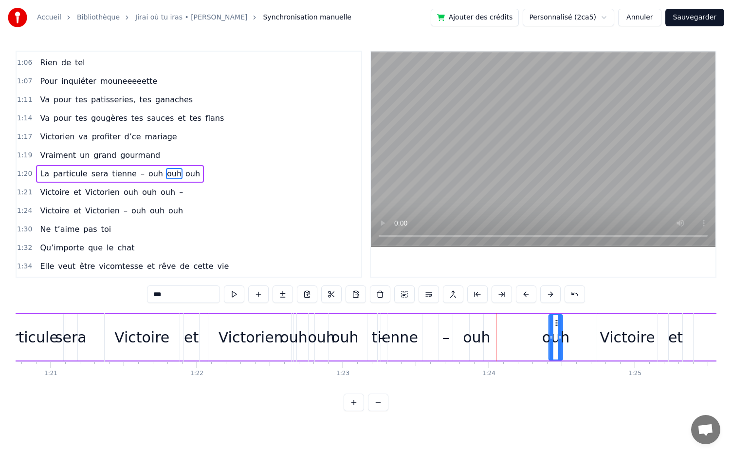
drag, startPoint x: 548, startPoint y: 319, endPoint x: 556, endPoint y: 347, distance: 28.8
click at [556, 347] on div "ouh" at bounding box center [556, 337] width 13 height 44
click at [464, 344] on div "La particule sera tienne – ouh ouh ouh" at bounding box center [378, 337] width 825 height 48
click at [472, 344] on div "ouh" at bounding box center [476, 337] width 27 height 22
drag, startPoint x: 477, startPoint y: 322, endPoint x: 535, endPoint y: 328, distance: 58.2
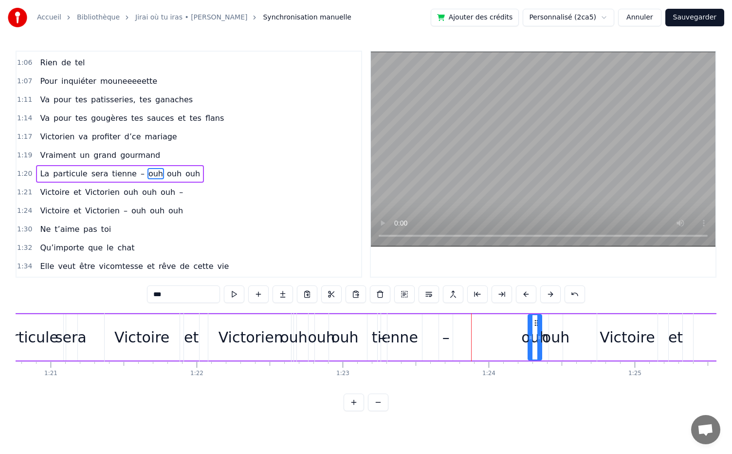
click at [535, 328] on div "ouh" at bounding box center [535, 337] width 13 height 44
click at [395, 330] on div "tienne" at bounding box center [395, 337] width 46 height 22
type input "******"
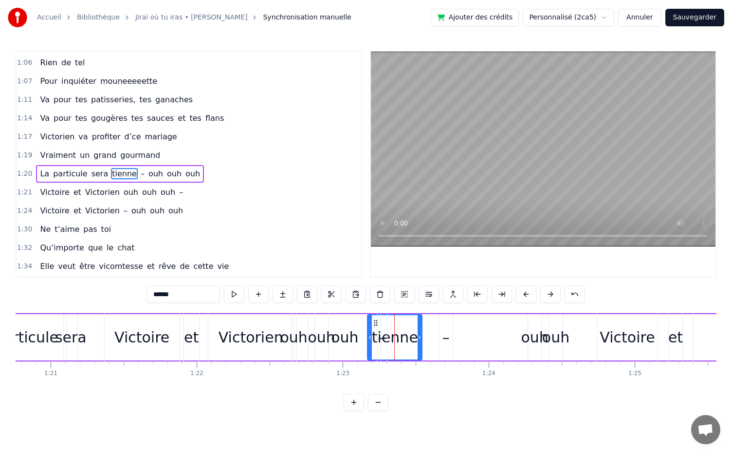
drag, startPoint x: 375, startPoint y: 322, endPoint x: 455, endPoint y: 332, distance: 80.9
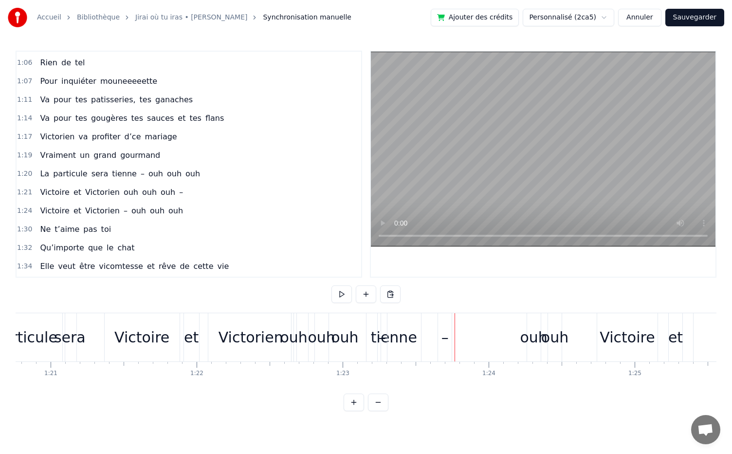
click at [444, 340] on div "–" at bounding box center [445, 337] width 7 height 22
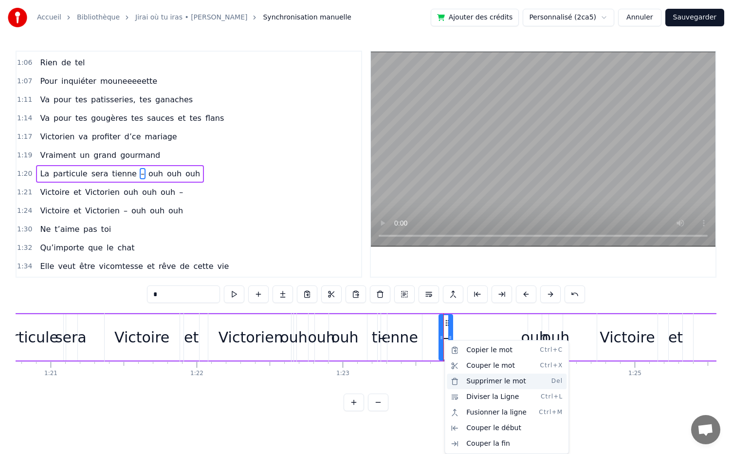
click at [487, 379] on div "Supprimer le mot Del" at bounding box center [507, 382] width 120 height 16
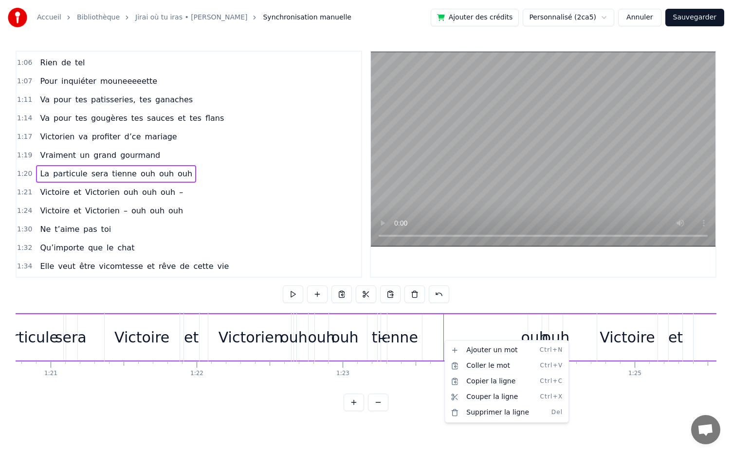
click at [397, 337] on div "tienne" at bounding box center [395, 337] width 46 height 22
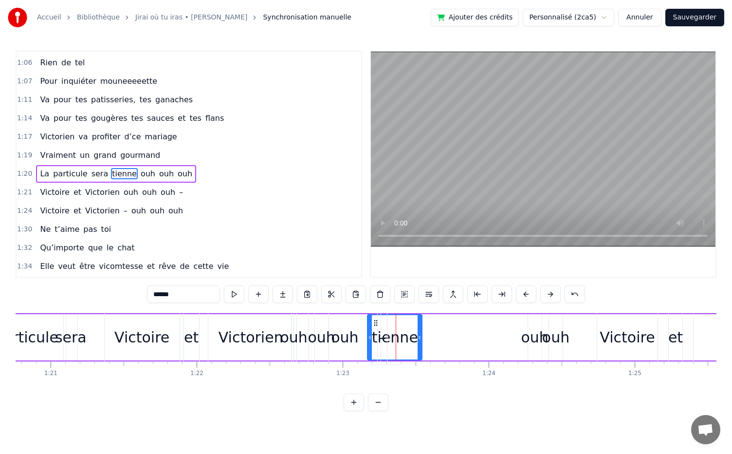
drag, startPoint x: 375, startPoint y: 324, endPoint x: 421, endPoint y: 336, distance: 47.2
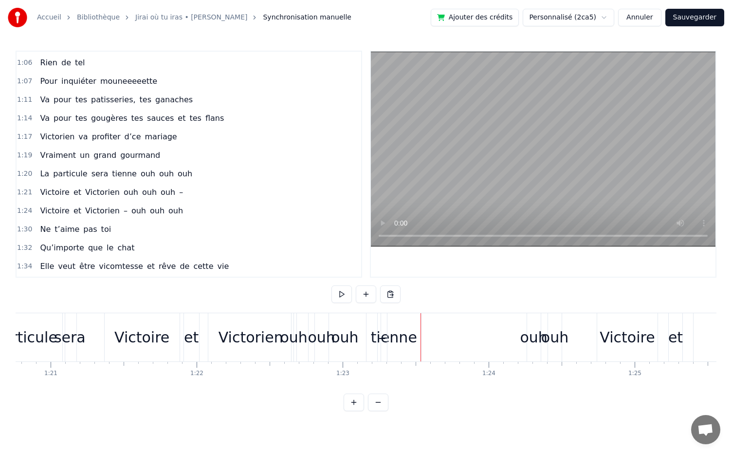
click at [409, 347] on div "tienne" at bounding box center [394, 337] width 46 height 22
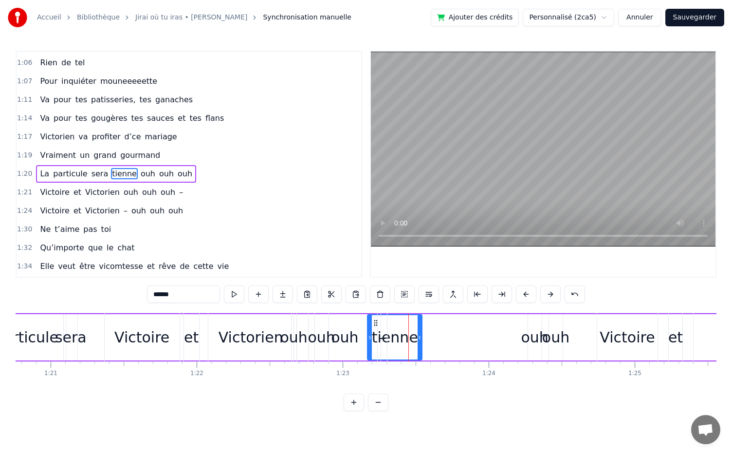
drag, startPoint x: 376, startPoint y: 323, endPoint x: 421, endPoint y: 330, distance: 45.2
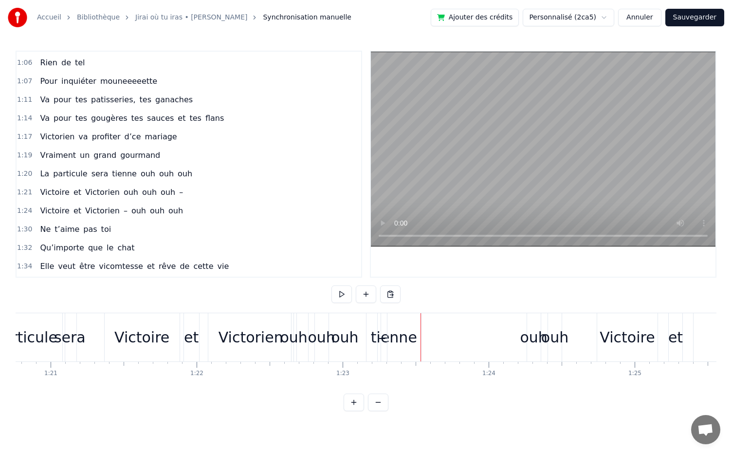
click at [379, 342] on div "–" at bounding box center [382, 337] width 7 height 22
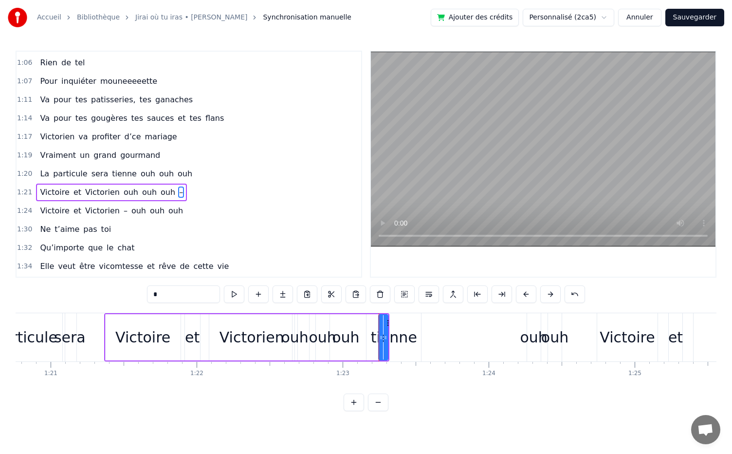
scroll to position [442, 0]
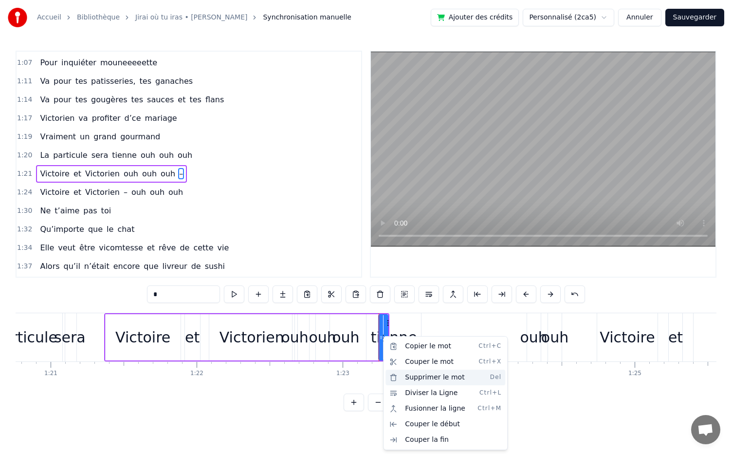
click at [426, 383] on div "Supprimer le mot Del" at bounding box center [446, 378] width 120 height 16
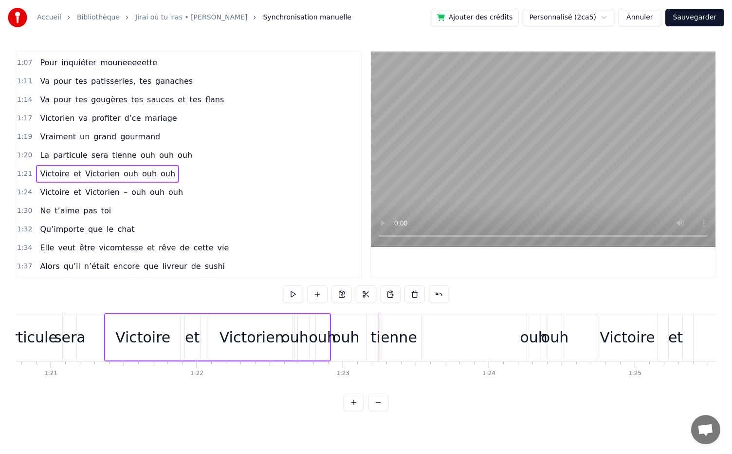
click at [396, 341] on div "tienne" at bounding box center [394, 337] width 46 height 22
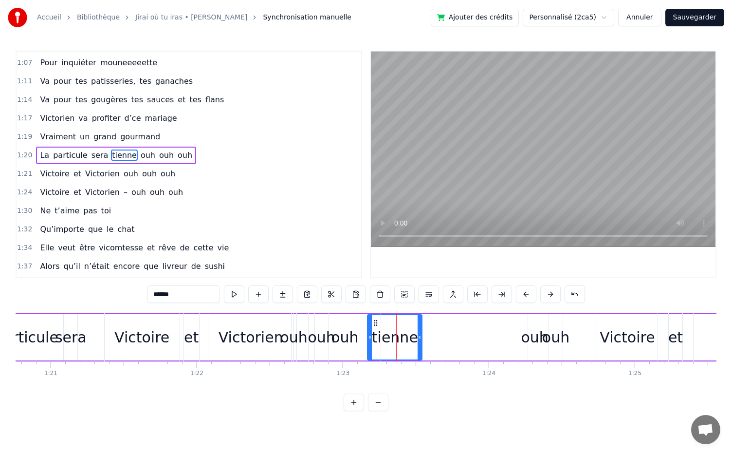
scroll to position [424, 0]
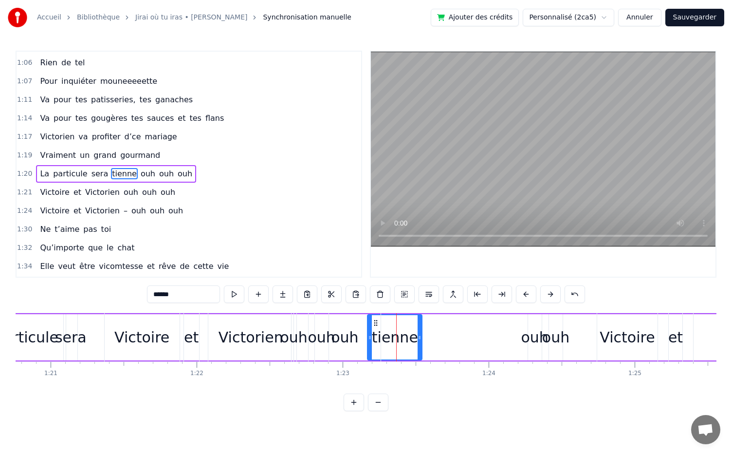
drag, startPoint x: 375, startPoint y: 320, endPoint x: 445, endPoint y: 331, distance: 71.5
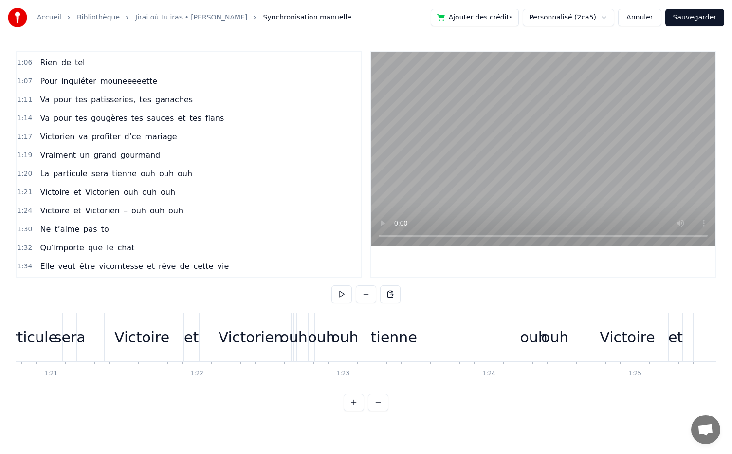
click at [398, 336] on div "tienne" at bounding box center [394, 337] width 46 height 22
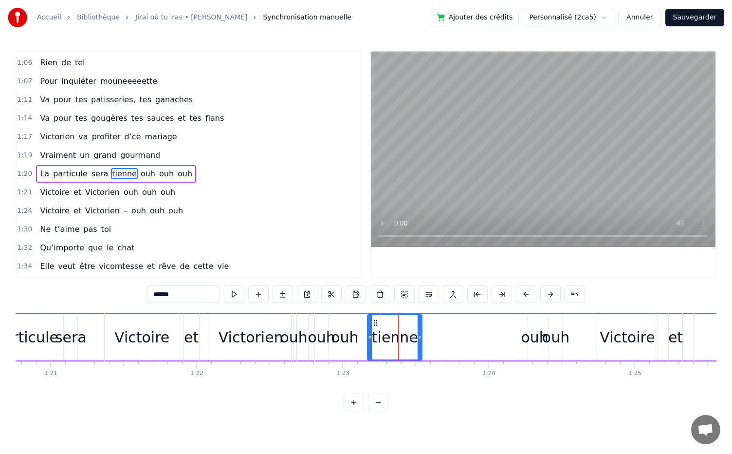
drag, startPoint x: 375, startPoint y: 320, endPoint x: 442, endPoint y: 350, distance: 73.2
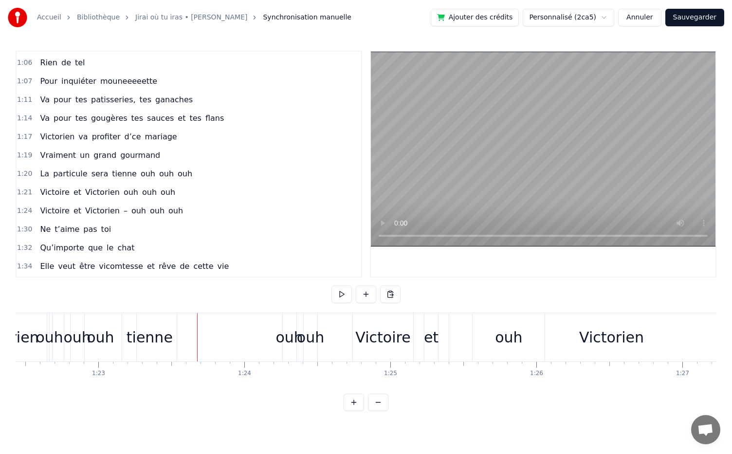
scroll to position [0, 12044]
click at [177, 169] on span "ouh" at bounding box center [185, 173] width 17 height 11
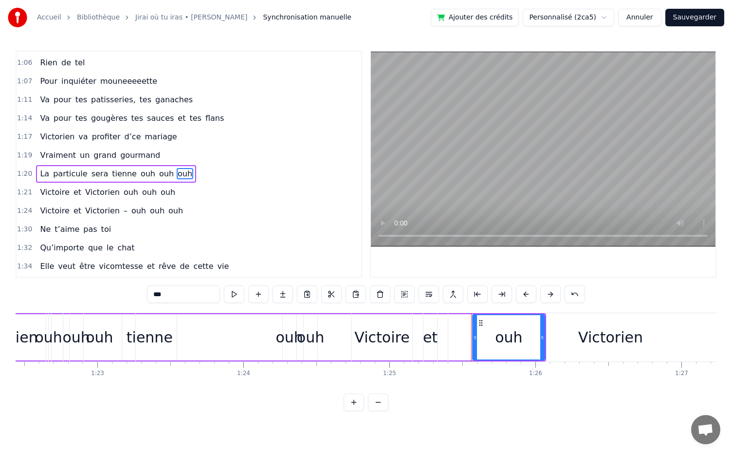
drag, startPoint x: 482, startPoint y: 322, endPoint x: 393, endPoint y: 331, distance: 90.1
click at [356, 332] on div "Victoire et [PERSON_NAME] – ouh ouh ouh" at bounding box center [651, 337] width 599 height 48
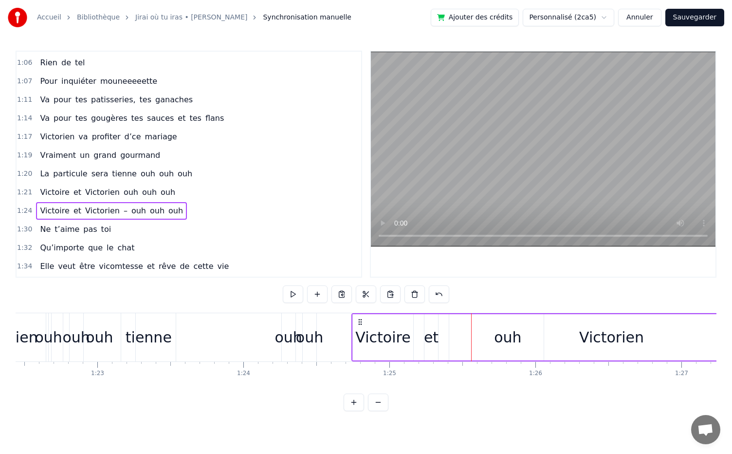
click at [502, 334] on div "Victorien" at bounding box center [611, 337] width 325 height 46
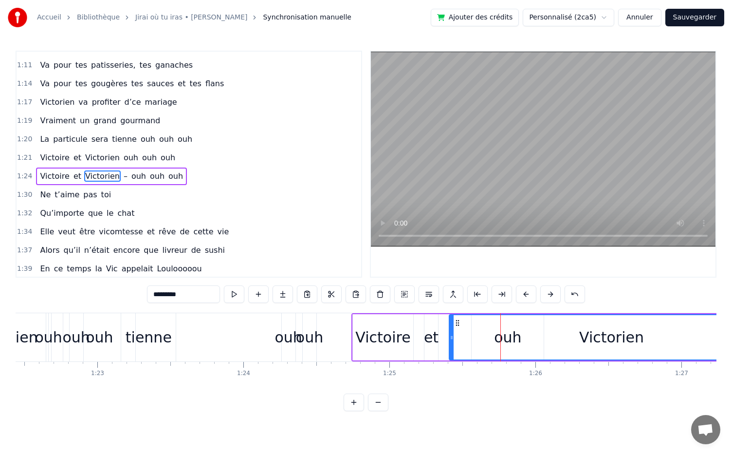
scroll to position [460, 0]
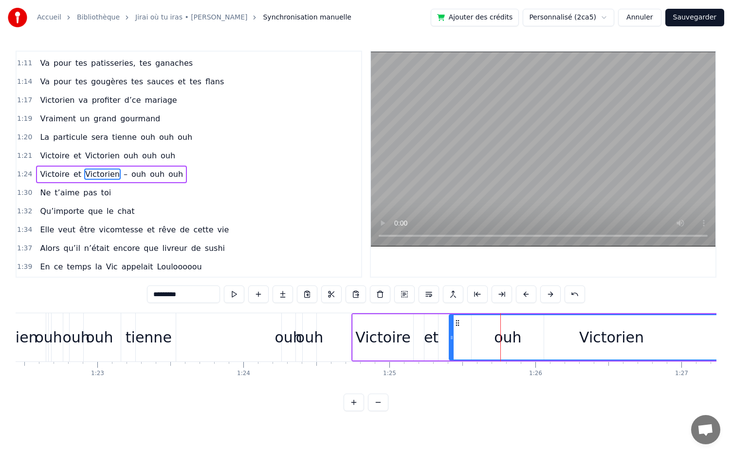
click at [531, 356] on div "Victorien" at bounding box center [612, 337] width 324 height 44
click at [160, 150] on span "ouh" at bounding box center [168, 155] width 17 height 11
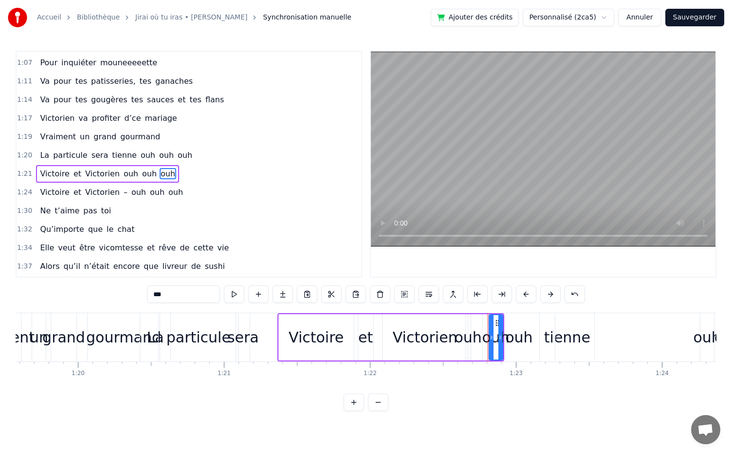
scroll to position [0, 11618]
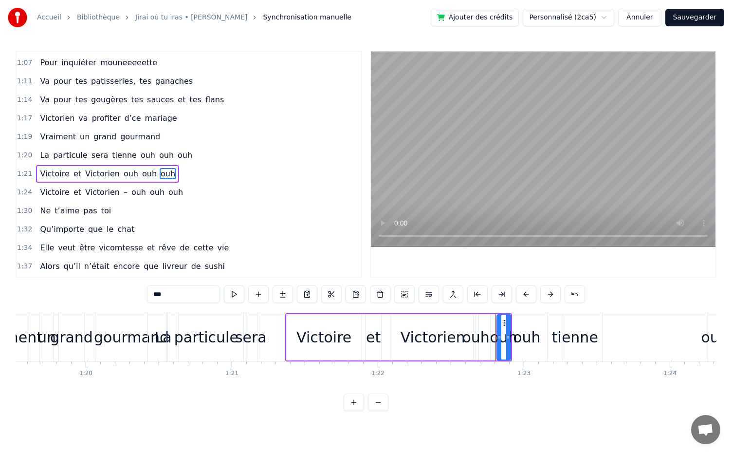
click at [168, 187] on span "ouh" at bounding box center [176, 192] width 17 height 11
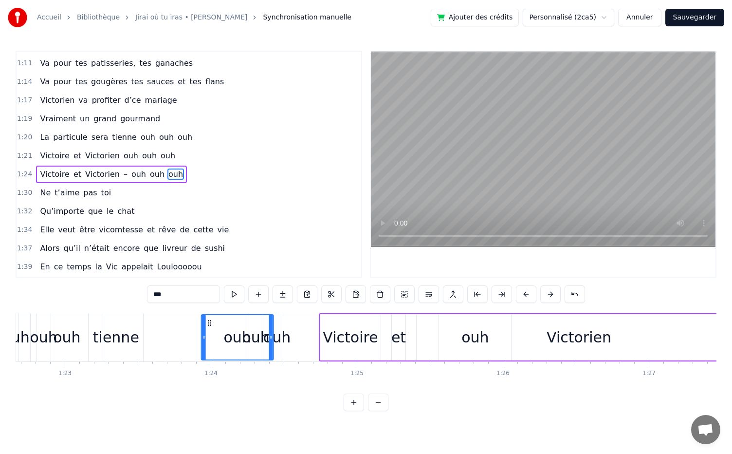
scroll to position [0, 12074]
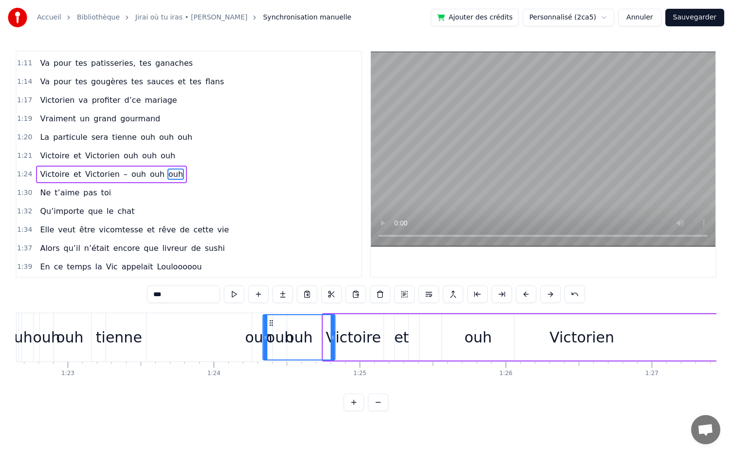
drag, startPoint x: 73, startPoint y: 322, endPoint x: 271, endPoint y: 335, distance: 198.1
click at [271, 335] on div "ouh" at bounding box center [298, 337] width 71 height 44
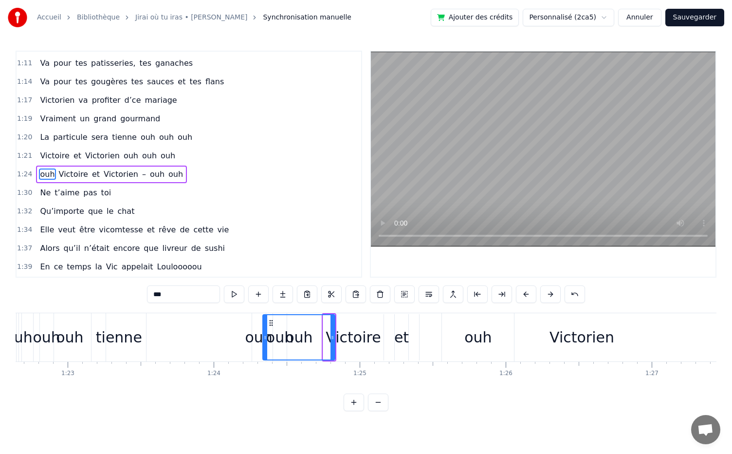
click at [120, 338] on div "tienne" at bounding box center [119, 337] width 46 height 22
type input "******"
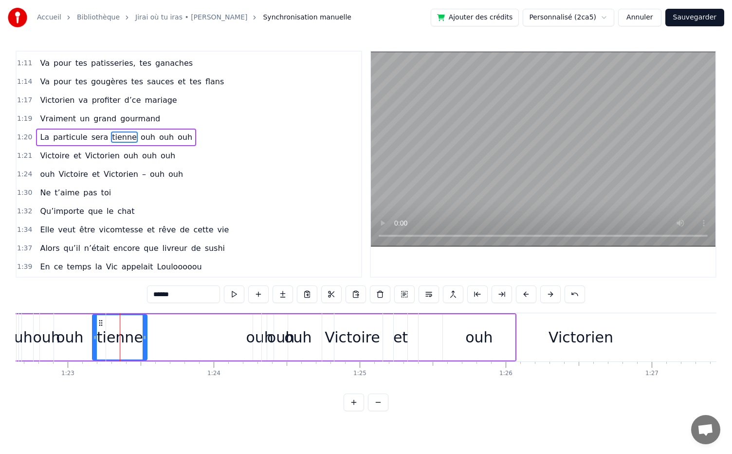
scroll to position [424, 0]
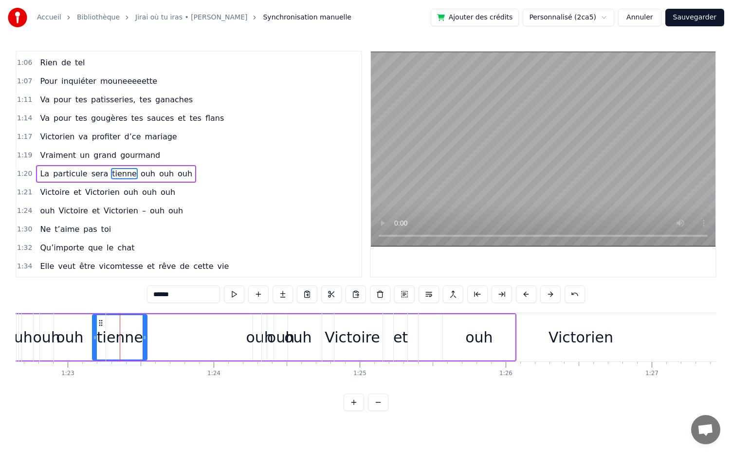
drag, startPoint x: 99, startPoint y: 320, endPoint x: 158, endPoint y: 332, distance: 60.0
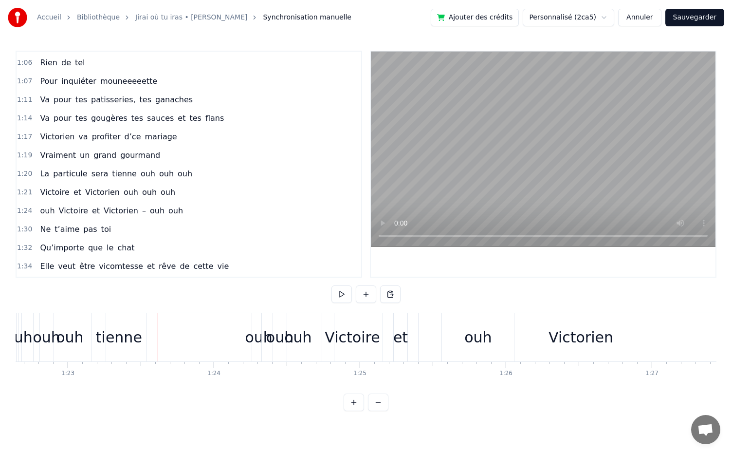
click at [116, 334] on div "tienne" at bounding box center [119, 337] width 46 height 22
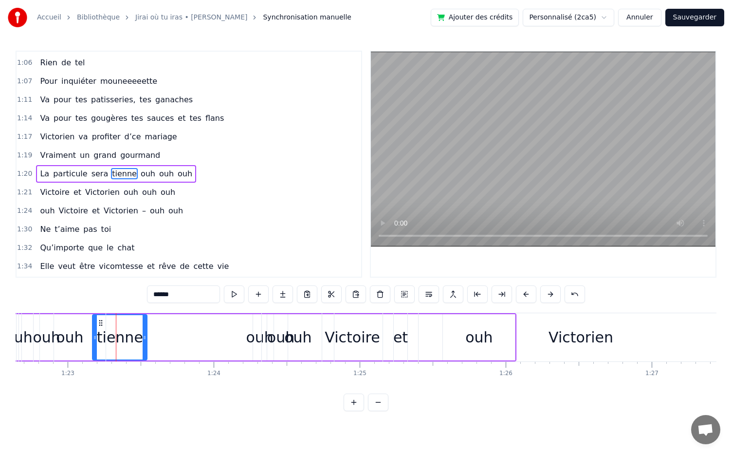
drag, startPoint x: 100, startPoint y: 326, endPoint x: 156, endPoint y: 333, distance: 55.9
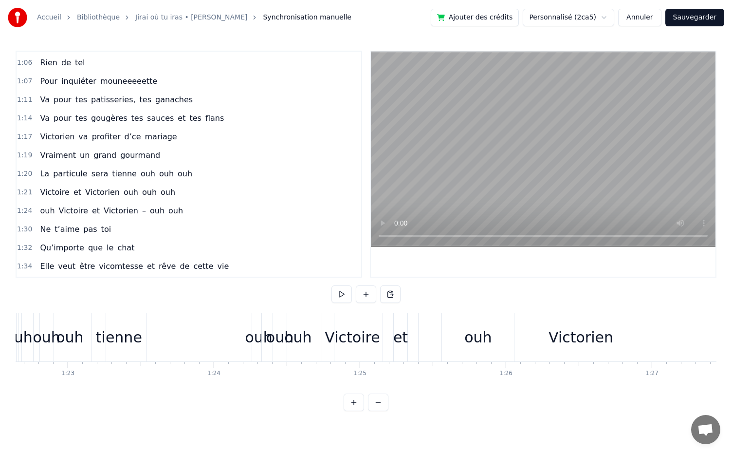
click at [424, 356] on div "Victorien" at bounding box center [581, 337] width 325 height 48
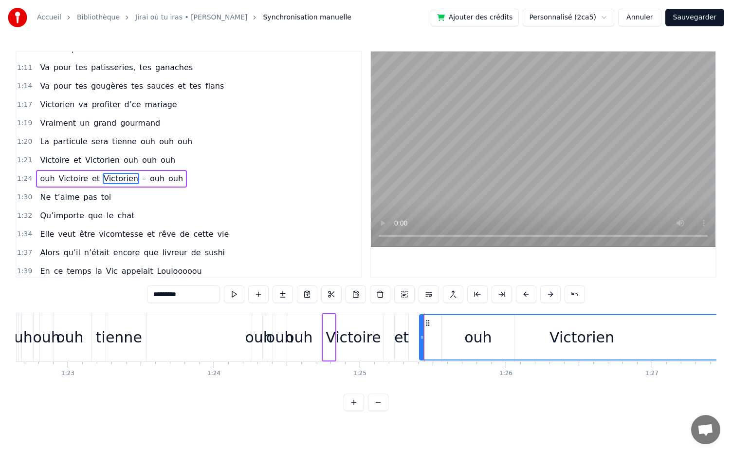
scroll to position [460, 0]
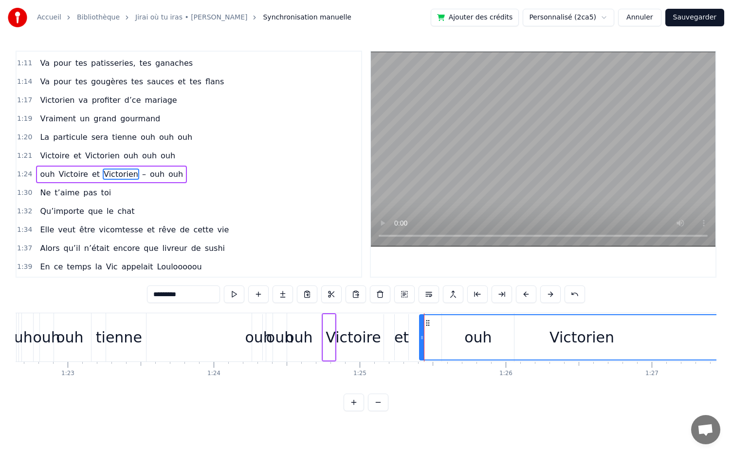
click at [519, 350] on div "Victorien" at bounding box center [582, 337] width 324 height 44
click at [642, 346] on div "Victorien" at bounding box center [582, 337] width 324 height 44
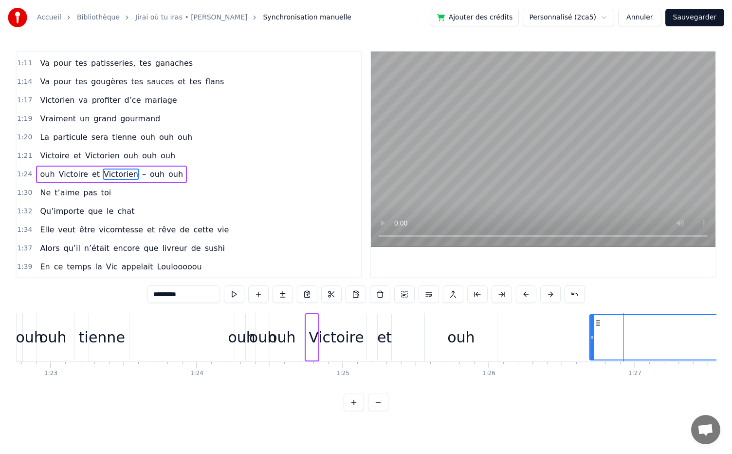
drag, startPoint x: 426, startPoint y: 320, endPoint x: 612, endPoint y: 365, distance: 191.4
click at [612, 365] on div "Dans une asso d’école, Il y a dix ans piiiiile, Elle l’a vu et bim, Coup de fou…" at bounding box center [366, 349] width 701 height 73
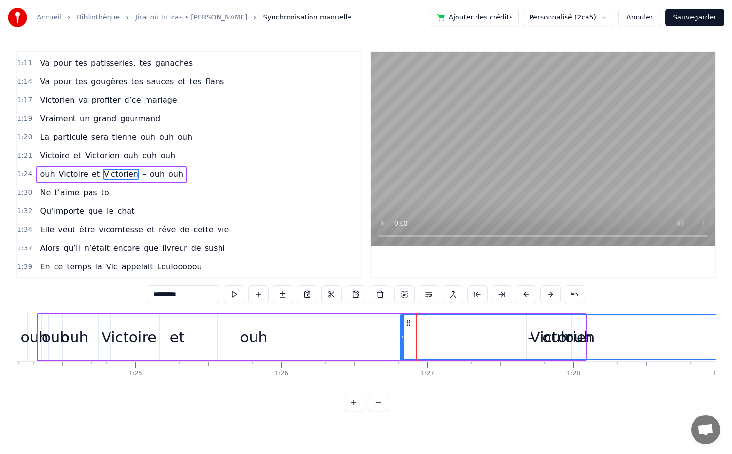
scroll to position [0, 12299]
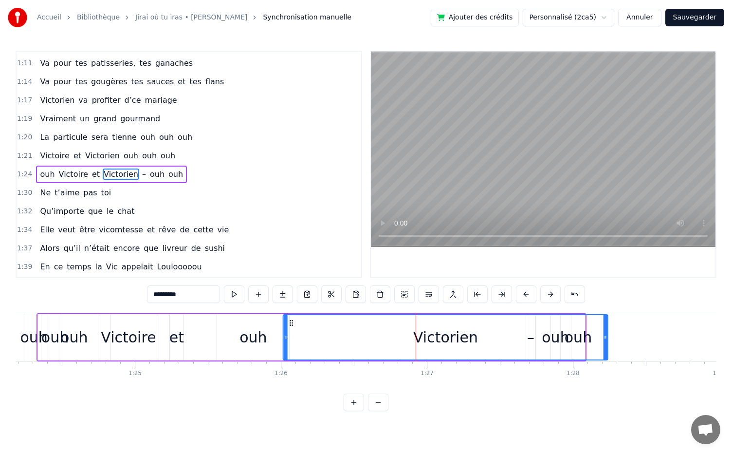
drag, startPoint x: 408, startPoint y: 325, endPoint x: 291, endPoint y: 329, distance: 116.4
click at [291, 329] on div "Victorien" at bounding box center [446, 337] width 324 height 44
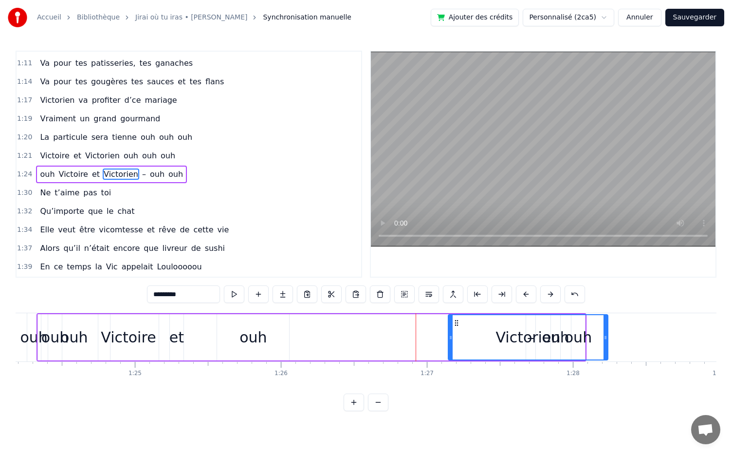
drag, startPoint x: 285, startPoint y: 335, endPoint x: 451, endPoint y: 371, distance: 169.9
click at [451, 371] on div "Dans une asso d’école, Il y a dix ans piiiiile, Elle l’a vu et bim, Coup de fou…" at bounding box center [366, 349] width 701 height 73
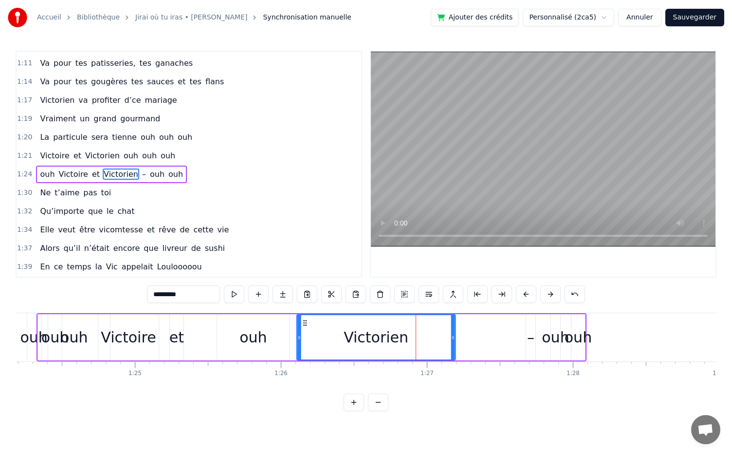
drag, startPoint x: 458, startPoint y: 318, endPoint x: 306, endPoint y: 348, distance: 154.7
click at [306, 348] on div "Victorien" at bounding box center [377, 337] width 158 height 44
click at [261, 343] on div "ouh Victoire et Victorien – ouh ouh" at bounding box center [312, 337] width 550 height 48
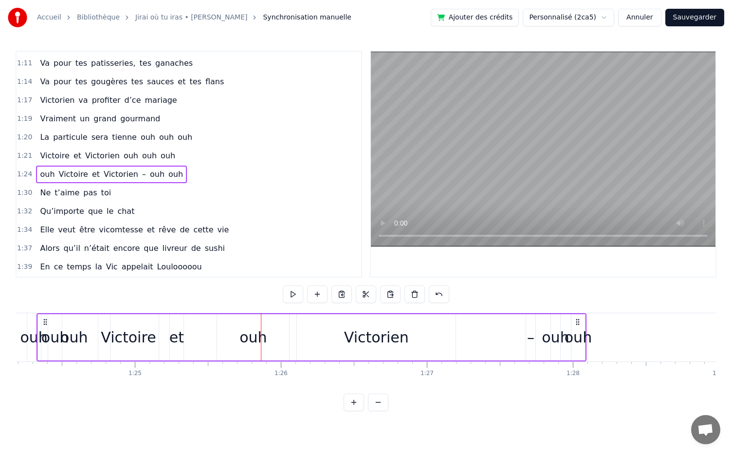
click at [250, 343] on div "ouh Victoire et Victorien – ouh ouh" at bounding box center [312, 337] width 550 height 48
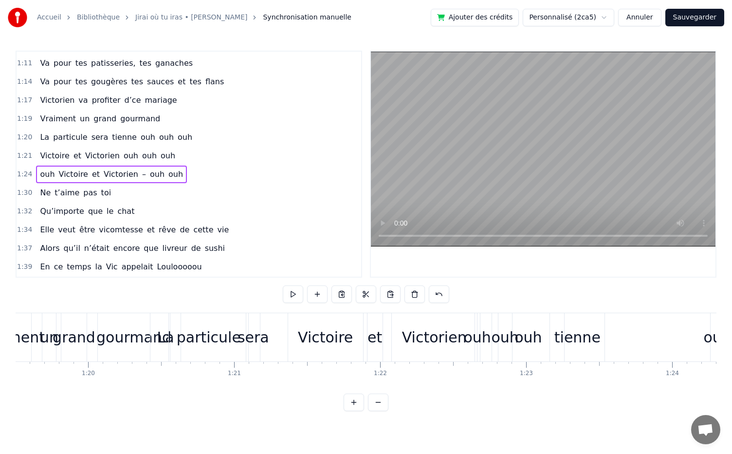
scroll to position [0, 11616]
click at [179, 343] on div "particule" at bounding box center [208, 337] width 79 height 48
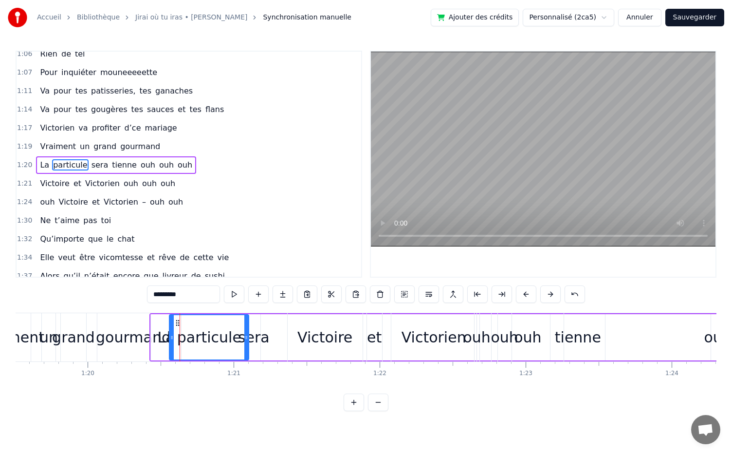
scroll to position [424, 0]
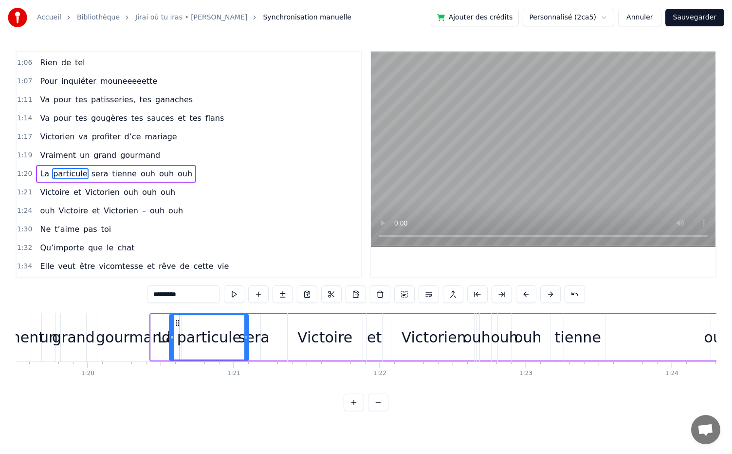
drag, startPoint x: 179, startPoint y: 343, endPoint x: 298, endPoint y: 332, distance: 119.4
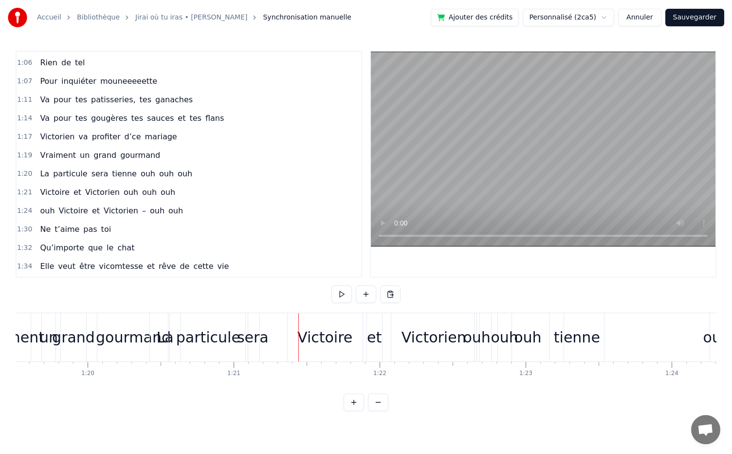
click at [277, 352] on div "La particule sera tienne ouh ouh ouh" at bounding box center [562, 337] width 825 height 48
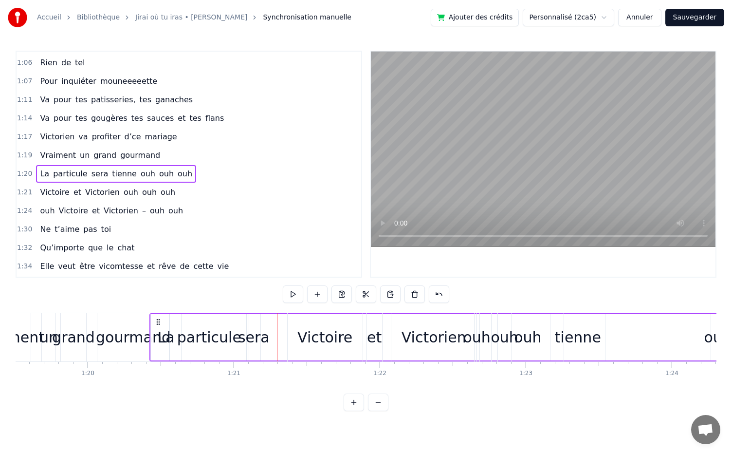
drag, startPoint x: 158, startPoint y: 317, endPoint x: 169, endPoint y: 313, distance: 12.0
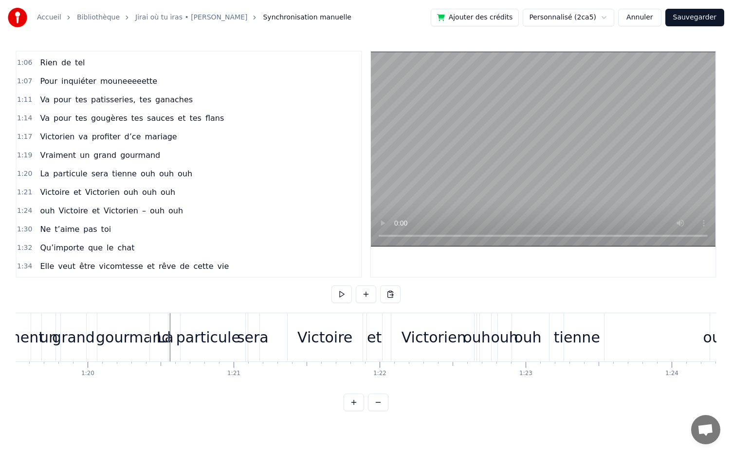
click at [284, 349] on div "La particule sera tienne ouh ouh ouh" at bounding box center [562, 337] width 825 height 48
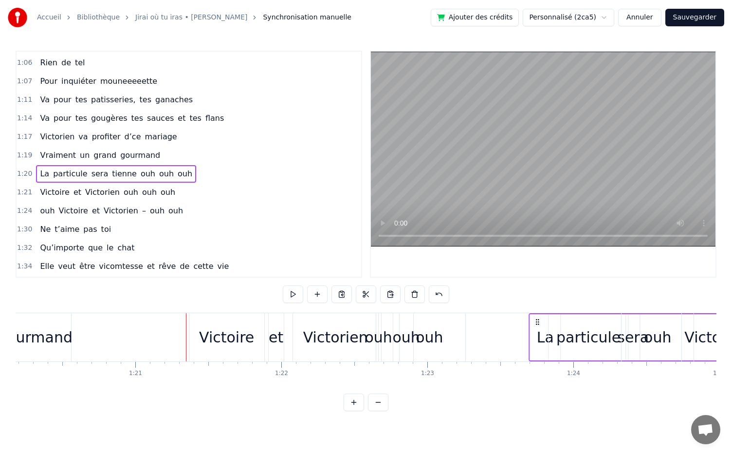
scroll to position [0, 11739]
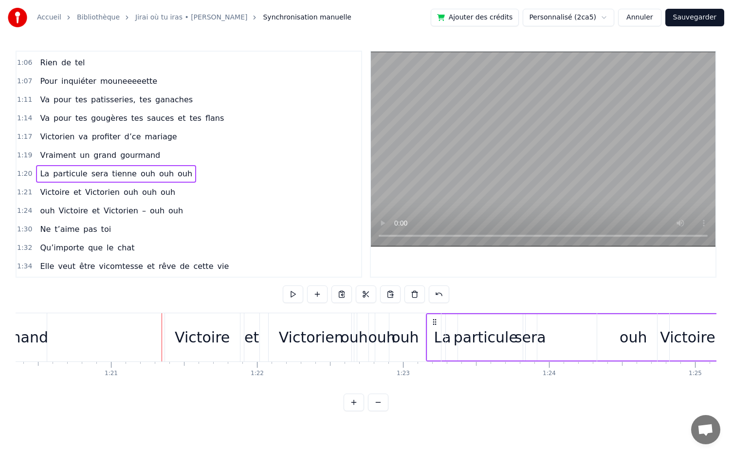
drag, startPoint x: 160, startPoint y: 320, endPoint x: 541, endPoint y: 370, distance: 384.1
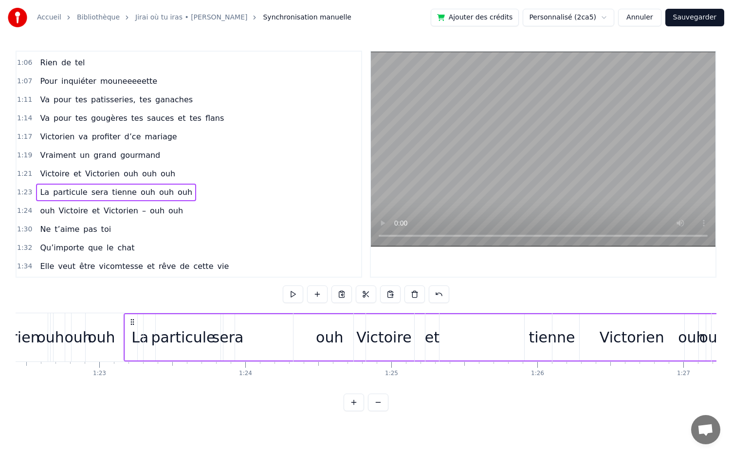
scroll to position [0, 12043]
click at [140, 187] on span "ouh" at bounding box center [148, 192] width 17 height 11
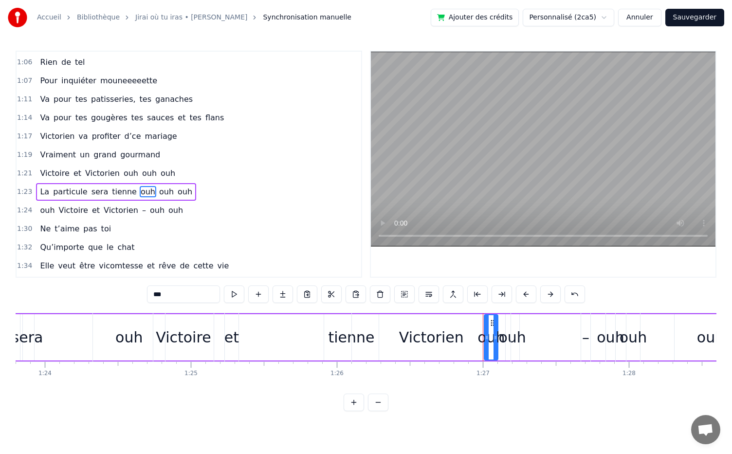
scroll to position [0, 12243]
click at [356, 334] on div "Victorien" at bounding box center [432, 337] width 159 height 48
type input "*********"
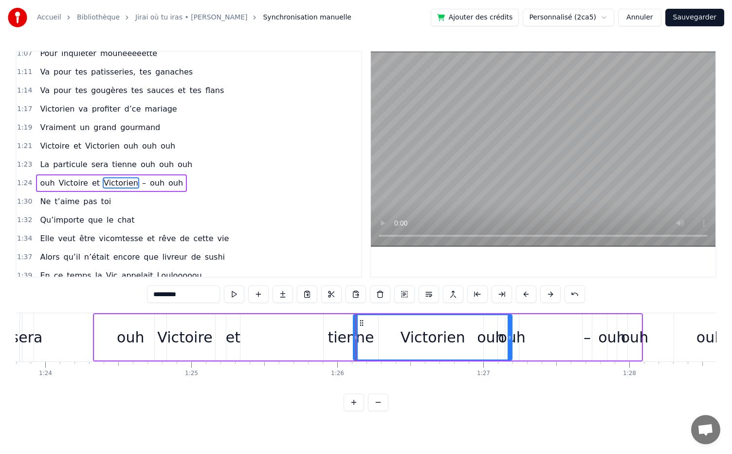
scroll to position [460, 0]
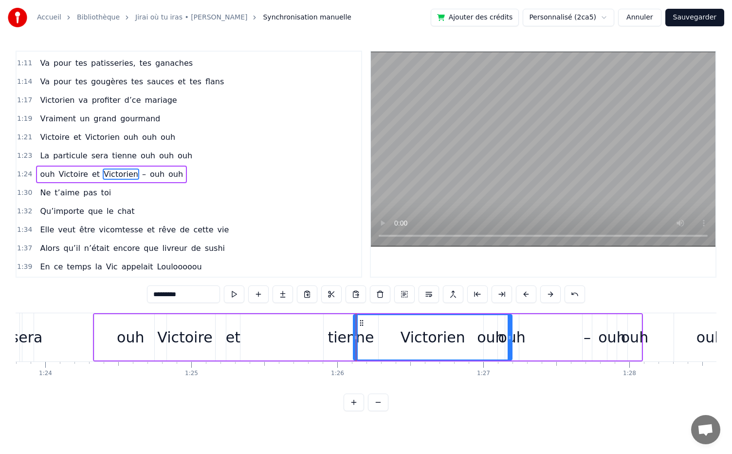
click at [343, 341] on div "ouh Victoire et Victorien – ouh ouh" at bounding box center [368, 337] width 550 height 48
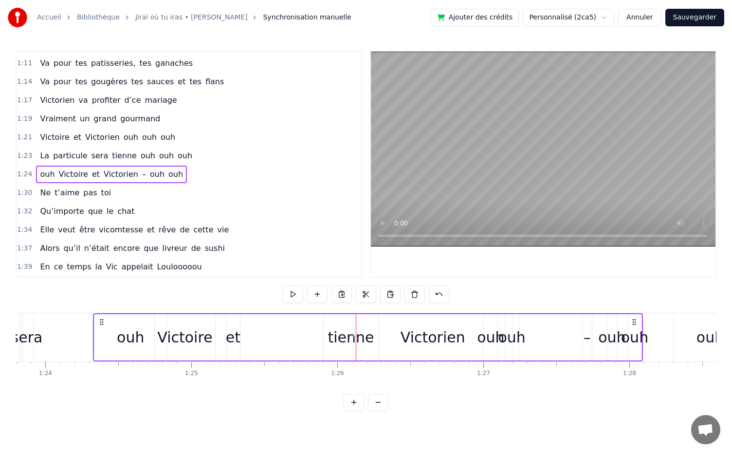
click at [111, 150] on span "tienne" at bounding box center [124, 155] width 27 height 11
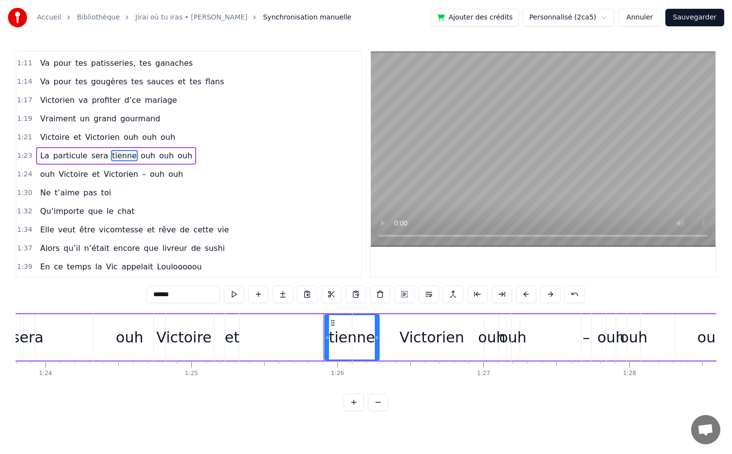
scroll to position [442, 0]
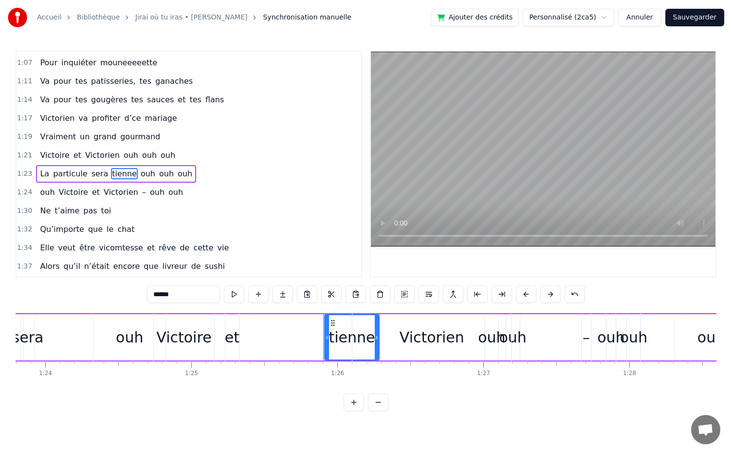
drag, startPoint x: 334, startPoint y: 320, endPoint x: 247, endPoint y: 309, distance: 87.5
click at [247, 309] on div "0:05 Dans une asso d’école, 0:07 Il y a dix ans piiiiile, 0:11 Elle l’a vu et b…" at bounding box center [366, 231] width 701 height 360
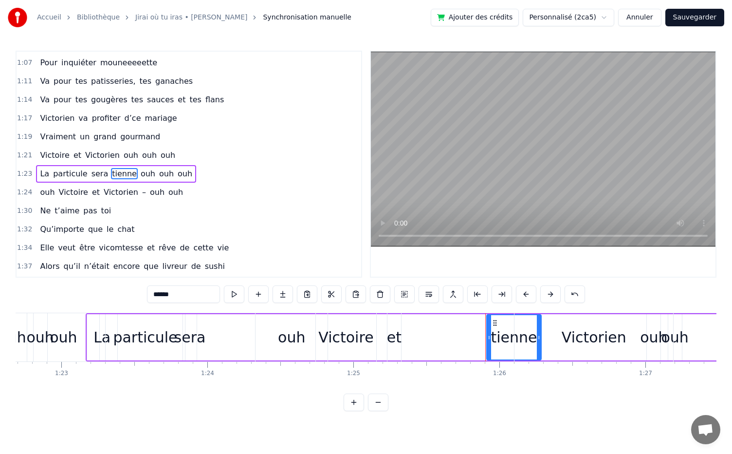
scroll to position [0, 12077]
click at [186, 338] on div "sera" at bounding box center [194, 337] width 32 height 22
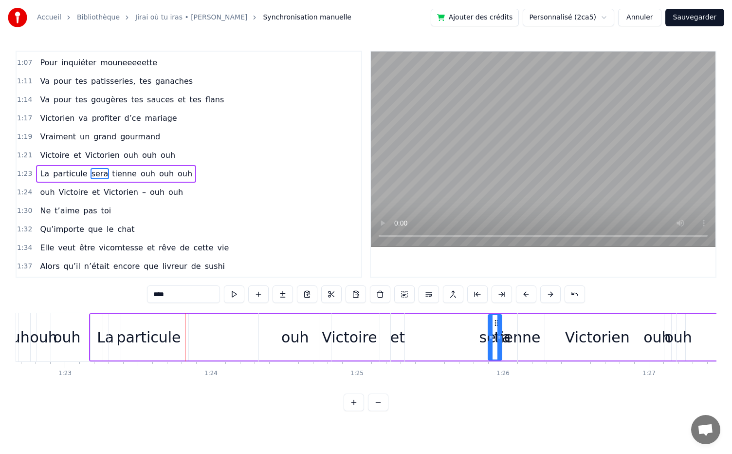
drag, startPoint x: 193, startPoint y: 319, endPoint x: 495, endPoint y: 315, distance: 302.0
click at [142, 342] on div "particule" at bounding box center [148, 337] width 64 height 22
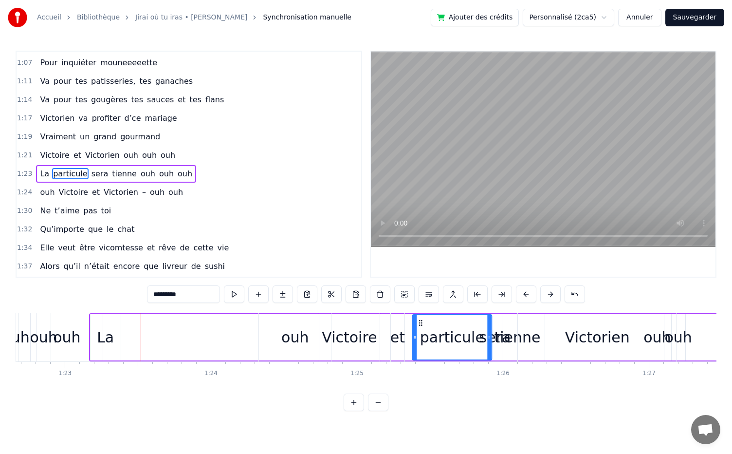
drag, startPoint x: 115, startPoint y: 321, endPoint x: 419, endPoint y: 353, distance: 305.0
click at [98, 340] on div "La" at bounding box center [105, 337] width 17 height 22
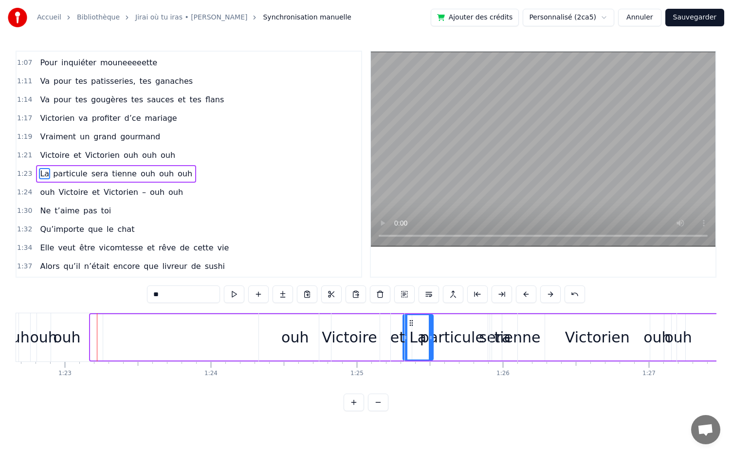
drag, startPoint x: 100, startPoint y: 323, endPoint x: 412, endPoint y: 325, distance: 312.7
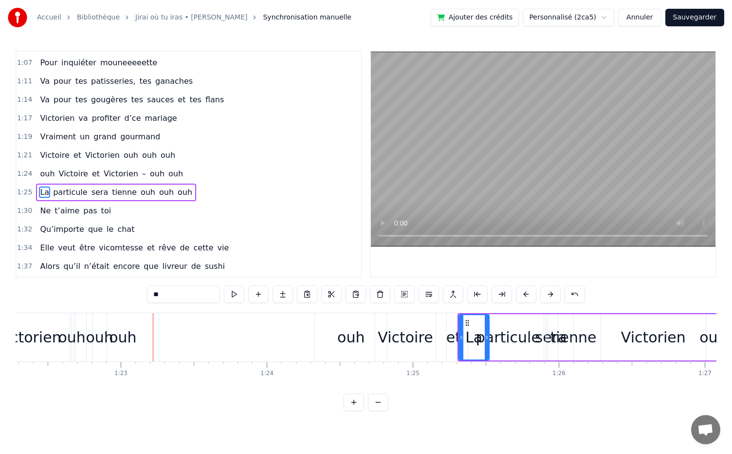
scroll to position [0, 12016]
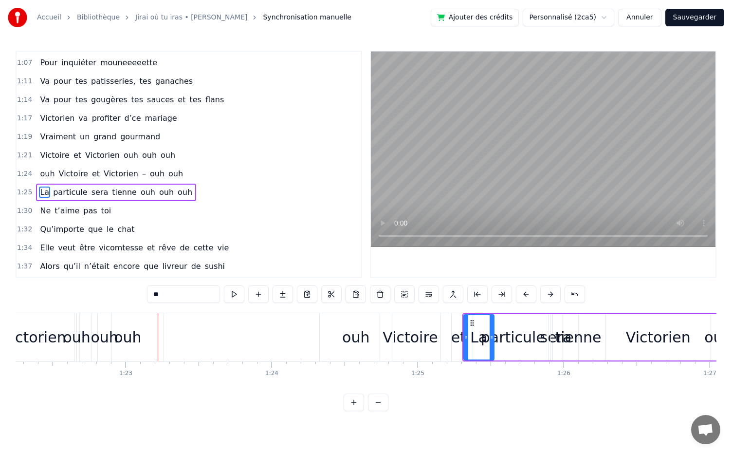
click at [45, 168] on span "ouh" at bounding box center [47, 173] width 17 height 11
type input "***"
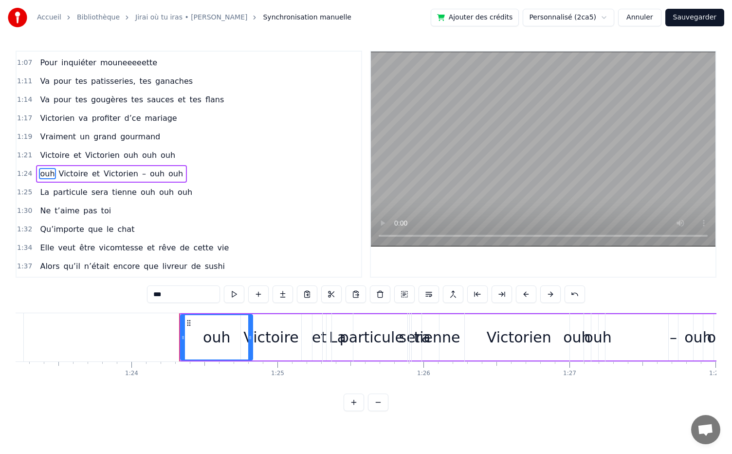
scroll to position [0, 12157]
click at [466, 354] on div "La particule sera tienne ouh ouh ouh" at bounding box center [577, 337] width 513 height 48
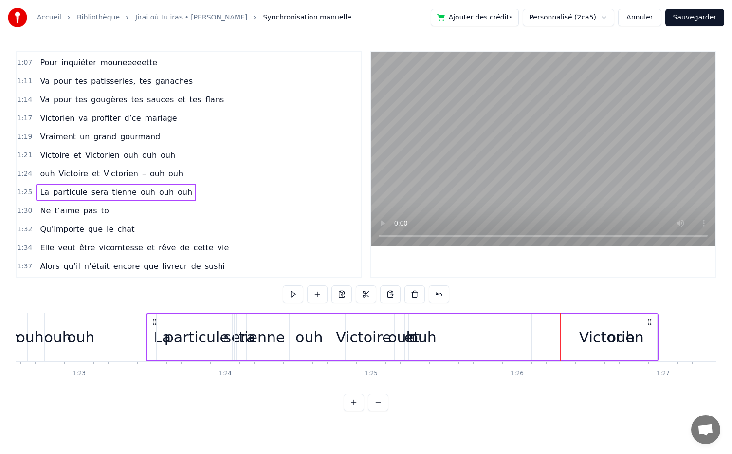
scroll to position [0, 12057]
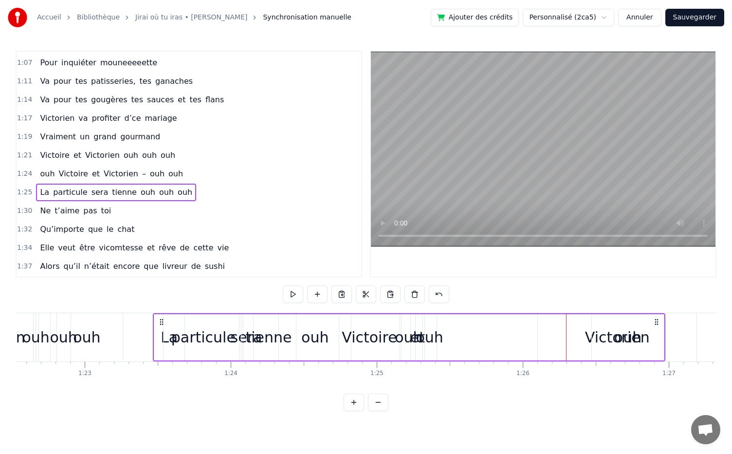
drag, startPoint x: 326, startPoint y: 321, endPoint x: 157, endPoint y: 330, distance: 169.2
click at [157, 330] on div "La particule sera tienne ouh ouh ouh" at bounding box center [409, 337] width 513 height 48
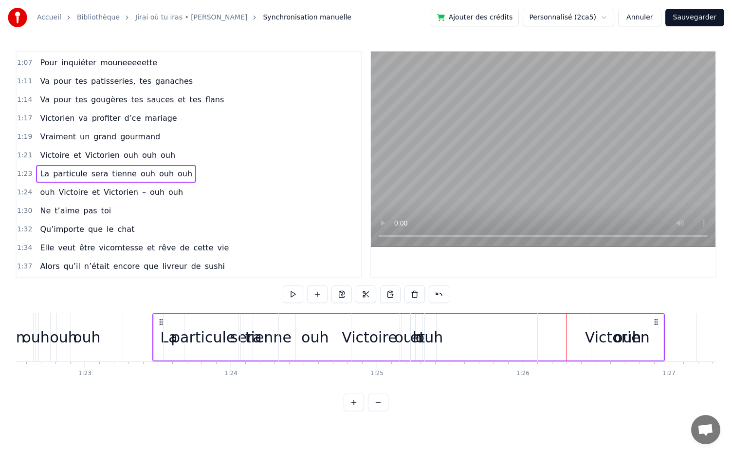
drag, startPoint x: 414, startPoint y: 338, endPoint x: 341, endPoint y: 347, distance: 74.1
click at [341, 347] on div "ouh Victoire et Victorien – ouh ouh" at bounding box center [554, 337] width 550 height 48
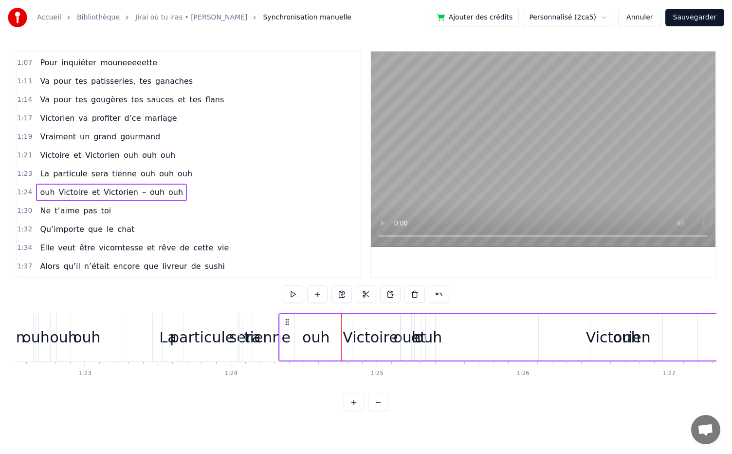
click at [32, 188] on div "1:24 ouh Victoire et Victorien – ouh ouh" at bounding box center [189, 192] width 345 height 19
click at [46, 187] on span "ouh" at bounding box center [47, 192] width 17 height 11
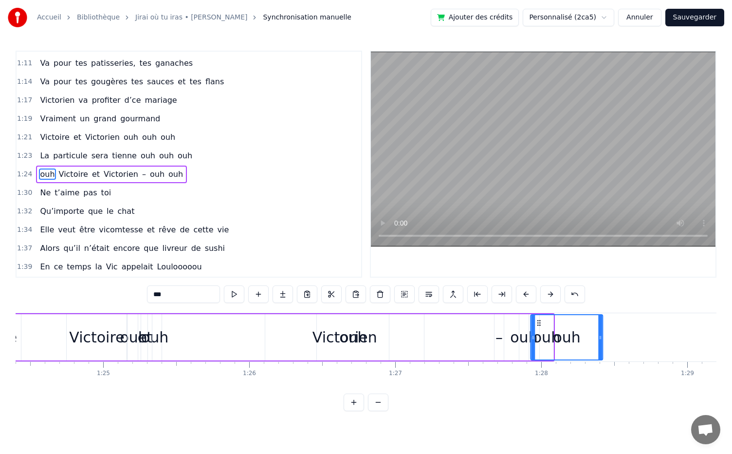
scroll to position [0, 12333]
drag, startPoint x: 287, startPoint y: 319, endPoint x: 525, endPoint y: 374, distance: 244.3
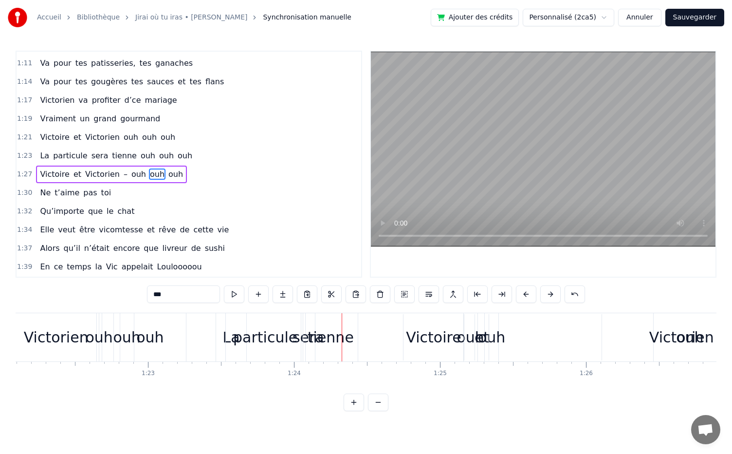
scroll to position [0, 11992]
click at [455, 338] on div "Victoire" at bounding box center [435, 337] width 55 height 22
type input "********"
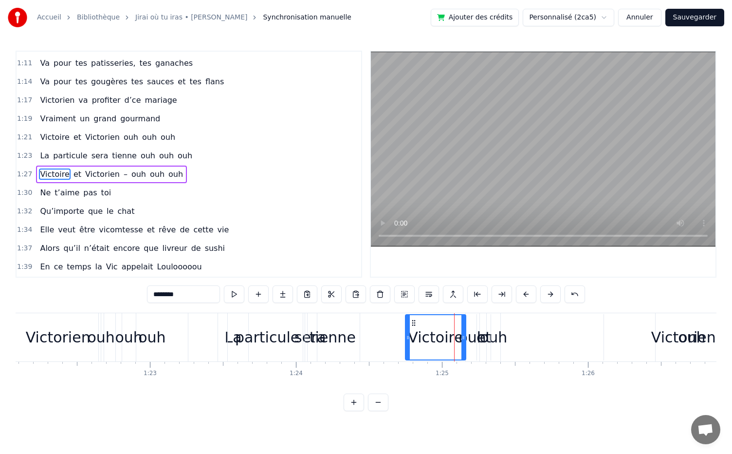
click at [545, 356] on div "La particule sera tienne ouh ouh ouh" at bounding box center [474, 337] width 513 height 48
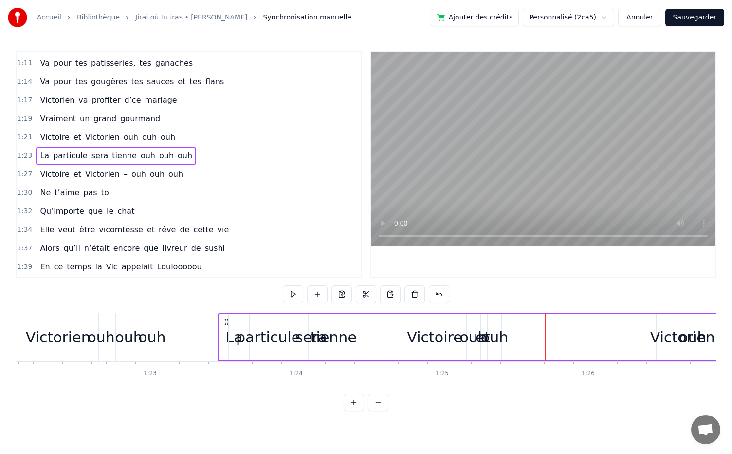
click at [414, 342] on div "Victoire" at bounding box center [434, 337] width 55 height 22
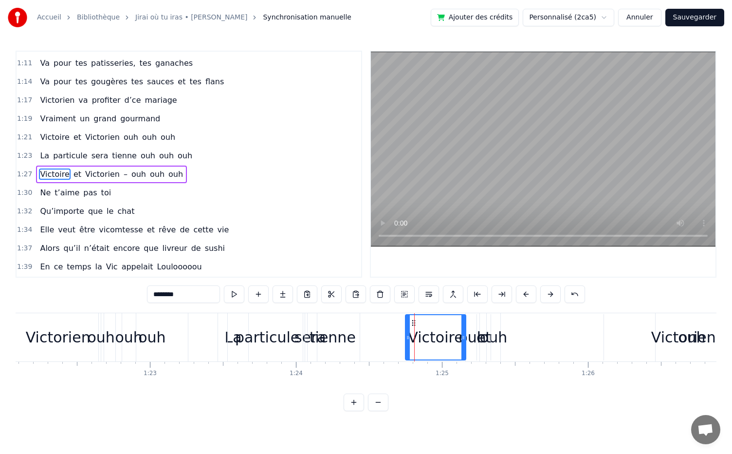
click at [476, 344] on div "ouh" at bounding box center [472, 337] width 27 height 22
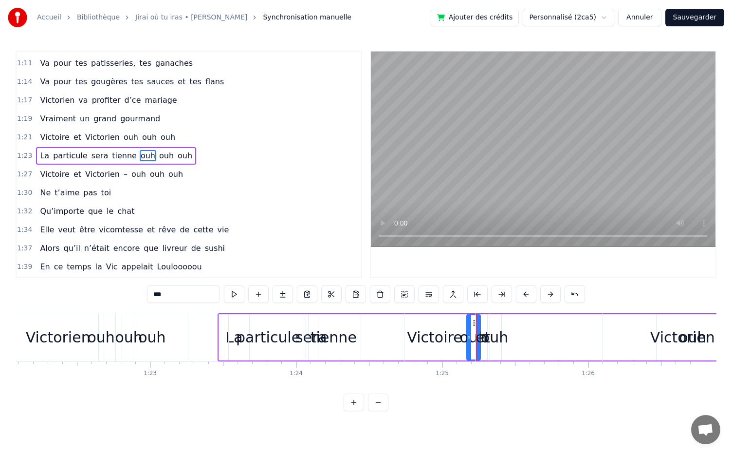
scroll to position [442, 0]
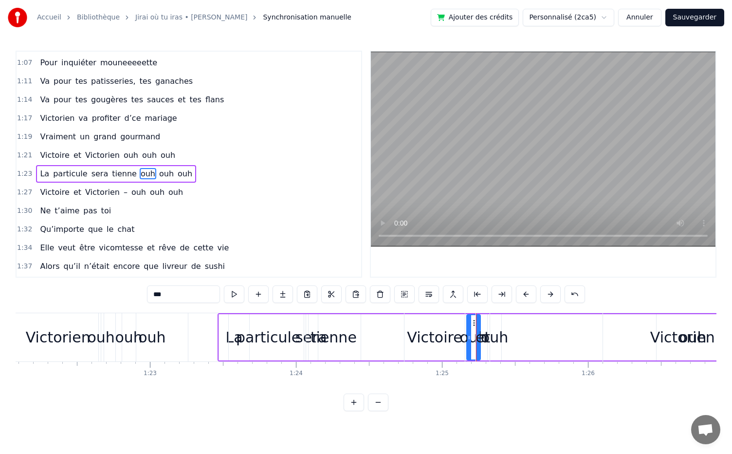
click at [485, 343] on div "et" at bounding box center [483, 337] width 15 height 22
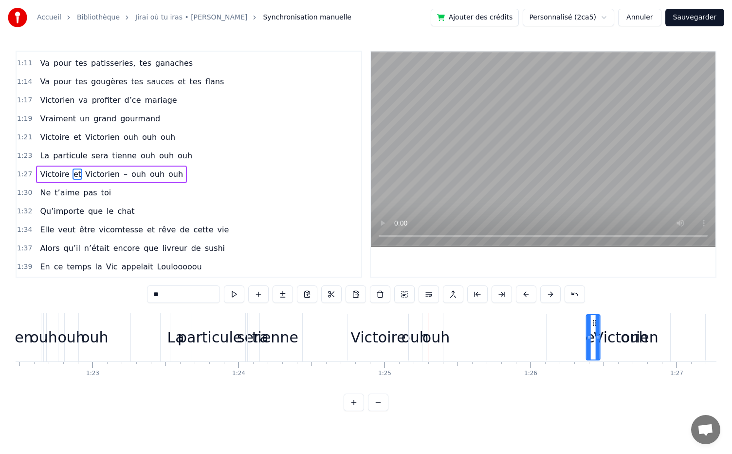
scroll to position [0, 12052]
drag, startPoint x: 484, startPoint y: 321, endPoint x: 577, endPoint y: 341, distance: 95.1
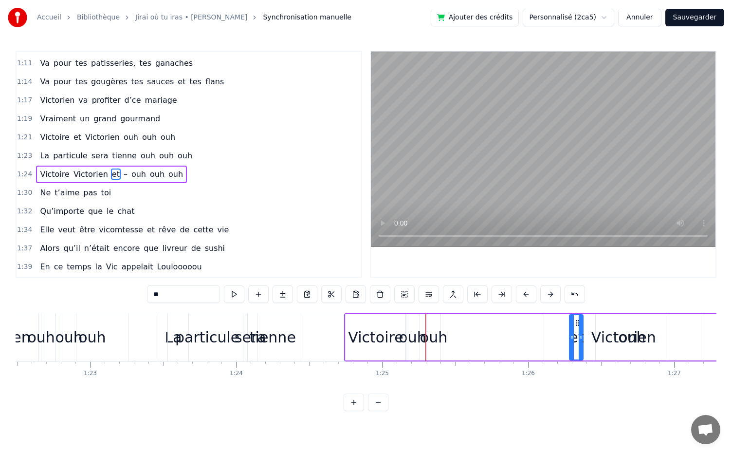
click at [374, 316] on div "Victoire" at bounding box center [376, 337] width 60 height 46
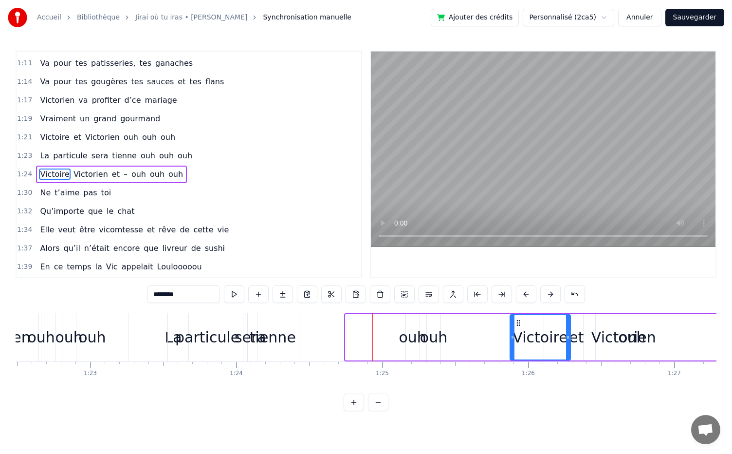
drag, startPoint x: 353, startPoint y: 322, endPoint x: 518, endPoint y: 357, distance: 168.8
click at [518, 357] on div "Victoire" at bounding box center [540, 337] width 59 height 44
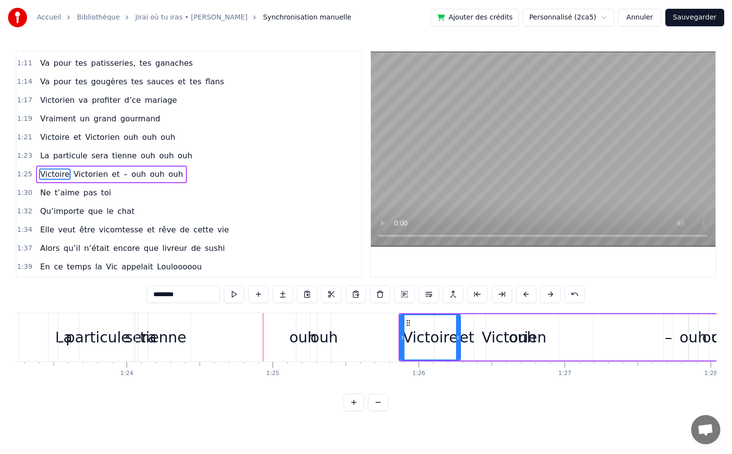
scroll to position [0, 12164]
click at [523, 341] on div "Victorien" at bounding box center [512, 337] width 65 height 22
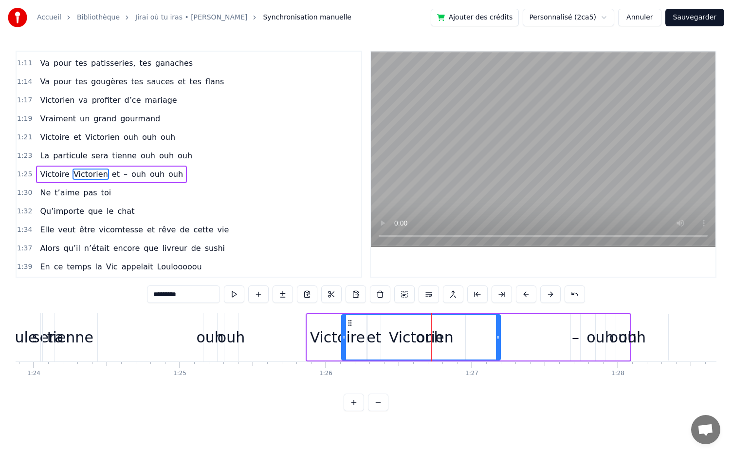
scroll to position [0, 12288]
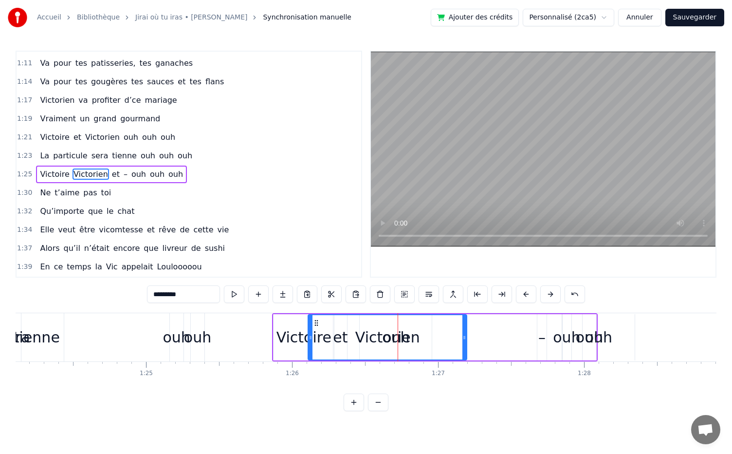
click at [543, 344] on div "–" at bounding box center [542, 337] width 7 height 22
type input "*"
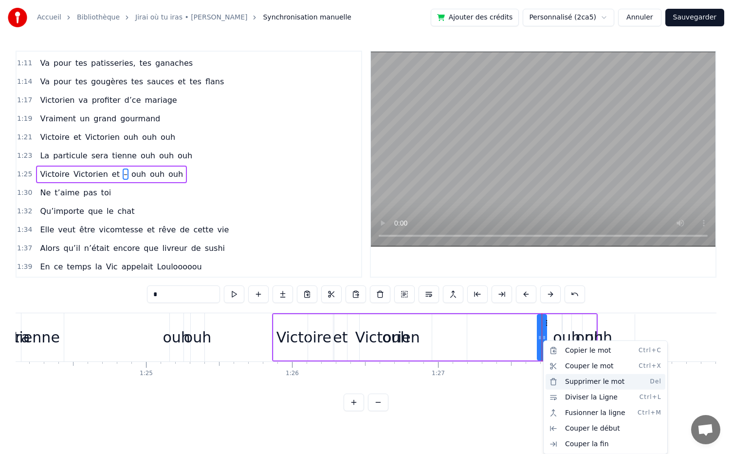
click at [576, 383] on div "Supprimer le mot Del" at bounding box center [606, 382] width 120 height 16
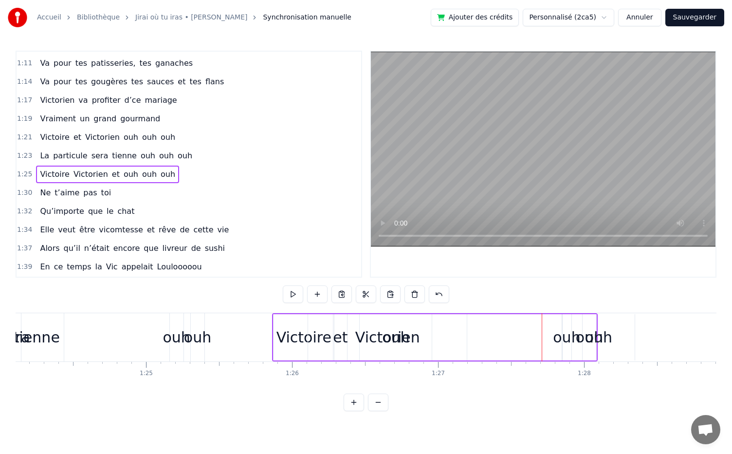
click at [559, 341] on div "ouh" at bounding box center [566, 337] width 27 height 22
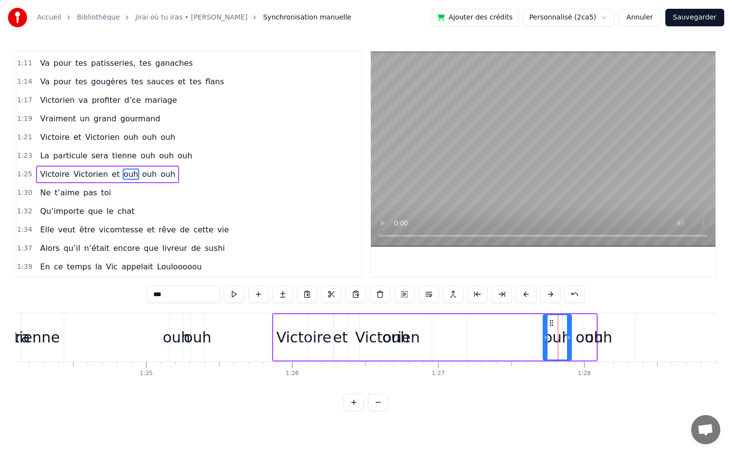
drag, startPoint x: 563, startPoint y: 336, endPoint x: 545, endPoint y: 354, distance: 25.5
click at [545, 354] on div at bounding box center [546, 337] width 4 height 44
drag, startPoint x: 555, startPoint y: 322, endPoint x: 435, endPoint y: 329, distance: 119.5
click at [435, 329] on div "ouh" at bounding box center [439, 337] width 26 height 44
click at [602, 333] on div "ouh" at bounding box center [598, 337] width 27 height 22
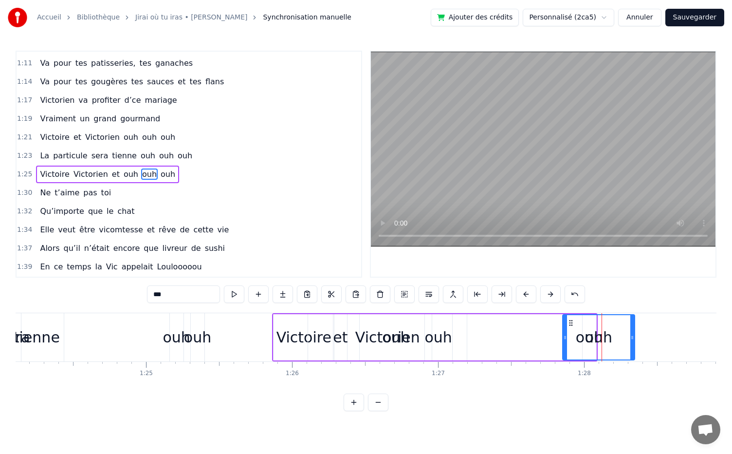
click at [586, 335] on div "ouh" at bounding box center [598, 337] width 27 height 22
click at [549, 336] on div "Victoire Victorien et ouh ouh ouh" at bounding box center [435, 337] width 326 height 48
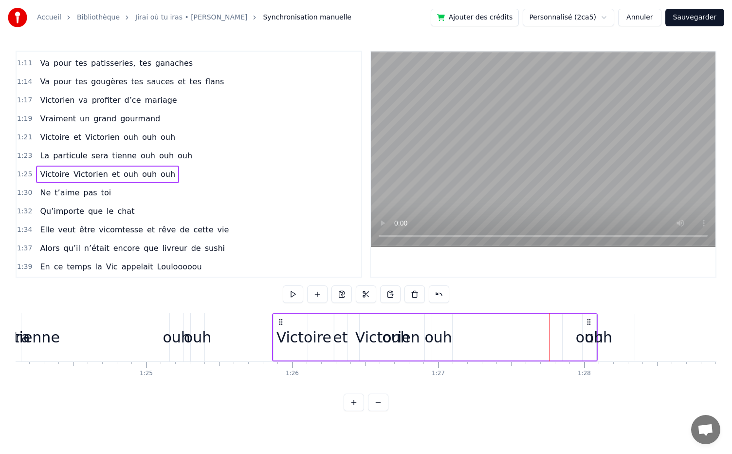
click at [586, 339] on div "ouh" at bounding box center [589, 337] width 27 height 22
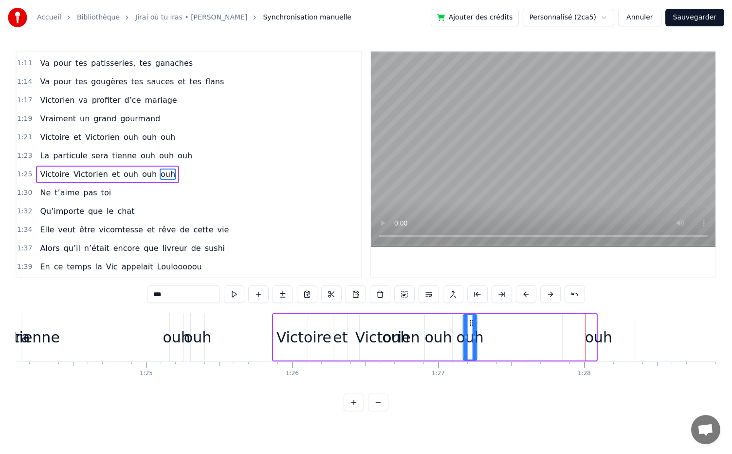
drag, startPoint x: 589, startPoint y: 320, endPoint x: 469, endPoint y: 323, distance: 119.8
click at [469, 323] on icon at bounding box center [472, 323] width 8 height 8
click at [602, 331] on div "ouh" at bounding box center [598, 337] width 27 height 22
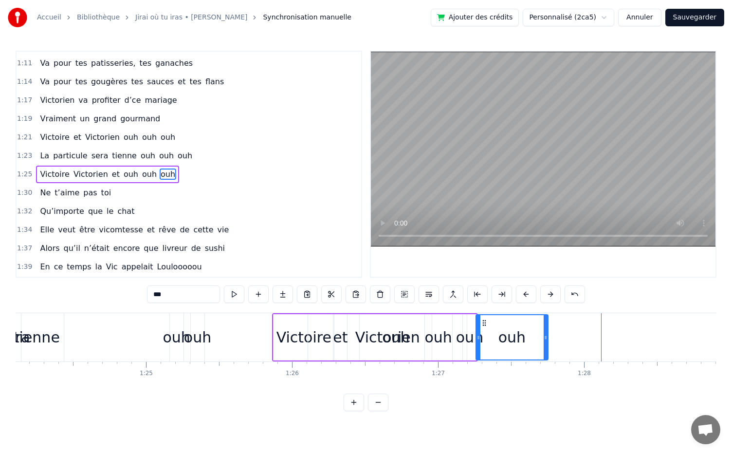
drag, startPoint x: 571, startPoint y: 322, endPoint x: 485, endPoint y: 325, distance: 86.8
click at [485, 325] on icon at bounding box center [485, 323] width 8 height 8
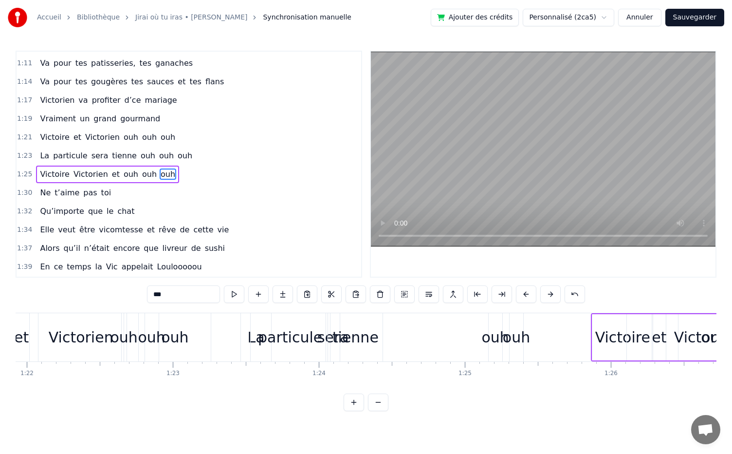
scroll to position [0, 11968]
click at [363, 342] on div "tienne" at bounding box center [357, 337] width 46 height 22
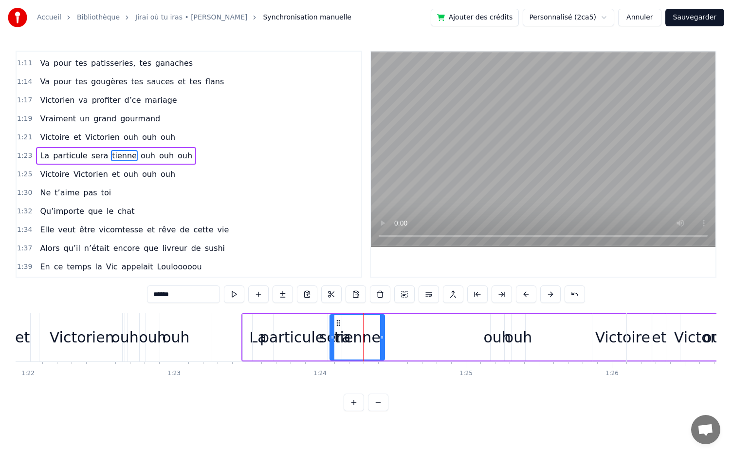
scroll to position [442, 0]
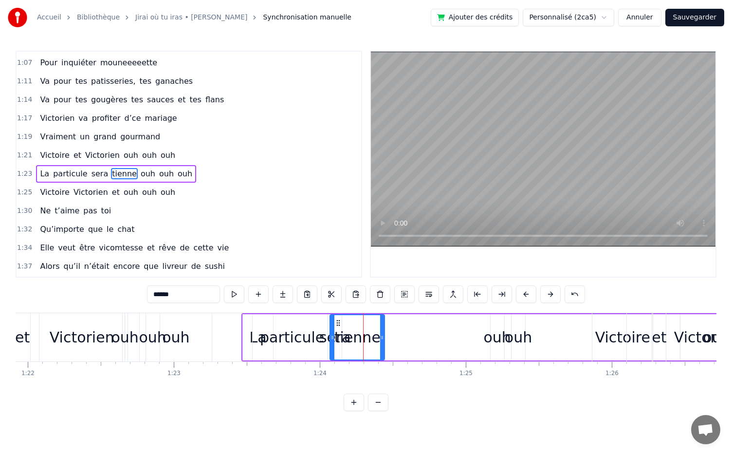
click at [140, 168] on span "ouh" at bounding box center [148, 173] width 17 height 11
type input "***"
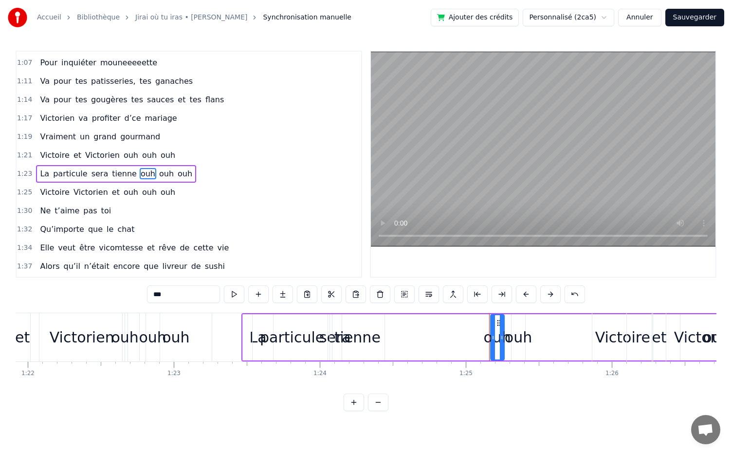
click at [158, 168] on span "ouh" at bounding box center [166, 173] width 17 height 11
click at [177, 168] on span "ouh" at bounding box center [185, 173] width 17 height 11
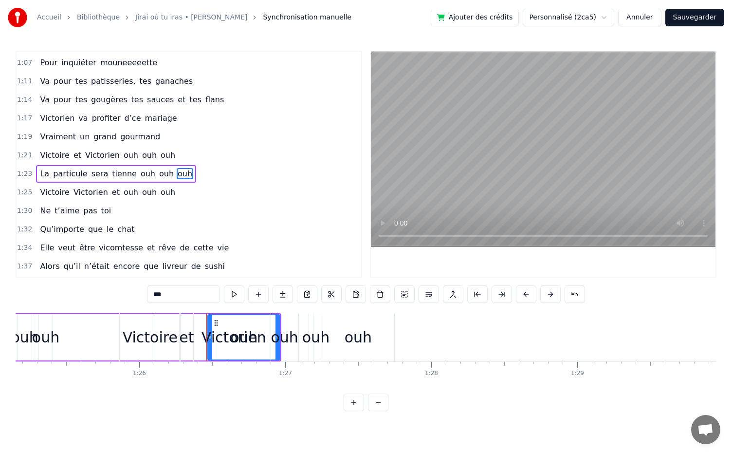
scroll to position [0, 12583]
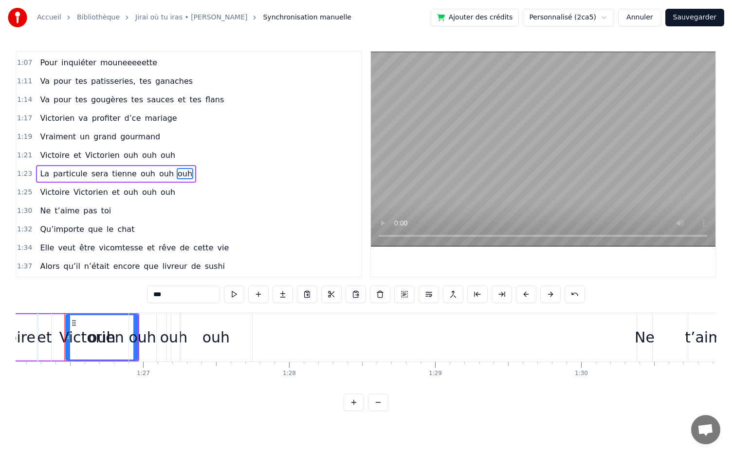
drag, startPoint x: 73, startPoint y: 322, endPoint x: 0, endPoint y: 324, distance: 73.1
click at [0, 324] on div "Accueil Bibliothèque Jirai où tu iras • Céline Dion Synchronisation manuelle Aj…" at bounding box center [366, 205] width 732 height 411
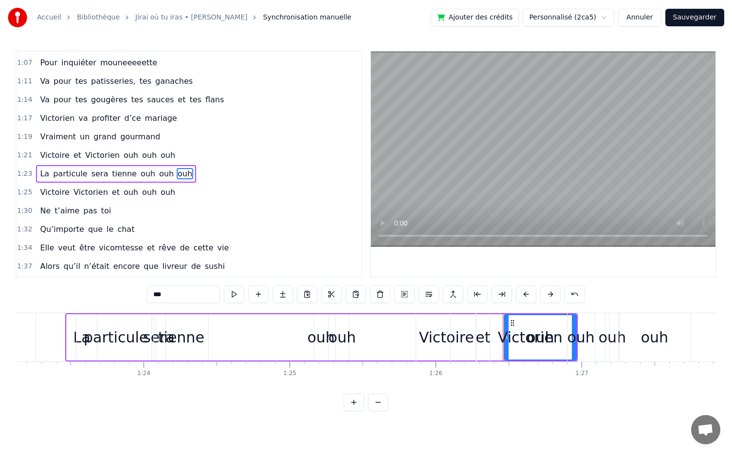
scroll to position [0, 12143]
click at [312, 339] on div "ouh" at bounding box center [322, 337] width 27 height 22
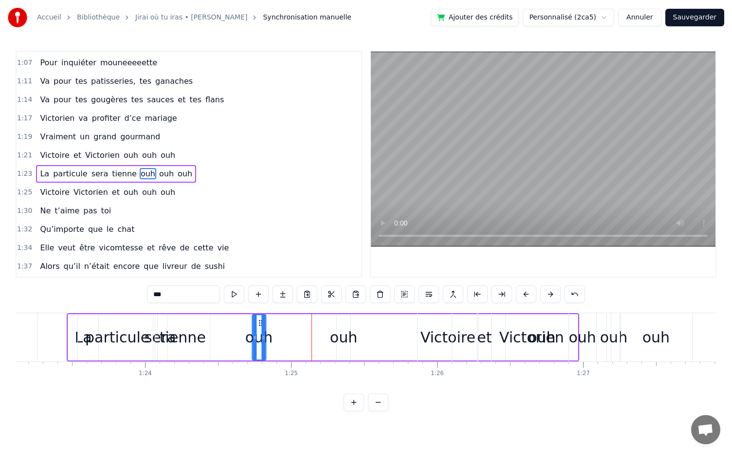
drag, startPoint x: 323, startPoint y: 322, endPoint x: 259, endPoint y: 321, distance: 63.8
click at [259, 321] on icon at bounding box center [261, 323] width 8 height 8
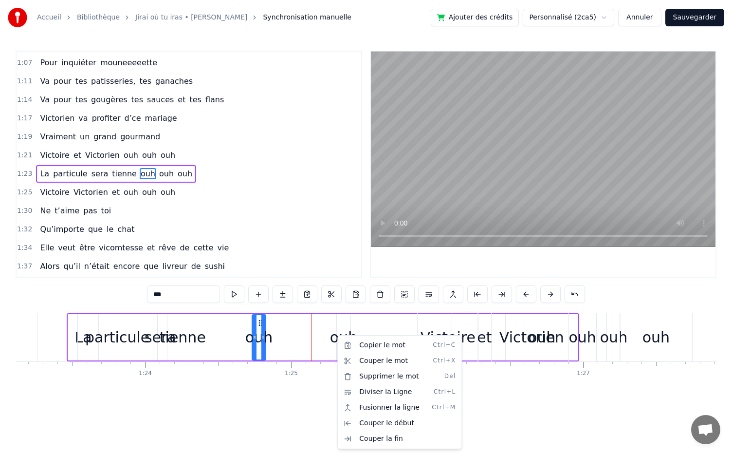
click at [347, 333] on html "Accueil Bibliothèque Jirai où tu iras • Céline Dion Synchronisation manuelle Aj…" at bounding box center [366, 213] width 732 height 427
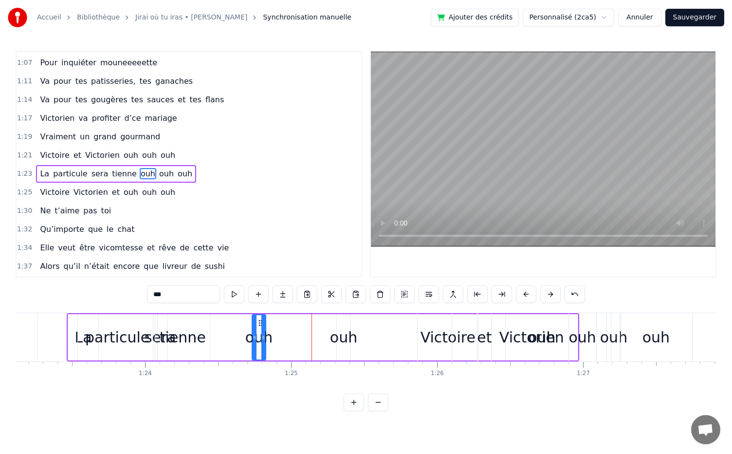
click at [345, 330] on div "ouh" at bounding box center [343, 337] width 27 height 22
drag, startPoint x: 344, startPoint y: 318, endPoint x: 301, endPoint y: 318, distance: 42.9
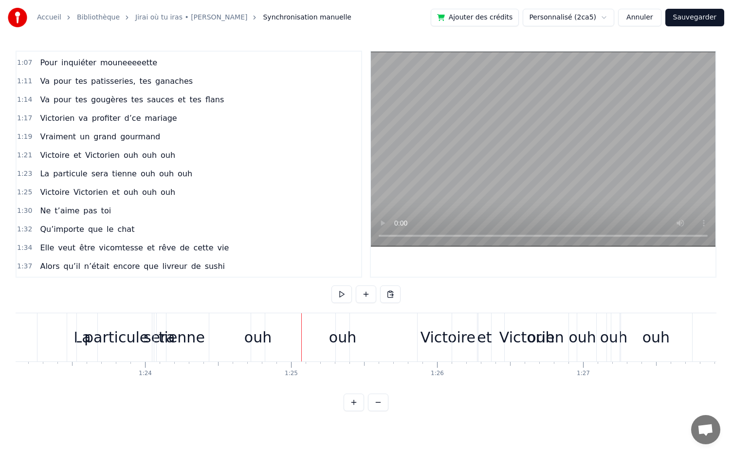
click at [347, 348] on div "ouh" at bounding box center [342, 337] width 27 height 22
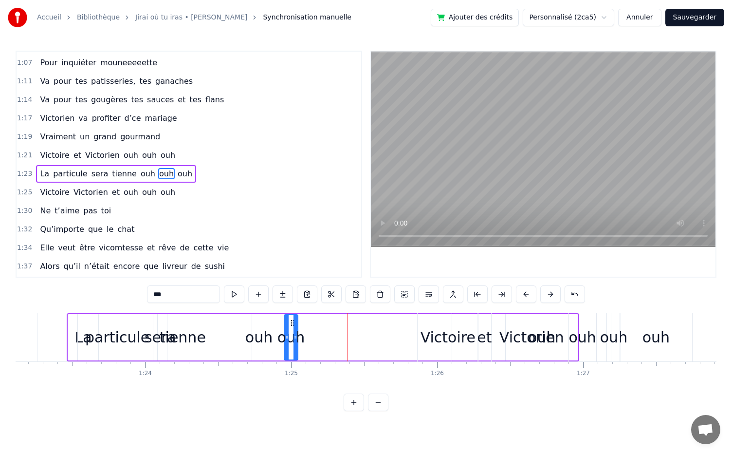
drag, startPoint x: 344, startPoint y: 323, endPoint x: 290, endPoint y: 325, distance: 54.1
click at [290, 325] on icon at bounding box center [293, 323] width 8 height 8
click at [549, 346] on div "Victorien" at bounding box center [532, 337] width 65 height 22
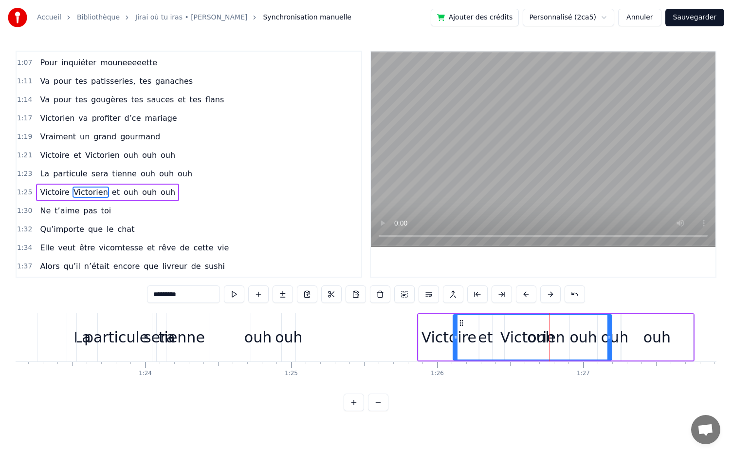
scroll to position [460, 0]
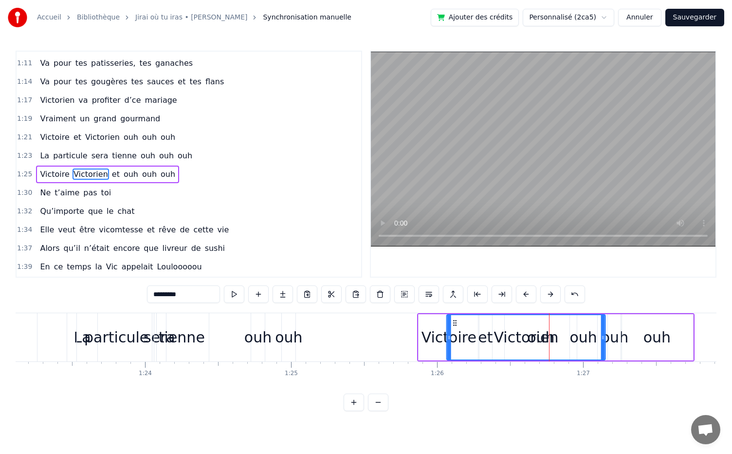
drag, startPoint x: 460, startPoint y: 322, endPoint x: 453, endPoint y: 355, distance: 32.9
click at [453, 355] on div "Victorien" at bounding box center [527, 337] width 158 height 44
click at [160, 169] on span "ouh" at bounding box center [168, 174] width 17 height 11
type input "***"
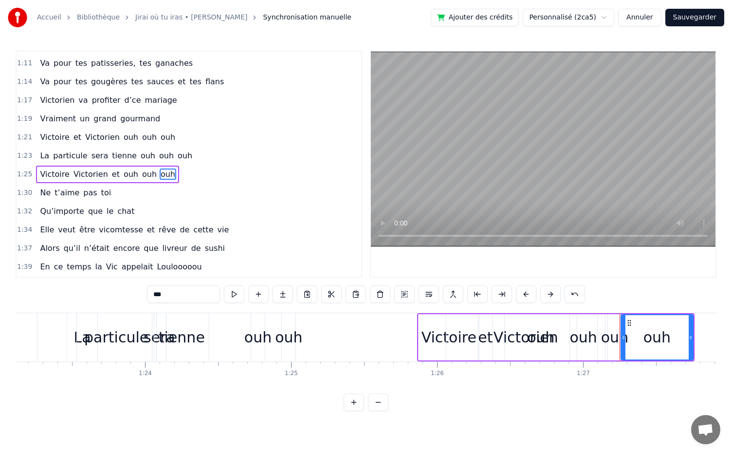
click at [177, 150] on span "ouh" at bounding box center [185, 155] width 17 height 11
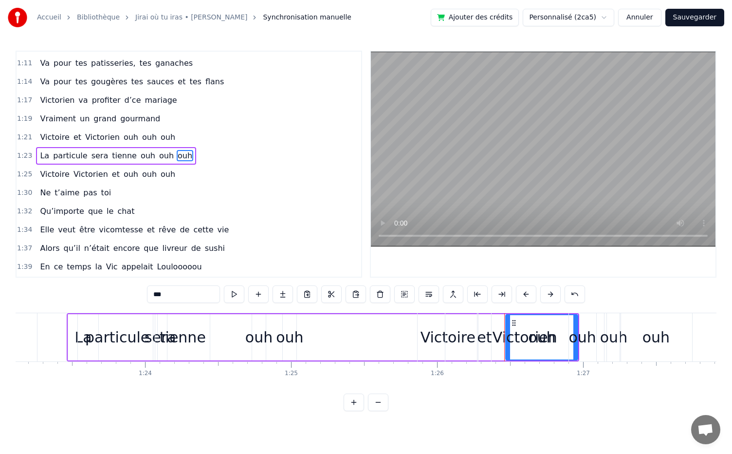
scroll to position [442, 0]
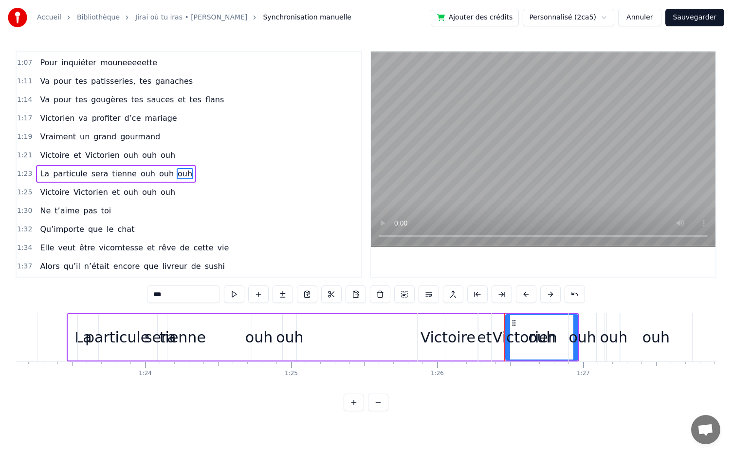
drag, startPoint x: 515, startPoint y: 322, endPoint x: 434, endPoint y: 319, distance: 80.4
click at [434, 319] on div "Victoire Victorien et ouh ouh ouh" at bounding box center [556, 337] width 278 height 48
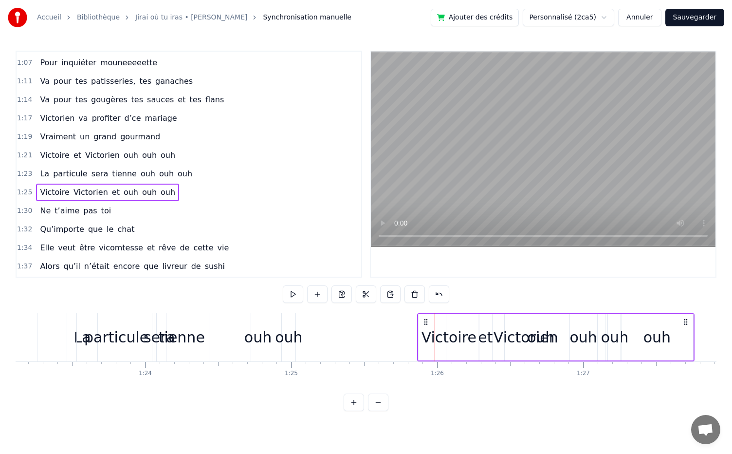
click at [177, 168] on span "ouh" at bounding box center [185, 173] width 17 height 11
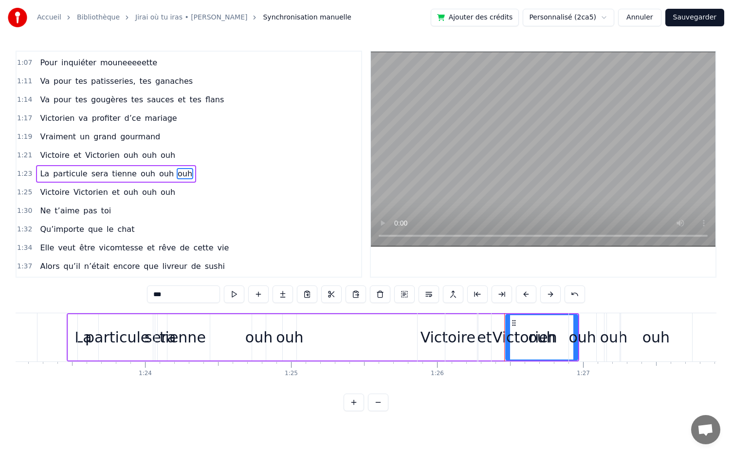
drag, startPoint x: 514, startPoint y: 321, endPoint x: 378, endPoint y: 322, distance: 135.9
click at [378, 322] on html "Accueil Bibliothèque Jirai où tu iras • Céline Dion Synchronisation manuelle Aj…" at bounding box center [366, 213] width 732 height 427
click at [629, 356] on div "ouh" at bounding box center [656, 337] width 72 height 48
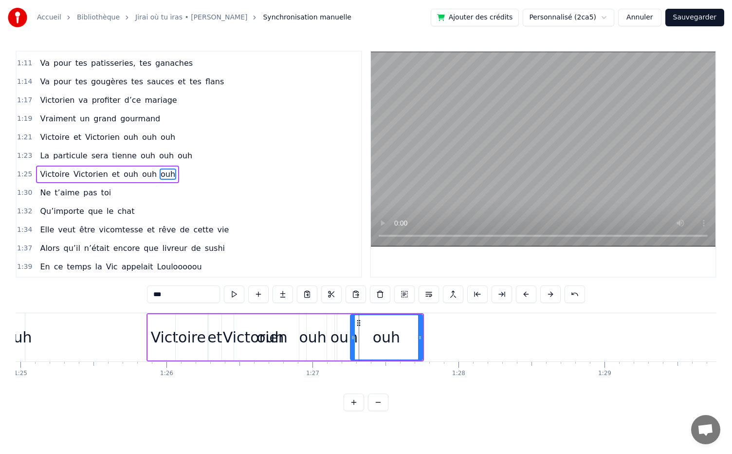
scroll to position [0, 12415]
click at [295, 355] on div "Victorien" at bounding box center [253, 337] width 159 height 46
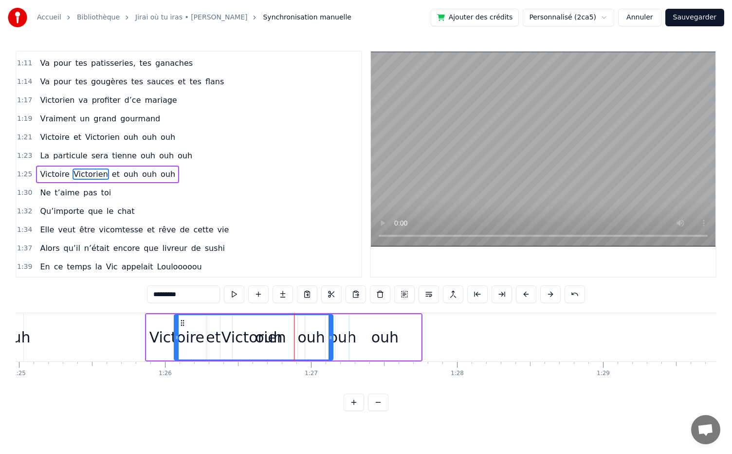
click at [151, 354] on div "Victoire" at bounding box center [177, 337] width 60 height 46
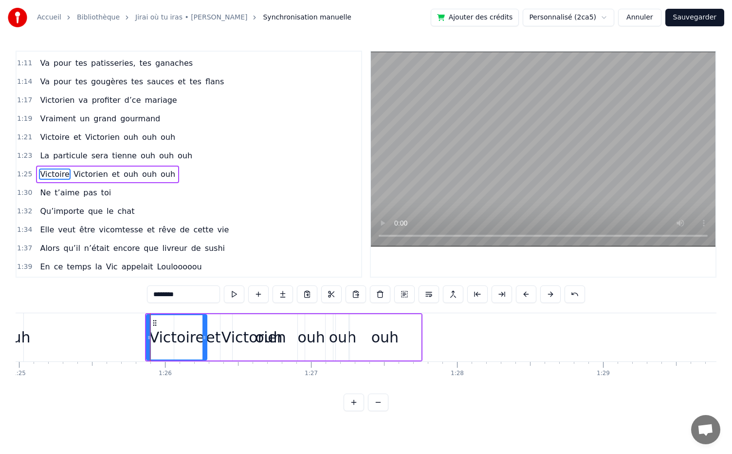
click at [361, 354] on div "ouh" at bounding box center [385, 337] width 72 height 46
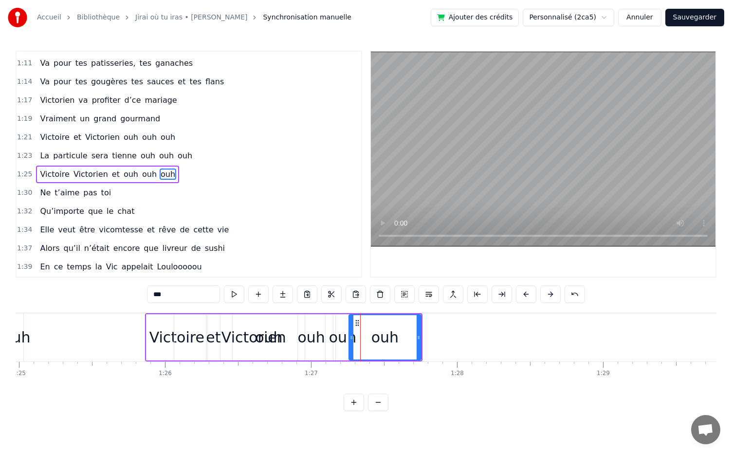
click at [299, 343] on div "ouh" at bounding box center [311, 337] width 27 height 22
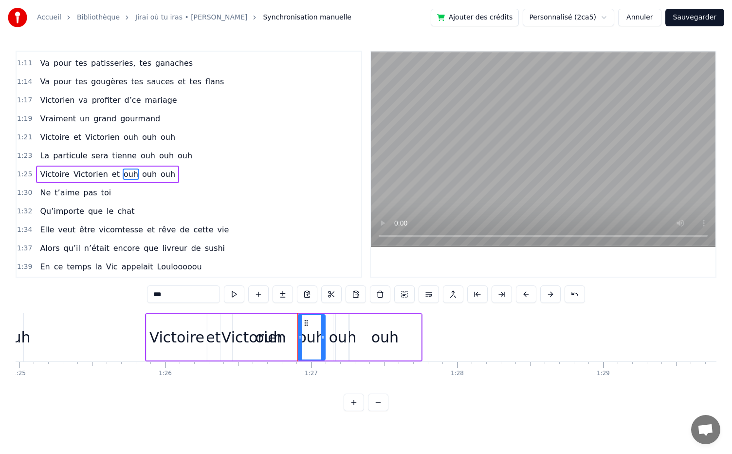
click at [235, 331] on div "Victorien" at bounding box center [254, 337] width 65 height 22
type input "*********"
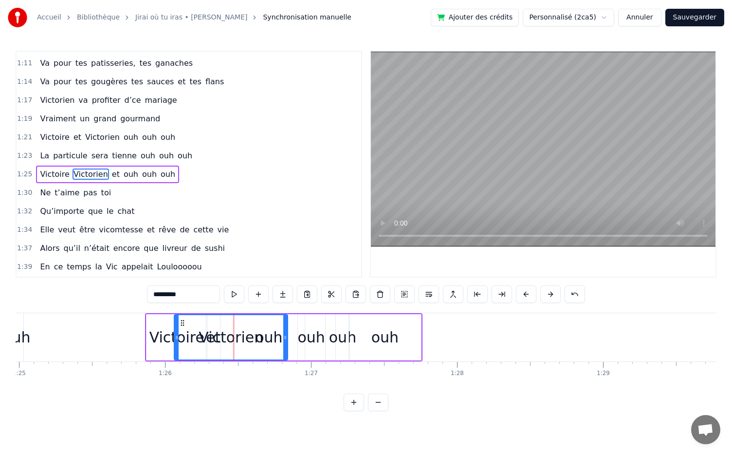
drag, startPoint x: 330, startPoint y: 334, endPoint x: 284, endPoint y: 339, distance: 46.6
click at [284, 339] on icon at bounding box center [285, 338] width 4 height 8
click at [291, 347] on div "Victoire Victorien et ouh ouh ouh" at bounding box center [284, 337] width 278 height 48
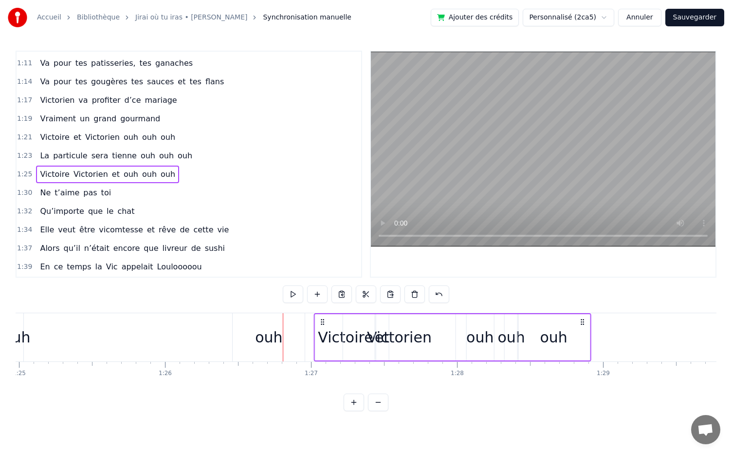
drag, startPoint x: 155, startPoint y: 318, endPoint x: 323, endPoint y: 337, distance: 169.5
click at [323, 337] on div "Victoire Victorien et ouh ouh ouh" at bounding box center [453, 337] width 278 height 48
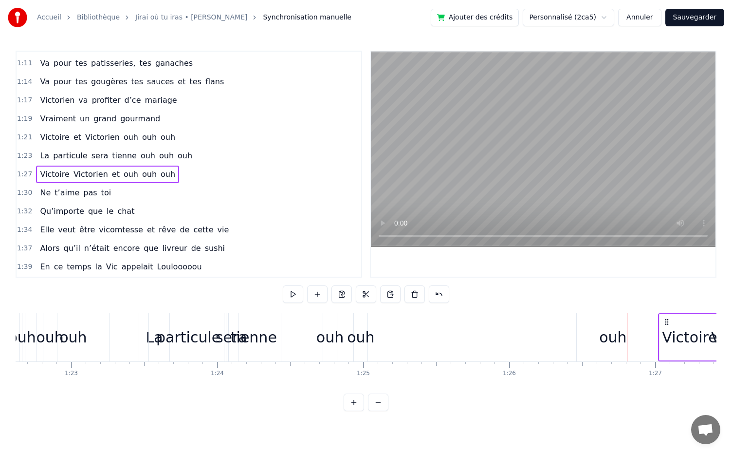
scroll to position [0, 12068]
click at [599, 332] on div "ouh" at bounding box center [616, 337] width 72 height 48
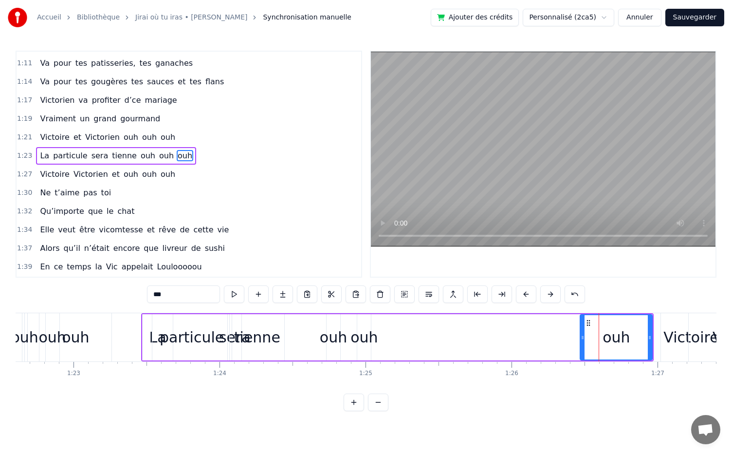
scroll to position [442, 0]
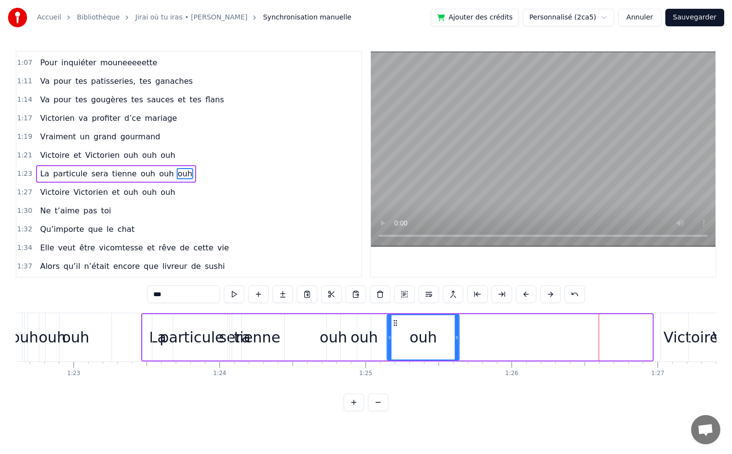
drag, startPoint x: 589, startPoint y: 325, endPoint x: 394, endPoint y: 336, distance: 195.1
click at [394, 336] on div "ouh" at bounding box center [423, 337] width 71 height 44
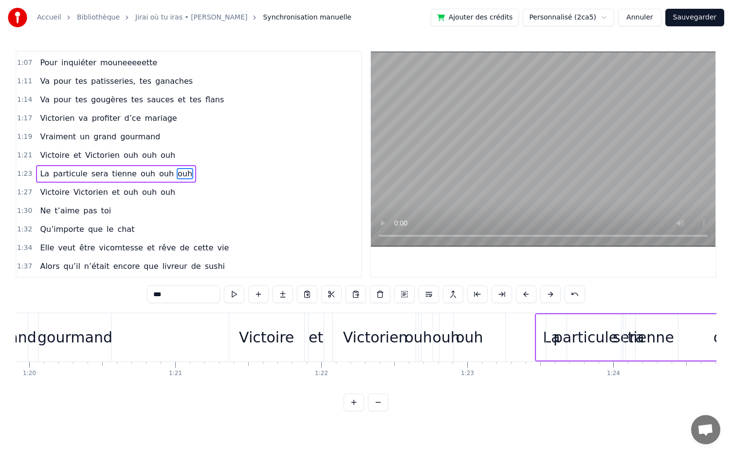
scroll to position [0, 11674]
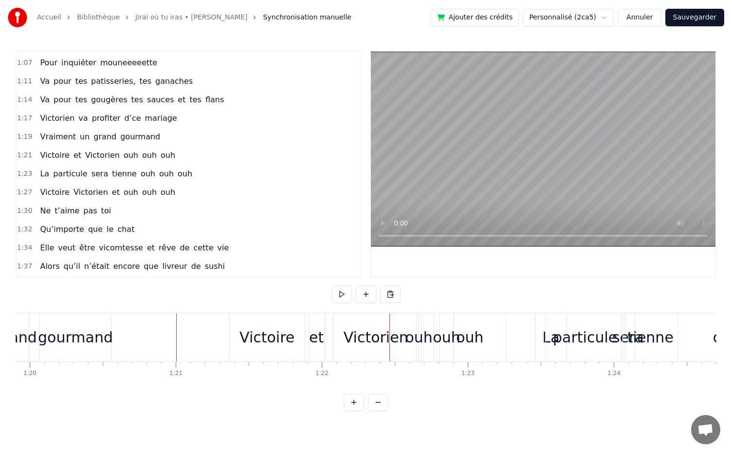
click at [277, 334] on div "Victoire" at bounding box center [267, 337] width 55 height 22
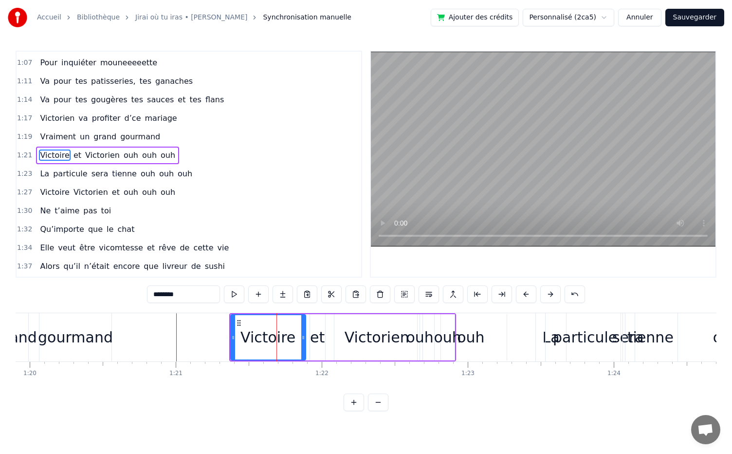
scroll to position [424, 0]
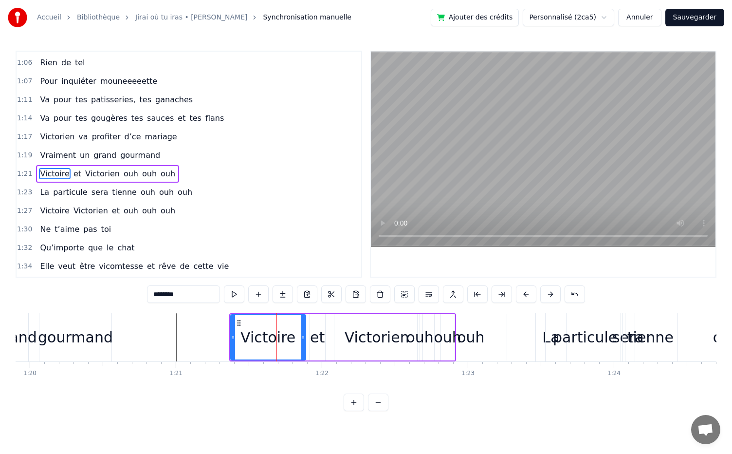
click at [336, 357] on div "Victorien" at bounding box center [377, 337] width 85 height 46
type input "*********"
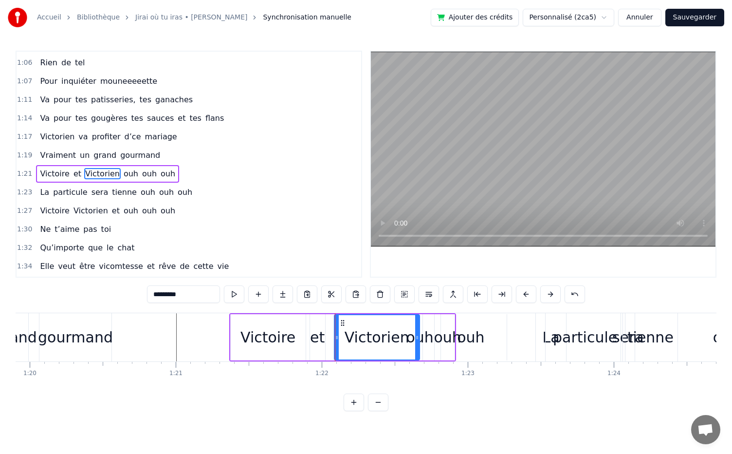
click at [329, 358] on div "Victoire et Victorien ouh ouh ouh" at bounding box center [342, 337] width 227 height 48
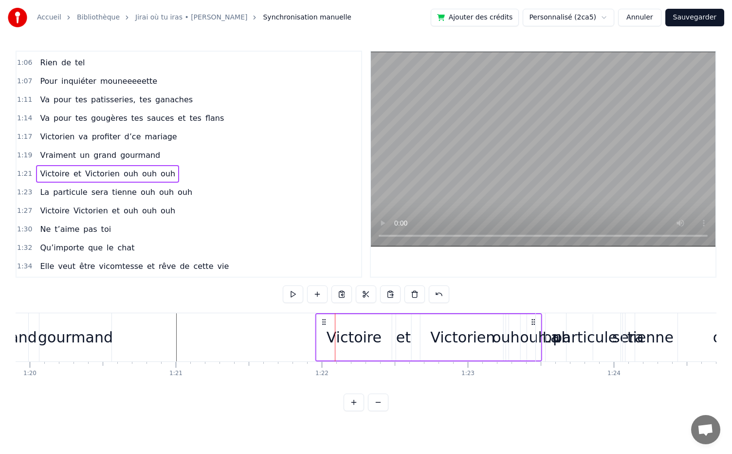
drag, startPoint x: 235, startPoint y: 318, endPoint x: 321, endPoint y: 337, distance: 88.3
click at [321, 337] on div "Victoire et Victorien ouh ouh ouh" at bounding box center [428, 337] width 227 height 48
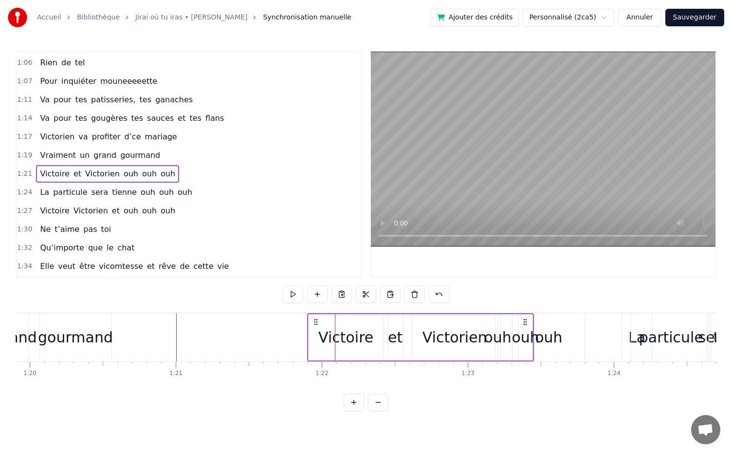
drag, startPoint x: 239, startPoint y: 323, endPoint x: 317, endPoint y: 348, distance: 81.6
click at [317, 348] on div "Victoire et Victorien ouh ouh ouh" at bounding box center [420, 337] width 227 height 48
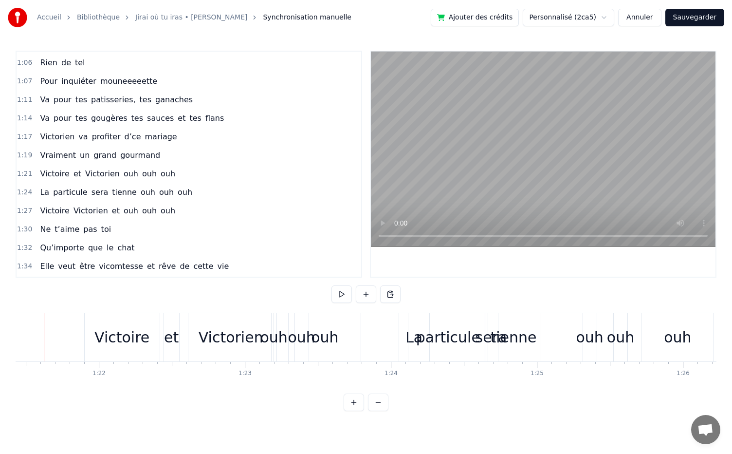
scroll to position [0, 11876]
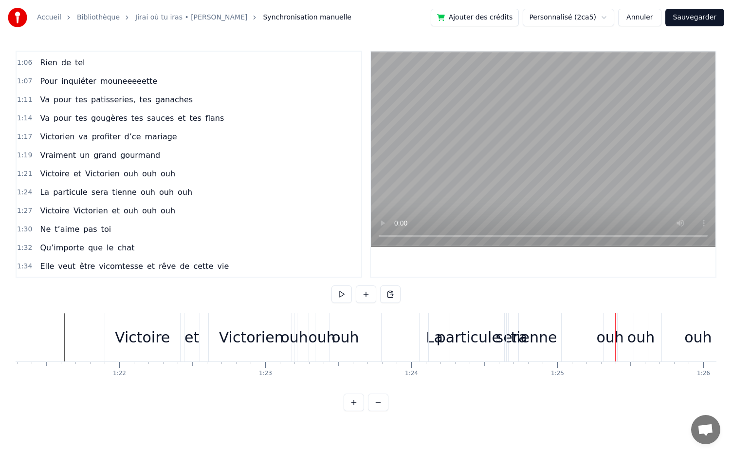
click at [572, 357] on div "La particule sera tienne ouh ouh ouh" at bounding box center [578, 337] width 318 height 48
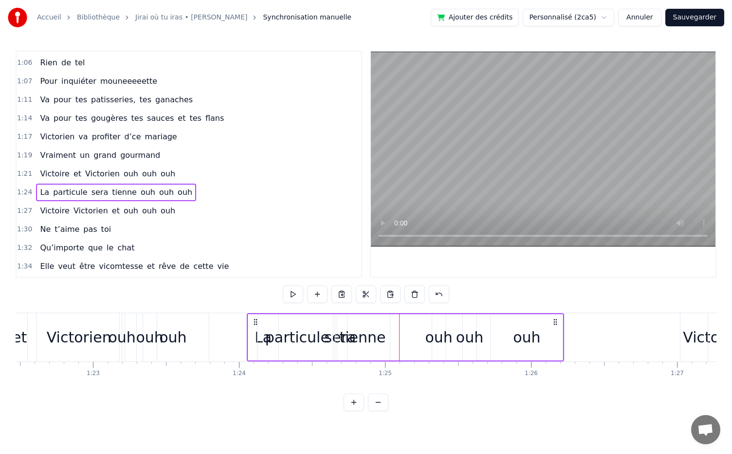
scroll to position [0, 12049]
click at [430, 341] on div "ouh" at bounding box center [438, 337] width 27 height 22
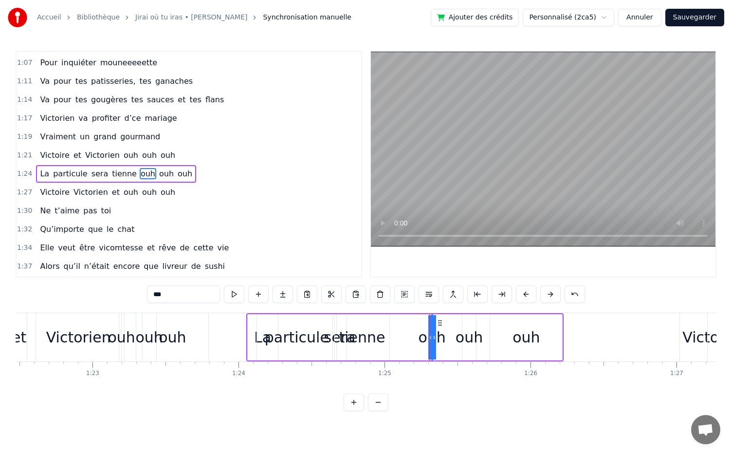
drag, startPoint x: 442, startPoint y: 321, endPoint x: 397, endPoint y: 326, distance: 44.6
click at [397, 326] on div "La particule sera tienne ouh ouh ouh" at bounding box center [405, 337] width 318 height 48
click at [525, 346] on div "ouh" at bounding box center [526, 337] width 27 height 22
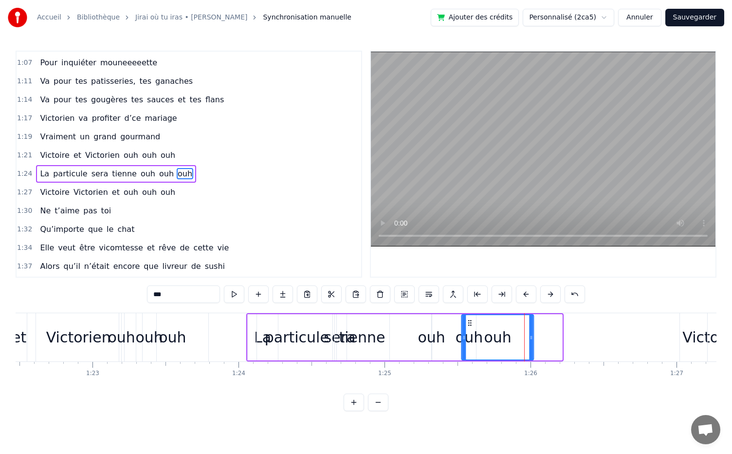
drag, startPoint x: 495, startPoint y: 319, endPoint x: 469, endPoint y: 322, distance: 25.6
click at [469, 322] on icon at bounding box center [471, 323] width 8 height 8
click at [435, 337] on div "ouh" at bounding box center [431, 337] width 27 height 22
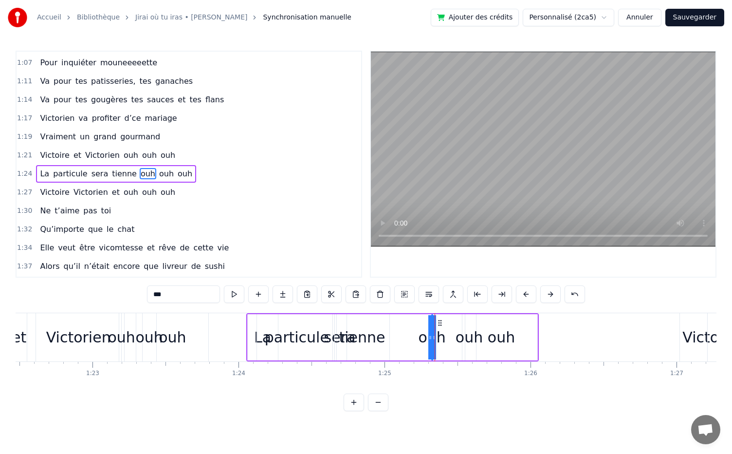
click at [403, 356] on div "La particule sera tienne ouh ouh ouh" at bounding box center [392, 337] width 293 height 48
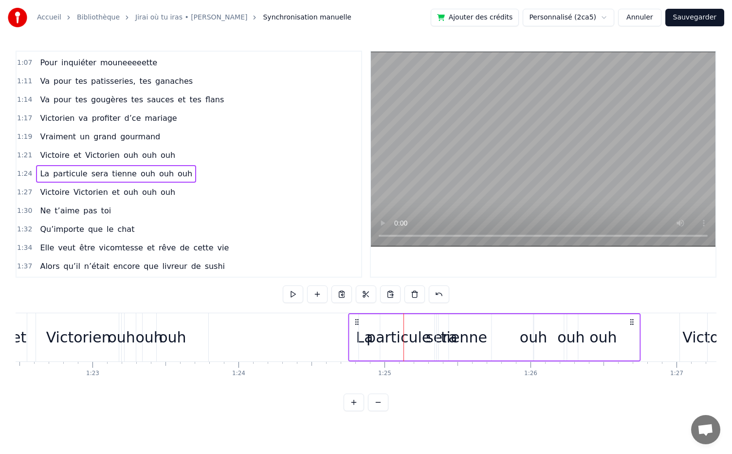
drag, startPoint x: 256, startPoint y: 320, endPoint x: 358, endPoint y: 343, distance: 104.8
click at [358, 343] on div "La particule sera tienne ouh ouh ouh" at bounding box center [494, 337] width 293 height 48
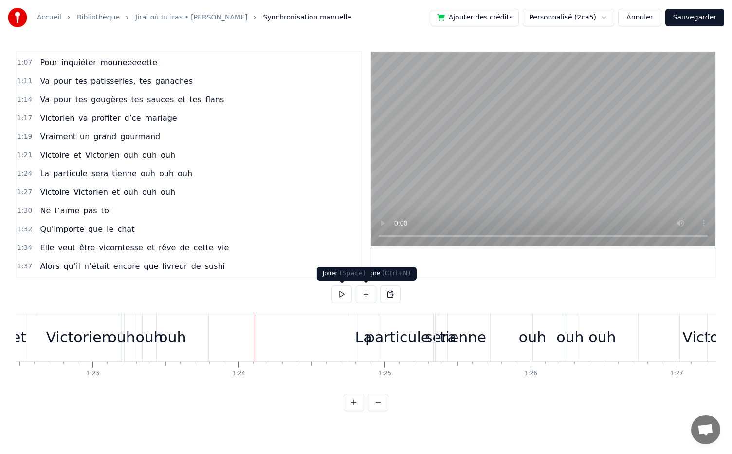
click at [348, 295] on button at bounding box center [342, 294] width 20 height 18
click at [346, 290] on button at bounding box center [342, 294] width 20 height 18
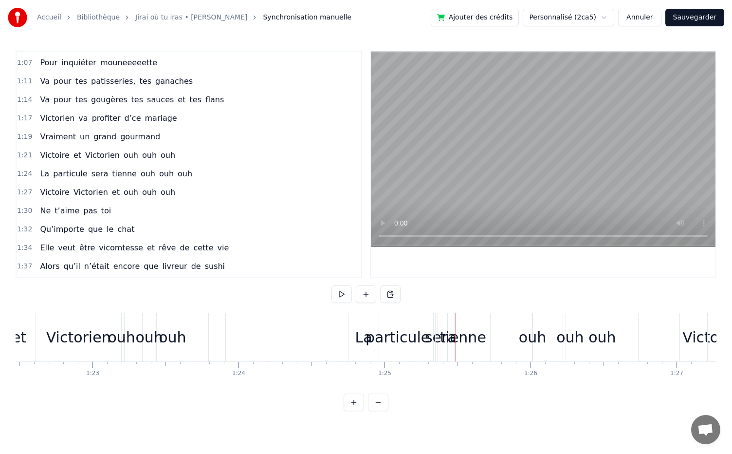
click at [460, 341] on div "tienne" at bounding box center [463, 337] width 46 height 22
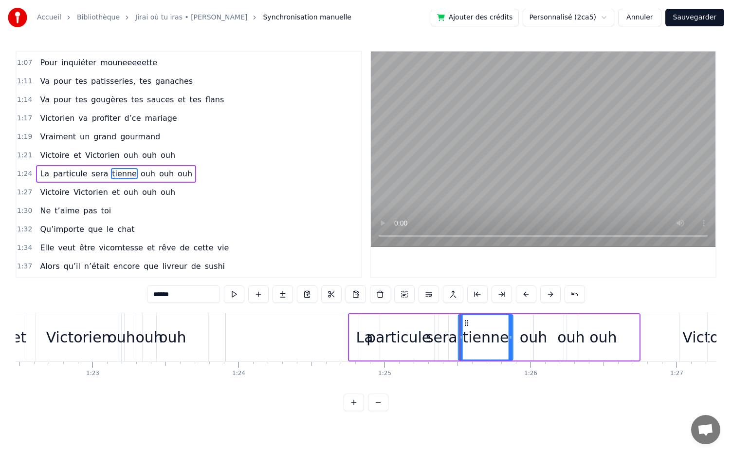
drag, startPoint x: 445, startPoint y: 320, endPoint x: 468, endPoint y: 329, distance: 24.2
click at [468, 329] on div "tienne" at bounding box center [486, 337] width 54 height 44
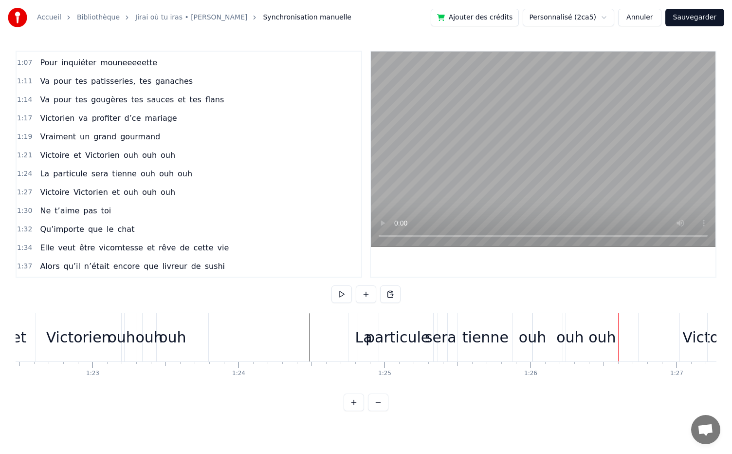
click at [618, 340] on div "ouh" at bounding box center [602, 337] width 72 height 48
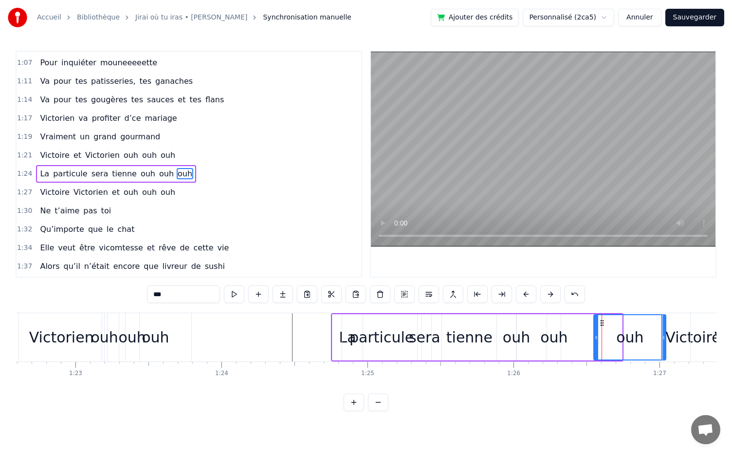
drag, startPoint x: 576, startPoint y: 321, endPoint x: 603, endPoint y: 328, distance: 27.8
click at [603, 328] on div "ouh" at bounding box center [630, 337] width 71 height 44
click at [555, 330] on div "ouh" at bounding box center [552, 337] width 27 height 22
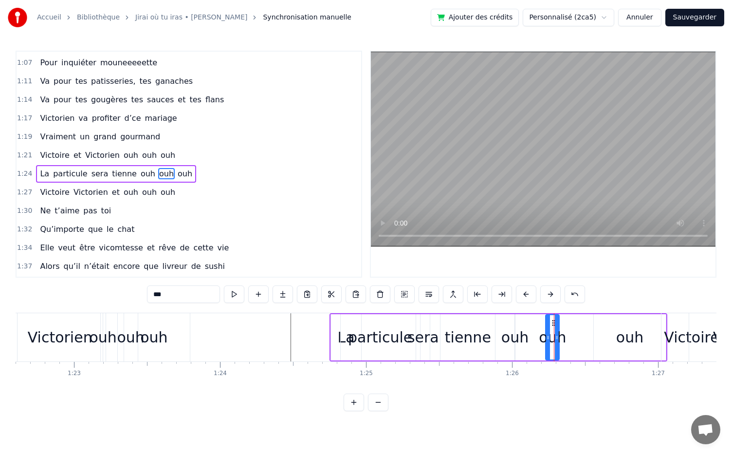
drag, startPoint x: 554, startPoint y: 318, endPoint x: 590, endPoint y: 326, distance: 36.9
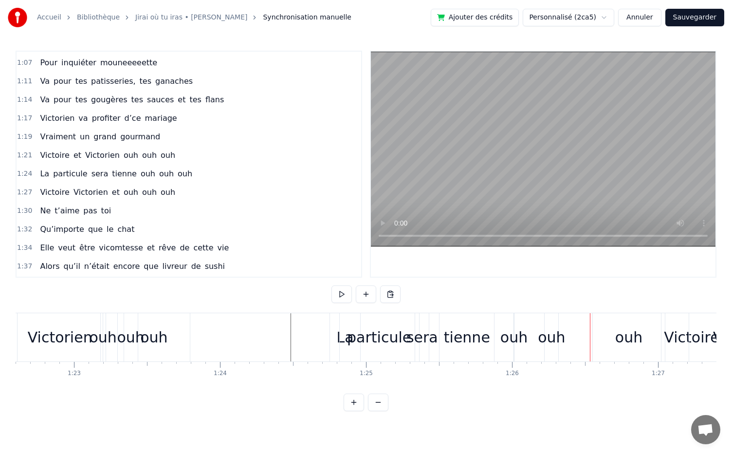
click at [557, 328] on div "ouh" at bounding box center [551, 337] width 27 height 22
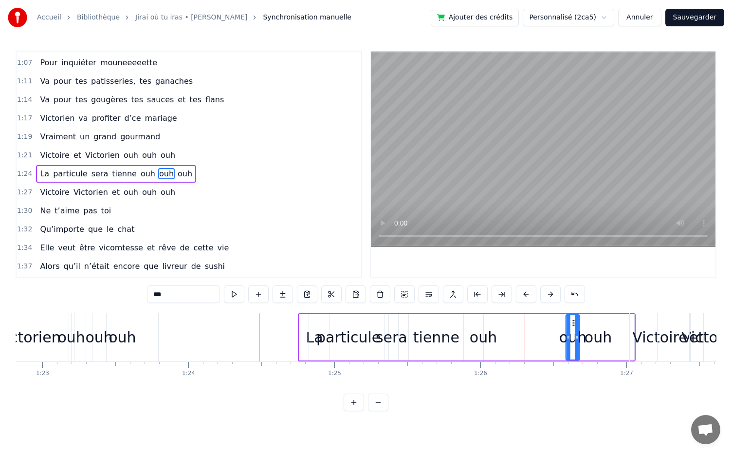
scroll to position [0, 12103]
drag, startPoint x: 555, startPoint y: 322, endPoint x: 566, endPoint y: 347, distance: 27.7
click at [566, 347] on div "ouh" at bounding box center [564, 337] width 13 height 44
click at [486, 343] on div "ouh" at bounding box center [480, 337] width 27 height 22
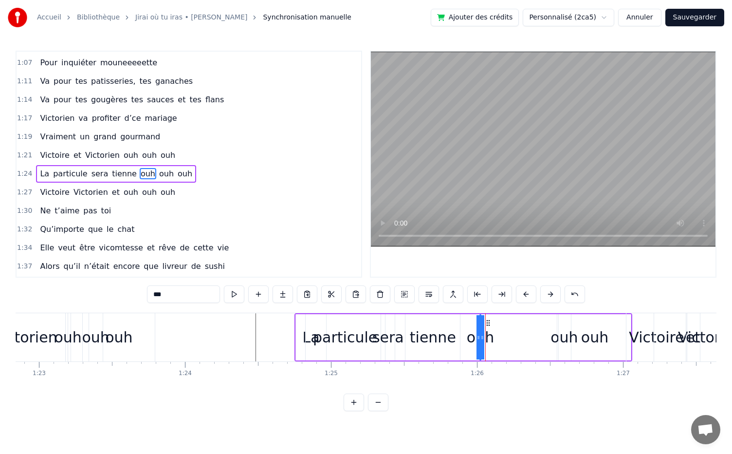
click at [483, 322] on div at bounding box center [483, 337] width 4 height 44
drag, startPoint x: 487, startPoint y: 322, endPoint x: 537, endPoint y: 322, distance: 50.6
click at [539, 322] on circle at bounding box center [539, 322] width 0 height 0
click at [440, 334] on div "tienne" at bounding box center [433, 337] width 46 height 22
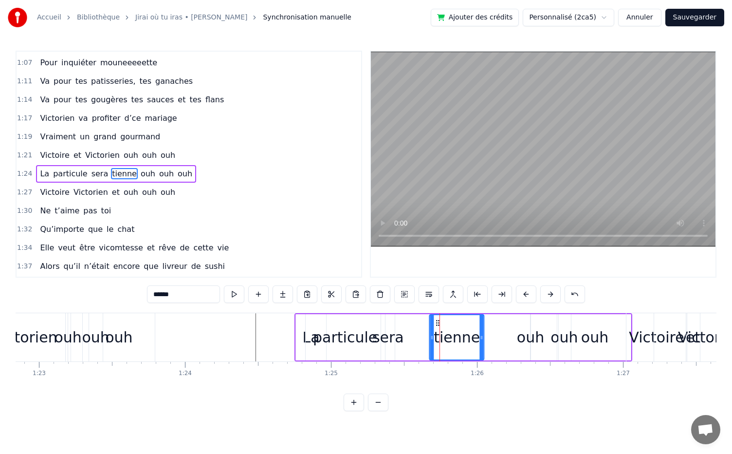
drag, startPoint x: 414, startPoint y: 320, endPoint x: 438, endPoint y: 325, distance: 24.7
click at [438, 325] on icon at bounding box center [438, 323] width 8 height 8
drag, startPoint x: 482, startPoint y: 337, endPoint x: 497, endPoint y: 337, distance: 15.1
click at [497, 337] on icon at bounding box center [497, 338] width 4 height 8
click at [395, 335] on div "sera" at bounding box center [389, 337] width 32 height 22
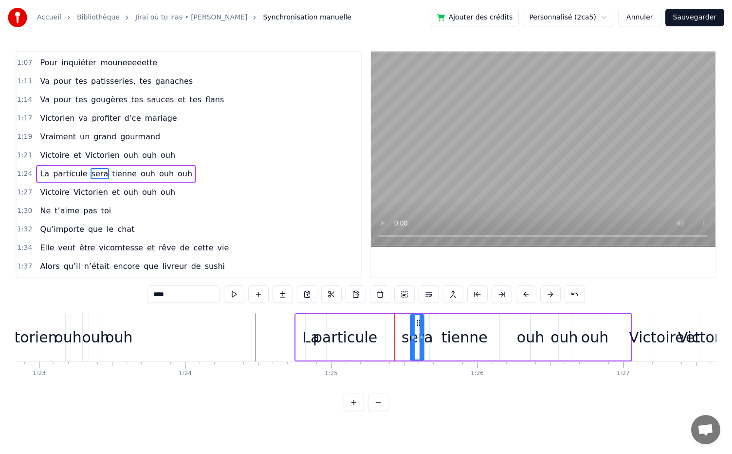
drag, startPoint x: 387, startPoint y: 322, endPoint x: 416, endPoint y: 324, distance: 29.3
click at [416, 324] on icon at bounding box center [419, 323] width 8 height 8
click at [415, 338] on div "sera" at bounding box center [418, 337] width 32 height 22
drag, startPoint x: 411, startPoint y: 335, endPoint x: 394, endPoint y: 341, distance: 18.0
click at [394, 341] on icon at bounding box center [395, 338] width 4 height 8
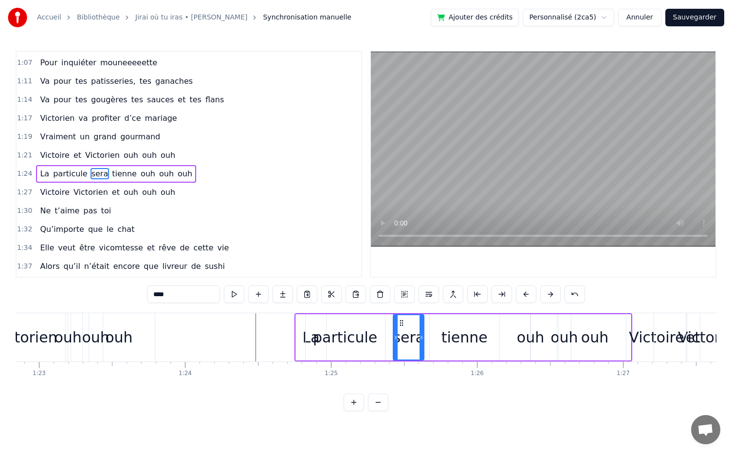
click at [347, 339] on div "particule" at bounding box center [345, 337] width 64 height 22
type input "*********"
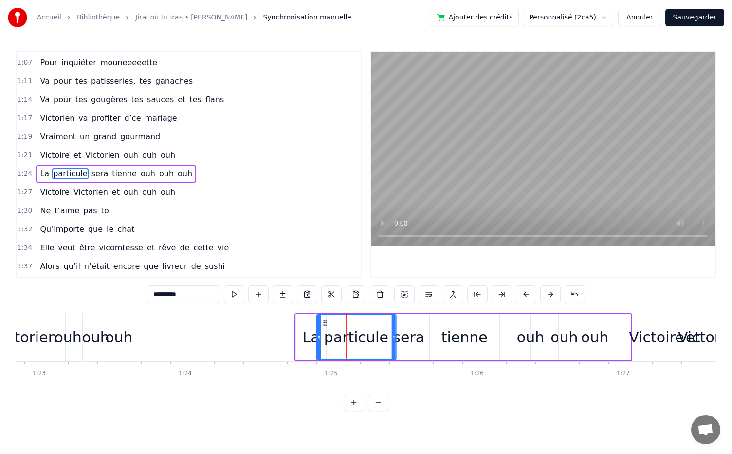
drag, startPoint x: 312, startPoint y: 319, endPoint x: 323, endPoint y: 322, distance: 11.6
click at [323, 322] on icon at bounding box center [325, 323] width 8 height 8
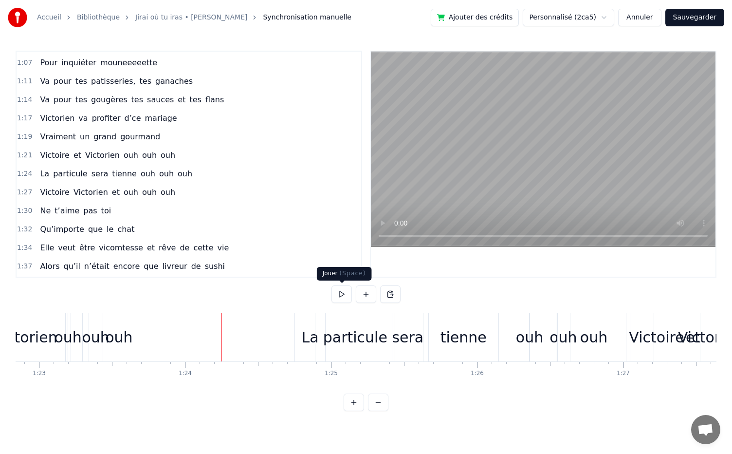
click at [345, 292] on button at bounding box center [342, 294] width 20 height 18
click at [332, 285] on button at bounding box center [342, 294] width 20 height 18
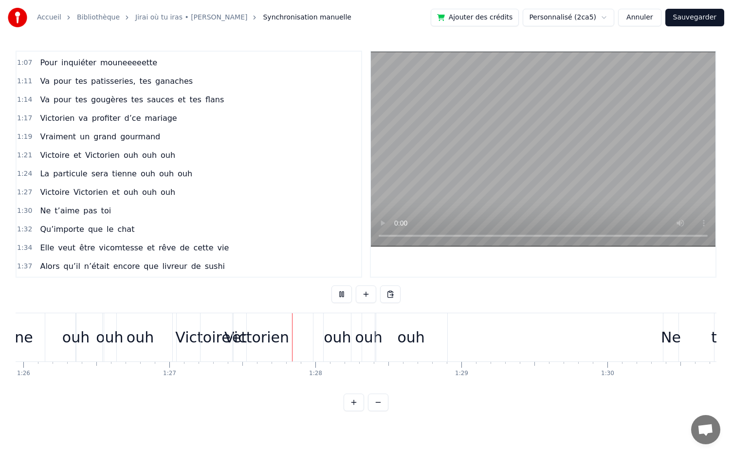
click at [332, 285] on button at bounding box center [342, 294] width 20 height 18
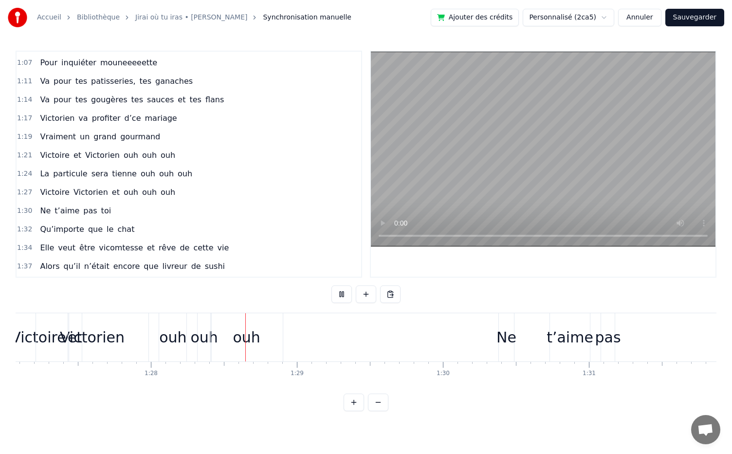
click at [332, 285] on button at bounding box center [342, 294] width 20 height 18
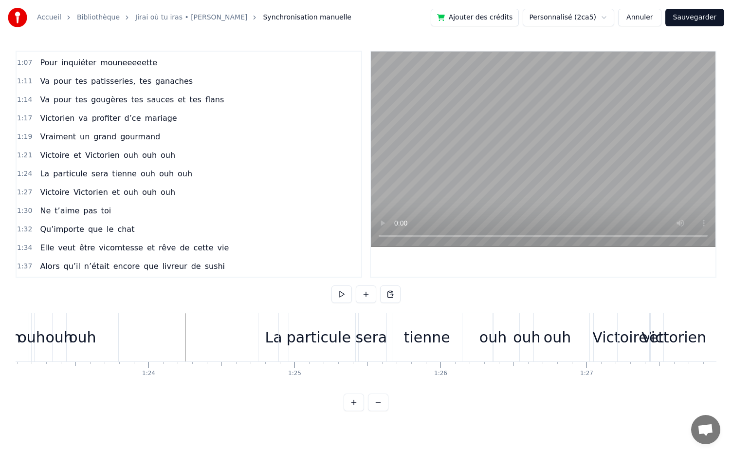
scroll to position [0, 12126]
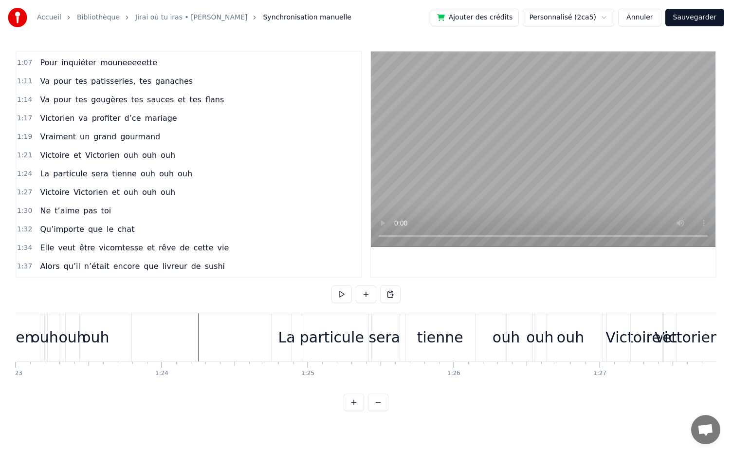
click at [341, 295] on button at bounding box center [342, 294] width 20 height 18
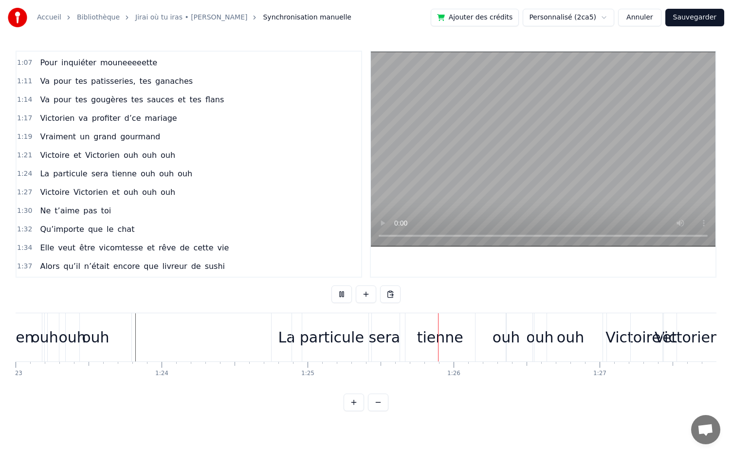
click at [341, 295] on button at bounding box center [342, 294] width 20 height 18
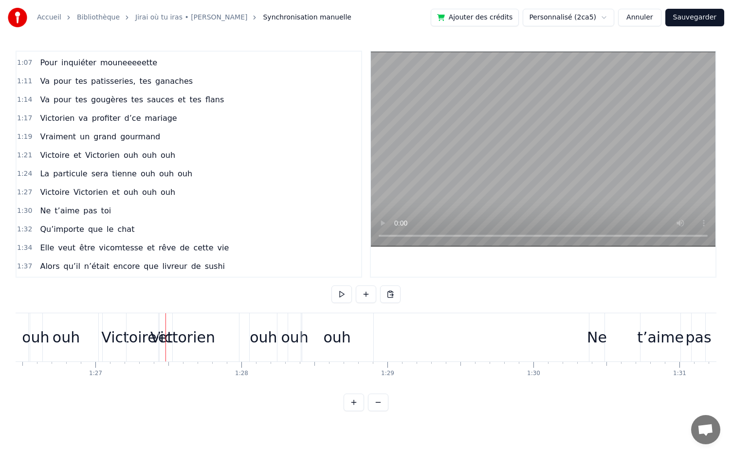
scroll to position [0, 12629]
click at [245, 350] on div "Victoire Victorien et ouh ouh ouh" at bounding box center [239, 337] width 278 height 48
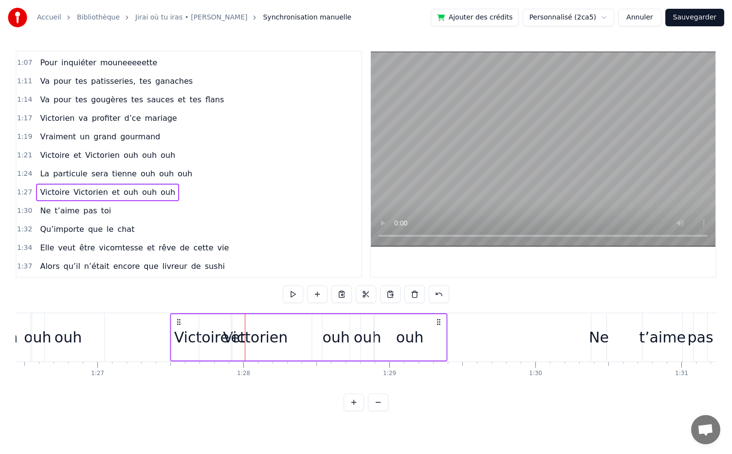
drag, startPoint x: 110, startPoint y: 324, endPoint x: 180, endPoint y: 329, distance: 70.3
click at [180, 329] on div "Victoire Victorien et ouh ouh ouh" at bounding box center [309, 337] width 278 height 48
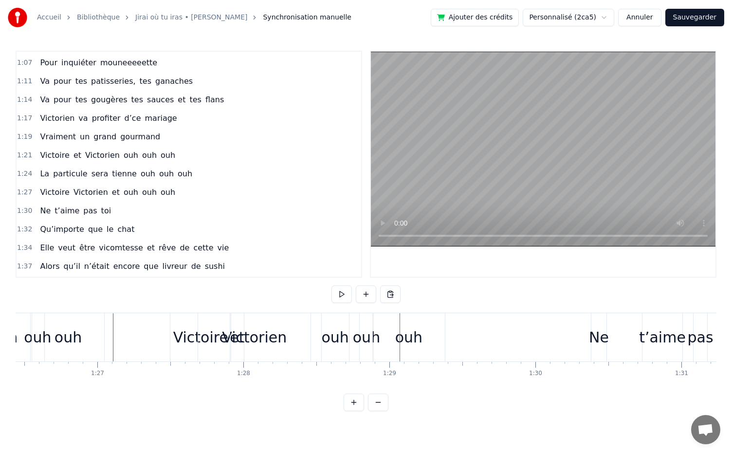
click at [339, 355] on div "ouh" at bounding box center [335, 337] width 27 height 48
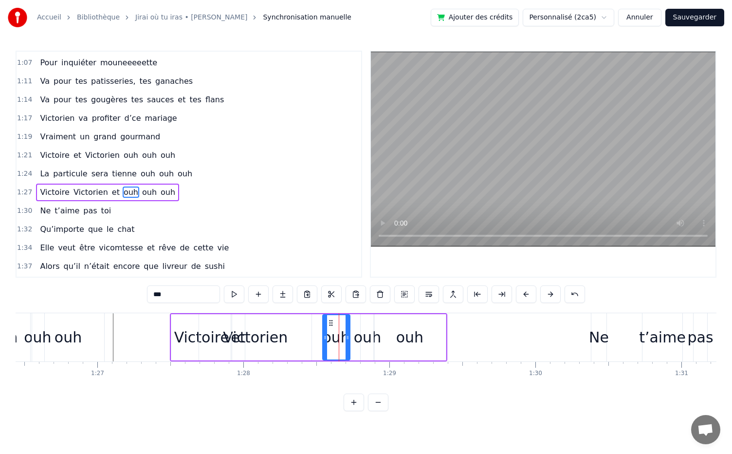
scroll to position [460, 0]
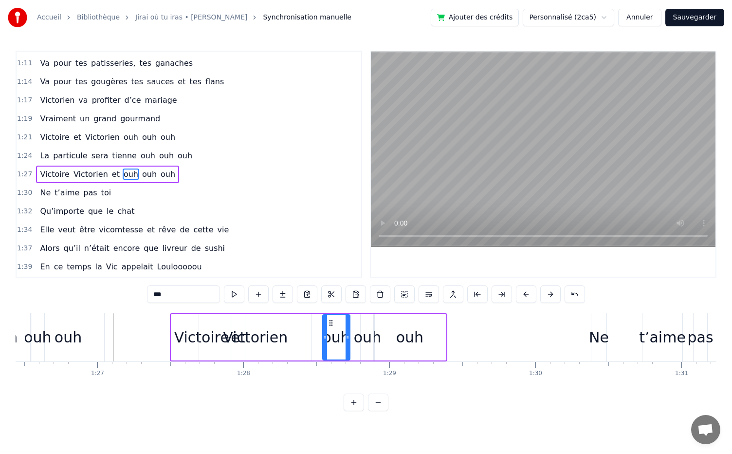
click at [241, 335] on div "et" at bounding box center [238, 337] width 15 height 22
click at [266, 339] on div "Victorien" at bounding box center [255, 337] width 65 height 22
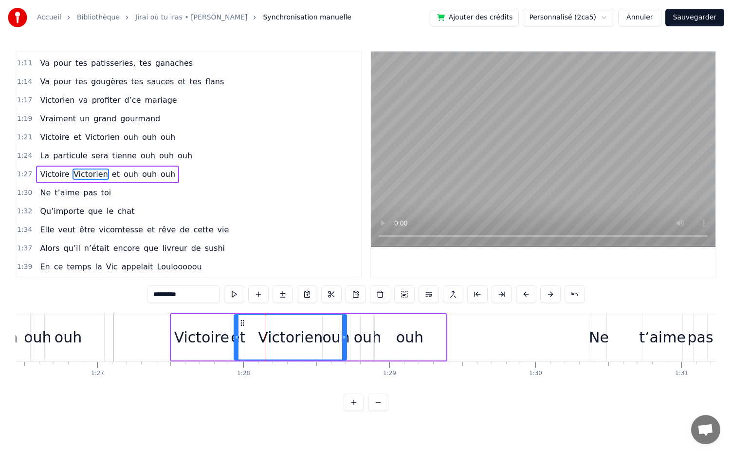
drag, startPoint x: 207, startPoint y: 323, endPoint x: 242, endPoint y: 330, distance: 35.7
click at [372, 342] on div "ouh" at bounding box center [367, 337] width 27 height 22
type input "***"
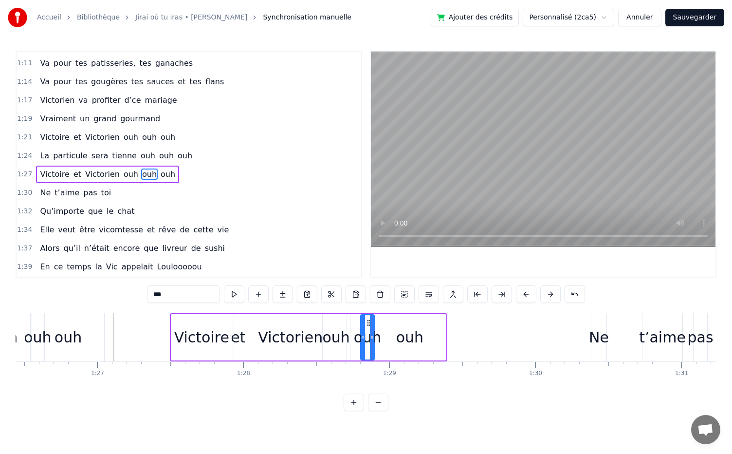
click at [344, 344] on div "ouh" at bounding box center [335, 337] width 27 height 22
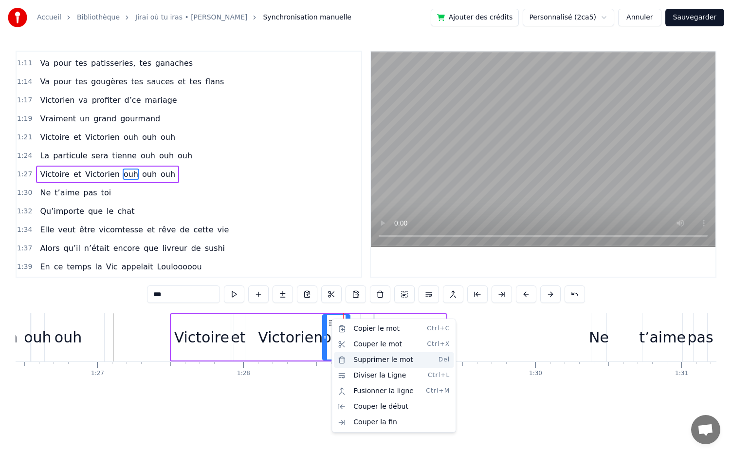
click at [375, 361] on div "Supprimer le mot Del" at bounding box center [394, 360] width 120 height 16
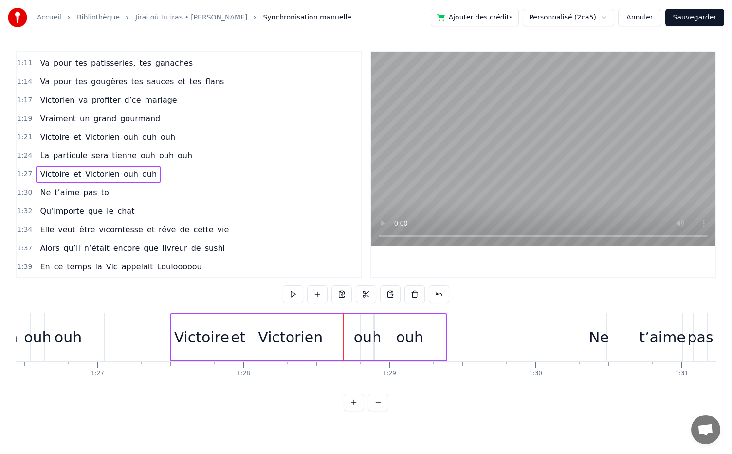
click at [372, 329] on div "ouh" at bounding box center [367, 337] width 27 height 22
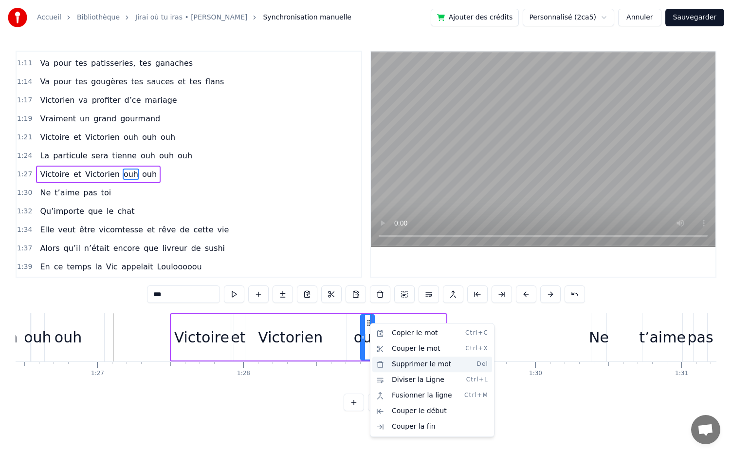
click at [407, 367] on div "Supprimer le mot Del" at bounding box center [433, 364] width 120 height 16
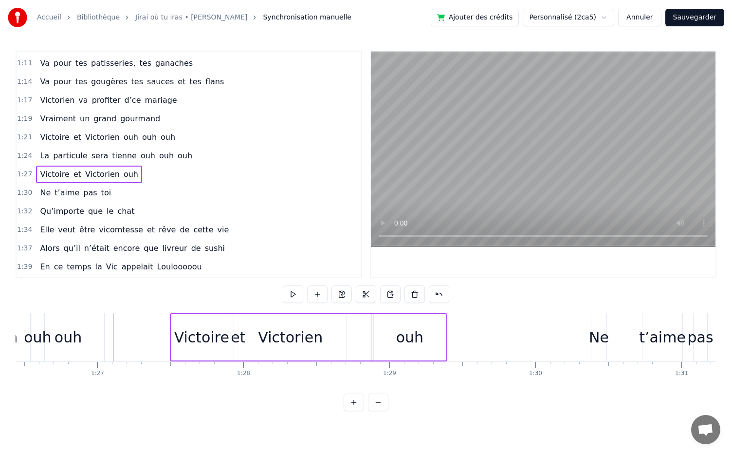
click at [413, 332] on div "ouh" at bounding box center [409, 337] width 27 height 22
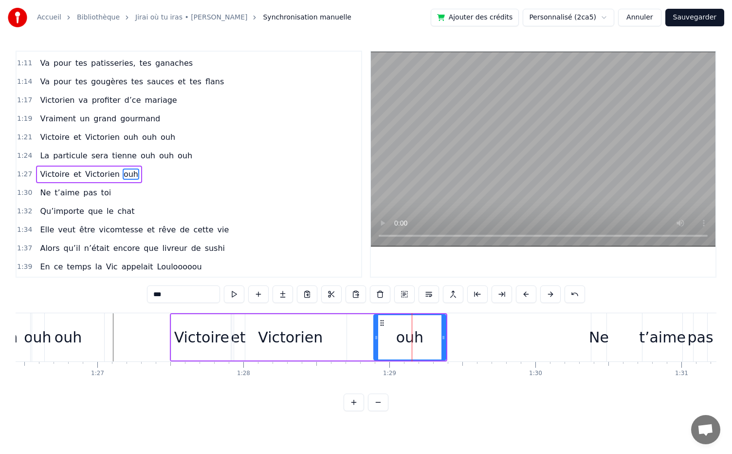
click at [382, 319] on icon at bounding box center [382, 323] width 8 height 8
click at [383, 322] on circle at bounding box center [383, 322] width 0 height 0
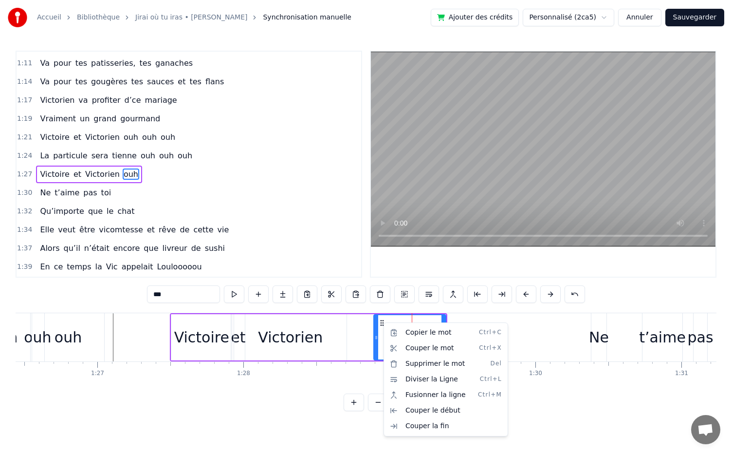
click at [383, 322] on html "Accueil Bibliothèque Jirai où tu iras • Céline Dion Synchronisation manuelle Aj…" at bounding box center [366, 213] width 732 height 427
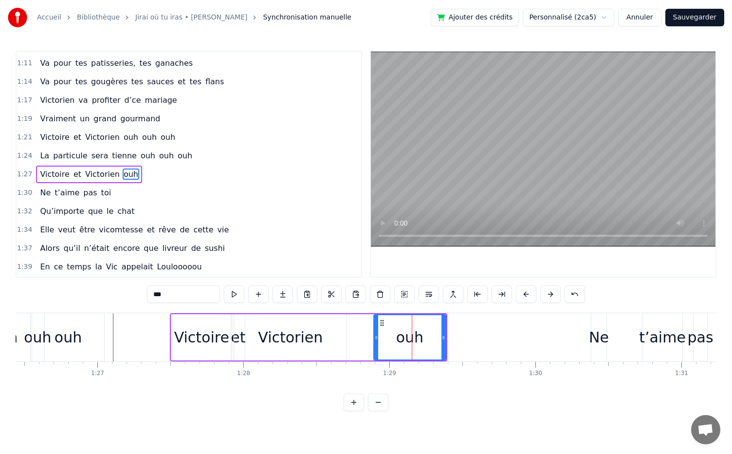
click at [381, 321] on icon at bounding box center [382, 323] width 8 height 8
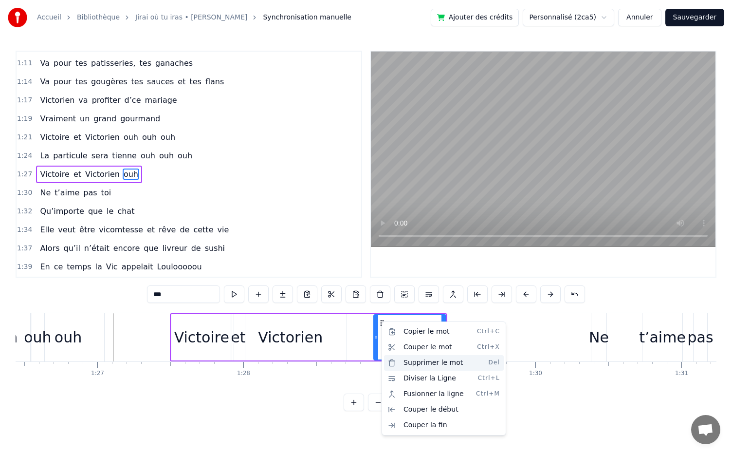
click at [412, 364] on div "Supprimer le mot Del" at bounding box center [444, 363] width 120 height 16
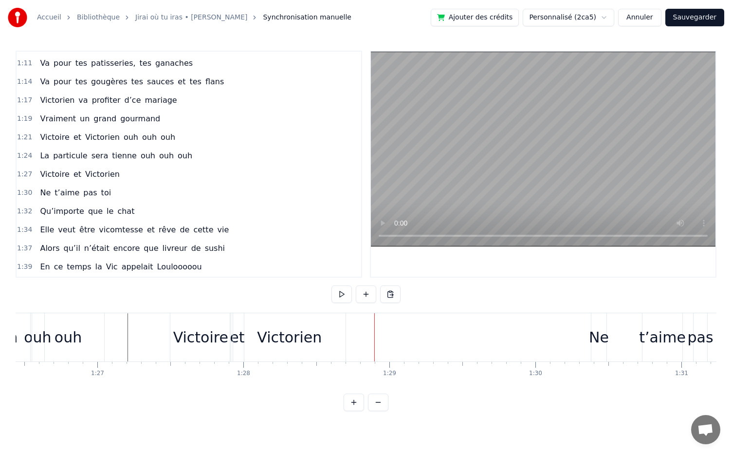
click at [307, 344] on div "Victorien" at bounding box center [289, 337] width 65 height 22
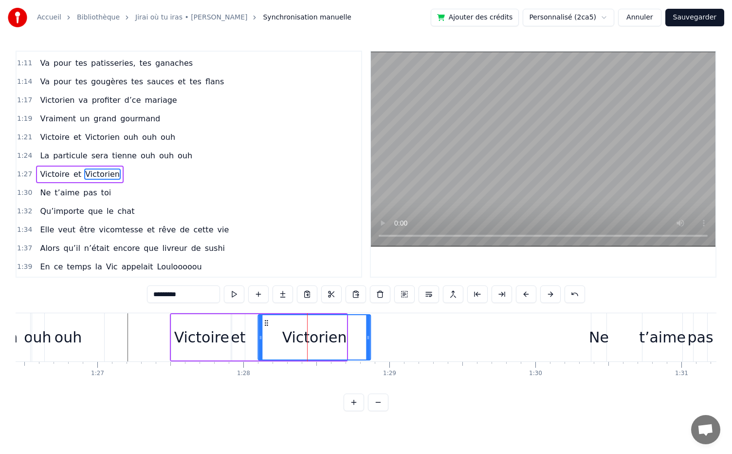
drag, startPoint x: 243, startPoint y: 323, endPoint x: 268, endPoint y: 332, distance: 25.7
click at [268, 332] on div "Victorien" at bounding box center [315, 337] width 112 height 44
click at [241, 342] on div "et" at bounding box center [238, 337] width 15 height 22
type input "**"
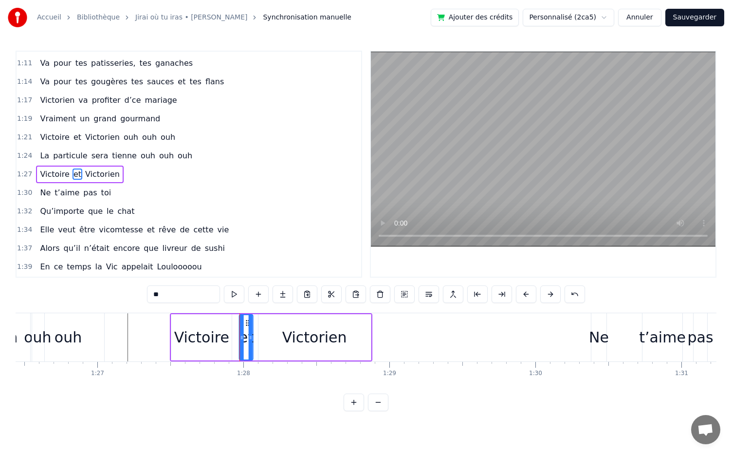
drag, startPoint x: 239, startPoint y: 320, endPoint x: 248, endPoint y: 327, distance: 11.8
click at [248, 327] on div "et" at bounding box center [246, 337] width 13 height 44
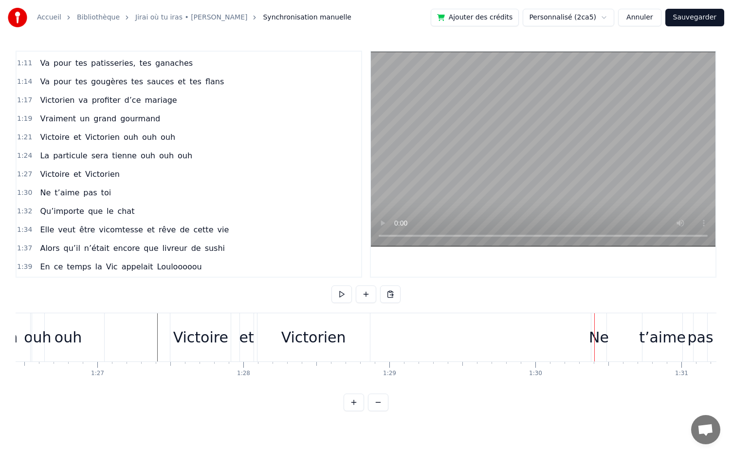
click at [95, 334] on div "ouh" at bounding box center [68, 337] width 72 height 48
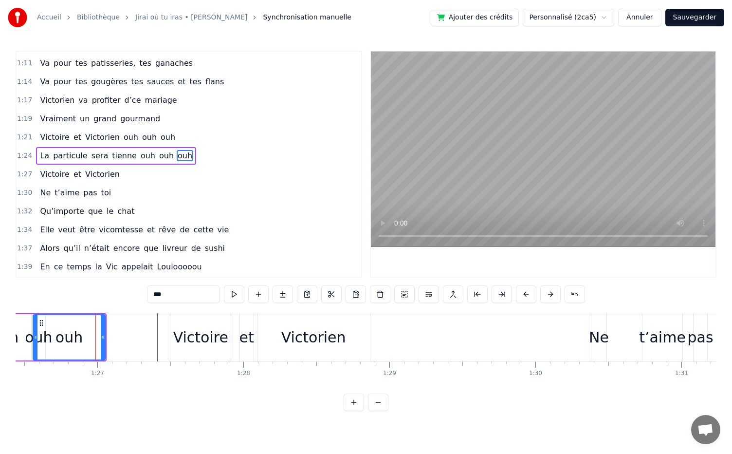
scroll to position [442, 0]
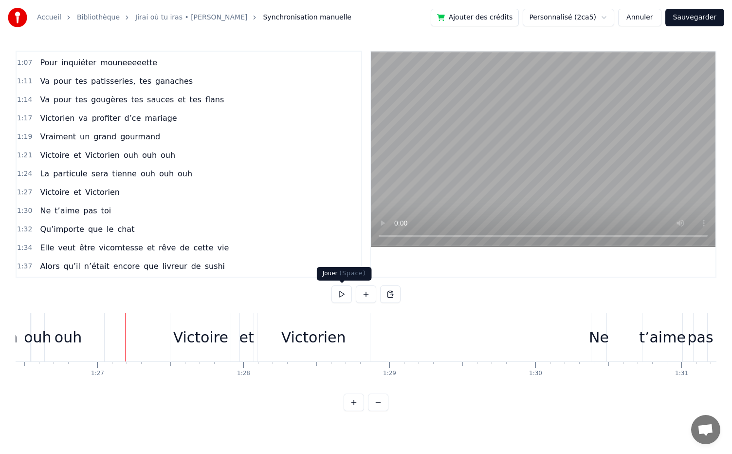
click at [341, 291] on button at bounding box center [342, 294] width 20 height 18
click at [338, 297] on button at bounding box center [342, 294] width 20 height 18
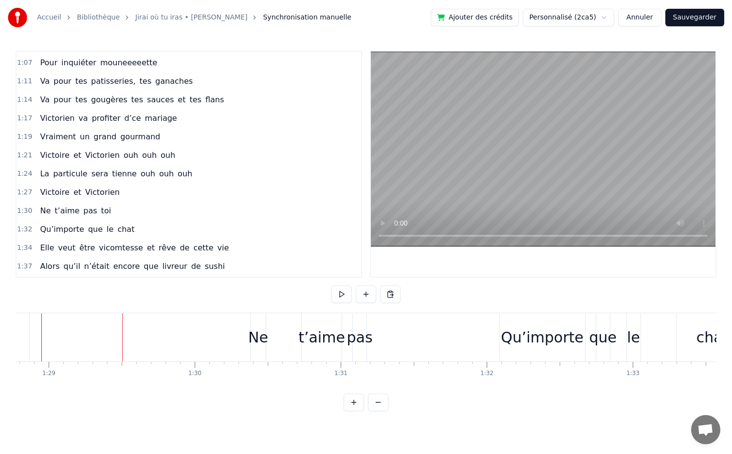
scroll to position [0, 12982]
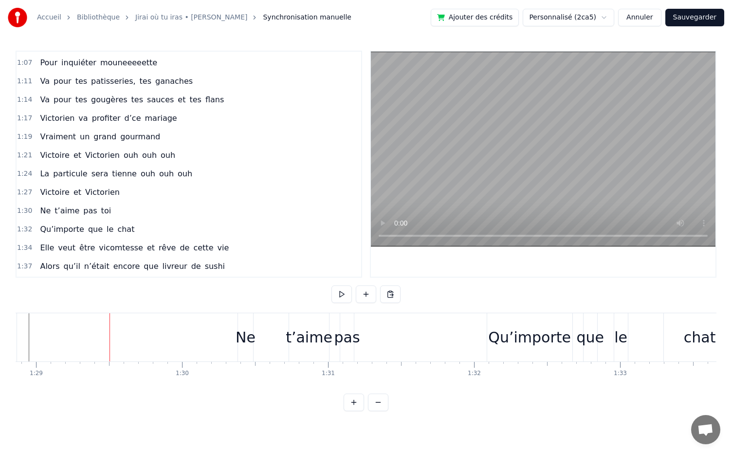
click at [646, 352] on div "Qu’importe que le chat" at bounding box center [613, 337] width 252 height 48
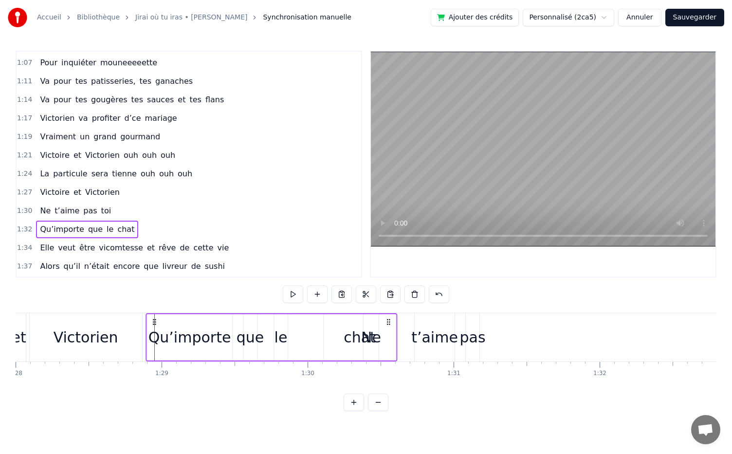
scroll to position [0, 12855]
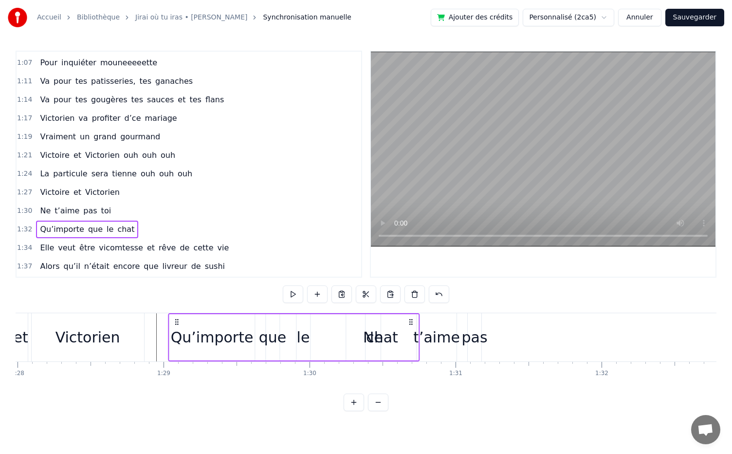
drag, startPoint x: 495, startPoint y: 322, endPoint x: 176, endPoint y: 335, distance: 319.2
click at [176, 335] on div "Qu’importe que le chat" at bounding box center [294, 337] width 252 height 48
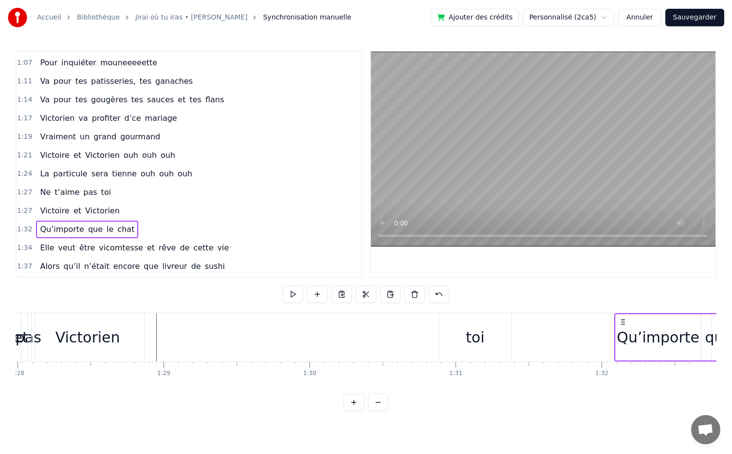
click at [469, 329] on div "toi" at bounding box center [475, 337] width 19 height 22
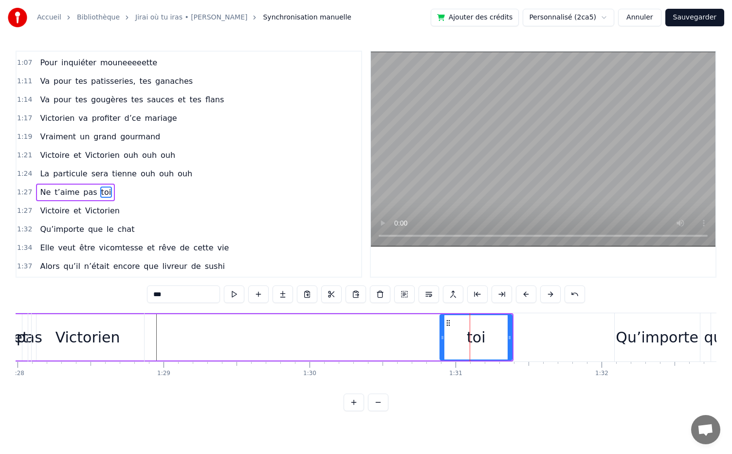
scroll to position [460, 0]
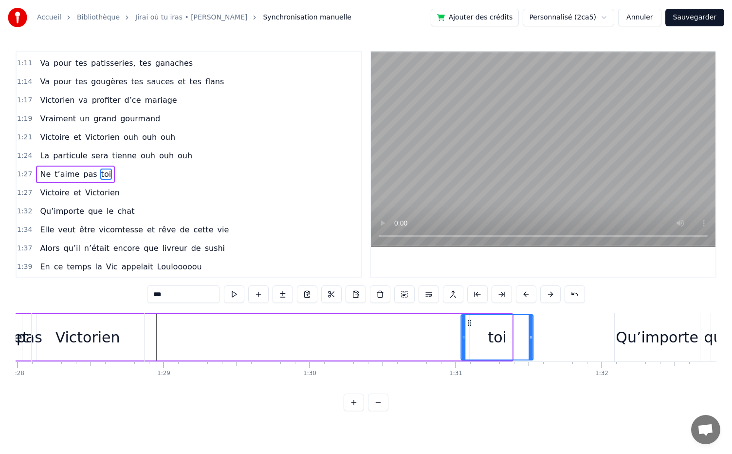
drag, startPoint x: 449, startPoint y: 323, endPoint x: 461, endPoint y: 334, distance: 15.9
click at [462, 334] on div "toi" at bounding box center [497, 337] width 71 height 44
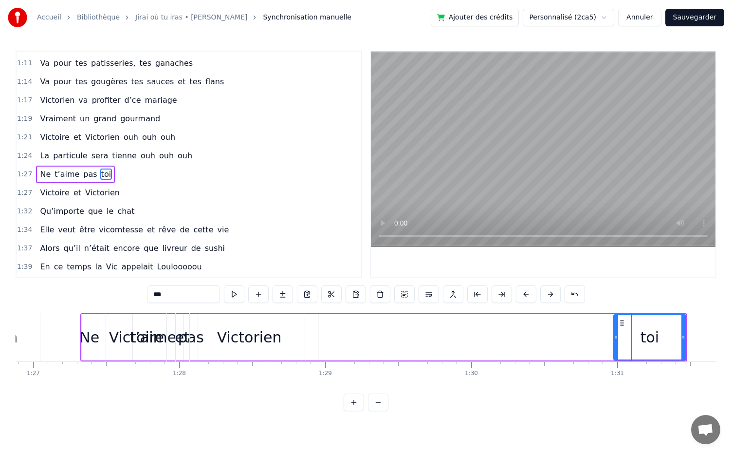
scroll to position [0, 12691]
click at [92, 346] on div "Ne" at bounding box center [91, 337] width 20 height 22
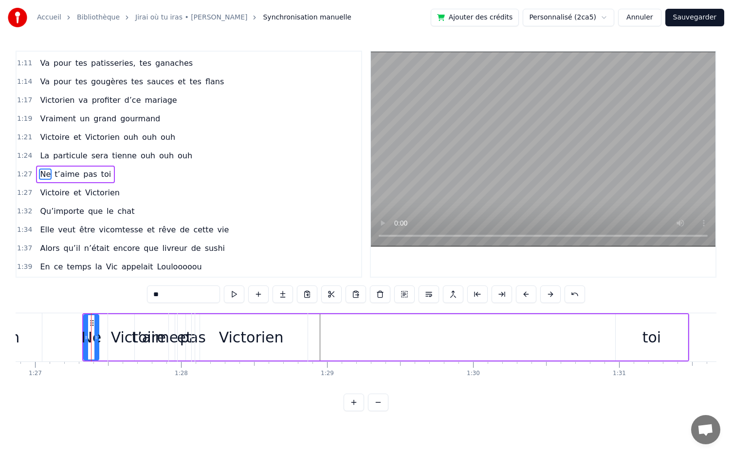
click at [183, 339] on div "et" at bounding box center [184, 337] width 15 height 22
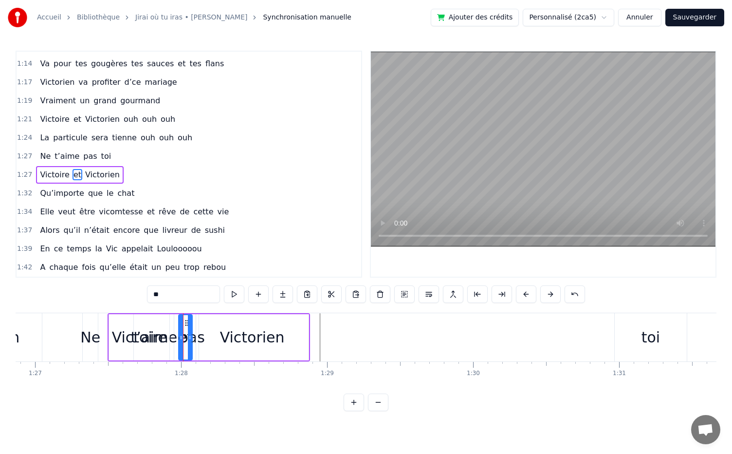
scroll to position [478, 0]
click at [100, 150] on span "toi" at bounding box center [106, 155] width 12 height 11
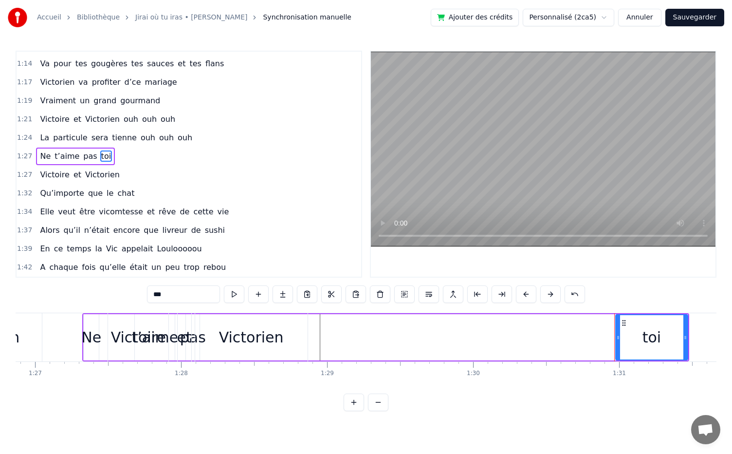
scroll to position [460, 0]
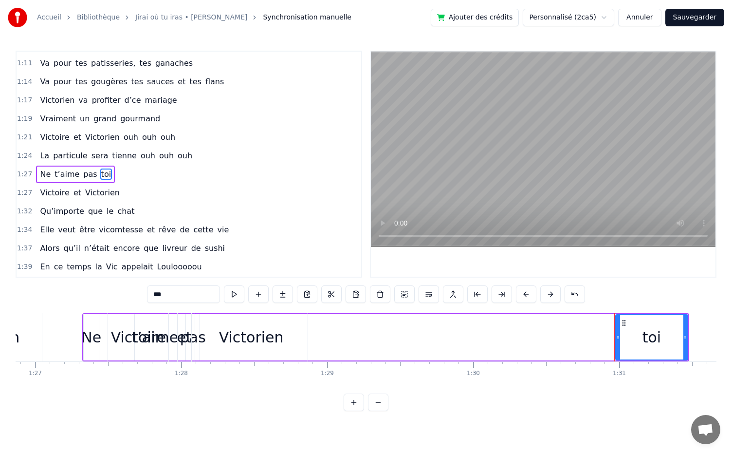
click at [84, 169] on span "pas" at bounding box center [90, 174] width 16 height 11
type input "***"
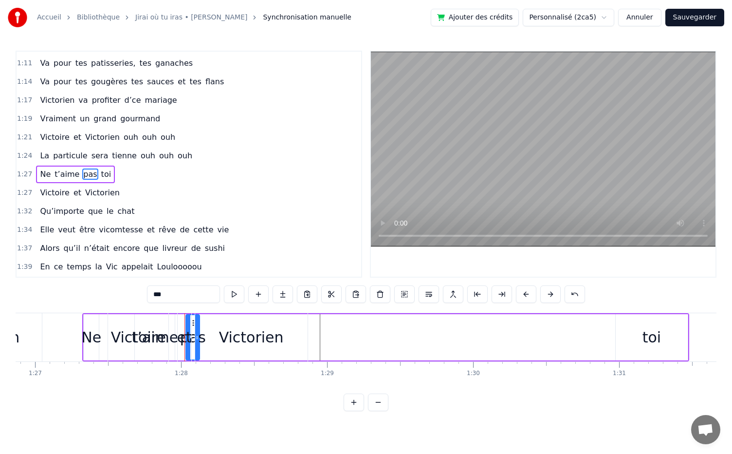
drag, startPoint x: 192, startPoint y: 324, endPoint x: 387, endPoint y: 363, distance: 198.7
click at [387, 363] on div "Dans une asso d’école, Il y a dix ans piiiiile, Elle l’a vu et bim, Coup de fou…" at bounding box center [366, 349] width 701 height 73
drag, startPoint x: 194, startPoint y: 321, endPoint x: 339, endPoint y: 335, distance: 145.7
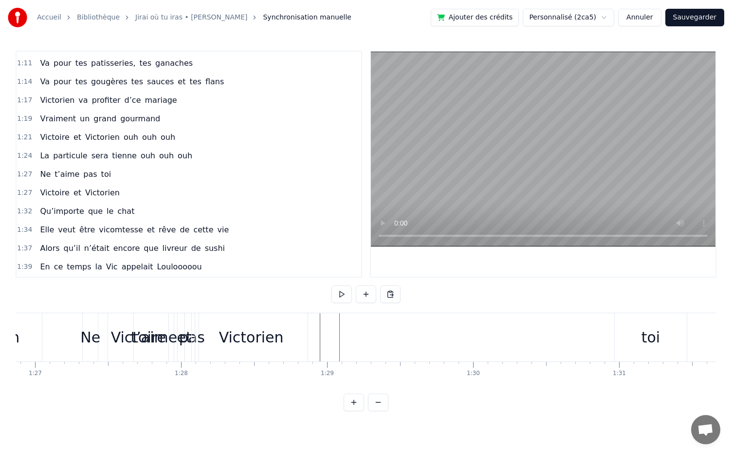
click at [82, 169] on span "pas" at bounding box center [90, 174] width 16 height 11
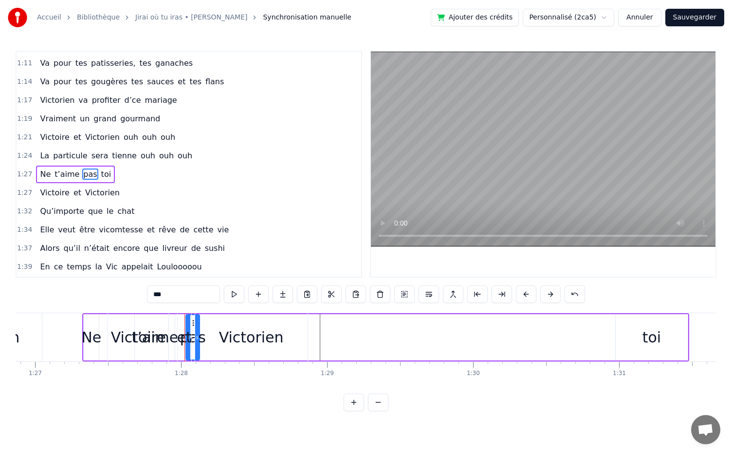
drag, startPoint x: 193, startPoint y: 323, endPoint x: 347, endPoint y: 338, distance: 155.1
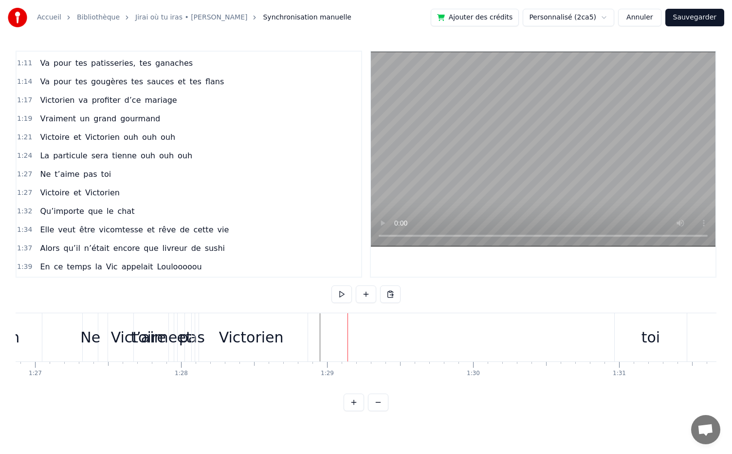
click at [94, 349] on div "Ne" at bounding box center [90, 337] width 15 height 48
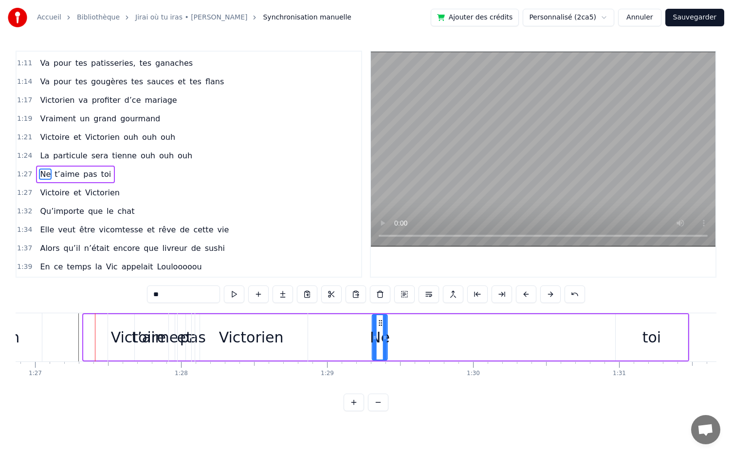
drag, startPoint x: 92, startPoint y: 324, endPoint x: 380, endPoint y: 330, distance: 288.4
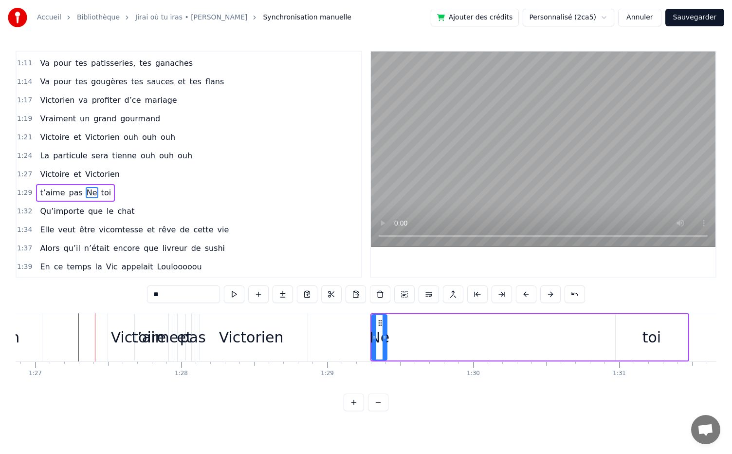
click at [153, 343] on div "t’aime" at bounding box center [154, 337] width 47 height 22
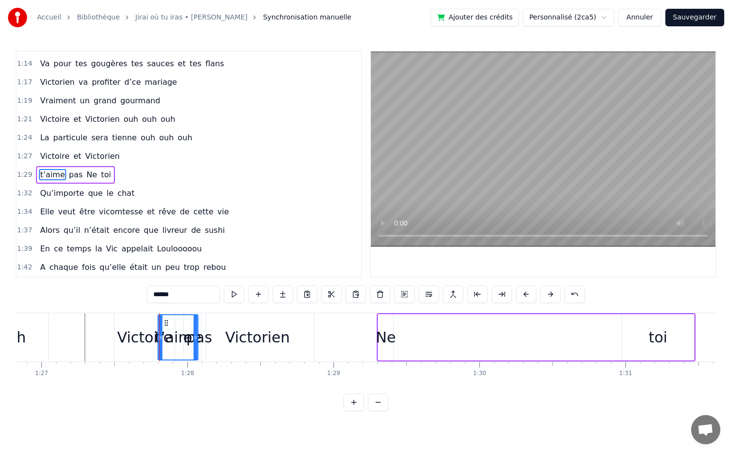
scroll to position [0, 12683]
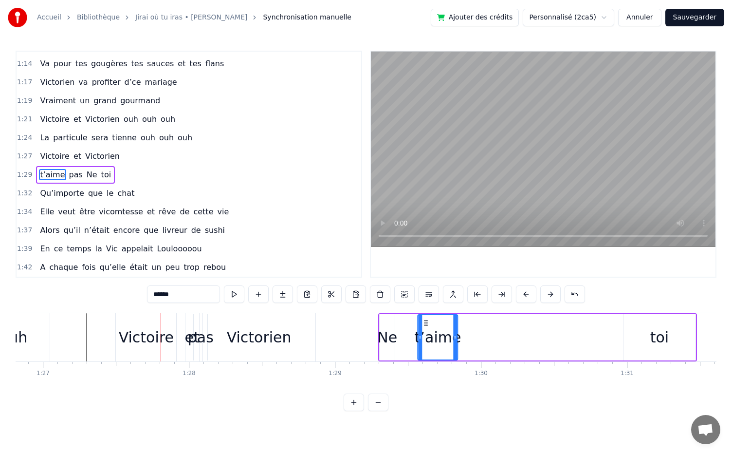
drag, startPoint x: 142, startPoint y: 319, endPoint x: 425, endPoint y: 326, distance: 283.0
click at [200, 332] on div "pas" at bounding box center [201, 337] width 26 height 22
type input "***"
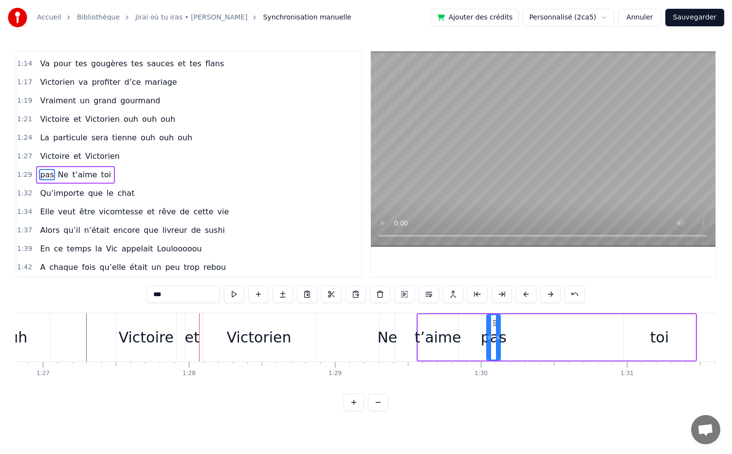
drag, startPoint x: 201, startPoint y: 323, endPoint x: 494, endPoint y: 333, distance: 293.3
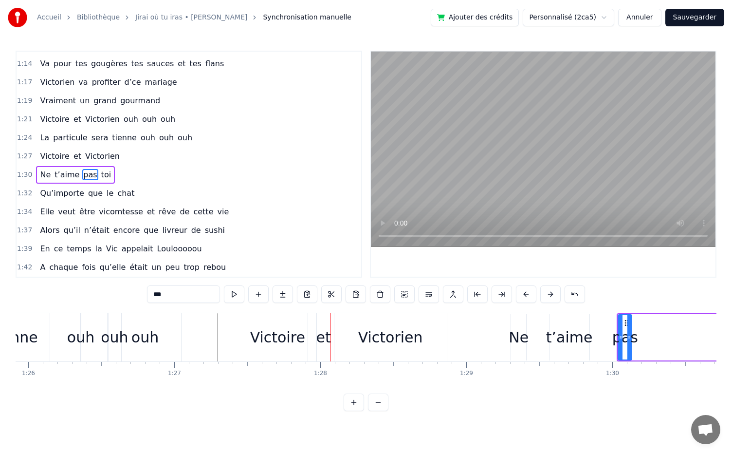
scroll to position [0, 12534]
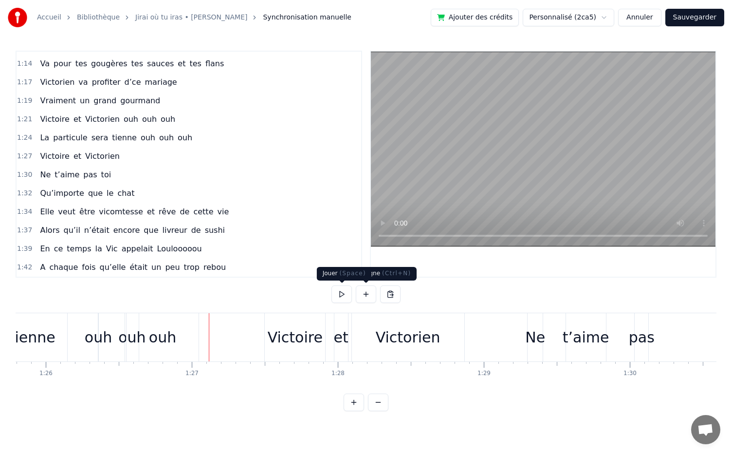
click at [345, 297] on button at bounding box center [342, 294] width 20 height 18
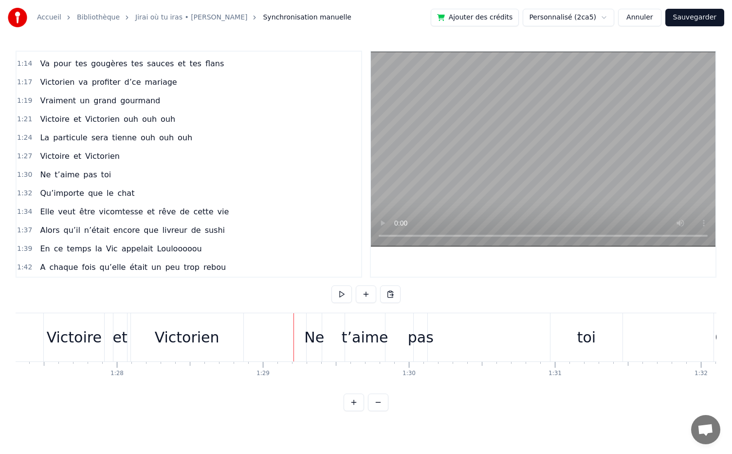
scroll to position [0, 12776]
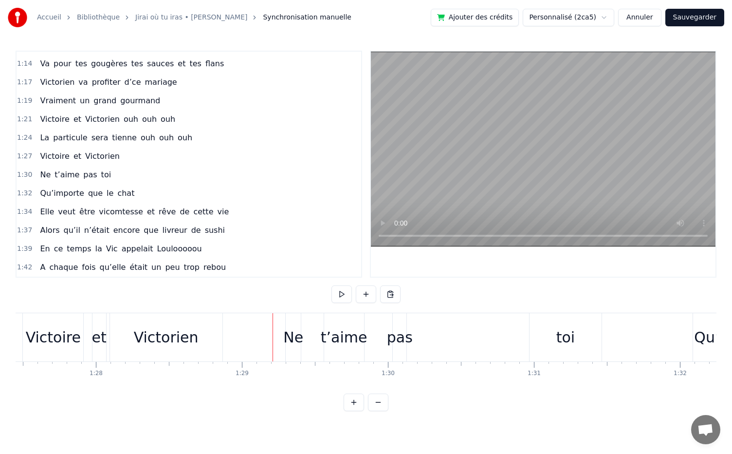
click at [561, 336] on div "toi" at bounding box center [566, 337] width 19 height 22
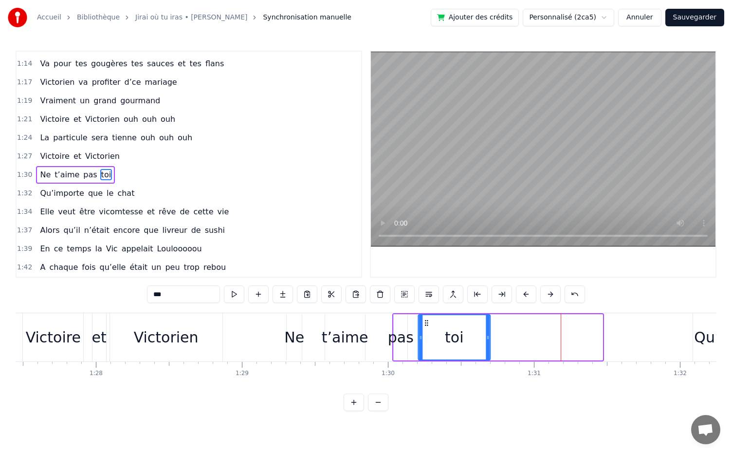
drag, startPoint x: 535, startPoint y: 323, endPoint x: 423, endPoint y: 330, distance: 112.7
click at [423, 330] on div "toi" at bounding box center [454, 337] width 71 height 44
click at [373, 352] on div "Ne t’aime pas toi" at bounding box center [388, 337] width 206 height 48
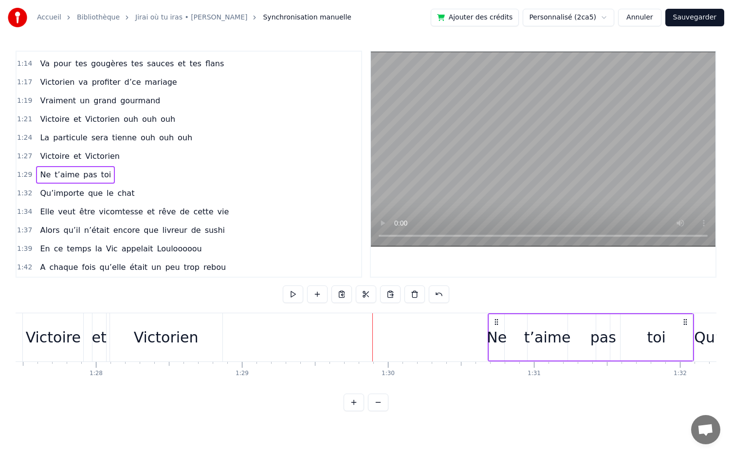
drag, startPoint x: 296, startPoint y: 322, endPoint x: 499, endPoint y: 344, distance: 203.7
click at [499, 344] on div "Ne t’aime pas toi" at bounding box center [591, 337] width 206 height 48
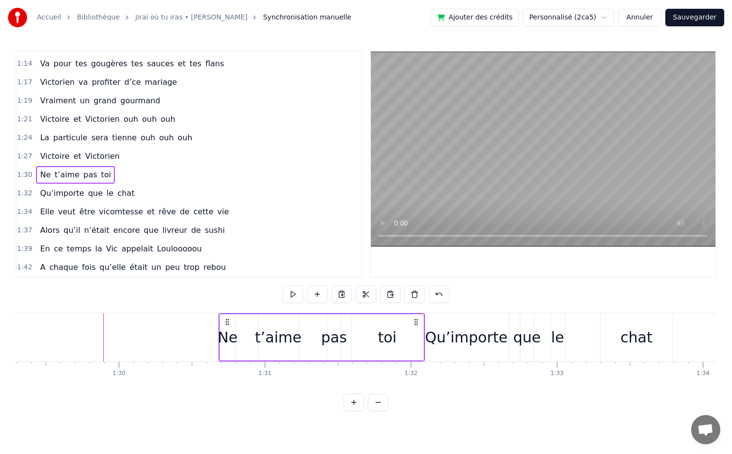
scroll to position [0, 13046]
click at [467, 323] on div "Qu’importe" at bounding box center [466, 337] width 85 height 48
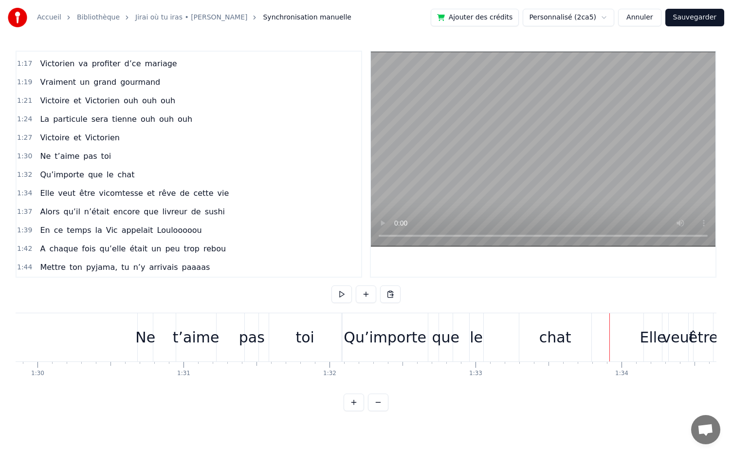
scroll to position [0, 13127]
click at [549, 335] on div "chat" at bounding box center [556, 337] width 32 height 22
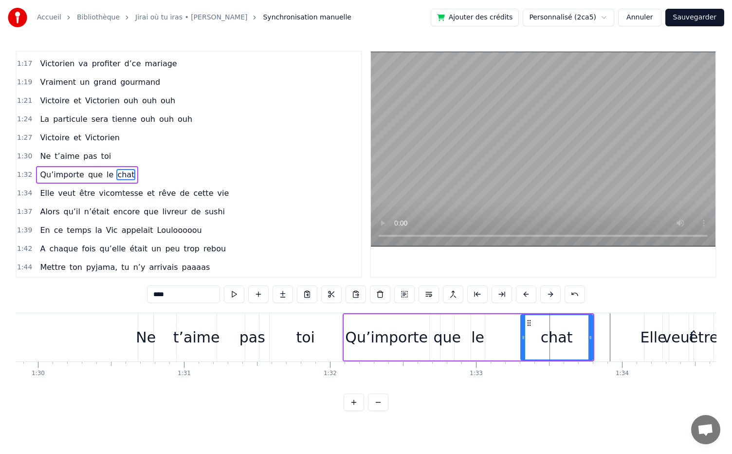
drag, startPoint x: 533, startPoint y: 324, endPoint x: 504, endPoint y: 328, distance: 29.0
click at [504, 328] on div "Qu’importe que le chat" at bounding box center [469, 337] width 252 height 48
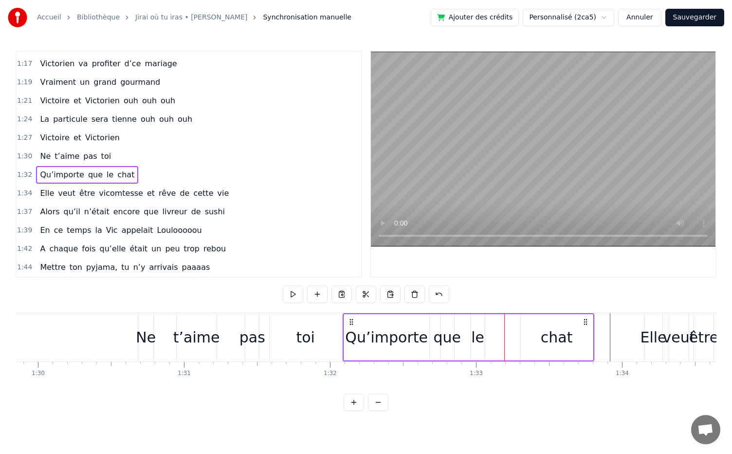
click at [537, 335] on div "chat" at bounding box center [557, 337] width 72 height 46
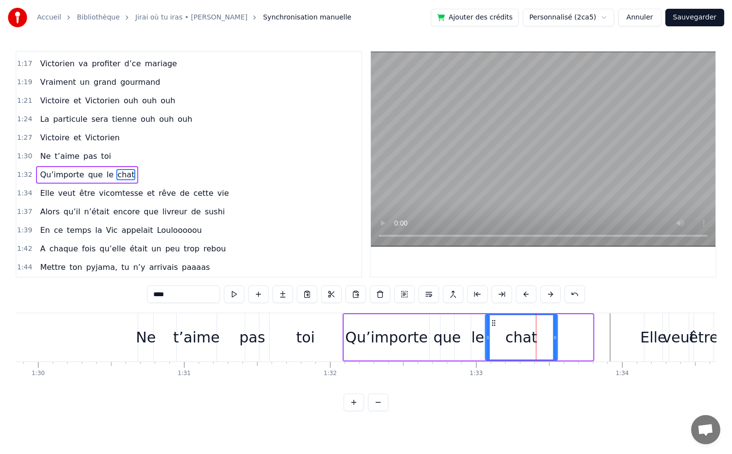
drag, startPoint x: 527, startPoint y: 321, endPoint x: 491, endPoint y: 325, distance: 35.8
click at [491, 325] on icon at bounding box center [494, 323] width 8 height 8
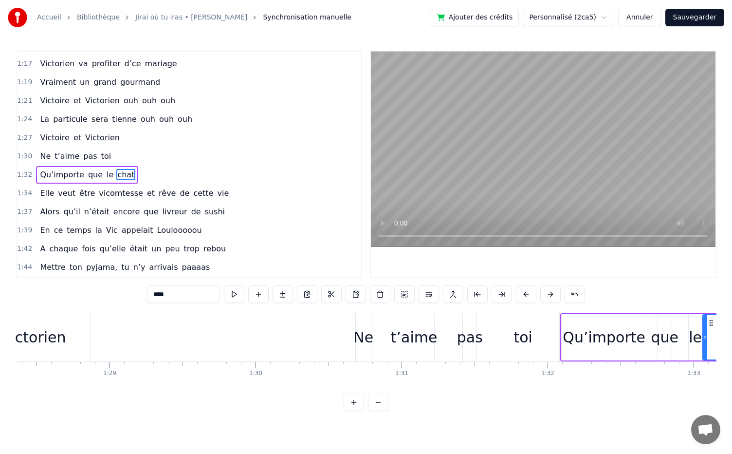
scroll to position [0, 12910]
click at [681, 352] on div "Qu’importe que le chat" at bounding box center [667, 337] width 216 height 48
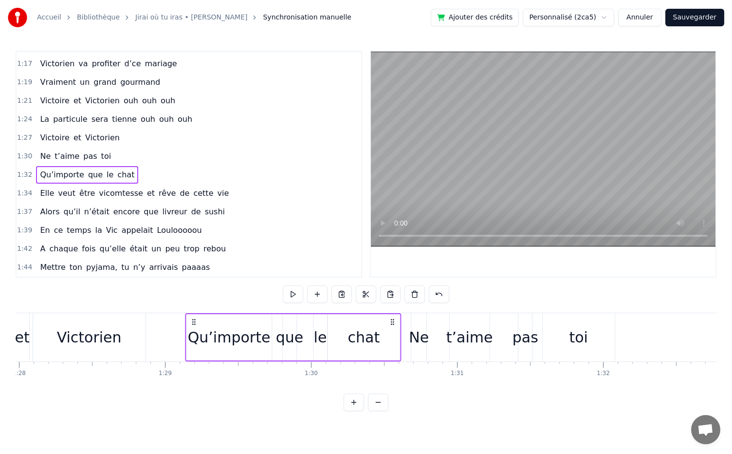
scroll to position [0, 12852]
drag, startPoint x: 598, startPoint y: 323, endPoint x: 175, endPoint y: 339, distance: 423.0
click at [175, 339] on div "Qu’importe que le chat" at bounding box center [278, 337] width 216 height 48
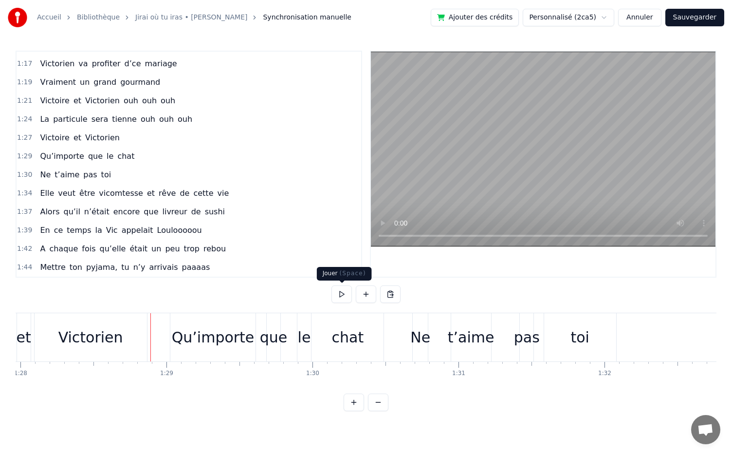
click at [345, 300] on button at bounding box center [342, 294] width 20 height 18
click at [348, 290] on button at bounding box center [342, 294] width 20 height 18
click at [357, 338] on div "chat" at bounding box center [348, 337] width 32 height 22
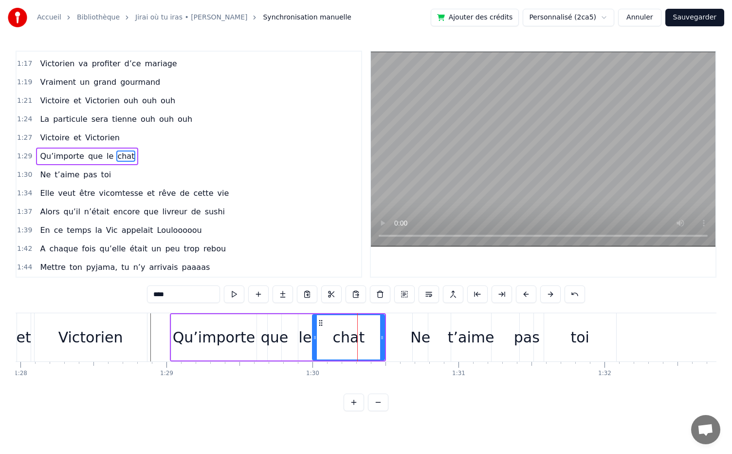
scroll to position [478, 0]
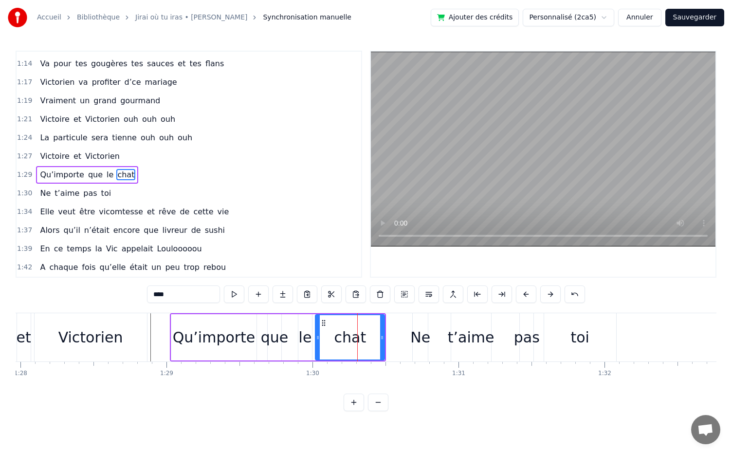
drag, startPoint x: 315, startPoint y: 339, endPoint x: 325, endPoint y: 338, distance: 10.7
click at [320, 338] on icon at bounding box center [318, 338] width 4 height 8
drag, startPoint x: 330, startPoint y: 322, endPoint x: 308, endPoint y: 322, distance: 22.4
click at [308, 322] on icon at bounding box center [309, 323] width 8 height 8
click at [421, 335] on div "Ne" at bounding box center [421, 337] width 20 height 22
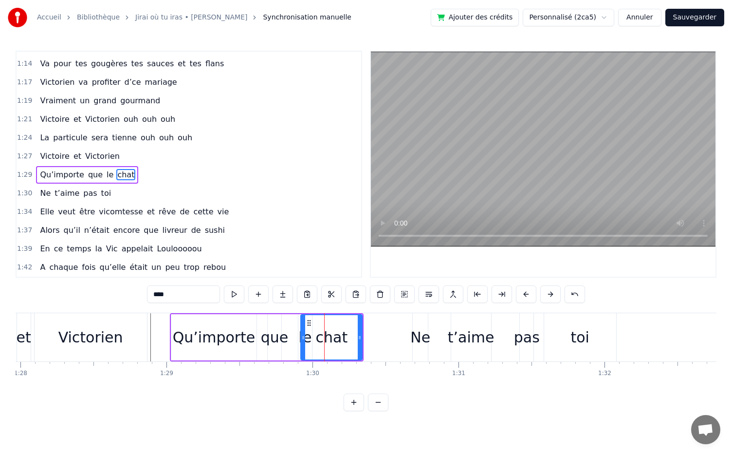
type input "**"
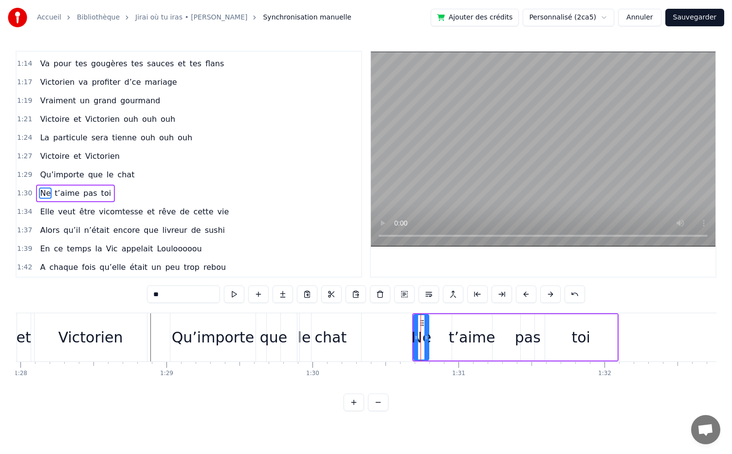
scroll to position [497, 0]
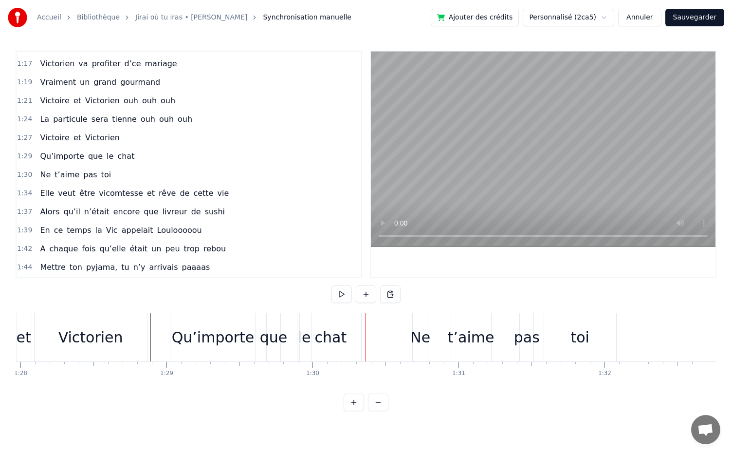
click at [147, 340] on div "Victorien" at bounding box center [90, 337] width 113 height 48
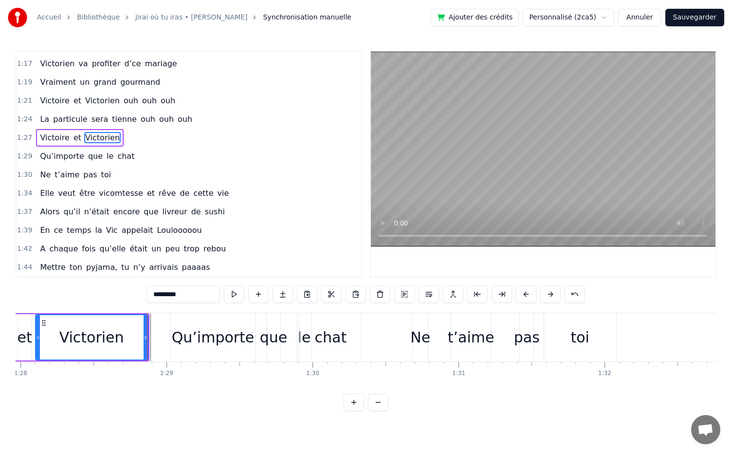
scroll to position [460, 0]
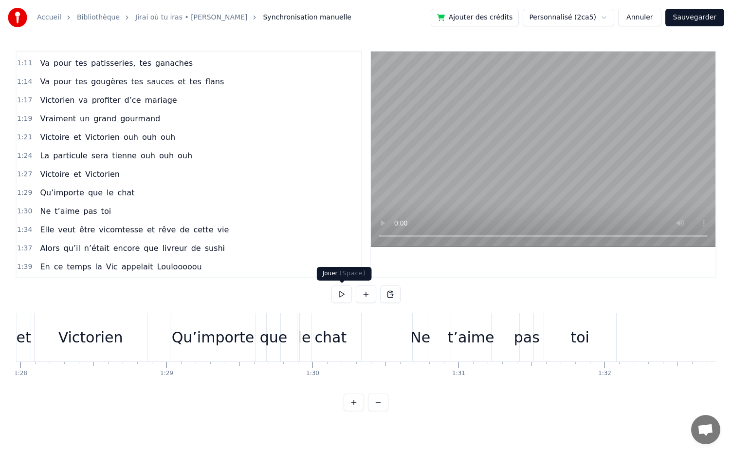
click at [351, 295] on button at bounding box center [342, 294] width 20 height 18
click at [277, 335] on div "que" at bounding box center [274, 337] width 28 height 22
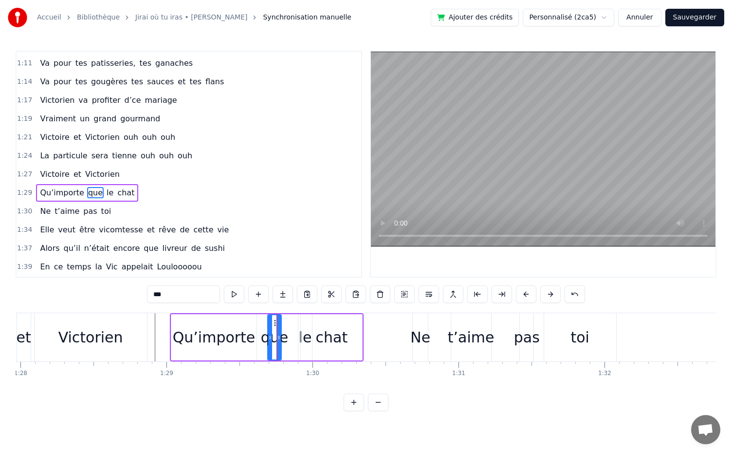
scroll to position [478, 0]
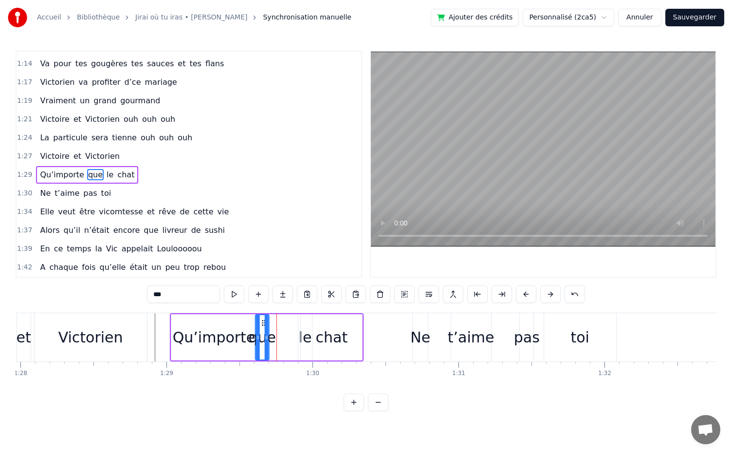
drag, startPoint x: 276, startPoint y: 322, endPoint x: 263, endPoint y: 324, distance: 12.9
click at [263, 324] on icon at bounding box center [264, 323] width 8 height 8
click at [302, 337] on div "chat" at bounding box center [331, 337] width 61 height 46
type input "****"
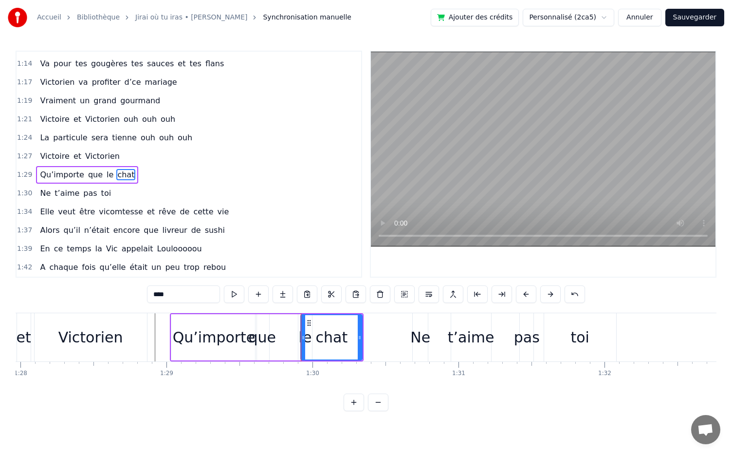
click at [297, 346] on div "Qu’importe que le chat" at bounding box center [267, 337] width 194 height 48
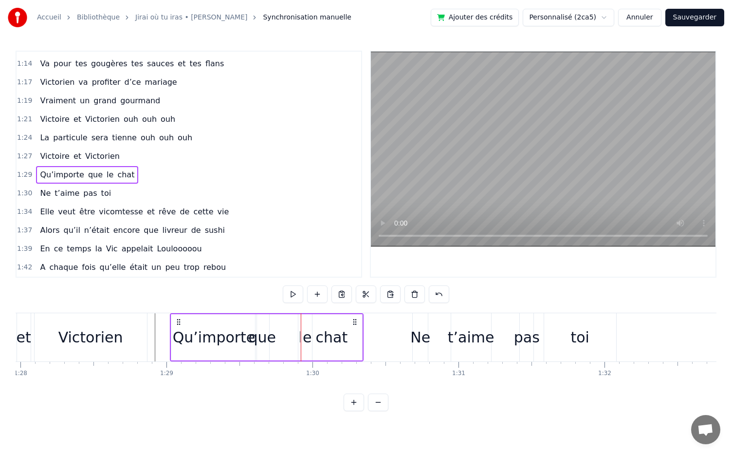
click at [301, 347] on div "chat" at bounding box center [331, 337] width 61 height 46
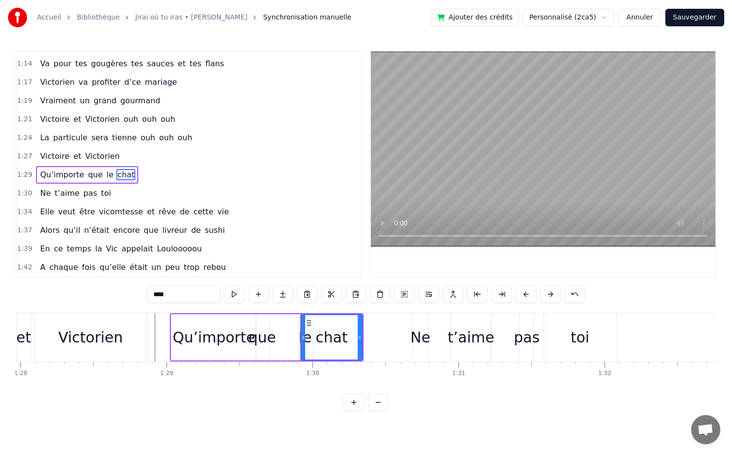
click at [106, 169] on span "le" at bounding box center [110, 174] width 9 height 11
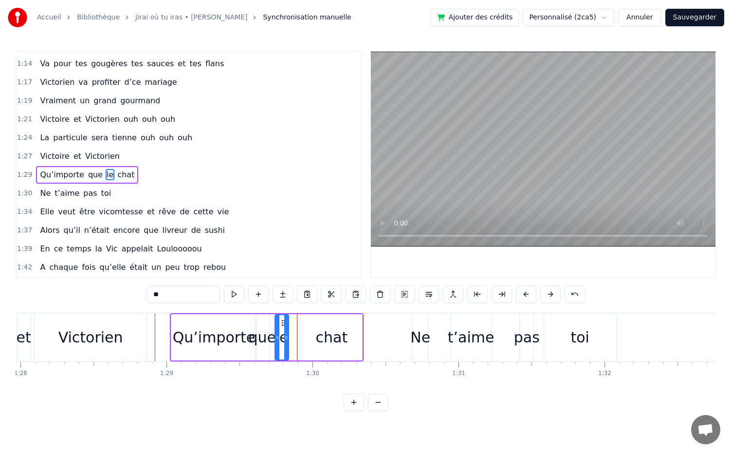
drag, startPoint x: 305, startPoint y: 321, endPoint x: 281, endPoint y: 324, distance: 23.5
click at [281, 324] on icon at bounding box center [284, 323] width 8 height 8
click at [347, 349] on div "chat" at bounding box center [331, 337] width 61 height 46
drag, startPoint x: 310, startPoint y: 319, endPoint x: 289, endPoint y: 320, distance: 21.0
click at [289, 320] on icon at bounding box center [289, 323] width 8 height 8
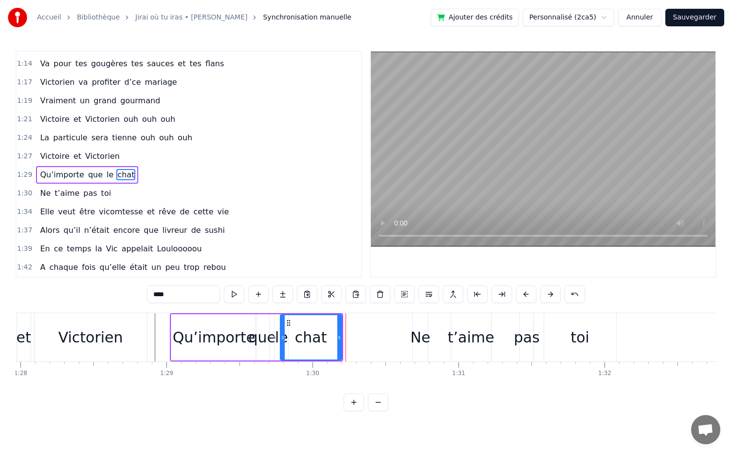
click at [120, 339] on div "Victorien" at bounding box center [91, 337] width 112 height 48
type input "*********"
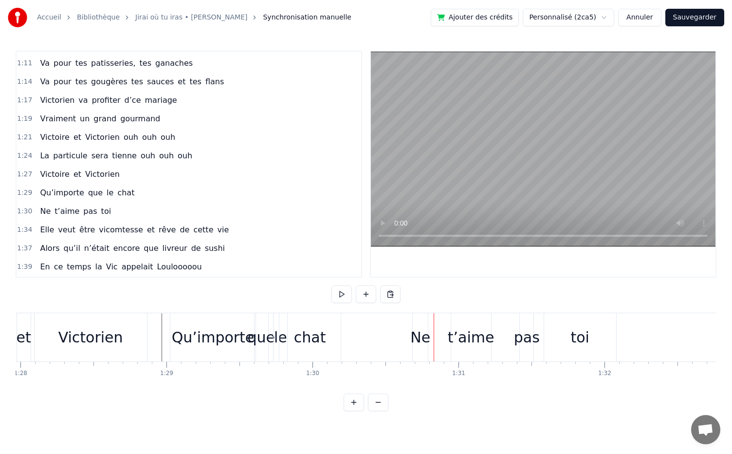
click at [435, 342] on div "Ne t’aime pas toi" at bounding box center [515, 337] width 206 height 48
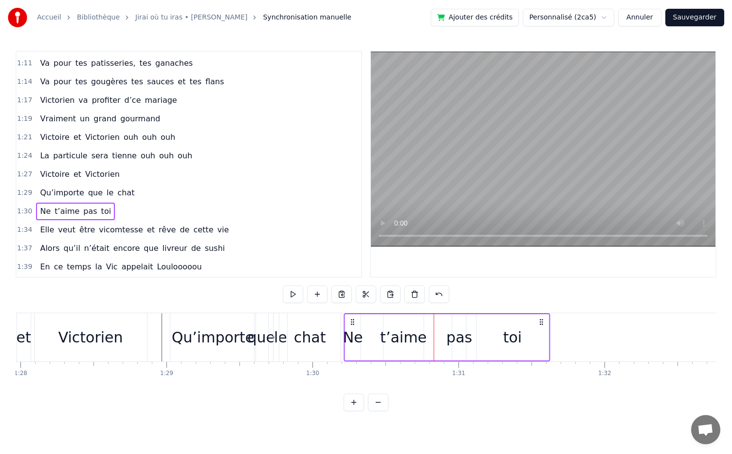
drag, startPoint x: 419, startPoint y: 322, endPoint x: 350, endPoint y: 337, distance: 70.2
click at [350, 337] on div "Ne t’aime pas toi" at bounding box center [447, 337] width 206 height 48
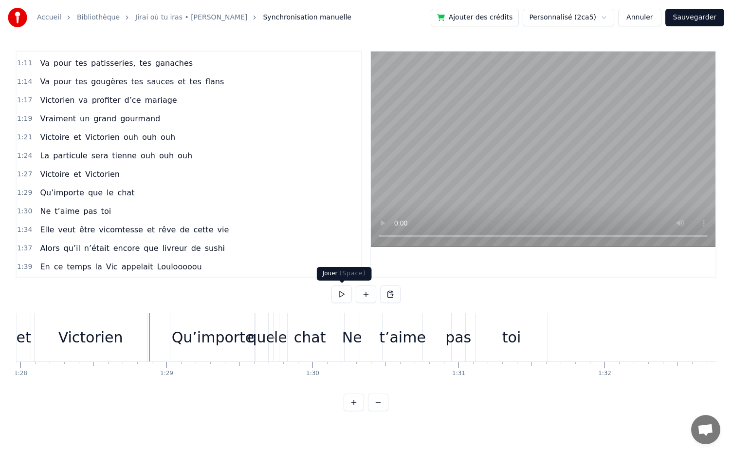
click at [341, 293] on button at bounding box center [342, 294] width 20 height 18
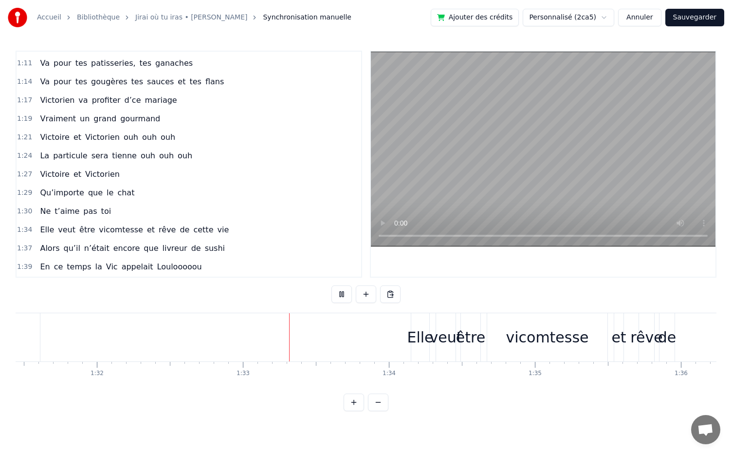
scroll to position [0, 13464]
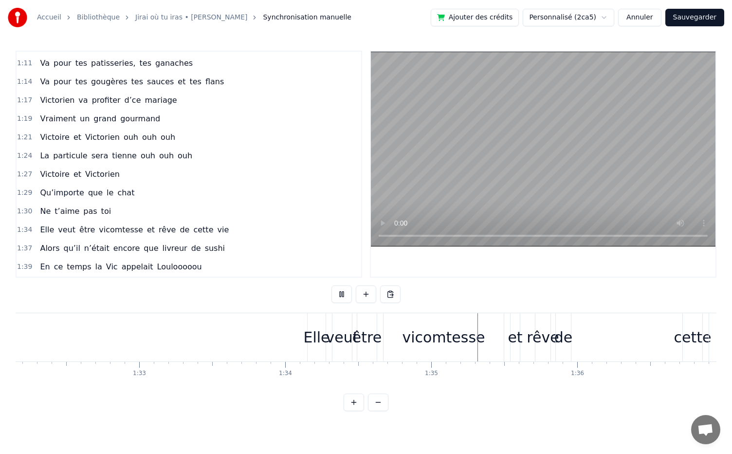
click at [341, 293] on button at bounding box center [342, 294] width 20 height 18
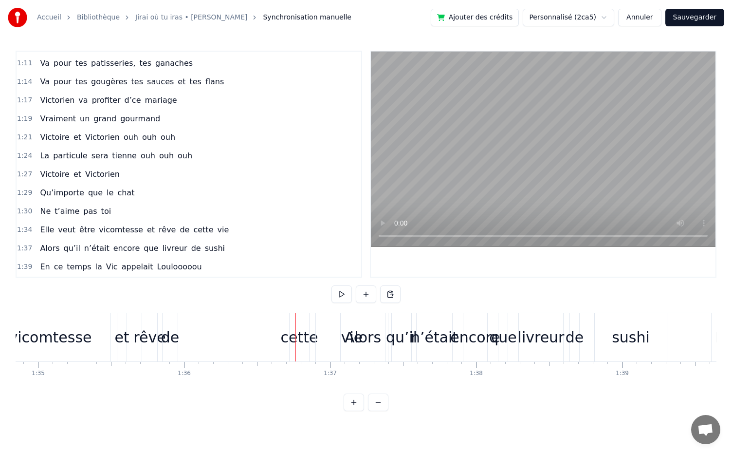
scroll to position [0, 13856]
click at [192, 224] on span "cette" at bounding box center [203, 229] width 22 height 11
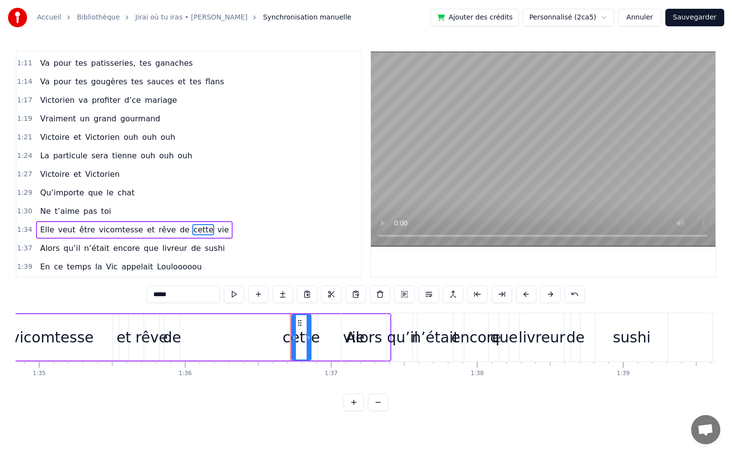
scroll to position [515, 0]
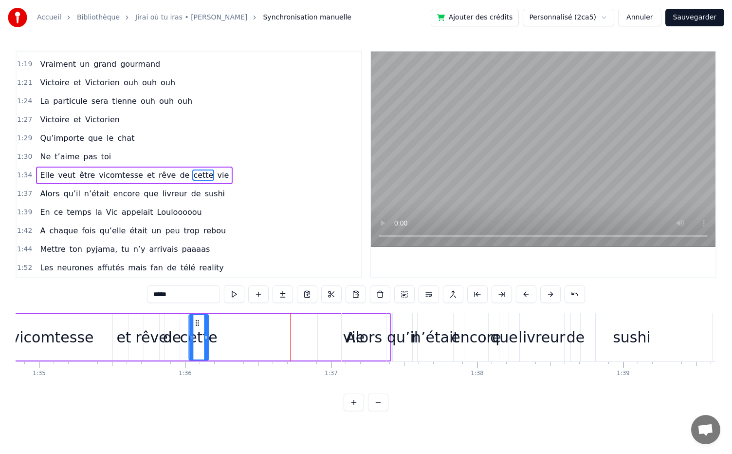
drag, startPoint x: 299, startPoint y: 323, endPoint x: 196, endPoint y: 326, distance: 102.8
click at [196, 326] on div "cette" at bounding box center [198, 337] width 19 height 44
click at [216, 169] on span "vie" at bounding box center [223, 174] width 14 height 11
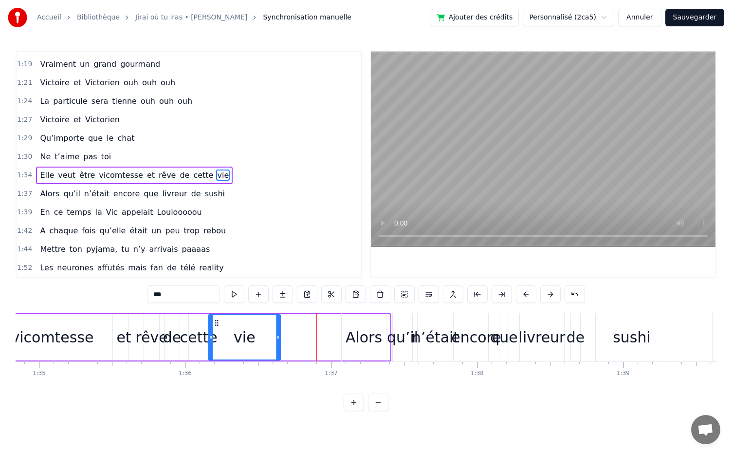
drag, startPoint x: 326, startPoint y: 325, endPoint x: 217, endPoint y: 336, distance: 110.1
click at [217, 336] on div "vie" at bounding box center [244, 337] width 71 height 44
click at [600, 355] on div "sushi" at bounding box center [632, 337] width 72 height 48
type input "*****"
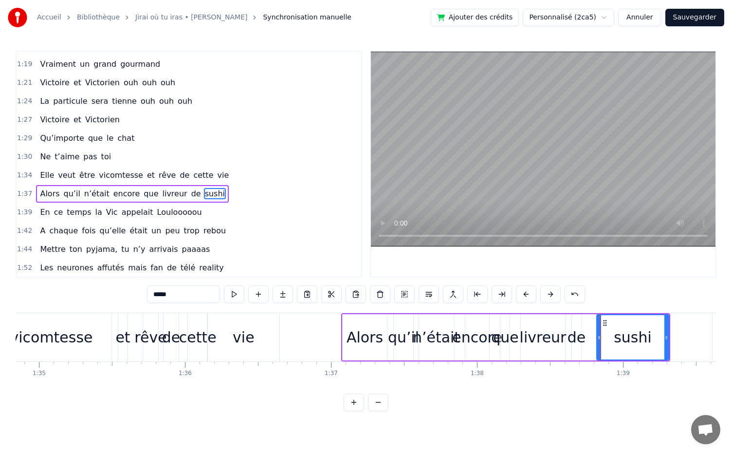
scroll to position [533, 0]
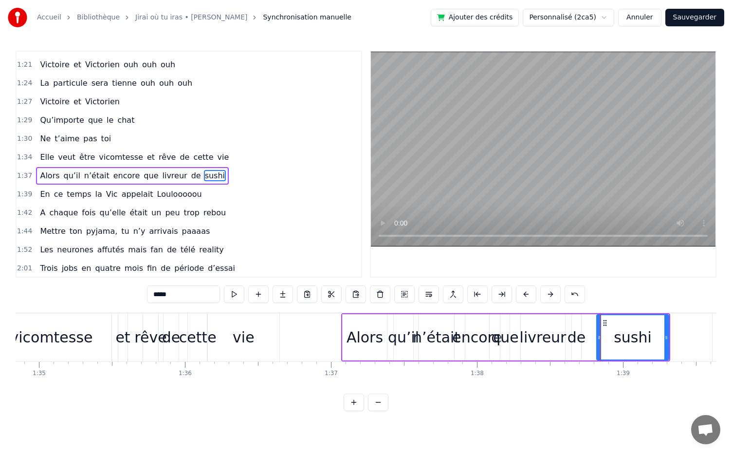
click at [592, 359] on div "Alors qu’il n’était encore que livreur de sushi" at bounding box center [505, 337] width 329 height 48
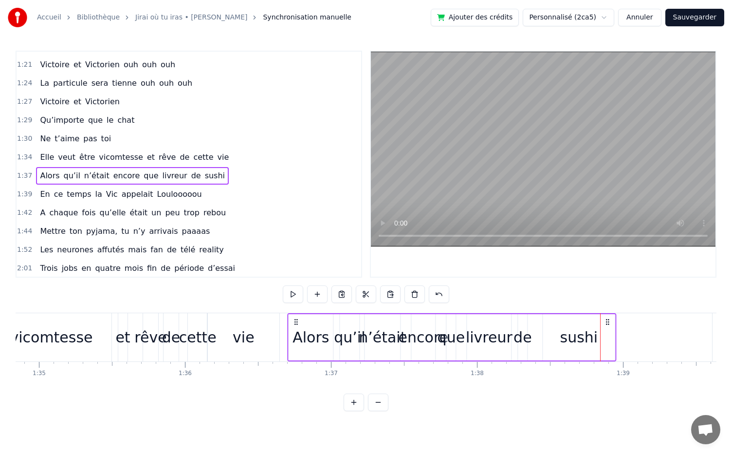
drag, startPoint x: 352, startPoint y: 323, endPoint x: 297, endPoint y: 324, distance: 54.6
click at [297, 324] on icon at bounding box center [296, 322] width 8 height 8
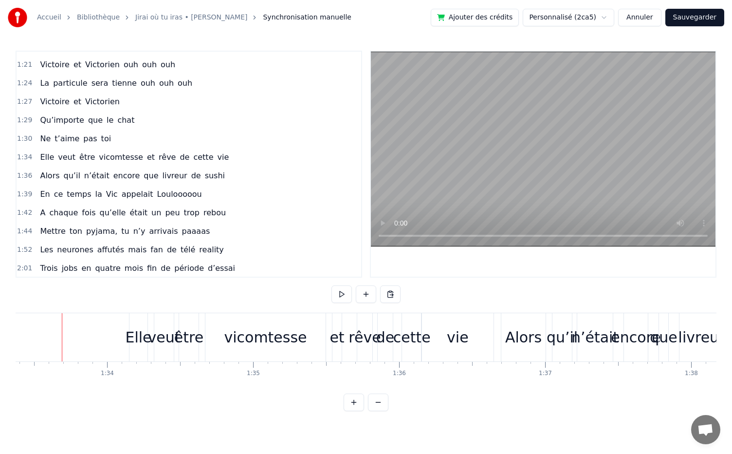
scroll to position [0, 13639]
click at [346, 293] on button at bounding box center [342, 294] width 20 height 18
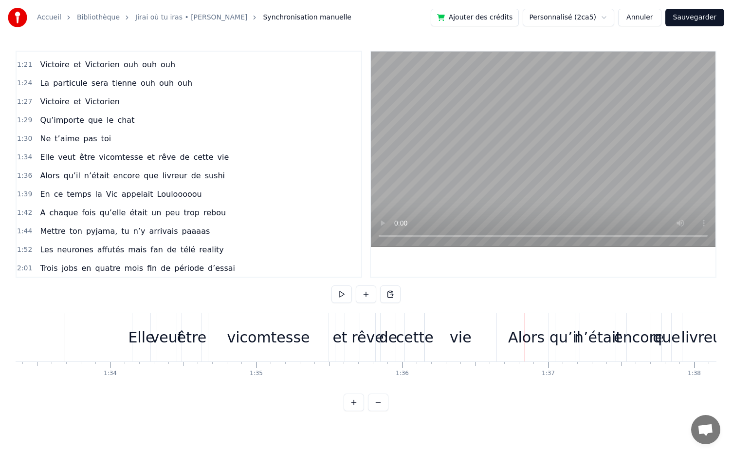
click at [346, 293] on button at bounding box center [342, 294] width 20 height 18
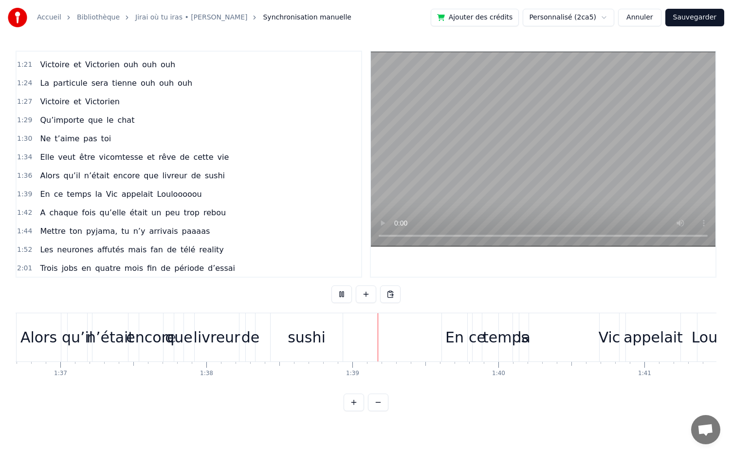
click at [346, 293] on button at bounding box center [342, 294] width 20 height 18
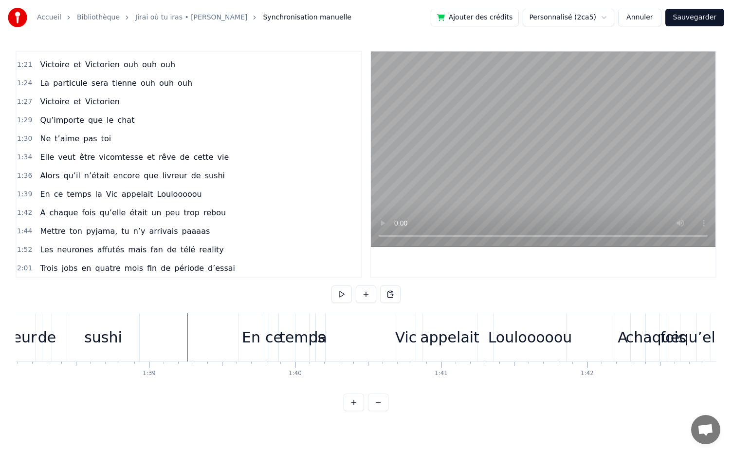
click at [101, 333] on div "sushi" at bounding box center [103, 337] width 38 height 22
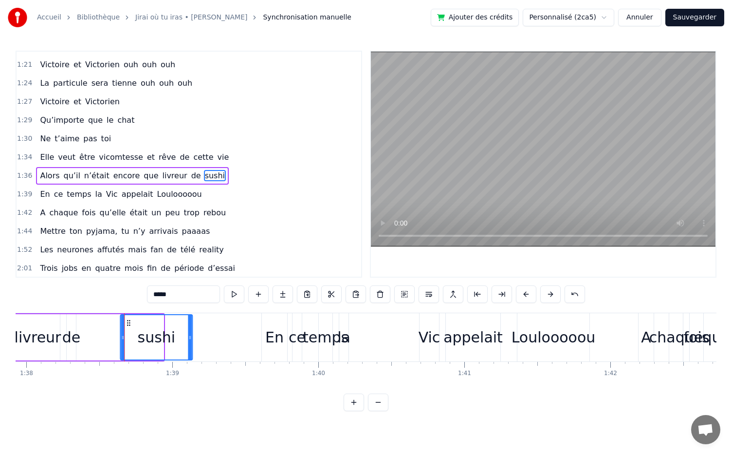
scroll to position [0, 14301]
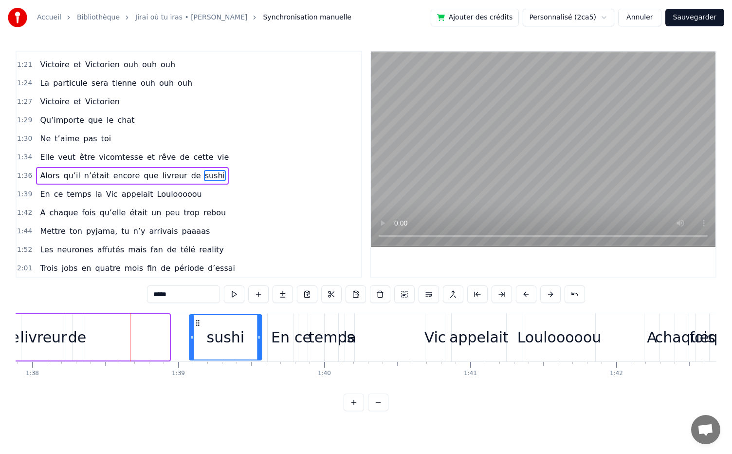
drag, startPoint x: 79, startPoint y: 308, endPoint x: 196, endPoint y: 330, distance: 118.3
click at [196, 330] on div "sushi" at bounding box center [225, 337] width 71 height 44
drag, startPoint x: 187, startPoint y: 336, endPoint x: 176, endPoint y: 336, distance: 11.2
click at [176, 336] on div "Alors qu’il n’était encore que livreur de sushi" at bounding box center [52, 337] width 420 height 48
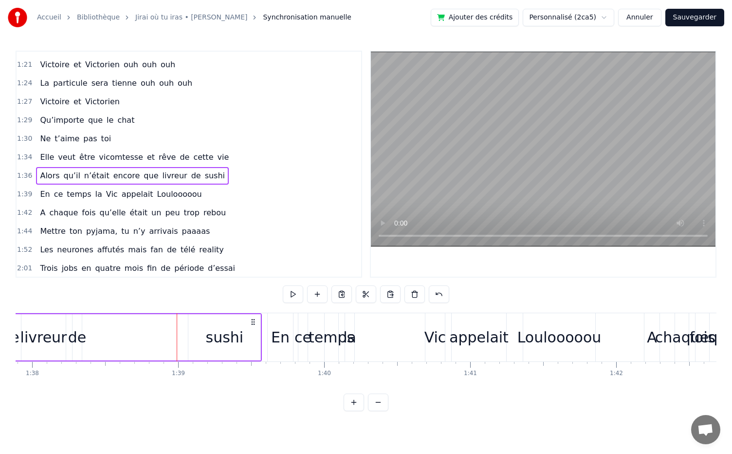
click at [197, 340] on div "sushi" at bounding box center [224, 337] width 72 height 46
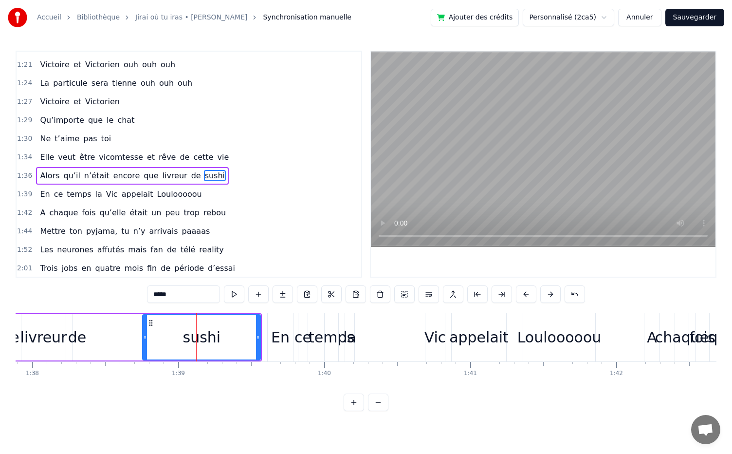
drag, startPoint x: 190, startPoint y: 337, endPoint x: 144, endPoint y: 330, distance: 46.3
click at [144, 330] on div at bounding box center [145, 337] width 4 height 44
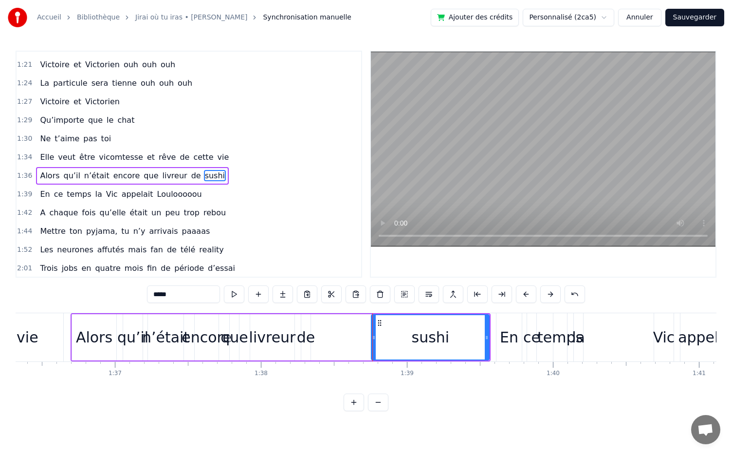
scroll to position [0, 14068]
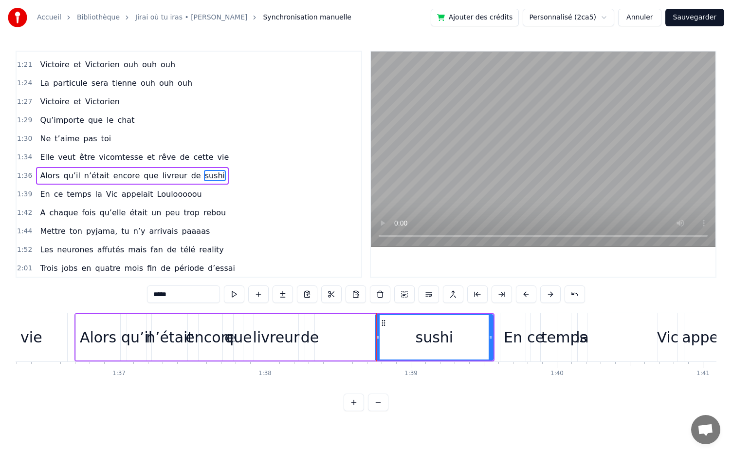
drag, startPoint x: 304, startPoint y: 348, endPoint x: 333, endPoint y: 352, distance: 29.5
click at [333, 352] on div "Alors qu’il n’était encore que livreur de sushi" at bounding box center [285, 337] width 420 height 48
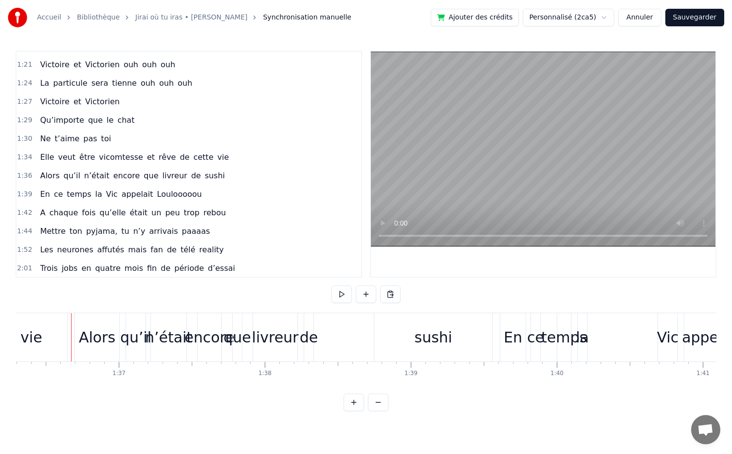
click at [336, 309] on div "0:05 Dans une asso d’école, 0:07 Il y a dix ans piiiiile, 0:11 Elle l’a vu et b…" at bounding box center [366, 231] width 701 height 360
click at [342, 300] on button at bounding box center [342, 294] width 20 height 18
click at [45, 350] on div "vie" at bounding box center [31, 337] width 72 height 48
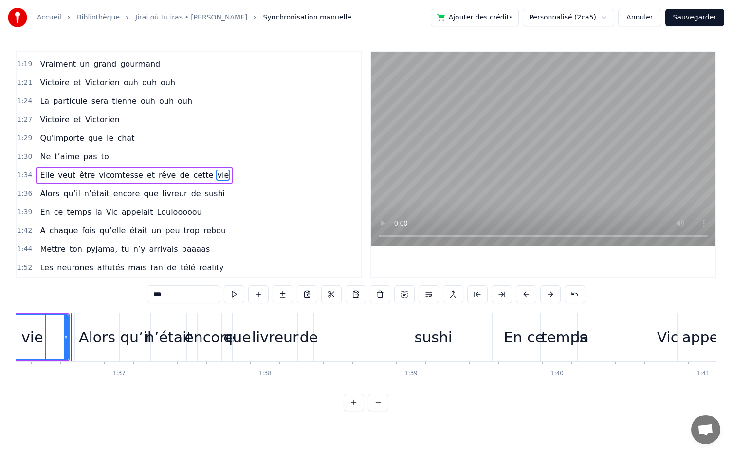
scroll to position [0, 14049]
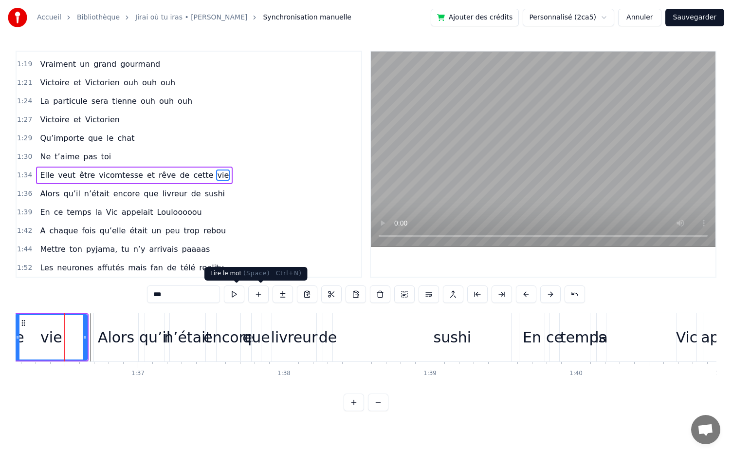
click at [237, 299] on button at bounding box center [234, 294] width 20 height 18
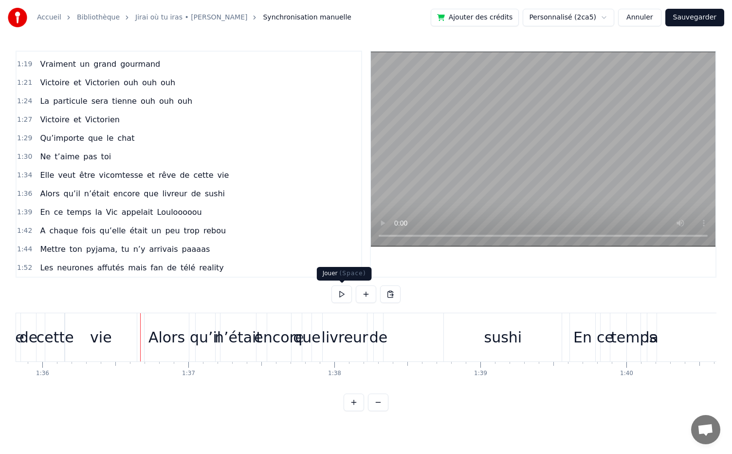
click at [337, 299] on button at bounding box center [342, 294] width 20 height 18
click at [372, 333] on div "de" at bounding box center [379, 337] width 19 height 22
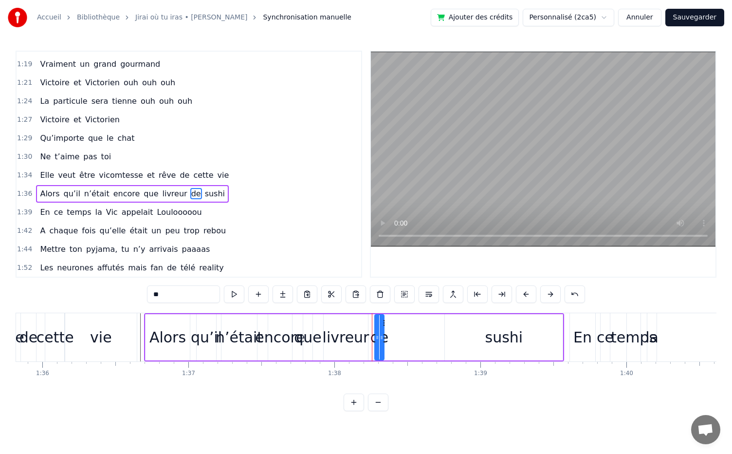
scroll to position [533, 0]
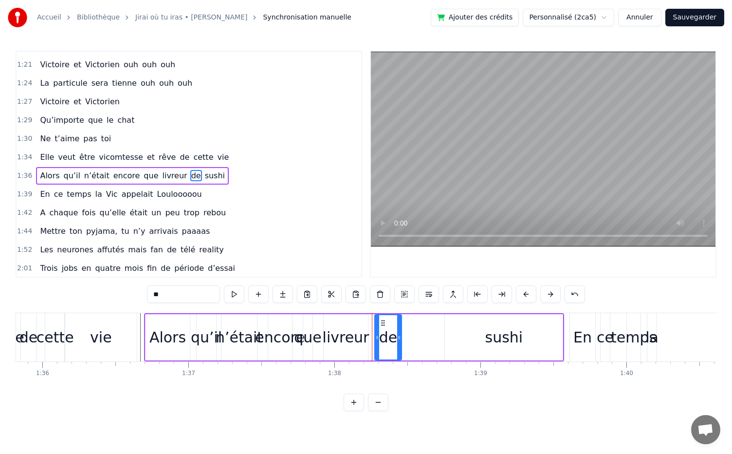
drag, startPoint x: 383, startPoint y: 339, endPoint x: 401, endPoint y: 341, distance: 18.6
click at [401, 341] on icon at bounding box center [399, 338] width 4 height 8
drag, startPoint x: 385, startPoint y: 320, endPoint x: 457, endPoint y: 338, distance: 74.2
click at [349, 341] on div "livreur" at bounding box center [346, 337] width 47 height 22
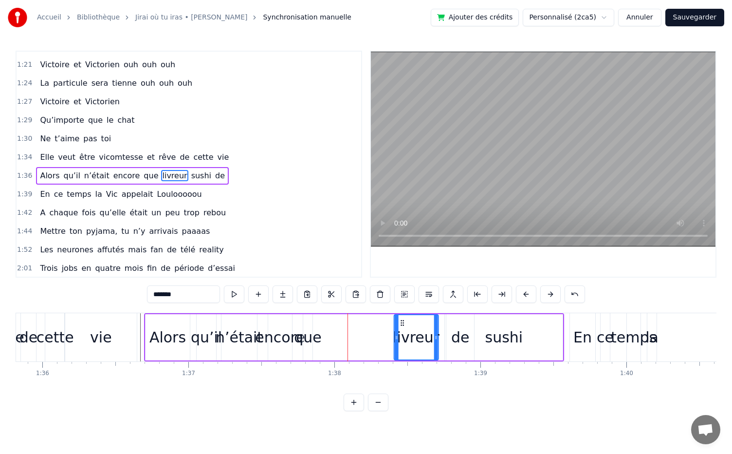
drag, startPoint x: 332, startPoint y: 321, endPoint x: 404, endPoint y: 334, distance: 72.7
click at [404, 334] on div "livreur" at bounding box center [416, 337] width 43 height 44
click at [308, 333] on div "que" at bounding box center [308, 337] width 28 height 22
type input "***"
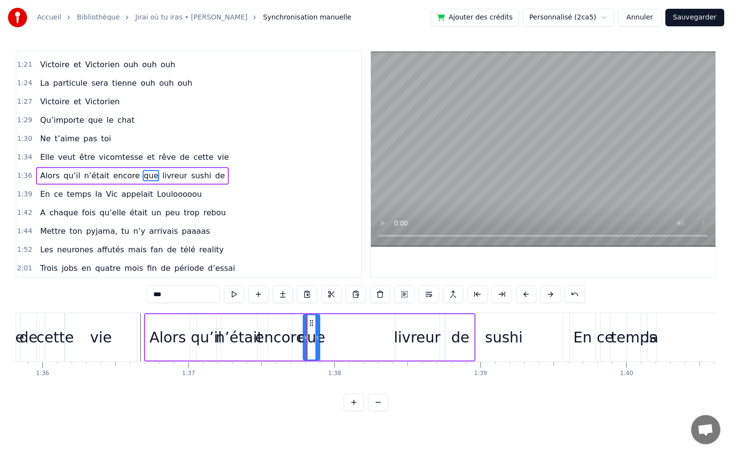
drag, startPoint x: 310, startPoint y: 318, endPoint x: 318, endPoint y: 334, distance: 17.2
click at [318, 334] on div at bounding box center [318, 337] width 4 height 44
drag, startPoint x: 308, startPoint y: 319, endPoint x: 367, endPoint y: 337, distance: 61.9
drag, startPoint x: 311, startPoint y: 322, endPoint x: 363, endPoint y: 327, distance: 51.8
click at [363, 327] on html "Accueil Bibliothèque Jirai où tu iras • Céline Dion Synchronisation manuelle Aj…" at bounding box center [366, 213] width 732 height 427
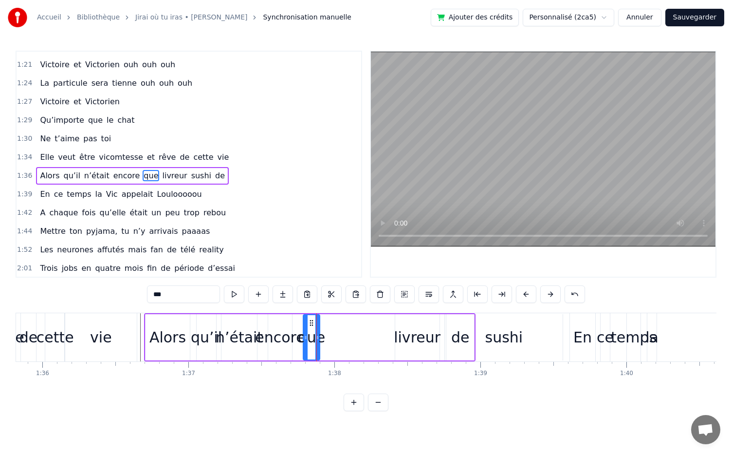
click at [363, 327] on div "Alors qu’il n’était encore que livreur sushi de" at bounding box center [310, 337] width 332 height 48
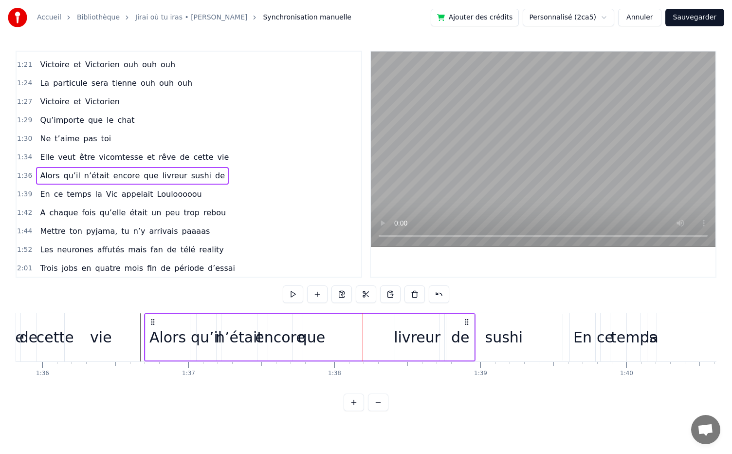
click at [318, 327] on div "que" at bounding box center [312, 337] width 28 height 22
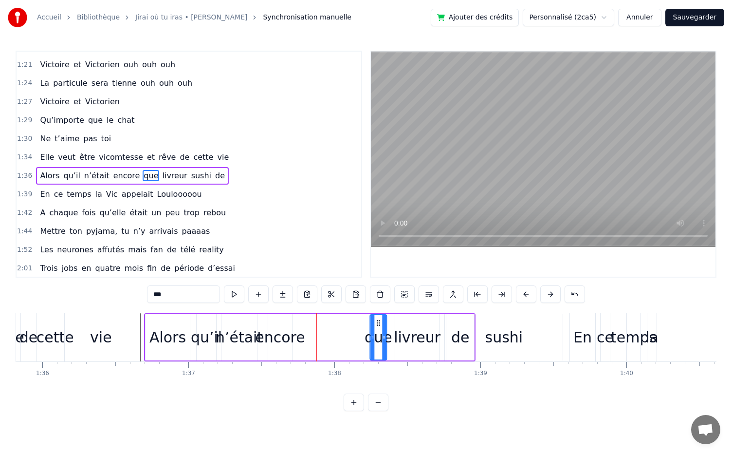
drag, startPoint x: 308, startPoint y: 319, endPoint x: 375, endPoint y: 333, distance: 68.2
click at [375, 333] on div "que" at bounding box center [379, 337] width 16 height 44
click at [280, 330] on div "encore" at bounding box center [280, 337] width 50 height 22
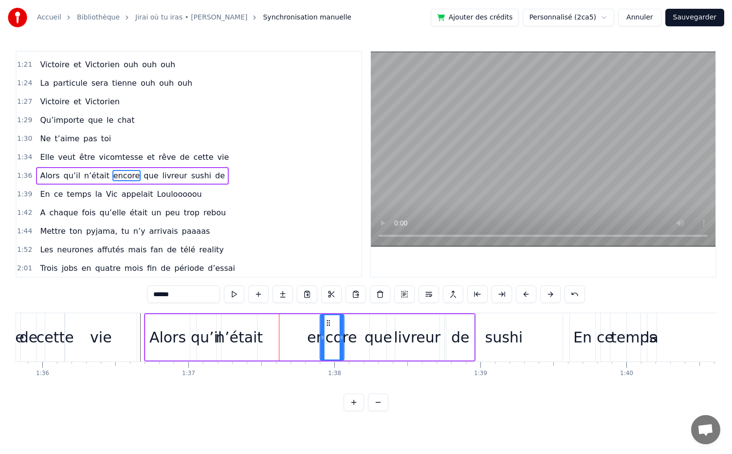
drag, startPoint x: 274, startPoint y: 324, endPoint x: 328, endPoint y: 335, distance: 55.0
click at [328, 335] on div "encore" at bounding box center [332, 337] width 23 height 44
drag, startPoint x: 322, startPoint y: 338, endPoint x: 291, endPoint y: 337, distance: 31.2
click at [292, 337] on icon at bounding box center [294, 338] width 4 height 8
click at [250, 336] on div "n’était" at bounding box center [239, 337] width 47 height 22
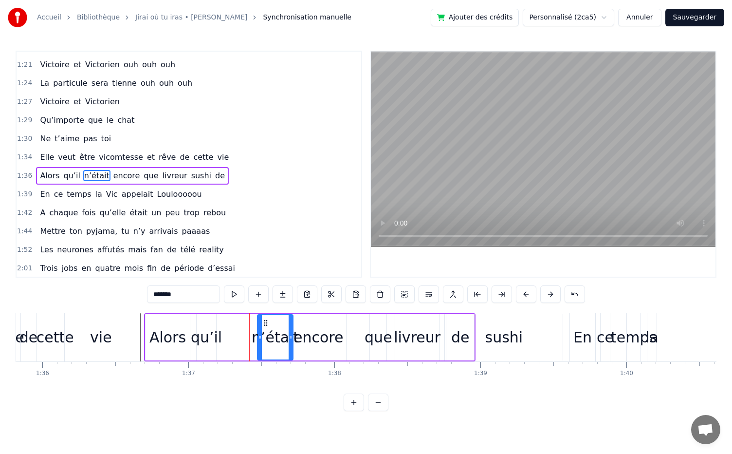
drag, startPoint x: 228, startPoint y: 321, endPoint x: 264, endPoint y: 330, distance: 37.2
click at [264, 330] on div "n’était" at bounding box center [275, 337] width 35 height 44
click at [214, 342] on div "qu’il" at bounding box center [206, 337] width 31 height 22
type input "*****"
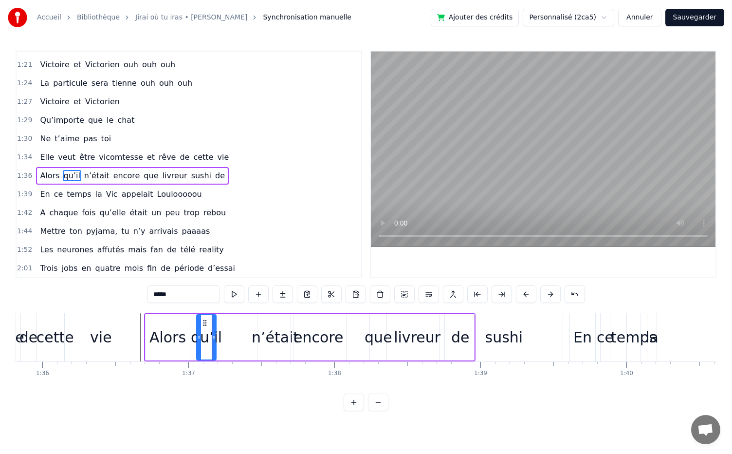
drag, startPoint x: 208, startPoint y: 324, endPoint x: 229, endPoint y: 328, distance: 20.7
click at [229, 328] on div "Alors qu’il n’était encore que livreur sushi de" at bounding box center [310, 337] width 332 height 48
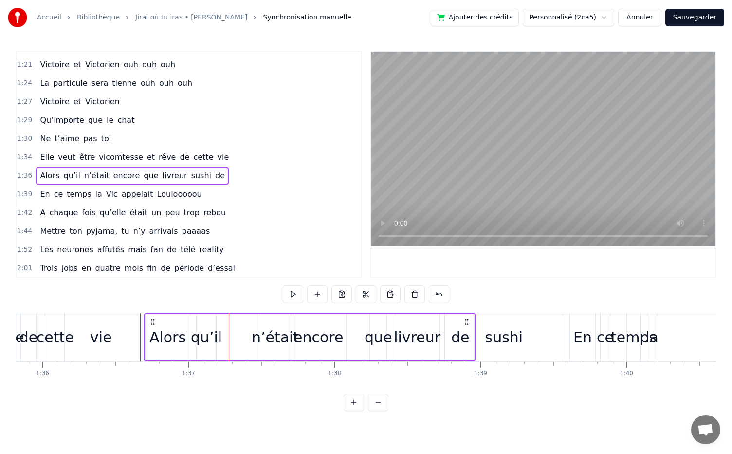
click at [199, 324] on div "qu’il" at bounding box center [206, 337] width 19 height 46
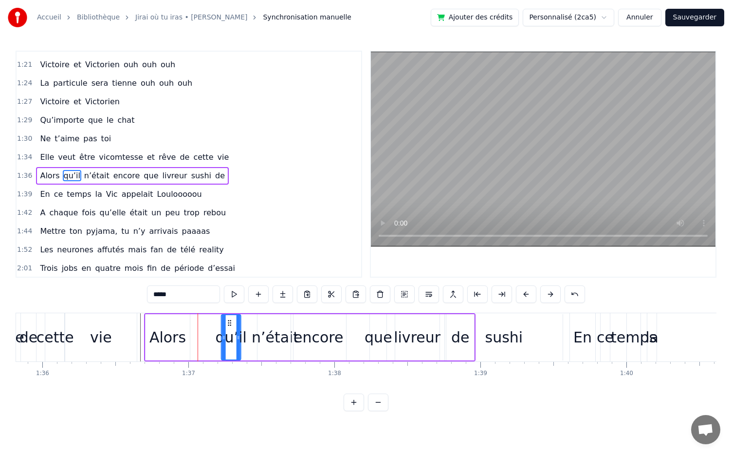
drag, startPoint x: 204, startPoint y: 324, endPoint x: 229, endPoint y: 330, distance: 26.1
click at [229, 330] on div "qu’il" at bounding box center [231, 337] width 19 height 44
click at [168, 331] on div "Alors" at bounding box center [168, 337] width 37 height 22
type input "*****"
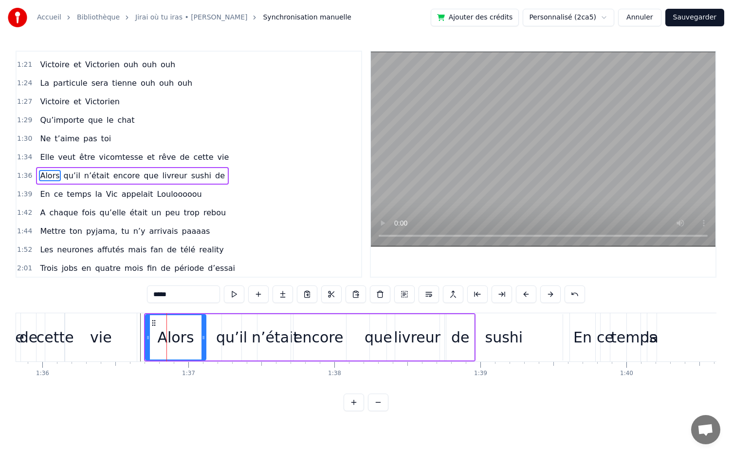
drag, startPoint x: 186, startPoint y: 337, endPoint x: 202, endPoint y: 341, distance: 16.7
click at [202, 341] on icon at bounding box center [204, 338] width 4 height 8
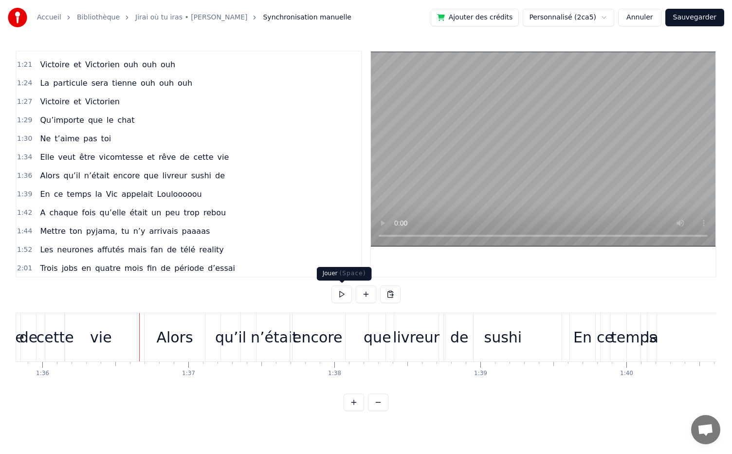
click at [347, 291] on button at bounding box center [342, 294] width 20 height 18
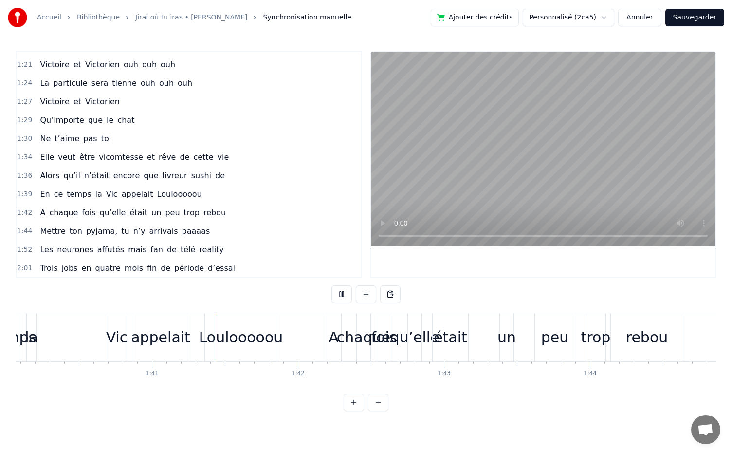
scroll to position [0, 14623]
click at [347, 291] on button at bounding box center [342, 294] width 20 height 18
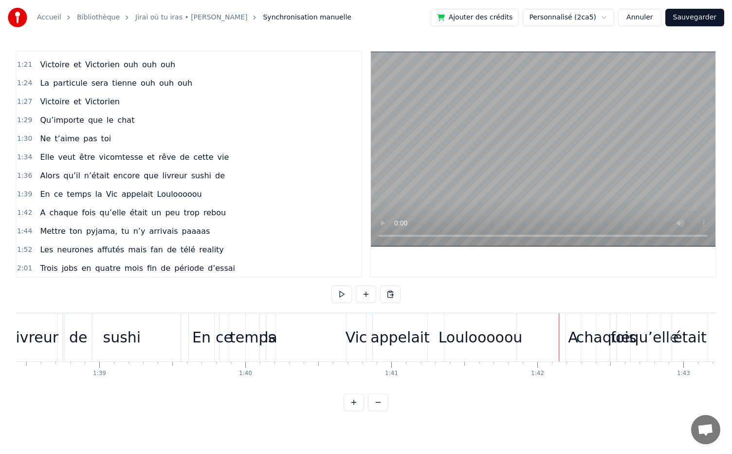
scroll to position [0, 14370]
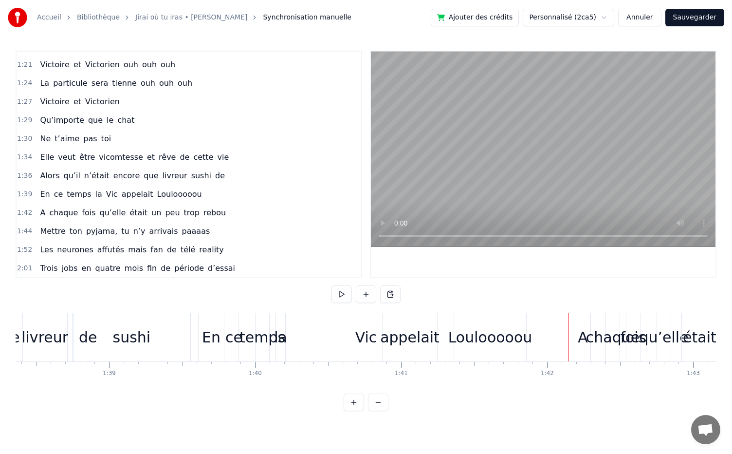
click at [163, 338] on div "sushi" at bounding box center [132, 337] width 118 height 48
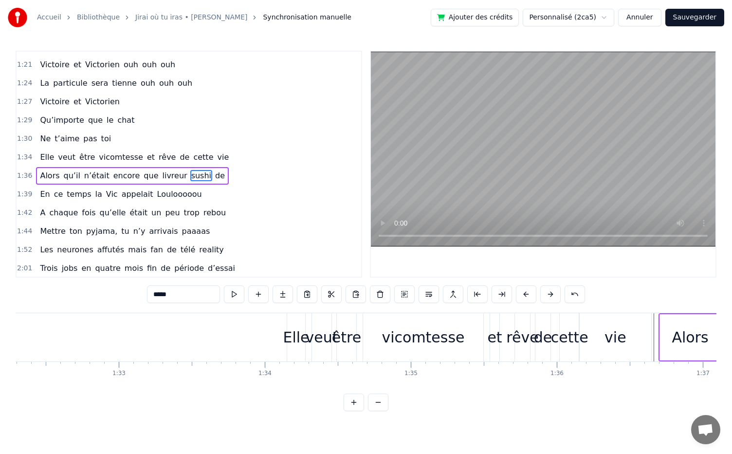
scroll to position [0, 13480]
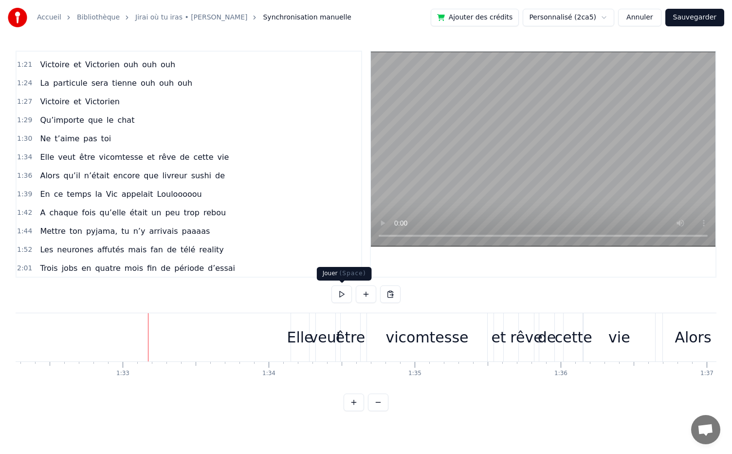
click at [351, 298] on button at bounding box center [342, 294] width 20 height 18
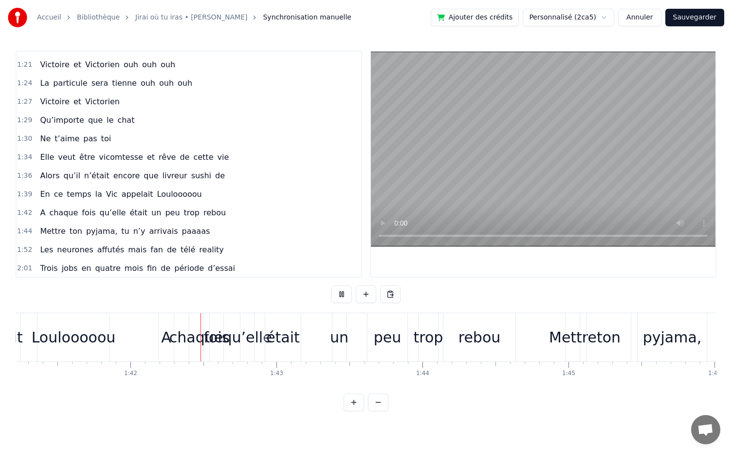
scroll to position [0, 14793]
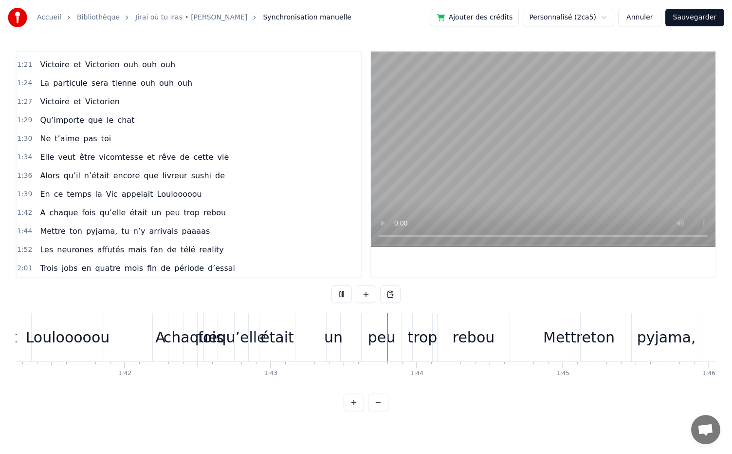
click at [351, 298] on button at bounding box center [342, 294] width 20 height 18
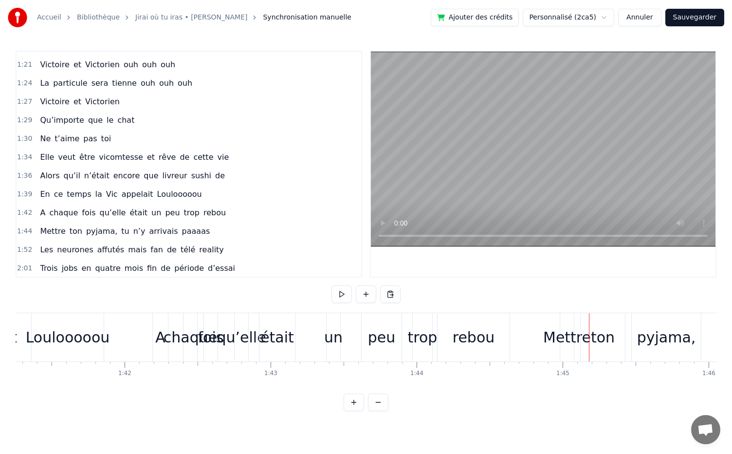
click at [351, 298] on button at bounding box center [342, 294] width 20 height 18
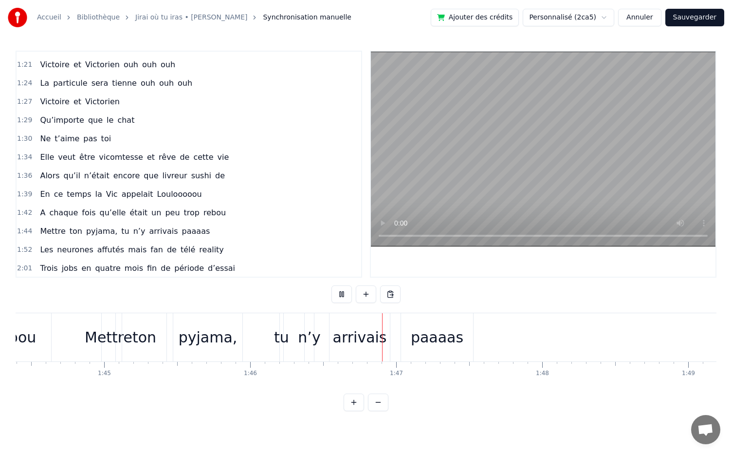
scroll to position [0, 15460]
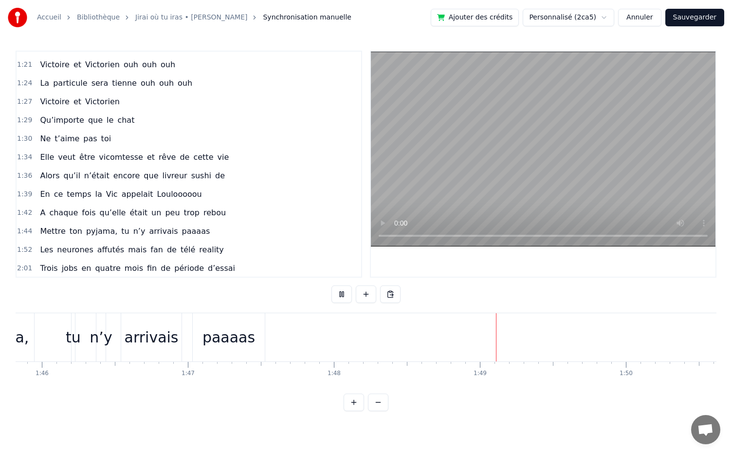
click at [351, 298] on button at bounding box center [342, 294] width 20 height 18
click at [229, 354] on div "paaaas" at bounding box center [229, 337] width 72 height 48
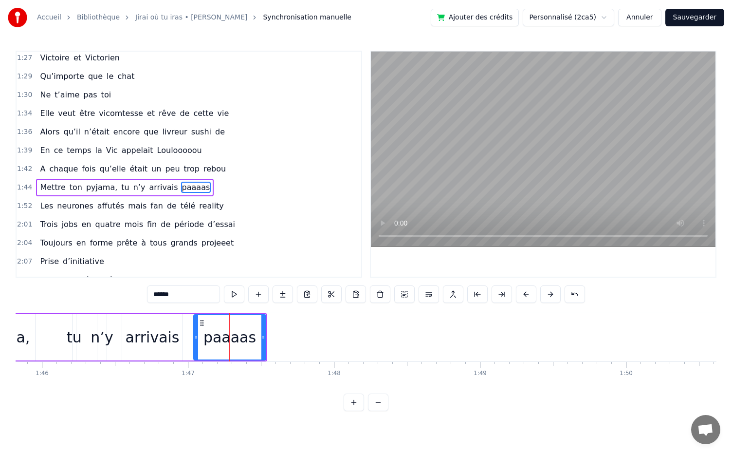
scroll to position [587, 0]
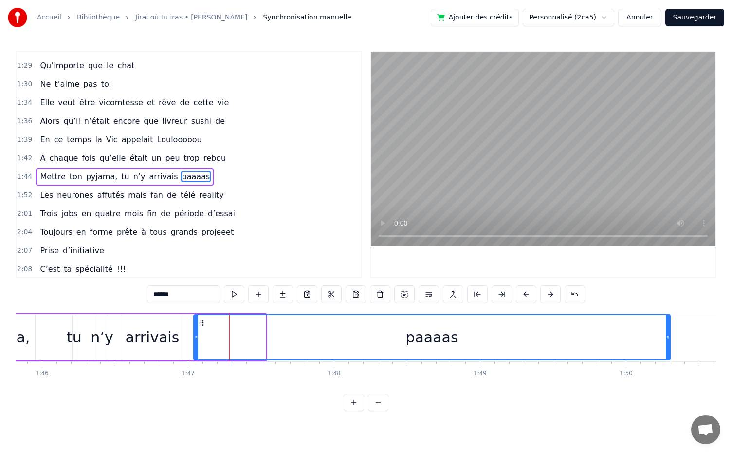
drag, startPoint x: 263, startPoint y: 337, endPoint x: 669, endPoint y: 375, distance: 407.0
click at [669, 375] on div "Dans une asso d’école, Il y a dix ans piiiiile, Elle l’a vu et bim, Coup de fou…" at bounding box center [366, 349] width 701 height 73
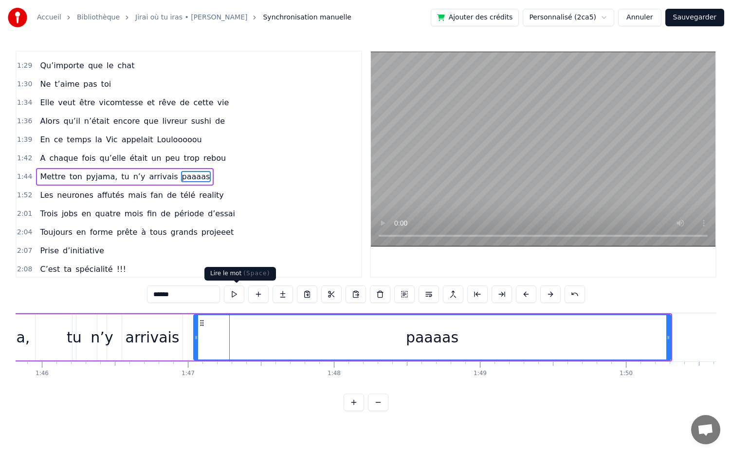
click at [239, 296] on button at bounding box center [234, 294] width 20 height 18
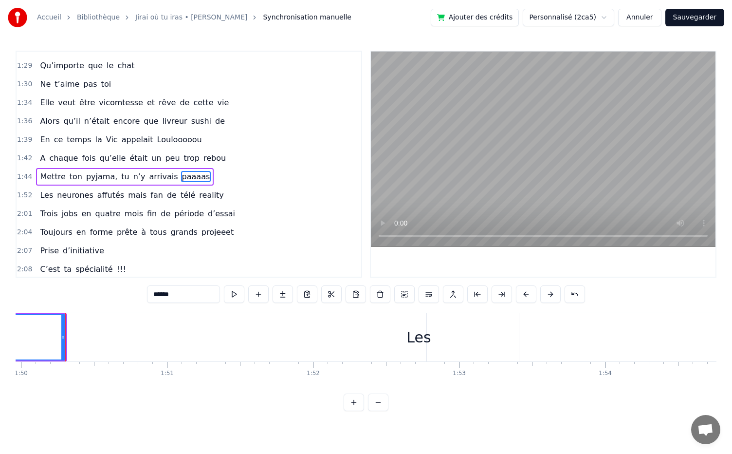
scroll to position [0, 16067]
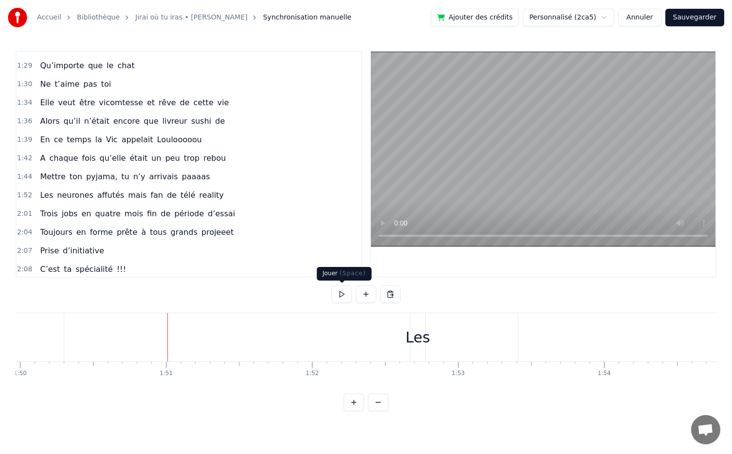
click at [344, 296] on button at bounding box center [342, 294] width 20 height 18
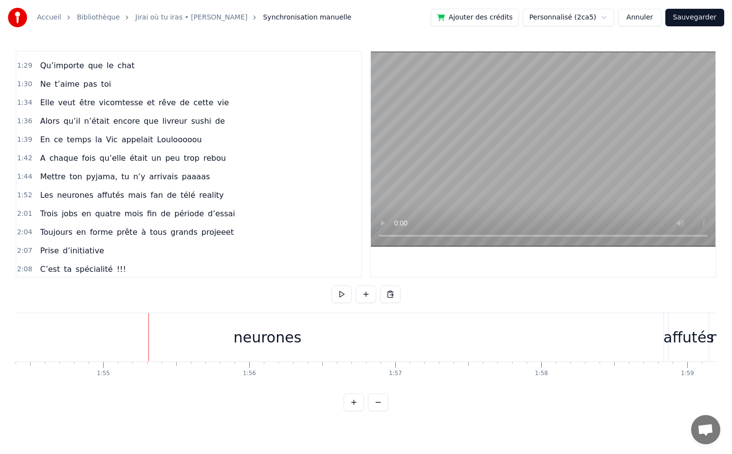
scroll to position [0, 16716]
click at [344, 296] on button at bounding box center [342, 294] width 20 height 18
click at [280, 333] on div "neurones" at bounding box center [266, 337] width 68 height 22
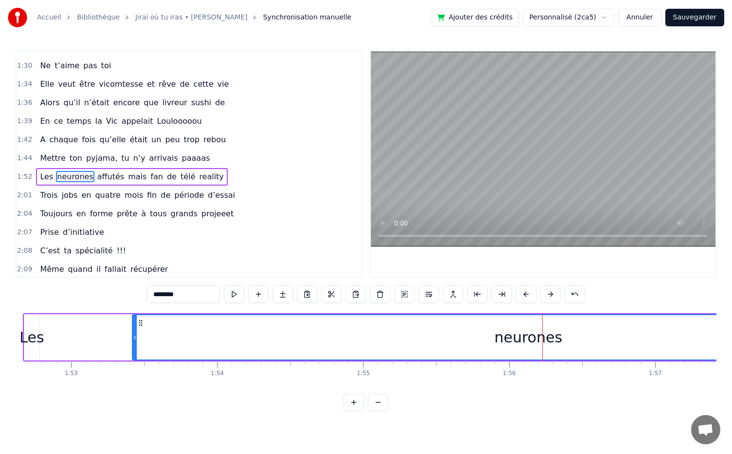
scroll to position [0, 16452]
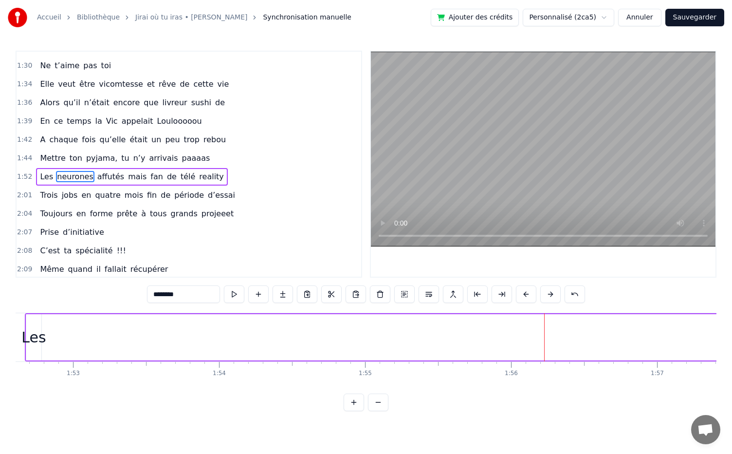
drag, startPoint x: 135, startPoint y: 335, endPoint x: 732, endPoint y: 373, distance: 597.7
click at [732, 373] on div "Accueil Bibliothèque Jirai où tu iras • Céline Dion Synchronisation manuelle Aj…" at bounding box center [366, 205] width 732 height 411
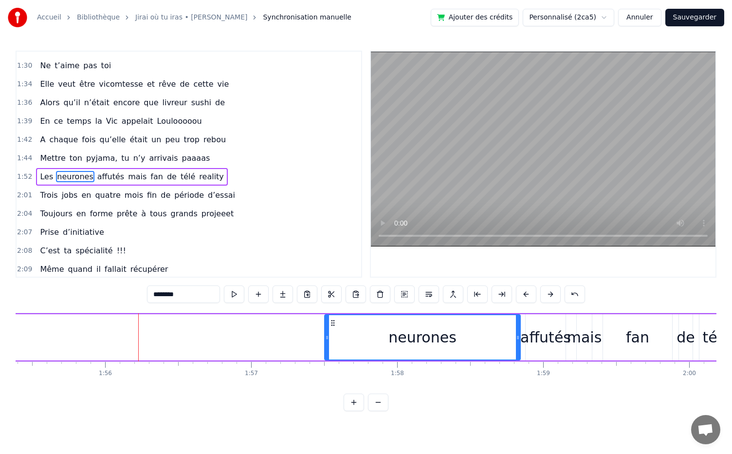
scroll to position [0, 16865]
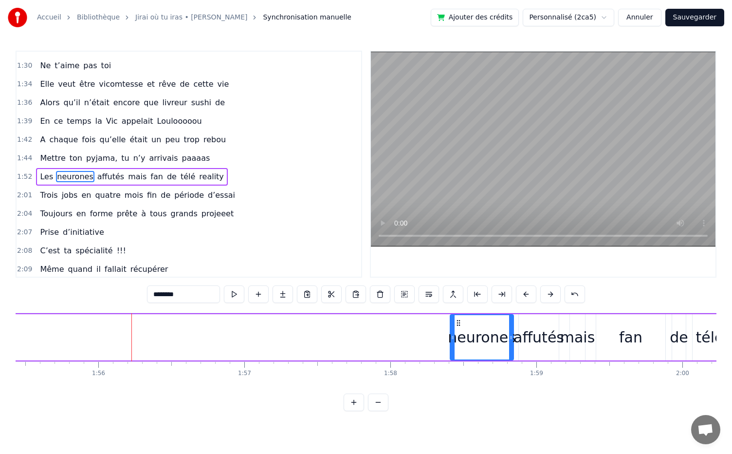
drag, startPoint x: 319, startPoint y: 337, endPoint x: 452, endPoint y: 356, distance: 134.2
click at [452, 356] on div at bounding box center [453, 337] width 4 height 44
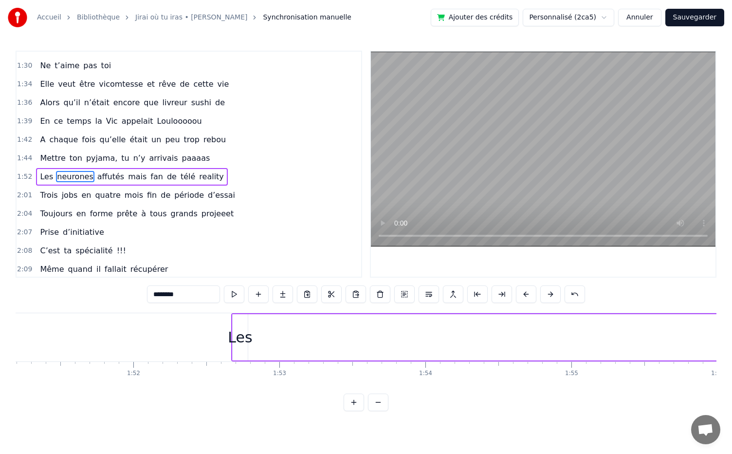
scroll to position [0, 16253]
click at [236, 340] on div "Les" at bounding box center [232, 337] width 24 height 22
type input "***"
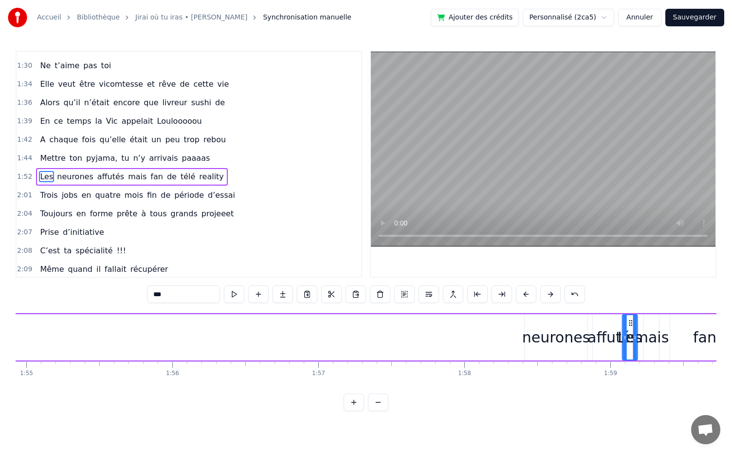
scroll to position [0, 16802]
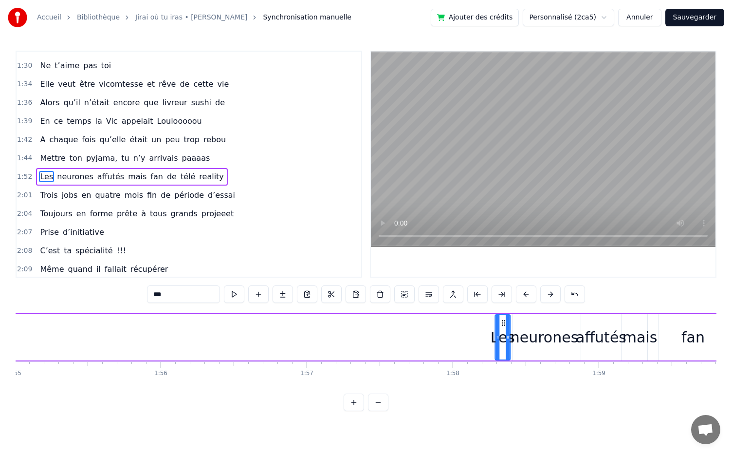
drag, startPoint x: 232, startPoint y: 320, endPoint x: 502, endPoint y: 395, distance: 279.9
click at [502, 395] on div "0:05 Dans une asso d’école, 0:07 Il y a dix ans piiiiile, 0:11 Elle l’a vu et b…" at bounding box center [366, 231] width 701 height 360
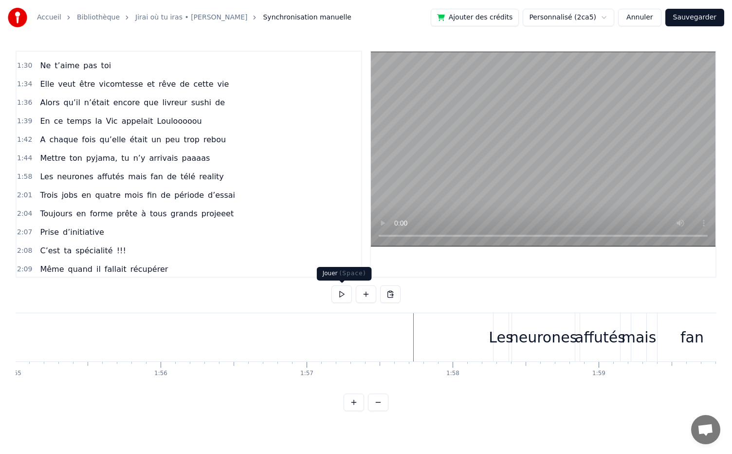
click at [346, 298] on button at bounding box center [342, 294] width 20 height 18
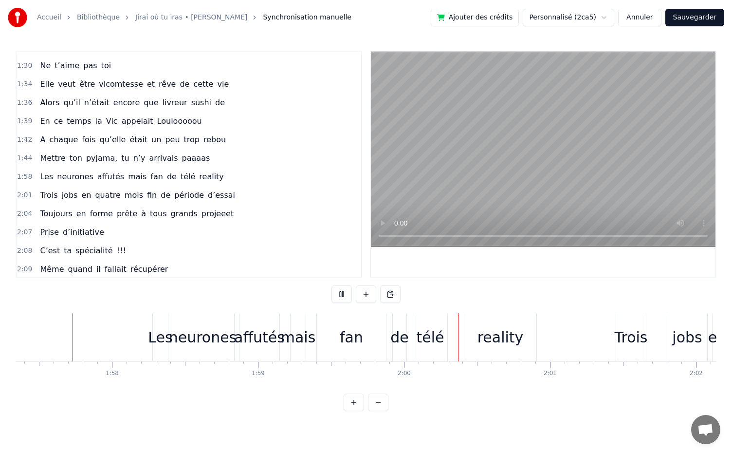
scroll to position [0, 17459]
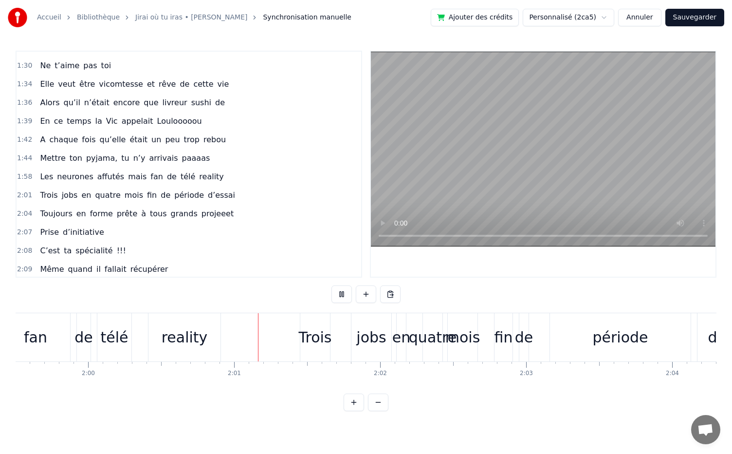
click at [346, 298] on button at bounding box center [342, 294] width 20 height 18
click at [193, 343] on div "reality" at bounding box center [185, 337] width 46 height 22
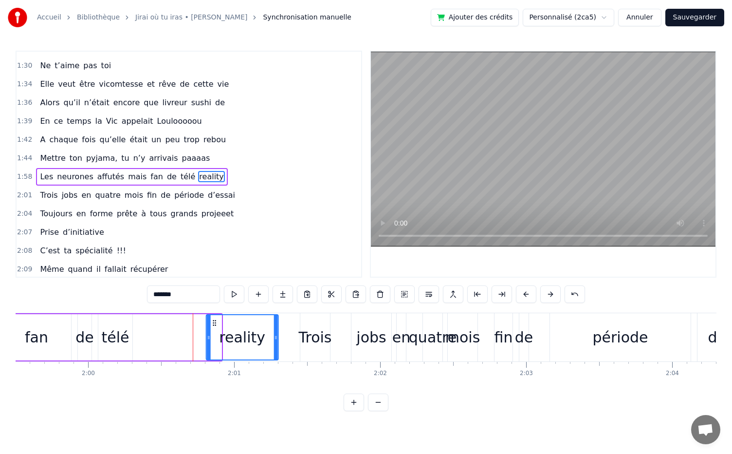
drag, startPoint x: 158, startPoint y: 322, endPoint x: 214, endPoint y: 324, distance: 56.5
click at [214, 324] on icon at bounding box center [215, 323] width 8 height 8
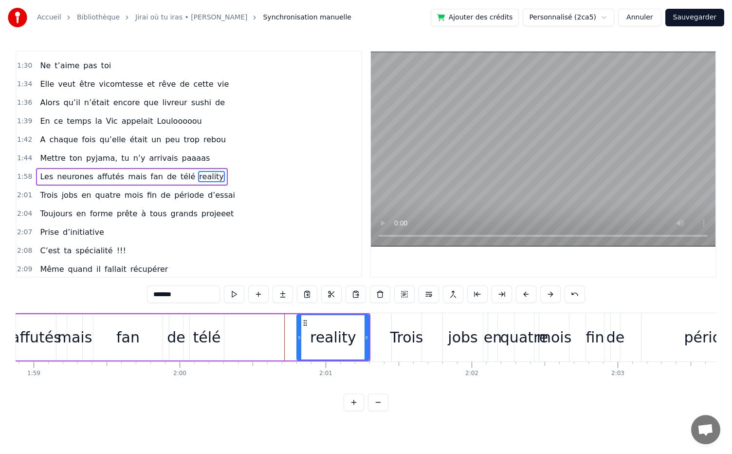
scroll to position [0, 17349]
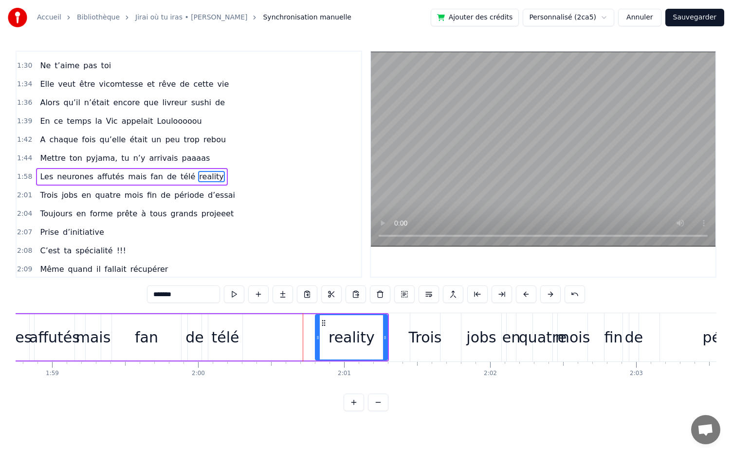
click at [220, 338] on div "télé" at bounding box center [225, 337] width 28 height 22
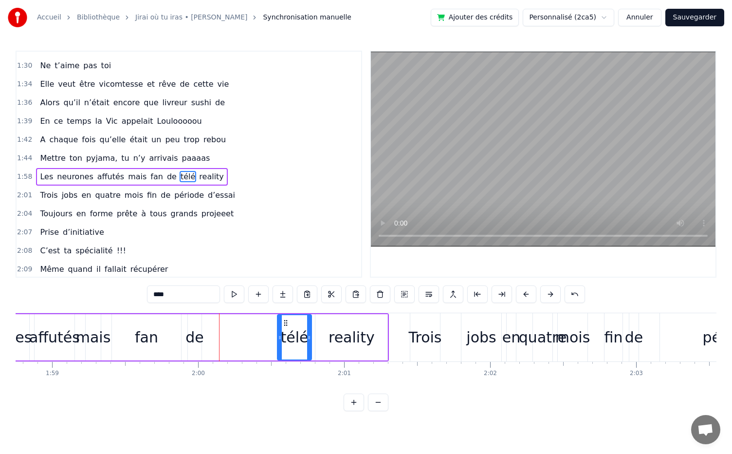
drag, startPoint x: 216, startPoint y: 323, endPoint x: 285, endPoint y: 328, distance: 69.4
click at [285, 328] on div "télé" at bounding box center [294, 337] width 33 height 44
click at [193, 334] on div "de" at bounding box center [195, 337] width 19 height 22
drag, startPoint x: 195, startPoint y: 323, endPoint x: 256, endPoint y: 320, distance: 61.4
drag, startPoint x: 199, startPoint y: 325, endPoint x: 273, endPoint y: 332, distance: 74.8
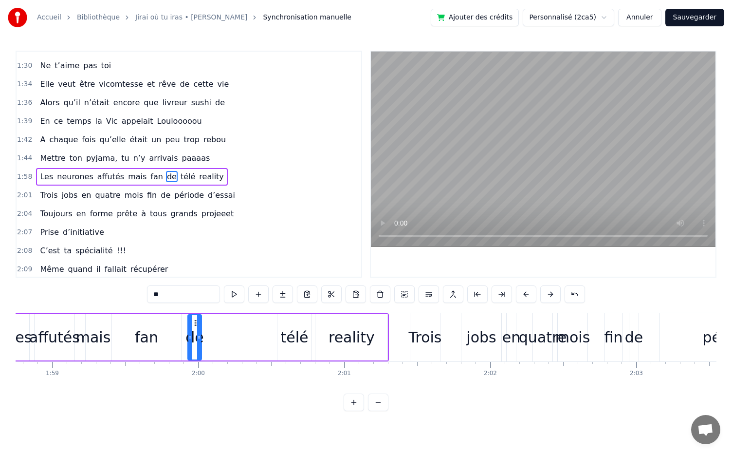
click at [273, 332] on html "Accueil Bibliothèque Jirai où tu iras • Céline Dion Synchronisation manuelle Aj…" at bounding box center [366, 213] width 732 height 427
drag, startPoint x: 194, startPoint y: 319, endPoint x: 265, endPoint y: 335, distance: 72.7
click at [265, 335] on div "de" at bounding box center [266, 337] width 13 height 44
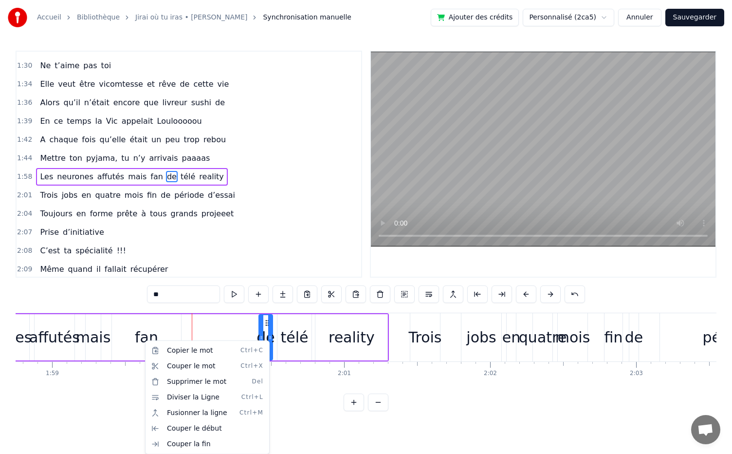
click at [141, 344] on html "Accueil Bibliothèque Jirai où tu iras • Céline Dion Synchronisation manuelle Aj…" at bounding box center [366, 213] width 732 height 427
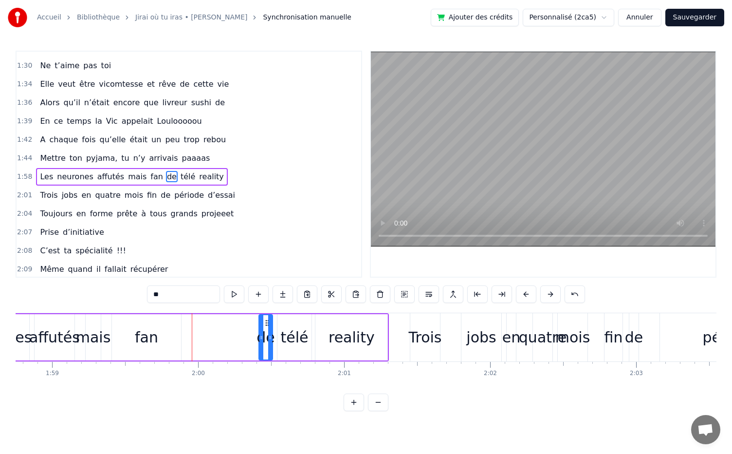
click at [141, 344] on div "fan" at bounding box center [146, 337] width 23 height 22
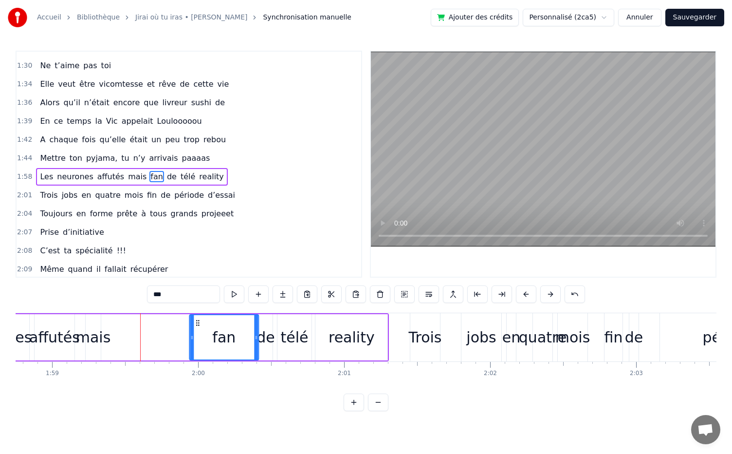
drag, startPoint x: 118, startPoint y: 323, endPoint x: 196, endPoint y: 336, distance: 79.0
click at [196, 336] on div "fan" at bounding box center [224, 337] width 68 height 44
click at [189, 337] on div "fan" at bounding box center [224, 337] width 70 height 46
drag, startPoint x: 191, startPoint y: 337, endPoint x: 217, endPoint y: 341, distance: 26.3
click at [217, 341] on div at bounding box center [216, 337] width 4 height 44
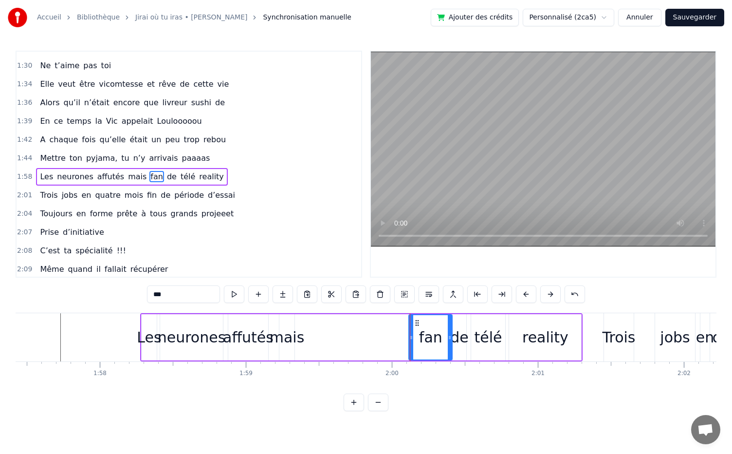
scroll to position [0, 17149]
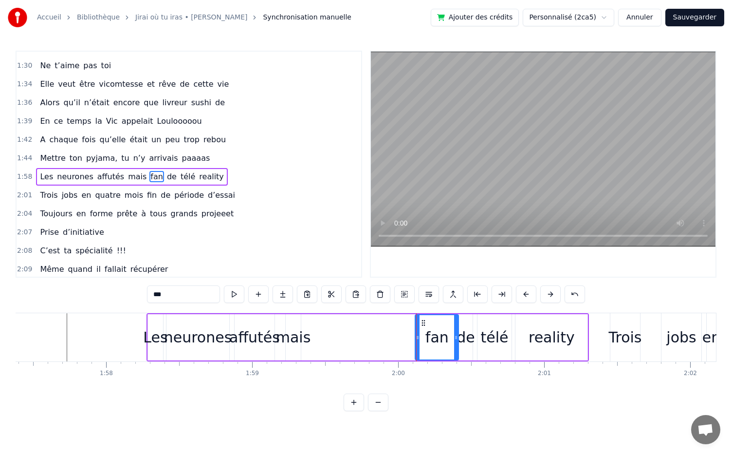
click at [300, 335] on div "mais" at bounding box center [293, 337] width 35 height 22
drag, startPoint x: 291, startPoint y: 323, endPoint x: 406, endPoint y: 324, distance: 114.9
click at [406, 324] on icon at bounding box center [407, 323] width 8 height 8
click at [249, 337] on div "affutés" at bounding box center [254, 337] width 51 height 22
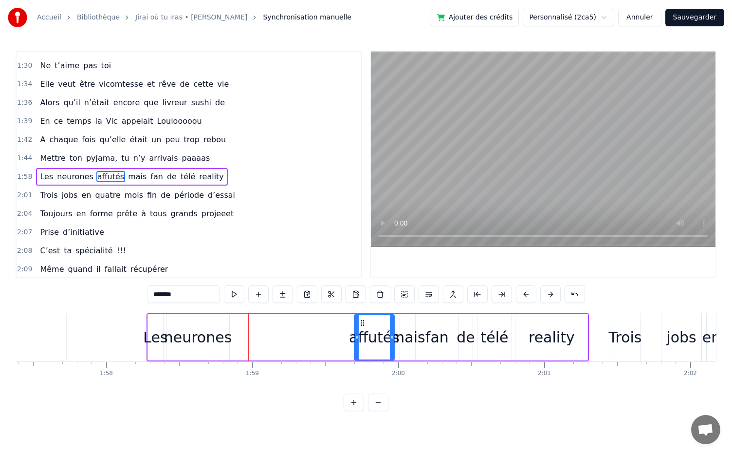
drag, startPoint x: 241, startPoint y: 323, endPoint x: 360, endPoint y: 340, distance: 121.0
click at [360, 340] on div "affutés" at bounding box center [374, 337] width 39 height 44
click at [178, 325] on div "neurones" at bounding box center [198, 337] width 63 height 46
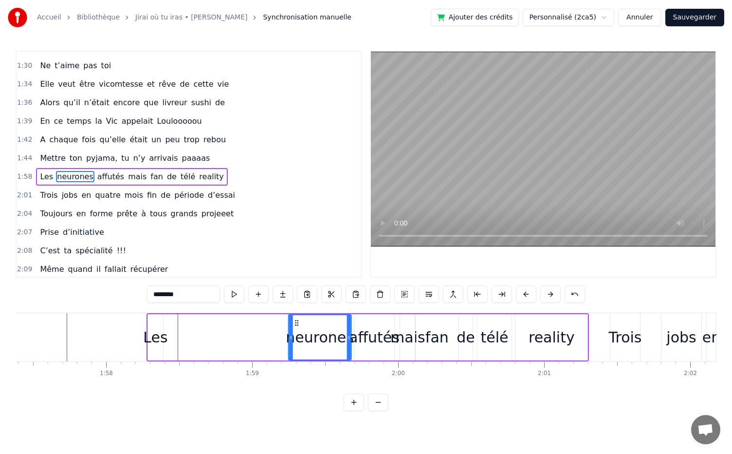
drag, startPoint x: 174, startPoint y: 323, endPoint x: 297, endPoint y: 340, distance: 123.4
click at [297, 340] on div "neurones" at bounding box center [320, 337] width 62 height 44
click at [156, 337] on div "Les" at bounding box center [155, 337] width 24 height 22
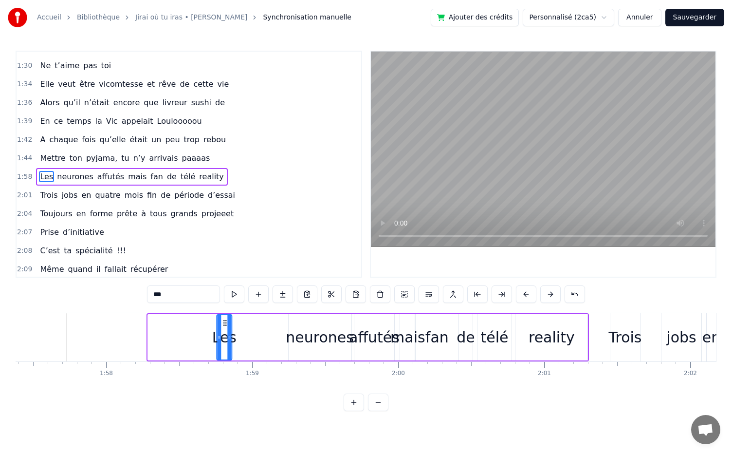
drag, startPoint x: 156, startPoint y: 321, endPoint x: 224, endPoint y: 323, distance: 67.7
click at [224, 323] on icon at bounding box center [225, 323] width 8 height 8
click at [315, 341] on div "neurones" at bounding box center [320, 337] width 68 height 22
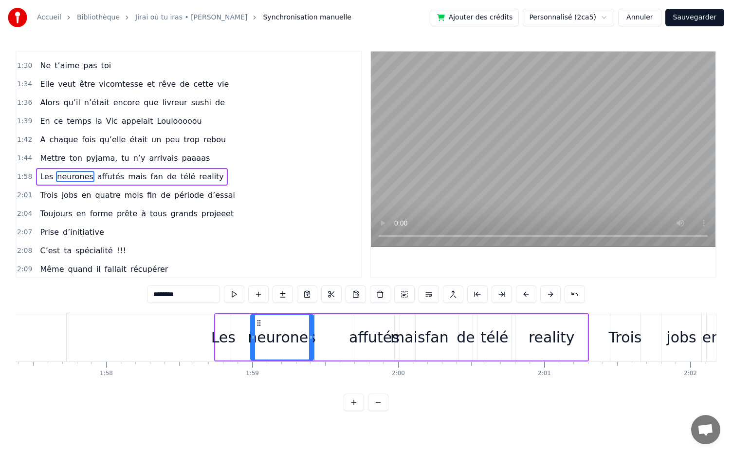
drag, startPoint x: 298, startPoint y: 324, endPoint x: 259, endPoint y: 320, distance: 38.6
click at [259, 320] on icon at bounding box center [259, 323] width 8 height 8
click at [365, 341] on div "affutés" at bounding box center [374, 337] width 51 height 22
type input "*******"
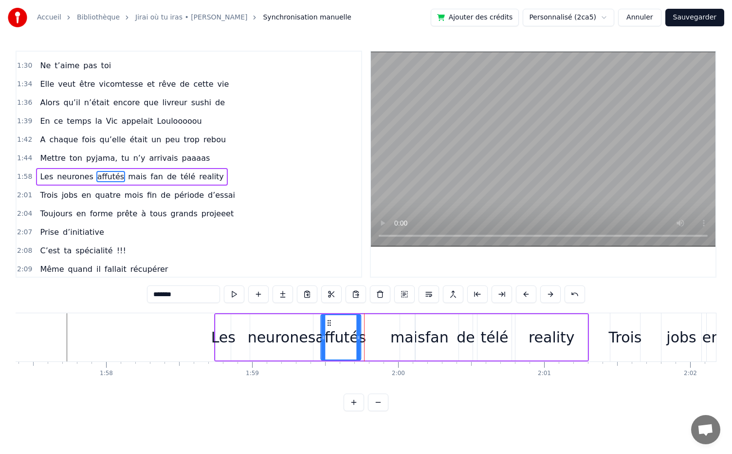
drag, startPoint x: 360, startPoint y: 319, endPoint x: 327, endPoint y: 323, distance: 33.9
click at [327, 323] on icon at bounding box center [329, 323] width 8 height 8
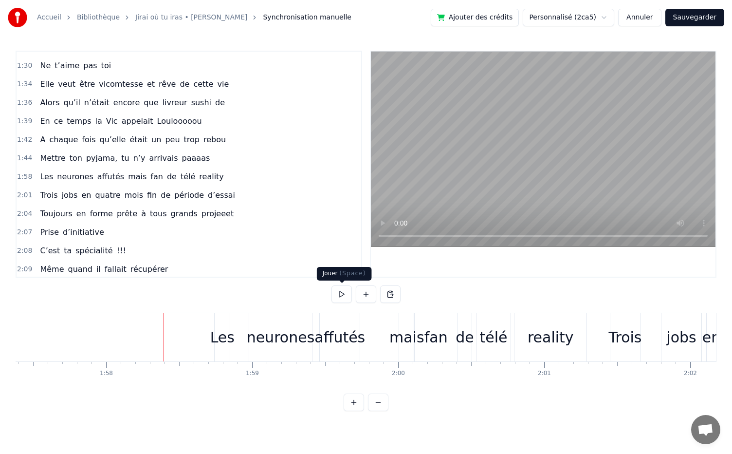
click at [338, 294] on button at bounding box center [342, 294] width 20 height 18
click at [346, 294] on button at bounding box center [342, 294] width 20 height 18
click at [491, 341] on div "télé" at bounding box center [494, 337] width 28 height 22
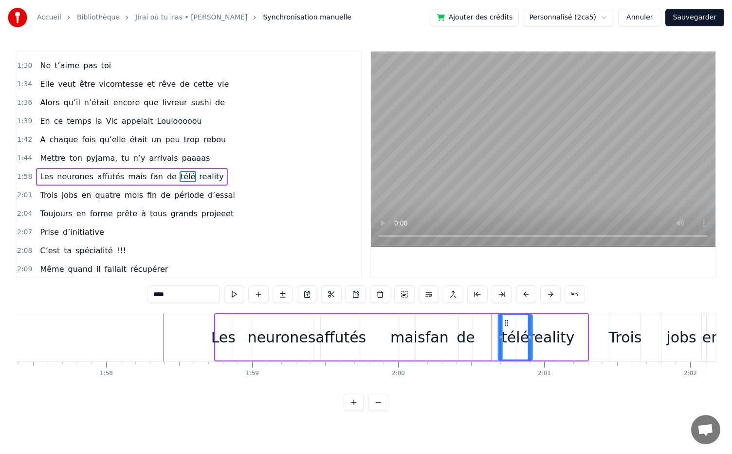
drag, startPoint x: 487, startPoint y: 325, endPoint x: 509, endPoint y: 331, distance: 23.2
click at [509, 331] on div "télé" at bounding box center [515, 337] width 33 height 44
click at [472, 331] on div "de" at bounding box center [466, 337] width 19 height 22
drag, startPoint x: 468, startPoint y: 320, endPoint x: 494, endPoint y: 327, distance: 27.2
click at [494, 327] on div "de" at bounding box center [492, 337] width 13 height 44
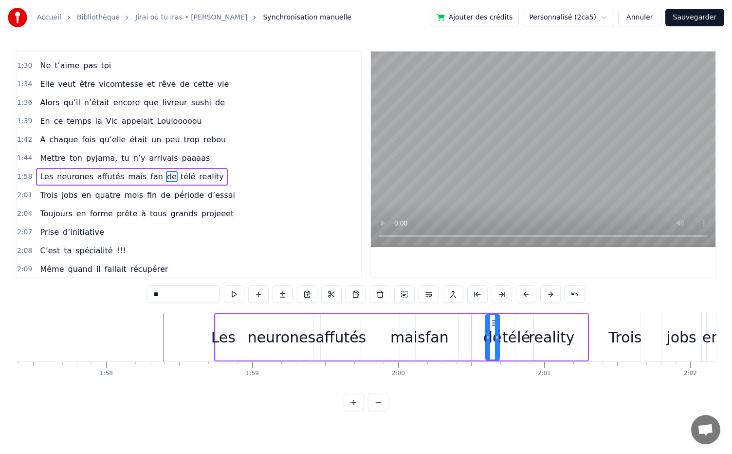
click at [442, 335] on div "fan" at bounding box center [437, 337] width 23 height 22
drag, startPoint x: 425, startPoint y: 320, endPoint x: 452, endPoint y: 323, distance: 27.9
drag, startPoint x: 425, startPoint y: 322, endPoint x: 479, endPoint y: 335, distance: 55.6
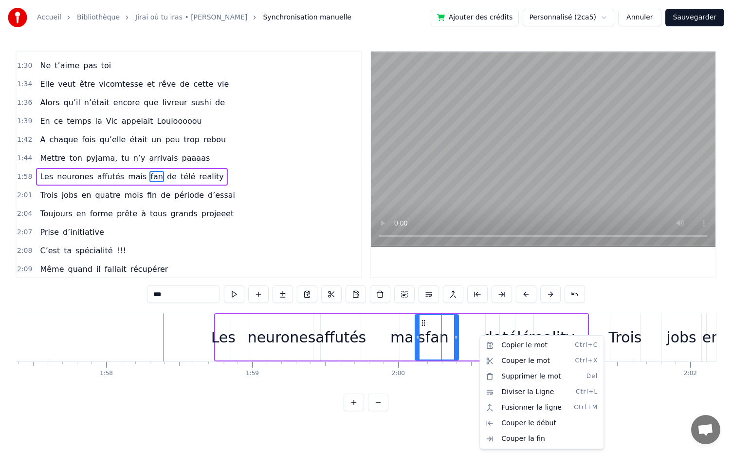
click at [479, 335] on html "Accueil Bibliothèque Jirai où tu iras • Céline Dion Synchronisation manuelle Aj…" at bounding box center [366, 213] width 732 height 427
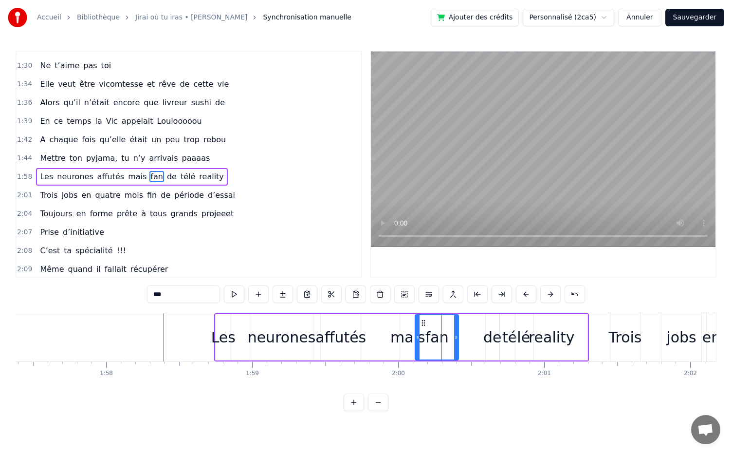
drag, startPoint x: 425, startPoint y: 321, endPoint x: 437, endPoint y: 324, distance: 13.0
click at [437, 324] on html "Accueil Bibliothèque Jirai où tu iras • Céline Dion Synchronisation manuelle Aj…" at bounding box center [366, 213] width 732 height 427
drag, startPoint x: 424, startPoint y: 325, endPoint x: 449, endPoint y: 330, distance: 25.9
click at [449, 330] on div "fan" at bounding box center [463, 337] width 42 height 44
click at [412, 339] on div "mais" at bounding box center [408, 337] width 35 height 22
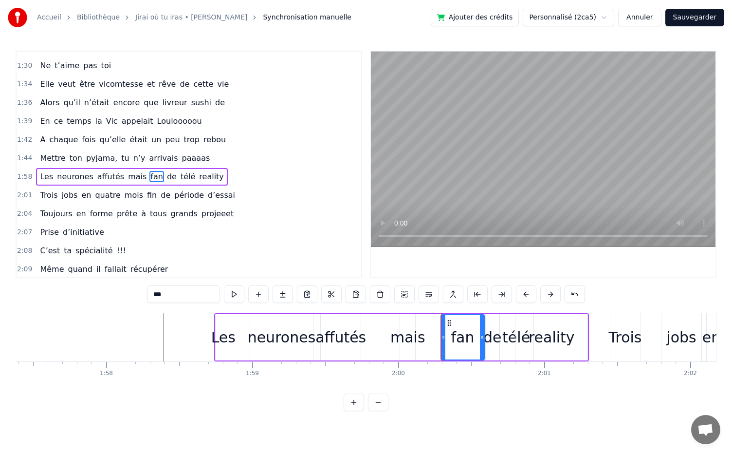
type input "****"
drag, startPoint x: 409, startPoint y: 323, endPoint x: 432, endPoint y: 326, distance: 24.0
click at [432, 326] on icon at bounding box center [433, 323] width 8 height 8
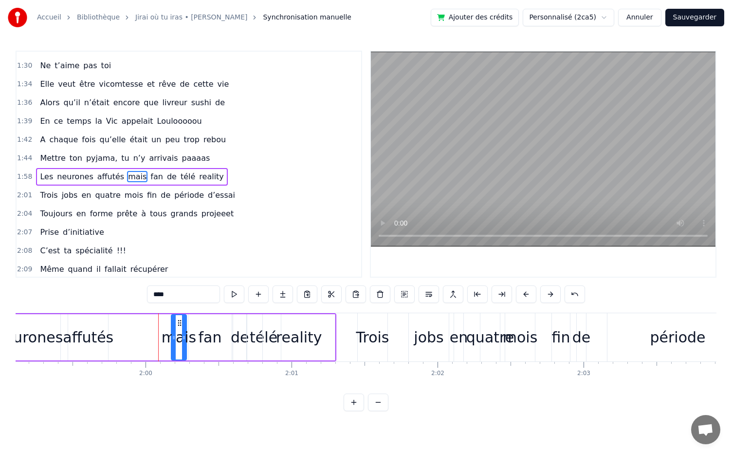
scroll to position [0, 17404]
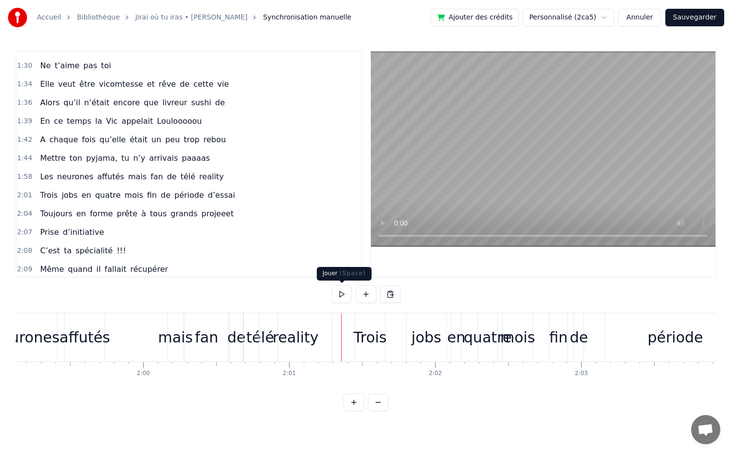
click at [348, 293] on button at bounding box center [342, 294] width 20 height 18
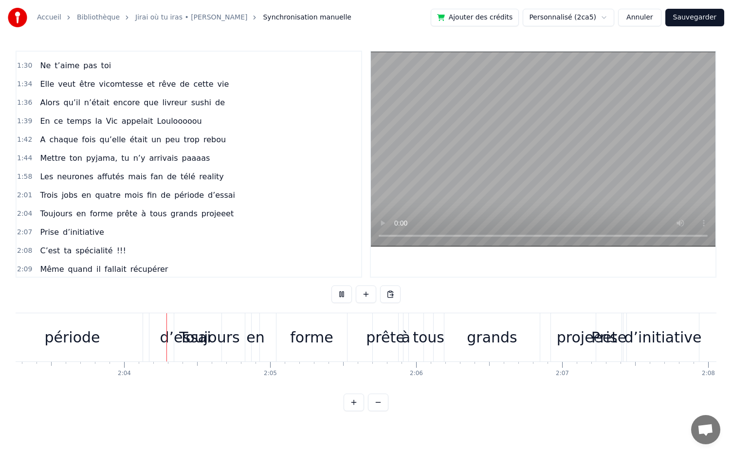
click at [348, 293] on button at bounding box center [342, 294] width 20 height 18
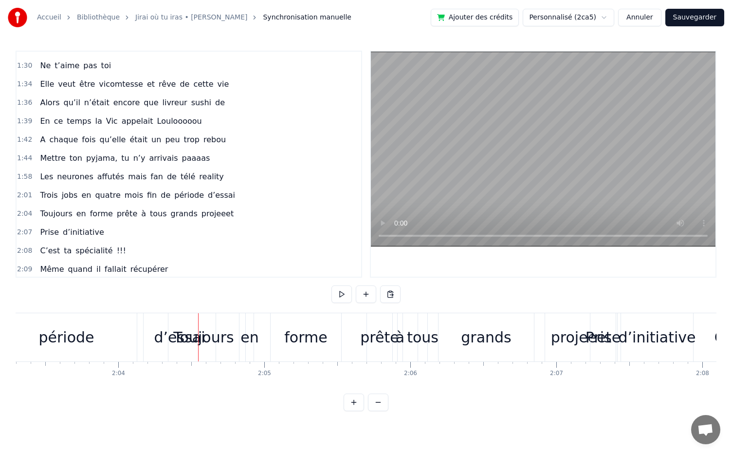
click at [348, 293] on button at bounding box center [342, 294] width 20 height 18
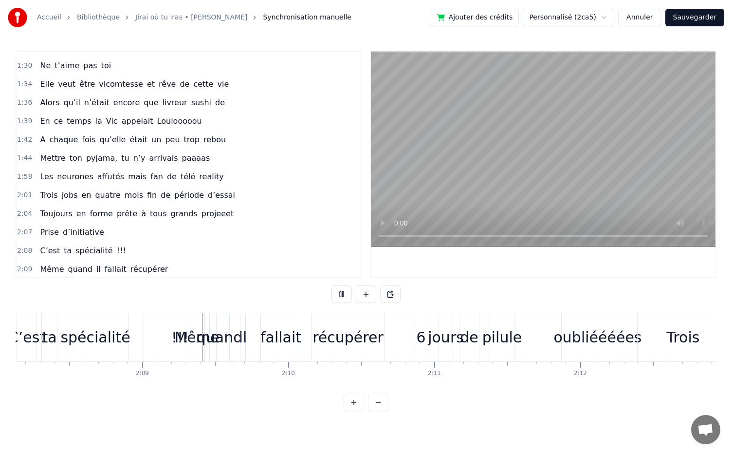
scroll to position [0, 18721]
click at [348, 293] on button at bounding box center [342, 294] width 20 height 18
click at [122, 346] on div "spécialité" at bounding box center [94, 337] width 70 height 22
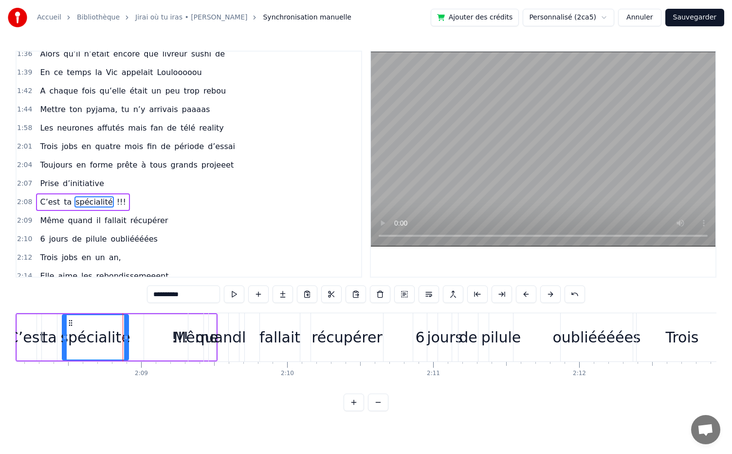
scroll to position [678, 0]
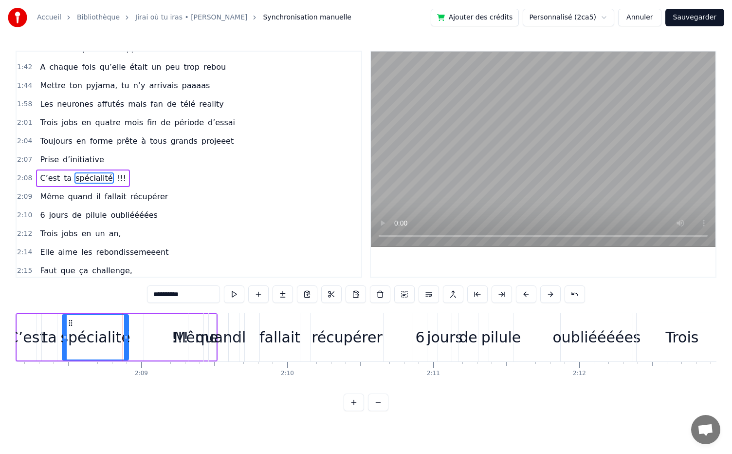
click at [155, 346] on div "!!!" at bounding box center [180, 337] width 72 height 46
type input "***"
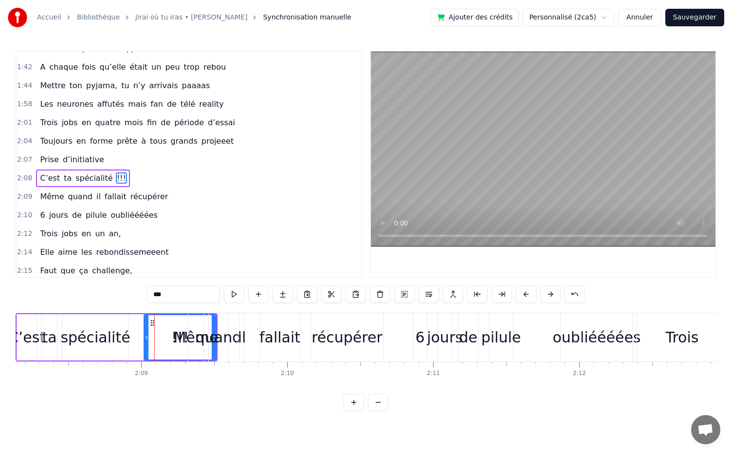
click at [134, 345] on div "C’est ta spécialité !!!" at bounding box center [117, 337] width 202 height 48
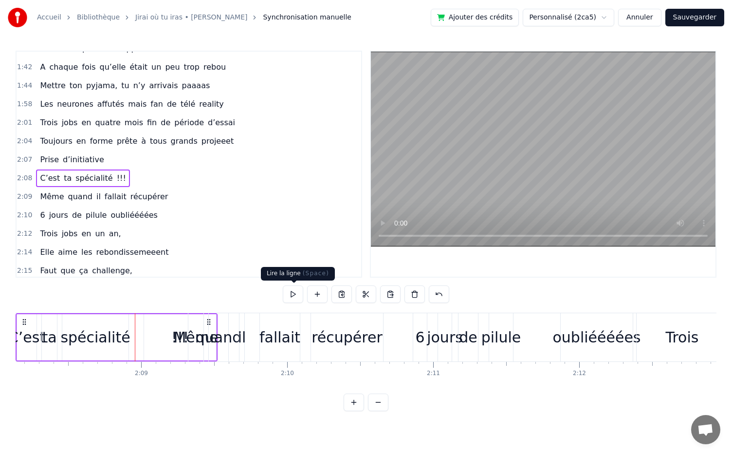
click at [299, 292] on button at bounding box center [293, 294] width 20 height 18
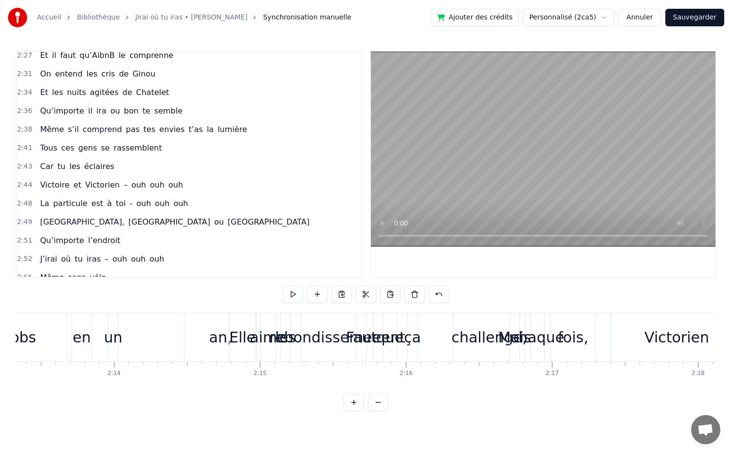
scroll to position [987, 0]
click at [684, 23] on button "Sauvegarder" at bounding box center [695, 18] width 59 height 18
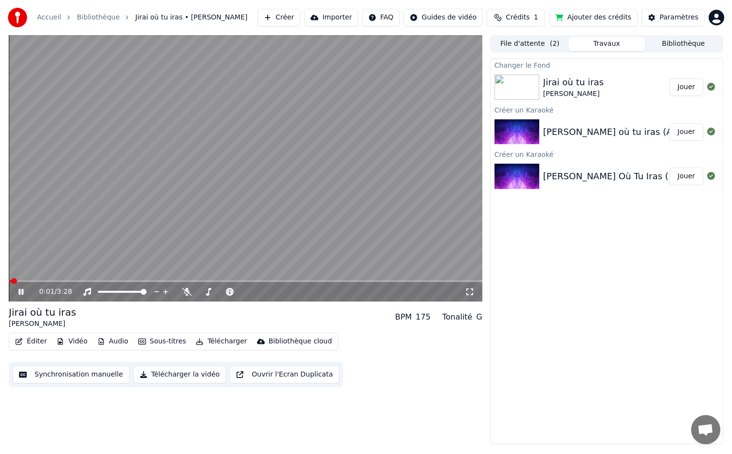
click at [22, 290] on icon at bounding box center [21, 292] width 5 height 6
